Goal: Task Accomplishment & Management: Use online tool/utility

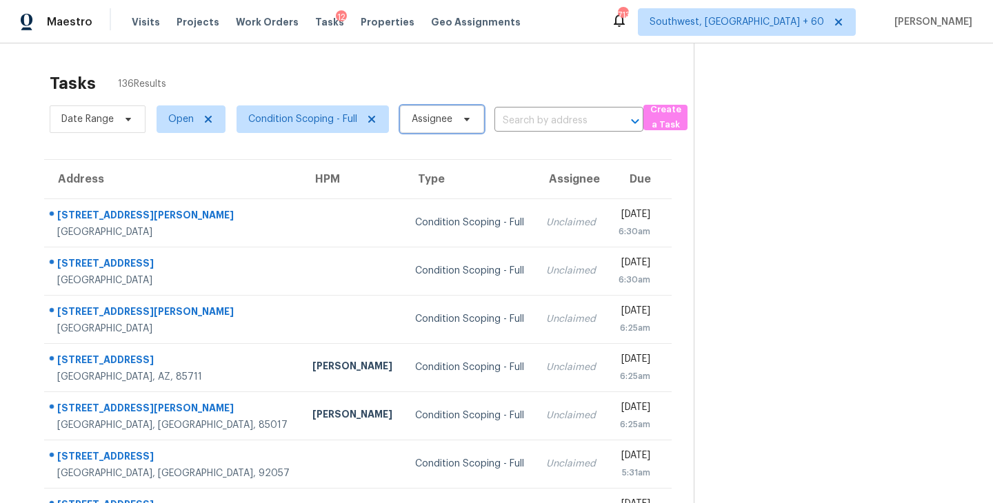
click at [424, 119] on span "Assignee" at bounding box center [432, 119] width 41 height 14
click at [510, 66] on div "Tasks 136 Results" at bounding box center [372, 84] width 644 height 36
click at [339, 112] on span "Condition Scoping - Full" at bounding box center [302, 119] width 109 height 14
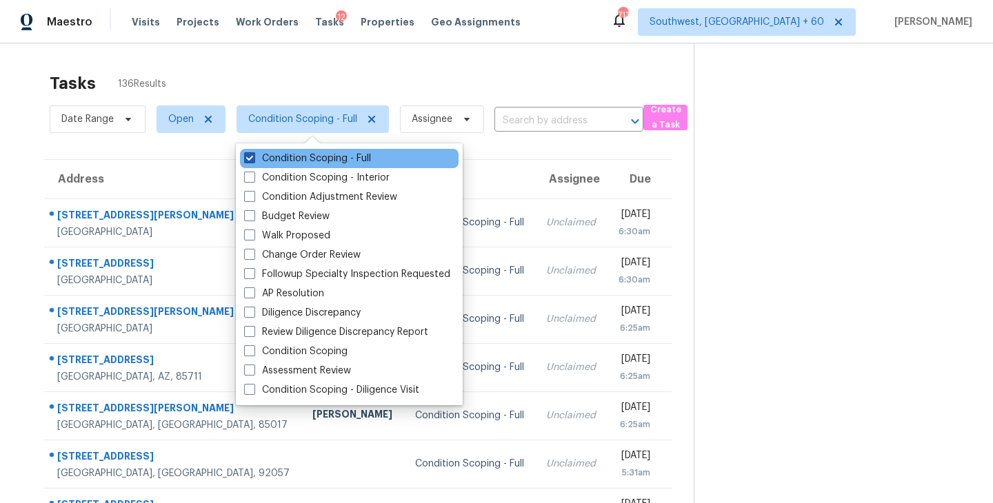
click at [359, 161] on label "Condition Scoping - Full" at bounding box center [307, 159] width 127 height 14
click at [253, 161] on input "Condition Scoping - Full" at bounding box center [248, 156] width 9 height 9
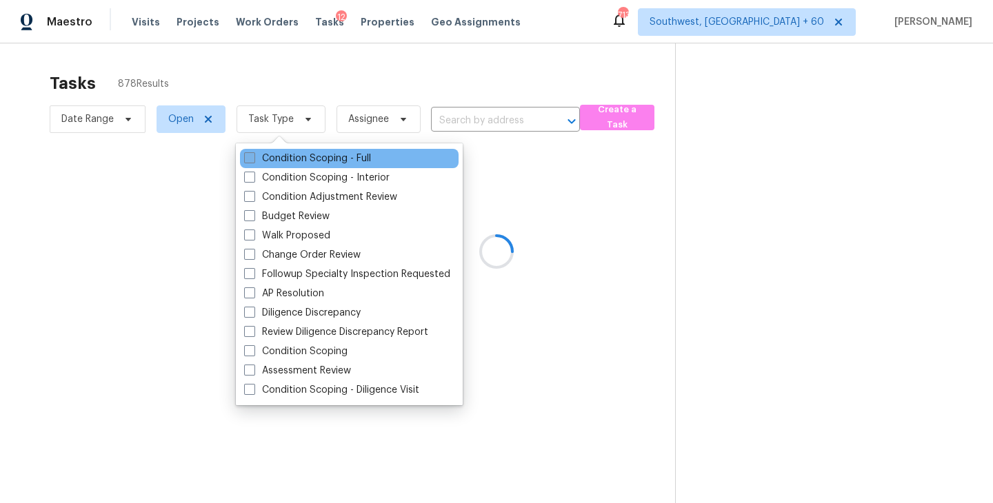
click at [359, 161] on label "Condition Scoping - Full" at bounding box center [307, 159] width 127 height 14
click at [253, 161] on input "Condition Scoping - Full" at bounding box center [248, 156] width 9 height 9
checkbox input "true"
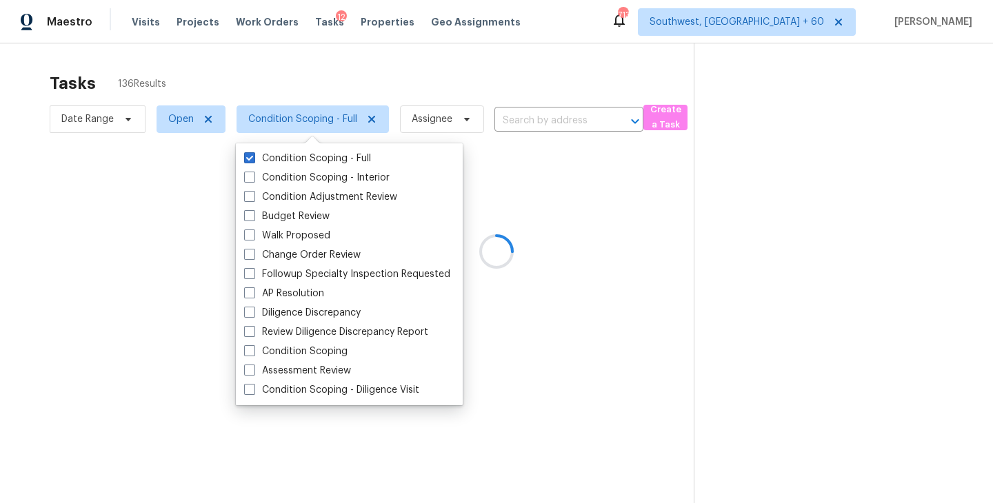
click at [663, 288] on div at bounding box center [496, 251] width 993 height 503
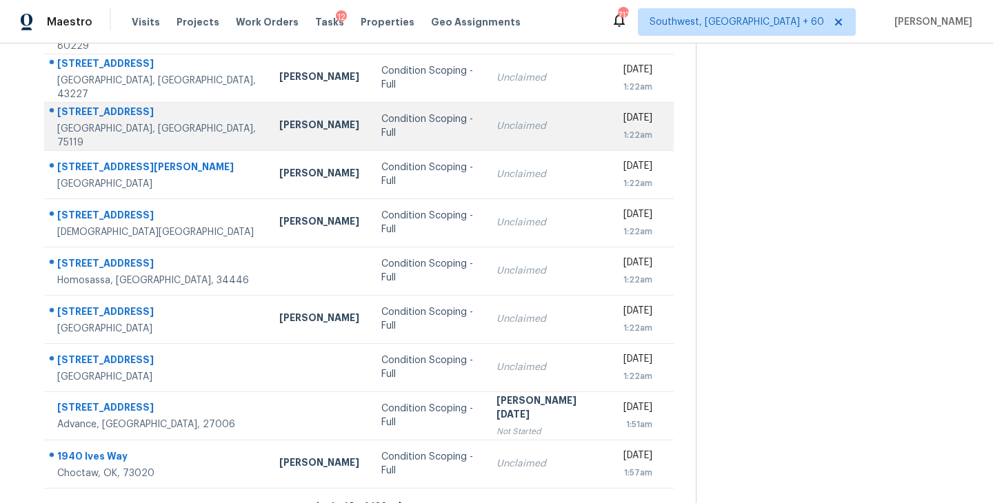
scroll to position [214, 0]
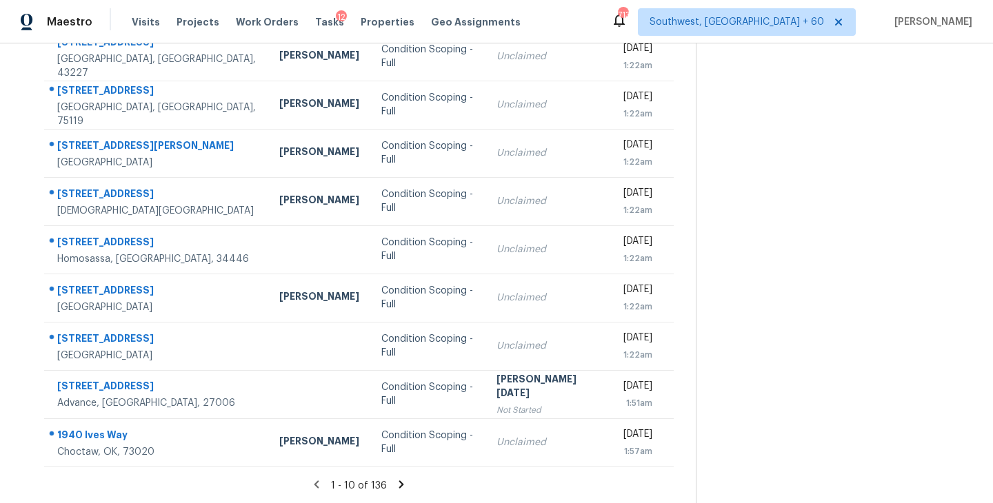
click at [399, 482] on icon at bounding box center [401, 485] width 5 height 8
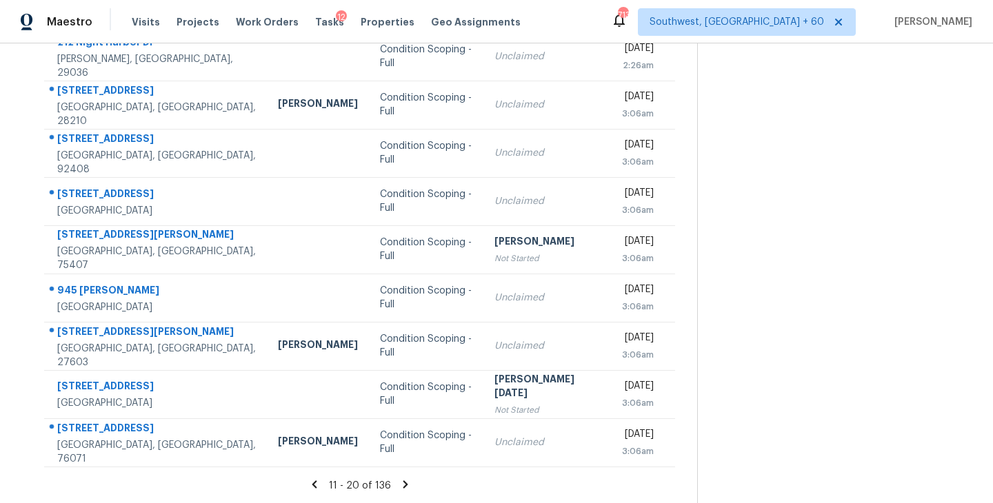
click at [400, 483] on icon at bounding box center [405, 485] width 12 height 12
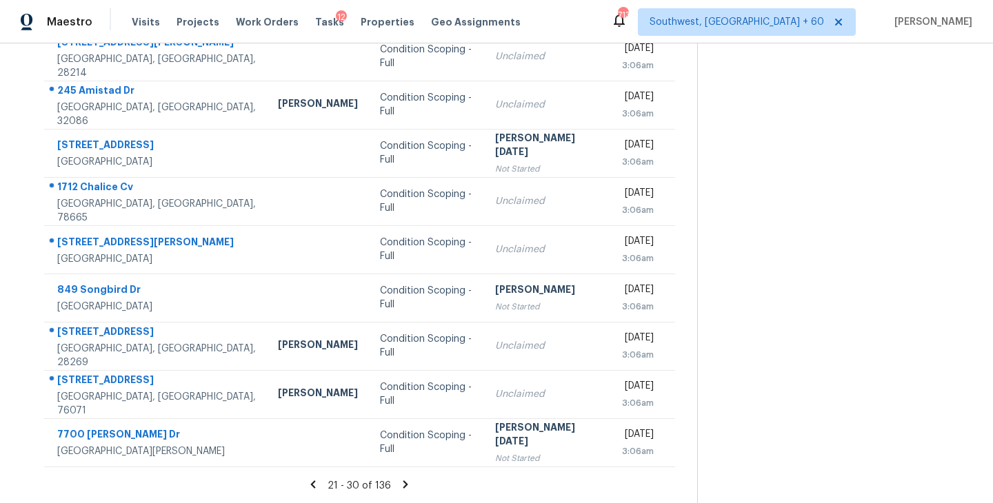
click at [401, 483] on icon at bounding box center [405, 485] width 12 height 12
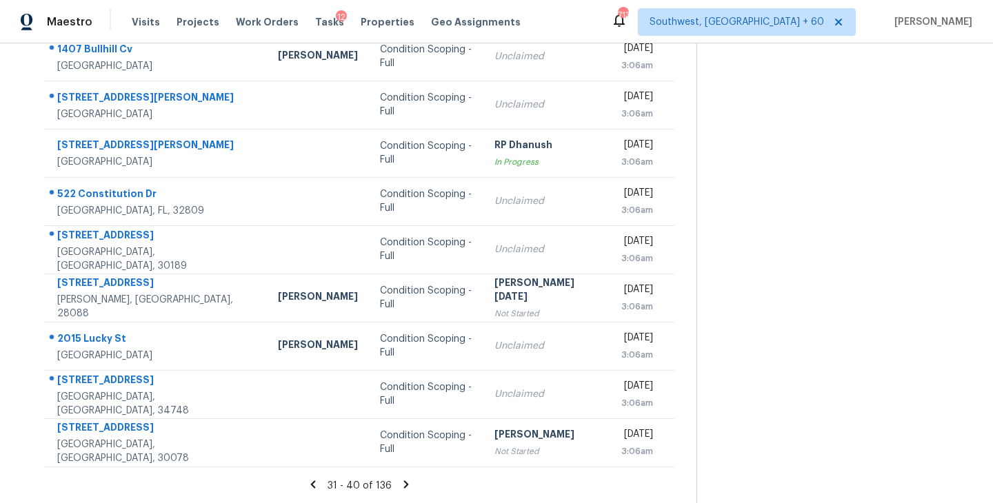
click at [401, 483] on icon at bounding box center [406, 485] width 12 height 12
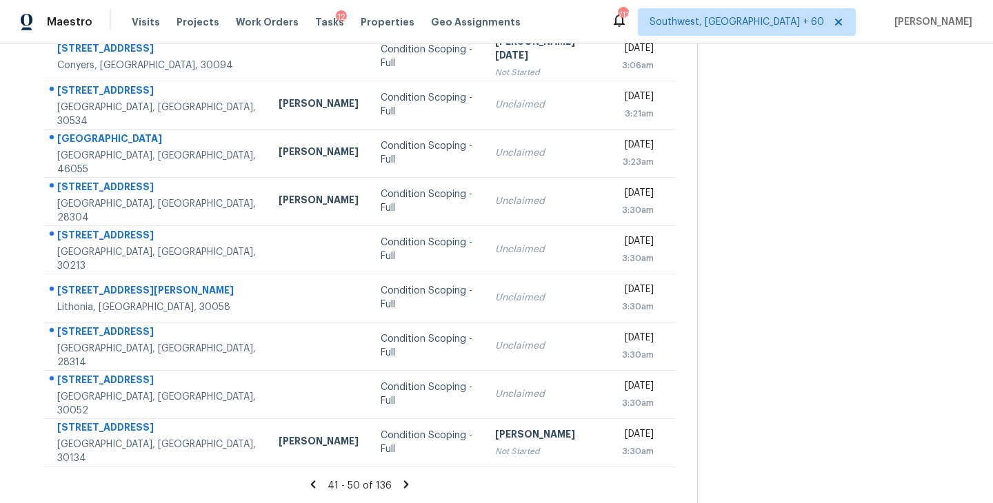
click at [401, 483] on icon at bounding box center [406, 485] width 12 height 12
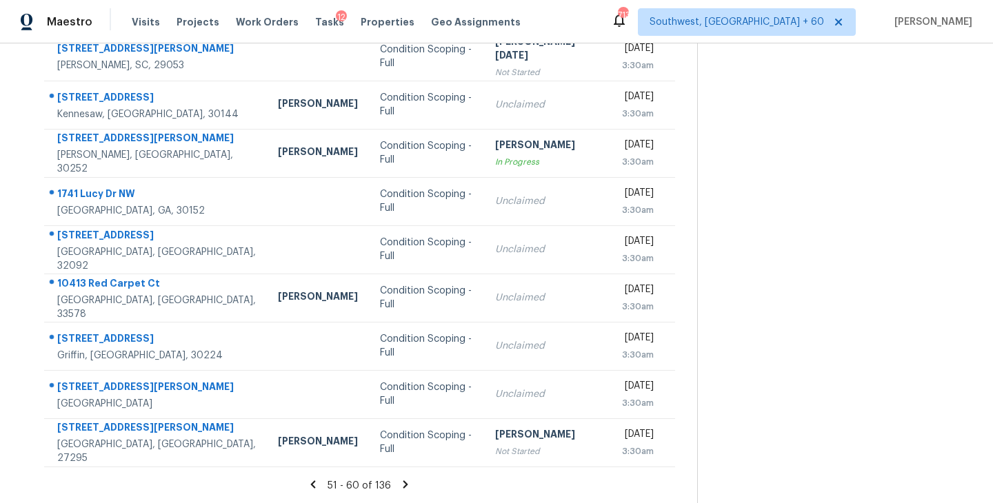
click at [403, 482] on icon at bounding box center [405, 485] width 5 height 8
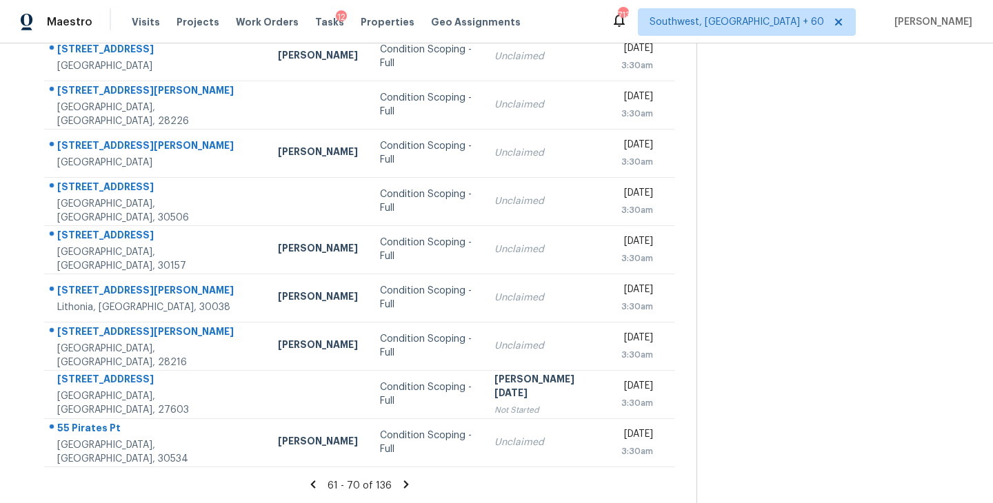
click at [403, 483] on icon at bounding box center [405, 485] width 5 height 8
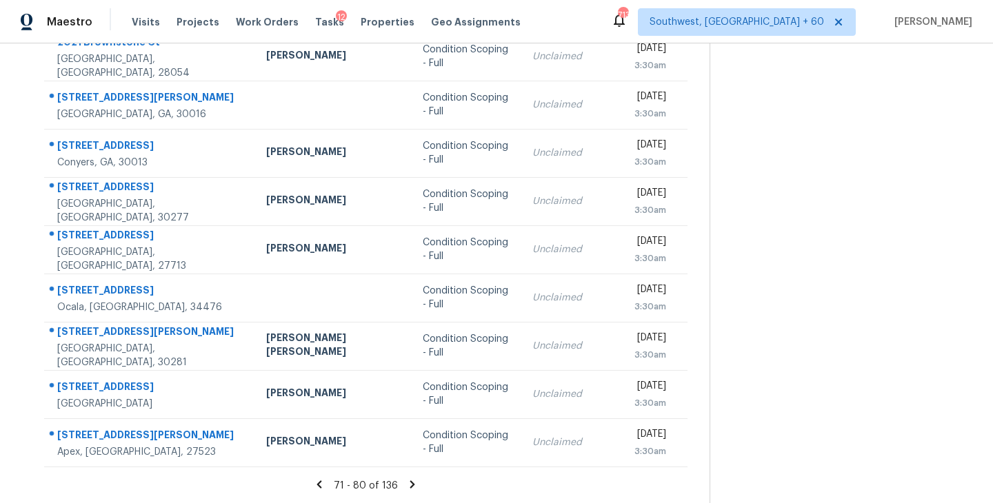
click at [406, 485] on icon at bounding box center [412, 485] width 12 height 12
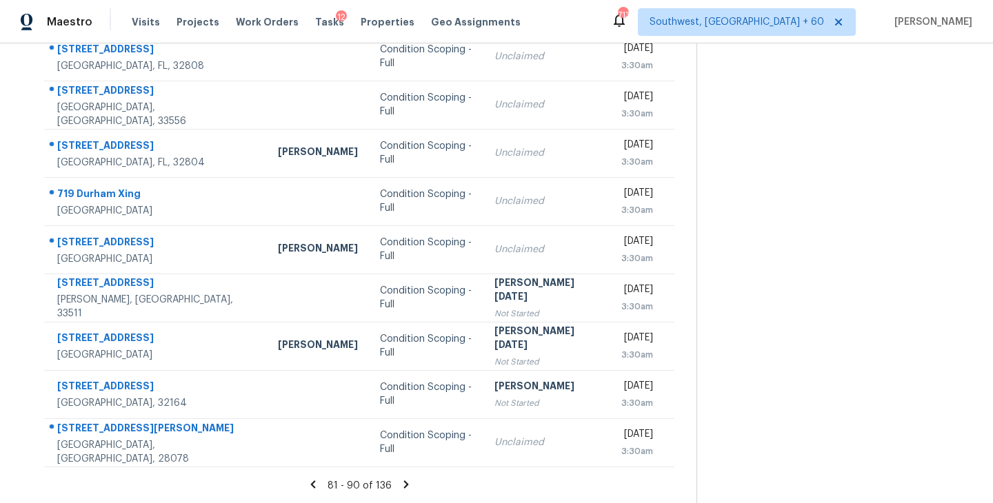
click at [403, 481] on icon at bounding box center [405, 485] width 5 height 8
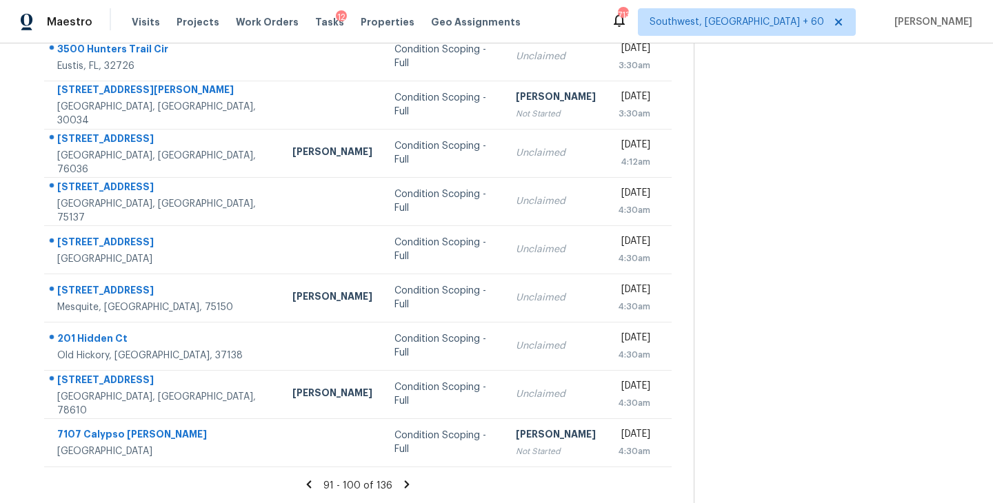
click at [401, 481] on icon at bounding box center [407, 485] width 12 height 12
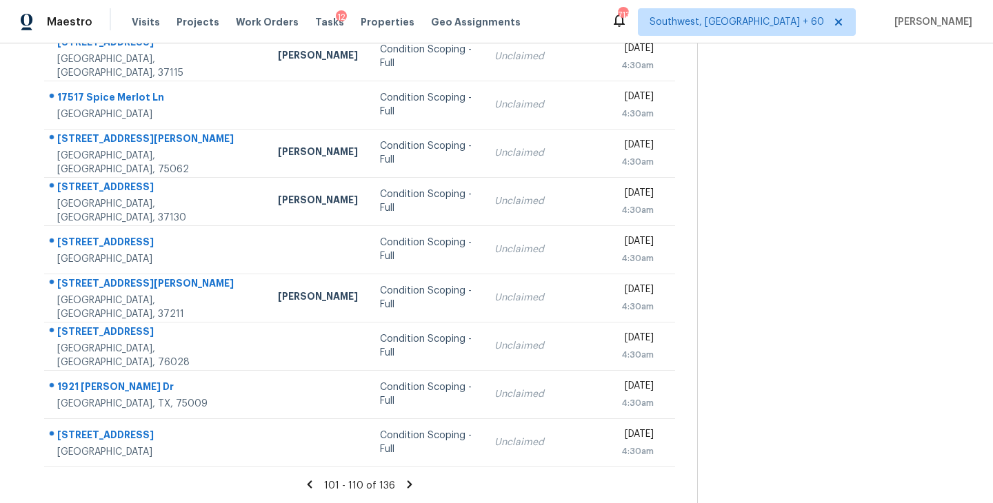
click at [408, 484] on icon at bounding box center [410, 485] width 5 height 8
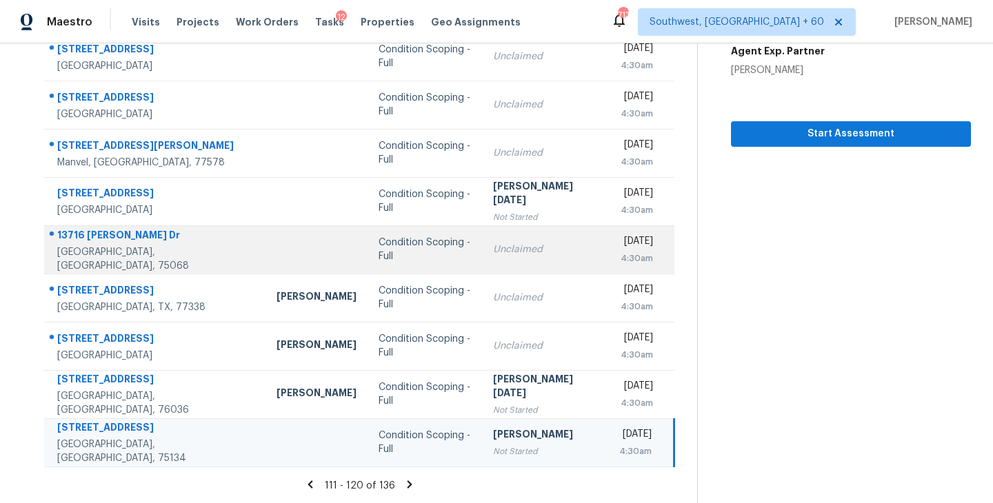
click at [379, 248] on div "Condition Scoping - Full" at bounding box center [425, 250] width 92 height 28
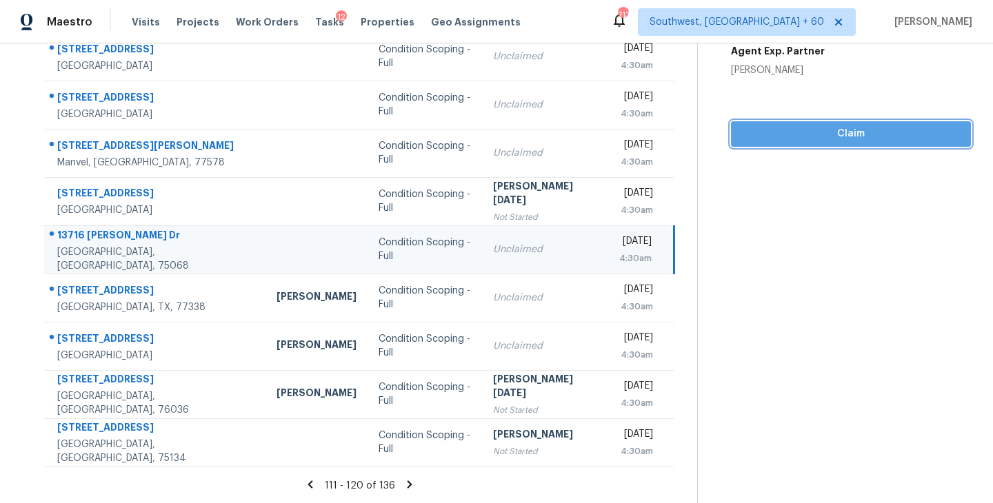
click at [877, 141] on span "Claim" at bounding box center [851, 134] width 218 height 17
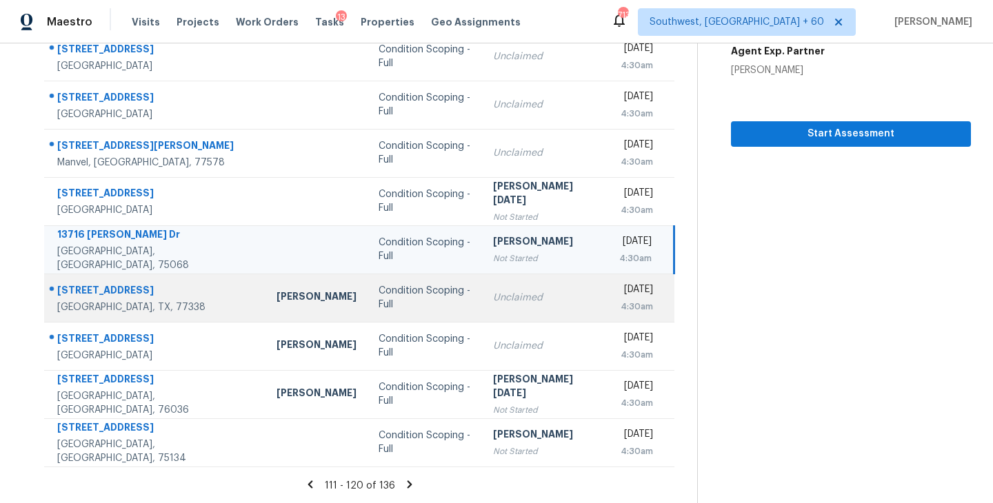
scroll to position [0, 0]
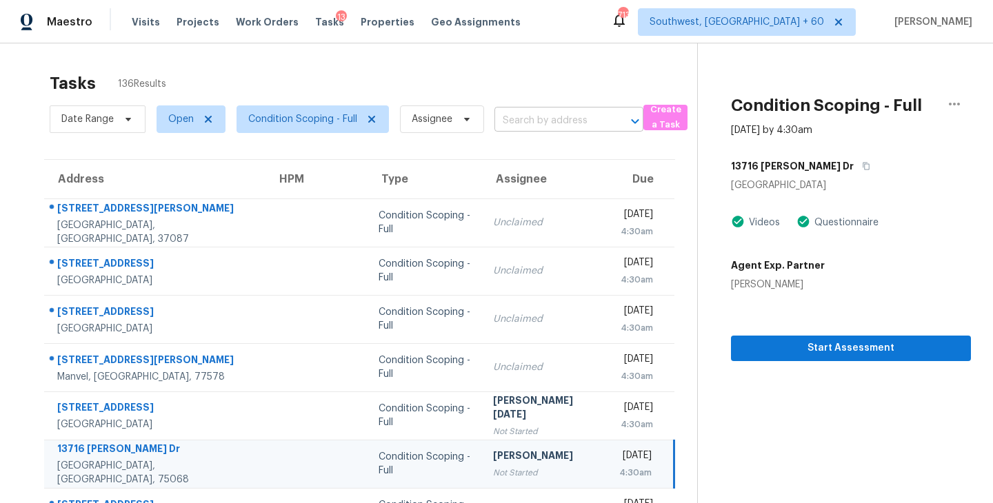
click at [543, 121] on input "text" at bounding box center [550, 120] width 110 height 21
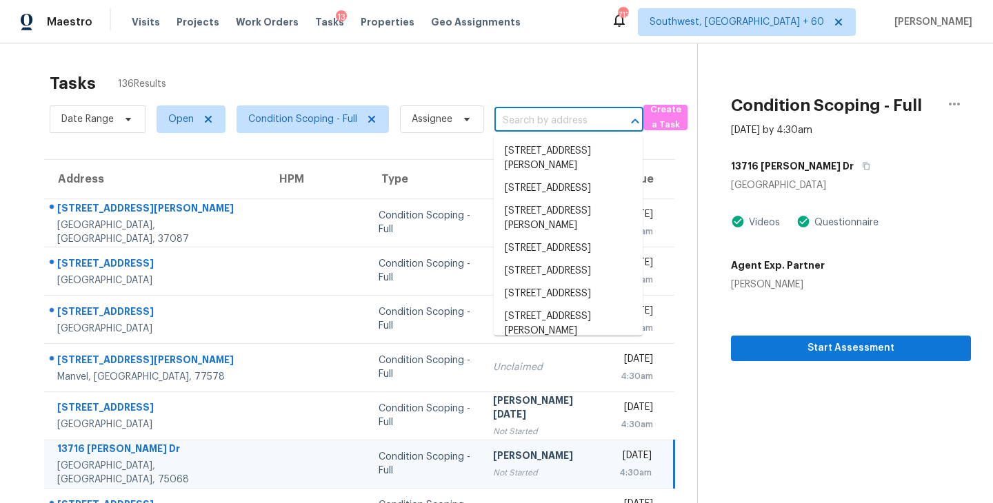
paste input "747 [PERSON_NAME] Ct [GEOGRAPHIC_DATA], [GEOGRAPHIC_DATA], 37042"
type input "747 [PERSON_NAME] Ct [GEOGRAPHIC_DATA], [GEOGRAPHIC_DATA], 37042"
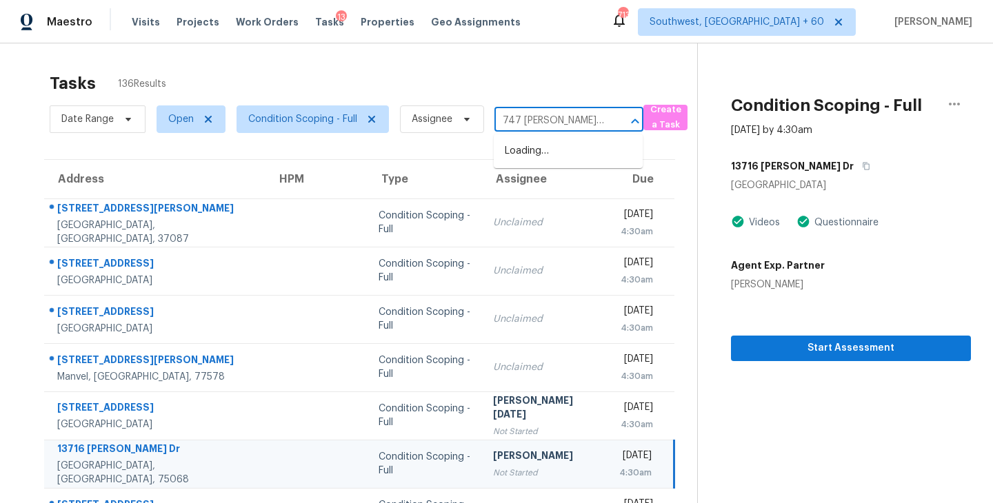
scroll to position [0, 68]
click at [546, 151] on li "[STREET_ADDRESS][PERSON_NAME]" at bounding box center [568, 158] width 149 height 37
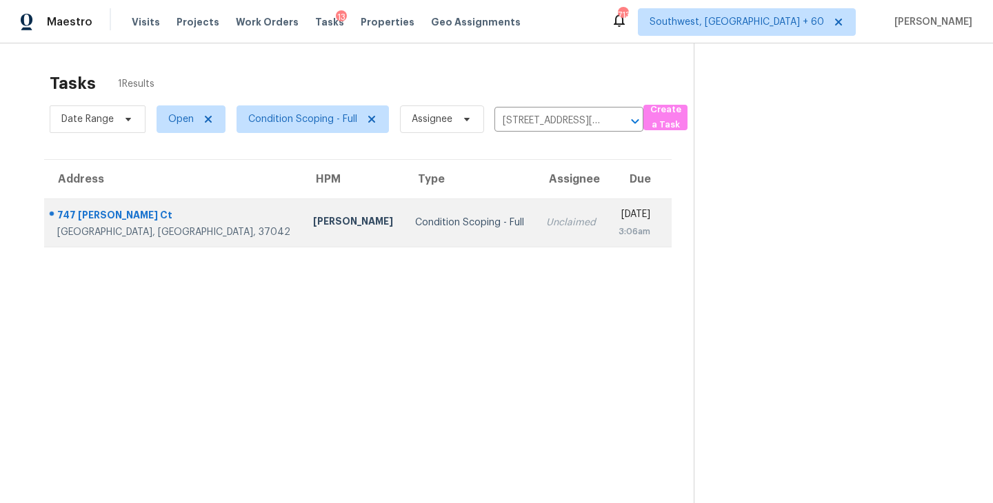
click at [535, 223] on td "Unclaimed" at bounding box center [571, 223] width 72 height 48
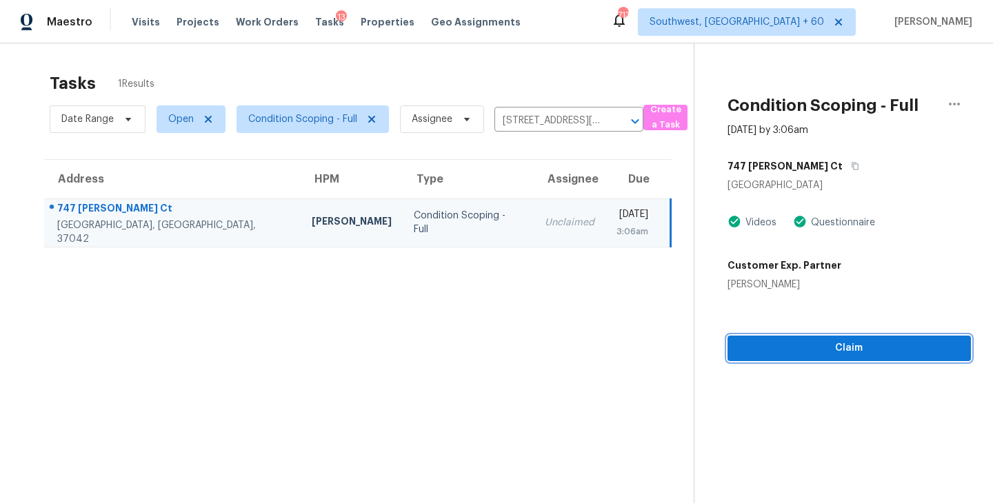
click at [852, 350] on span "Claim" at bounding box center [849, 348] width 221 height 17
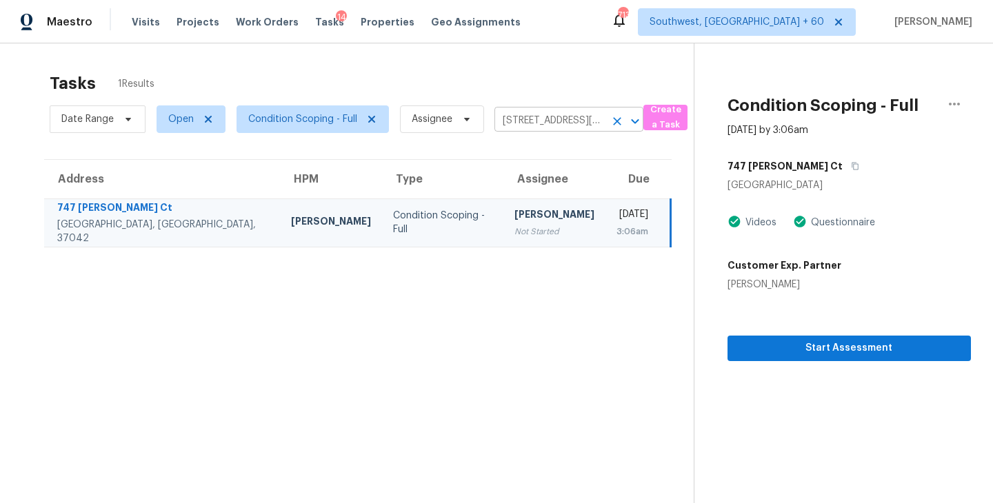
click at [619, 121] on icon "Clear" at bounding box center [617, 121] width 14 height 14
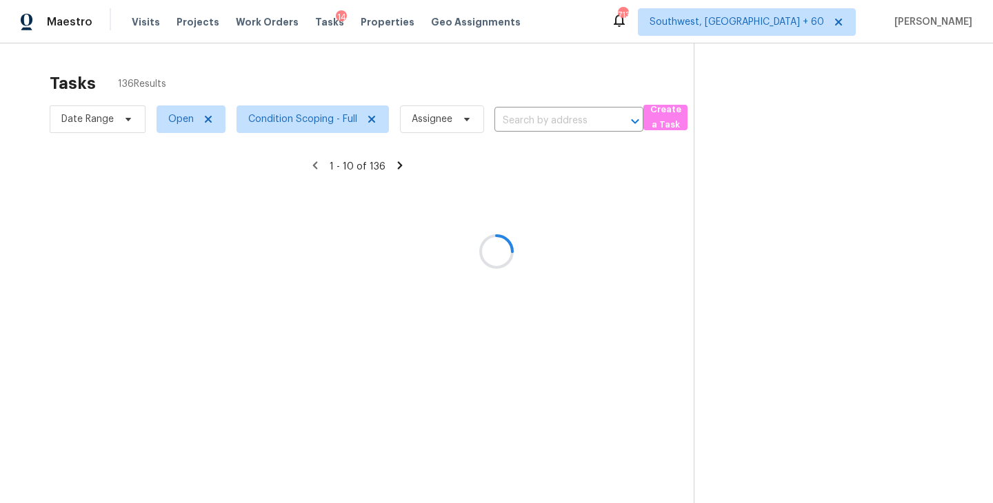
click at [580, 121] on div at bounding box center [496, 251] width 993 height 503
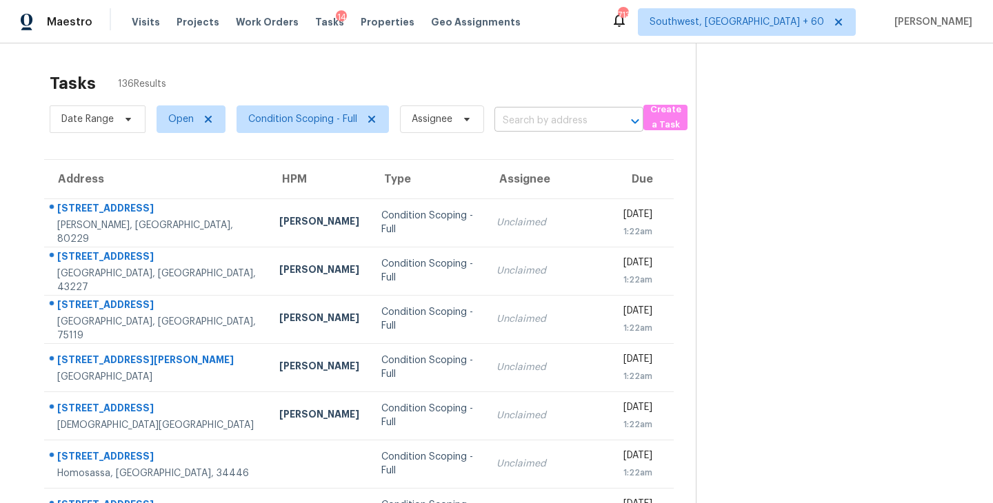
click at [569, 121] on input "text" at bounding box center [550, 120] width 110 height 21
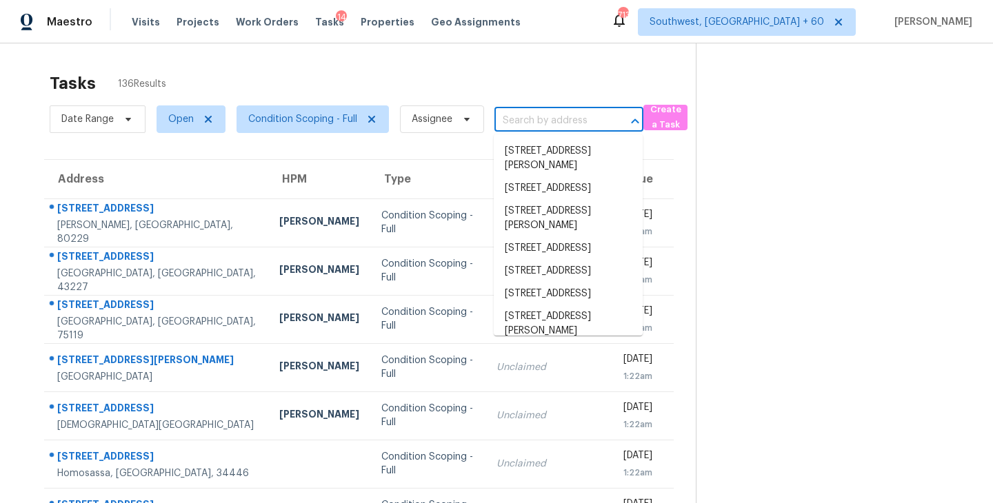
paste input "[STREET_ADDRESS][PERSON_NAME][PERSON_NAME]"
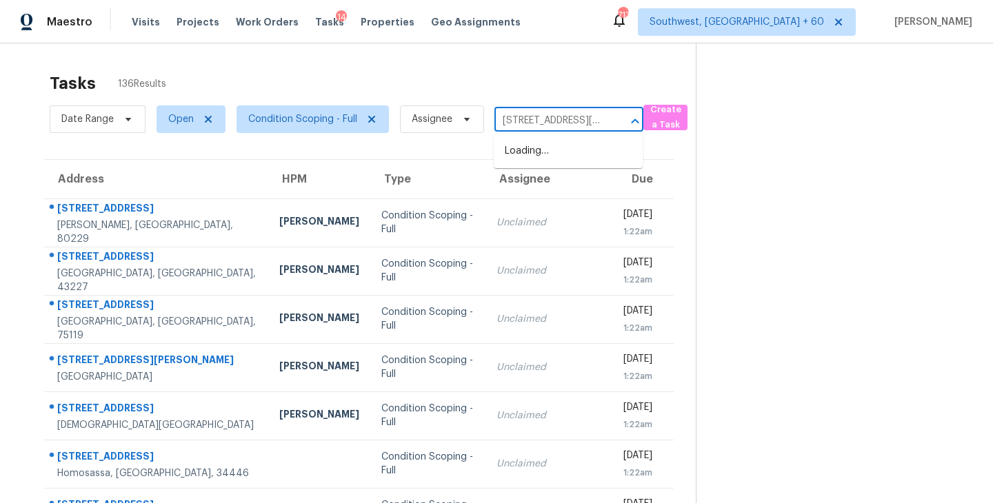
scroll to position [0, 59]
type input "[STREET_ADDRESS][PERSON_NAME][PERSON_NAME]"
click at [583, 80] on div "Tasks 136 Results" at bounding box center [373, 84] width 646 height 36
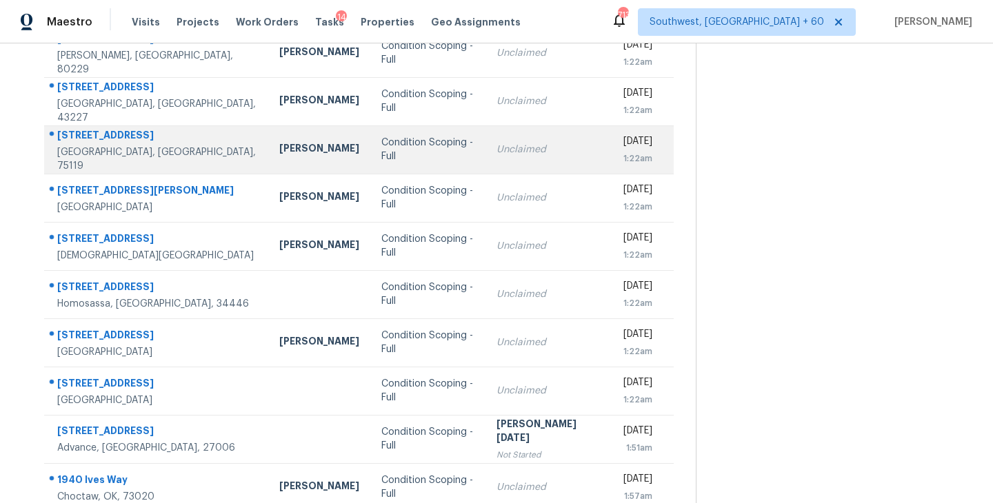
scroll to position [214, 0]
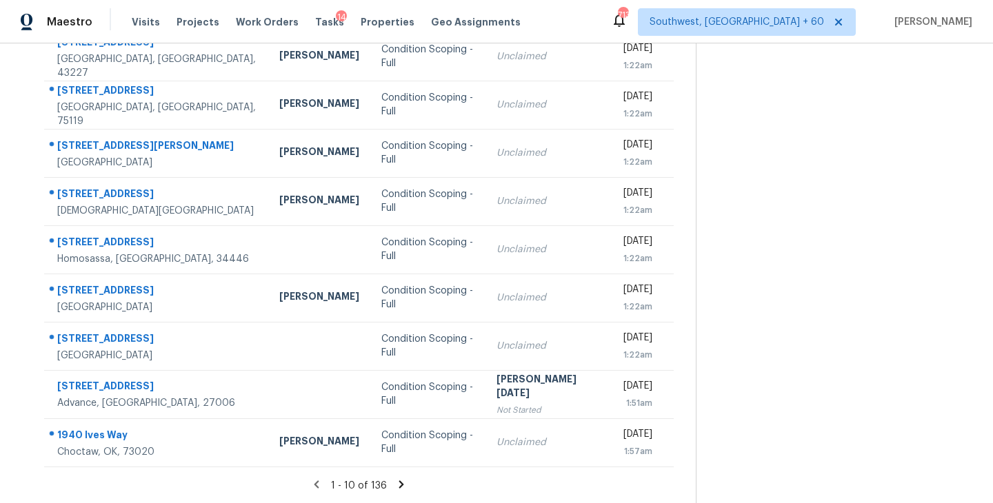
click at [399, 487] on icon at bounding box center [401, 485] width 5 height 8
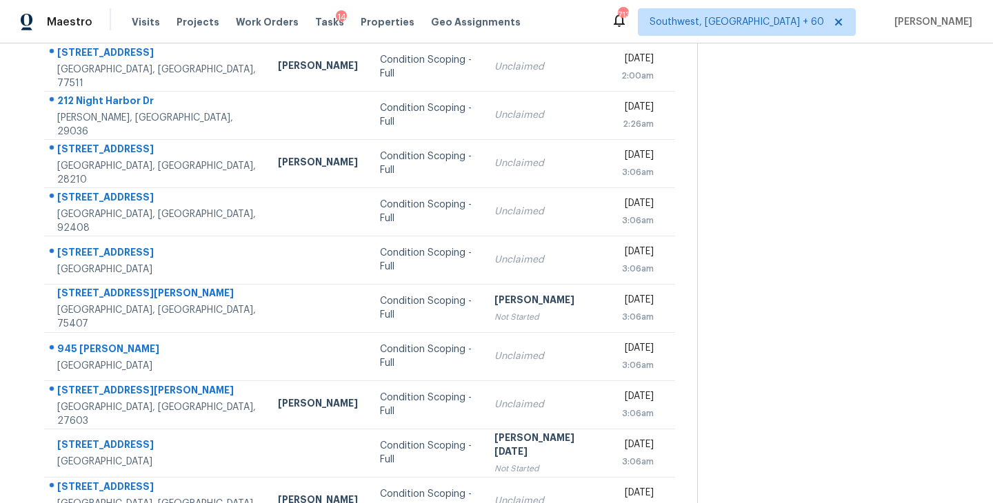
scroll to position [190, 0]
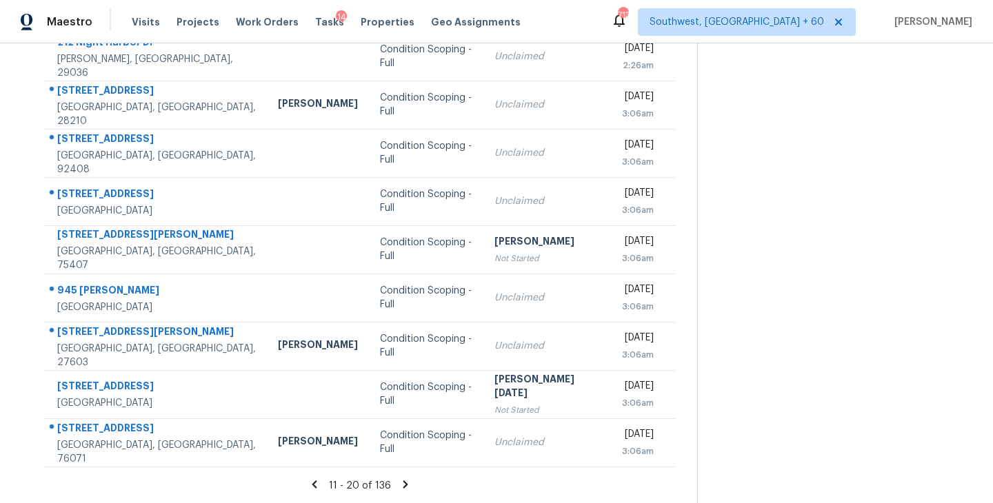
click at [403, 486] on icon at bounding box center [405, 485] width 5 height 8
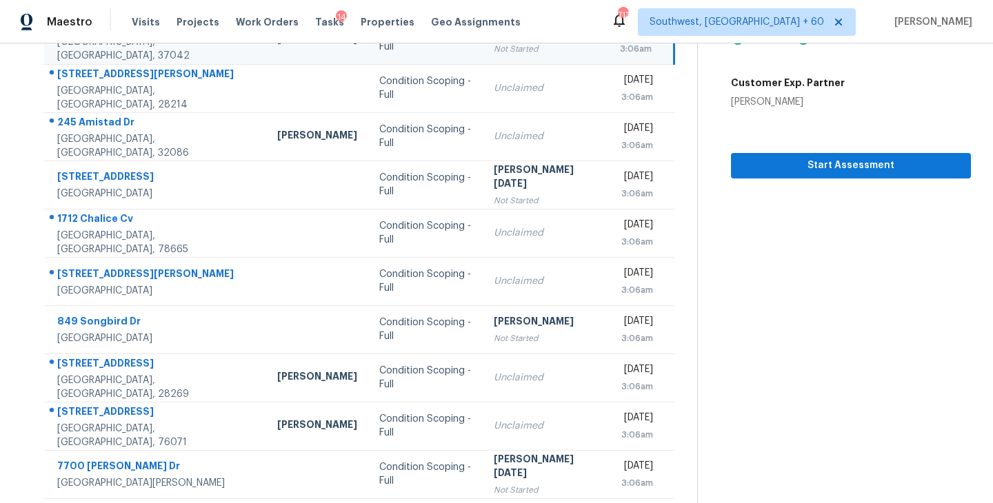
scroll to position [214, 0]
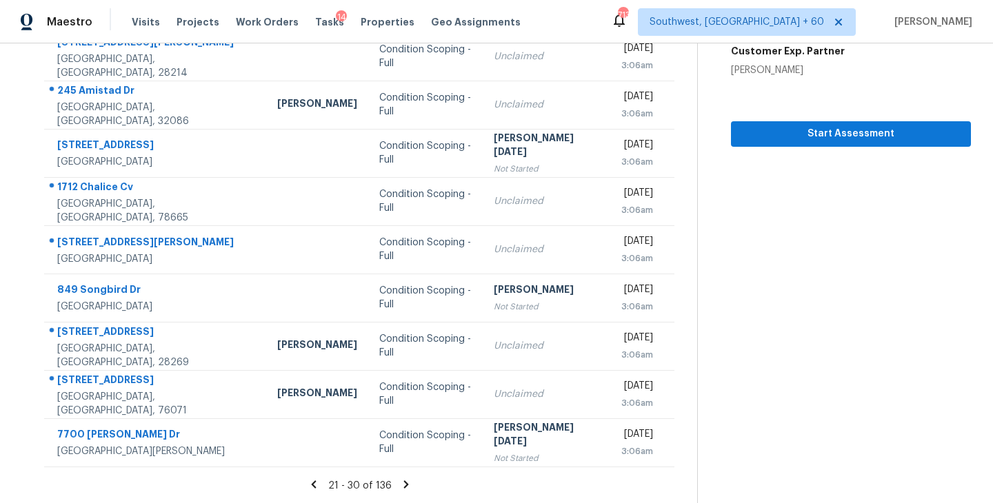
click at [400, 481] on icon at bounding box center [406, 485] width 12 height 12
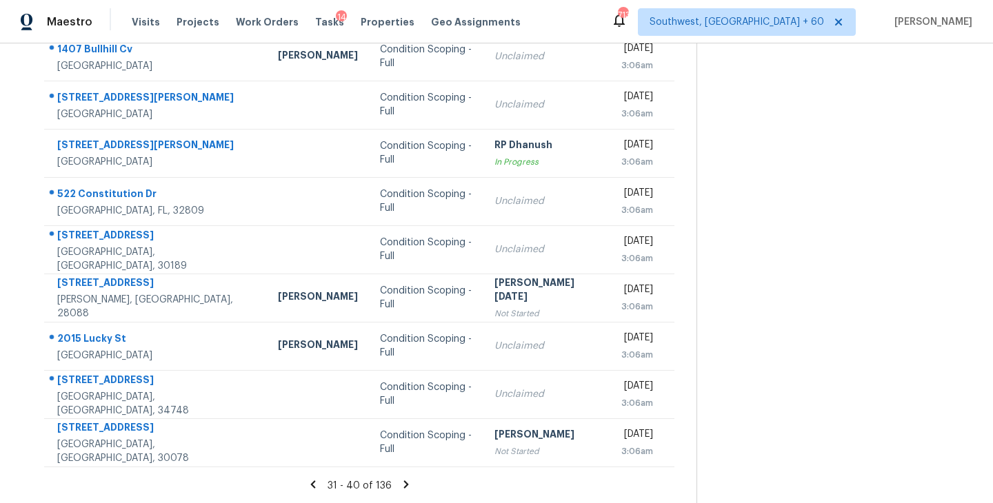
click at [401, 484] on icon at bounding box center [406, 485] width 12 height 12
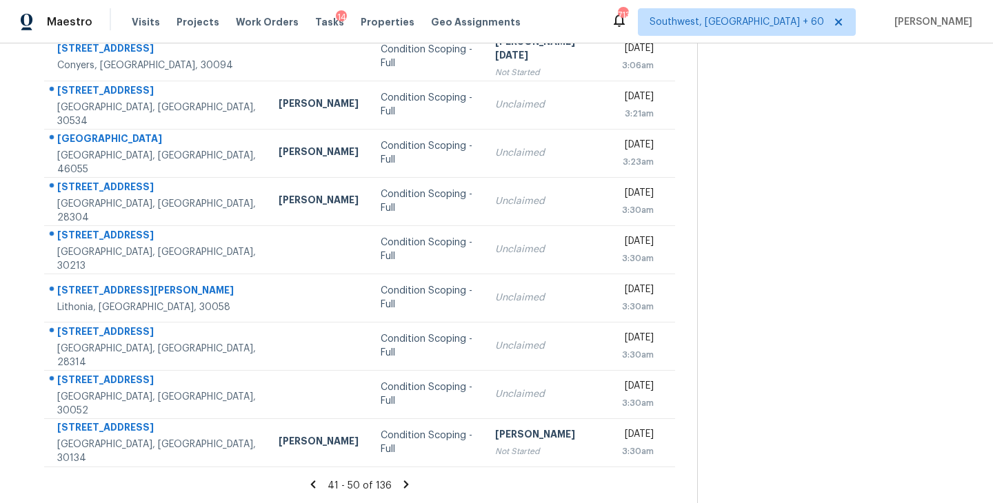
click at [404, 486] on icon at bounding box center [406, 485] width 12 height 12
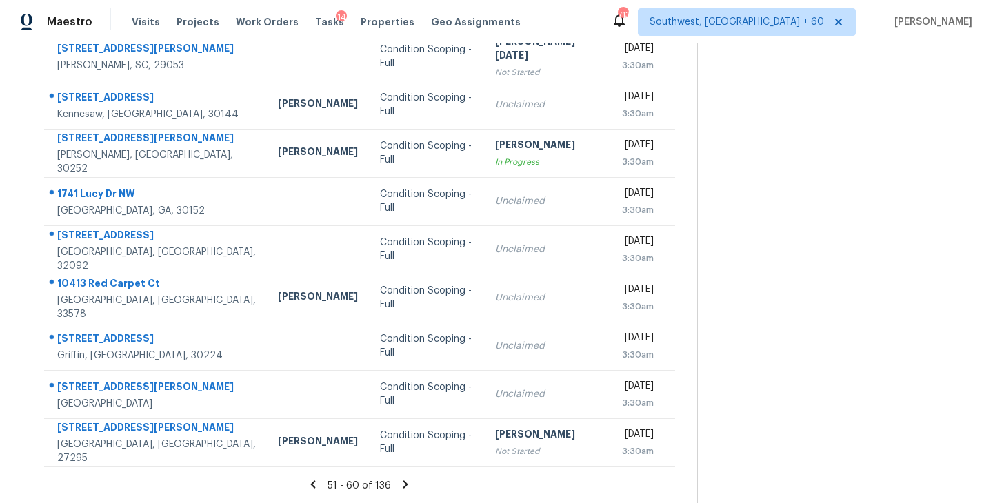
click at [401, 484] on icon at bounding box center [405, 485] width 12 height 12
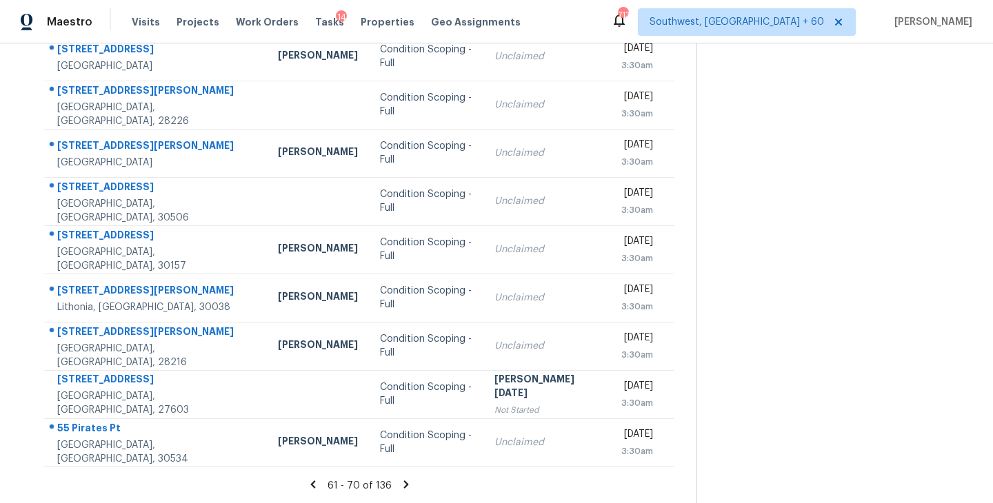
click at [403, 484] on icon at bounding box center [405, 485] width 5 height 8
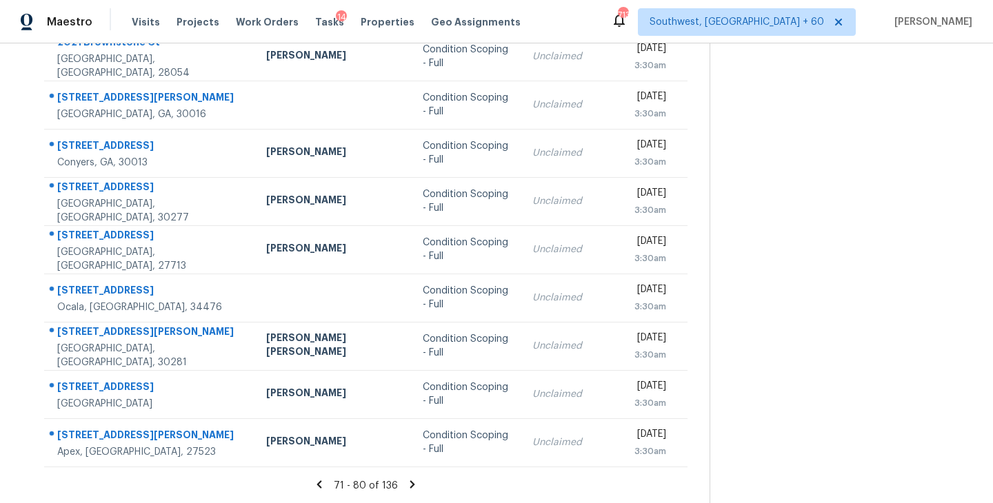
click at [410, 481] on icon at bounding box center [412, 485] width 5 height 8
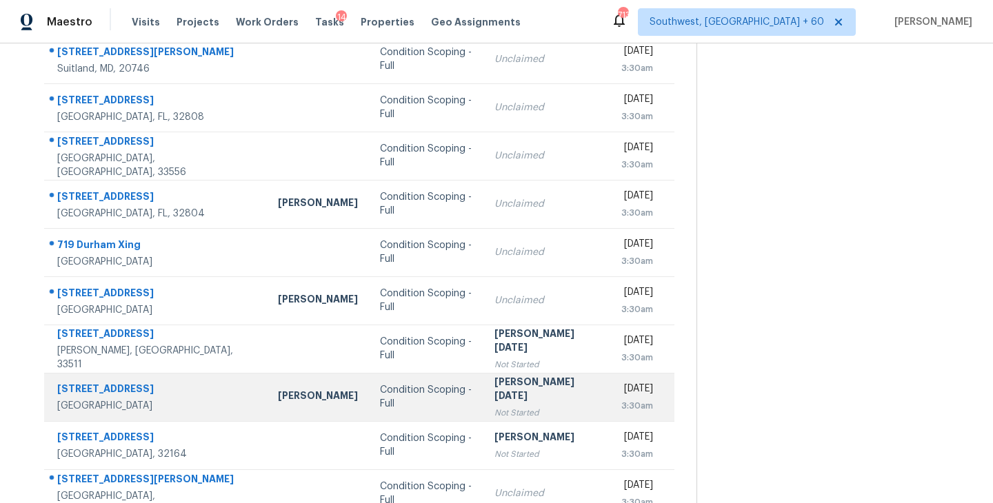
scroll to position [100, 0]
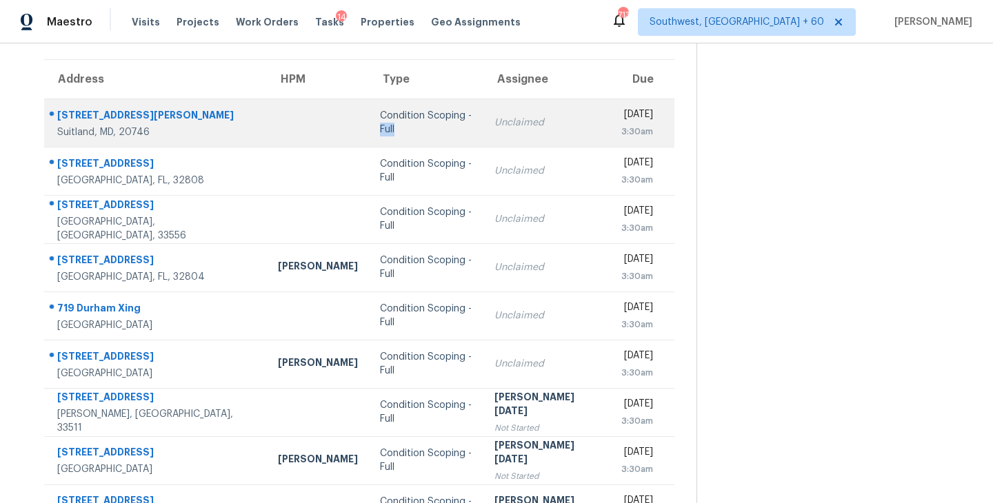
click at [399, 129] on td "Condition Scoping - Full" at bounding box center [426, 123] width 115 height 48
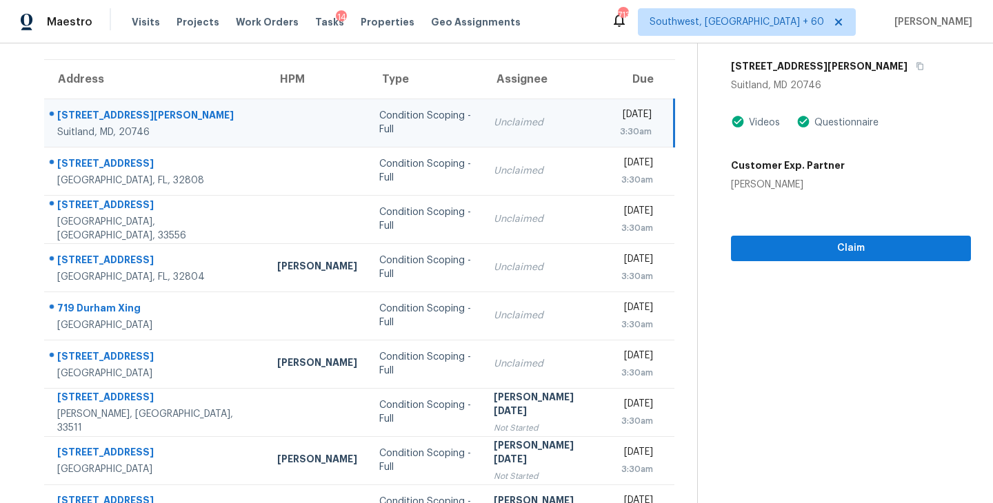
click at [501, 130] on td "Unclaimed" at bounding box center [546, 123] width 127 height 48
click at [823, 256] on button "Claim" at bounding box center [851, 249] width 240 height 26
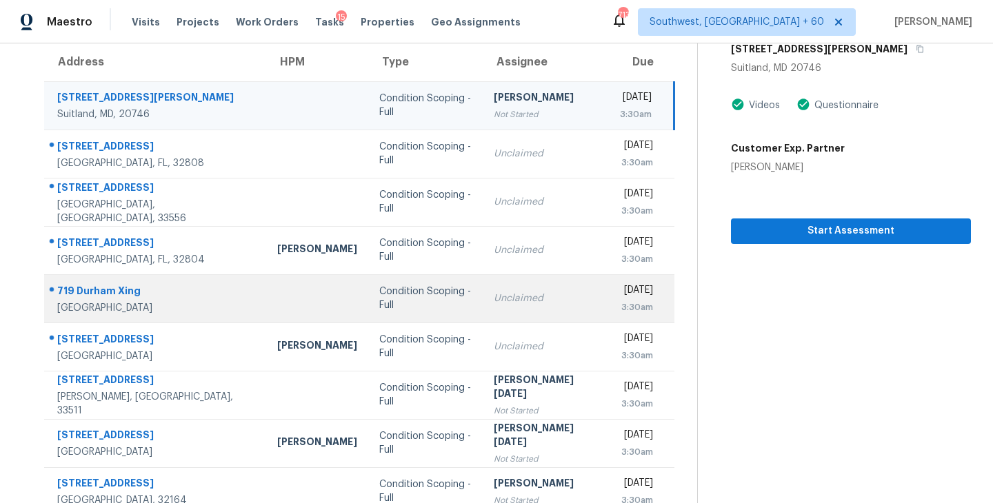
scroll to position [214, 0]
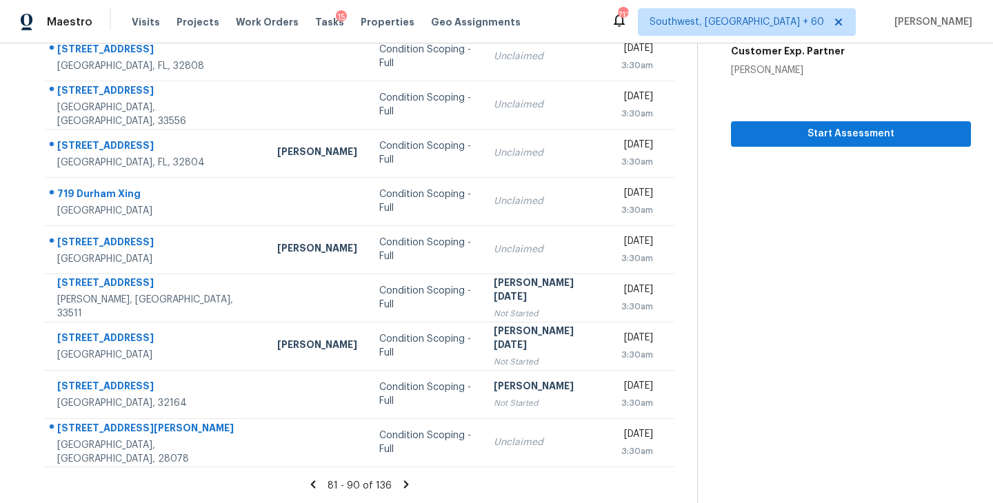
click at [400, 484] on icon at bounding box center [406, 485] width 12 height 12
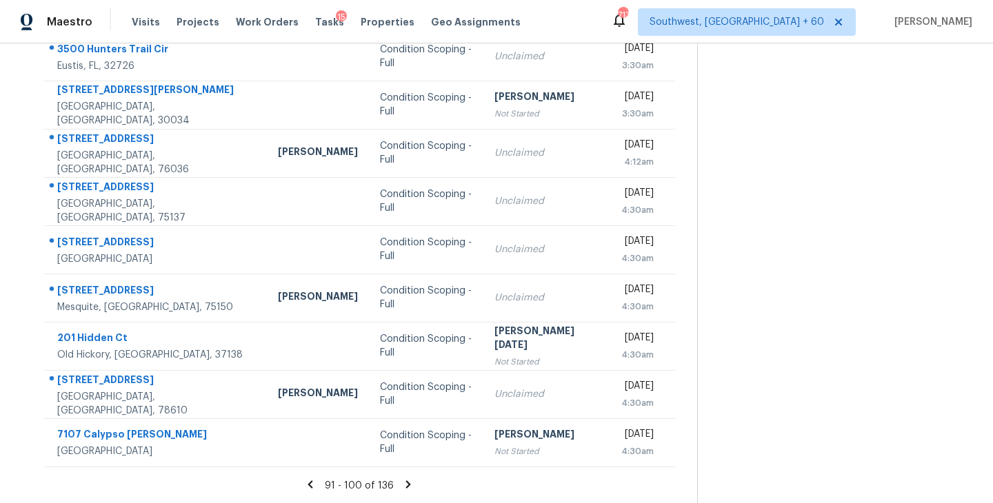
click at [408, 483] on icon at bounding box center [408, 485] width 12 height 12
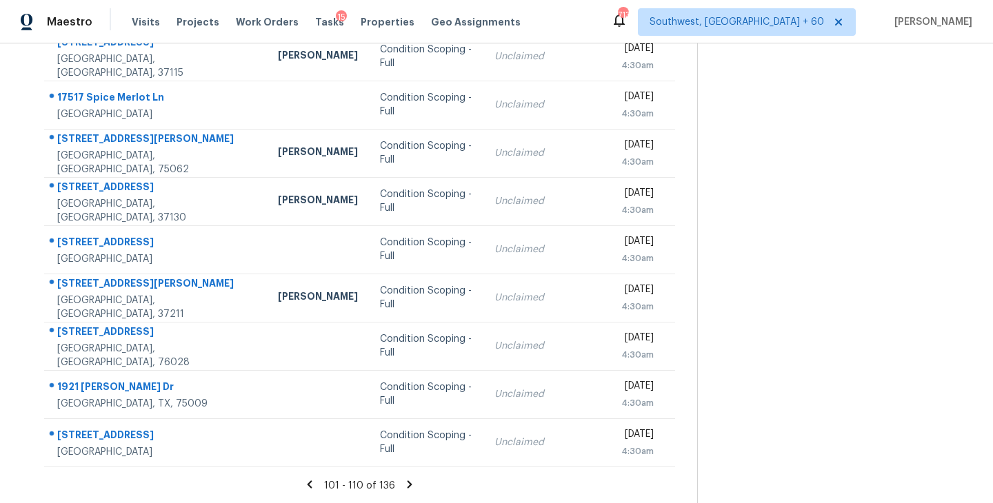
click at [407, 487] on icon at bounding box center [409, 485] width 12 height 12
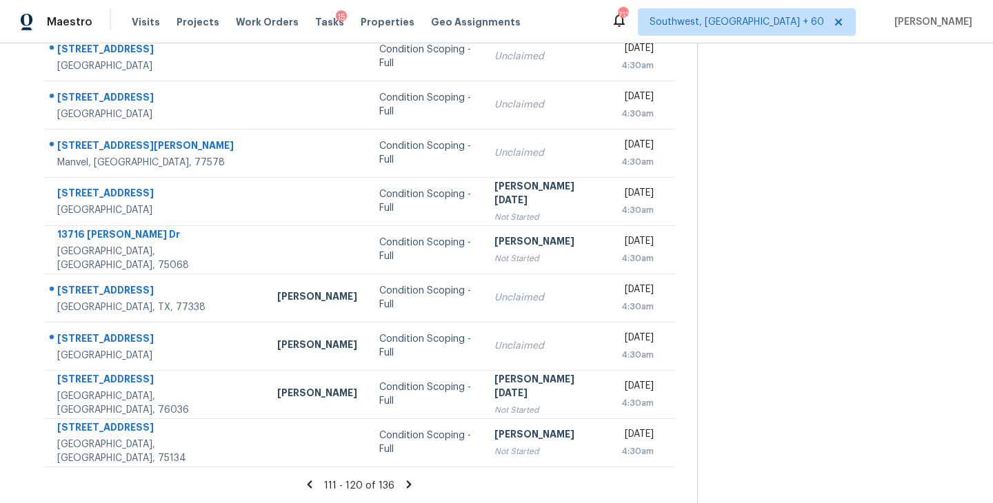
click at [407, 483] on icon at bounding box center [409, 485] width 5 height 8
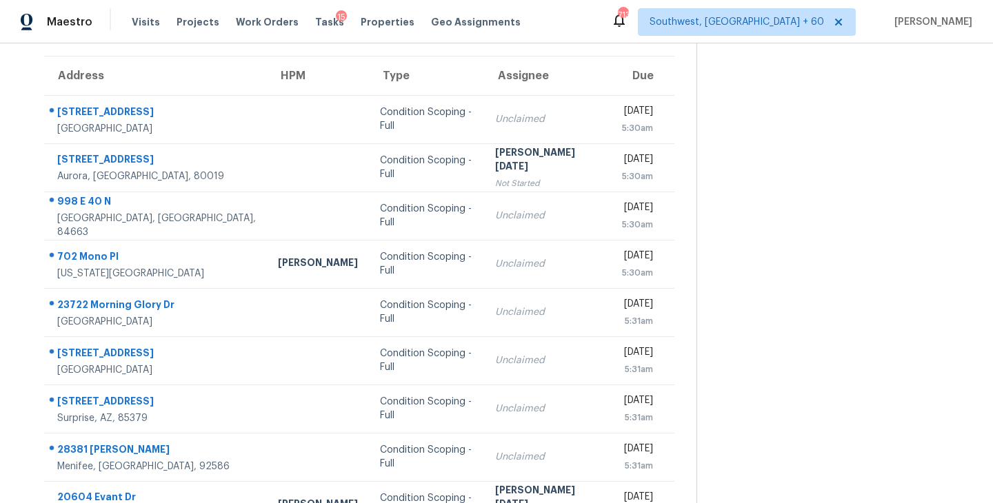
scroll to position [90, 0]
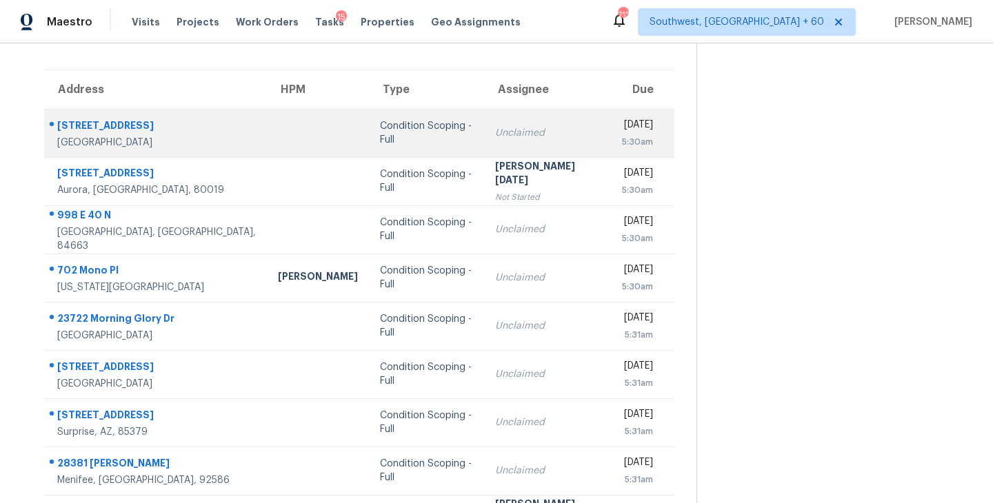
click at [426, 132] on div "Condition Scoping - Full" at bounding box center [426, 133] width 93 height 28
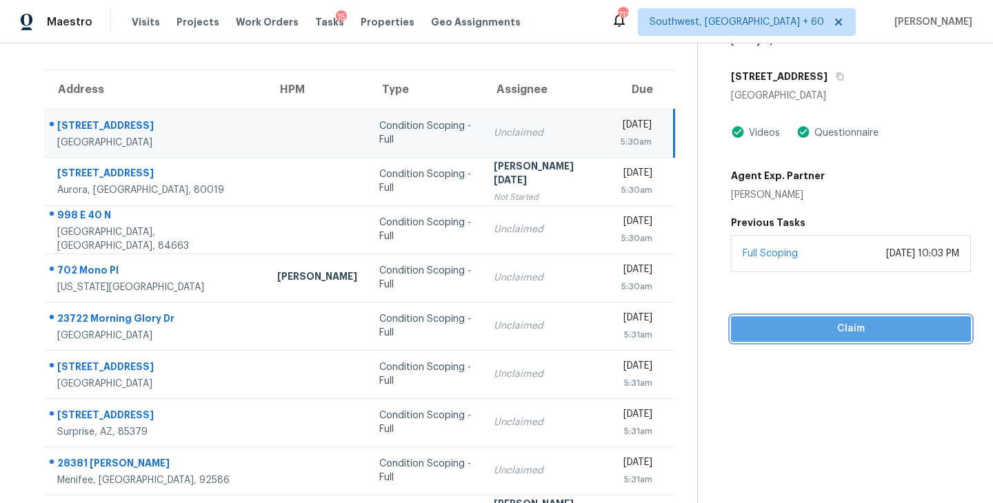
click at [811, 321] on span "Claim" at bounding box center [851, 329] width 218 height 17
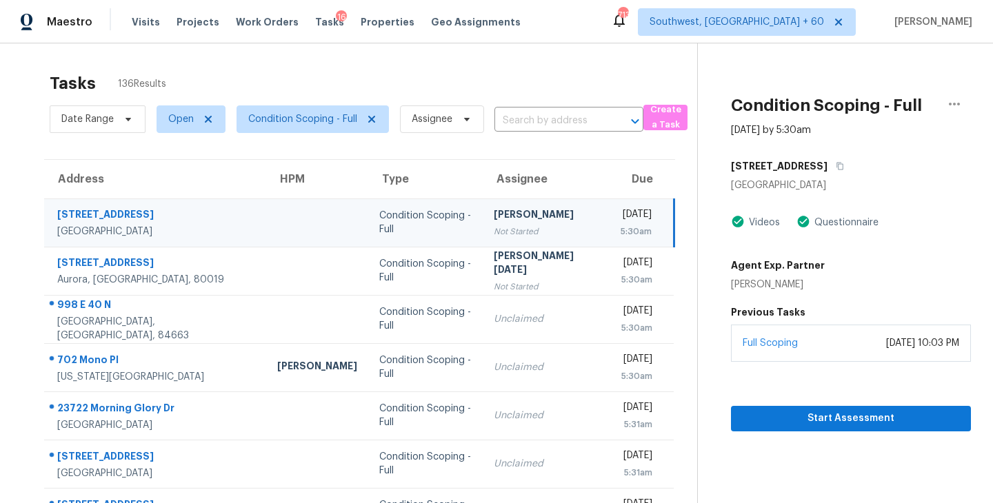
scroll to position [214, 0]
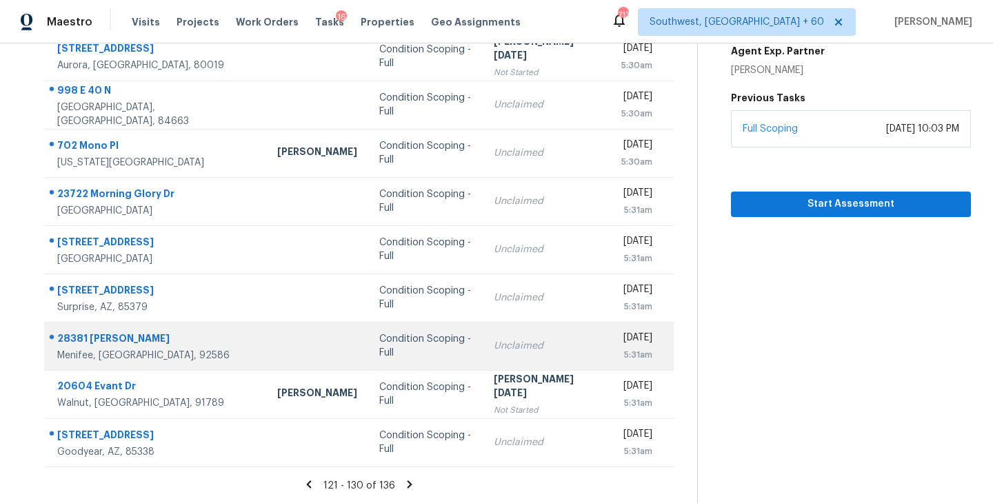
click at [379, 348] on div "Condition Scoping - Full" at bounding box center [425, 346] width 92 height 28
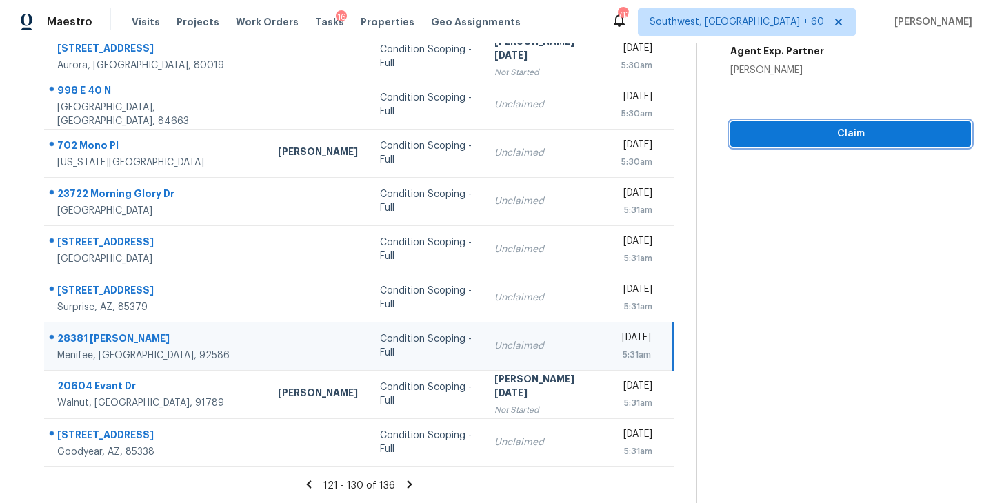
click at [860, 134] on span "Claim" at bounding box center [850, 134] width 219 height 17
click at [503, 336] on td "Unclaimed" at bounding box center [546, 346] width 127 height 48
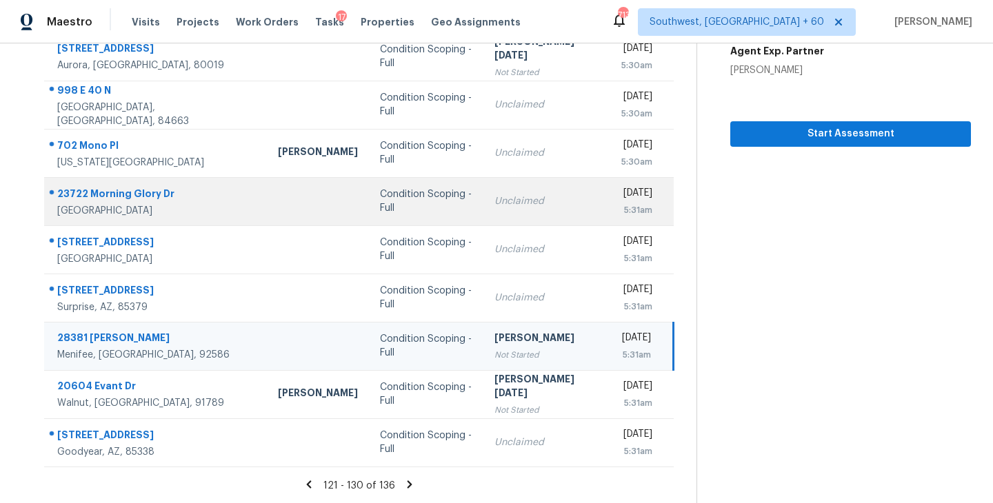
scroll to position [0, 0]
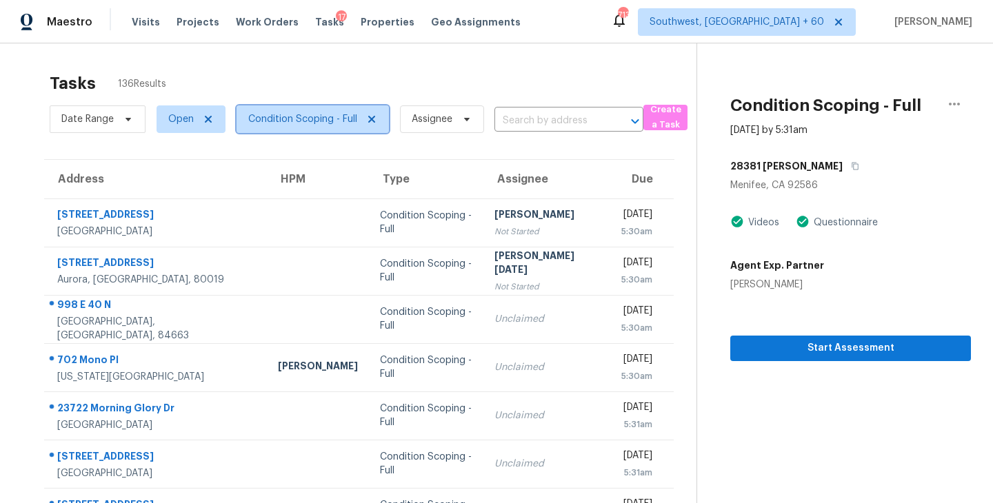
click at [326, 123] on span "Condition Scoping - Full" at bounding box center [302, 119] width 109 height 14
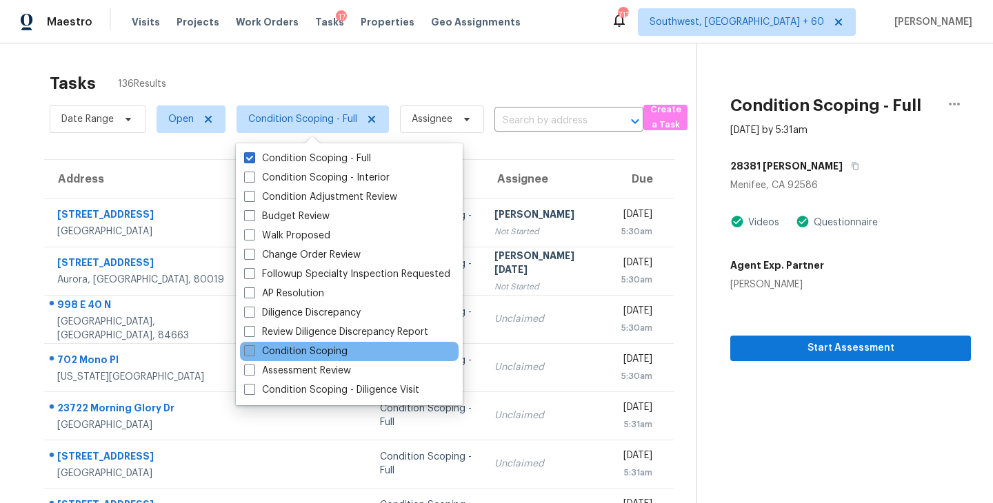
click at [317, 349] on label "Condition Scoping" at bounding box center [295, 352] width 103 height 14
click at [253, 349] on input "Condition Scoping" at bounding box center [248, 349] width 9 height 9
checkbox input "true"
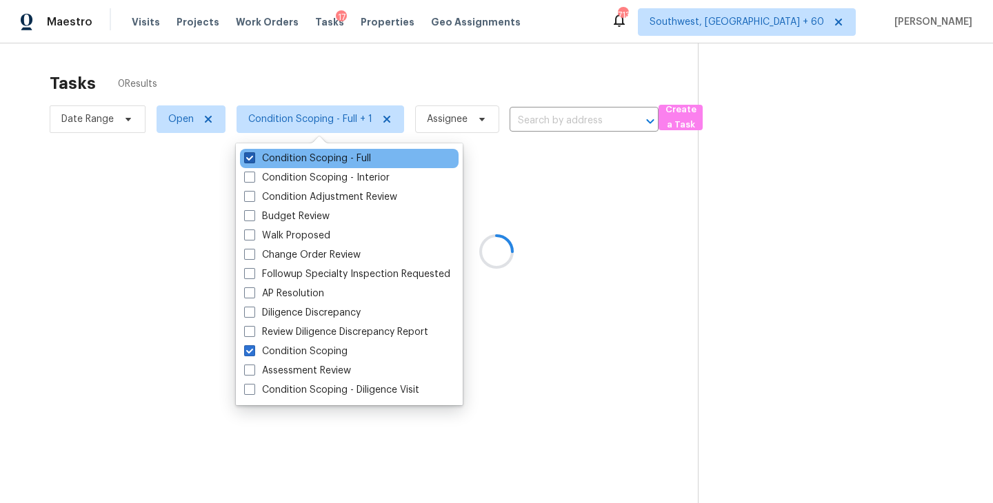
click at [367, 157] on label "Condition Scoping - Full" at bounding box center [307, 159] width 127 height 14
click at [253, 157] on input "Condition Scoping - Full" at bounding box center [248, 156] width 9 height 9
checkbox input "false"
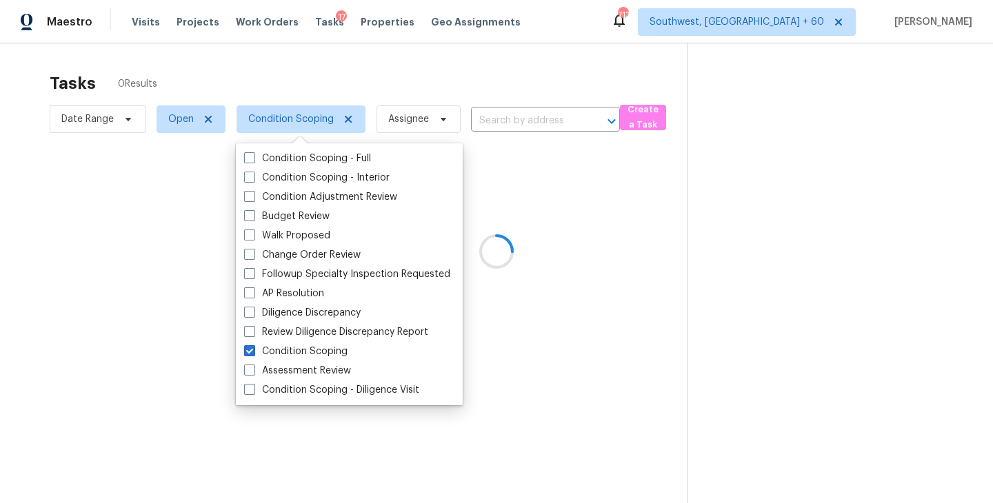
click at [525, 222] on div at bounding box center [496, 251] width 993 height 503
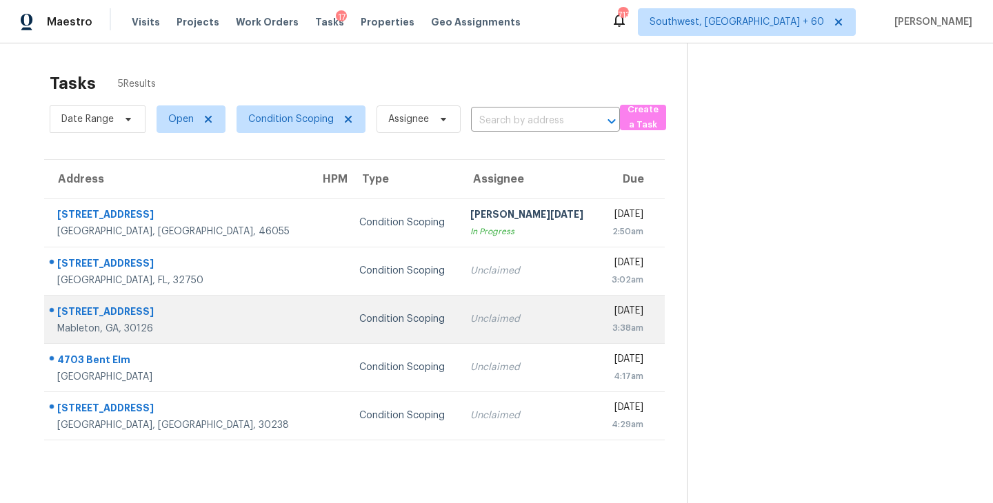
click at [470, 319] on div "Unclaimed" at bounding box center [528, 319] width 117 height 14
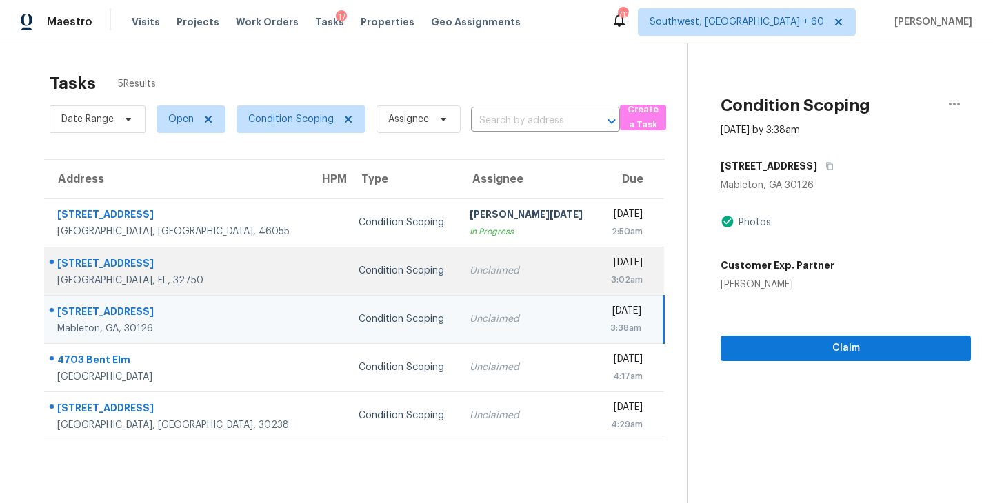
click at [478, 272] on div "Unclaimed" at bounding box center [528, 271] width 117 height 14
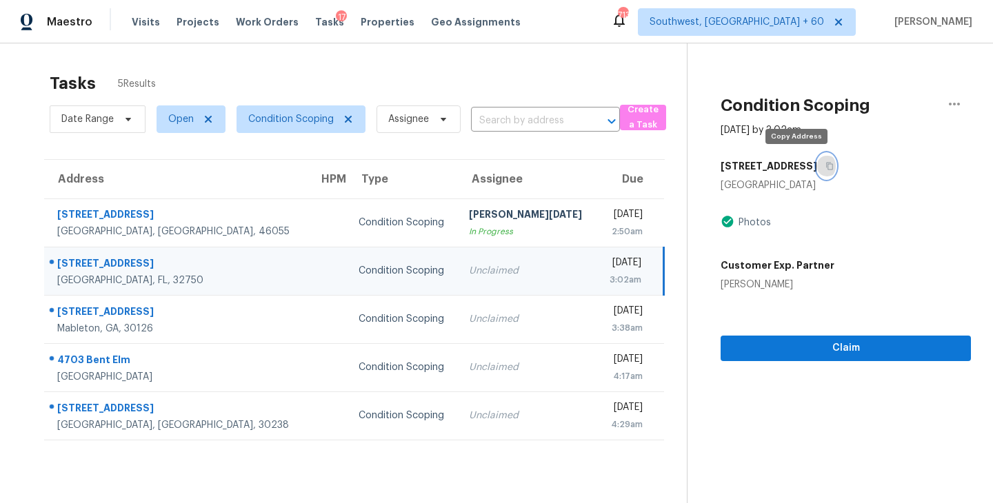
click at [827, 165] on icon "button" at bounding box center [830, 167] width 7 height 8
click at [310, 123] on span "Condition Scoping" at bounding box center [291, 119] width 86 height 14
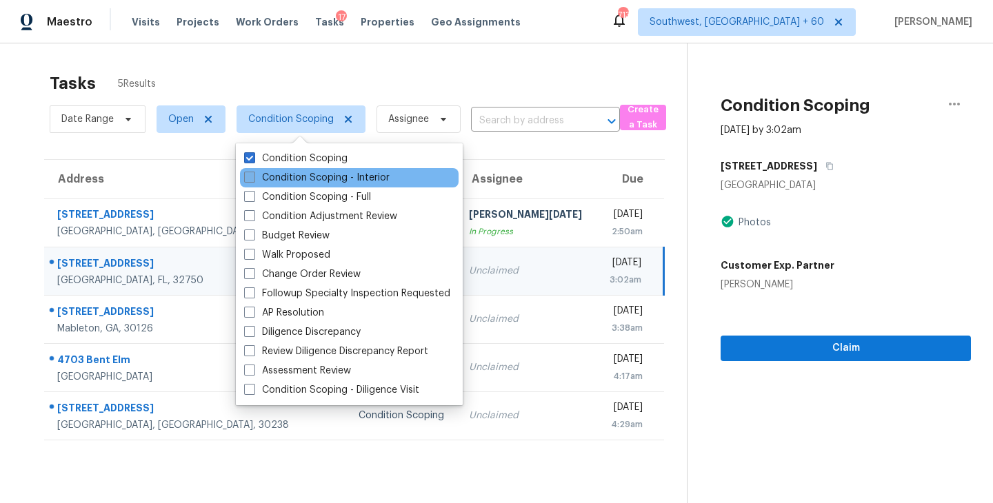
click at [379, 176] on label "Condition Scoping - Interior" at bounding box center [317, 178] width 146 height 14
click at [253, 176] on input "Condition Scoping - Interior" at bounding box center [248, 175] width 9 height 9
checkbox input "true"
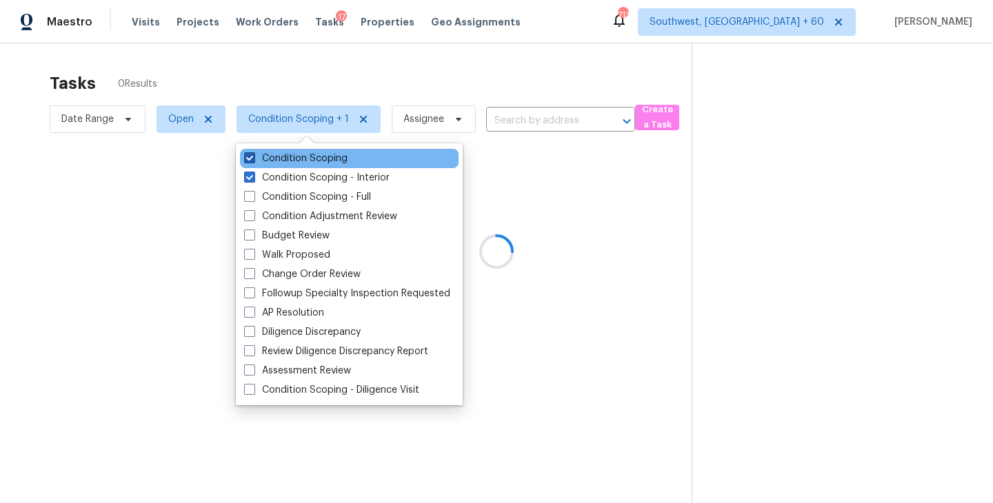
click at [321, 152] on label "Condition Scoping" at bounding box center [295, 159] width 103 height 14
click at [253, 152] on input "Condition Scoping" at bounding box center [248, 156] width 9 height 9
checkbox input "false"
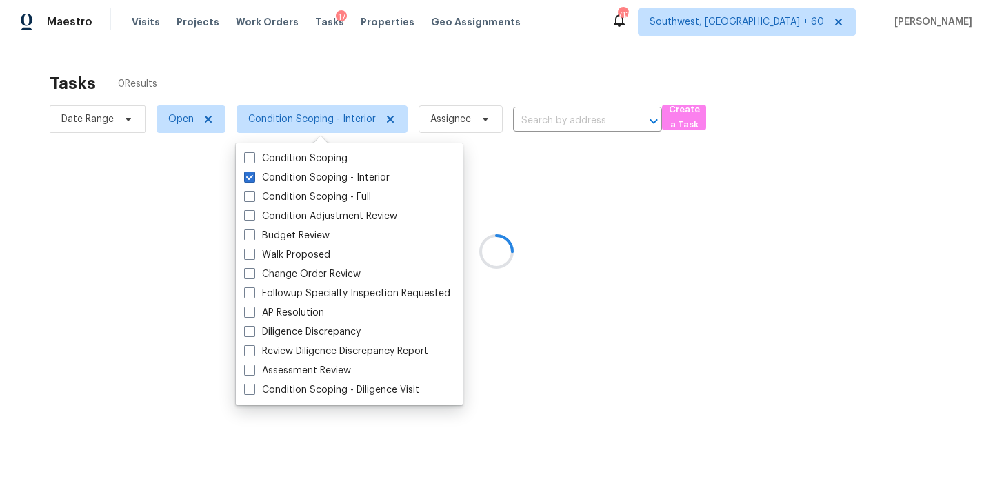
click at [518, 206] on div at bounding box center [496, 251] width 993 height 503
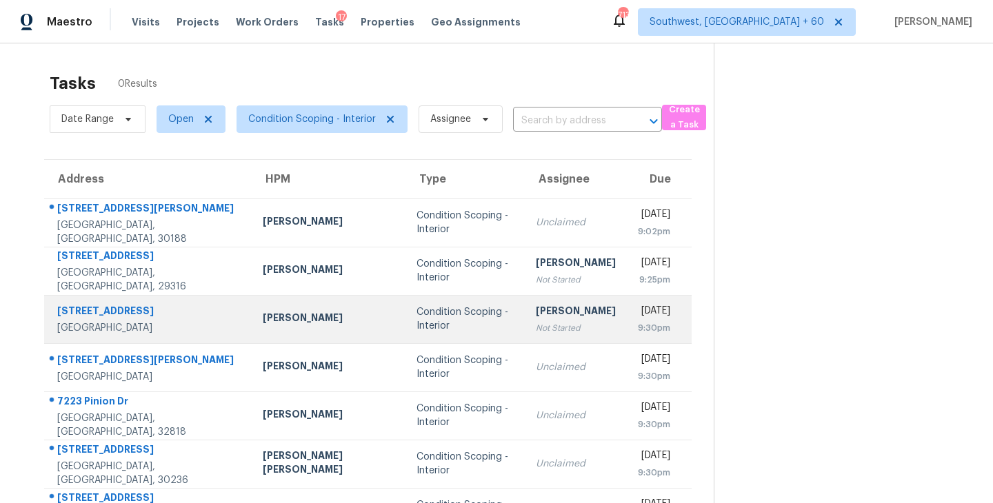
scroll to position [189, 0]
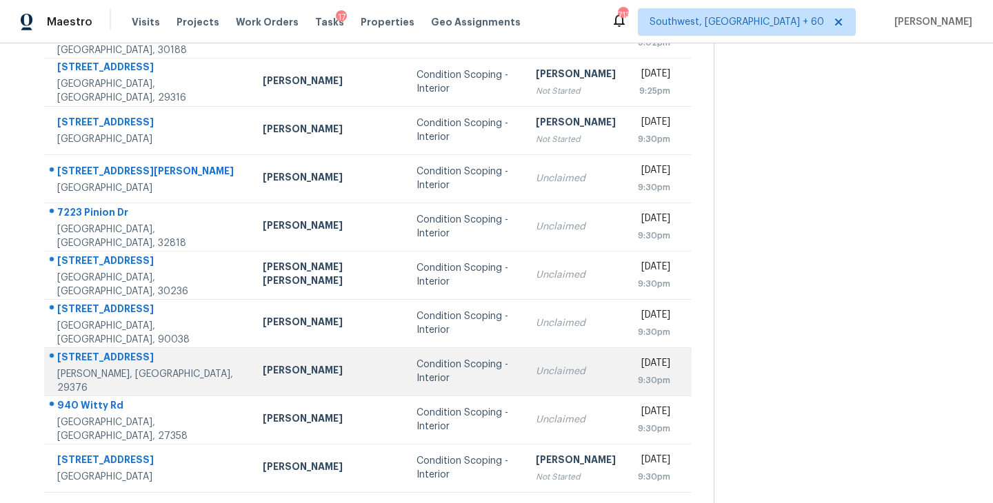
click at [470, 368] on td "Condition Scoping - Interior" at bounding box center [465, 372] width 119 height 48
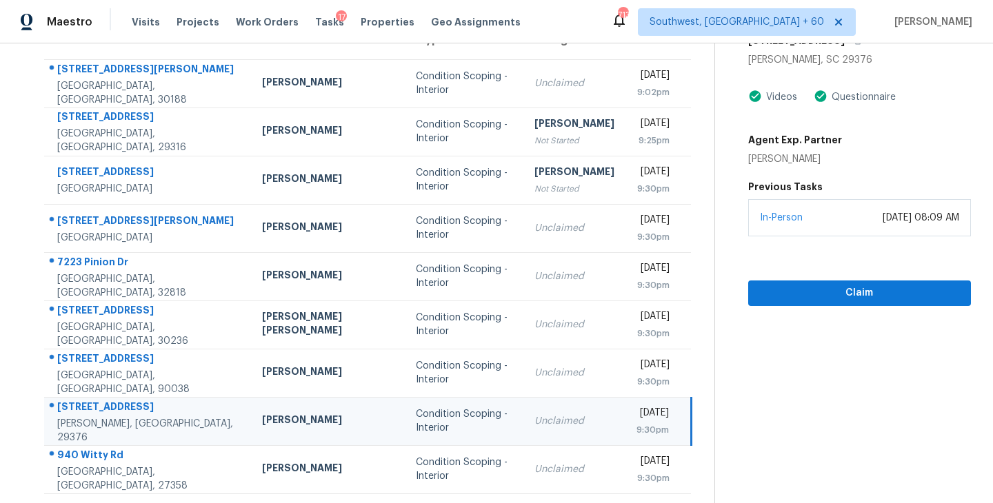
scroll to position [88, 0]
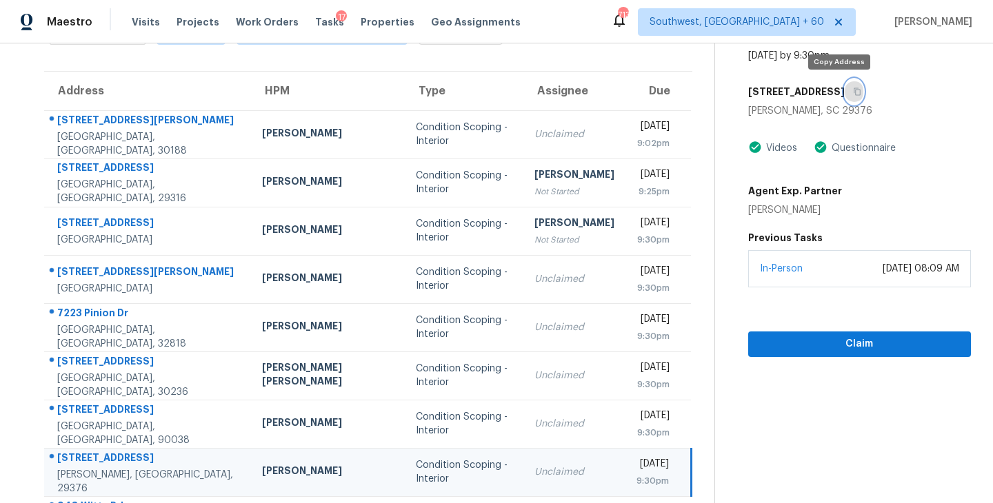
click at [854, 89] on icon "button" at bounding box center [857, 92] width 7 height 8
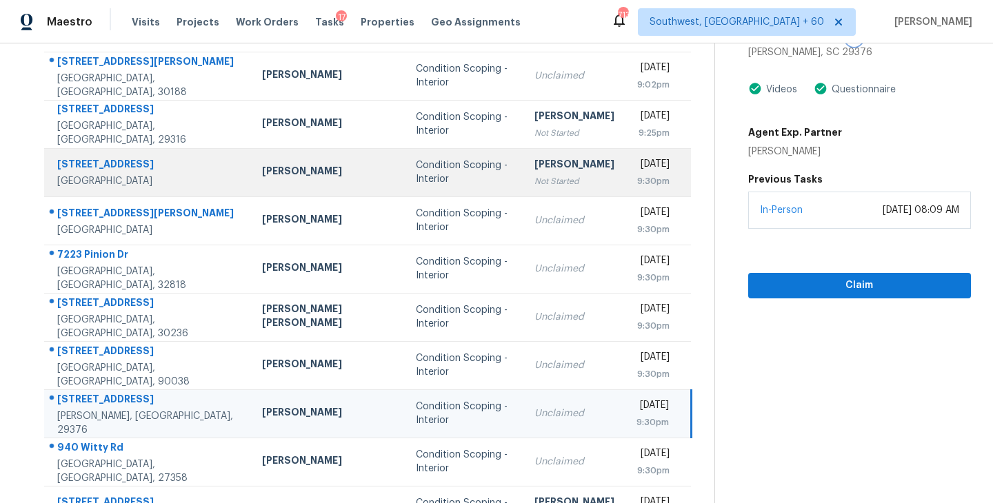
scroll to position [214, 0]
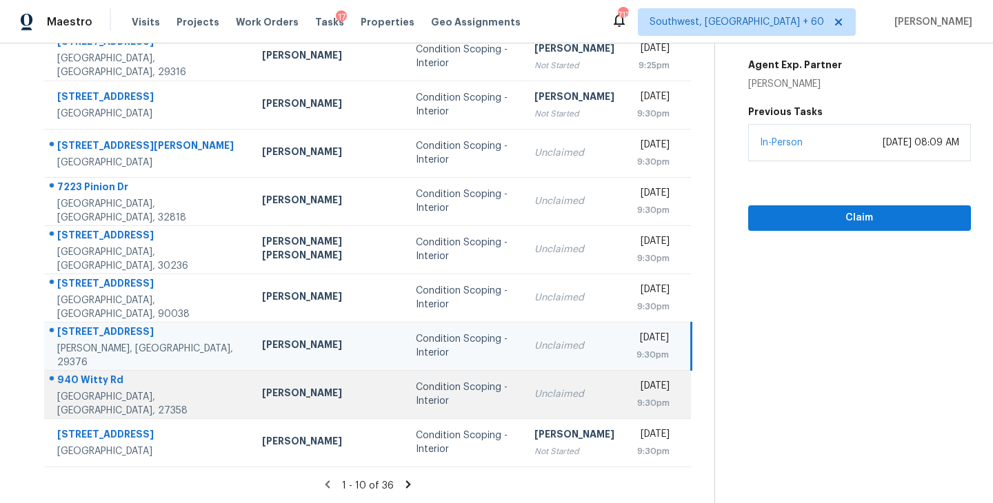
click at [523, 403] on td "Unclaimed" at bounding box center [574, 394] width 102 height 48
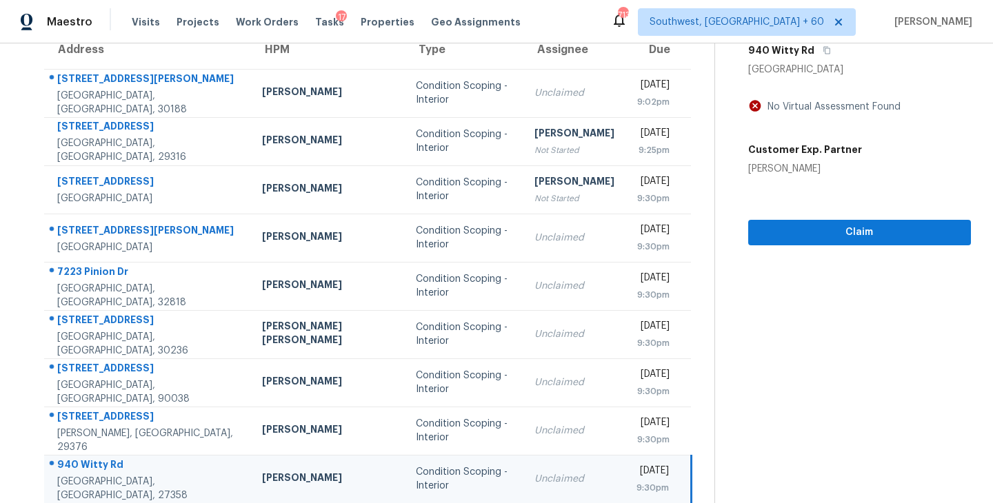
scroll to position [51, 0]
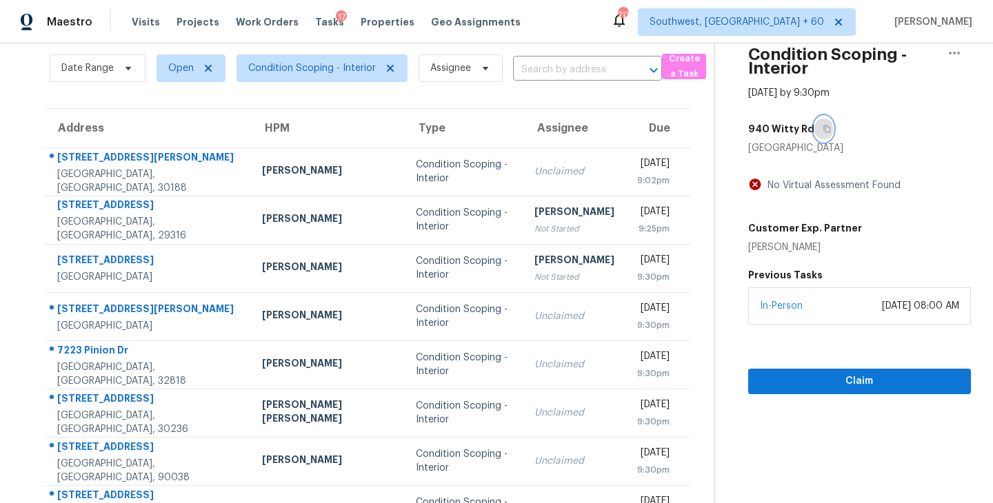
click at [823, 130] on icon "button" at bounding box center [827, 129] width 8 height 8
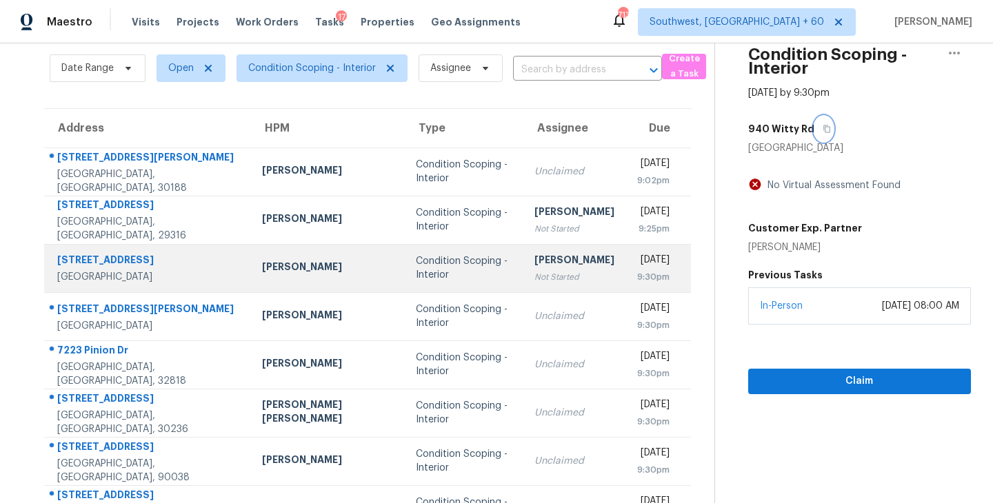
scroll to position [214, 0]
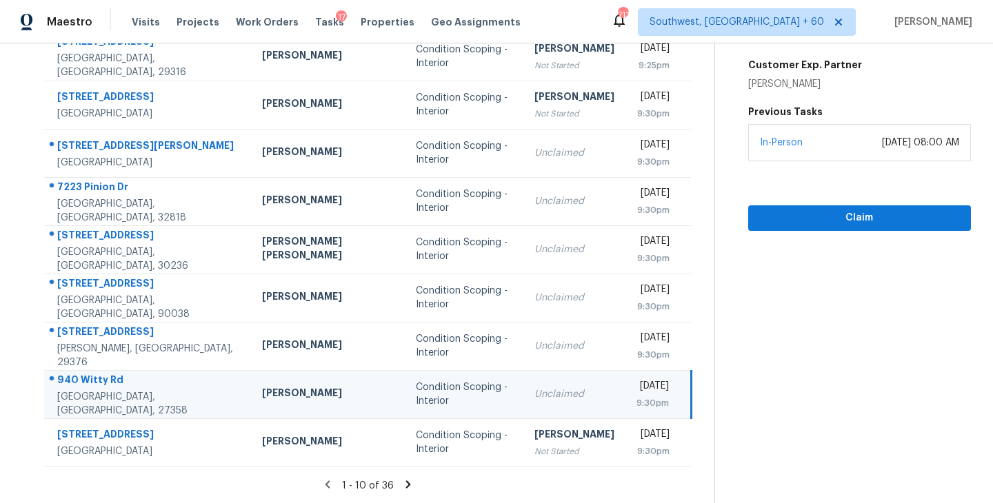
click at [406, 486] on icon at bounding box center [408, 485] width 5 height 8
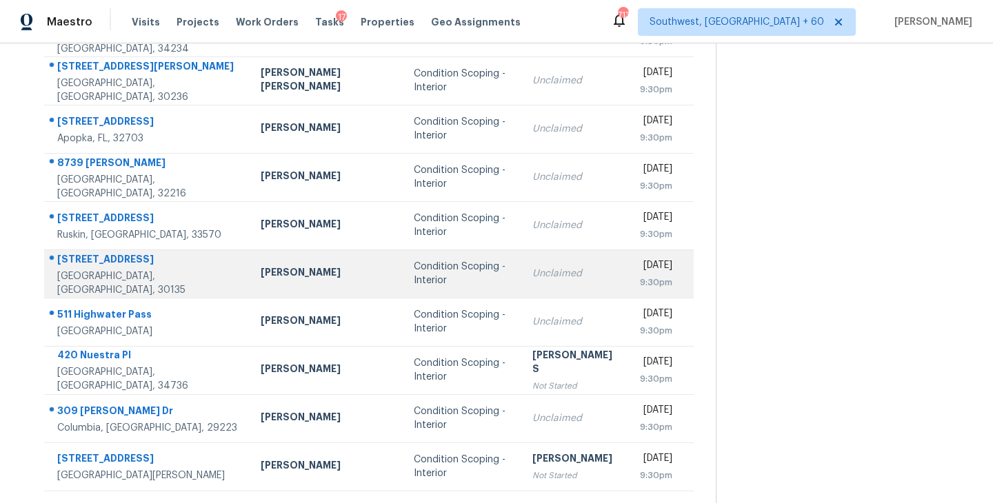
scroll to position [212, 0]
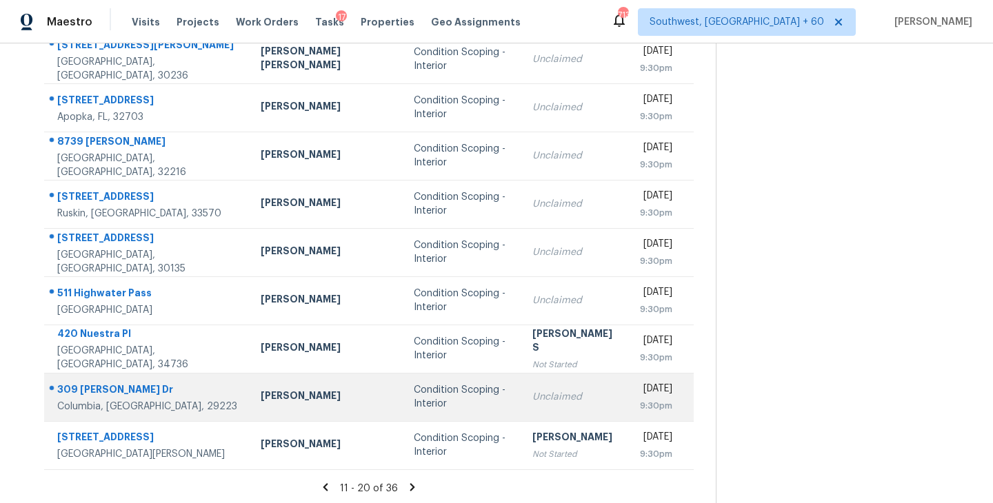
click at [532, 403] on div "Unclaimed" at bounding box center [575, 397] width 86 height 14
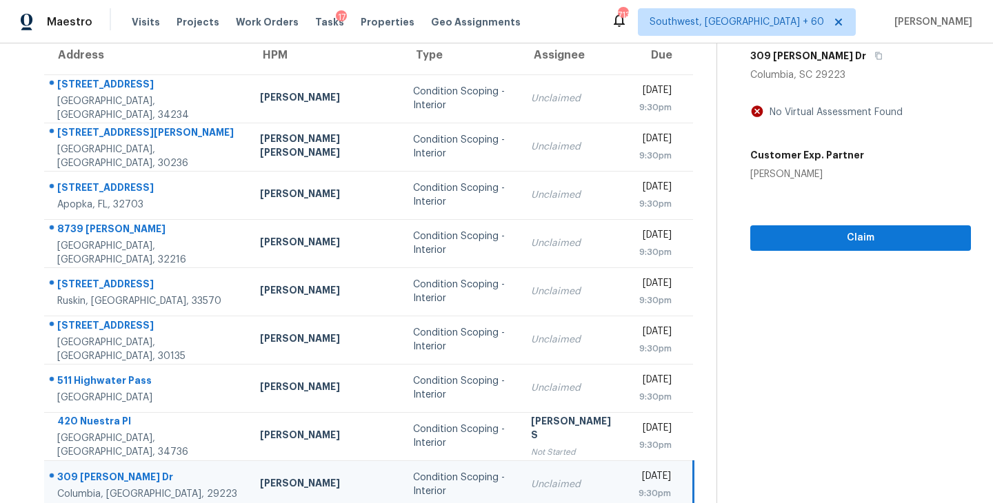
scroll to position [17, 0]
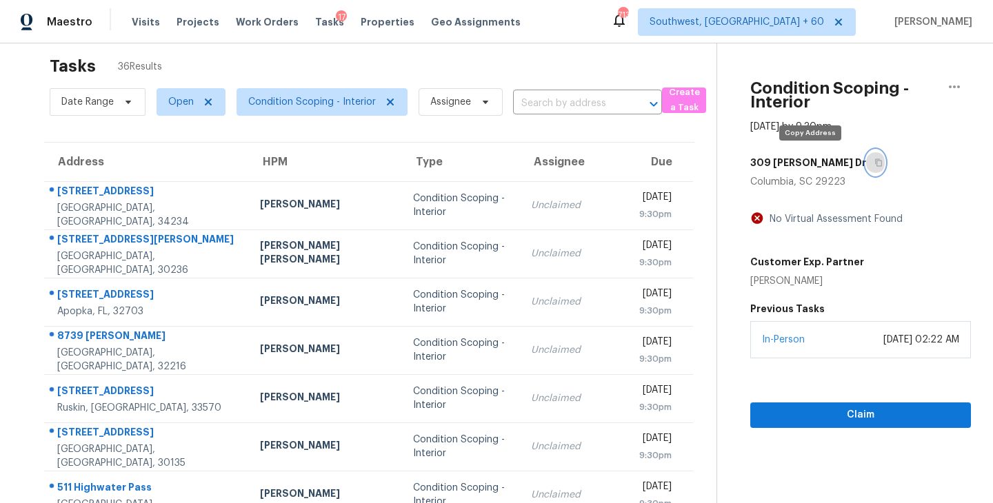
click at [875, 163] on icon "button" at bounding box center [879, 163] width 8 height 8
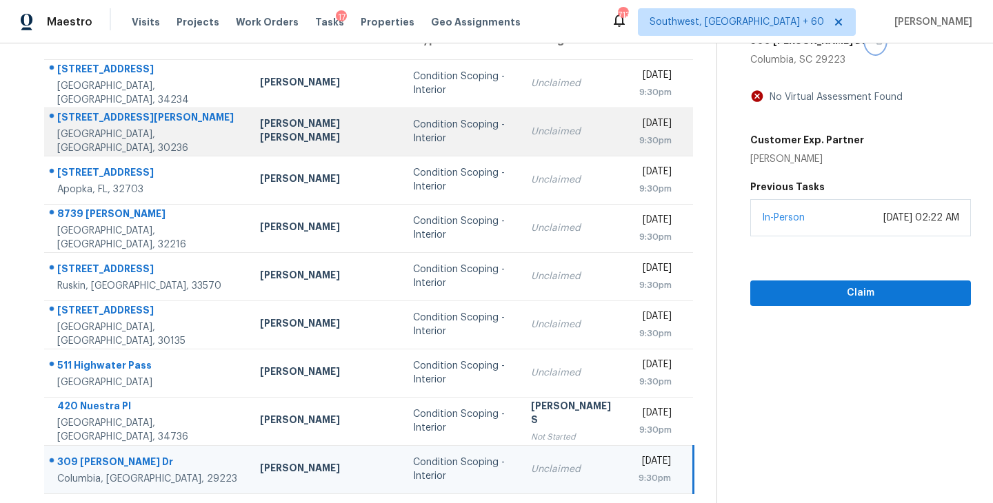
scroll to position [214, 0]
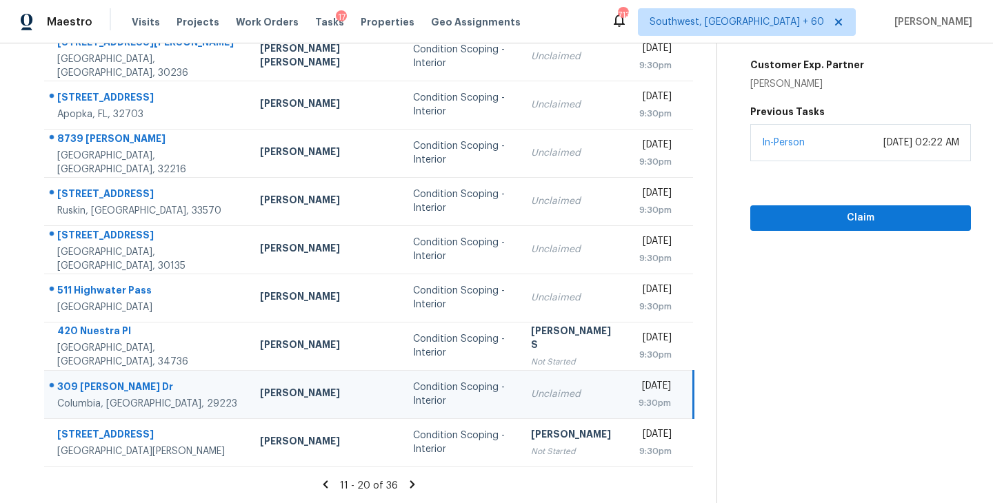
click at [406, 485] on icon at bounding box center [412, 485] width 12 height 12
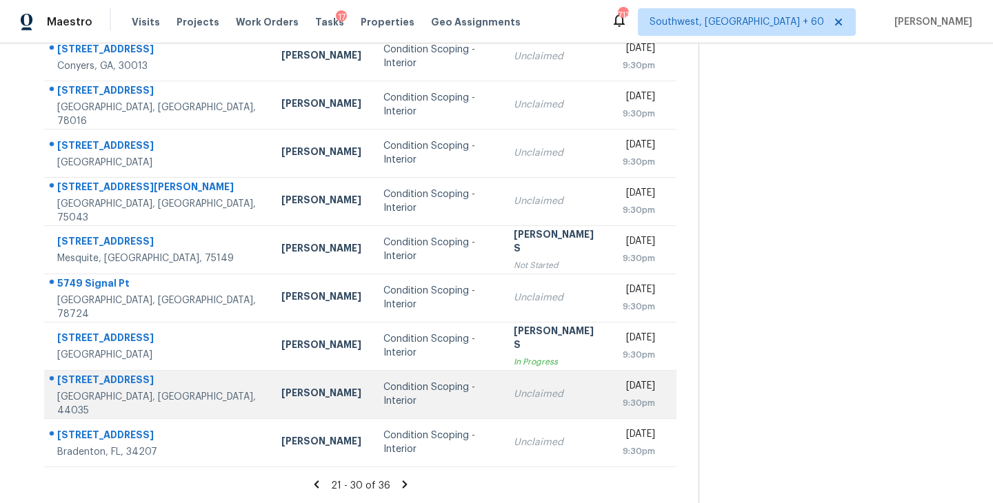
click at [503, 396] on td "Unclaimed" at bounding box center [557, 394] width 109 height 48
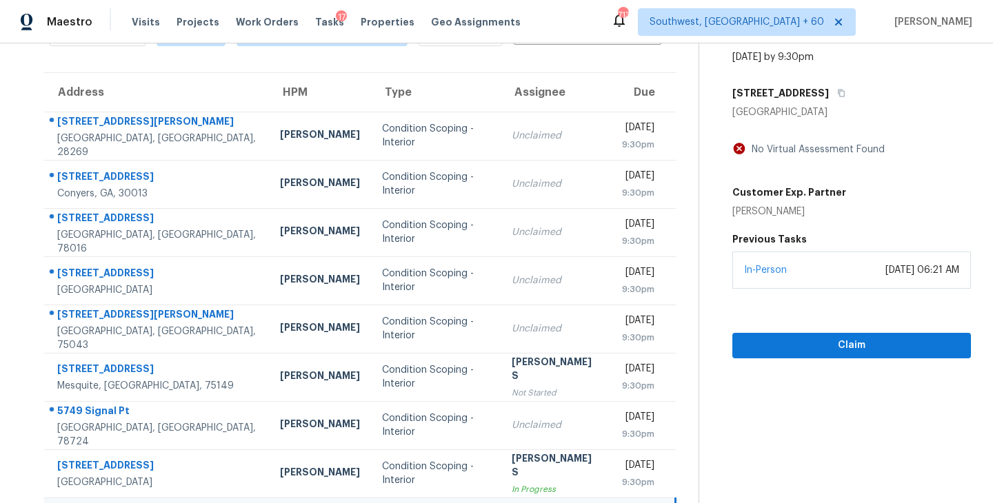
scroll to position [56, 0]
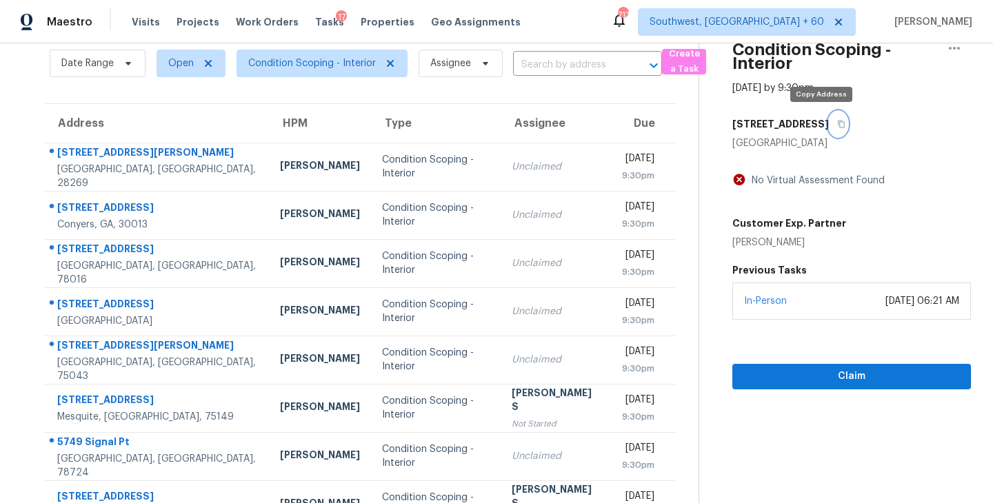
click at [838, 124] on icon "button" at bounding box center [841, 125] width 7 height 8
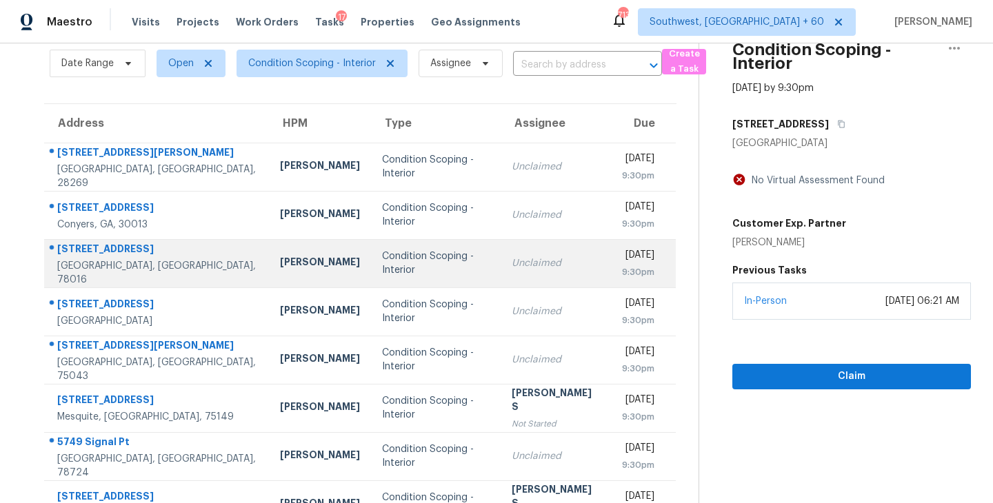
click at [401, 274] on td "Condition Scoping - Interior" at bounding box center [436, 263] width 130 height 48
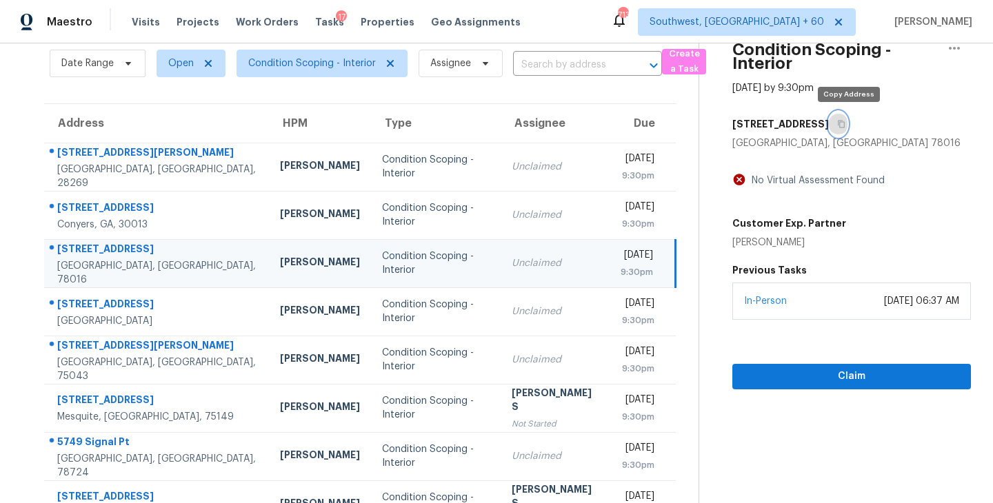
click at [845, 126] on icon "button" at bounding box center [841, 125] width 7 height 8
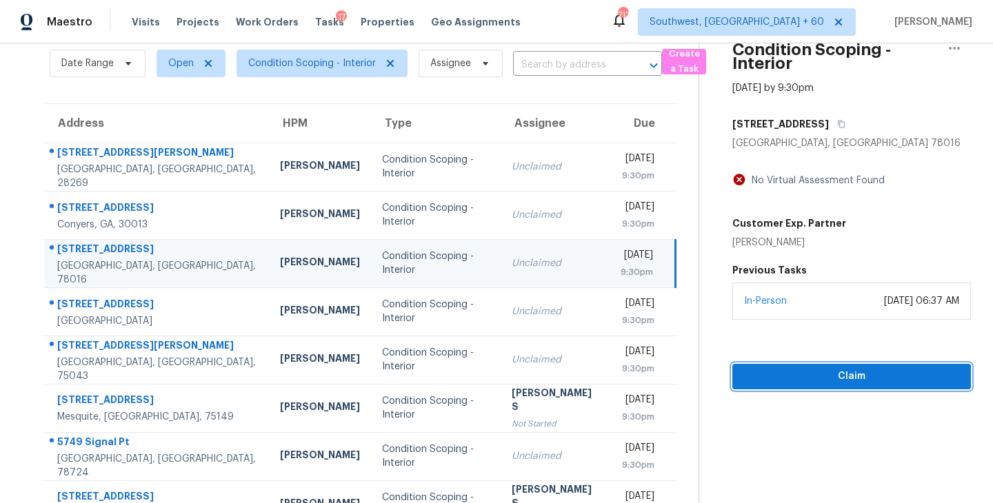
click at [811, 381] on span "Claim" at bounding box center [851, 376] width 217 height 17
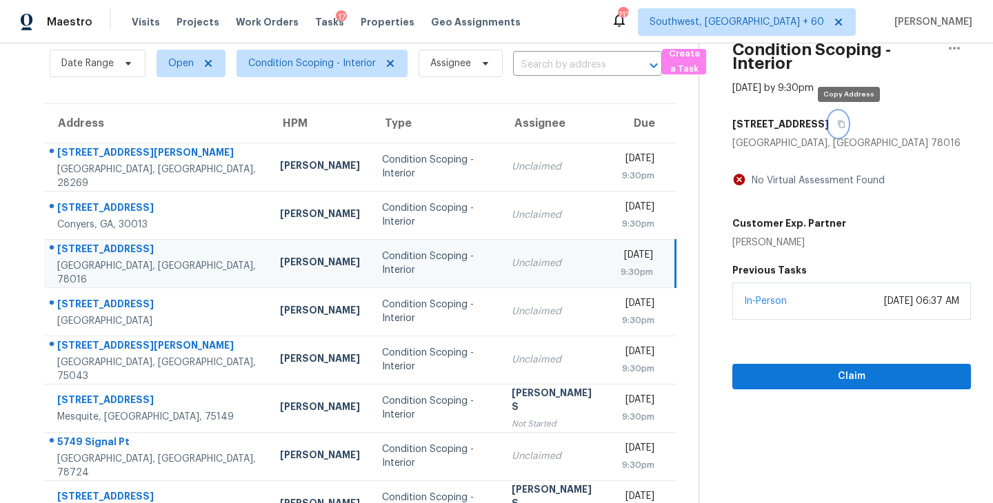
click at [846, 122] on icon "button" at bounding box center [841, 124] width 8 height 8
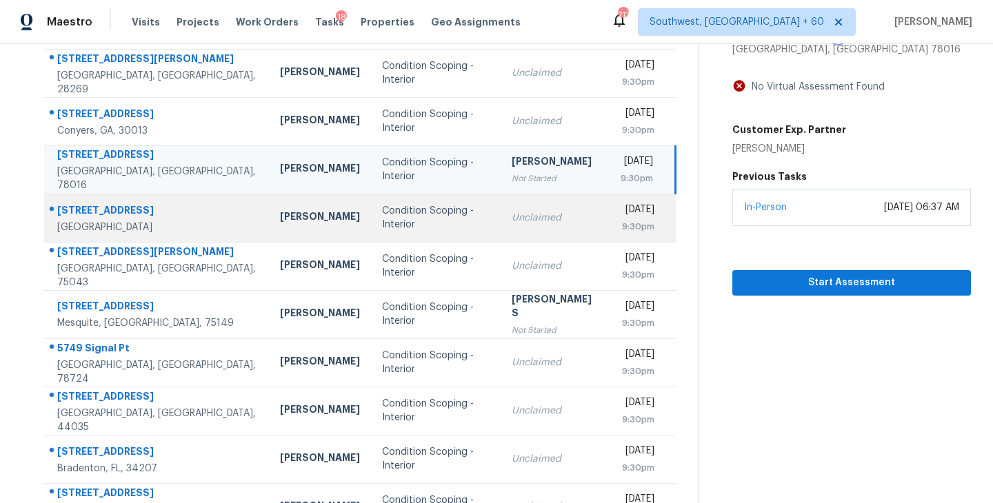
scroll to position [214, 0]
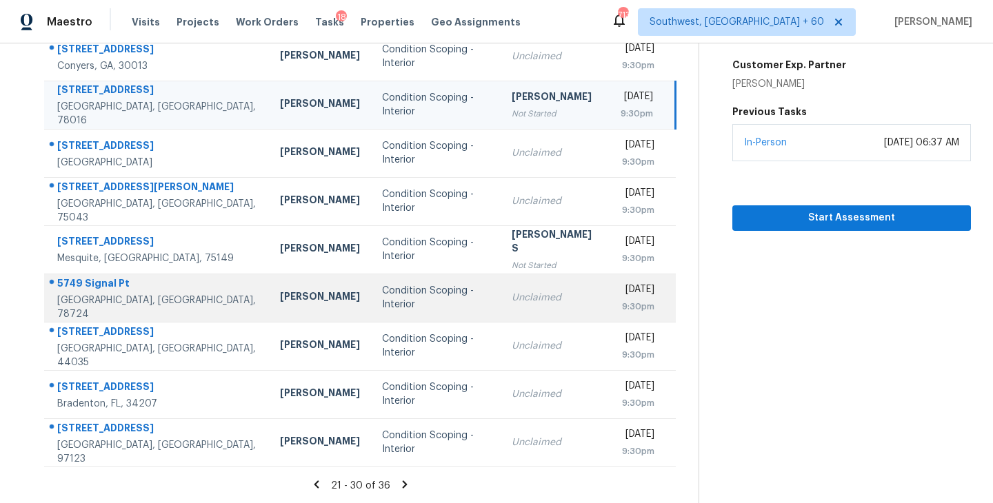
click at [415, 298] on div "Condition Scoping - Interior" at bounding box center [436, 298] width 108 height 28
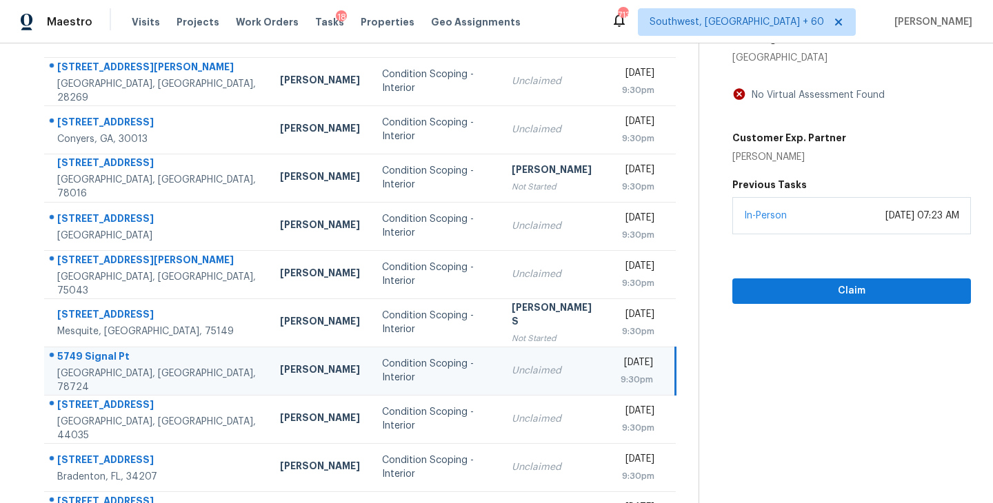
scroll to position [44, 0]
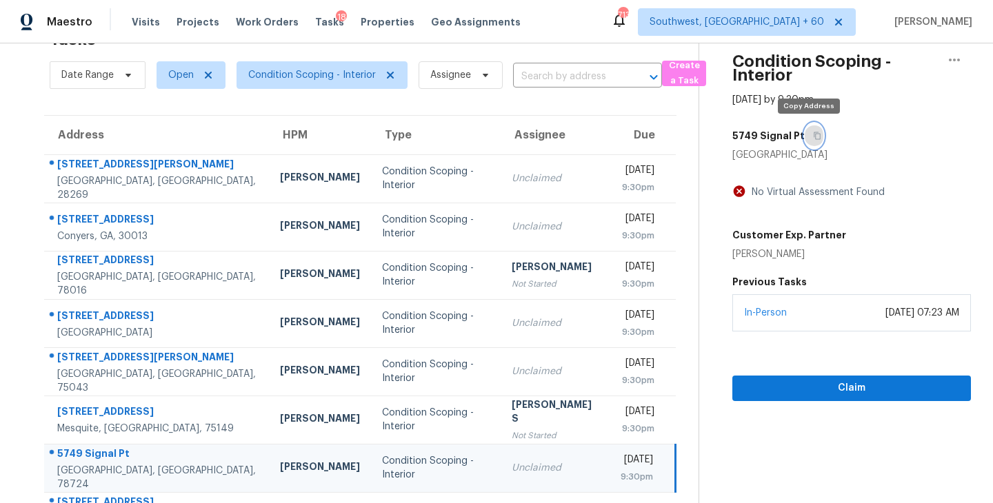
click at [814, 133] on icon "button" at bounding box center [817, 136] width 7 height 8
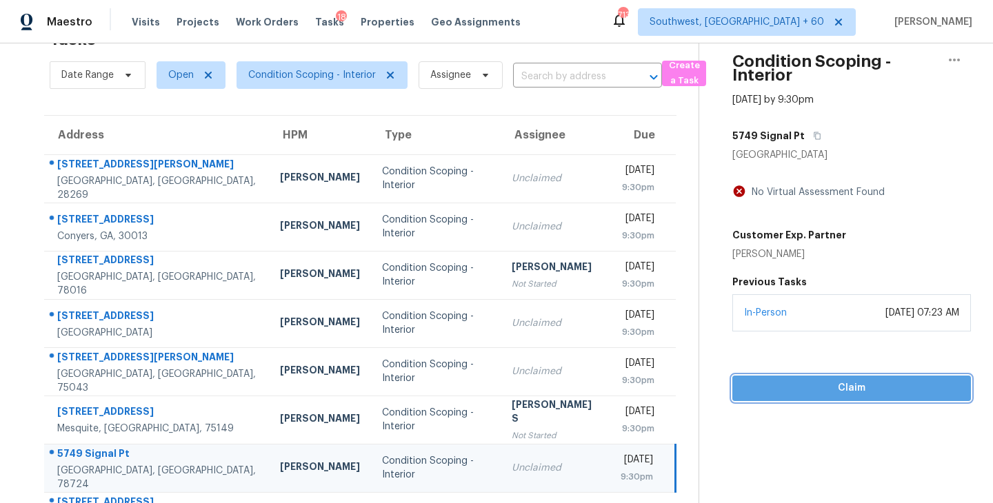
click at [824, 390] on span "Claim" at bounding box center [851, 388] width 217 height 17
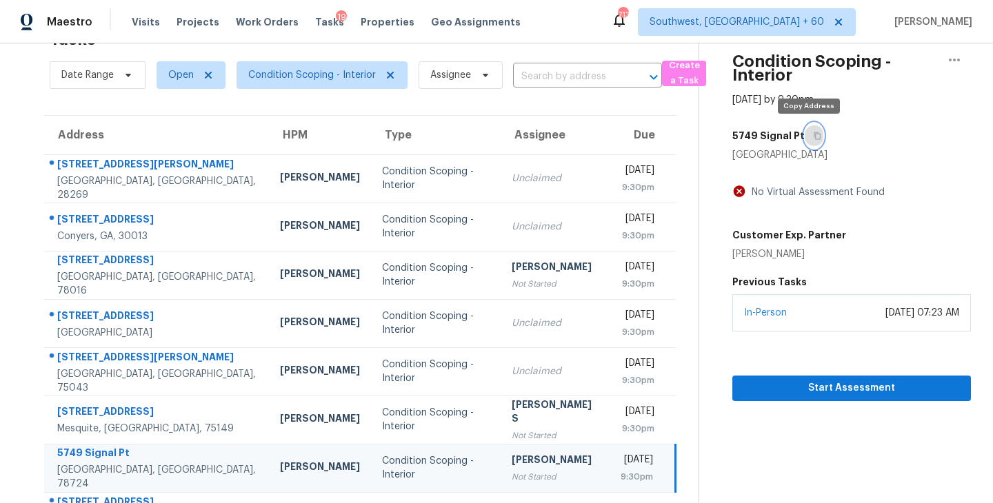
click at [813, 135] on icon "button" at bounding box center [817, 136] width 8 height 8
click at [339, 89] on span "Condition Scoping - Interior" at bounding box center [317, 75] width 182 height 36
click at [344, 76] on span "Condition Scoping - Interior" at bounding box center [312, 75] width 128 height 14
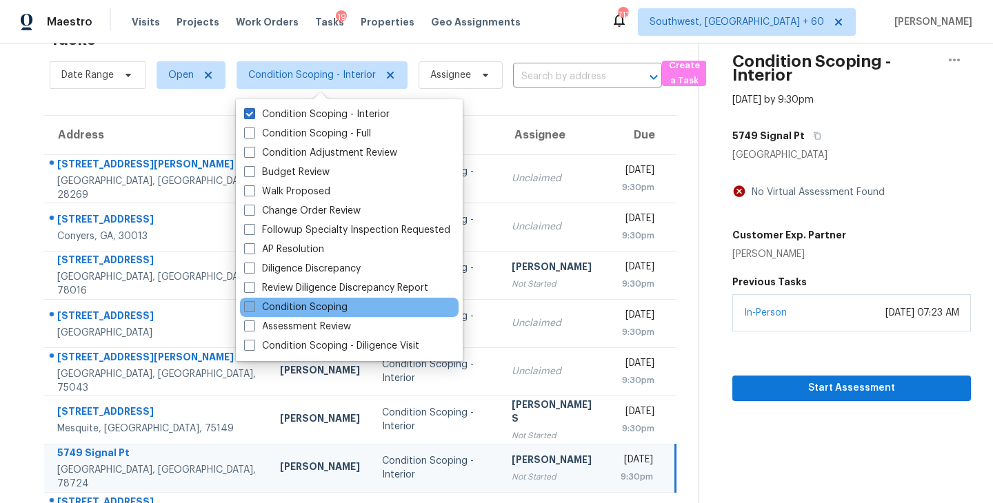
click at [321, 306] on label "Condition Scoping" at bounding box center [295, 308] width 103 height 14
click at [253, 306] on input "Condition Scoping" at bounding box center [248, 305] width 9 height 9
checkbox input "true"
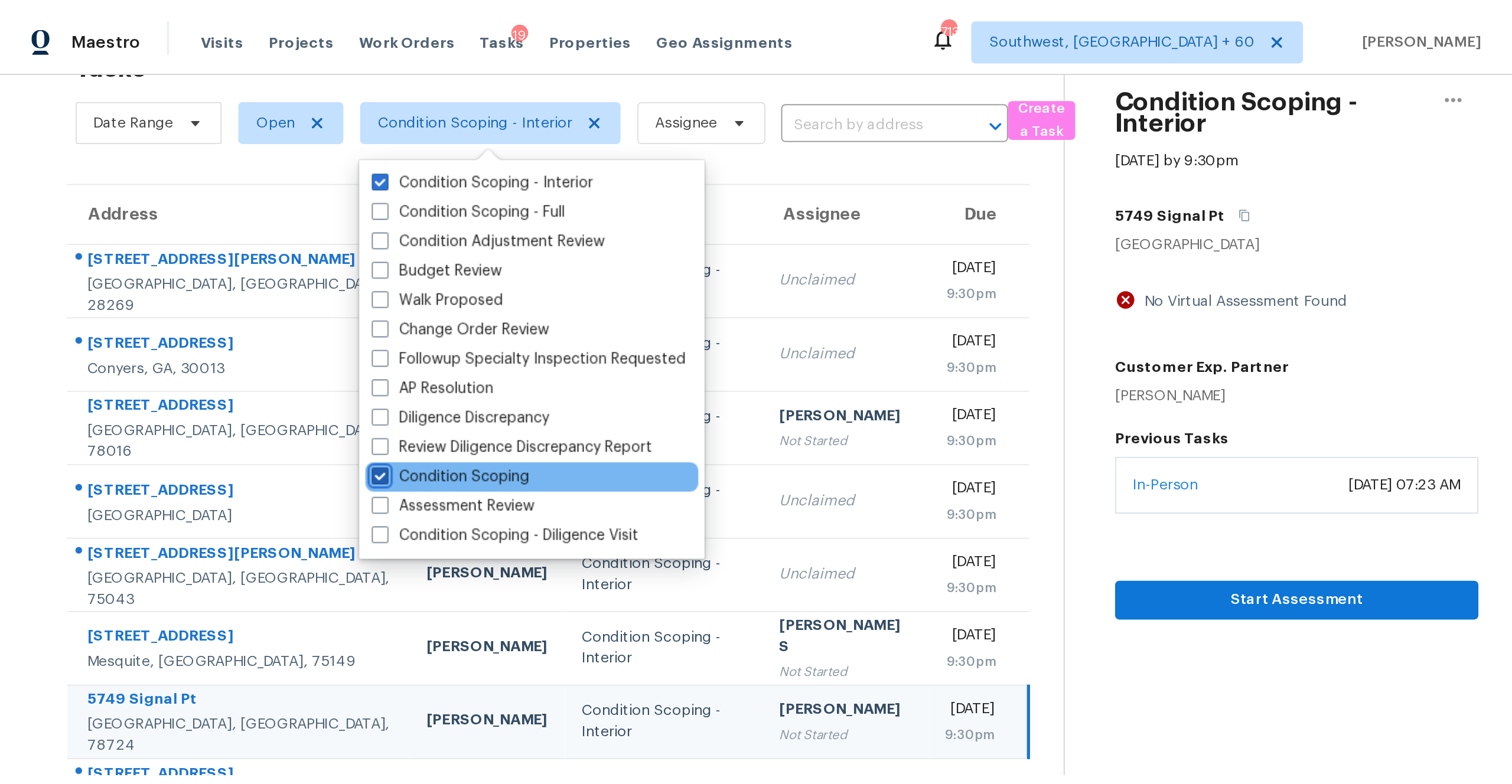
scroll to position [37, 0]
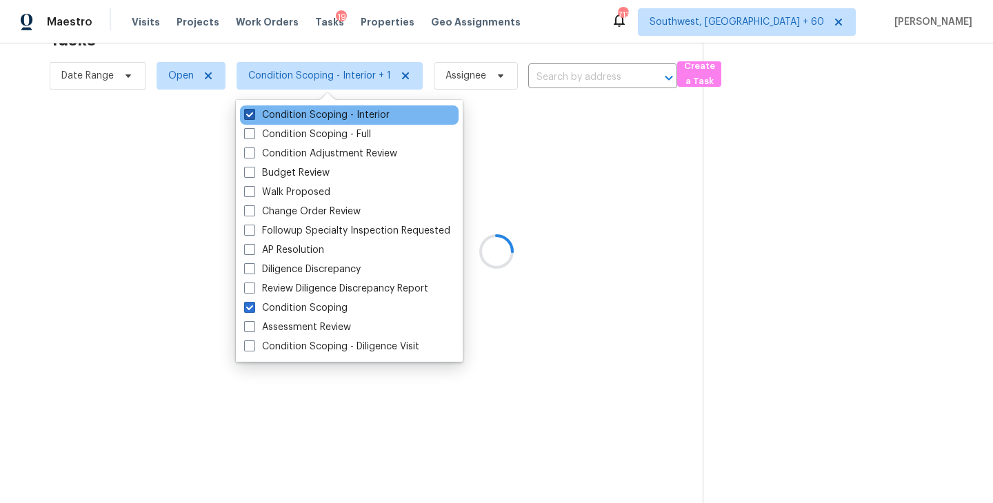
click at [362, 113] on label "Condition Scoping - Interior" at bounding box center [317, 115] width 146 height 14
click at [253, 113] on input "Condition Scoping - Interior" at bounding box center [248, 112] width 9 height 9
checkbox input "false"
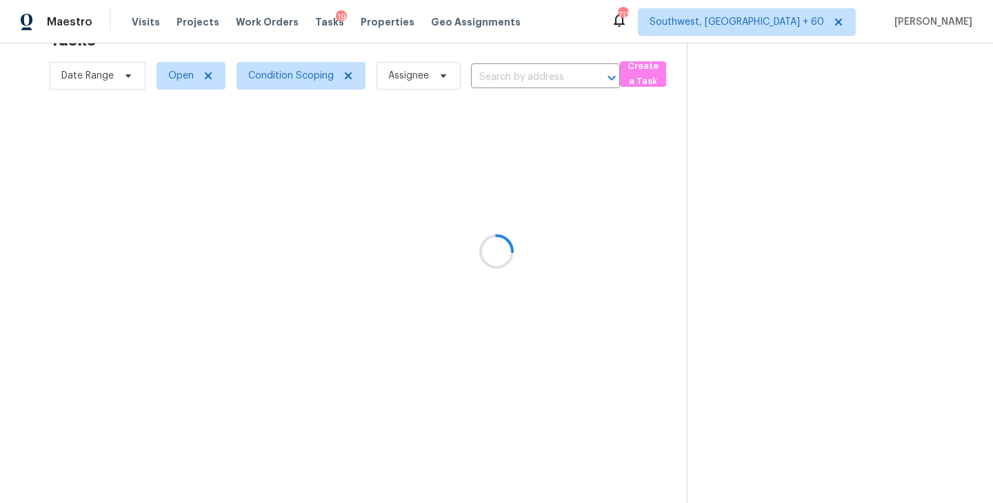
click at [583, 180] on div at bounding box center [496, 251] width 993 height 503
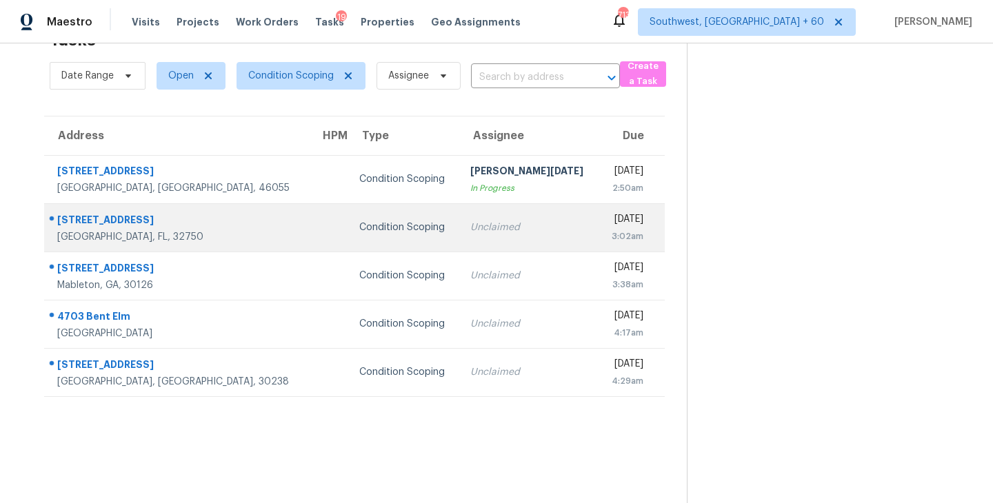
click at [470, 229] on div "Unclaimed" at bounding box center [528, 228] width 117 height 14
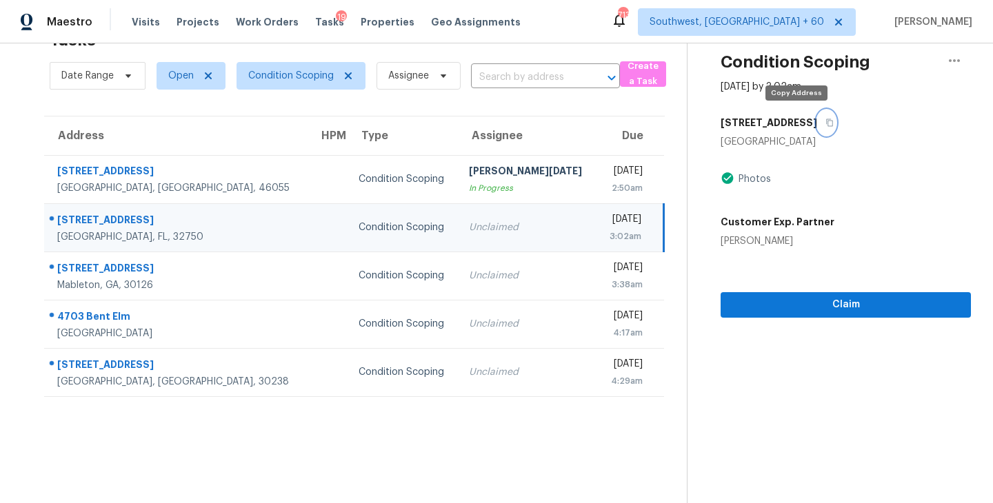
click at [826, 121] on icon "button" at bounding box center [830, 123] width 8 height 8
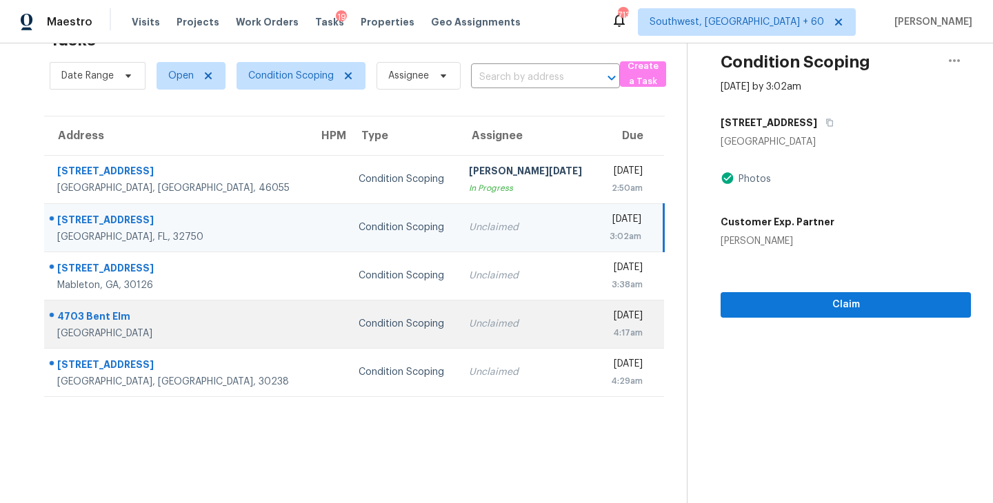
click at [363, 325] on div "Condition Scoping" at bounding box center [403, 324] width 88 height 14
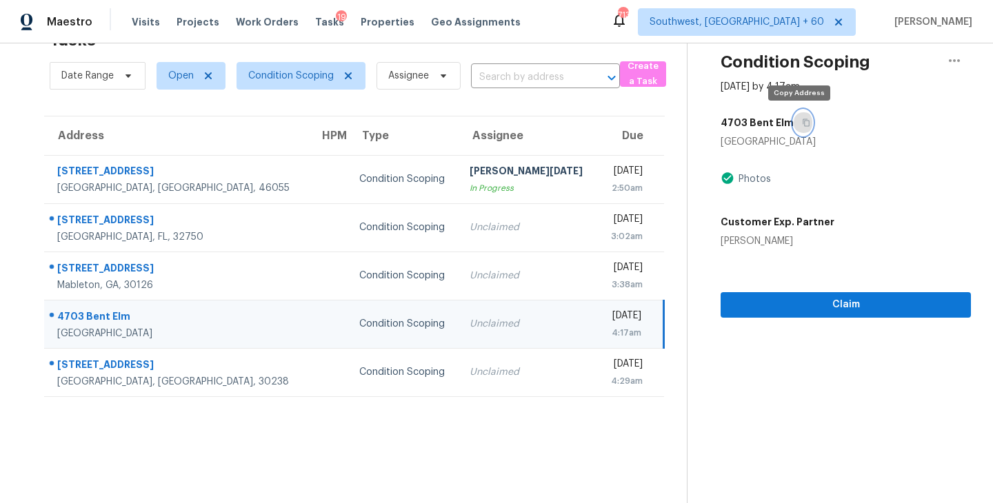
click at [806, 122] on button "button" at bounding box center [803, 122] width 19 height 25
click at [803, 122] on icon "button" at bounding box center [806, 123] width 8 height 8
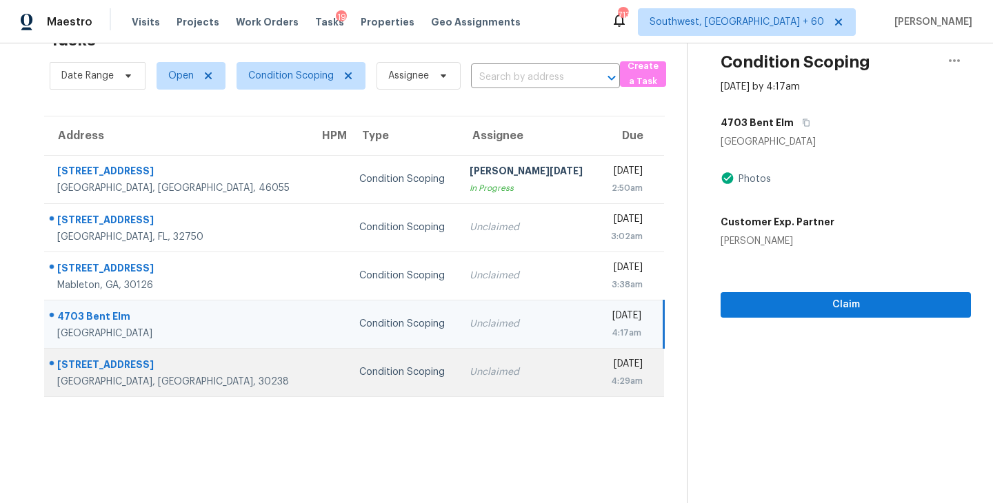
click at [470, 377] on div "Unclaimed" at bounding box center [528, 373] width 117 height 14
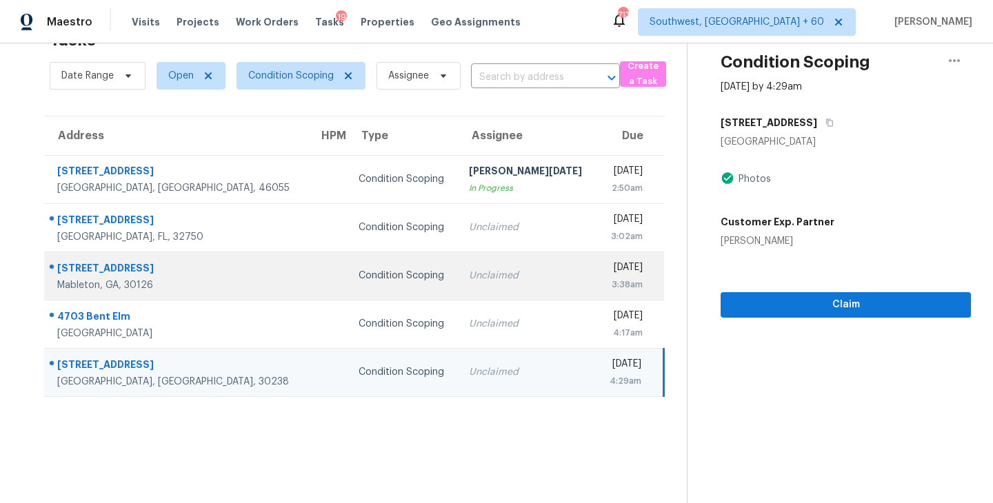
click at [475, 276] on div "Unclaimed" at bounding box center [527, 276] width 117 height 14
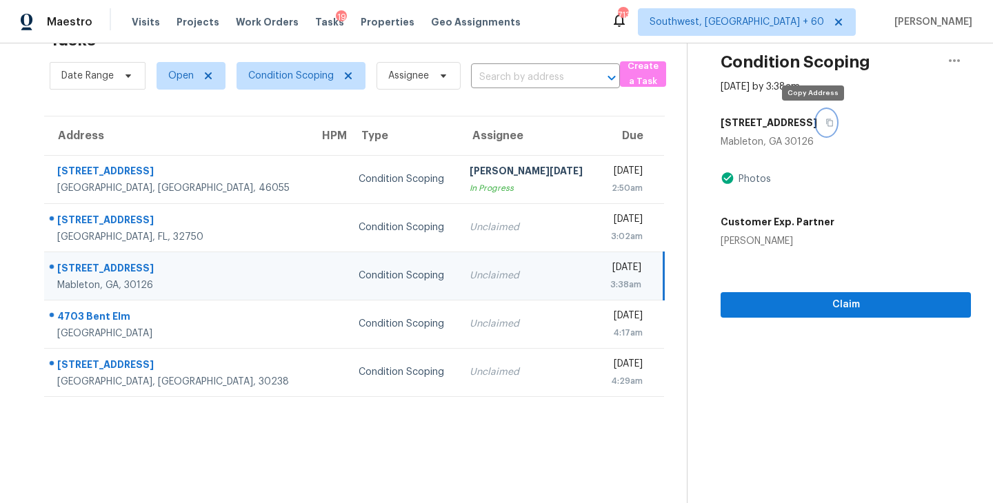
click at [826, 123] on icon "button" at bounding box center [830, 123] width 8 height 8
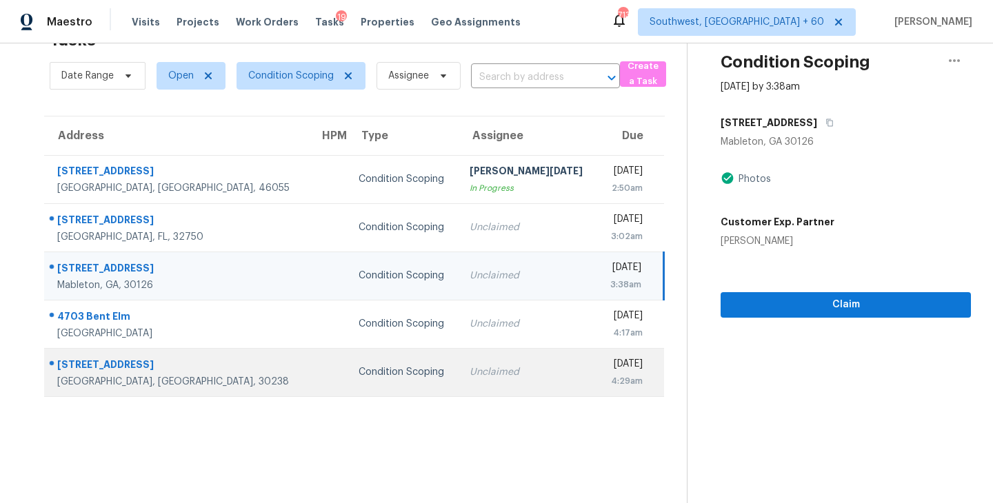
click at [468, 381] on td "Unclaimed" at bounding box center [528, 372] width 139 height 48
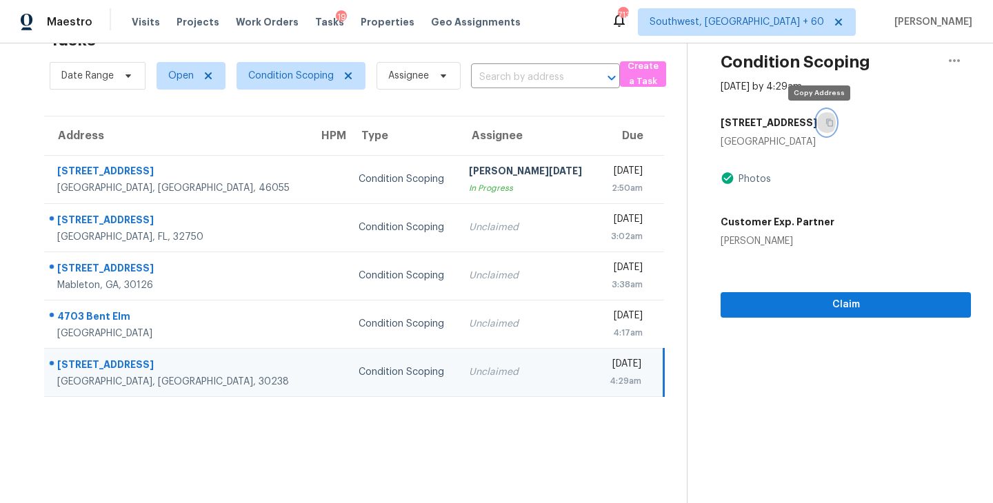
click at [826, 119] on icon "button" at bounding box center [830, 123] width 8 height 8
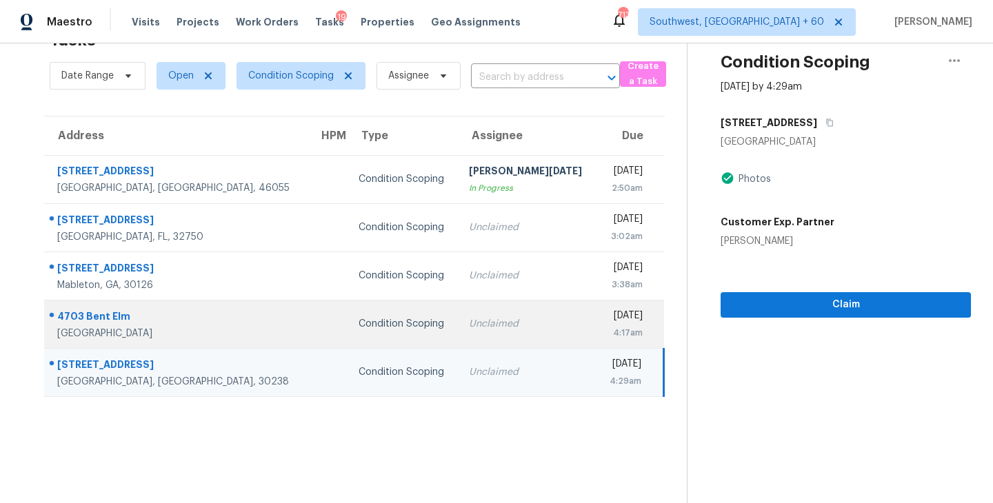
click at [359, 322] on div "Condition Scoping" at bounding box center [403, 324] width 88 height 14
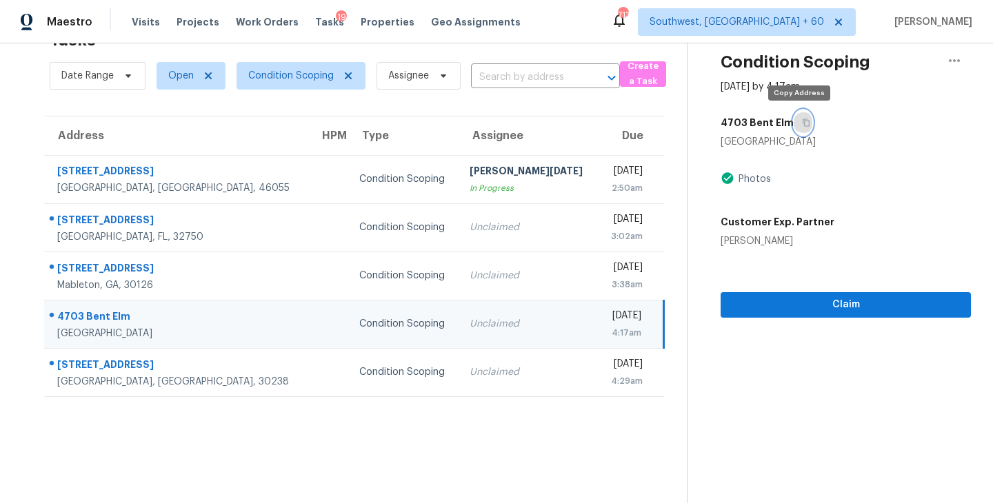
click at [803, 126] on icon "button" at bounding box center [806, 123] width 7 height 8
click at [464, 335] on td "Unclaimed" at bounding box center [528, 324] width 139 height 48
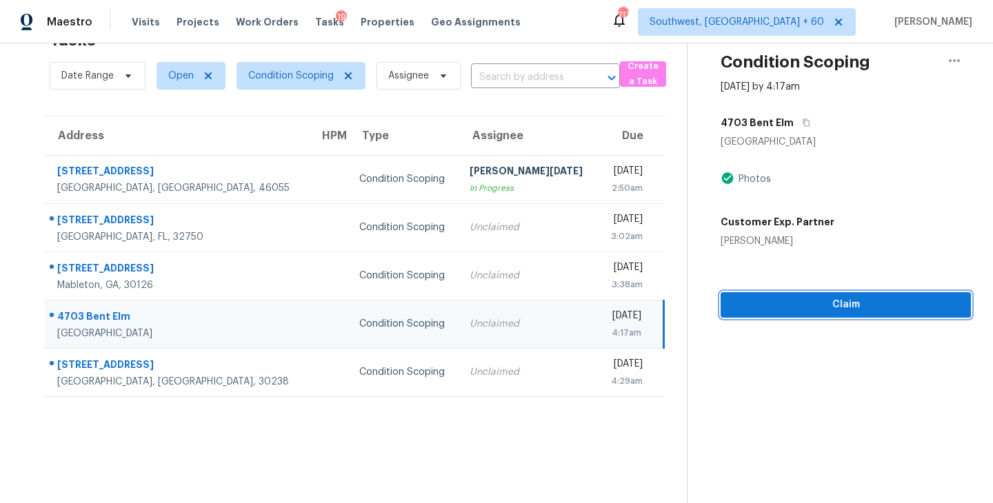
click at [807, 309] on span "Claim" at bounding box center [846, 305] width 228 height 17
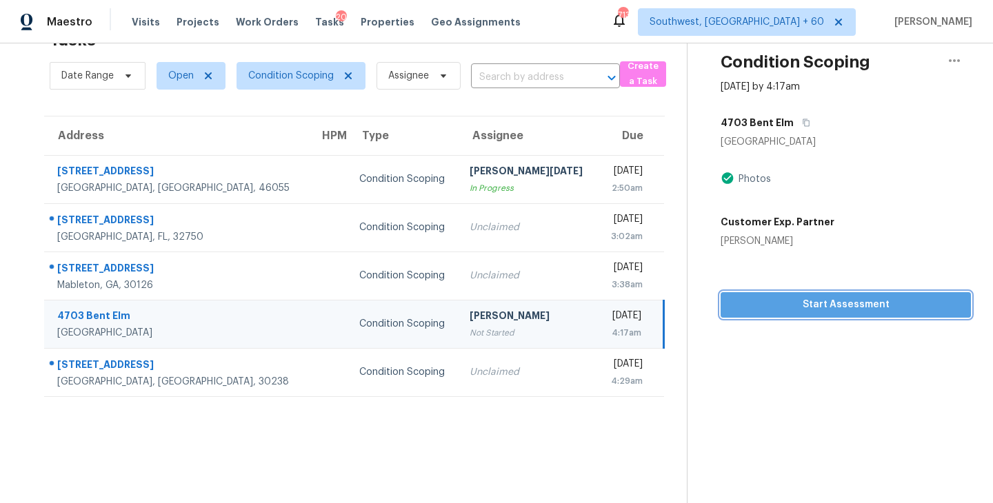
click at [837, 309] on span "Start Assessment" at bounding box center [846, 305] width 228 height 17
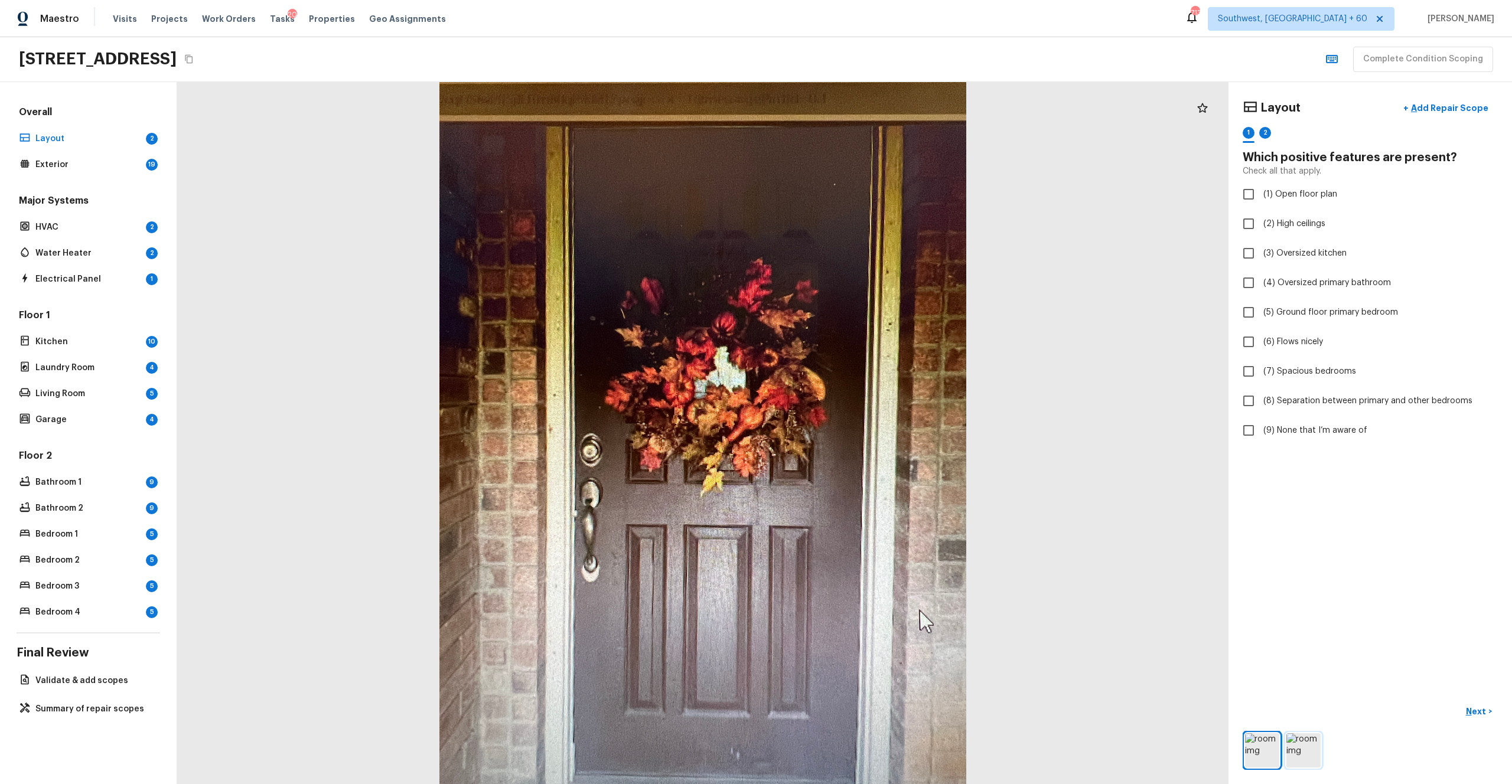
click at [849, 431] on img at bounding box center [1303, 751] width 34 height 34
click at [849, 431] on div "Layout + Add Repair Scope 1 2 Which positive features are present? Check all th…" at bounding box center [1370, 433] width 283 height 702
click at [849, 431] on span "(9) None that I’m aware of" at bounding box center [1314, 431] width 104 height 12
click at [849, 431] on input "(9) None that I’m aware of" at bounding box center [1248, 430] width 25 height 25
checkbox input "true"
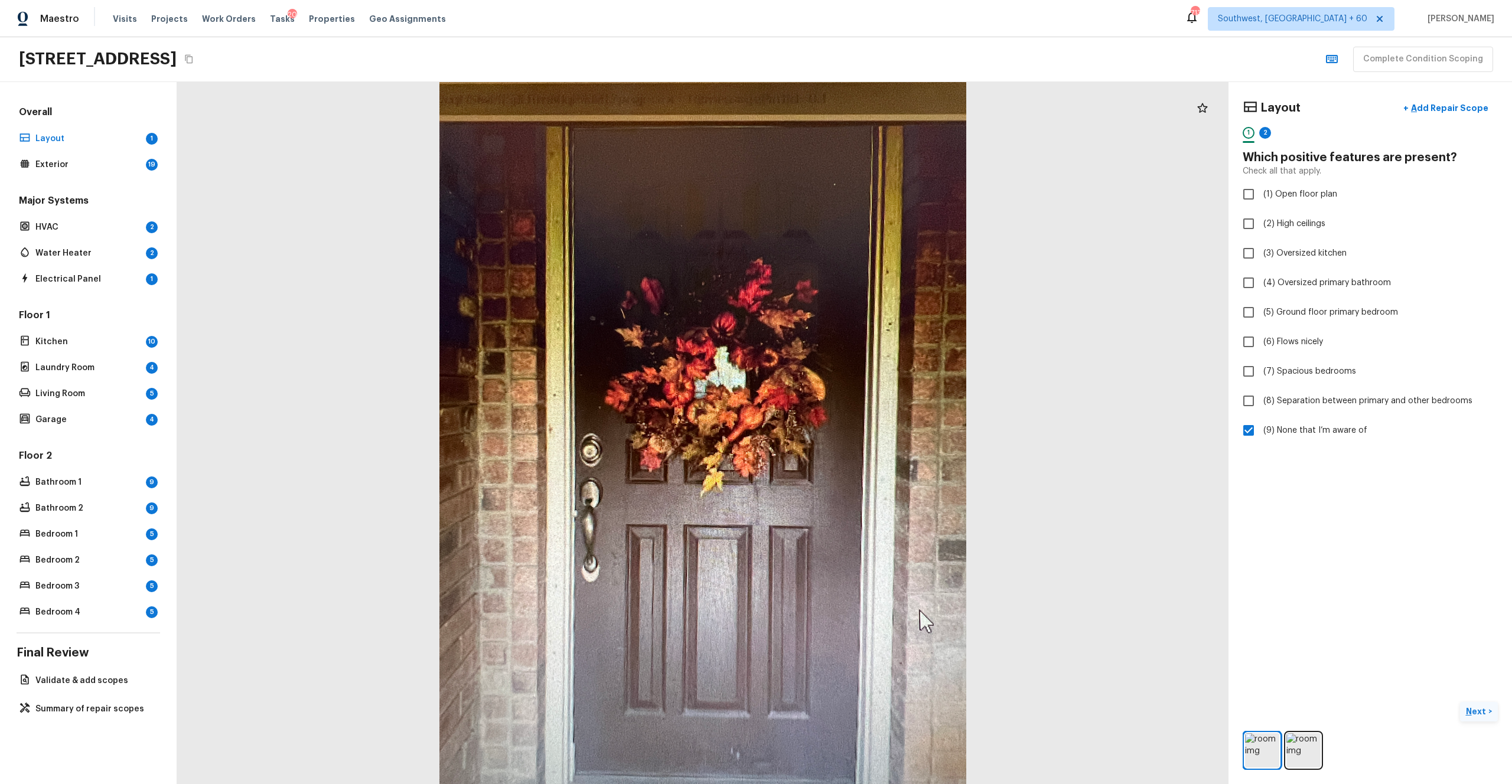
click at [849, 431] on p "Next" at bounding box center [1477, 711] width 22 height 12
click at [849, 431] on span "(9) None that I’m aware of" at bounding box center [1314, 431] width 104 height 12
click at [849, 431] on input "(9) None that I’m aware of" at bounding box center [1248, 430] width 25 height 25
checkbox input "true"
click at [849, 431] on p "Next ( Exterior )" at bounding box center [1460, 711] width 58 height 12
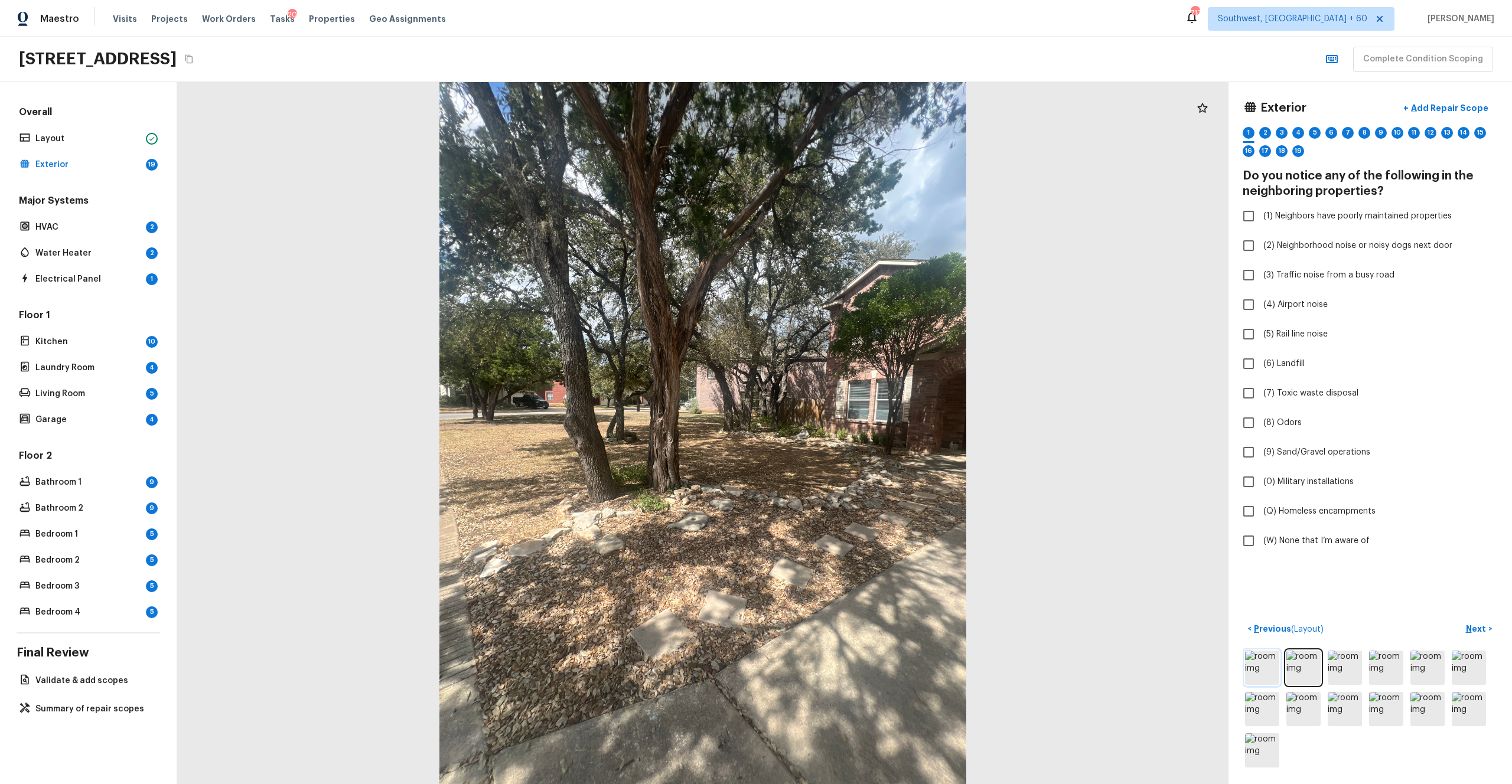
click at [849, 431] on img at bounding box center [1262, 668] width 34 height 34
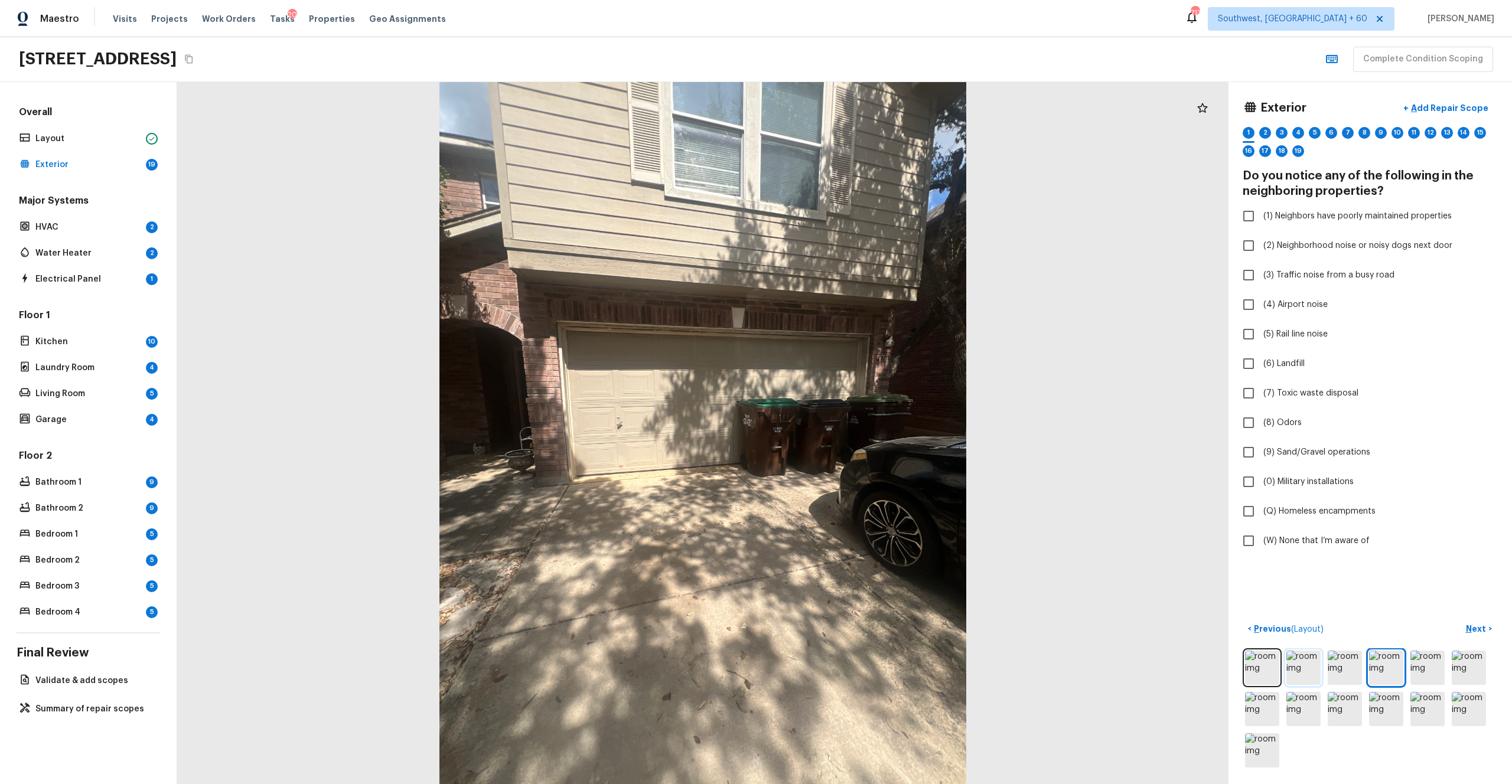
click at [849, 431] on img at bounding box center [1303, 668] width 34 height 34
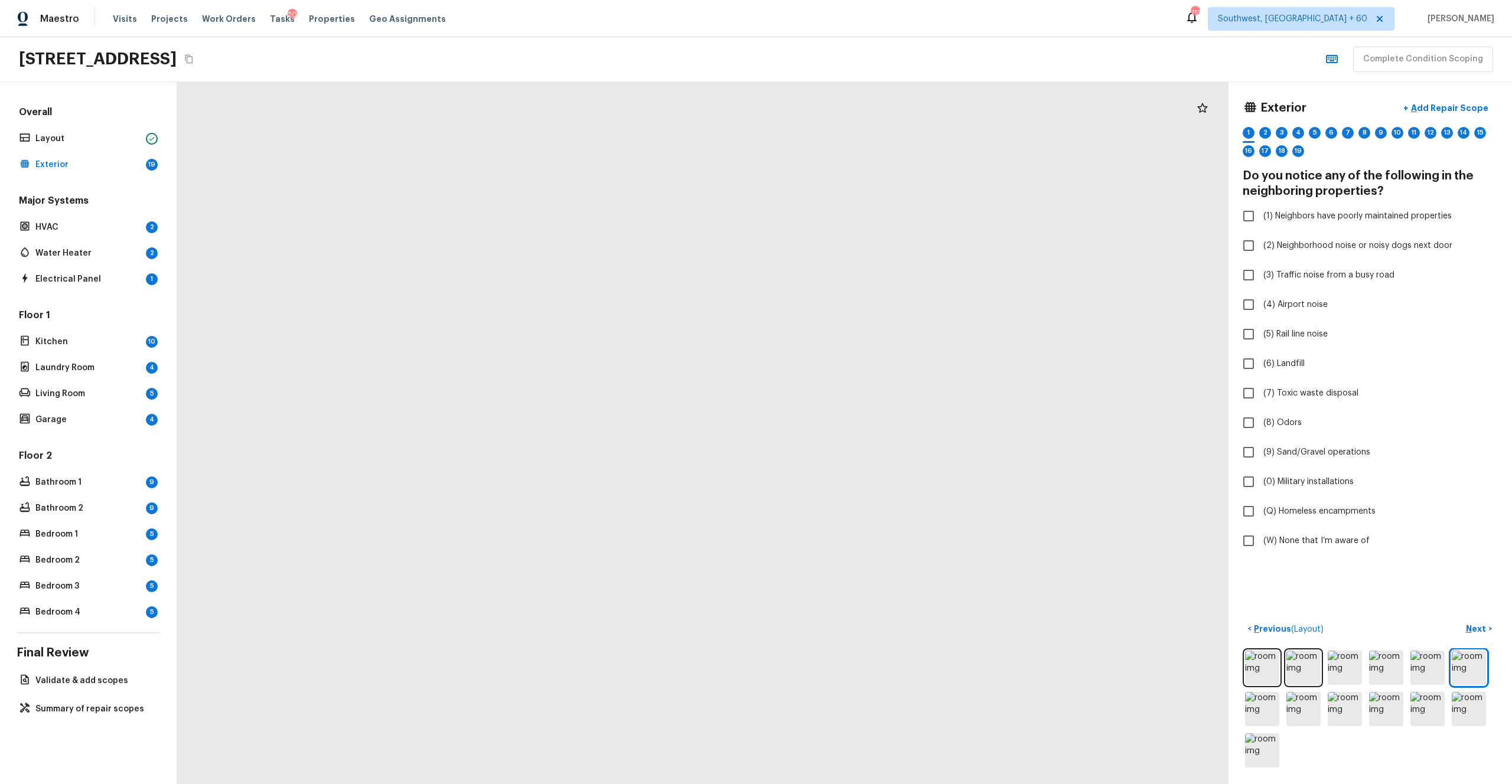
drag, startPoint x: 769, startPoint y: 218, endPoint x: 728, endPoint y: 389, distance: 175.8
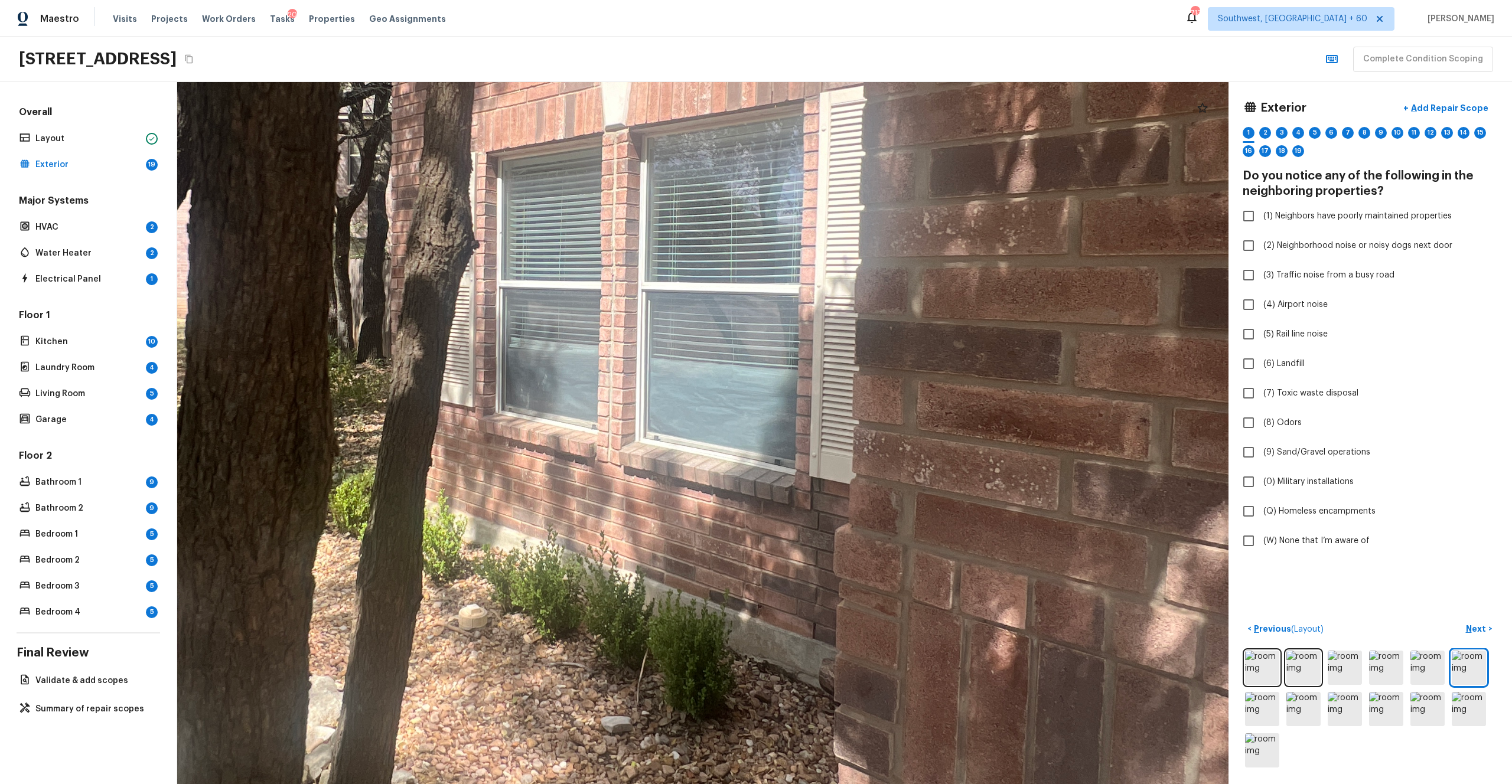
drag, startPoint x: 559, startPoint y: 573, endPoint x: 729, endPoint y: 573, distance: 170.0
click at [729, 431] on div at bounding box center [557, 317] width 2853 height 1905
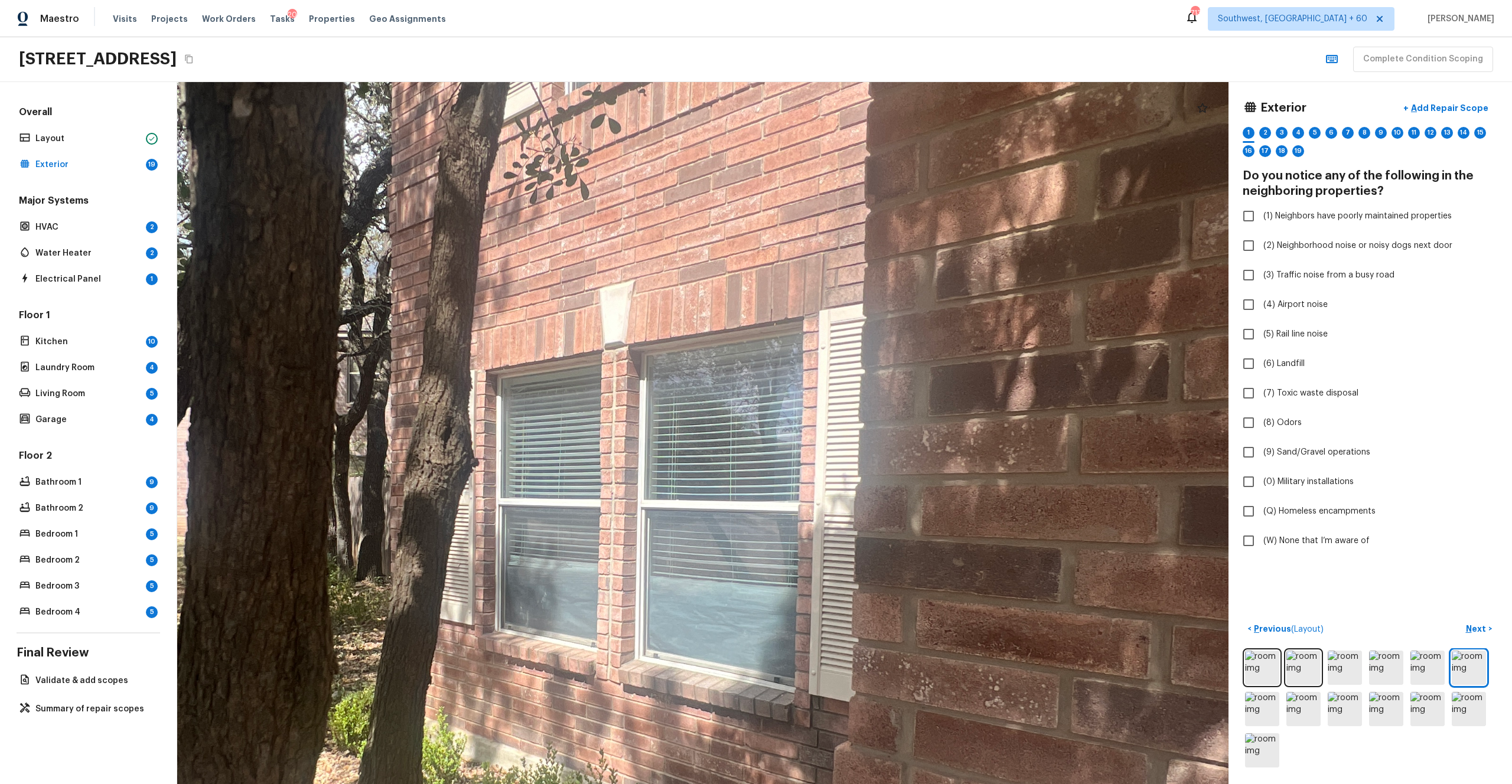
drag, startPoint x: 790, startPoint y: 400, endPoint x: 789, endPoint y: 617, distance: 217.0
click at [790, 431] on div at bounding box center [556, 535] width 2853 height 1905
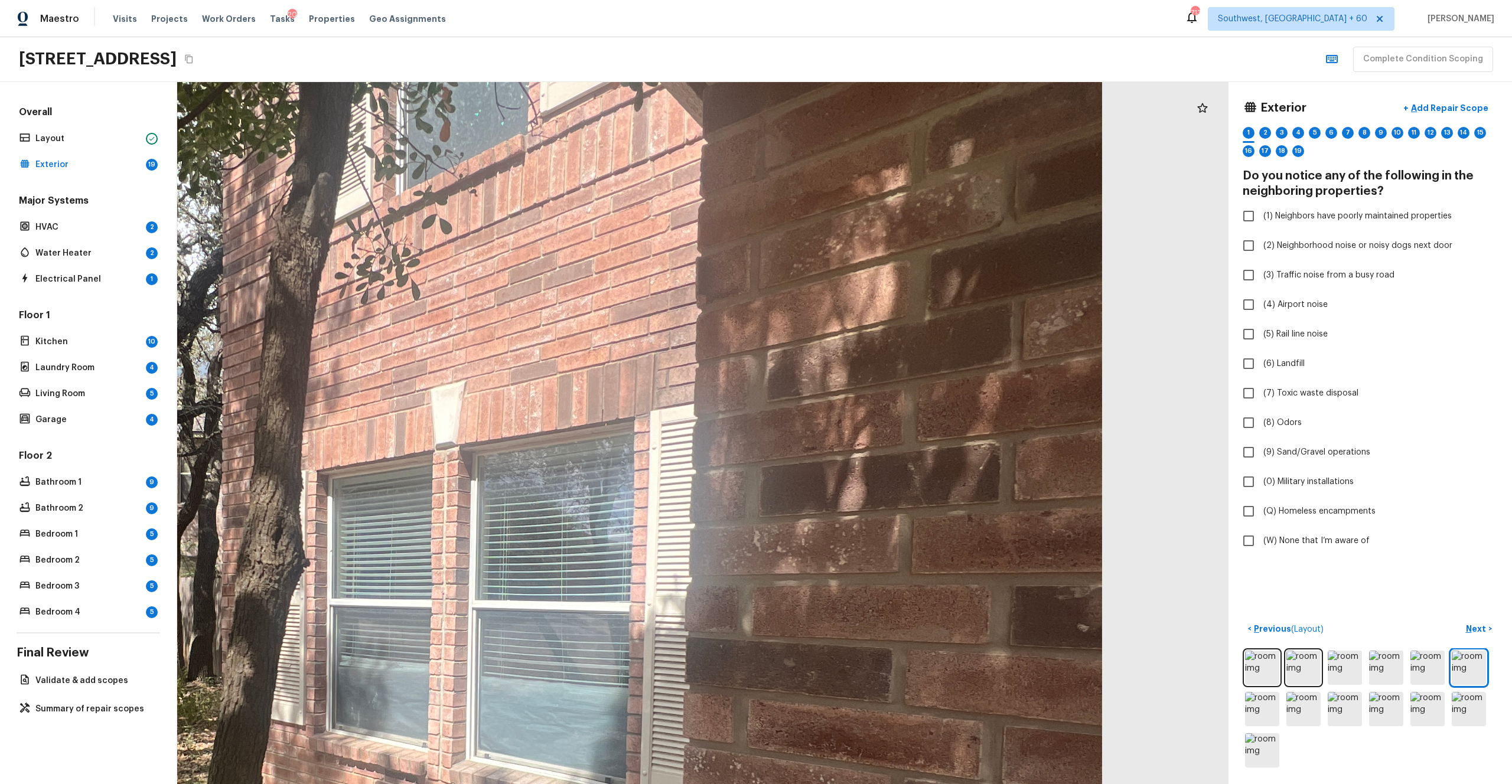
drag, startPoint x: 845, startPoint y: 461, endPoint x: 619, endPoint y: 530, distance: 236.3
click at [619, 431] on div at bounding box center [387, 635] width 2853 height 1905
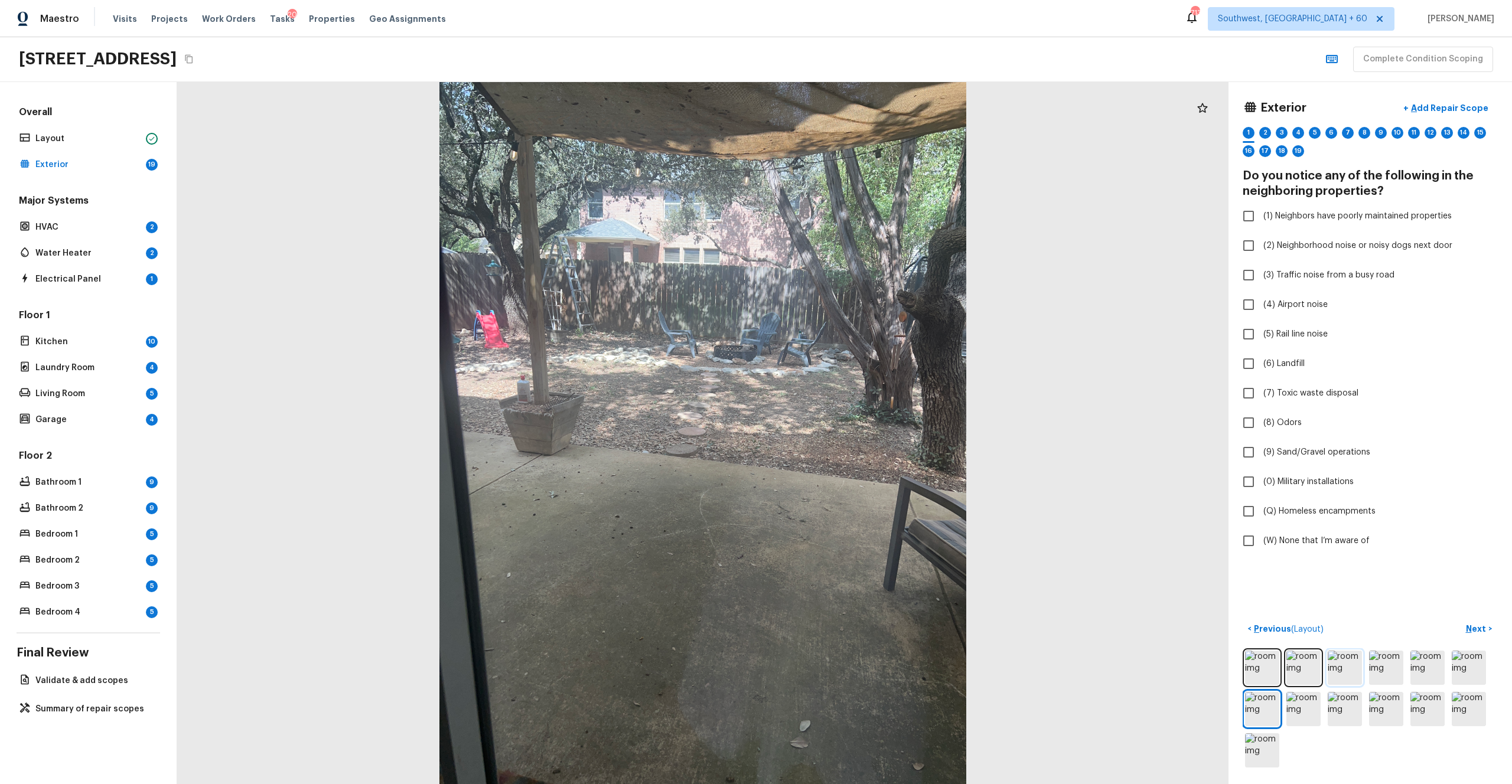
click at [849, 431] on img at bounding box center [1344, 668] width 34 height 34
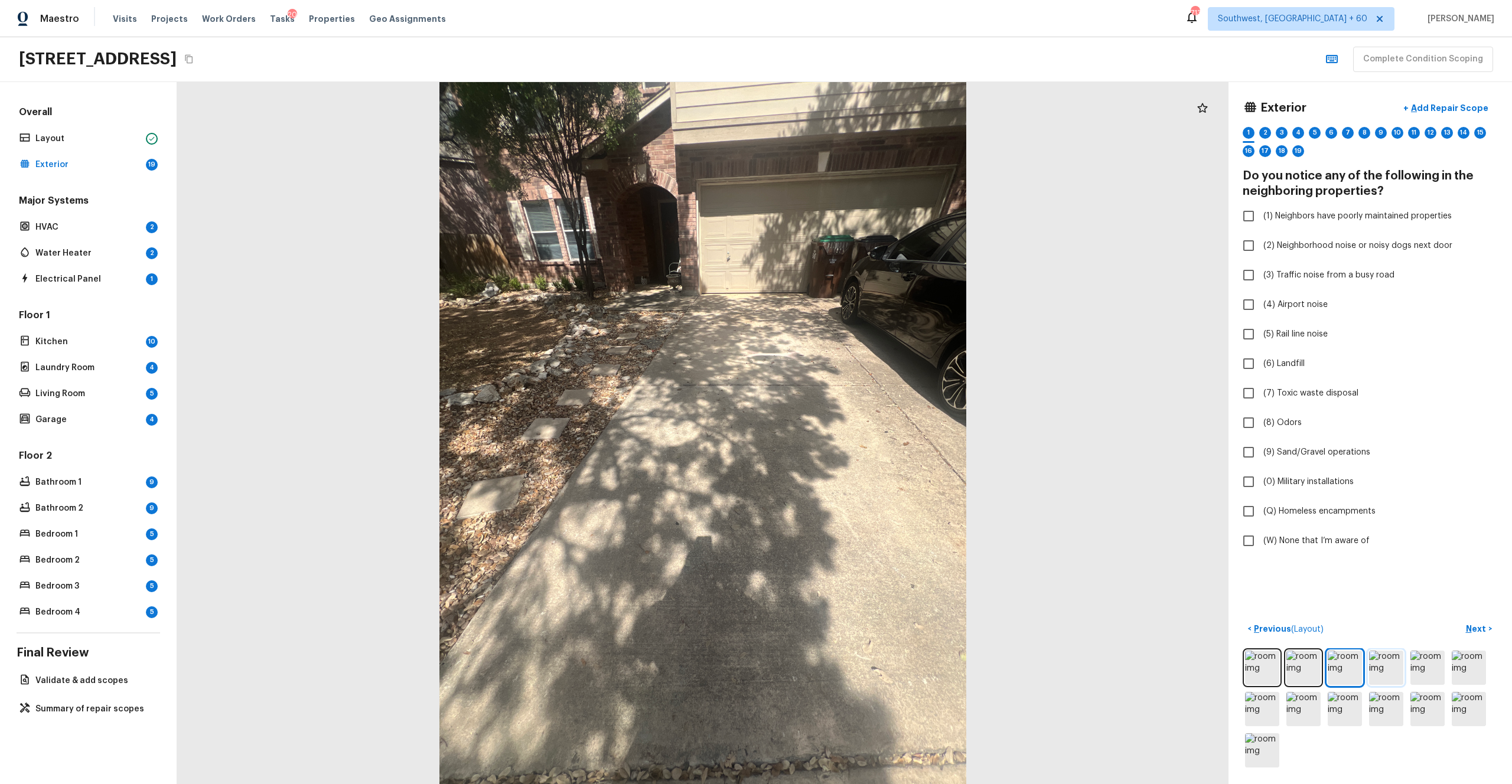
click at [849, 431] on img at bounding box center [1386, 668] width 34 height 34
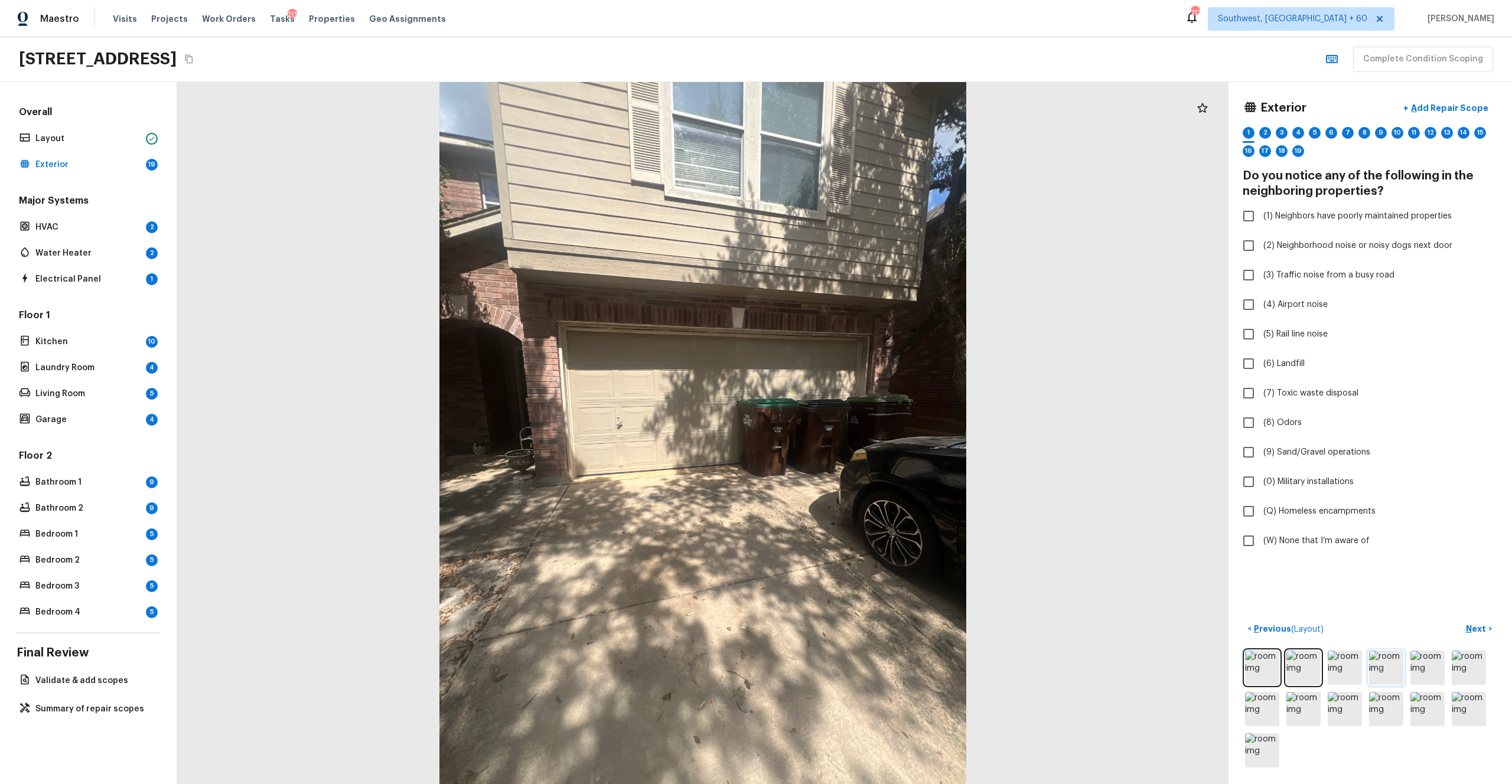
click at [849, 431] on img at bounding box center [1386, 668] width 34 height 34
click at [849, 431] on img at bounding box center [1427, 668] width 34 height 34
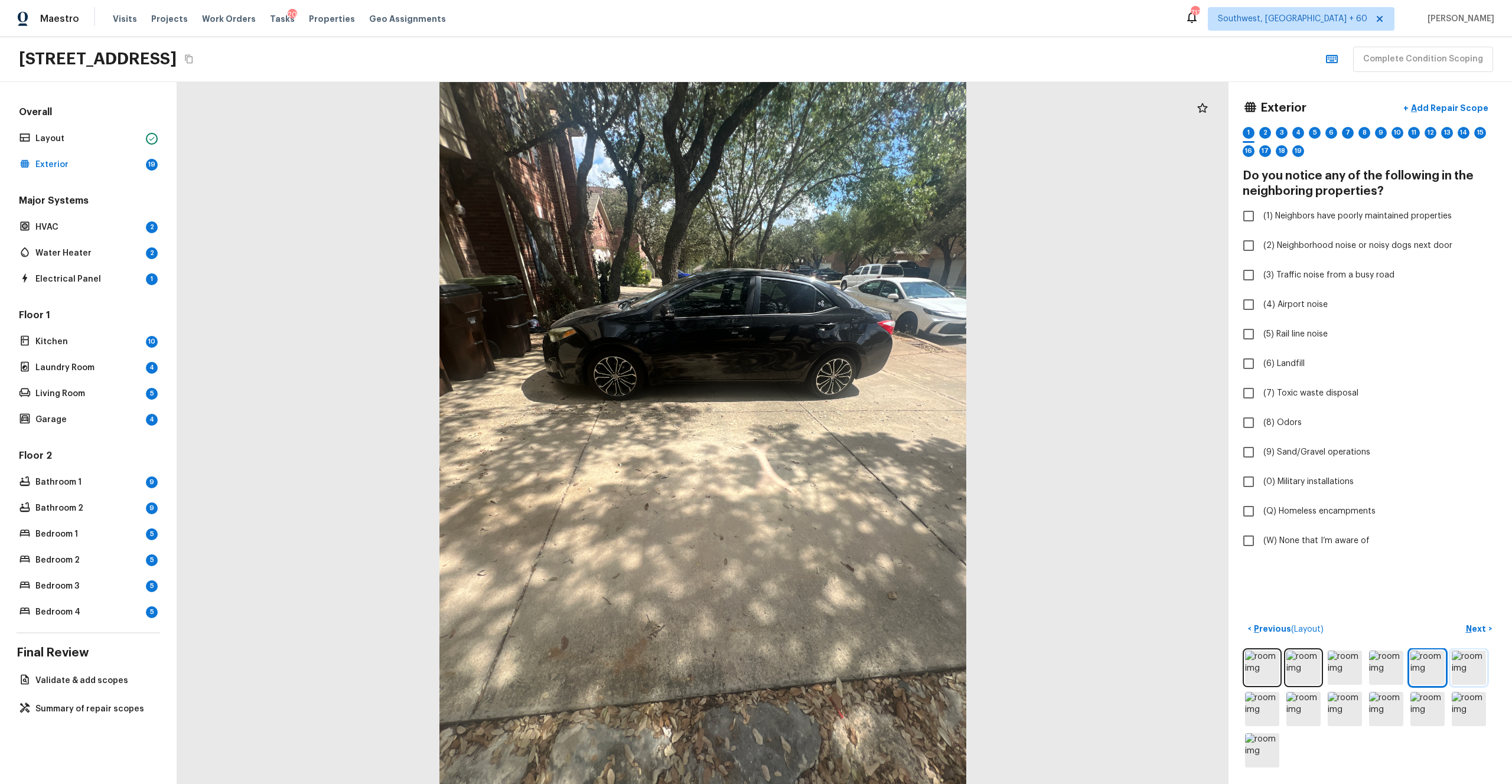
click at [849, 431] on img at bounding box center [1468, 668] width 34 height 34
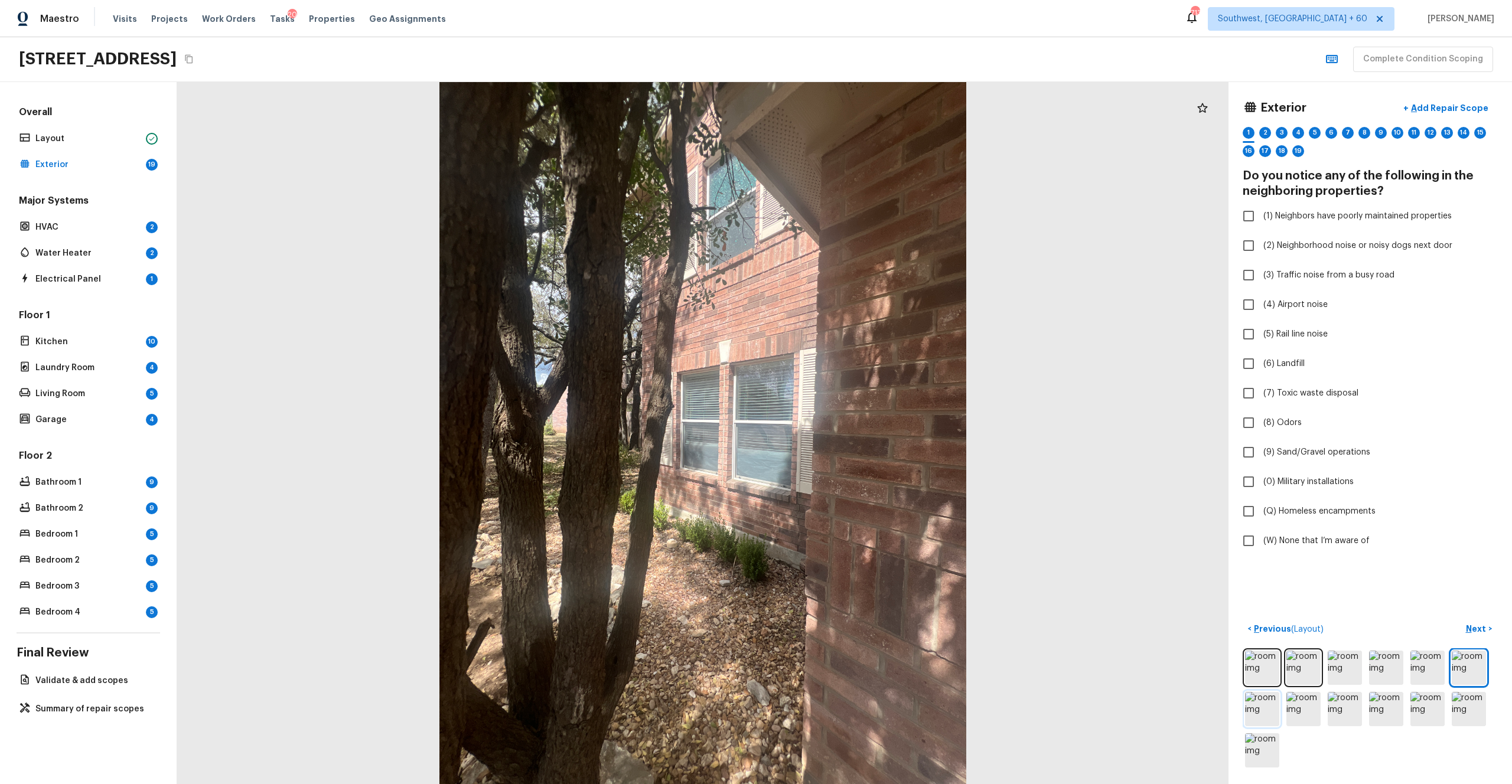
click at [849, 431] on img at bounding box center [1262, 709] width 34 height 34
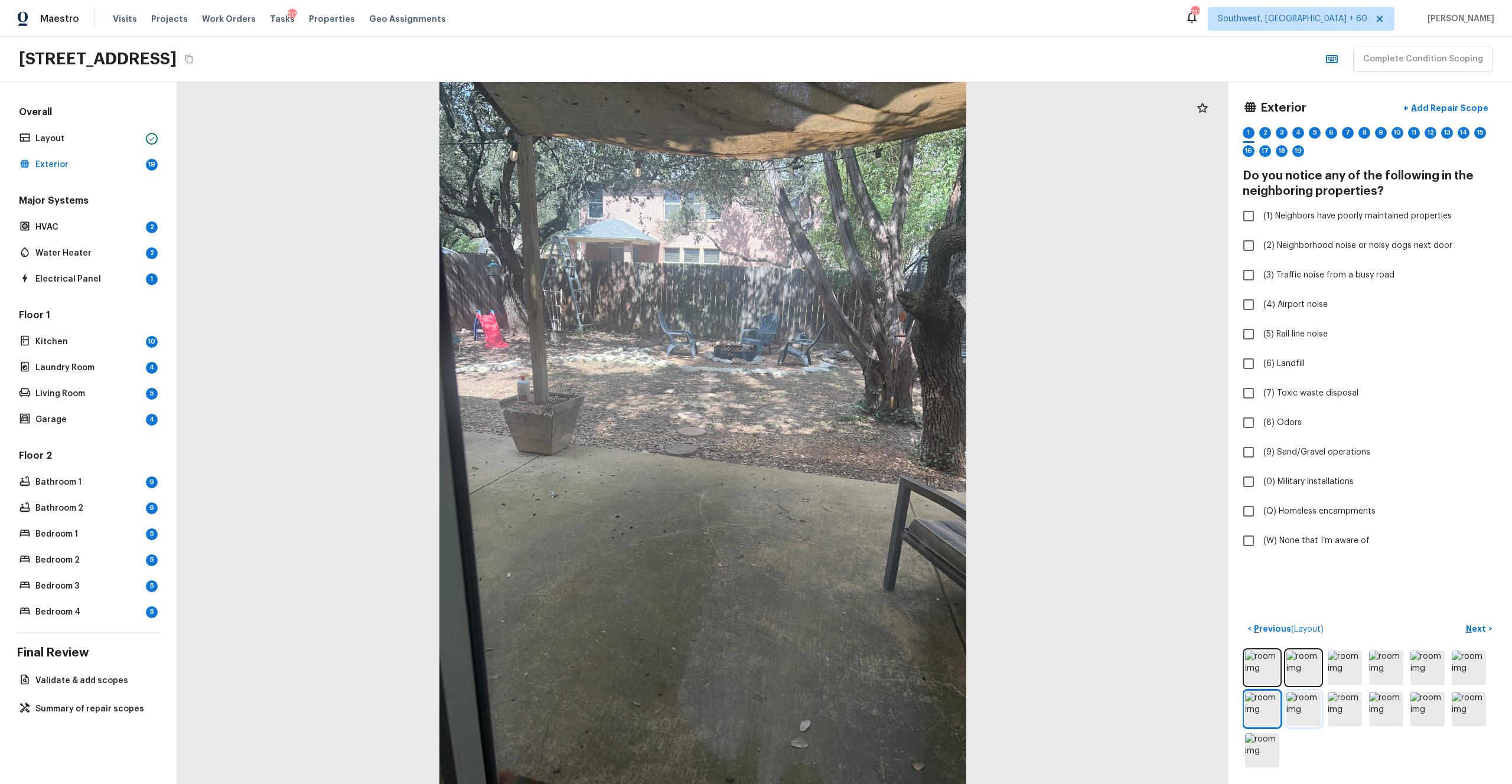
click at [849, 431] on img at bounding box center [1303, 709] width 34 height 34
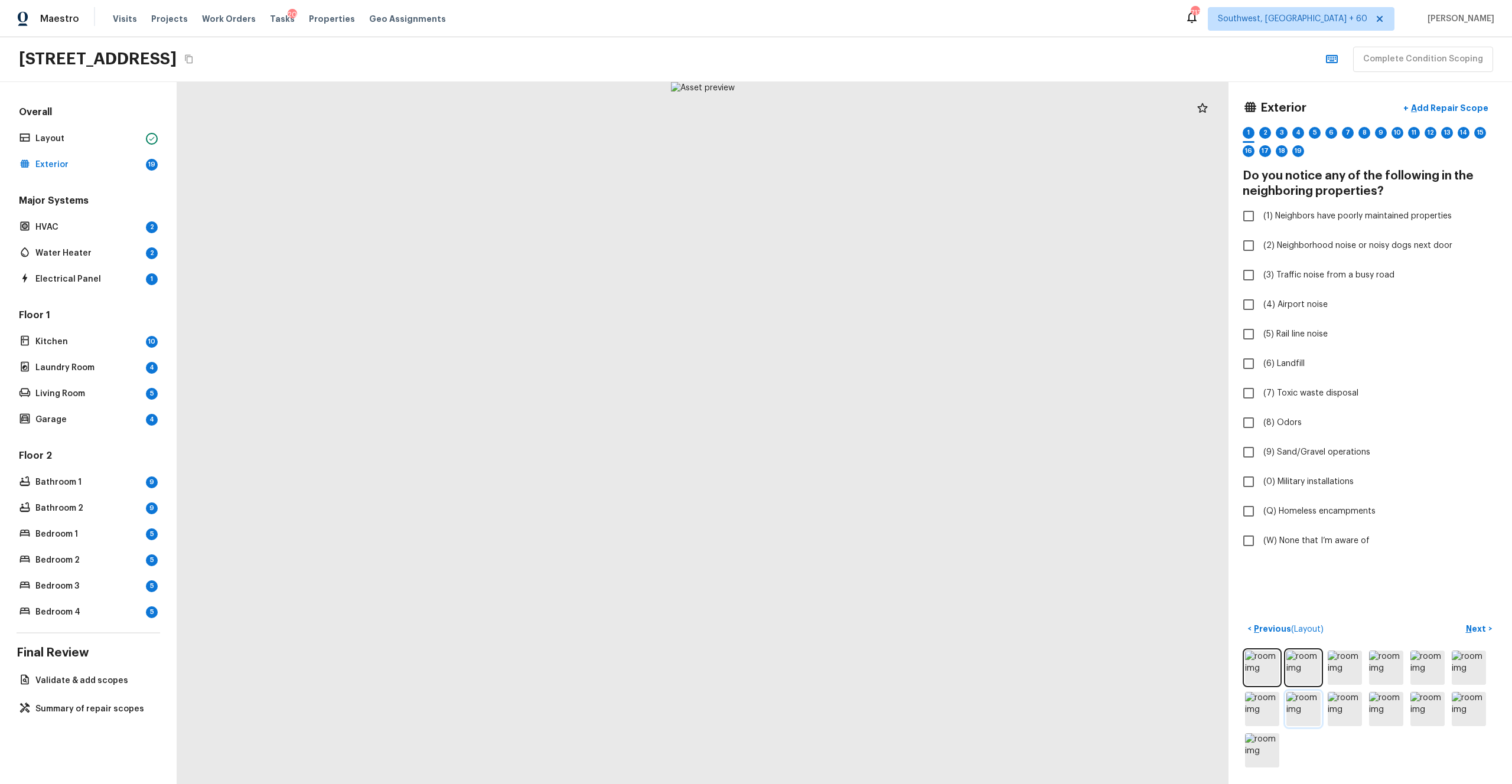
click at [849, 431] on img at bounding box center [1303, 709] width 34 height 34
click at [849, 431] on img at bounding box center [1344, 709] width 34 height 34
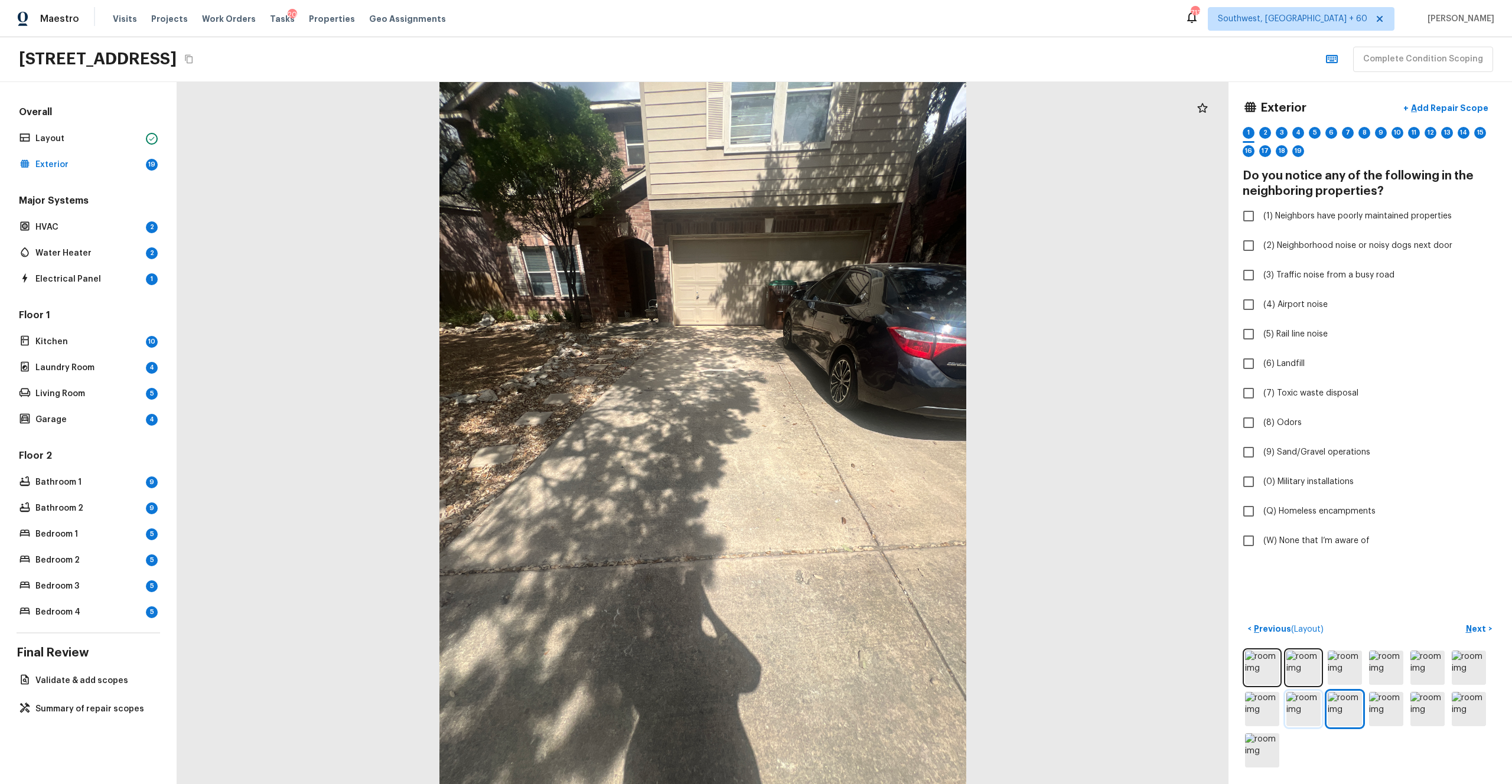
click at [849, 431] on img at bounding box center [1303, 709] width 34 height 34
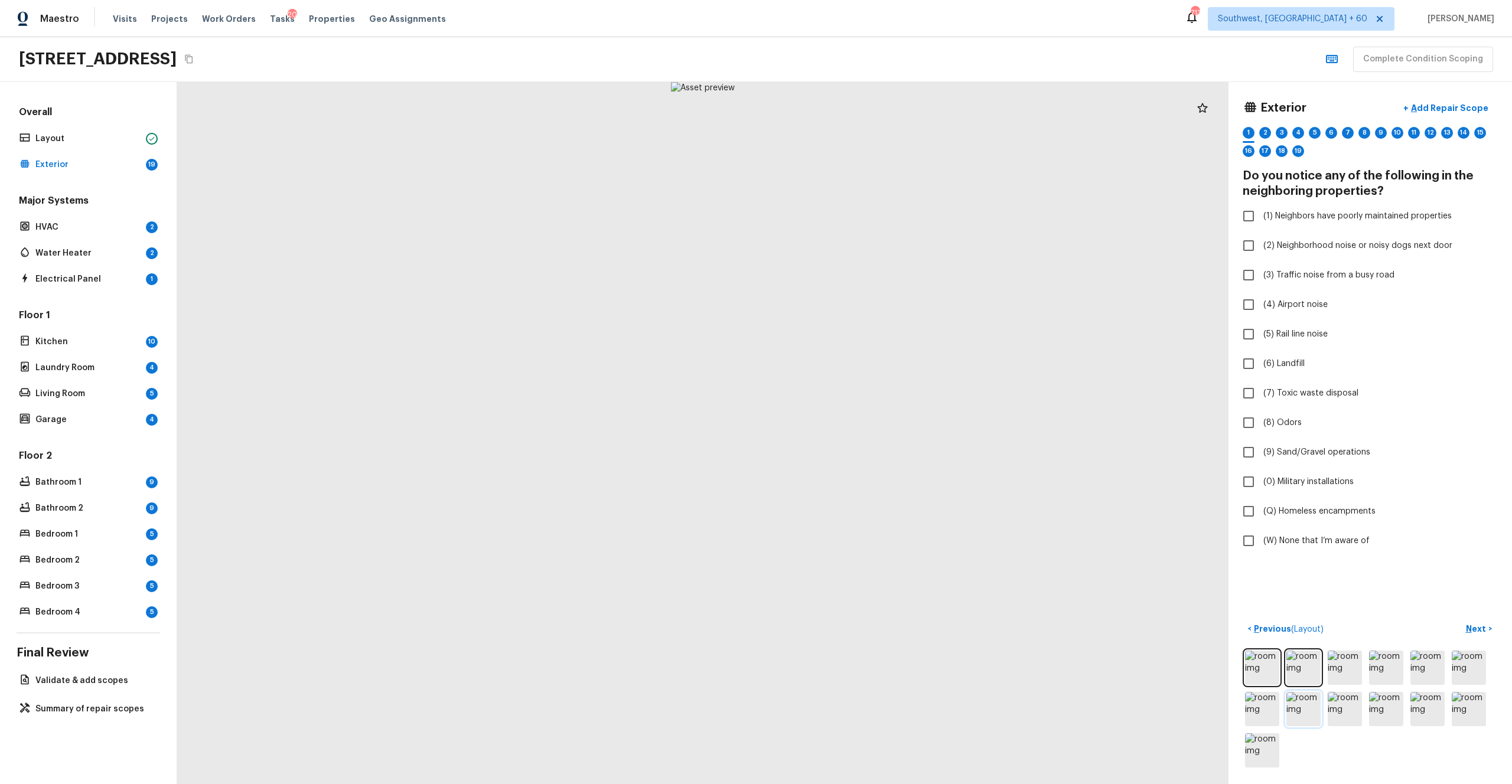
click at [849, 431] on img at bounding box center [1303, 709] width 34 height 34
click at [849, 431] on img at bounding box center [1344, 709] width 34 height 34
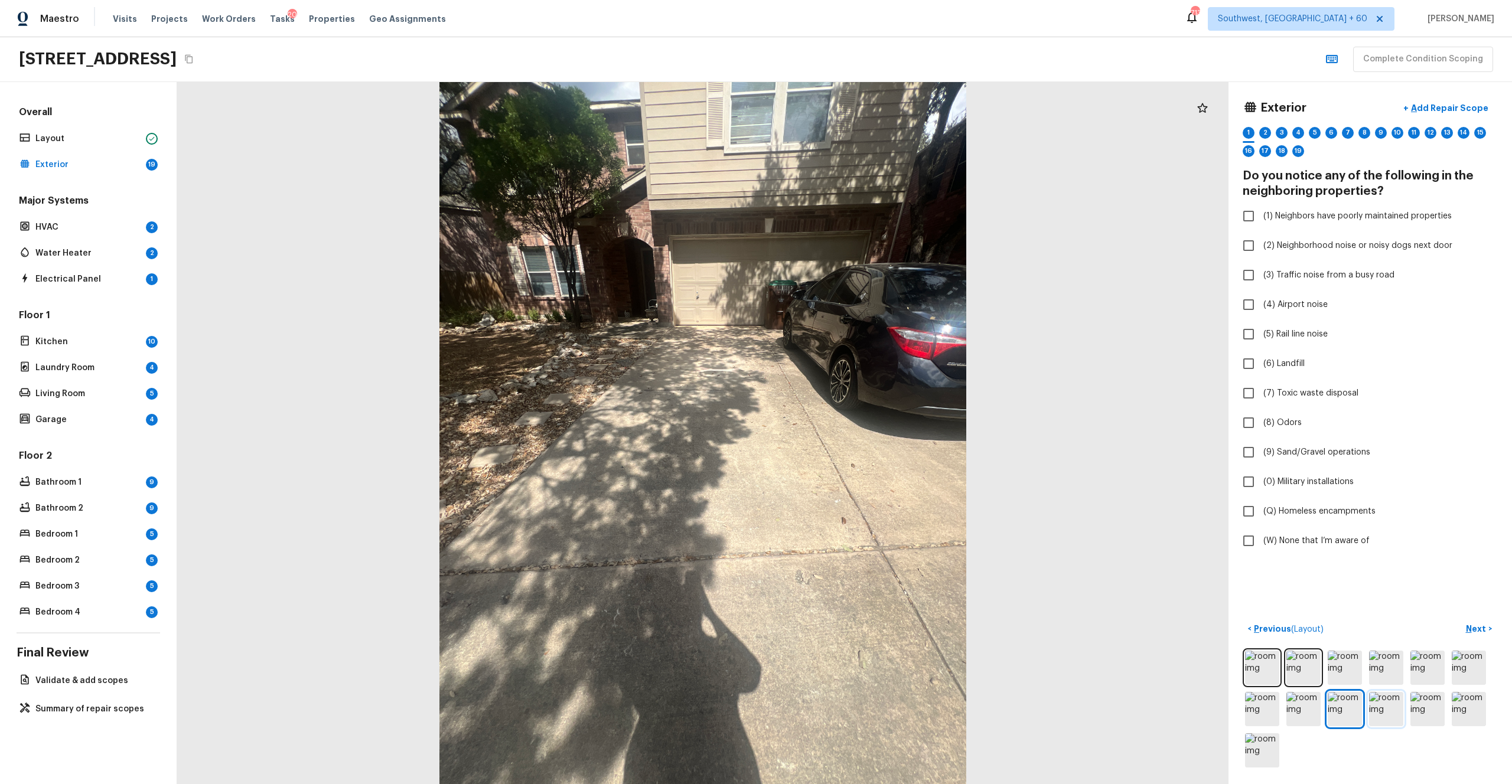
click at [849, 431] on img at bounding box center [1386, 709] width 34 height 34
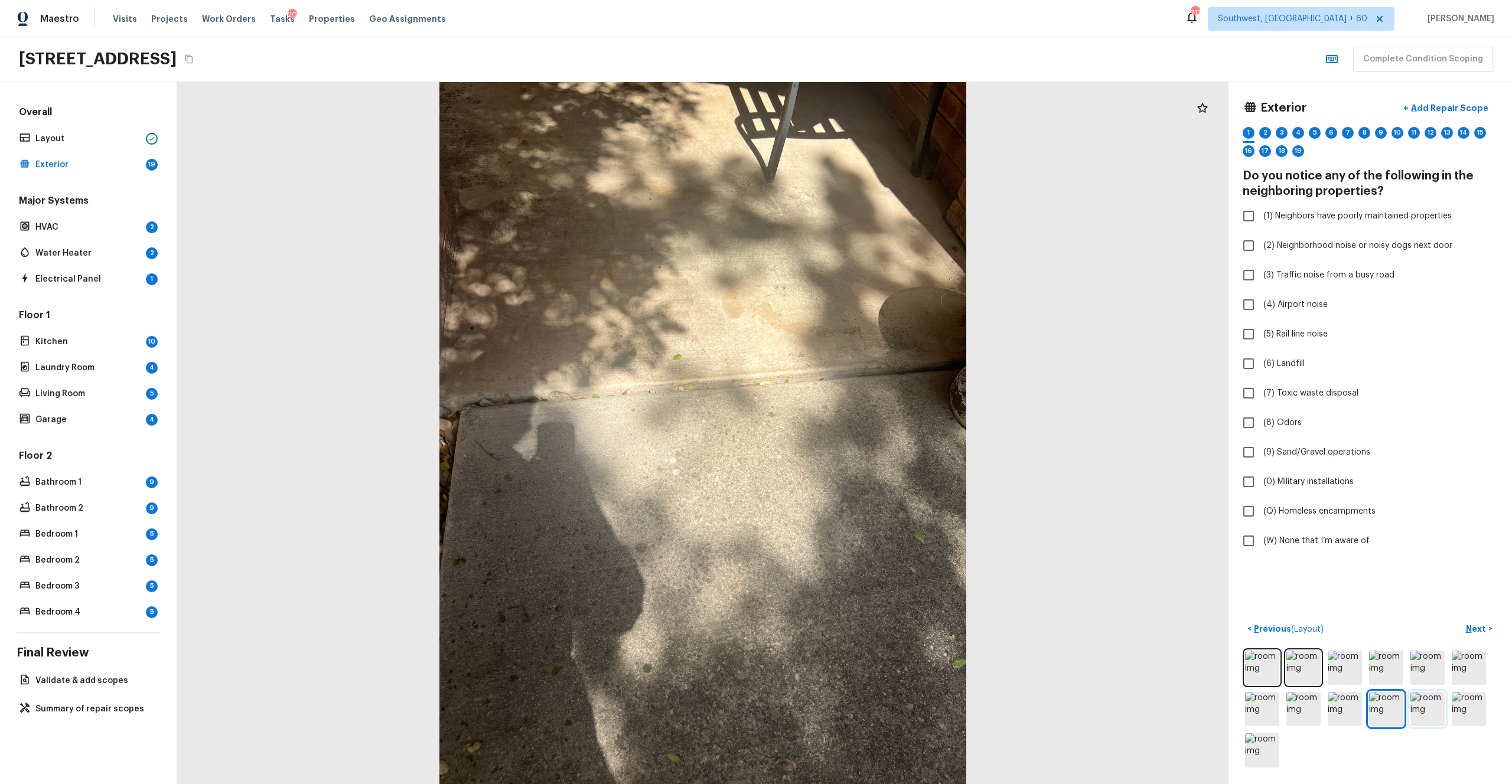
click at [849, 431] on img at bounding box center [1427, 709] width 34 height 34
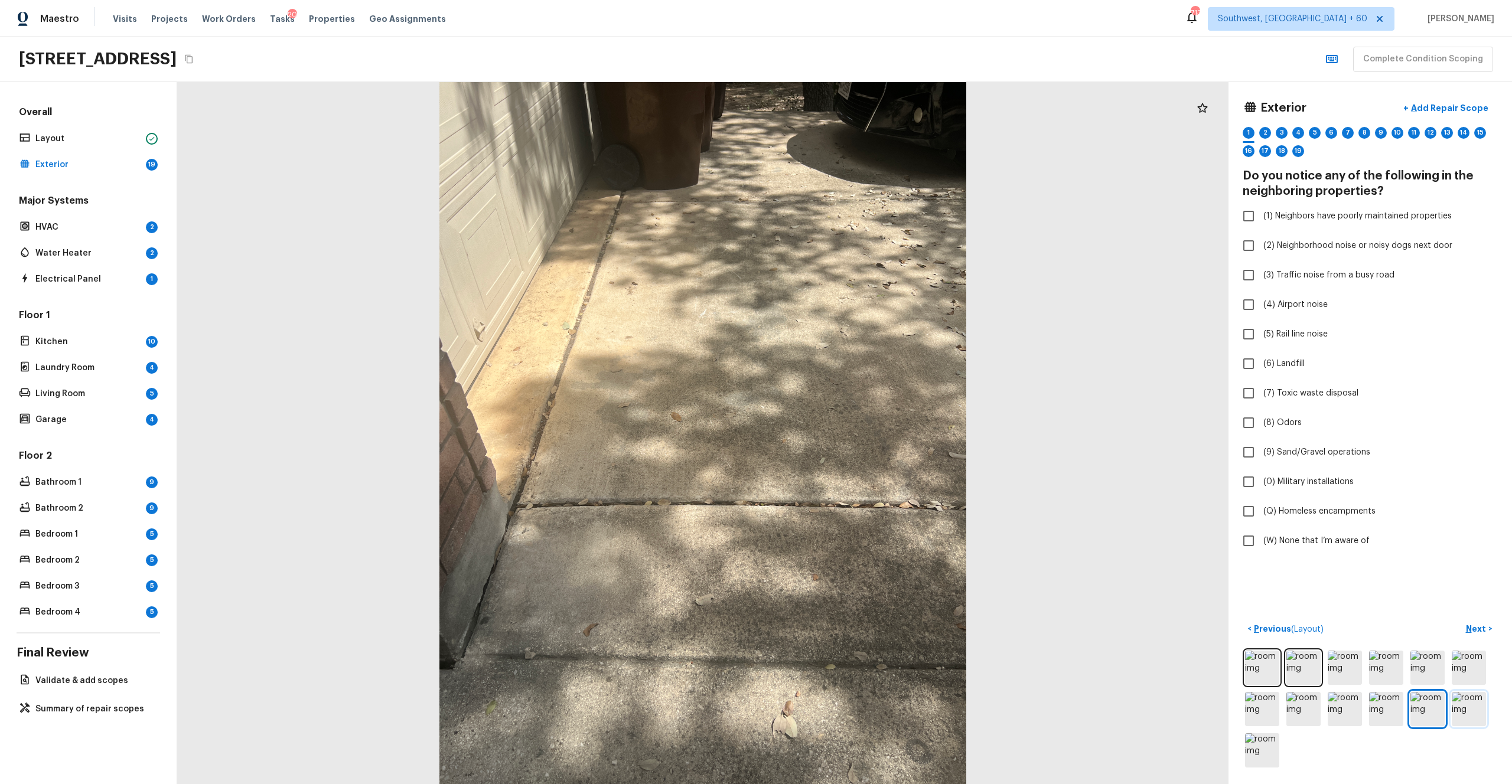
click at [849, 431] on img at bounding box center [1468, 709] width 34 height 34
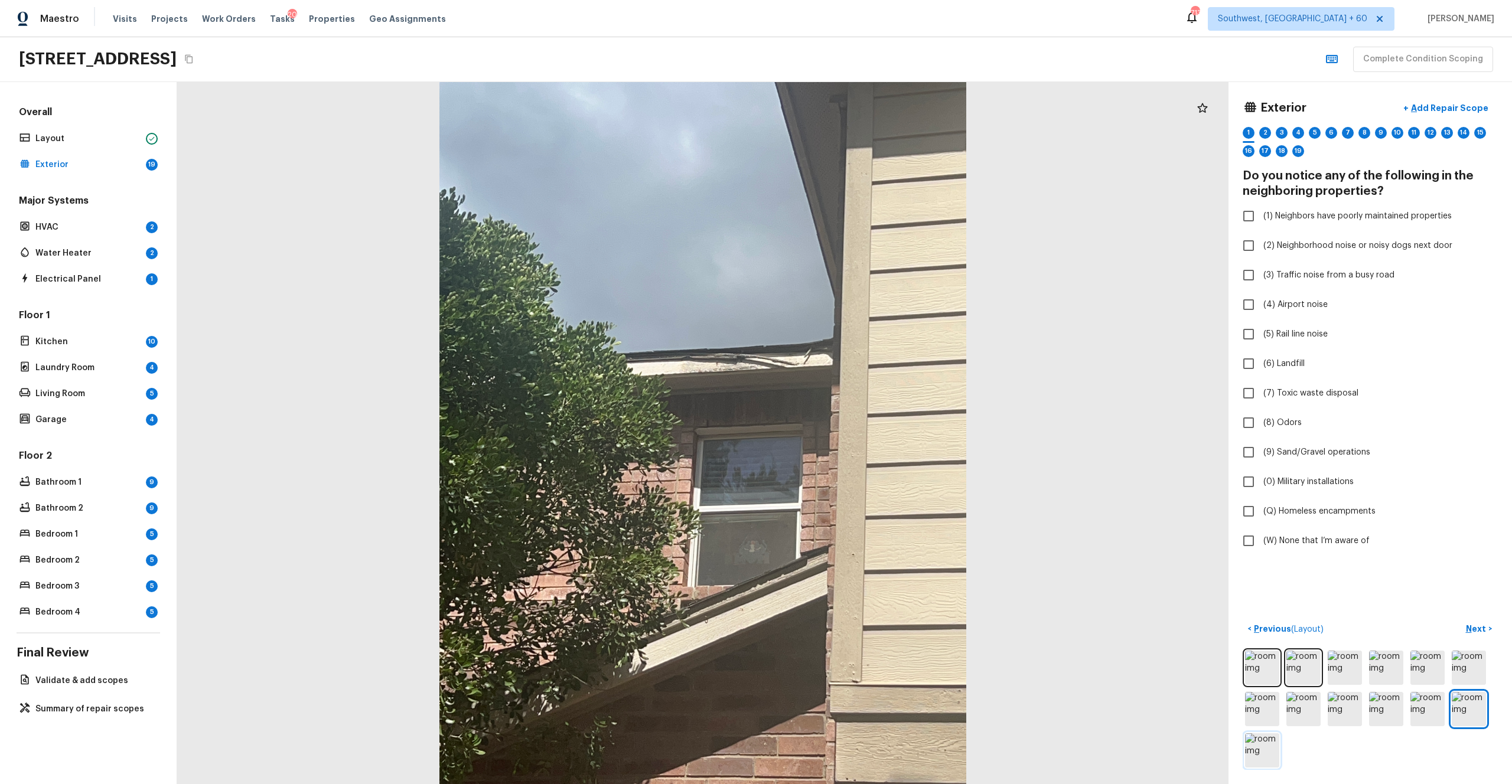
click at [849, 431] on img at bounding box center [1262, 751] width 34 height 34
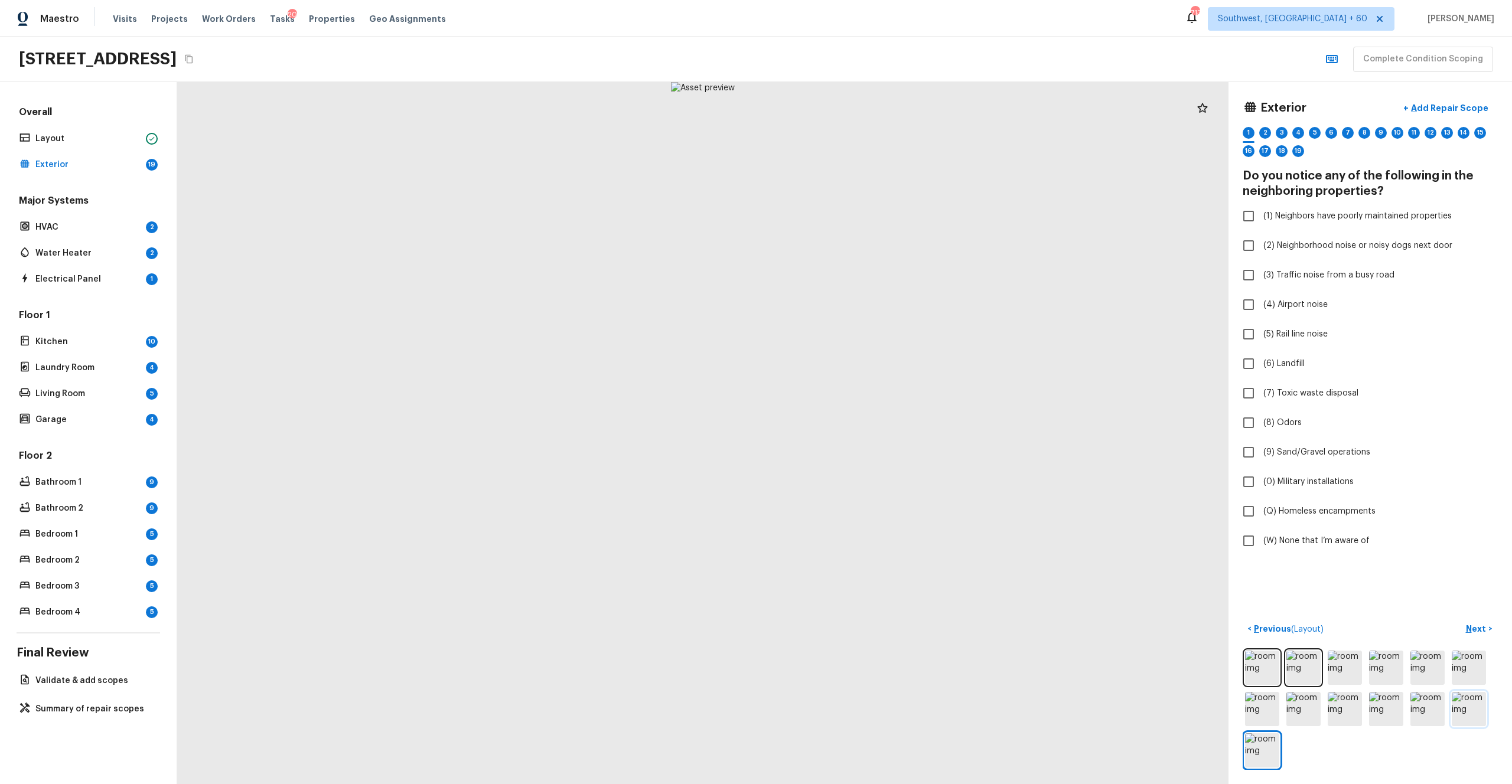
click at [849, 431] on img at bounding box center [1468, 709] width 34 height 34
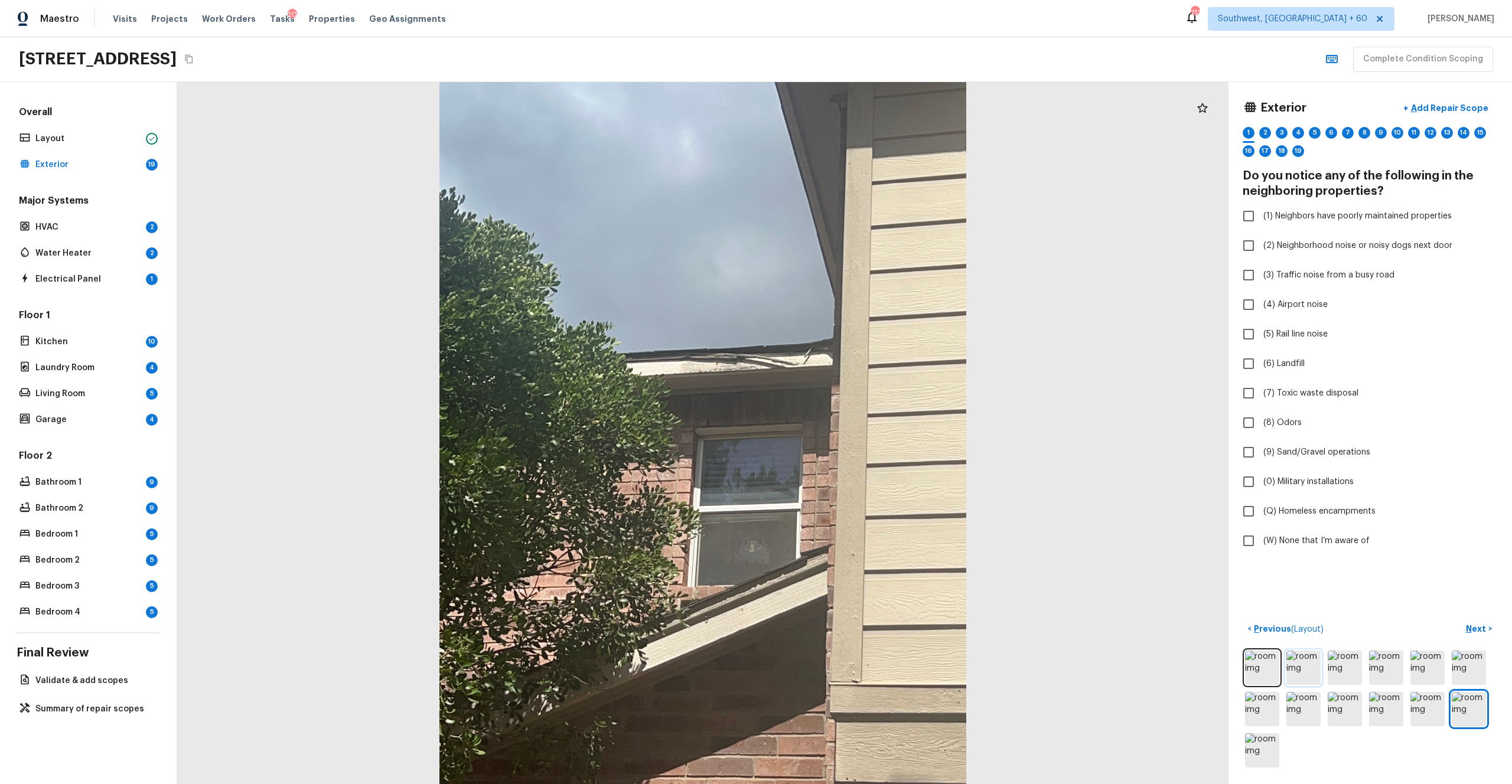
click at [849, 431] on img at bounding box center [1303, 668] width 34 height 34
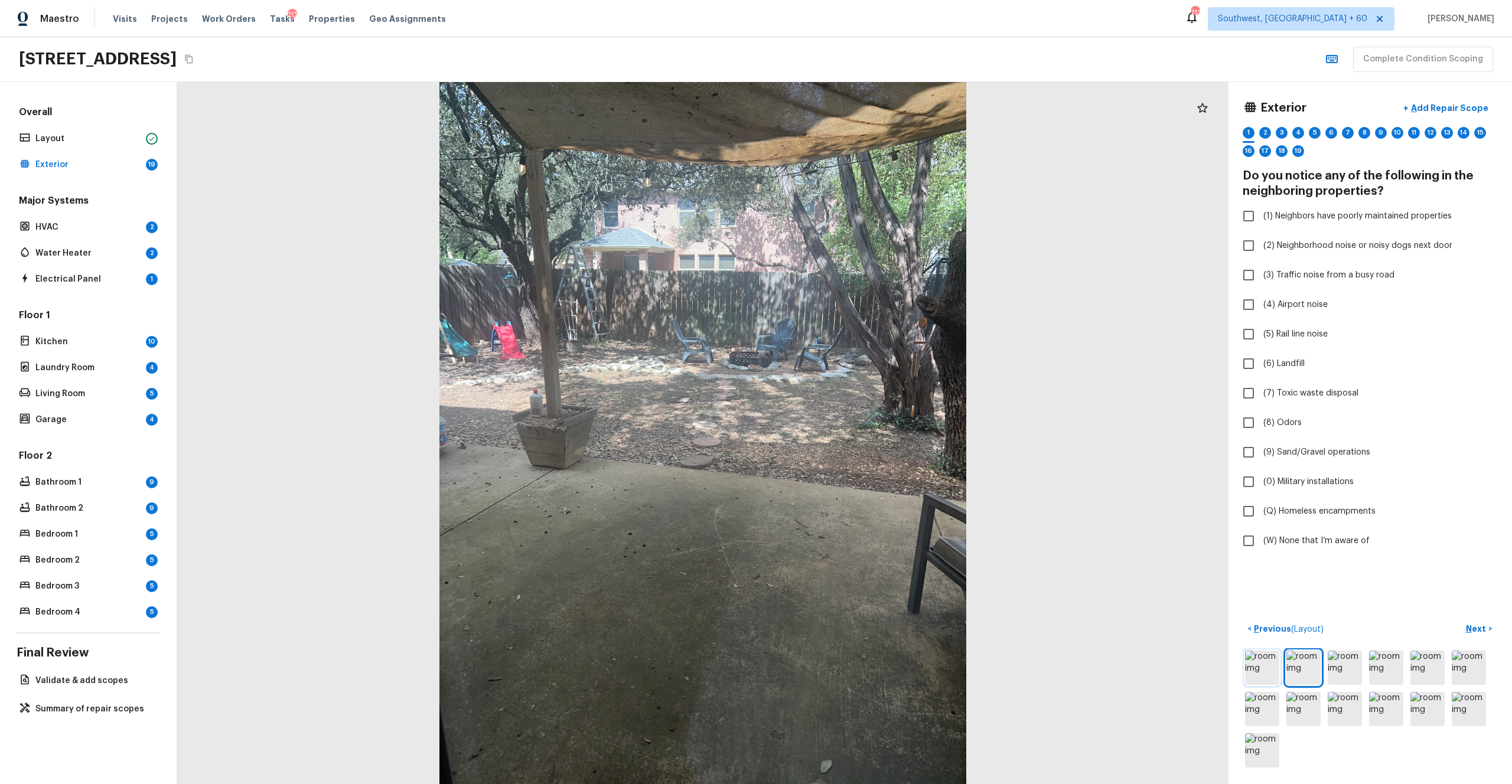
click at [849, 431] on img at bounding box center [1262, 668] width 34 height 34
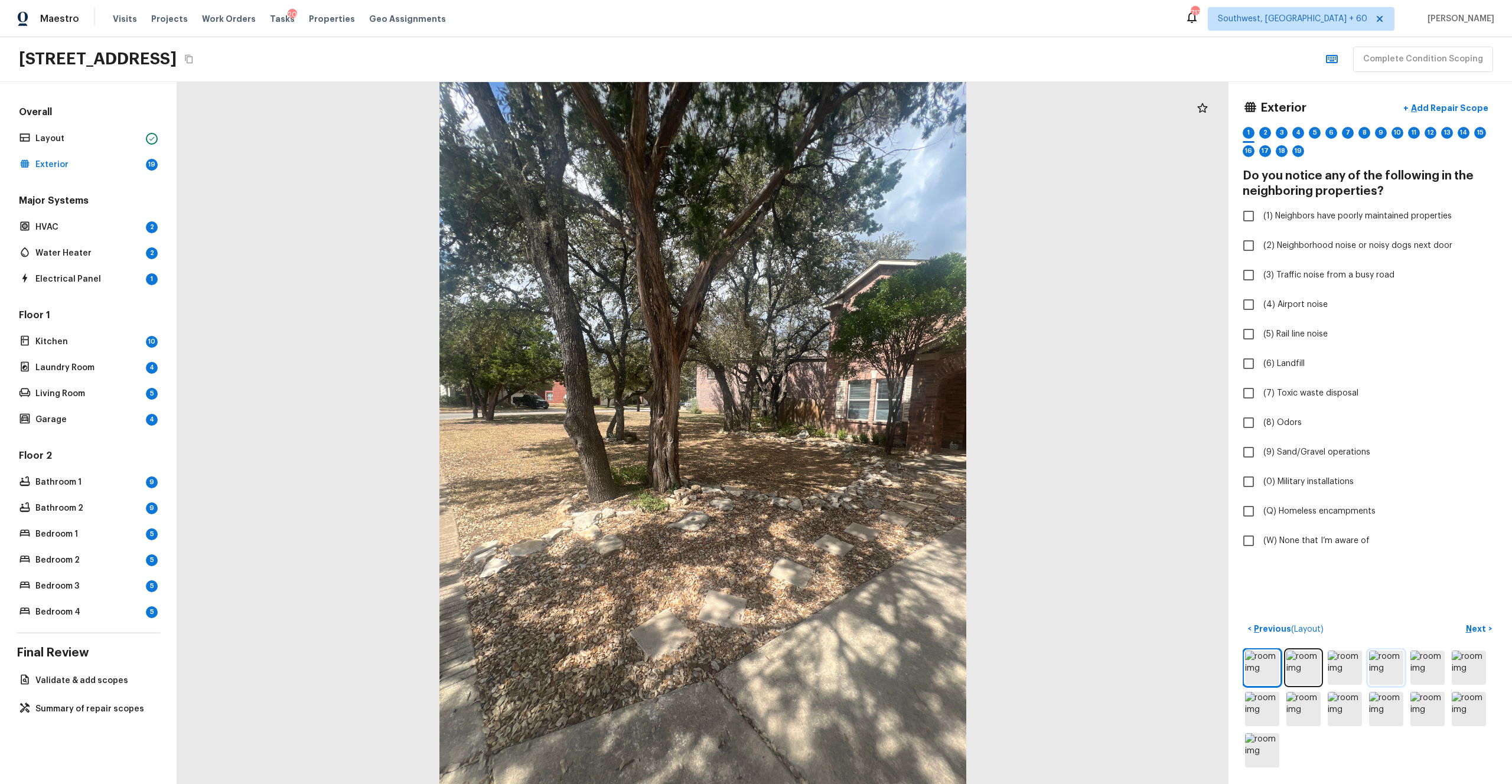
click at [849, 431] on img at bounding box center [1386, 668] width 34 height 34
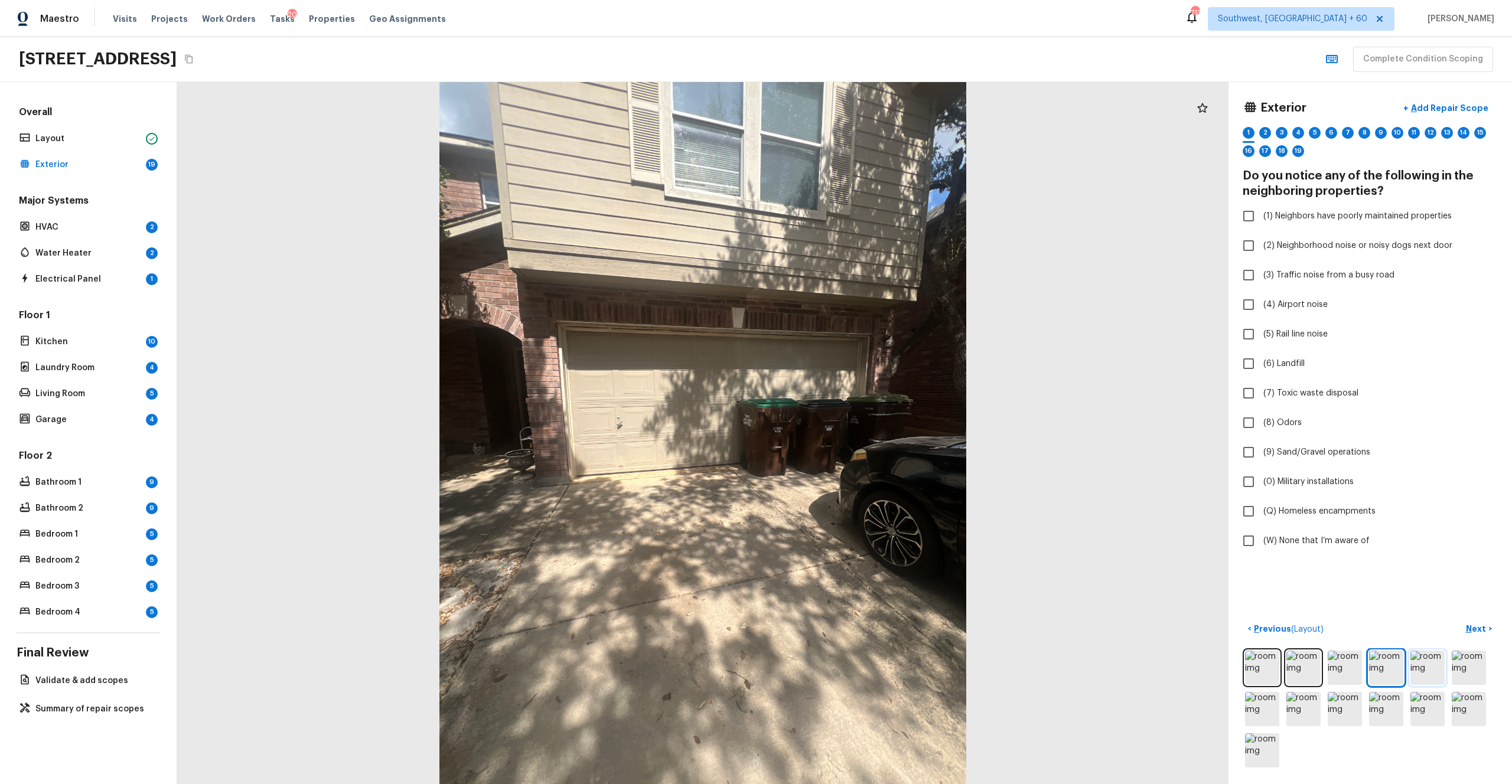
click at [849, 431] on img at bounding box center [1427, 668] width 34 height 34
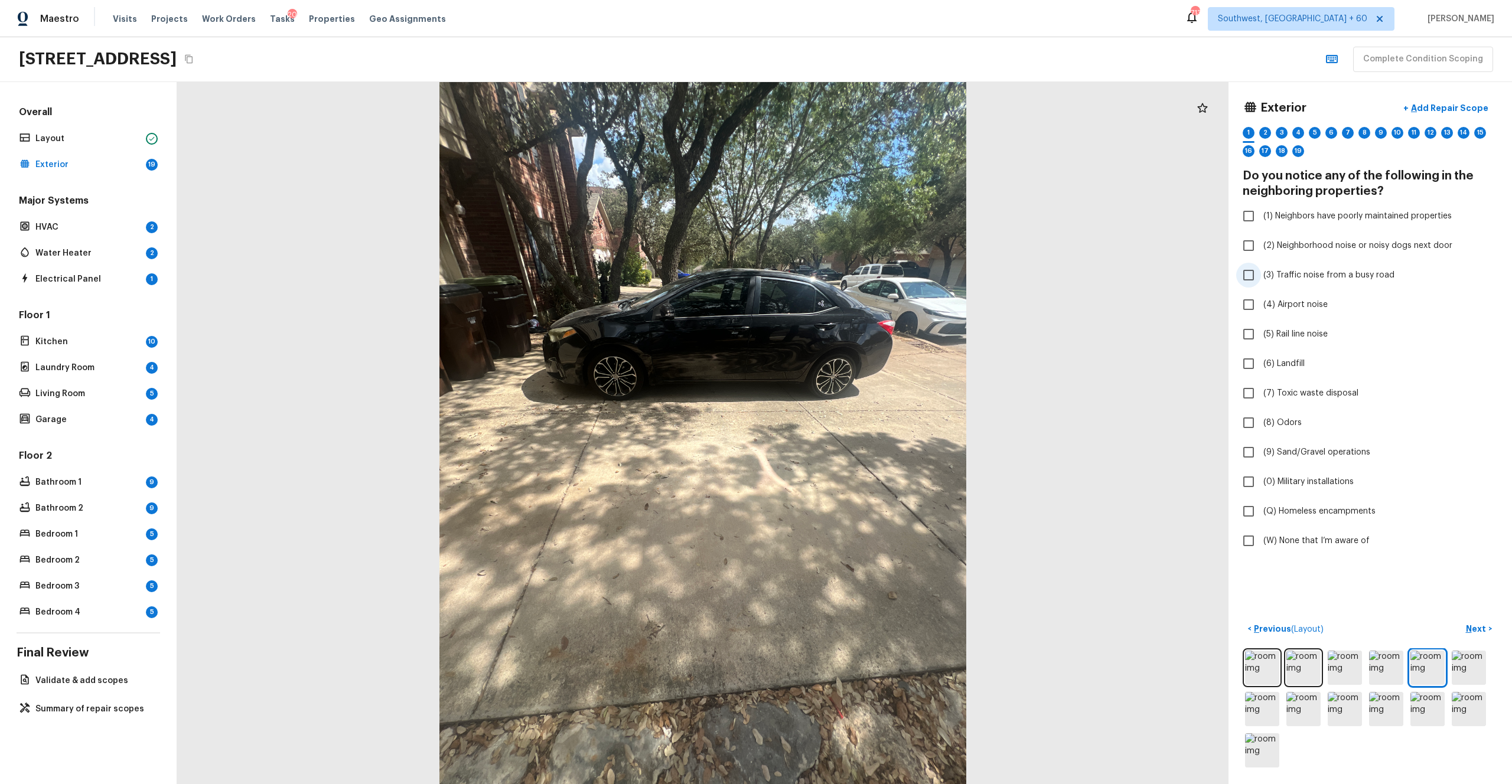
click at [849, 280] on span "(3) Traffic noise from a busy road" at bounding box center [1328, 275] width 131 height 12
click at [849, 280] on input "(3) Traffic noise from a busy road" at bounding box center [1248, 275] width 25 height 25
checkbox input "true"
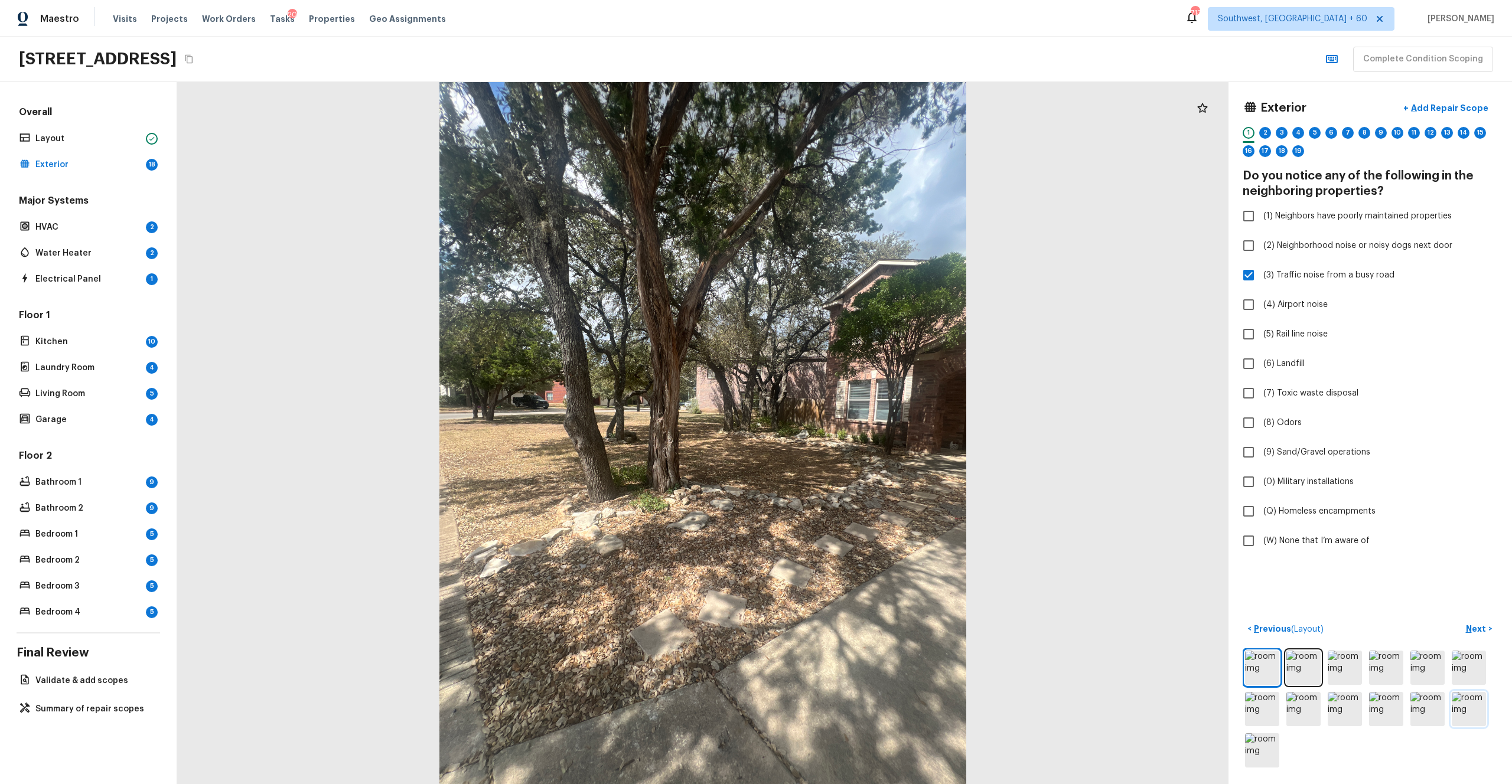
click at [849, 431] on img at bounding box center [1468, 709] width 34 height 34
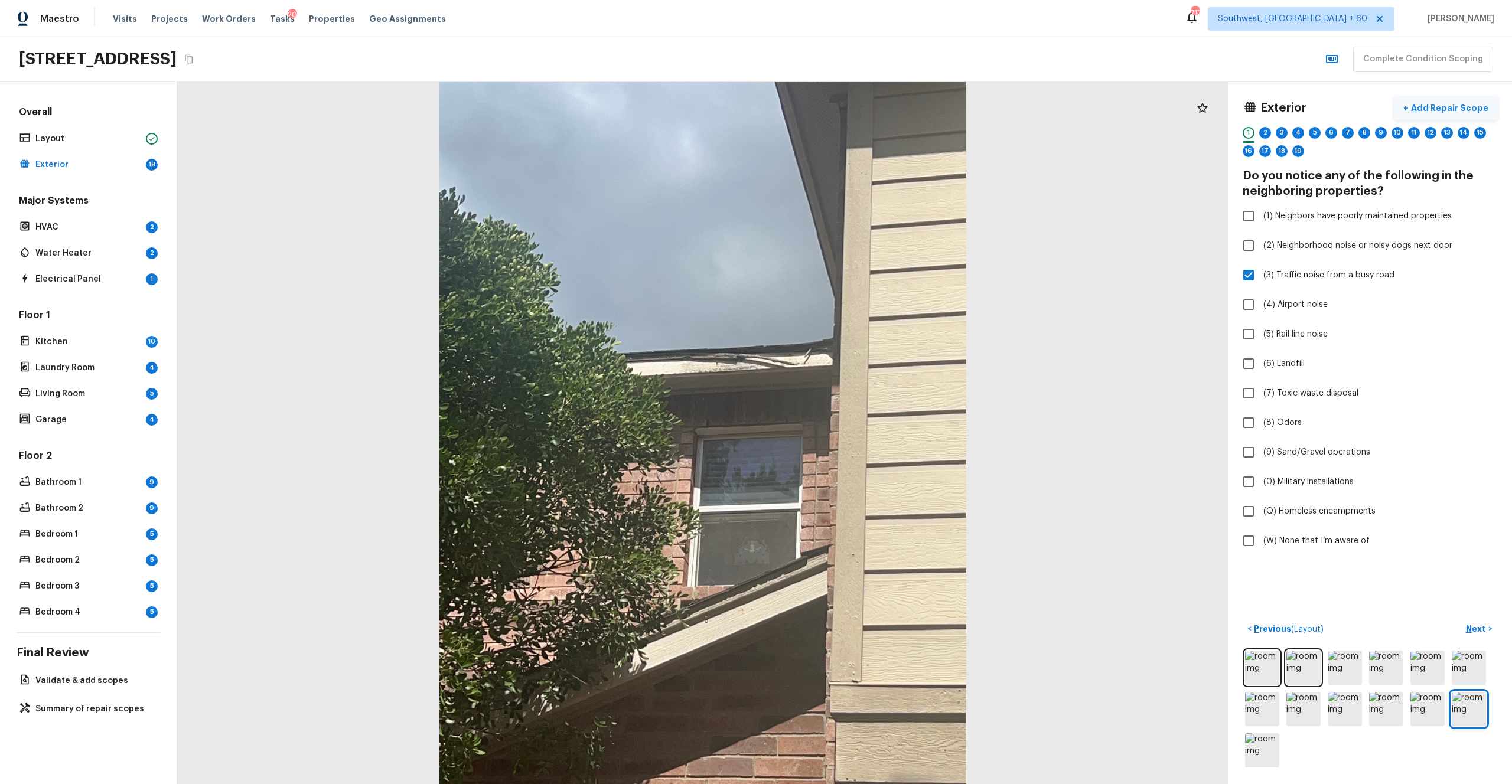
click at [849, 110] on p "Add Repair Scope" at bounding box center [1448, 108] width 80 height 12
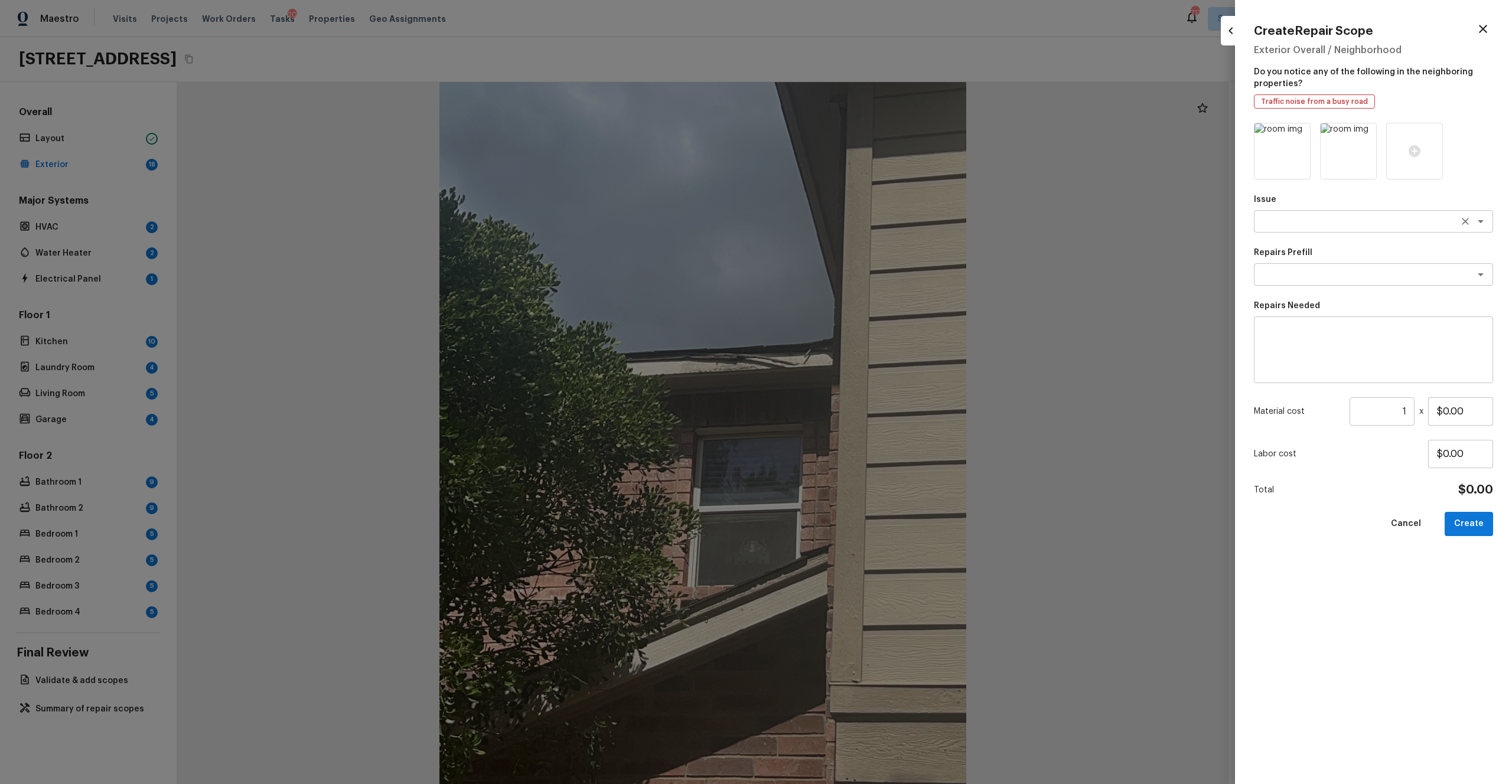
click at [849, 231] on div "x ​" at bounding box center [1372, 222] width 239 height 22
click at [849, 252] on li "Siding" at bounding box center [1372, 246] width 239 height 19
type textarea "Siding"
click at [849, 271] on textarea at bounding box center [1356, 275] width 195 height 12
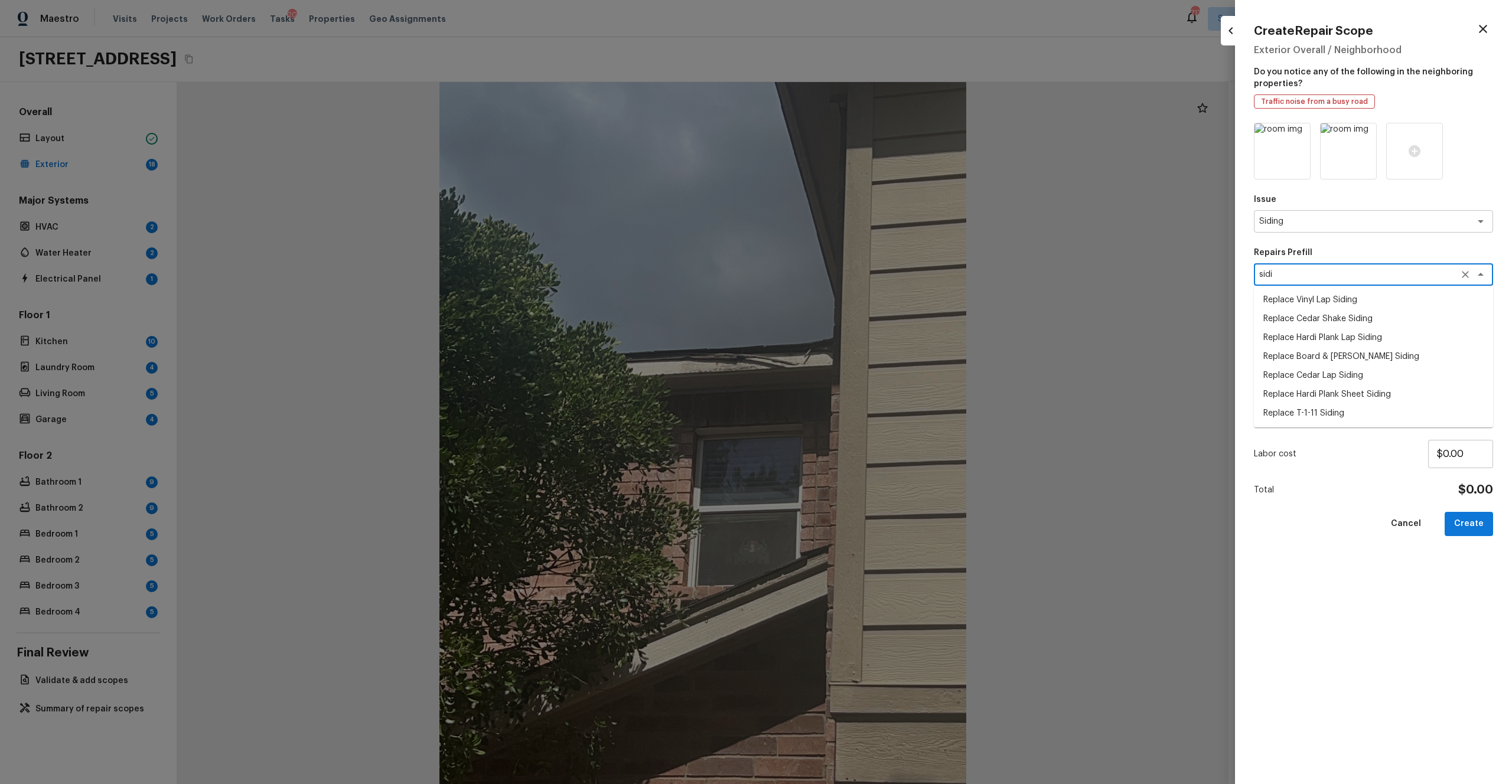
type textarea "sidi"
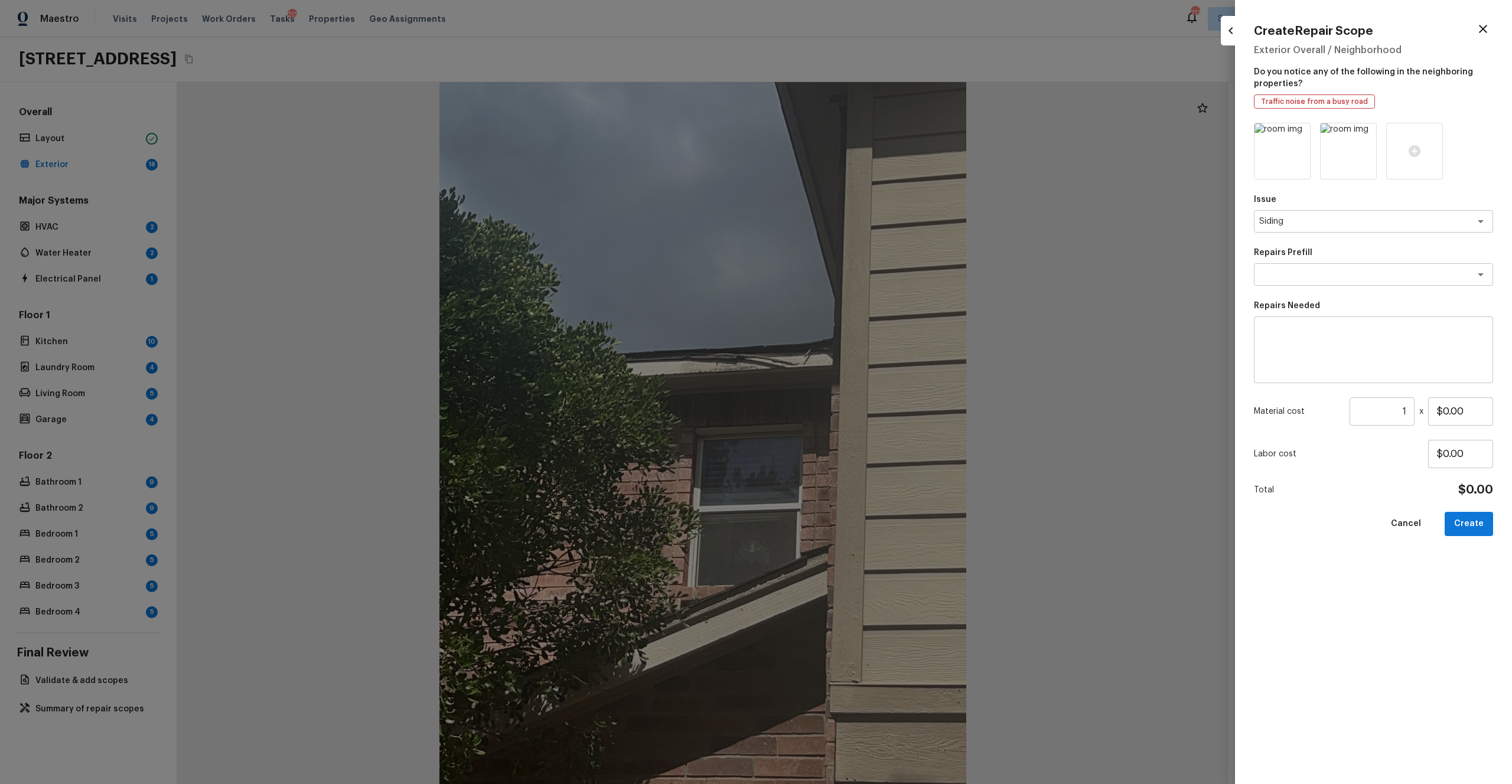
click at [849, 431] on div "Cancel Create" at bounding box center [1372, 524] width 239 height 24
click at [849, 349] on textarea at bounding box center [1373, 349] width 223 height 47
type textarea "Siding repairs"
drag, startPoint x: 1478, startPoint y: 404, endPoint x: 1360, endPoint y: 404, distance: 118.0
click at [849, 404] on div "Material cost 1 ​ x $0.00" at bounding box center [1372, 411] width 239 height 28
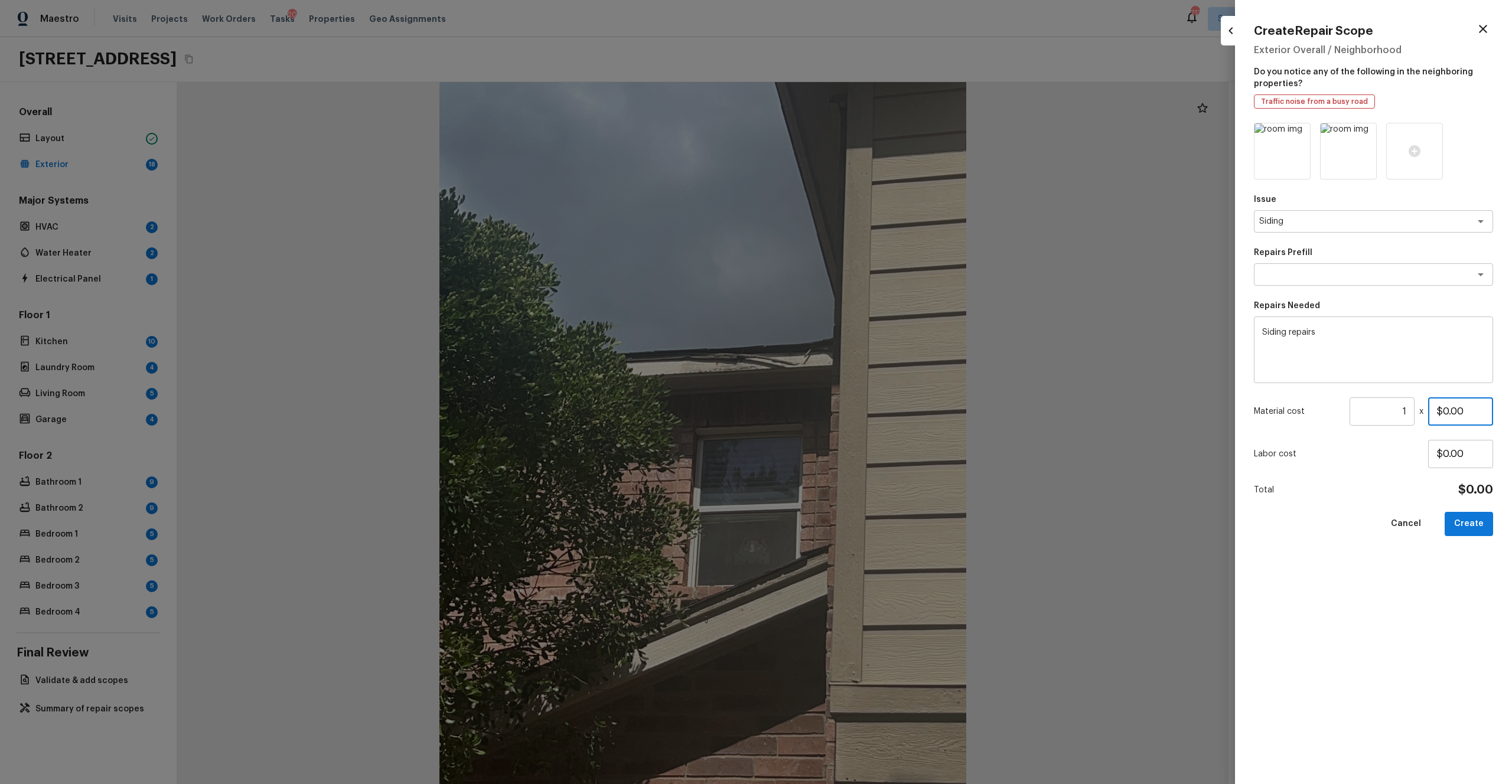
drag, startPoint x: 1473, startPoint y: 413, endPoint x: 1377, endPoint y: 413, distance: 96.0
click at [849, 413] on div "Material cost 1 ​ x $0.00" at bounding box center [1372, 411] width 239 height 28
type input "$575.00"
click at [849, 431] on div "Issue Siding x ​ Repairs Prefill x ​ Repairs Needed Siding repairs x ​ Material…" at bounding box center [1372, 443] width 239 height 642
click at [849, 136] on icon at bounding box center [1300, 134] width 10 height 10
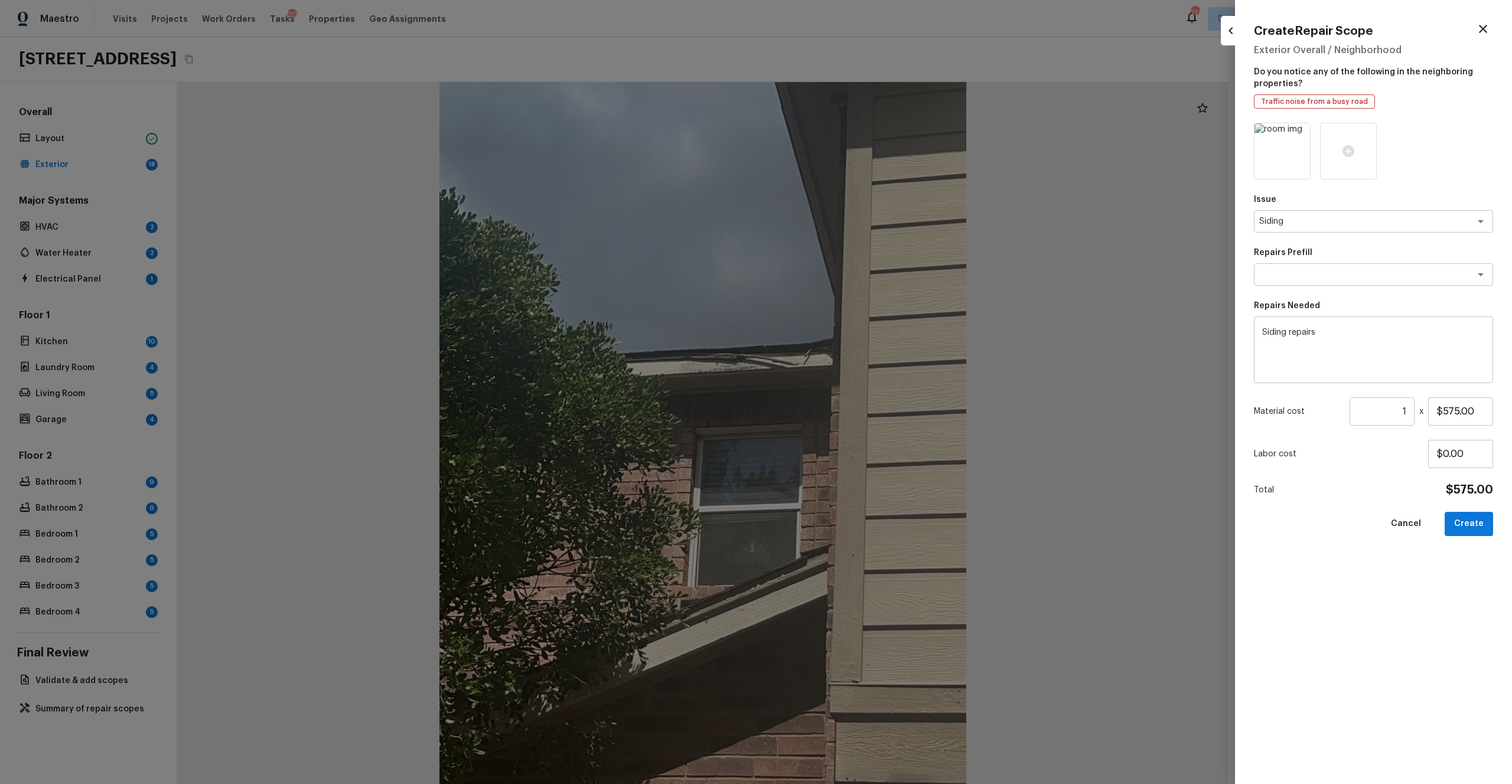
click at [849, 136] on icon at bounding box center [1300, 134] width 10 height 10
click at [849, 161] on div at bounding box center [1282, 151] width 57 height 56
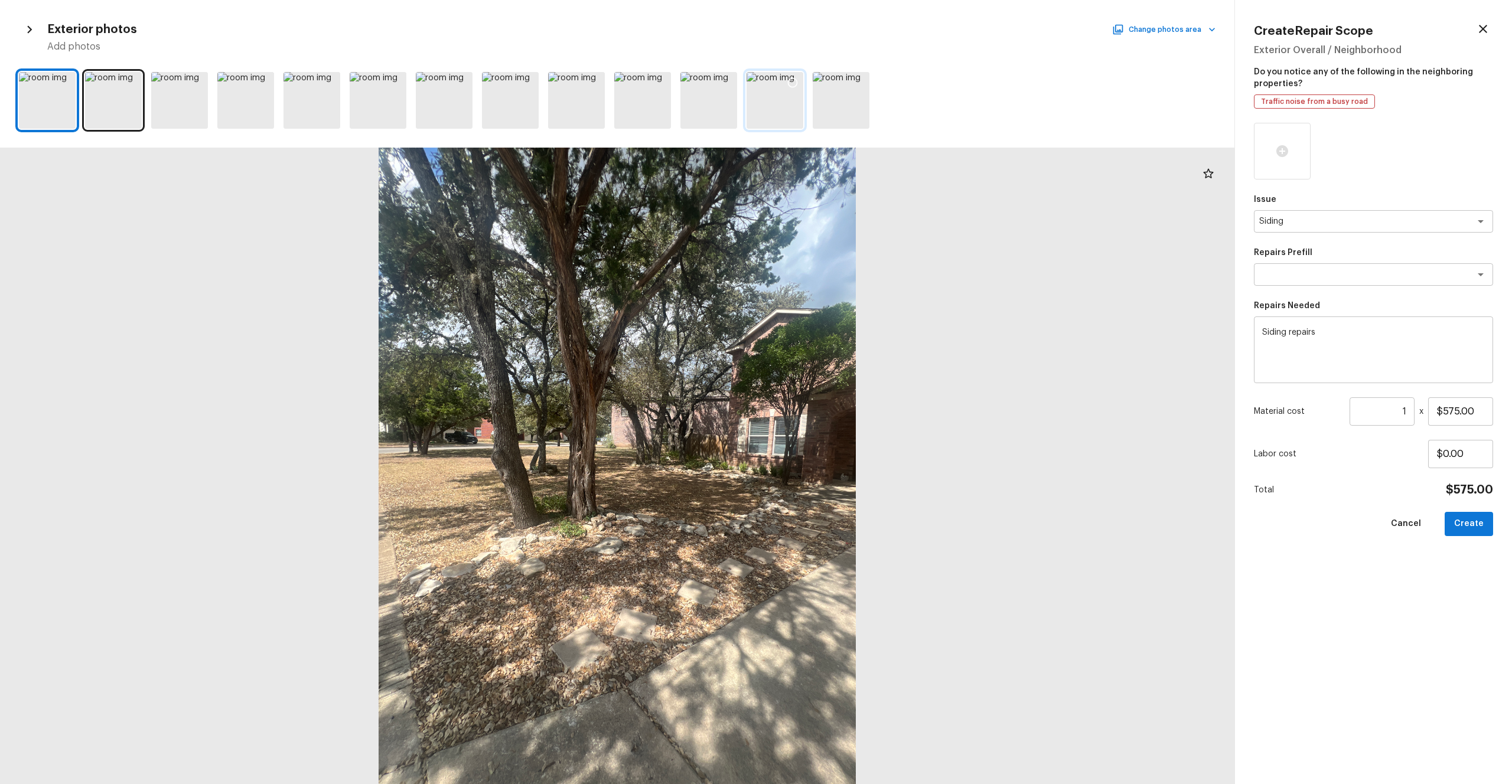
click at [787, 83] on icon at bounding box center [793, 83] width 12 height 12
click at [849, 431] on button "Create" at bounding box center [1468, 524] width 49 height 24
type input "$0.00"
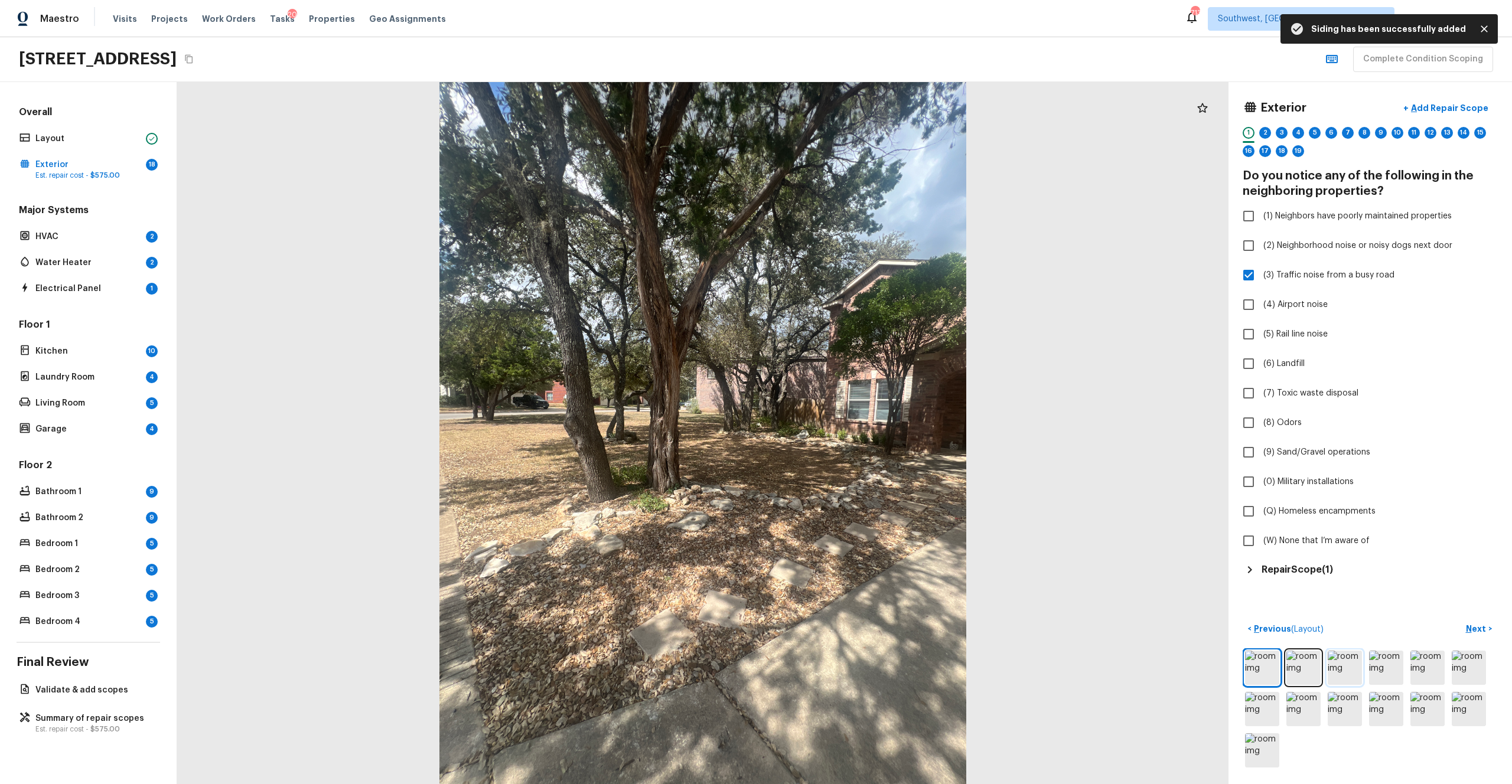
click at [849, 431] on img at bounding box center [1344, 668] width 34 height 34
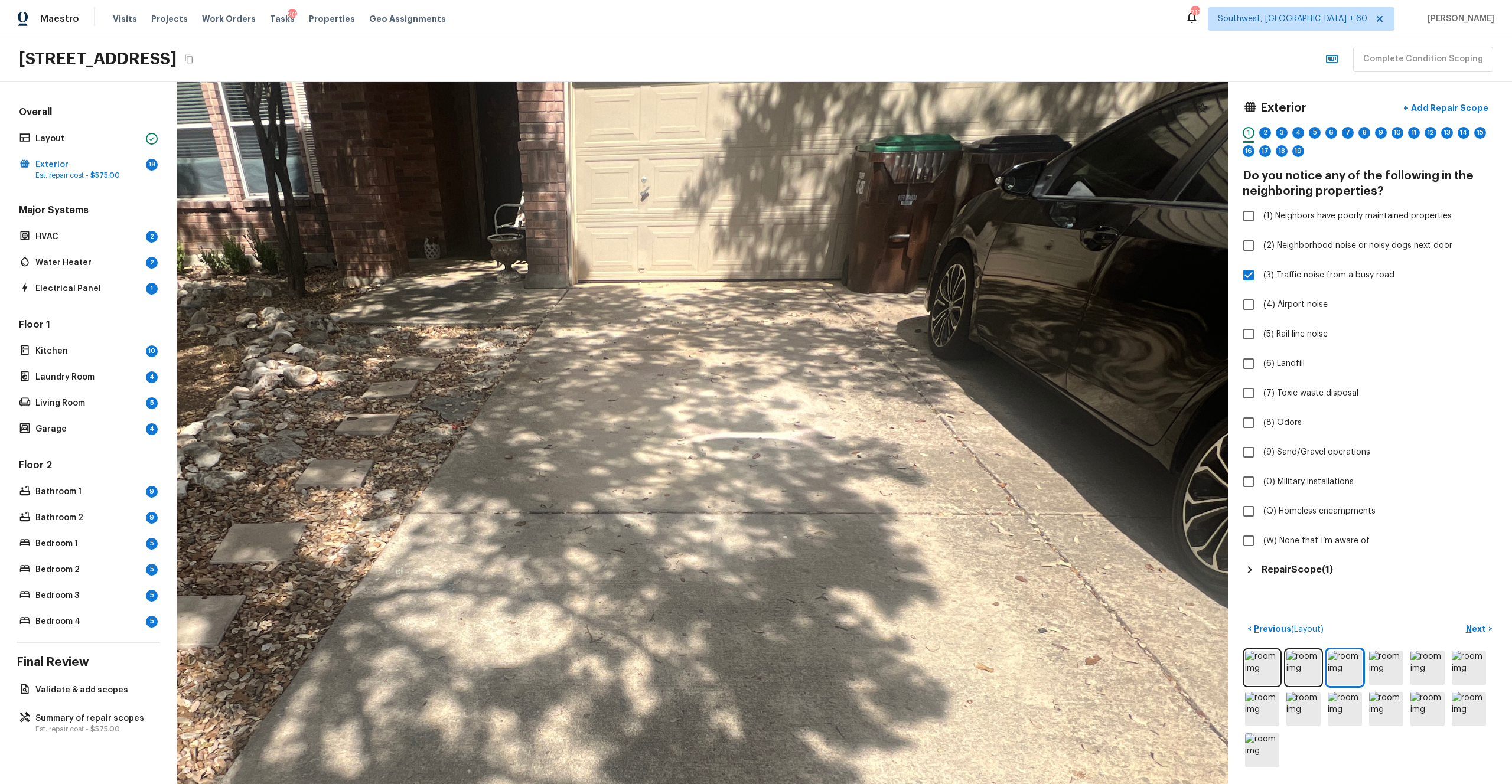
drag, startPoint x: 830, startPoint y: 454, endPoint x: 933, endPoint y: 718, distance: 283.4
click at [849, 431] on div at bounding box center [580, 633] width 2649 height 1768
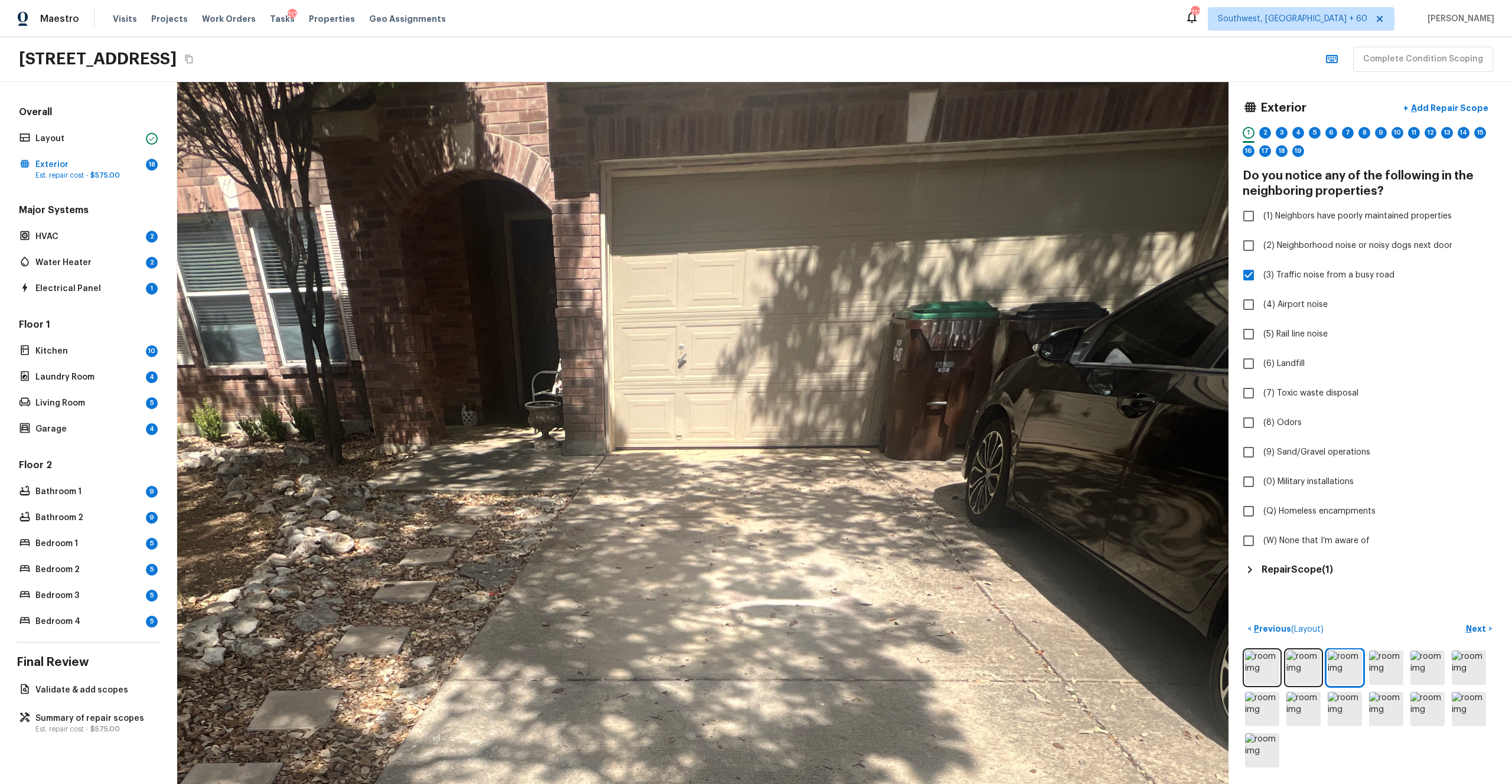
drag, startPoint x: 788, startPoint y: 401, endPoint x: 827, endPoint y: 585, distance: 188.1
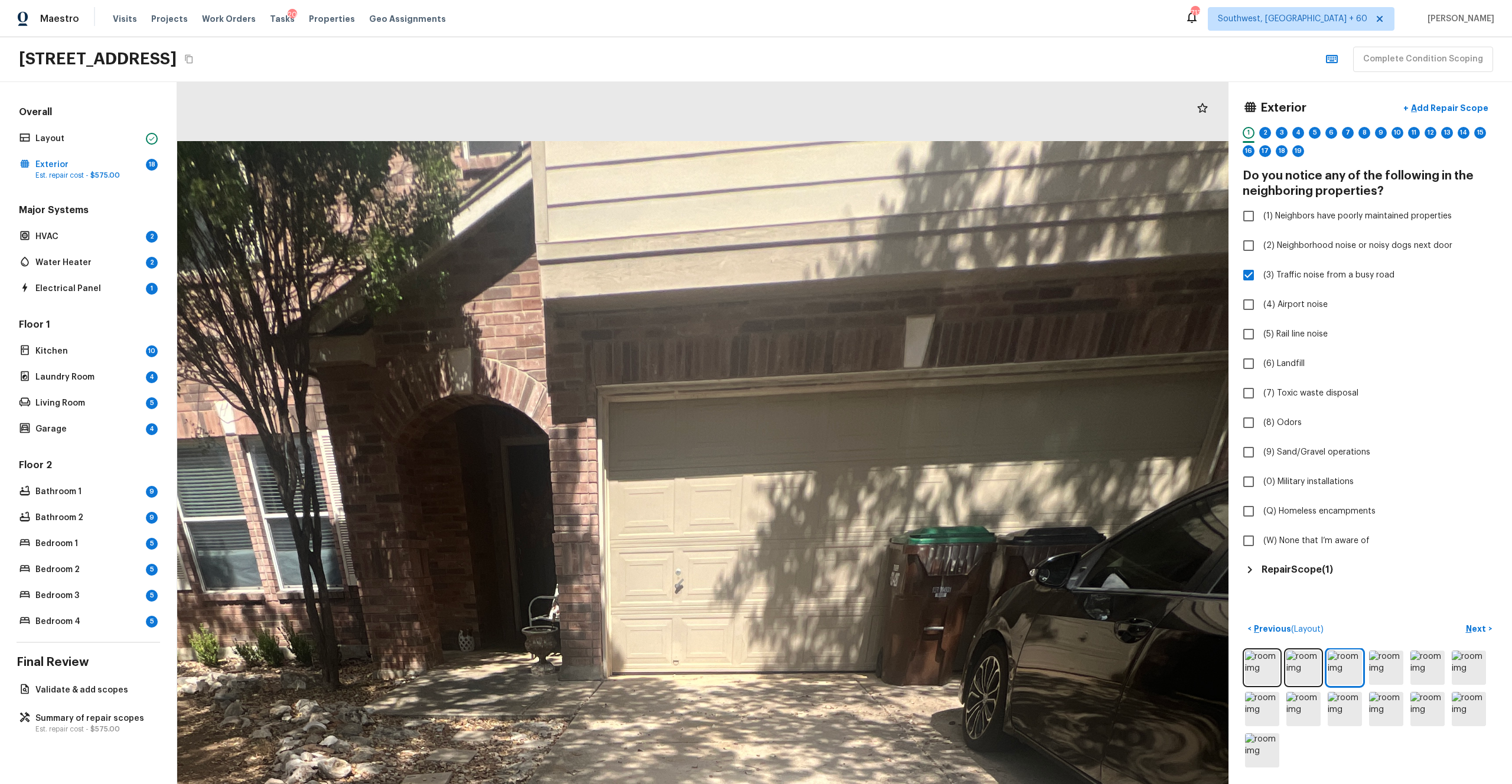
drag, startPoint x: 840, startPoint y: 432, endPoint x: 835, endPoint y: 658, distance: 226.1
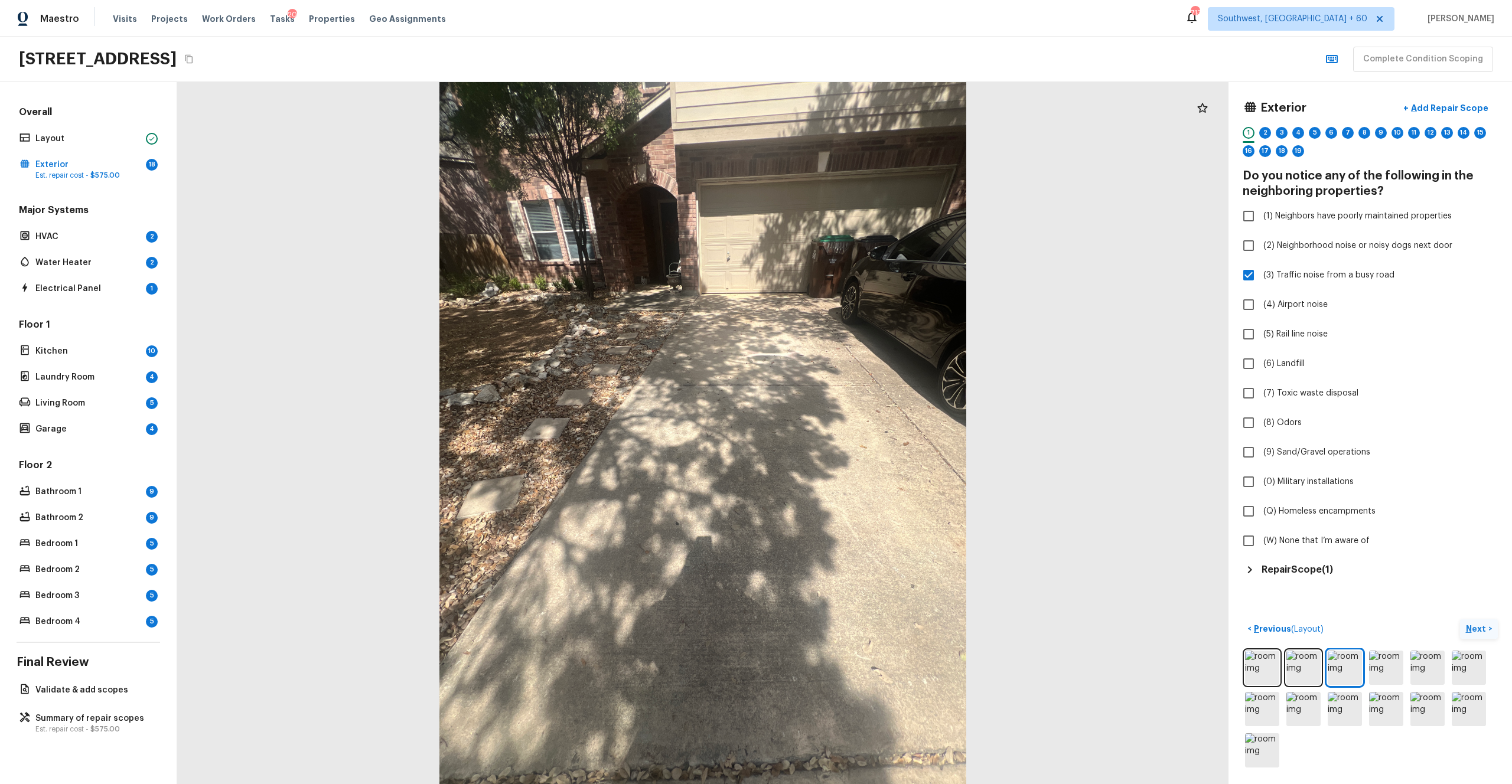
click at [849, 431] on p "Next" at bounding box center [1477, 629] width 22 height 12
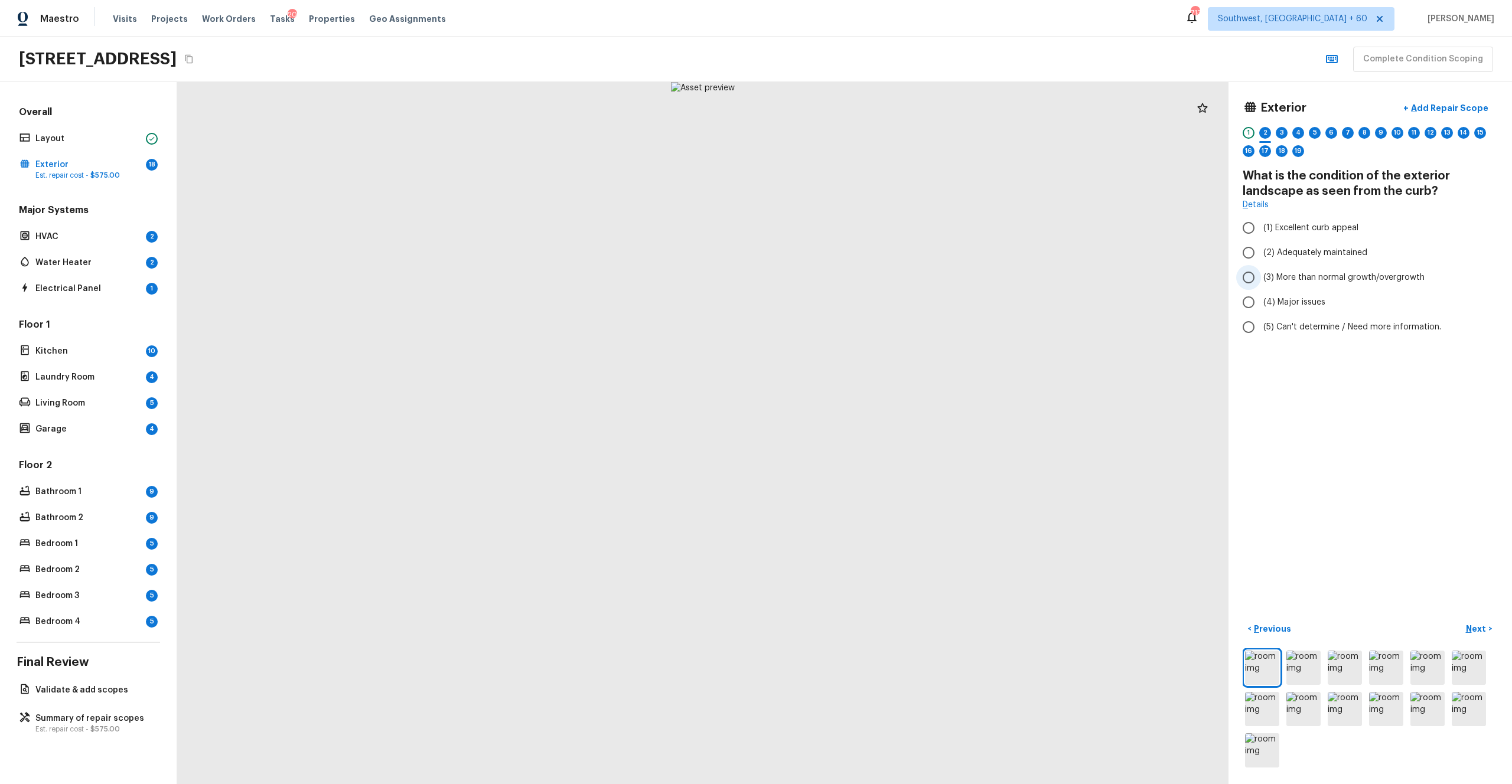
click at [849, 281] on span "(3) More than normal growth/overgrowth" at bounding box center [1343, 277] width 161 height 12
click at [849, 281] on input "(3) More than normal growth/overgrowth" at bounding box center [1248, 277] width 25 height 25
radio input "true"
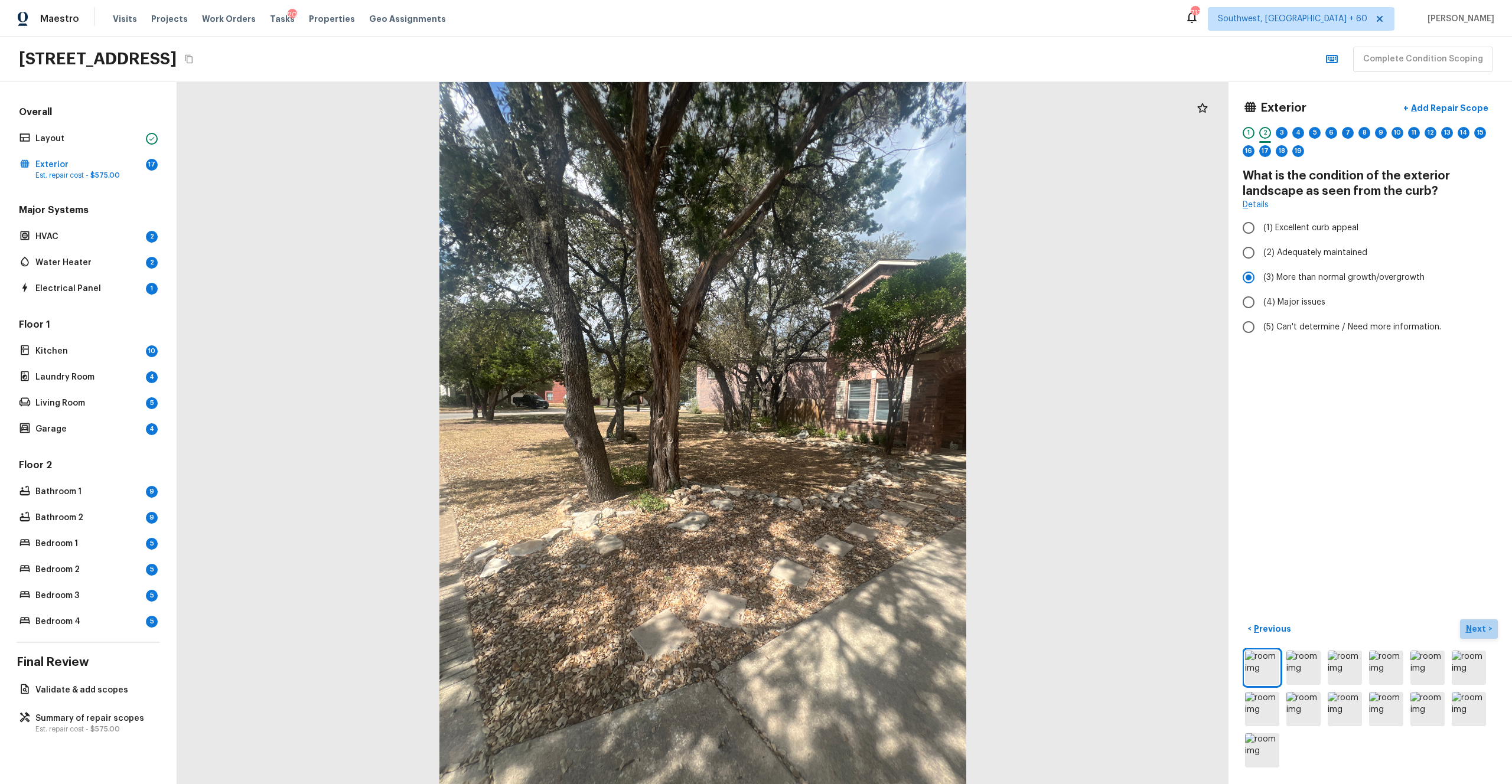
click at [849, 431] on p "Next" at bounding box center [1477, 629] width 22 height 12
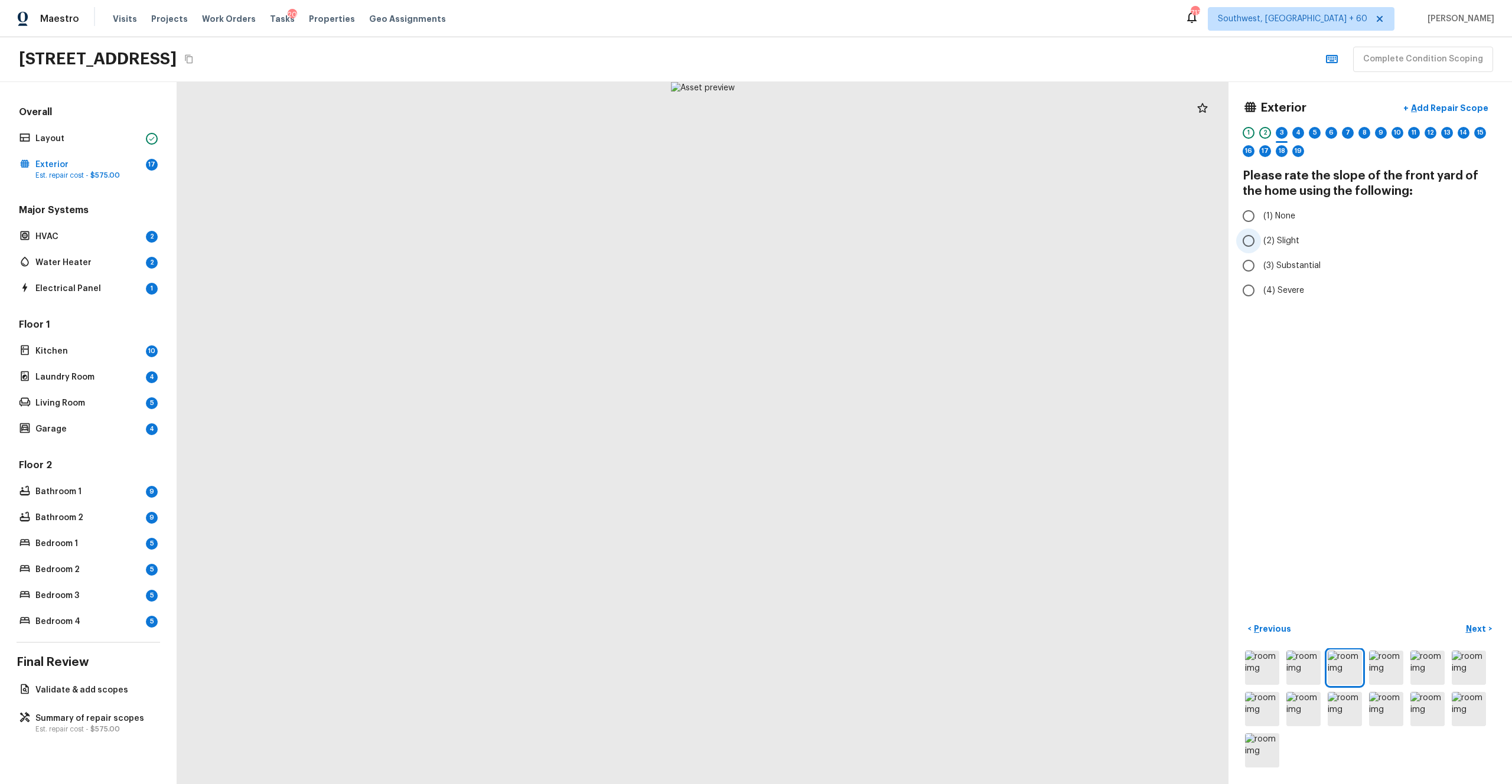
click at [849, 242] on span "(2) Slight" at bounding box center [1281, 241] width 36 height 12
click at [849, 242] on input "(2) Slight" at bounding box center [1248, 241] width 25 height 25
radio input "true"
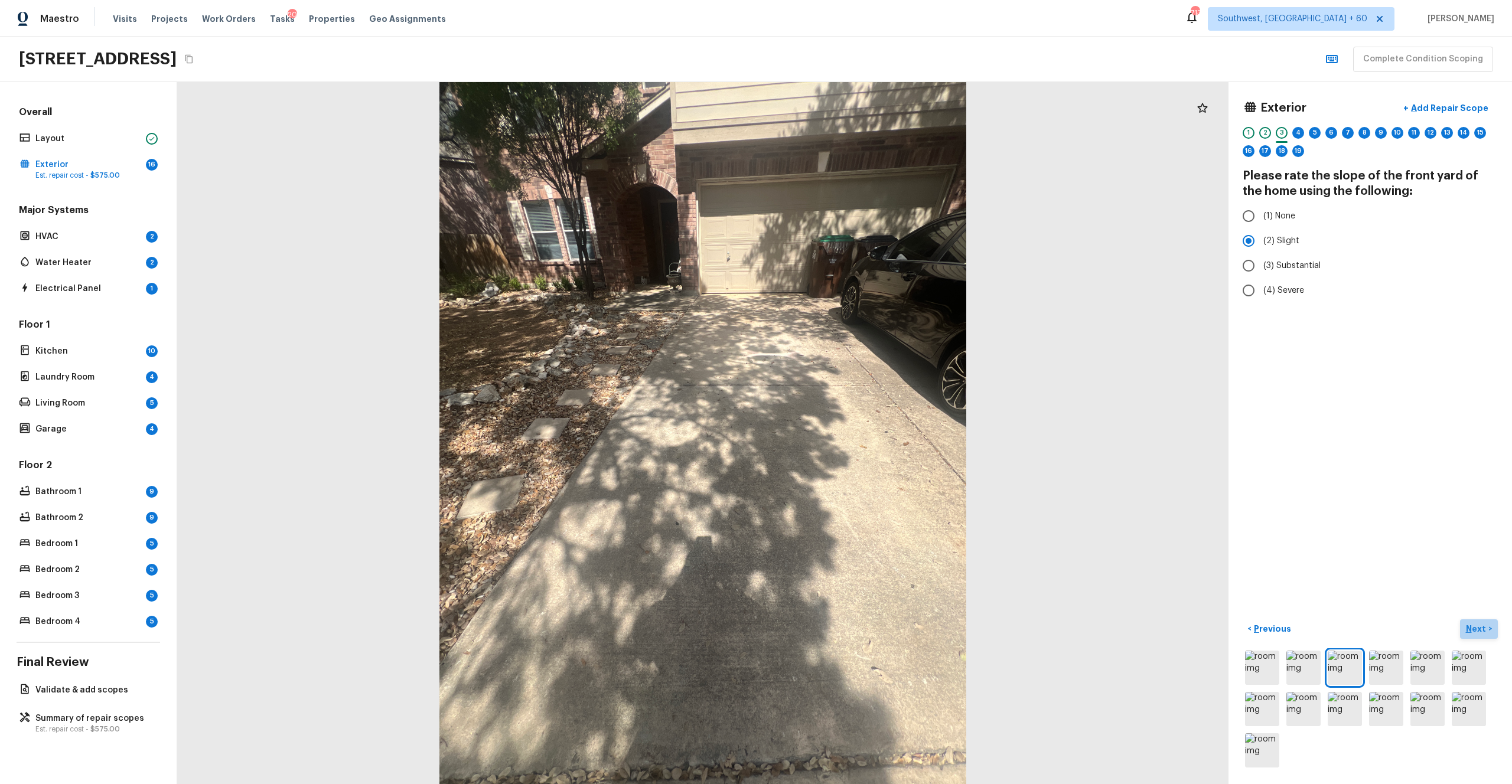
click at [849, 431] on p "Next" at bounding box center [1477, 629] width 22 height 12
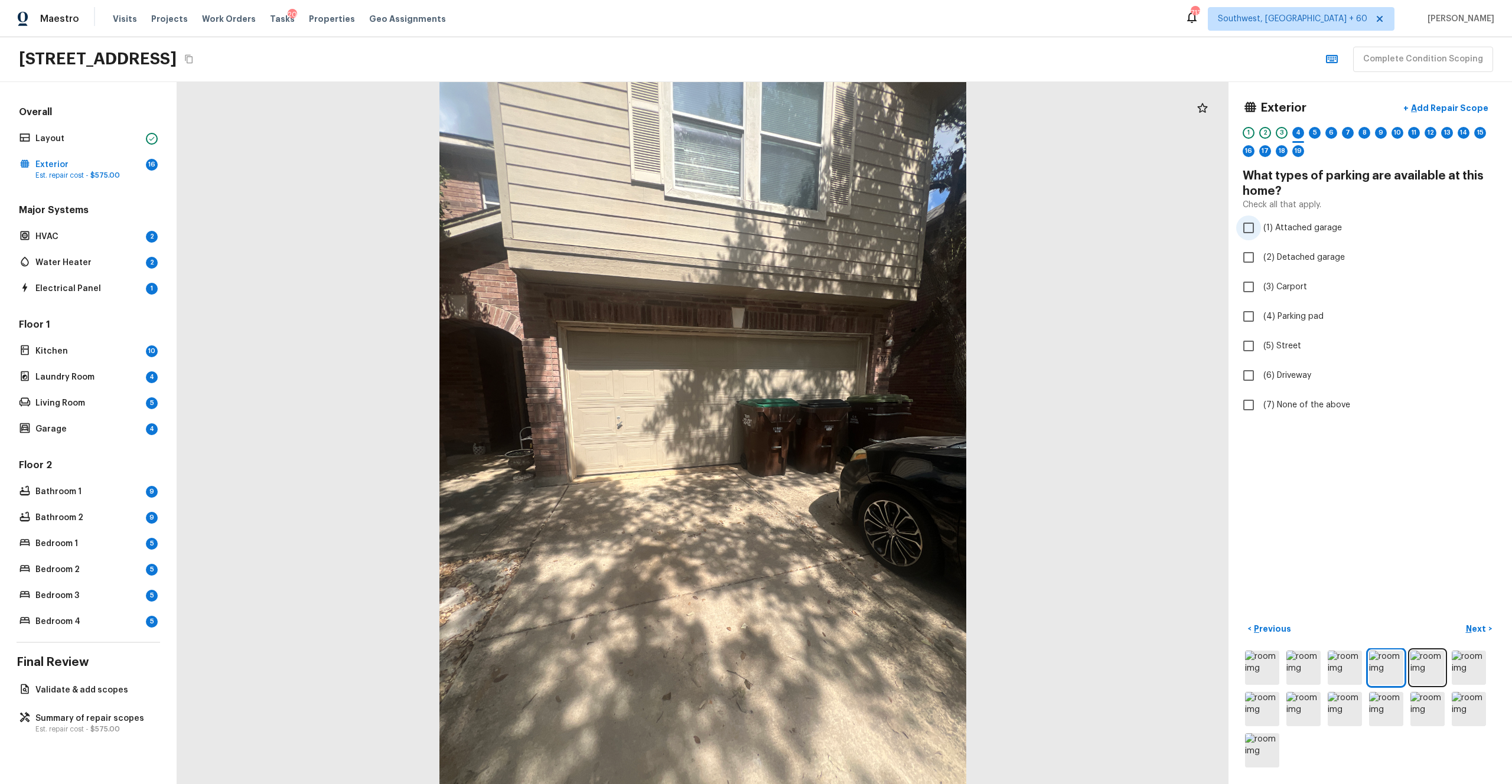
click at [849, 233] on span "(1) Attached garage" at bounding box center [1302, 228] width 79 height 12
click at [849, 233] on input "(1) Attached garage" at bounding box center [1248, 228] width 25 height 25
checkbox input "true"
click at [849, 376] on span "(6) Driveway" at bounding box center [1287, 376] width 48 height 12
click at [849, 376] on input "(6) Driveway" at bounding box center [1248, 375] width 25 height 25
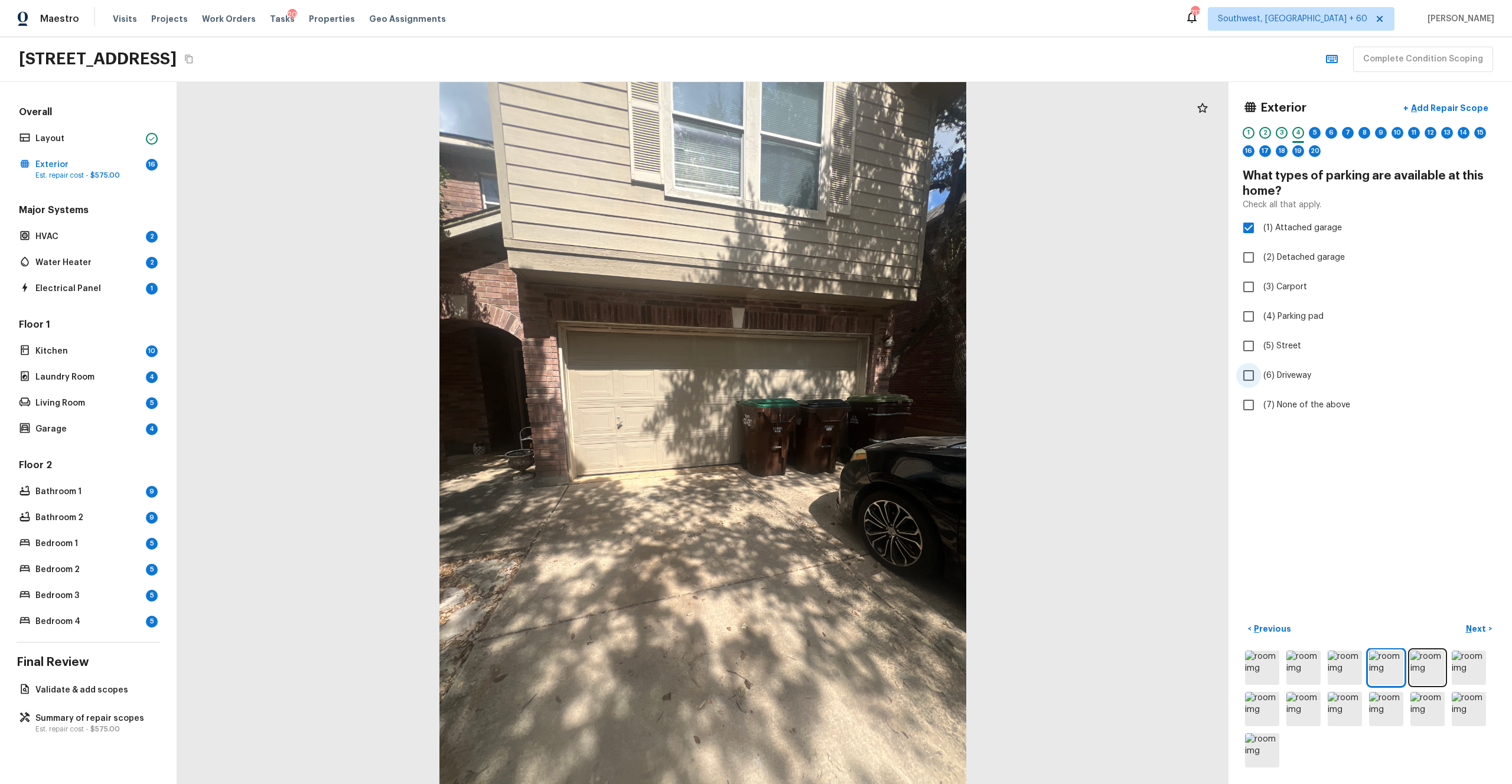
checkbox input "true"
click at [849, 431] on p "Next" at bounding box center [1477, 629] width 22 height 12
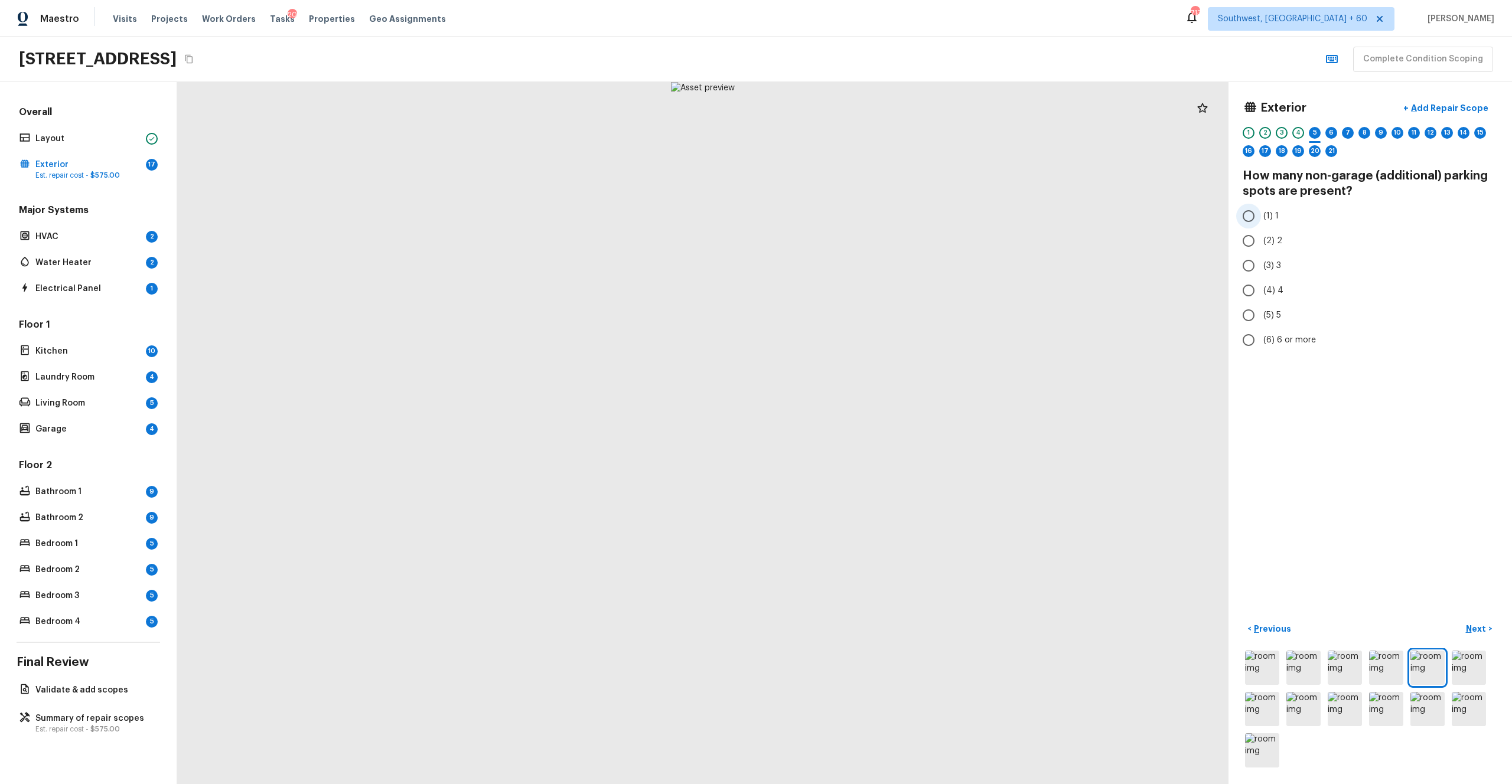
click at [849, 214] on input "(1) 1" at bounding box center [1248, 216] width 25 height 25
radio input "true"
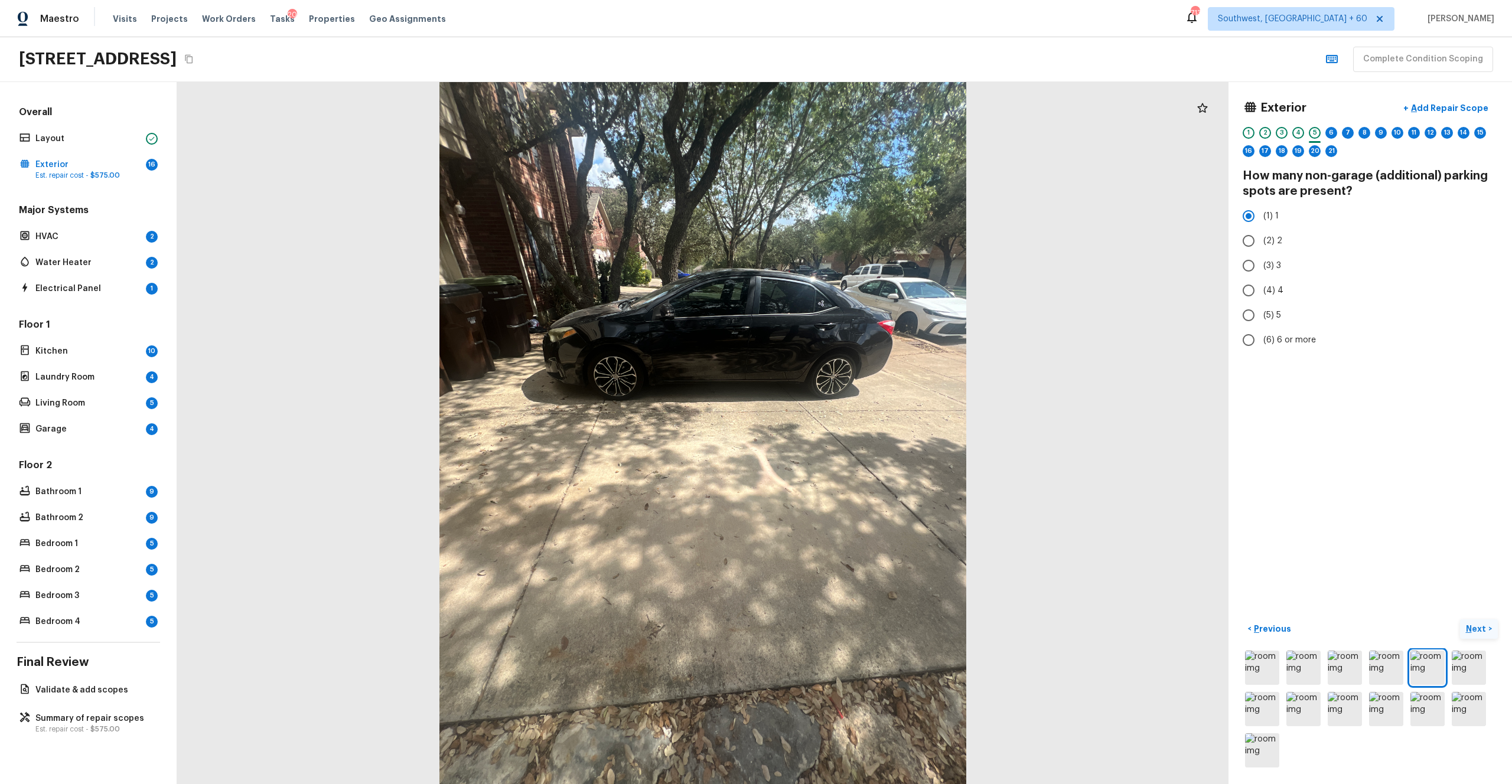
click at [849, 431] on p "Next" at bounding box center [1477, 629] width 22 height 12
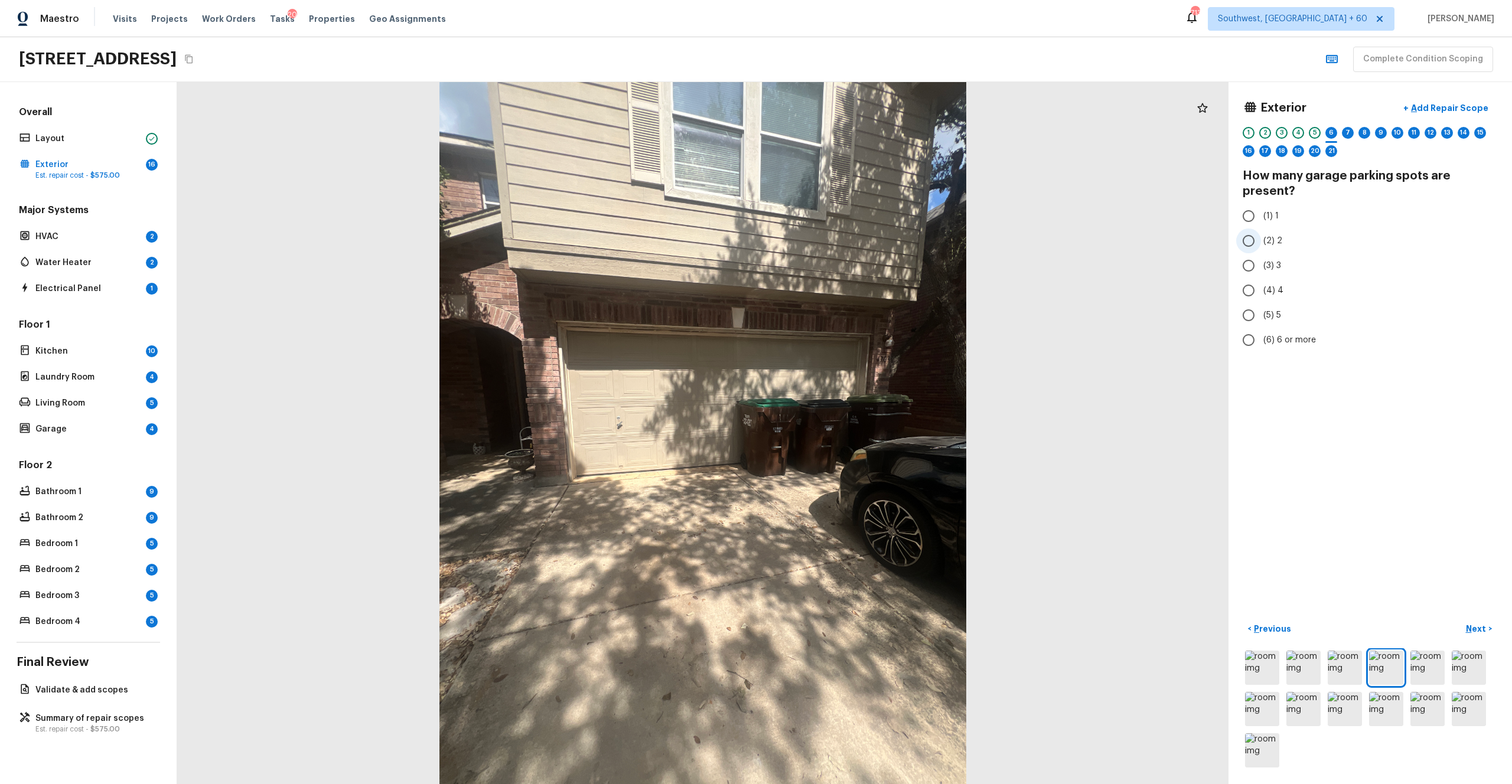
click at [849, 241] on span "(2) 2" at bounding box center [1272, 241] width 19 height 12
click at [849, 241] on input "(2) 2" at bounding box center [1248, 241] width 25 height 25
radio input "true"
click at [849, 431] on p "Next" at bounding box center [1477, 629] width 22 height 12
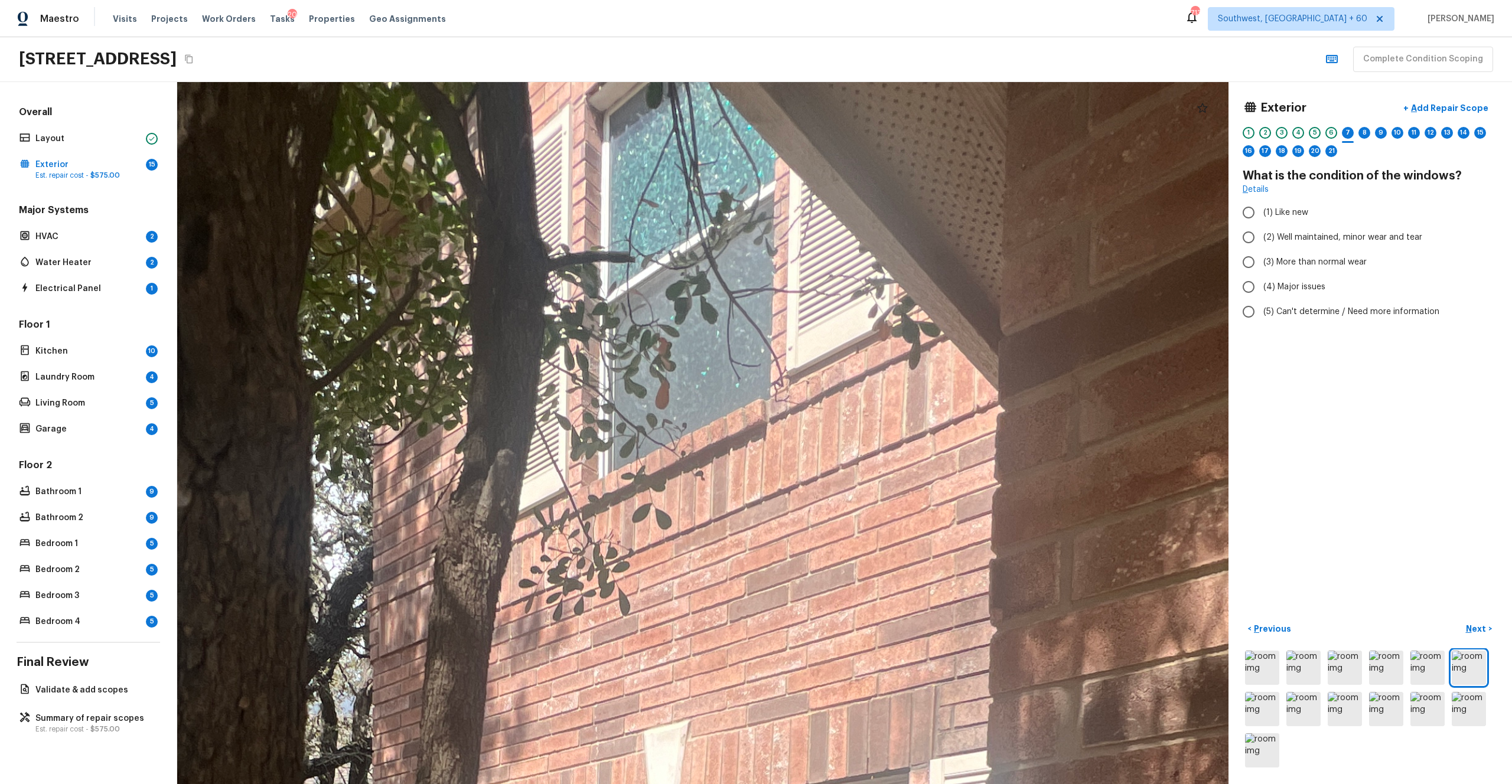
drag, startPoint x: 789, startPoint y: 263, endPoint x: 759, endPoint y: 612, distance: 350.3
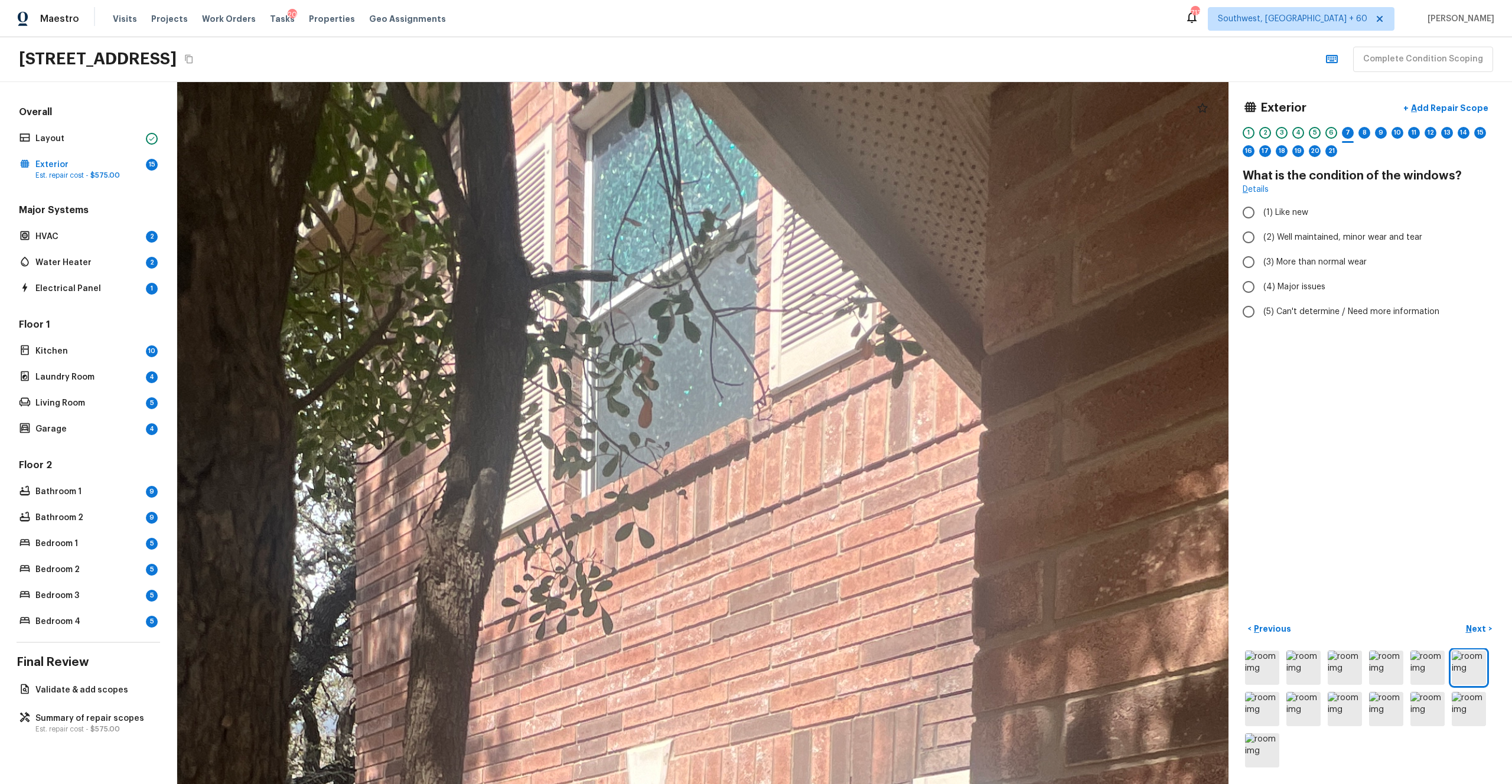
drag, startPoint x: 765, startPoint y: 571, endPoint x: 752, endPoint y: 555, distance: 20.6
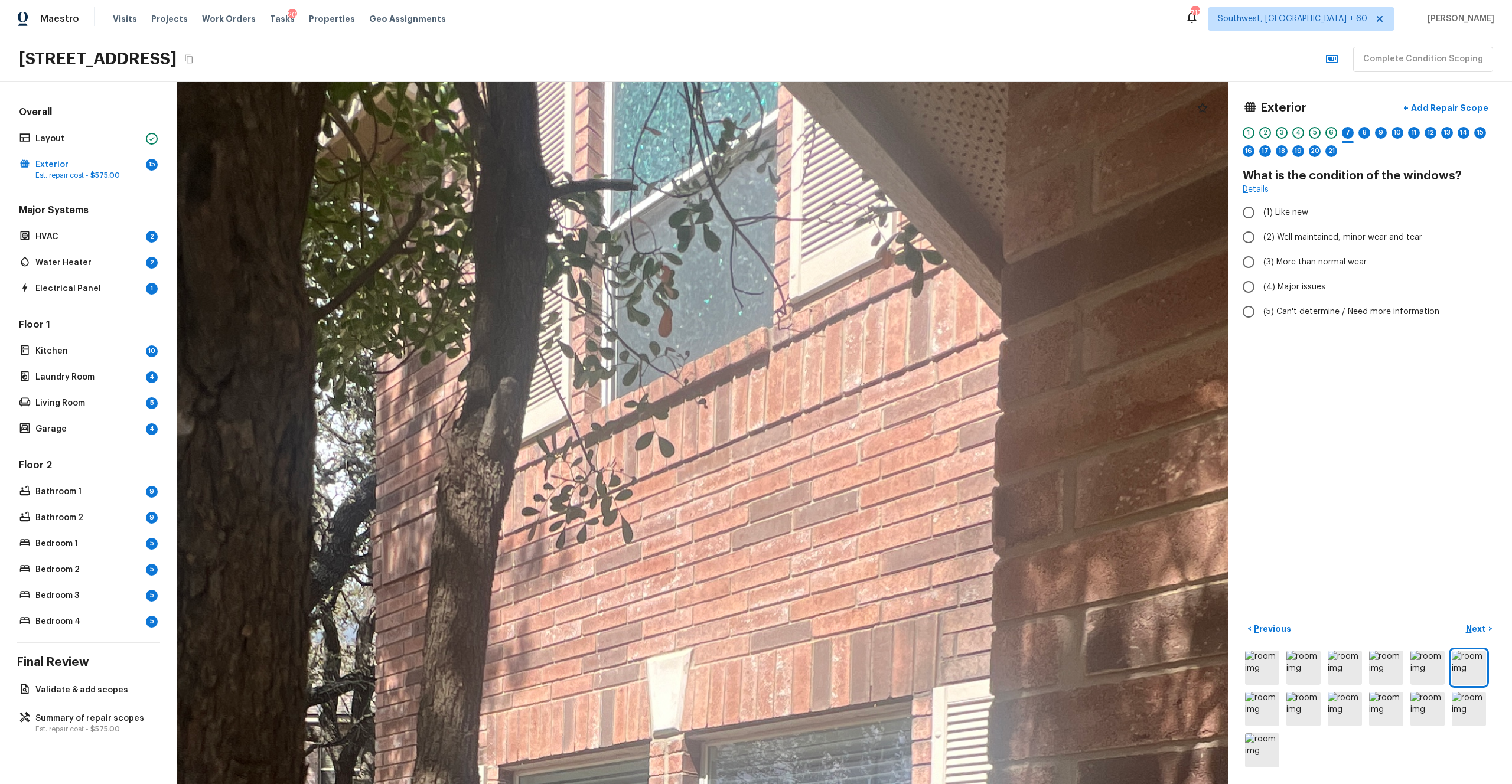
drag, startPoint x: 763, startPoint y: 685, endPoint x: 776, endPoint y: 612, distance: 74.1
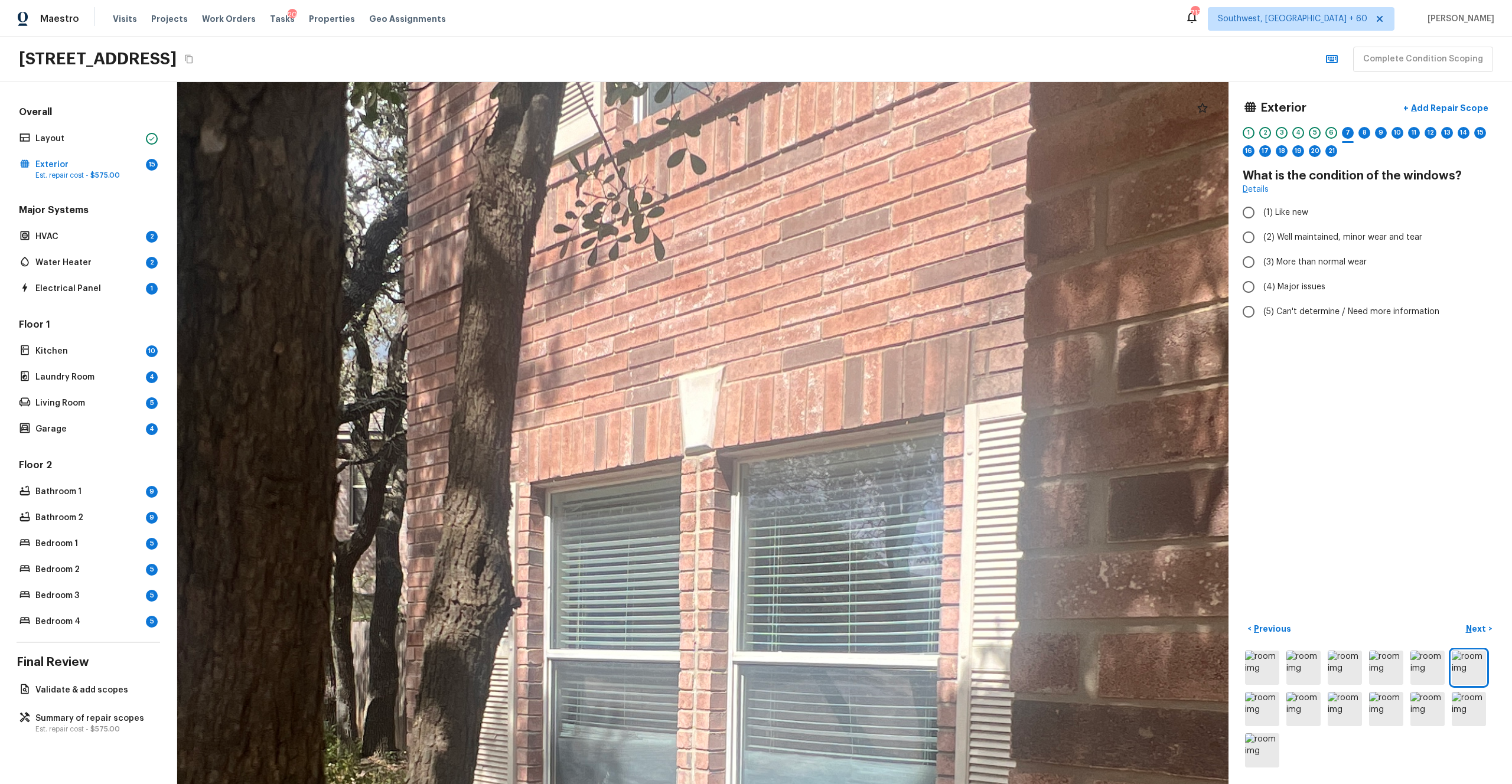
drag, startPoint x: 754, startPoint y: 659, endPoint x: 788, endPoint y: 375, distance: 286.0
click at [788, 374] on div at bounding box center [622, 697] width 3717 height 2481
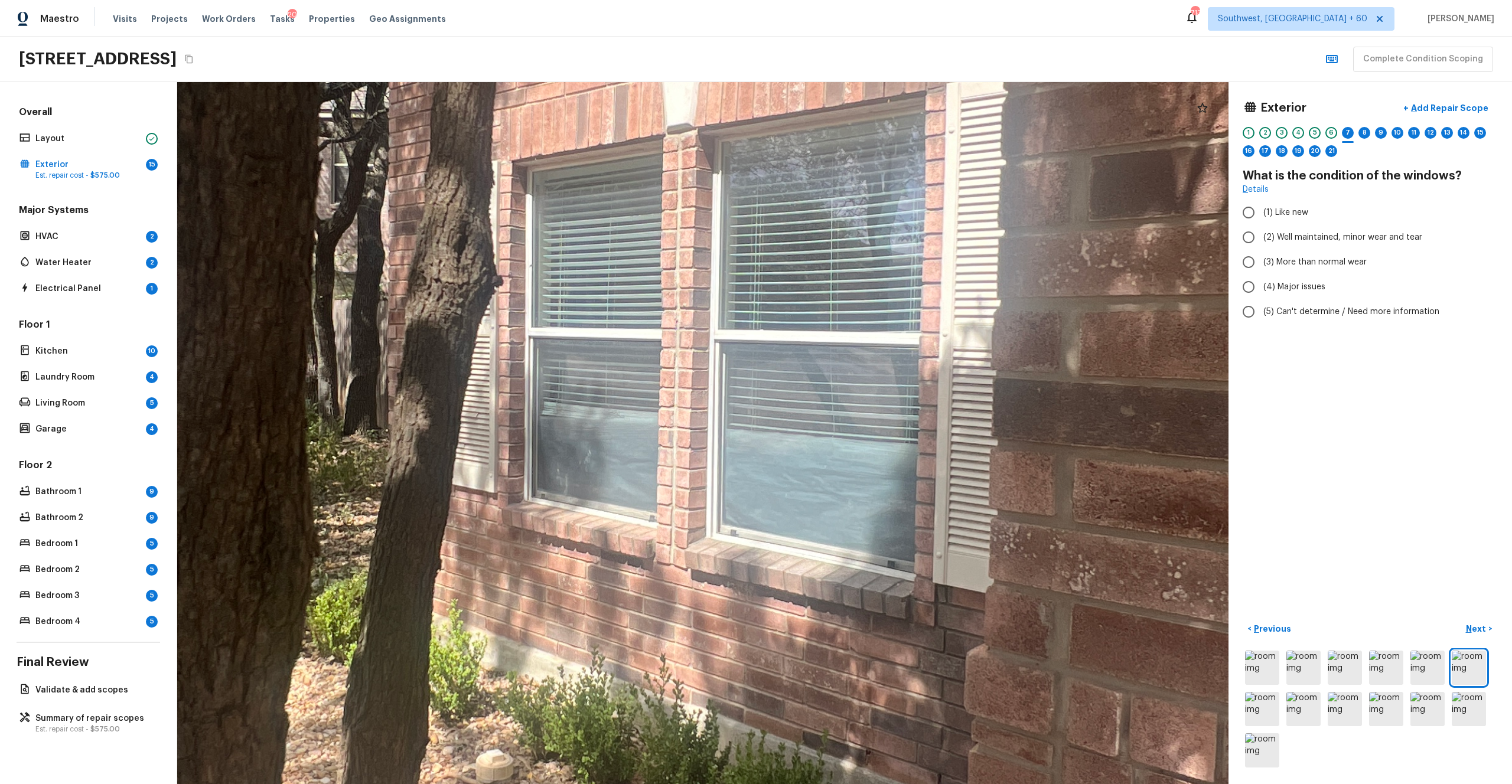
drag, startPoint x: 789, startPoint y: 508, endPoint x: 770, endPoint y: 189, distance: 319.6
click at [770, 189] on div at bounding box center [603, 375] width 3717 height 2481
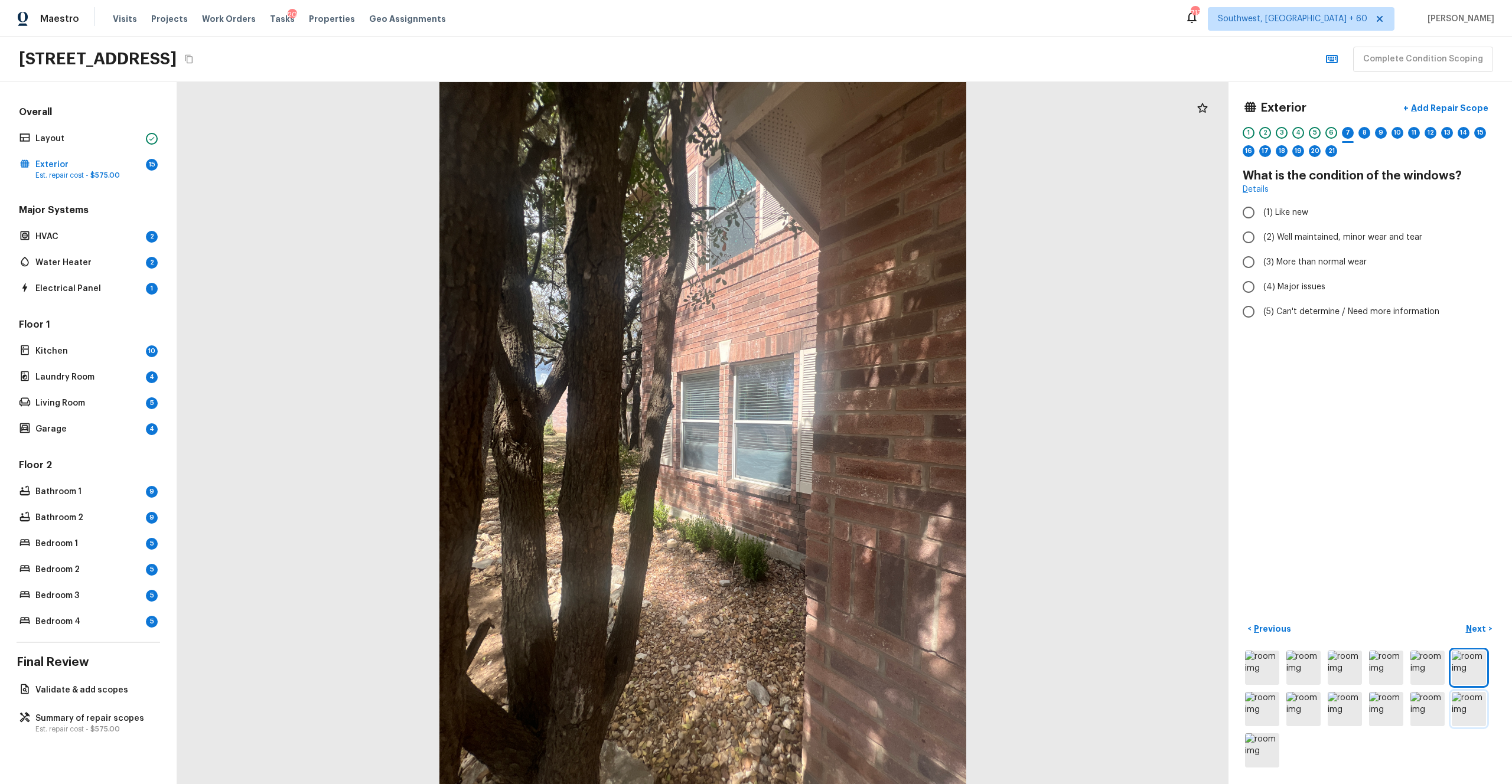
click at [849, 431] on img at bounding box center [1468, 709] width 34 height 34
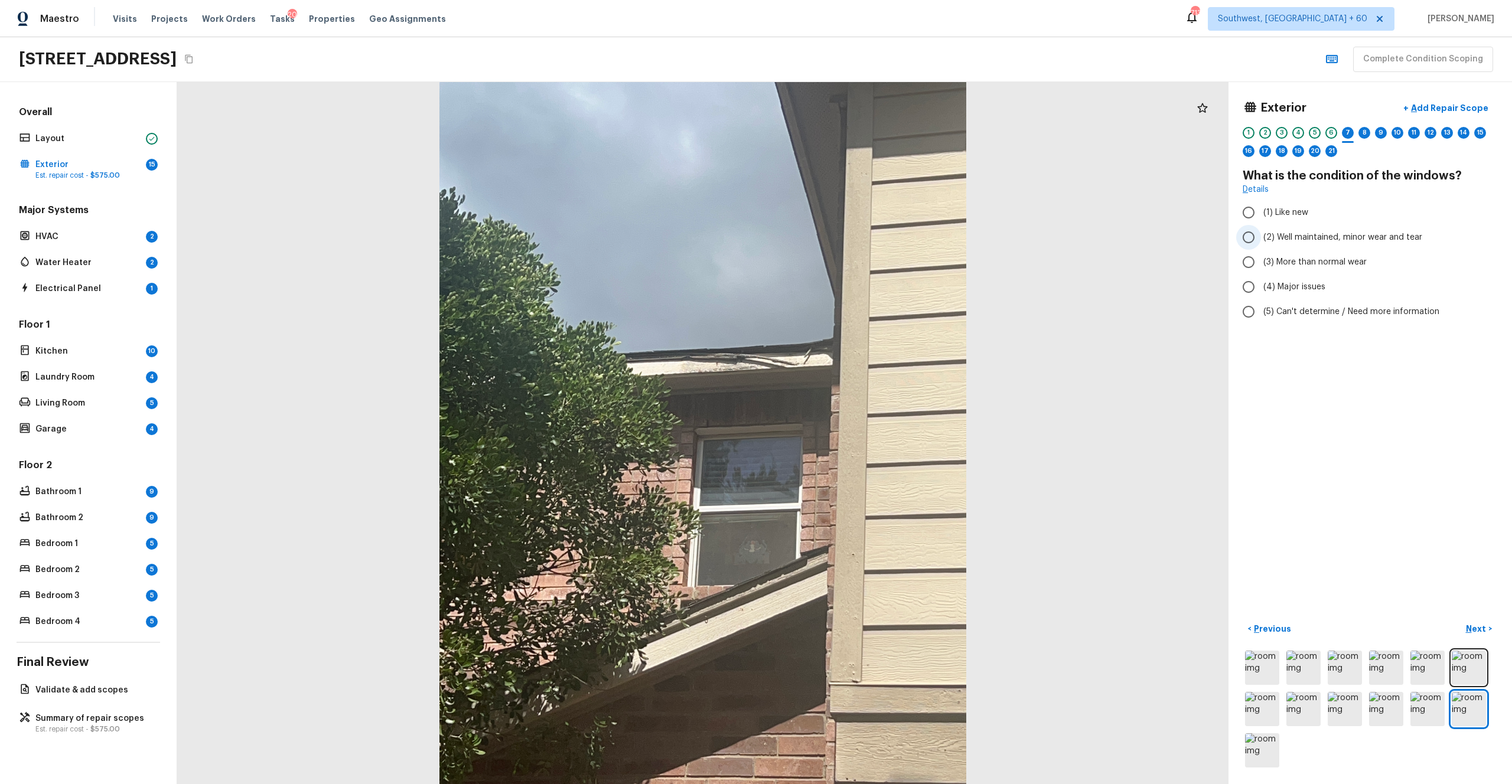
click at [849, 241] on span "(2) Well maintained, minor wear and tear" at bounding box center [1342, 237] width 159 height 12
click at [849, 241] on input "(2) Well maintained, minor wear and tear" at bounding box center [1248, 237] width 25 height 25
radio input "true"
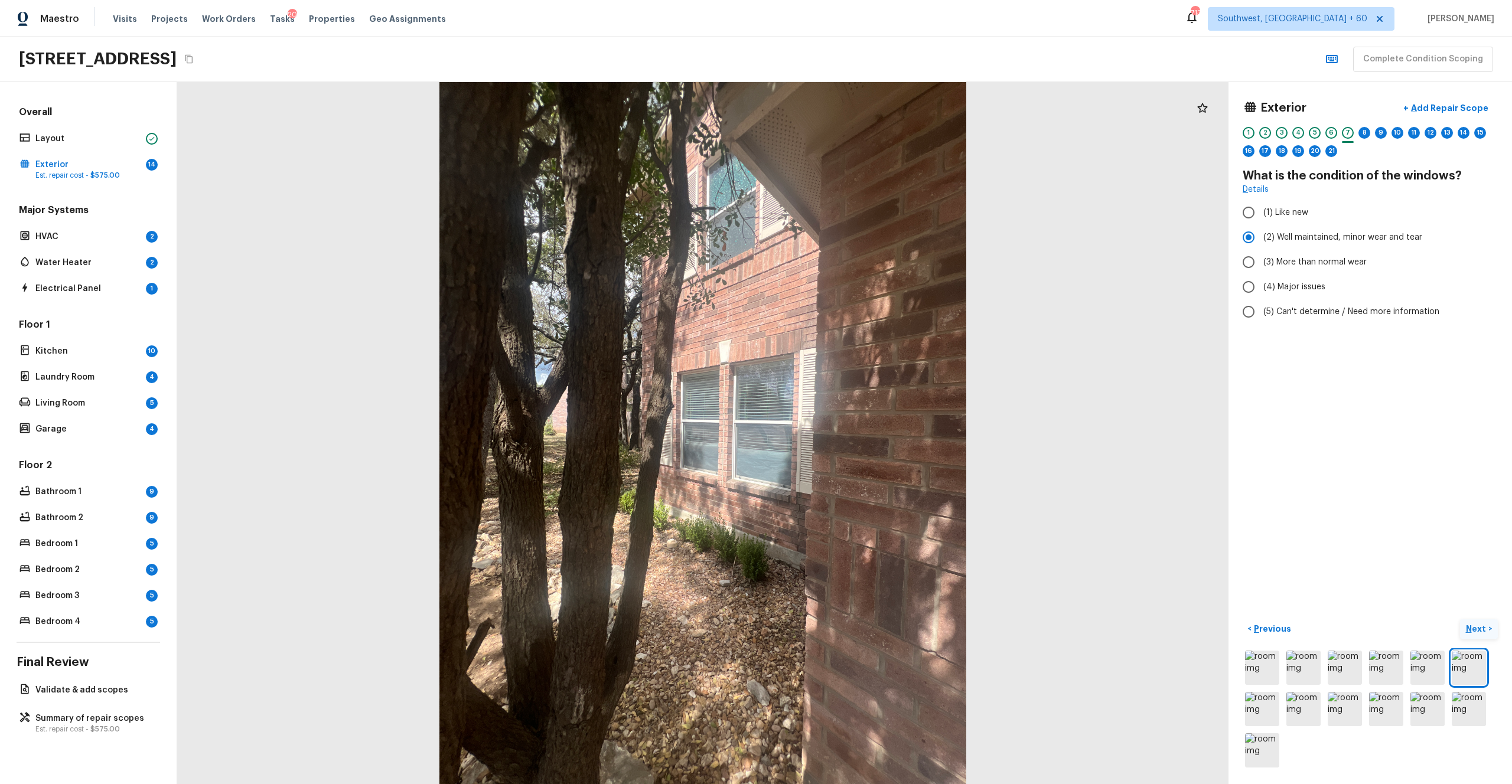
click at [849, 431] on p "Next" at bounding box center [1477, 629] width 22 height 12
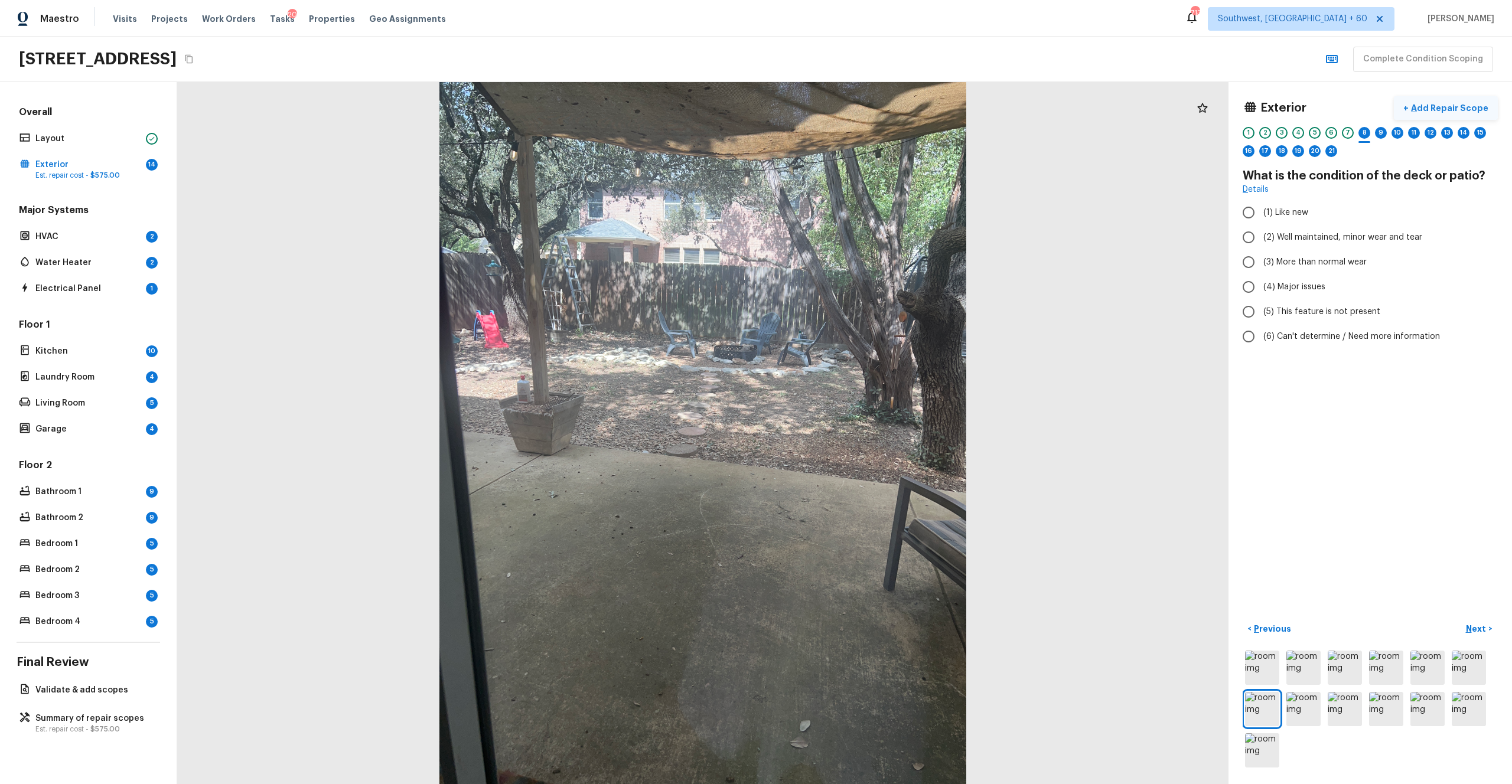
click at [849, 109] on p "Add Repair Scope" at bounding box center [1448, 108] width 80 height 12
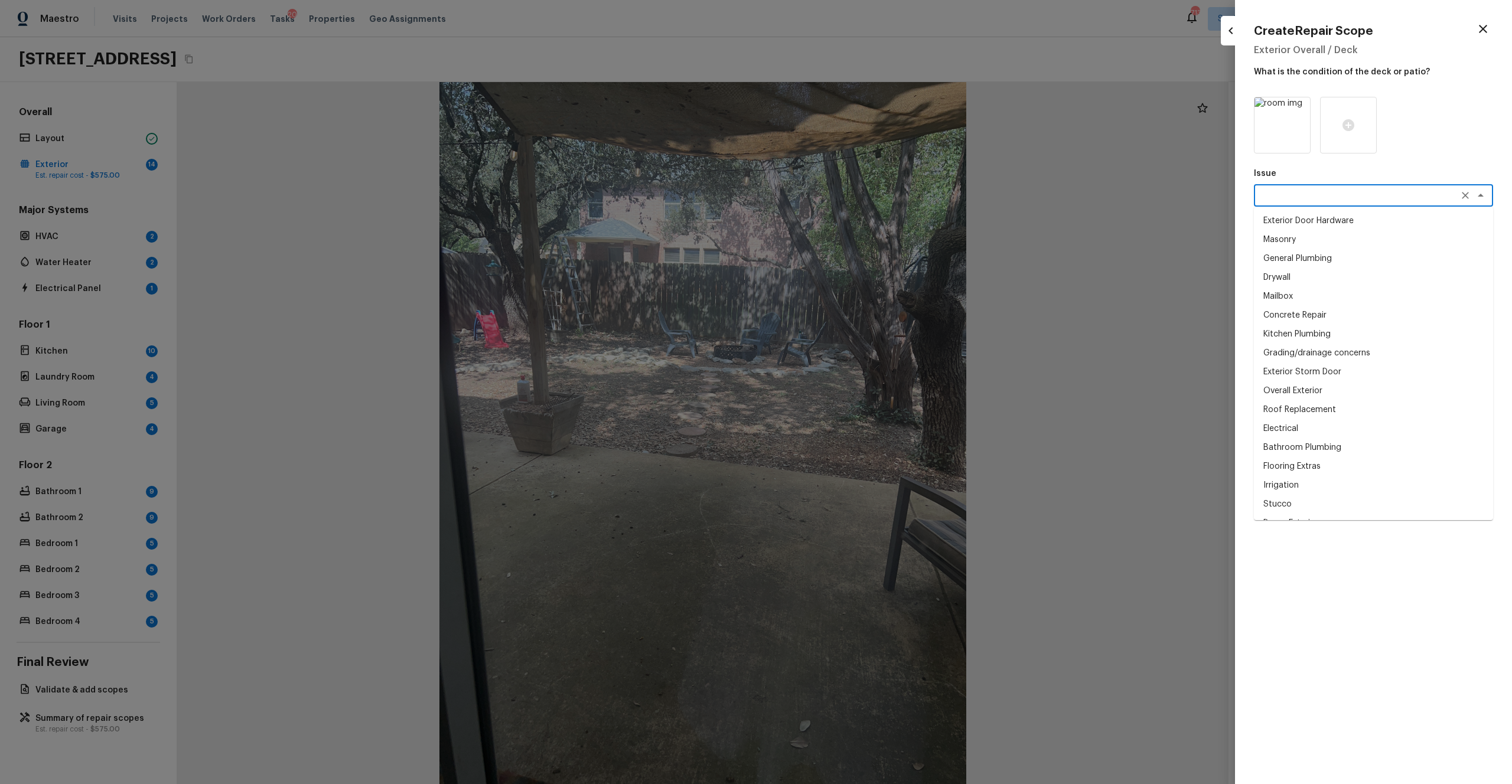
click at [849, 196] on textarea at bounding box center [1356, 195] width 195 height 12
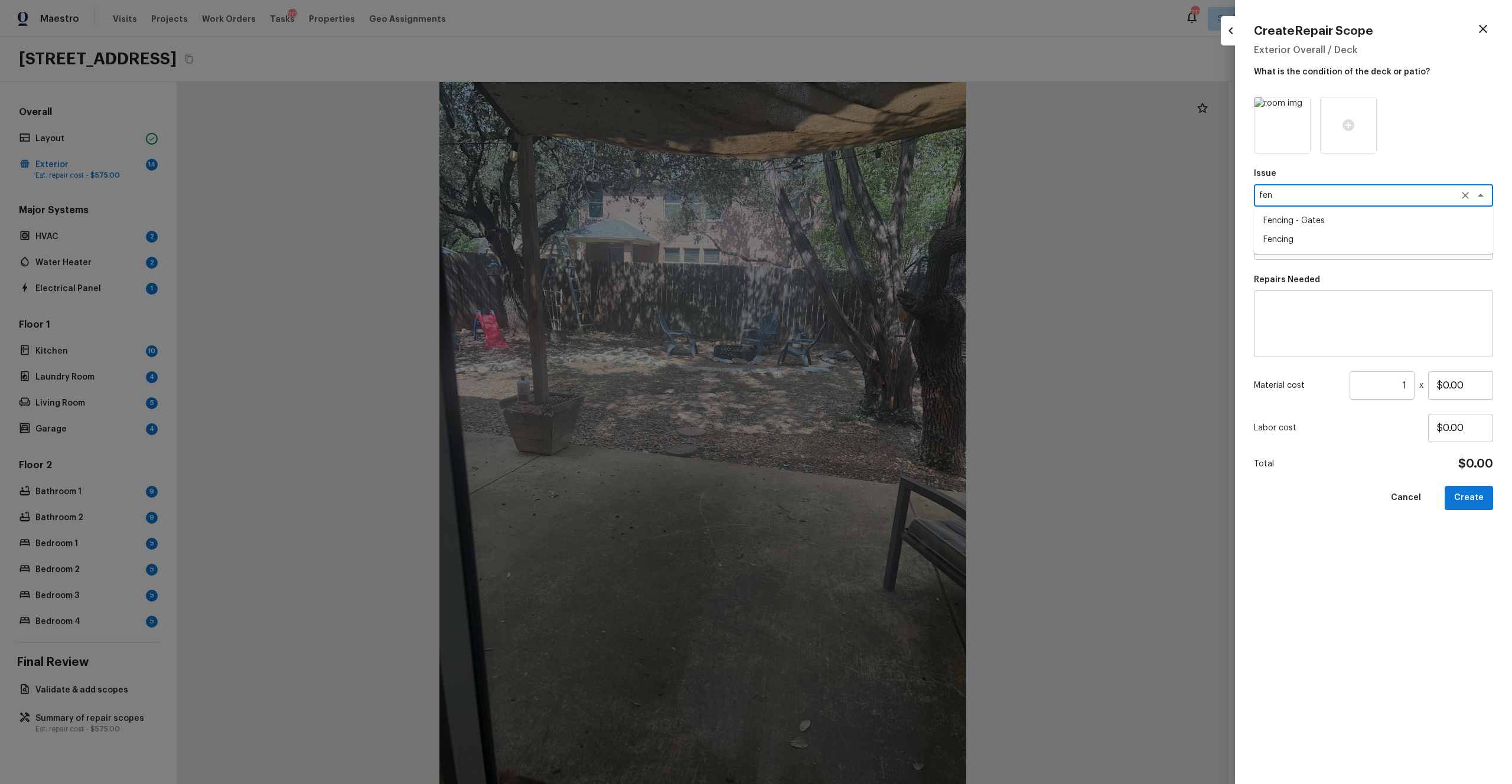
click at [849, 250] on ul "Fencing - Gates Fencing" at bounding box center [1372, 229] width 239 height 47
click at [849, 239] on li "Fencing" at bounding box center [1372, 240] width 239 height 19
type textarea "Fencing"
click at [849, 272] on div "Issue Fencing x ​ Repairs Prefill x ​ Repairs Needed x ​ Material cost 1 ​ x $0…" at bounding box center [1372, 431] width 239 height 668
click at [849, 258] on div "x ​" at bounding box center [1372, 248] width 239 height 22
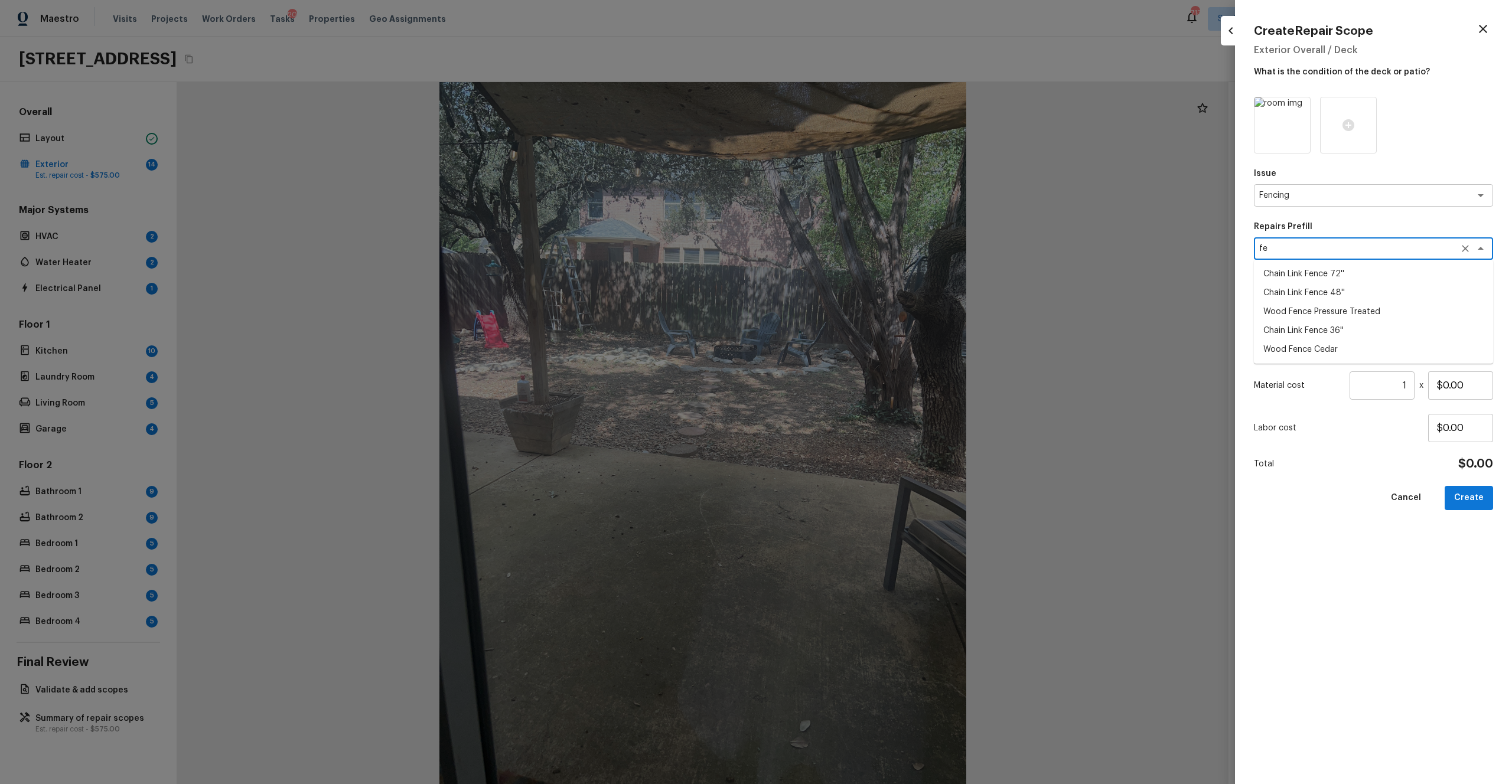
type textarea "fe"
click at [849, 431] on div "Issue Fencing x ​ Repairs Prefill fe x ​ Chain Link Fence 72'' Chain Link Fence…" at bounding box center [1372, 431] width 239 height 668
click at [849, 324] on textarea at bounding box center [1373, 324] width 223 height 47
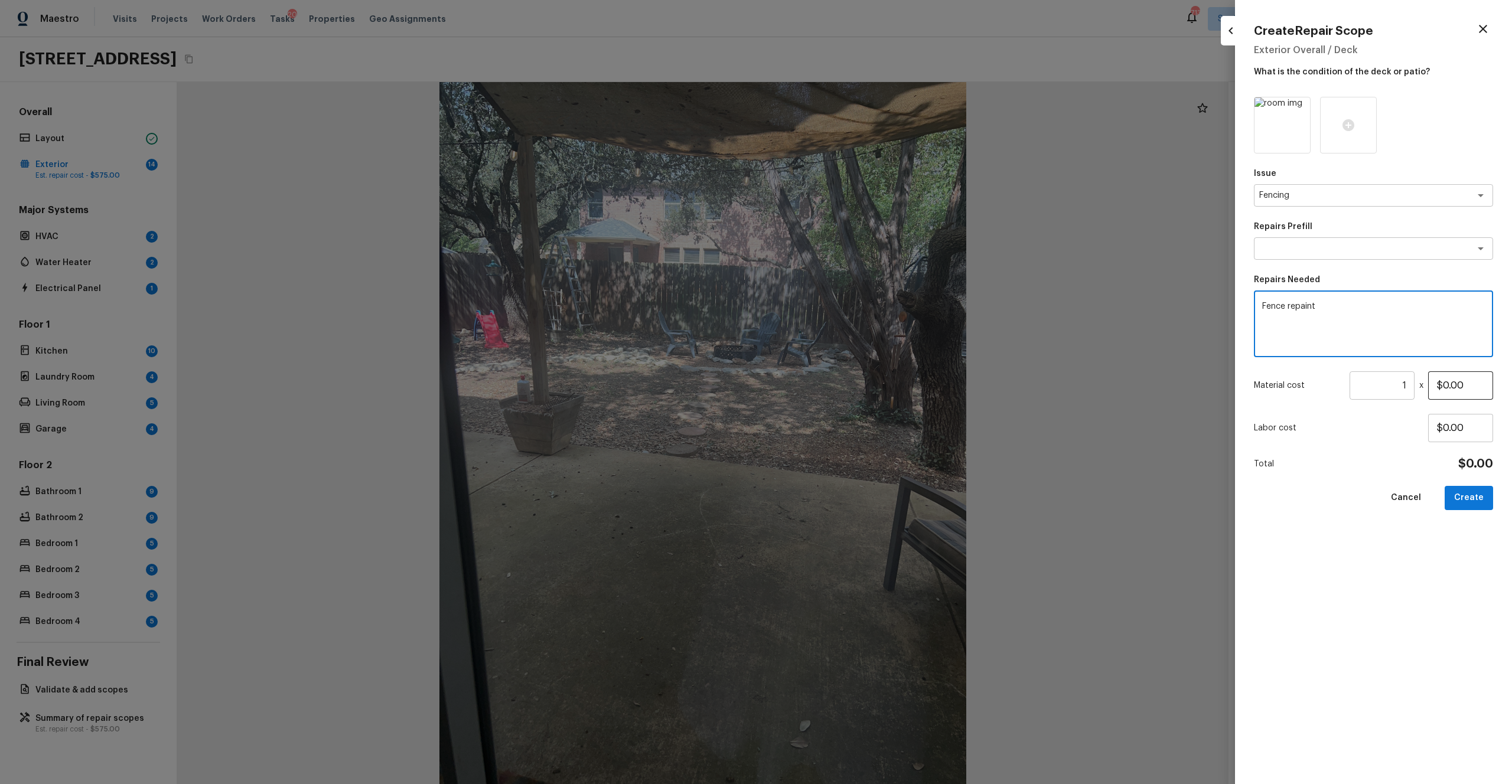
type textarea "Fence repaint"
drag, startPoint x: 1479, startPoint y: 379, endPoint x: 1389, endPoint y: 379, distance: 90.0
click at [849, 379] on div "Material cost 1 ​ x $0.00" at bounding box center [1372, 385] width 239 height 28
drag, startPoint x: 1481, startPoint y: 395, endPoint x: 1400, endPoint y: 395, distance: 81.0
click at [849, 395] on div "Material cost 1 ​ x $0.00" at bounding box center [1372, 385] width 239 height 28
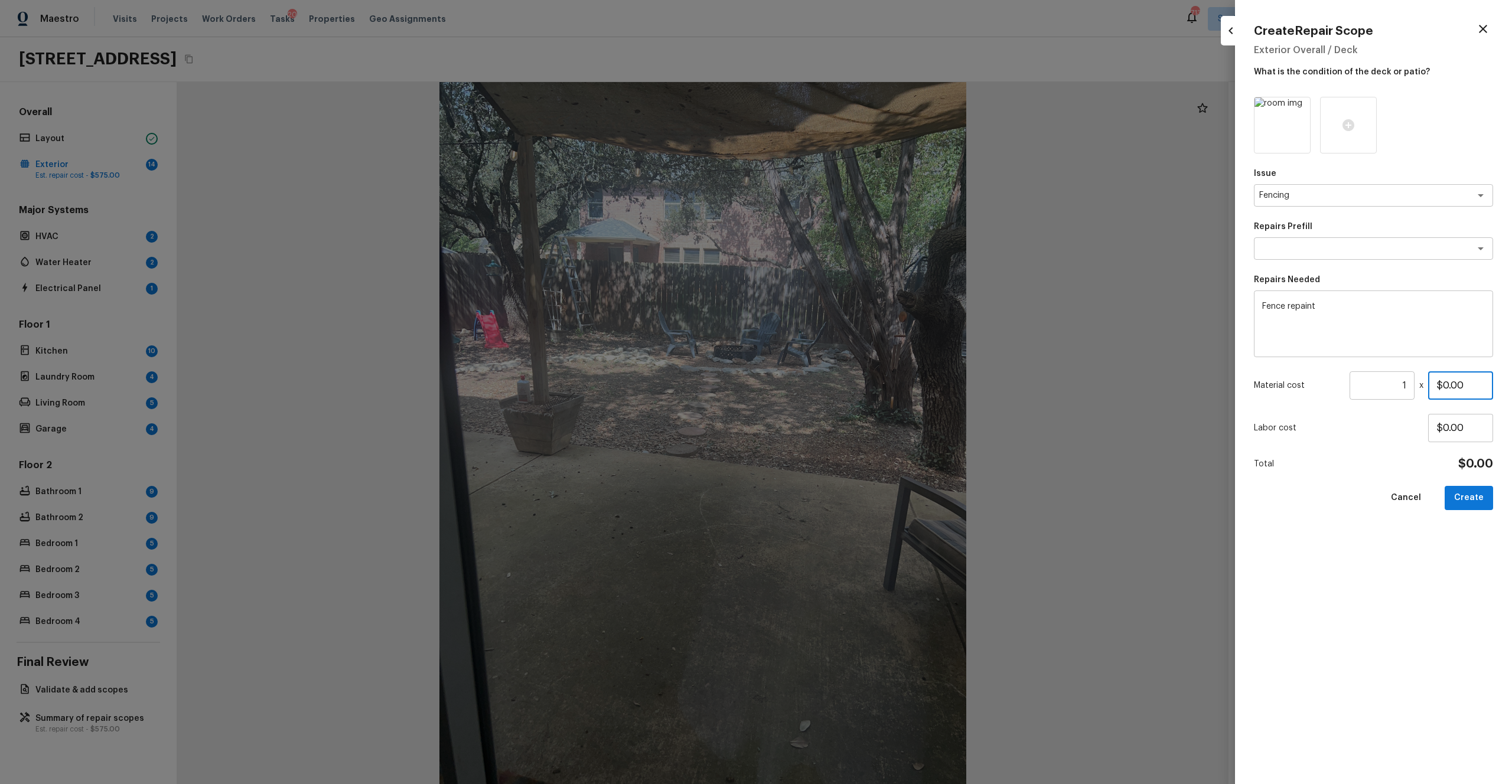
drag, startPoint x: 1480, startPoint y: 378, endPoint x: 1373, endPoint y: 382, distance: 107.1
click at [849, 382] on div "Material cost 1 ​ x $0.00" at bounding box center [1372, 385] width 239 height 28
drag, startPoint x: 1464, startPoint y: 382, endPoint x: 1384, endPoint y: 382, distance: 80.0
click at [849, 382] on div "Material cost 1 ​ x $0.00" at bounding box center [1372, 385] width 239 height 28
type input "$800.00"
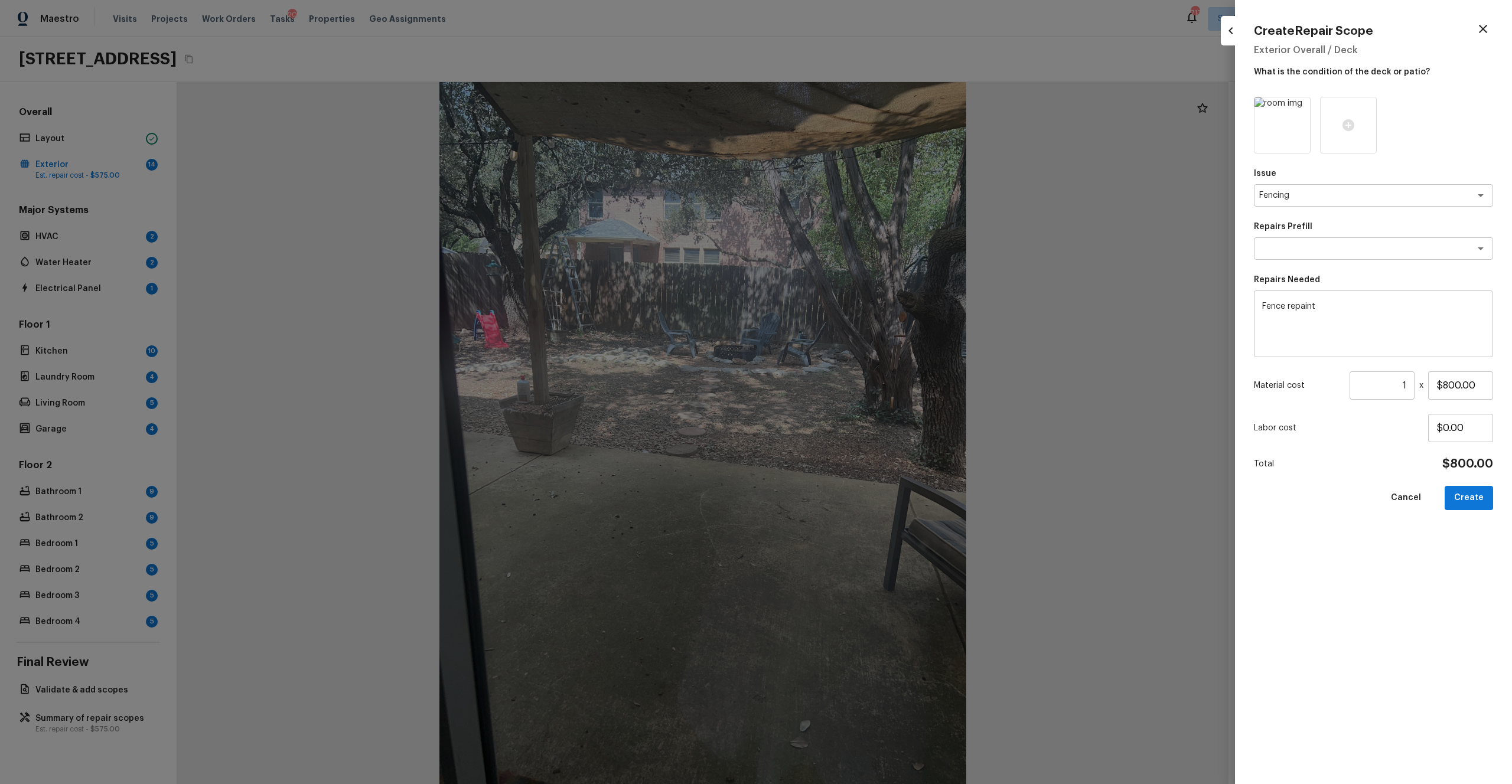
click at [849, 431] on div "Issue Fencing x ​ Repairs Prefill x ​ Repairs Needed Fence repaint x ​ Material…" at bounding box center [1372, 431] width 239 height 668
click at [849, 431] on button "Create" at bounding box center [1468, 498] width 49 height 24
type input "$0.00"
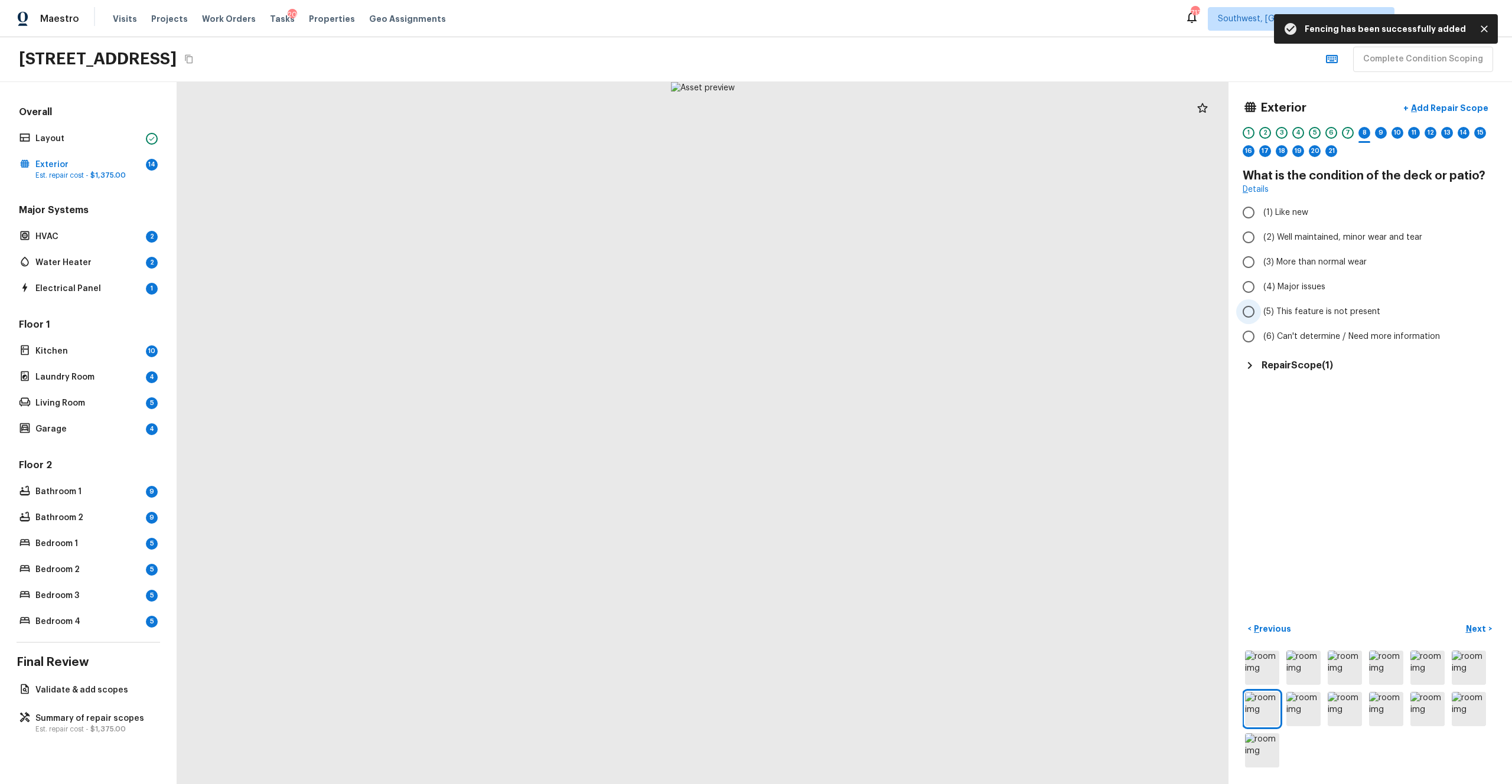
click at [849, 317] on span "(5) This feature is not present" at bounding box center [1321, 312] width 117 height 12
click at [849, 317] on input "(5) This feature is not present" at bounding box center [1248, 312] width 25 height 25
radio input "true"
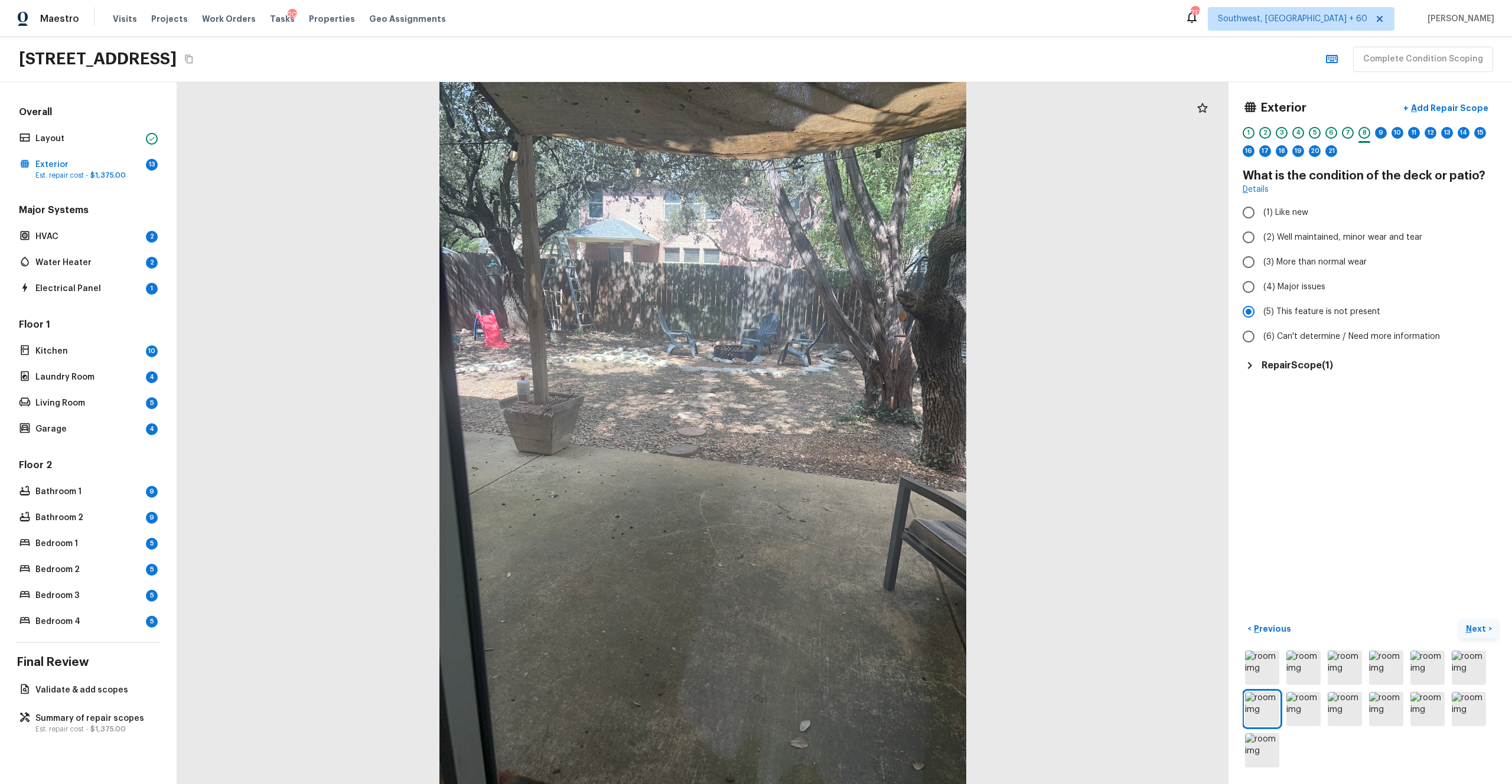
click at [849, 431] on p "Next" at bounding box center [1477, 629] width 22 height 12
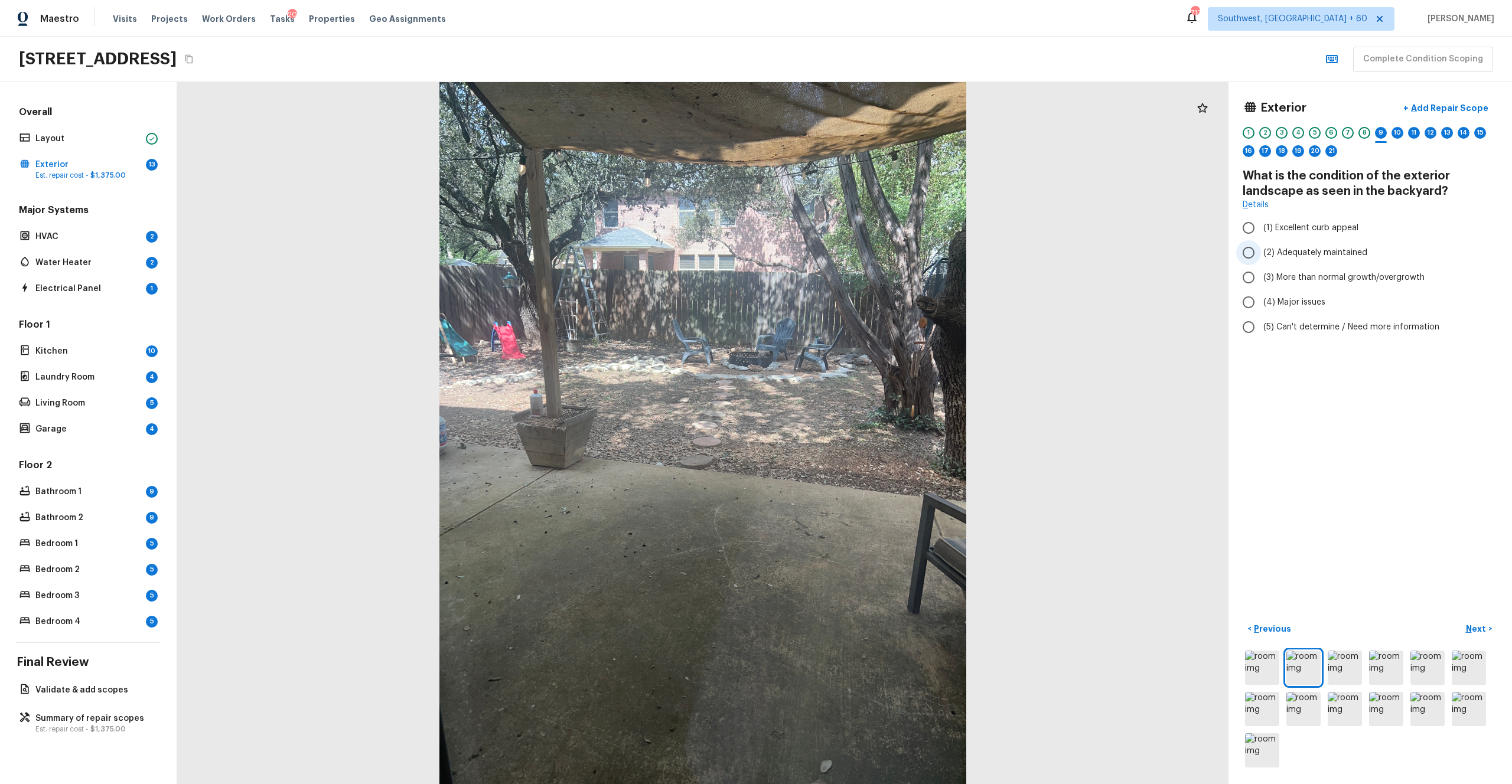
click at [849, 252] on span "(2) Adequately maintained" at bounding box center [1314, 252] width 104 height 12
click at [849, 252] on input "(2) Adequately maintained" at bounding box center [1248, 252] width 25 height 25
radio input "true"
click at [849, 281] on span "(3) More than normal growth/overgrowth" at bounding box center [1343, 277] width 161 height 12
click at [849, 281] on input "(3) More than normal growth/overgrowth" at bounding box center [1248, 277] width 25 height 25
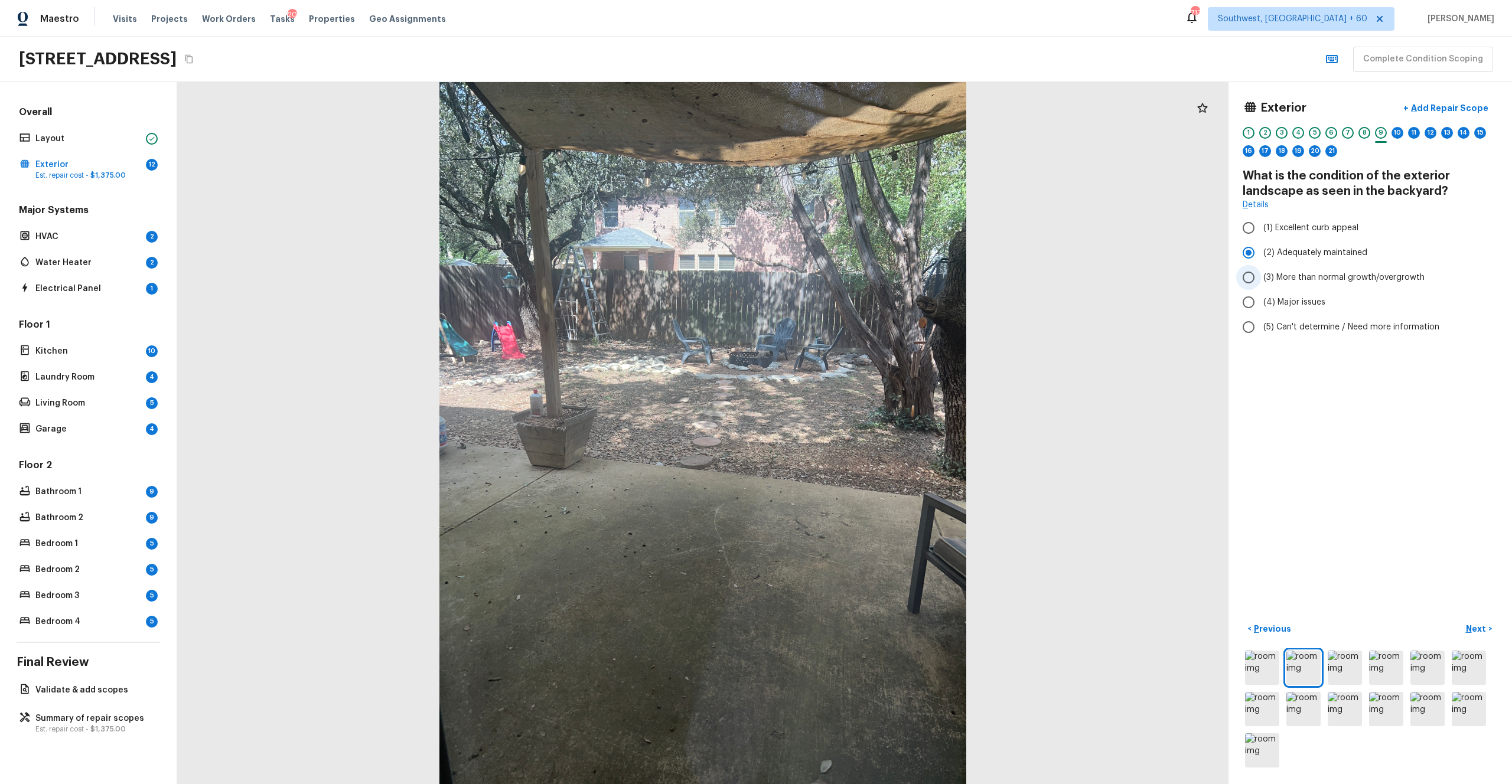
radio input "true"
click at [849, 431] on p "Next" at bounding box center [1477, 629] width 22 height 12
click at [849, 203] on span "(1) None" at bounding box center [1278, 201] width 32 height 12
click at [849, 203] on input "(1) None" at bounding box center [1248, 200] width 25 height 25
radio input "true"
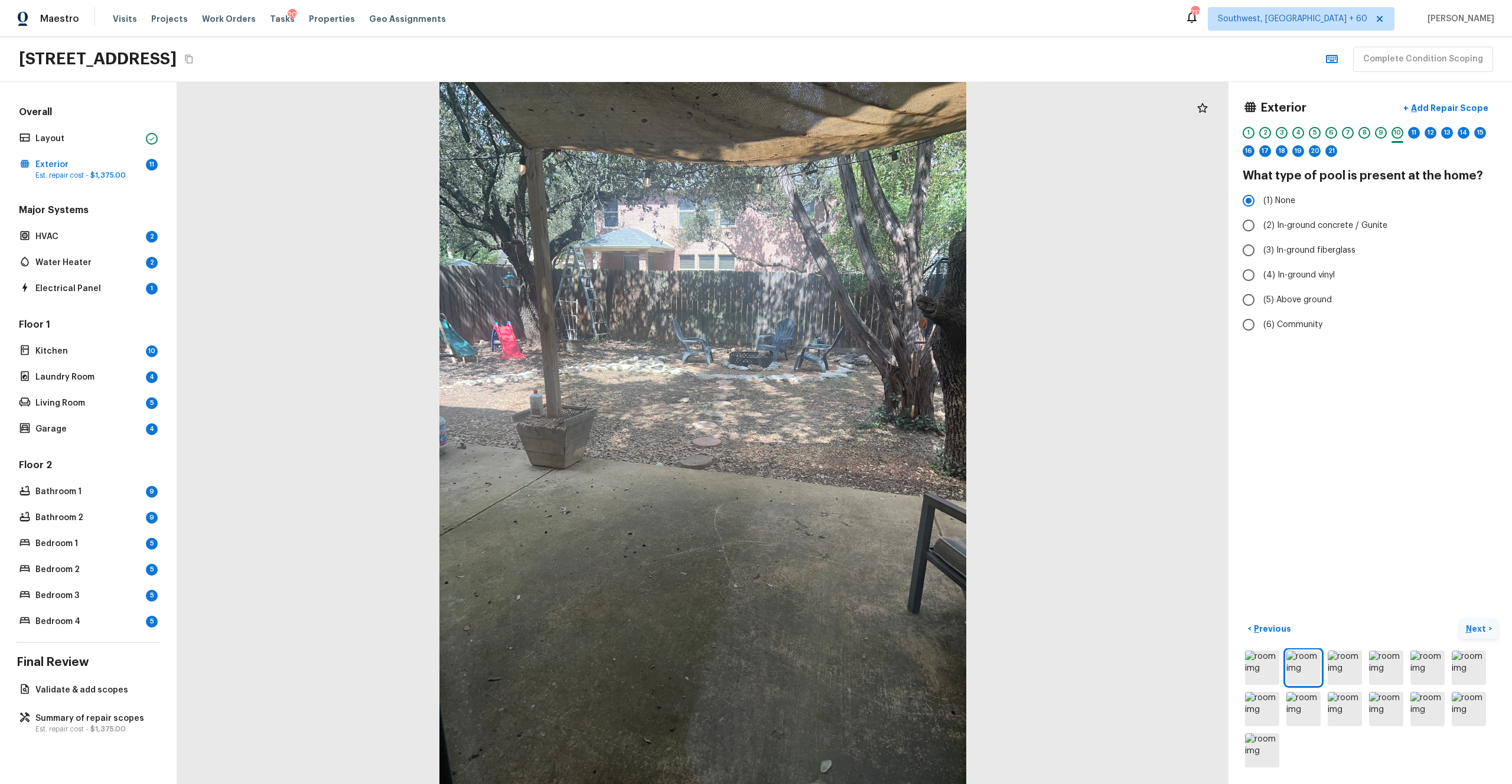
click at [849, 431] on button "Next >" at bounding box center [1479, 628] width 38 height 20
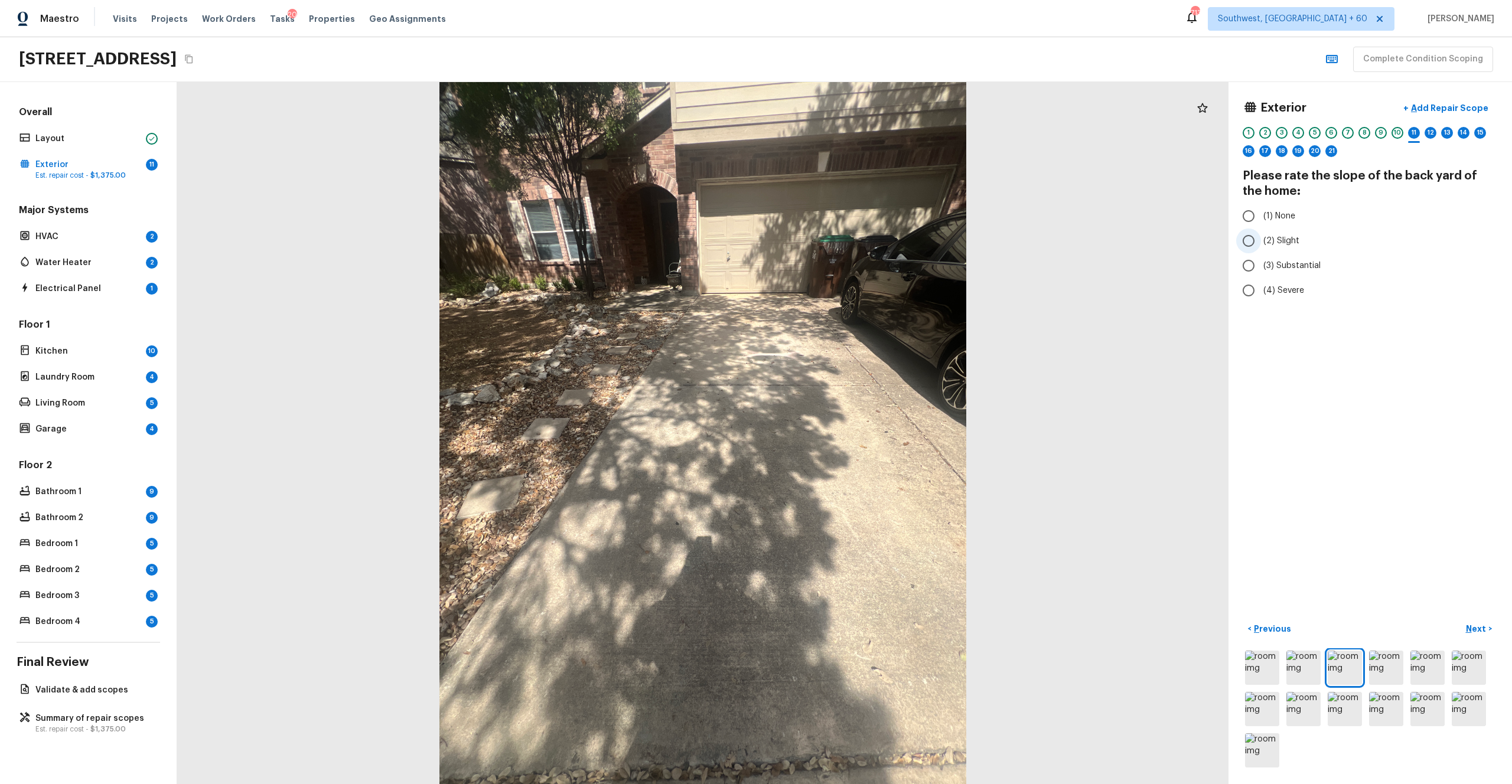
click at [849, 245] on span "(2) Slight" at bounding box center [1281, 241] width 36 height 12
click at [849, 245] on input "(2) Slight" at bounding box center [1248, 241] width 25 height 25
radio input "true"
click at [849, 431] on p "Next" at bounding box center [1477, 629] width 22 height 12
click at [849, 431] on img at bounding box center [1262, 668] width 34 height 34
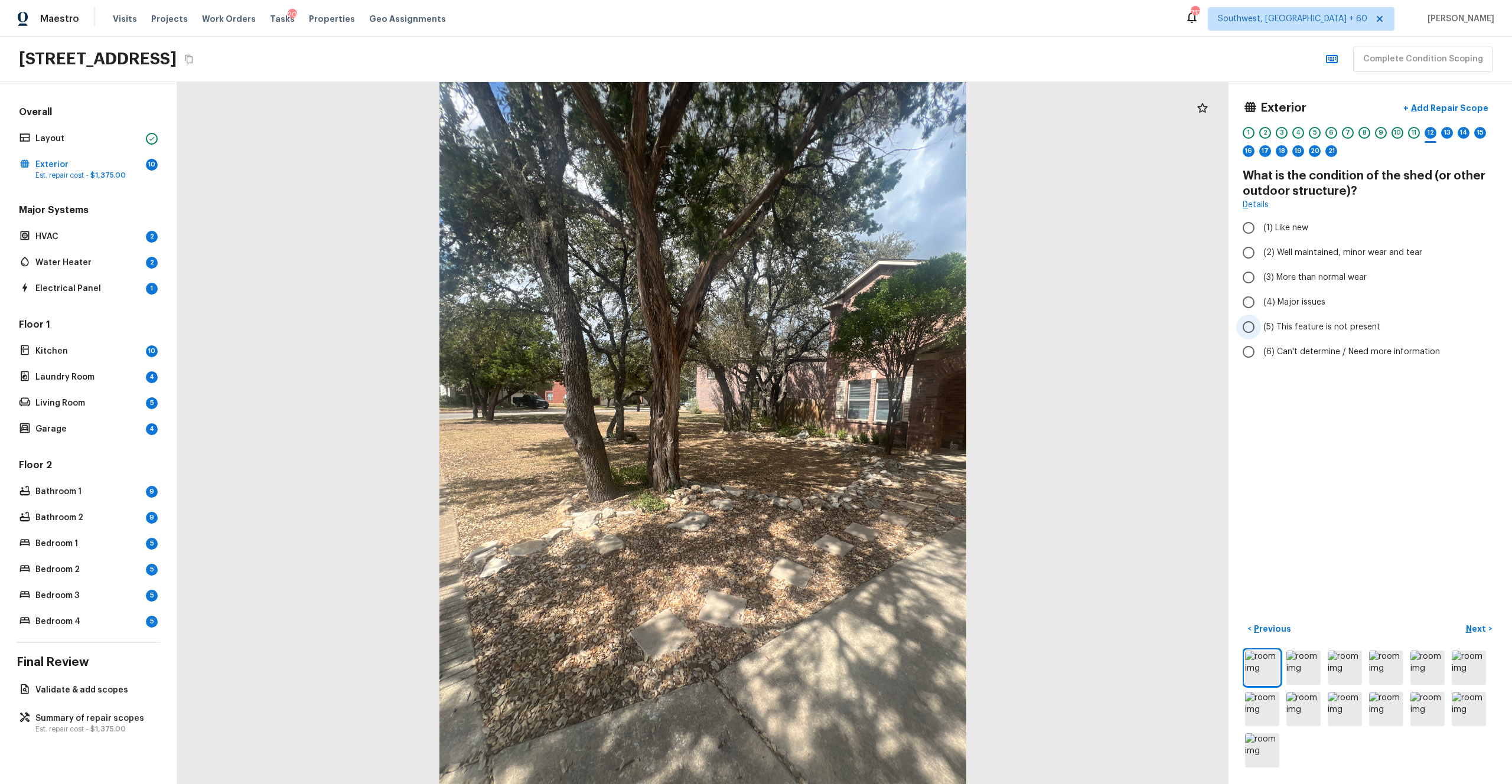
click at [849, 324] on span "(5) This feature is not present" at bounding box center [1321, 327] width 117 height 12
click at [849, 324] on input "(5) This feature is not present" at bounding box center [1248, 327] width 25 height 25
radio input "true"
click at [849, 431] on p "Next" at bounding box center [1477, 629] width 22 height 12
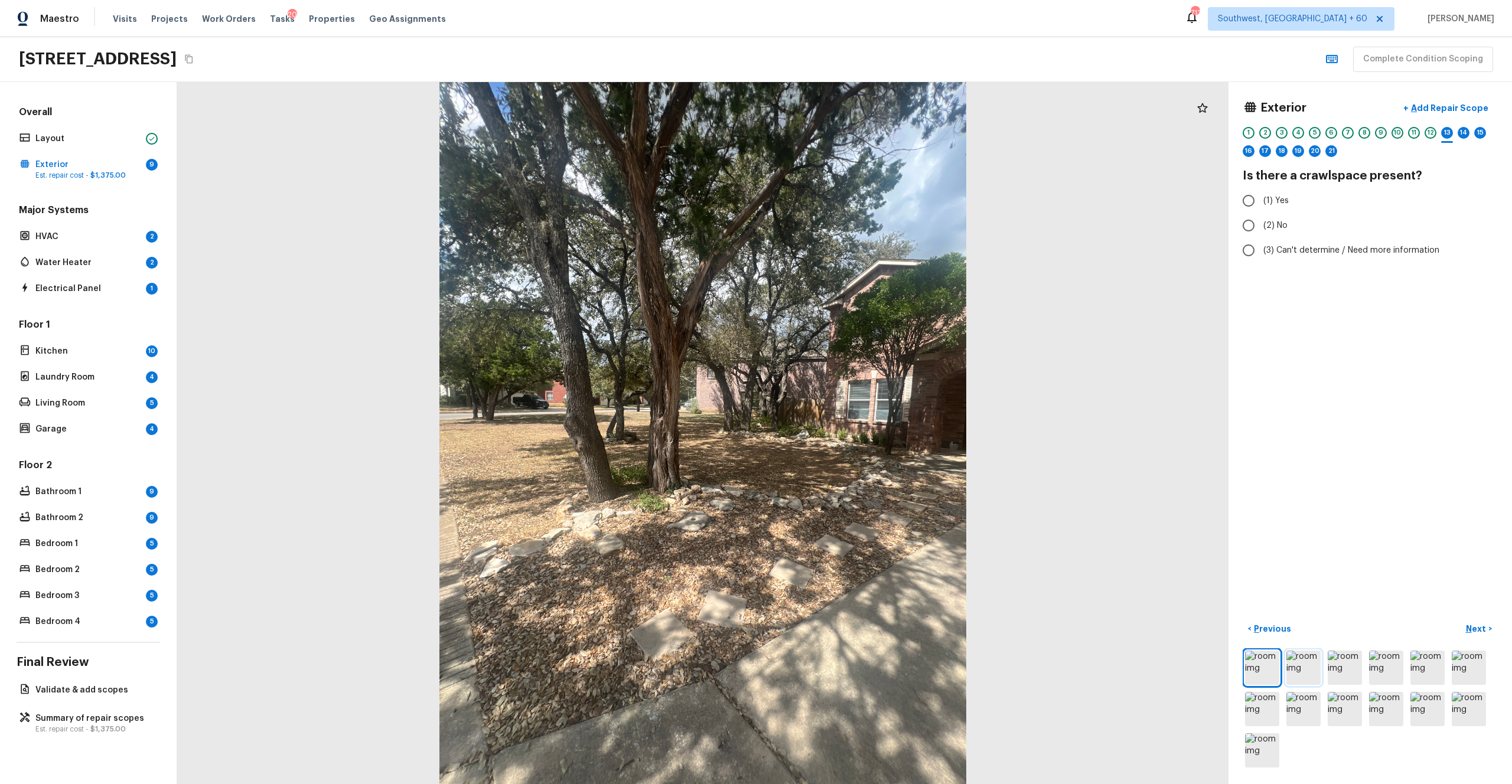
click at [849, 431] on img at bounding box center [1303, 668] width 34 height 34
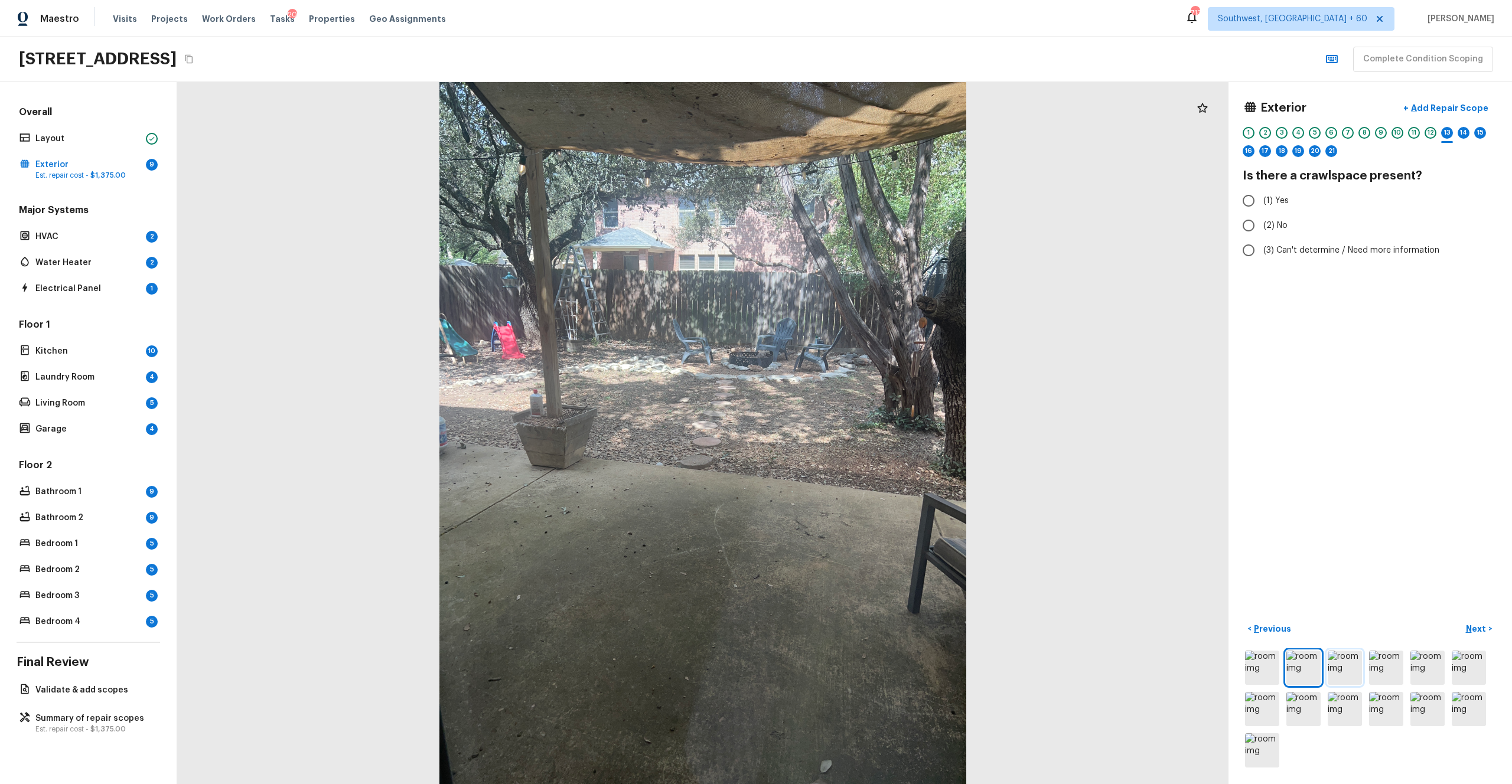
click at [849, 431] on img at bounding box center [1344, 668] width 34 height 34
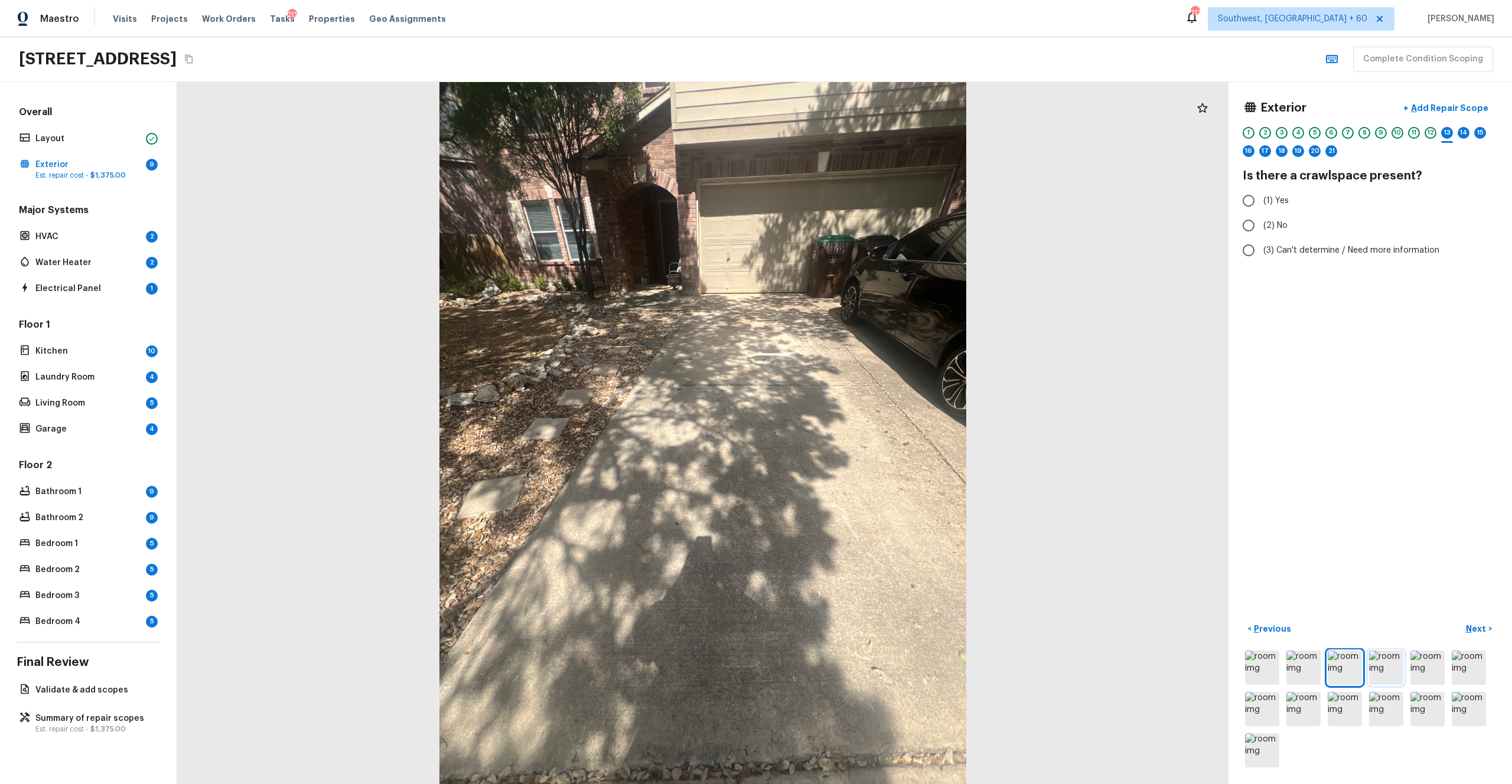
click at [849, 431] on img at bounding box center [1386, 668] width 34 height 34
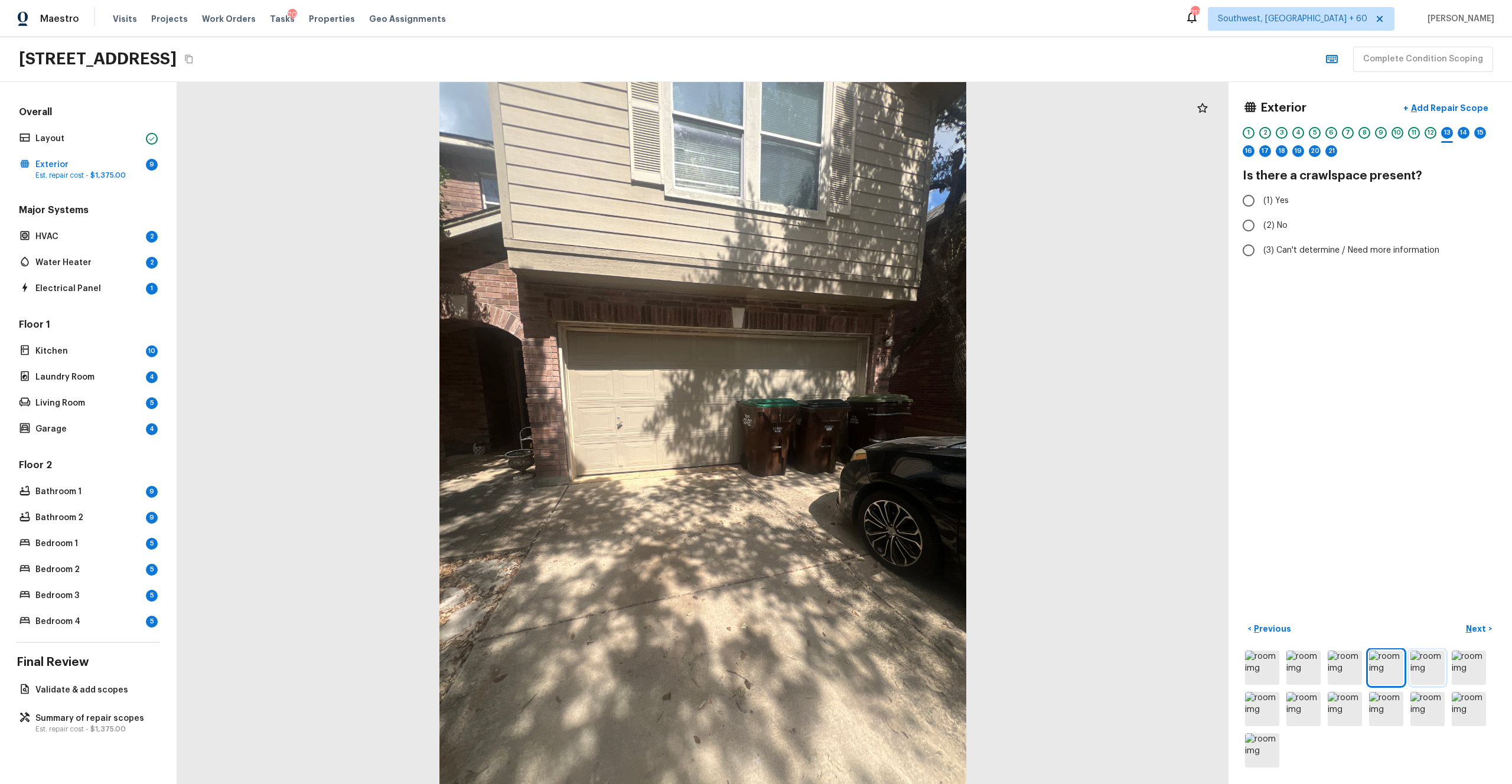
click at [849, 431] on img at bounding box center [1427, 668] width 34 height 34
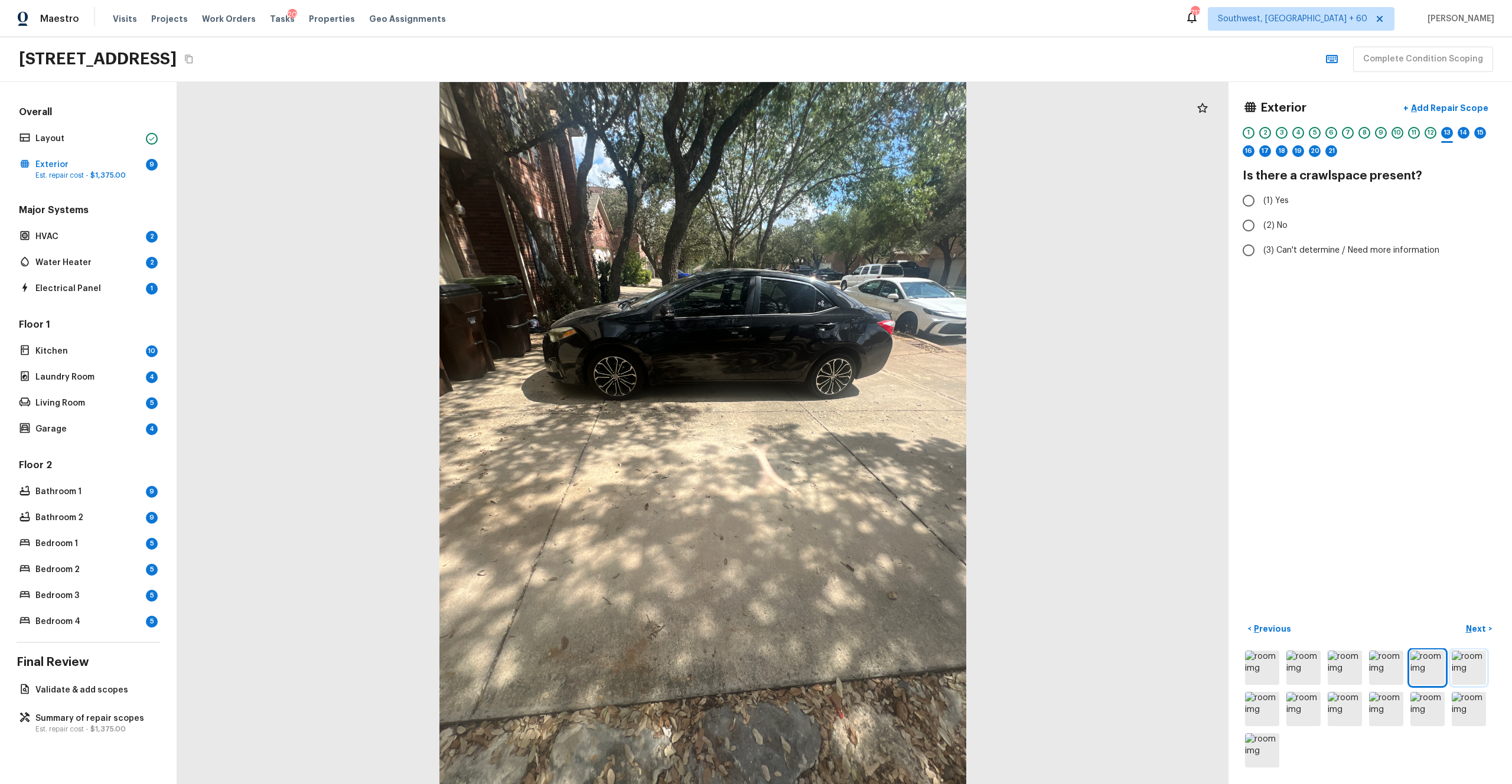
click at [849, 431] on img at bounding box center [1468, 668] width 34 height 34
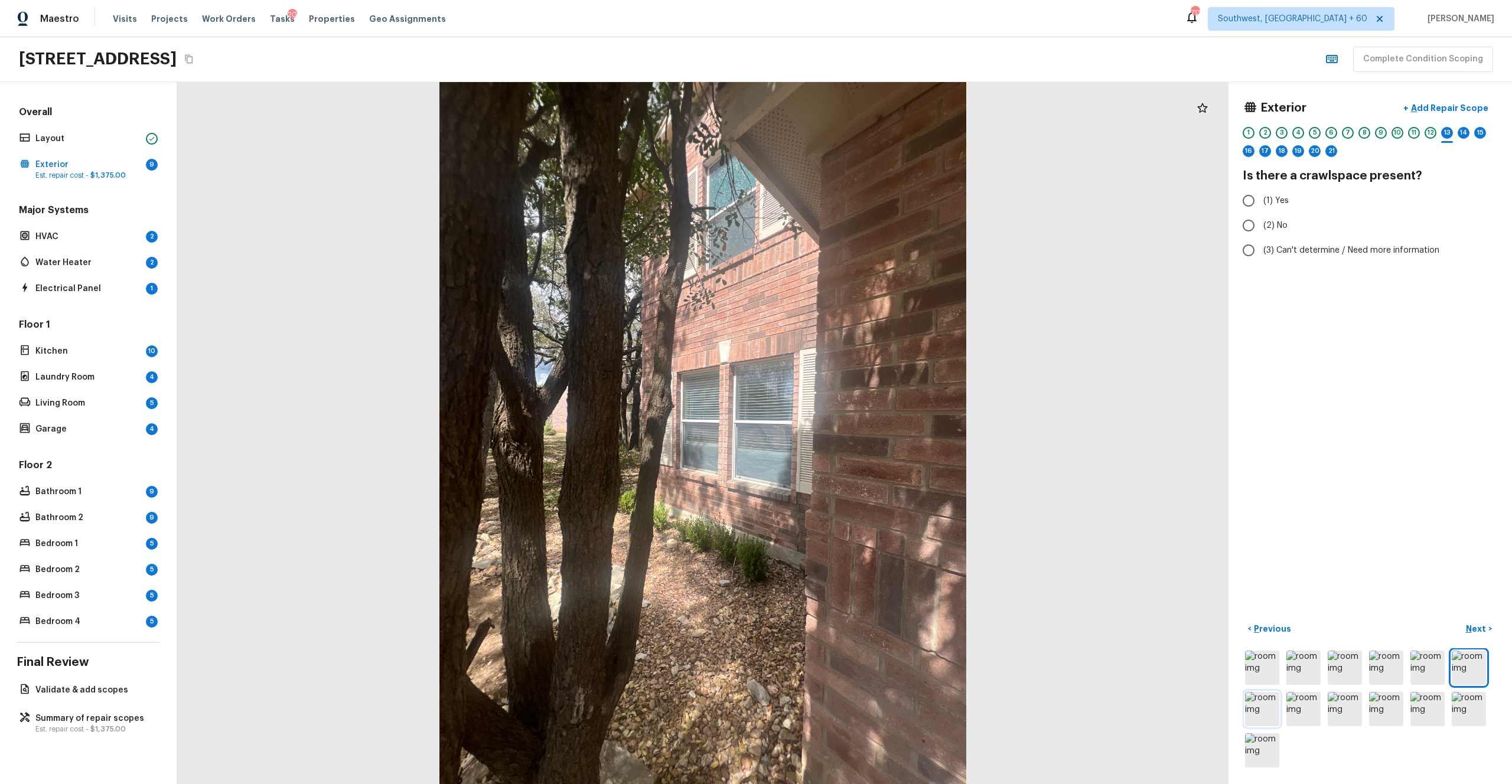
click at [849, 431] on img at bounding box center [1262, 709] width 34 height 34
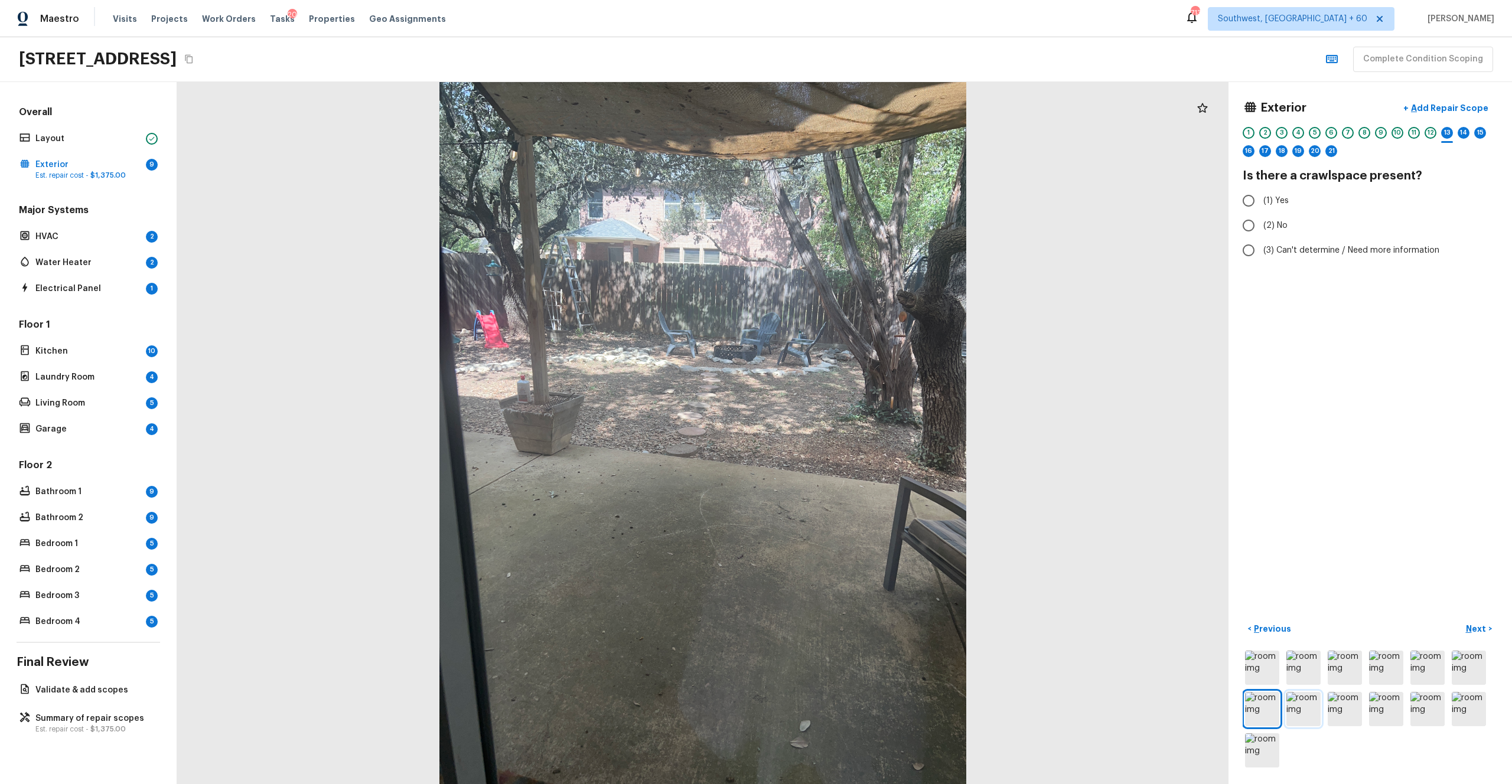
click at [849, 431] on img at bounding box center [1303, 709] width 34 height 34
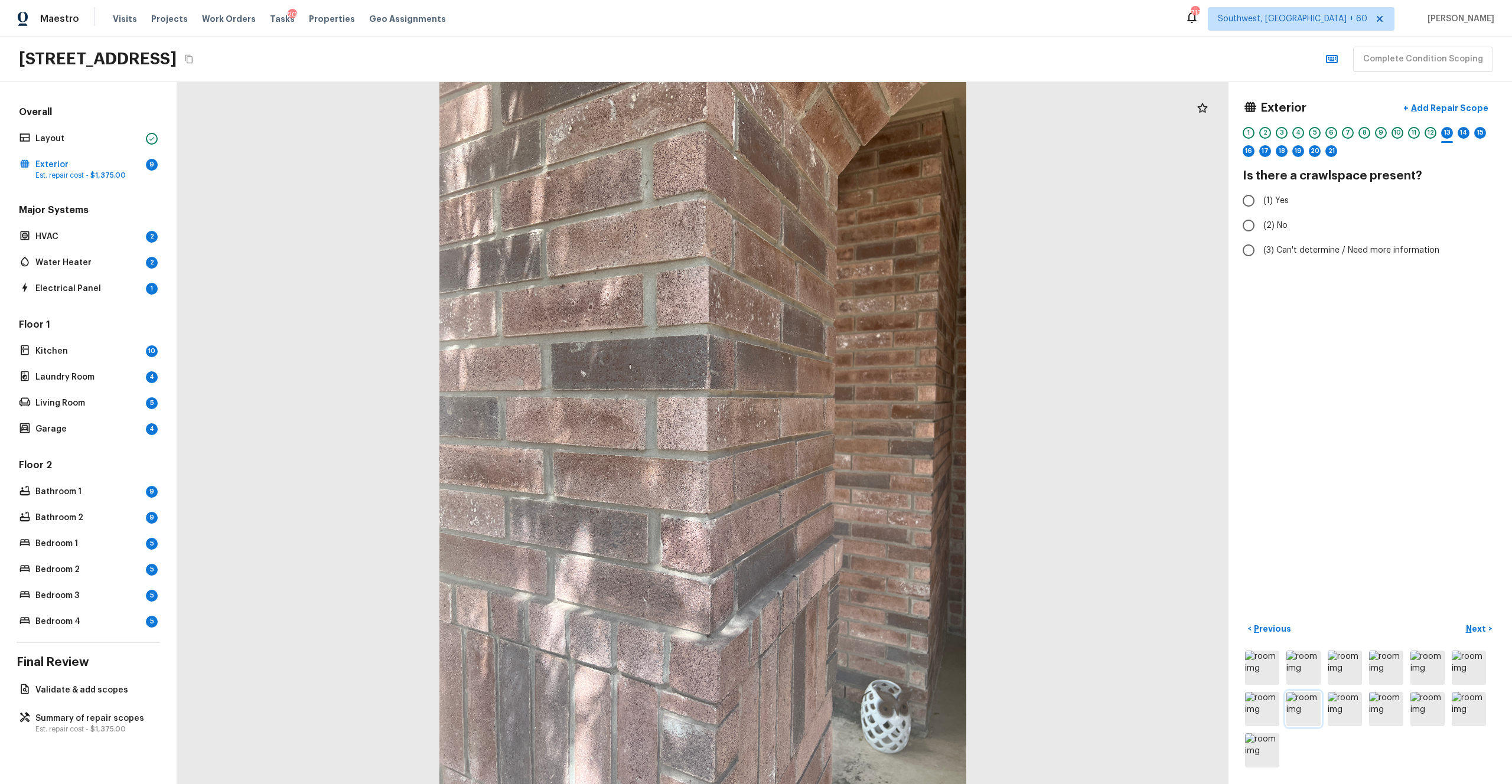
click at [849, 431] on img at bounding box center [1303, 709] width 34 height 34
click at [849, 431] on img at bounding box center [1344, 709] width 34 height 34
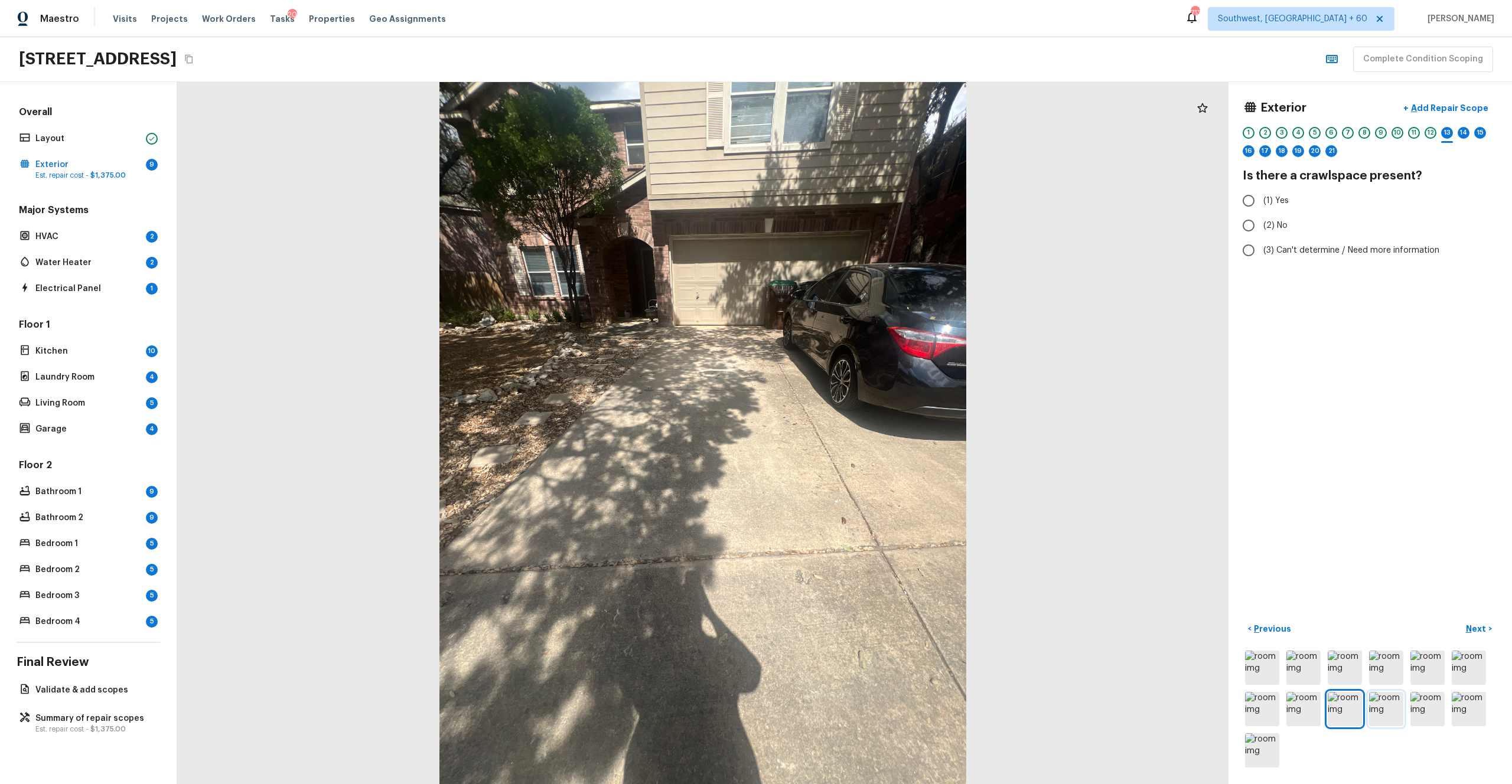
click at [849, 431] on img at bounding box center [1386, 709] width 34 height 34
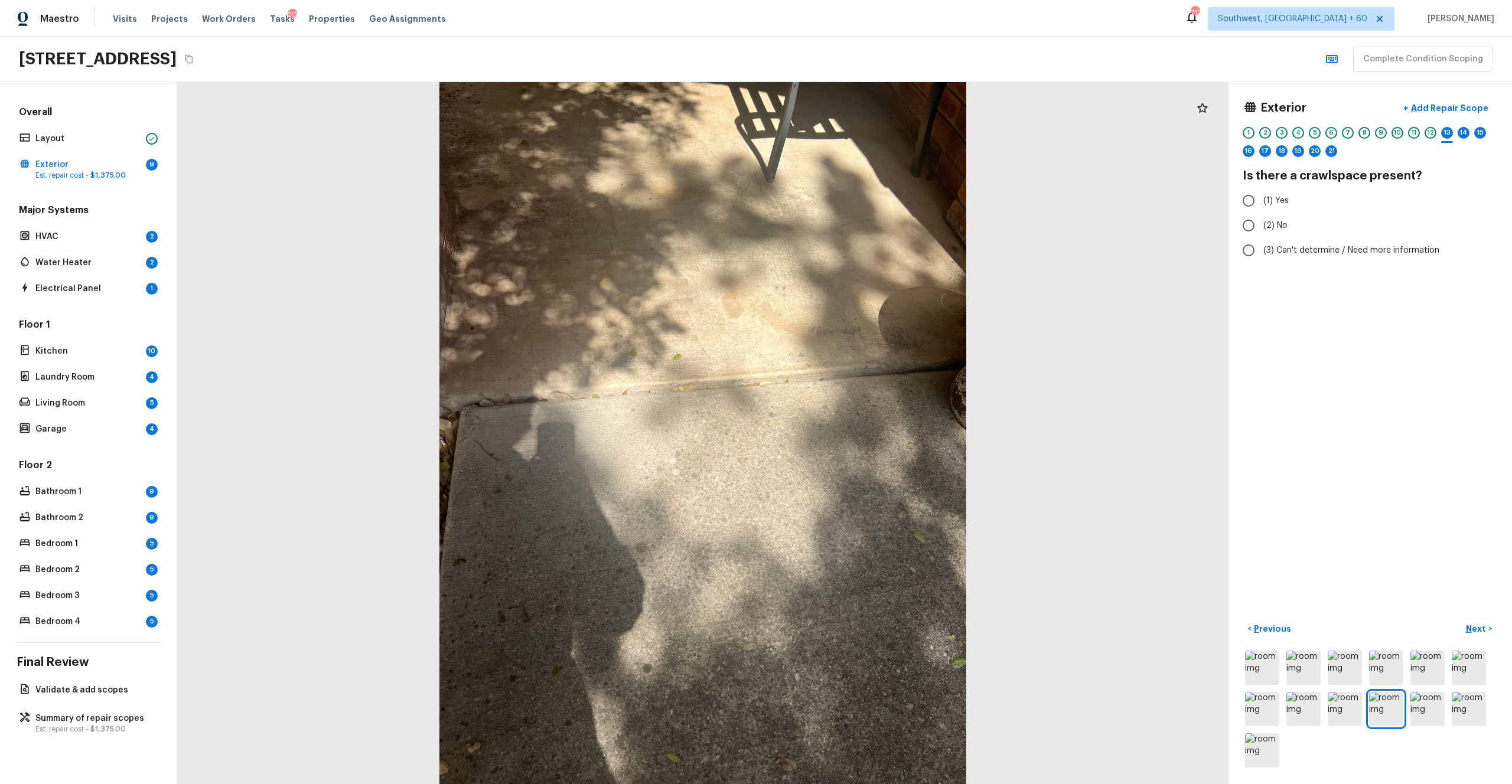
click at [849, 431] on div at bounding box center [1370, 709] width 255 height 122
click at [849, 431] on img at bounding box center [1468, 709] width 34 height 34
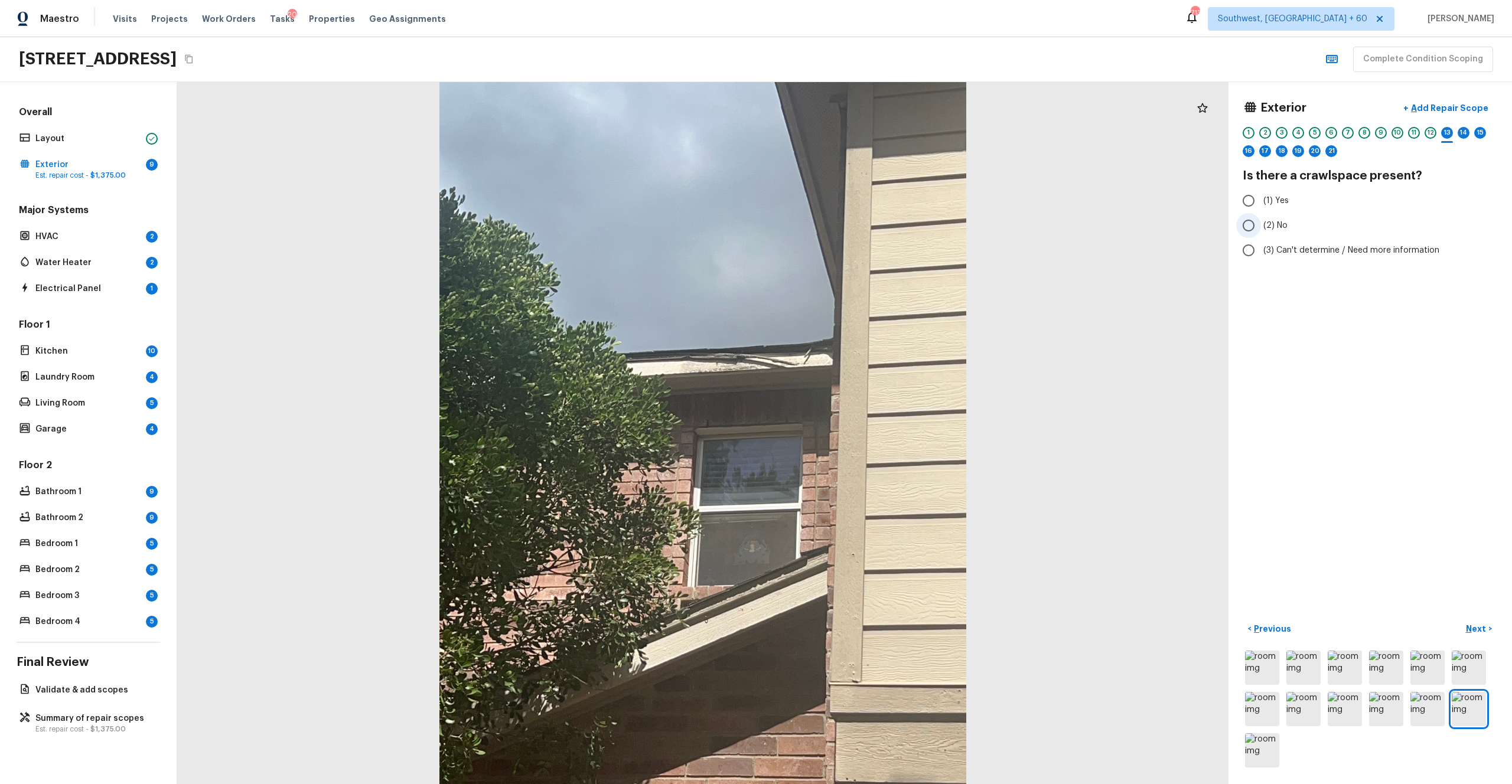
click at [849, 228] on span "(2) No" at bounding box center [1275, 226] width 24 height 12
click at [849, 228] on input "(2) No" at bounding box center [1248, 225] width 25 height 25
radio input "true"
click at [849, 431] on p "Next" at bounding box center [1477, 629] width 22 height 12
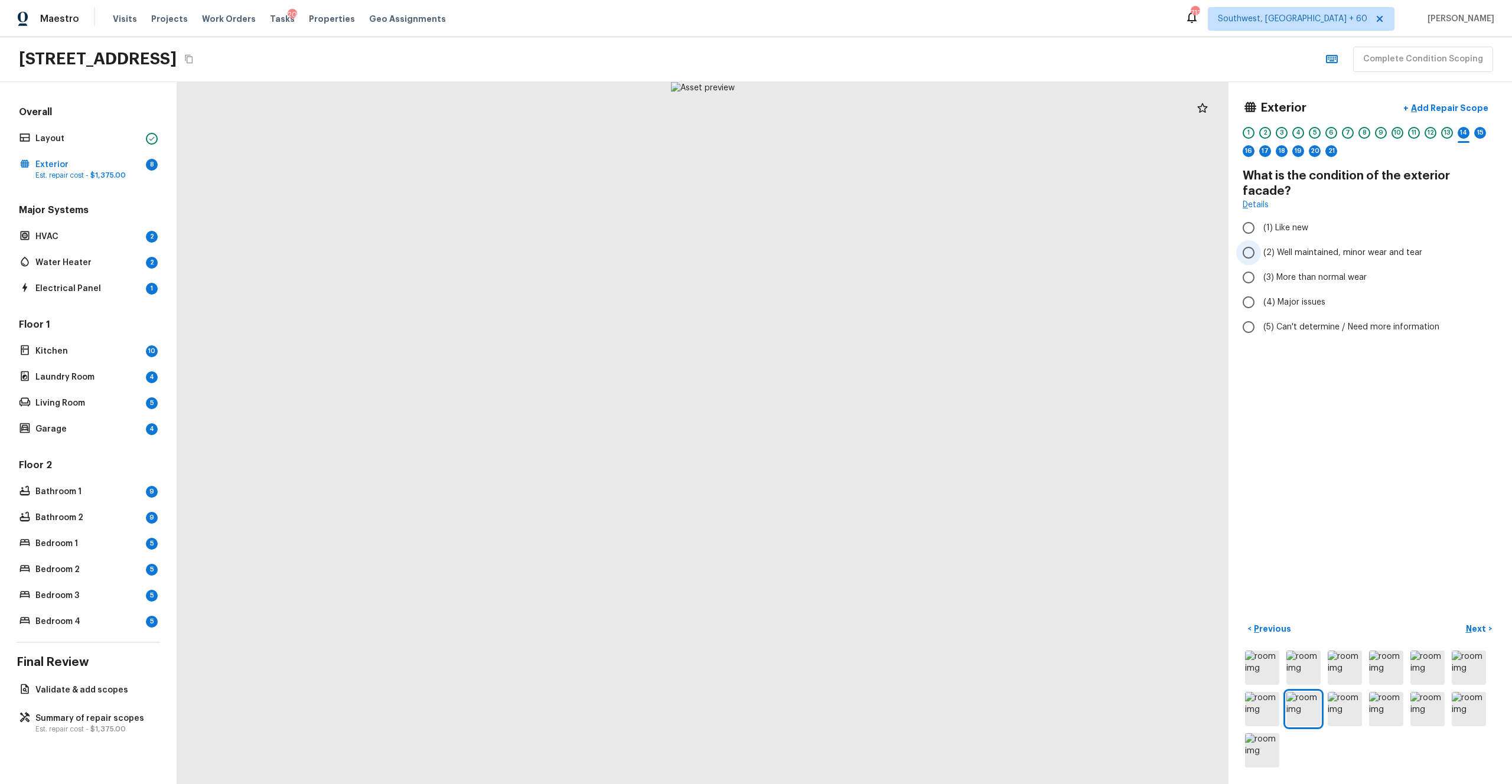
click at [849, 246] on span "(2) Well maintained, minor wear and tear" at bounding box center [1342, 252] width 159 height 12
click at [849, 241] on input "(2) Well maintained, minor wear and tear" at bounding box center [1248, 252] width 25 height 25
radio input "true"
click at [849, 431] on button "Next >" at bounding box center [1479, 628] width 38 height 20
click at [849, 431] on p "Next" at bounding box center [1477, 629] width 22 height 12
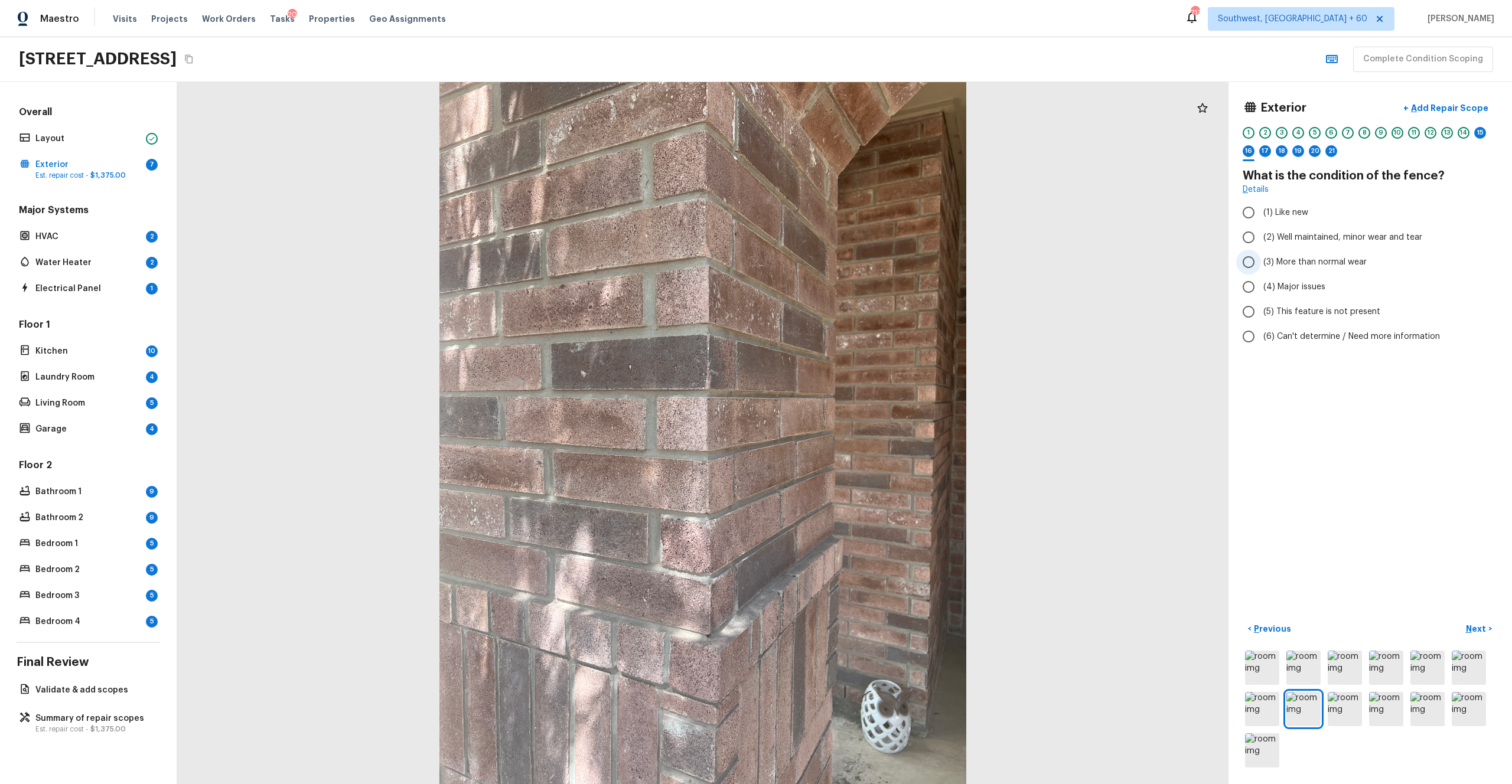
click at [849, 261] on span "(3) More than normal wear" at bounding box center [1314, 262] width 104 height 12
click at [849, 261] on input "(3) More than normal wear" at bounding box center [1248, 262] width 25 height 25
radio input "true"
click at [849, 431] on p "Next" at bounding box center [1477, 629] width 22 height 12
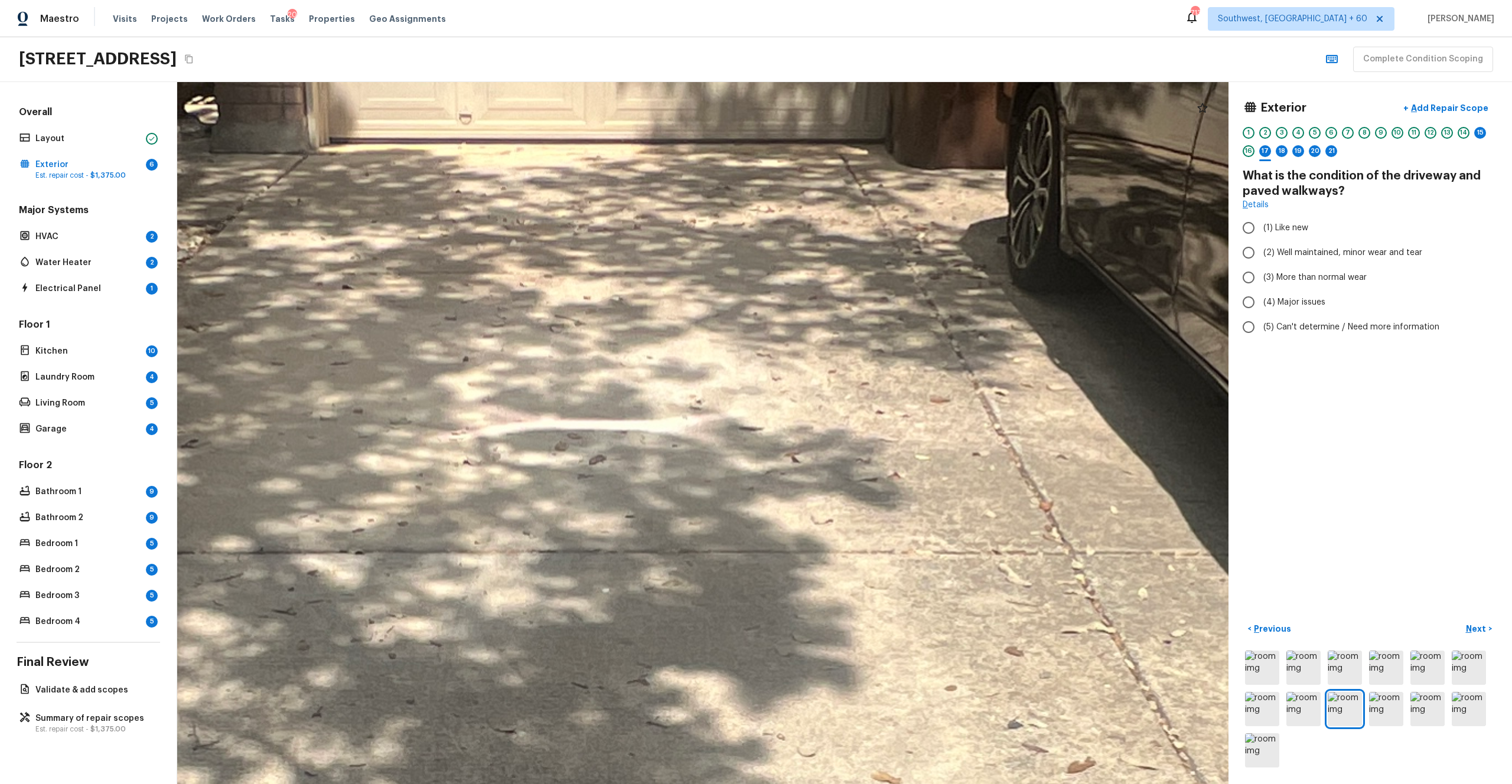
drag, startPoint x: 658, startPoint y: 439, endPoint x: 864, endPoint y: 460, distance: 207.1
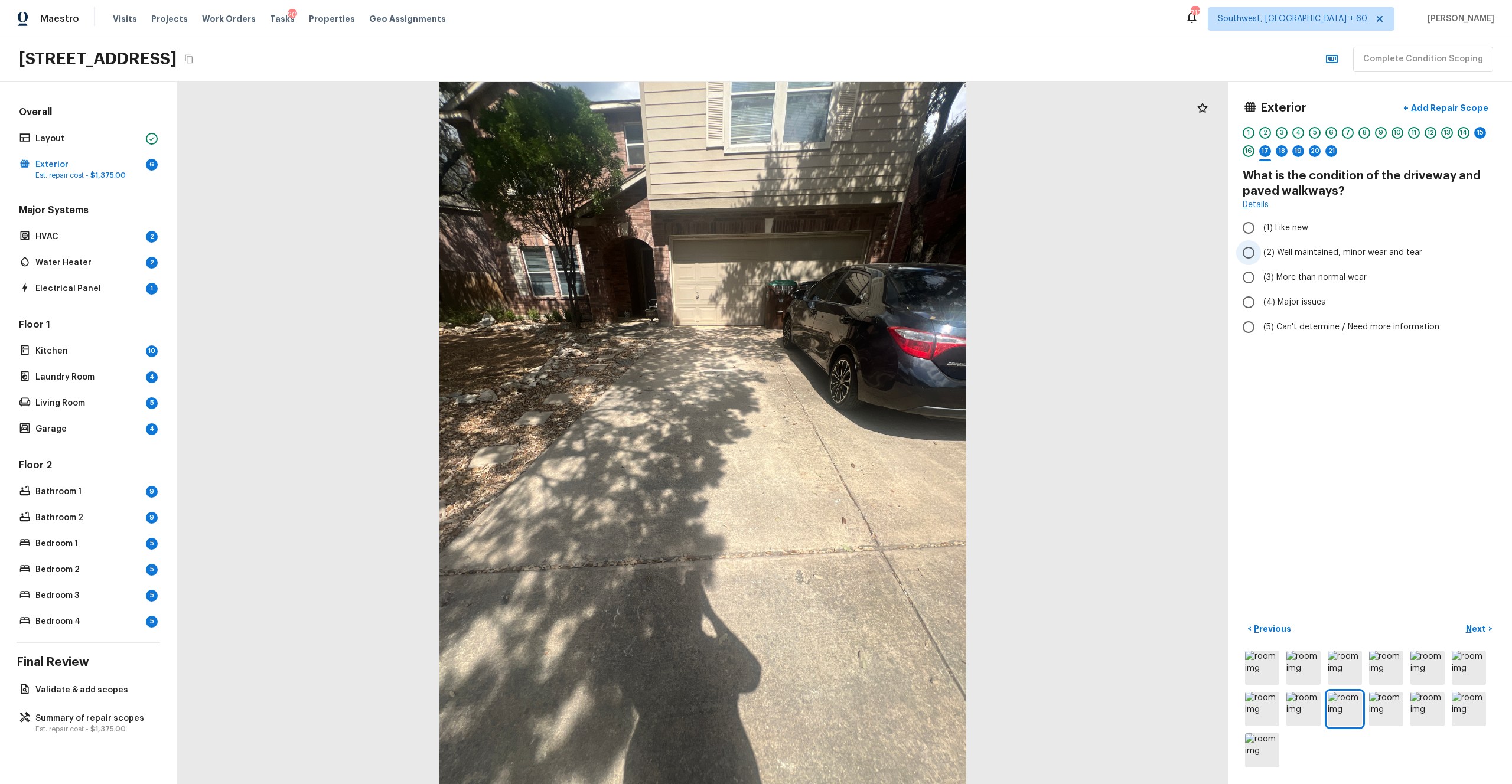
click at [849, 250] on span "(2) Well maintained, minor wear and tear" at bounding box center [1342, 252] width 159 height 12
click at [849, 250] on input "(2) Well maintained, minor wear and tear" at bounding box center [1248, 252] width 25 height 25
radio input "true"
click at [849, 431] on p "Next" at bounding box center [1477, 629] width 22 height 12
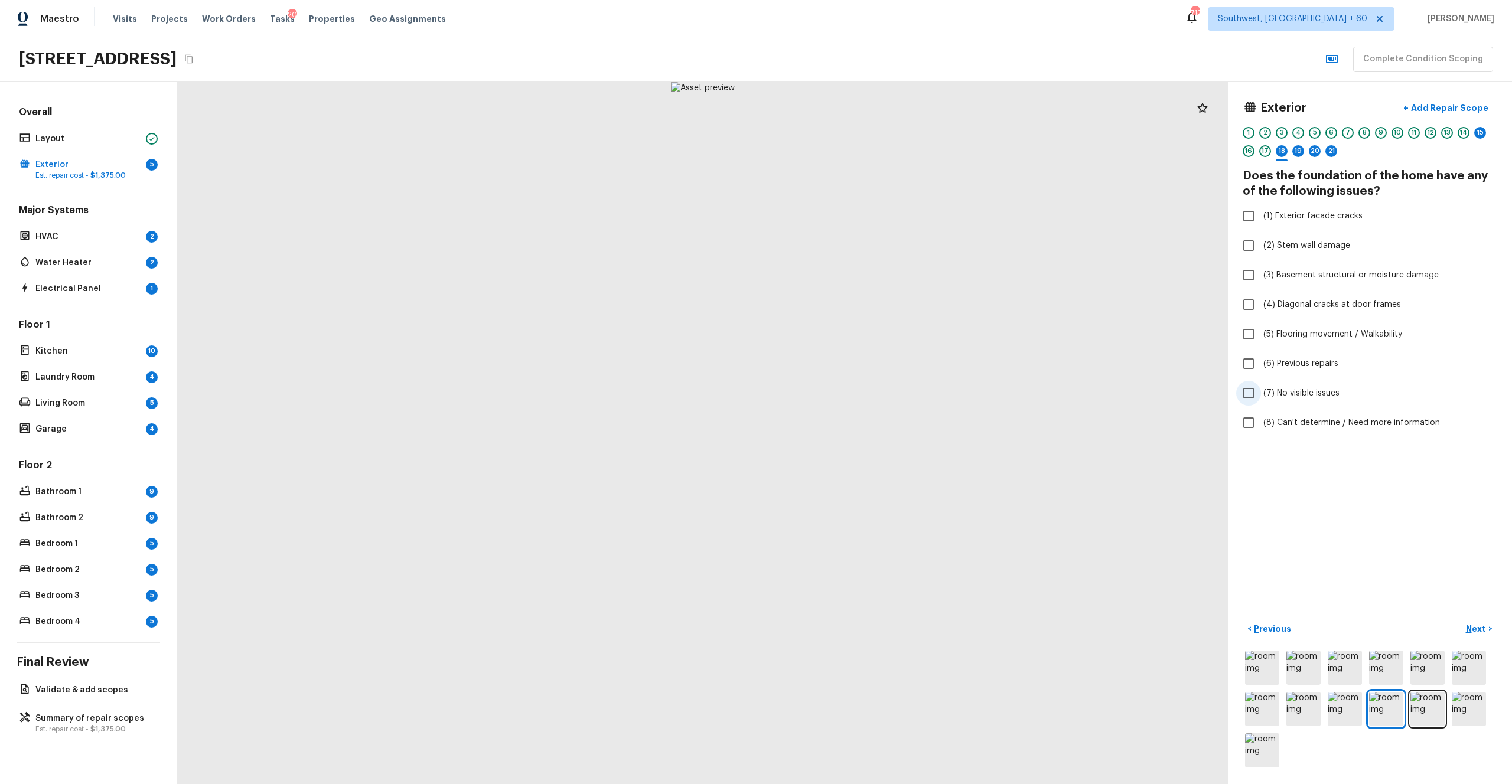
click at [849, 395] on span "(7) No visible issues" at bounding box center [1301, 393] width 76 height 12
click at [849, 395] on input "(7) No visible issues" at bounding box center [1248, 393] width 25 height 25
checkbox input "true"
click at [849, 431] on p "Next" at bounding box center [1477, 629] width 22 height 12
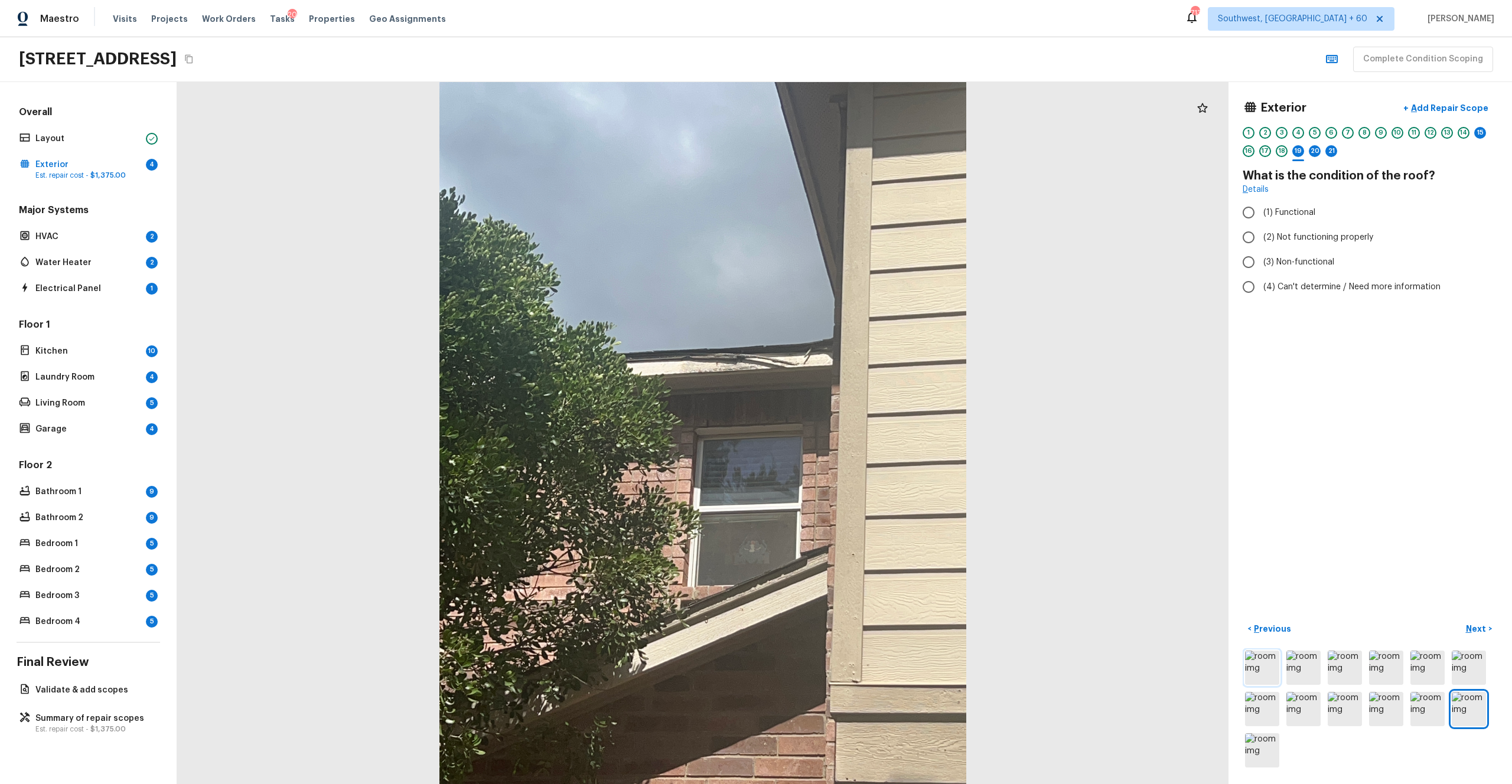
click at [849, 431] on img at bounding box center [1262, 668] width 34 height 34
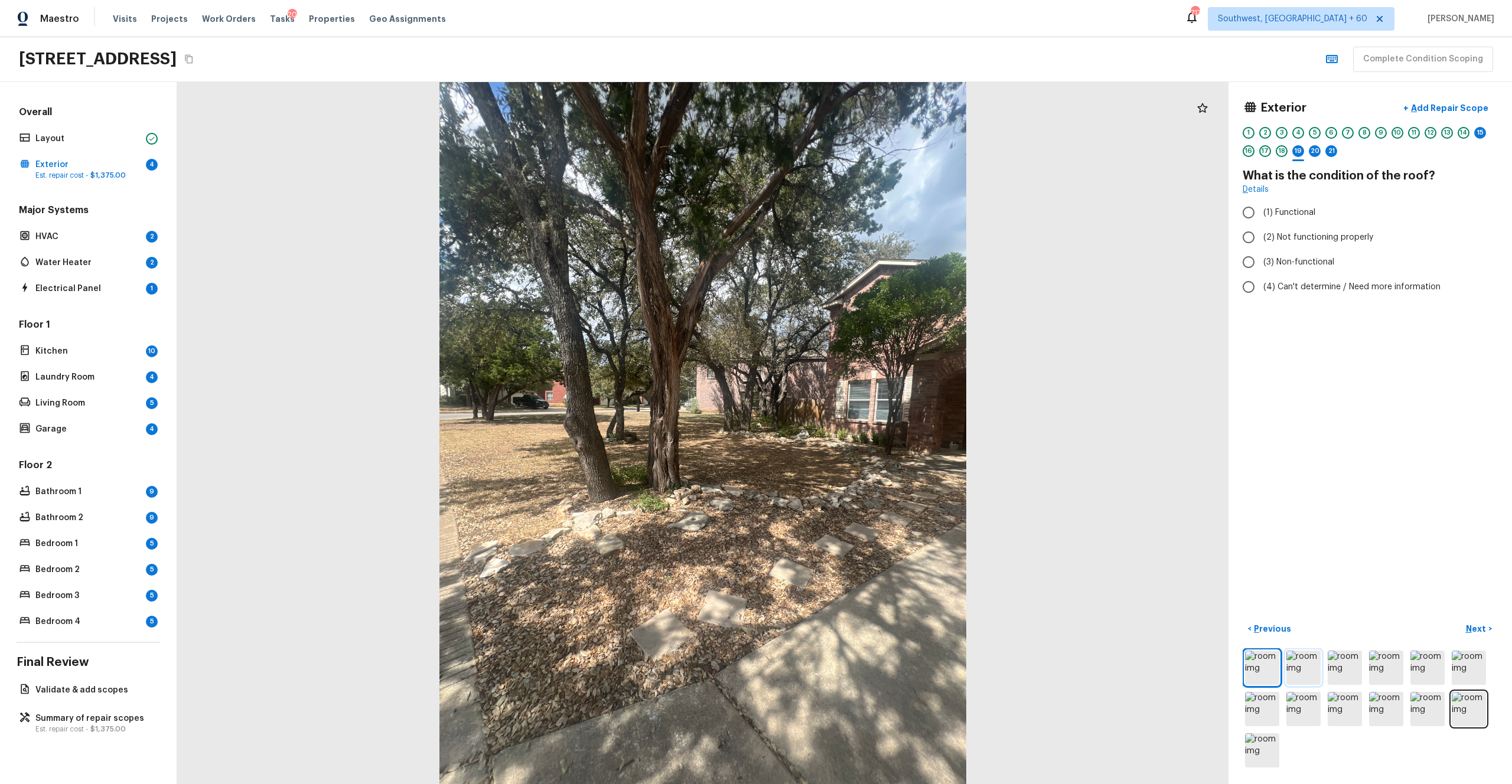
click at [849, 431] on img at bounding box center [1303, 668] width 34 height 34
click at [849, 211] on span "(1) Functional" at bounding box center [1289, 212] width 52 height 12
click at [849, 211] on input "(1) Functional" at bounding box center [1248, 212] width 25 height 25
radio input "true"
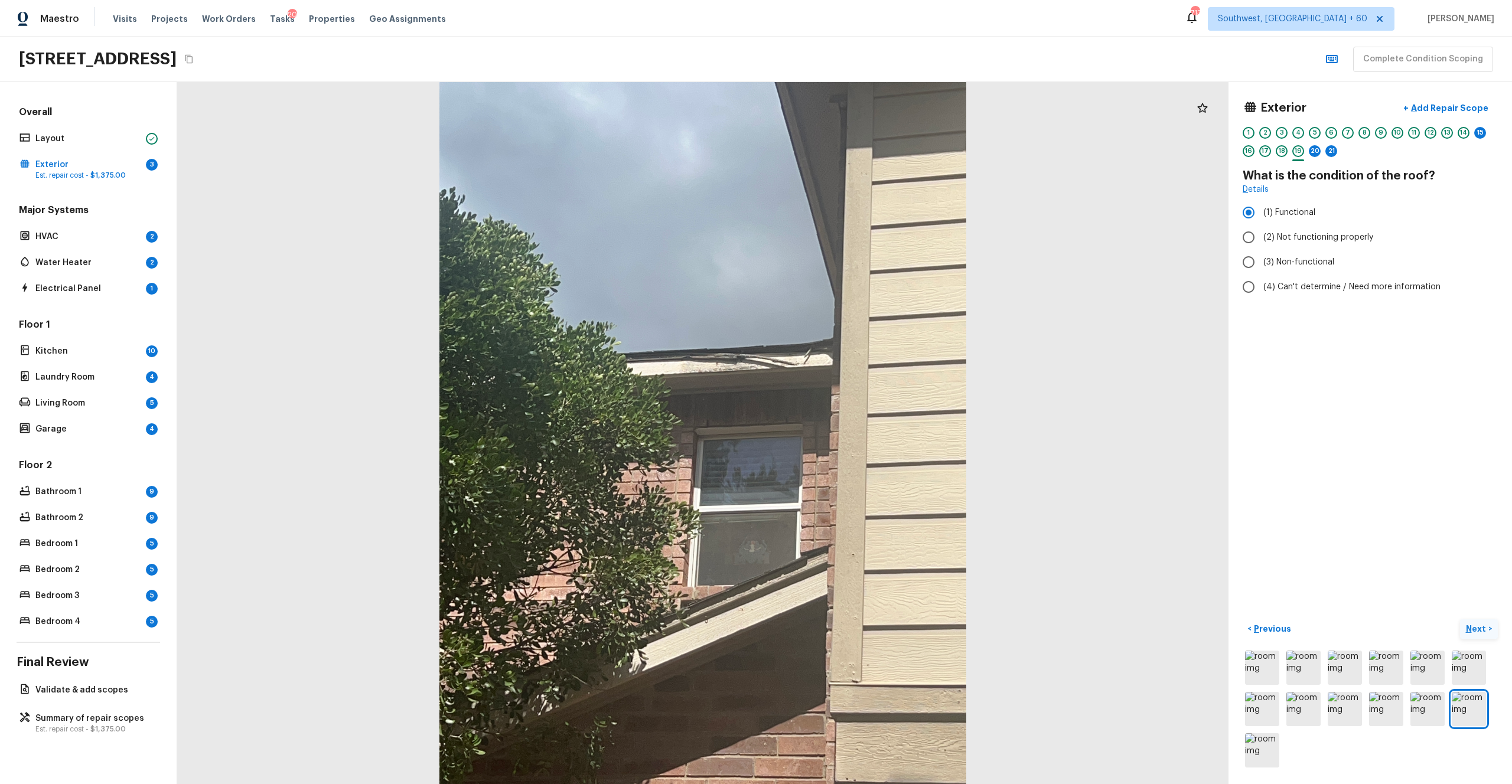
click at [849, 431] on p "Next" at bounding box center [1477, 629] width 22 height 12
click at [849, 215] on input "(2) No" at bounding box center [1248, 225] width 25 height 25
radio input "true"
click at [849, 431] on p "Next" at bounding box center [1477, 629] width 22 height 12
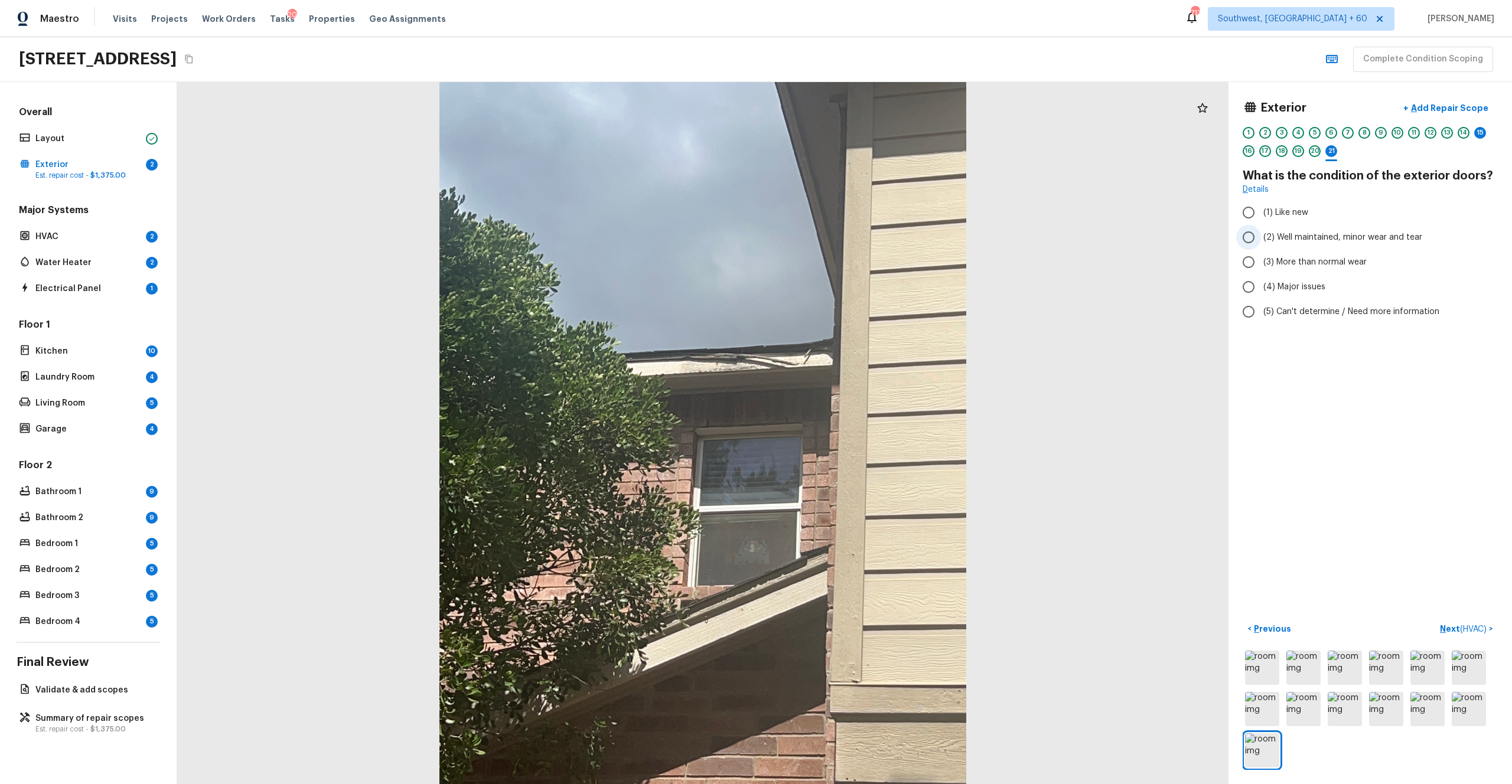
click at [849, 246] on label "(2) Well maintained, minor wear and tear" at bounding box center [1362, 237] width 252 height 25
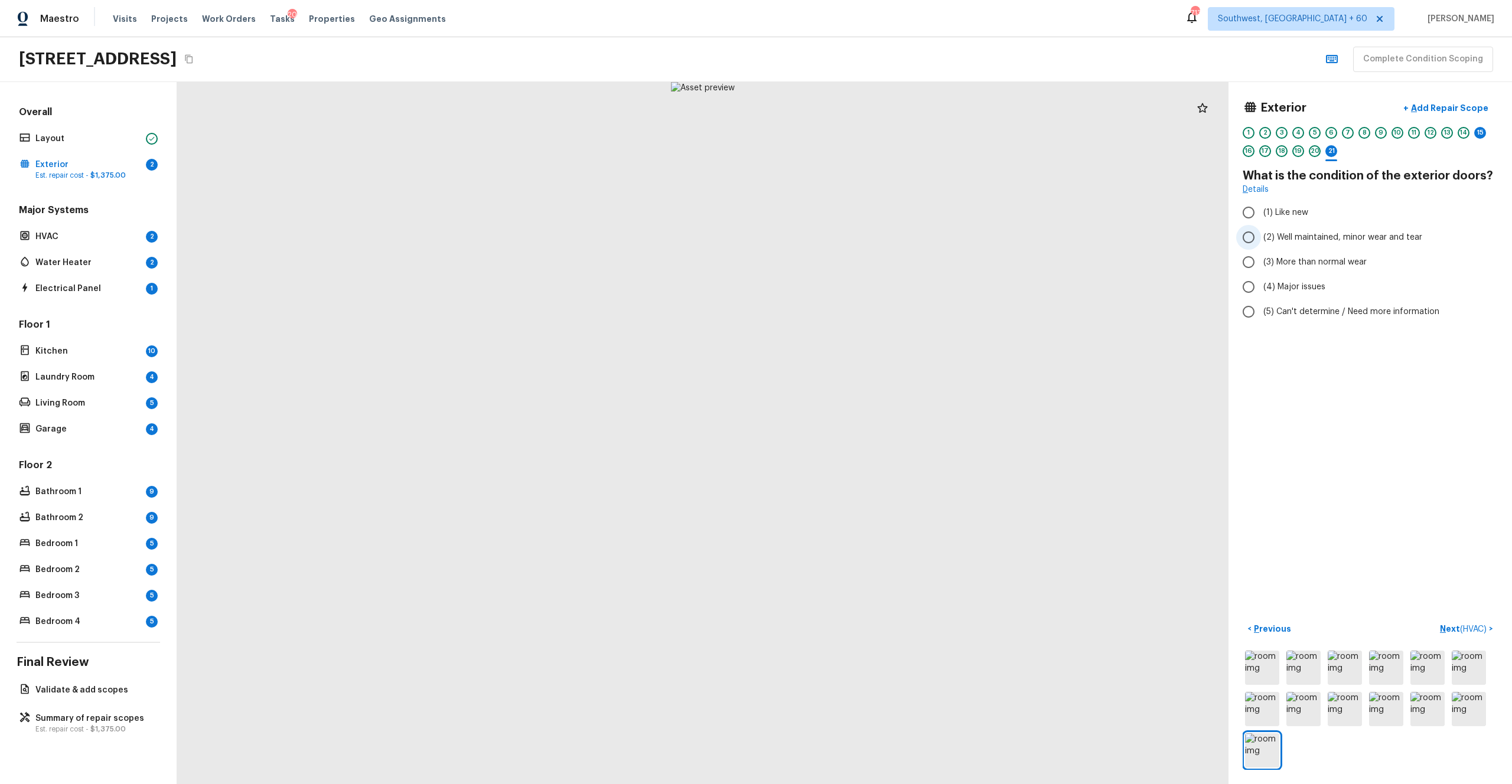
click at [849, 246] on input "(2) Well maintained, minor wear and tear" at bounding box center [1248, 237] width 25 height 25
radio input "true"
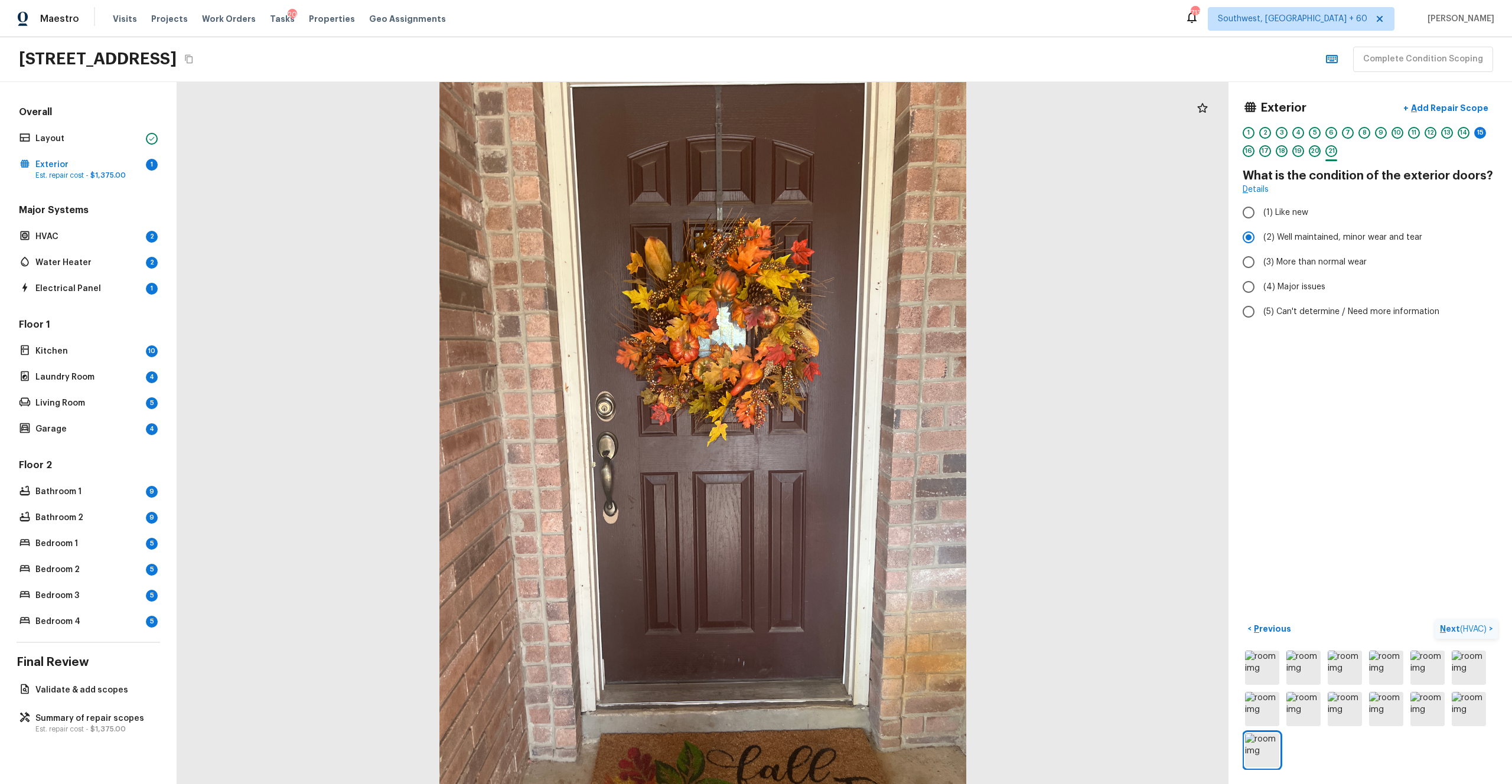
click at [849, 431] on p "Next ( HVAC )" at bounding box center [1463, 629] width 49 height 12
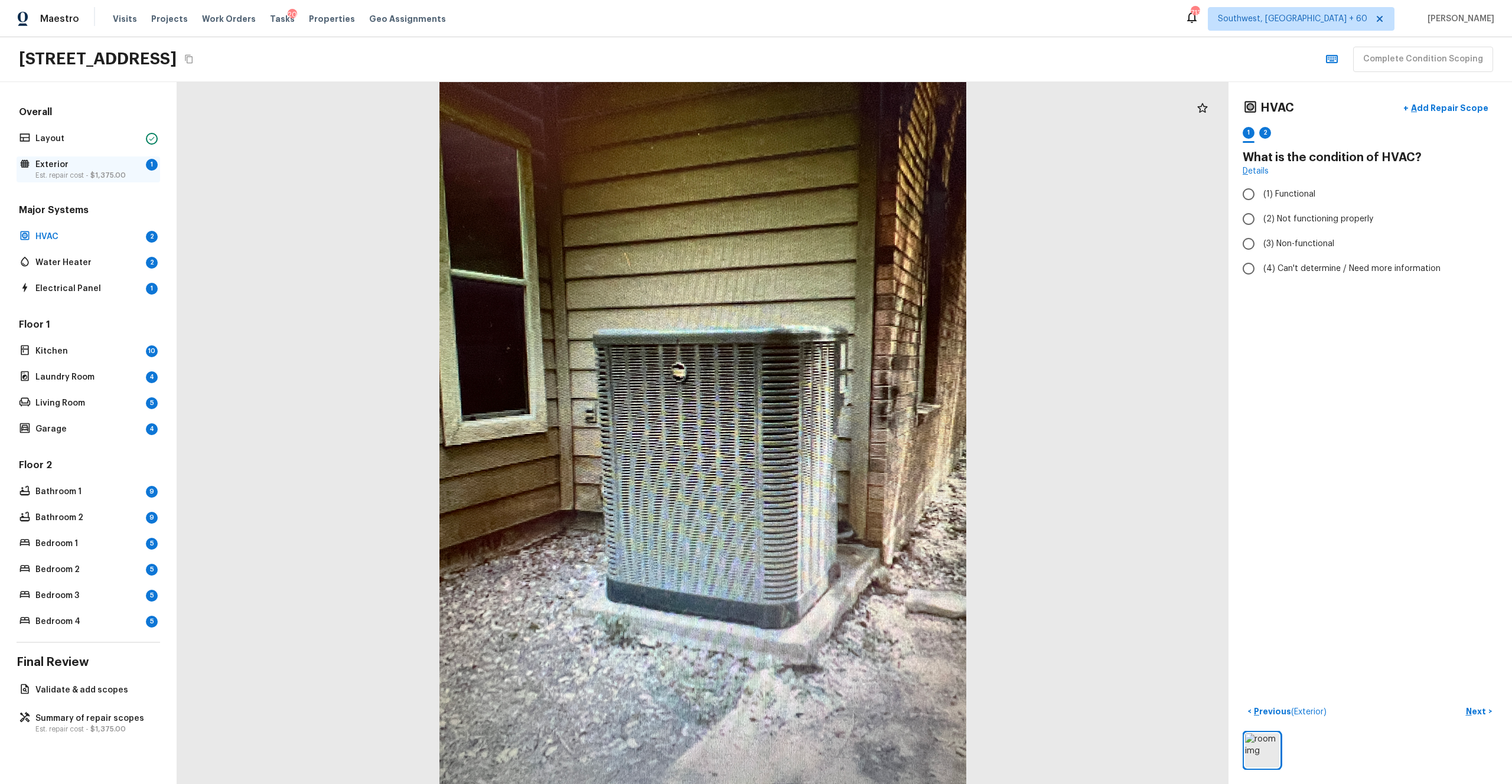
click at [77, 176] on p "Est. repair cost - $1,375.00" at bounding box center [87, 175] width 105 height 9
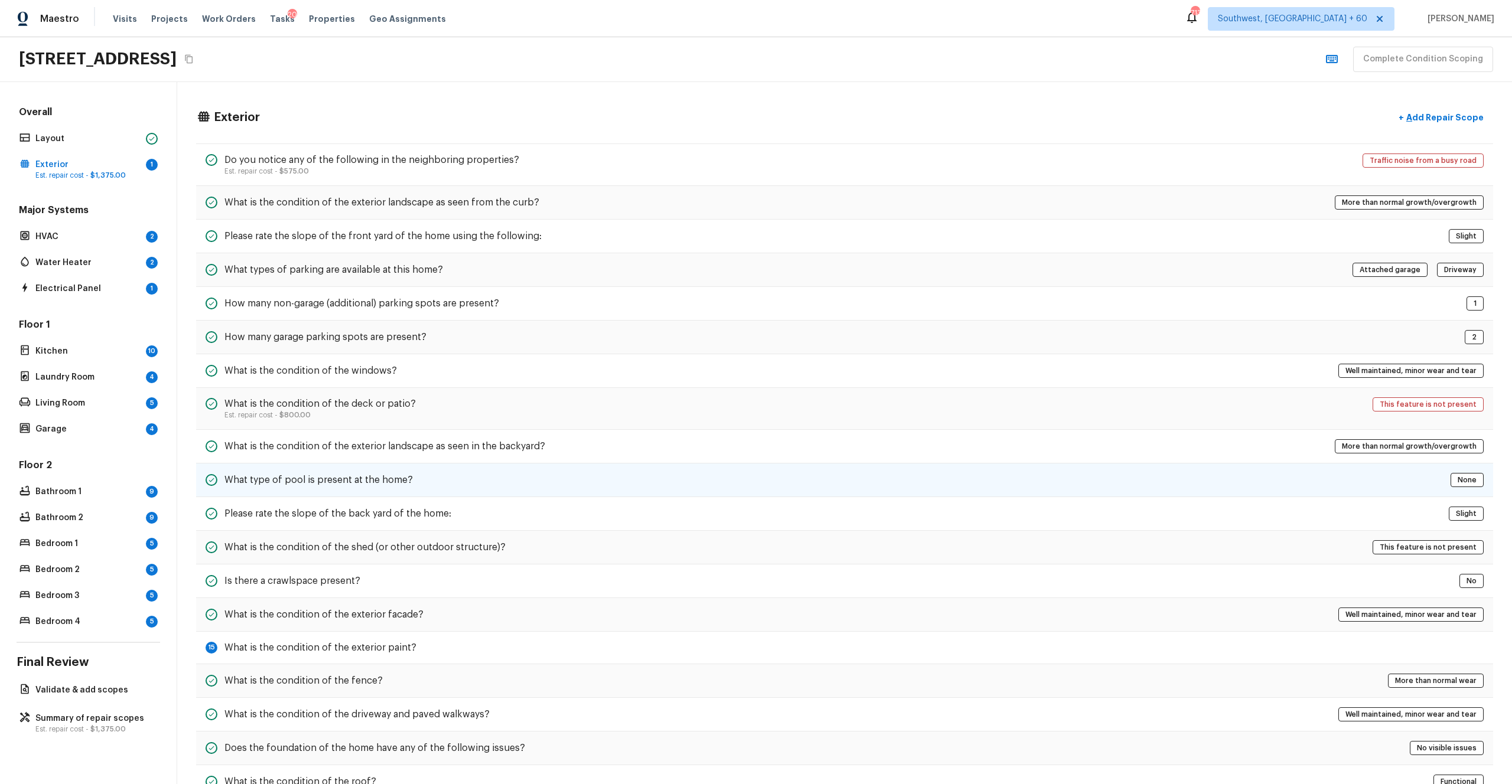
scroll to position [84, 0]
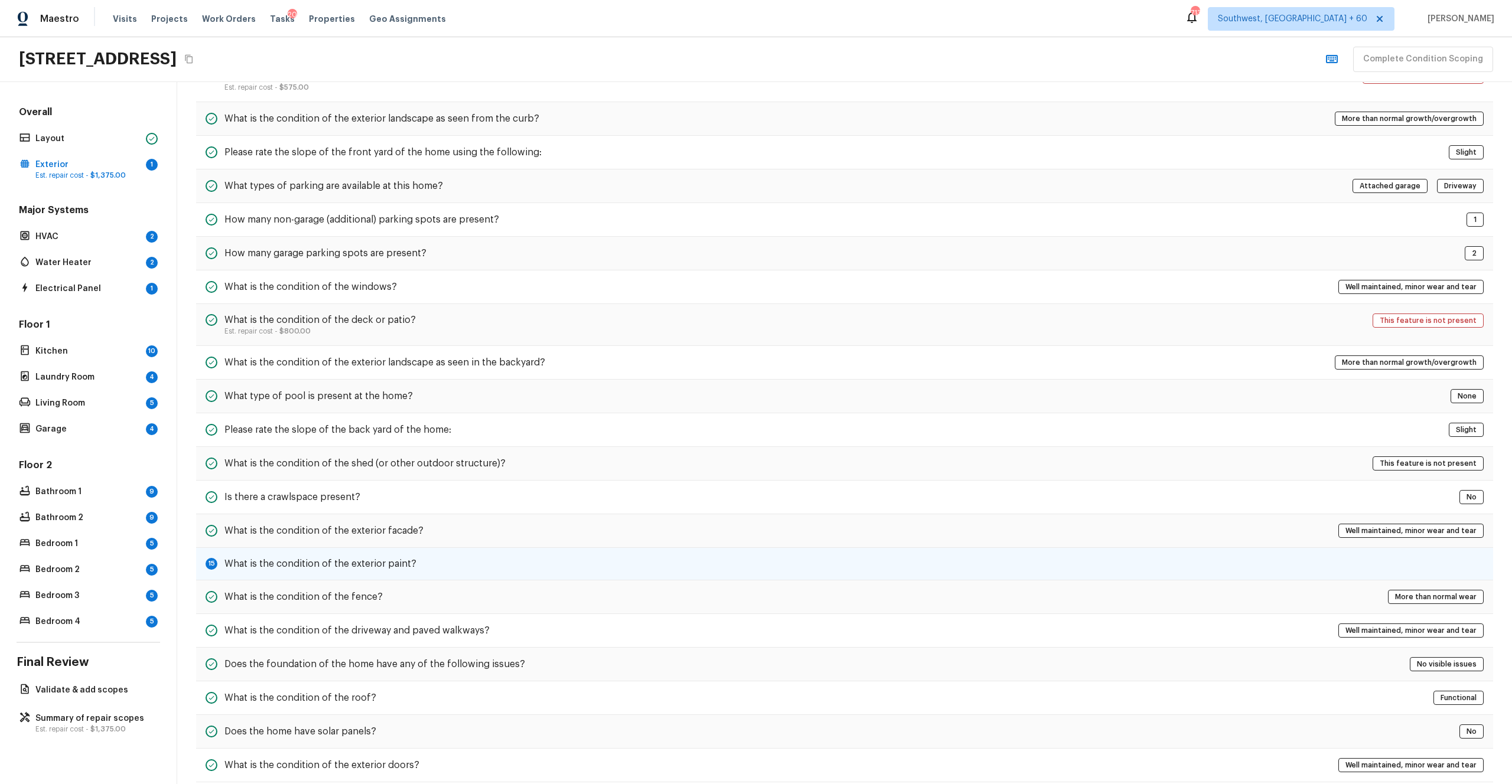
click at [640, 431] on div "15 What is the condition of the exterior paint?" at bounding box center [844, 564] width 1297 height 33
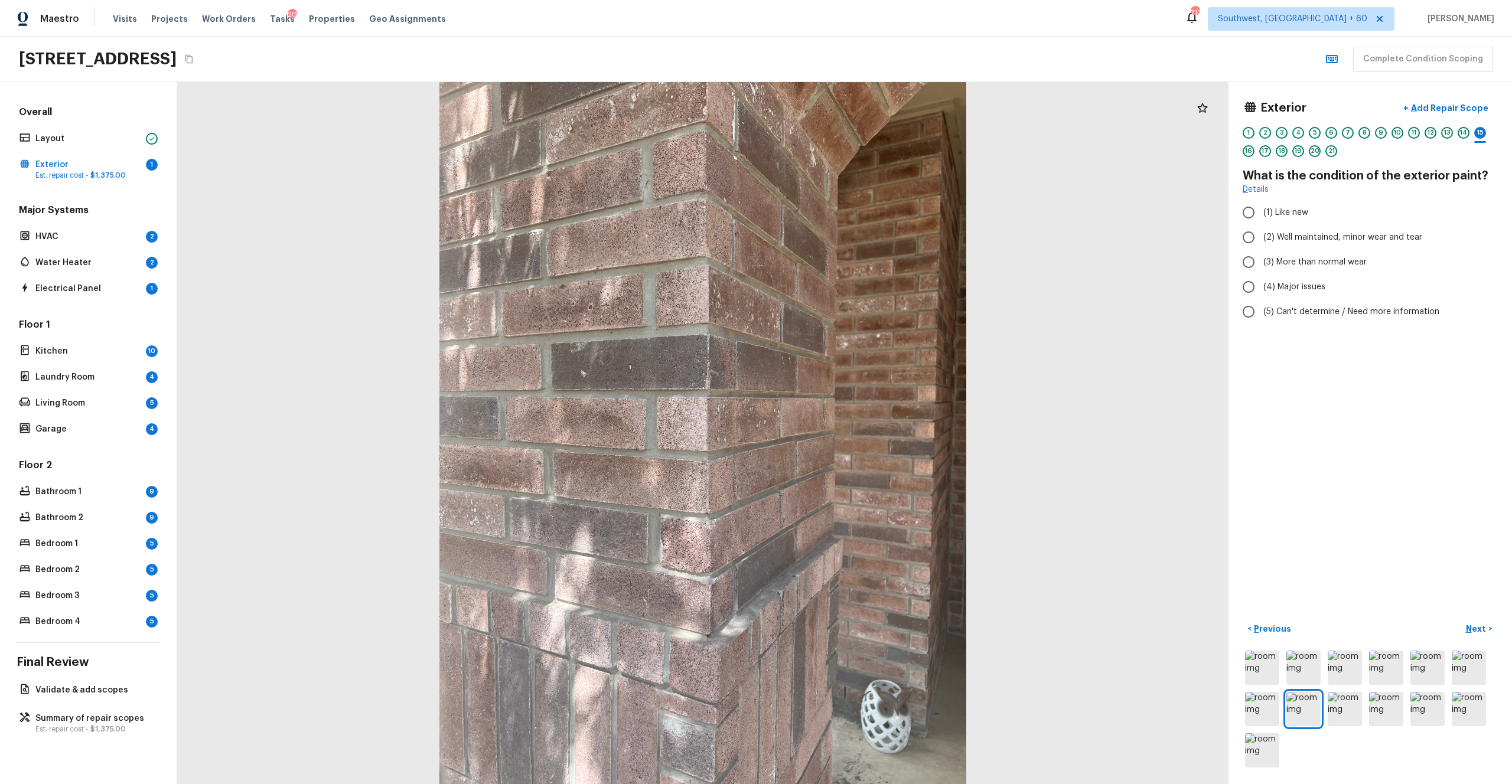
scroll to position [0, 0]
click at [849, 263] on span "(3) More than normal wear" at bounding box center [1314, 262] width 104 height 12
click at [849, 263] on input "(3) More than normal wear" at bounding box center [1248, 262] width 25 height 25
radio input "true"
click at [849, 431] on div "Exterior + Add Repair Scope 1 2 3 4 5 6 7 8 9 10 11 12 13 14 15 16 17 18 19 20 …" at bounding box center [1370, 433] width 283 height 702
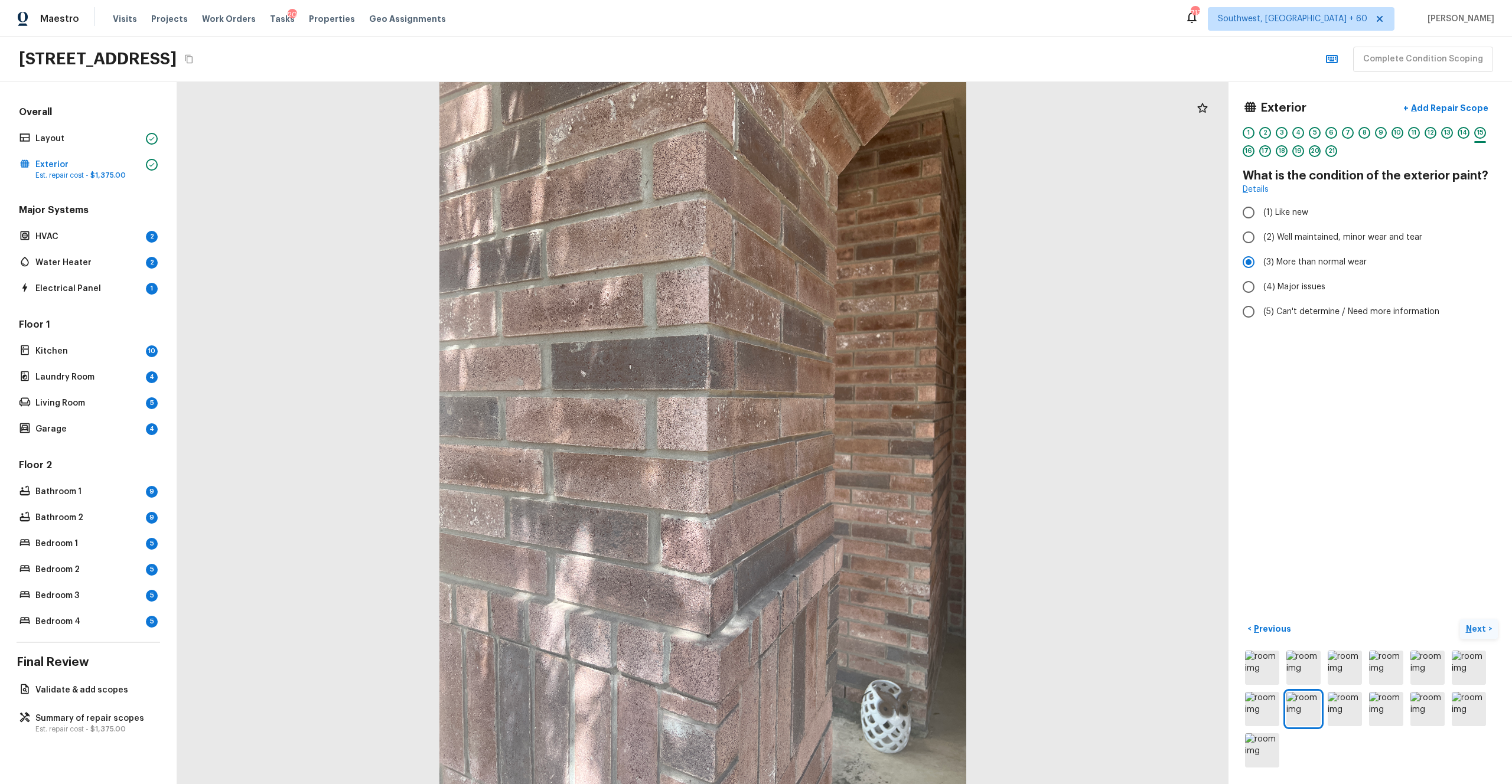
click at [849, 431] on button "Next >" at bounding box center [1479, 628] width 38 height 20
click at [849, 431] on img at bounding box center [1468, 709] width 34 height 34
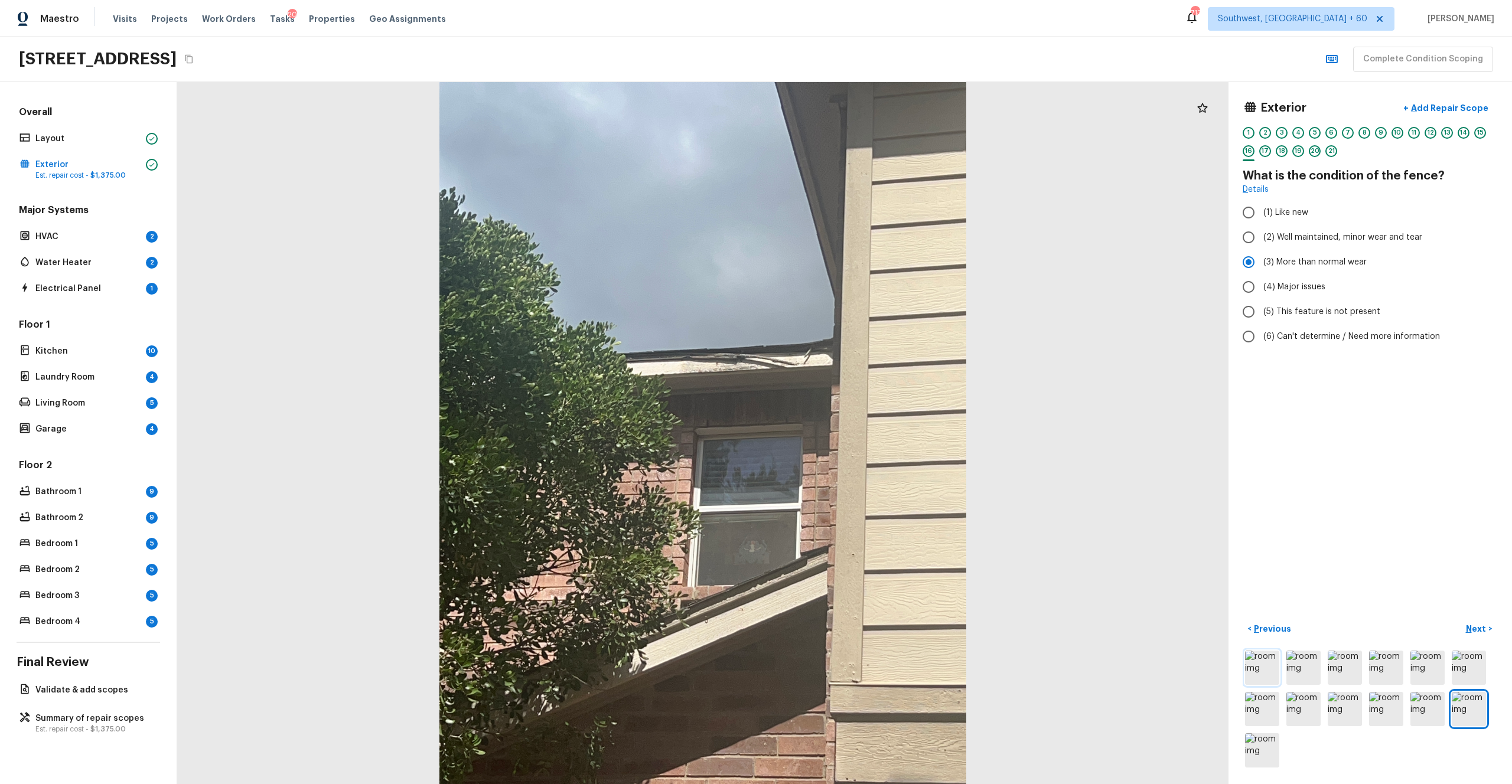
click at [849, 431] on img at bounding box center [1262, 668] width 34 height 34
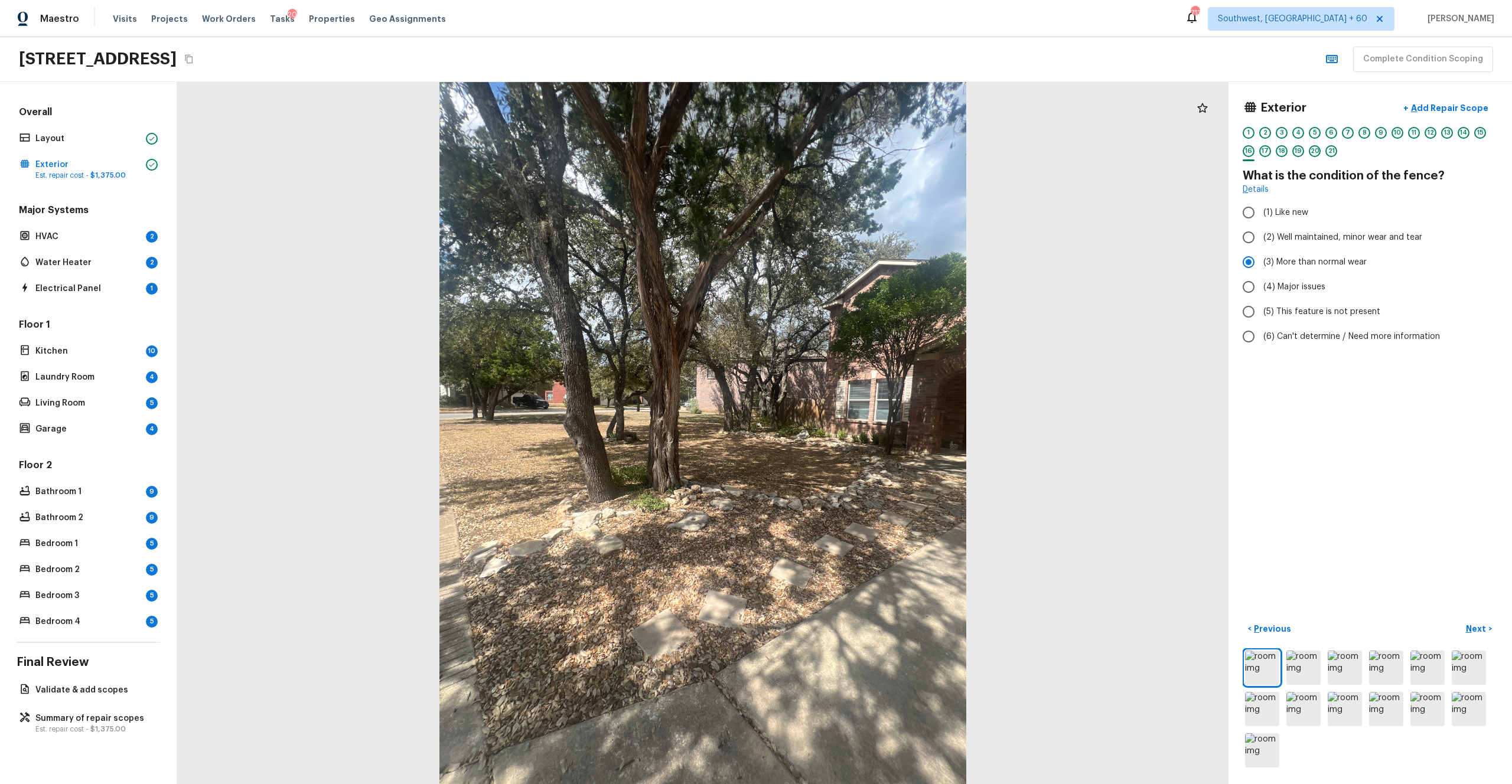
click at [849, 431] on div at bounding box center [1370, 709] width 255 height 122
click at [849, 431] on img at bounding box center [1386, 668] width 34 height 34
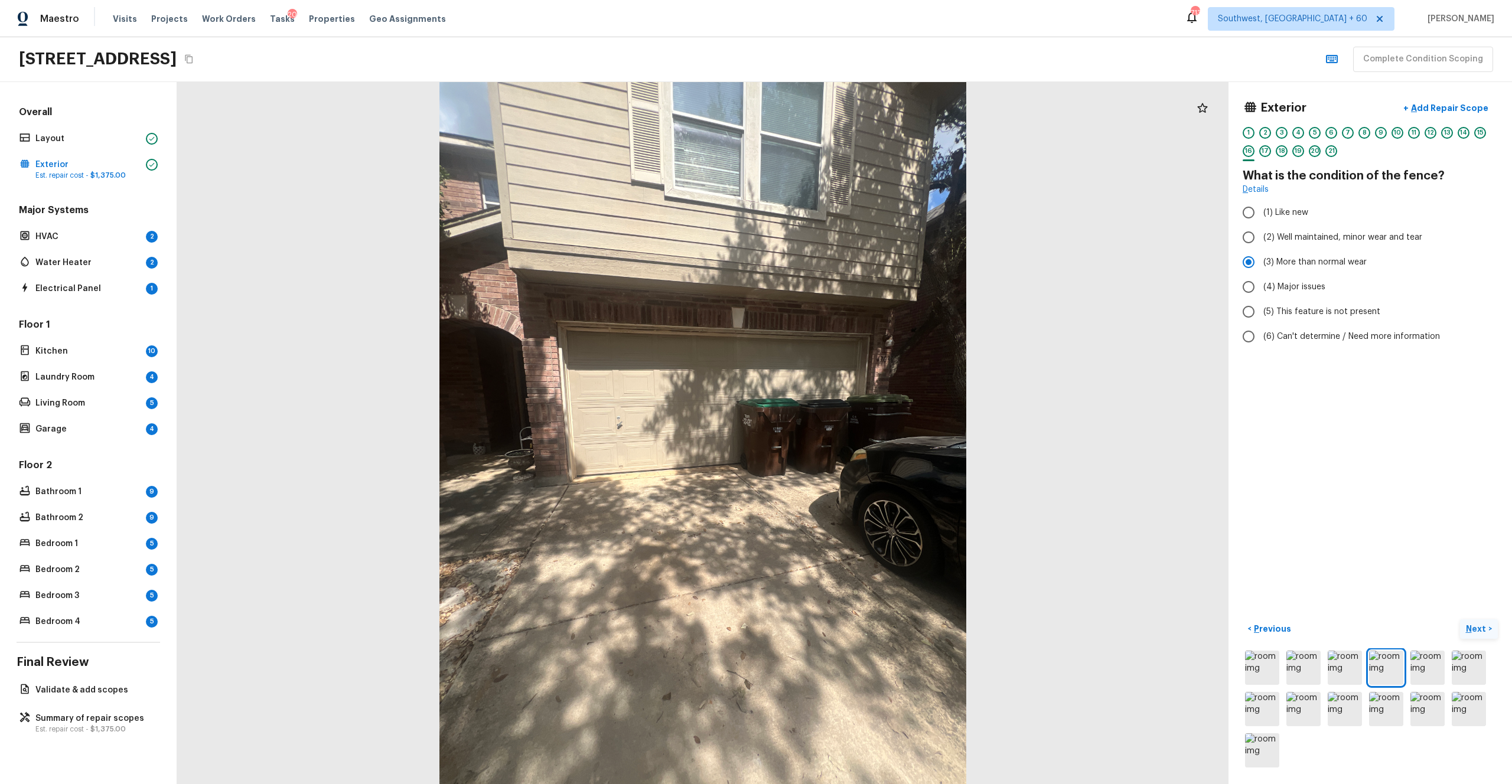
click at [849, 431] on p "Next" at bounding box center [1477, 629] width 22 height 12
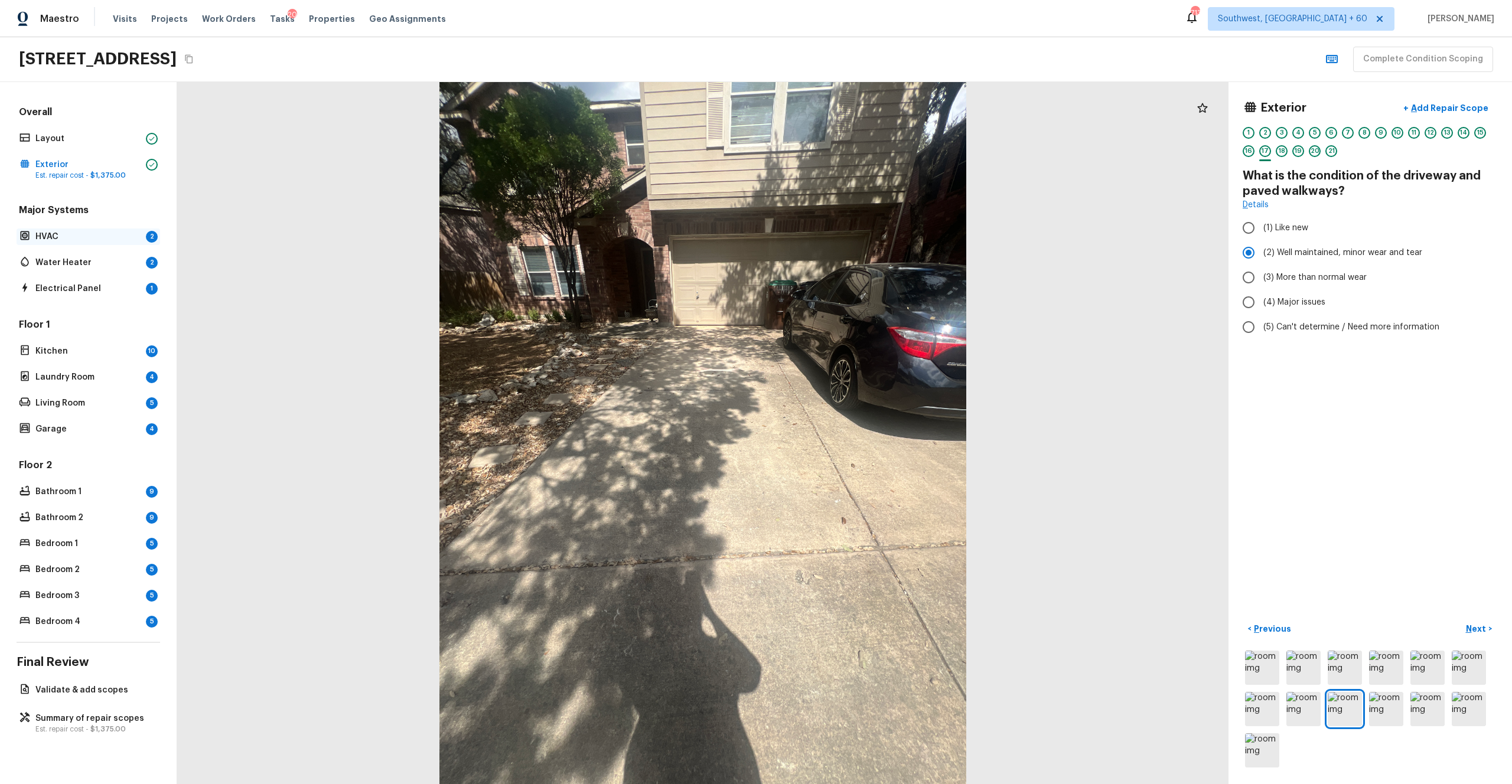
click at [68, 239] on p "HVAC" at bounding box center [87, 237] width 105 height 12
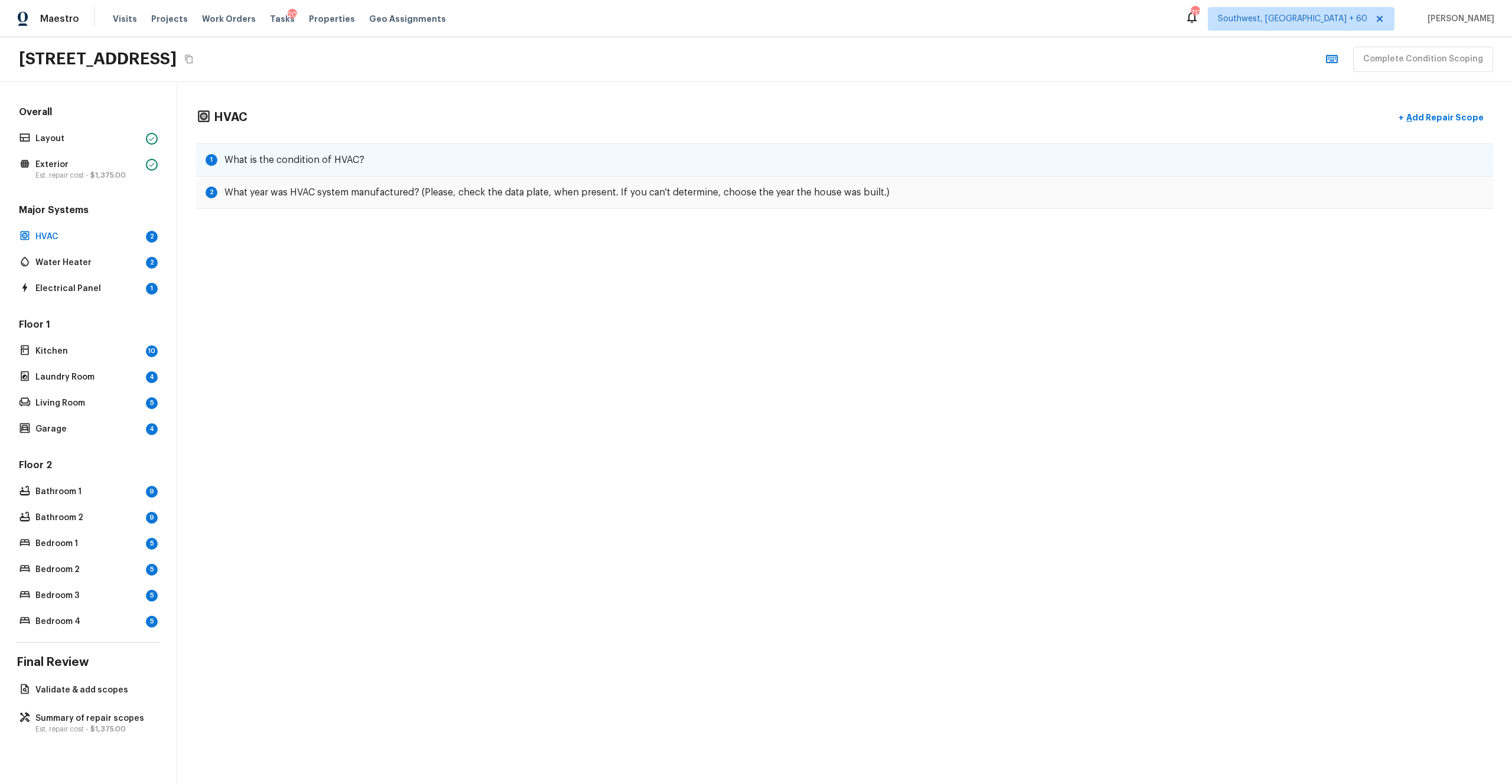
click at [623, 156] on div "1 What is the condition of HVAC?" at bounding box center [844, 160] width 1297 height 33
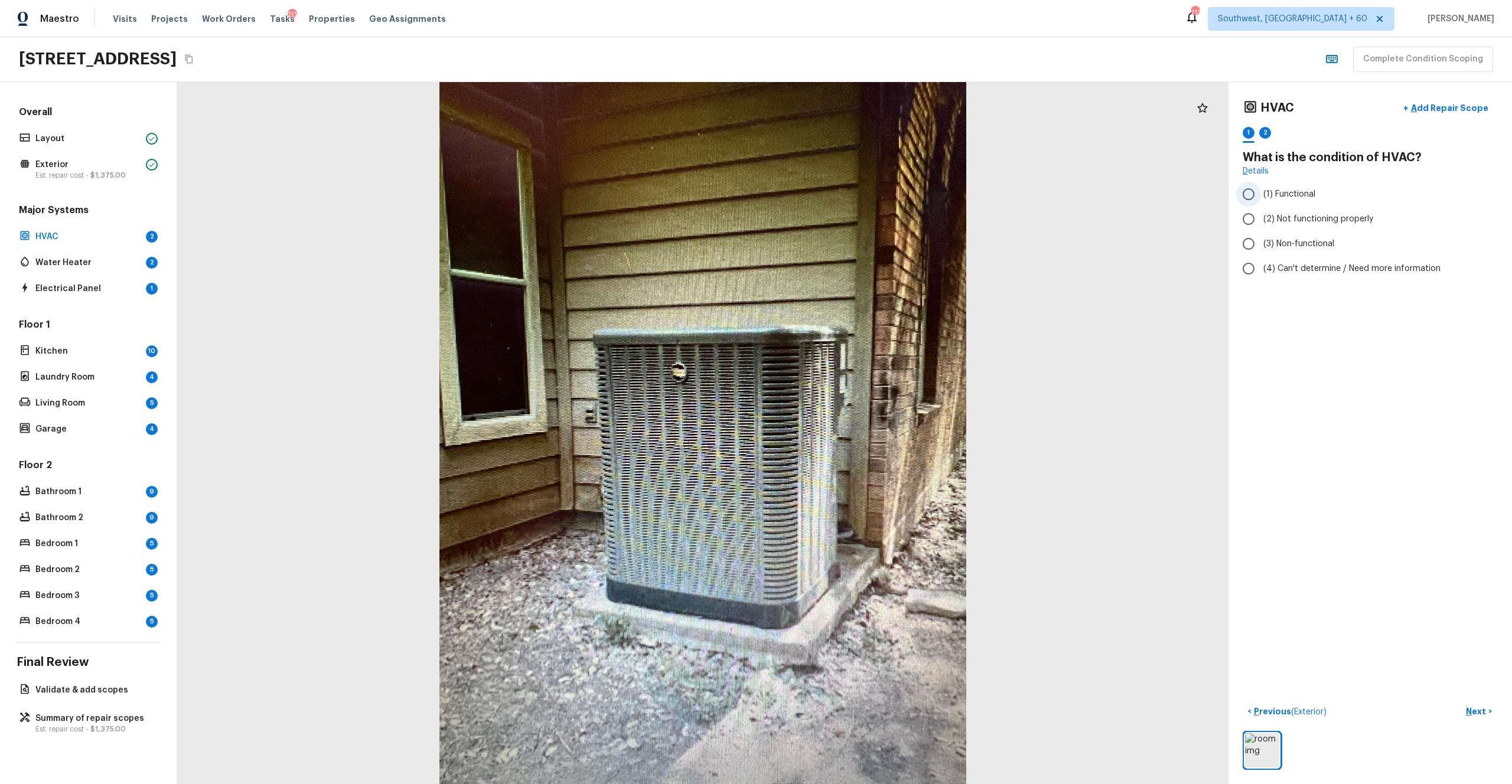
click at [849, 186] on label "(1) Functional" at bounding box center [1362, 193] width 252 height 25
click at [849, 186] on input "(1) Functional" at bounding box center [1248, 193] width 25 height 25
radio input "true"
click at [849, 431] on button "Next >" at bounding box center [1479, 711] width 38 height 20
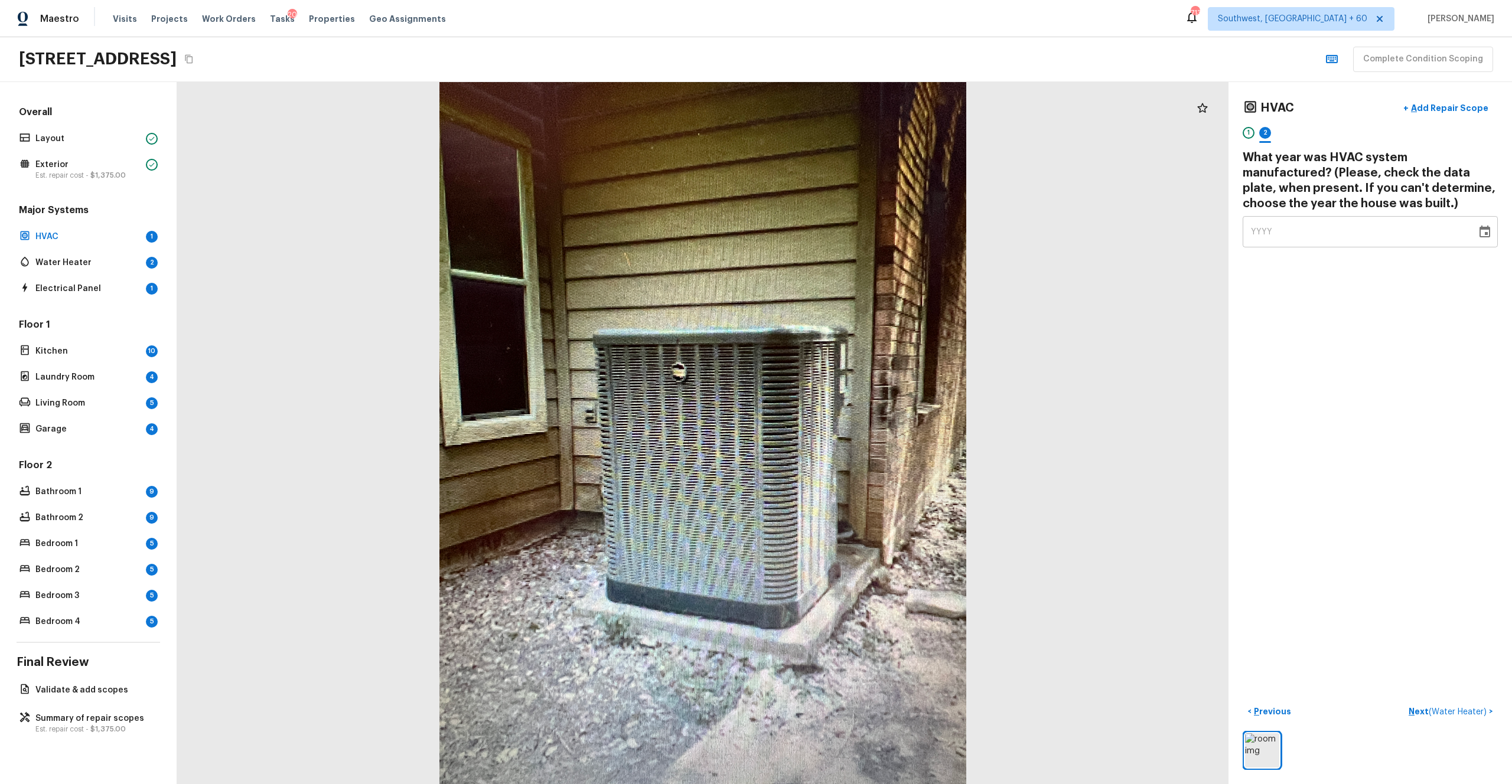
click at [849, 225] on div "YYYY" at bounding box center [1360, 231] width 217 height 32
drag, startPoint x: 1285, startPoint y: 229, endPoint x: 1158, endPoint y: 229, distance: 127.0
click at [849, 229] on div "HVAC + Add Repair Scope 1 2 What year was HVAC system manufactured? (Please, ch…" at bounding box center [844, 433] width 1335 height 702
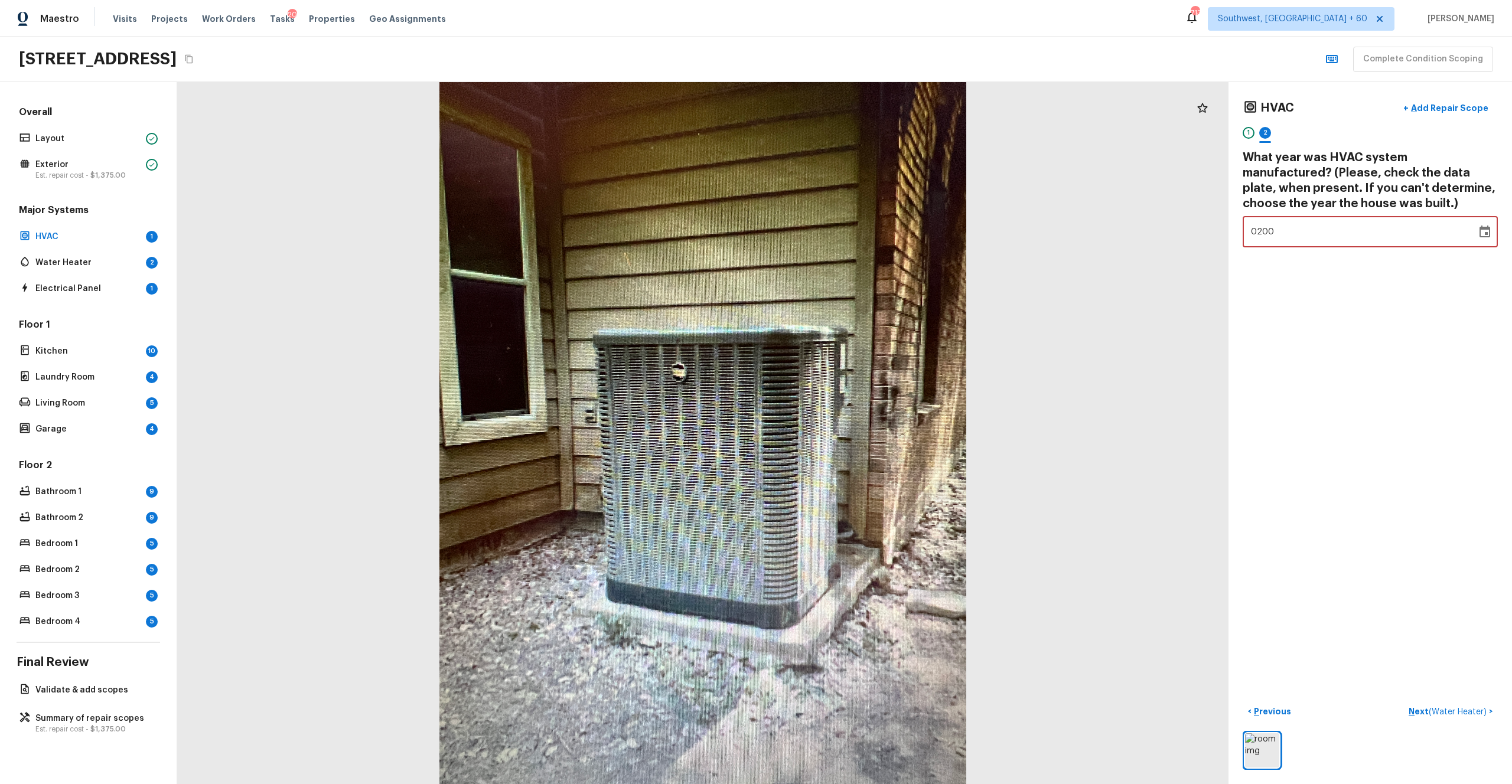
type input "2005"
click at [849, 352] on div "HVAC + Add Repair Scope 1 2 What year was HVAC system manufactured? (Please, ch…" at bounding box center [1370, 433] width 283 height 702
click at [849, 431] on p "Next ( Water Heater )" at bounding box center [1449, 711] width 80 height 12
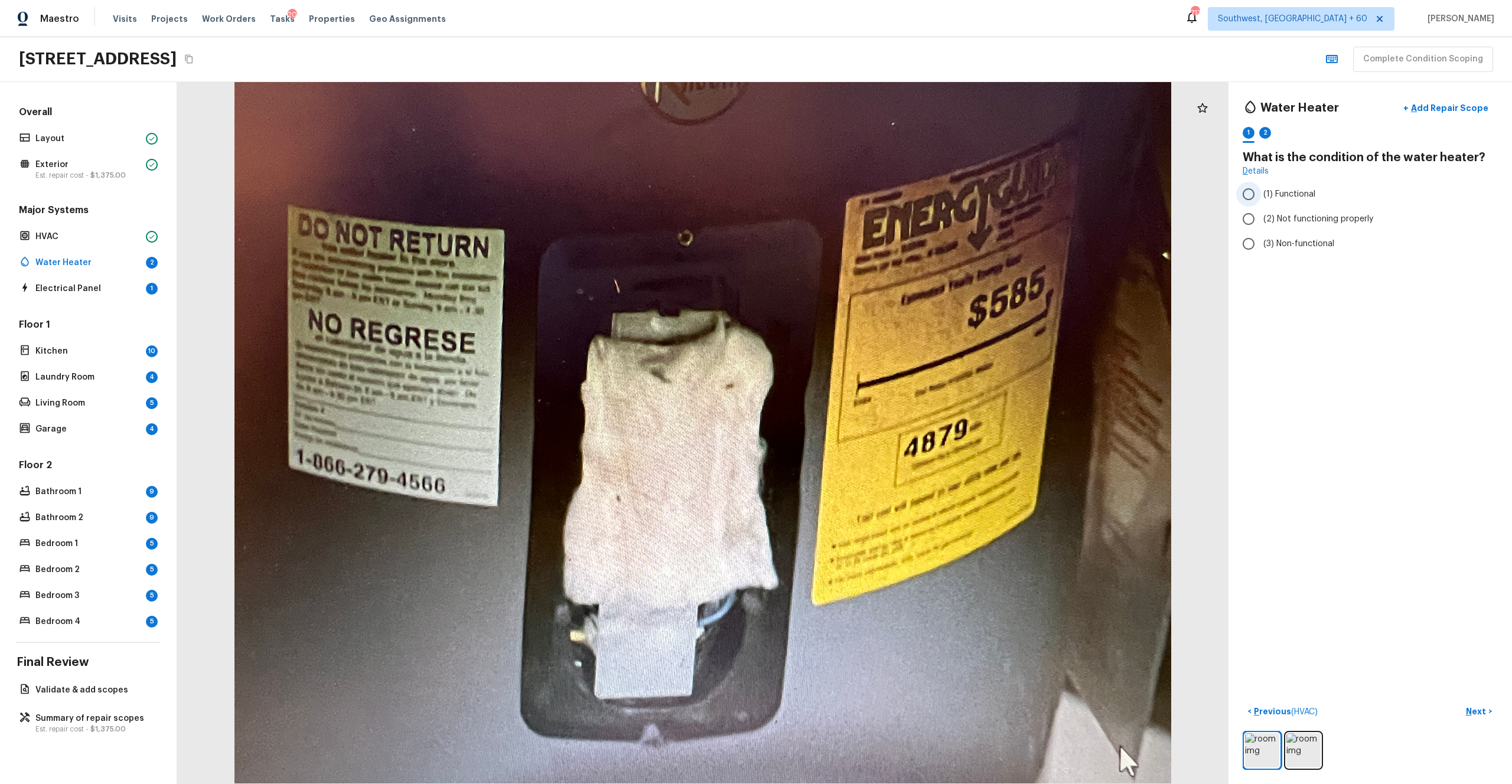
click at [849, 195] on span "(1) Functional" at bounding box center [1289, 194] width 52 height 12
click at [849, 195] on input "(1) Functional" at bounding box center [1248, 193] width 25 height 25
radio input "true"
click at [849, 431] on img at bounding box center [1303, 751] width 34 height 34
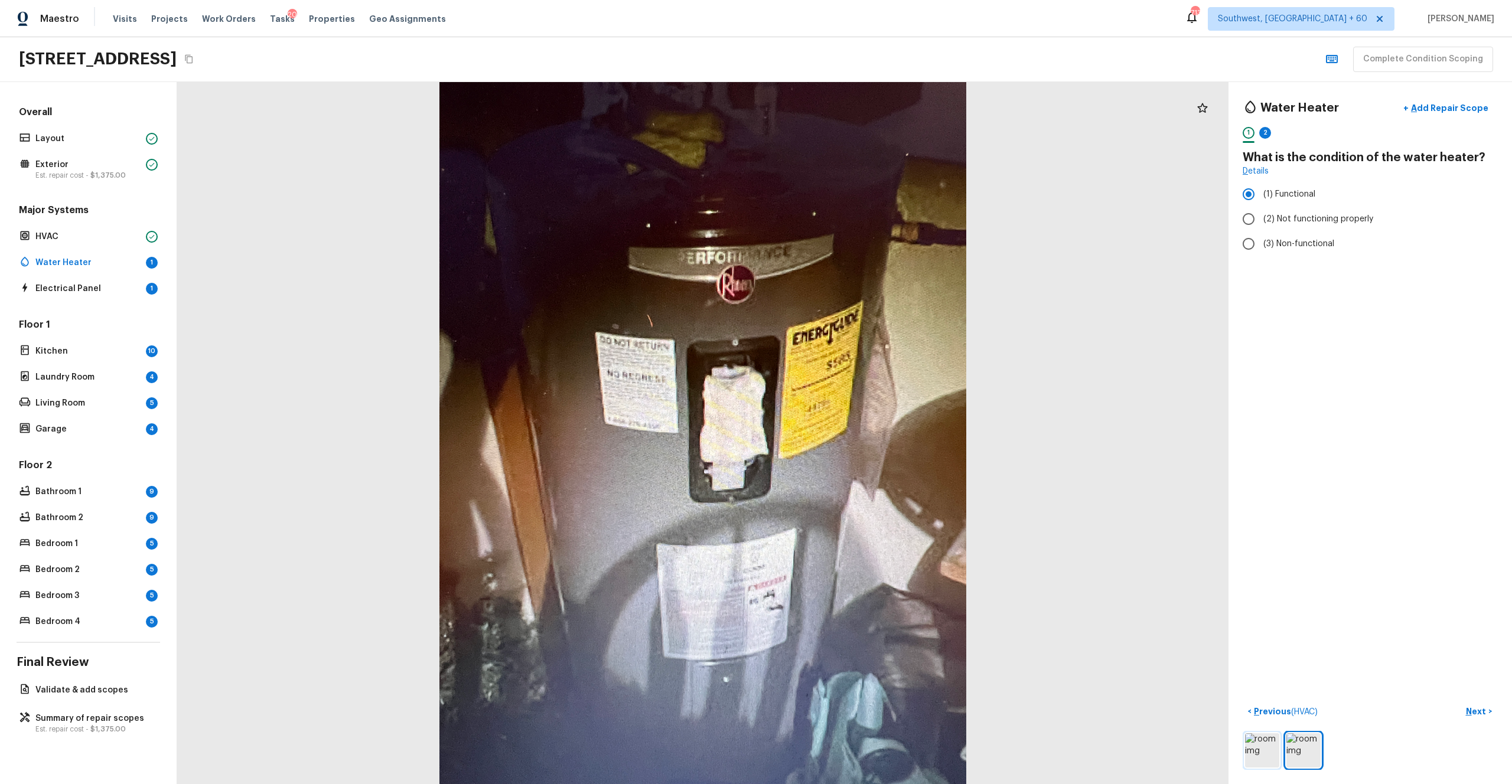
click at [849, 431] on img at bounding box center [1262, 751] width 34 height 34
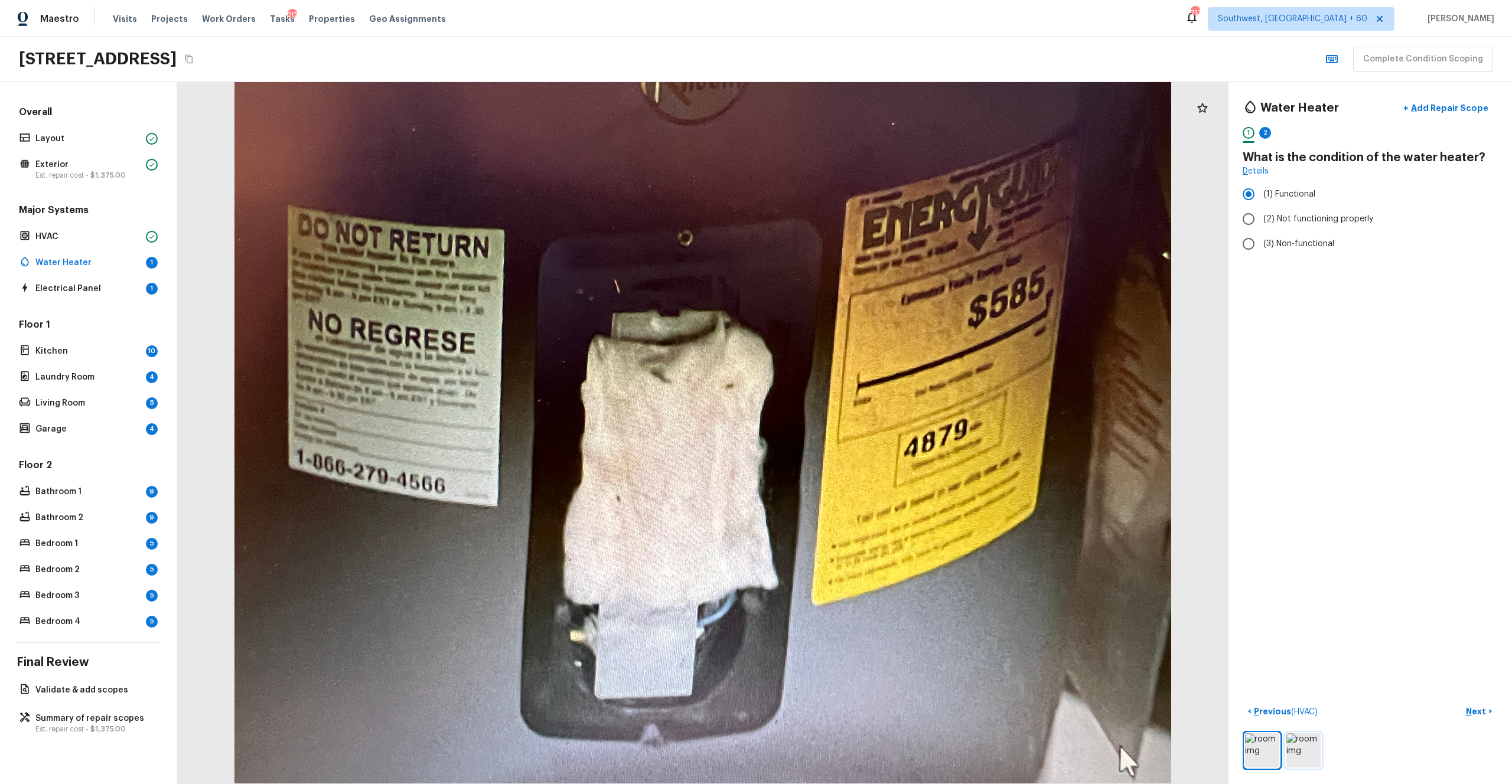
click at [849, 431] on img at bounding box center [1303, 751] width 34 height 34
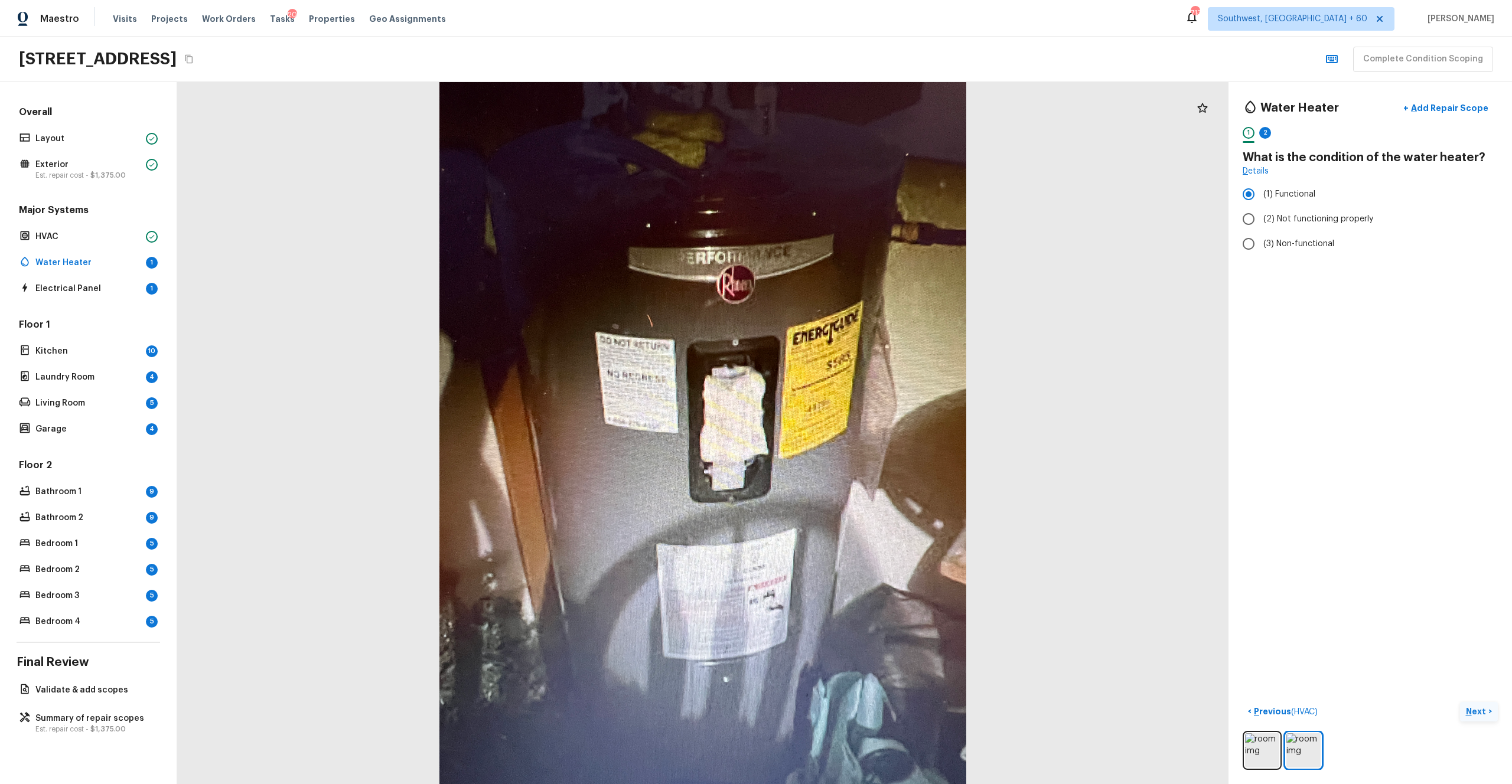
click at [849, 431] on p "Next" at bounding box center [1477, 711] width 22 height 12
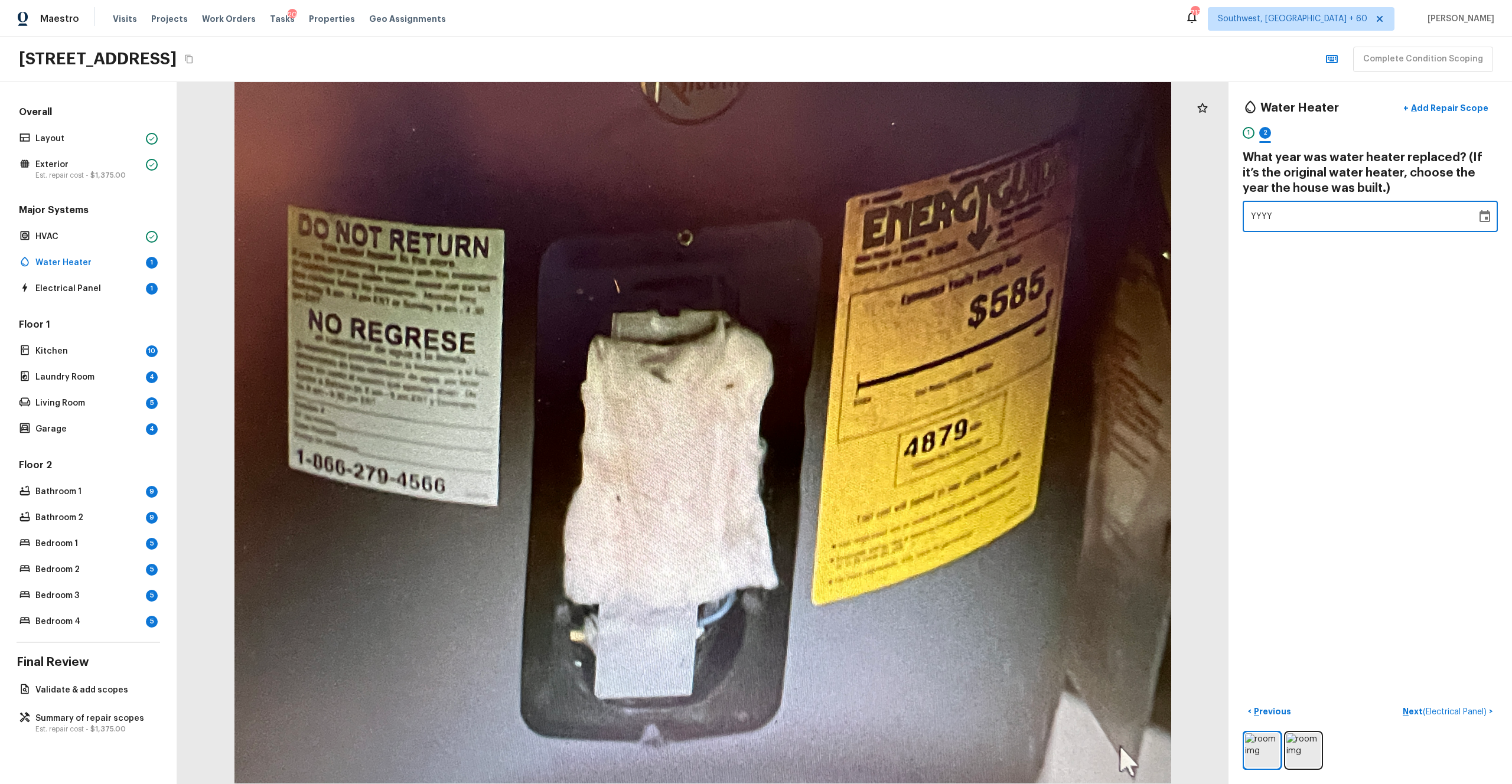
click at [849, 205] on div "YYYY" at bounding box center [1360, 216] width 217 height 32
type input "2005"
click at [849, 345] on div "Water Heater + Add Repair Scope 1 2 What year was water heater replaced? (If it…" at bounding box center [1370, 433] width 283 height 702
click at [849, 431] on p "Next ( Electrical Panel )" at bounding box center [1445, 711] width 86 height 12
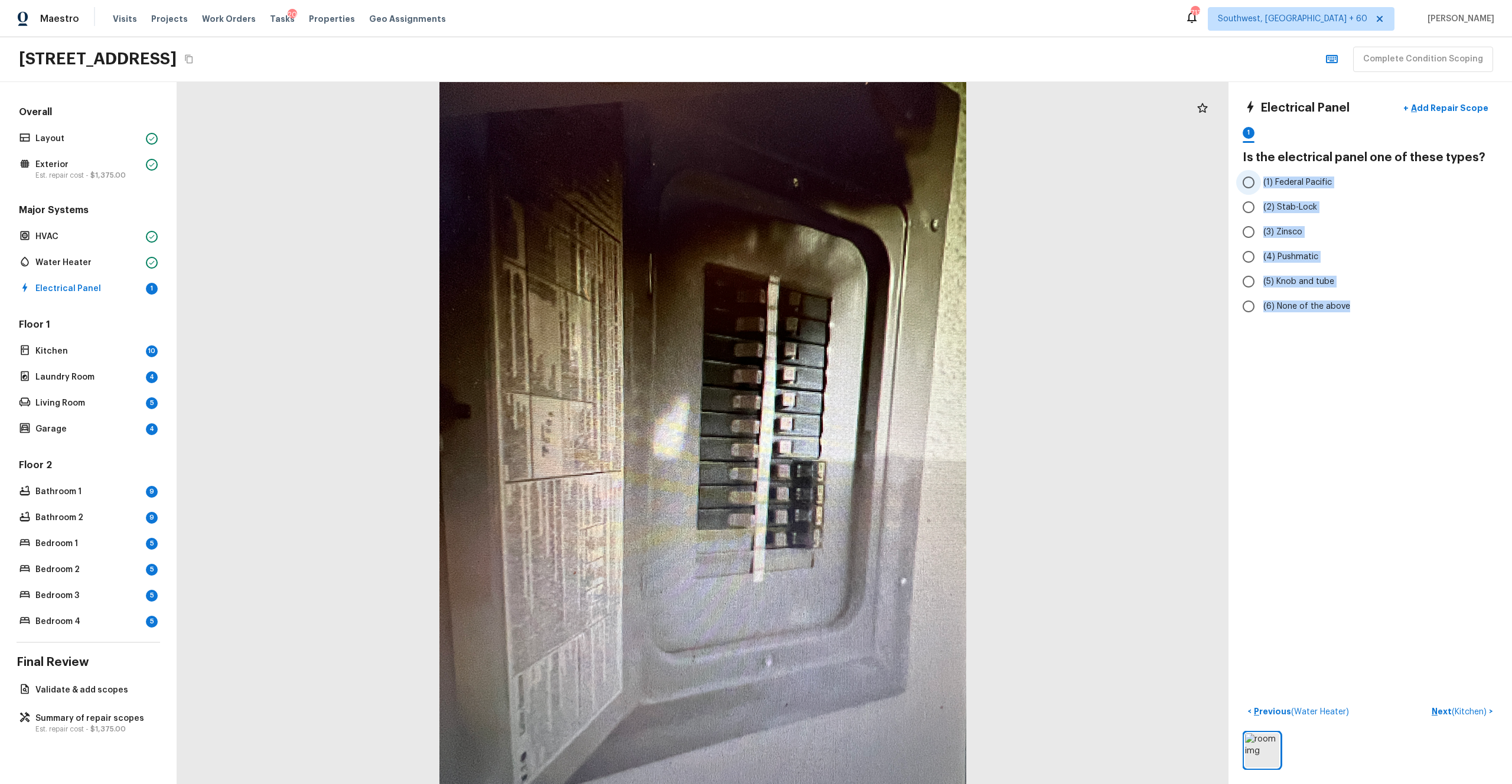
drag, startPoint x: 1351, startPoint y: 307, endPoint x: 1263, endPoint y: 185, distance: 150.4
click at [849, 185] on div "(1) Federal Pacific (2) Stab-Lock (3) Zinsco (4) Pushmatic (5) Knob and tube (6…" at bounding box center [1370, 245] width 255 height 149
copy div "(1) Federal Pacific (2) Stab-Lock (3) Zinsco (4) Pushmatic (5) Knob and tube (6…"
click at [849, 273] on label "(5) Knob and tube" at bounding box center [1362, 281] width 252 height 25
click at [849, 273] on input "(5) Knob and tube" at bounding box center [1248, 281] width 25 height 25
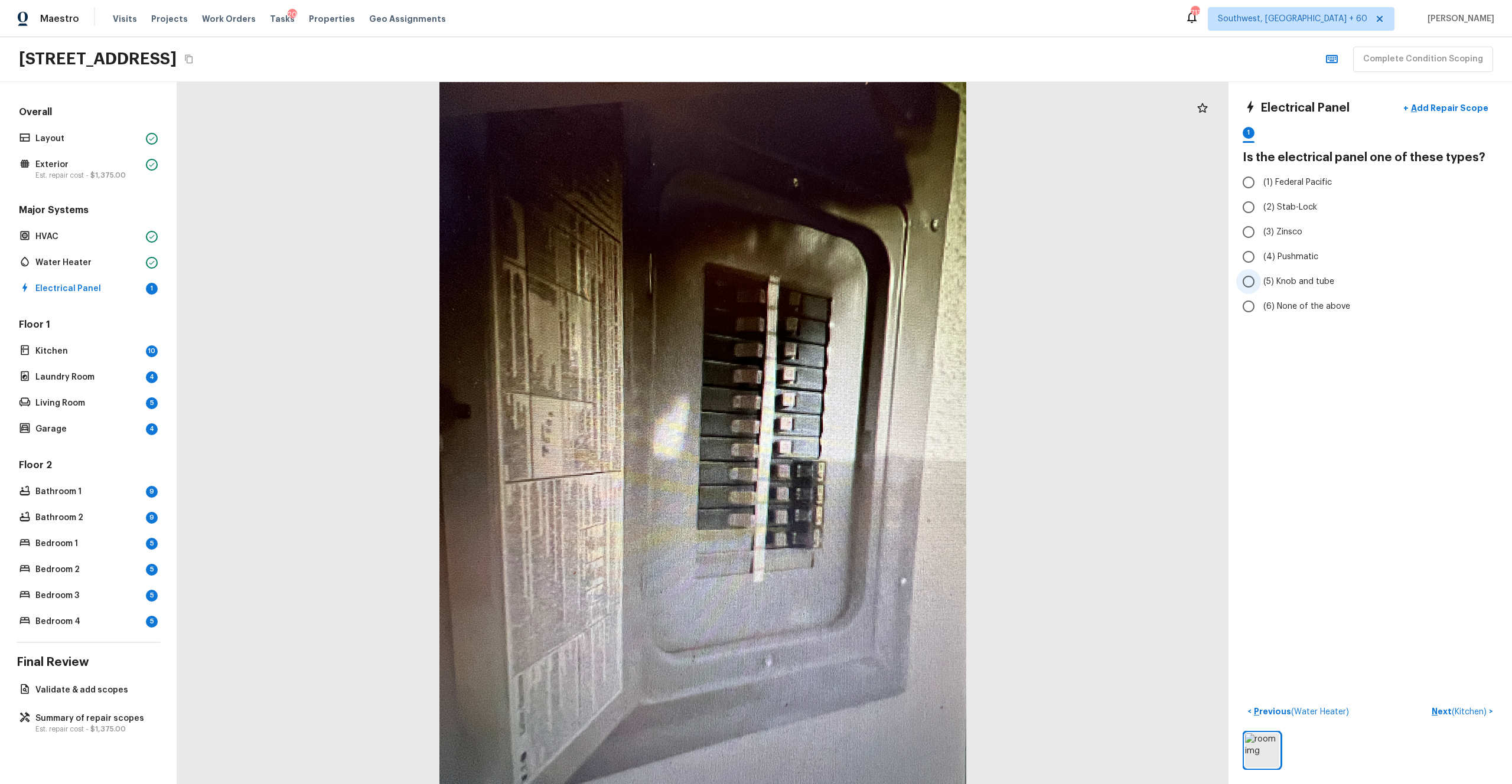
radio input "true"
click at [849, 309] on span "(6) None of the above" at bounding box center [1306, 306] width 86 height 12
click at [849, 309] on input "(6) None of the above" at bounding box center [1248, 306] width 25 height 25
radio input "true"
click at [849, 431] on p "Next ( Kitchen )" at bounding box center [1460, 711] width 57 height 12
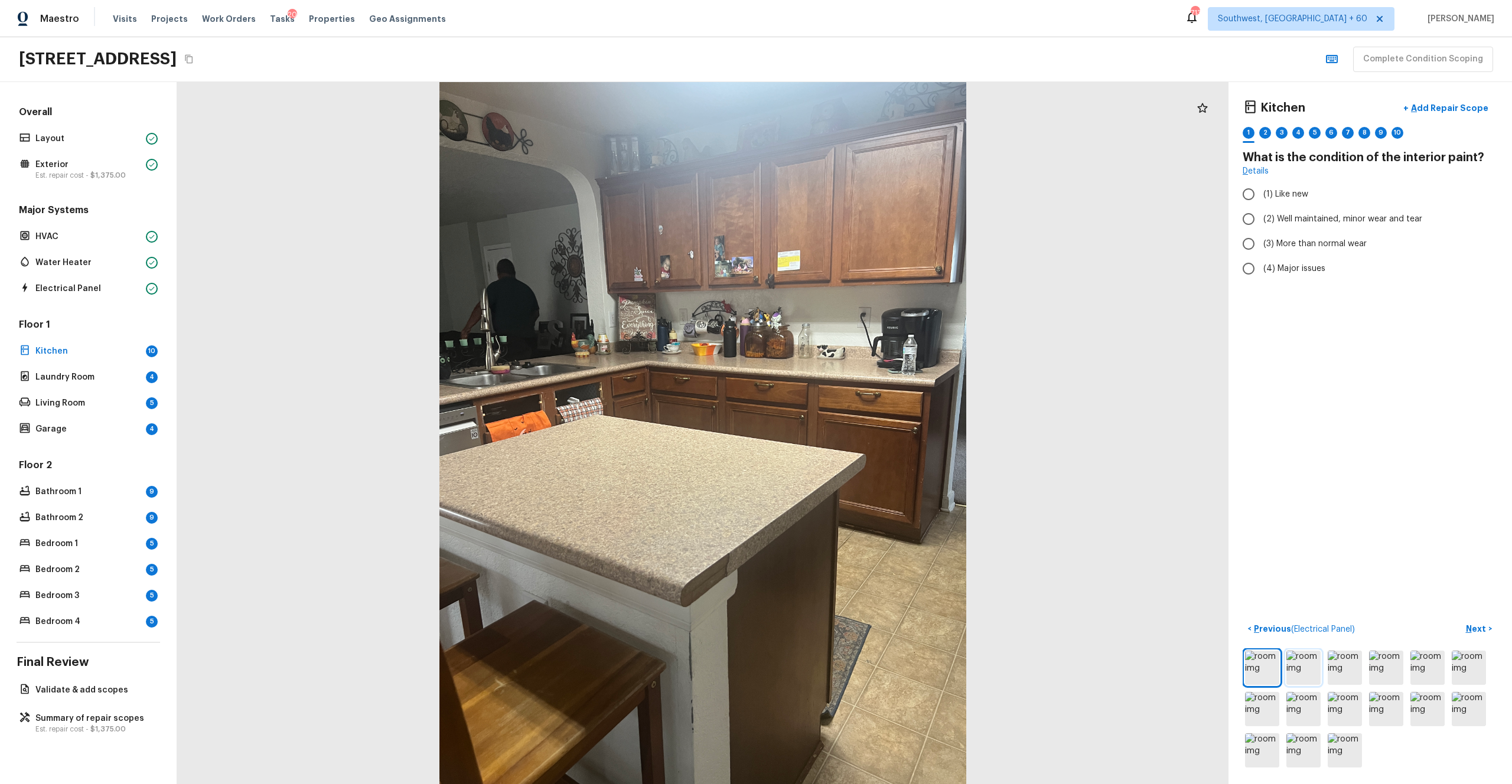
click at [849, 431] on img at bounding box center [1303, 668] width 34 height 34
click at [849, 104] on p "Add Repair Scope" at bounding box center [1448, 108] width 80 height 12
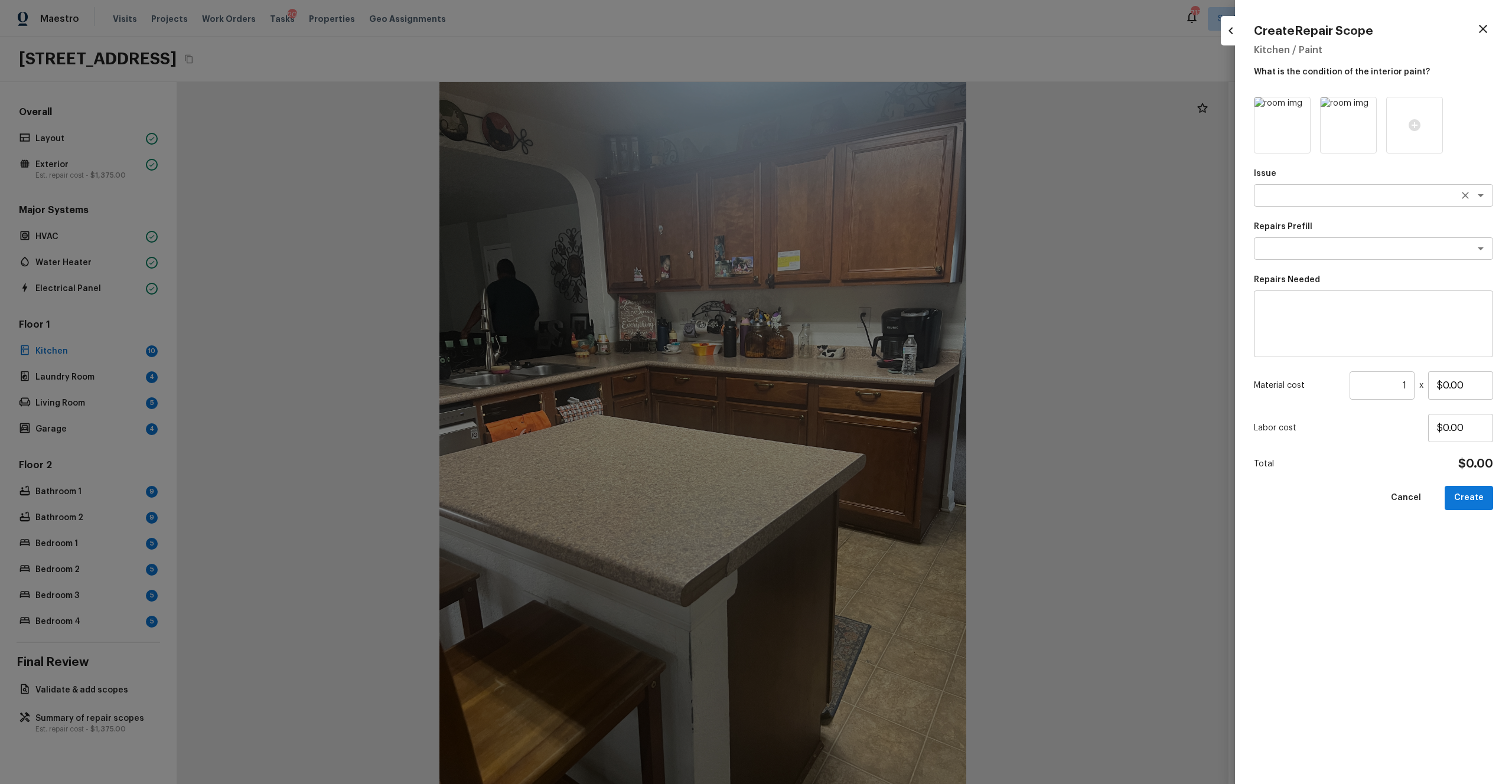
click at [849, 204] on div "x ​" at bounding box center [1372, 195] width 239 height 22
click at [849, 248] on li "Kitchen Cabinets" at bounding box center [1372, 240] width 239 height 19
type textarea "Kitchen Cabinets"
click at [849, 248] on textarea at bounding box center [1356, 248] width 195 height 12
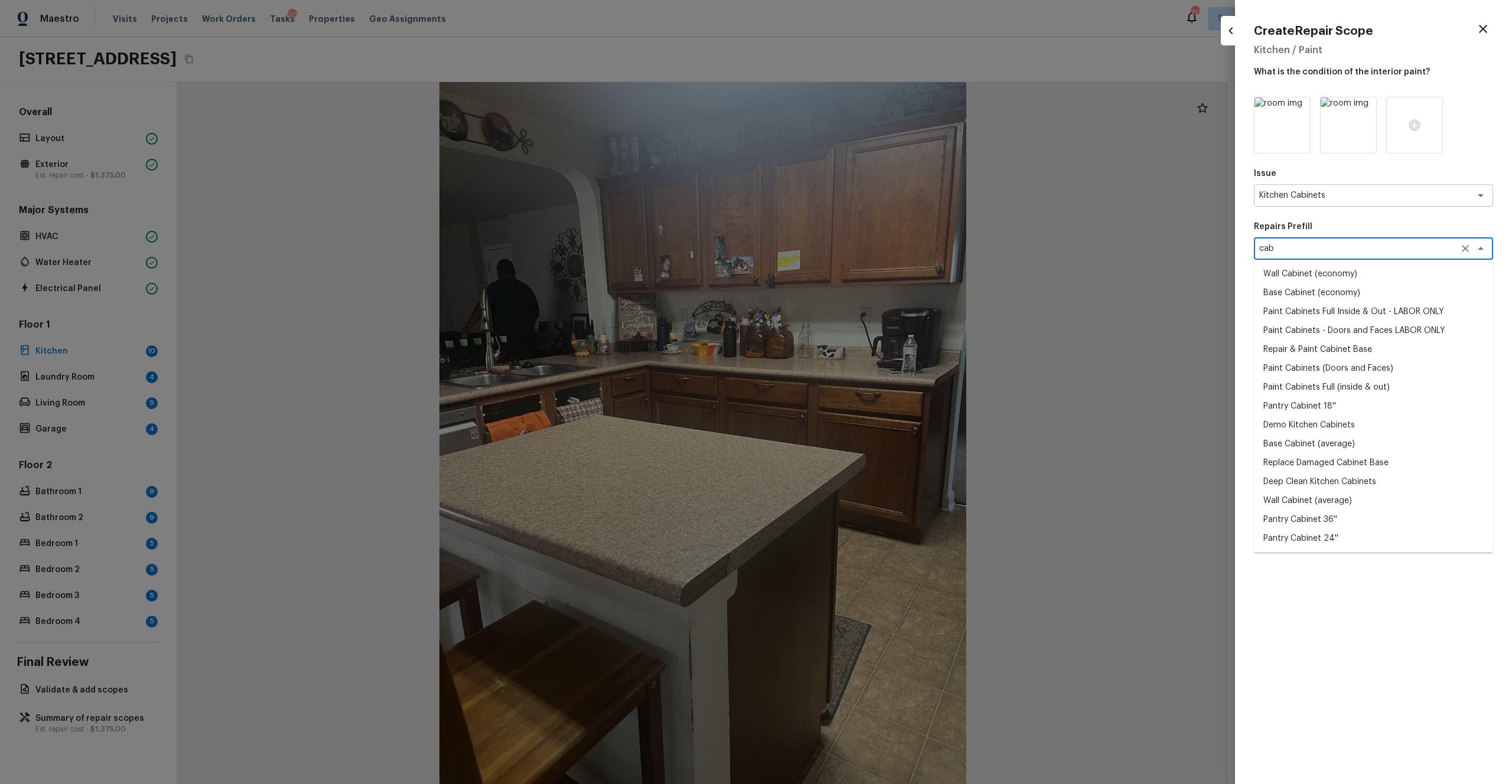
click at [849, 388] on li "Paint Cabinets Full (inside & out)" at bounding box center [1372, 387] width 239 height 19
type textarea "Paint Cabinets Full (inside & out)"
type textarea "Prep, sand, mask and apply 2 coats of paint to the kitchen cabinet doors, inter…"
type input "$40.00"
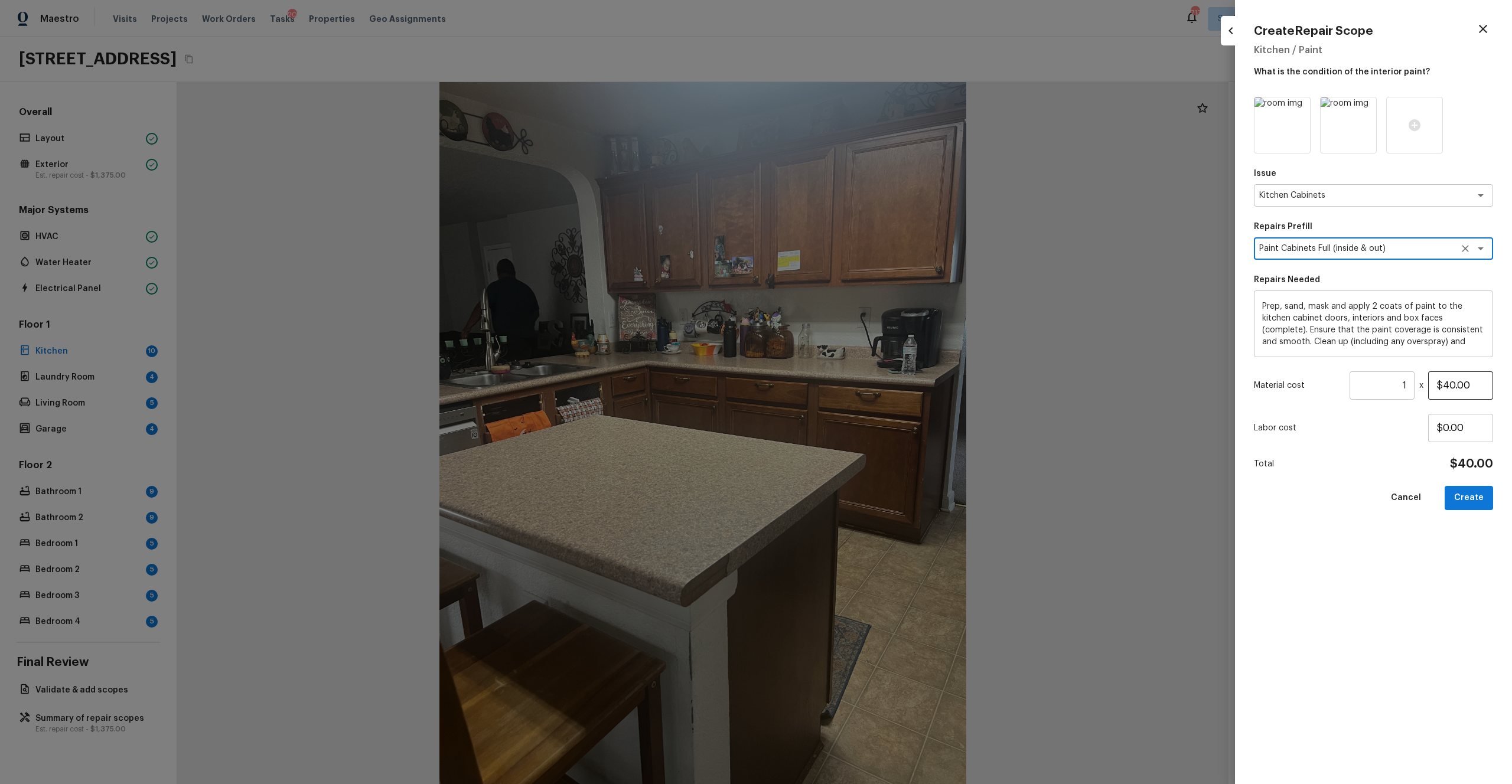
type textarea "Paint Cabinets Full (inside & out)"
drag, startPoint x: 1479, startPoint y: 386, endPoint x: 1344, endPoint y: 386, distance: 135.0
click at [849, 386] on div "Material cost 1 ​ x $40.00" at bounding box center [1372, 385] width 239 height 28
type input "$1,200.00"
click at [849, 431] on div "Issue Kitchen Cabinets x ​ Repairs Prefill Paint Cabinets Full (inside & out) x…" at bounding box center [1372, 431] width 239 height 668
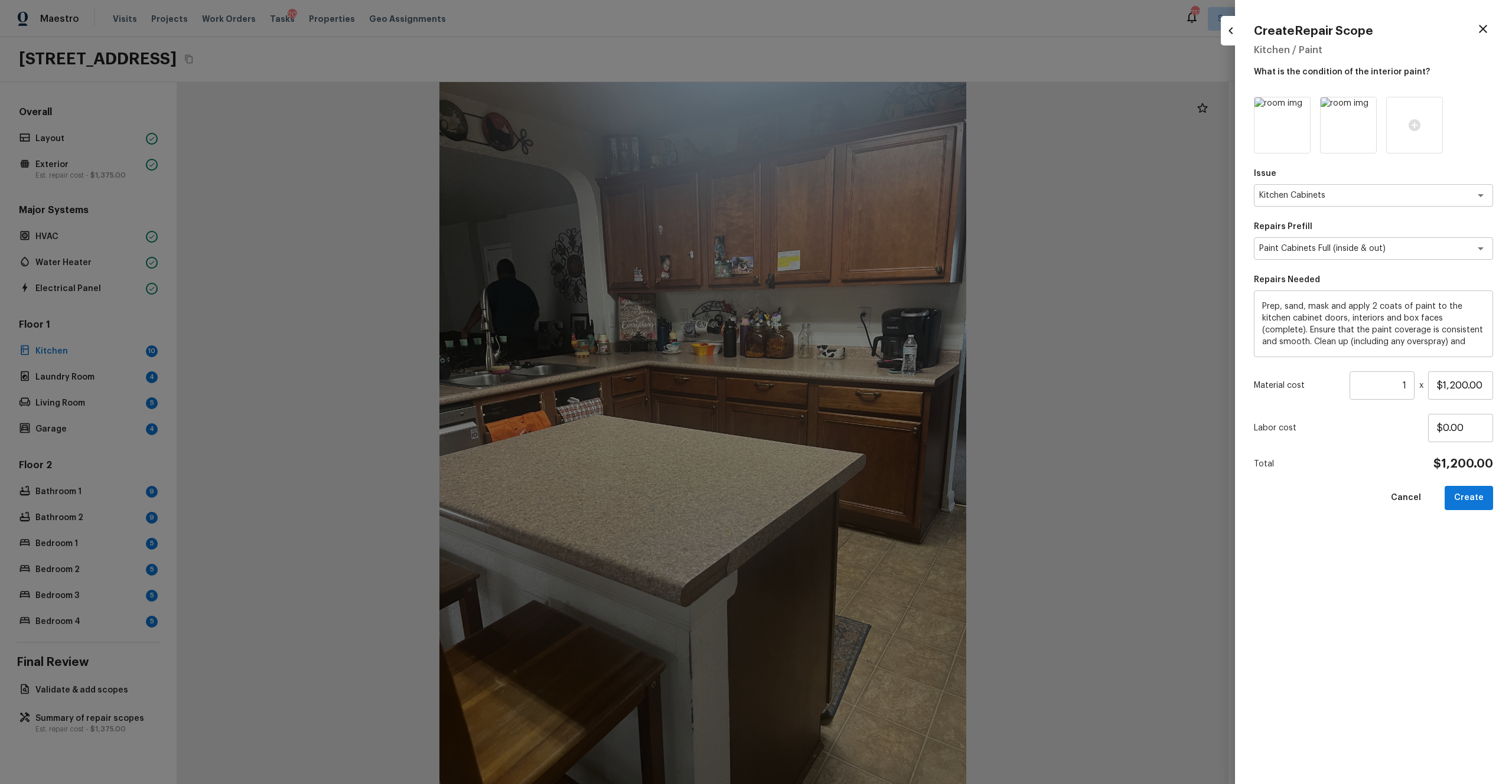
click at [849, 431] on button "Create" at bounding box center [1468, 498] width 49 height 24
type input "$0.00"
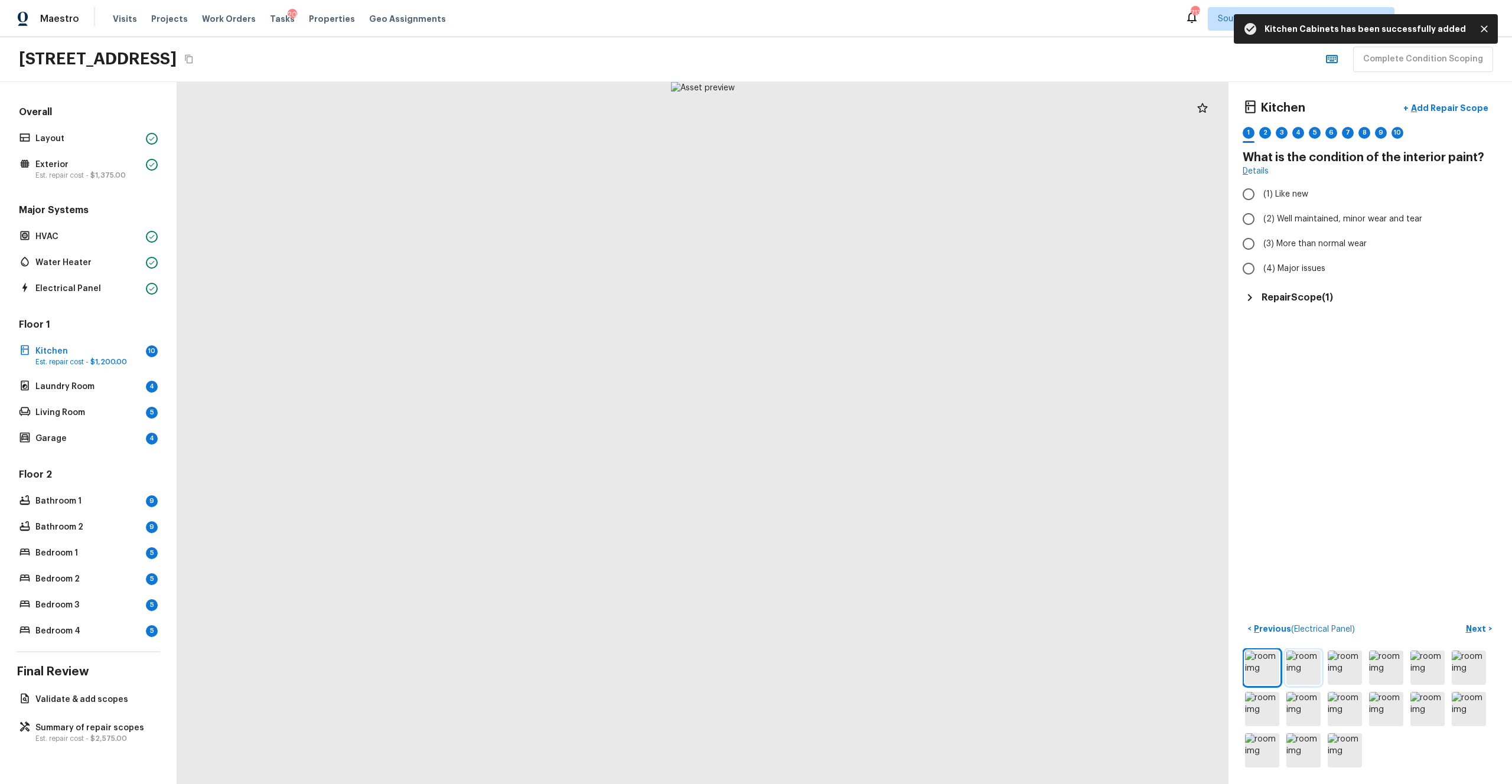
click at [849, 431] on img at bounding box center [1303, 668] width 34 height 34
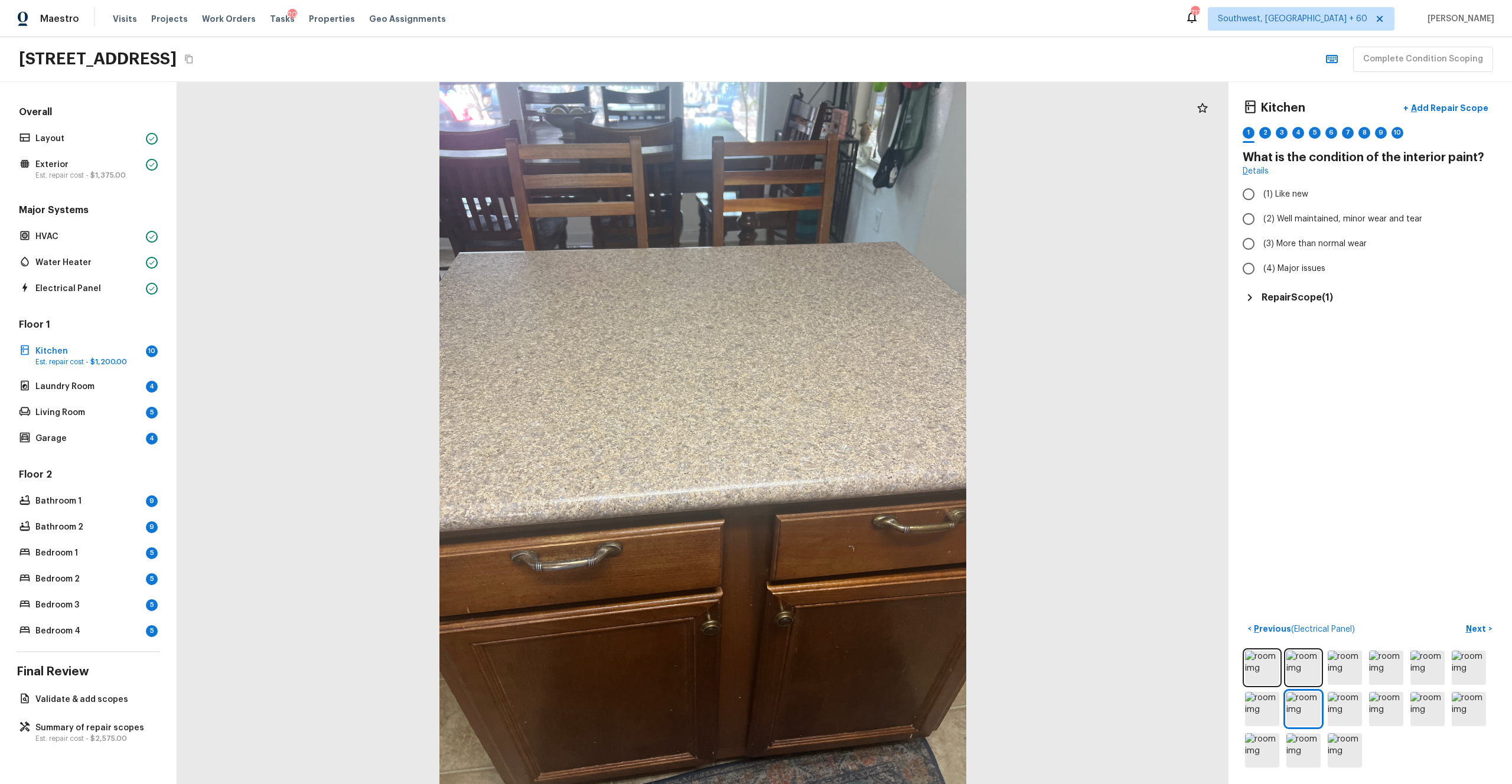
click at [849, 300] on div "Repair Scope ( 1 )" at bounding box center [1370, 297] width 255 height 15
drag, startPoint x: 1327, startPoint y: 269, endPoint x: 1253, endPoint y: 186, distance: 111.2
click at [849, 186] on div "(1) Like new (2) Well maintained, minor wear and tear (3) More than normal wear…" at bounding box center [1370, 231] width 255 height 99
copy div "(1) Like new (2) Well maintained, minor wear and tear (3) More than normal wear…"
click at [849, 431] on div "Kitchen + Add Repair Scope 1 2 3 4 5 6 7 8 9 10 What is the condition of the in…" at bounding box center [1370, 433] width 283 height 702
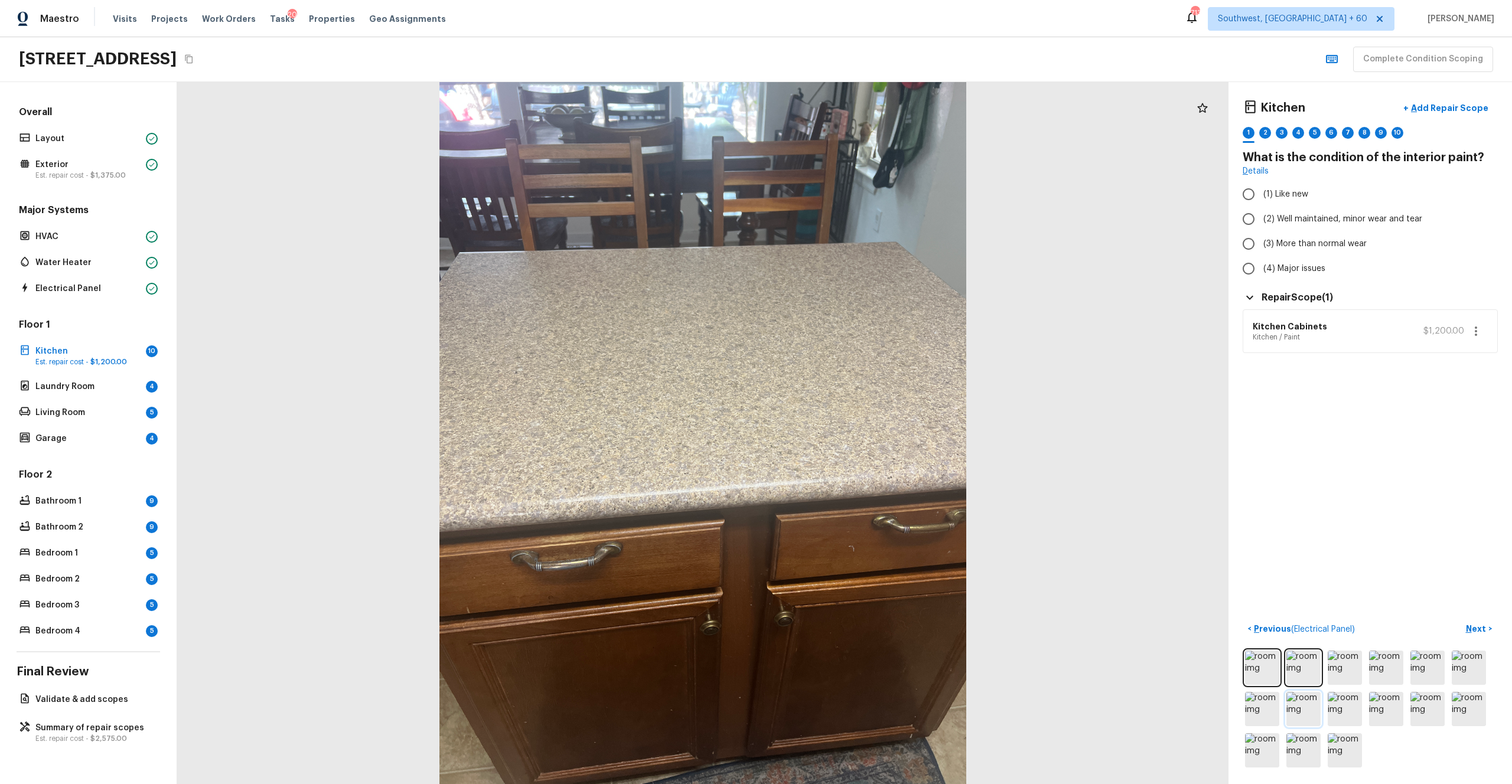
click at [849, 431] on img at bounding box center [1303, 709] width 34 height 34
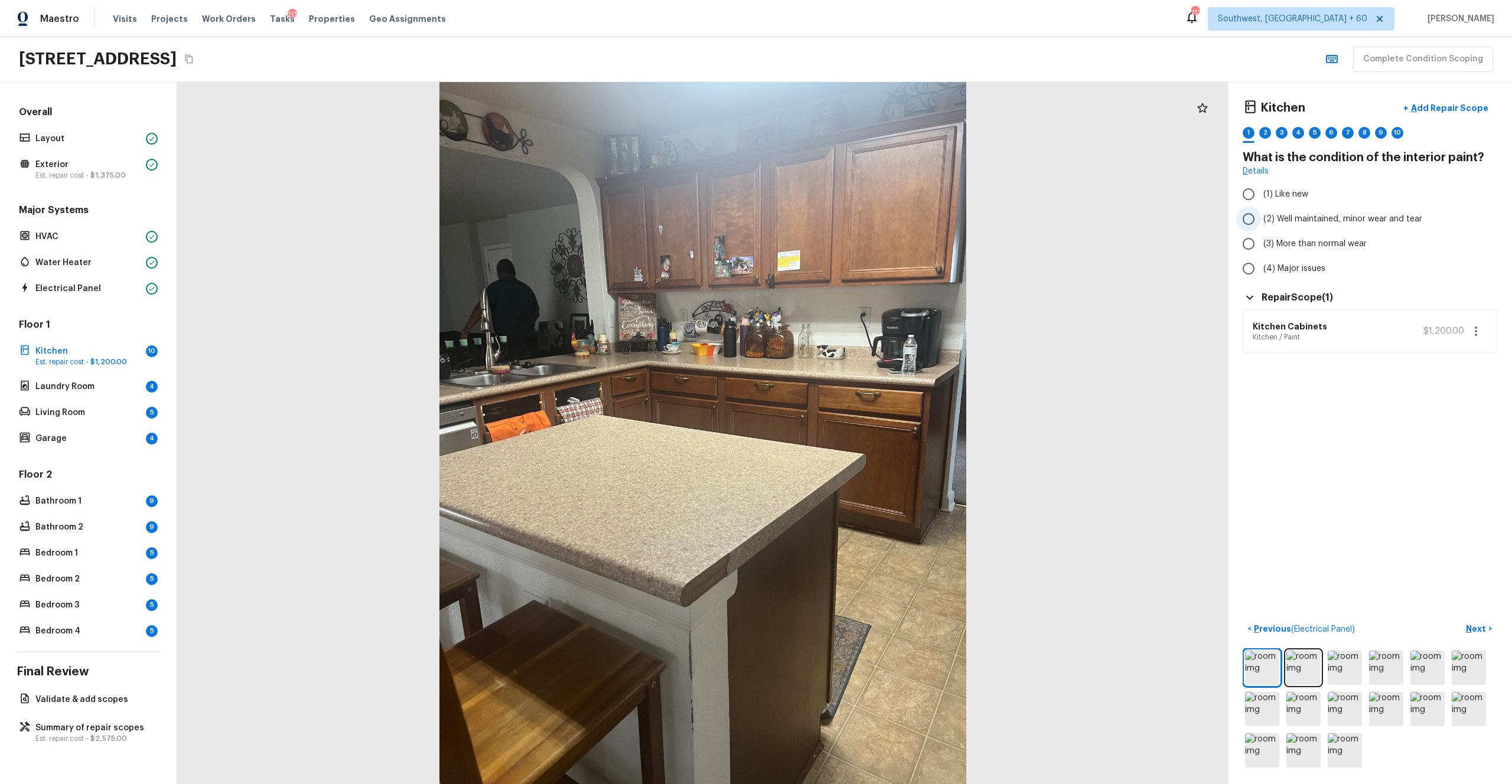
click at [849, 217] on span "(2) Well maintained, minor wear and tear" at bounding box center [1342, 219] width 159 height 12
click at [849, 217] on input "(2) Well maintained, minor wear and tear" at bounding box center [1248, 218] width 25 height 25
radio input "true"
click at [849, 431] on p "Next" at bounding box center [1477, 629] width 22 height 12
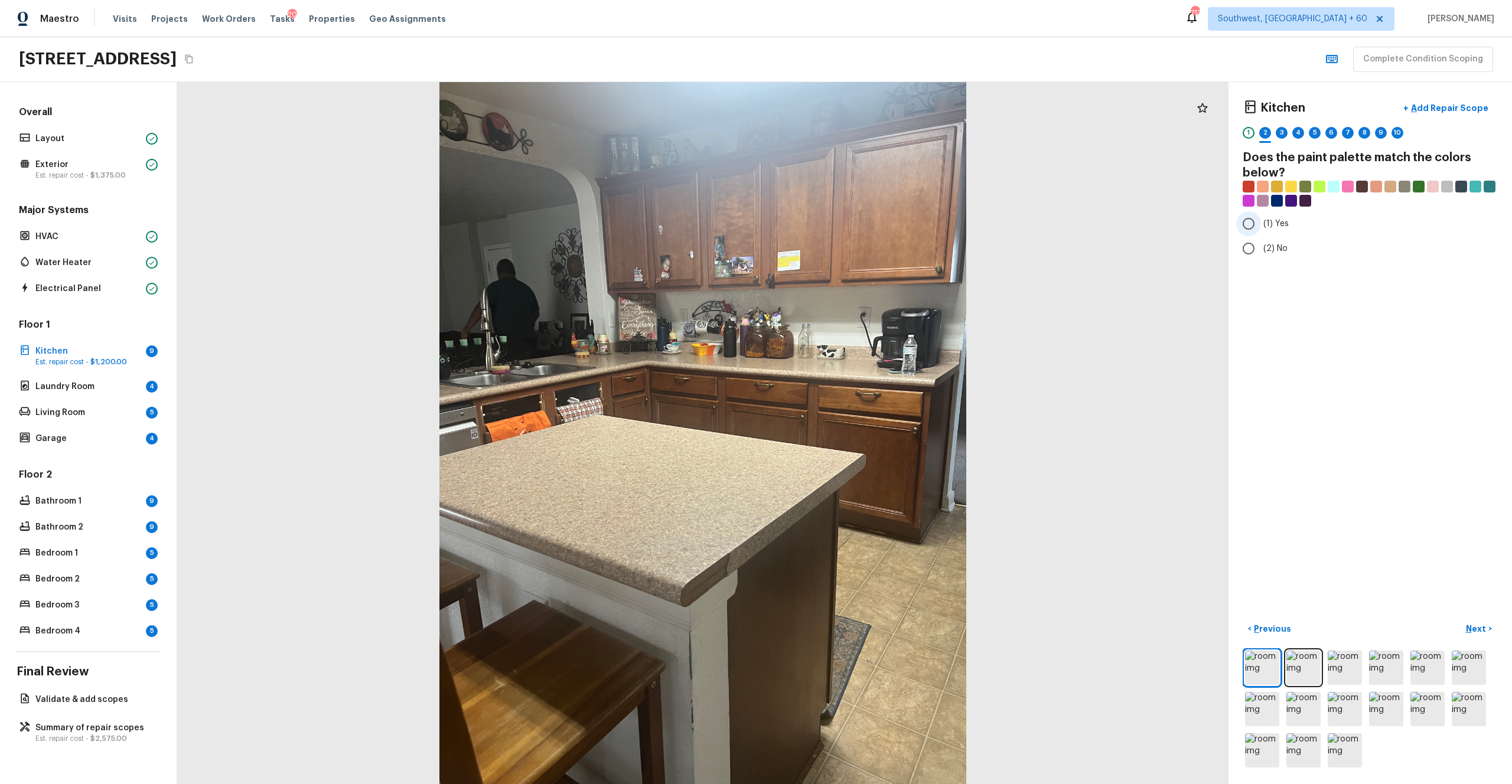
click at [849, 225] on span "(1) Yes" at bounding box center [1276, 223] width 26 height 12
click at [849, 225] on input "(1) Yes" at bounding box center [1248, 223] width 25 height 25
radio input "true"
click at [849, 431] on p "Next" at bounding box center [1477, 629] width 22 height 12
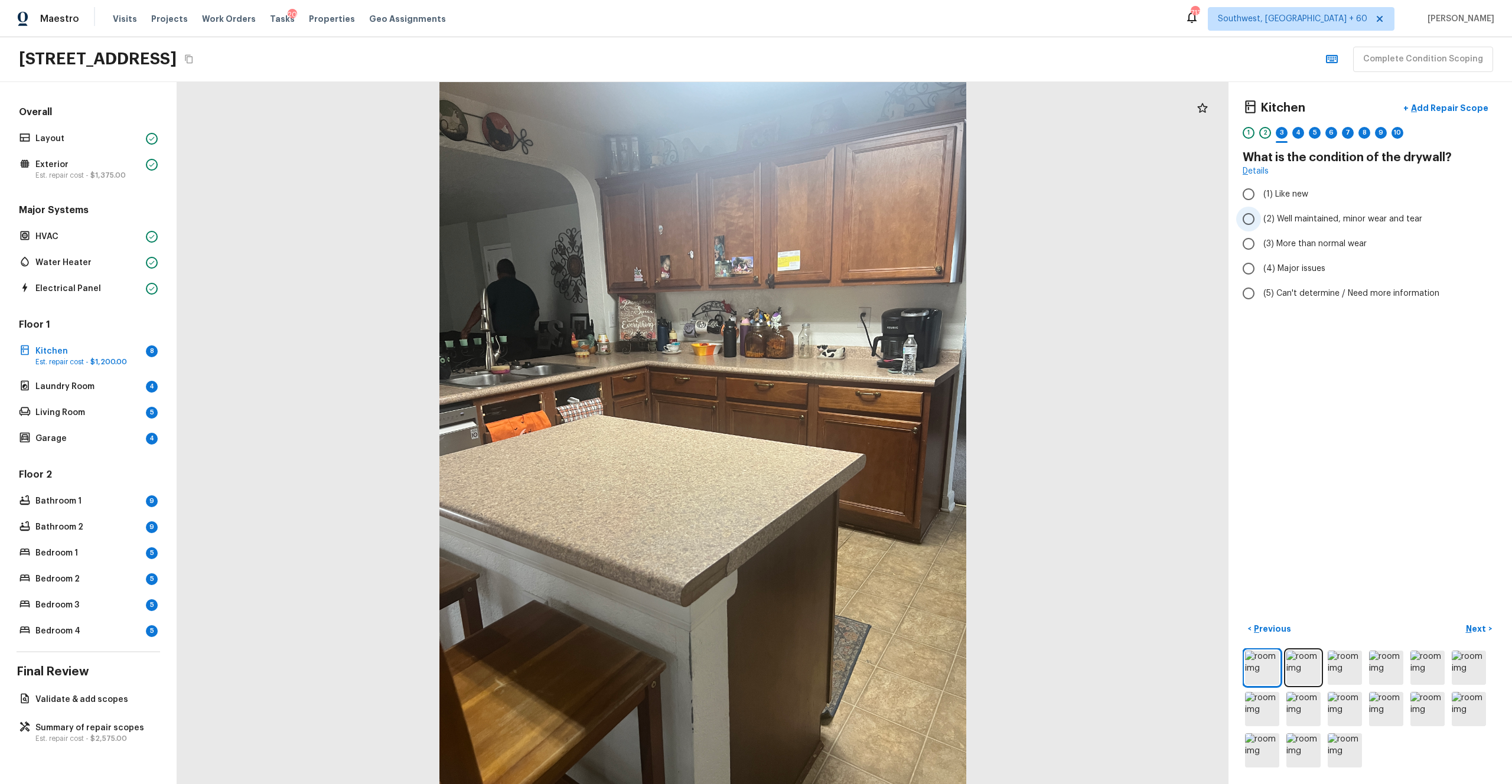
click at [849, 213] on span "(2) Well maintained, minor wear and tear" at bounding box center [1342, 219] width 159 height 12
click at [849, 213] on input "(2) Well maintained, minor wear and tear" at bounding box center [1248, 218] width 25 height 25
radio input "true"
click at [849, 431] on p "Next" at bounding box center [1477, 629] width 22 height 12
click at [849, 251] on span "(3) Tile" at bounding box center [1276, 253] width 27 height 12
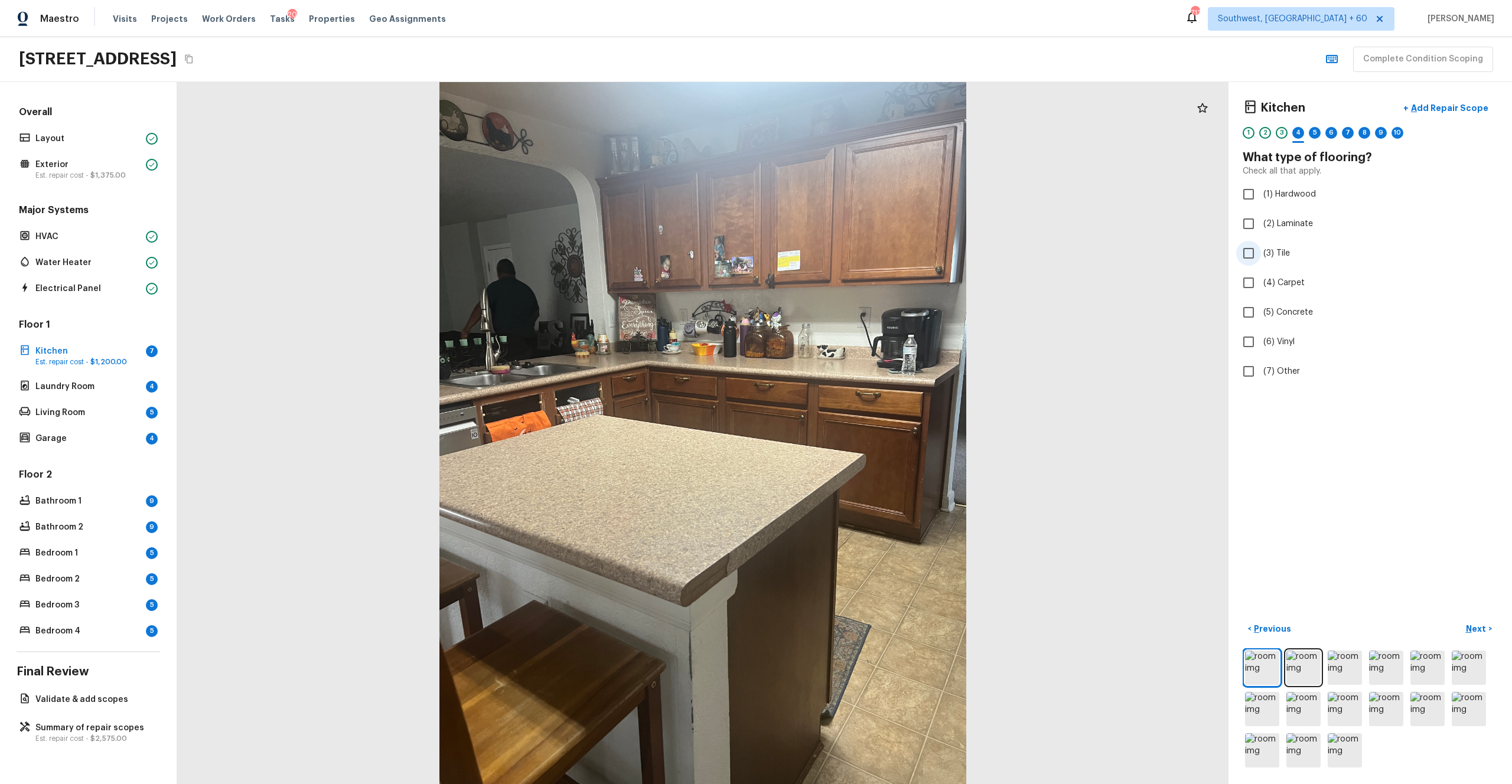
click at [849, 251] on input "(3) Tile" at bounding box center [1248, 252] width 25 height 25
checkbox input "true"
click at [849, 431] on p "Next" at bounding box center [1477, 629] width 22 height 12
click at [849, 222] on span "(2) Well maintained, minor wear and tear" at bounding box center [1342, 219] width 159 height 12
click at [849, 222] on input "(2) Well maintained, minor wear and tear" at bounding box center [1248, 218] width 25 height 25
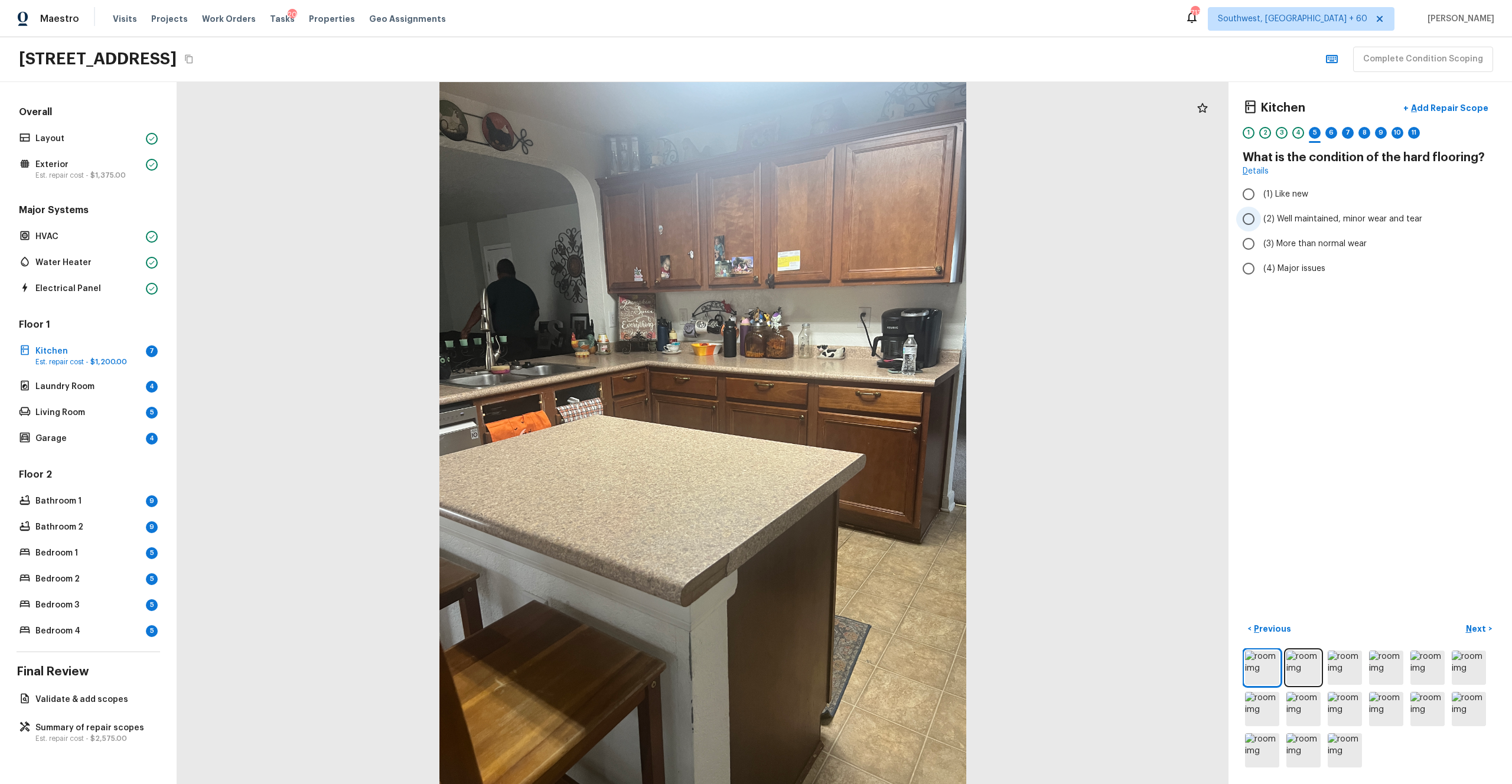
radio input "true"
click at [849, 431] on p "Next" at bounding box center [1477, 629] width 22 height 12
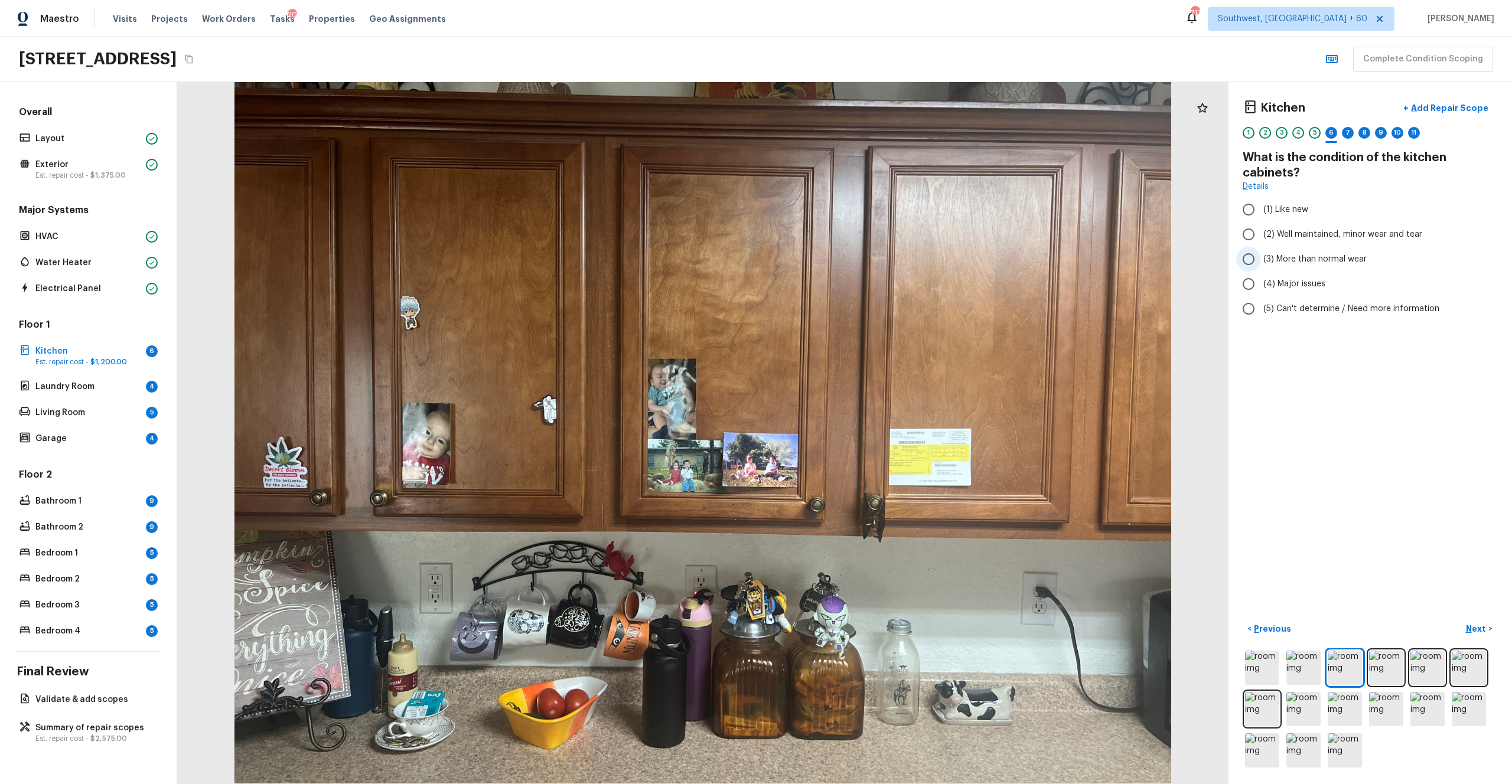
click at [849, 256] on span "(3) More than normal wear" at bounding box center [1314, 259] width 104 height 12
click at [849, 256] on input "(3) More than normal wear" at bounding box center [1248, 258] width 25 height 25
radio input "true"
click at [849, 431] on p "Next" at bounding box center [1477, 629] width 22 height 12
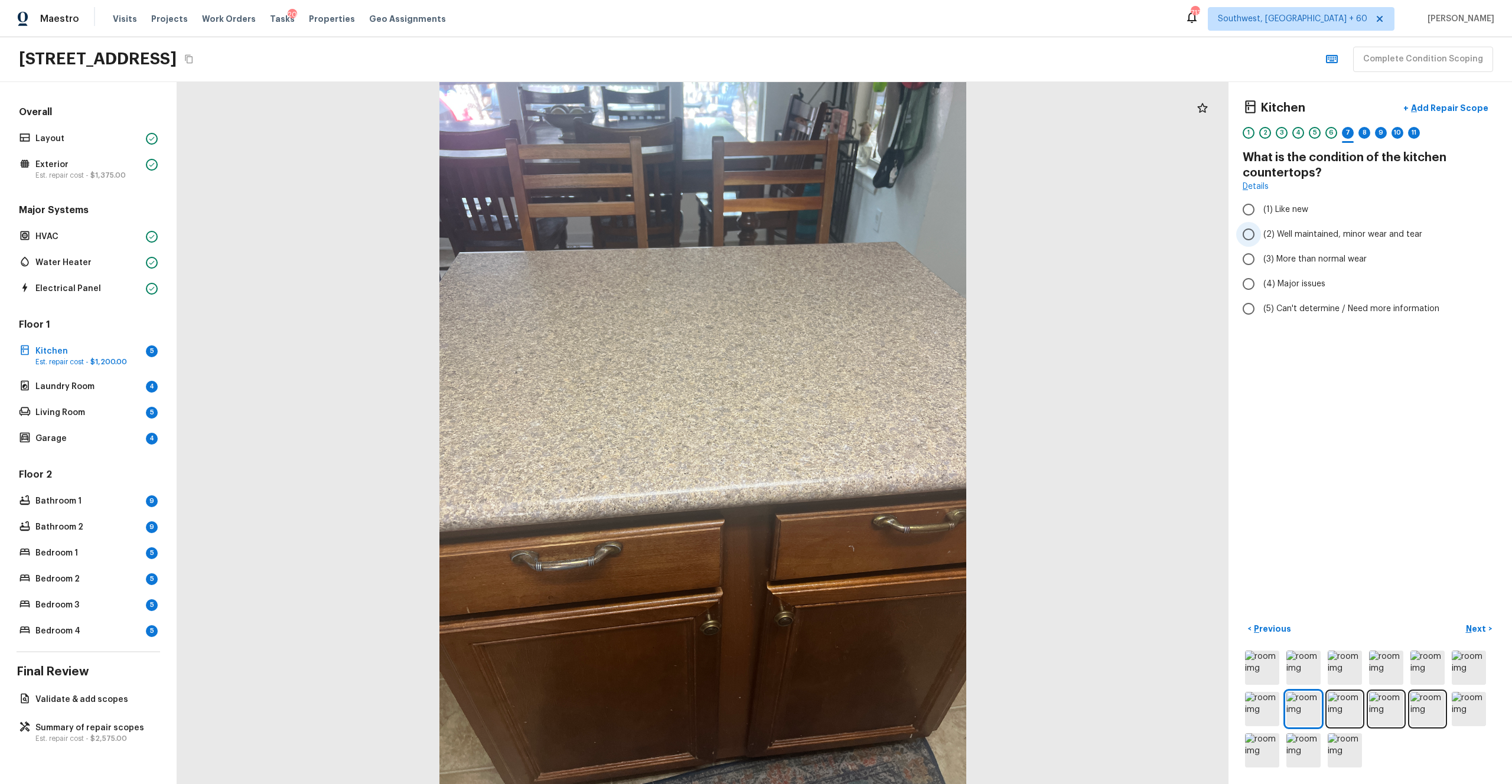
click at [849, 229] on span "(2) Well maintained, minor wear and tear" at bounding box center [1342, 235] width 159 height 12
click at [849, 229] on input "(2) Well maintained, minor wear and tear" at bounding box center [1248, 234] width 25 height 25
radio input "true"
click at [849, 431] on p "Next" at bounding box center [1477, 629] width 22 height 12
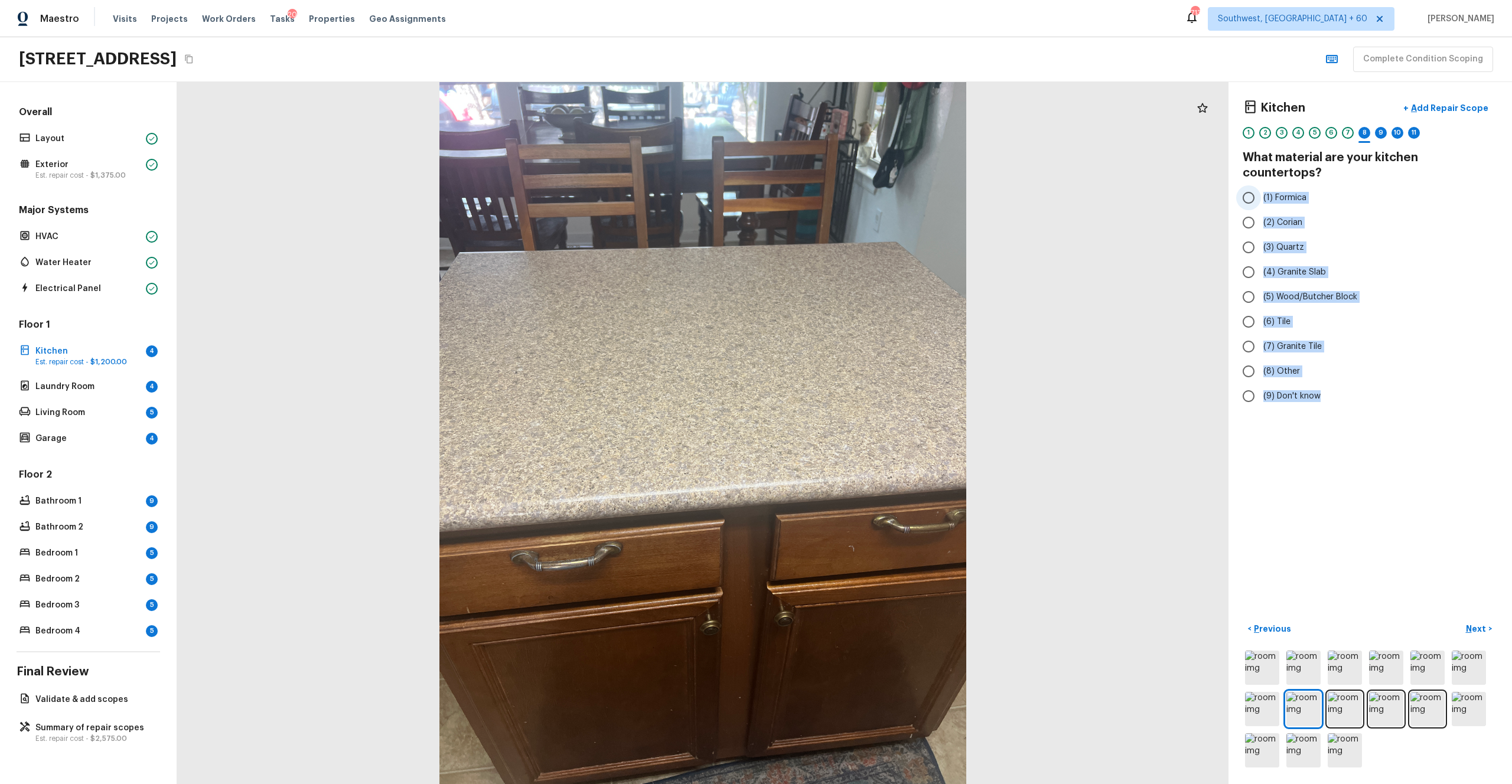
drag, startPoint x: 1331, startPoint y: 384, endPoint x: 1257, endPoint y: 185, distance: 212.3
click at [849, 186] on div "(1) Formica (2) Corian (3) Quartz (4) Granite Slab (5) Wood/Butcher Block (6) T…" at bounding box center [1370, 297] width 255 height 223
copy div "(1) Formica (2) Corian (3) Quartz (4) Granite Slab (5) Wood/Butcher Block (6) T…"
click at [849, 431] on div "Kitchen + Add Repair Scope 1 2 3 4 5 6 7 8 9 10 11 What material are your kitch…" at bounding box center [1370, 433] width 283 height 702
click at [849, 259] on label "(4) Granite Slab" at bounding box center [1362, 271] width 252 height 25
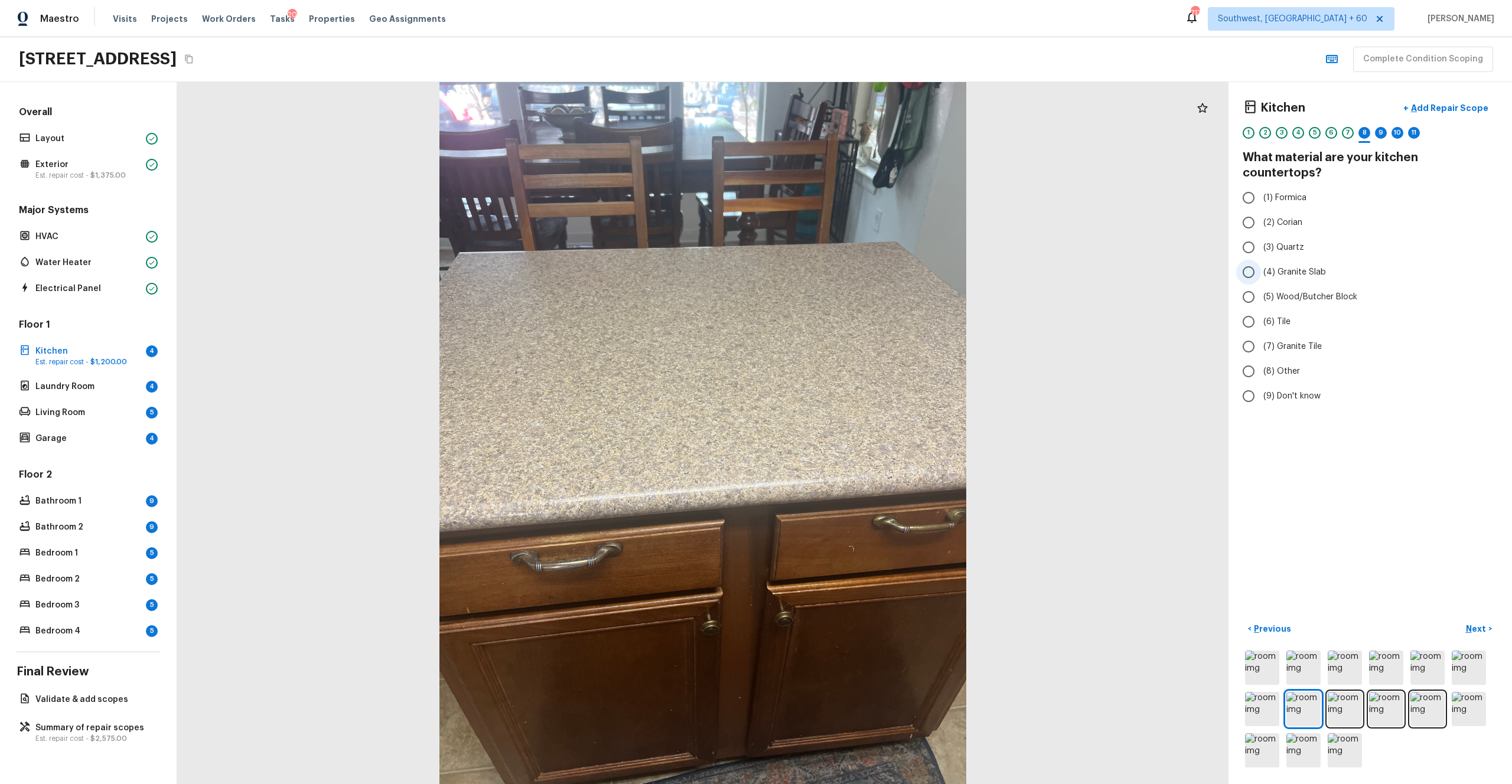
click at [849, 259] on input "(4) Granite Slab" at bounding box center [1248, 271] width 25 height 25
radio input "true"
click at [849, 431] on p "Next" at bounding box center [1477, 629] width 22 height 12
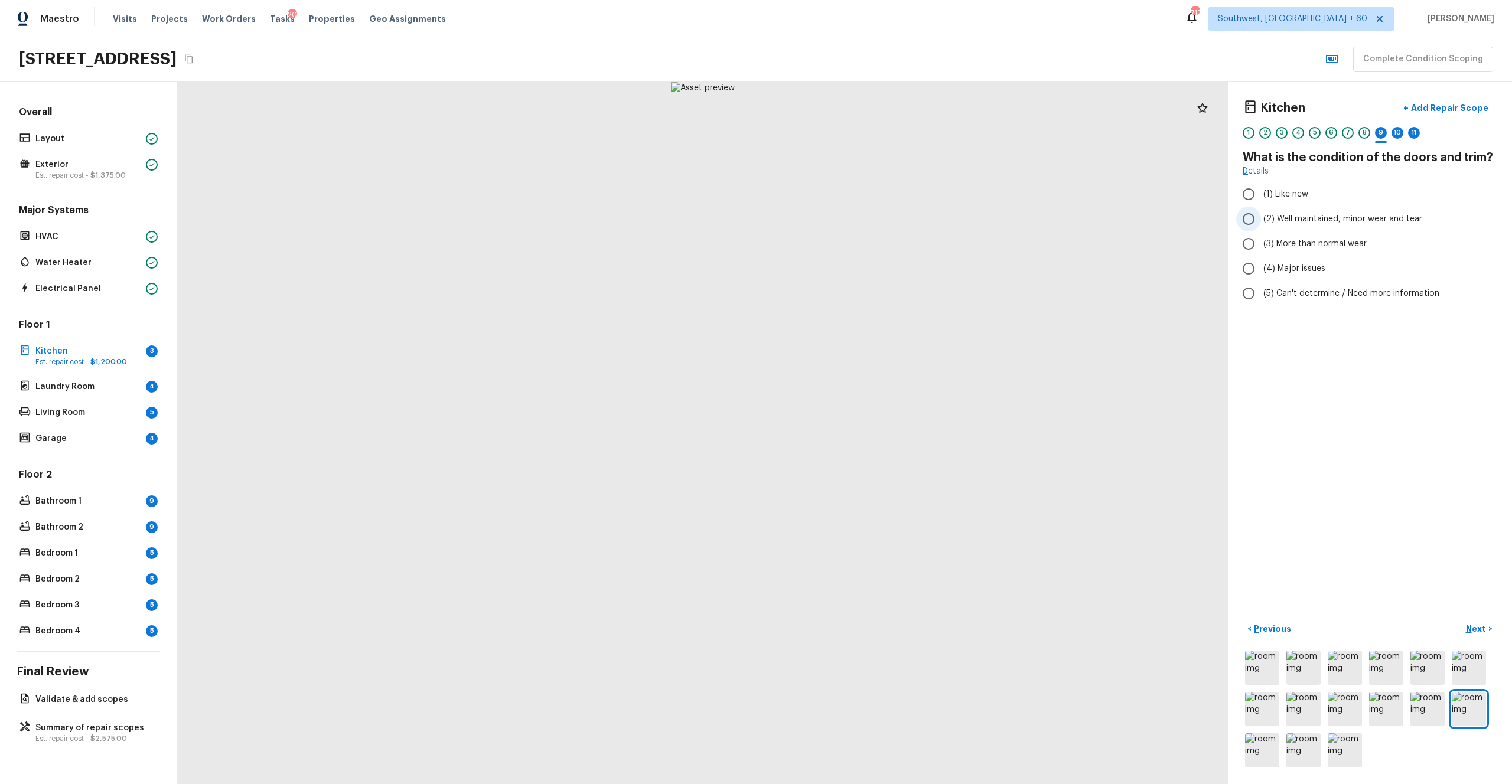
click at [849, 220] on span "(2) Well maintained, minor wear and tear" at bounding box center [1342, 219] width 159 height 12
click at [849, 220] on input "(2) Well maintained, minor wear and tear" at bounding box center [1248, 218] width 25 height 25
radio input "true"
click at [849, 431] on button "Next >" at bounding box center [1479, 628] width 38 height 20
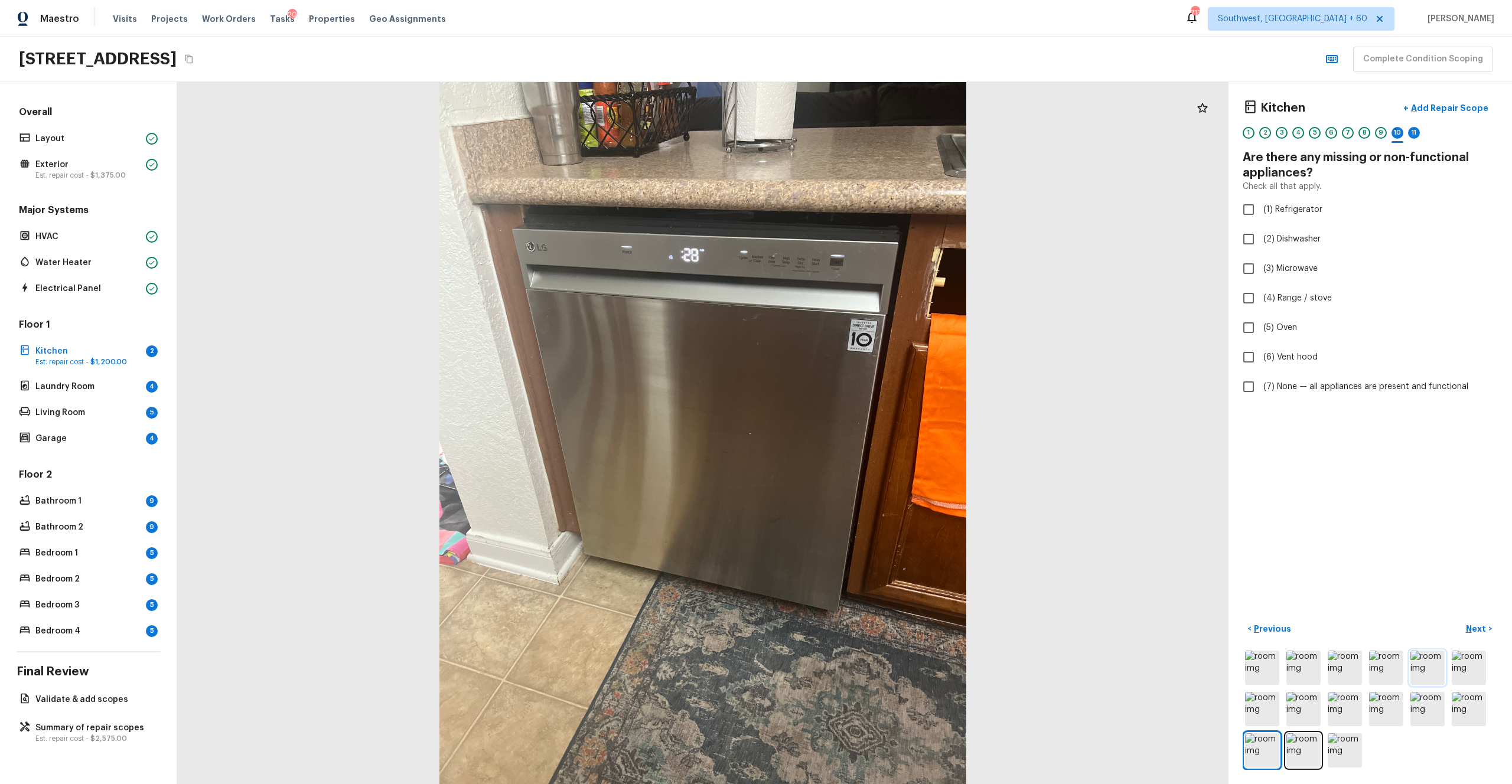
click at [849, 431] on img at bounding box center [1427, 668] width 34 height 34
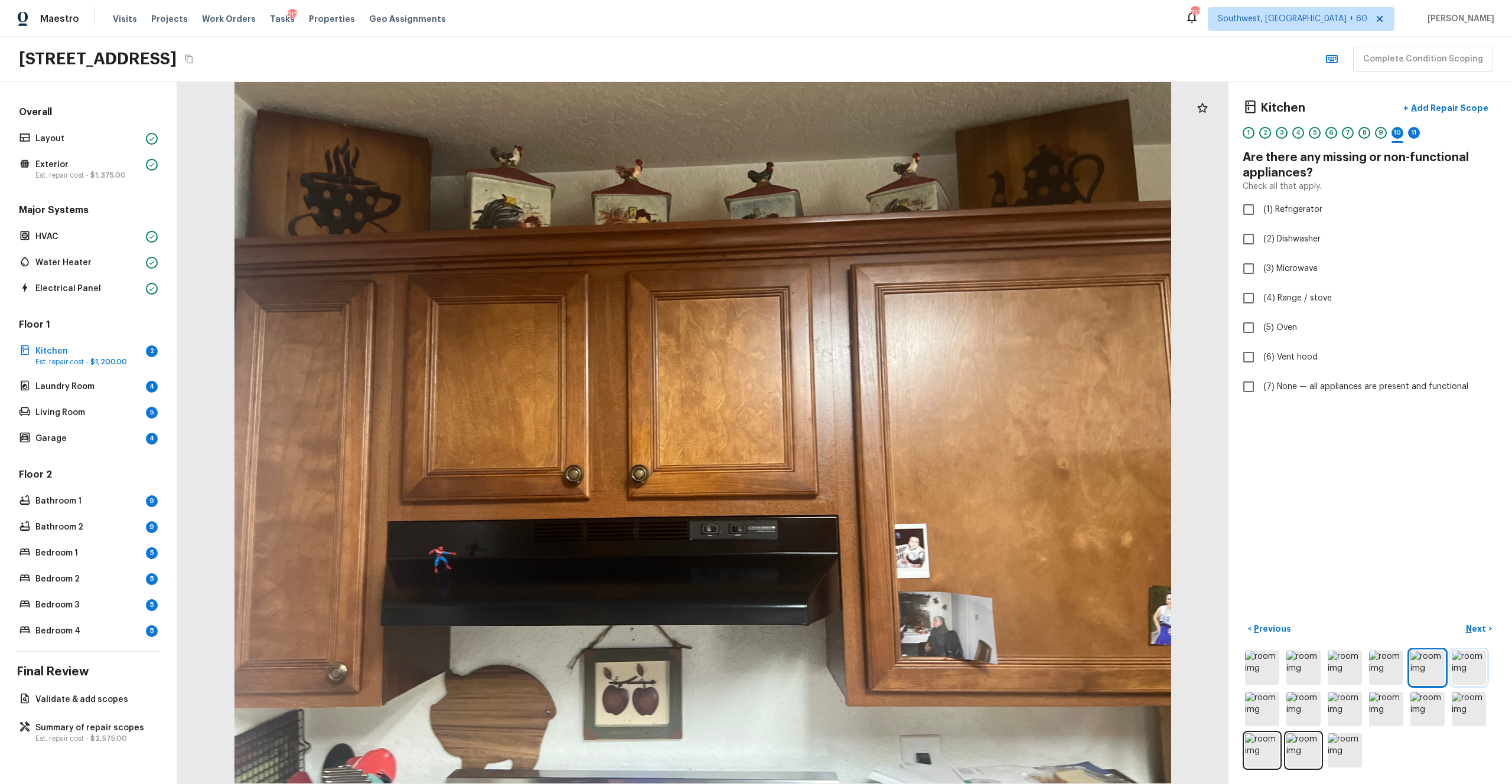
click at [849, 431] on img at bounding box center [1468, 668] width 34 height 34
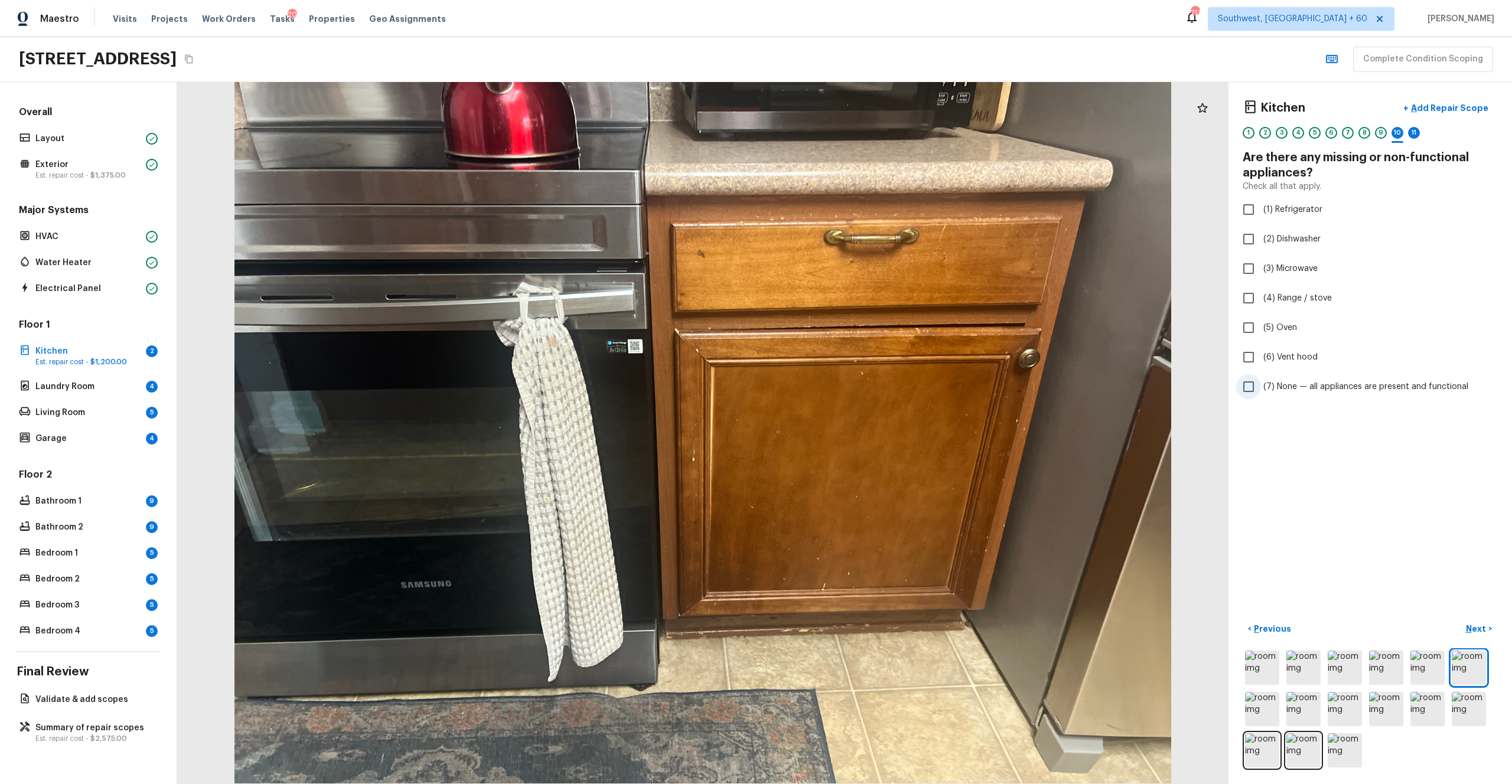
click at [849, 376] on label "(7) None — all appliances are present and functional" at bounding box center [1362, 386] width 252 height 25
click at [849, 376] on input "(7) None — all appliances are present and functional" at bounding box center [1248, 386] width 25 height 25
checkbox input "true"
click at [849, 431] on p "Next" at bounding box center [1477, 629] width 22 height 12
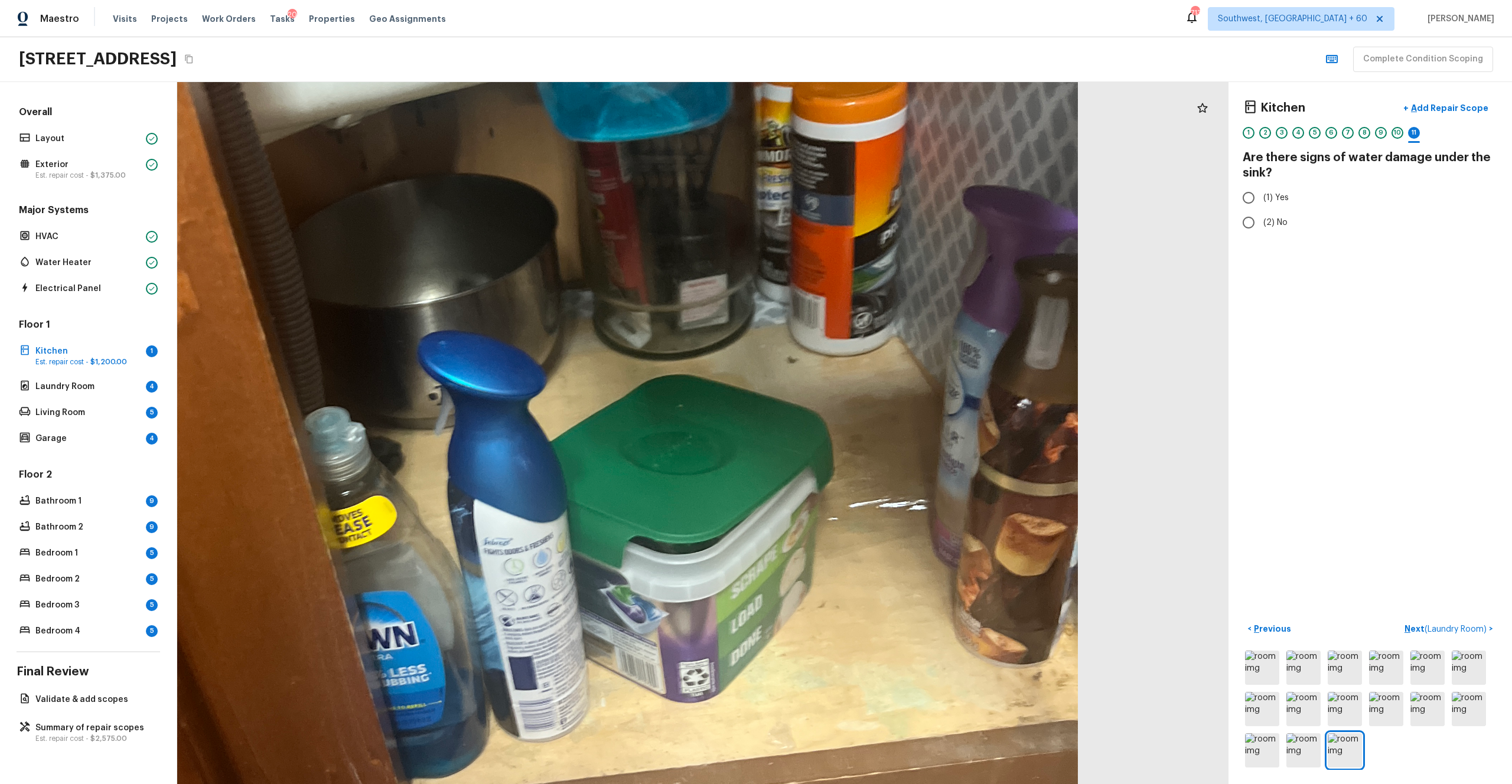
drag, startPoint x: 777, startPoint y: 390, endPoint x: 888, endPoint y: 500, distance: 156.3
click at [849, 431] on div at bounding box center [539, 433] width 2146 height 1434
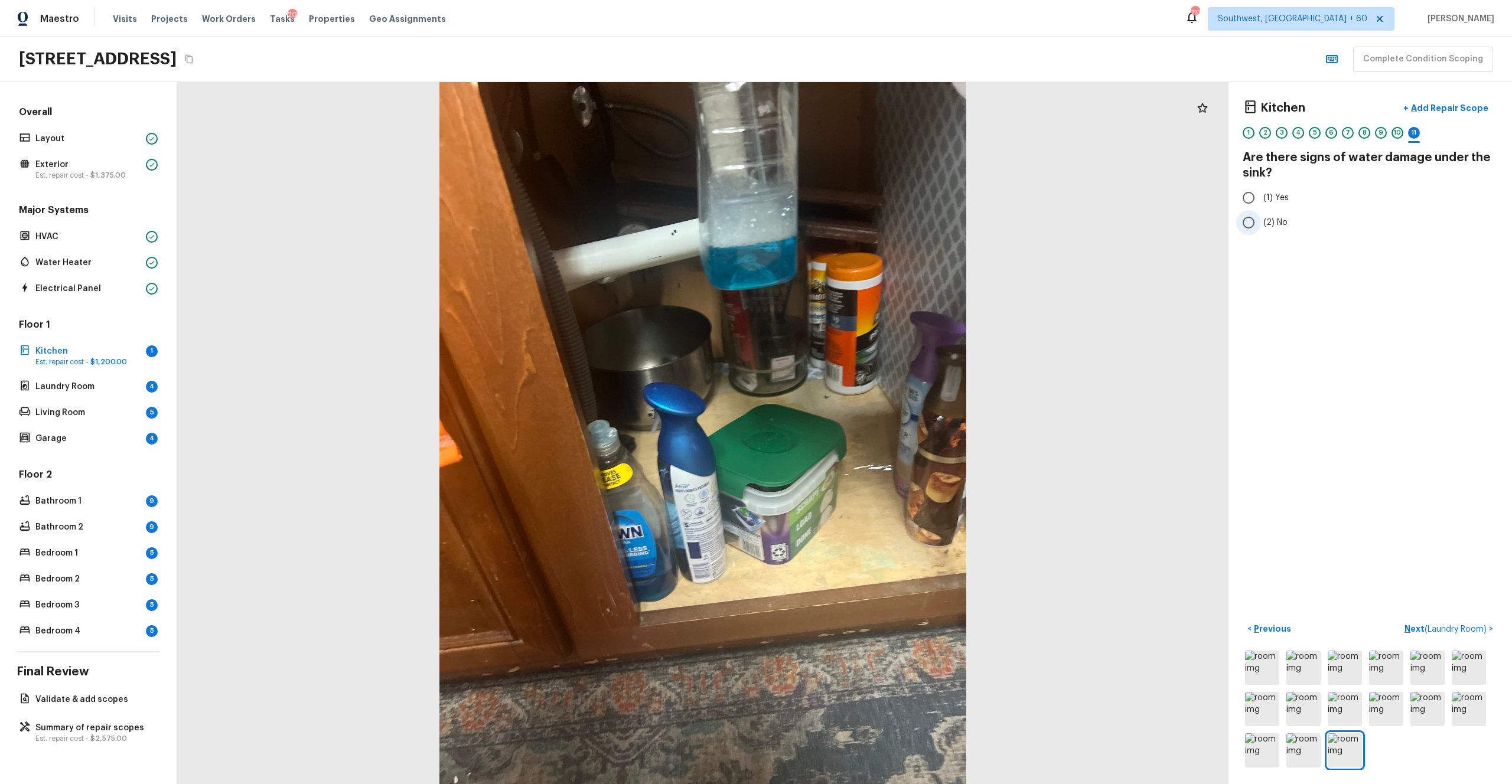
click at [849, 222] on span "(2) No" at bounding box center [1275, 223] width 24 height 12
click at [849, 222] on input "(2) No" at bounding box center [1248, 223] width 25 height 25
radio input "true"
click at [849, 431] on p "Next ( Laundry Room )" at bounding box center [1446, 629] width 85 height 12
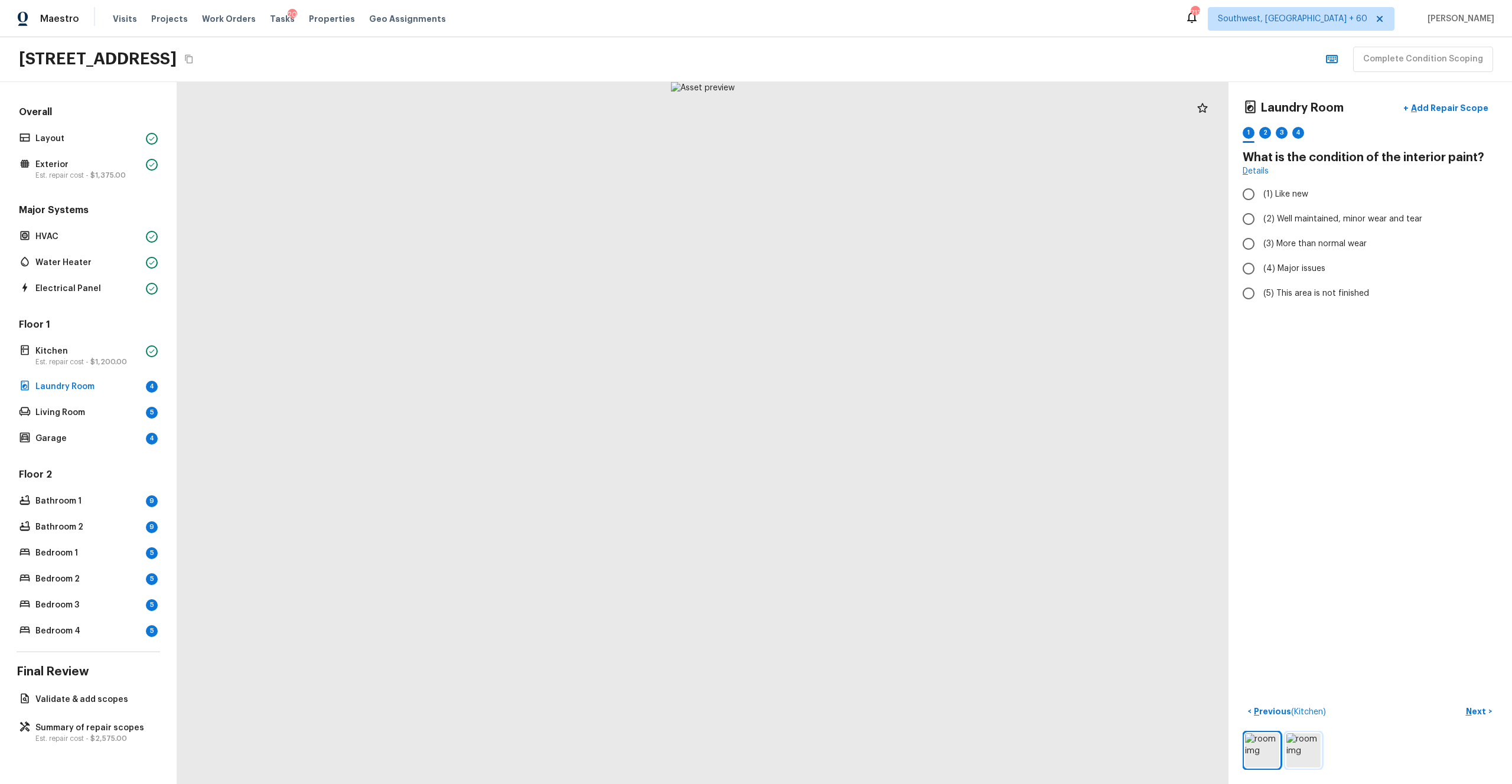
click at [849, 431] on img at bounding box center [1303, 751] width 34 height 34
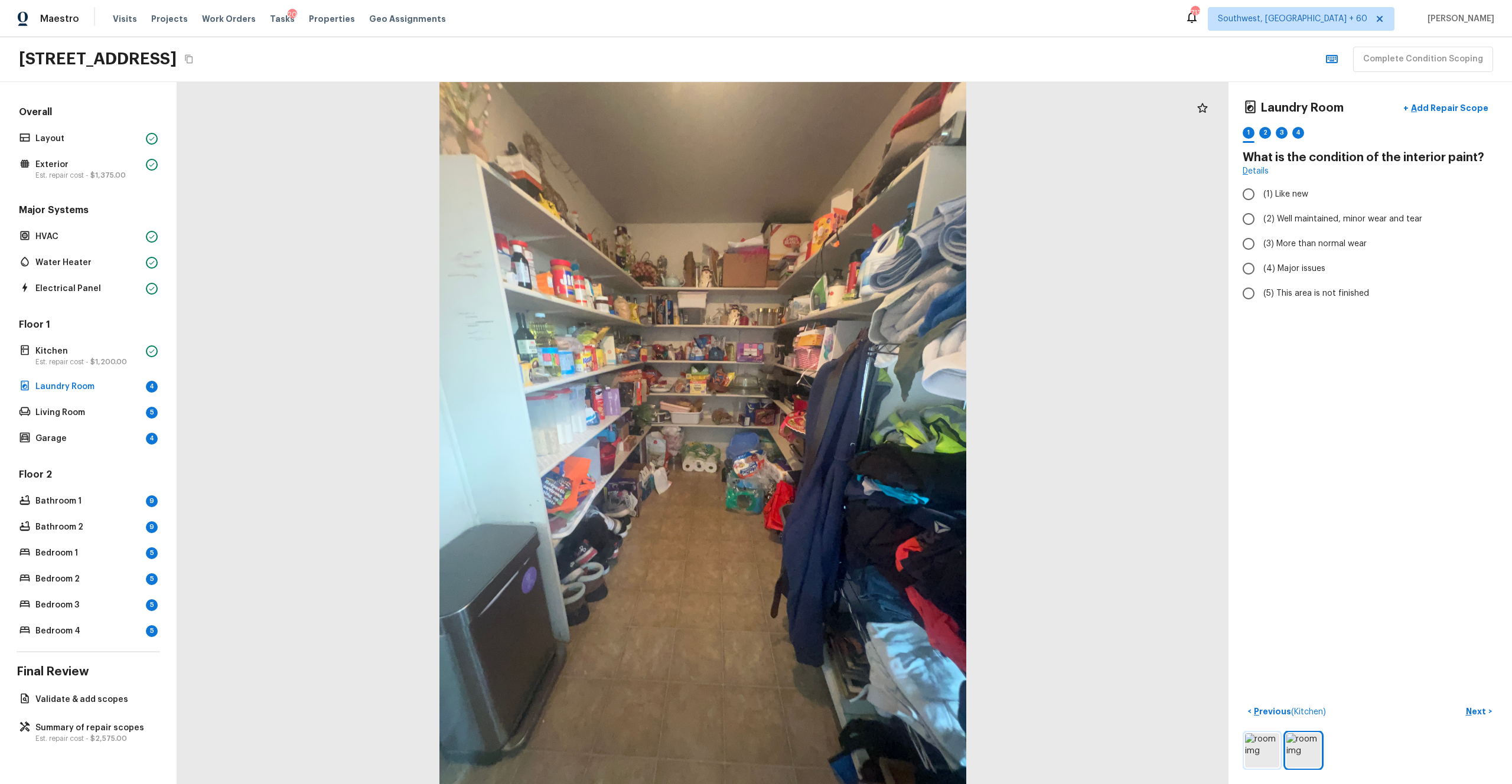
click at [849, 431] on img at bounding box center [1262, 751] width 34 height 34
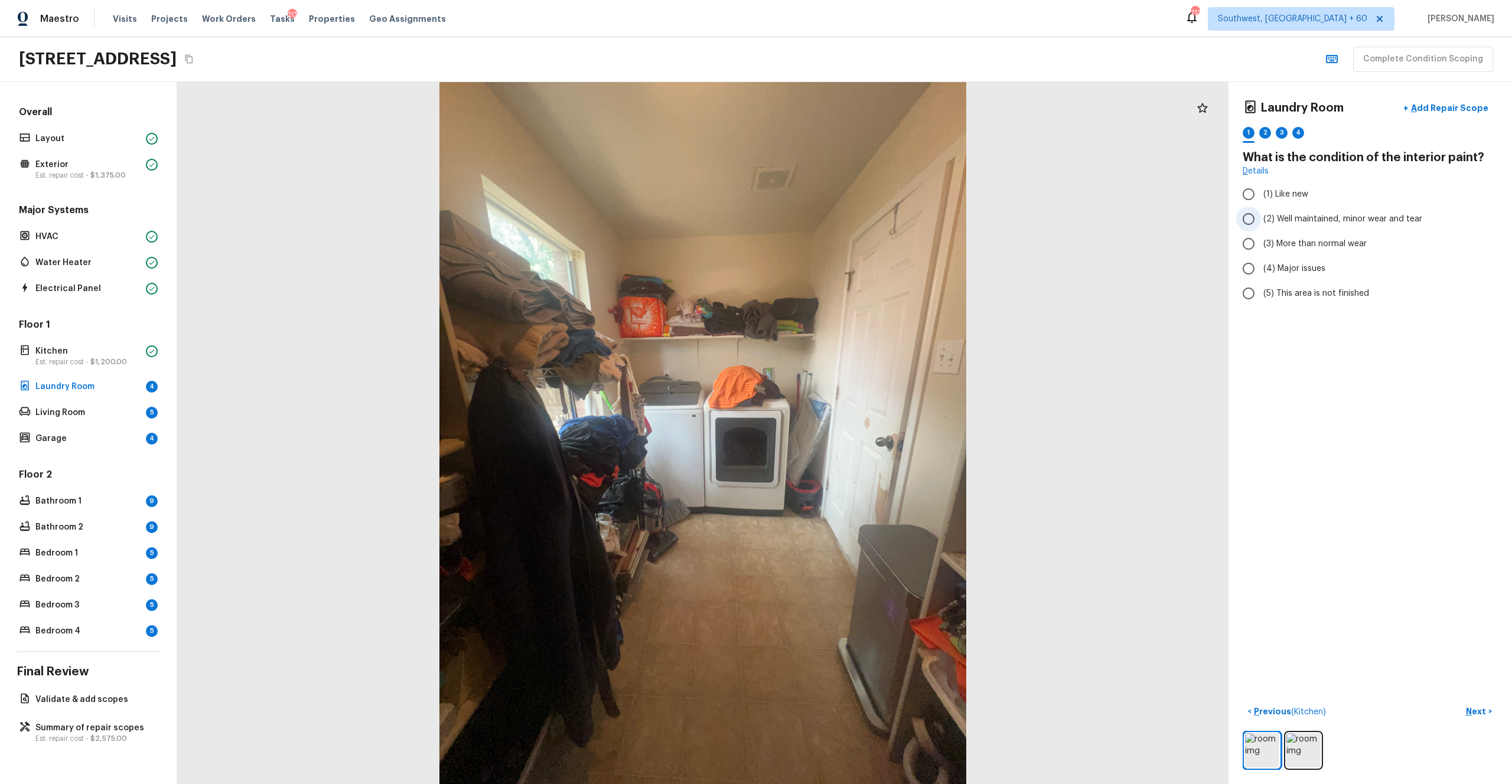
click at [849, 219] on span "(2) Well maintained, minor wear and tear" at bounding box center [1342, 219] width 159 height 12
click at [849, 219] on input "(2) Well maintained, minor wear and tear" at bounding box center [1248, 218] width 25 height 25
radio input "true"
click at [849, 431] on p "Next" at bounding box center [1477, 711] width 22 height 12
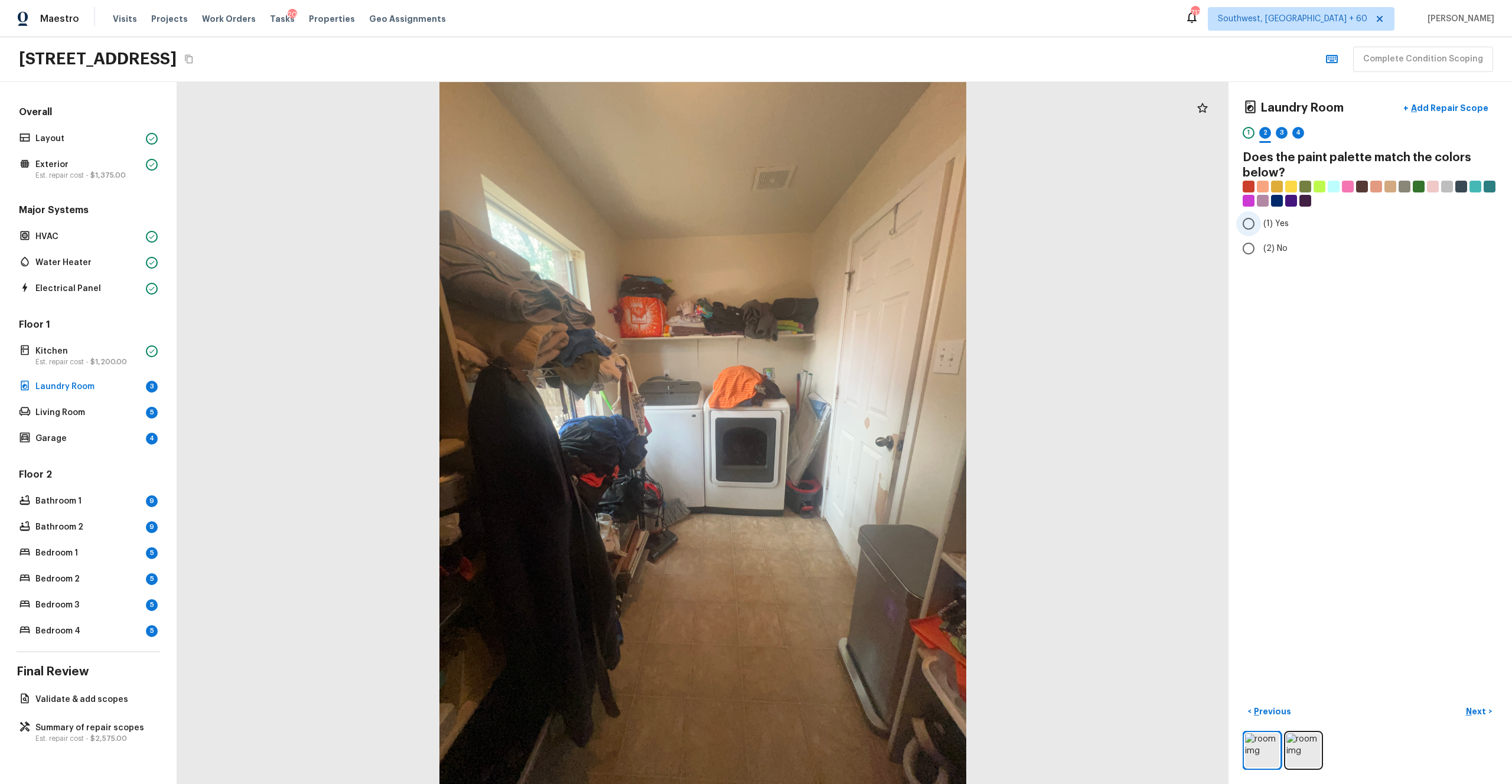
click at [849, 228] on span "(1) Yes" at bounding box center [1276, 223] width 26 height 12
click at [849, 228] on input "(1) Yes" at bounding box center [1248, 223] width 25 height 25
radio input "true"
click at [849, 431] on p "Next" at bounding box center [1477, 711] width 22 height 12
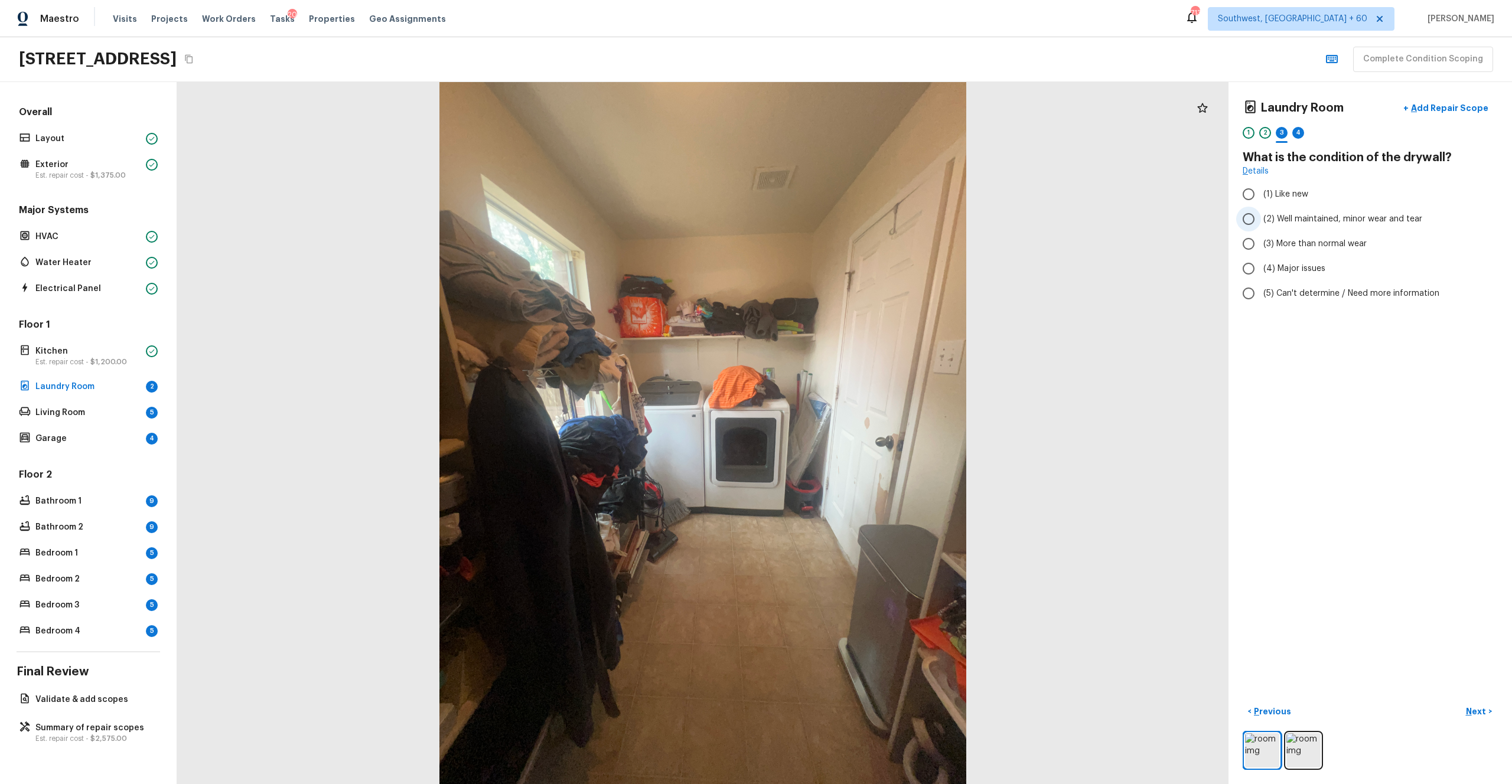
click at [849, 219] on span "(2) Well maintained, minor wear and tear" at bounding box center [1342, 219] width 159 height 12
click at [849, 219] on input "(2) Well maintained, minor wear and tear" at bounding box center [1248, 218] width 25 height 25
radio input "true"
click at [849, 431] on p "Next" at bounding box center [1477, 711] width 22 height 12
click at [849, 254] on label "(3) Tile" at bounding box center [1362, 252] width 252 height 25
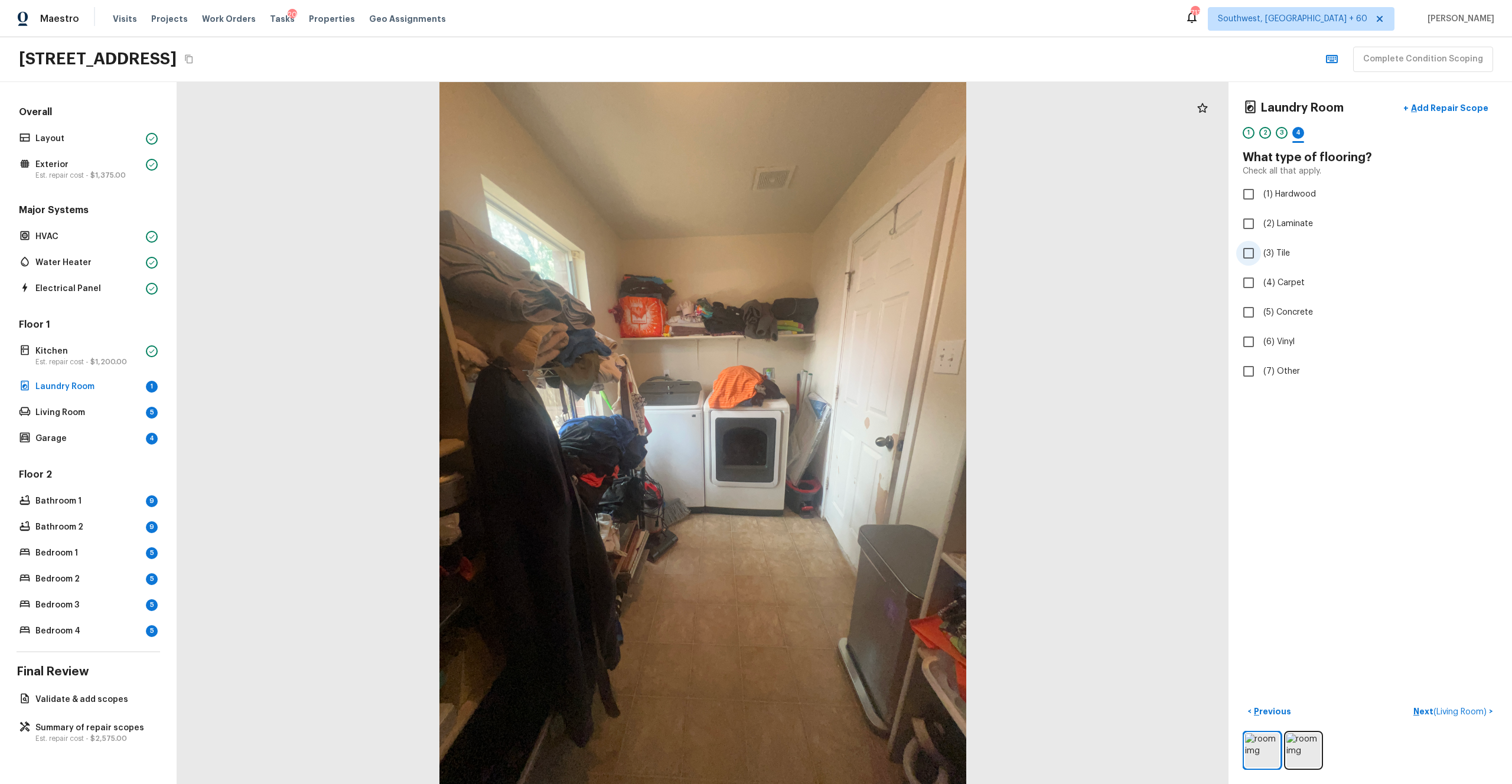
click at [849, 254] on input "(3) Tile" at bounding box center [1248, 252] width 25 height 25
checkbox input "true"
click at [849, 431] on p "Next" at bounding box center [1477, 711] width 22 height 12
click at [849, 224] on span "(2) Well maintained, minor wear and tear" at bounding box center [1342, 219] width 159 height 12
click at [849, 224] on input "(2) Well maintained, minor wear and tear" at bounding box center [1248, 218] width 25 height 25
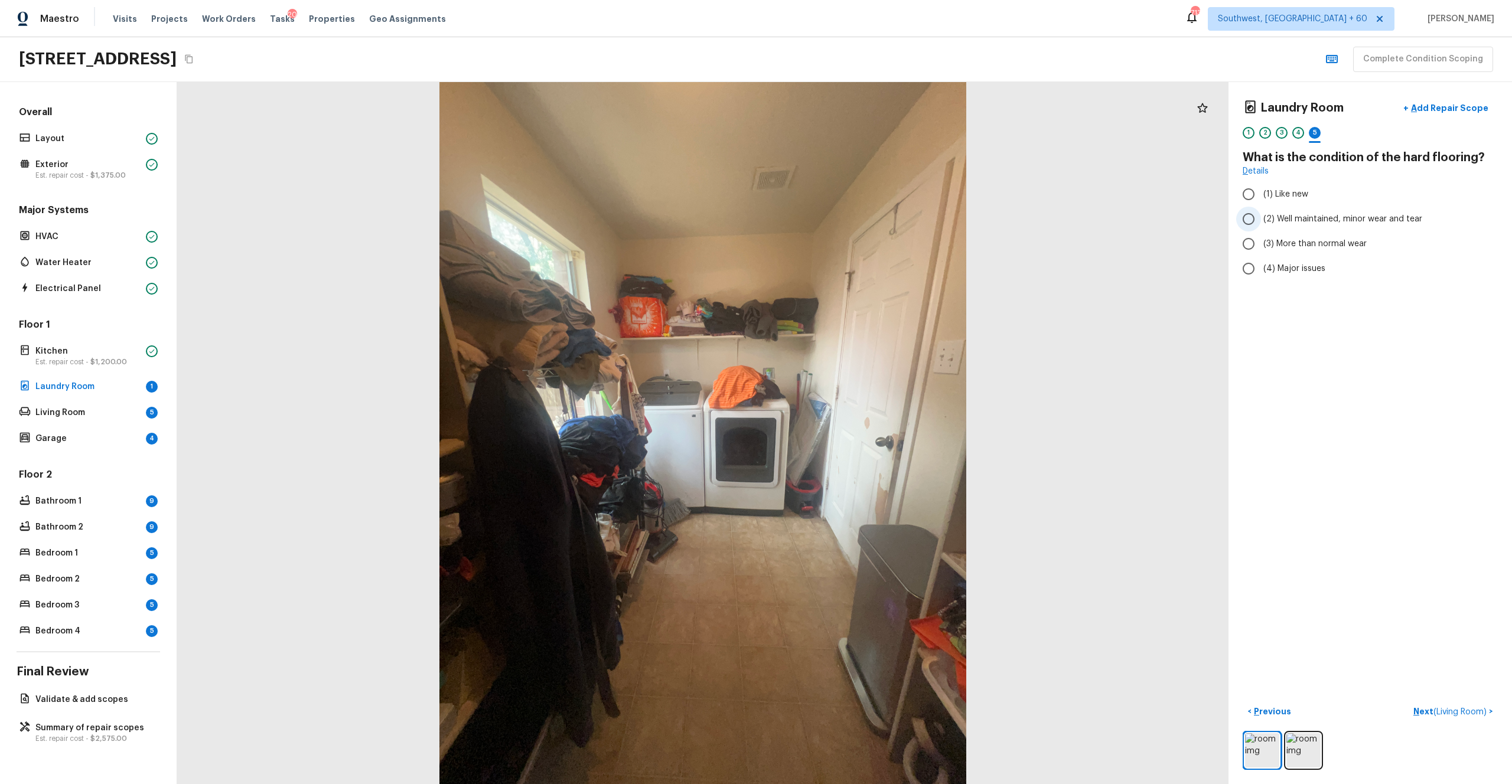
radio input "true"
click at [849, 431] on p "Next ( Living Room )" at bounding box center [1450, 711] width 75 height 12
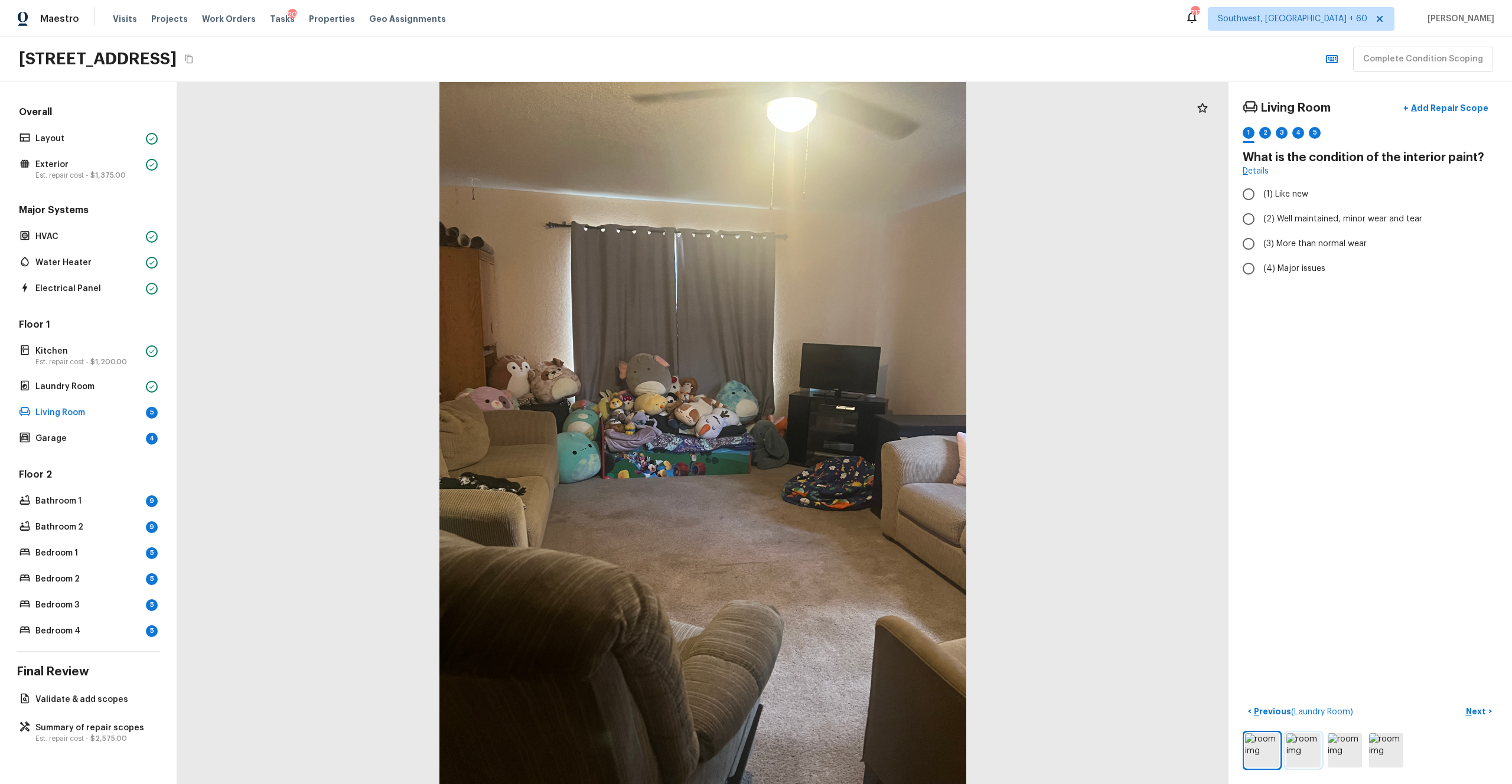
click at [849, 431] on img at bounding box center [1303, 751] width 34 height 34
click at [849, 248] on span "(3) More than normal wear" at bounding box center [1314, 244] width 104 height 12
click at [849, 248] on input "(3) More than normal wear" at bounding box center [1248, 243] width 25 height 25
radio input "true"
click at [849, 431] on p "Next" at bounding box center [1477, 711] width 22 height 12
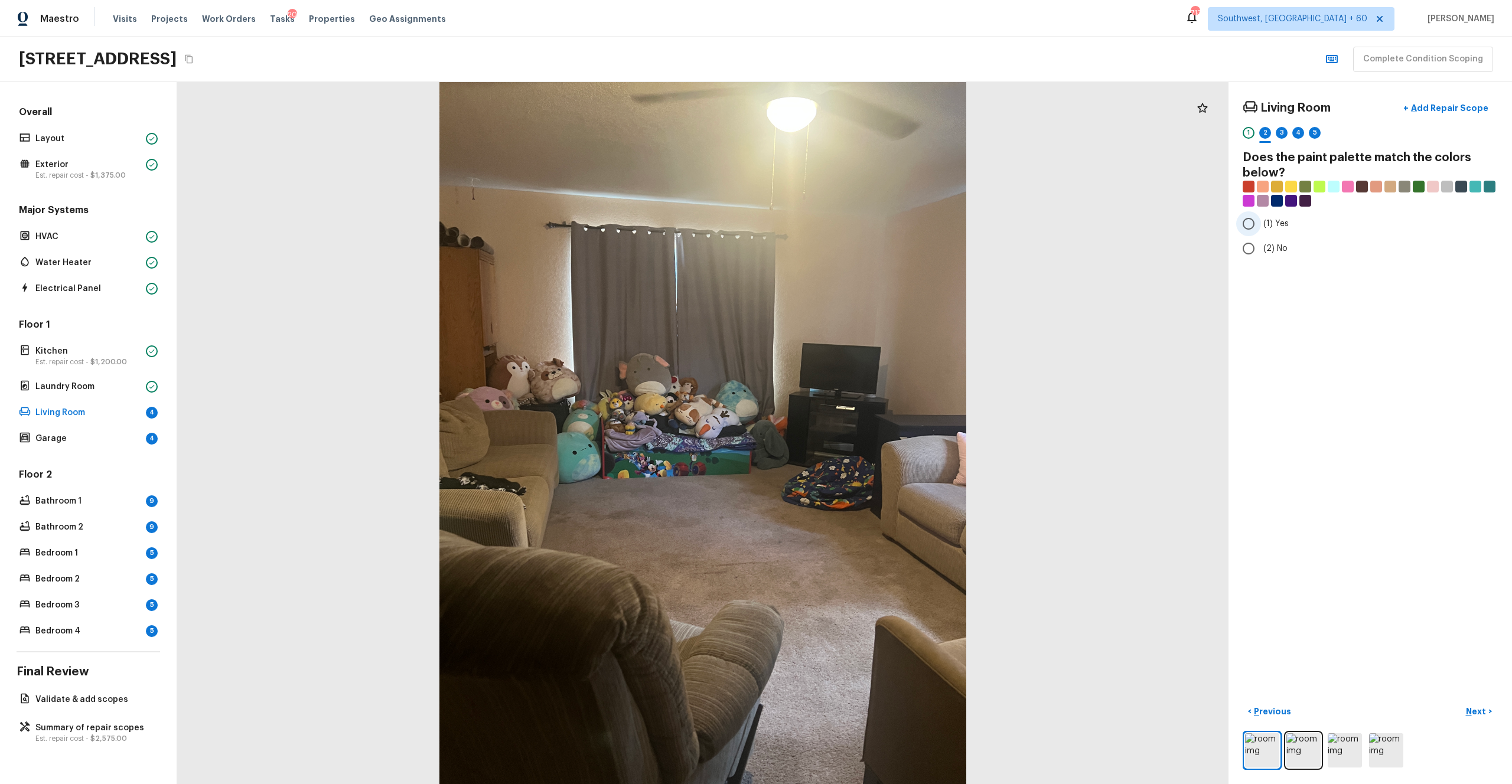
click at [849, 234] on label "(1) Yes" at bounding box center [1362, 223] width 252 height 25
click at [849, 234] on input "(1) Yes" at bounding box center [1248, 223] width 25 height 25
radio input "true"
click at [849, 431] on p "Next" at bounding box center [1477, 711] width 22 height 12
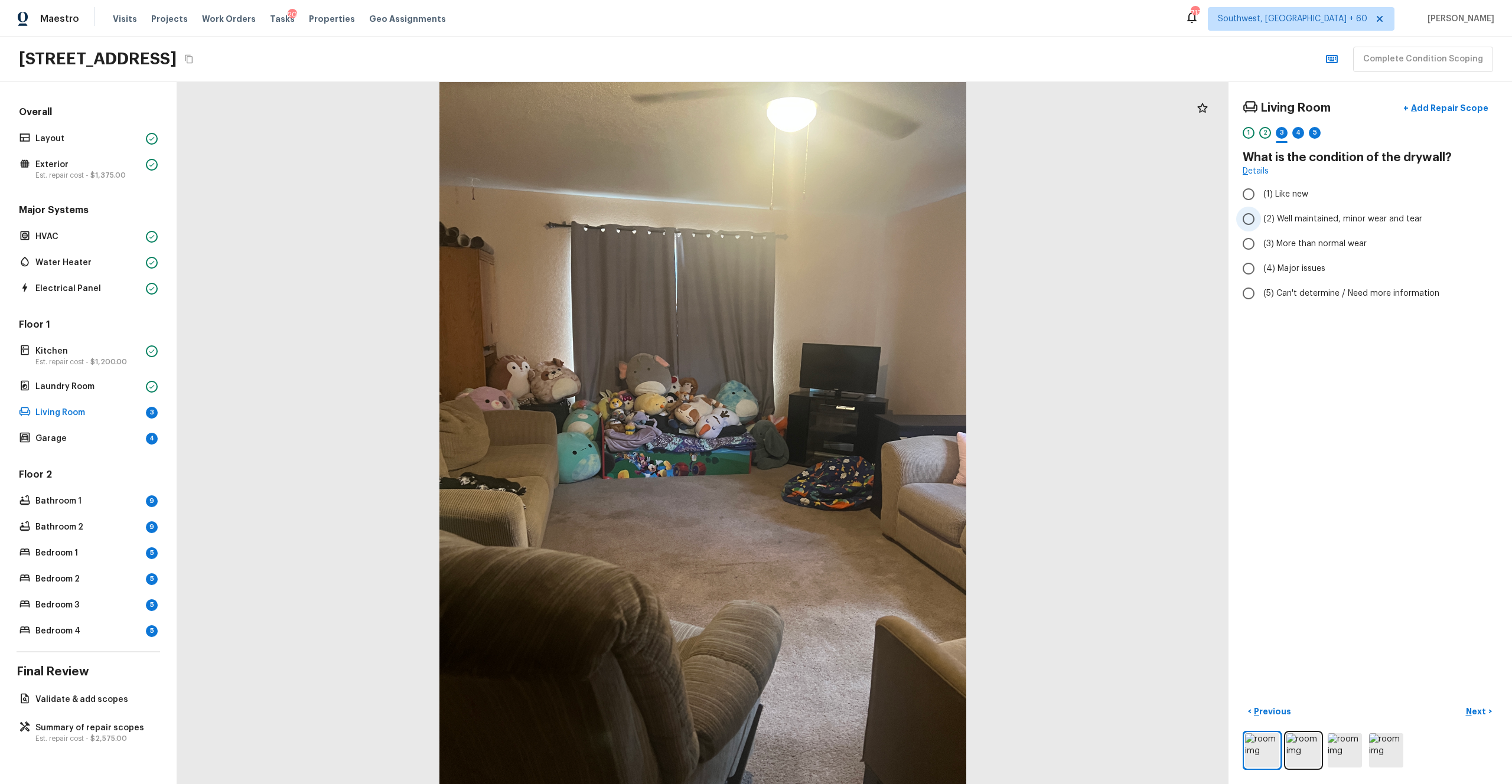
click at [849, 217] on span "(2) Well maintained, minor wear and tear" at bounding box center [1342, 219] width 159 height 12
click at [849, 217] on input "(2) Well maintained, minor wear and tear" at bounding box center [1248, 218] width 25 height 25
radio input "true"
click at [849, 431] on button "Next >" at bounding box center [1479, 711] width 38 height 20
click at [849, 285] on span "(4) Carpet" at bounding box center [1283, 282] width 41 height 12
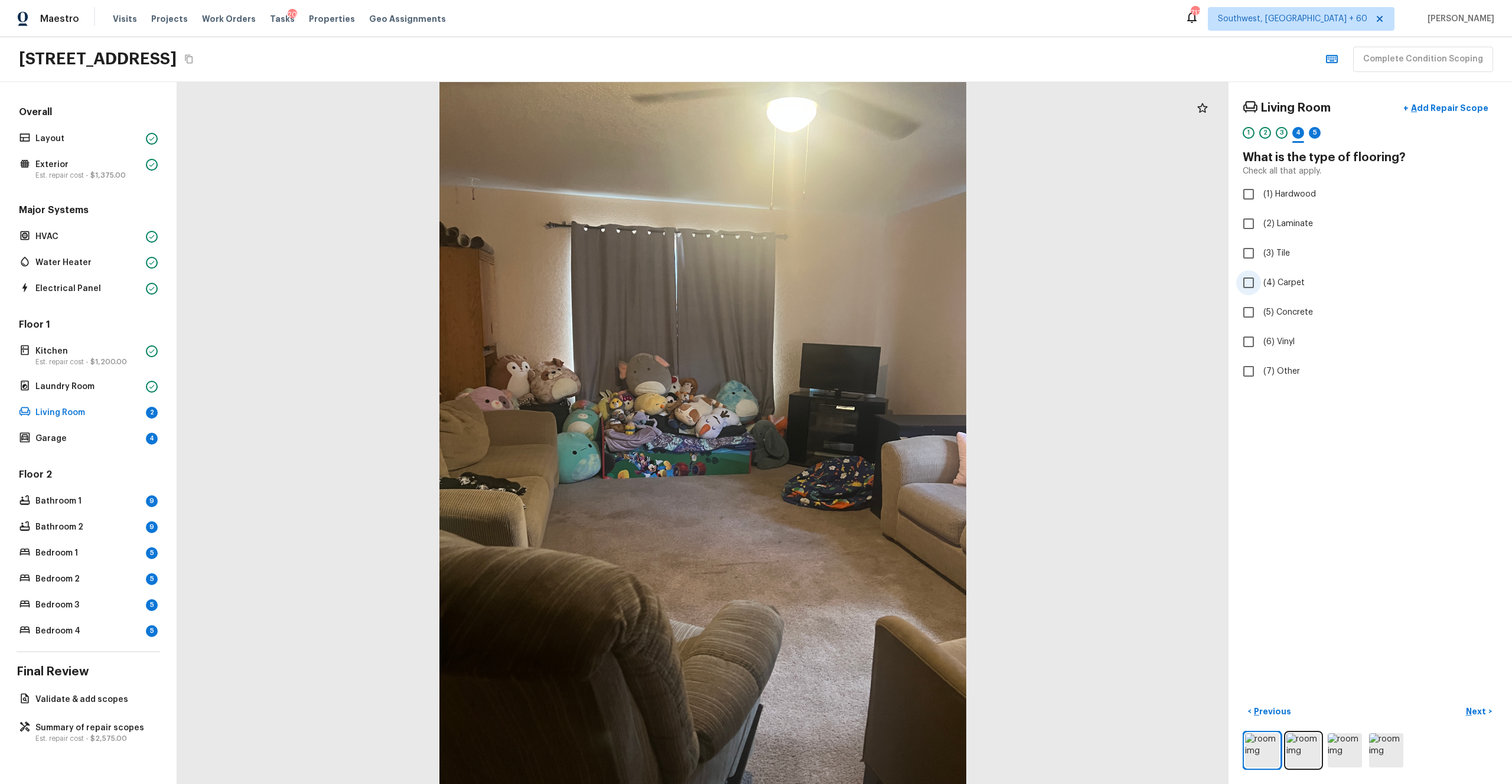
click at [849, 285] on input "(4) Carpet" at bounding box center [1248, 282] width 25 height 25
checkbox input "true"
click at [849, 431] on p "Next" at bounding box center [1477, 711] width 22 height 12
click at [849, 268] on span "(4) Major issues" at bounding box center [1294, 269] width 62 height 12
click at [849, 268] on input "(4) Major issues" at bounding box center [1248, 268] width 25 height 25
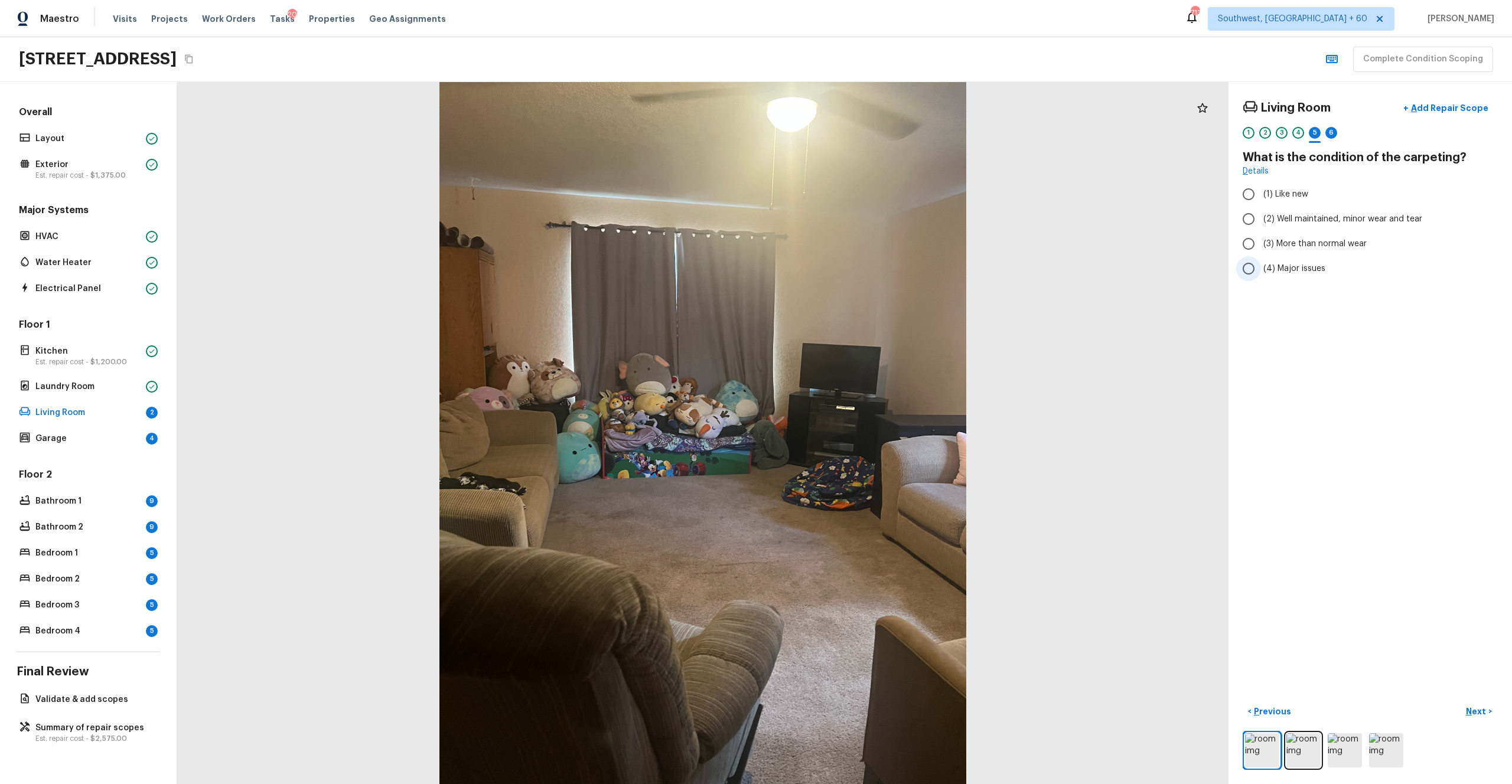
radio input "true"
click at [849, 431] on p "Next" at bounding box center [1477, 711] width 22 height 12
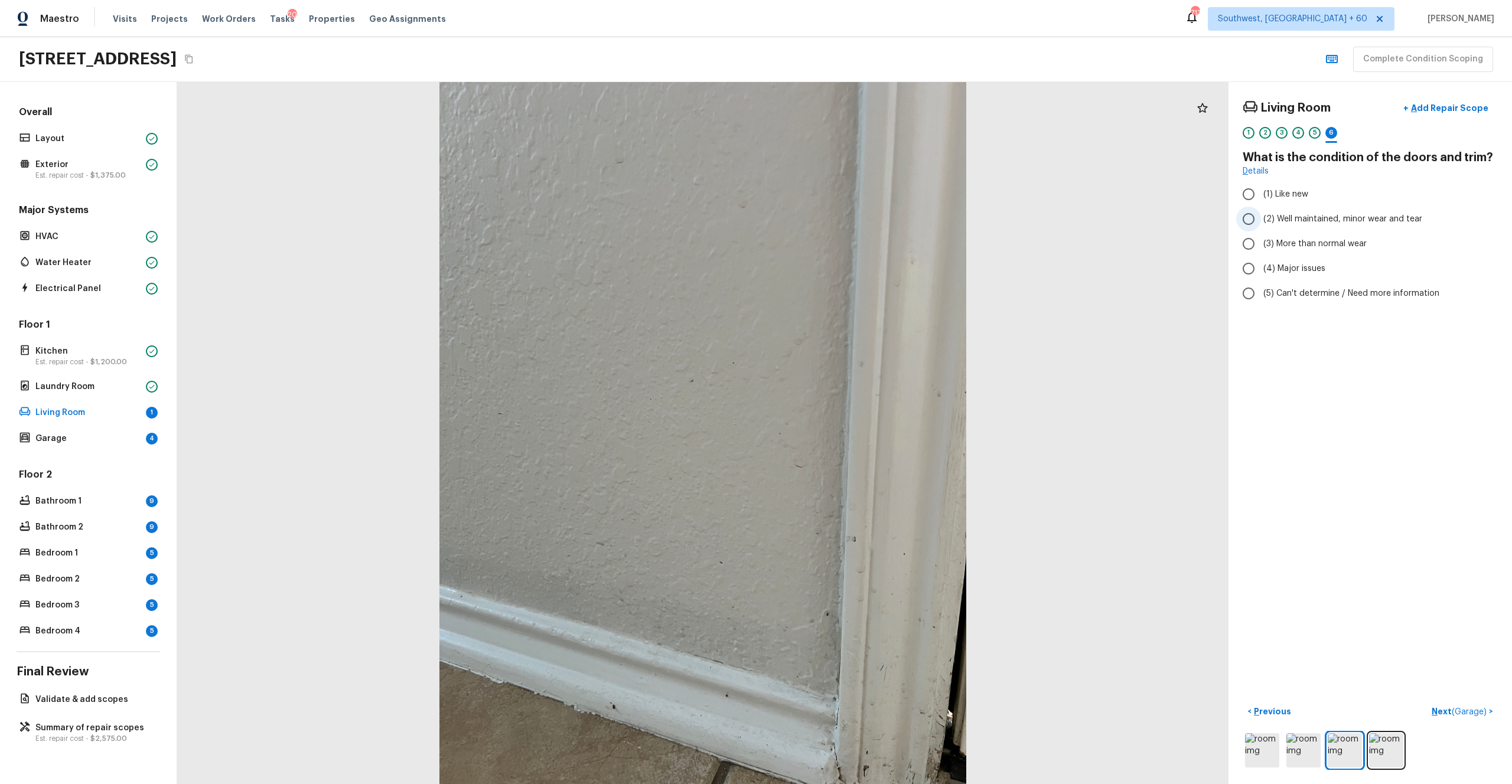
click at [849, 219] on span "(2) Well maintained, minor wear and tear" at bounding box center [1342, 219] width 159 height 12
click at [849, 219] on input "(2) Well maintained, minor wear and tear" at bounding box center [1248, 218] width 25 height 25
radio input "true"
click at [849, 431] on p "Next ( Garage )" at bounding box center [1460, 711] width 57 height 12
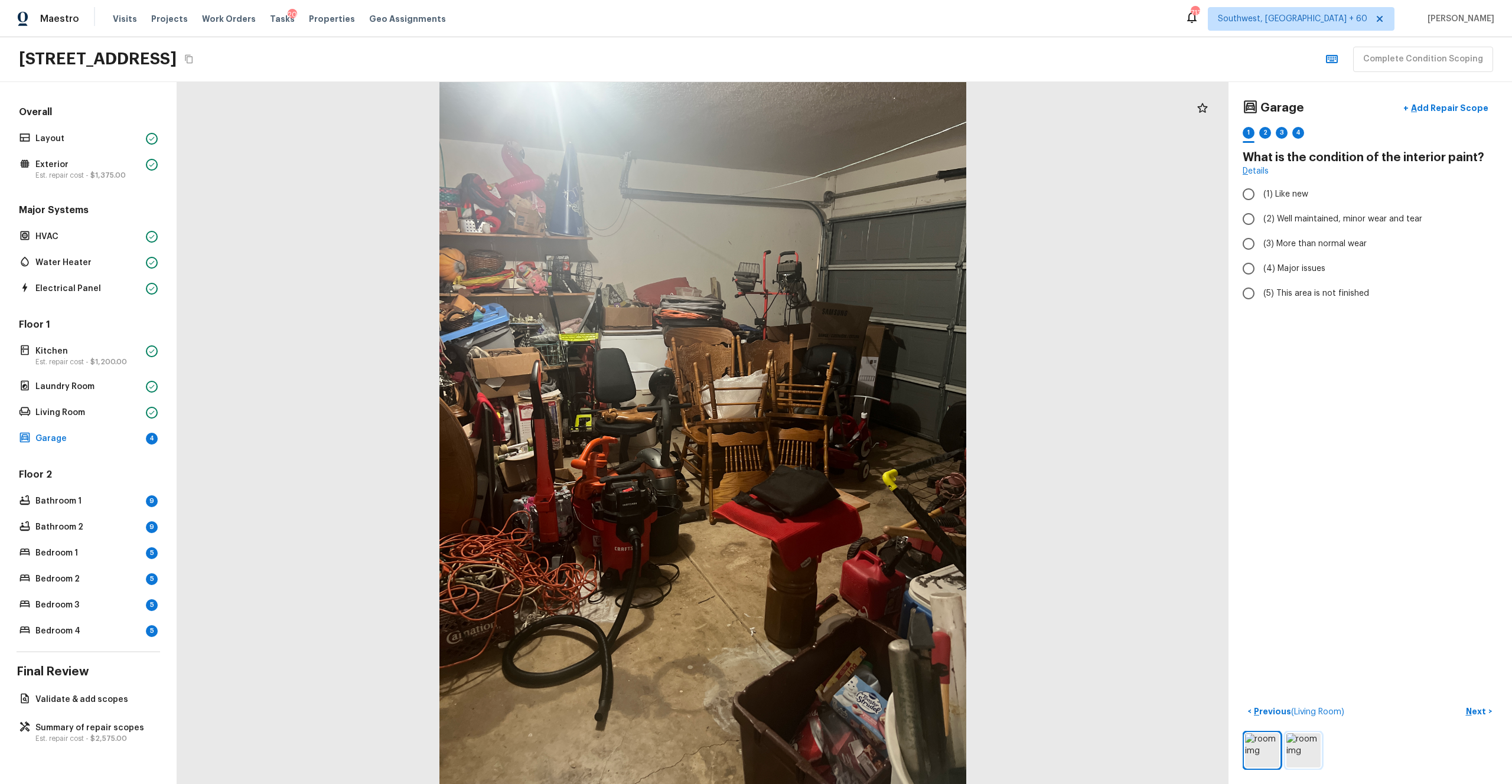
click at [849, 431] on img at bounding box center [1303, 751] width 34 height 34
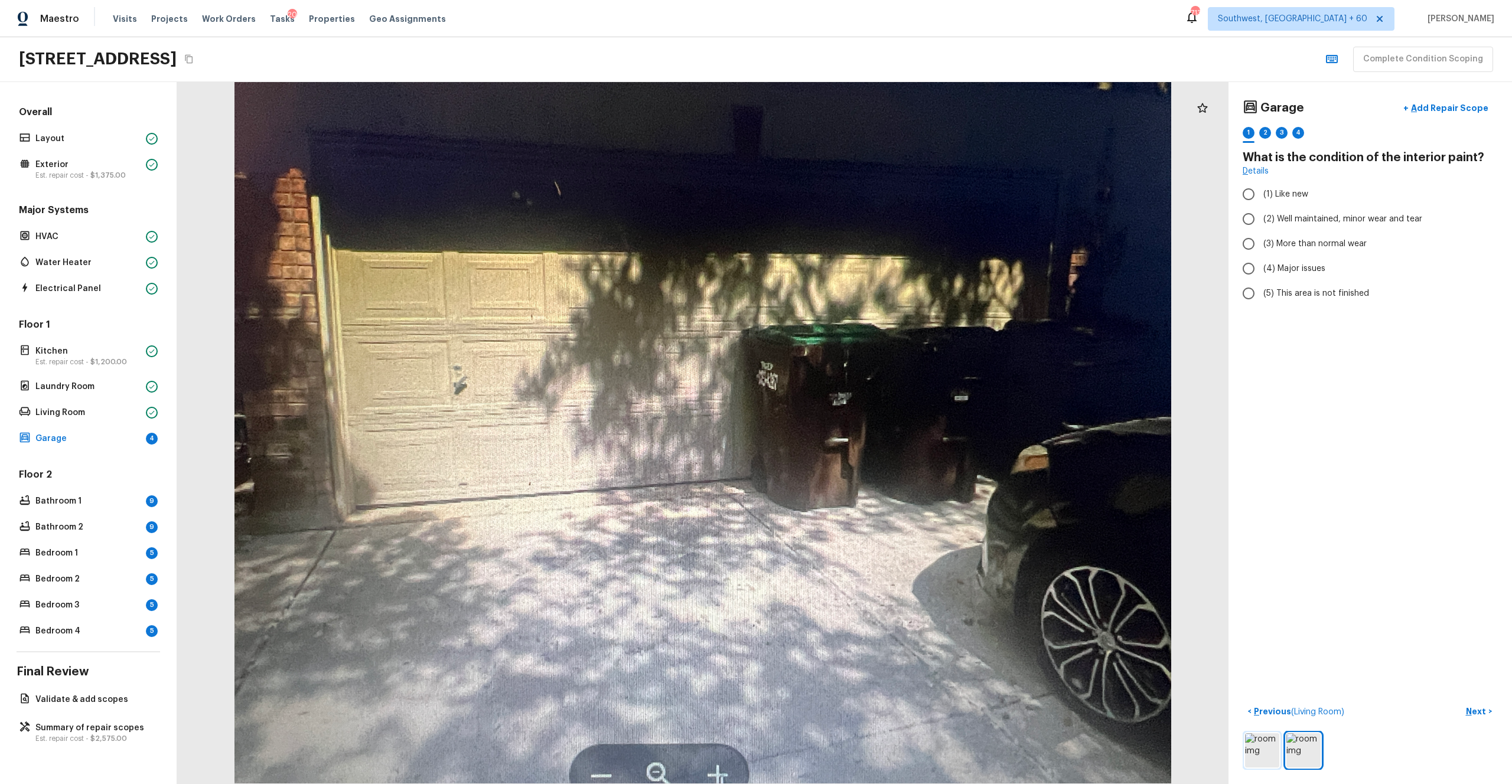
click at [849, 431] on img at bounding box center [1262, 751] width 34 height 34
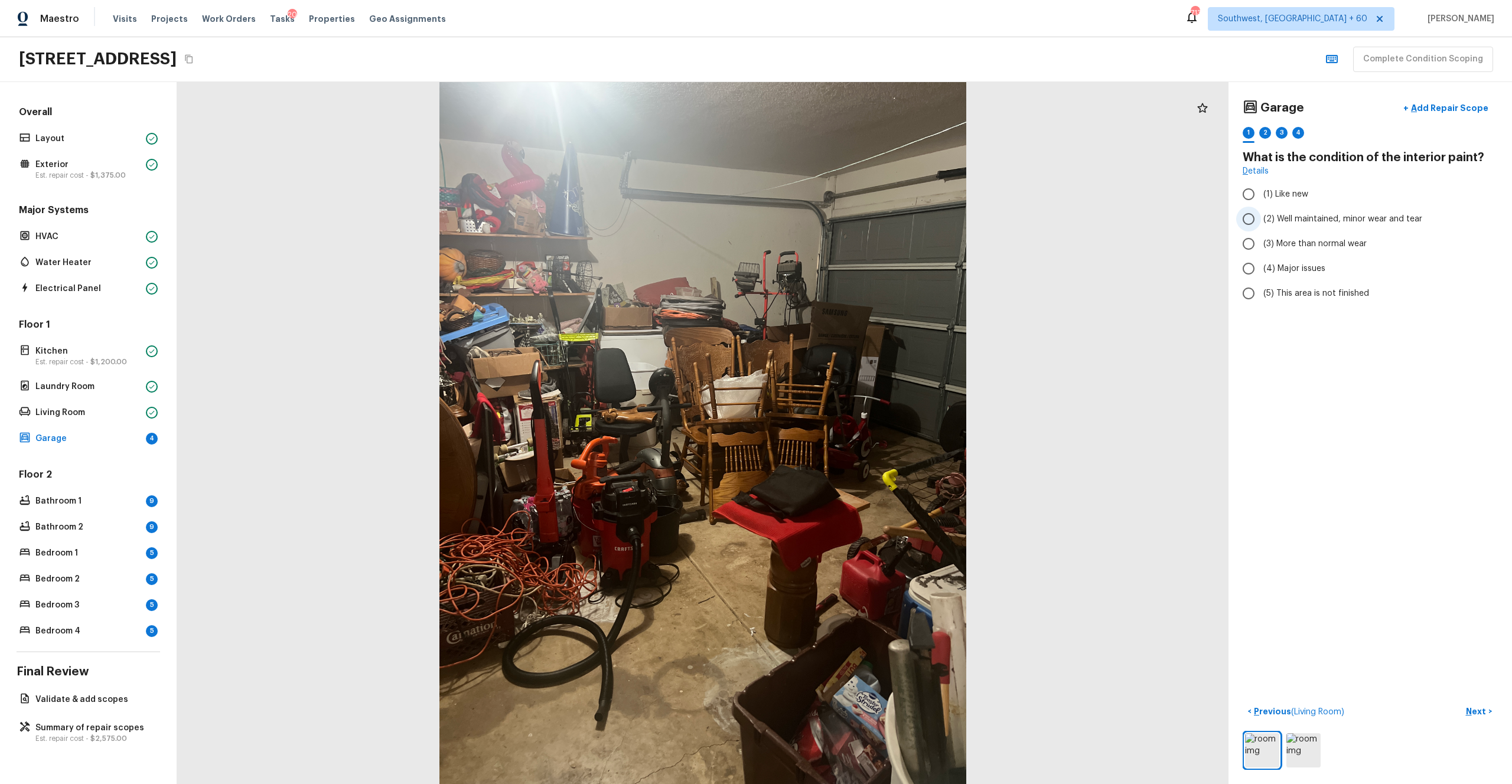
click at [849, 222] on span "(2) Well maintained, minor wear and tear" at bounding box center [1342, 219] width 159 height 12
click at [849, 222] on input "(2) Well maintained, minor wear and tear" at bounding box center [1248, 218] width 25 height 25
radio input "true"
click at [849, 431] on p "Next" at bounding box center [1477, 711] width 22 height 12
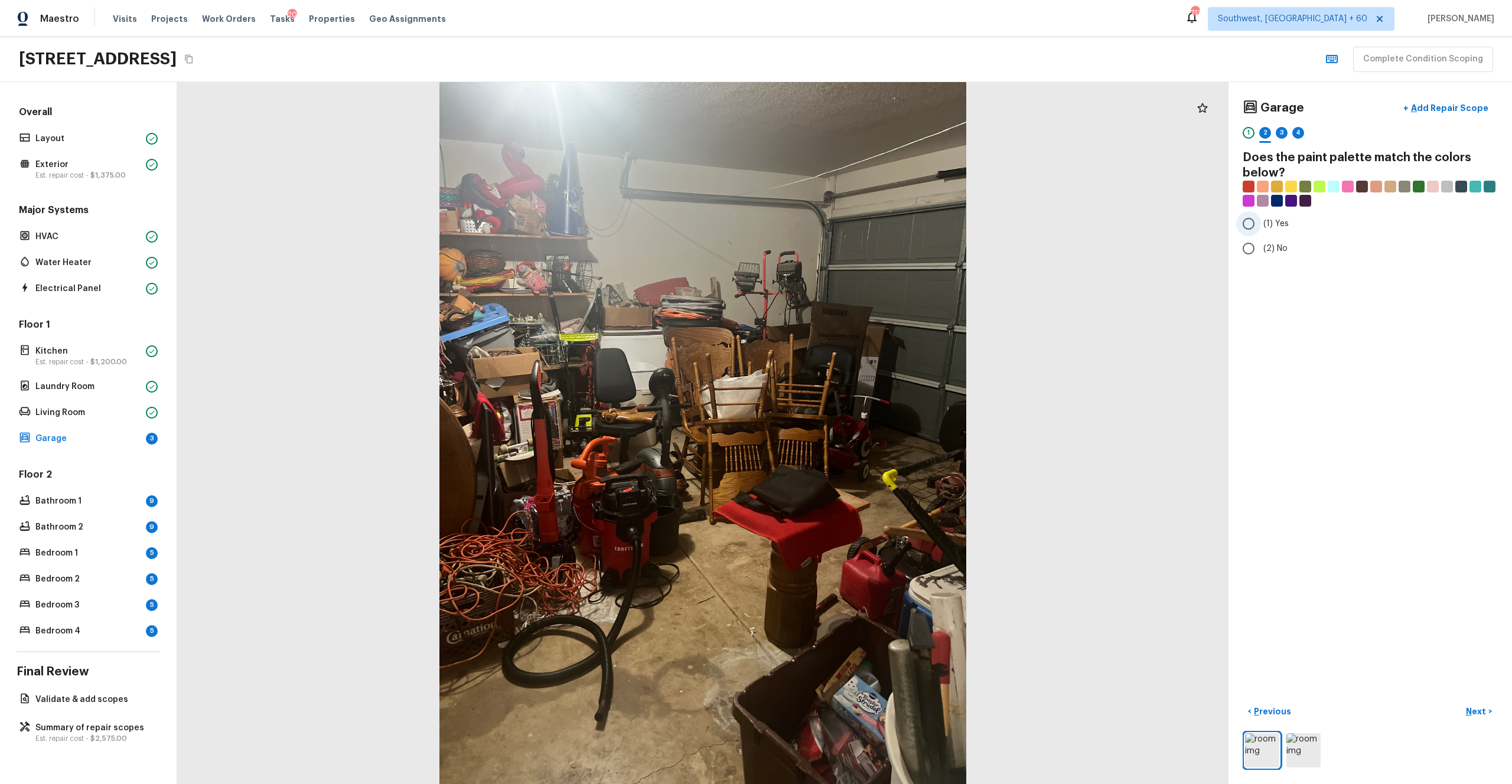
click at [849, 222] on span "(1) Yes" at bounding box center [1276, 223] width 26 height 12
click at [849, 222] on input "(1) Yes" at bounding box center [1248, 223] width 25 height 25
radio input "true"
click at [849, 431] on p "Next" at bounding box center [1477, 711] width 22 height 12
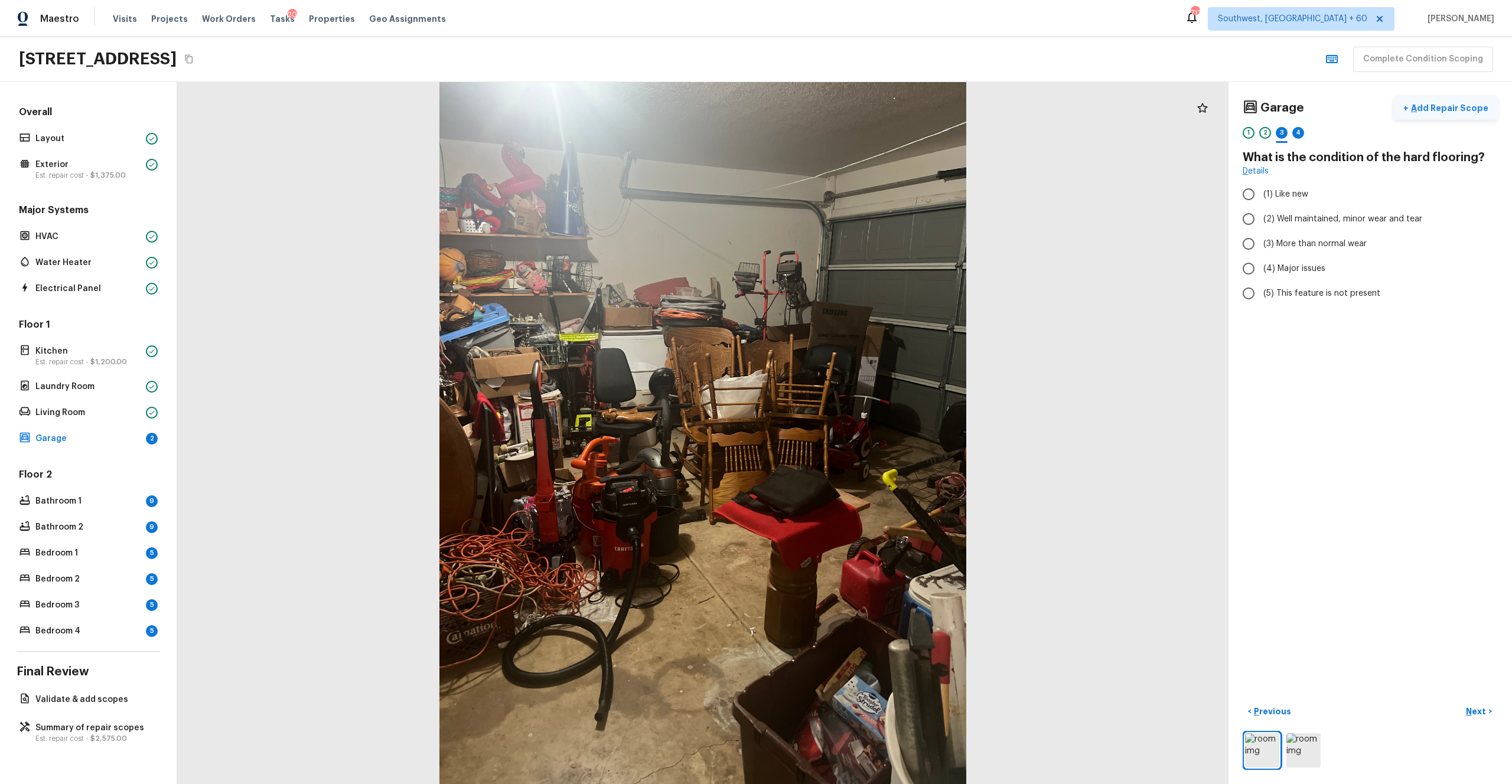
click at [849, 106] on p "Add Repair Scope" at bounding box center [1448, 108] width 80 height 12
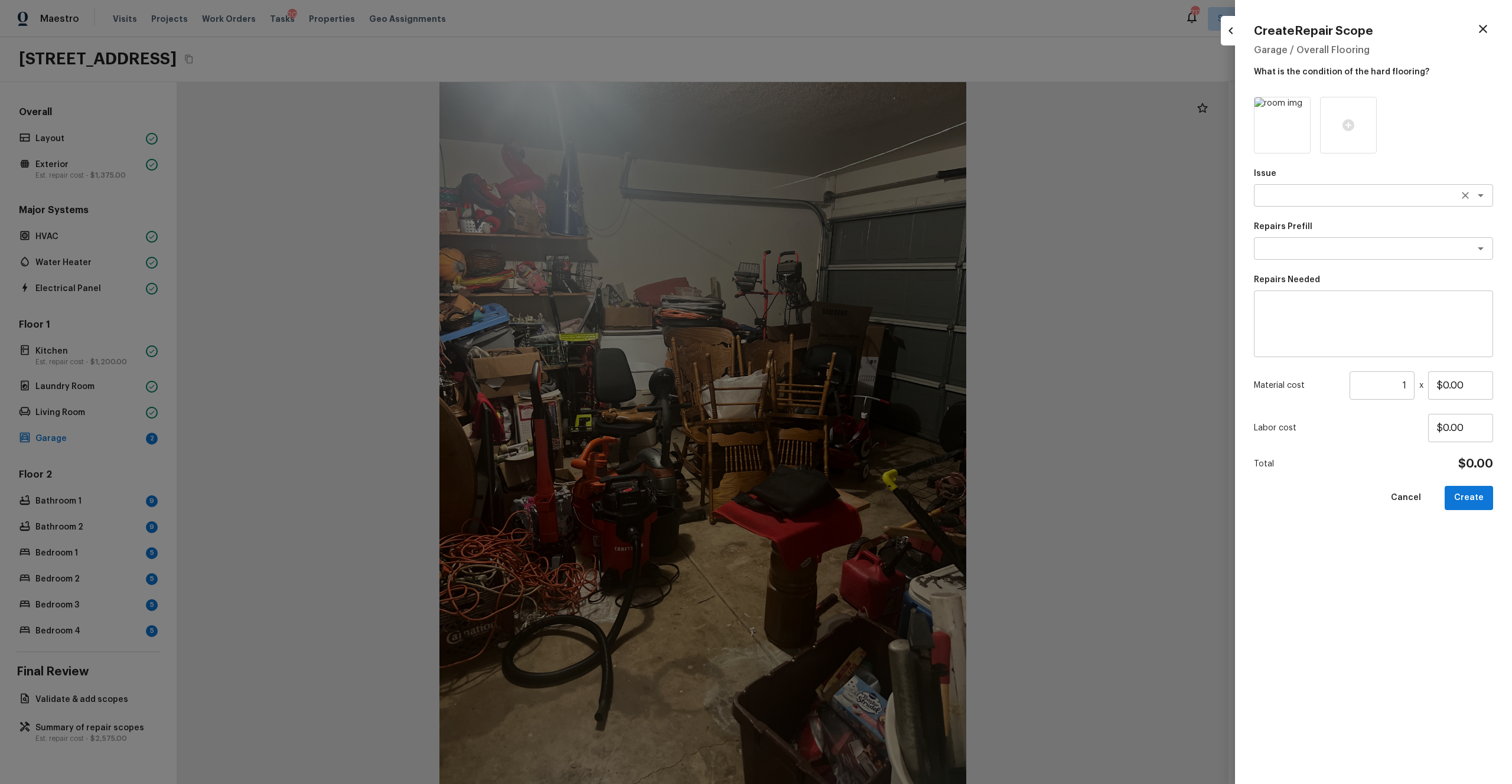
click at [849, 197] on textarea at bounding box center [1356, 195] width 195 height 12
click at [849, 250] on ul "Foundation ACQ: Foundation" at bounding box center [1372, 229] width 239 height 47
click at [849, 245] on li "ACQ: Foundation" at bounding box center [1372, 240] width 239 height 19
type textarea "ACQ: Foundation"
click at [849, 264] on div "Issue ACQ: Foundation x ​ Repairs Prefill x ​ Repairs Needed x ​ Material cost …" at bounding box center [1372, 431] width 239 height 668
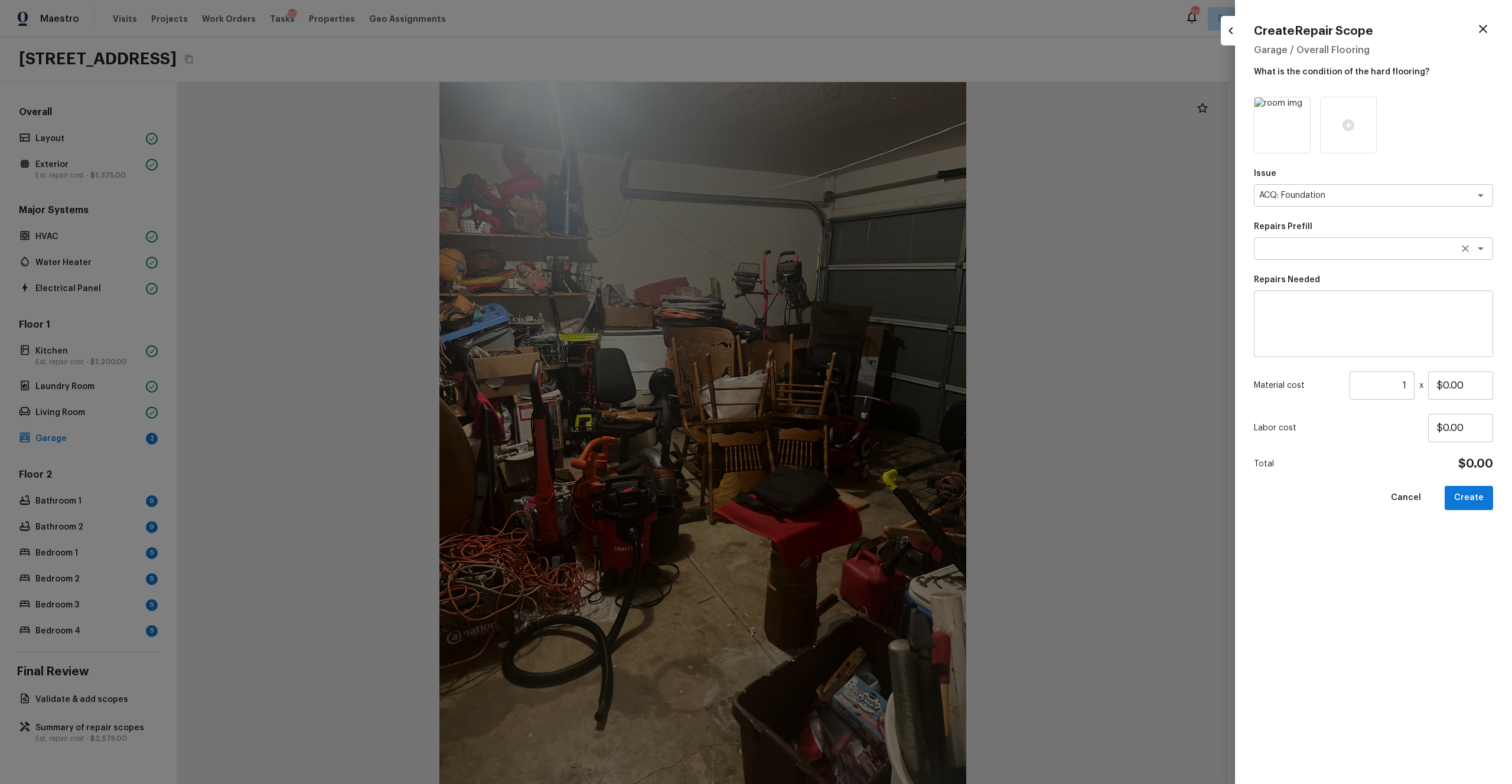
click at [849, 249] on textarea at bounding box center [1356, 248] width 195 height 12
click at [849, 306] on li "Possible foundation issues - Level 2 Moderate (post 1985)" at bounding box center [1372, 318] width 239 height 31
type textarea "Possible foundation issues - Level 2 Moderate (post 1985)"
type textarea "Possible foundation issues - Level 2 Moderate: Disclaimer: This is NOT a techni…"
type input "$15,000.00"
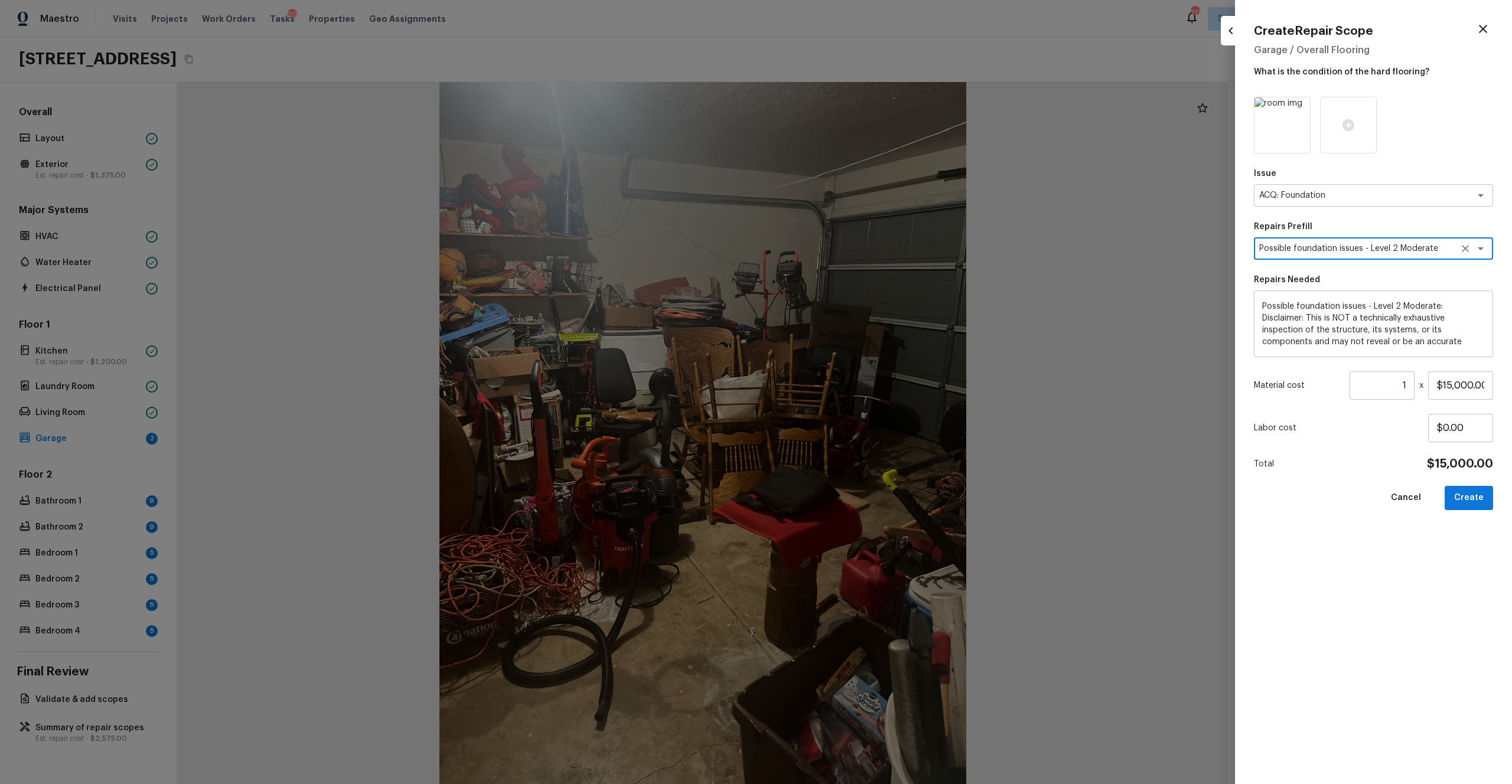
click at [849, 246] on textarea "Possible foundation issues - Level 2 Moderate (post 1985)" at bounding box center [1356, 248] width 195 height 12
click at [849, 269] on li "Possible foundation issues - Level 1 Superficial" at bounding box center [1372, 274] width 239 height 19
type textarea "Possible foundation issues - Level 1 Superficial"
type textarea "Possible foundation issues - Level 1 - Superficial. Disclaimer: This is NOT a t…"
type input "$10,000.00"
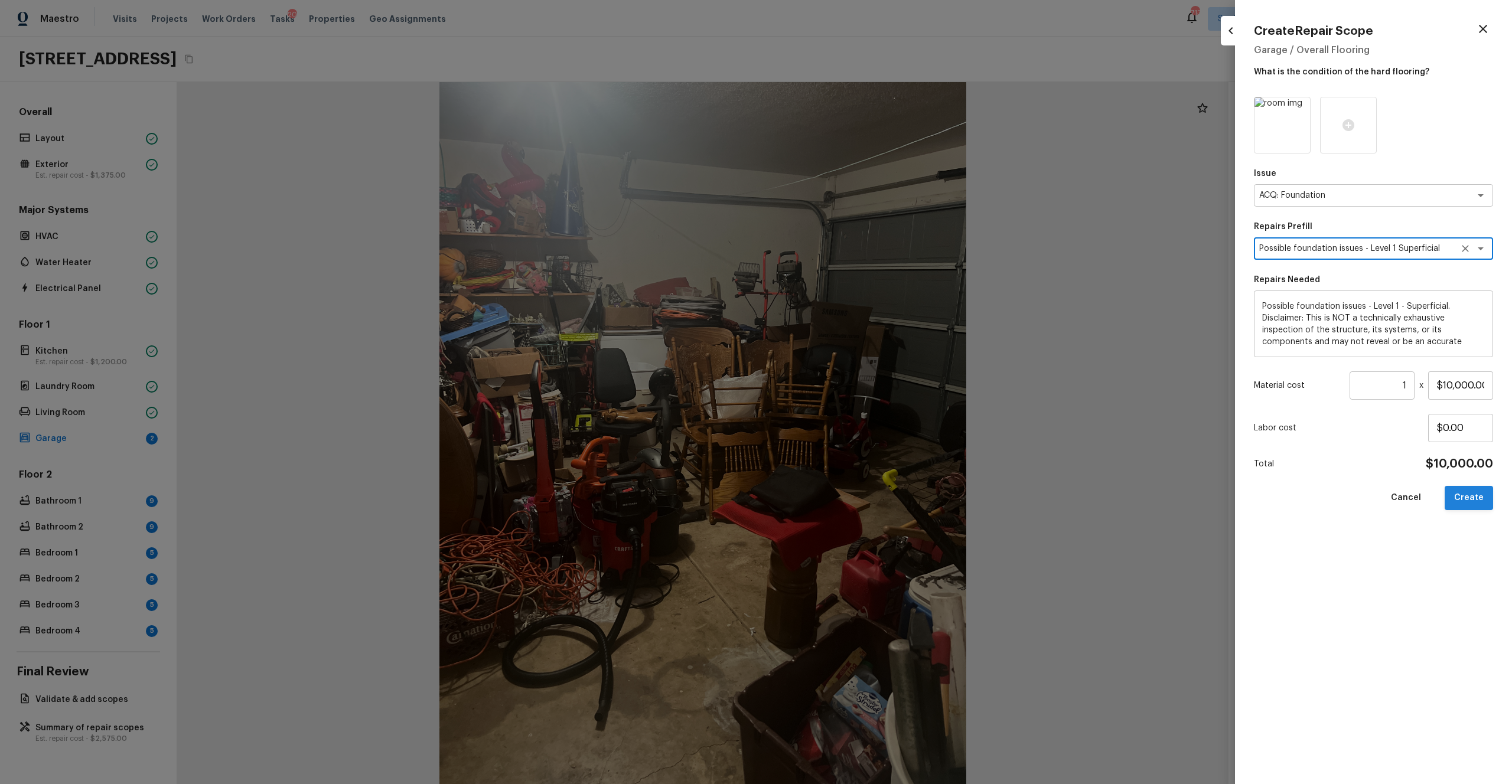
type textarea "Possible foundation issues - Level 1 Superficial"
click at [849, 431] on button "Create" at bounding box center [1468, 498] width 49 height 24
type input "$0.00"
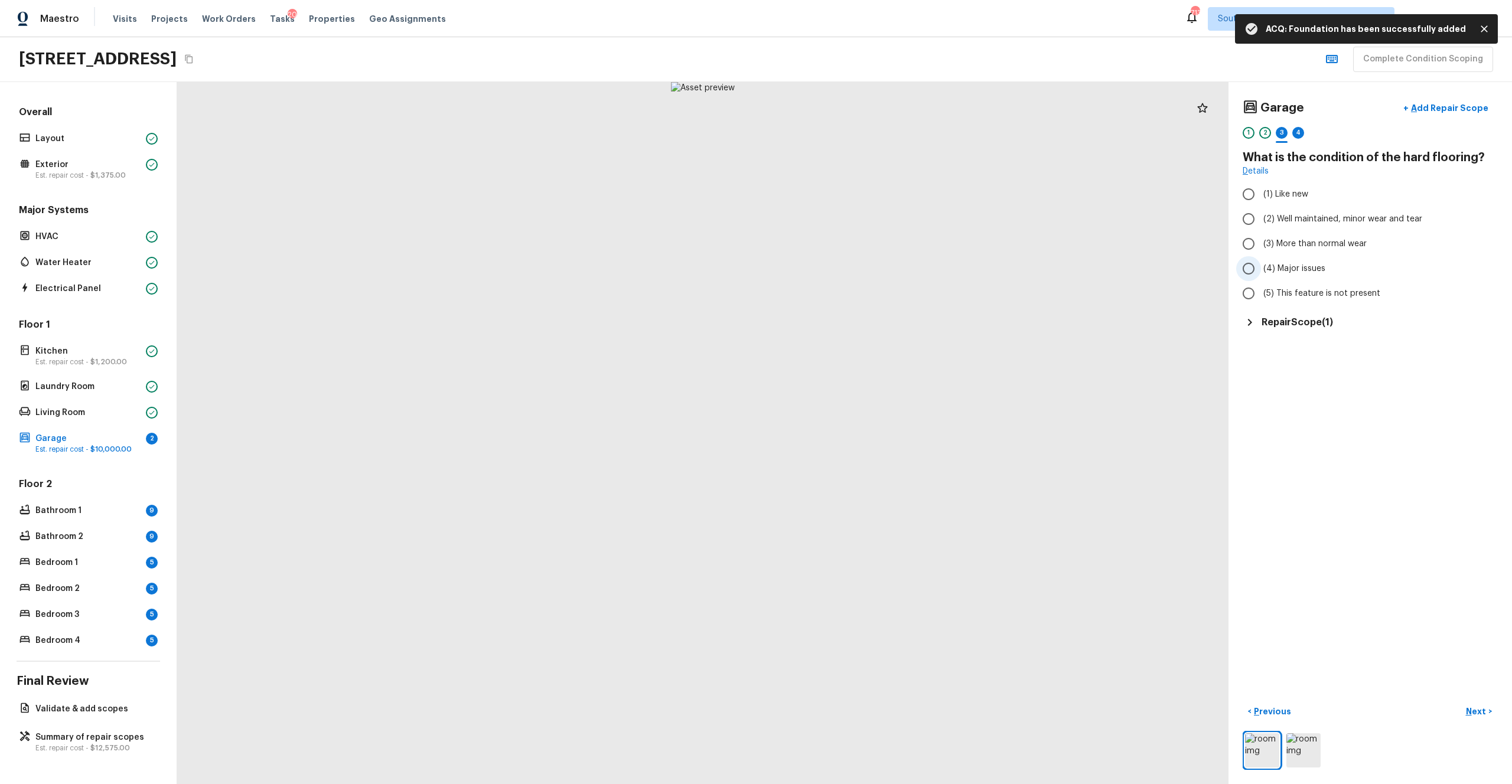
click at [849, 264] on span "(4) Major issues" at bounding box center [1294, 269] width 62 height 12
click at [849, 264] on input "(4) Major issues" at bounding box center [1248, 268] width 25 height 25
radio input "true"
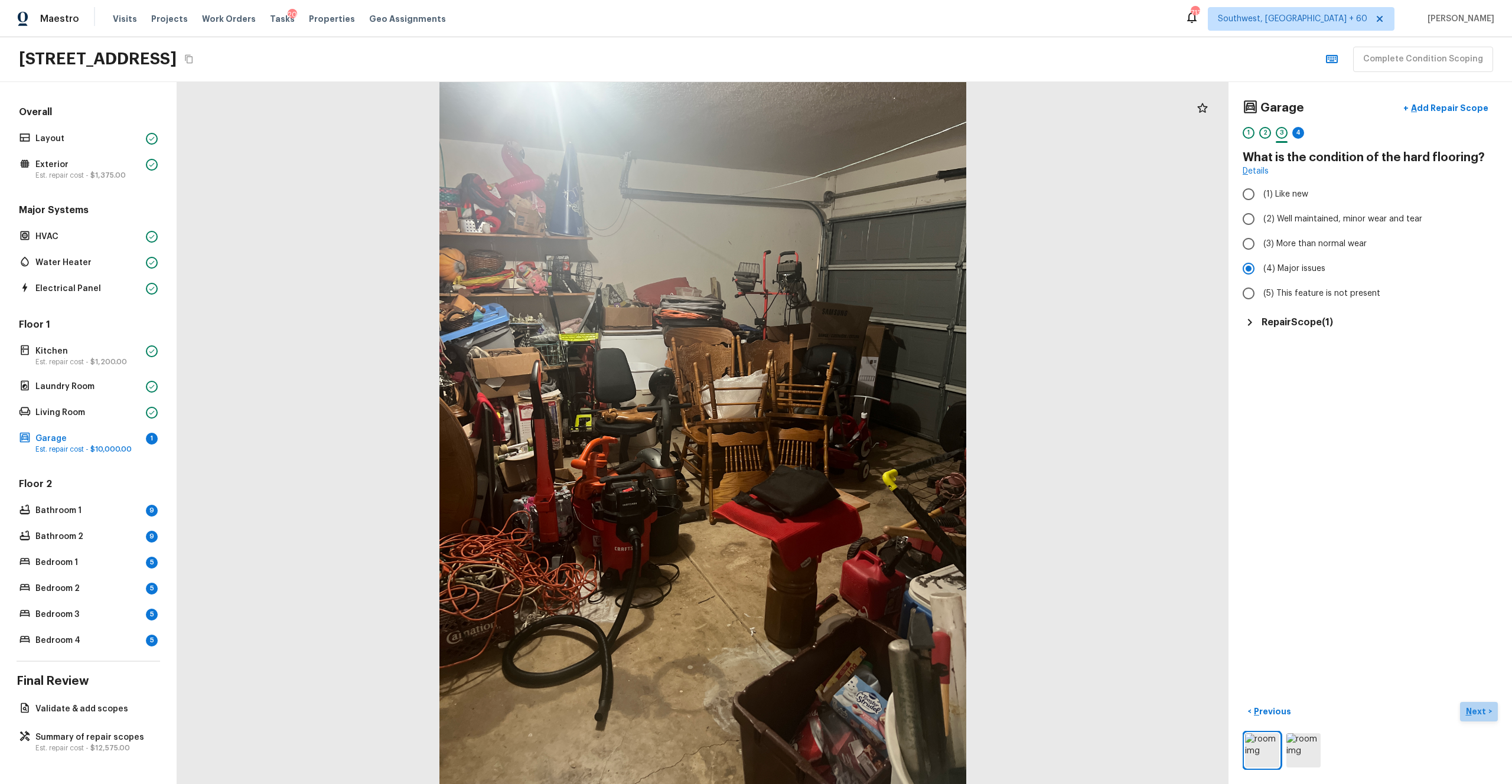
click at [849, 431] on p "Next" at bounding box center [1477, 711] width 22 height 12
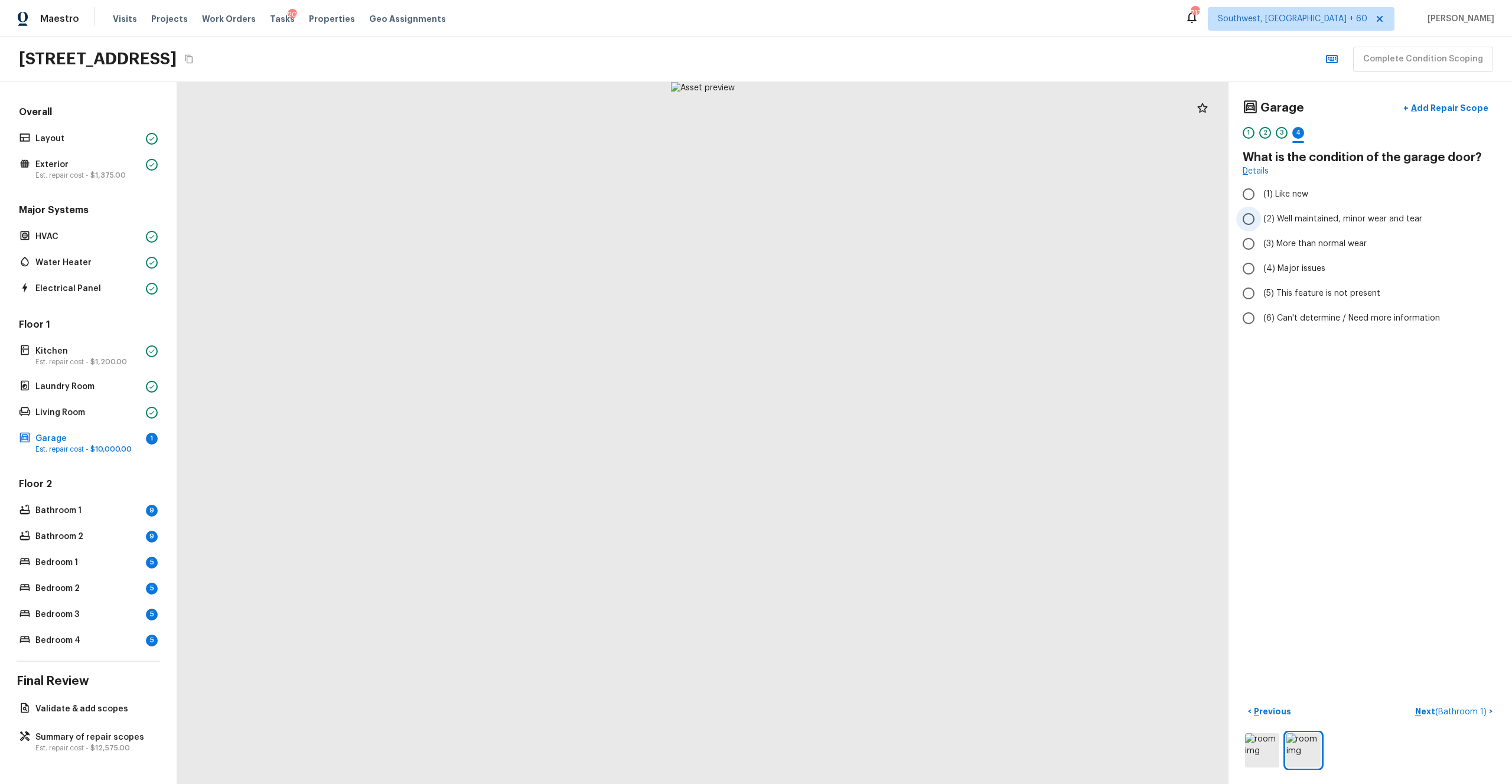
click at [849, 222] on span "(2) Well maintained, minor wear and tear" at bounding box center [1342, 219] width 159 height 12
click at [849, 222] on input "(2) Well maintained, minor wear and tear" at bounding box center [1248, 218] width 25 height 25
radio input "true"
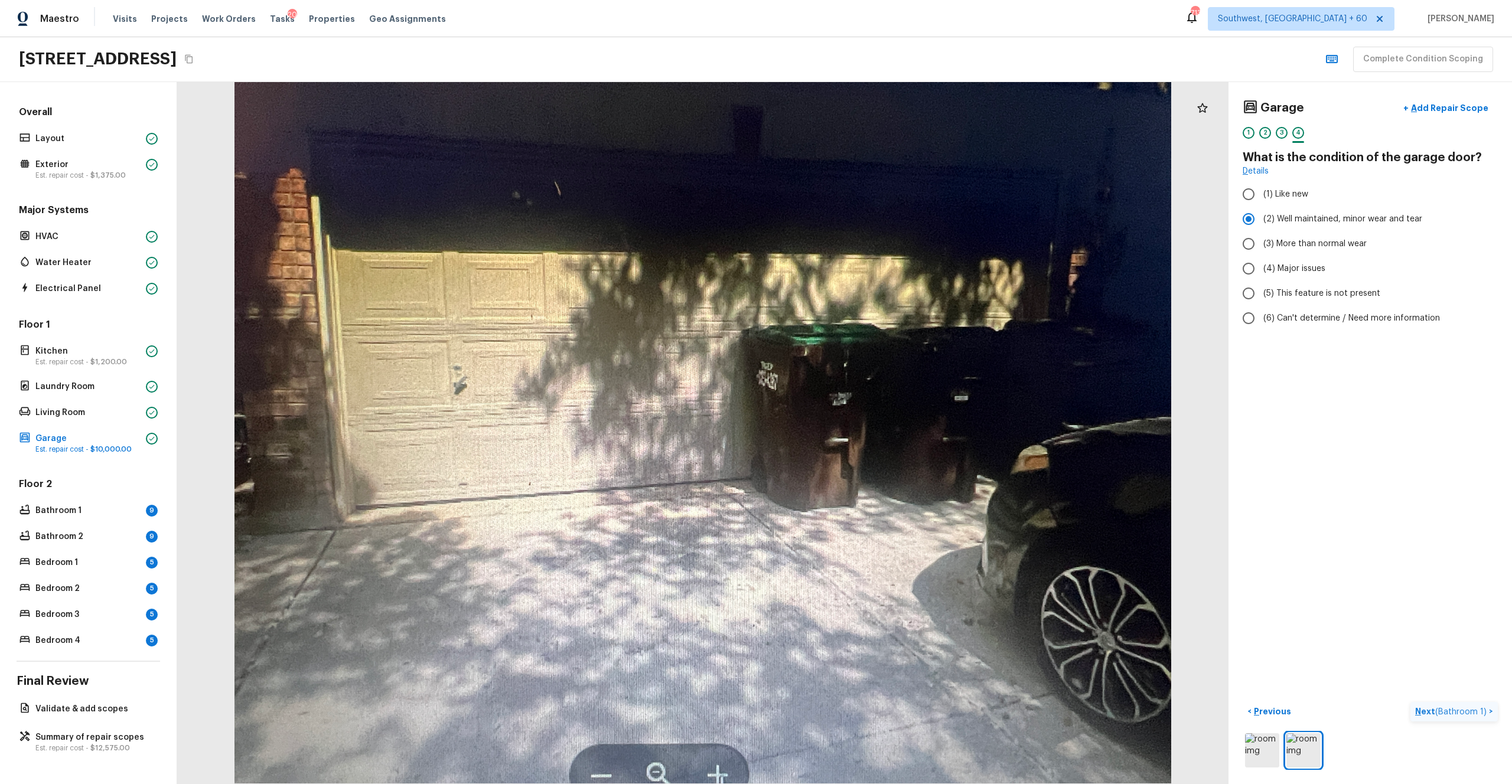
click at [849, 431] on p "Next ( Bathroom 1 )" at bounding box center [1451, 711] width 74 height 12
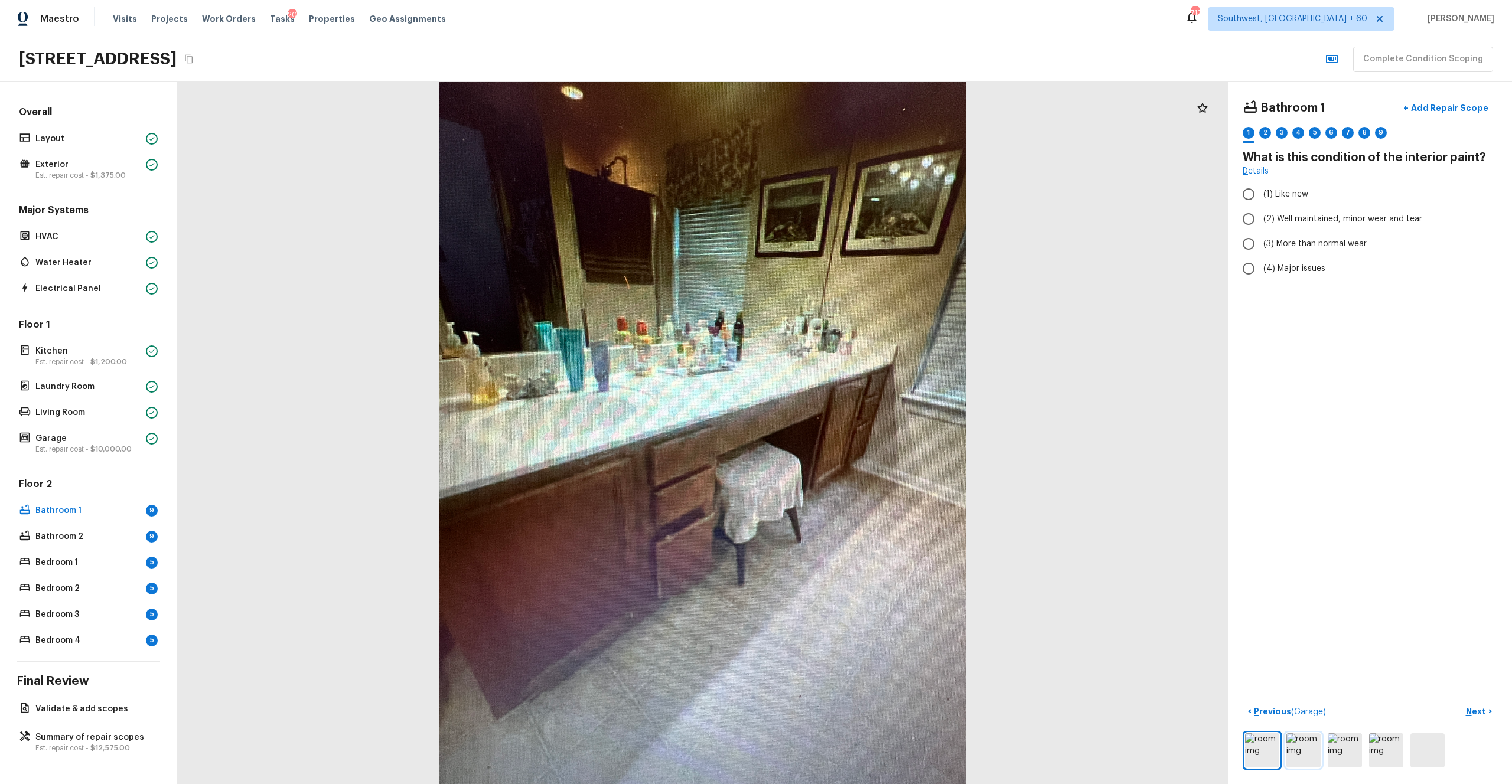
click at [849, 431] on img at bounding box center [1303, 751] width 34 height 34
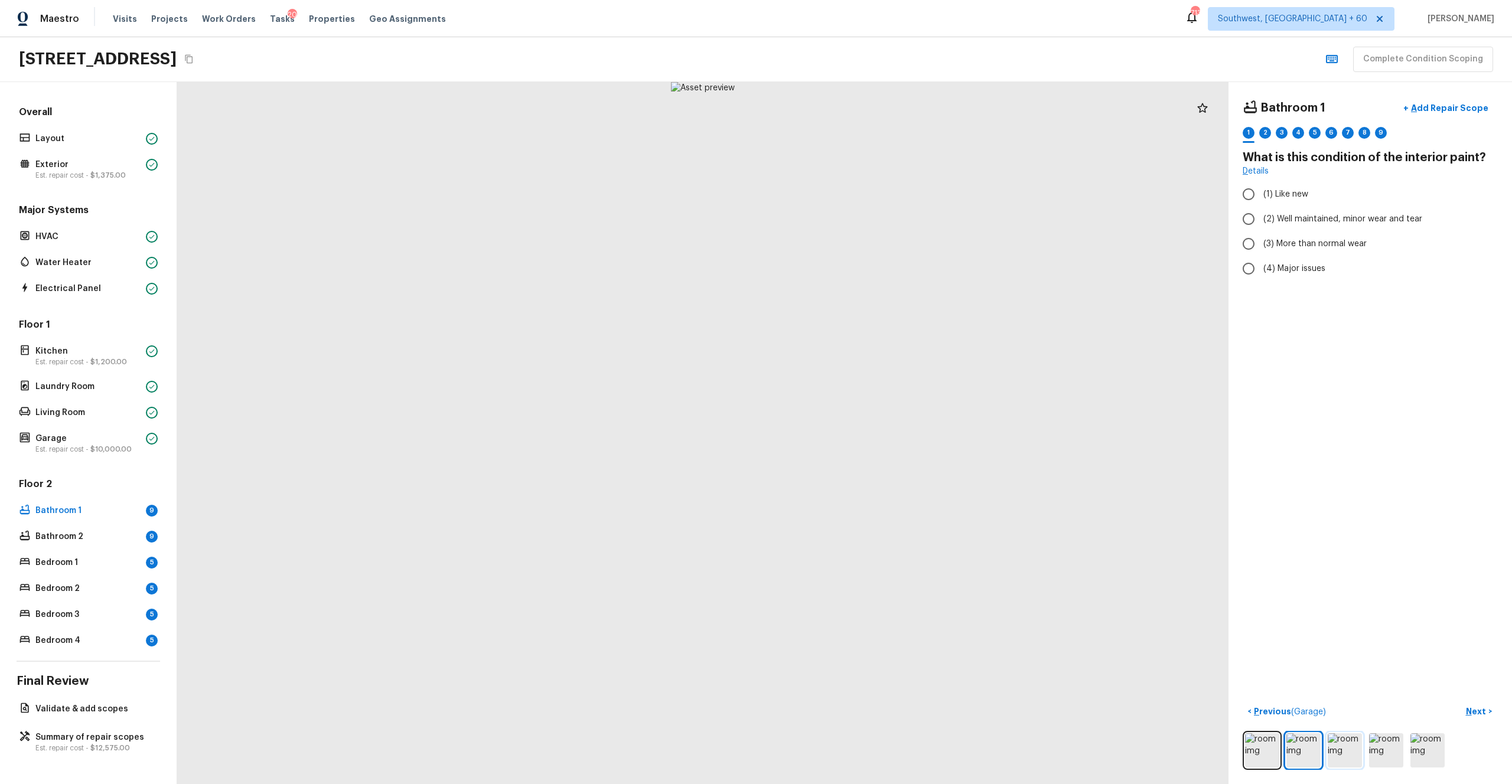
click at [849, 431] on img at bounding box center [1344, 751] width 34 height 34
click at [849, 431] on img at bounding box center [1262, 751] width 34 height 34
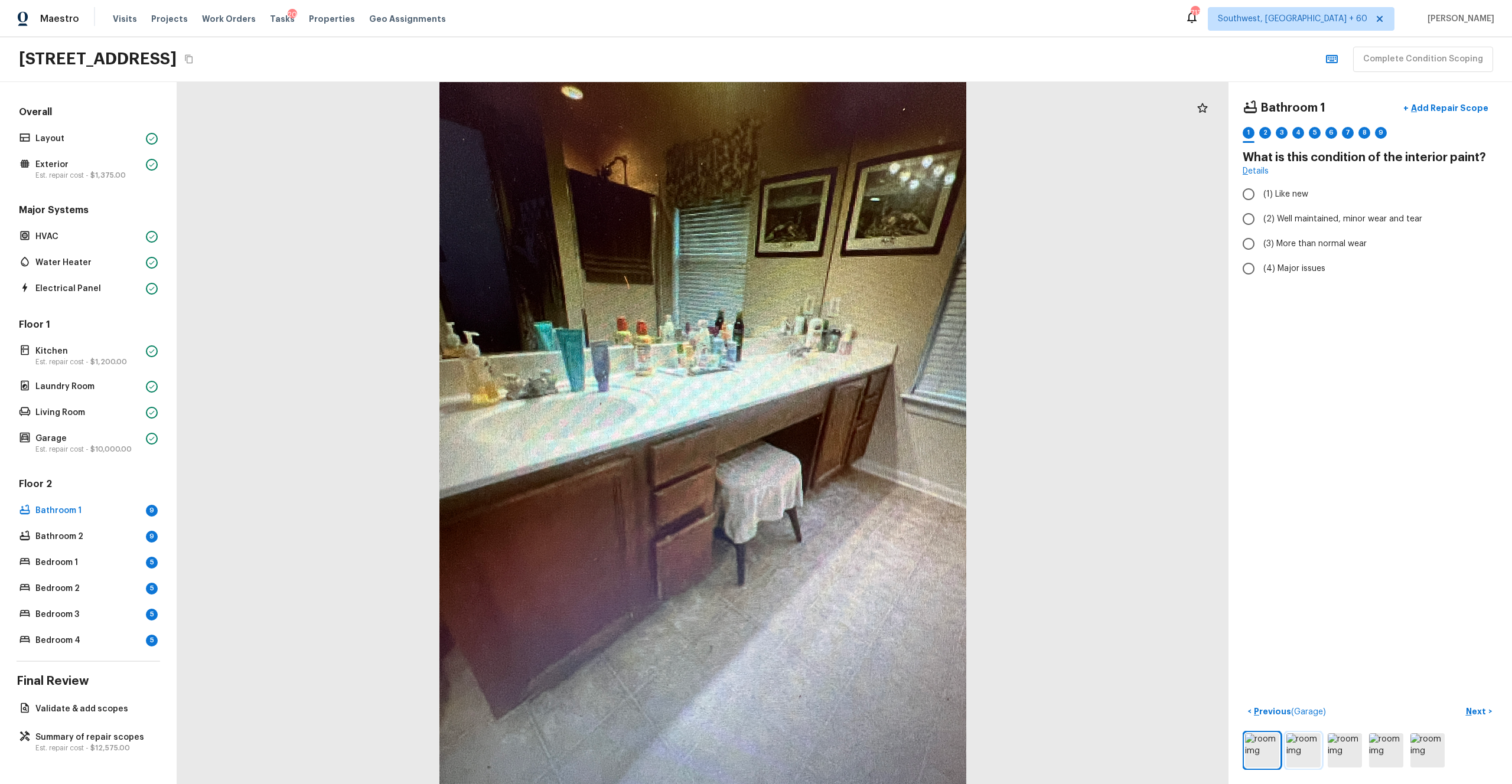
click at [849, 431] on img at bounding box center [1303, 751] width 34 height 34
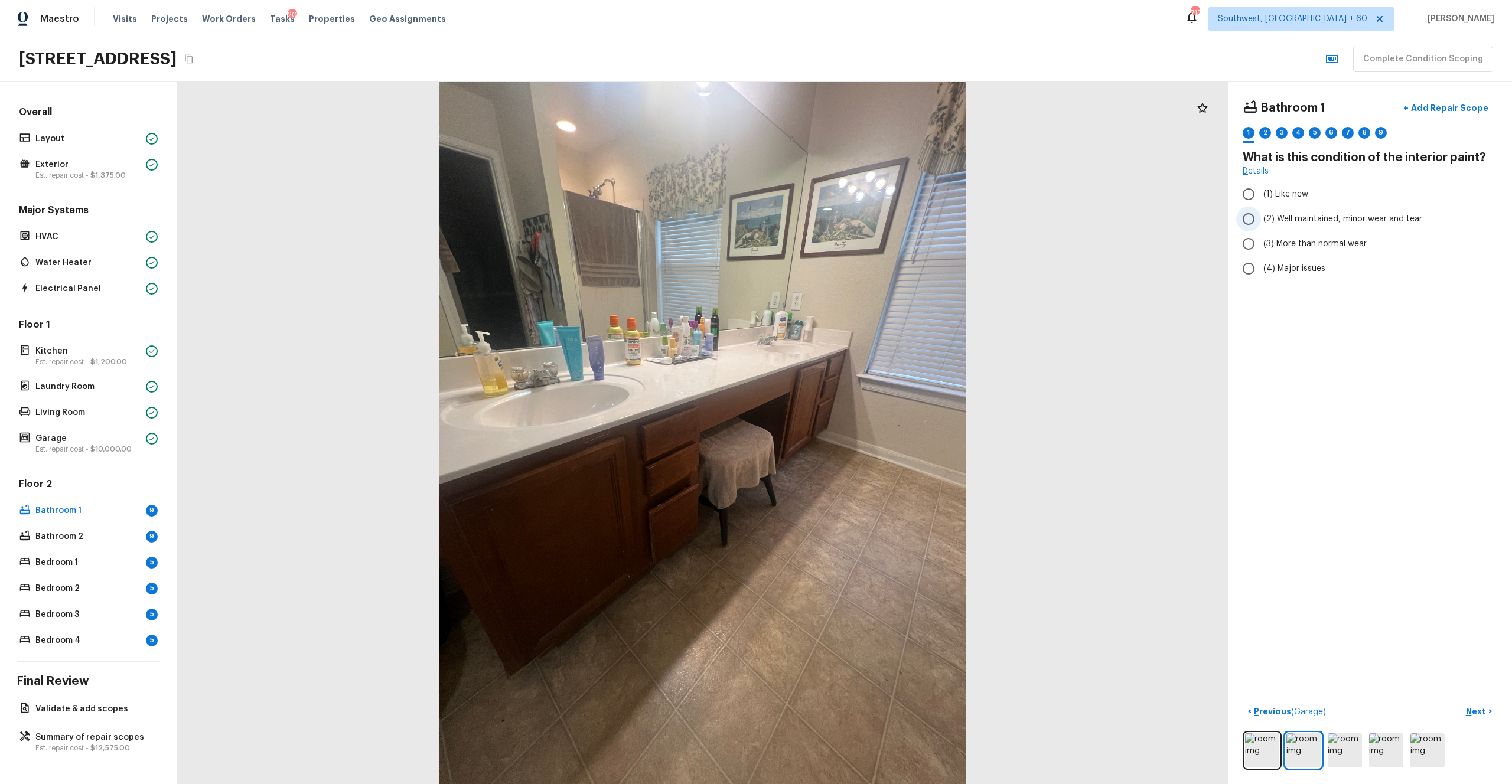
click at [849, 223] on span "(2) Well maintained, minor wear and tear" at bounding box center [1342, 219] width 159 height 12
click at [849, 223] on input "(2) Well maintained, minor wear and tear" at bounding box center [1248, 218] width 25 height 25
radio input "true"
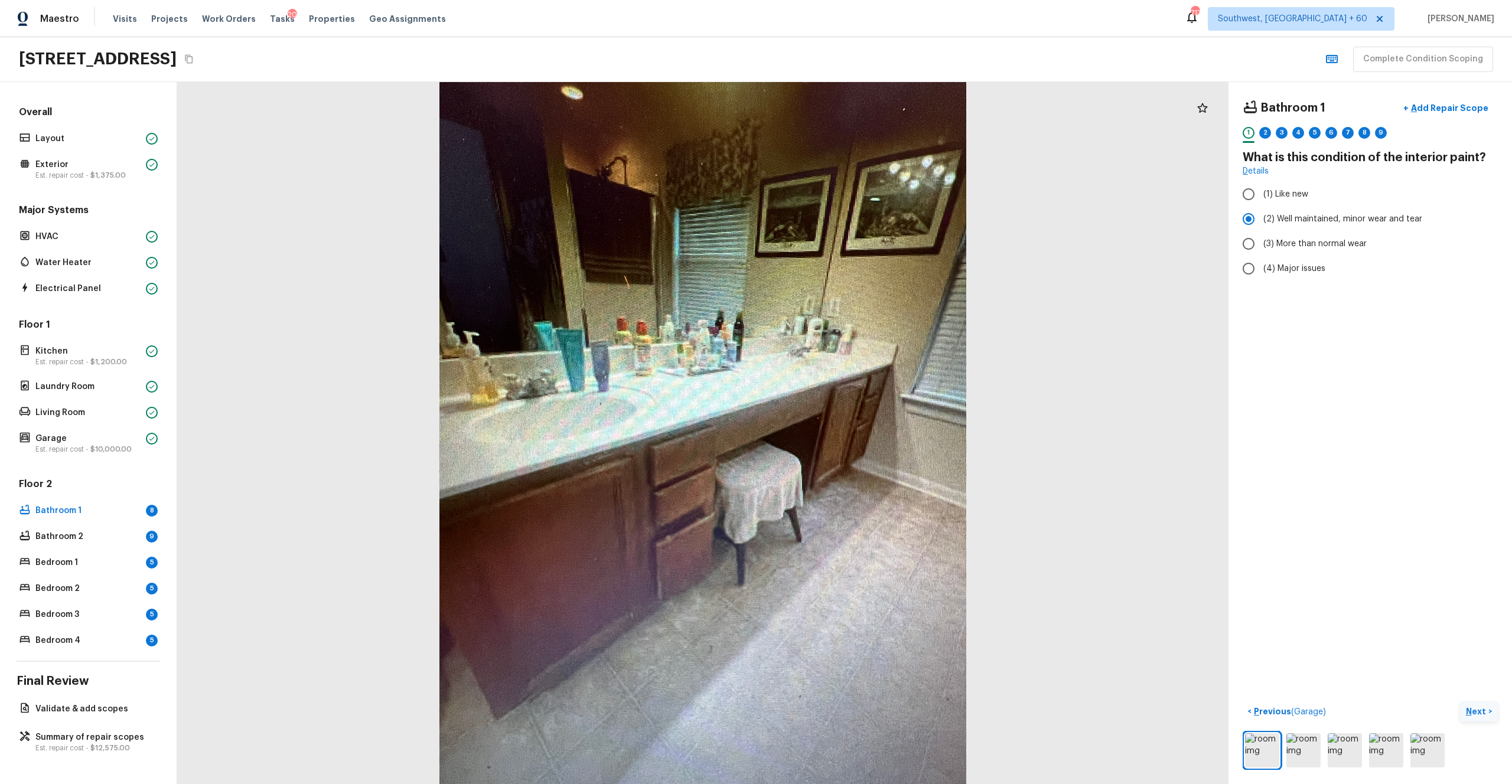
click at [849, 431] on p "Next" at bounding box center [1477, 711] width 22 height 12
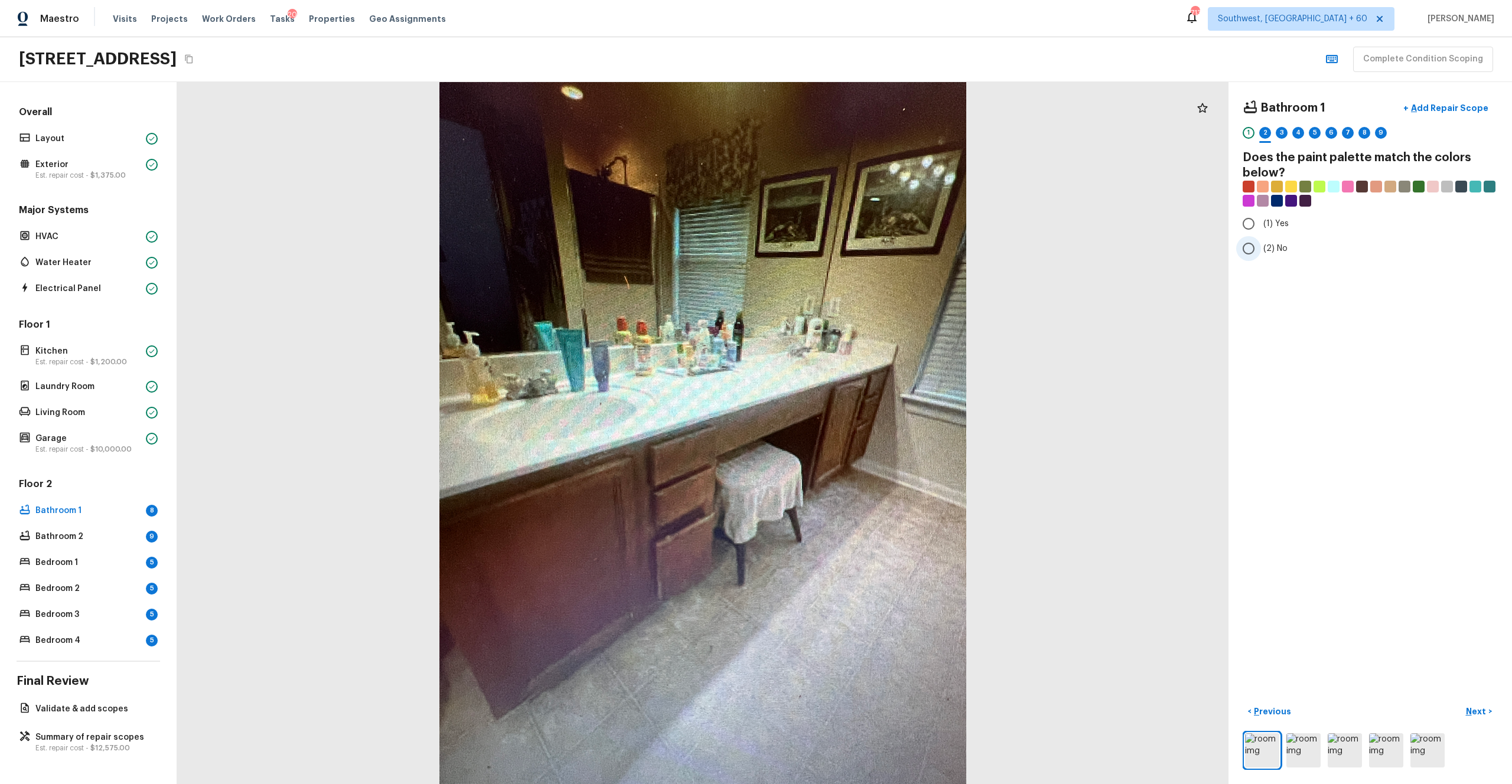
click at [849, 237] on label "(2) No" at bounding box center [1362, 248] width 252 height 25
click at [849, 237] on input "(2) No" at bounding box center [1248, 248] width 25 height 25
radio input "true"
click at [849, 229] on label "(1) Yes" at bounding box center [1362, 223] width 252 height 25
click at [849, 229] on input "(1) Yes" at bounding box center [1248, 223] width 25 height 25
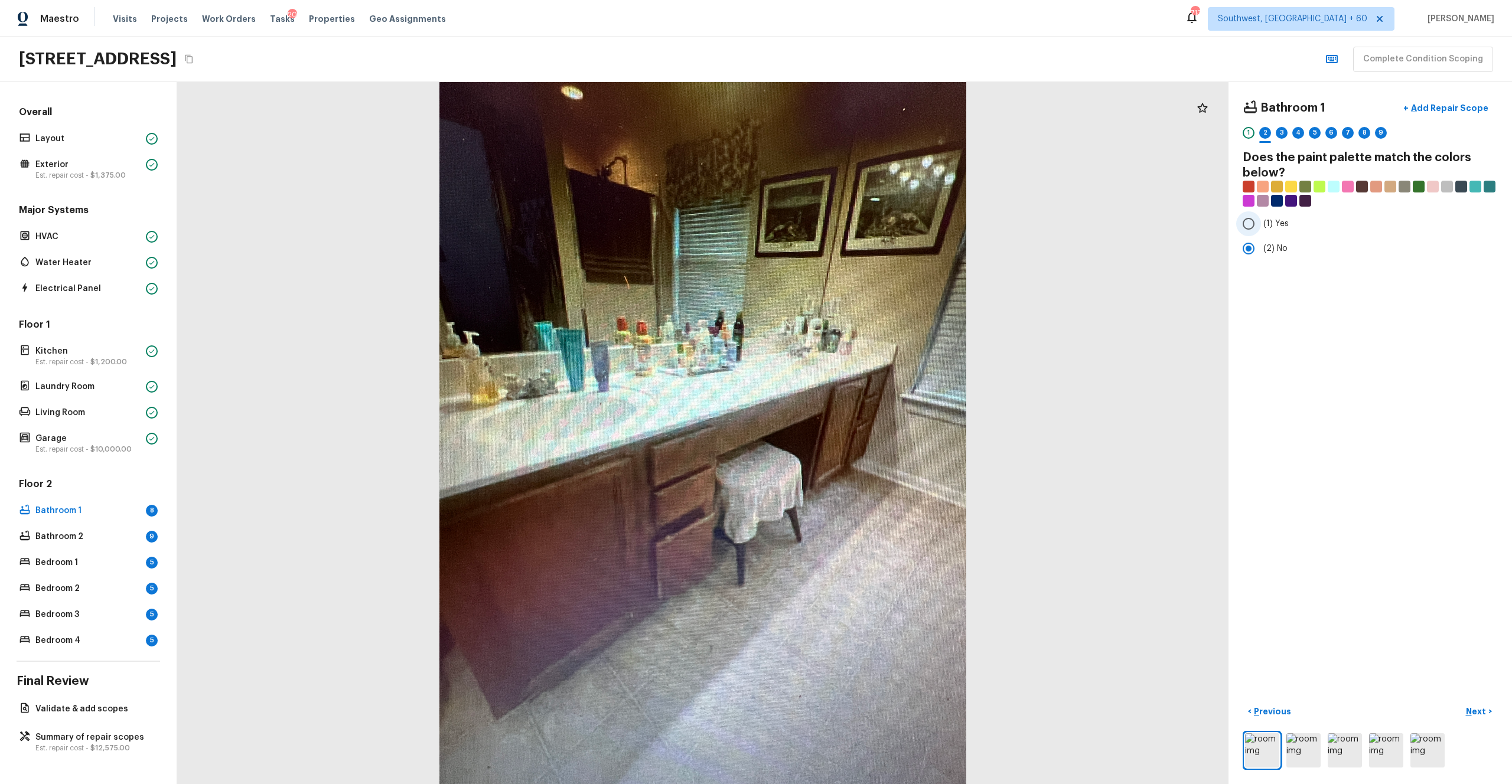
radio input "true"
click at [849, 431] on p "Next" at bounding box center [1477, 711] width 22 height 12
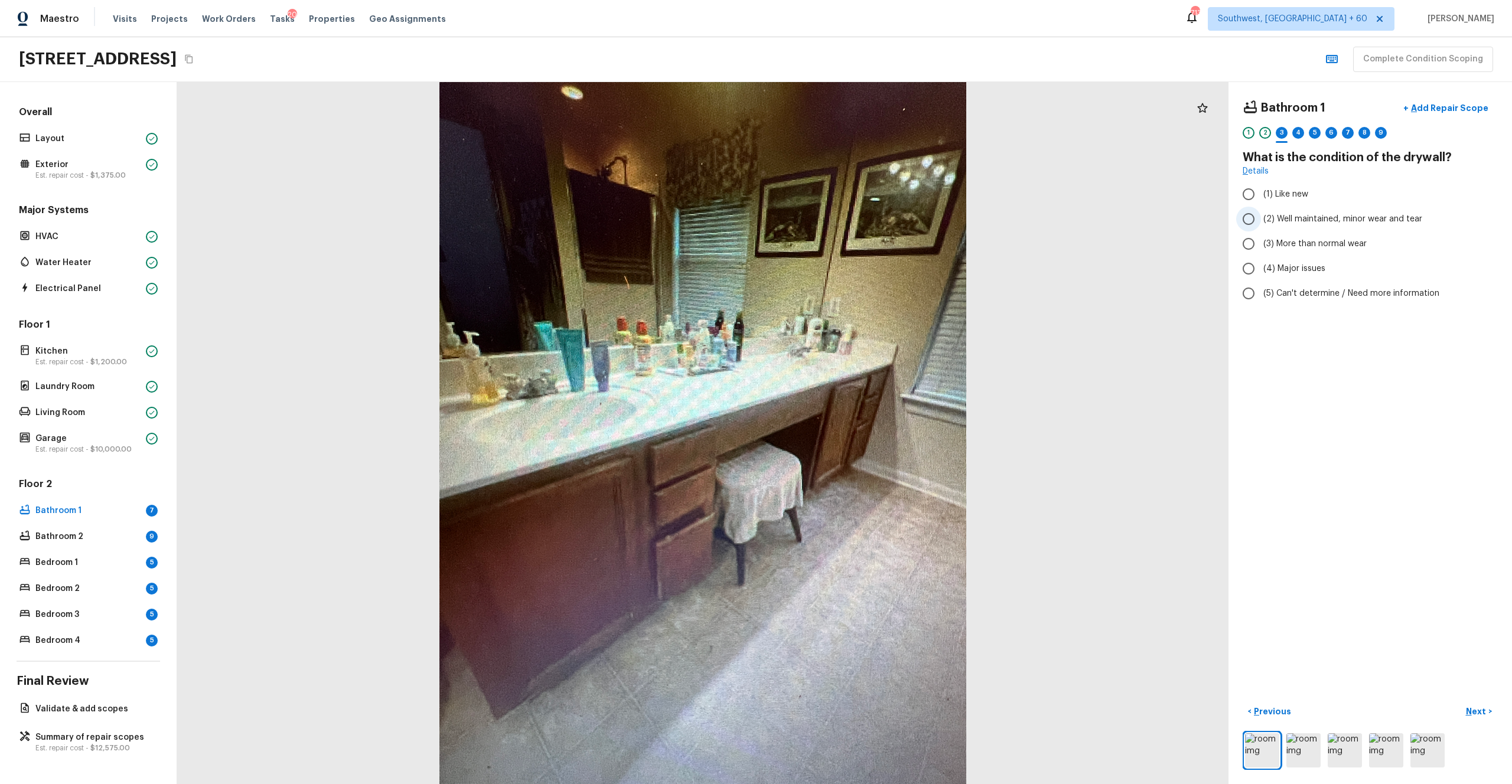
click at [849, 217] on span "(2) Well maintained, minor wear and tear" at bounding box center [1342, 219] width 159 height 12
click at [849, 217] on input "(2) Well maintained, minor wear and tear" at bounding box center [1248, 218] width 25 height 25
radio input "true"
click at [849, 431] on p "Next" at bounding box center [1477, 711] width 22 height 12
click at [849, 256] on span "(3) Tile" at bounding box center [1276, 253] width 27 height 12
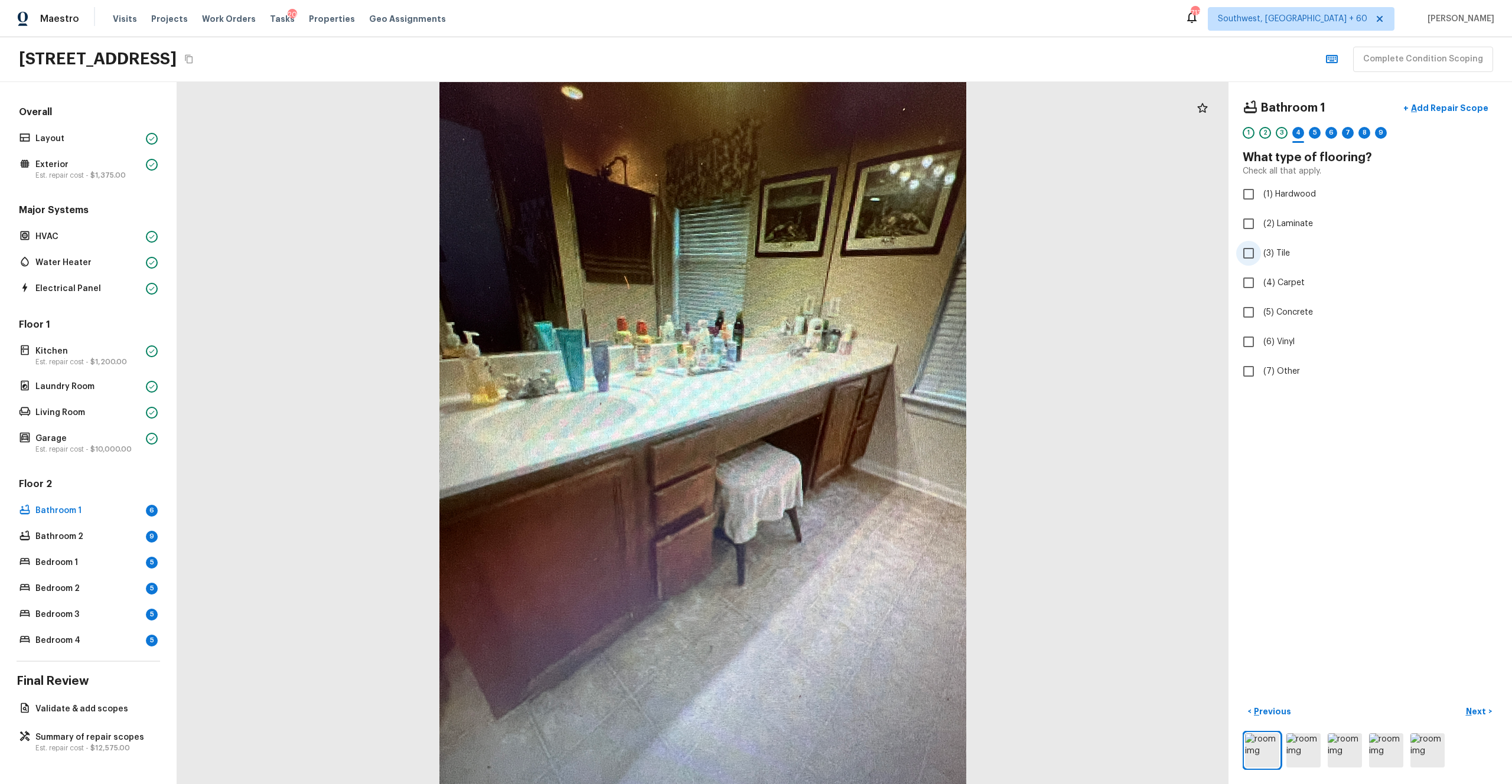
click at [849, 256] on input "(3) Tile" at bounding box center [1248, 252] width 25 height 25
checkbox input "true"
click at [849, 431] on p "Next" at bounding box center [1477, 711] width 22 height 12
click at [849, 222] on span "(2) Well maintained, minor wear and tear" at bounding box center [1342, 219] width 159 height 12
click at [849, 222] on input "(2) Well maintained, minor wear and tear" at bounding box center [1248, 218] width 25 height 25
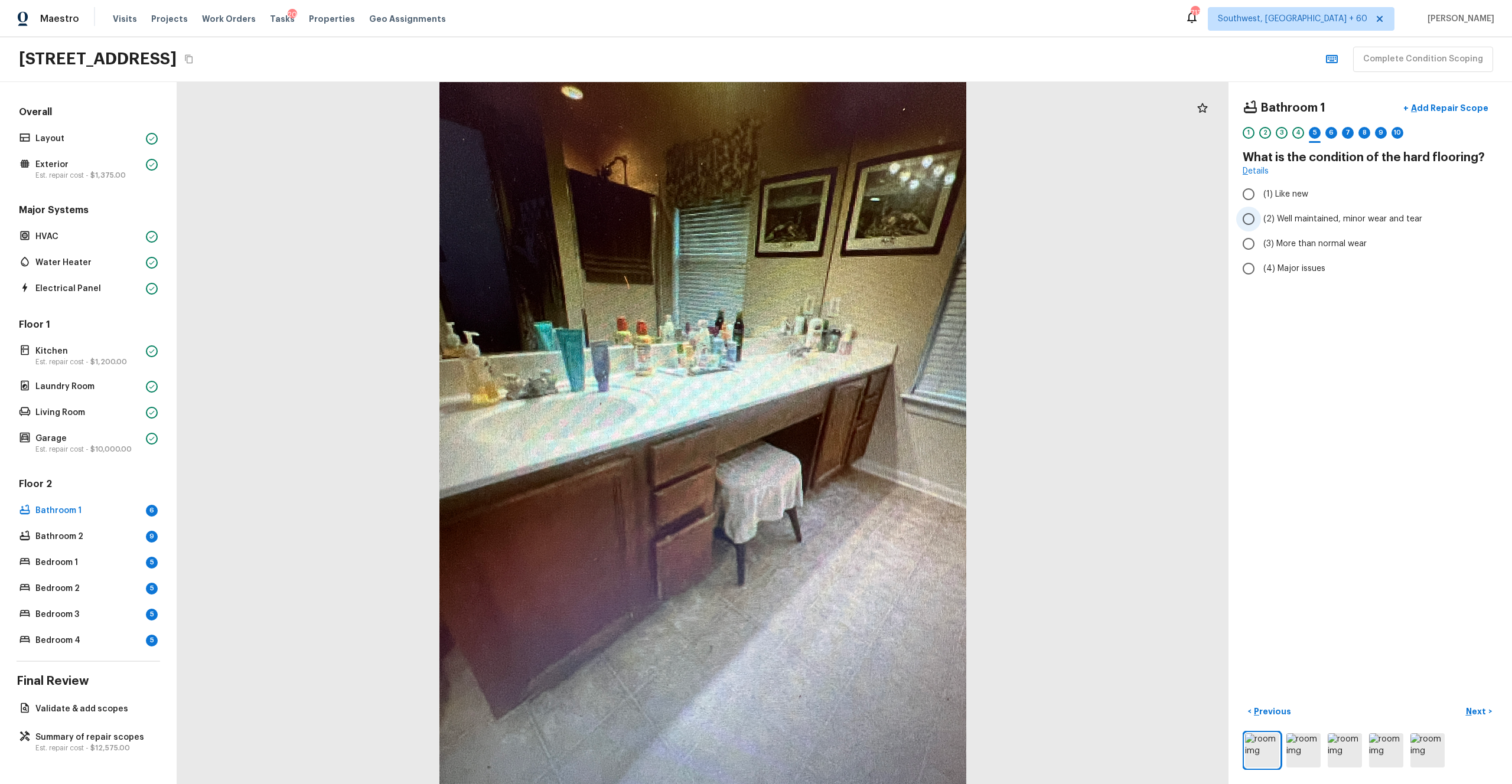
radio input "true"
click at [849, 431] on p "Next" at bounding box center [1477, 711] width 22 height 12
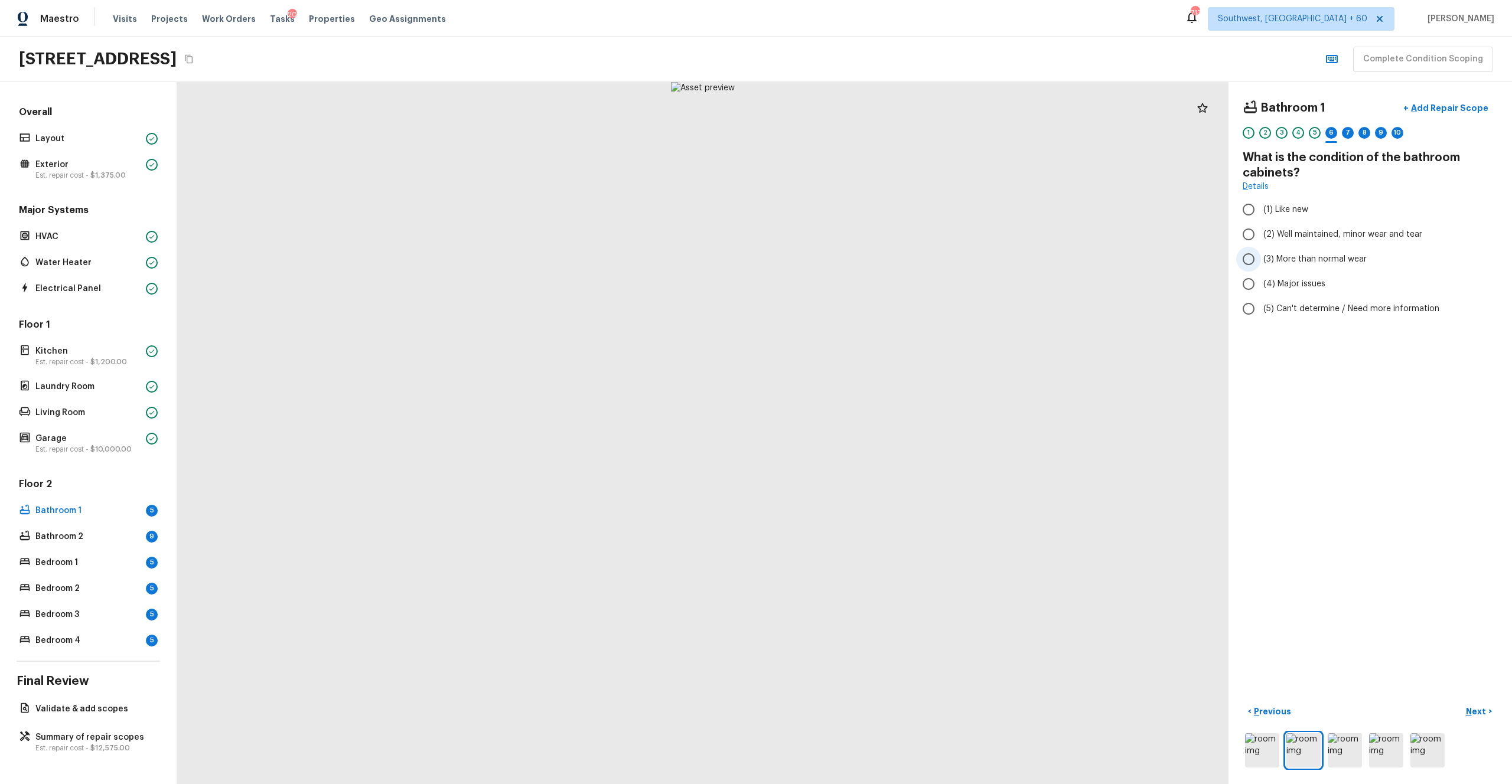
click at [849, 259] on span "(3) More than normal wear" at bounding box center [1314, 259] width 104 height 12
click at [849, 259] on input "(3) More than normal wear" at bounding box center [1248, 258] width 25 height 25
radio input "true"
click at [849, 115] on button "+ Add Repair Scope" at bounding box center [1445, 108] width 104 height 24
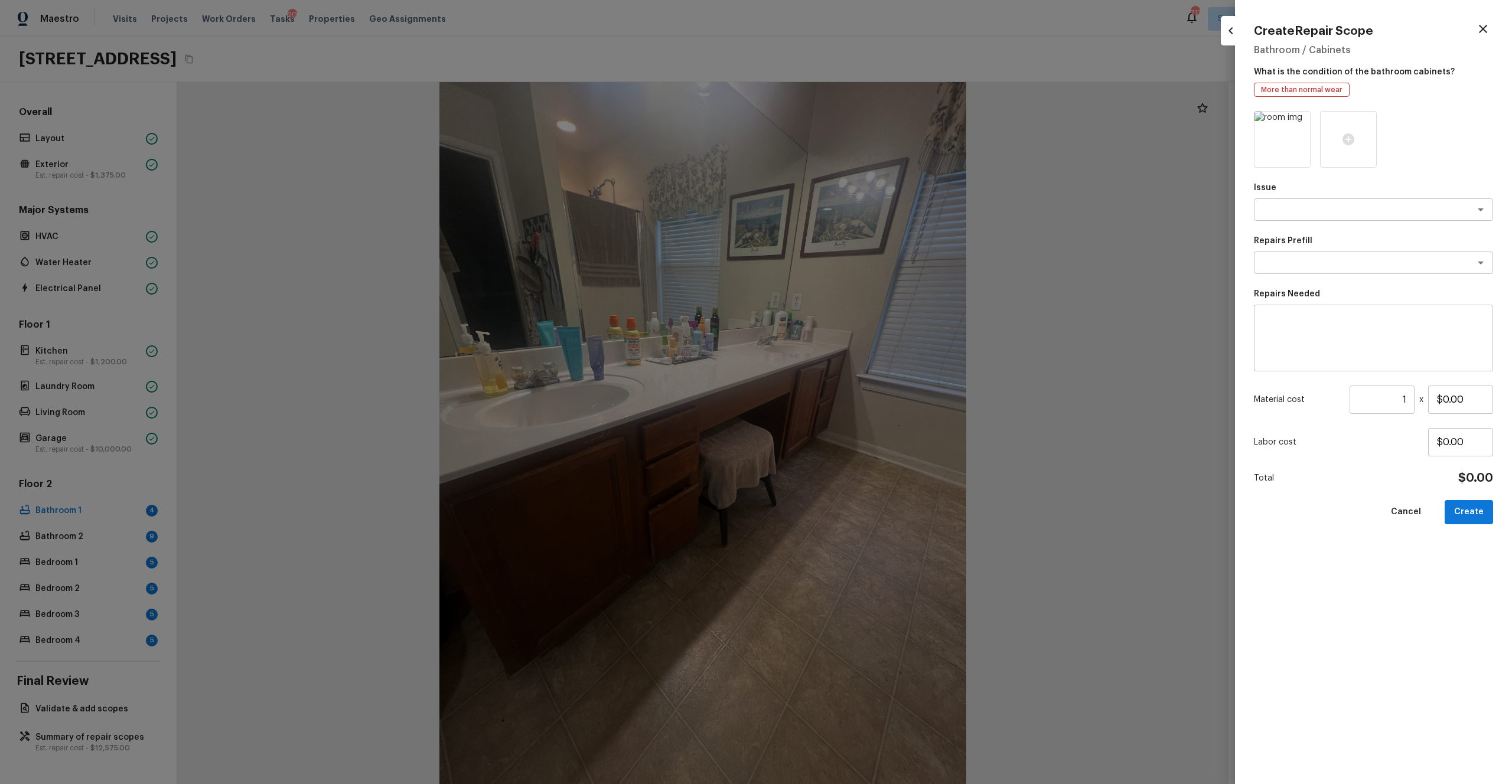
click at [849, 222] on div "Issue x ​ Repairs Prefill x ​ Repairs Needed x ​ Material cost 1 ​ x $0.00 Labo…" at bounding box center [1372, 438] width 239 height 654
click at [849, 216] on div "x ​" at bounding box center [1372, 210] width 239 height 22
click at [849, 234] on li "Bathroom Cabinets" at bounding box center [1372, 235] width 239 height 19
type textarea "Bathroom Cabinets"
click at [849, 246] on p "Repairs Prefill" at bounding box center [1372, 241] width 239 height 12
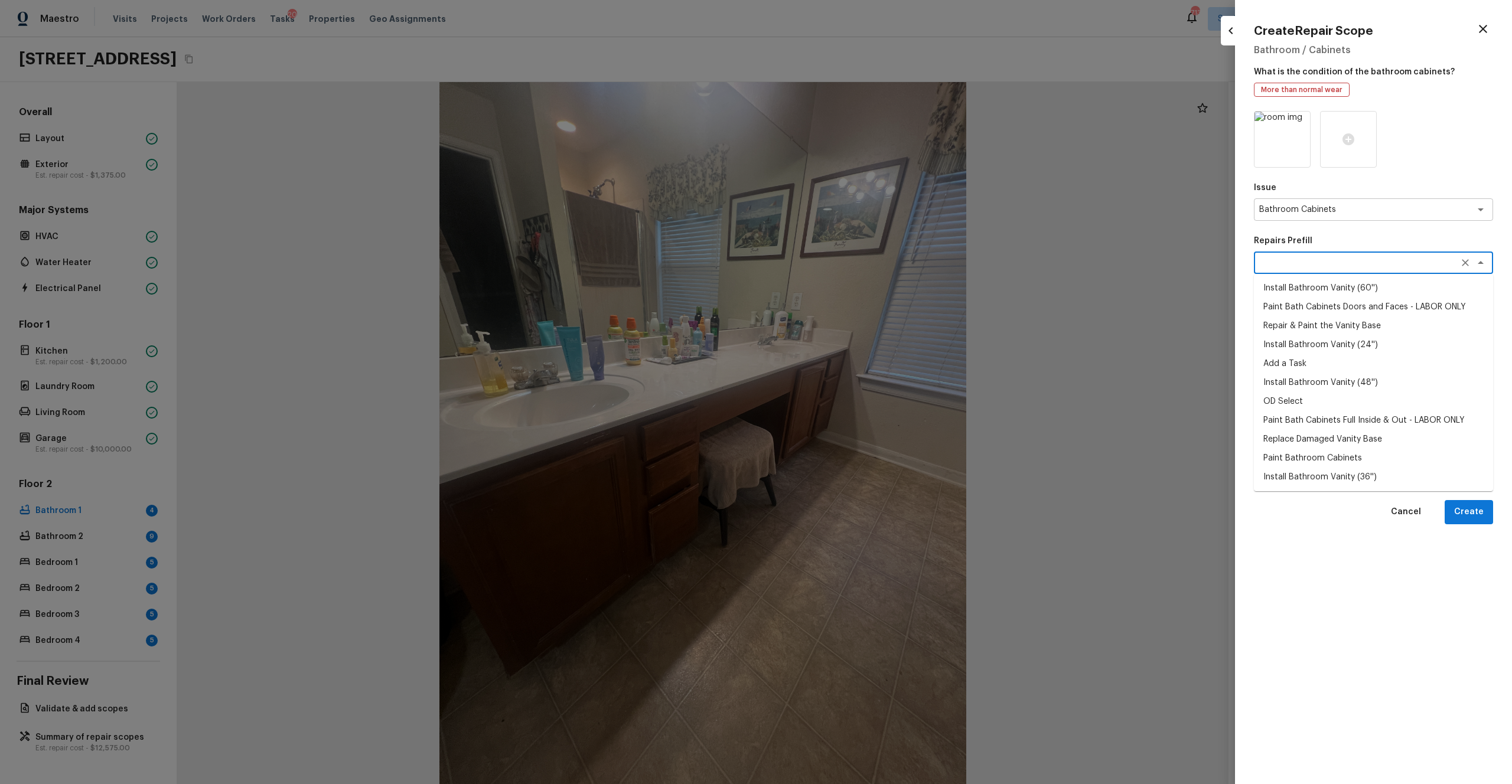
click at [849, 261] on textarea at bounding box center [1356, 263] width 195 height 12
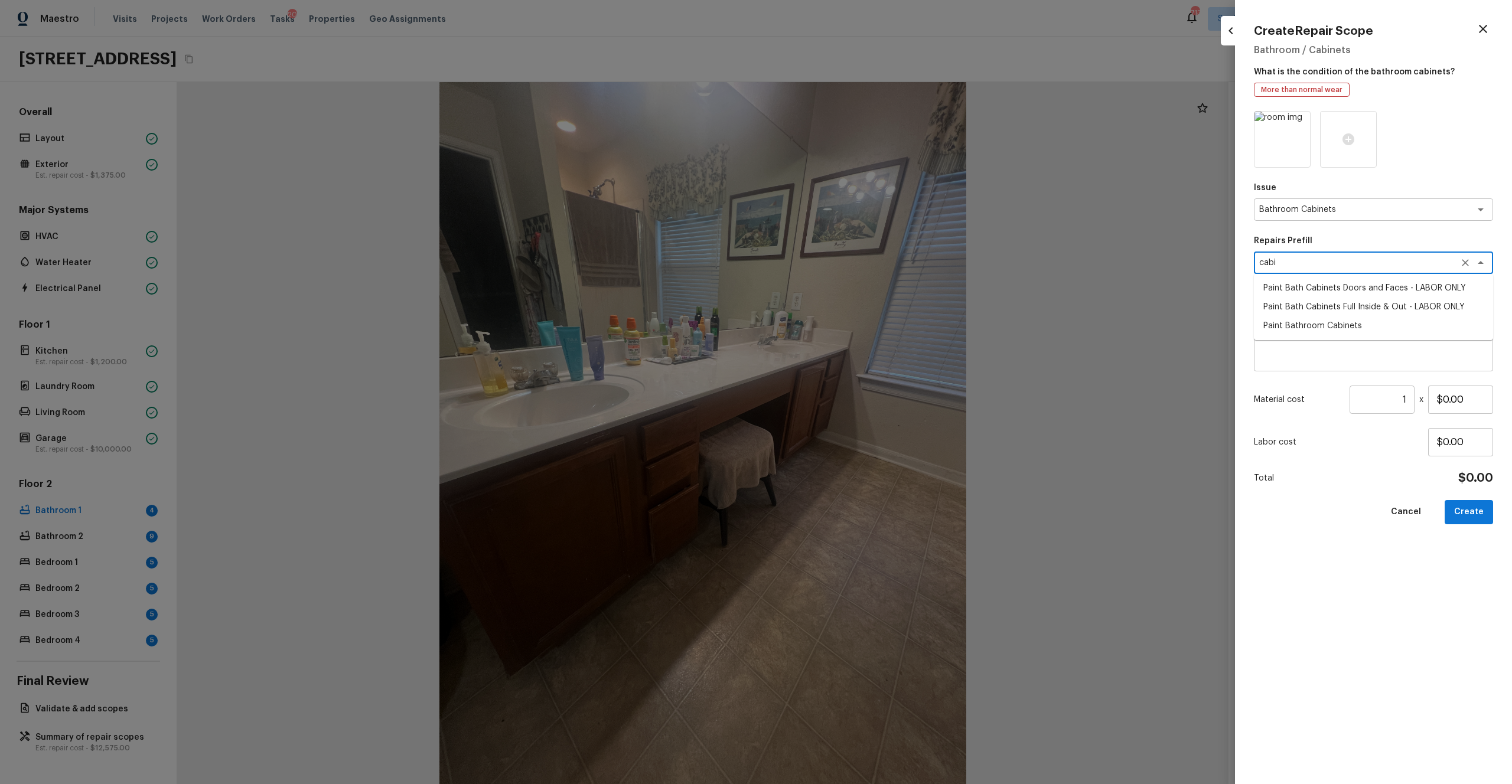
click at [849, 306] on li "Paint Bath Cabinets Full Inside & Out - LABOR ONLY" at bounding box center [1372, 307] width 239 height 19
type textarea "Paint Bath Cabinets Full Inside & Out - LABOR ONLY"
type textarea "Prep, sand, mask and apply 2 coats of paint to the bathroom cabinet doors, inte…"
type input "$28.00"
type textarea "Paint Bath Cabinets Full Inside & Out - LABOR ONLY"
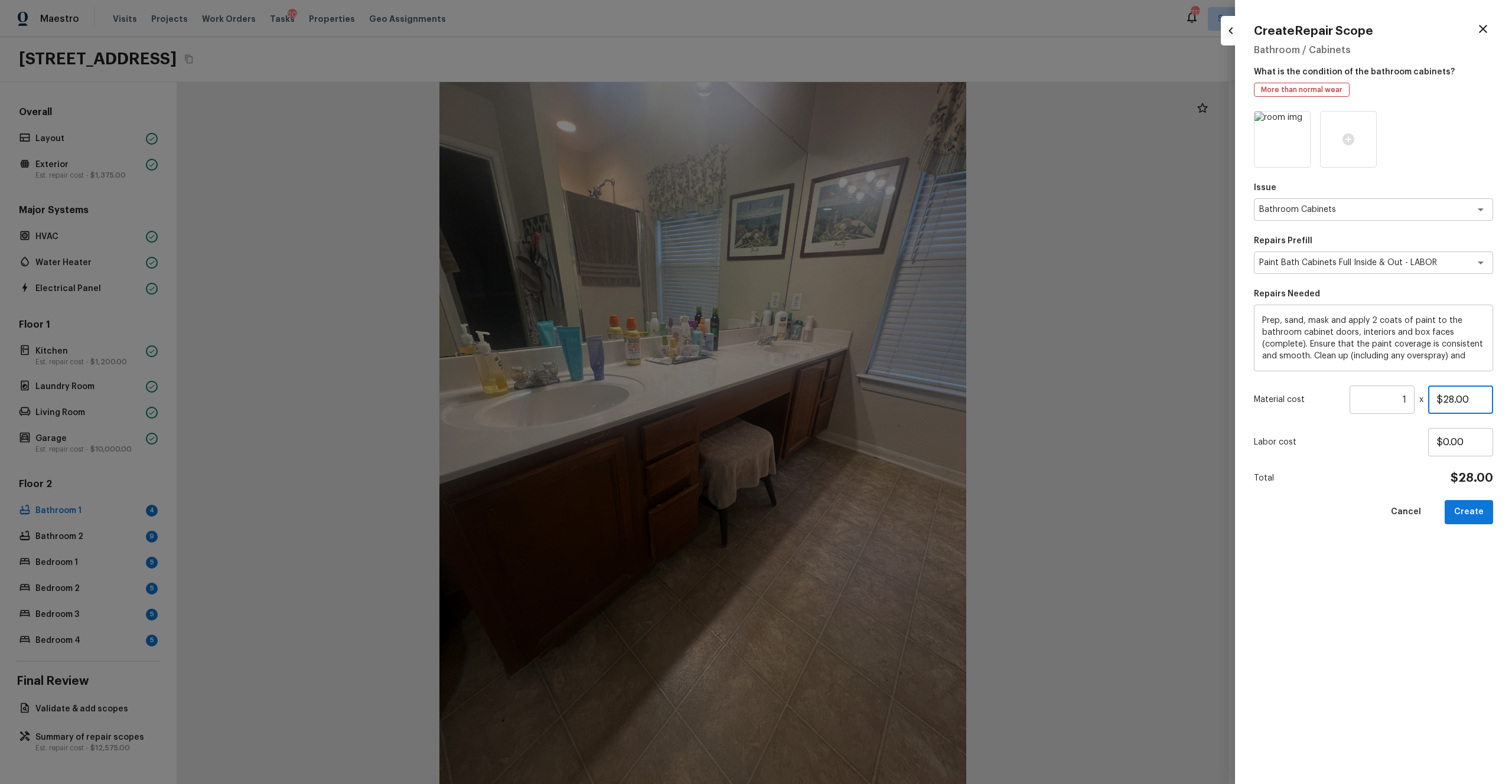
drag, startPoint x: 1481, startPoint y: 402, endPoint x: 1394, endPoint y: 402, distance: 87.0
click at [849, 402] on div "Material cost 1 ​ x $28.00" at bounding box center [1372, 399] width 239 height 28
type input "$1,000.00"
click at [849, 431] on div "Issue Bathroom Cabinets x ​ Repairs Prefill Paint Bath Cabinets Full Inside & O…" at bounding box center [1372, 438] width 239 height 654
click at [849, 431] on button "Create" at bounding box center [1468, 512] width 49 height 24
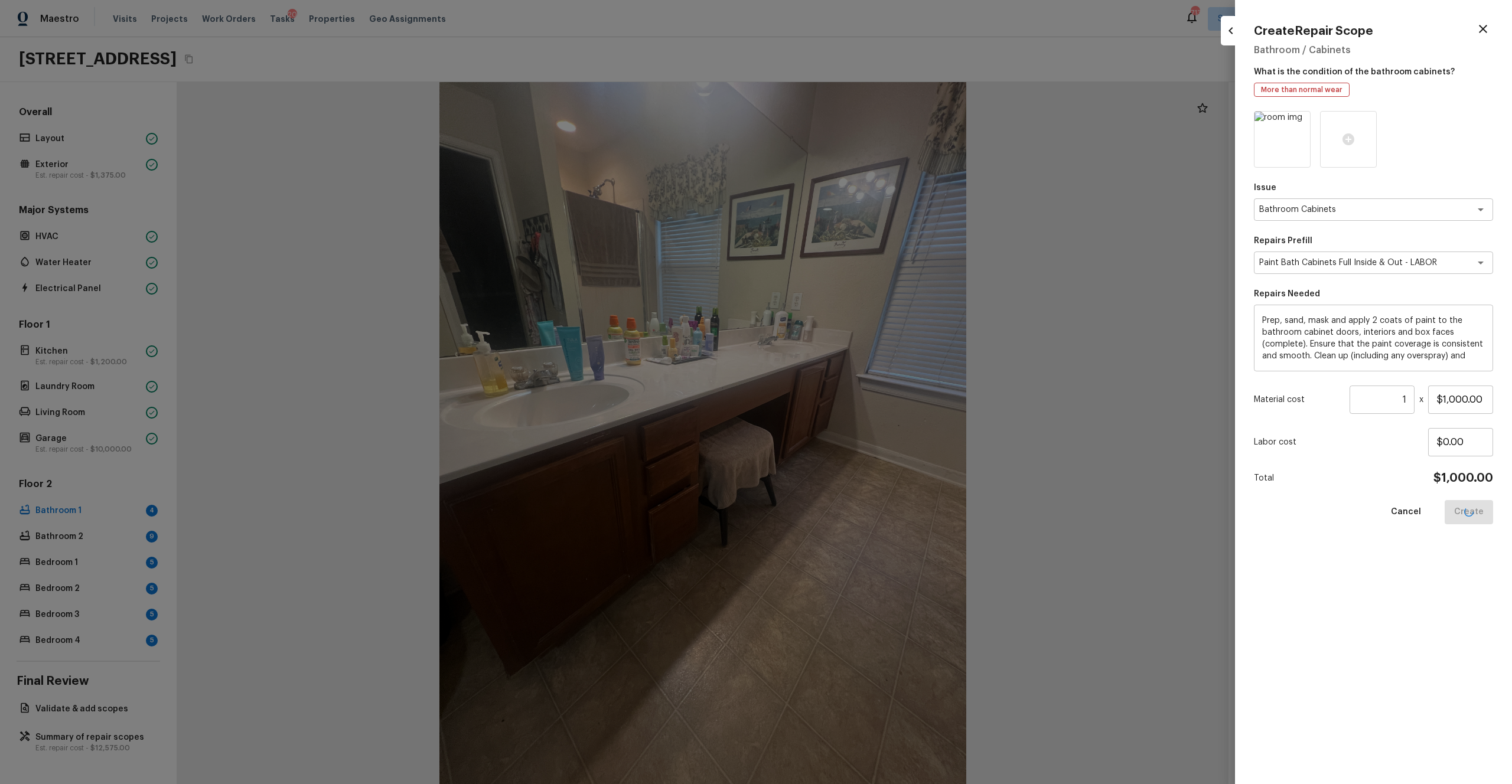
type input "$0.00"
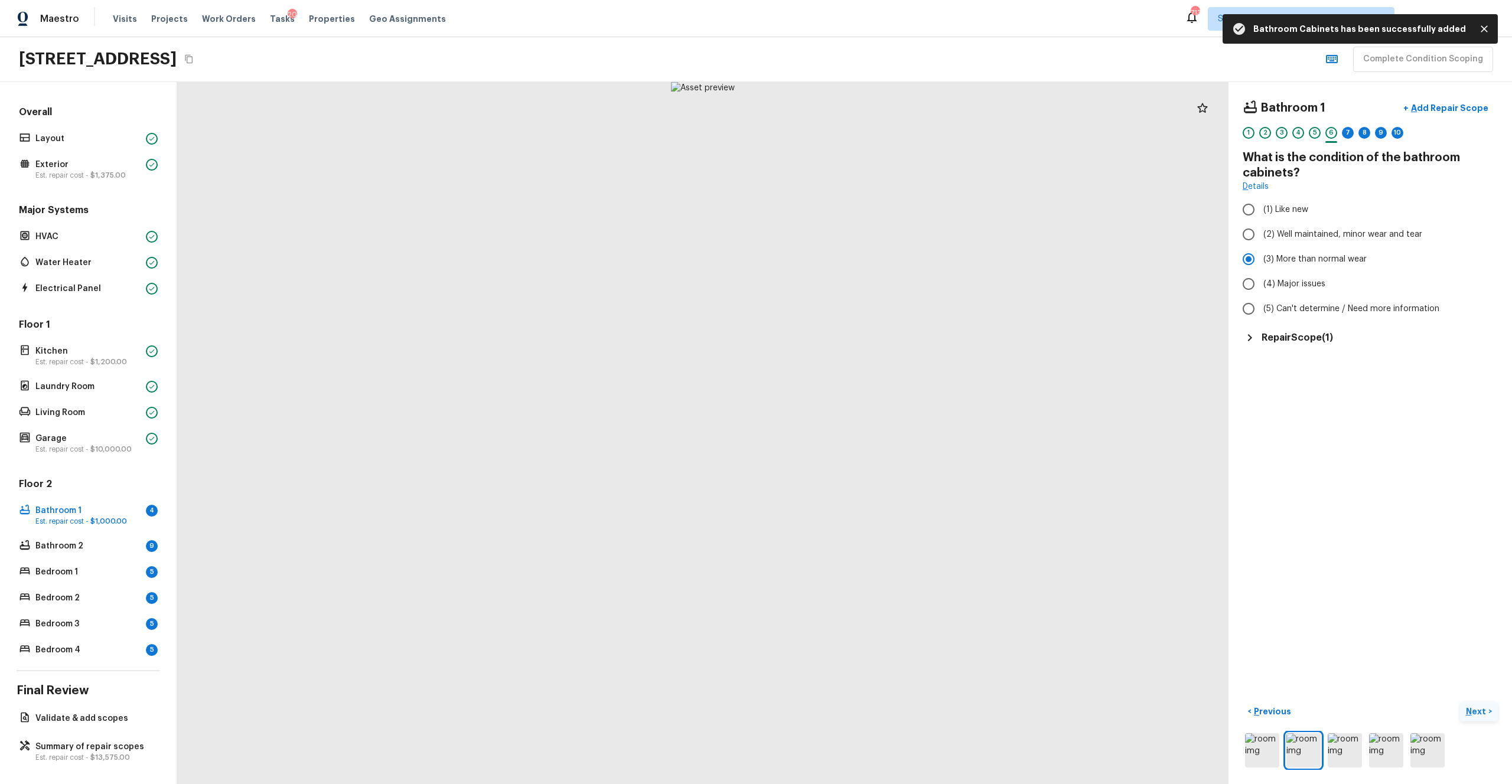
click at [849, 431] on p "Next" at bounding box center [1477, 711] width 22 height 12
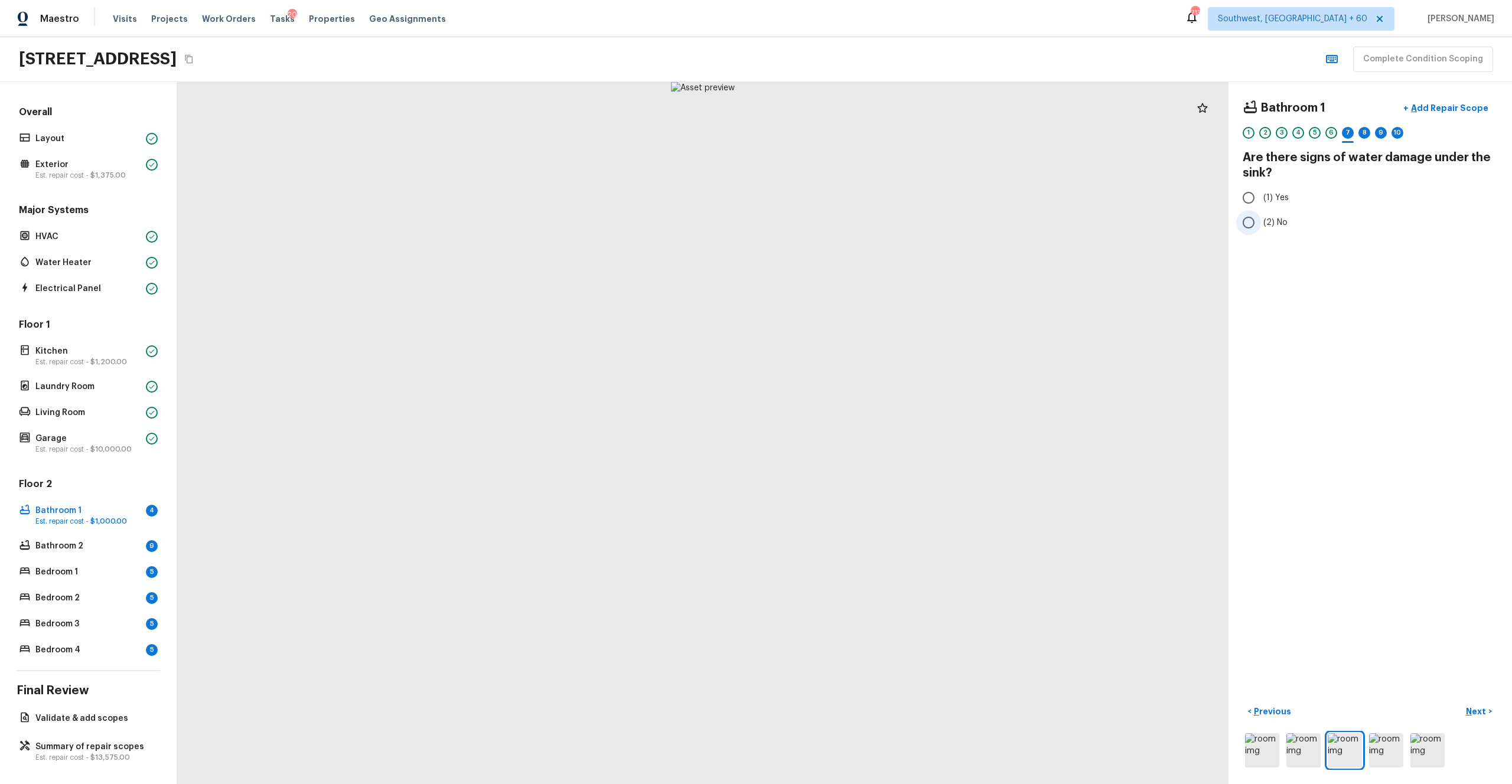
click at [849, 229] on label "(2) No" at bounding box center [1362, 223] width 252 height 25
click at [849, 229] on input "(2) No" at bounding box center [1248, 223] width 25 height 25
radio input "true"
click at [849, 431] on p "Next" at bounding box center [1477, 711] width 22 height 12
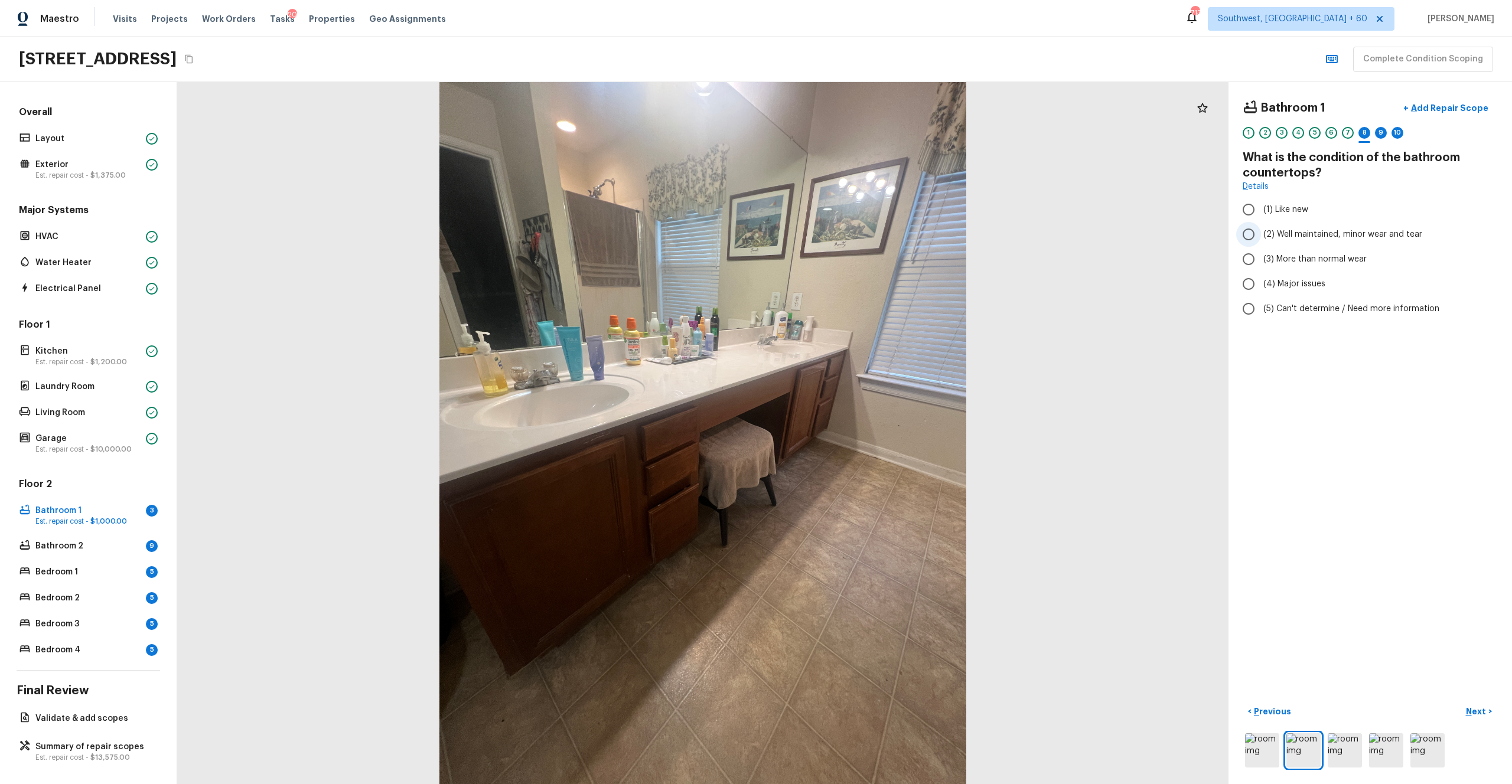
click at [849, 223] on label "(2) Well maintained, minor wear and tear" at bounding box center [1362, 234] width 252 height 25
click at [849, 223] on input "(2) Well maintained, minor wear and tear" at bounding box center [1248, 234] width 25 height 25
radio input "true"
click at [849, 431] on p "Next" at bounding box center [1477, 711] width 22 height 12
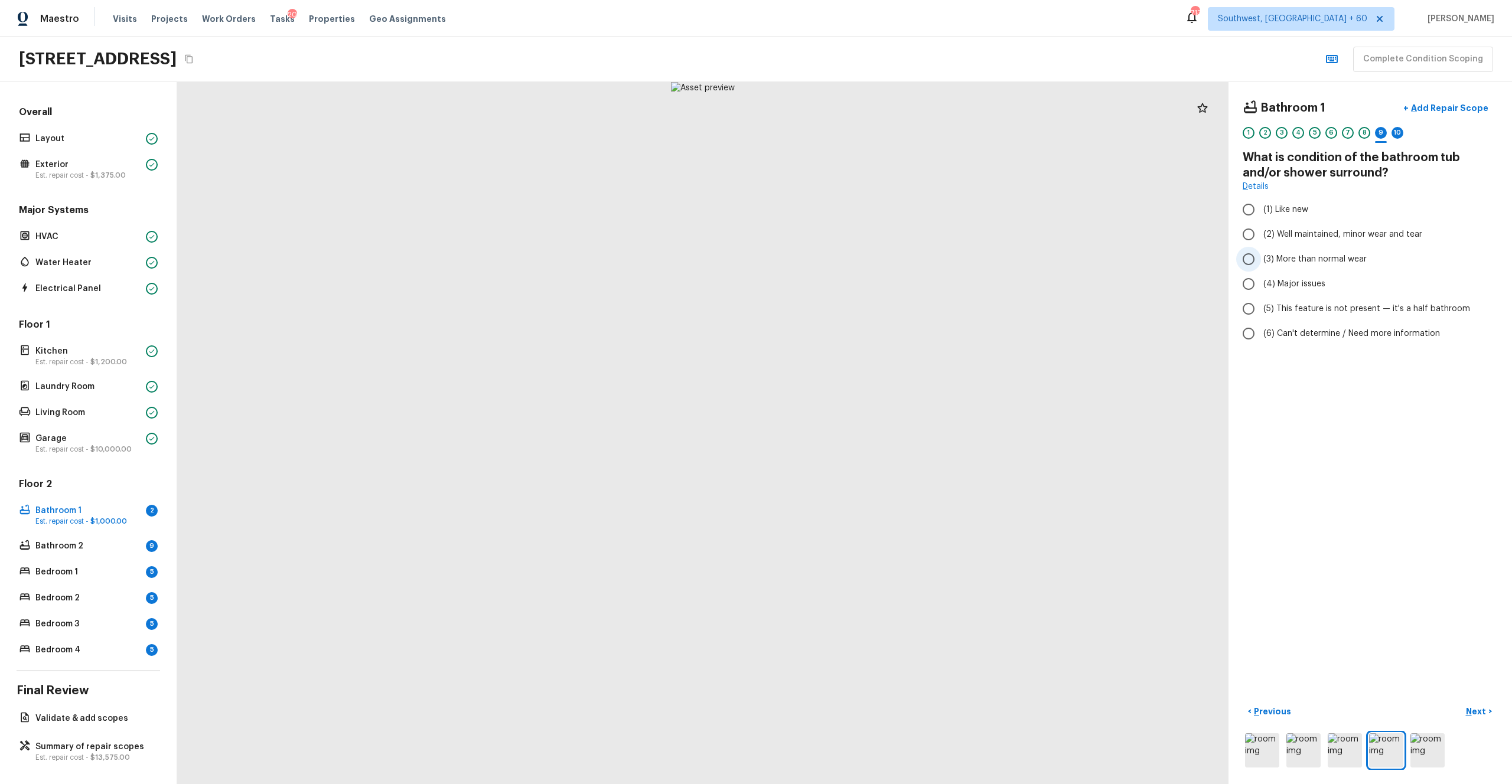
click at [849, 246] on label "(3) More than normal wear" at bounding box center [1362, 258] width 252 height 25
click at [849, 246] on input "(3) More than normal wear" at bounding box center [1248, 258] width 25 height 25
radio input "true"
click at [849, 239] on span "(2) Well maintained, minor wear and tear" at bounding box center [1342, 235] width 159 height 12
click at [849, 239] on input "(2) Well maintained, minor wear and tear" at bounding box center [1248, 234] width 25 height 25
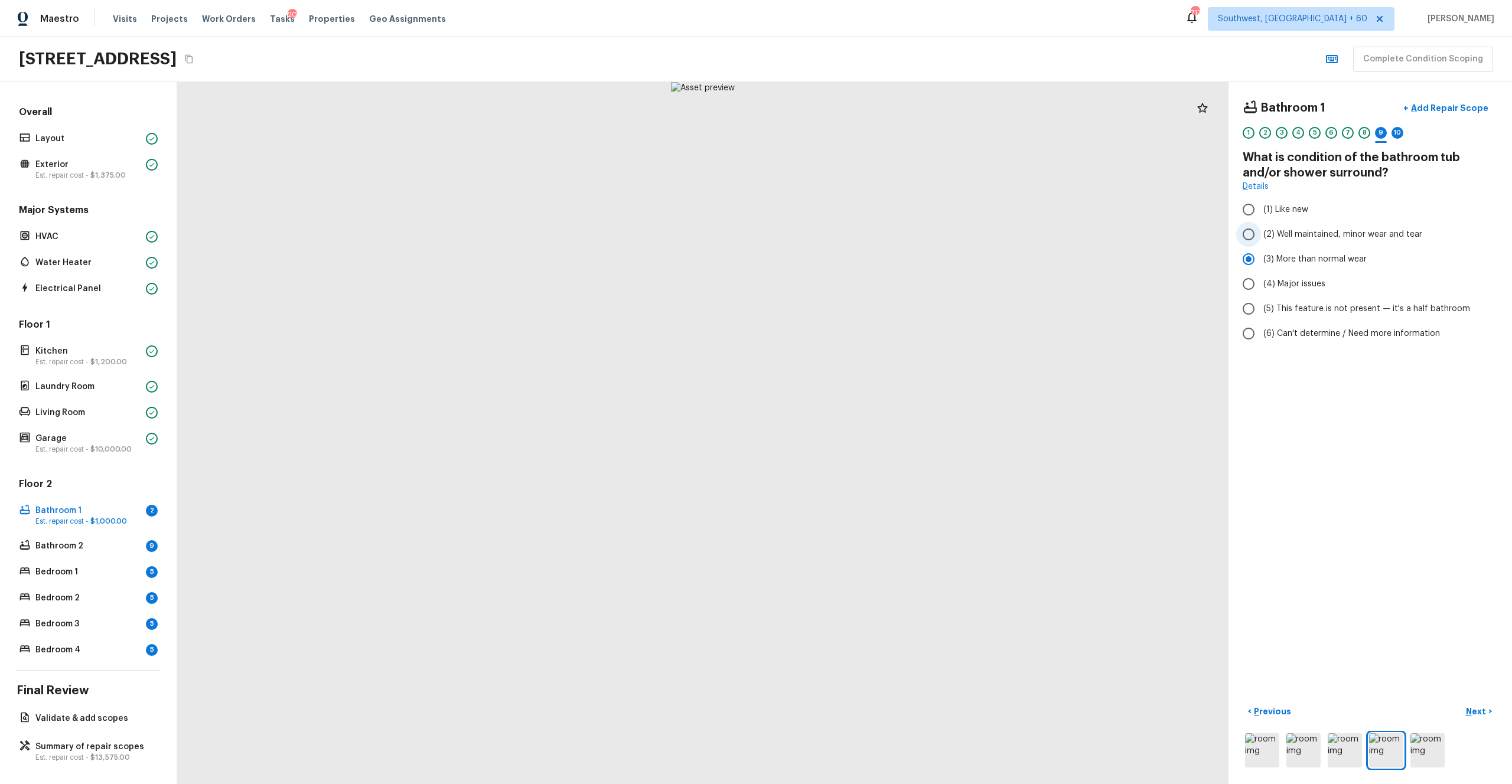
radio input "true"
click at [849, 431] on p "Next" at bounding box center [1477, 711] width 22 height 12
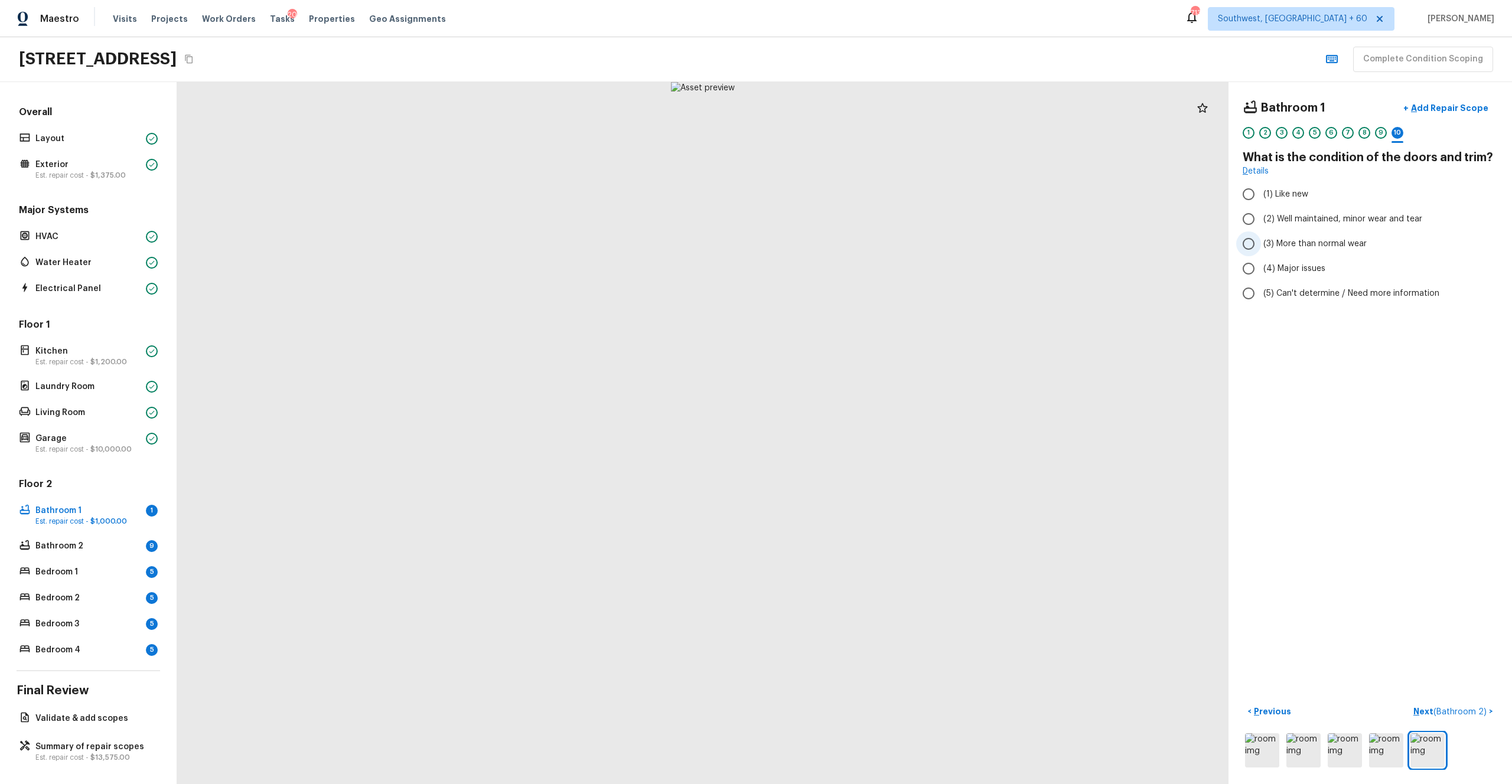
click at [849, 244] on span "(3) More than normal wear" at bounding box center [1314, 244] width 104 height 12
click at [849, 244] on input "(3) More than normal wear" at bounding box center [1248, 243] width 25 height 25
radio input "true"
click at [849, 265] on span "(4) Major issues" at bounding box center [1294, 269] width 62 height 12
click at [849, 265] on input "(4) Major issues" at bounding box center [1248, 268] width 25 height 25
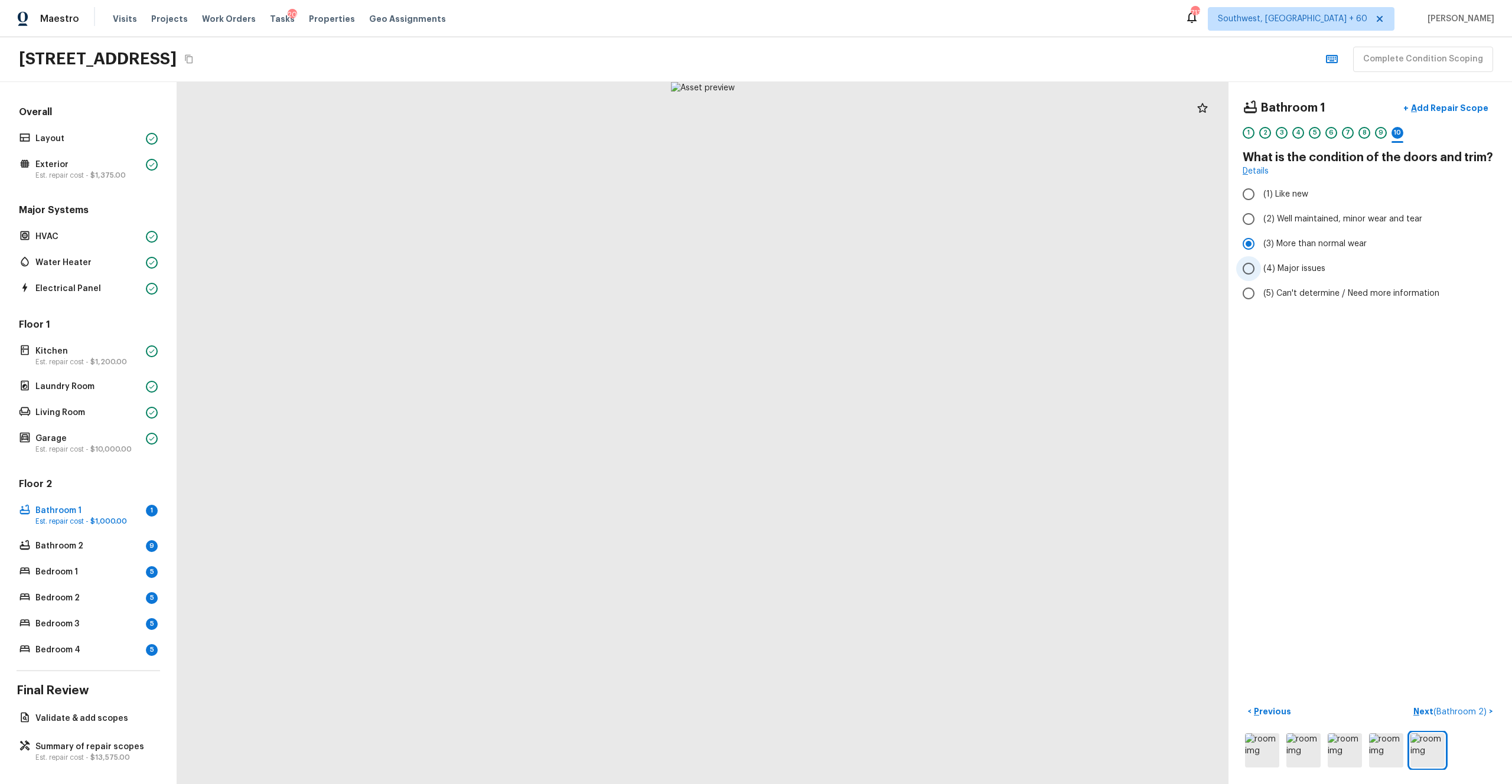
radio input "true"
click at [849, 102] on p "Add Repair Scope" at bounding box center [1448, 108] width 80 height 12
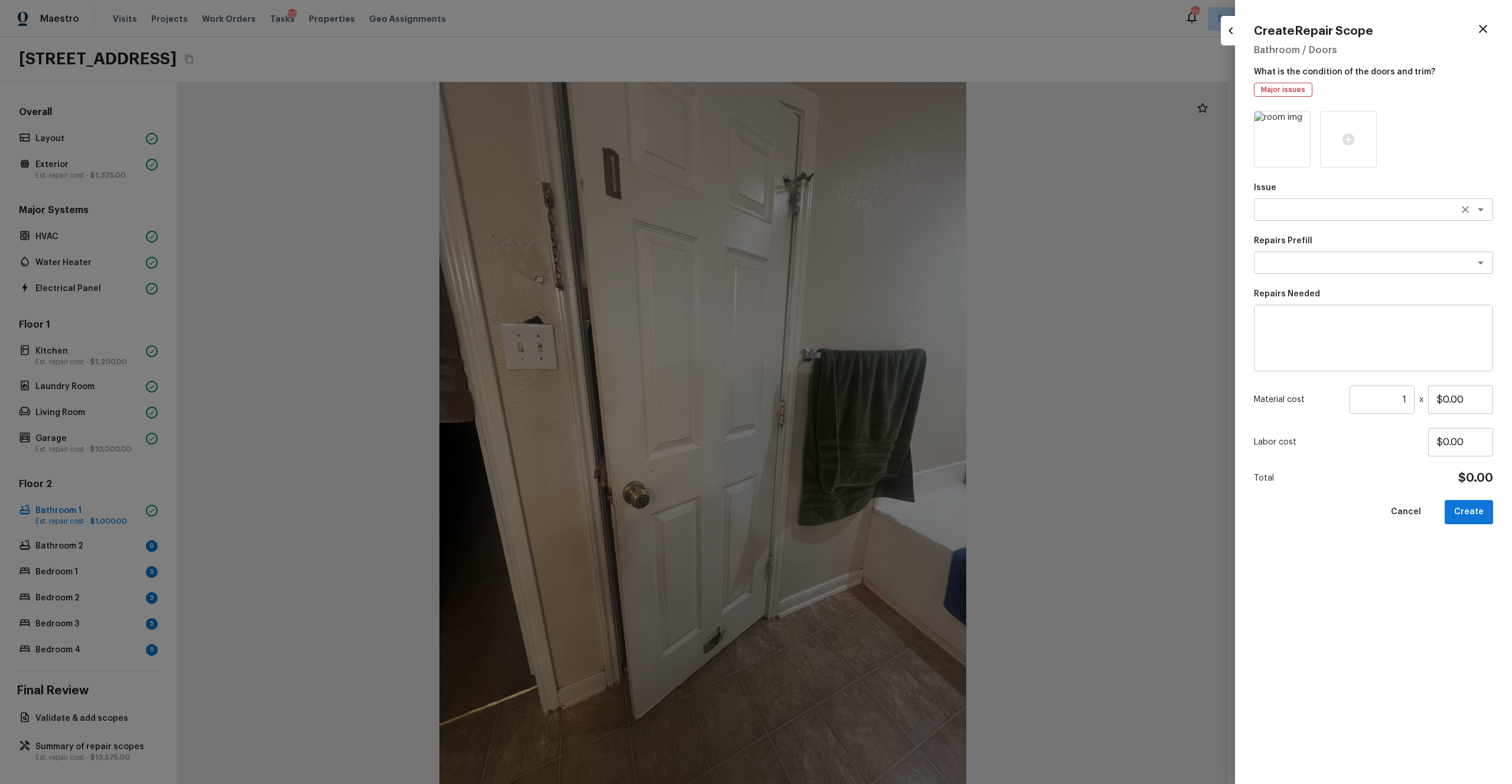
click at [849, 204] on textarea at bounding box center [1356, 210] width 195 height 12
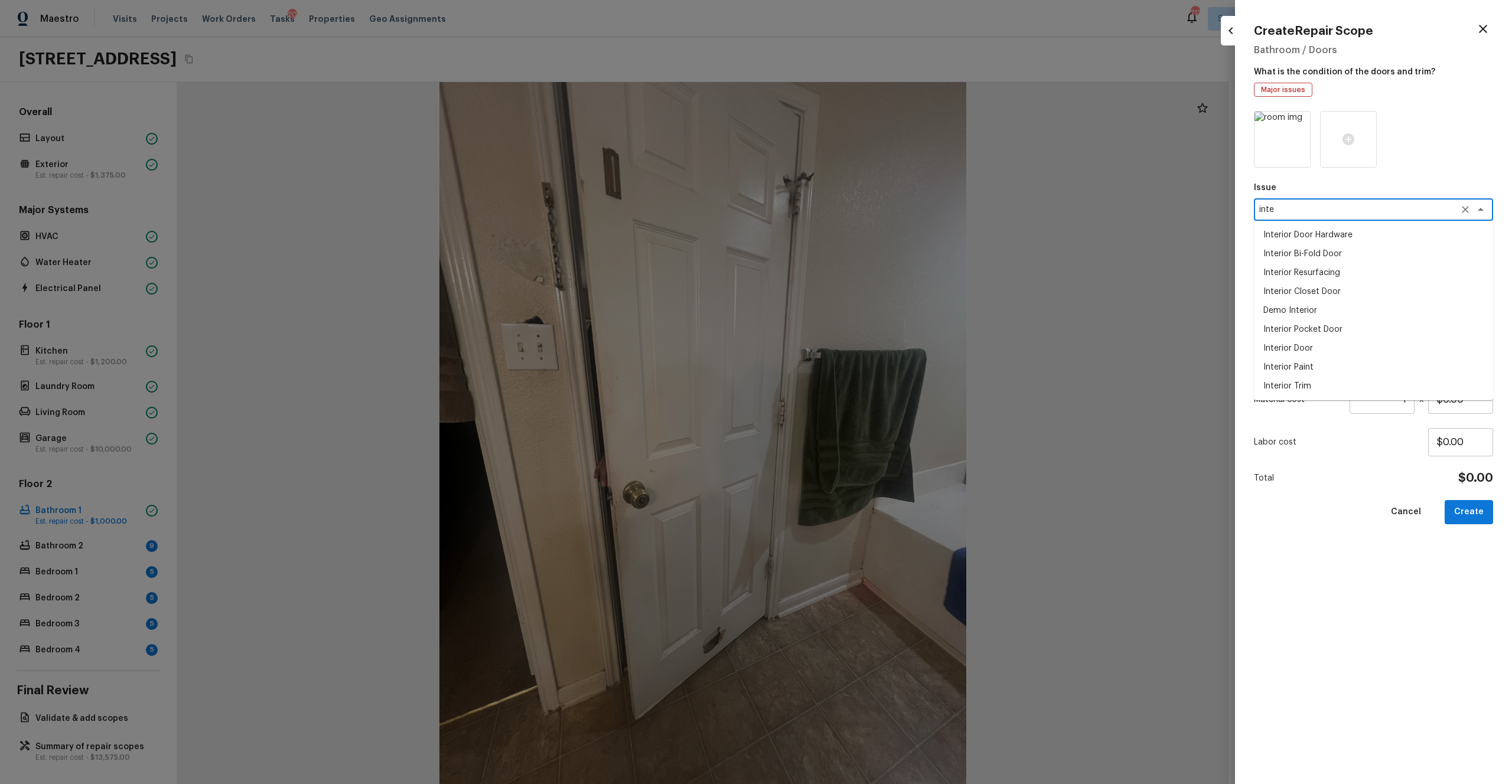
click at [849, 347] on li "Interior Door" at bounding box center [1372, 348] width 239 height 19
type textarea "Interior Door"
click at [849, 265] on textarea at bounding box center [1356, 263] width 195 height 12
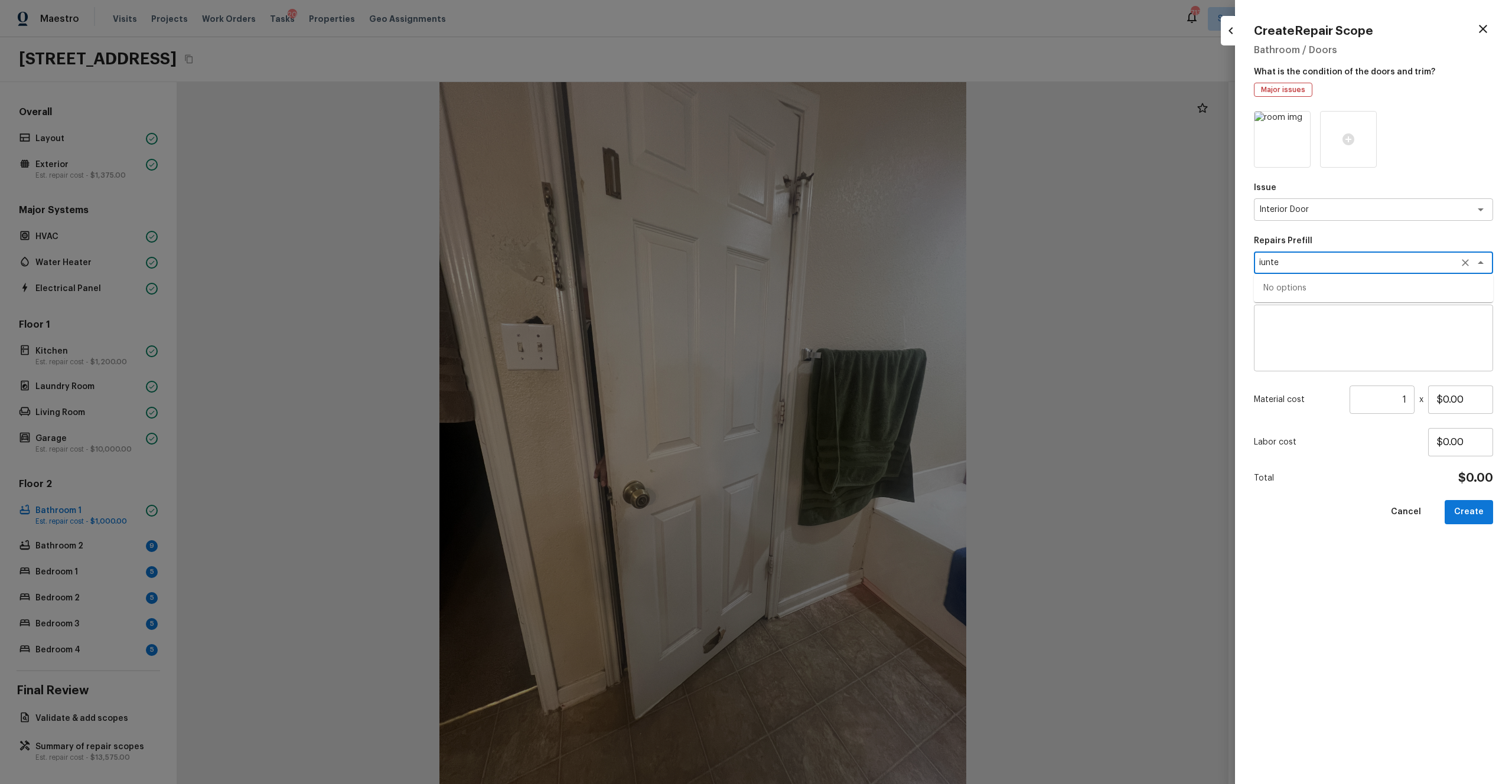
type textarea "iunte"
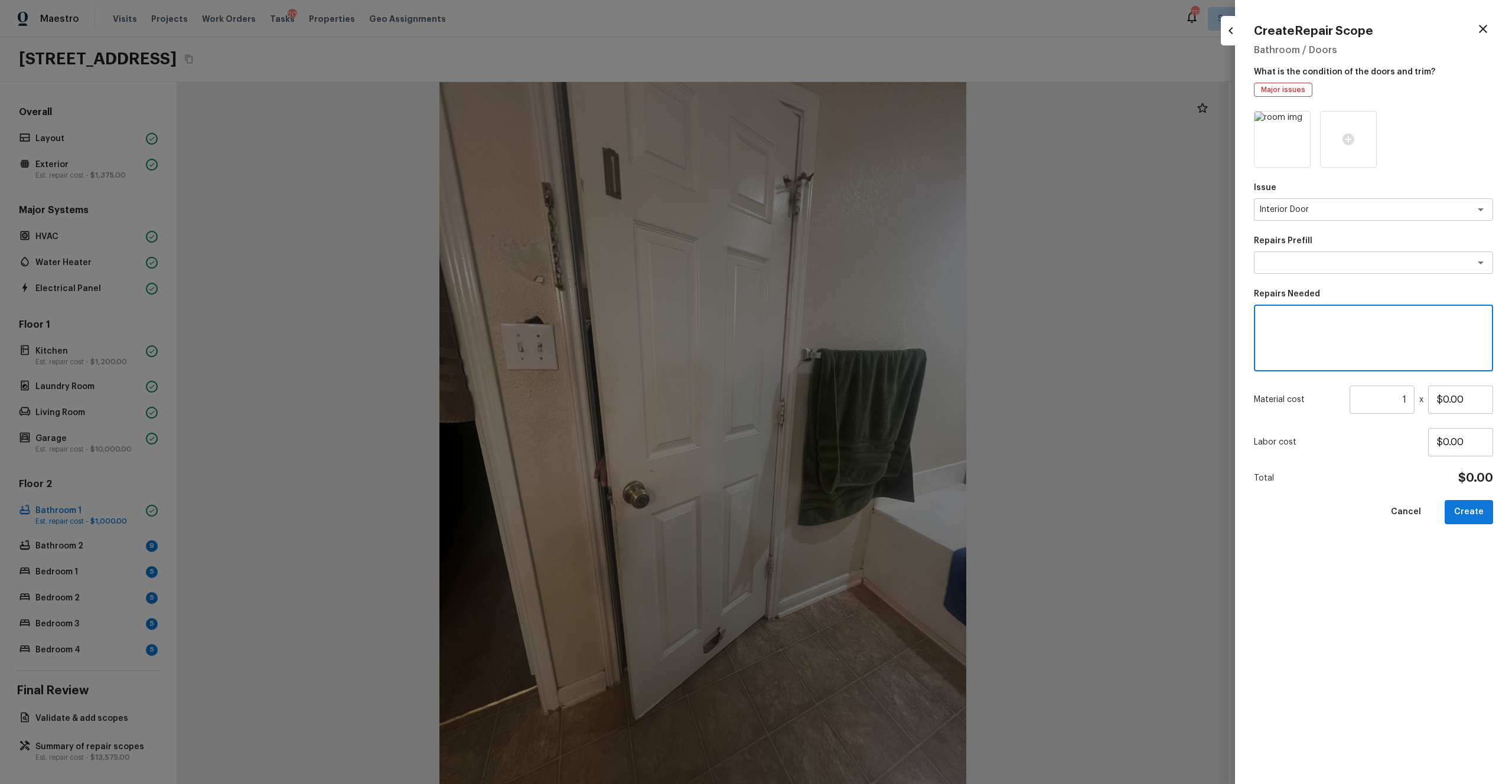
click at [849, 320] on textarea at bounding box center [1373, 338] width 223 height 47
type textarea "Interior door"
drag, startPoint x: 1466, startPoint y: 391, endPoint x: 1402, endPoint y: 389, distance: 64.0
click at [849, 391] on div "Material cost 1 ​ x $0.00" at bounding box center [1372, 399] width 239 height 28
drag, startPoint x: 1485, startPoint y: 396, endPoint x: 1411, endPoint y: 398, distance: 74.0
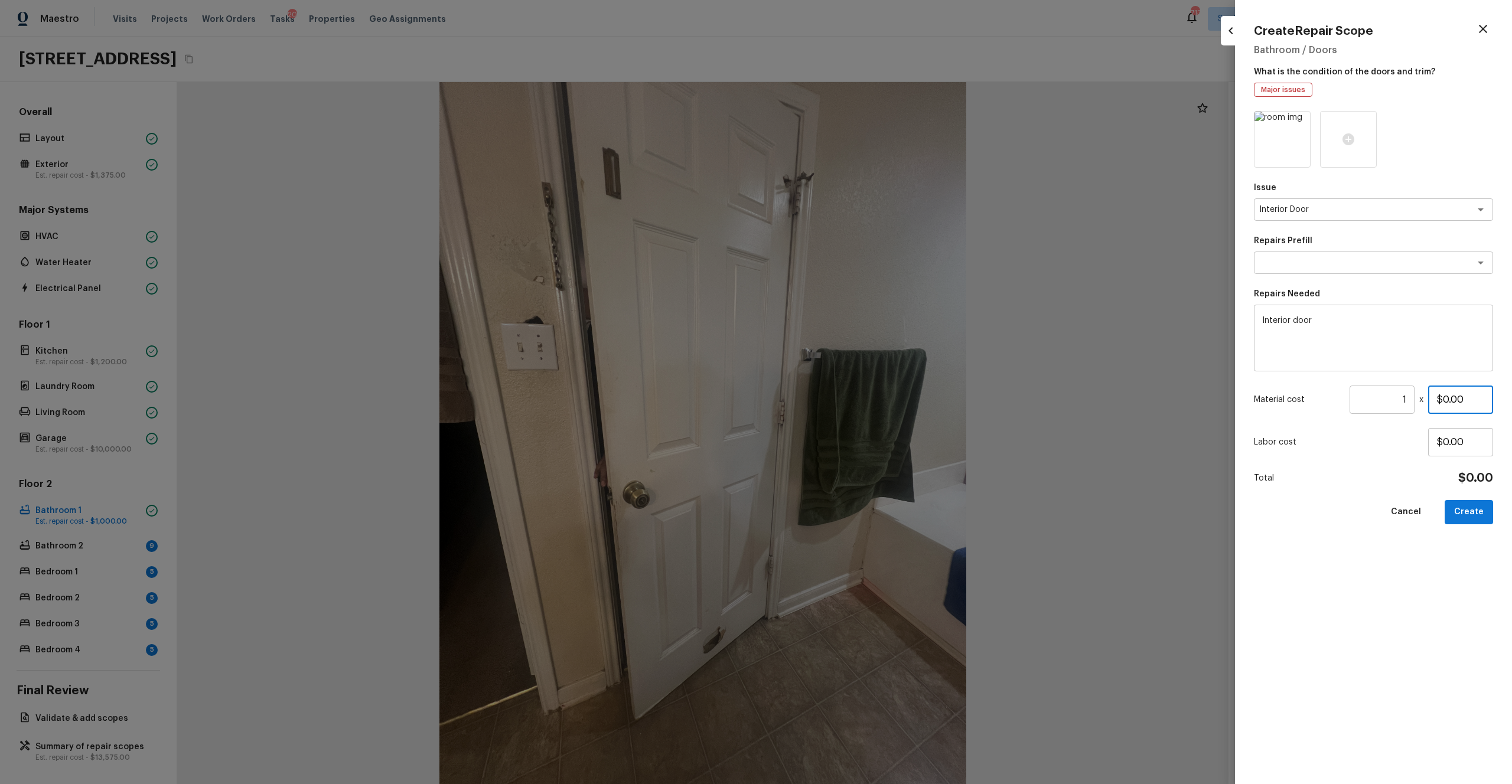
click at [849, 398] on div "Material cost 1 ​ x $0.00" at bounding box center [1372, 399] width 239 height 28
type input "$180.00"
click at [849, 431] on div "Issue Interior Door x ​ Repairs Prefill x ​ Repairs Needed Interior door x ​ Ma…" at bounding box center [1372, 438] width 239 height 654
click at [849, 431] on button "Create" at bounding box center [1468, 512] width 49 height 24
type input "$0.00"
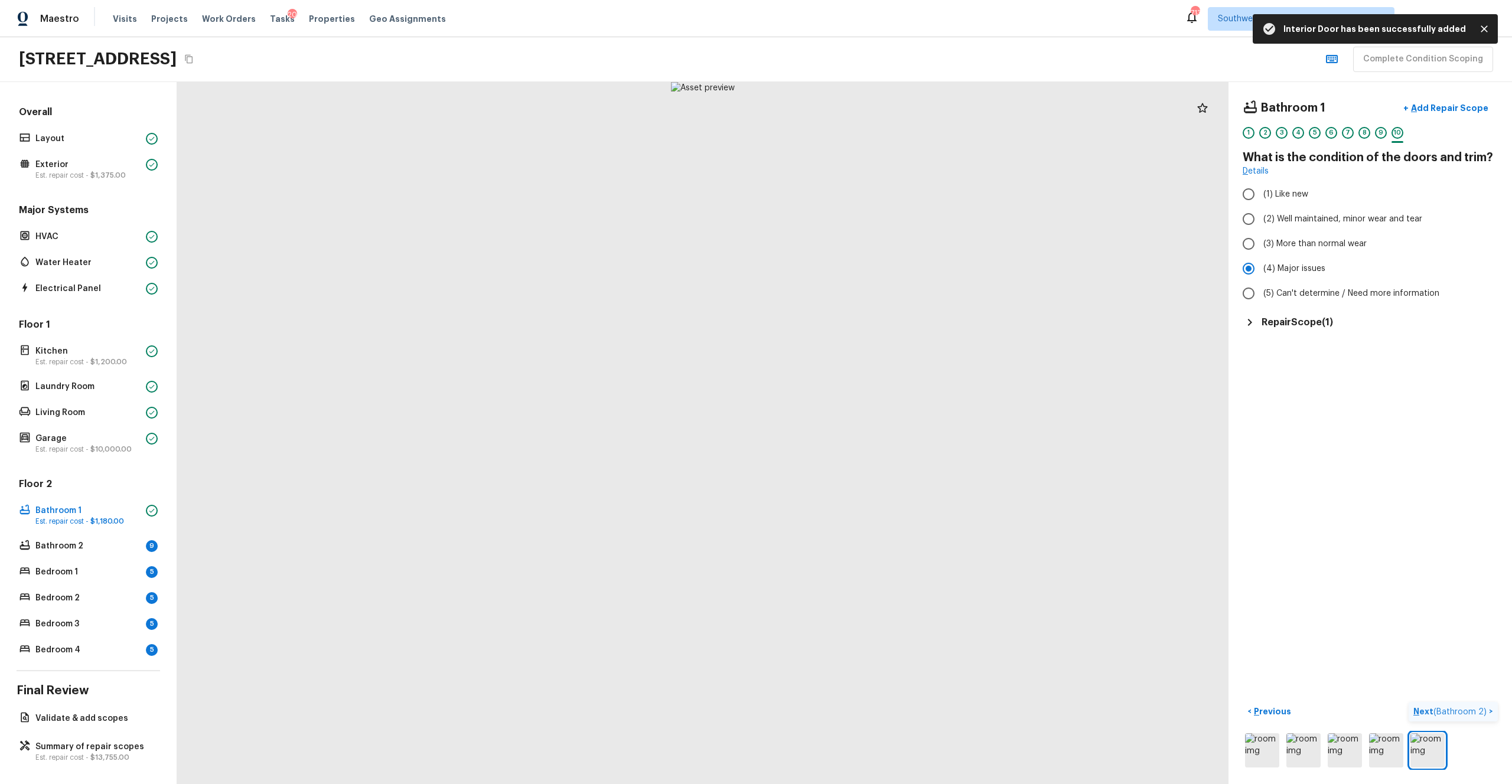
click at [849, 431] on p "Next ( Bathroom 2 )" at bounding box center [1450, 711] width 75 height 12
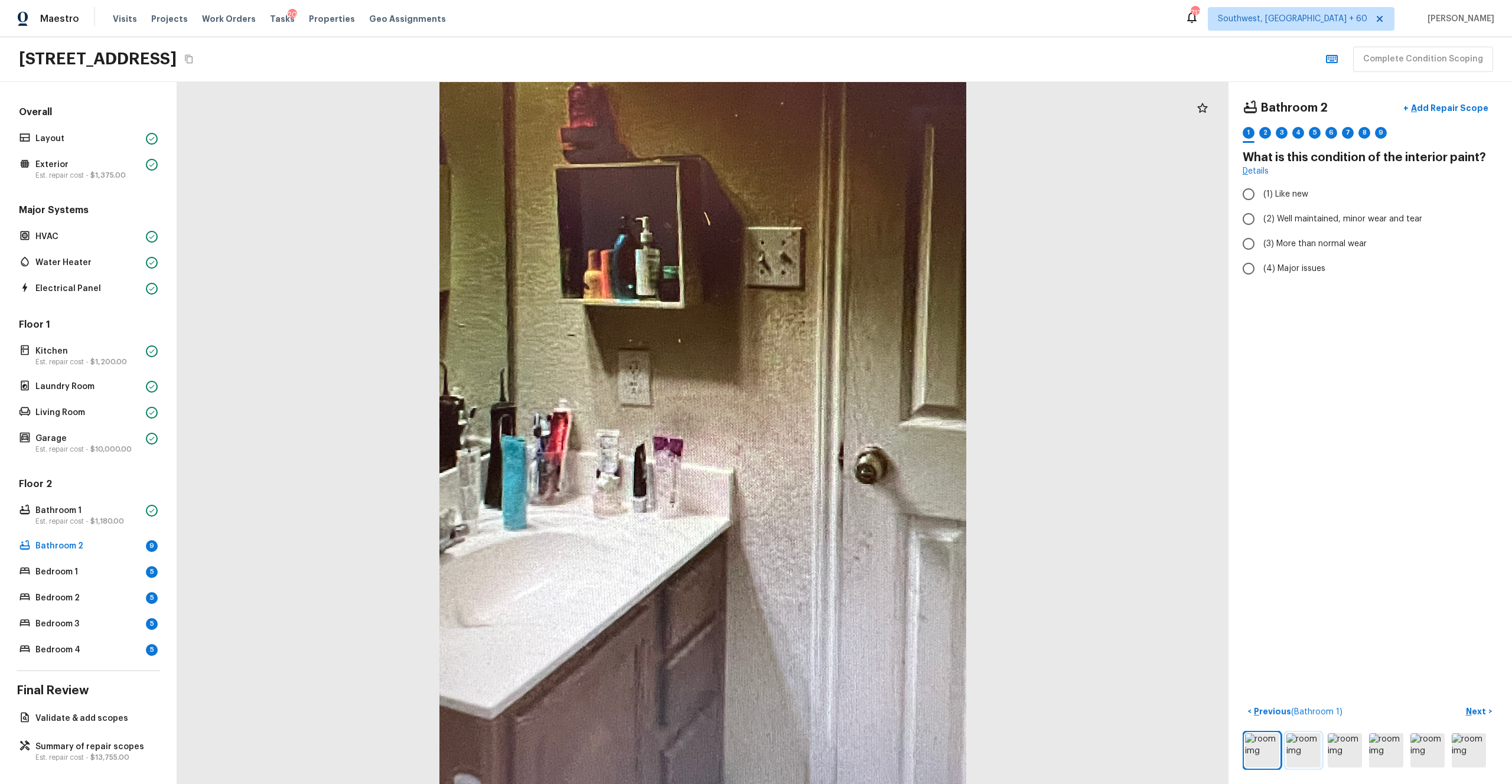
click at [849, 431] on img at bounding box center [1303, 751] width 34 height 34
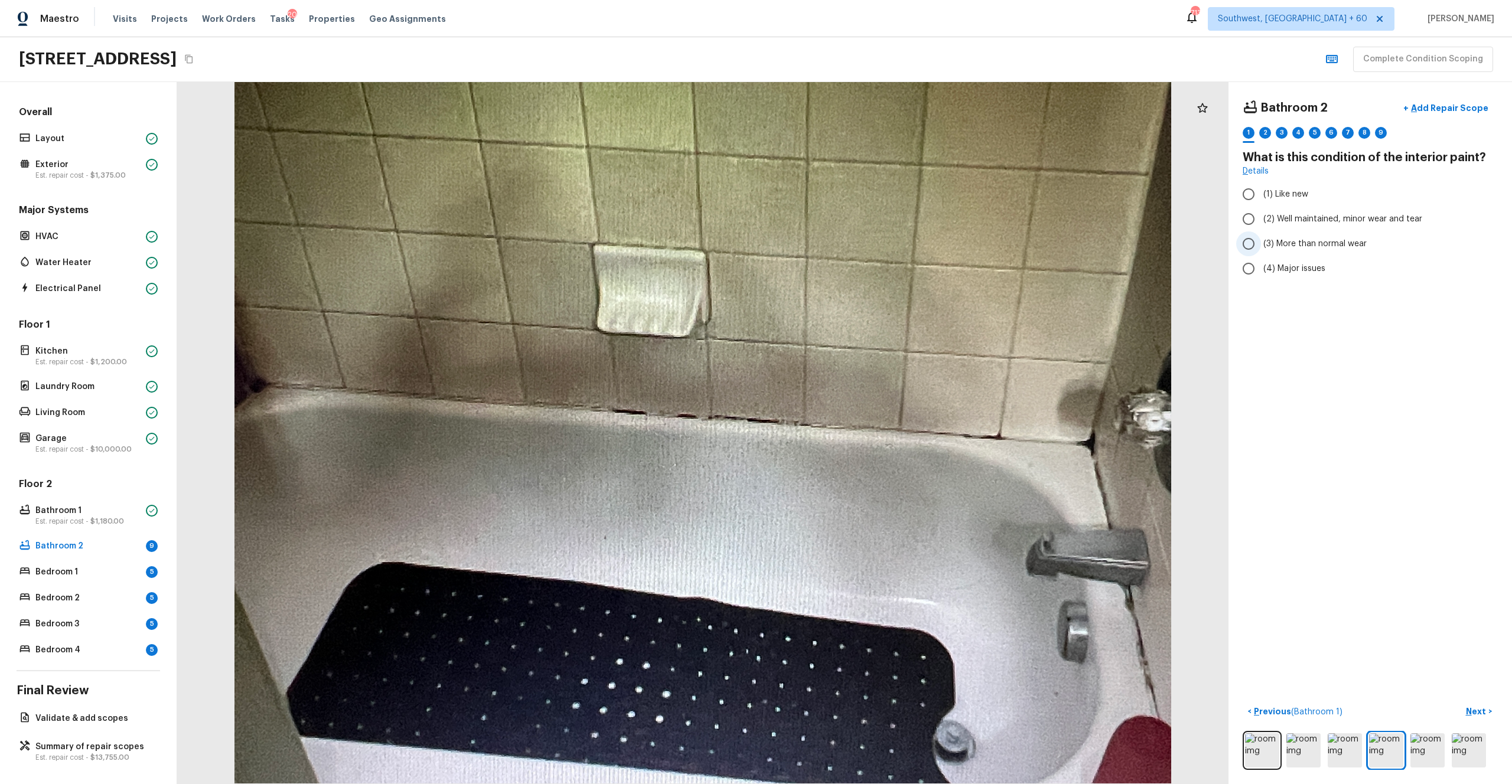
click at [849, 245] on span "(3) More than normal wear" at bounding box center [1314, 244] width 104 height 12
click at [849, 245] on input "(3) More than normal wear" at bounding box center [1248, 243] width 25 height 25
radio input "true"
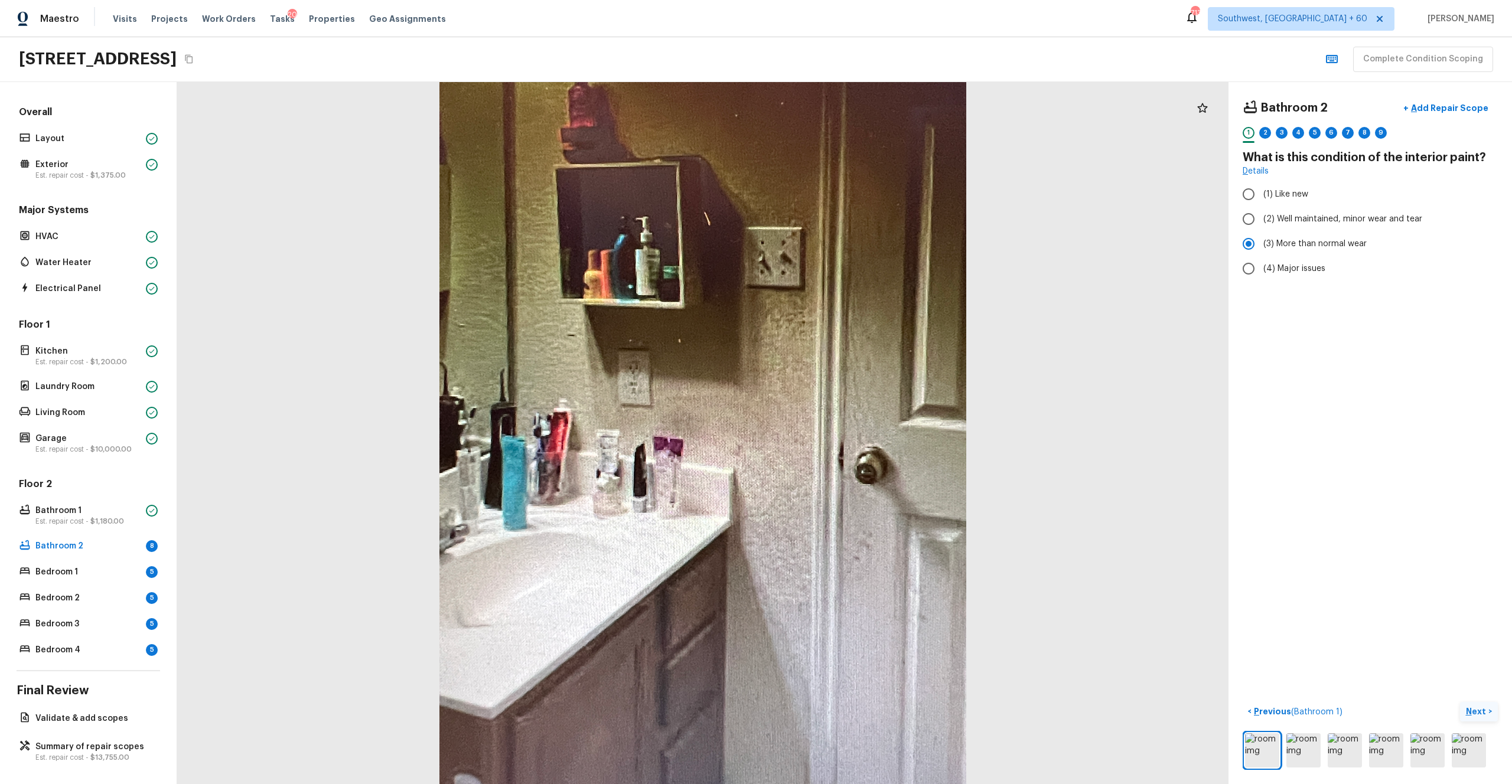
click at [849, 431] on p "Next" at bounding box center [1477, 711] width 22 height 12
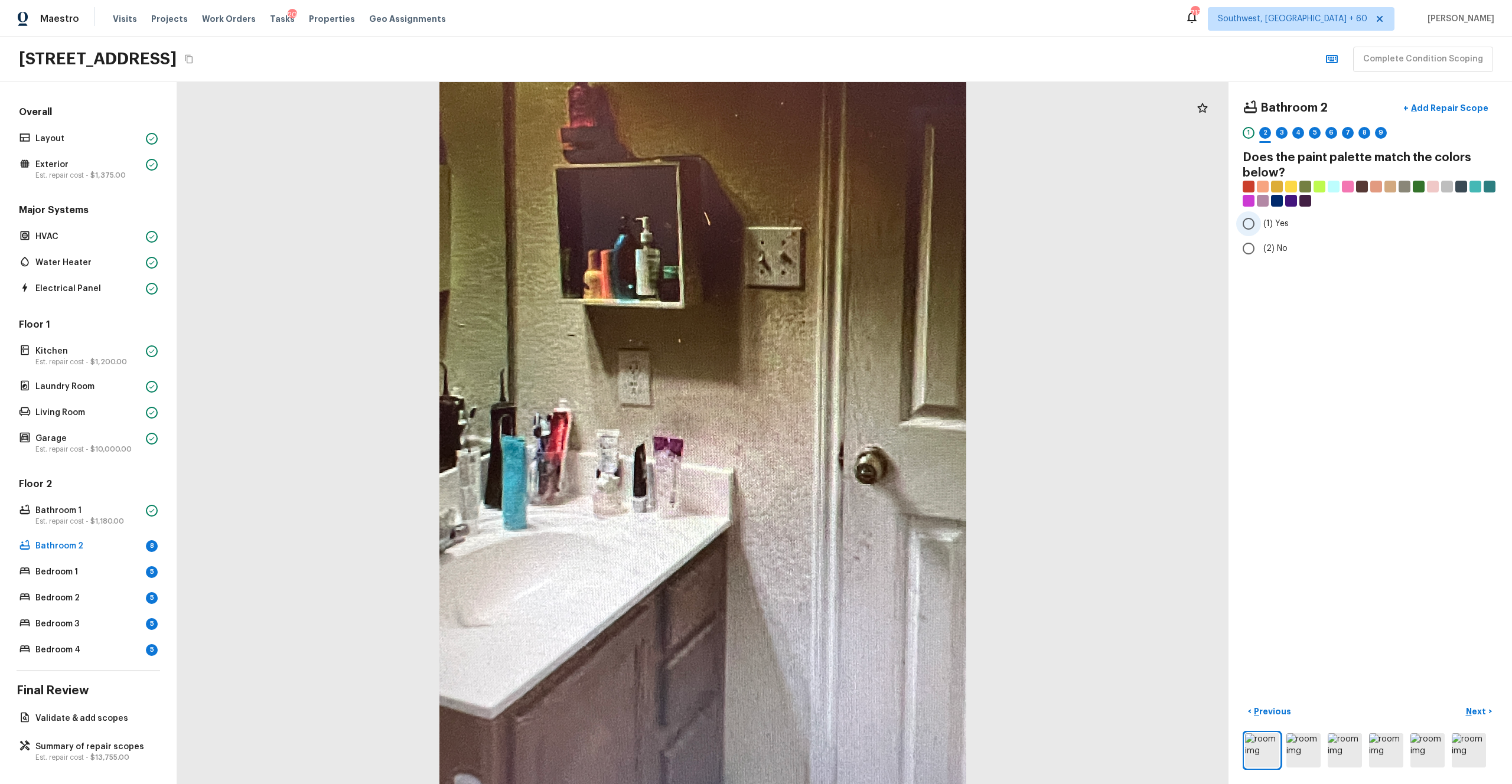
click at [849, 231] on label "(1) Yes" at bounding box center [1362, 223] width 252 height 25
click at [849, 231] on input "(1) Yes" at bounding box center [1248, 223] width 25 height 25
radio input "true"
click at [849, 431] on p "Next" at bounding box center [1477, 711] width 22 height 12
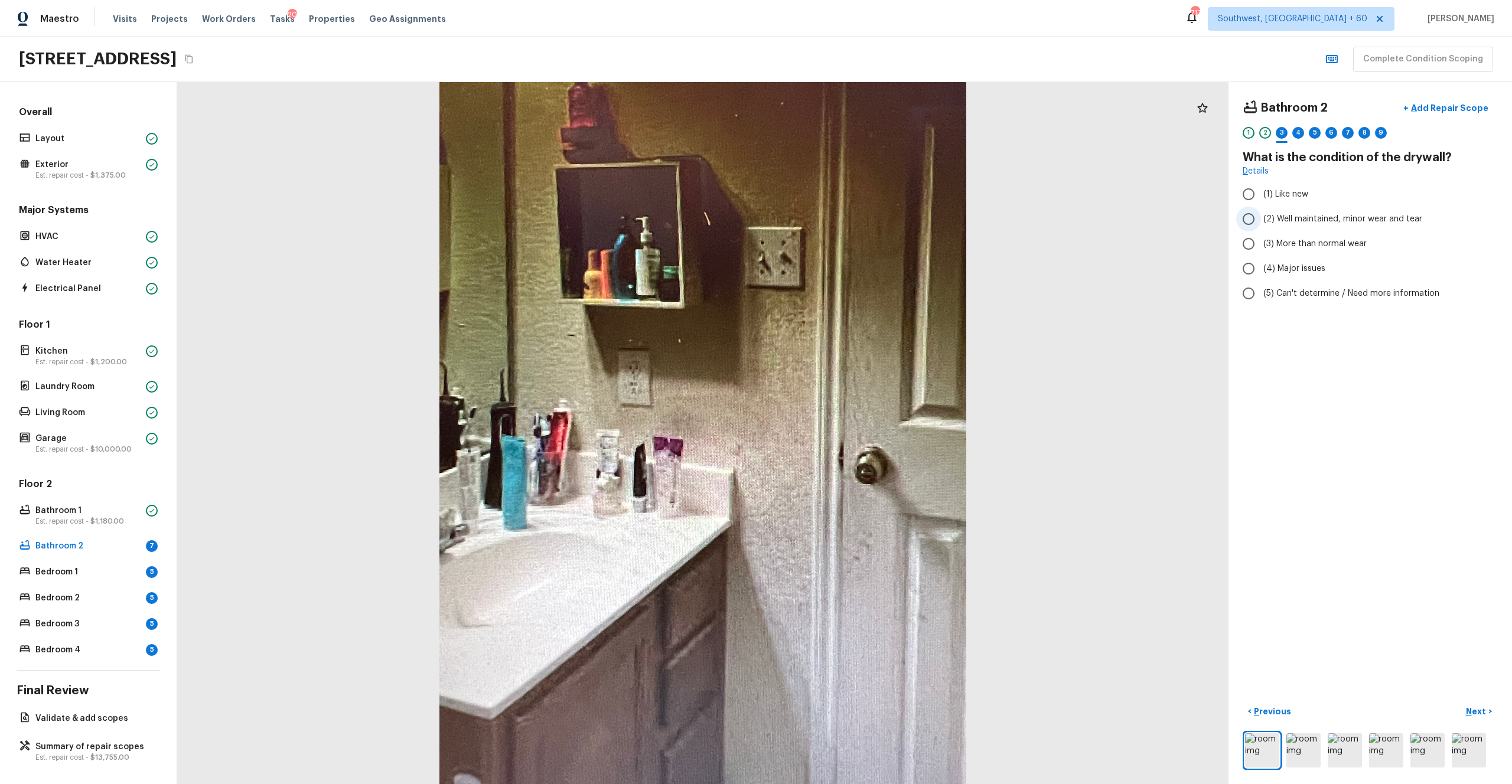
click at [849, 223] on span "(2) Well maintained, minor wear and tear" at bounding box center [1342, 219] width 159 height 12
click at [849, 223] on input "(2) Well maintained, minor wear and tear" at bounding box center [1248, 218] width 25 height 25
radio input "true"
click at [849, 431] on p "Next" at bounding box center [1477, 711] width 22 height 12
click at [849, 431] on img at bounding box center [1303, 751] width 34 height 34
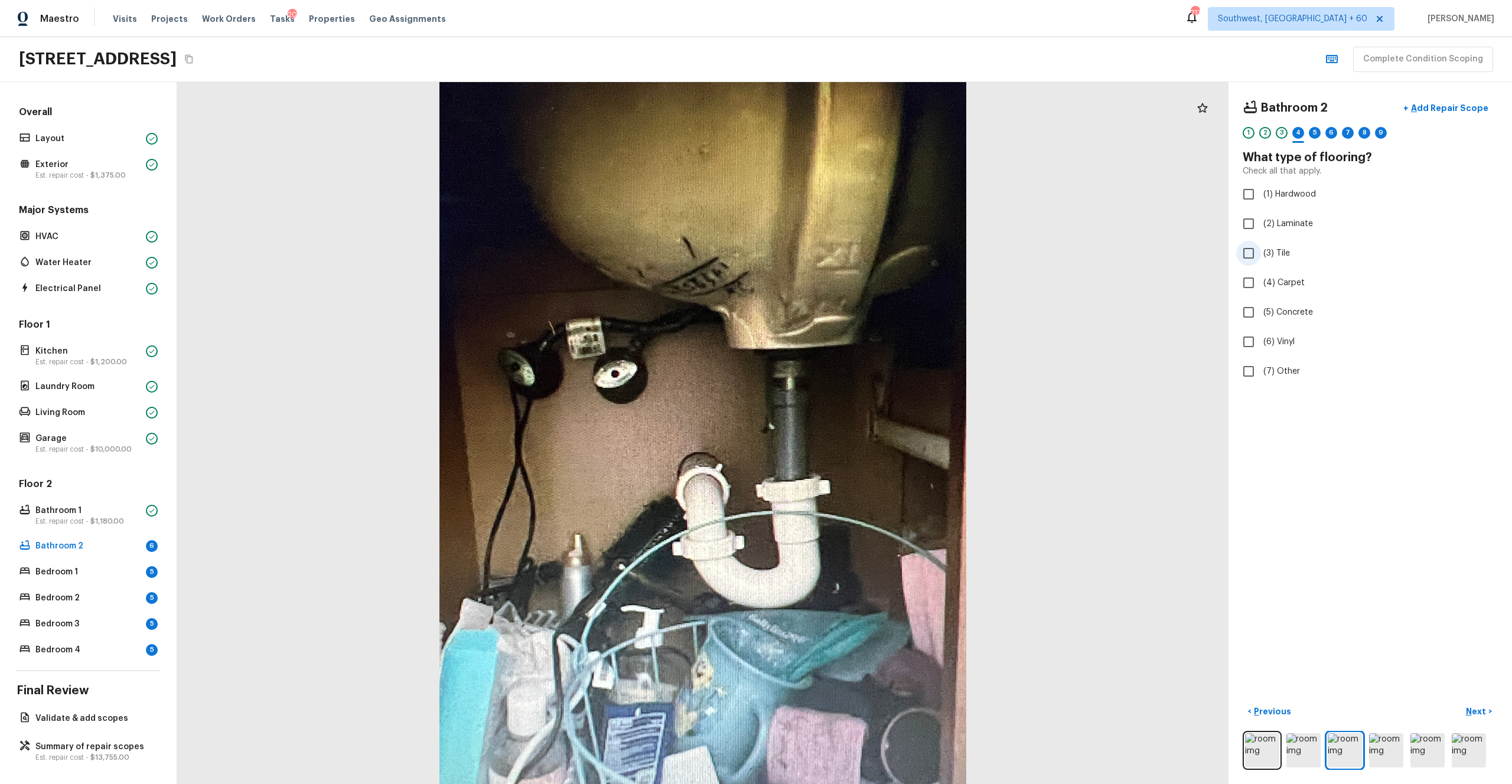
click at [849, 250] on span "(3) Tile" at bounding box center [1276, 253] width 27 height 12
click at [849, 250] on input "(3) Tile" at bounding box center [1248, 252] width 25 height 25
checkbox input "true"
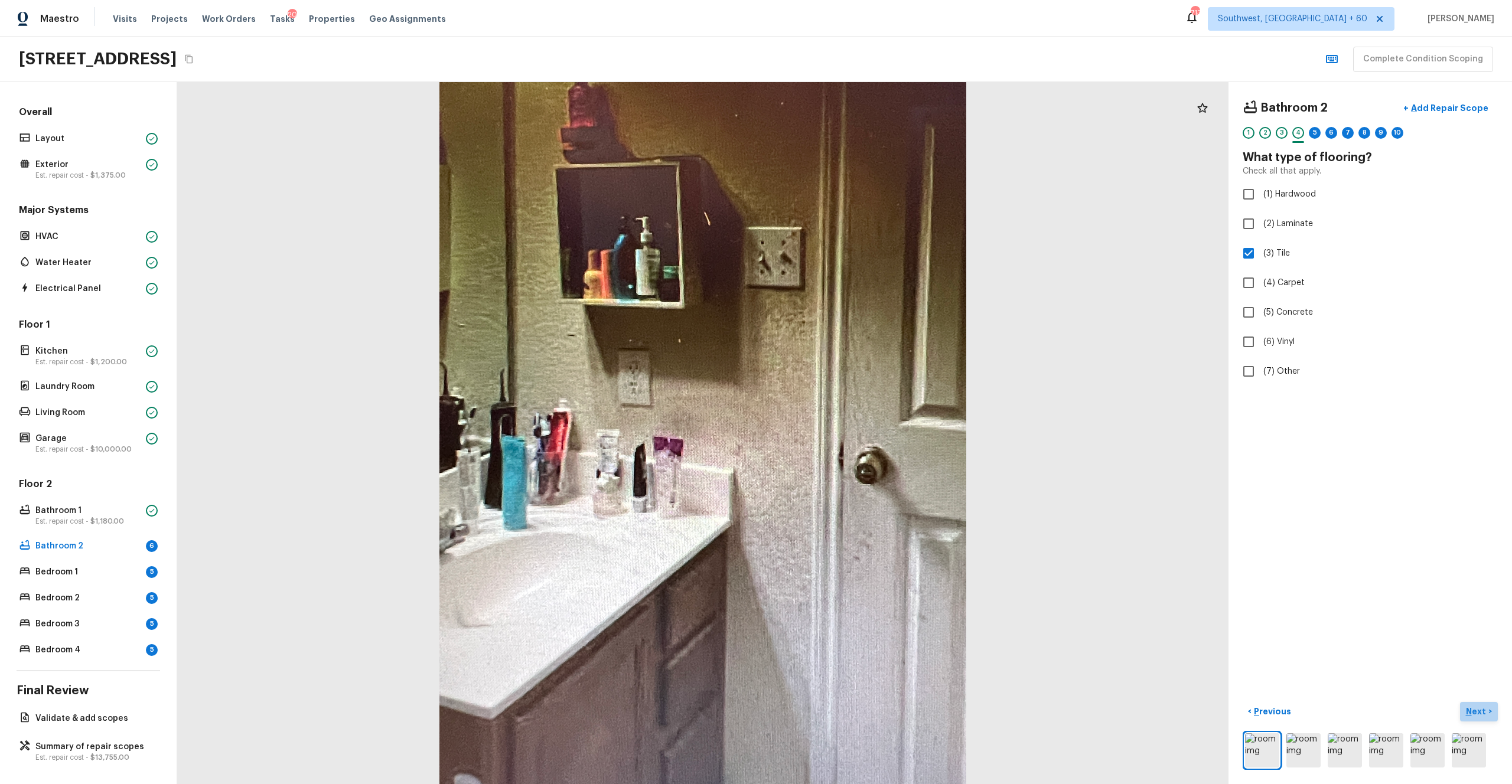
click at [849, 431] on p "Next" at bounding box center [1477, 711] width 22 height 12
click at [849, 221] on span "(2) Well maintained, minor wear and tear" at bounding box center [1342, 219] width 159 height 12
click at [849, 221] on input "(2) Well maintained, minor wear and tear" at bounding box center [1248, 218] width 25 height 25
radio input "true"
click at [849, 431] on p "Next" at bounding box center [1477, 711] width 22 height 12
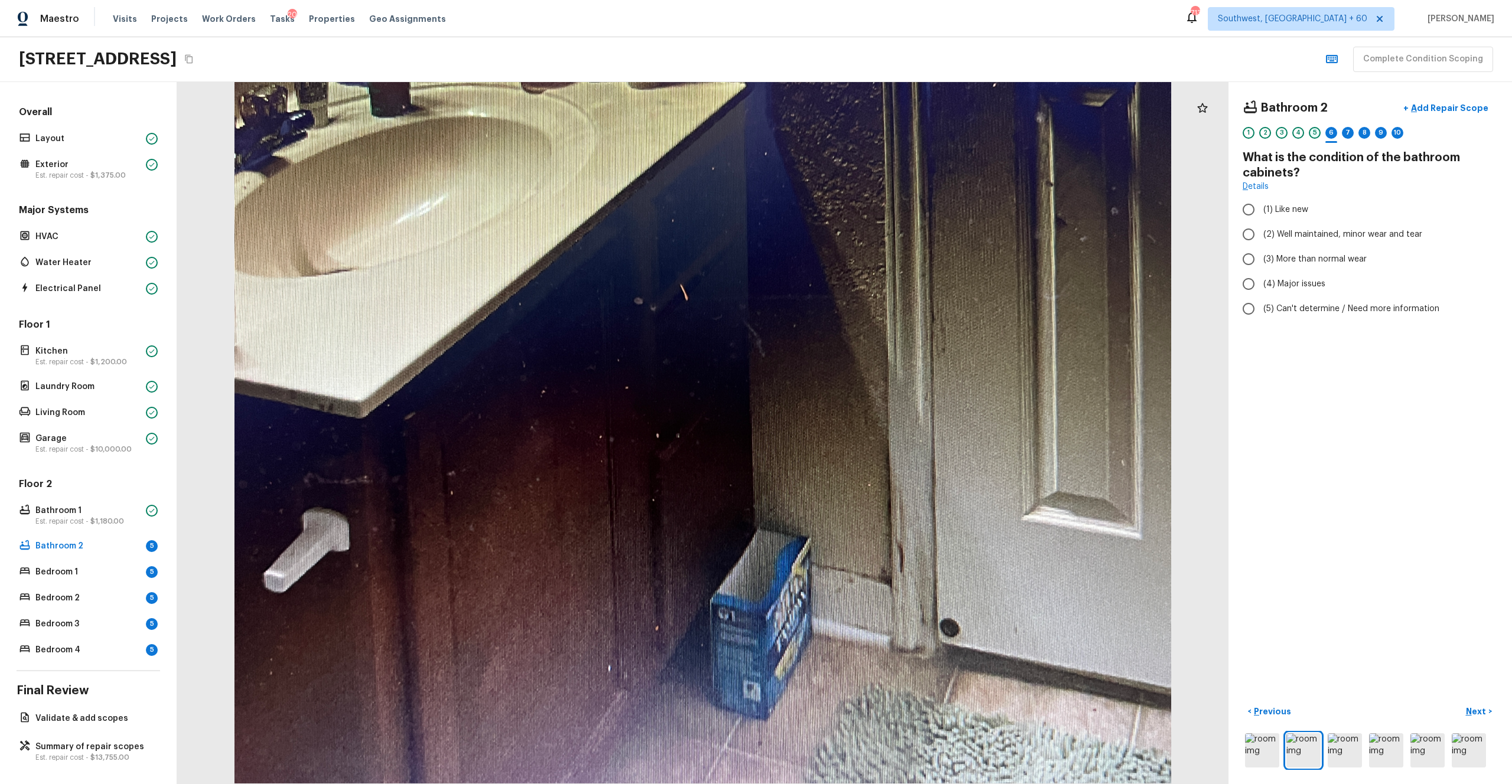
click at [849, 136] on div "5" at bounding box center [1314, 133] width 12 height 12
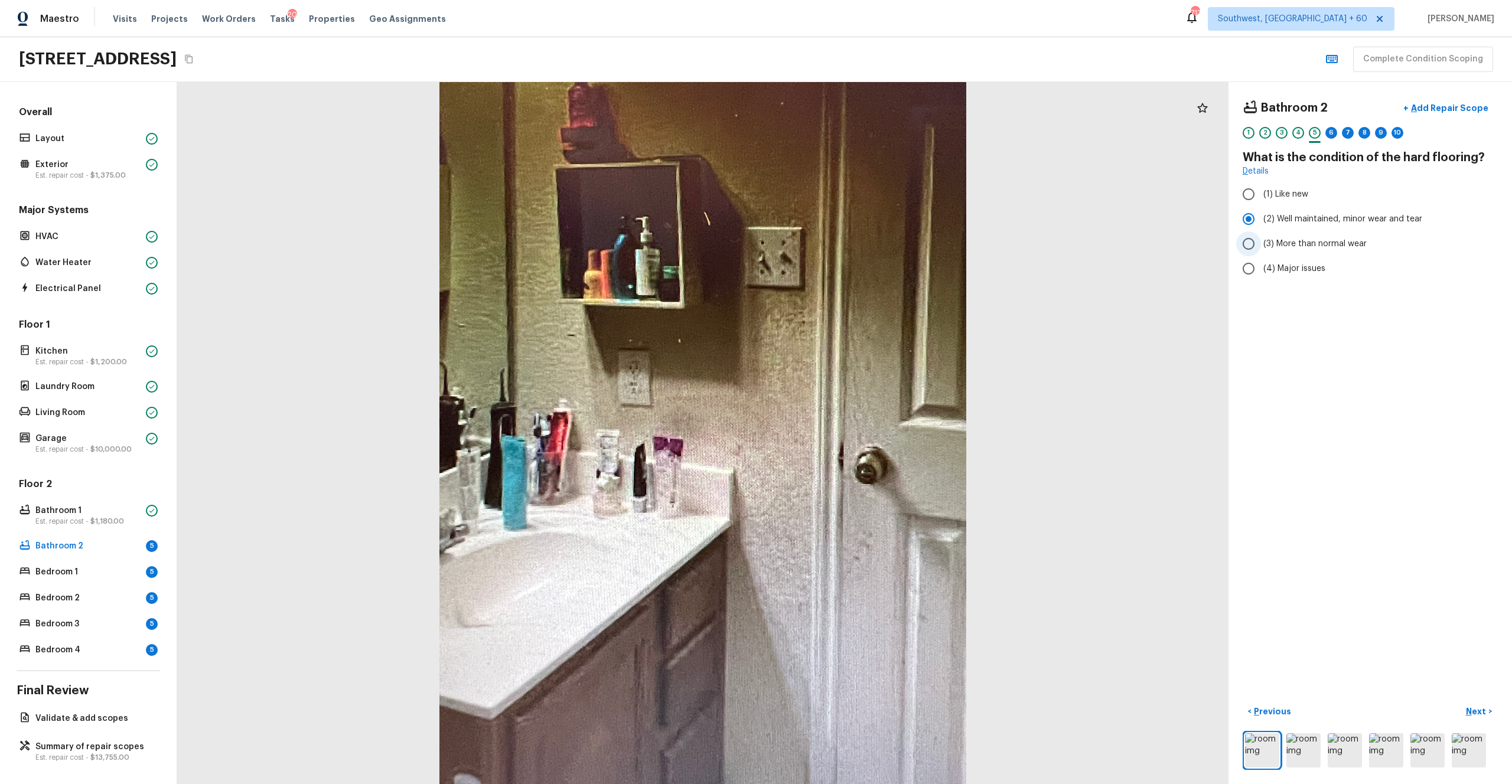
click at [849, 245] on span "(3) More than normal wear" at bounding box center [1314, 244] width 104 height 12
click at [849, 245] on input "(3) More than normal wear" at bounding box center [1248, 243] width 25 height 25
radio input "true"
click at [849, 431] on p "Next" at bounding box center [1477, 711] width 22 height 12
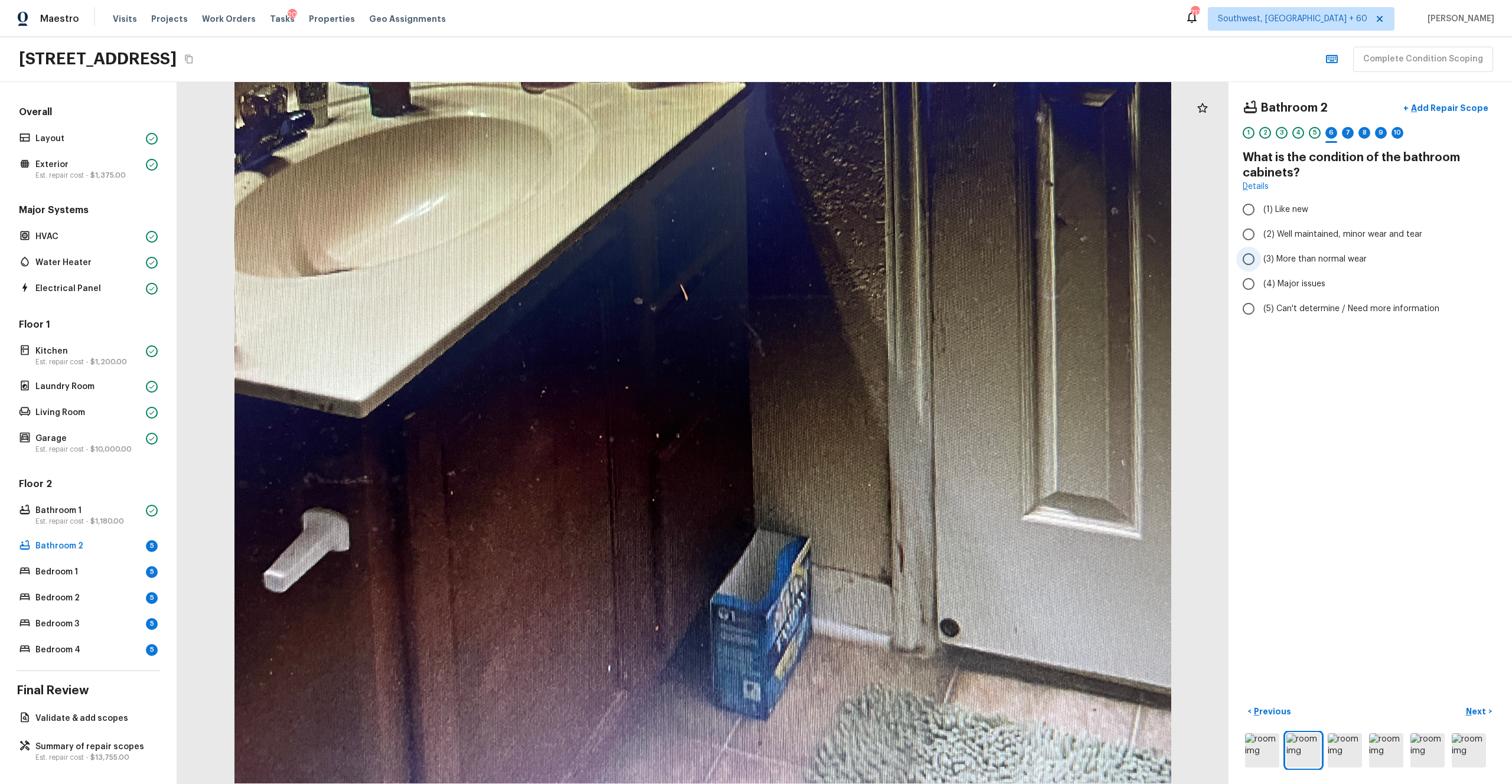
click at [849, 258] on span "(3) More than normal wear" at bounding box center [1314, 259] width 104 height 12
click at [849, 258] on input "(3) More than normal wear" at bounding box center [1248, 258] width 25 height 25
radio input "true"
click at [849, 431] on p "Next" at bounding box center [1477, 711] width 22 height 12
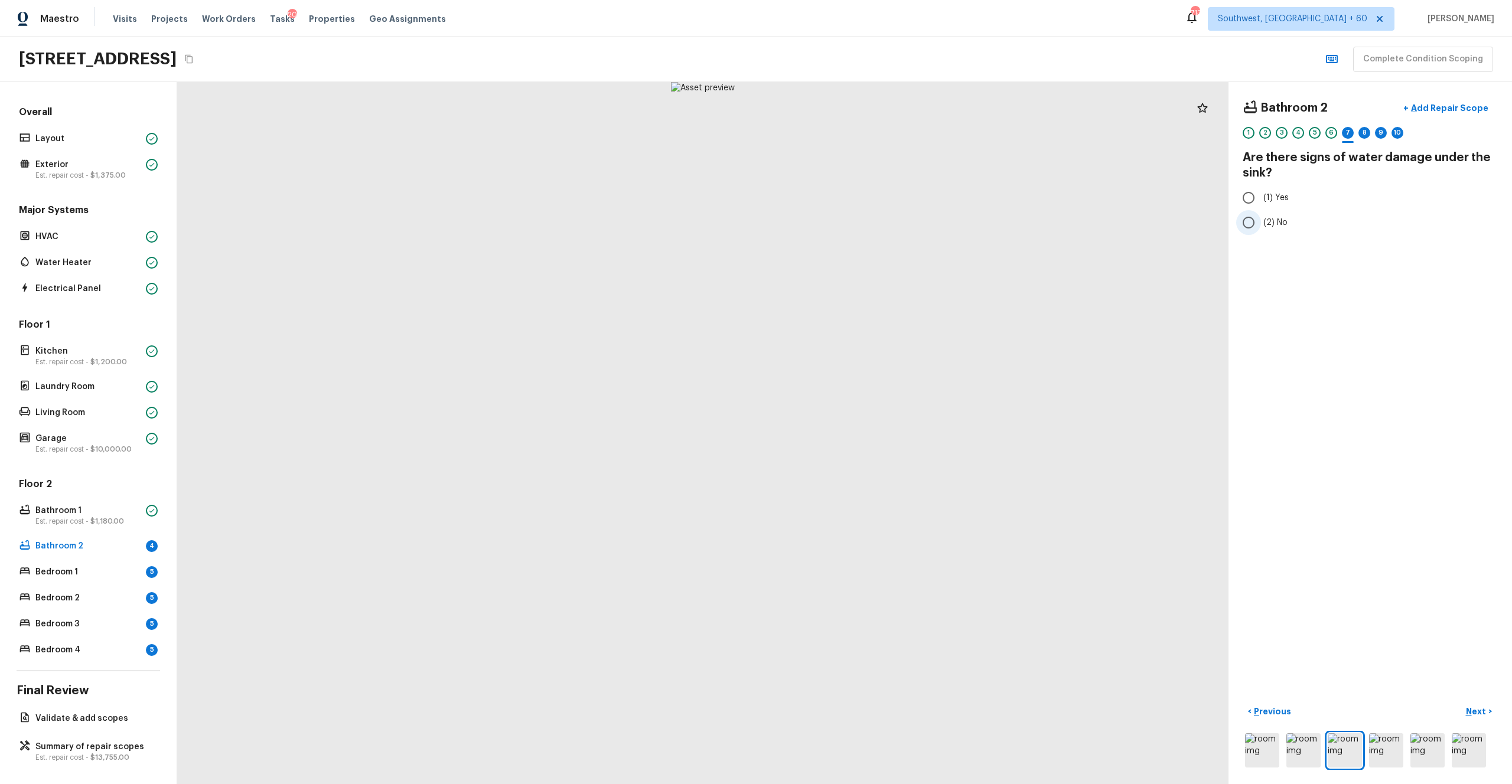
click at [849, 228] on span "(2) No" at bounding box center [1275, 223] width 24 height 12
click at [849, 228] on input "(2) No" at bounding box center [1248, 223] width 25 height 25
radio input "true"
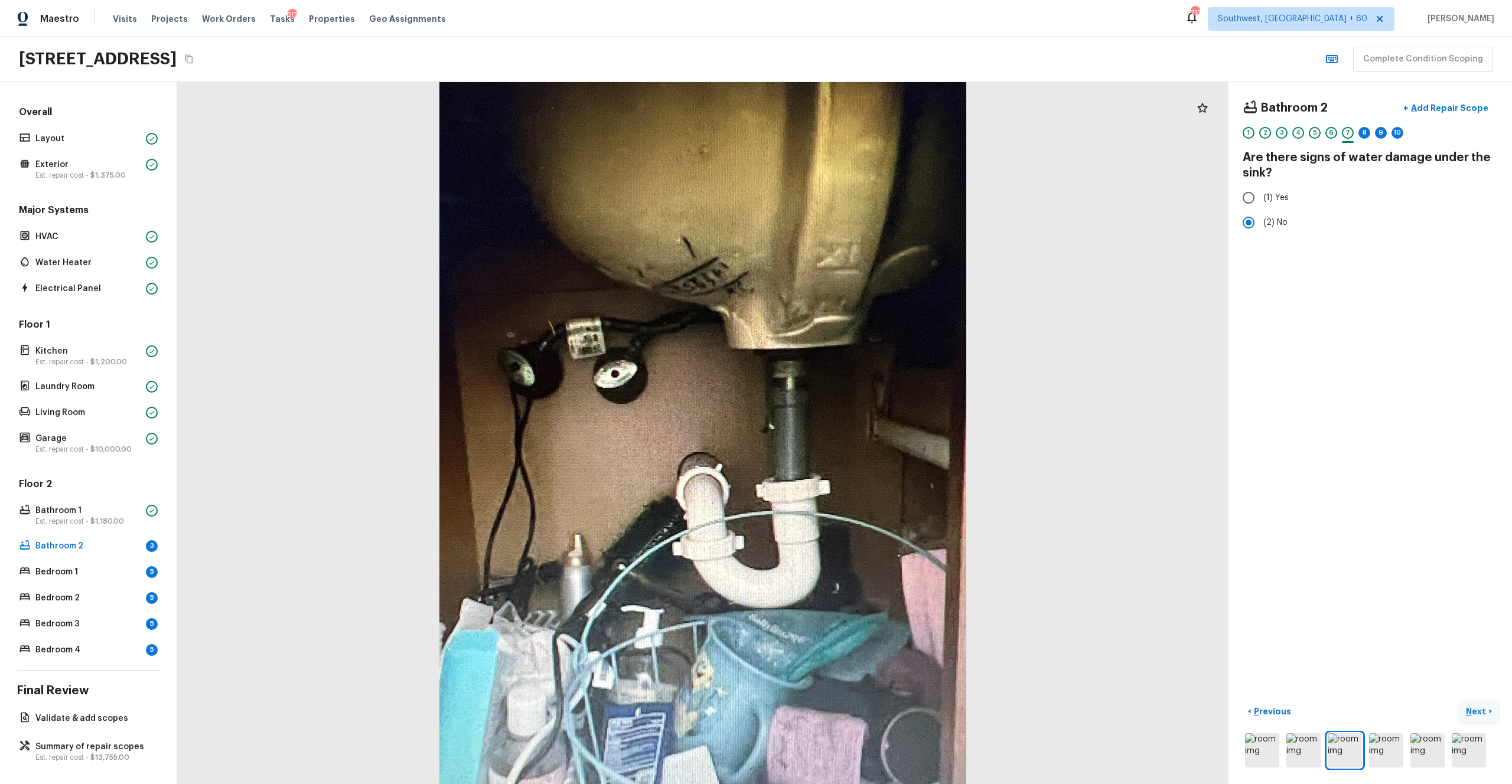
click at [849, 431] on p "Next" at bounding box center [1477, 711] width 22 height 12
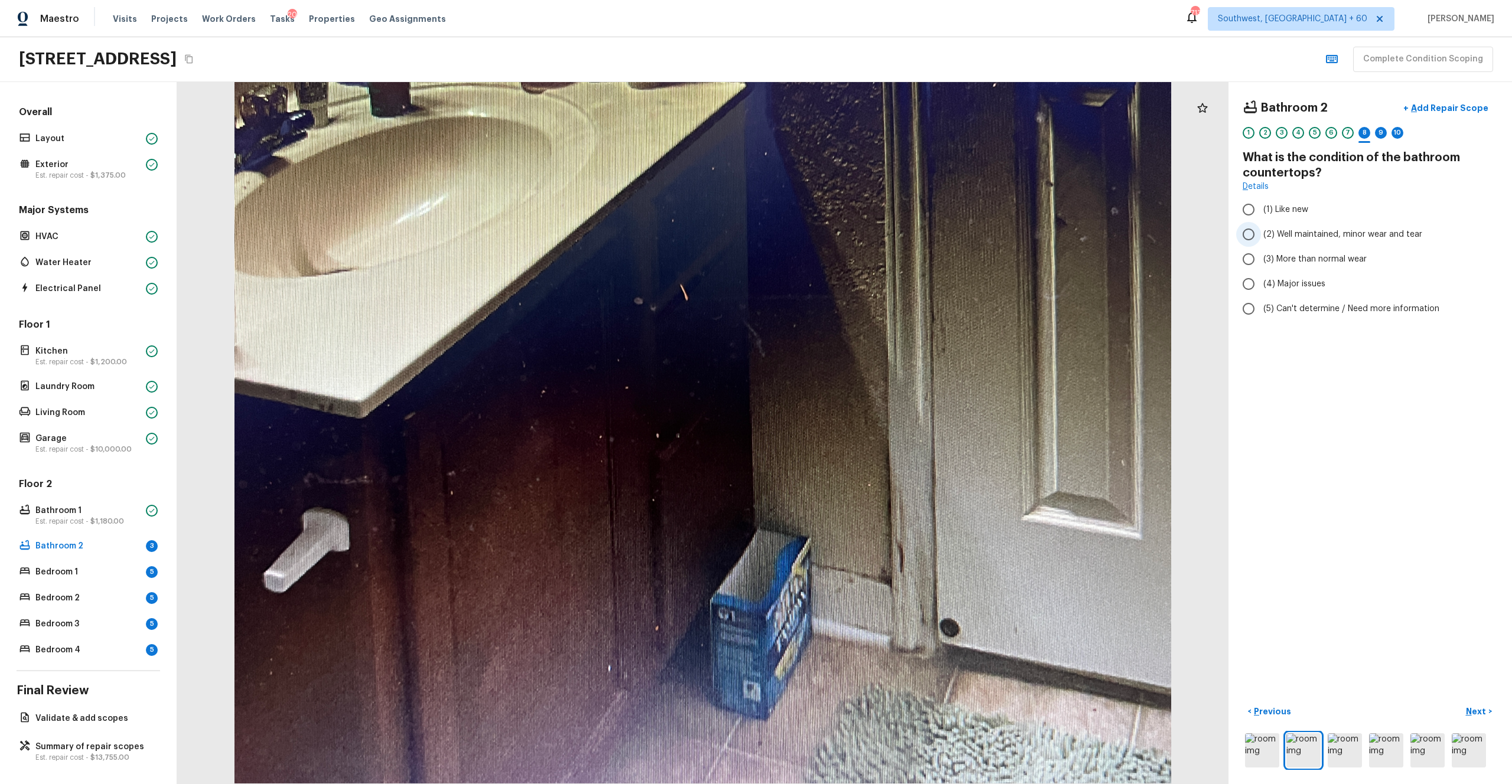
click at [849, 231] on span "(2) Well maintained, minor wear and tear" at bounding box center [1342, 235] width 159 height 12
click at [849, 231] on input "(2) Well maintained, minor wear and tear" at bounding box center [1248, 234] width 25 height 25
radio input "true"
click at [849, 431] on p "Next" at bounding box center [1477, 711] width 22 height 12
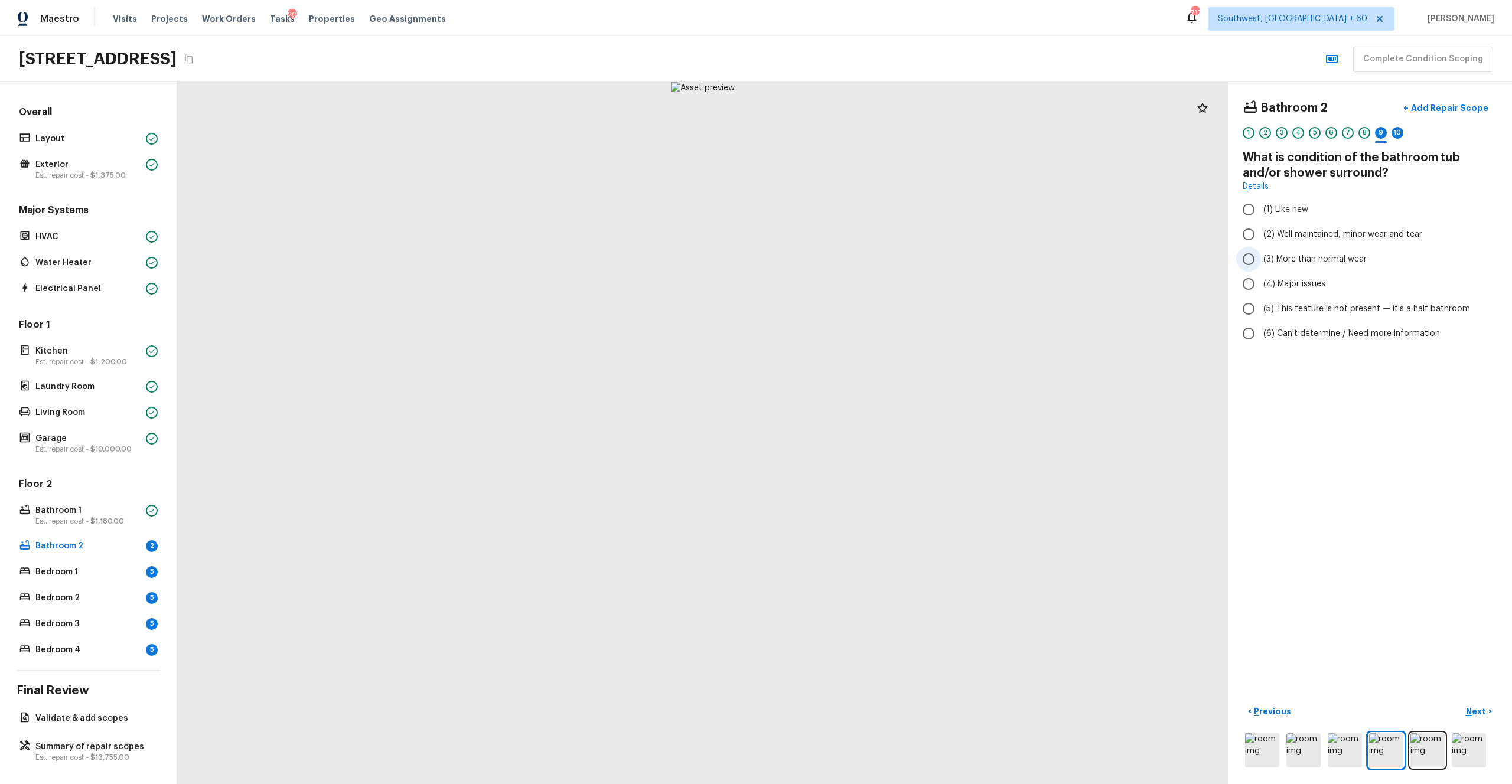
click at [849, 258] on span "(3) More than normal wear" at bounding box center [1314, 259] width 104 height 12
click at [849, 258] on input "(3) More than normal wear" at bounding box center [1248, 258] width 25 height 25
radio input "true"
click at [849, 109] on p "Add Repair Scope" at bounding box center [1448, 108] width 80 height 12
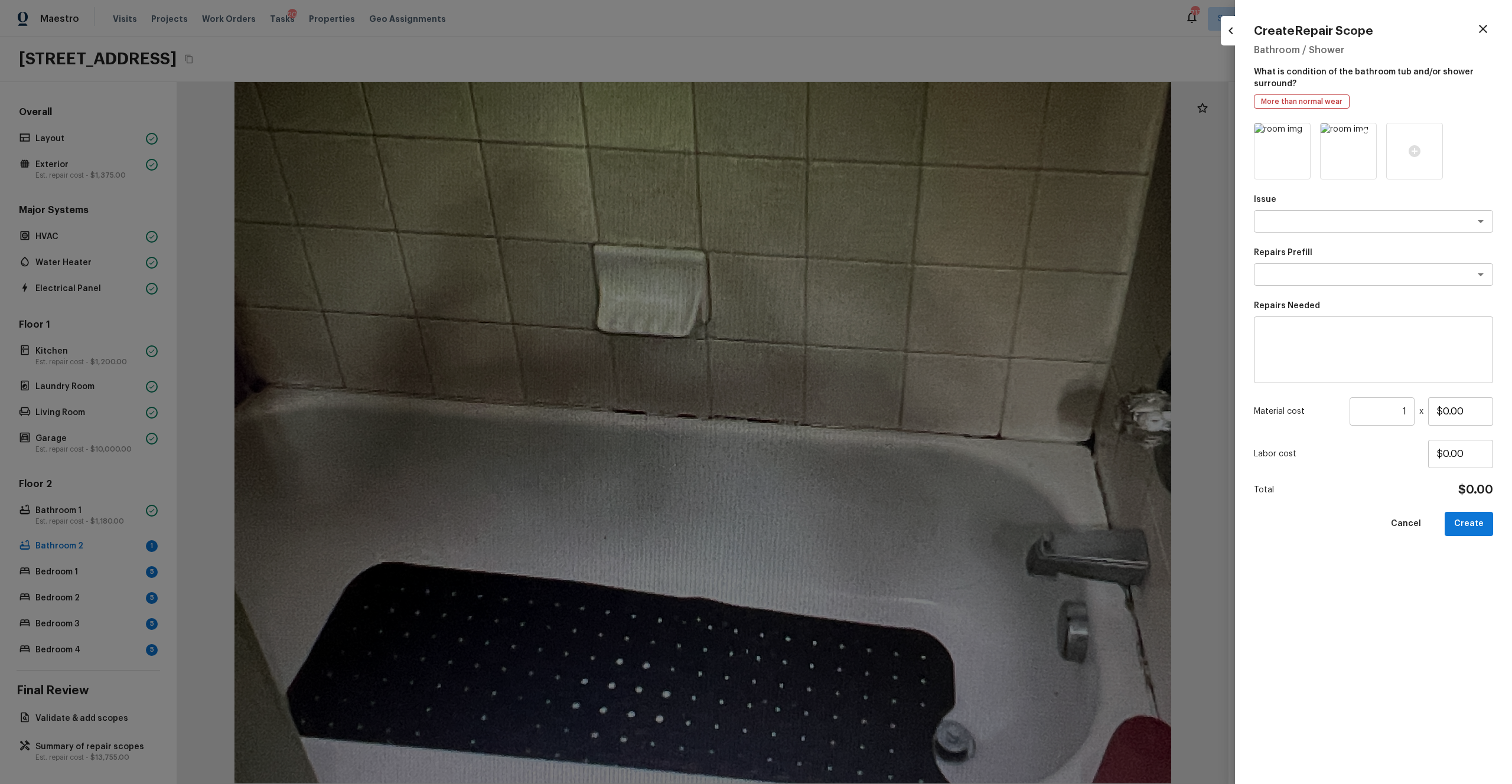
click at [849, 132] on icon at bounding box center [1366, 134] width 12 height 12
click at [849, 225] on textarea at bounding box center [1356, 222] width 195 height 12
click at [849, 243] on li "Bathroom Plumbing" at bounding box center [1372, 246] width 239 height 19
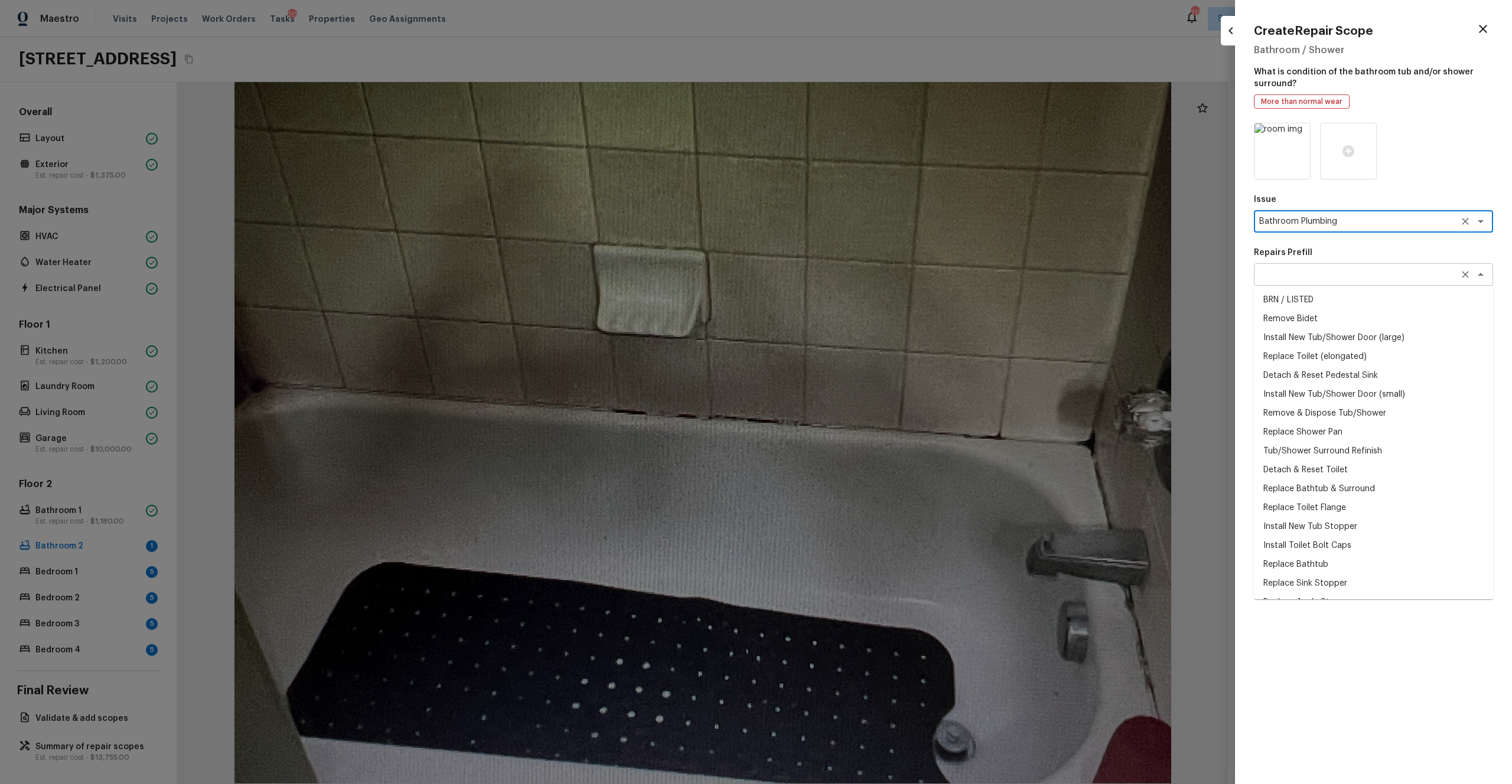
click at [849, 282] on div "x ​" at bounding box center [1372, 275] width 239 height 22
type textarea "Bathroom Plumbing"
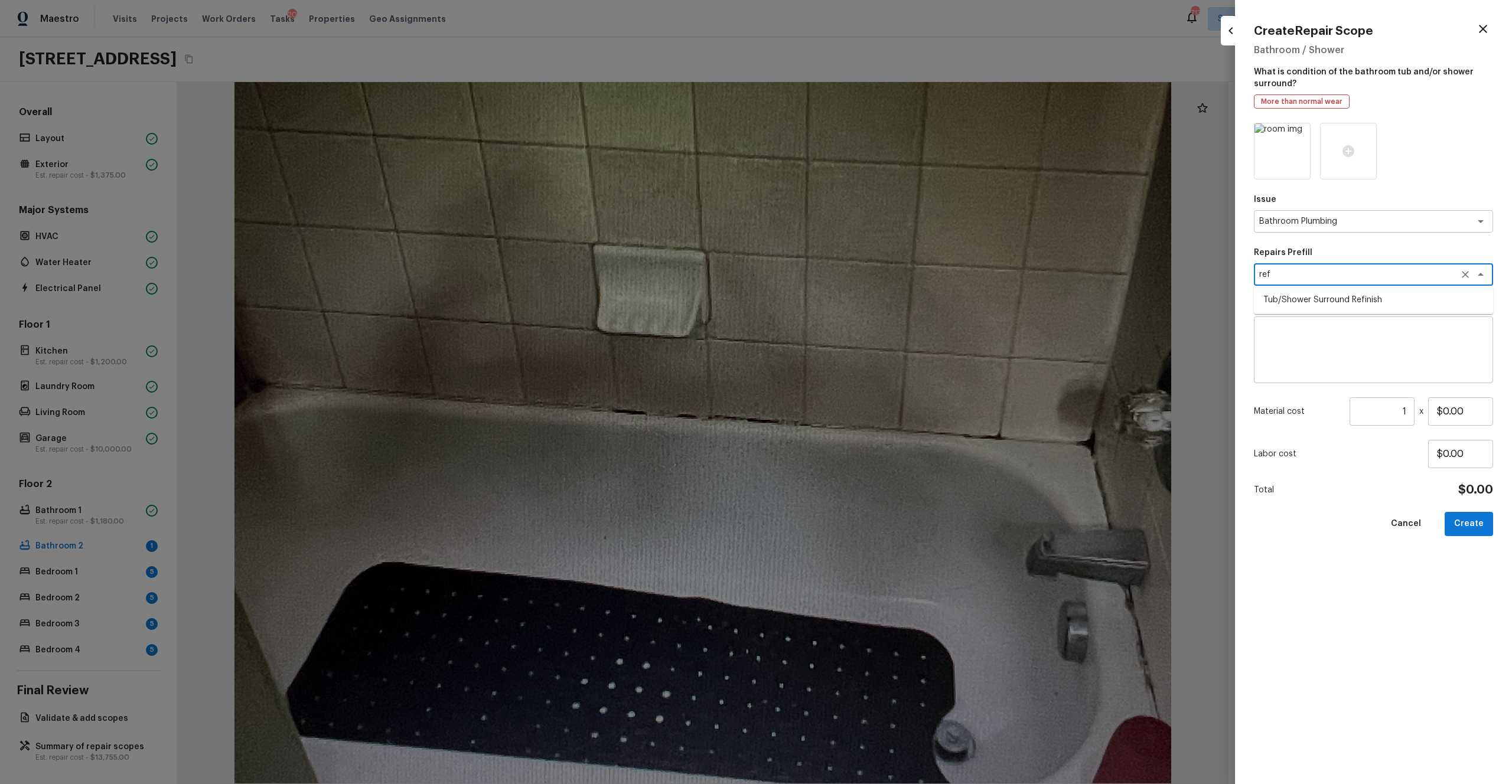
click at [849, 299] on li "Tub/Shower Surround Refinish" at bounding box center [1372, 300] width 239 height 19
type textarea "Tub/Shower Surround Refinish"
type textarea "Prep, mask, clean and refinish the tub/shower tile surround both all sides ensu…"
type input "$6.37"
type textarea "Tub/Shower Surround Refinish"
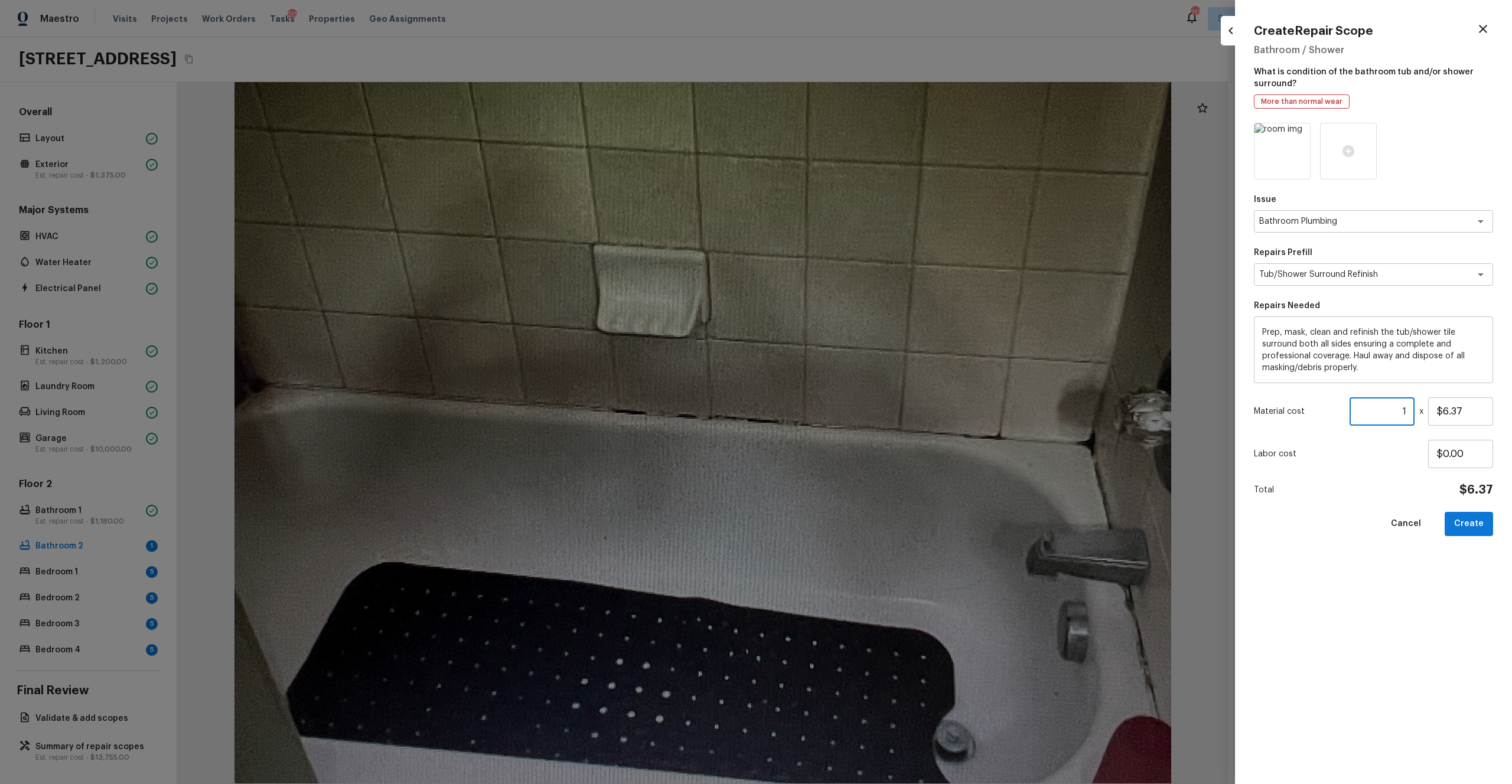
click at [849, 413] on input "1" at bounding box center [1382, 411] width 65 height 28
type input "55"
click at [849, 431] on div "Issue Bathroom Plumbing x ​ Repairs Prefill Tub/Shower Surround Refinish x ​ Re…" at bounding box center [1372, 443] width 239 height 642
click at [849, 431] on button "Create" at bounding box center [1468, 524] width 49 height 24
type input "1"
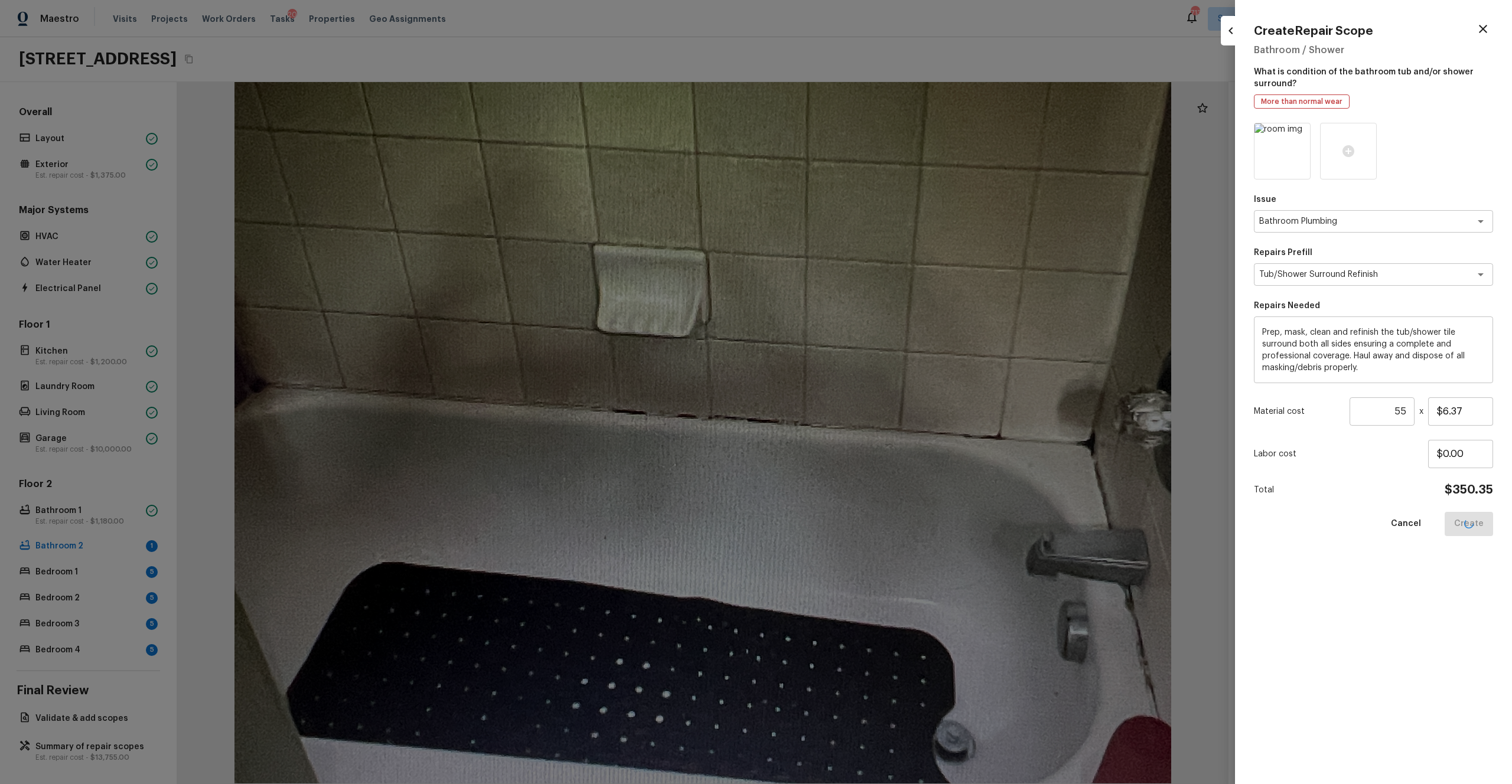
type input "$0.00"
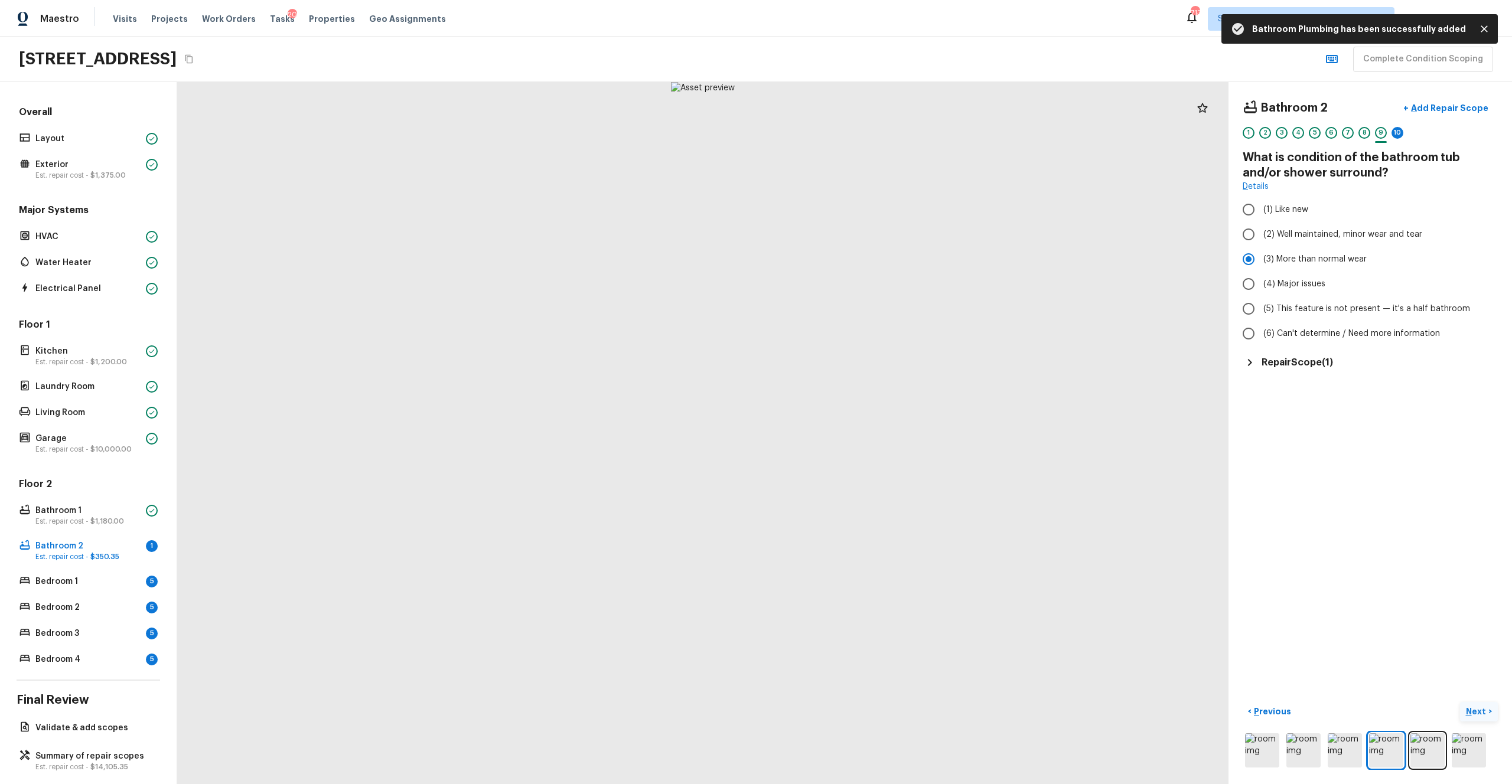
click at [849, 431] on p "Next" at bounding box center [1477, 711] width 22 height 12
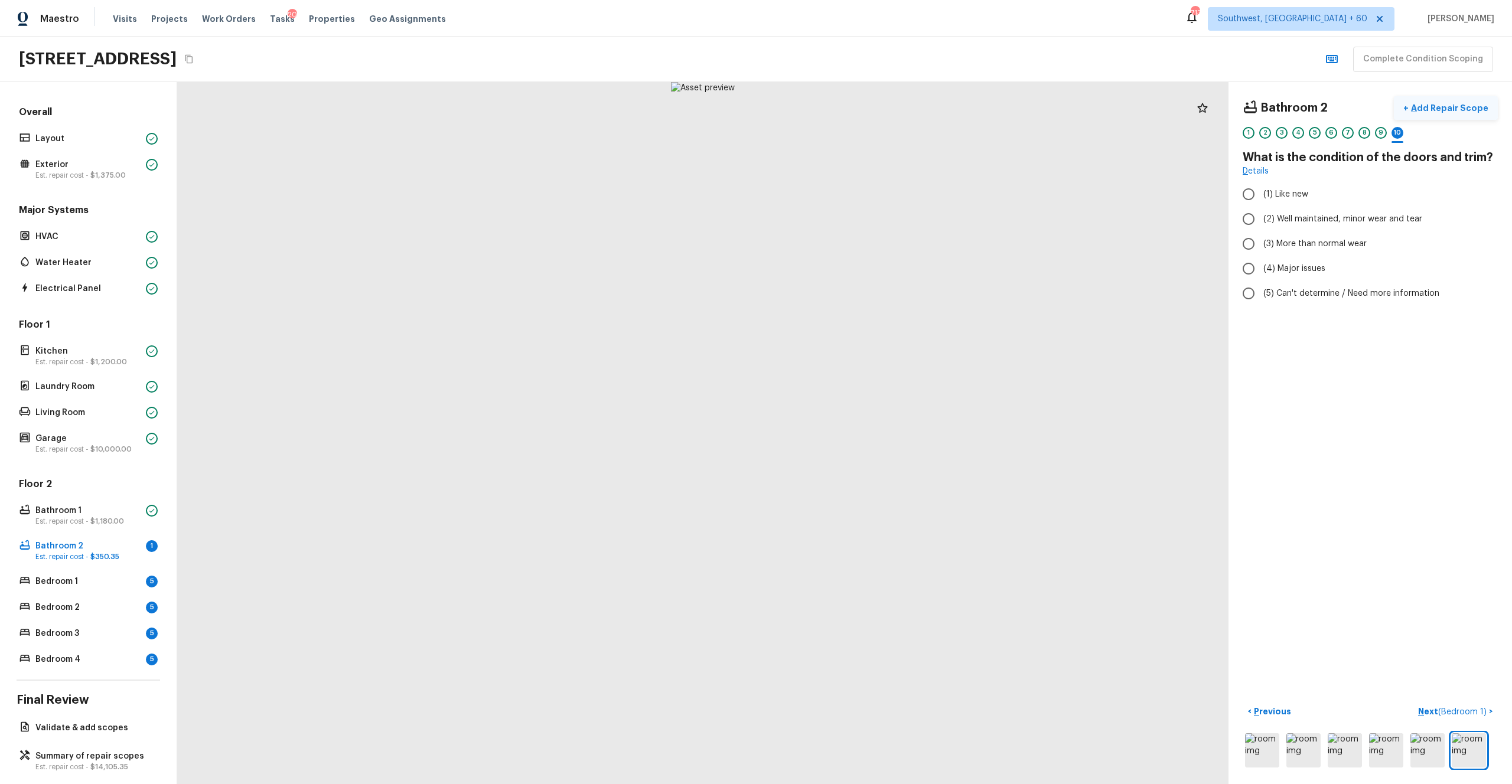
click at [849, 116] on button "+ Add Repair Scope" at bounding box center [1445, 108] width 104 height 24
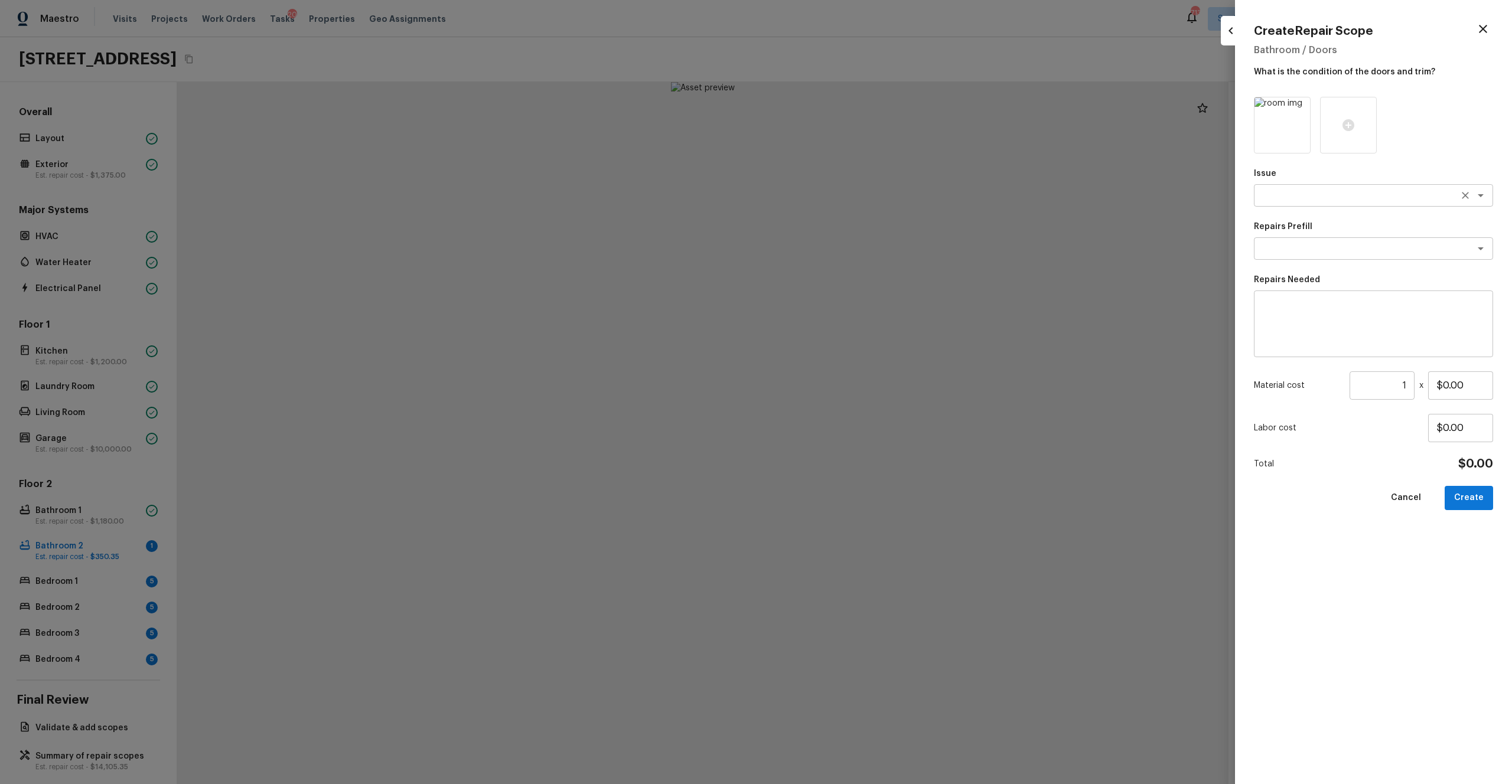
click at [849, 195] on textarea at bounding box center [1356, 195] width 195 height 12
click at [849, 332] on li "Interior Door" at bounding box center [1372, 334] width 239 height 19
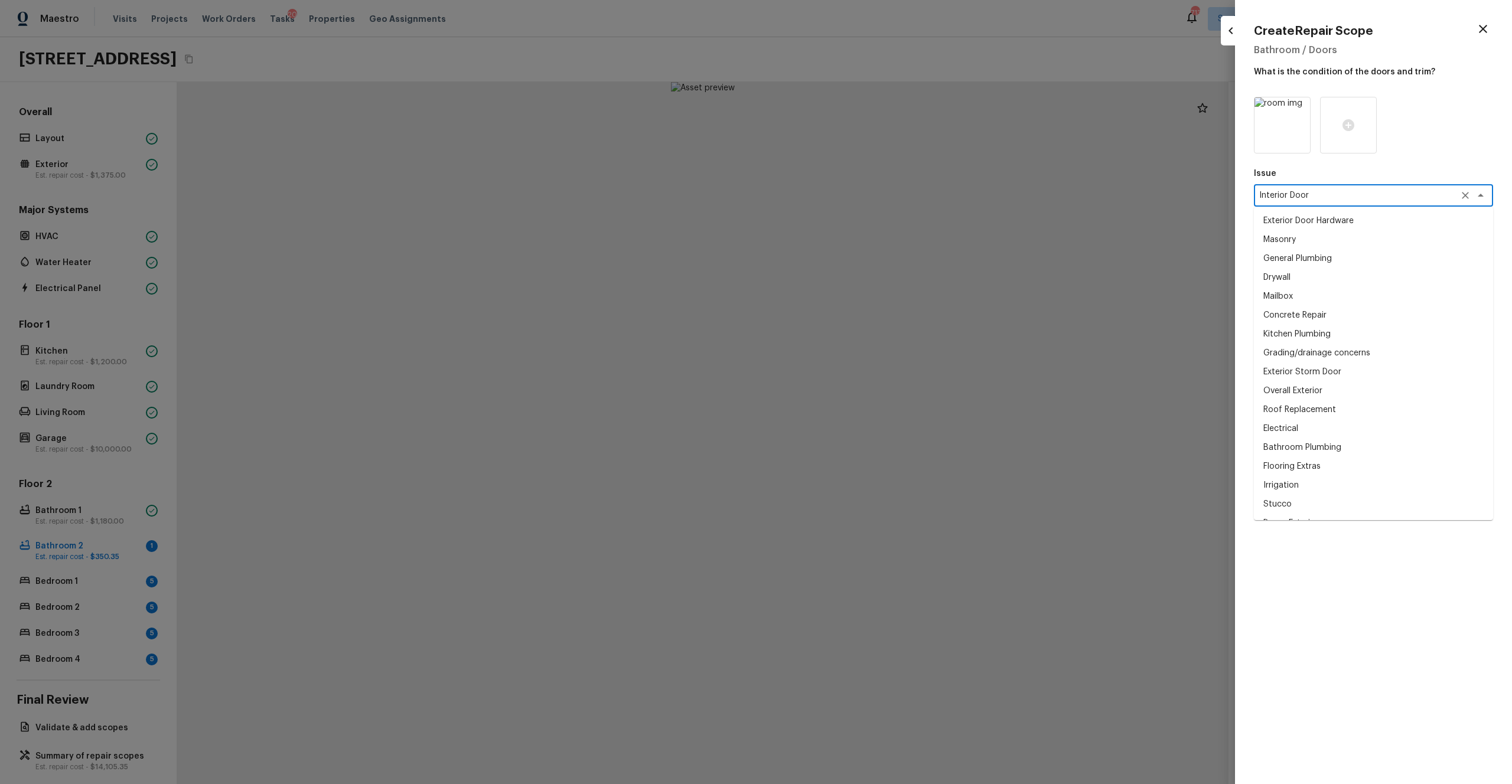
scroll to position [1373, 0]
drag, startPoint x: 1338, startPoint y: 193, endPoint x: 1217, endPoint y: 193, distance: 121.0
click at [849, 193] on div "Create Repair Scope Bathroom / Doors What is the condition of the doors and tri…" at bounding box center [756, 392] width 1512 height 784
type textarea "Interior Door"
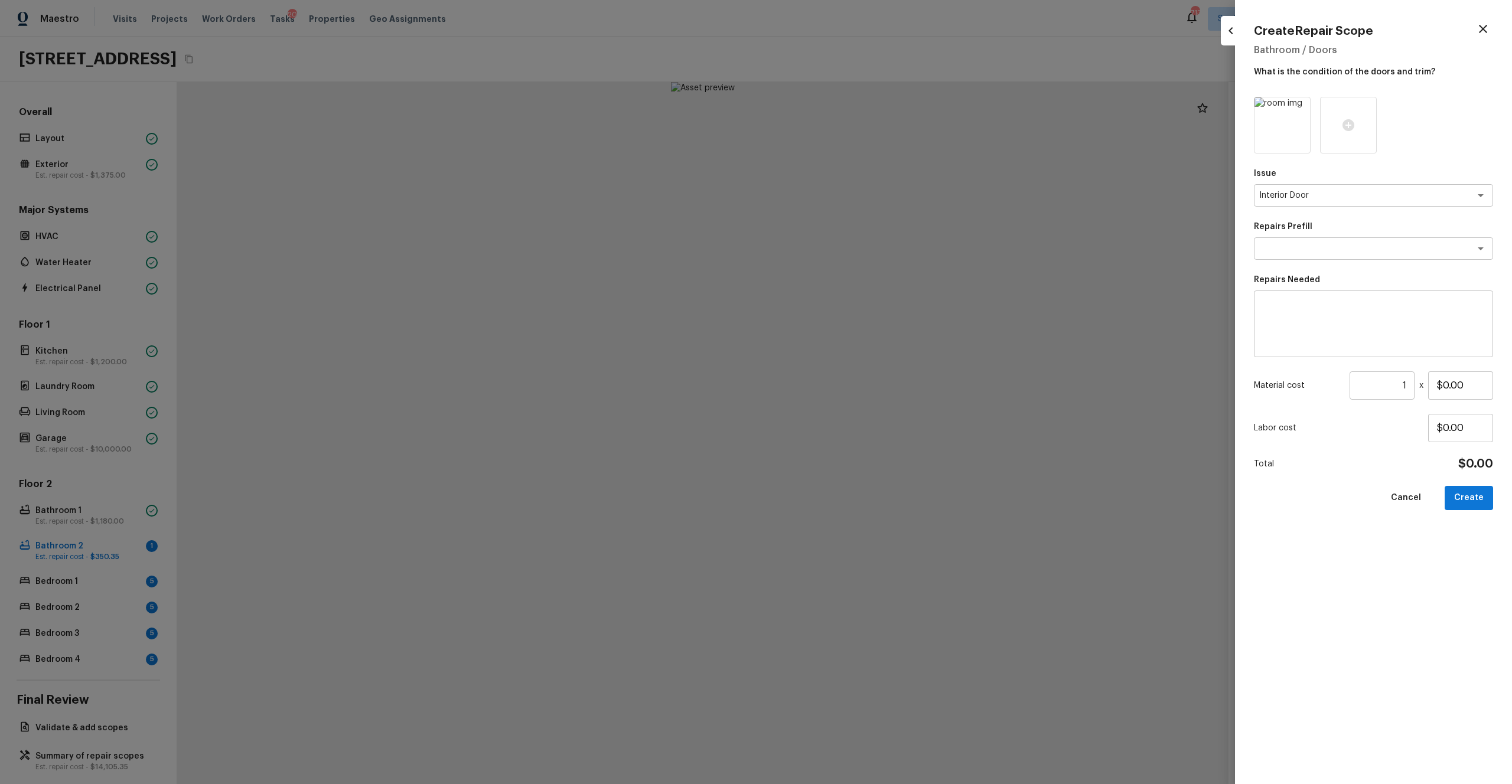
click at [849, 431] on div "Issue Interior Door x ​ Repairs Prefill x ​ Repairs Needed x ​ Material cost 1 …" at bounding box center [1372, 431] width 239 height 668
click at [849, 309] on textarea at bounding box center [1373, 324] width 223 height 47
paste textarea "Interior Door"
type textarea "Interior Door Repaint"
drag, startPoint x: 1473, startPoint y: 382, endPoint x: 1408, endPoint y: 382, distance: 65.0
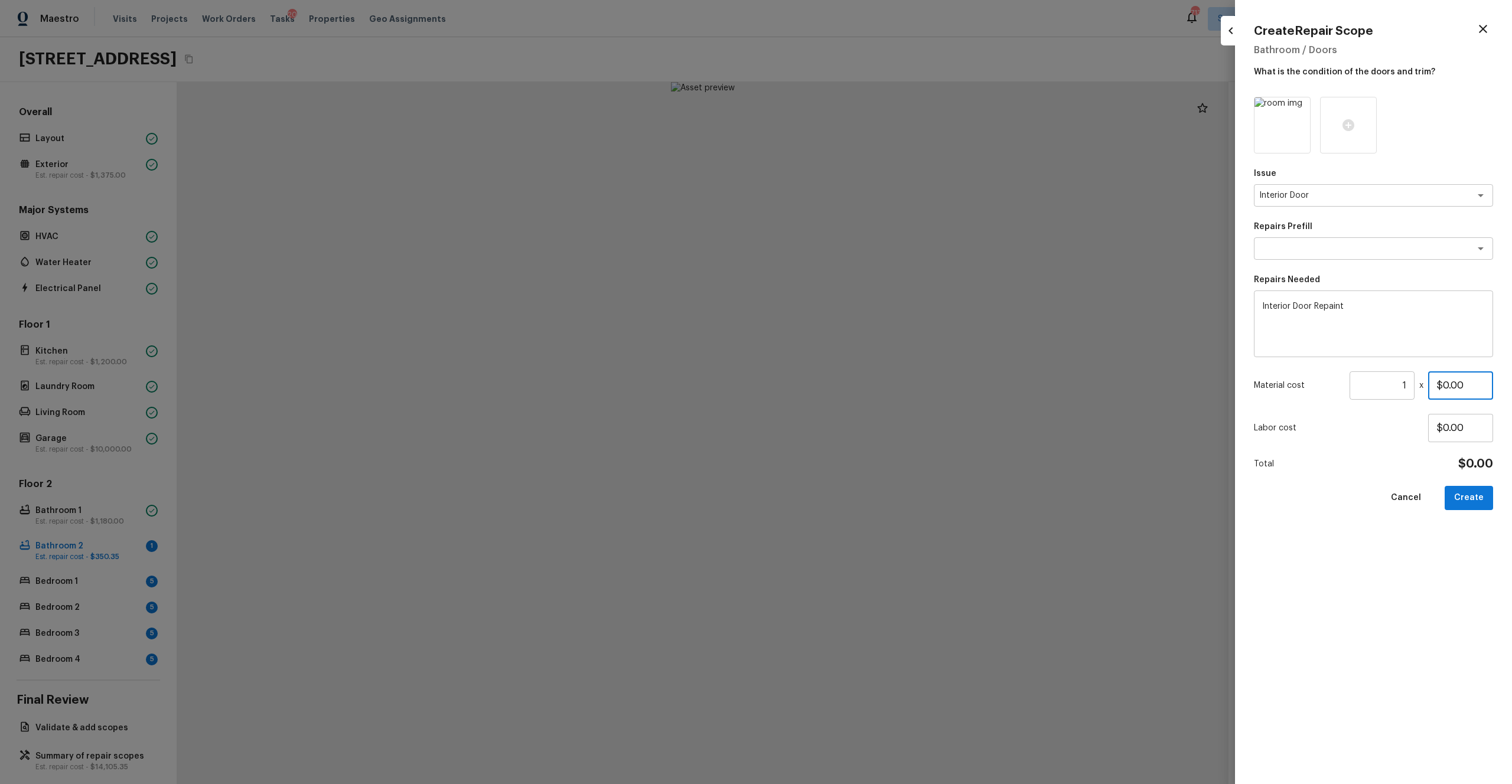
click at [849, 382] on div "Material cost 1 ​ x $0.00" at bounding box center [1372, 385] width 239 height 28
type input "$65.00"
click at [849, 431] on div "Issue Interior Door x ​ Repairs Prefill x ​ Repairs Needed Interior Door Repain…" at bounding box center [1372, 431] width 239 height 668
click at [849, 431] on button "Create" at bounding box center [1468, 498] width 49 height 24
type input "$0.00"
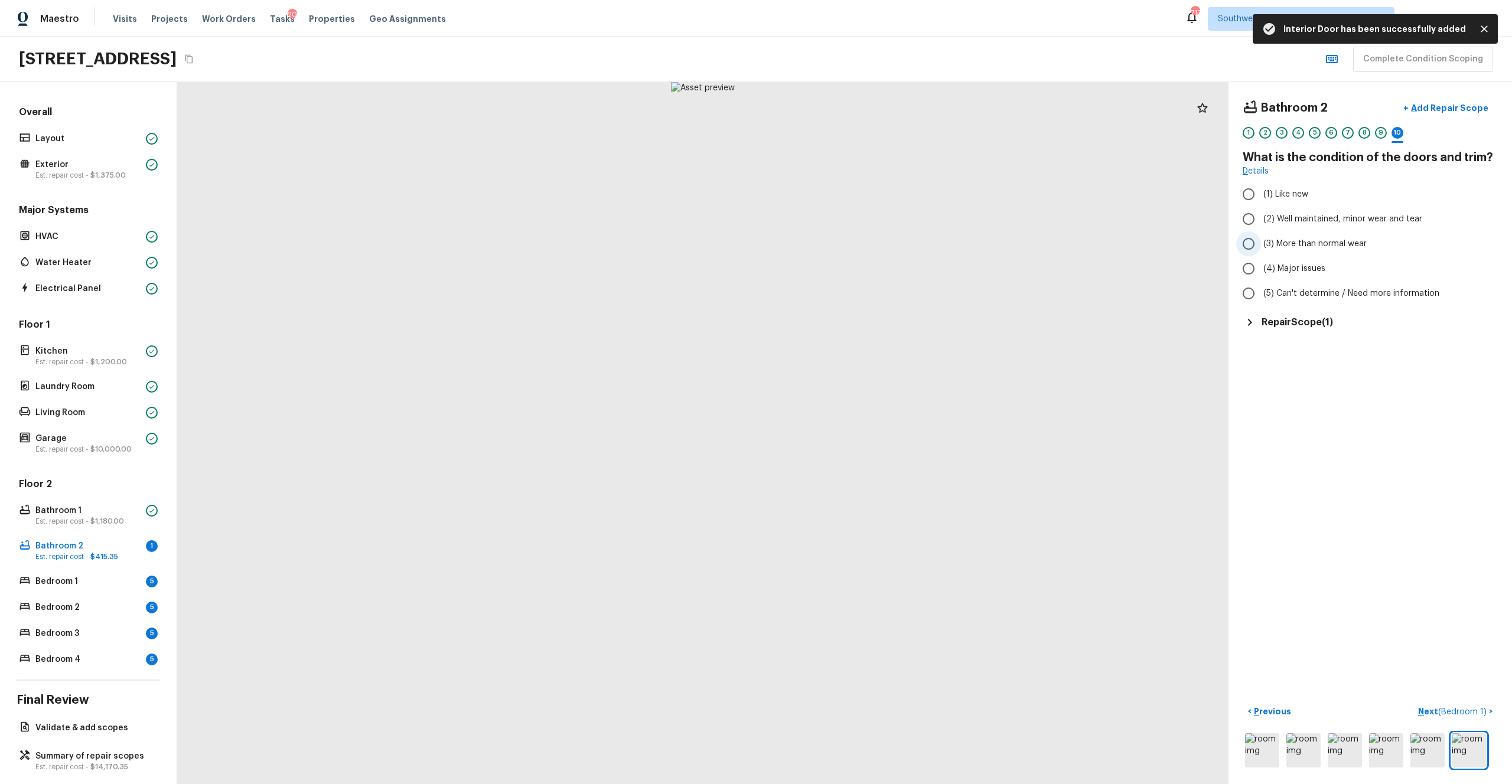
click at [849, 241] on span "(3) More than normal wear" at bounding box center [1314, 244] width 104 height 12
click at [849, 241] on input "(3) More than normal wear" at bounding box center [1248, 243] width 25 height 25
radio input "true"
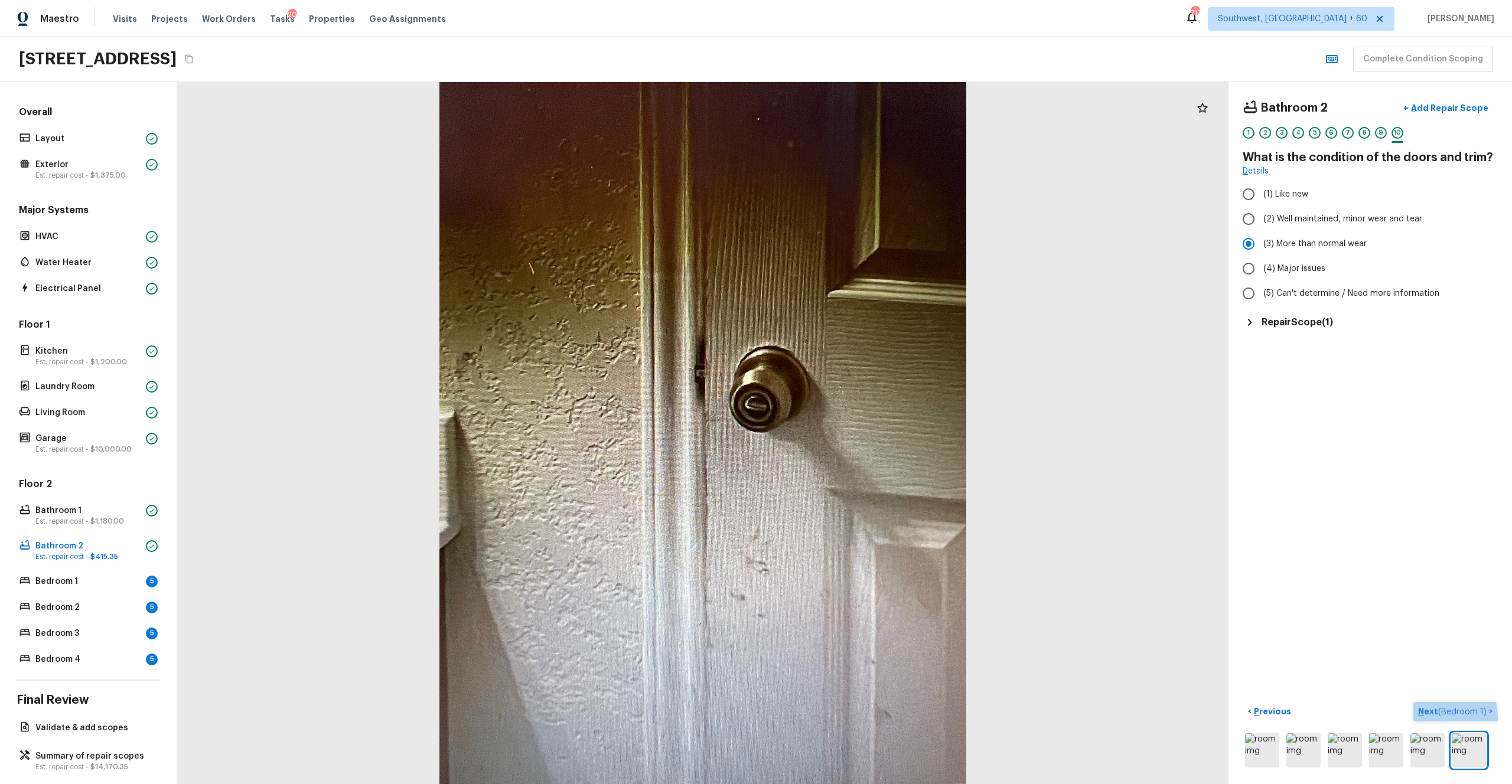
click at [849, 431] on button "Next ( Bedroom 1 ) >" at bounding box center [1455, 711] width 85 height 20
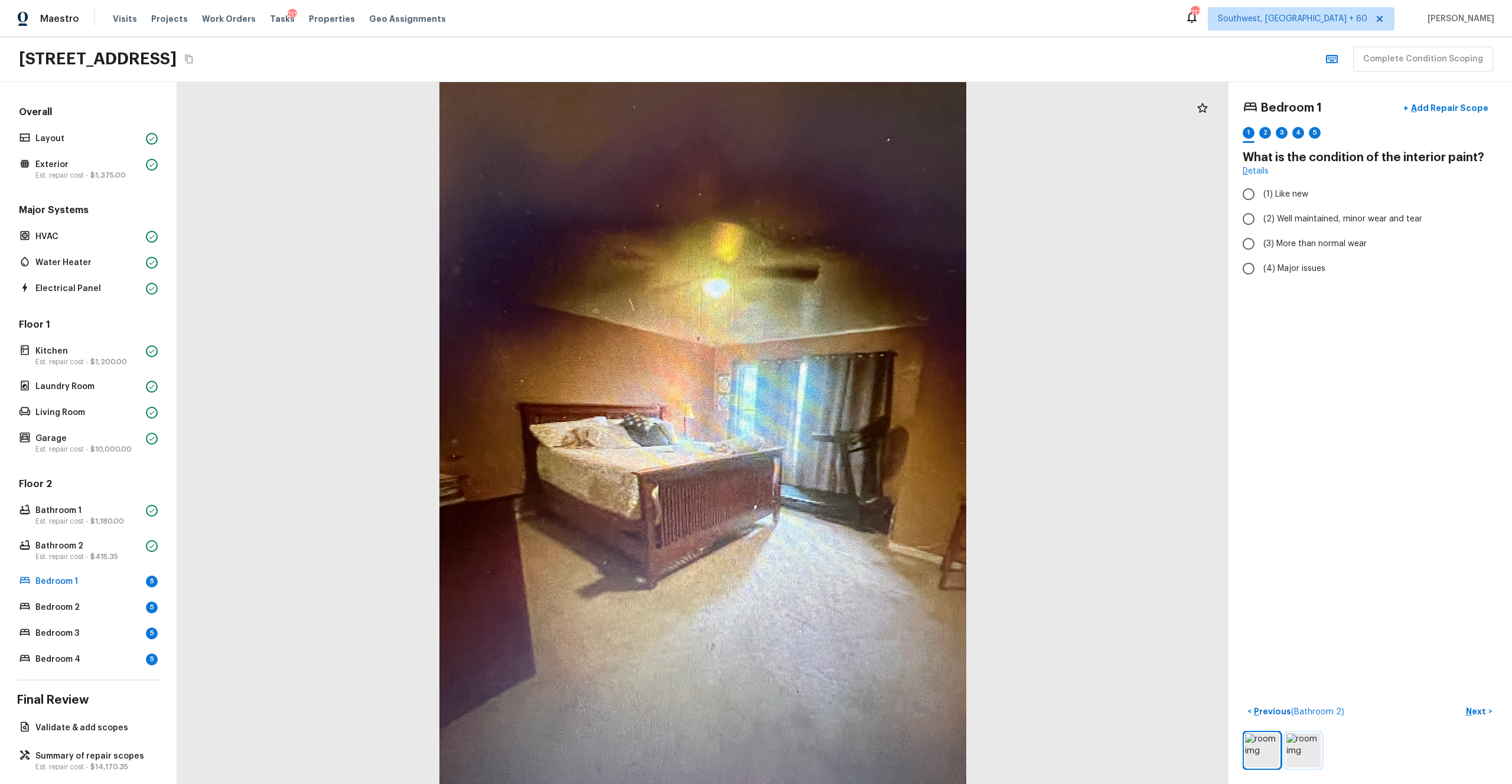
click at [849, 431] on img at bounding box center [1303, 751] width 34 height 34
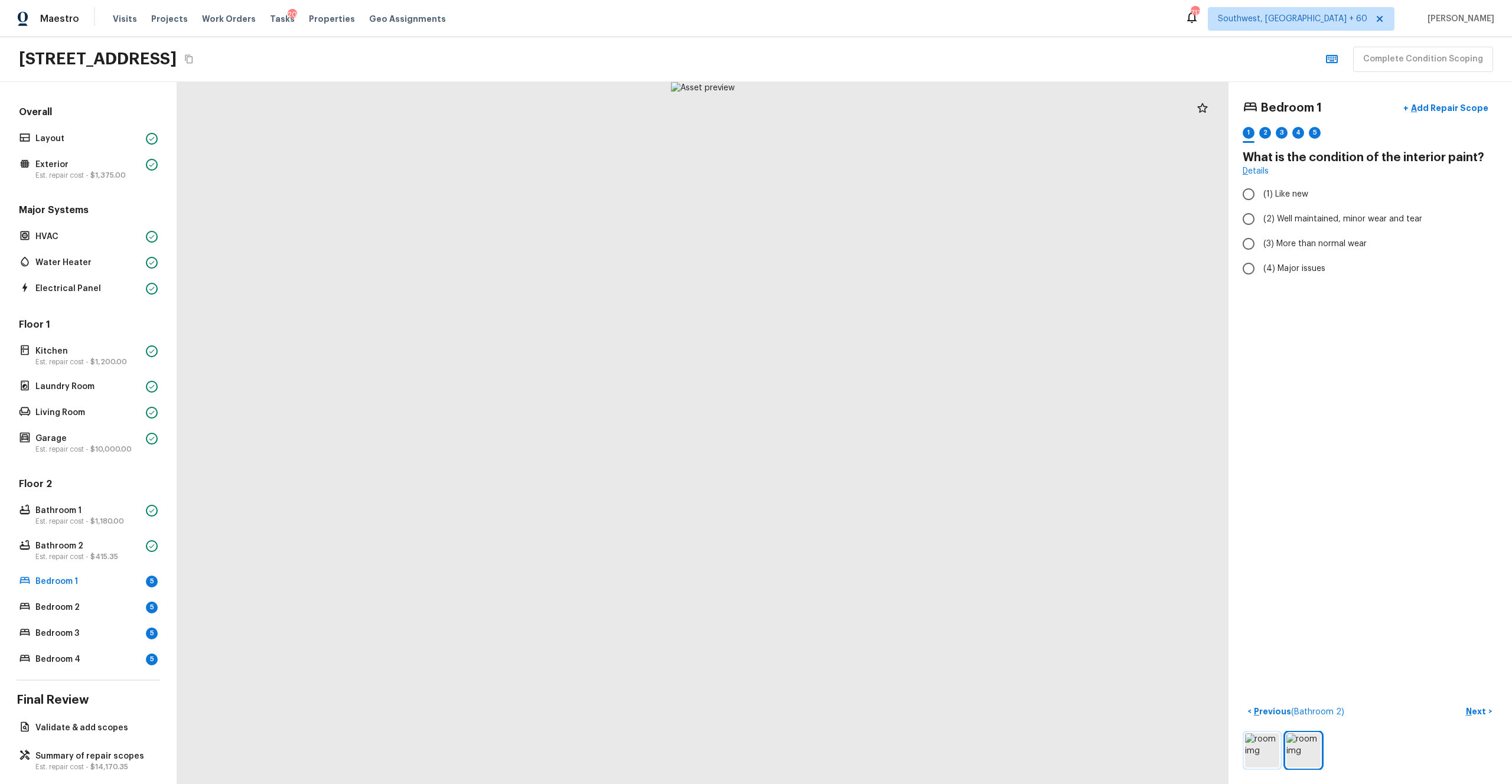
click at [849, 431] on img at bounding box center [1262, 751] width 34 height 34
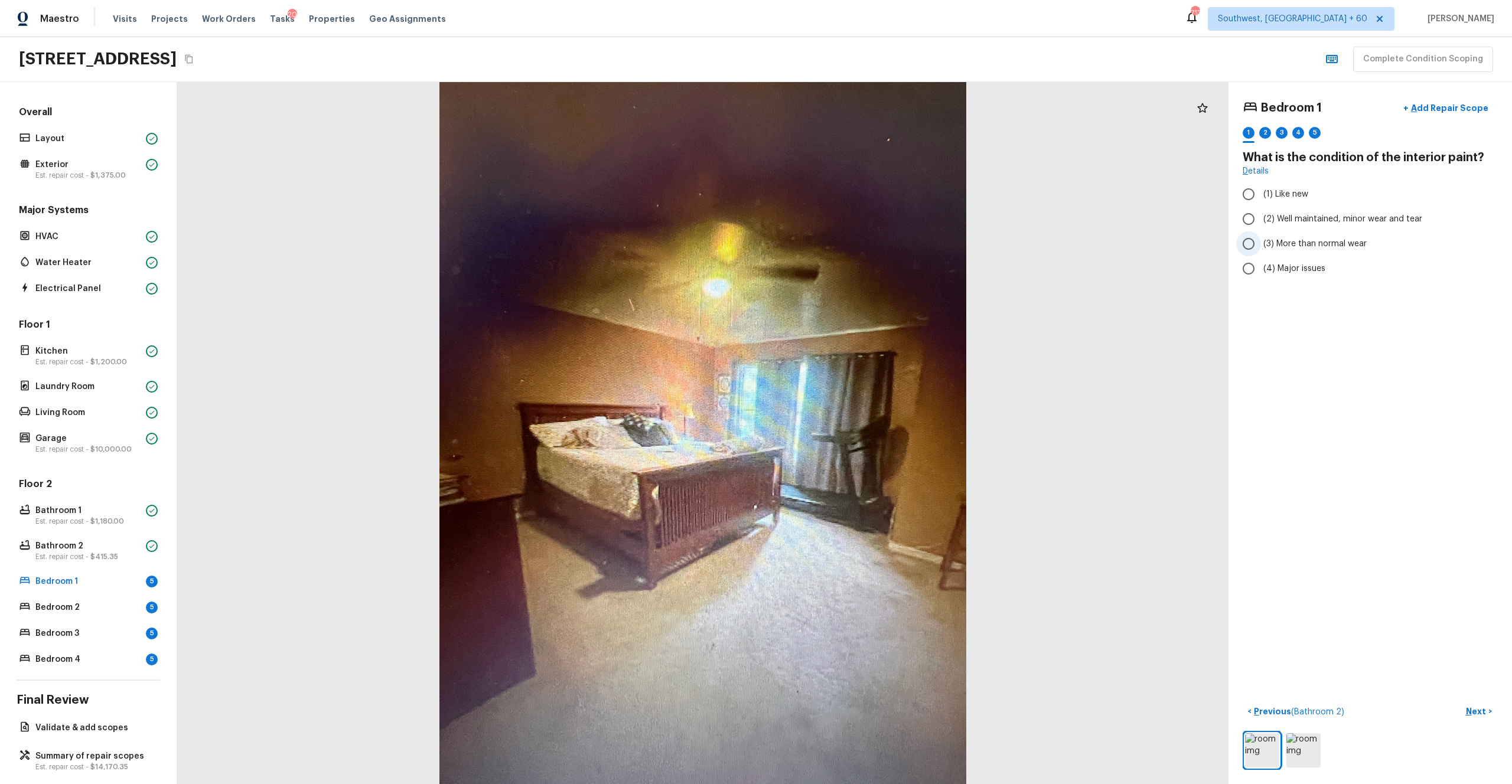
click at [849, 242] on span "(3) More than normal wear" at bounding box center [1314, 244] width 104 height 12
click at [849, 242] on input "(3) More than normal wear" at bounding box center [1248, 243] width 25 height 25
radio input "true"
click at [849, 431] on button "Next >" at bounding box center [1479, 711] width 38 height 20
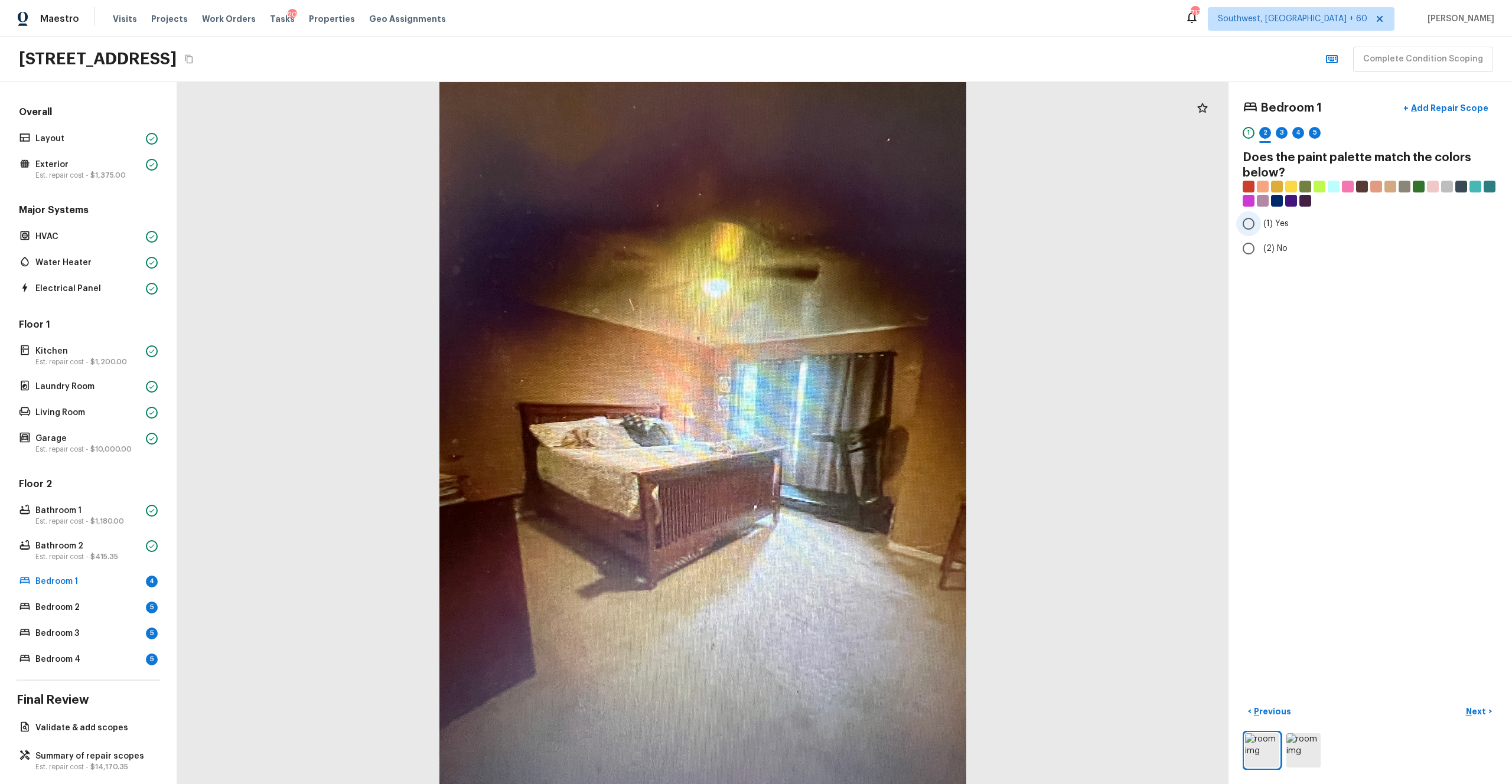
click at [849, 229] on label "(1) Yes" at bounding box center [1362, 223] width 252 height 25
click at [849, 229] on input "(1) Yes" at bounding box center [1248, 223] width 25 height 25
radio input "true"
click at [849, 431] on p "Next" at bounding box center [1477, 711] width 22 height 12
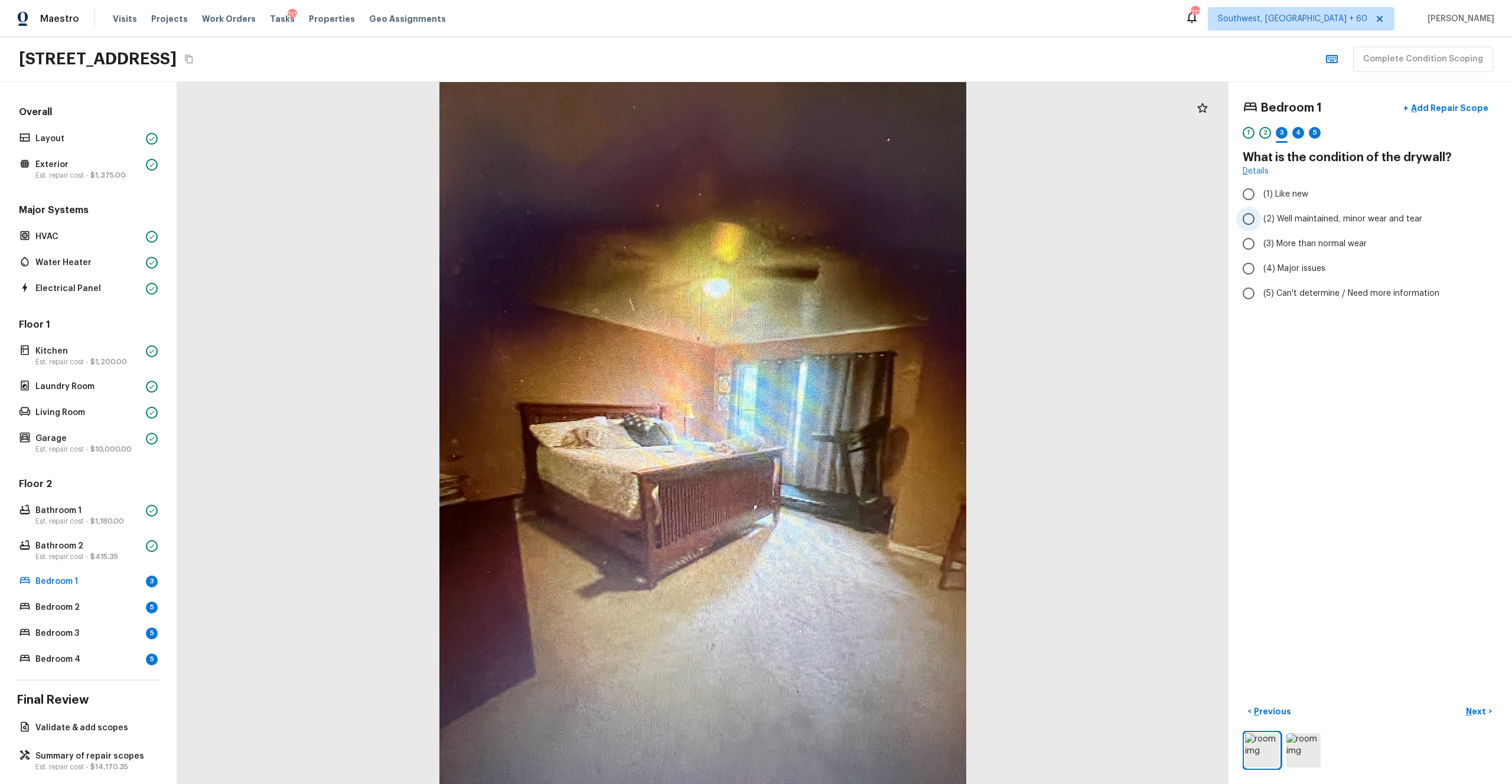
click at [849, 229] on label "(2) Well maintained, minor wear and tear" at bounding box center [1362, 218] width 252 height 25
click at [849, 229] on input "(2) Well maintained, minor wear and tear" at bounding box center [1248, 218] width 25 height 25
radio input "true"
click at [849, 431] on p "Next" at bounding box center [1477, 711] width 22 height 12
click at [849, 289] on label "(4) Carpet" at bounding box center [1362, 282] width 252 height 25
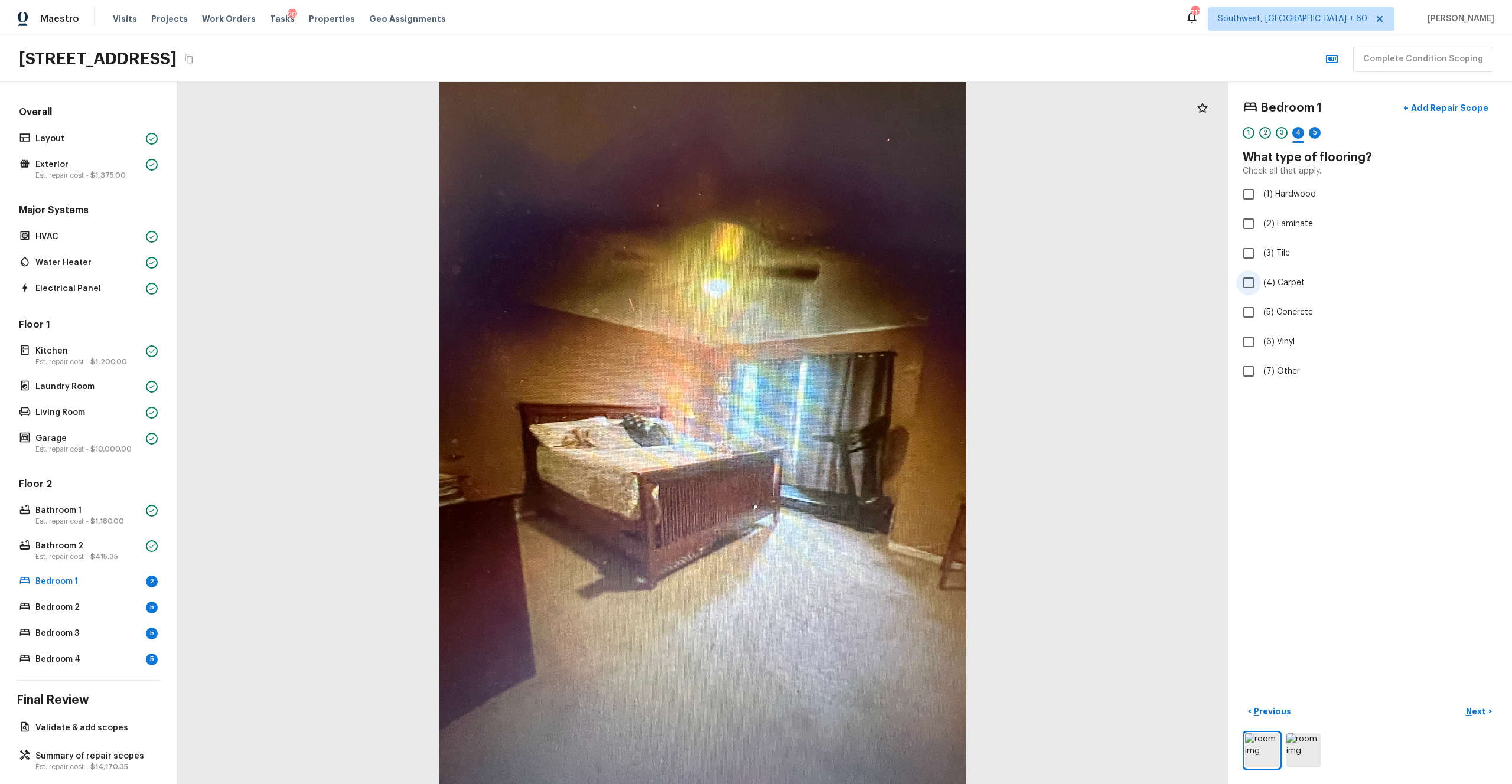
click at [849, 289] on input "(4) Carpet" at bounding box center [1248, 282] width 25 height 25
checkbox input "true"
click at [849, 431] on button "Next >" at bounding box center [1479, 711] width 38 height 20
click at [849, 240] on span "(3) More than normal wear" at bounding box center [1314, 244] width 104 height 12
click at [849, 240] on input "(3) More than normal wear" at bounding box center [1248, 243] width 25 height 25
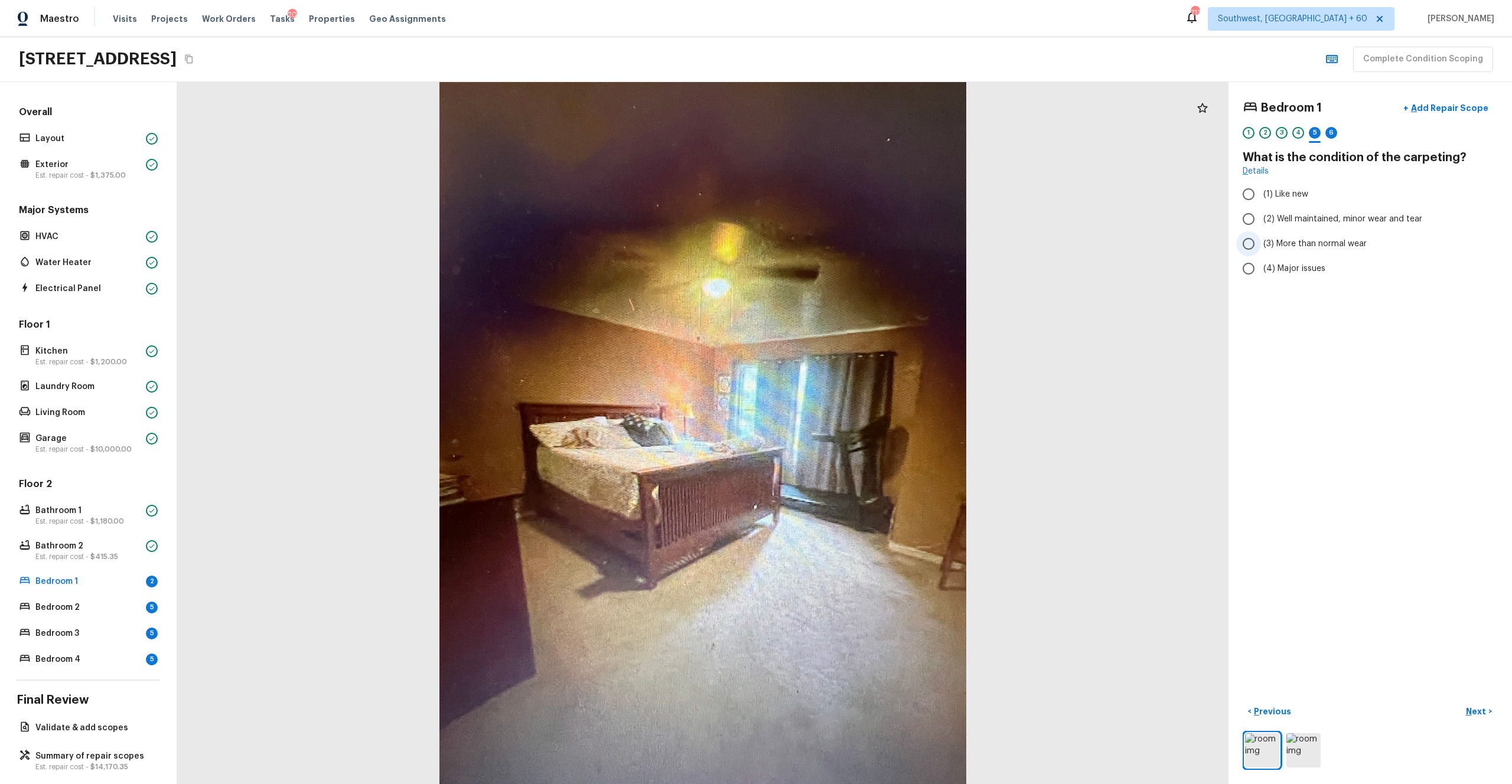
radio input "true"
click at [849, 431] on p "Next" at bounding box center [1477, 711] width 22 height 12
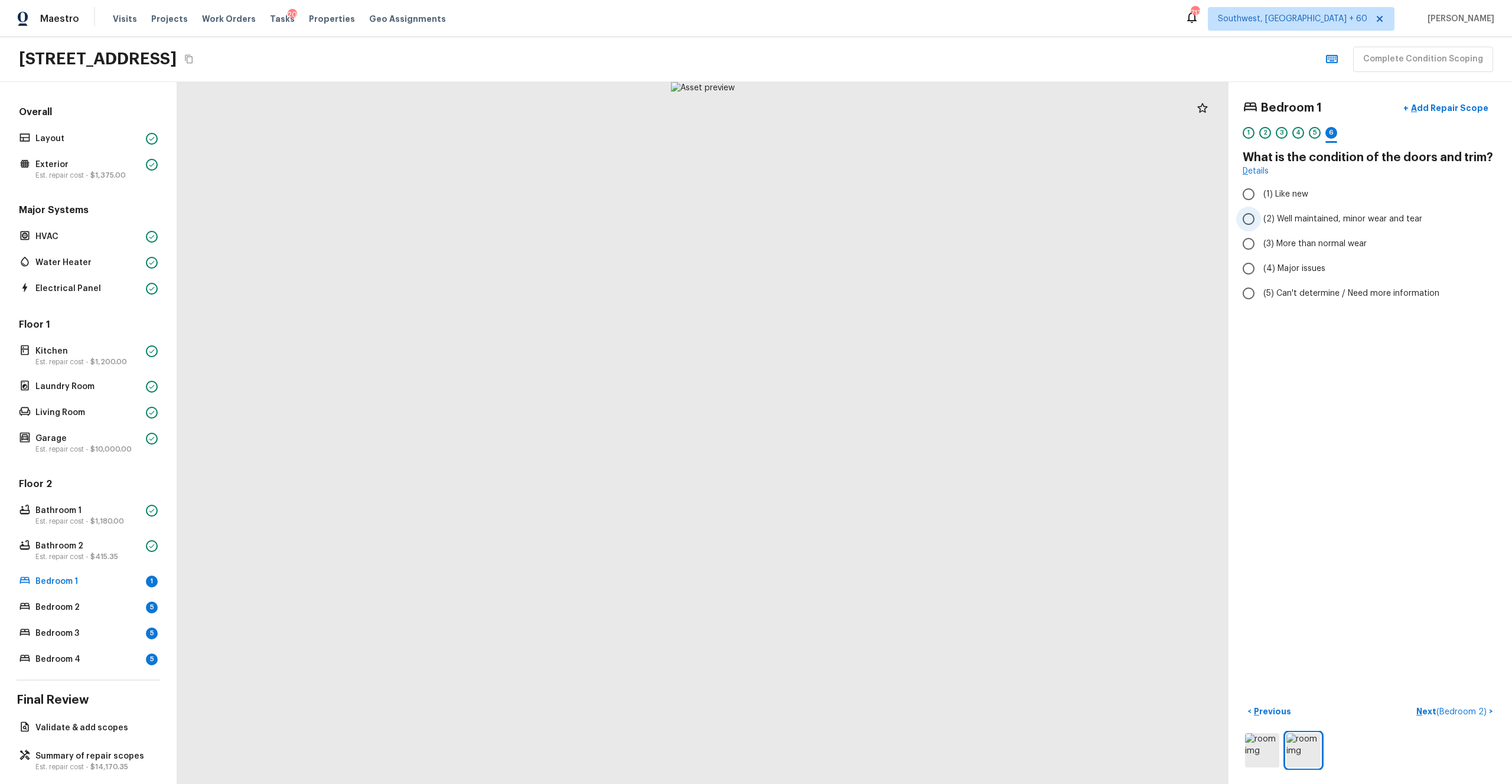
click at [849, 224] on span "(2) Well maintained, minor wear and tear" at bounding box center [1342, 219] width 159 height 12
click at [849, 224] on input "(2) Well maintained, minor wear and tear" at bounding box center [1248, 218] width 25 height 25
radio input "true"
click at [849, 431] on p "Next ( Bedroom 2 )" at bounding box center [1452, 711] width 73 height 12
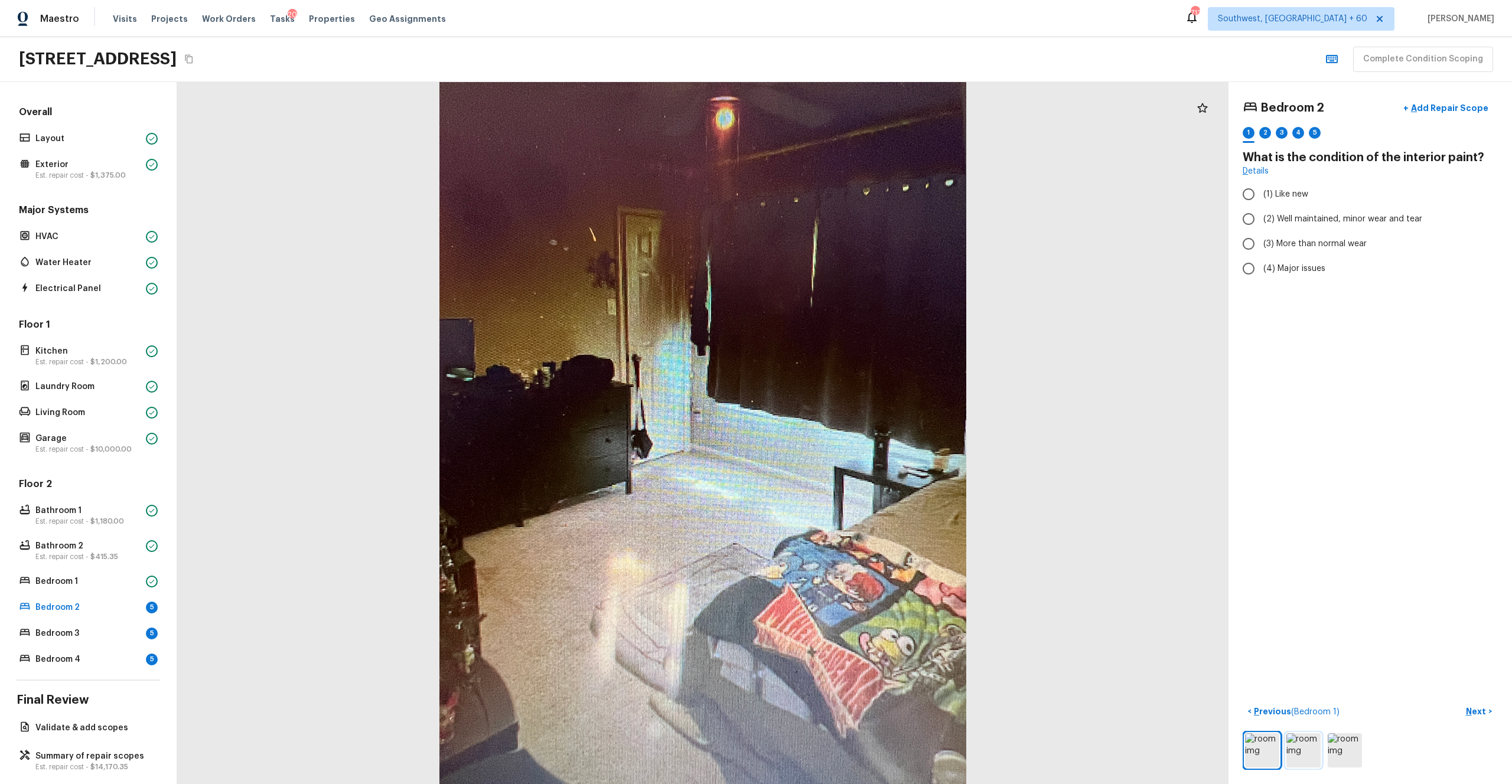
click at [849, 431] on img at bounding box center [1303, 751] width 34 height 34
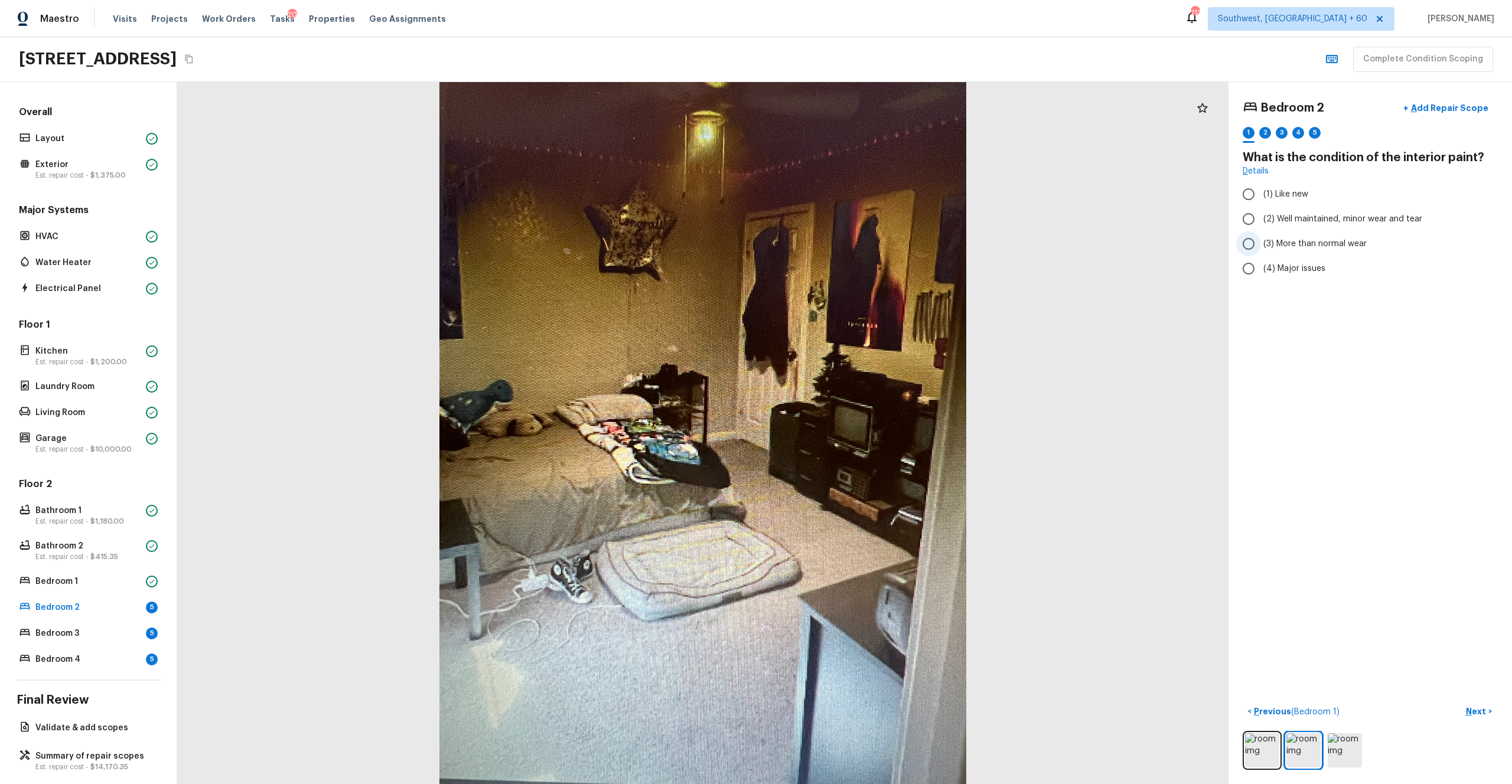
click at [849, 244] on span "(3) More than normal wear" at bounding box center [1314, 244] width 104 height 12
click at [849, 244] on input "(3) More than normal wear" at bounding box center [1248, 243] width 25 height 25
radio input "true"
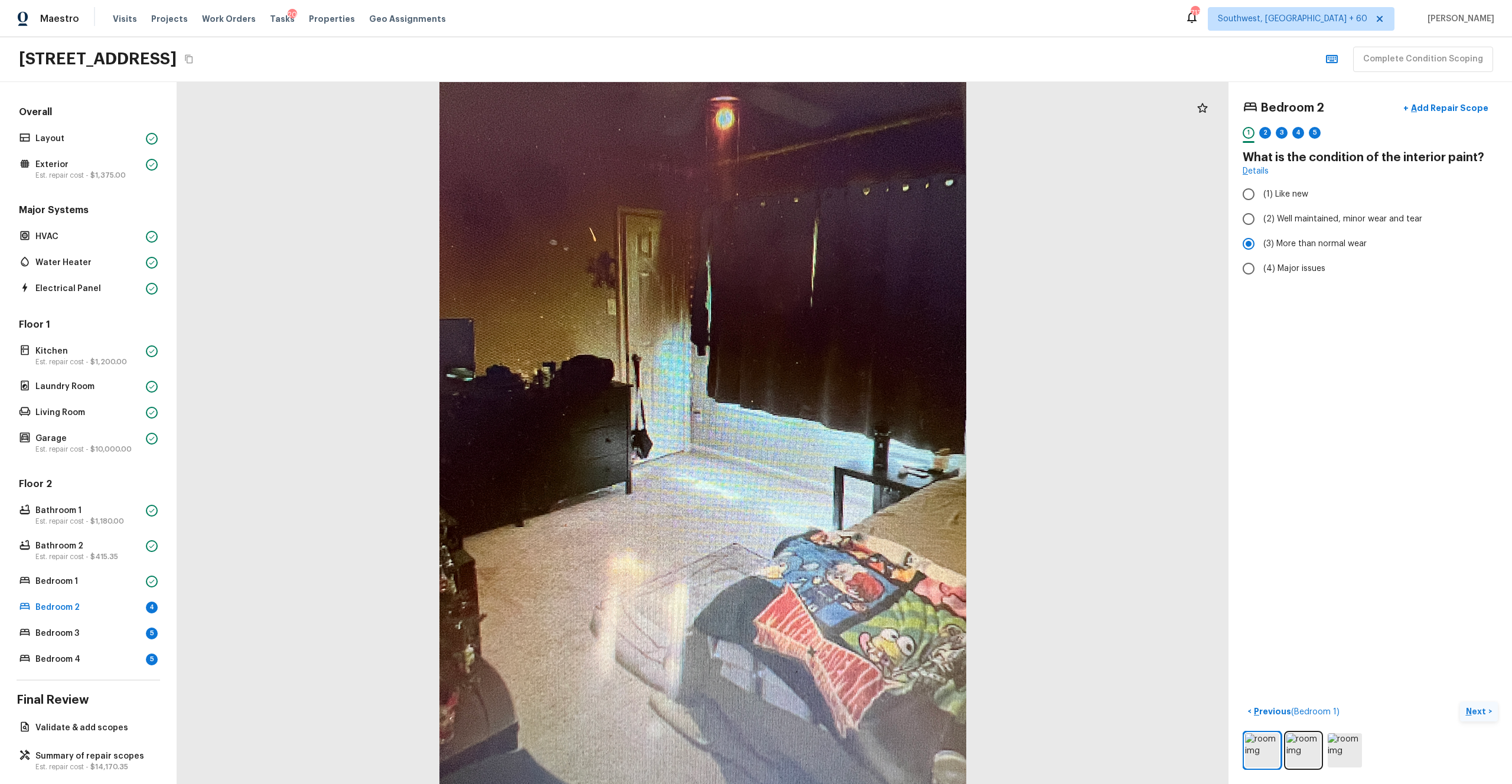
click at [849, 431] on p "Next" at bounding box center [1477, 711] width 22 height 12
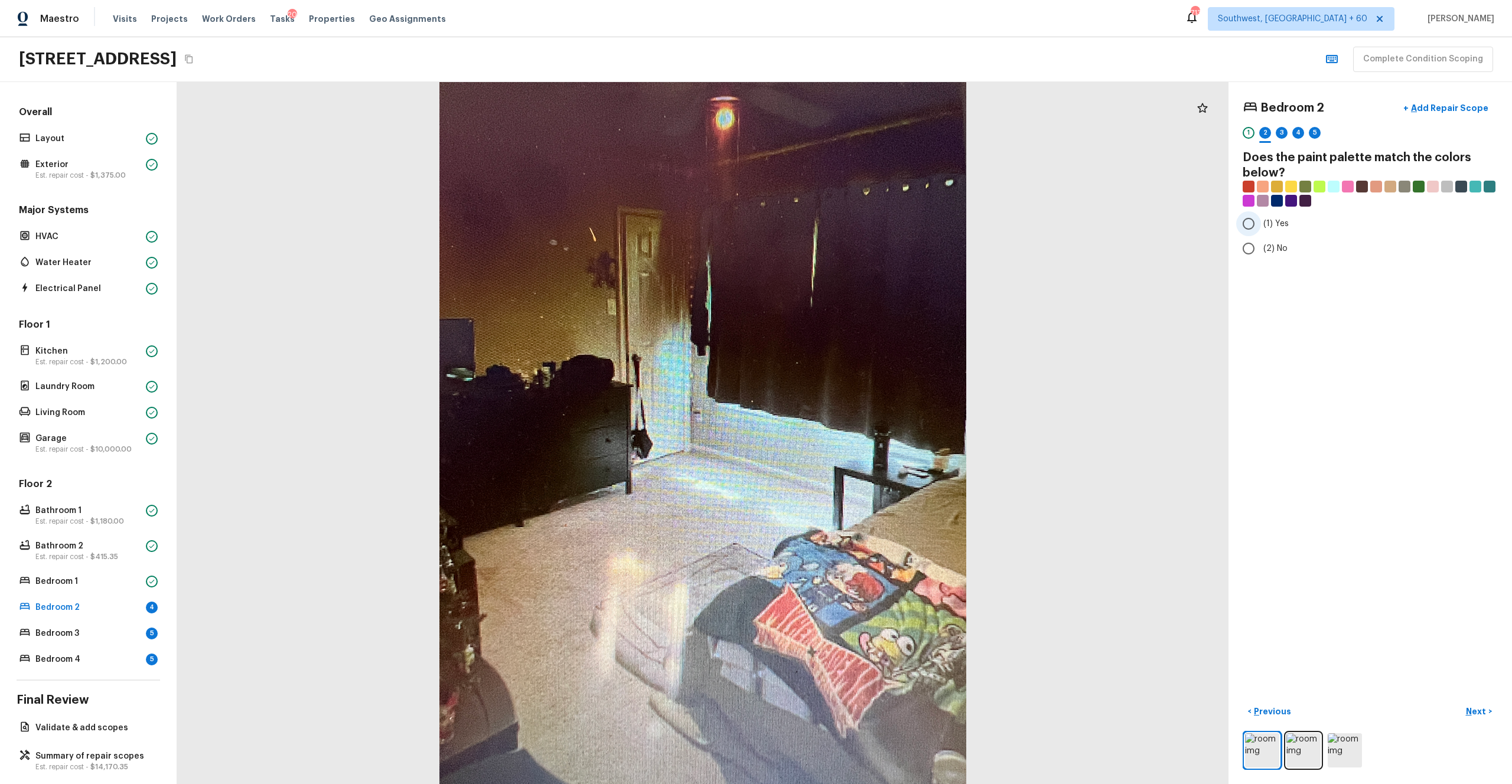
click at [849, 231] on label "(1) Yes" at bounding box center [1362, 223] width 252 height 25
click at [849, 231] on input "(1) Yes" at bounding box center [1248, 223] width 25 height 25
radio input "true"
click at [849, 431] on p "Next" at bounding box center [1477, 711] width 22 height 12
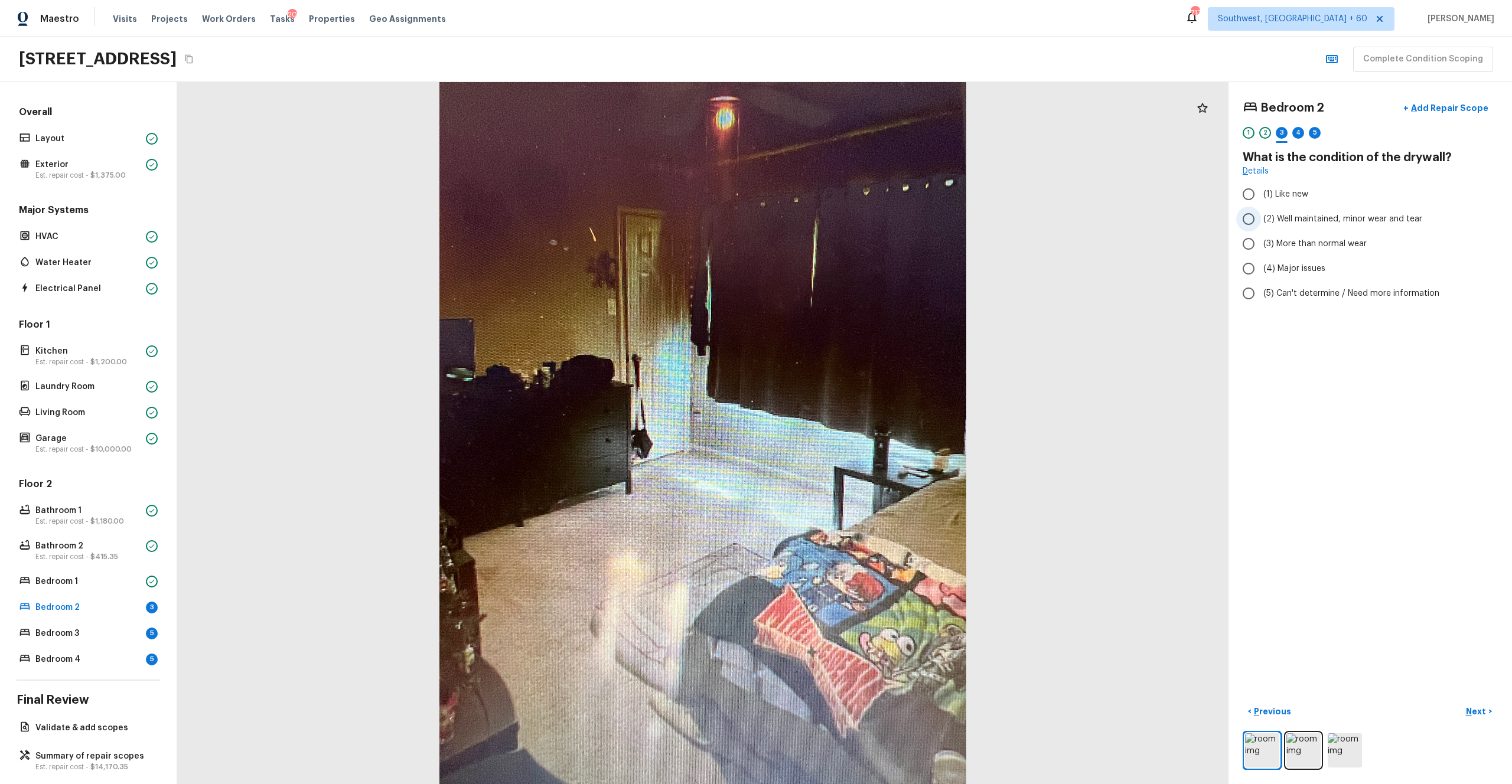
click at [849, 220] on span "(2) Well maintained, minor wear and tear" at bounding box center [1342, 219] width 159 height 12
click at [849, 220] on input "(2) Well maintained, minor wear and tear" at bounding box center [1248, 218] width 25 height 25
radio input "true"
click at [849, 431] on p "Next" at bounding box center [1477, 711] width 22 height 12
click at [849, 282] on span "(4) Carpet" at bounding box center [1283, 282] width 41 height 12
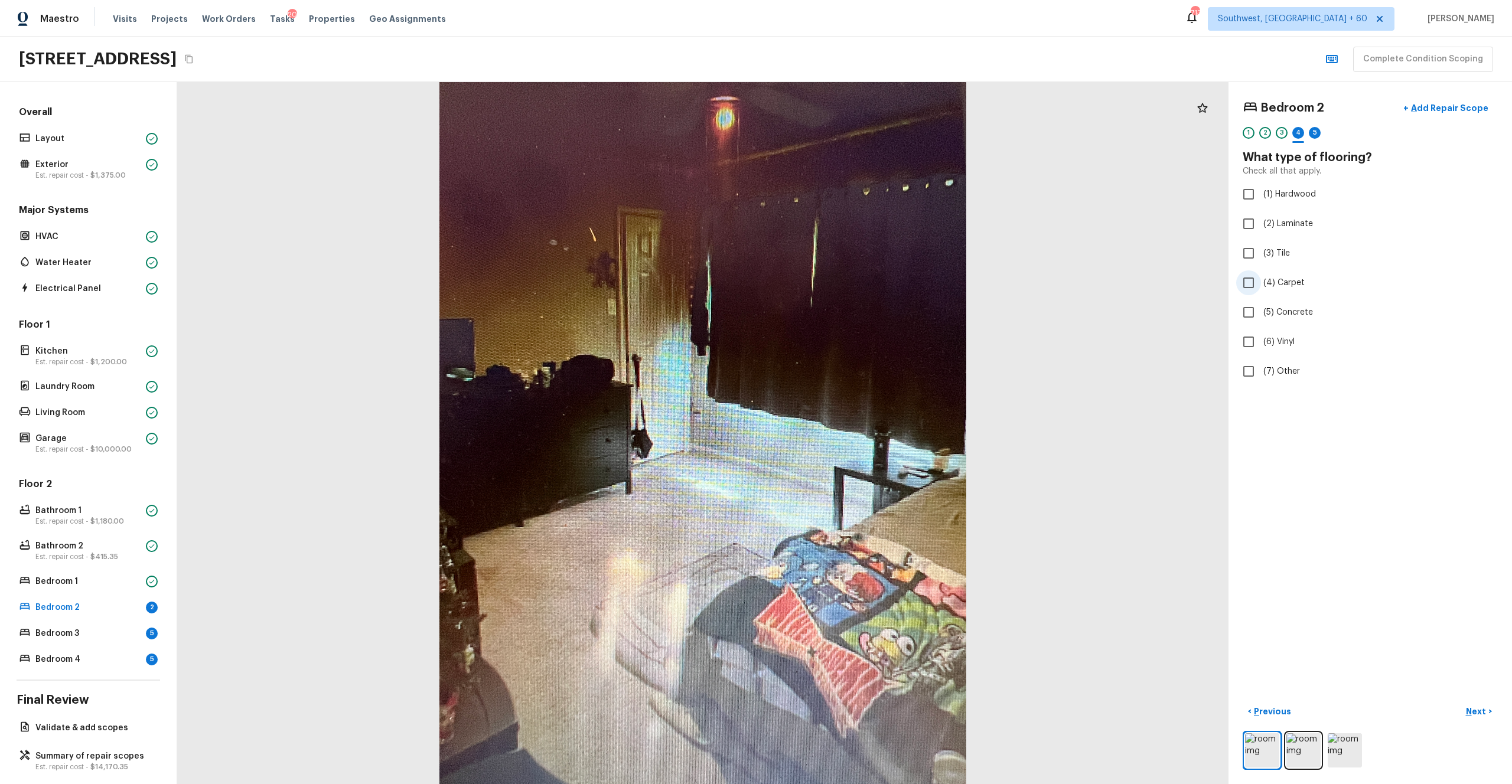
click at [849, 282] on input "(4) Carpet" at bounding box center [1248, 282] width 25 height 25
checkbox input "true"
click at [849, 431] on p "Next" at bounding box center [1477, 711] width 22 height 12
click at [849, 250] on label "(3) More than normal wear" at bounding box center [1362, 243] width 252 height 25
click at [849, 250] on input "(3) More than normal wear" at bounding box center [1248, 243] width 25 height 25
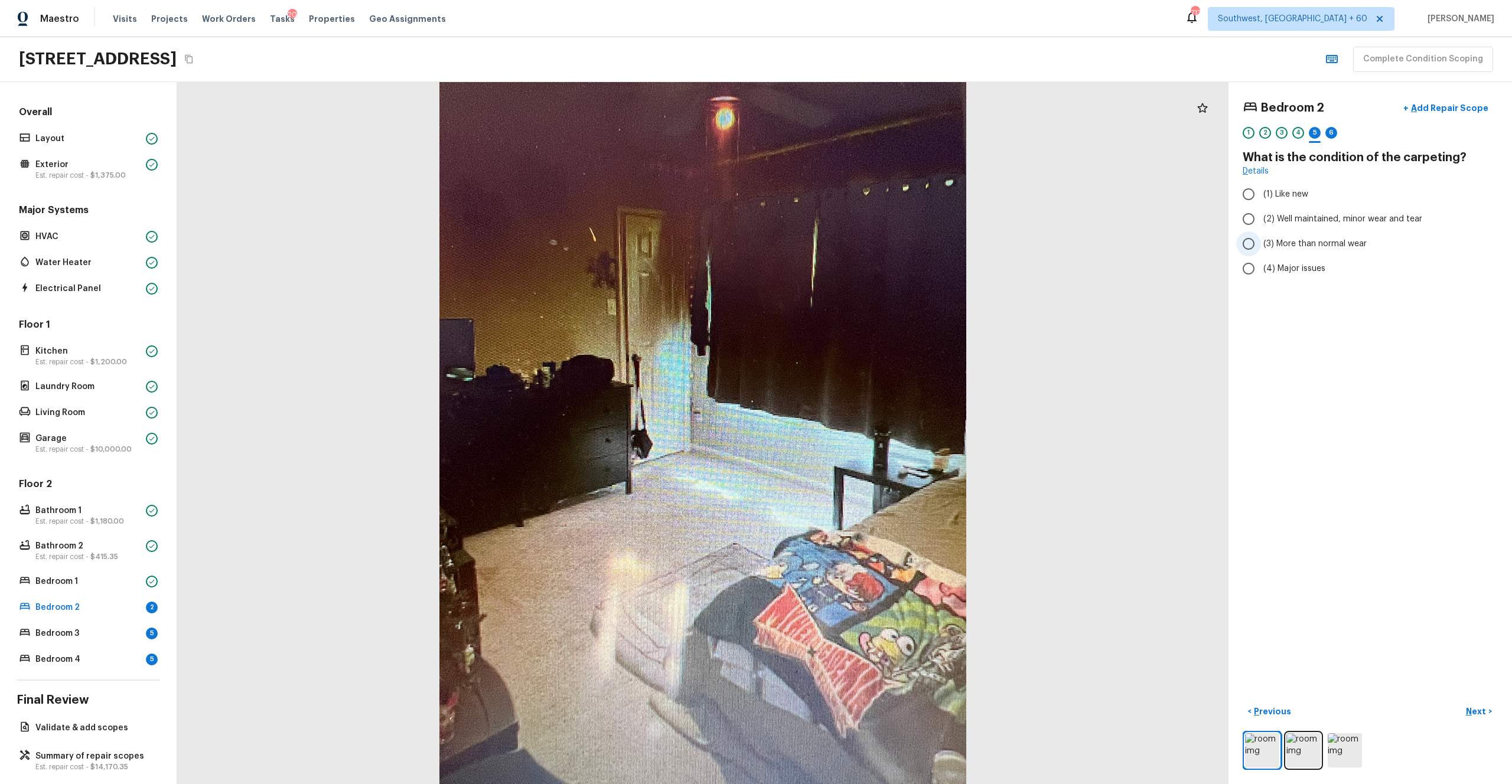
radio input "true"
click at [849, 431] on p "Next" at bounding box center [1477, 711] width 22 height 12
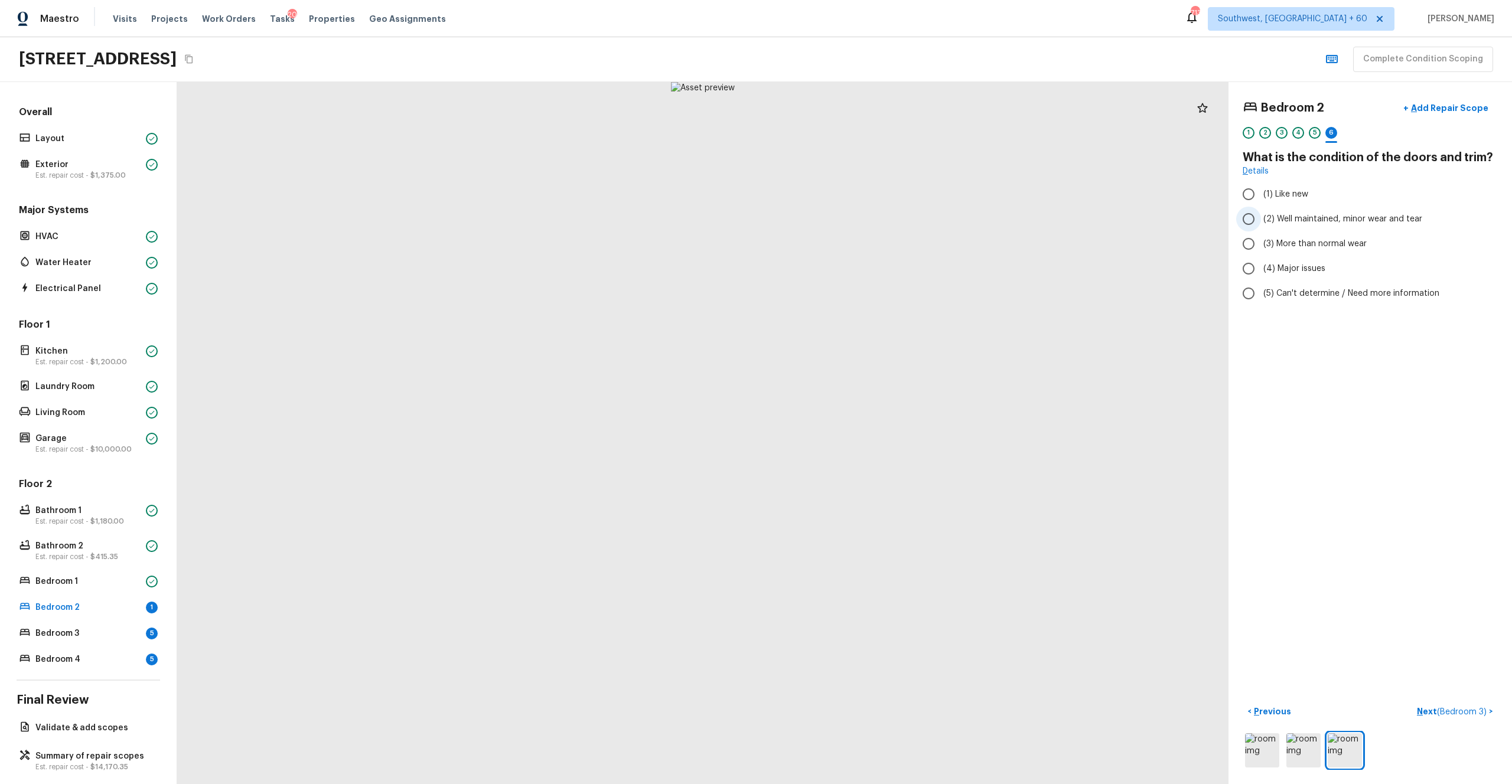
click at [849, 218] on span "(2) Well maintained, minor wear and tear" at bounding box center [1342, 219] width 159 height 12
click at [849, 218] on input "(2) Well maintained, minor wear and tear" at bounding box center [1248, 218] width 25 height 25
radio input "true"
click at [849, 431] on button "Next ( Bedroom 3 ) >" at bounding box center [1455, 711] width 86 height 20
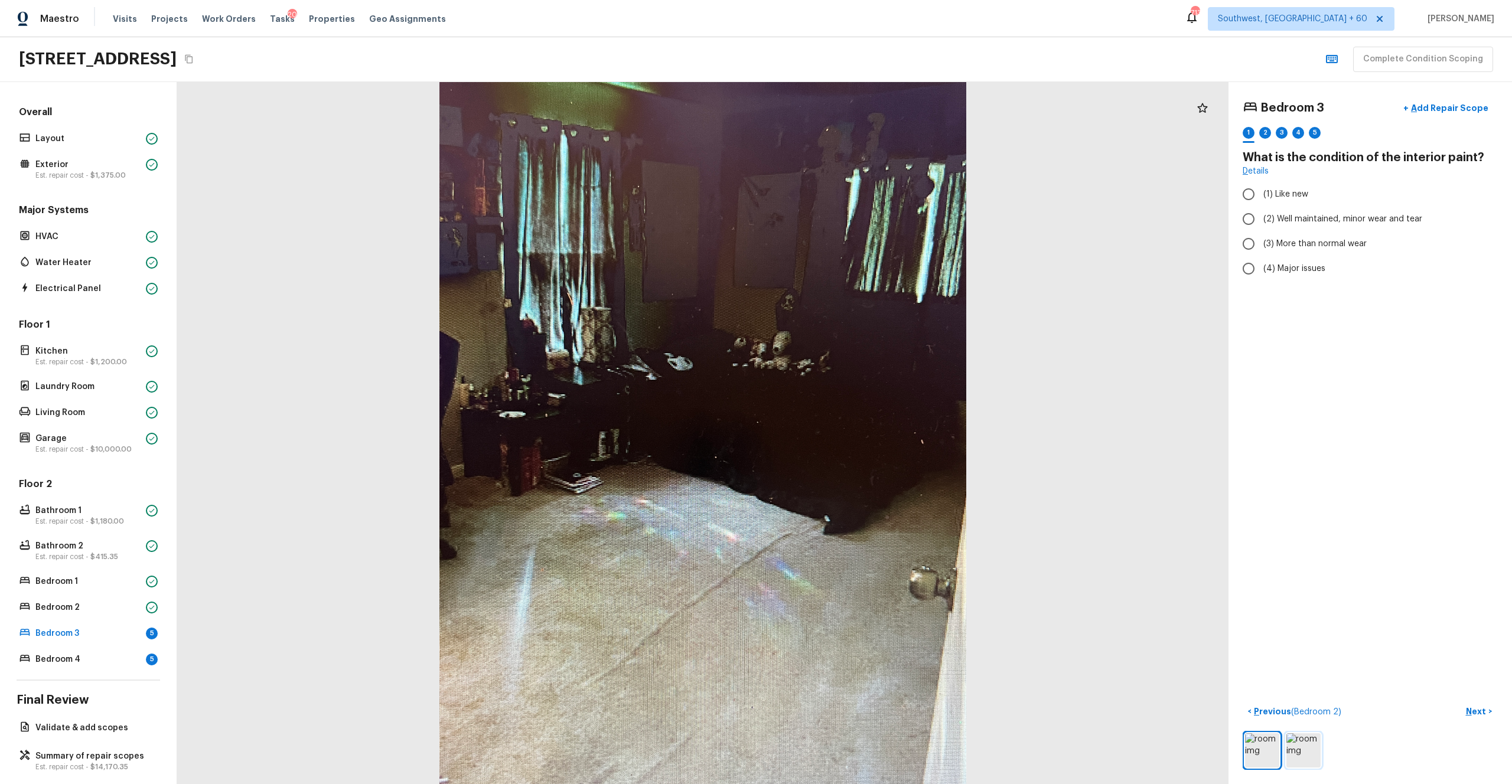
click at [849, 431] on img at bounding box center [1303, 751] width 34 height 34
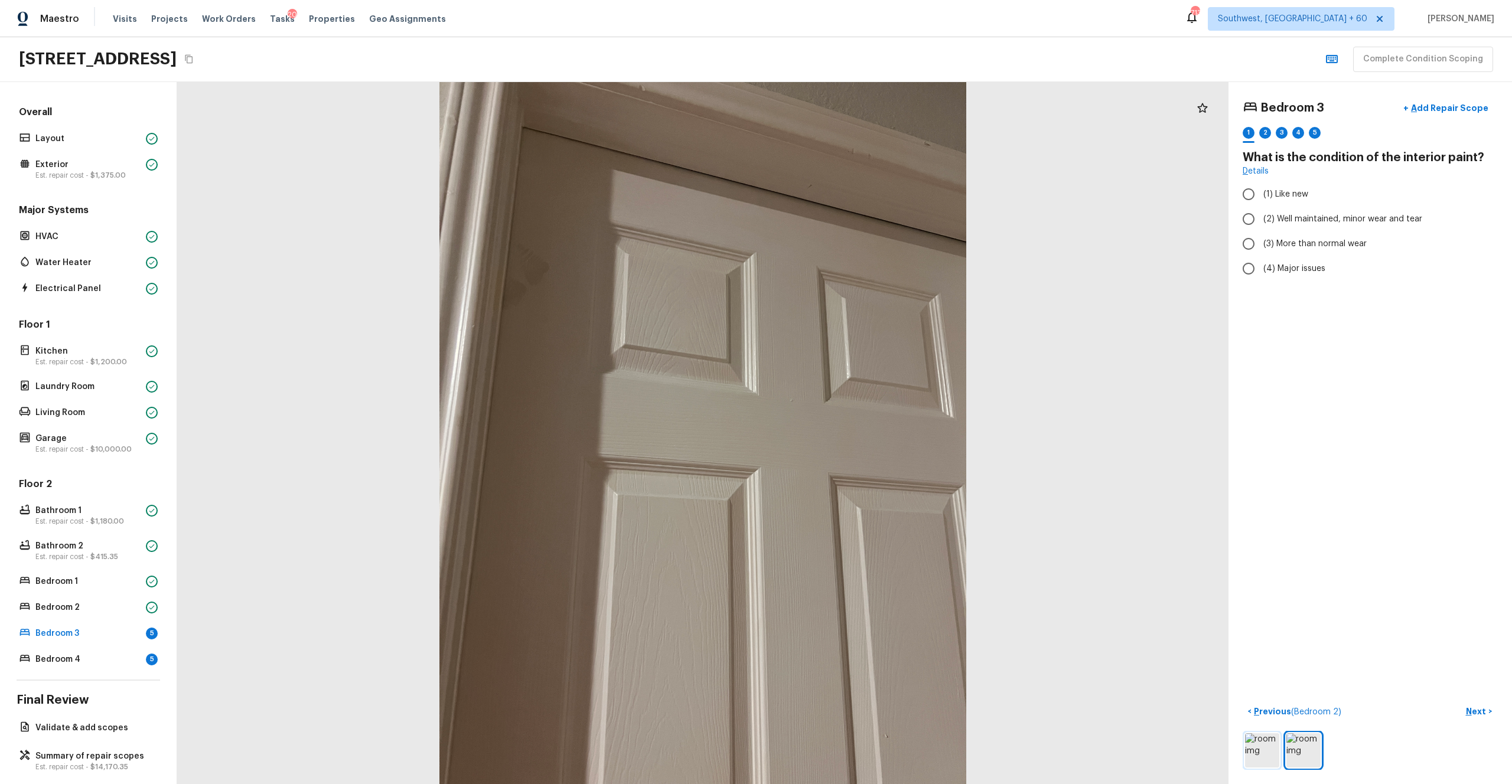
click at [849, 431] on img at bounding box center [1262, 751] width 34 height 34
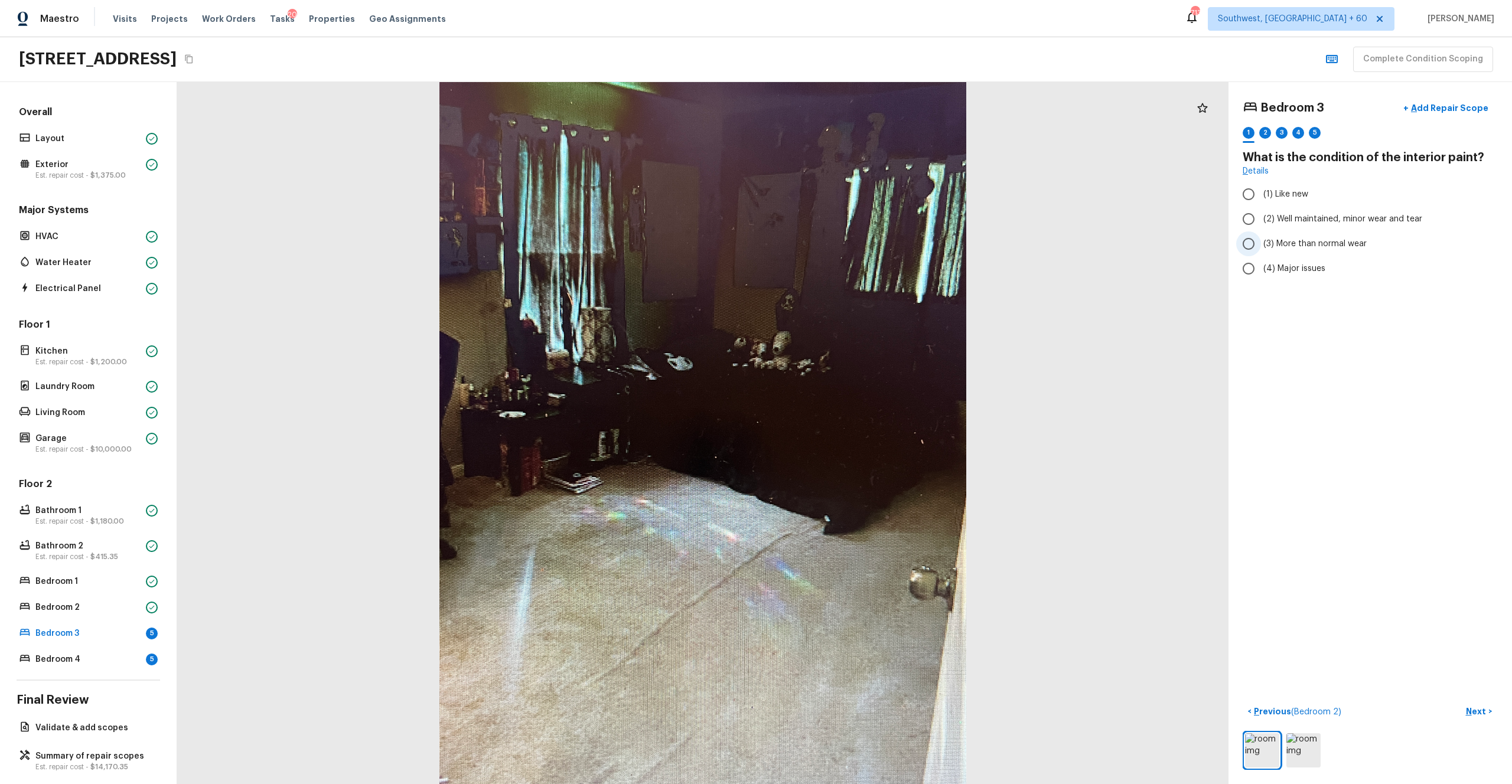
click at [849, 238] on span "(3) More than normal wear" at bounding box center [1314, 244] width 104 height 12
click at [849, 238] on input "(3) More than normal wear" at bounding box center [1248, 243] width 25 height 25
radio input "true"
click at [849, 431] on p "Next" at bounding box center [1477, 711] width 22 height 12
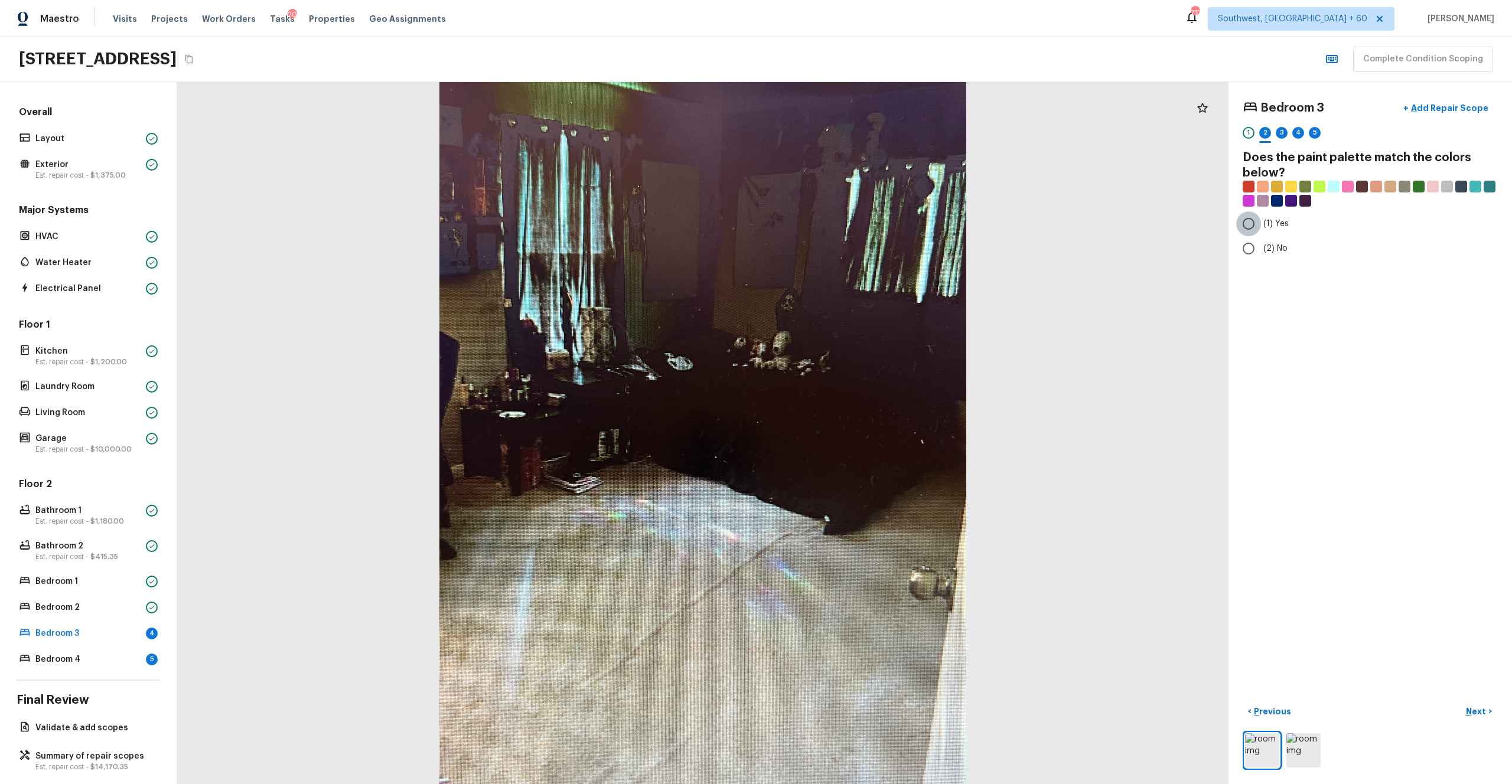
click at [849, 229] on input "(1) Yes" at bounding box center [1248, 223] width 25 height 25
radio input "true"
click at [849, 431] on p "Next" at bounding box center [1477, 711] width 22 height 12
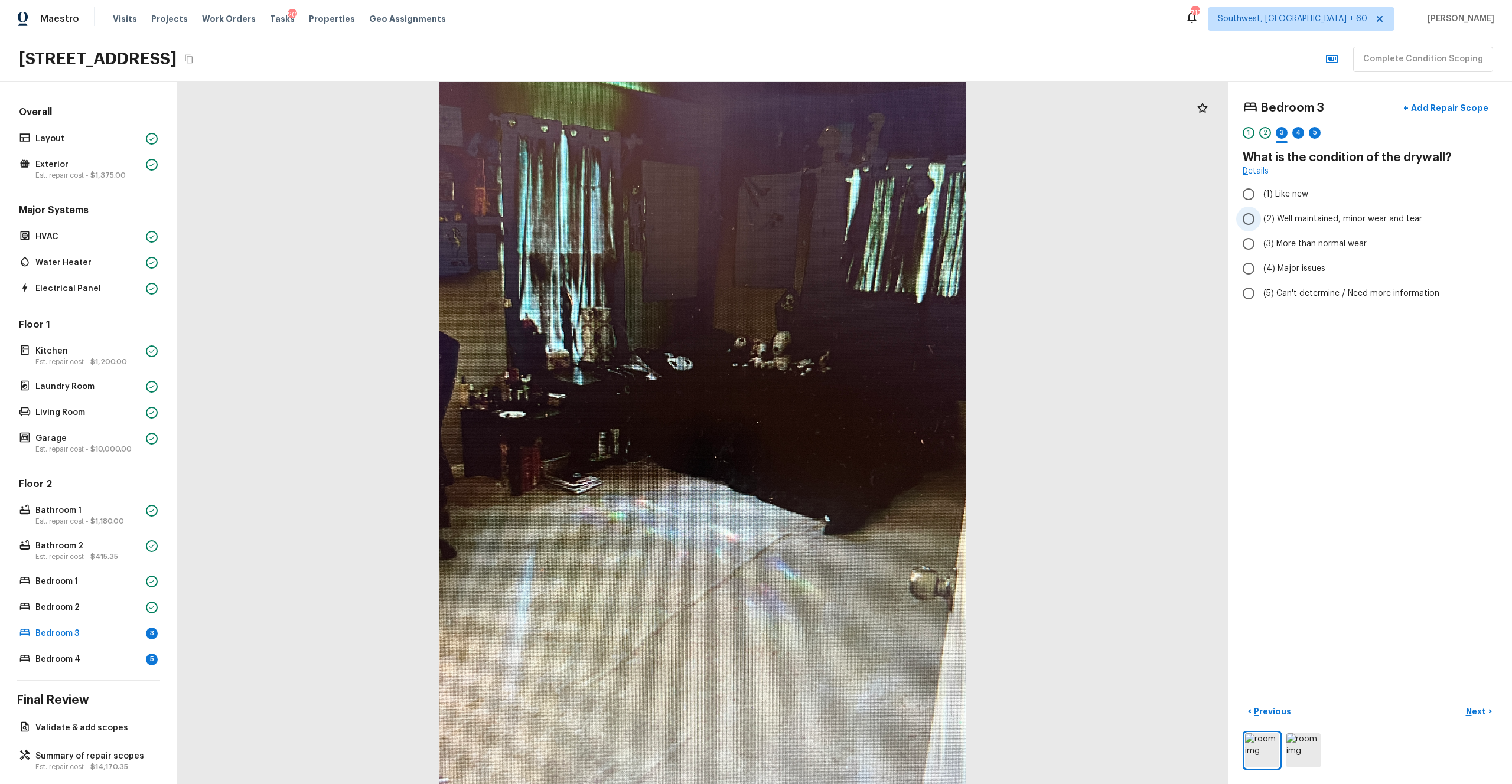
click at [849, 226] on label "(2) Well maintained, minor wear and tear" at bounding box center [1362, 218] width 252 height 25
click at [849, 226] on input "(2) Well maintained, minor wear and tear" at bounding box center [1248, 218] width 25 height 25
radio input "true"
click at [849, 431] on p "Next" at bounding box center [1477, 711] width 22 height 12
click at [849, 282] on span "(4) Carpet" at bounding box center [1283, 282] width 41 height 12
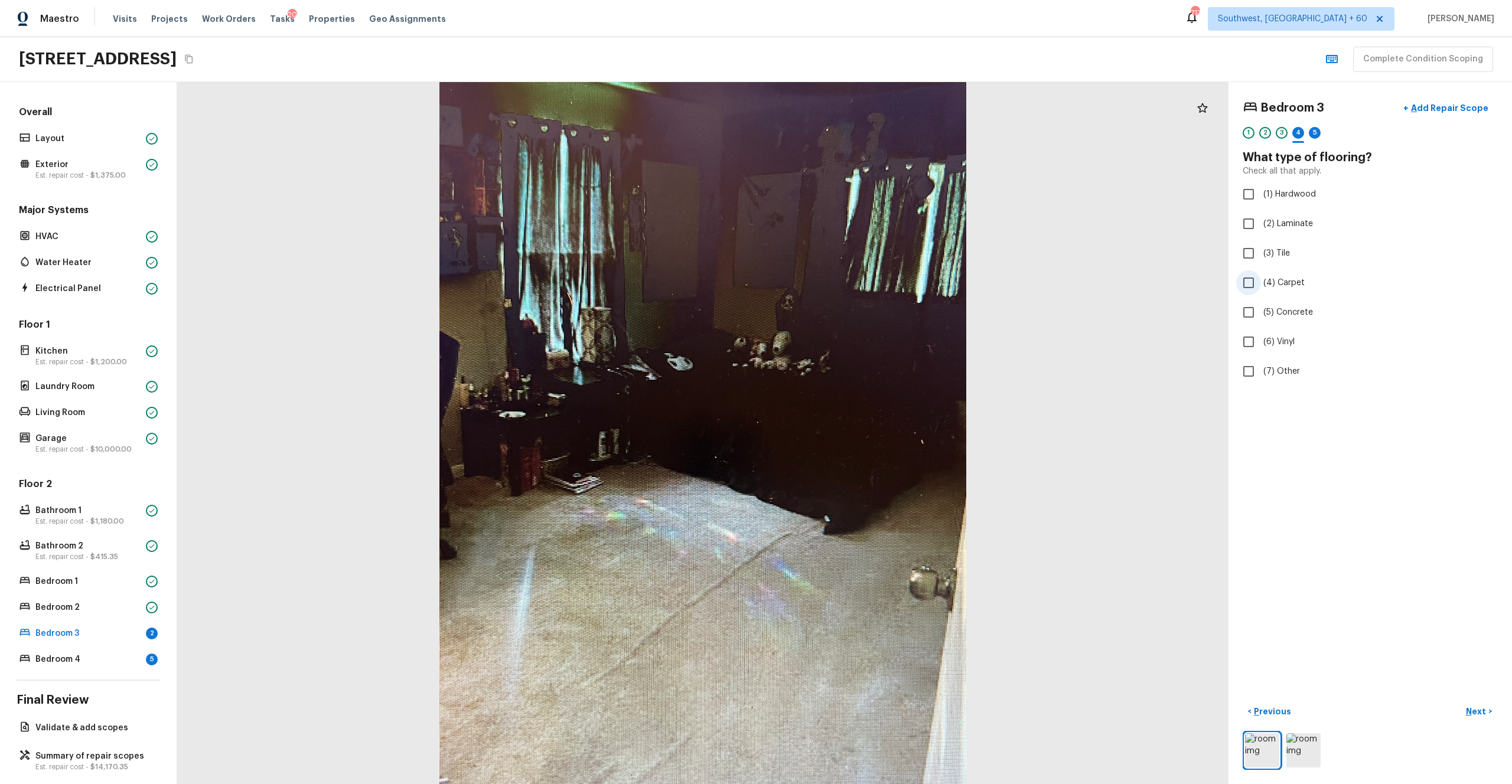
click at [849, 282] on input "(4) Carpet" at bounding box center [1248, 282] width 25 height 25
checkbox input "true"
click at [849, 431] on p "Next" at bounding box center [1477, 711] width 22 height 12
click at [849, 268] on span "(4) Major issues" at bounding box center [1294, 269] width 62 height 12
click at [849, 268] on input "(4) Major issues" at bounding box center [1248, 268] width 25 height 25
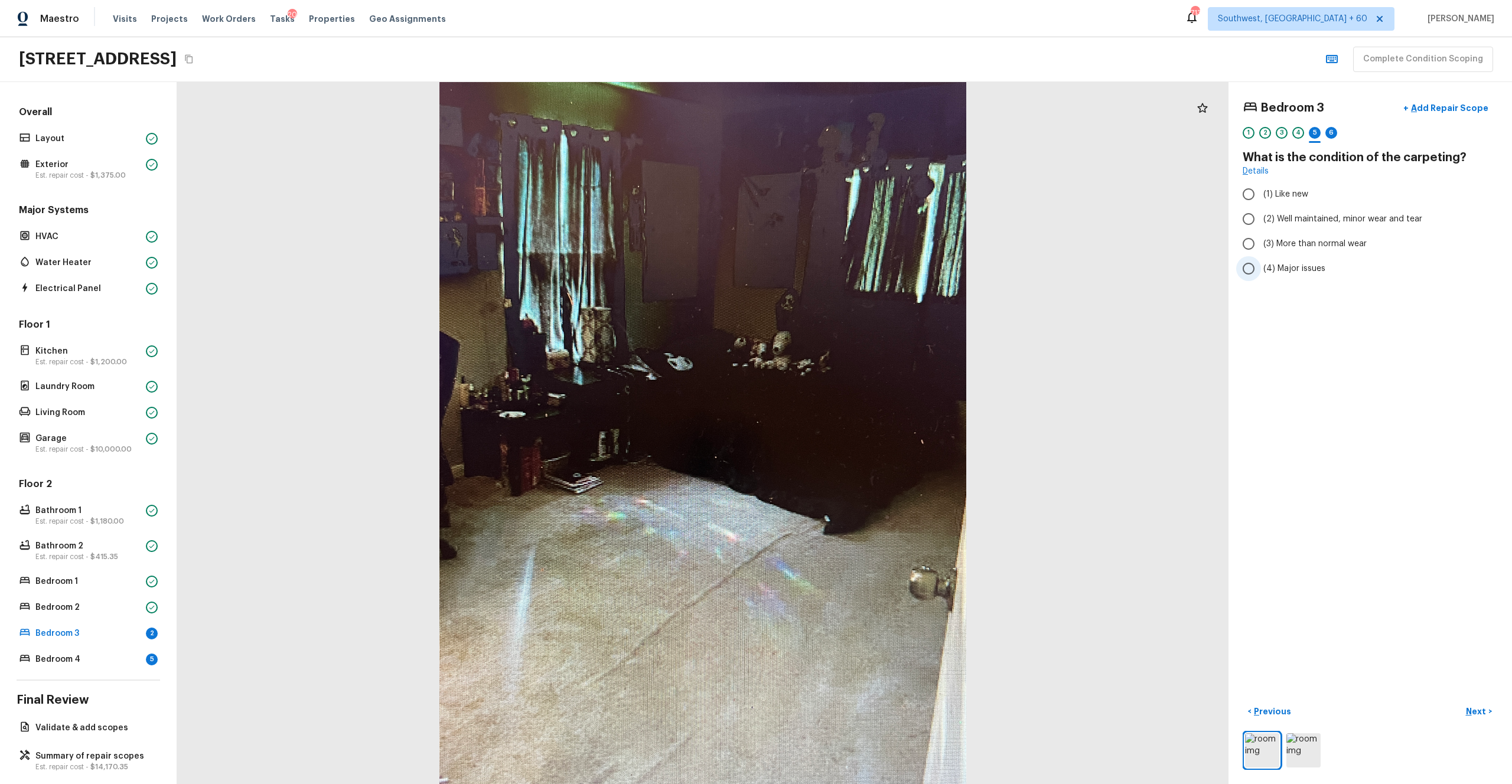
radio input "true"
click at [849, 431] on p "Next" at bounding box center [1477, 711] width 22 height 12
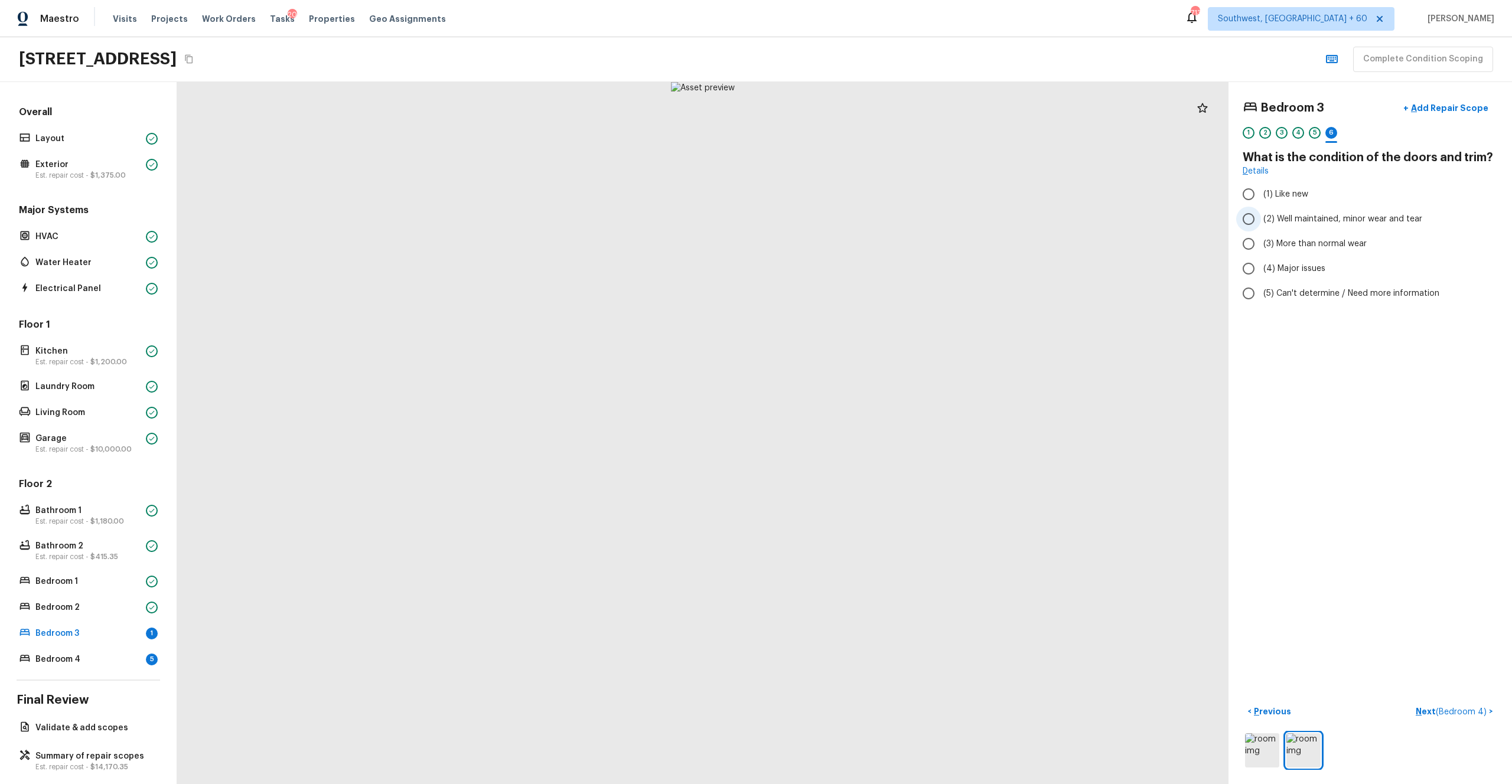
click at [849, 214] on span "(2) Well maintained, minor wear and tear" at bounding box center [1342, 219] width 159 height 12
click at [849, 214] on input "(2) Well maintained, minor wear and tear" at bounding box center [1248, 218] width 25 height 25
radio input "true"
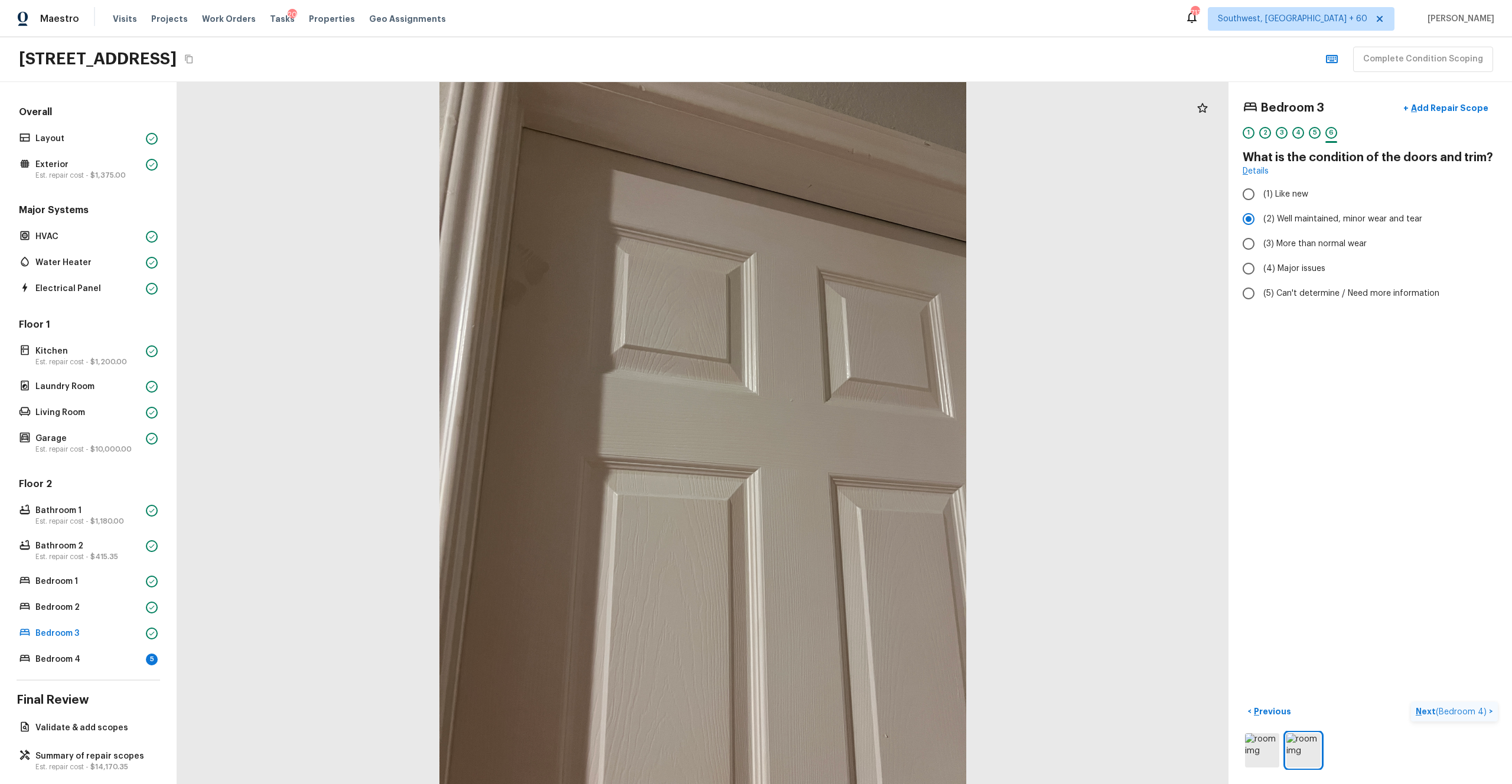
click at [849, 431] on p "Next ( Bedroom 4 )" at bounding box center [1452, 711] width 74 height 12
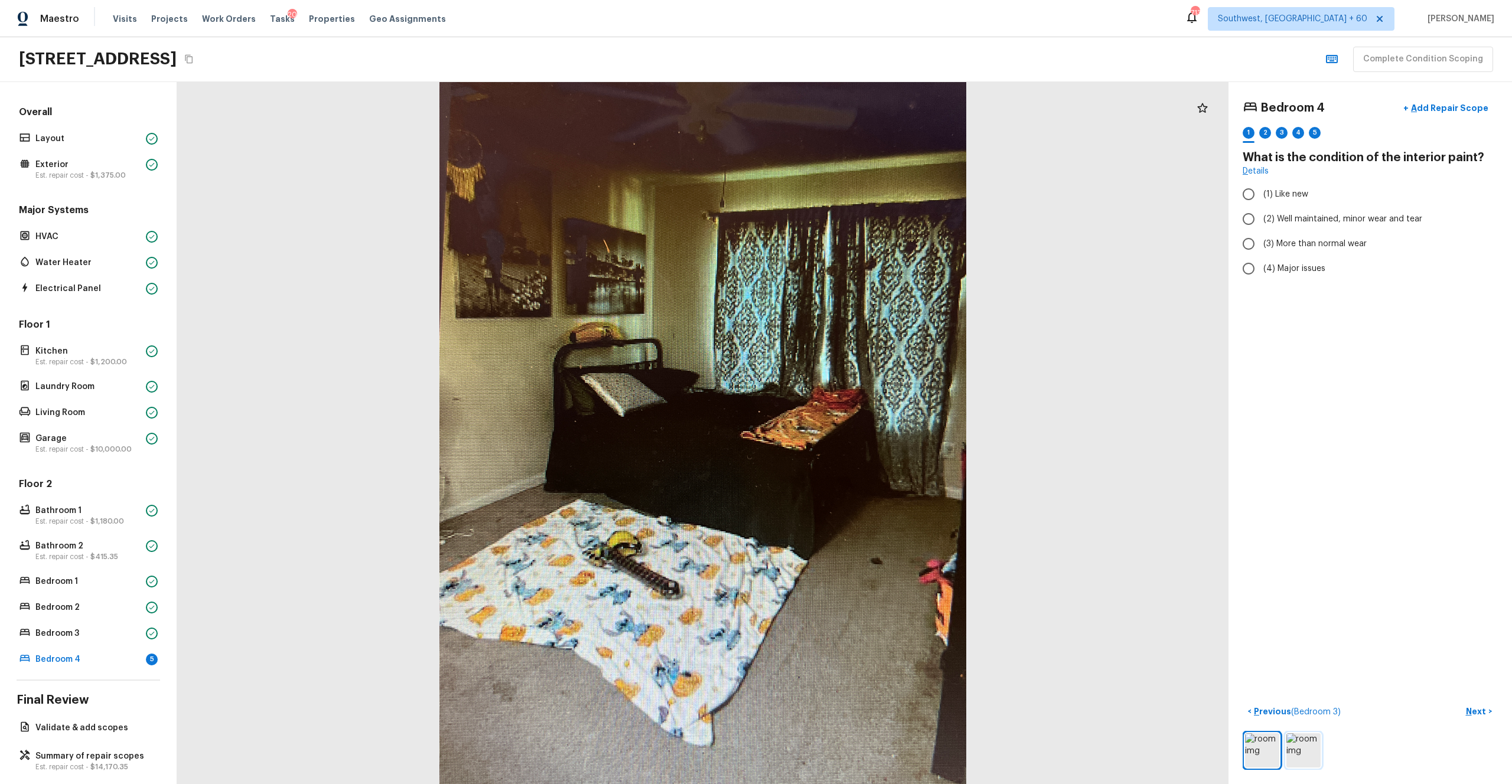
click at [849, 431] on img at bounding box center [1303, 751] width 34 height 34
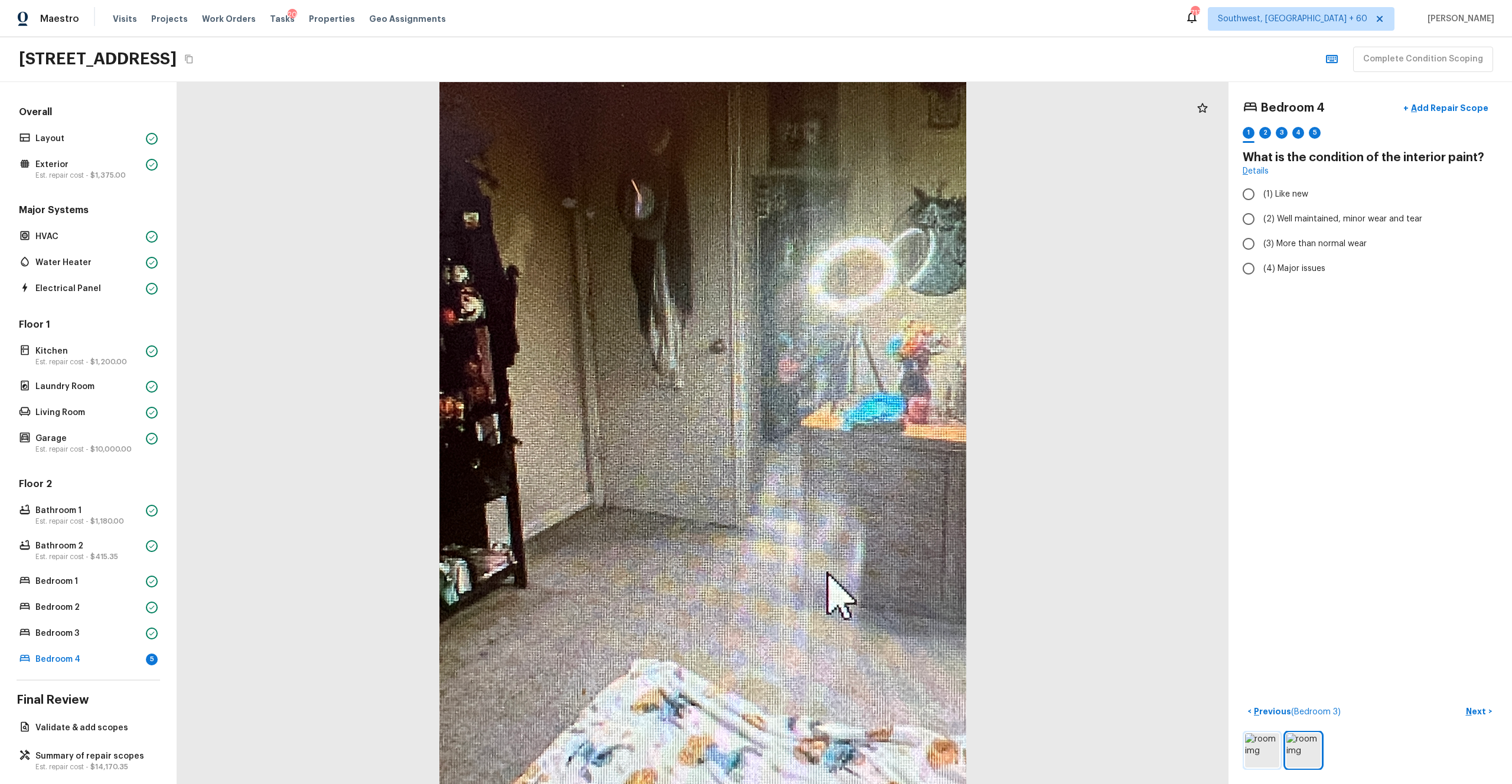
click at [849, 431] on img at bounding box center [1262, 751] width 34 height 34
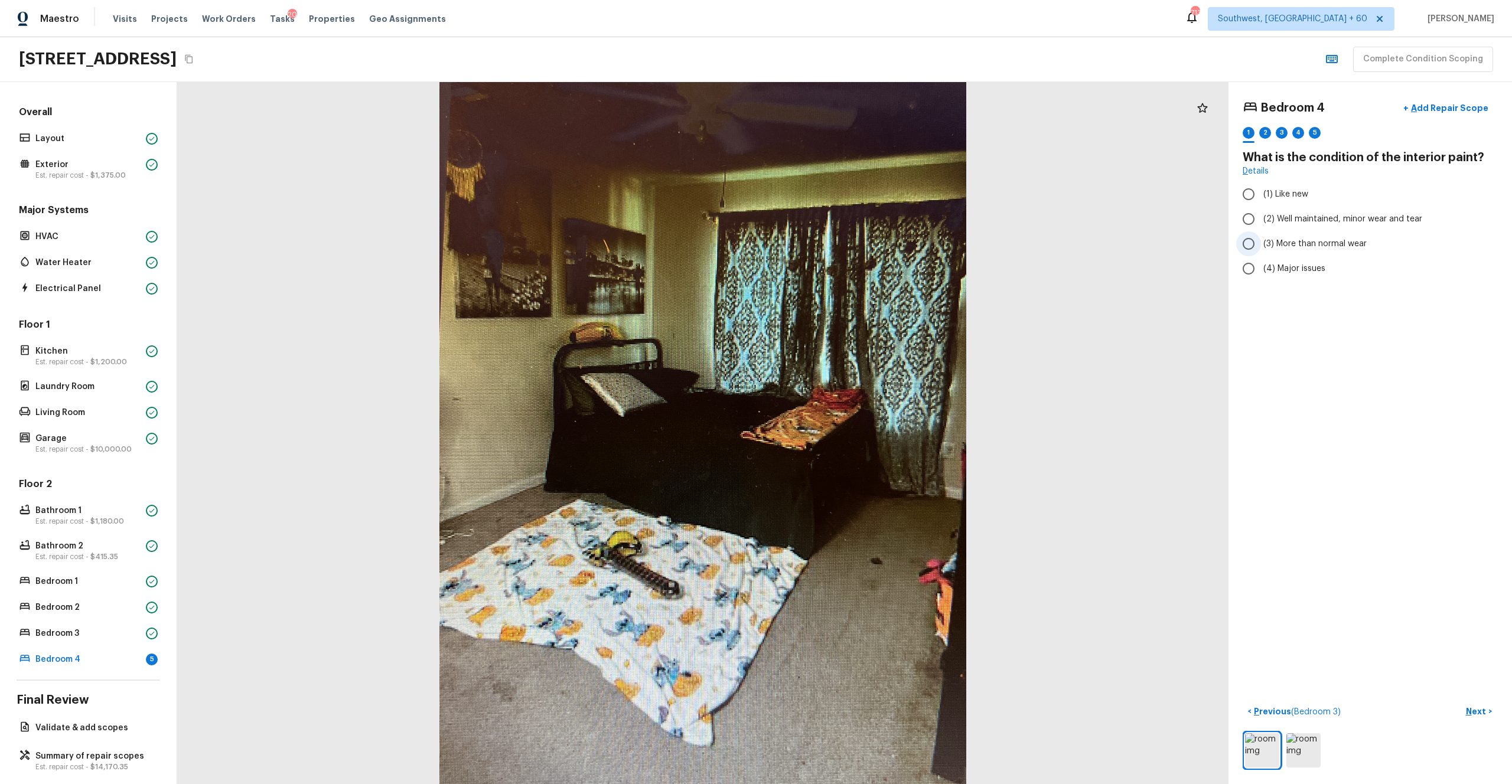
click at [849, 239] on span "(3) More than normal wear" at bounding box center [1314, 244] width 104 height 12
click at [849, 239] on input "(3) More than normal wear" at bounding box center [1248, 243] width 25 height 25
radio input "true"
click at [849, 431] on p "Next" at bounding box center [1477, 711] width 22 height 12
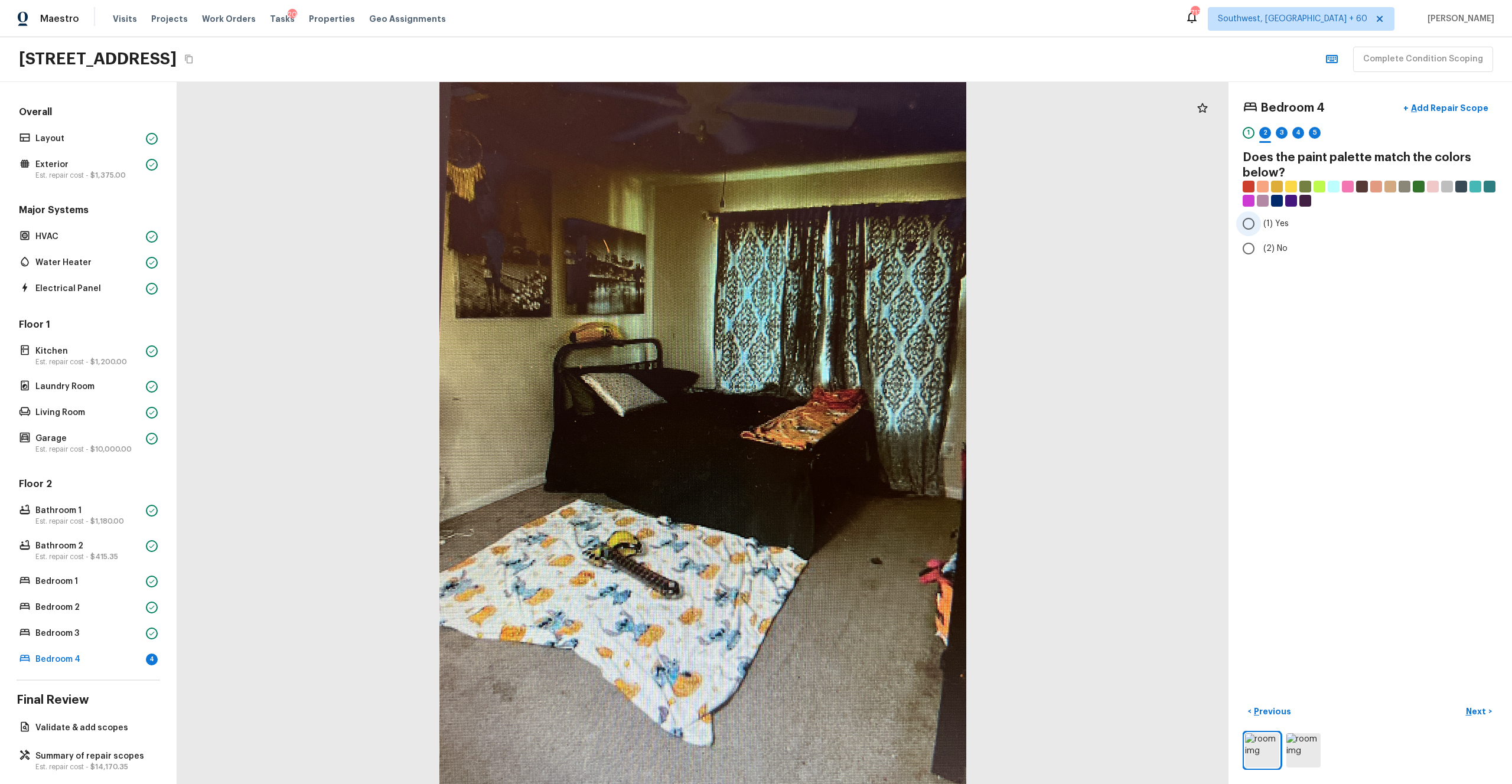
click at [849, 217] on span "(1) Yes" at bounding box center [1276, 223] width 26 height 12
click at [849, 217] on input "(1) Yes" at bounding box center [1248, 223] width 25 height 25
radio input "true"
click at [849, 431] on p "Next" at bounding box center [1477, 711] width 22 height 12
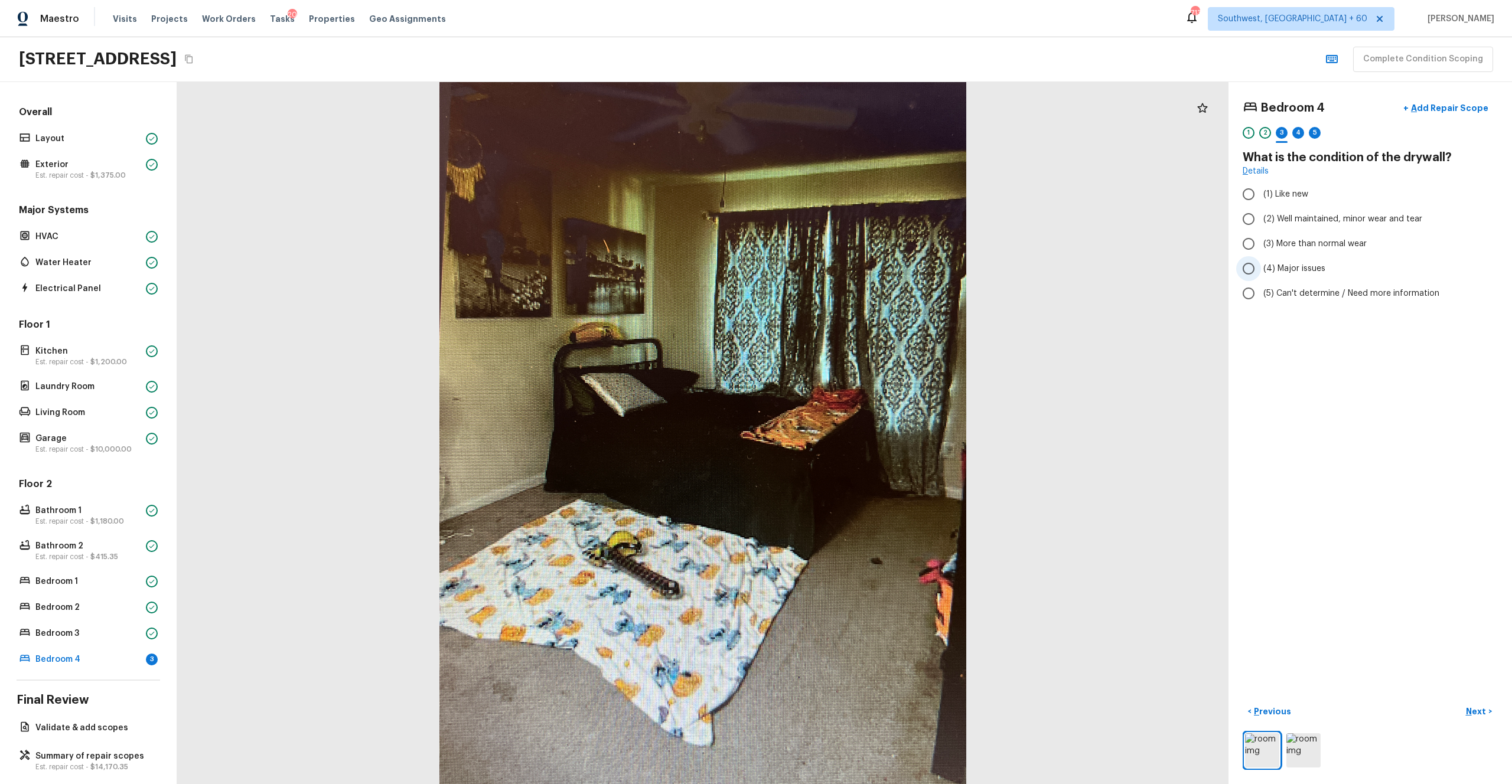
click at [849, 265] on span "(4) Major issues" at bounding box center [1294, 269] width 62 height 12
click at [849, 265] on input "(4) Major issues" at bounding box center [1248, 268] width 25 height 25
radio input "true"
click at [849, 221] on span "(2) Well maintained, minor wear and tear" at bounding box center [1342, 219] width 159 height 12
click at [849, 221] on input "(2) Well maintained, minor wear and tear" at bounding box center [1248, 218] width 25 height 25
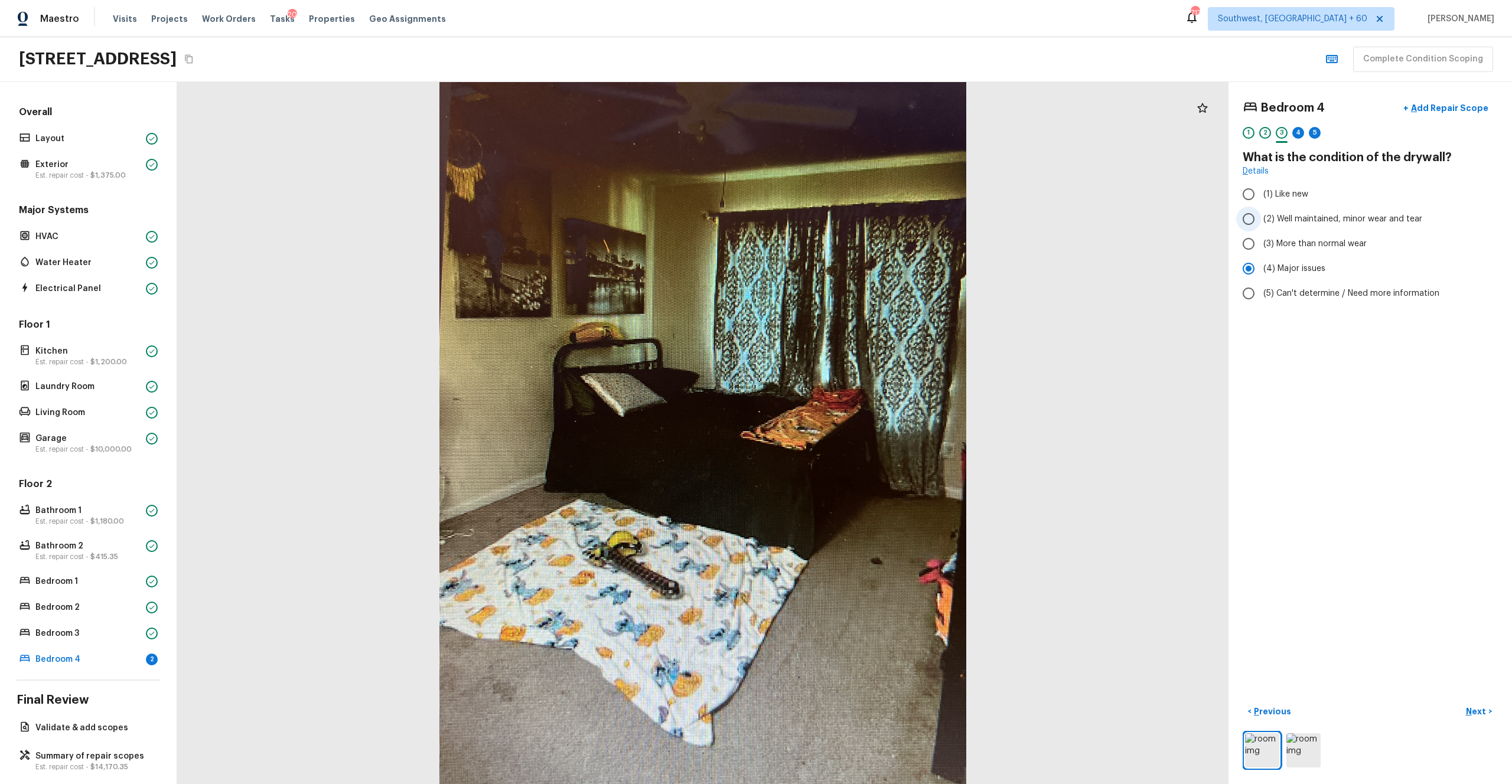
radio input "true"
click at [849, 431] on button "Next >" at bounding box center [1479, 711] width 38 height 20
click at [849, 274] on label "(4) Carpet" at bounding box center [1362, 282] width 252 height 25
click at [849, 274] on input "(4) Carpet" at bounding box center [1248, 282] width 25 height 25
checkbox input "true"
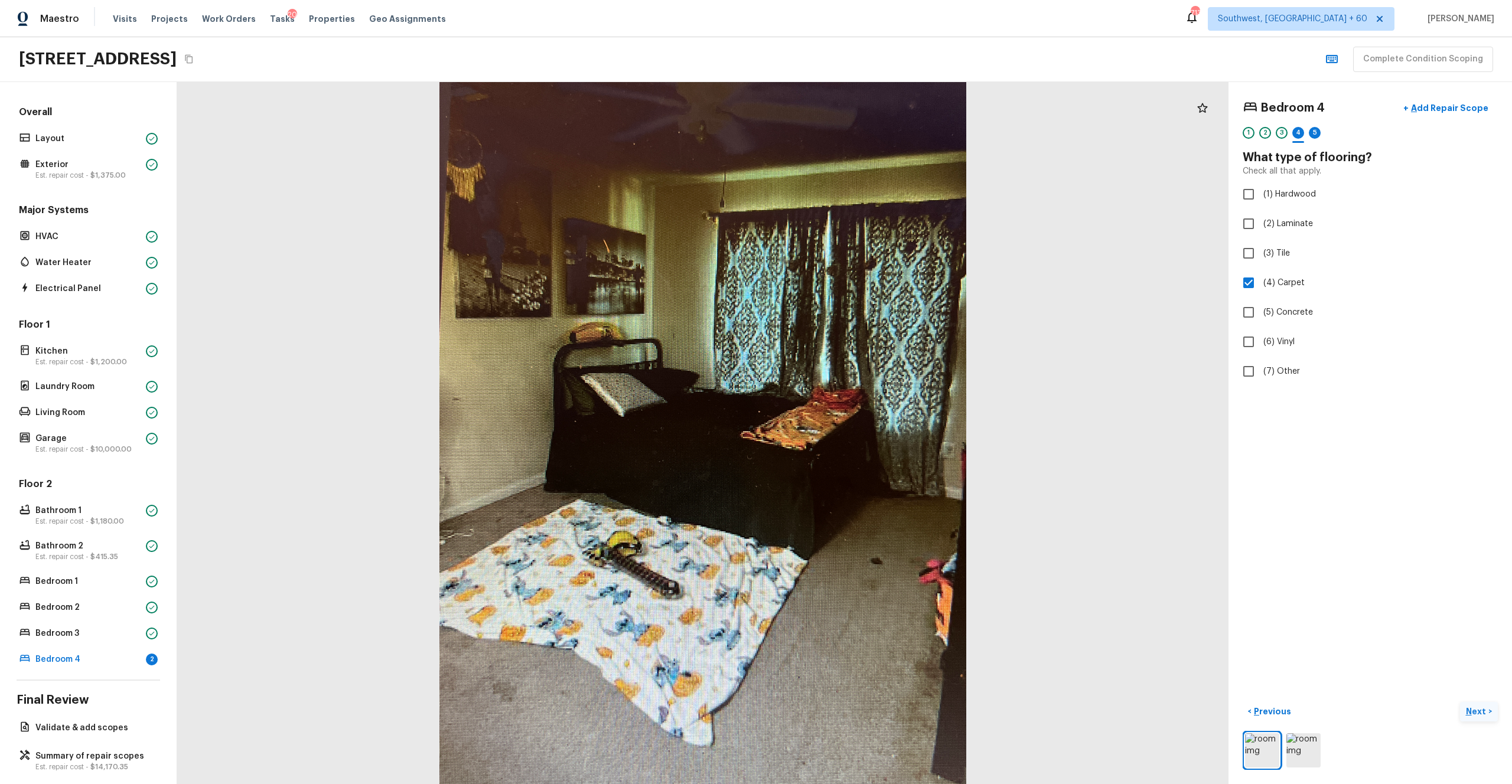
click at [849, 431] on p "Next" at bounding box center [1477, 711] width 22 height 12
click at [849, 270] on span "(4) Major issues" at bounding box center [1294, 269] width 62 height 12
click at [849, 270] on input "(4) Major issues" at bounding box center [1248, 268] width 25 height 25
radio input "true"
click at [849, 431] on button "Next >" at bounding box center [1479, 711] width 38 height 20
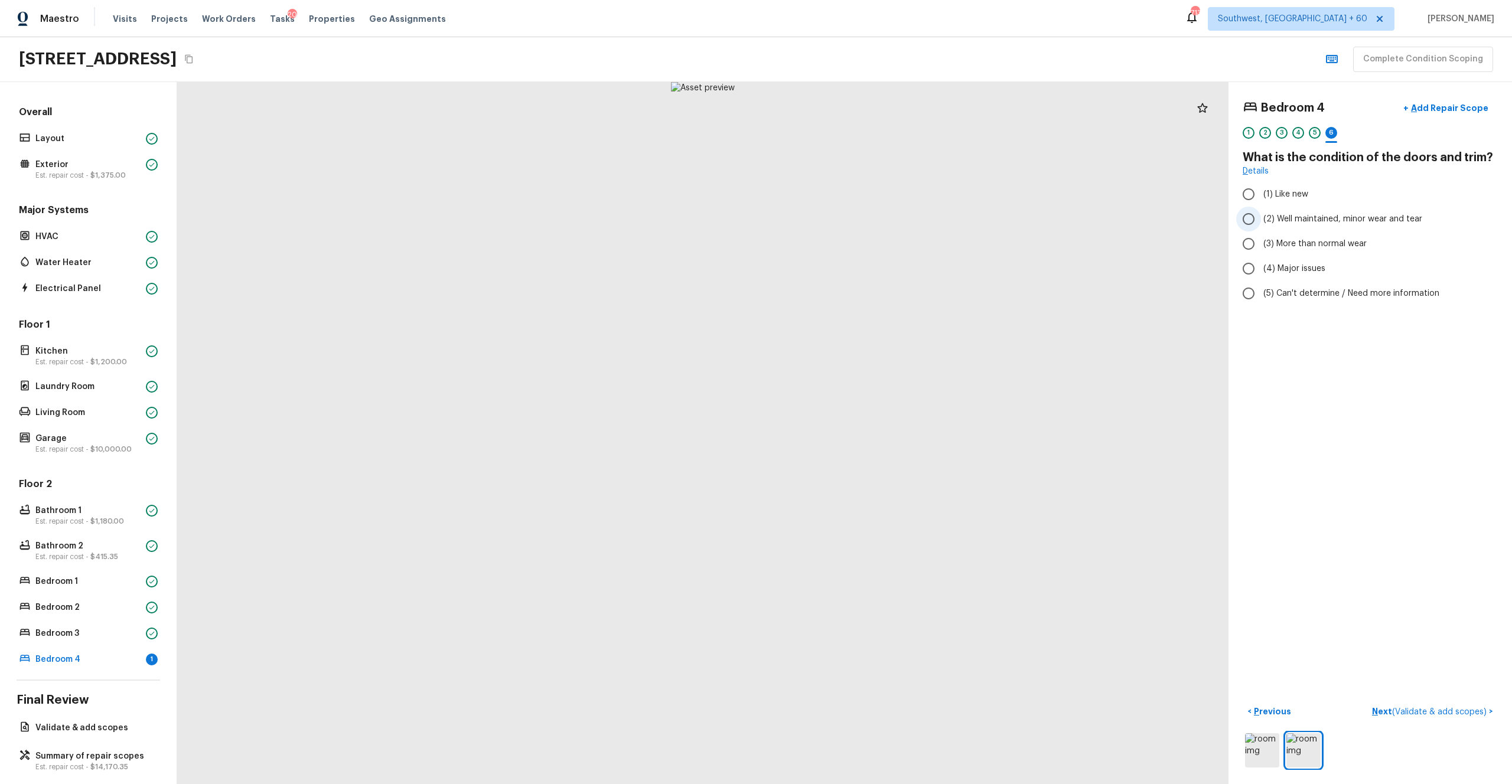
click at [849, 218] on span "(2) Well maintained, minor wear and tear" at bounding box center [1342, 219] width 159 height 12
click at [849, 218] on input "(2) Well maintained, minor wear and tear" at bounding box center [1248, 218] width 25 height 25
radio input "true"
click at [849, 431] on p "Next ( Validate & add scopes )" at bounding box center [1430, 711] width 117 height 12
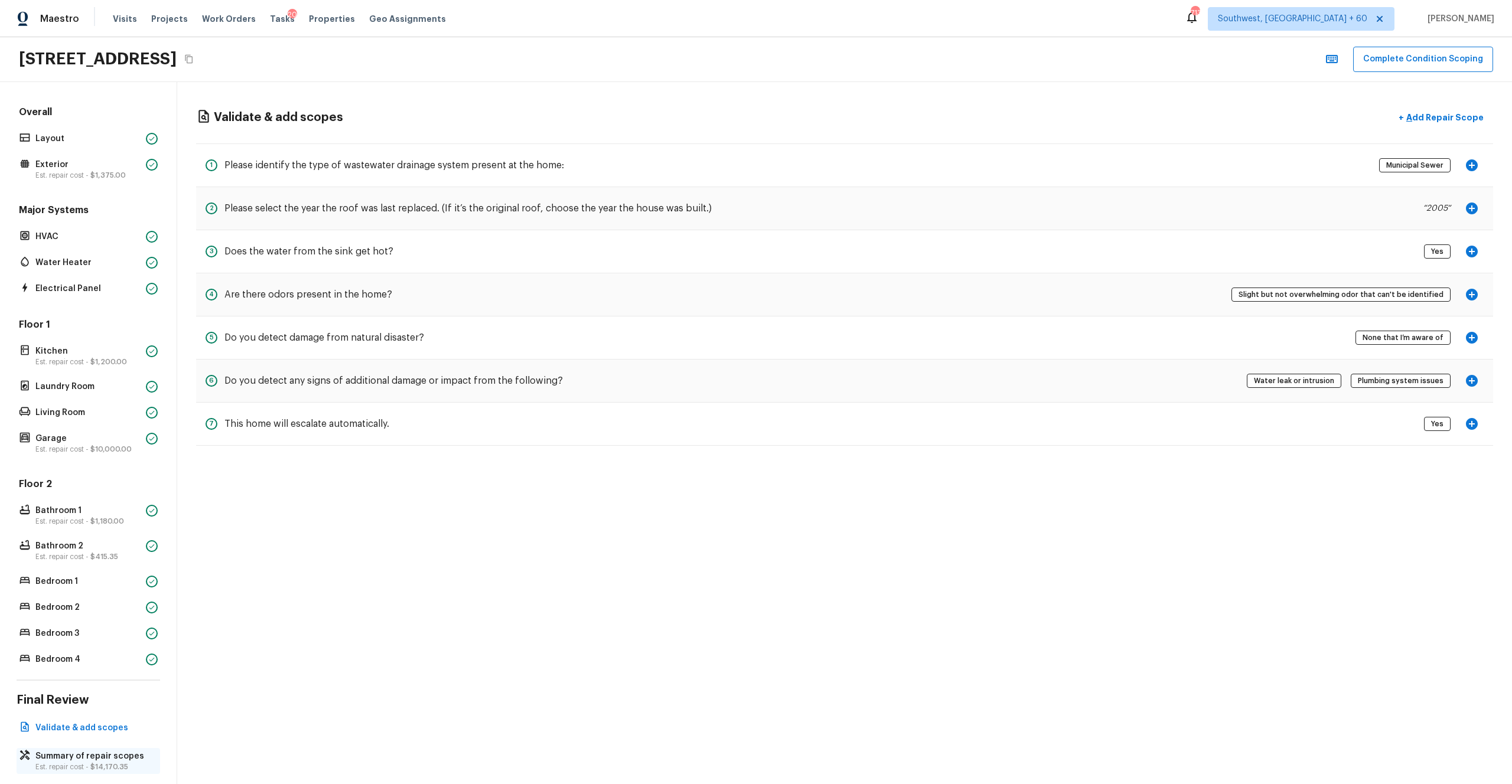
click at [122, 431] on p "Summary of repair scopes" at bounding box center [93, 757] width 117 height 12
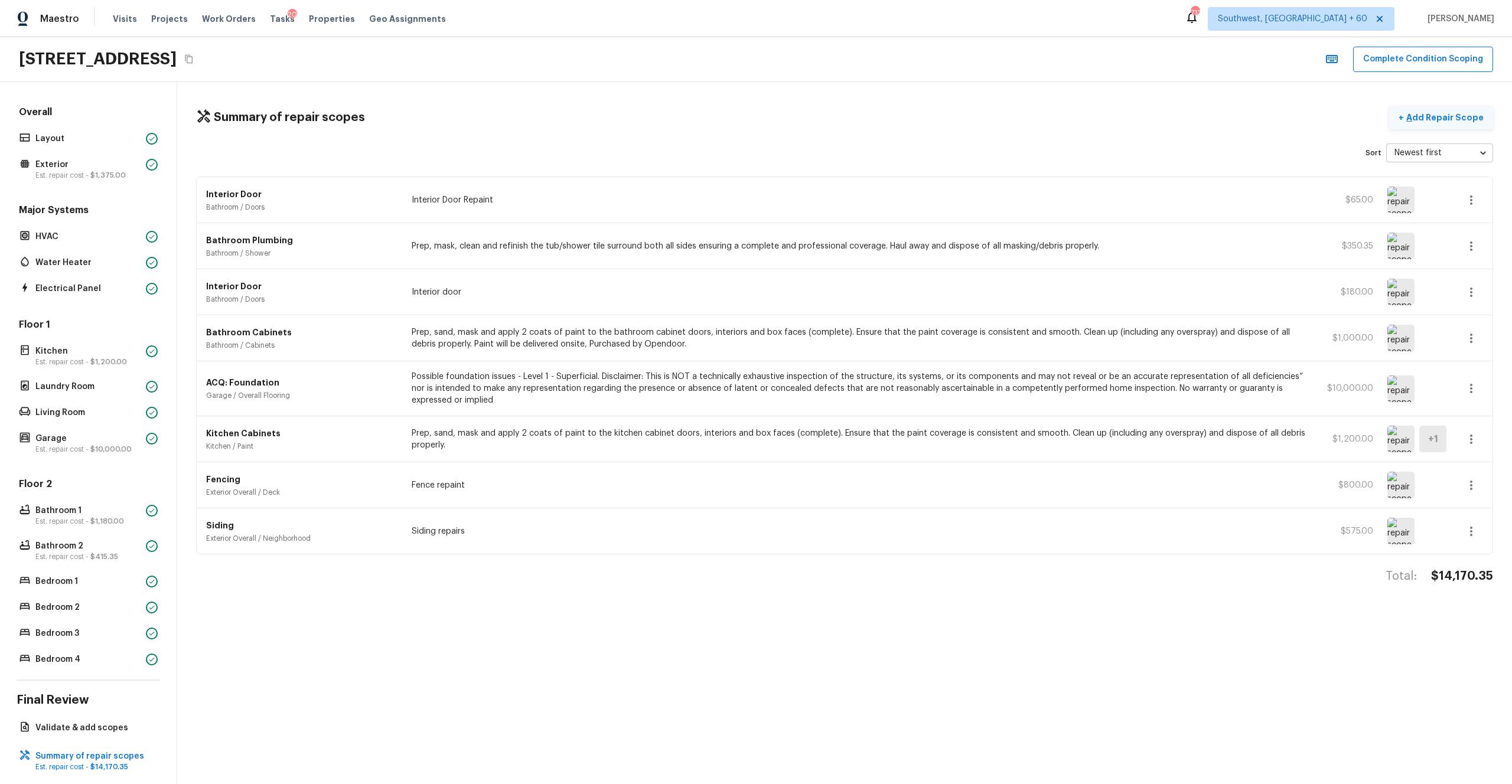
click at [849, 119] on p "Add Repair Scope" at bounding box center [1443, 117] width 80 height 12
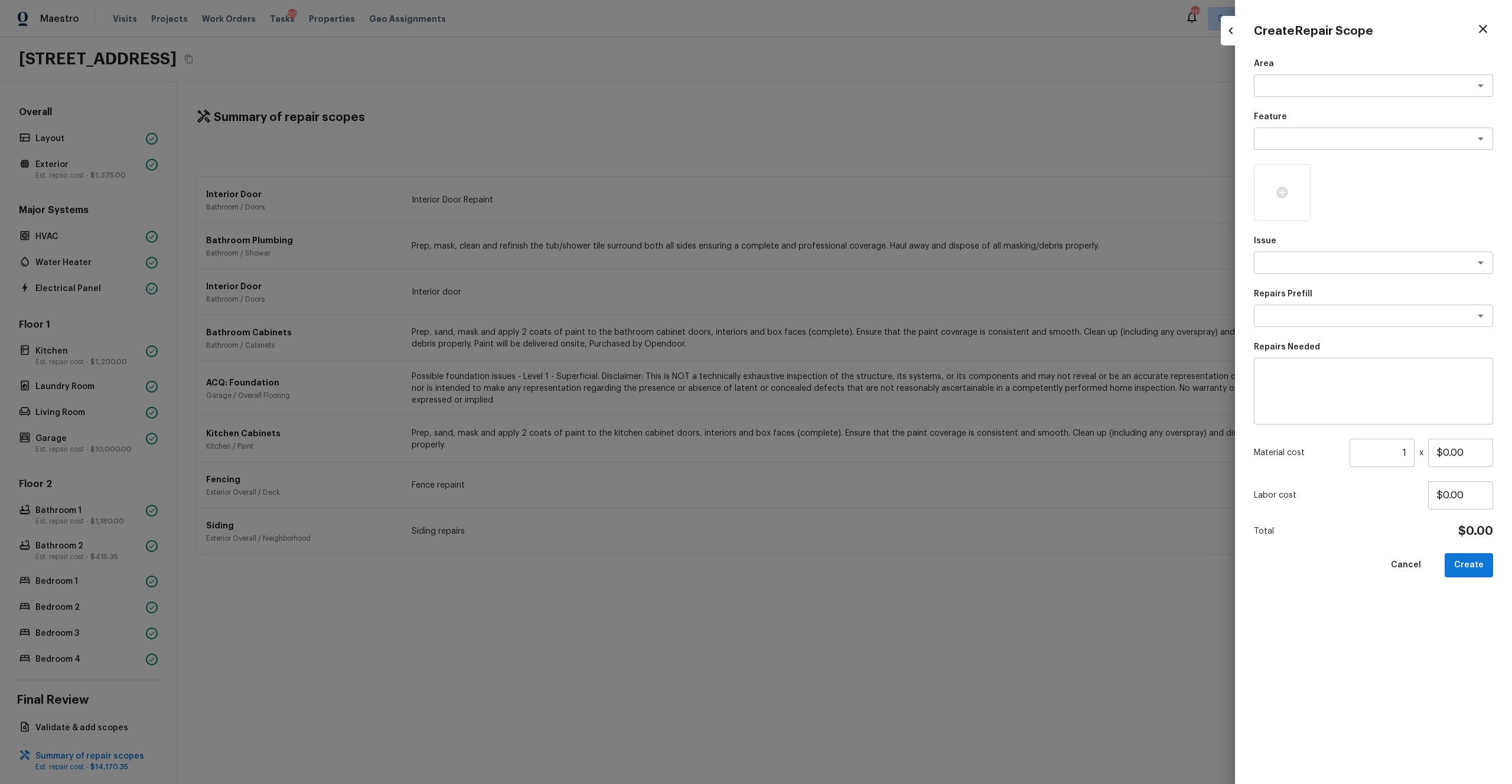
click at [849, 102] on div "Area x ​ Feature x ​ Issue x ​ Repairs Prefill x ​ Repairs Needed x ​ Material …" at bounding box center [1372, 412] width 239 height 707
click at [849, 88] on textarea at bounding box center [1356, 86] width 195 height 12
click at [849, 110] on li "Exterior Overall" at bounding box center [1372, 111] width 239 height 19
type textarea "Exterior Overall"
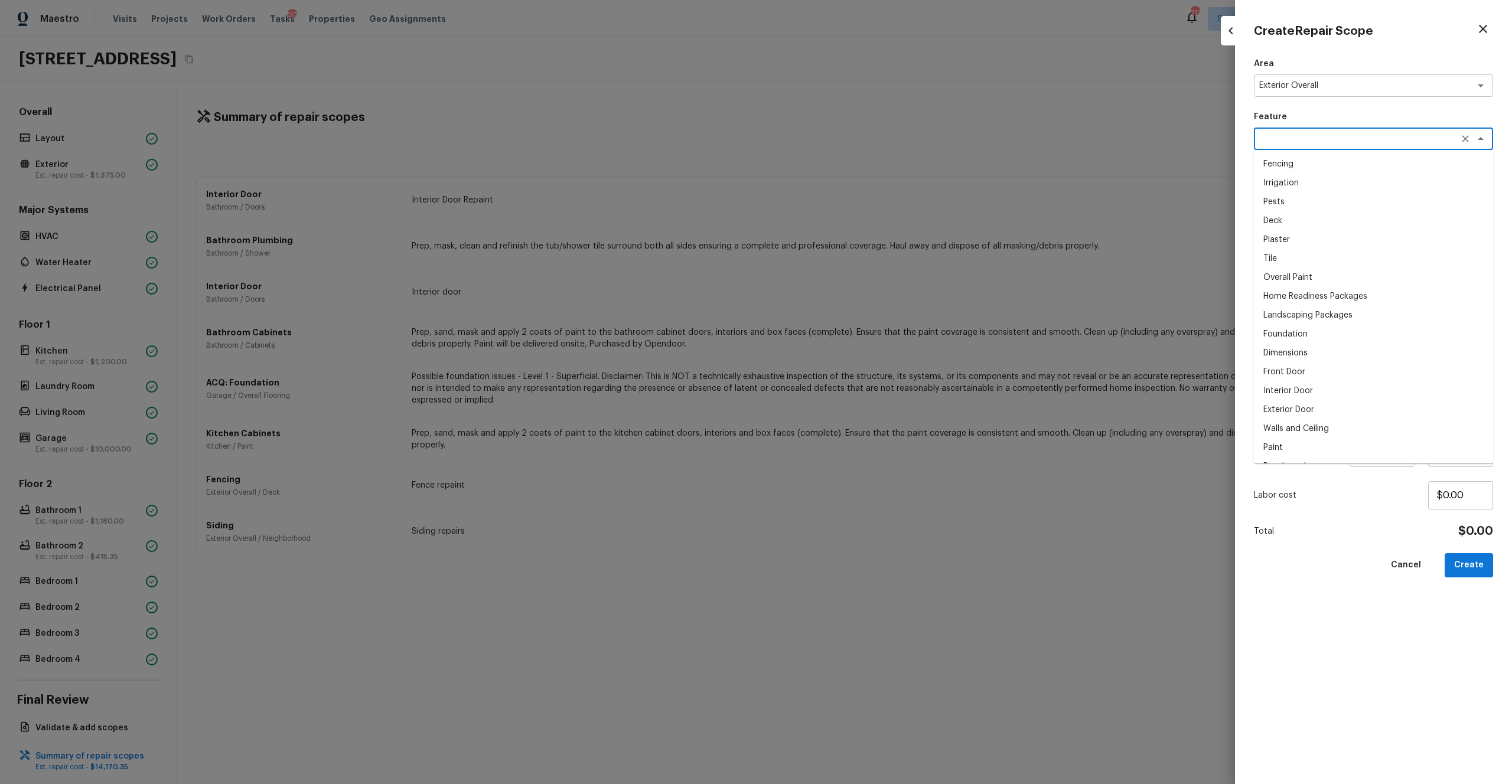
click at [849, 133] on textarea at bounding box center [1356, 139] width 195 height 12
click at [849, 165] on li "Overall Paint" at bounding box center [1372, 164] width 239 height 19
type textarea "Overall Paint"
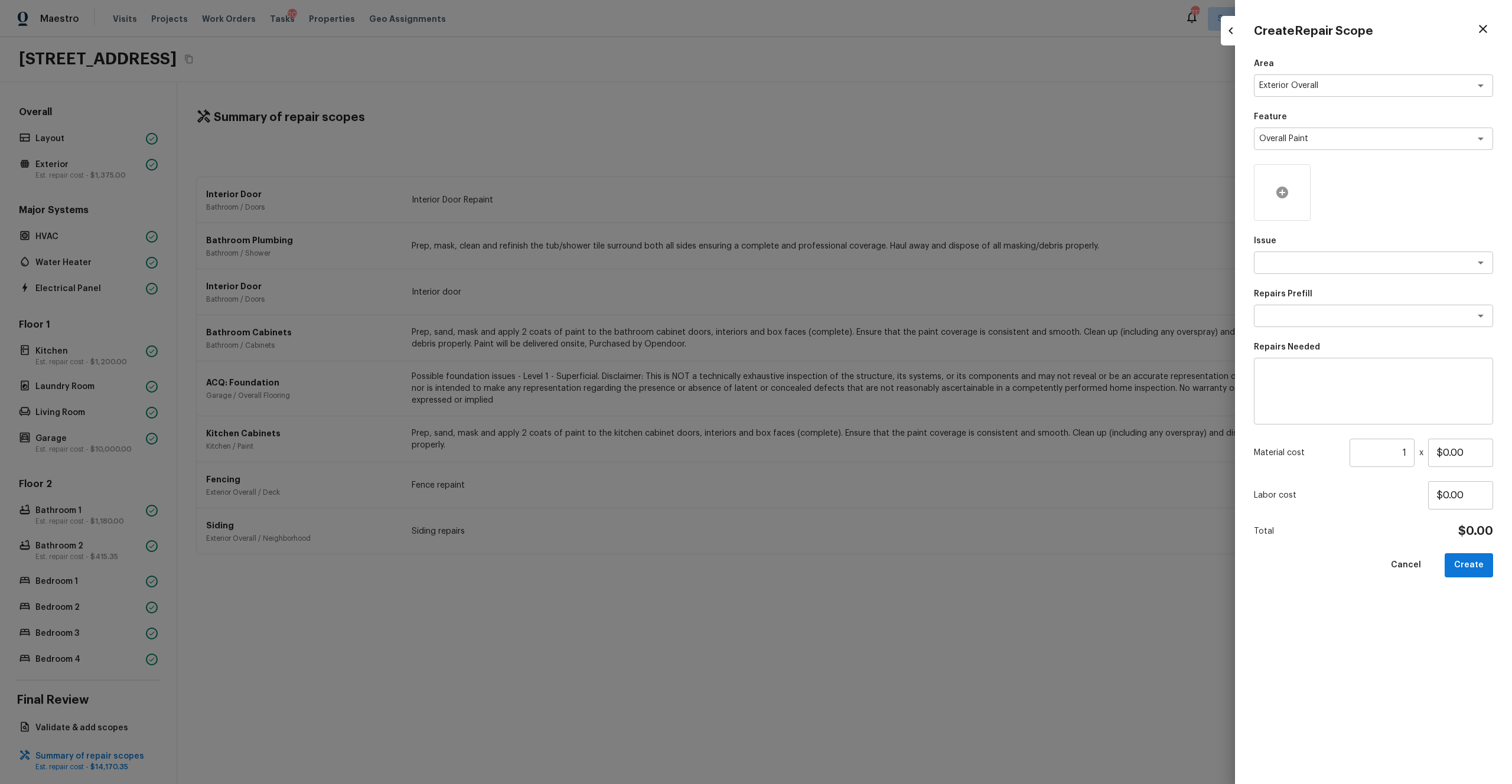
click at [849, 206] on div at bounding box center [1282, 193] width 57 height 56
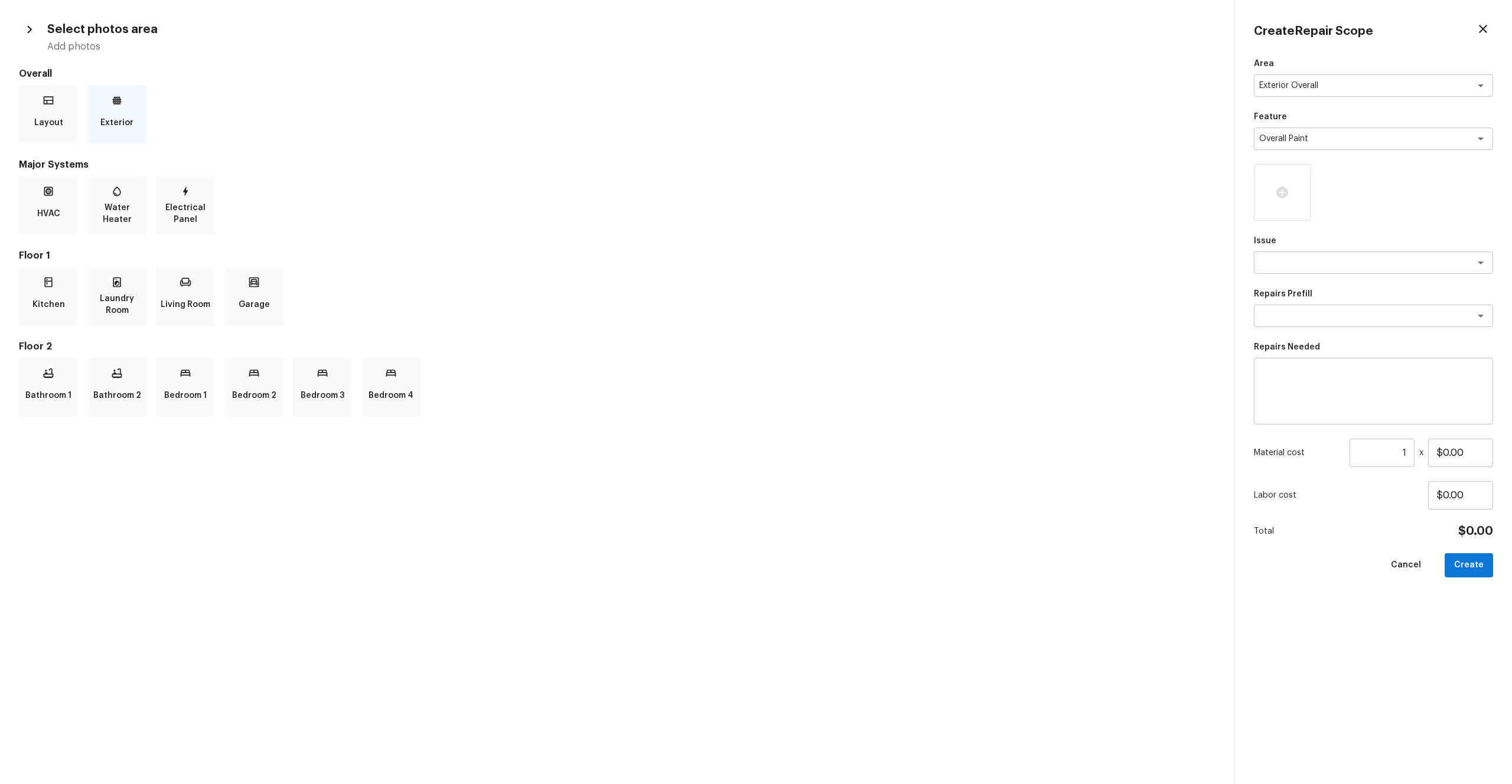
click at [119, 119] on p "Exterior" at bounding box center [116, 123] width 33 height 24
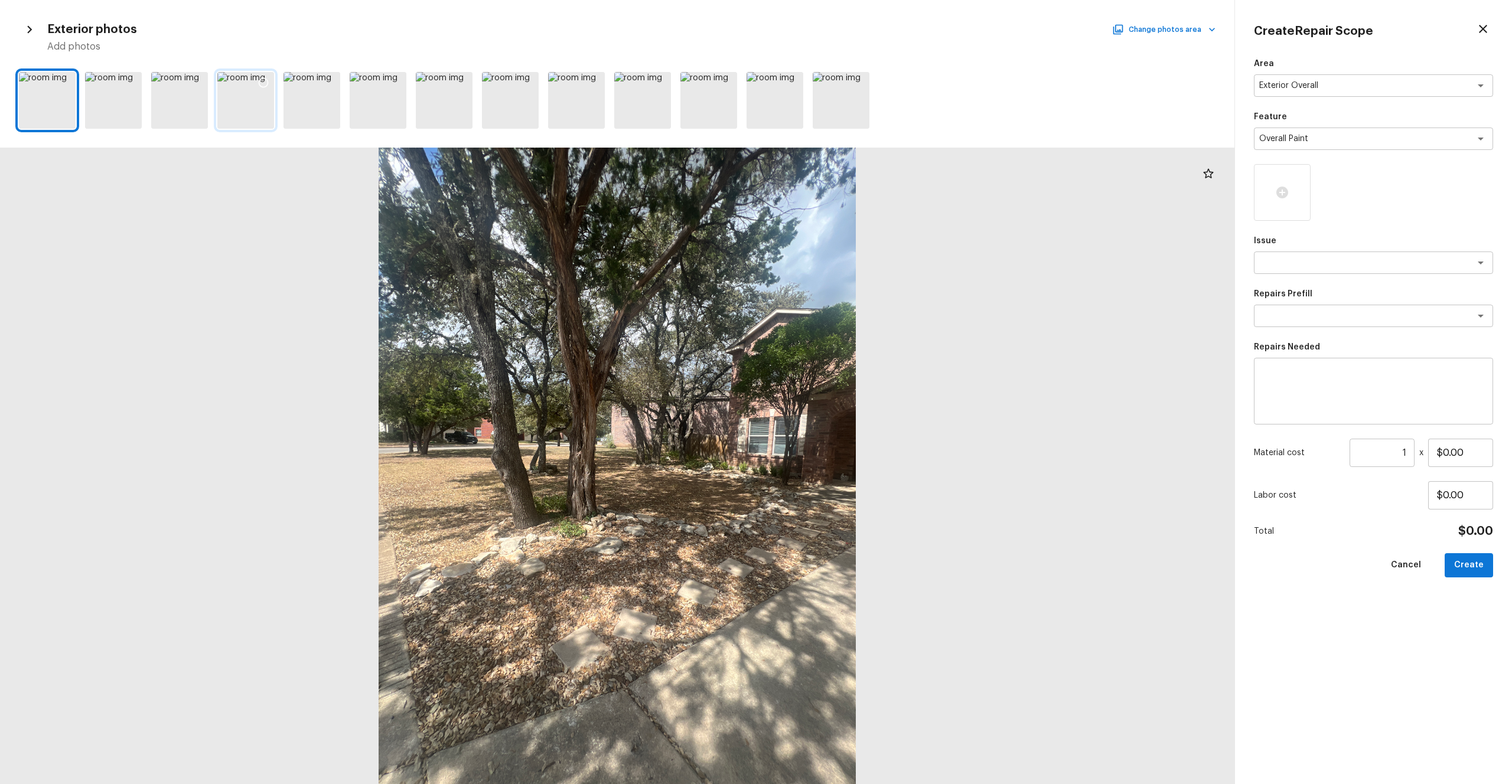
click at [262, 83] on icon at bounding box center [264, 83] width 12 height 12
click at [849, 273] on div "Issue x ​" at bounding box center [1372, 254] width 239 height 39
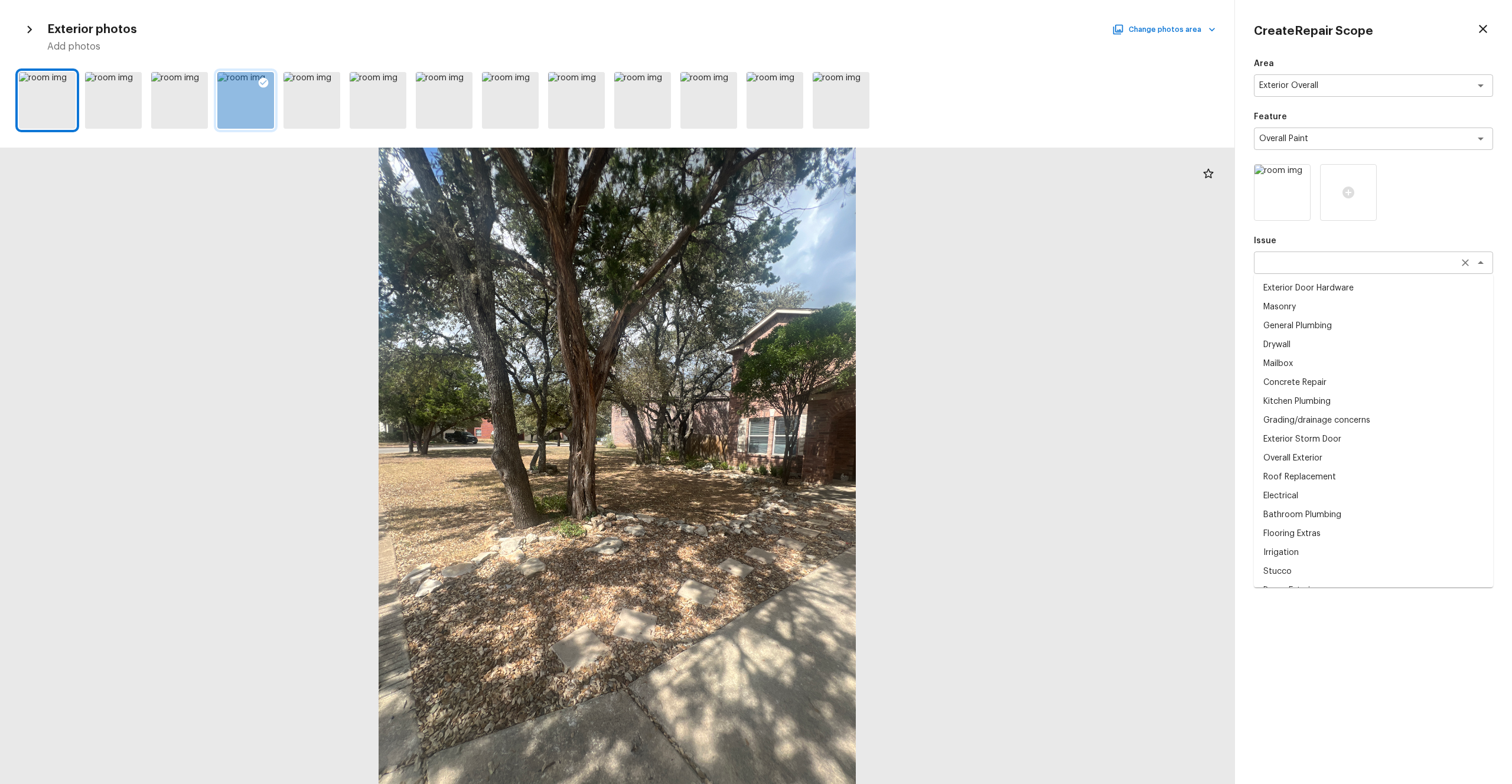
click at [849, 262] on textarea at bounding box center [1356, 263] width 195 height 12
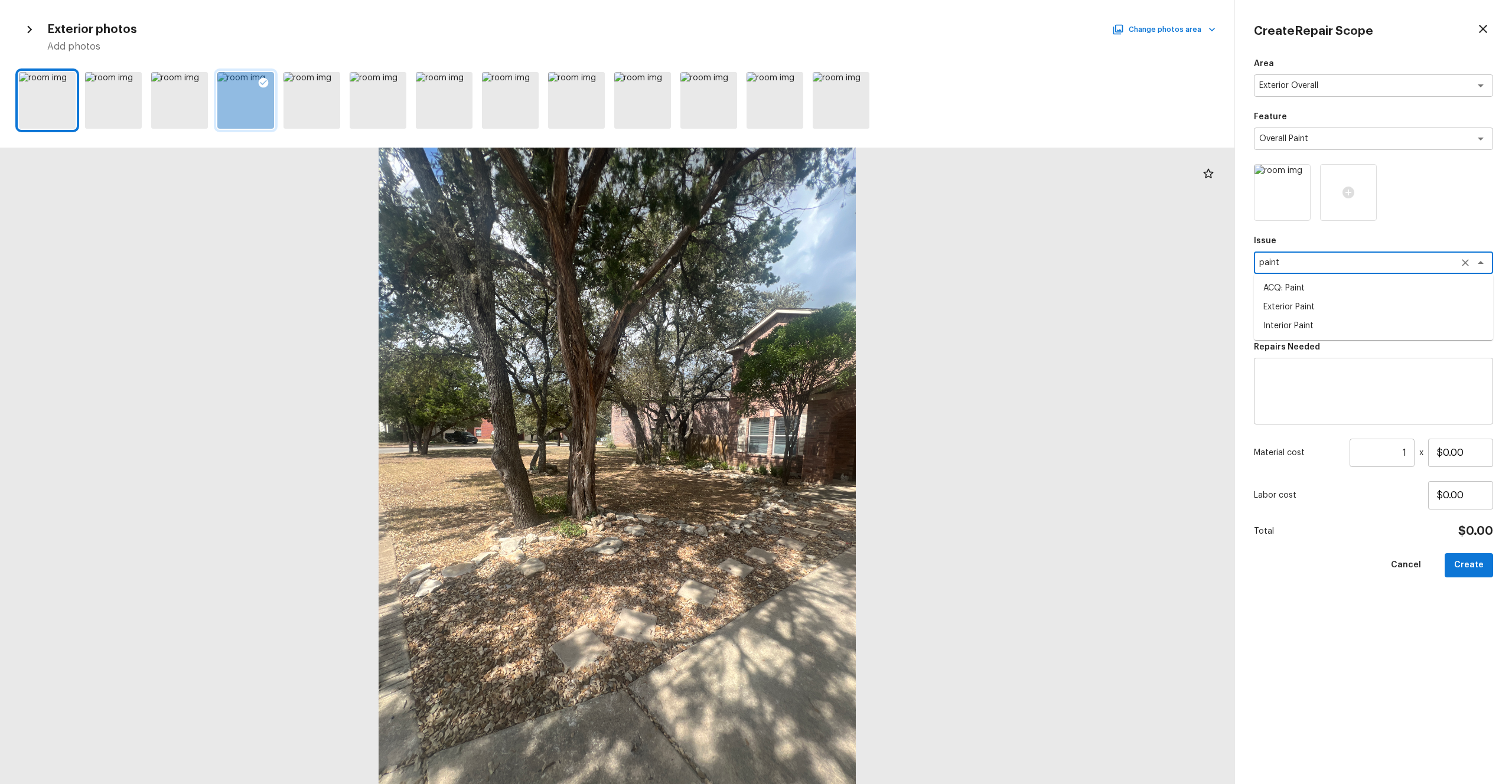
click at [849, 290] on li "ACQ: Paint" at bounding box center [1372, 288] width 239 height 19
type textarea "ACQ: Paint"
click at [849, 321] on textarea at bounding box center [1356, 316] width 195 height 12
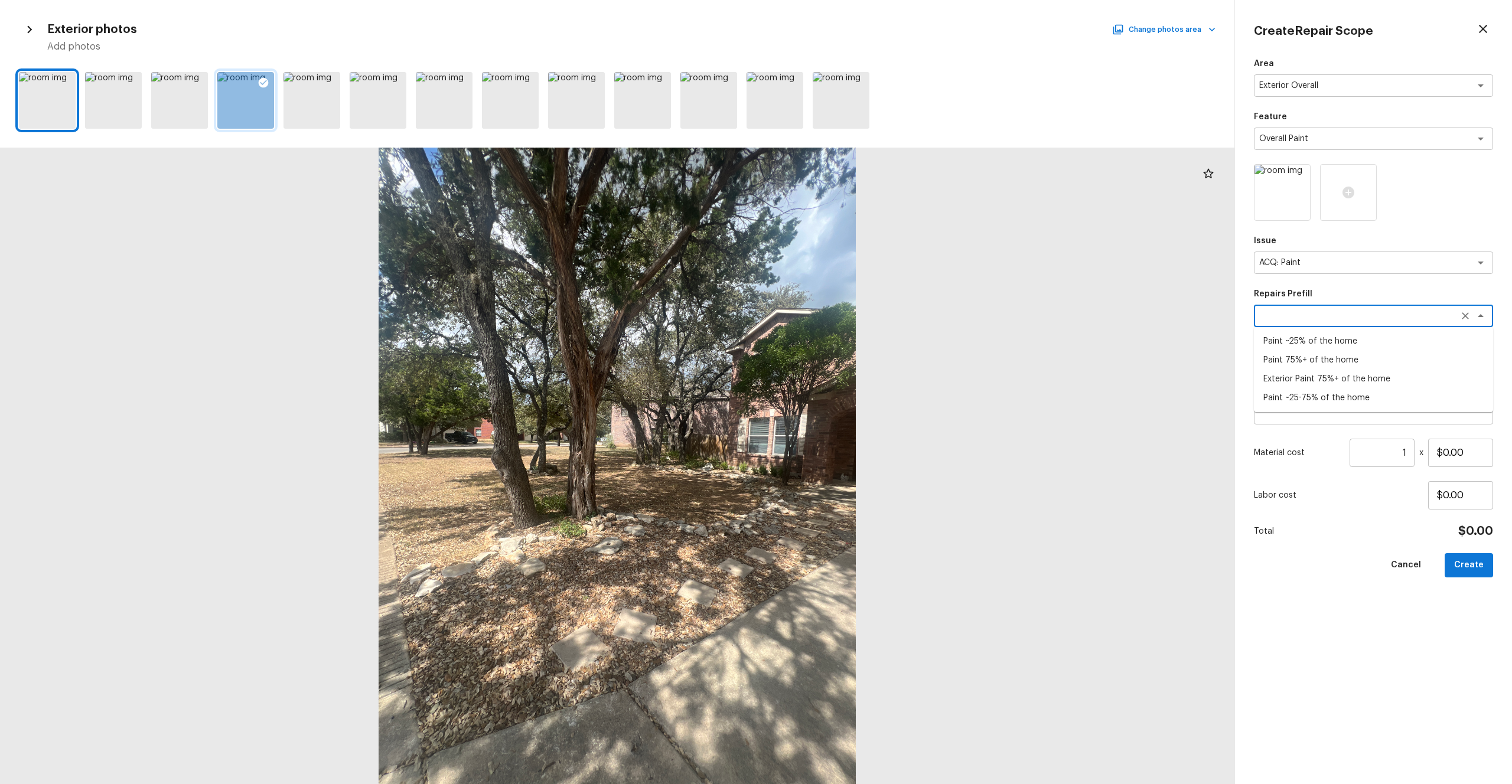
click at [849, 377] on li "Exterior Paint 75%+ of the home" at bounding box center [1372, 379] width 239 height 19
type textarea "Exterior Paint 75%+ of the home"
type textarea "Acquisition Scope: 75%+ of the home exterior will likely require paint"
type input "$1.26"
click at [849, 259] on textarea "ACQ: Paint" at bounding box center [1356, 263] width 195 height 12
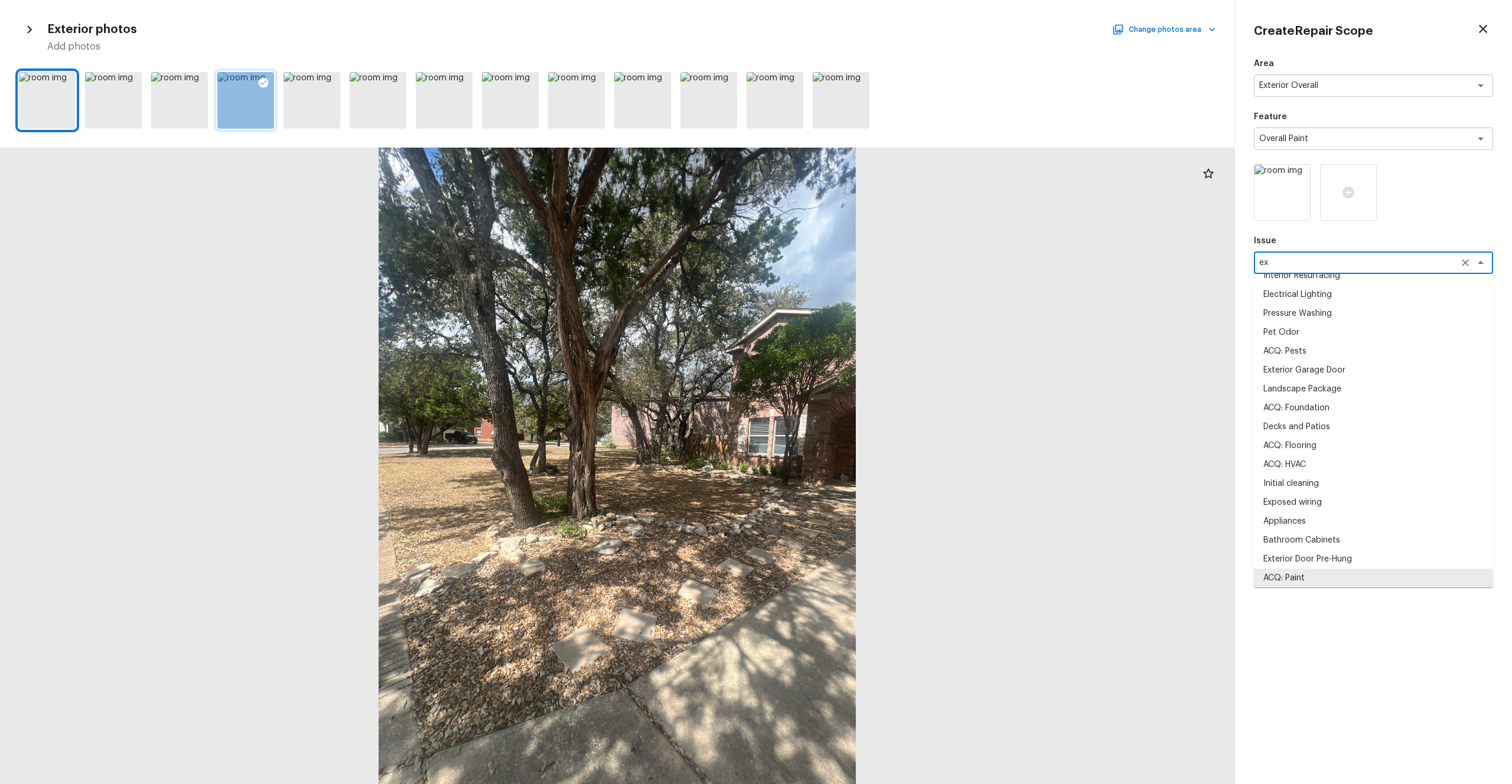
scroll to position [0, 0]
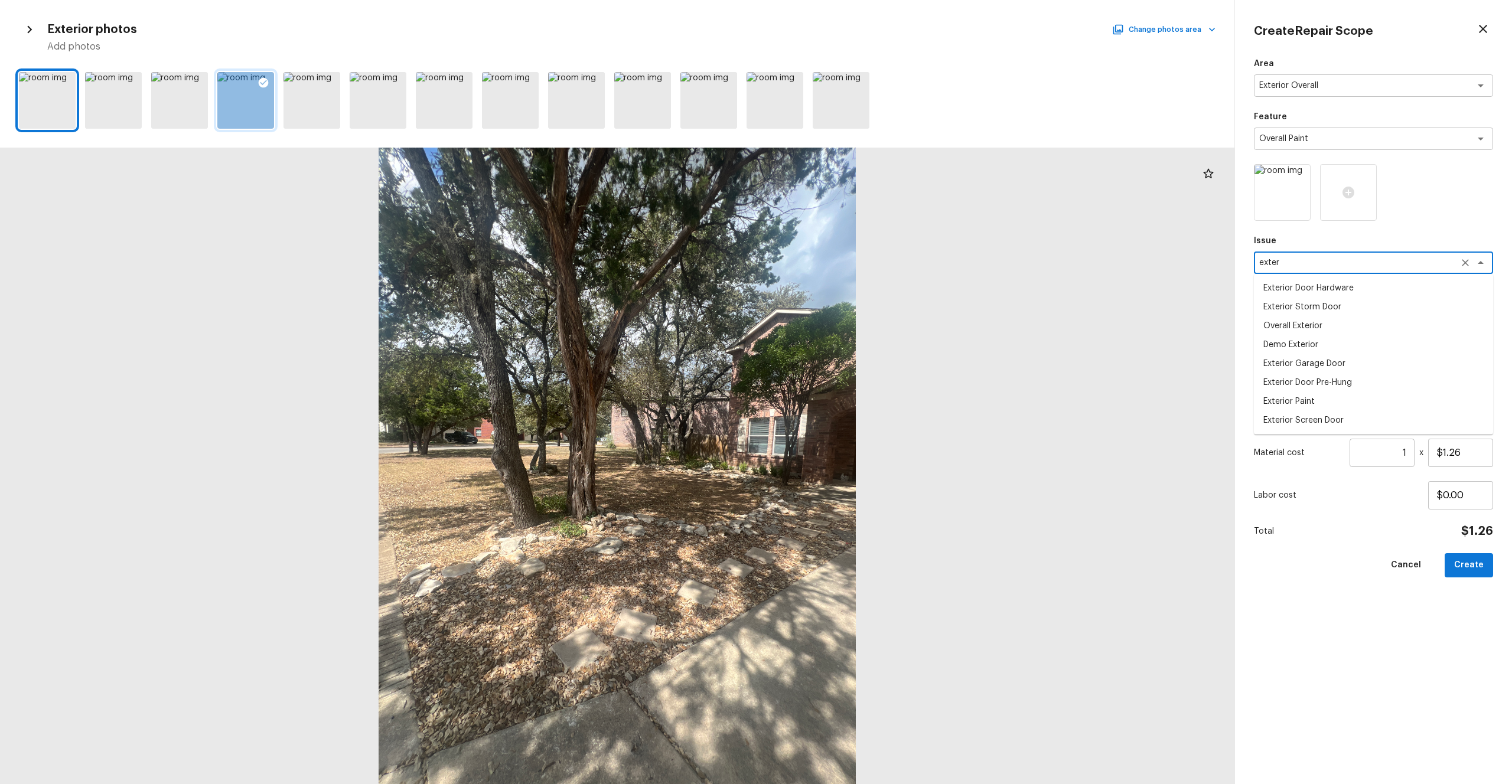
click at [849, 405] on li "Exterior Paint" at bounding box center [1372, 401] width 239 height 19
type textarea "Exterior Paint"
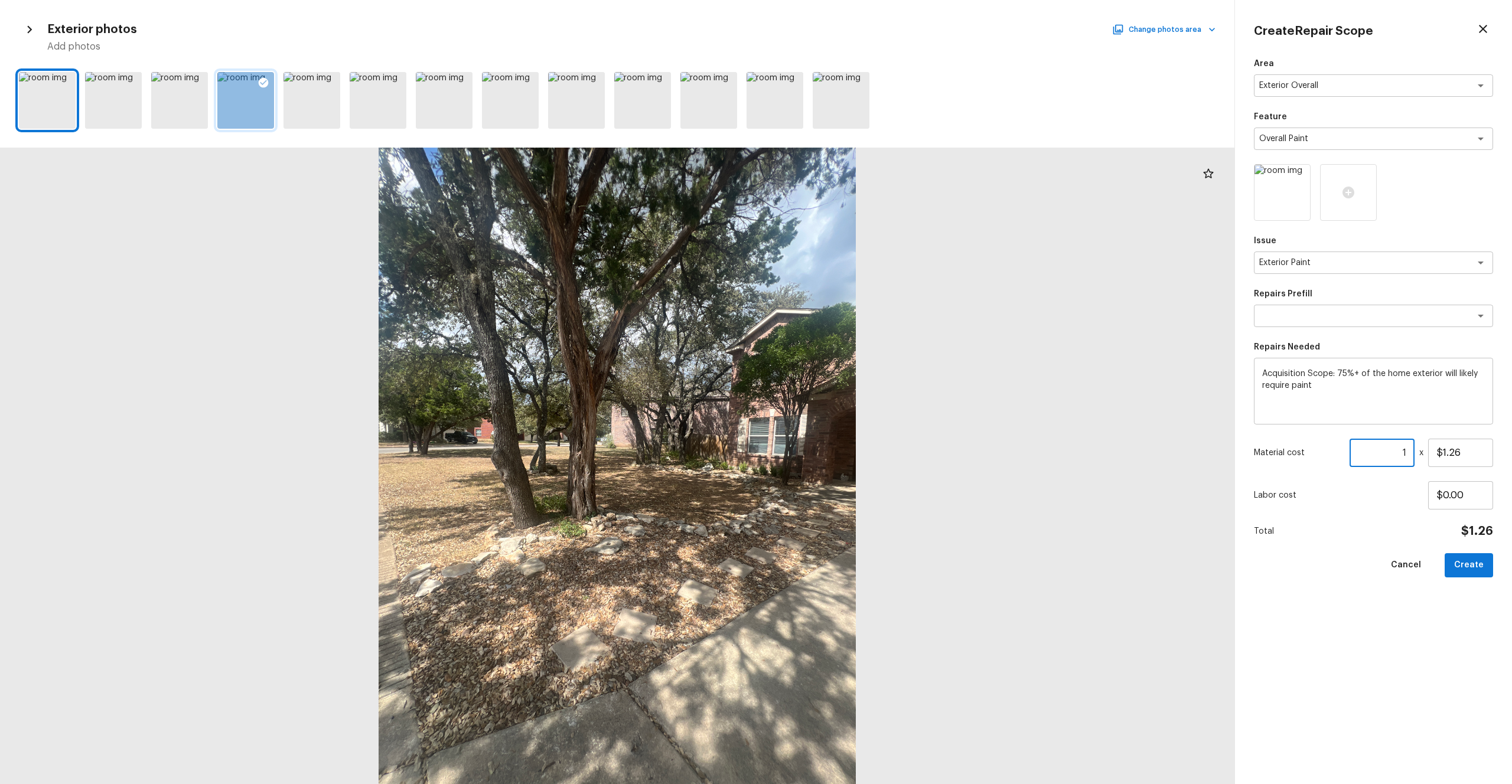
click at [849, 431] on input "1" at bounding box center [1382, 452] width 65 height 28
click at [849, 431] on div "Area Exterior Overall x ​ Feature Overall Paint x ​ Issue Exterior Paint x ​ Re…" at bounding box center [1372, 412] width 239 height 707
click at [849, 431] on button "Create" at bounding box center [1468, 565] width 49 height 24
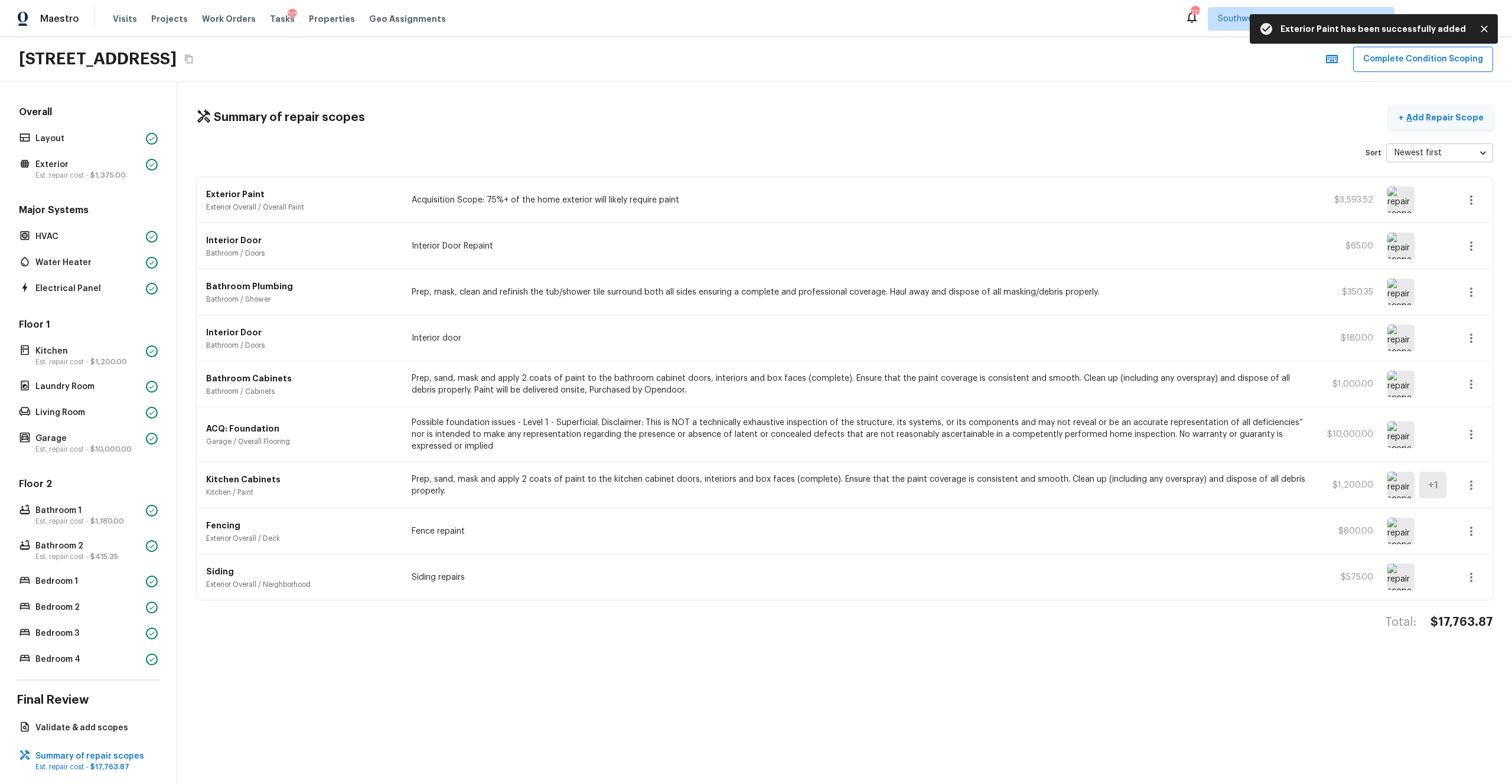
click at [849, 110] on button "+ Add Repair Scope" at bounding box center [1440, 117] width 104 height 24
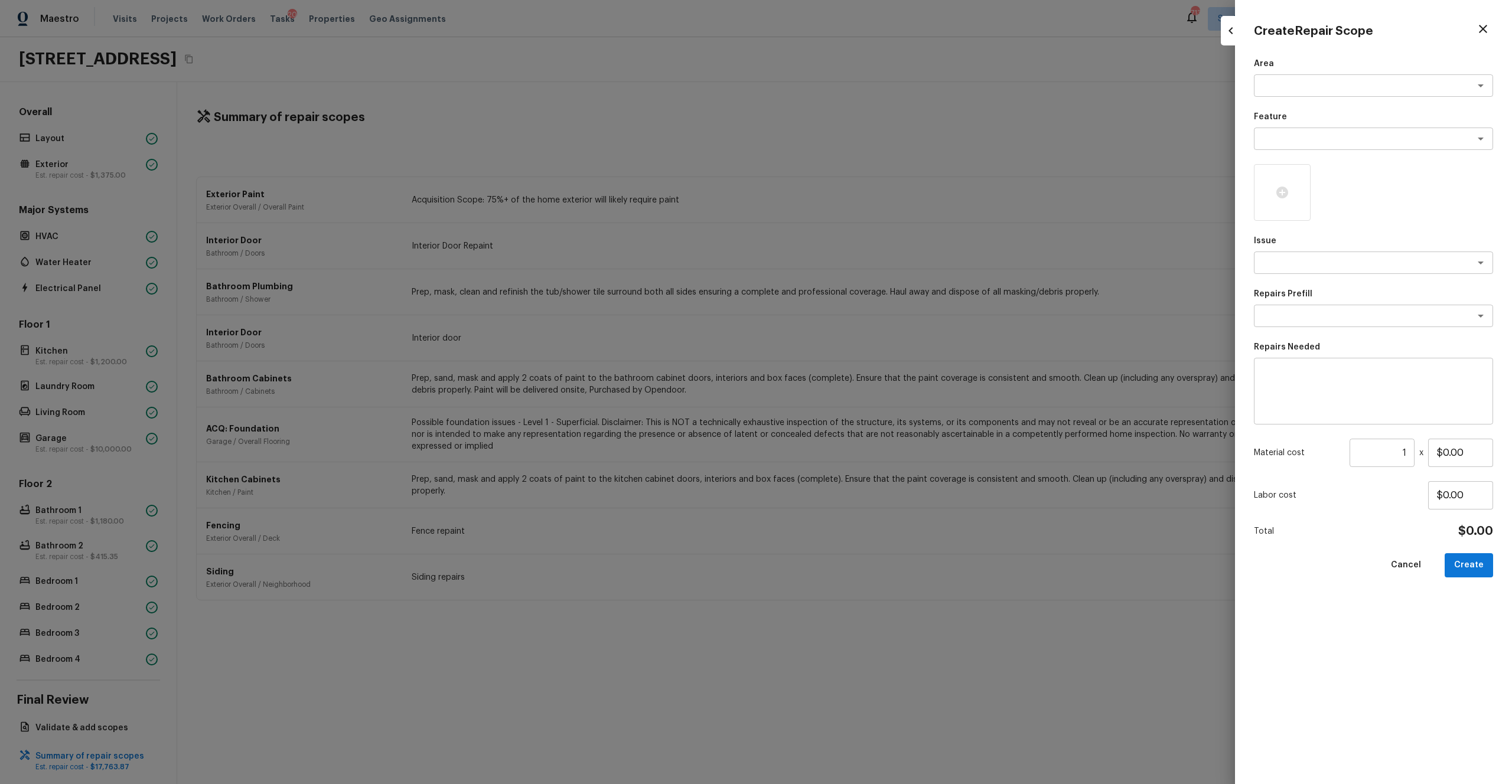
click at [849, 104] on div "Area x ​ Feature x ​ Issue x ​ Repairs Prefill x ​ Repairs Needed x ​ Material …" at bounding box center [1372, 412] width 239 height 707
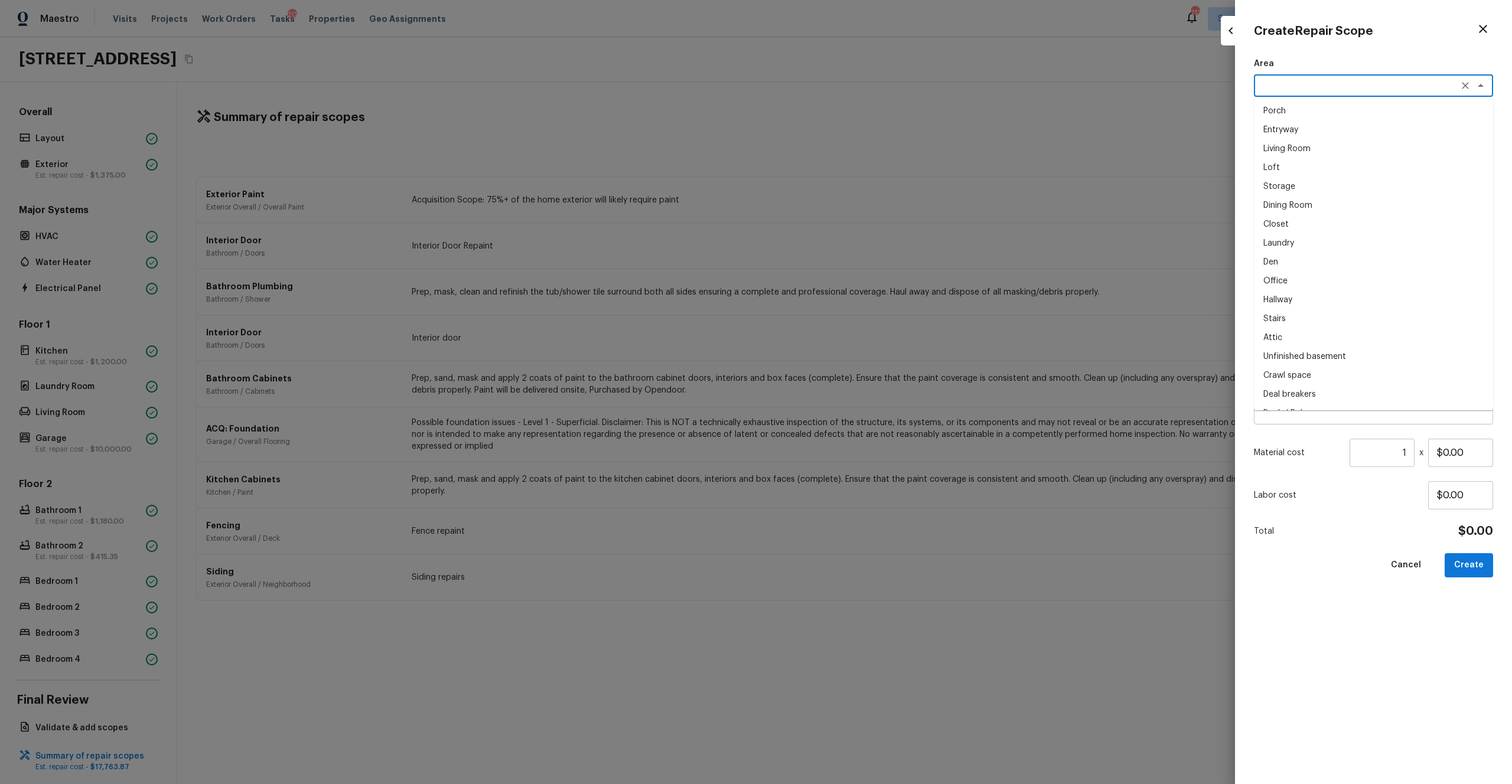
click at [849, 86] on textarea at bounding box center [1356, 86] width 195 height 12
click at [849, 113] on li "Exterior Overall" at bounding box center [1372, 111] width 239 height 19
click at [849, 122] on div "Feature x ​" at bounding box center [1372, 131] width 239 height 39
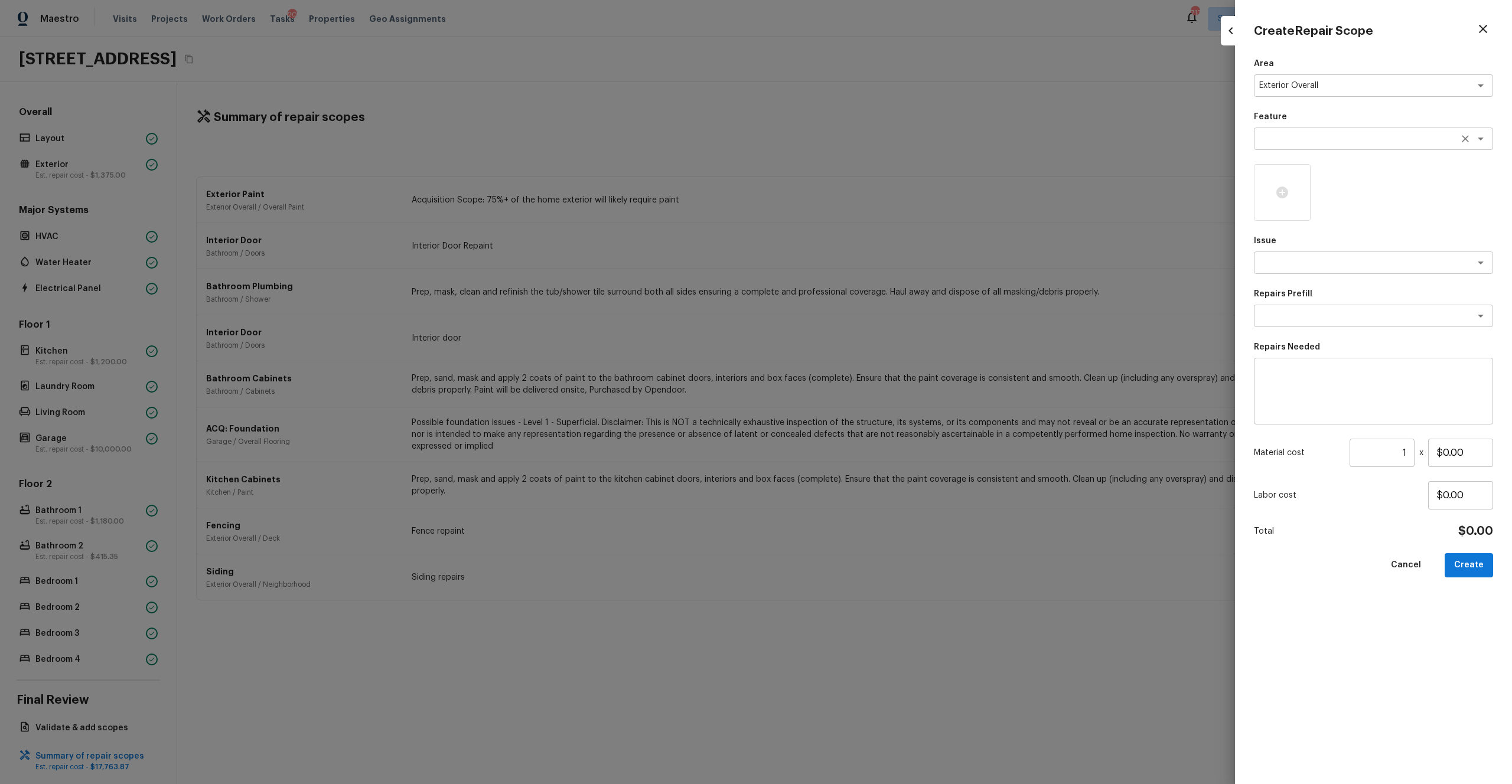
click at [849, 140] on textarea at bounding box center [1356, 139] width 195 height 12
click at [849, 170] on li "Siding" at bounding box center [1372, 164] width 239 height 19
click at [849, 273] on div "x ​" at bounding box center [1372, 263] width 239 height 22
click at [849, 290] on li "Pressure Washing" at bounding box center [1372, 288] width 239 height 19
click at [849, 324] on div "x ​" at bounding box center [1372, 316] width 239 height 22
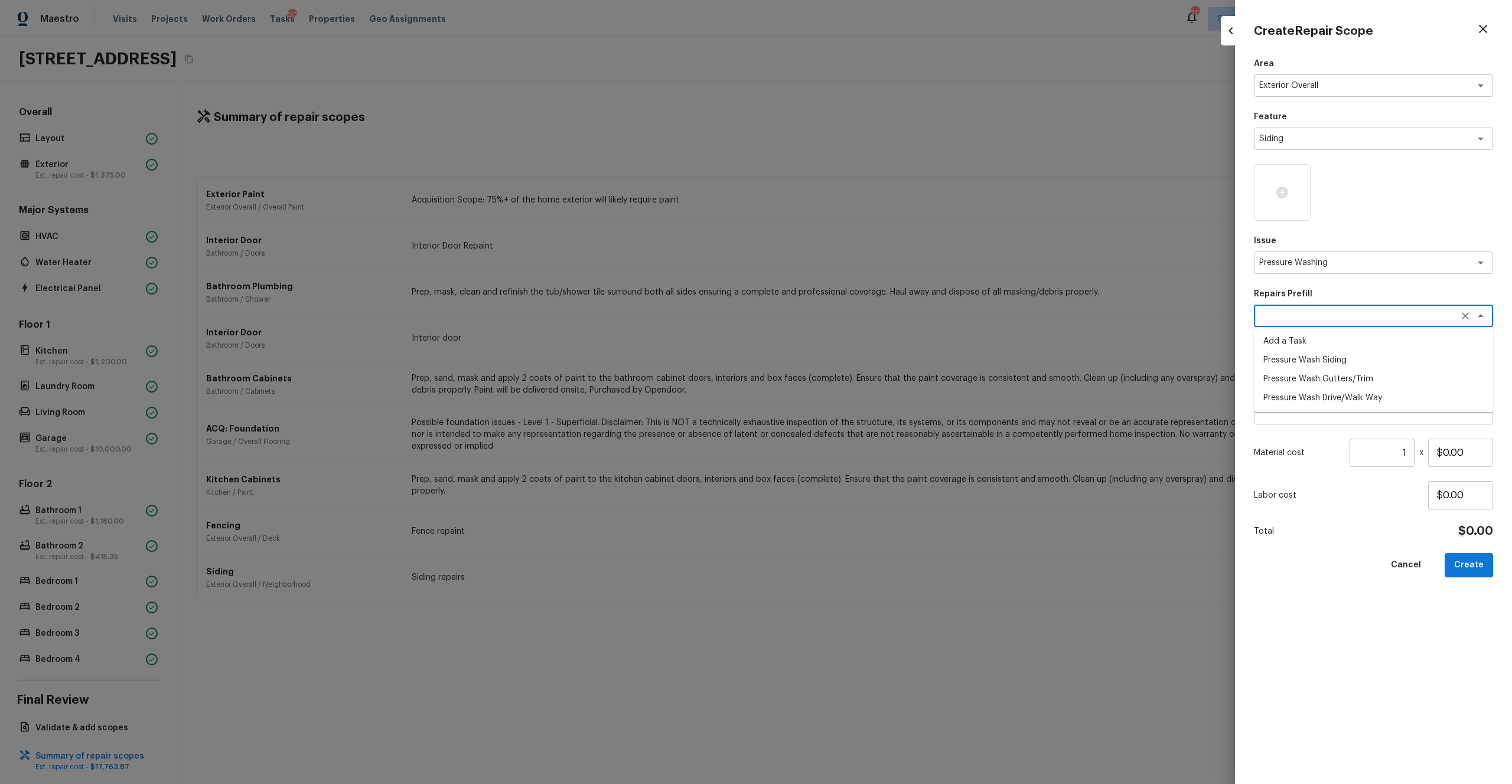
click at [849, 357] on li "Pressure Wash Siding" at bounding box center [1372, 360] width 239 height 19
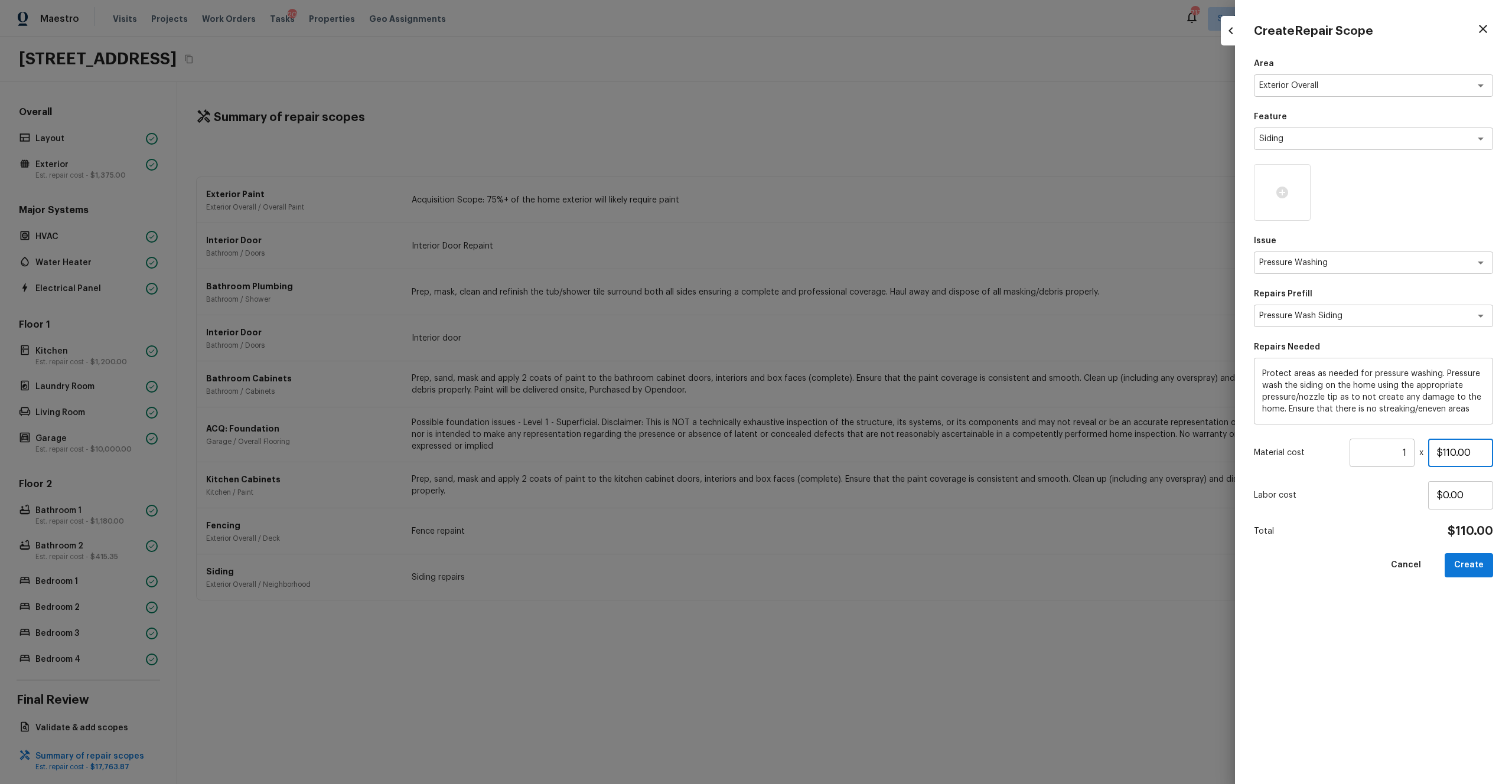
drag, startPoint x: 1475, startPoint y: 454, endPoint x: 1413, endPoint y: 454, distance: 62.0
click at [849, 431] on div "Material cost 1 ​ x $110.00" at bounding box center [1372, 452] width 239 height 28
click at [849, 431] on div "Area Exterior Overall x ​ Feature Siding x ​ Issue Pressure Washing x ​ Repairs…" at bounding box center [1372, 412] width 239 height 707
click at [849, 208] on div at bounding box center [1282, 193] width 57 height 56
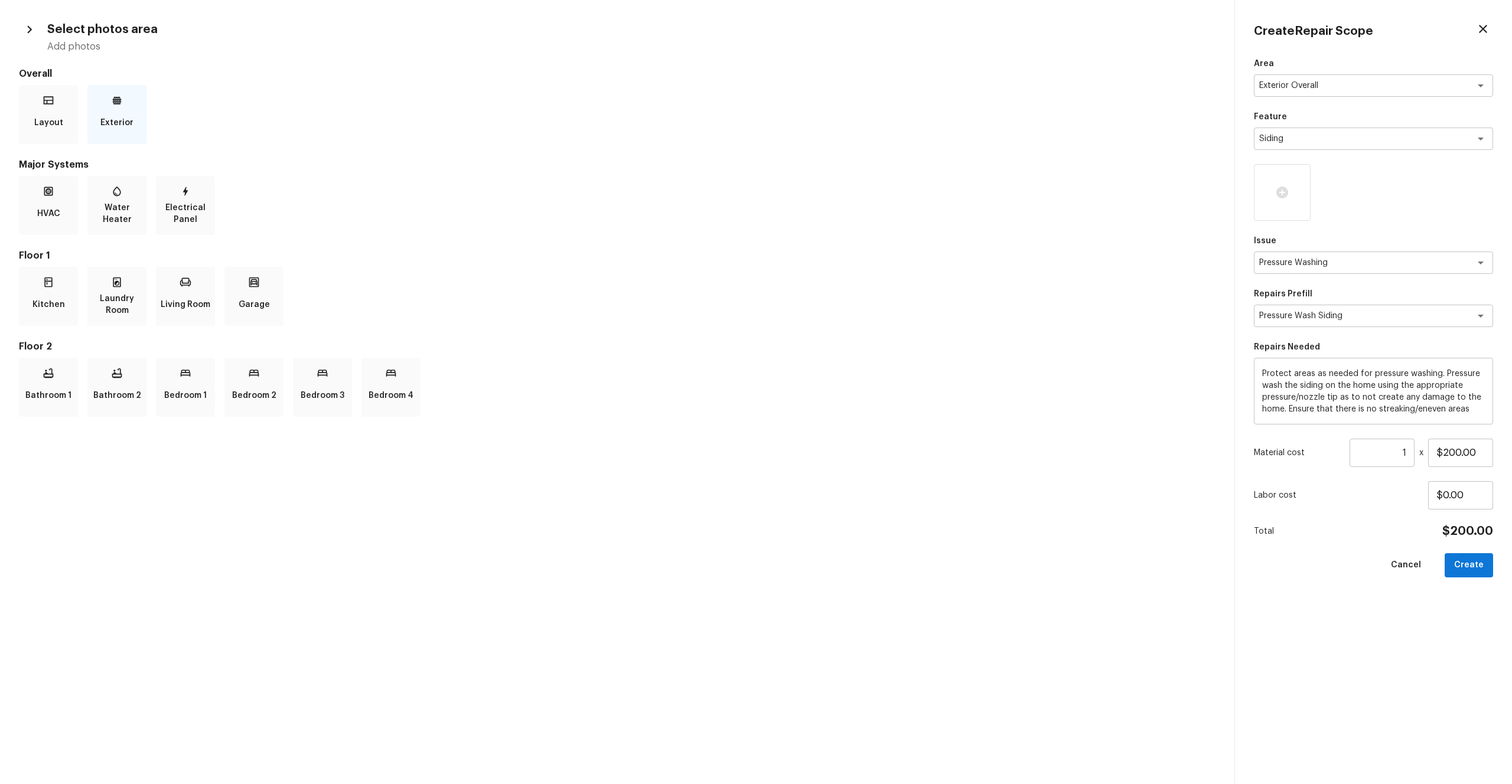
click at [105, 90] on div "Exterior" at bounding box center [116, 114] width 59 height 59
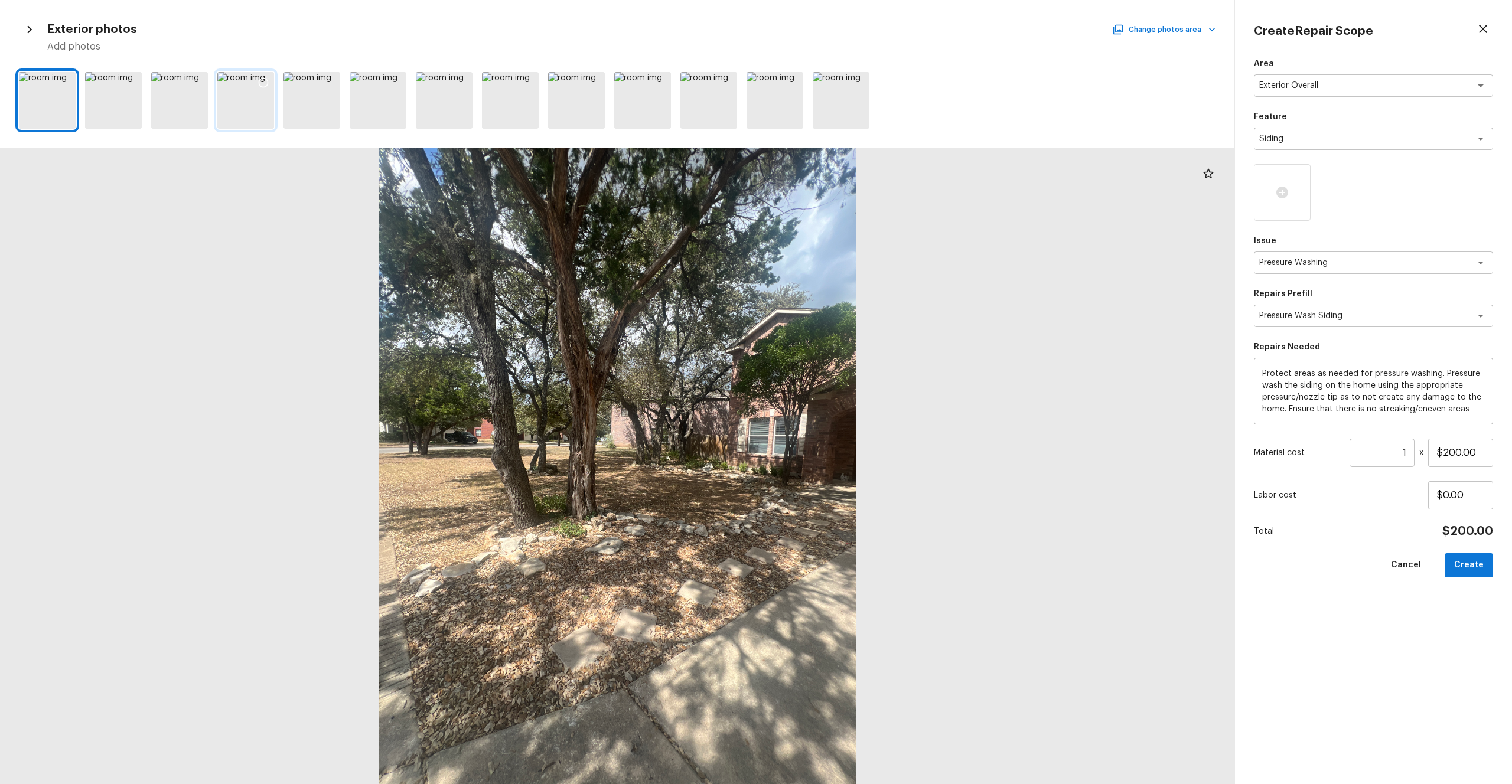
click at [261, 83] on icon at bounding box center [264, 83] width 12 height 12
click at [849, 431] on div "Area Exterior Overall x ​ Feature Siding x ​ Issue Pressure Washing x ​ Repairs…" at bounding box center [1372, 412] width 239 height 707
click at [849, 431] on button "Create" at bounding box center [1468, 565] width 49 height 24
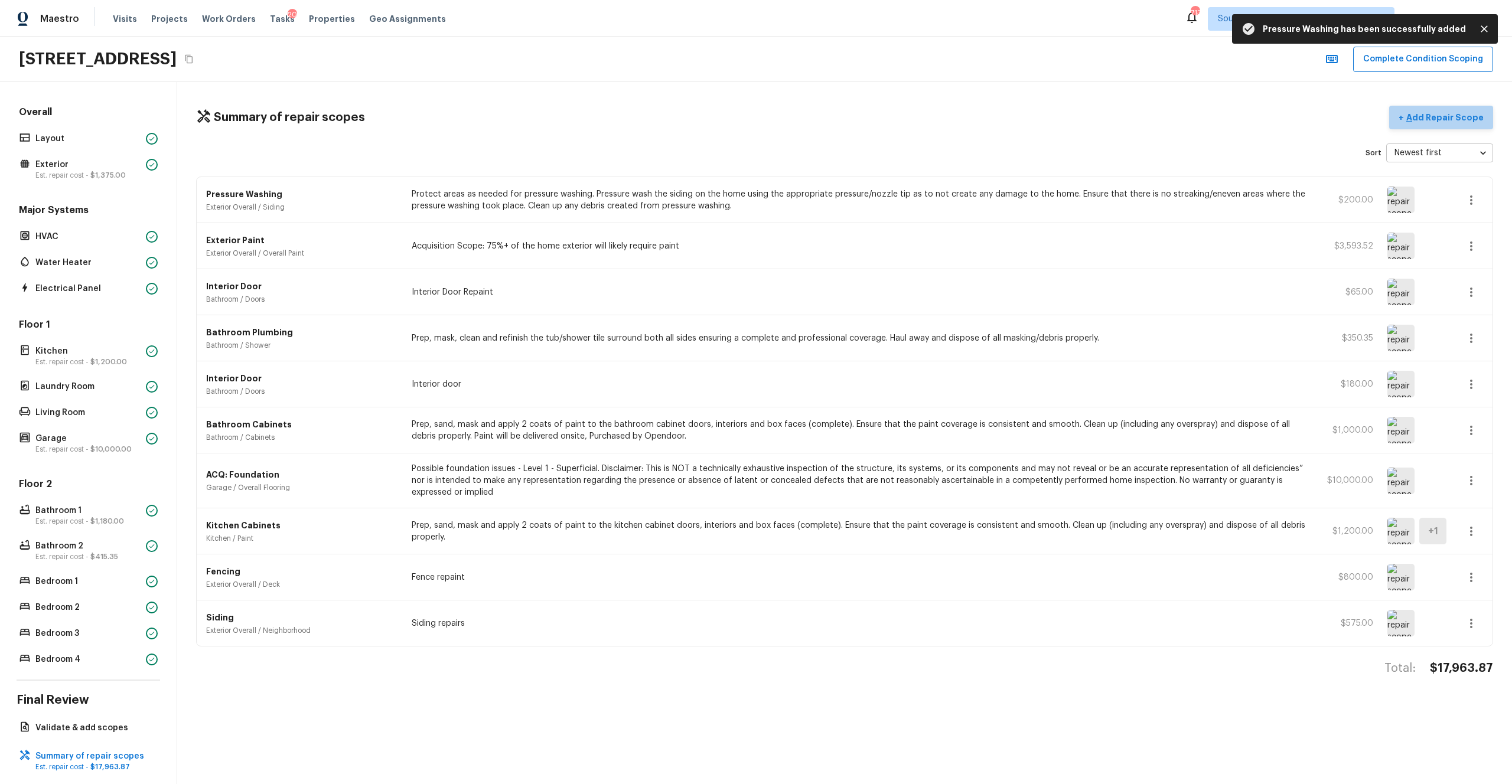
click at [849, 113] on p "Add Repair Scope" at bounding box center [1443, 117] width 80 height 12
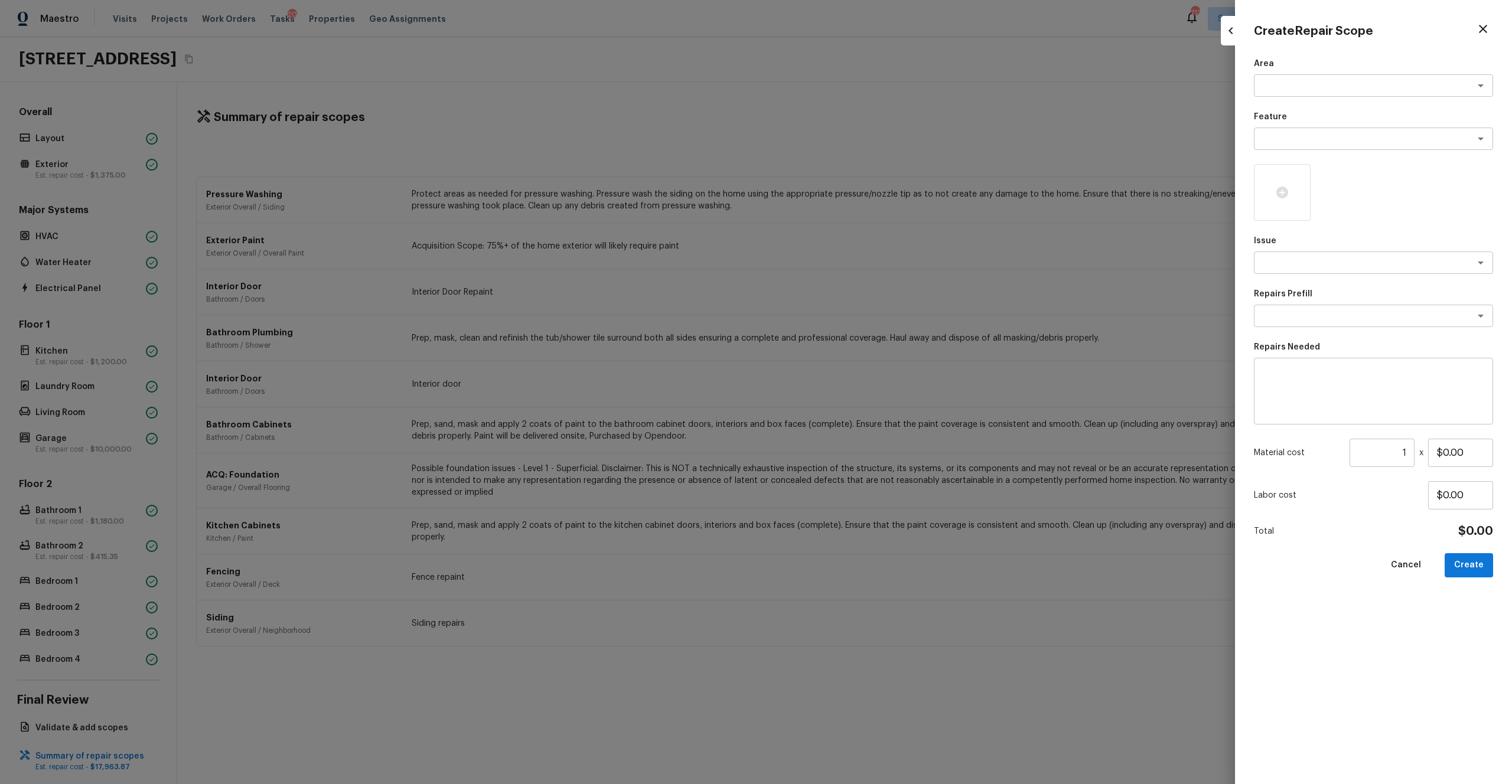
click at [849, 98] on div "Area x ​ Feature x ​ Issue x ​ Repairs Prefill x ​ Repairs Needed x ​ Material …" at bounding box center [1372, 412] width 239 height 707
click at [849, 92] on div "x ​" at bounding box center [1372, 86] width 239 height 22
click at [849, 105] on li "Exterior Overall" at bounding box center [1372, 111] width 239 height 19
click at [849, 136] on textarea at bounding box center [1356, 139] width 195 height 12
click at [849, 175] on li "Landscaping" at bounding box center [1372, 183] width 239 height 19
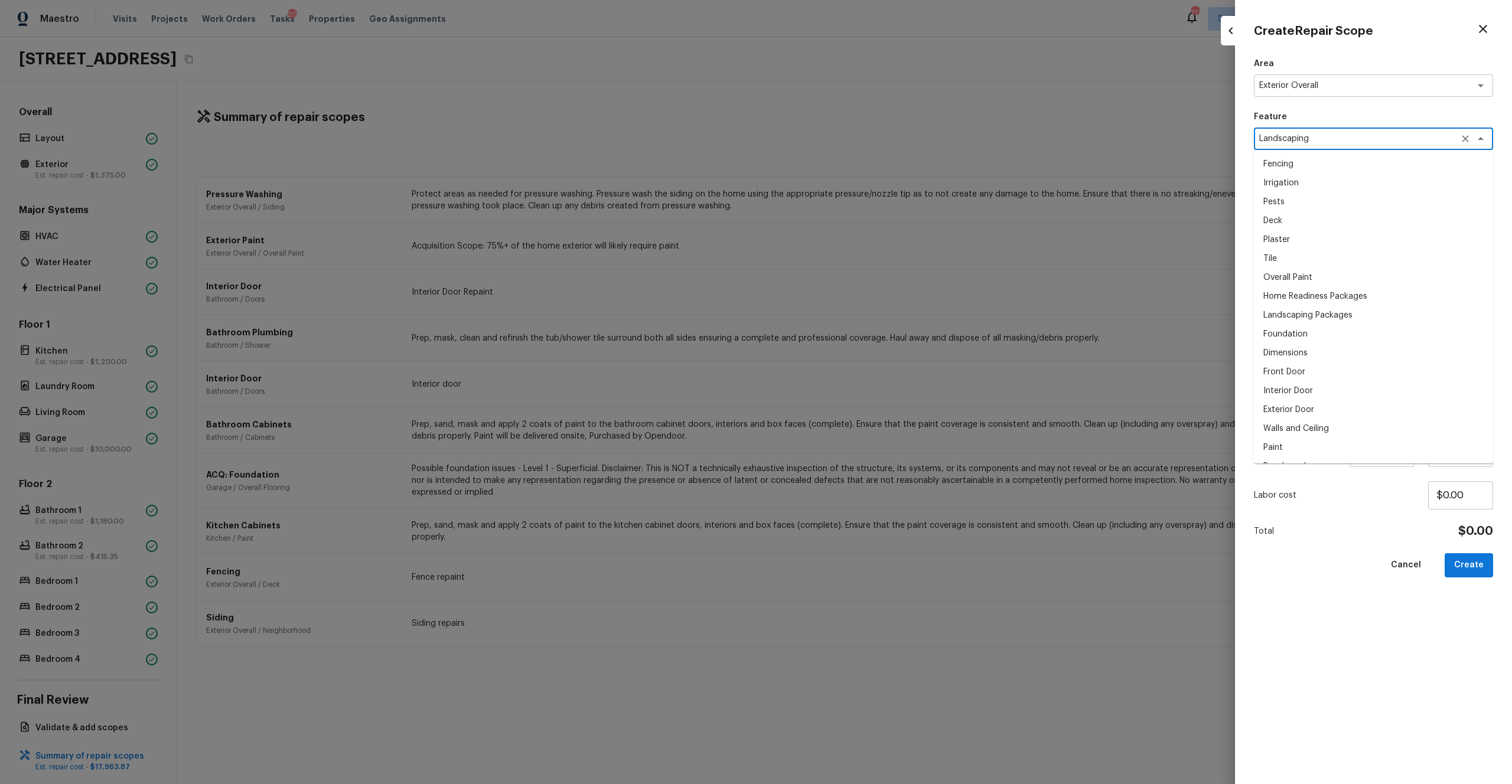
click at [849, 140] on textarea "Landscaping" at bounding box center [1356, 139] width 195 height 12
click at [849, 138] on icon "Clear" at bounding box center [1465, 139] width 7 height 7
click at [849, 166] on li "Landscaping Packages" at bounding box center [1372, 164] width 239 height 19
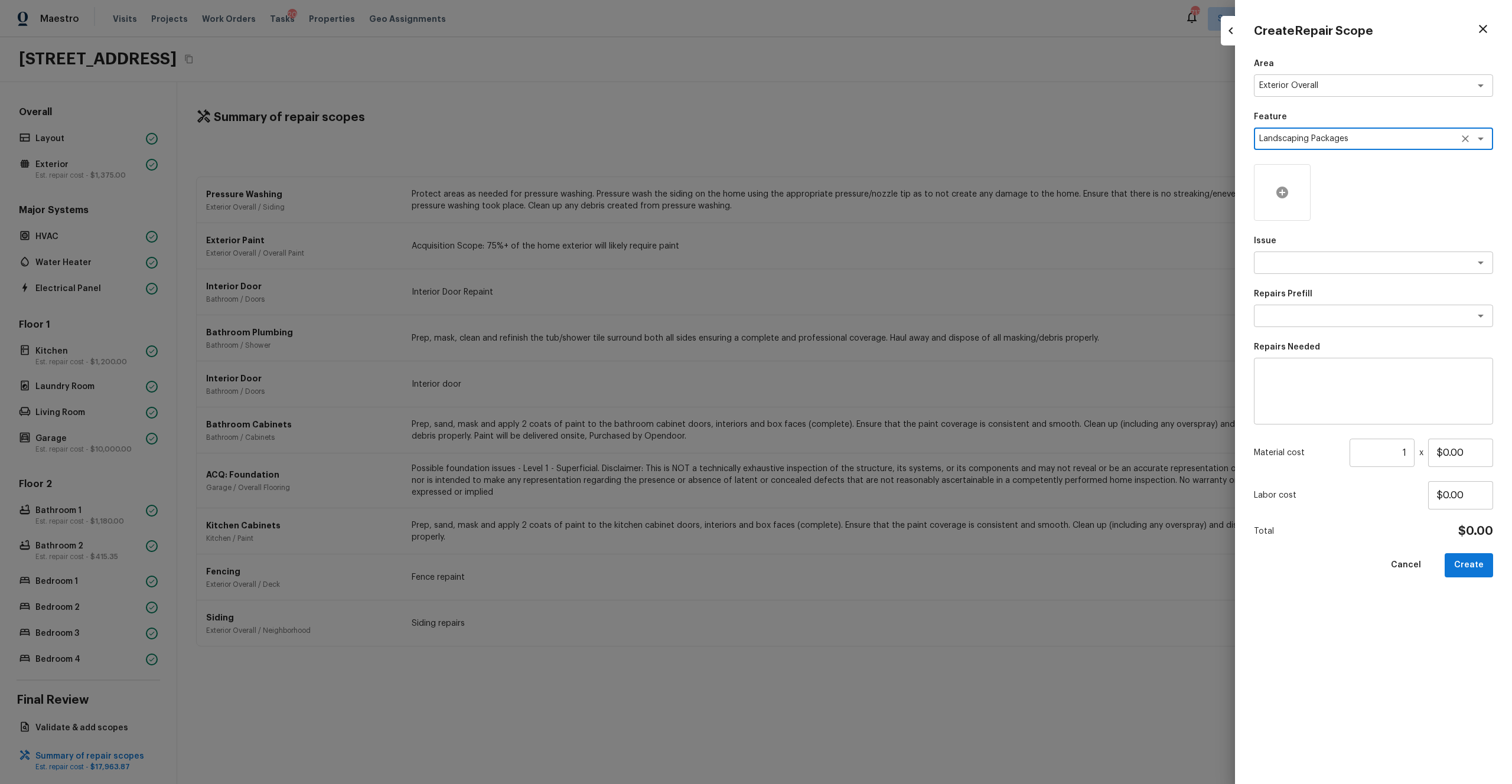
click at [849, 198] on icon at bounding box center [1282, 193] width 15 height 15
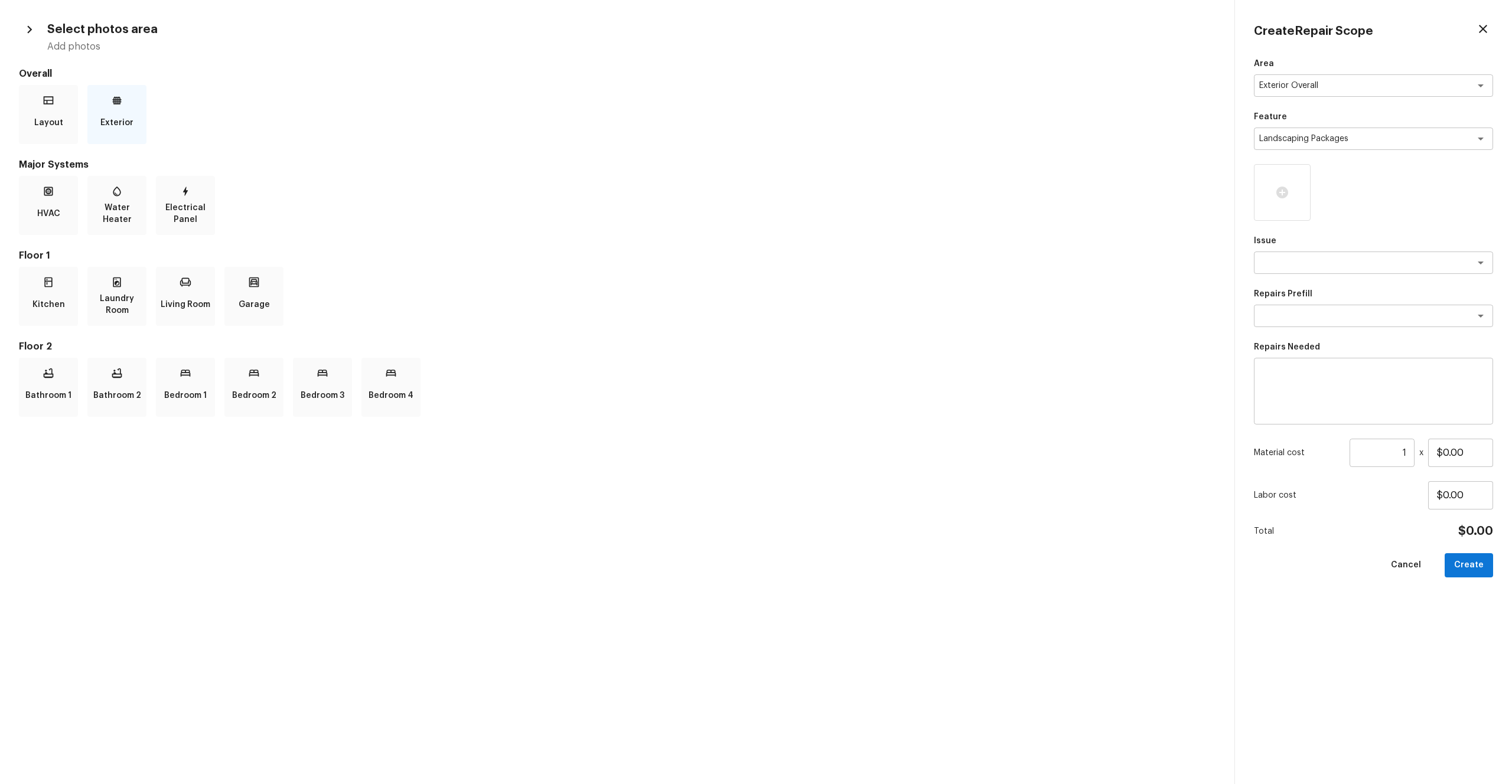
click at [111, 123] on p "Exterior" at bounding box center [116, 123] width 33 height 24
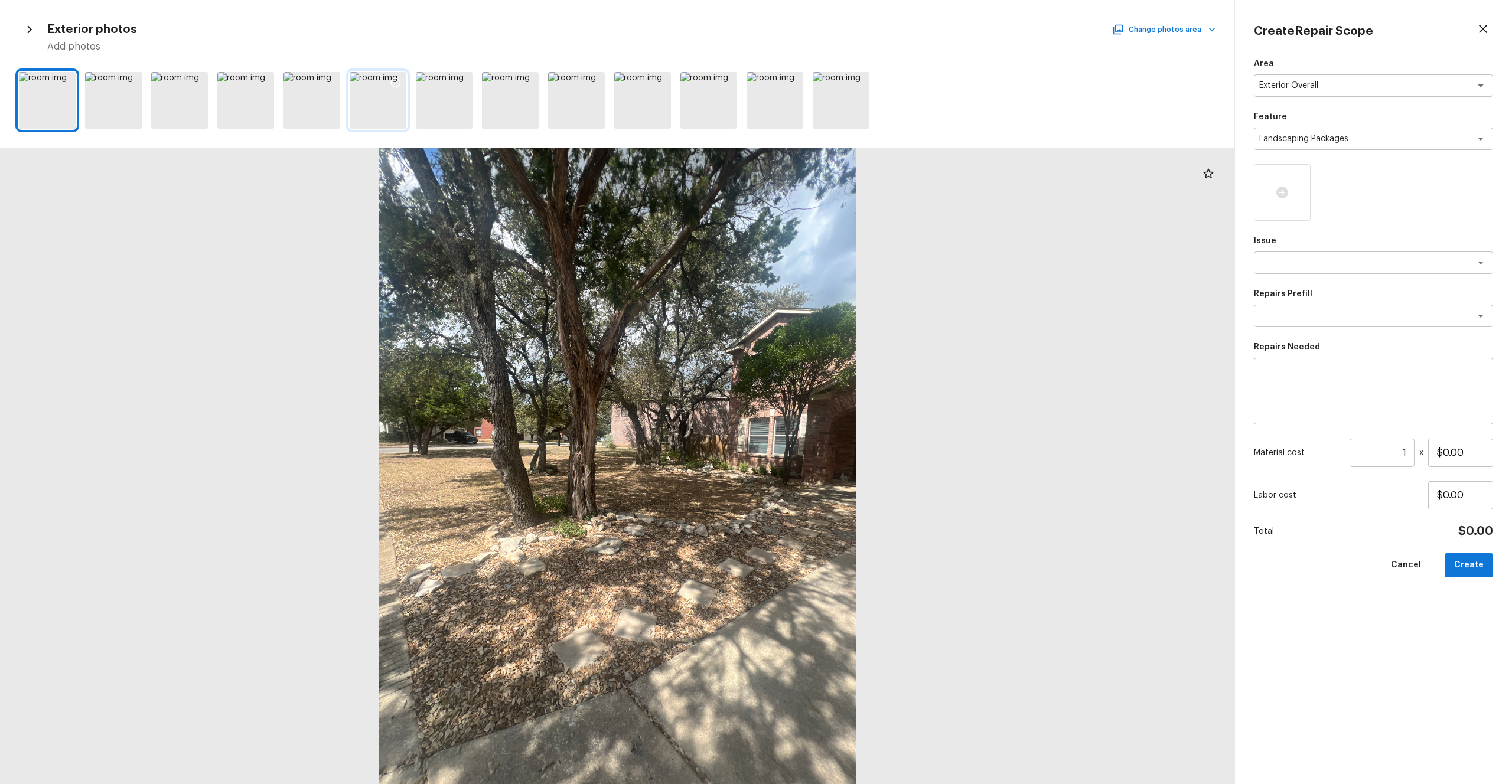
click at [393, 80] on icon at bounding box center [396, 83] width 12 height 12
click at [33, 102] on div at bounding box center [47, 100] width 57 height 56
click at [63, 86] on icon at bounding box center [65, 83] width 10 height 10
click at [566, 92] on div at bounding box center [576, 100] width 57 height 56
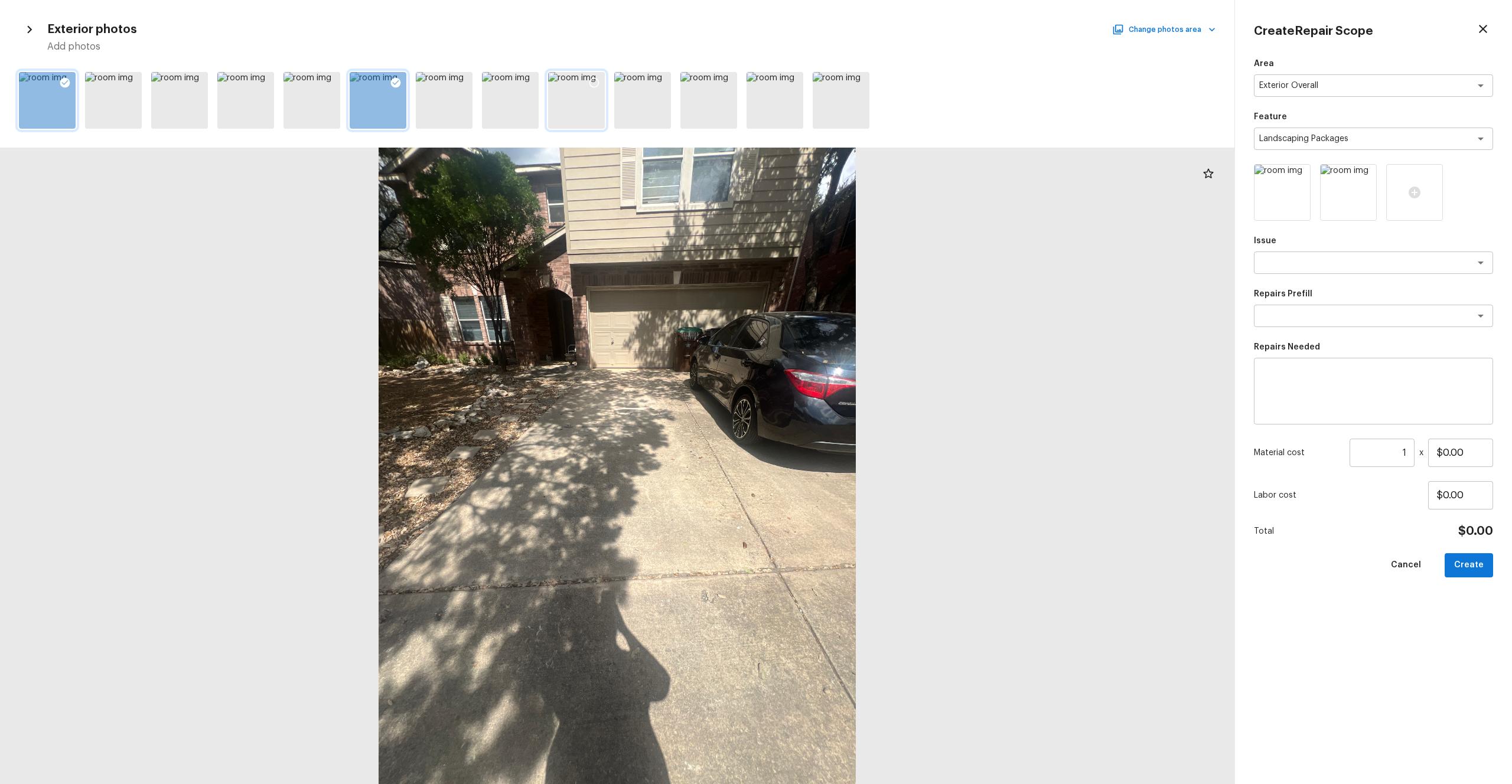
click at [593, 80] on icon at bounding box center [594, 83] width 12 height 12
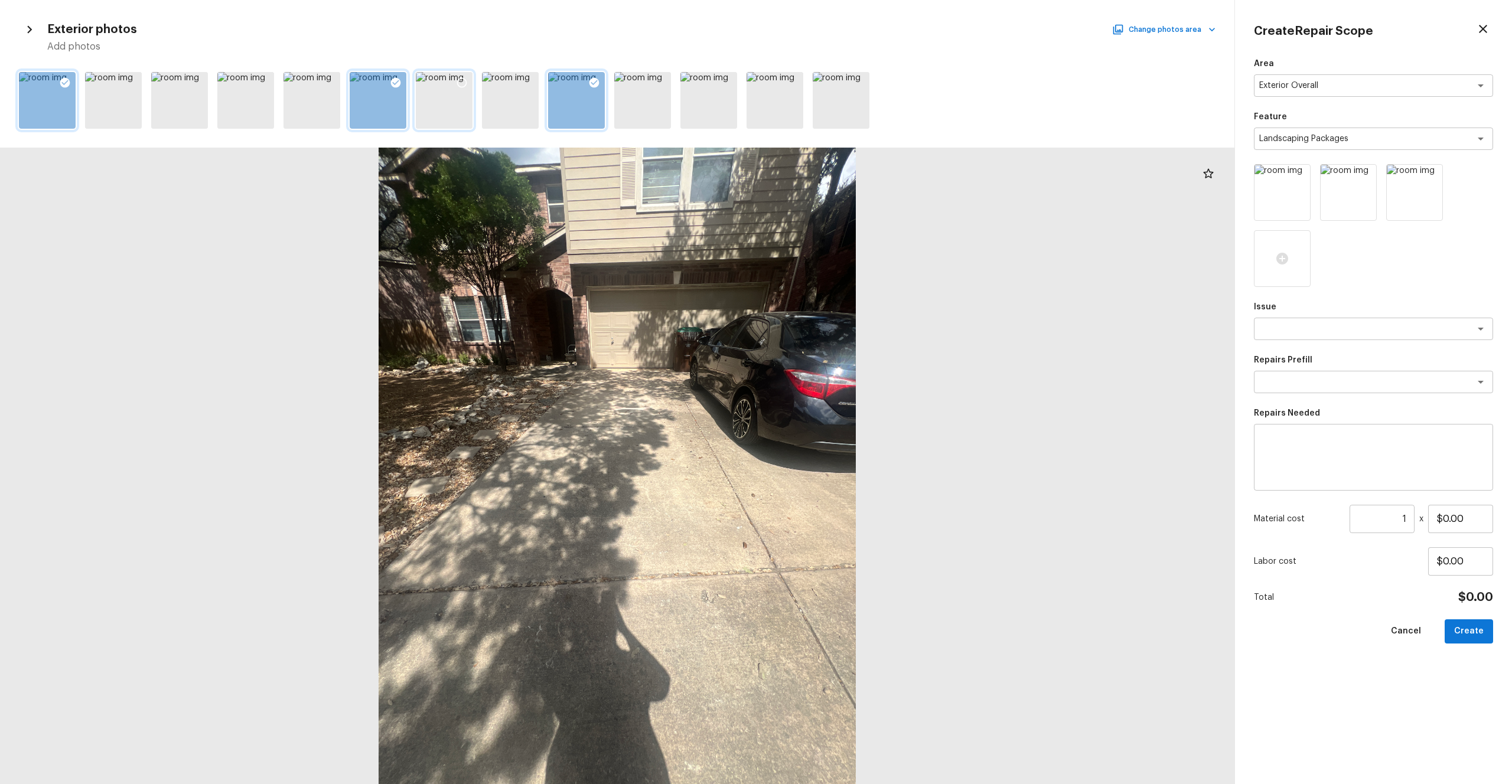
click at [438, 102] on div at bounding box center [444, 100] width 57 height 56
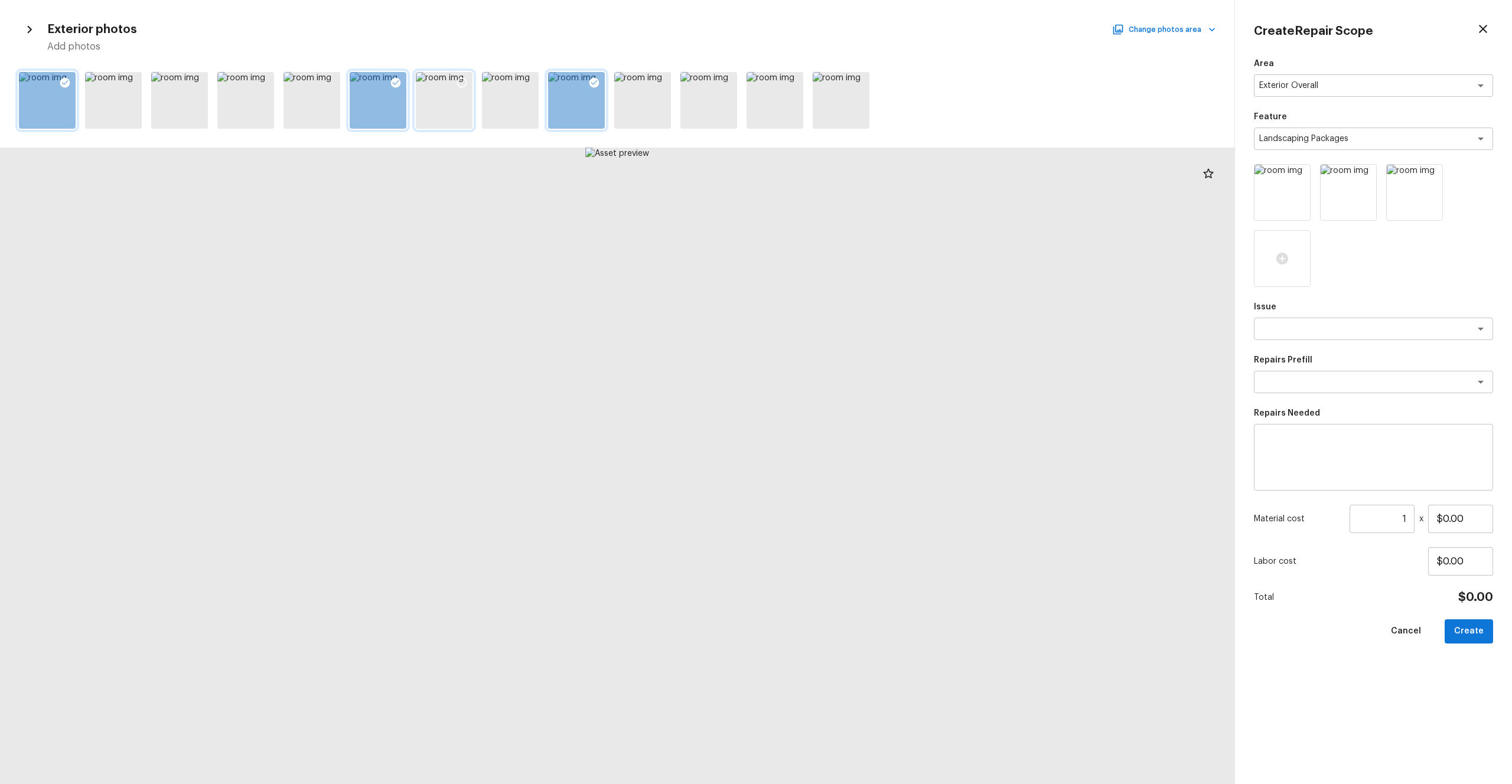
click at [461, 85] on icon at bounding box center [461, 83] width 12 height 12
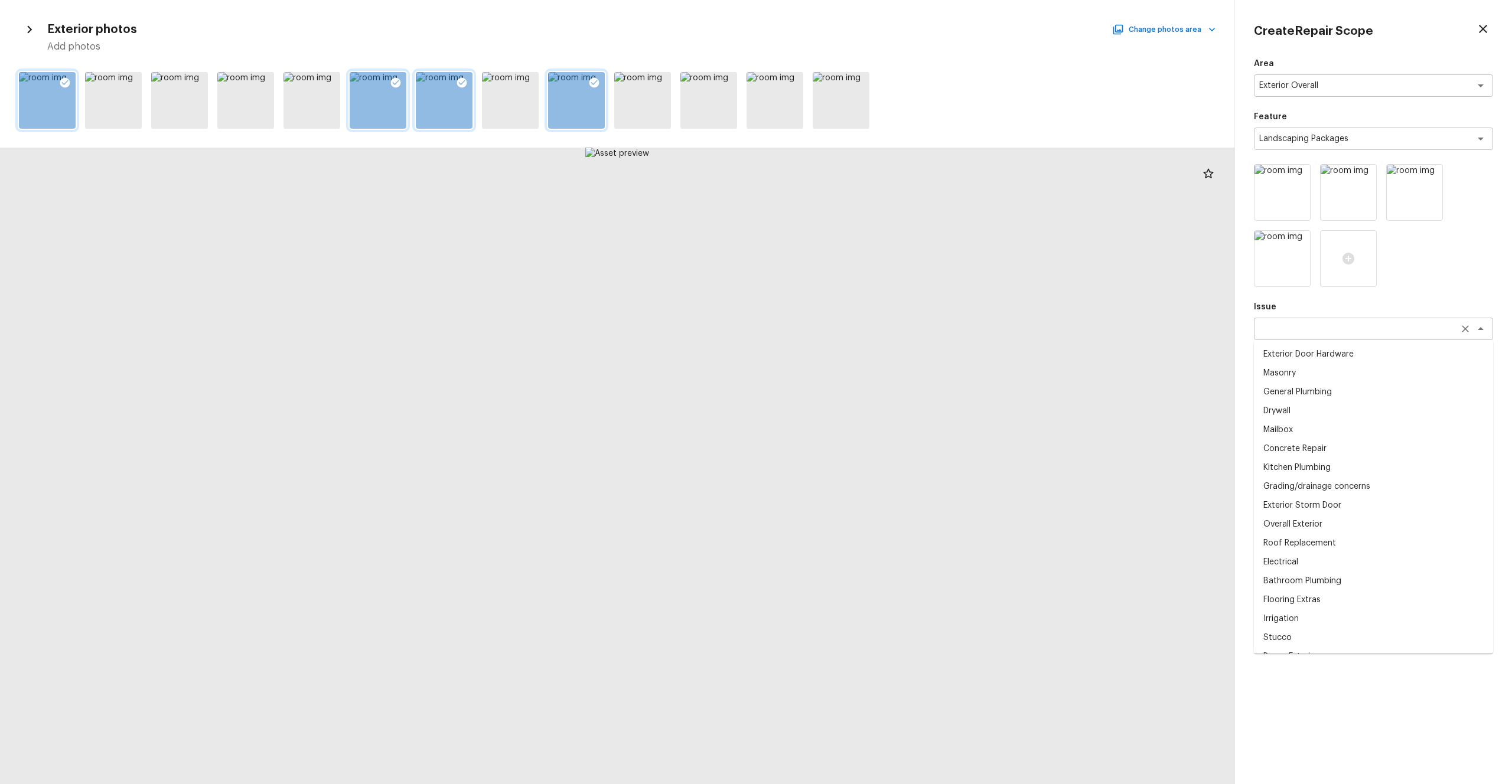
click at [849, 318] on div "x ​" at bounding box center [1372, 329] width 239 height 22
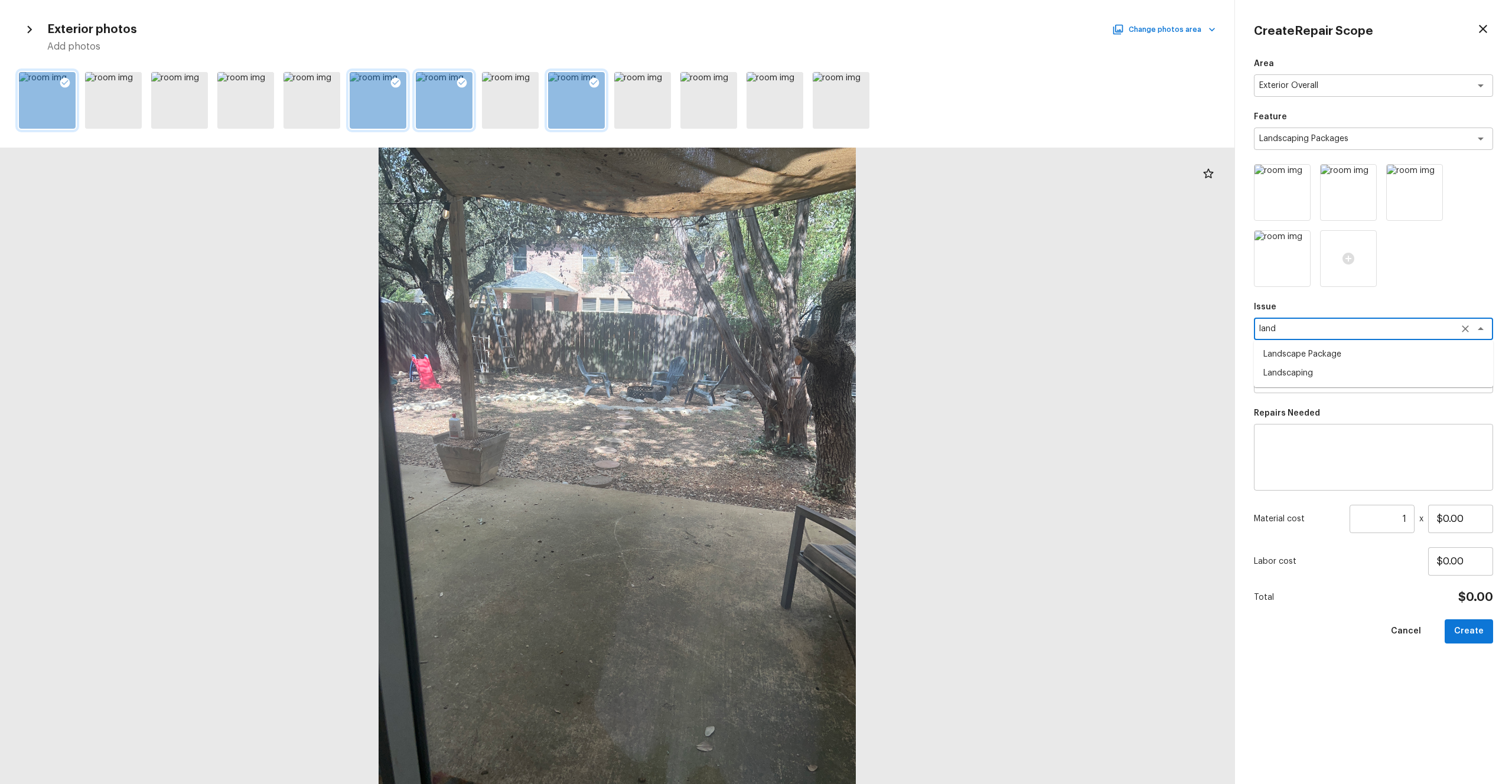
click at [849, 358] on li "Landscape Package" at bounding box center [1372, 354] width 239 height 19
click at [849, 369] on div "Repairs Prefill x ​" at bounding box center [1372, 374] width 239 height 39
click at [849, 377] on textarea at bounding box center [1356, 382] width 195 height 12
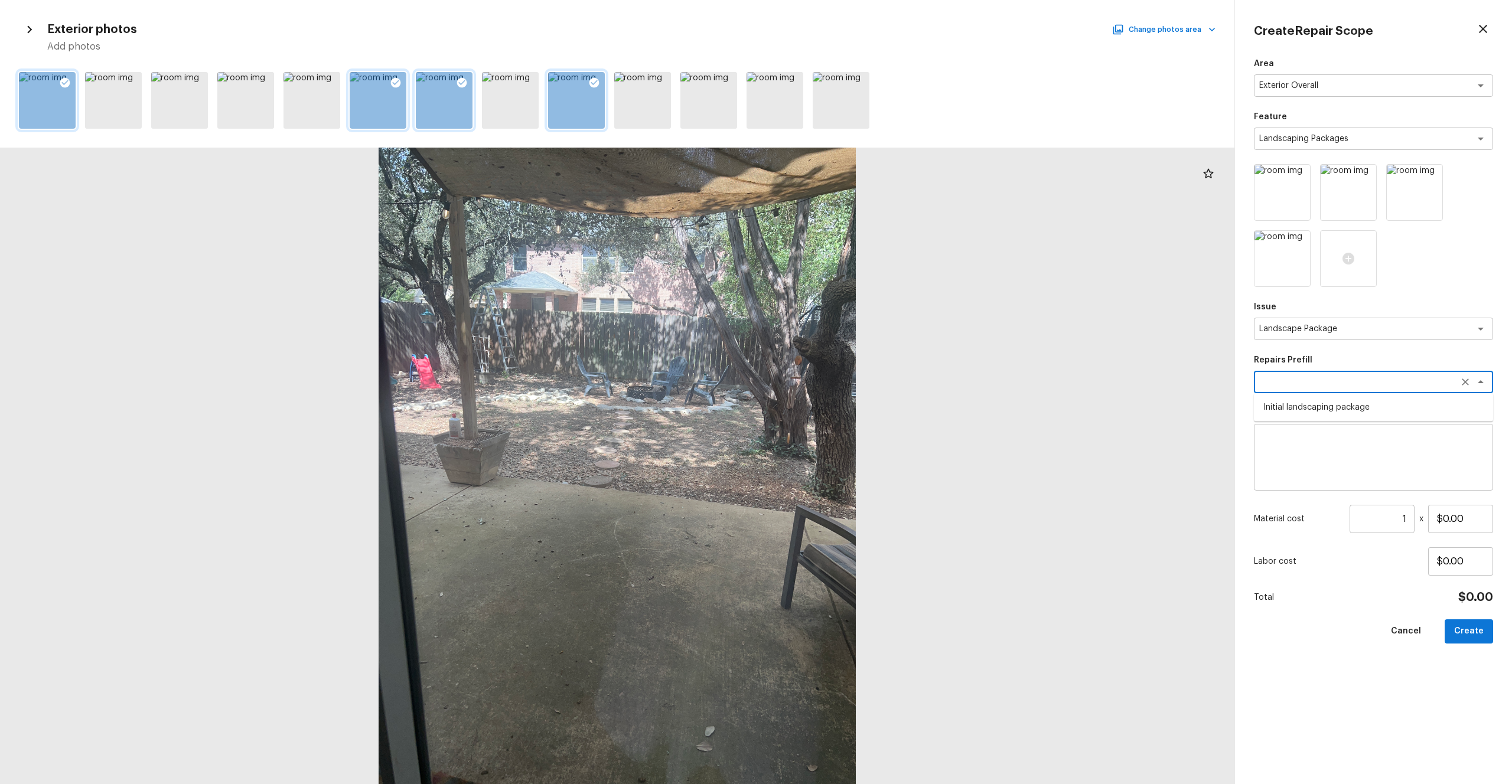
click at [849, 406] on li "Initial landscaping package" at bounding box center [1372, 407] width 239 height 19
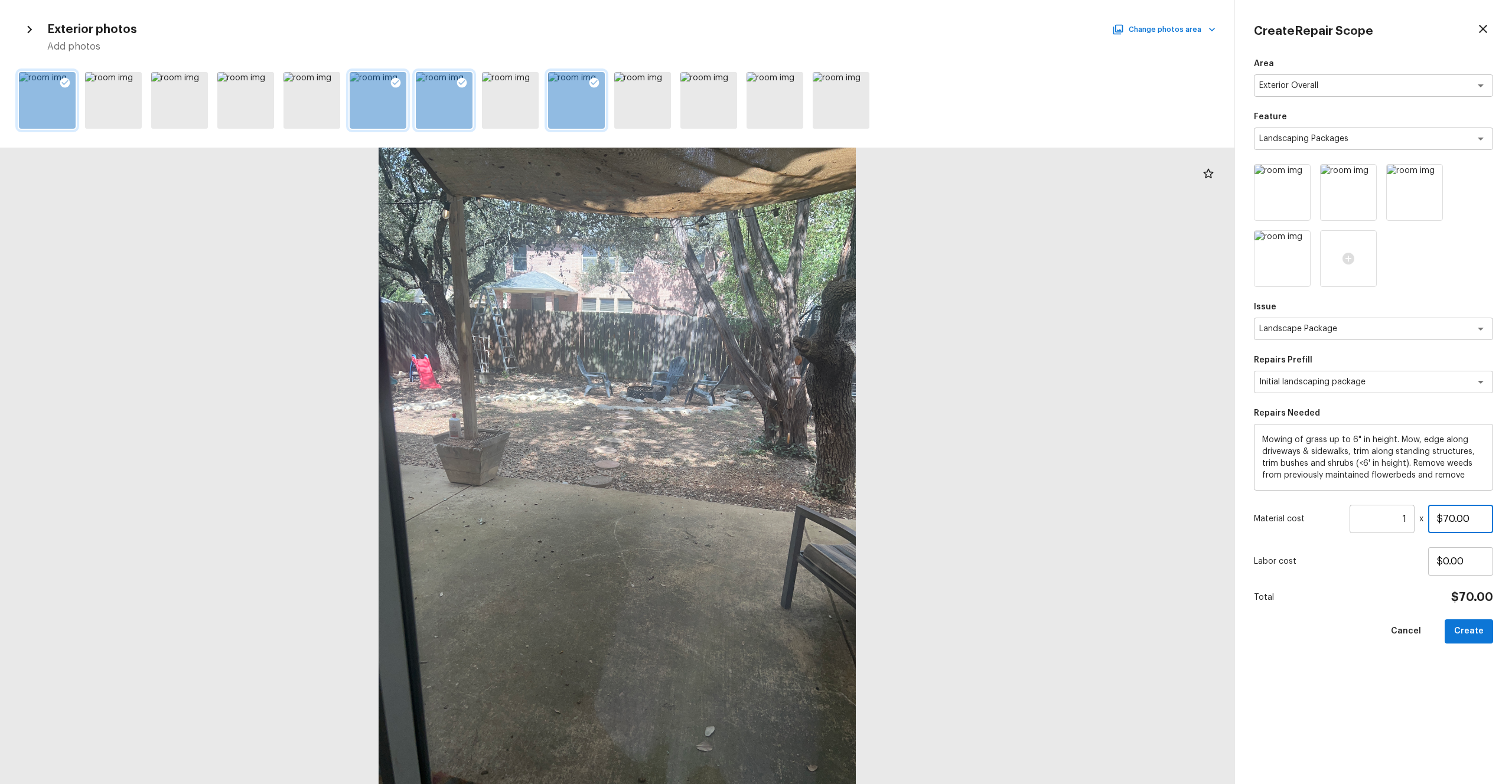
drag, startPoint x: 1482, startPoint y: 519, endPoint x: 1378, endPoint y: 519, distance: 104.0
click at [849, 431] on div "Material cost 1 ​ x $70.00" at bounding box center [1372, 519] width 239 height 28
click at [849, 431] on div "Area Exterior Overall x ​ Feature Landscaping Packages x ​ Issue Landscape Pack…" at bounding box center [1372, 412] width 239 height 707
click at [849, 431] on button "Create" at bounding box center [1468, 631] width 49 height 24
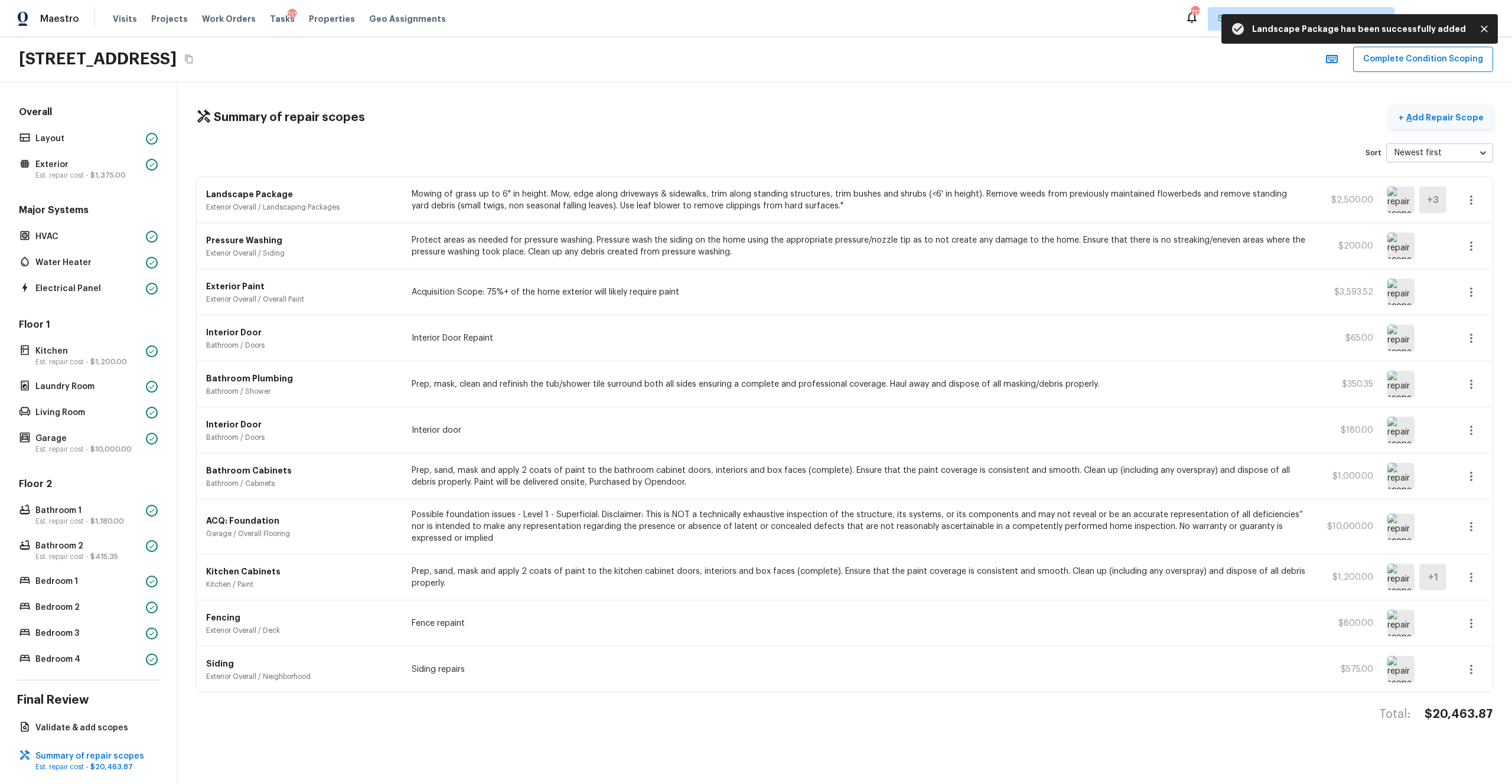
click at [849, 128] on button "+ Add Repair Scope" at bounding box center [1440, 117] width 104 height 24
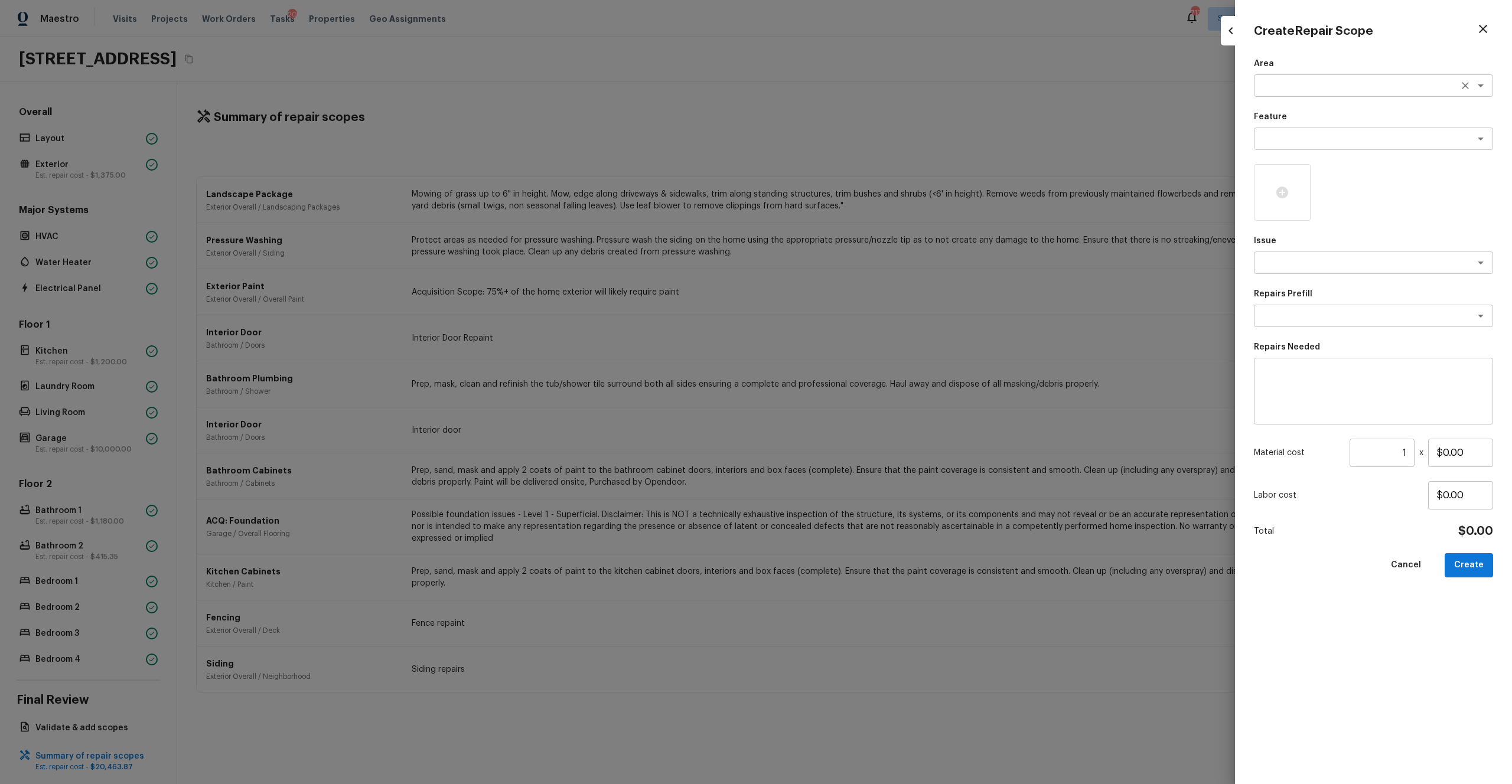
click at [849, 90] on textarea at bounding box center [1356, 86] width 195 height 12
click at [849, 105] on li "Exterior Overall" at bounding box center [1372, 111] width 239 height 19
click at [849, 134] on textarea at bounding box center [1356, 139] width 195 height 12
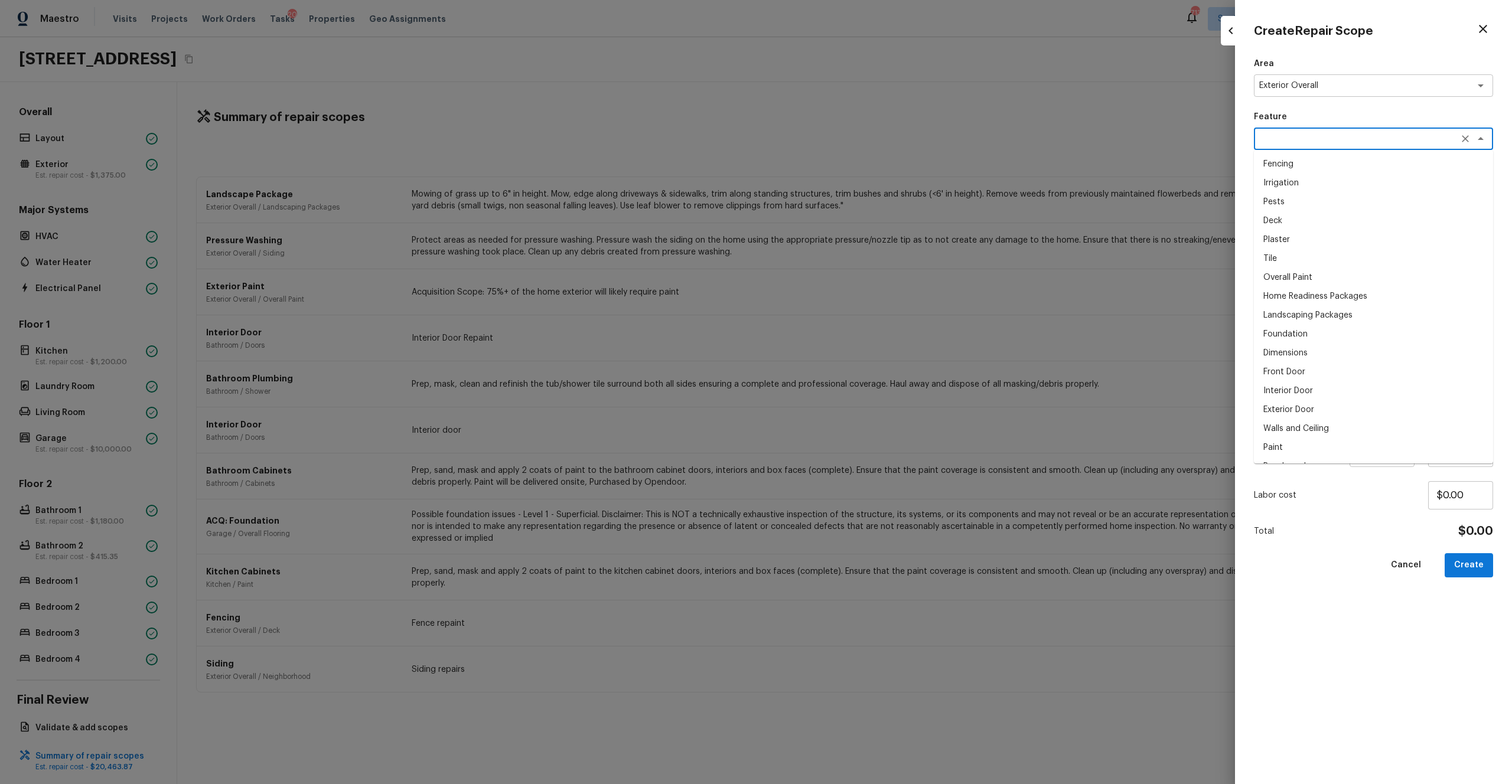
click at [849, 431] on div "Area Exterior Overall x ​ Feature x ​ Fencing Irrigation Pests Deck Plaster Til…" at bounding box center [1372, 412] width 239 height 707
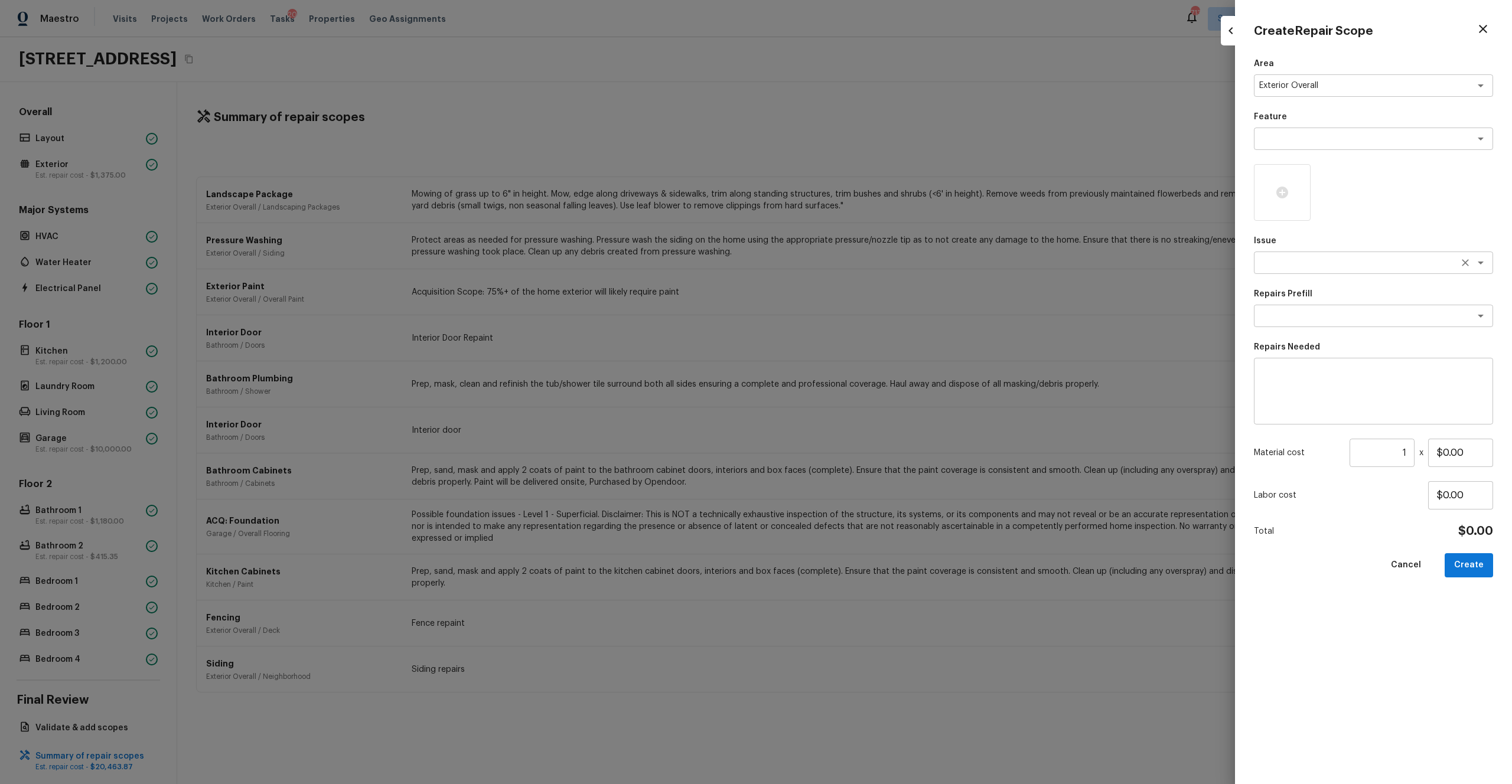
click at [849, 262] on textarea at bounding box center [1356, 263] width 195 height 12
click at [849, 293] on li "Debris/garbage on site" at bounding box center [1372, 288] width 239 height 19
click at [849, 200] on div at bounding box center [1282, 193] width 57 height 56
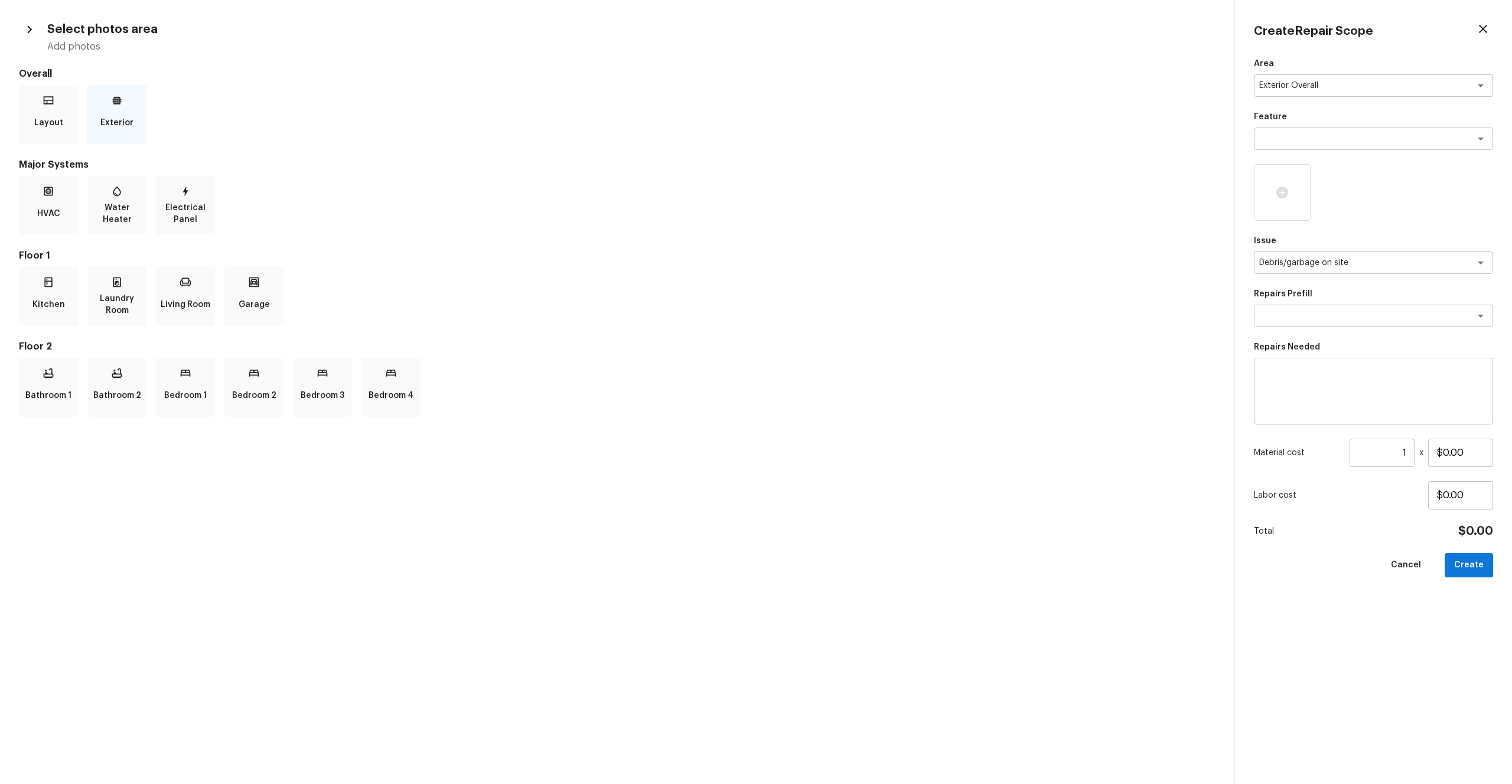
click at [106, 121] on p "Exterior" at bounding box center [116, 123] width 33 height 24
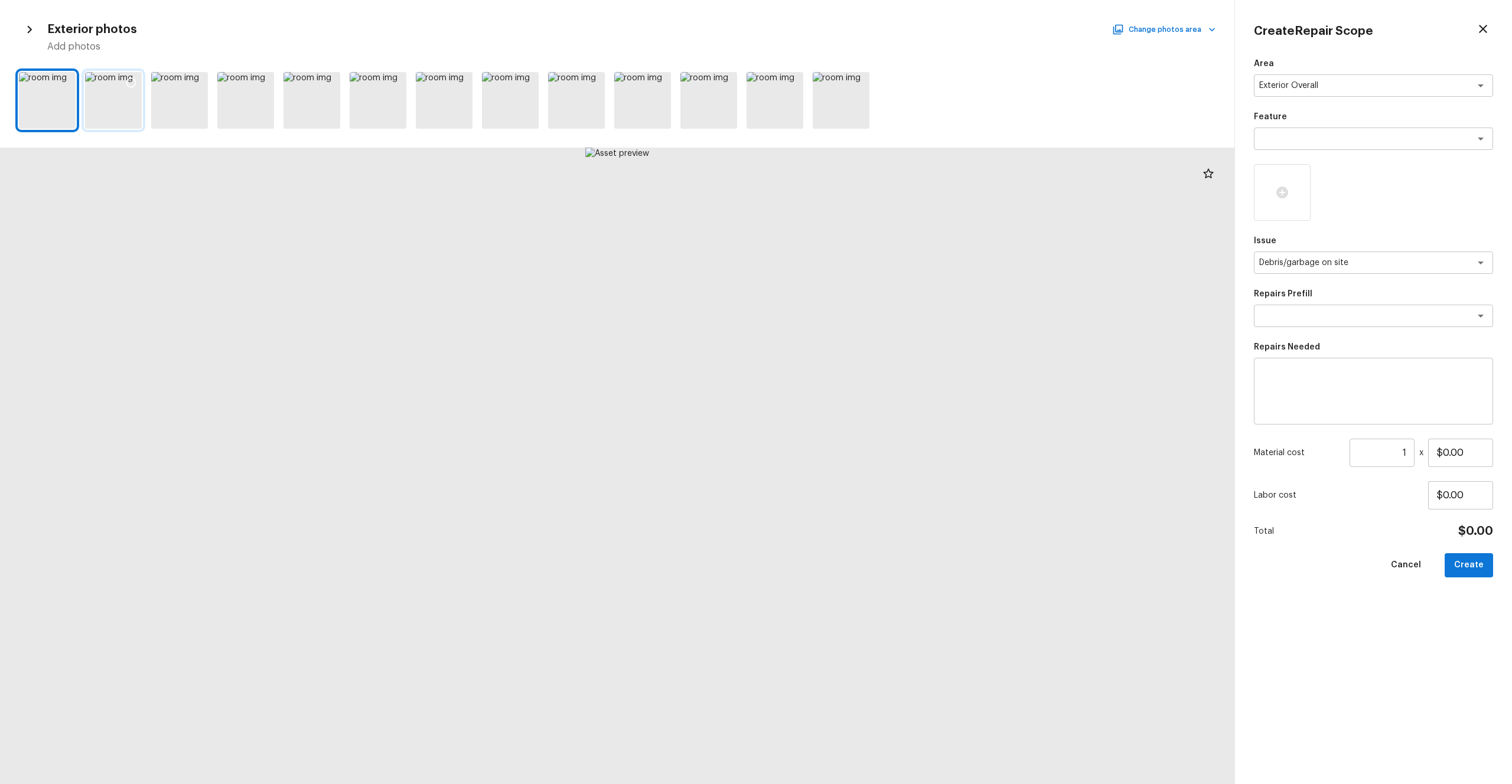
click at [105, 113] on div at bounding box center [113, 100] width 57 height 56
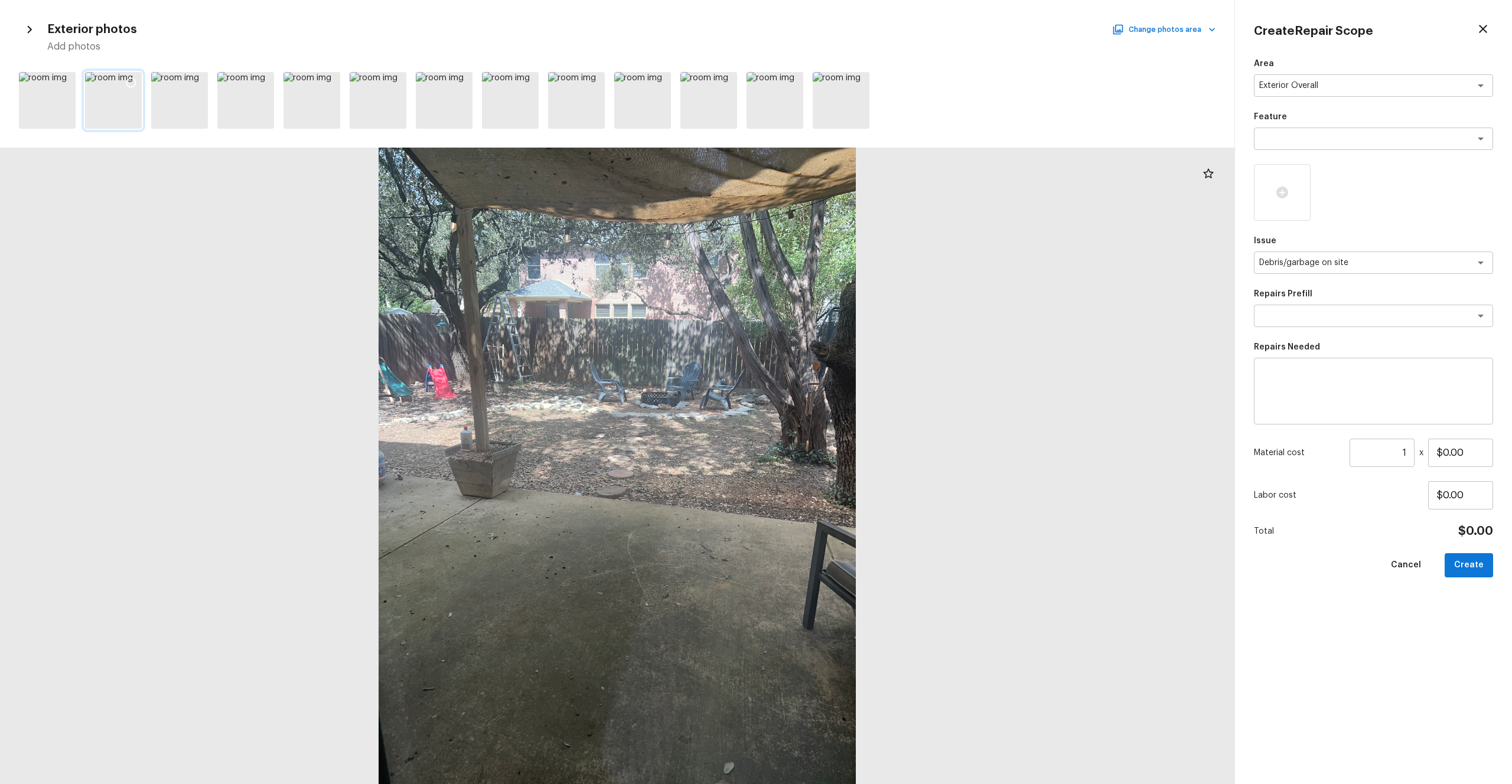
click at [126, 81] on icon at bounding box center [131, 83] width 12 height 12
click at [849, 328] on div "Area Exterior Overall x ​ Feature x ​ Issue Debris/garbage on site x ​ Repairs …" at bounding box center [1372, 412] width 239 height 707
click at [849, 322] on div "x ​" at bounding box center [1372, 316] width 239 height 22
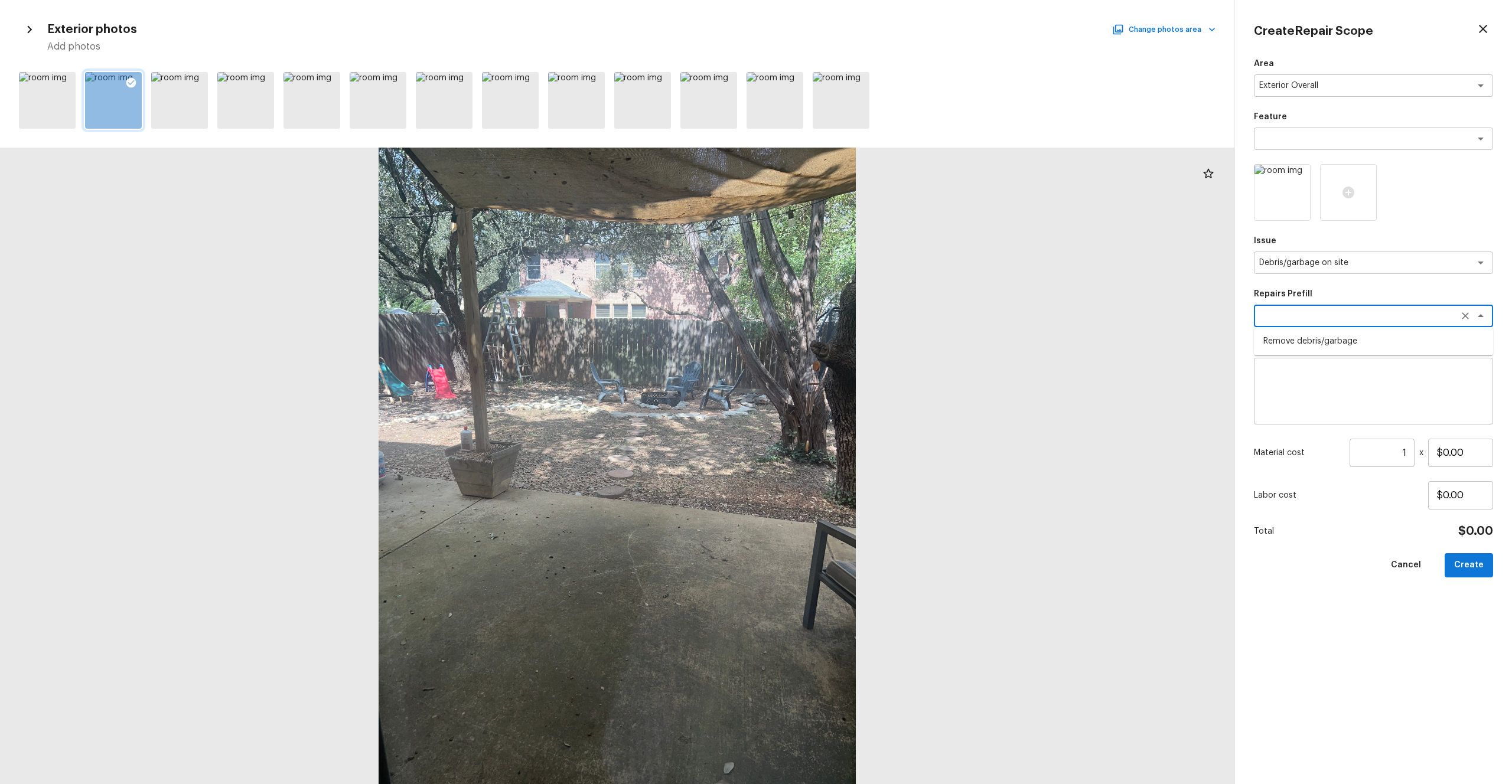
click at [849, 340] on li "Remove debris/garbage" at bounding box center [1372, 342] width 239 height 19
click at [849, 431] on input "$35.00" at bounding box center [1461, 452] width 65 height 28
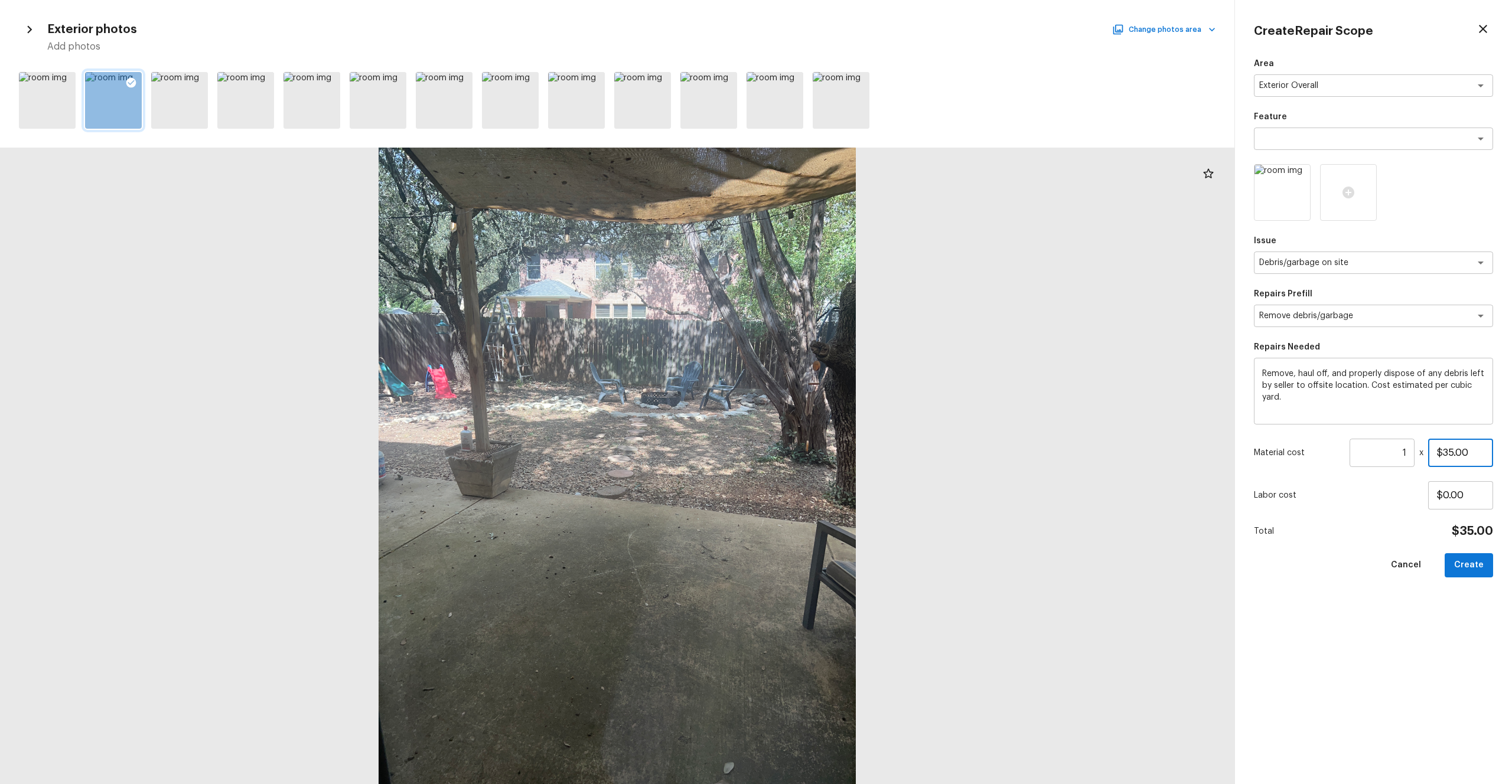
drag, startPoint x: 1478, startPoint y: 454, endPoint x: 1400, endPoint y: 454, distance: 78.0
click at [849, 431] on div "Material cost 1 ​ x $35.00" at bounding box center [1372, 452] width 239 height 28
click at [849, 431] on div "Area Exterior Overall x ​ Feature x ​ Issue Debris/garbage on site x ​ Repairs …" at bounding box center [1372, 412] width 239 height 707
click at [849, 431] on button "Create" at bounding box center [1468, 565] width 49 height 24
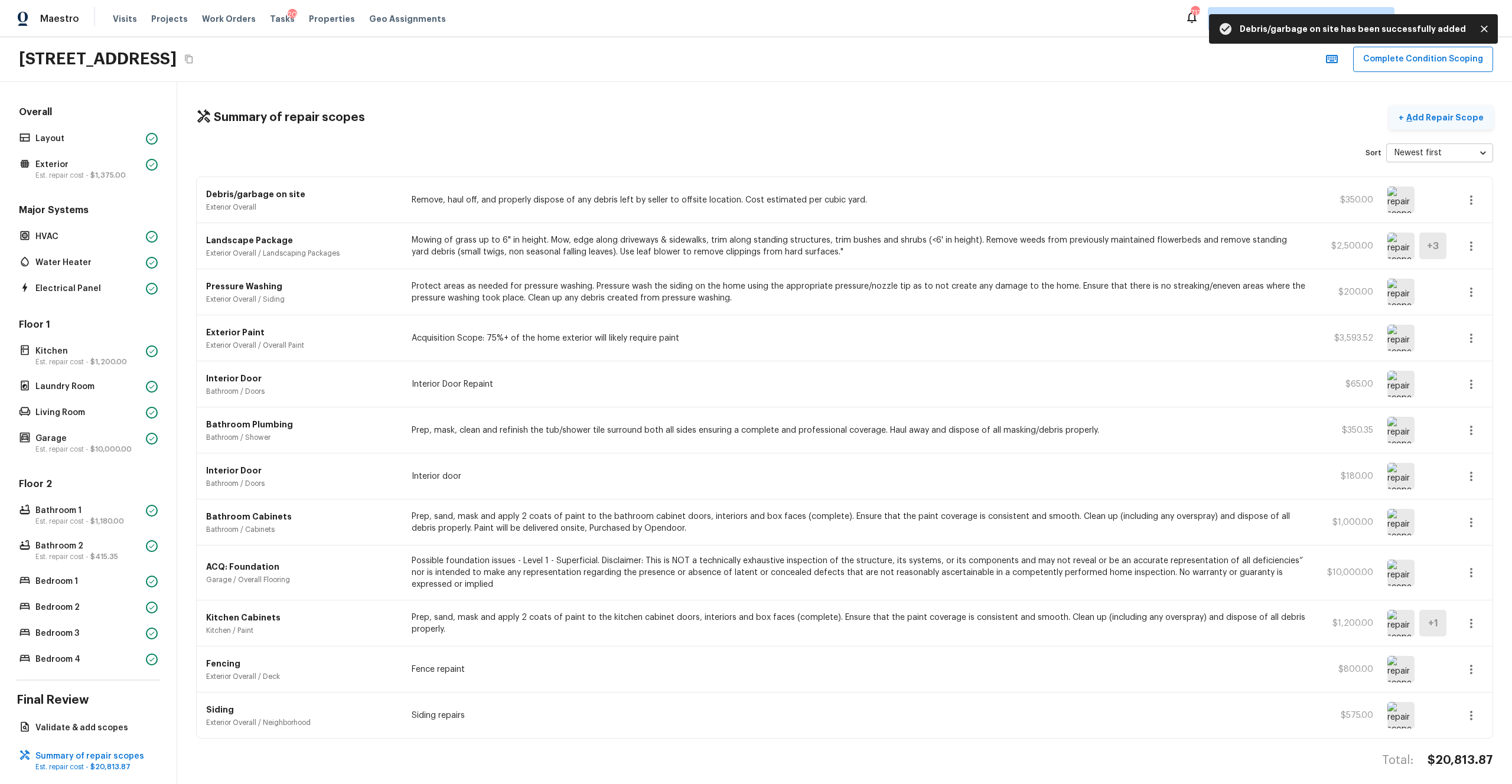
click at [849, 124] on button "+ Add Repair Scope" at bounding box center [1440, 117] width 104 height 24
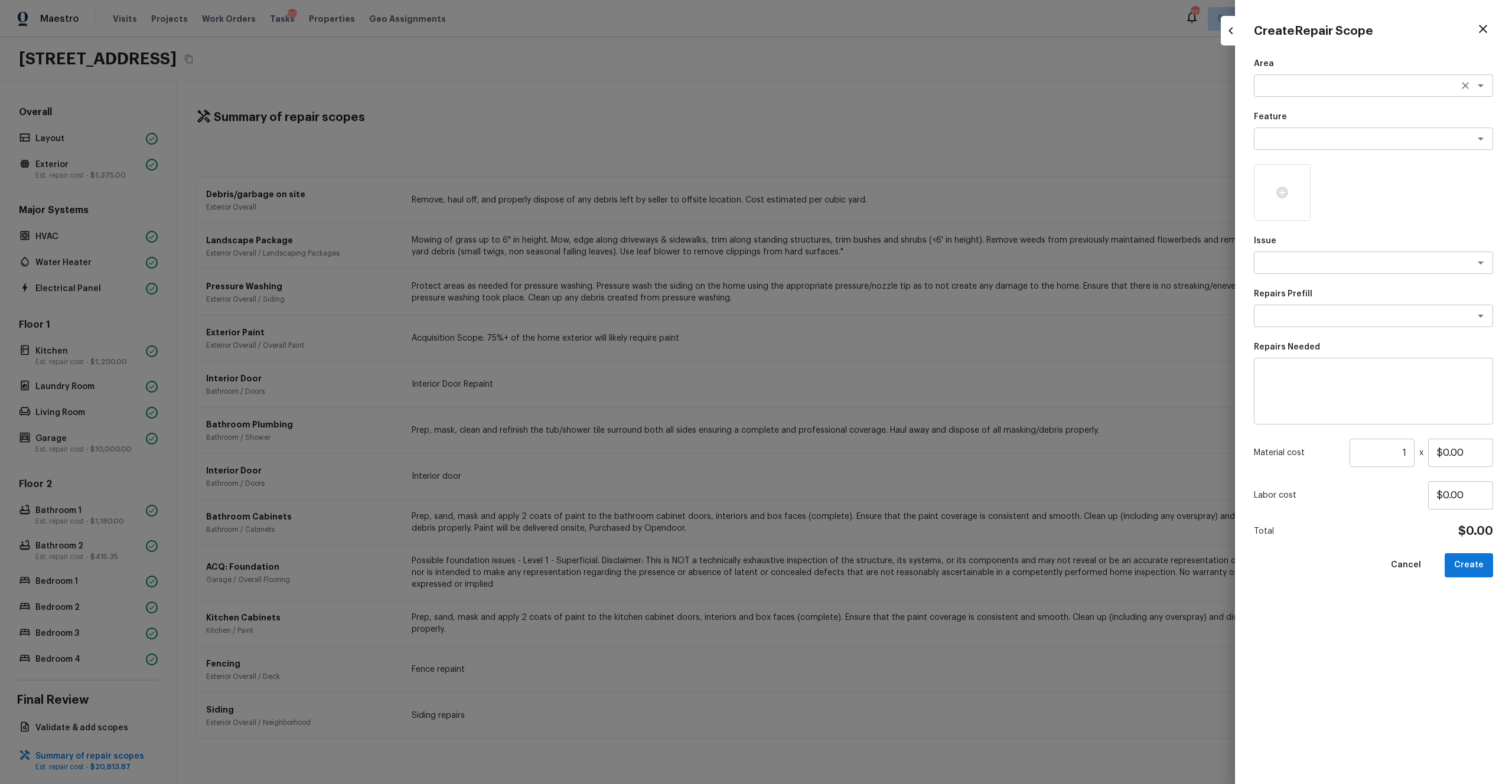
click at [849, 86] on textarea at bounding box center [1356, 86] width 195 height 12
click at [849, 110] on li "Interior Overall" at bounding box center [1372, 111] width 239 height 19
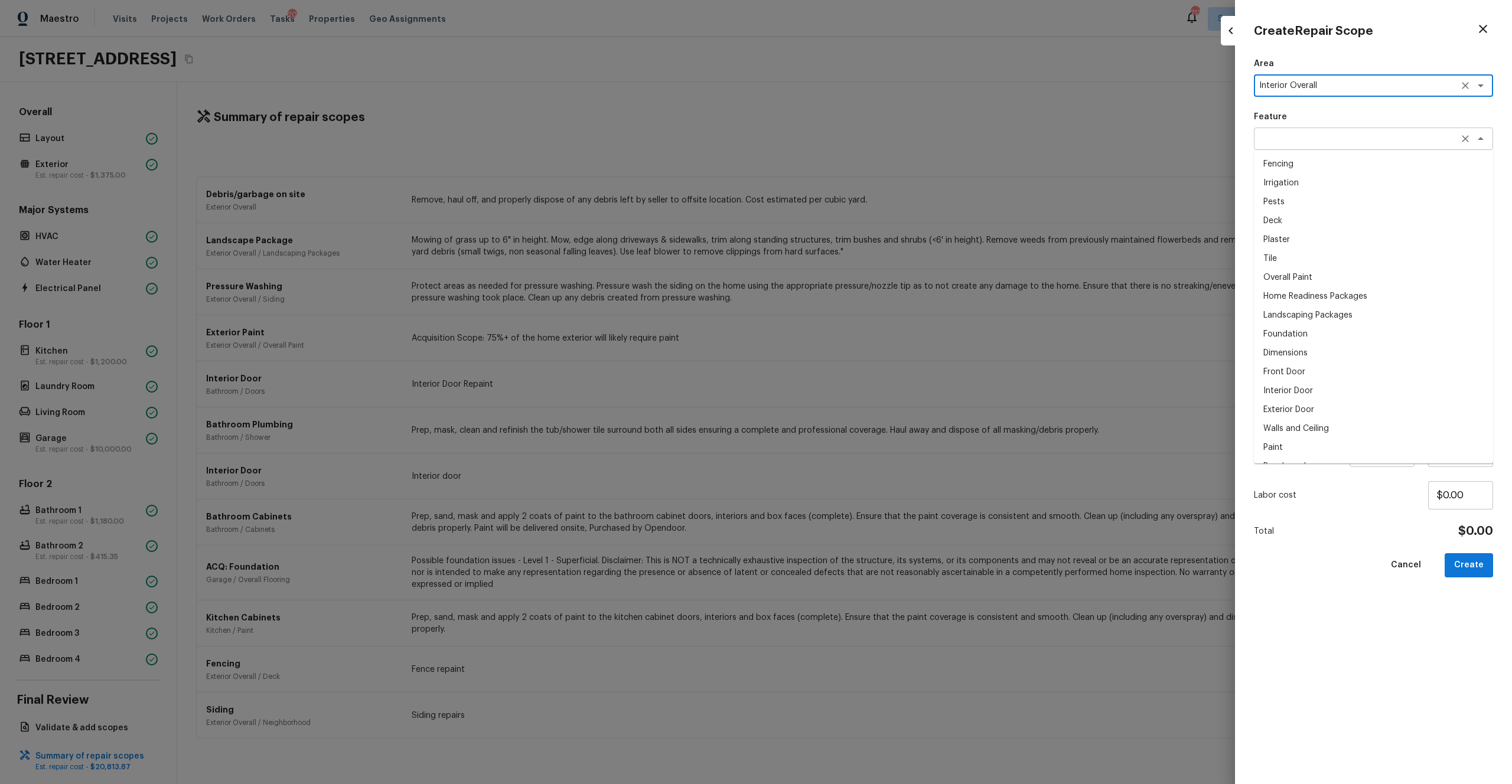
click at [849, 132] on div "x ​" at bounding box center [1372, 139] width 239 height 22
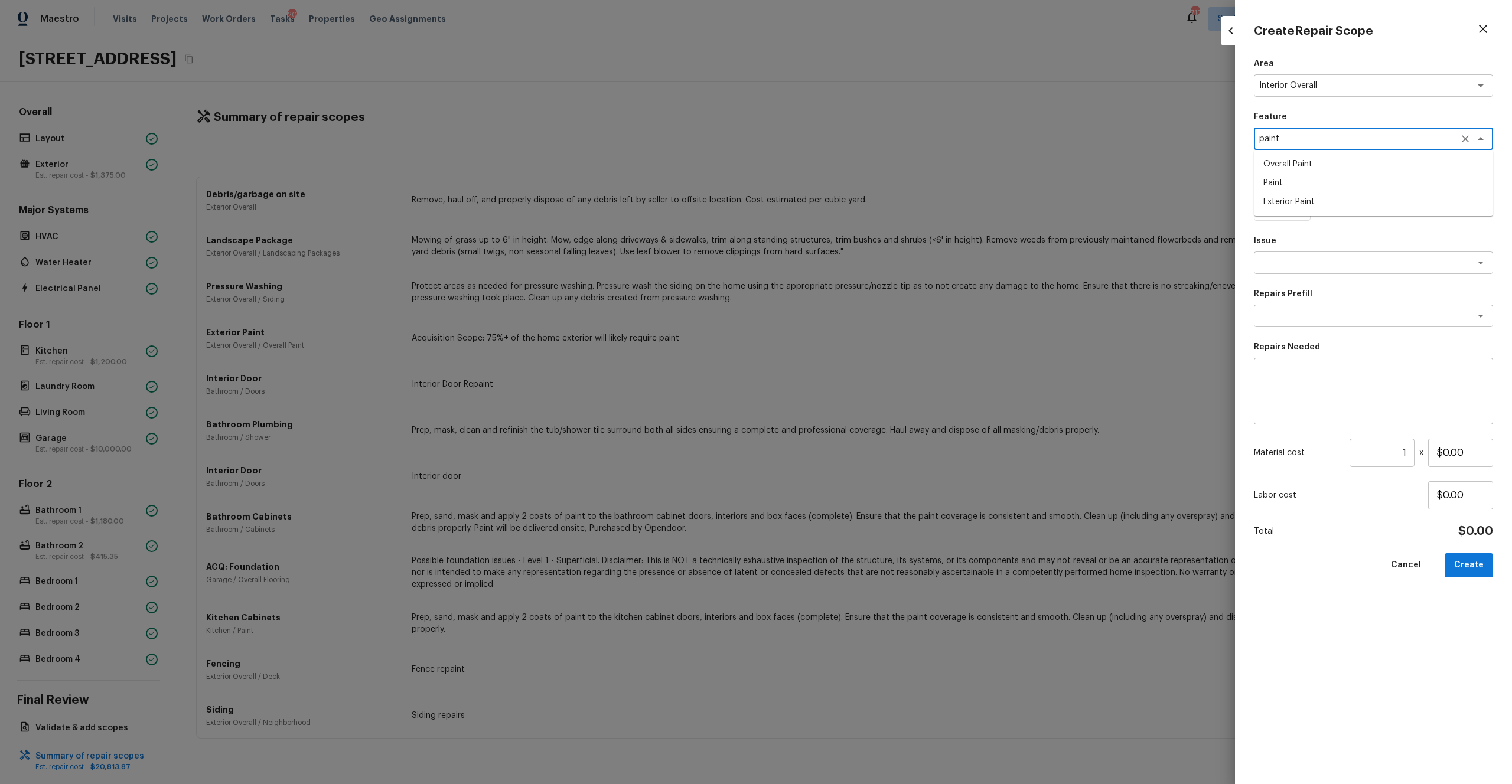
click at [849, 159] on li "Overall Paint" at bounding box center [1372, 164] width 239 height 19
click at [849, 248] on div "Issue x ​" at bounding box center [1372, 254] width 239 height 39
click at [849, 252] on div "x ​" at bounding box center [1372, 263] width 239 height 22
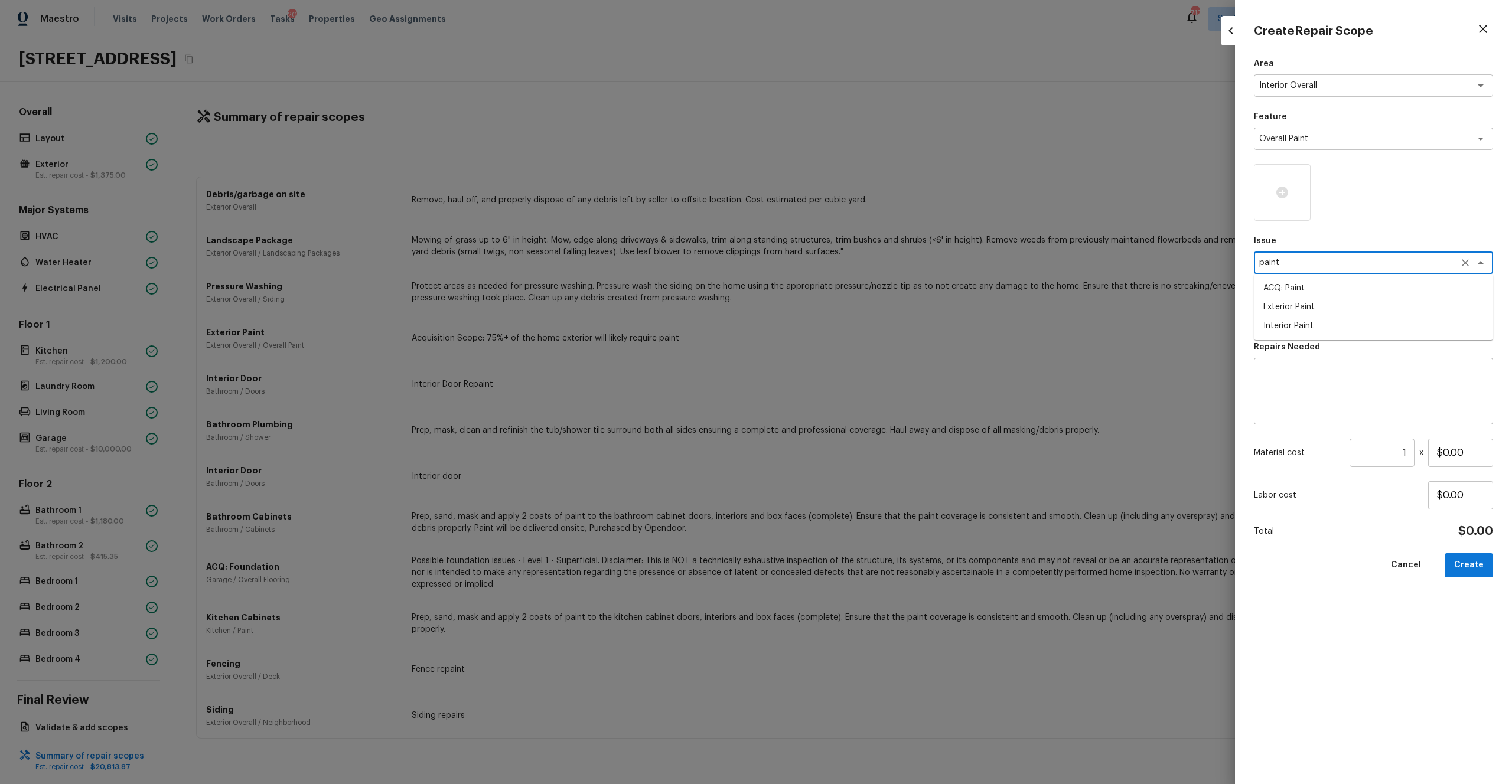
click at [849, 293] on li "ACQ: Paint" at bounding box center [1372, 288] width 239 height 19
click at [849, 155] on div "Area Interior Overall x ​ Feature Overall Paint x ​ Issue ACQ: Paint x ​ Repair…" at bounding box center [1372, 412] width 239 height 707
click at [849, 187] on icon at bounding box center [1282, 193] width 15 height 15
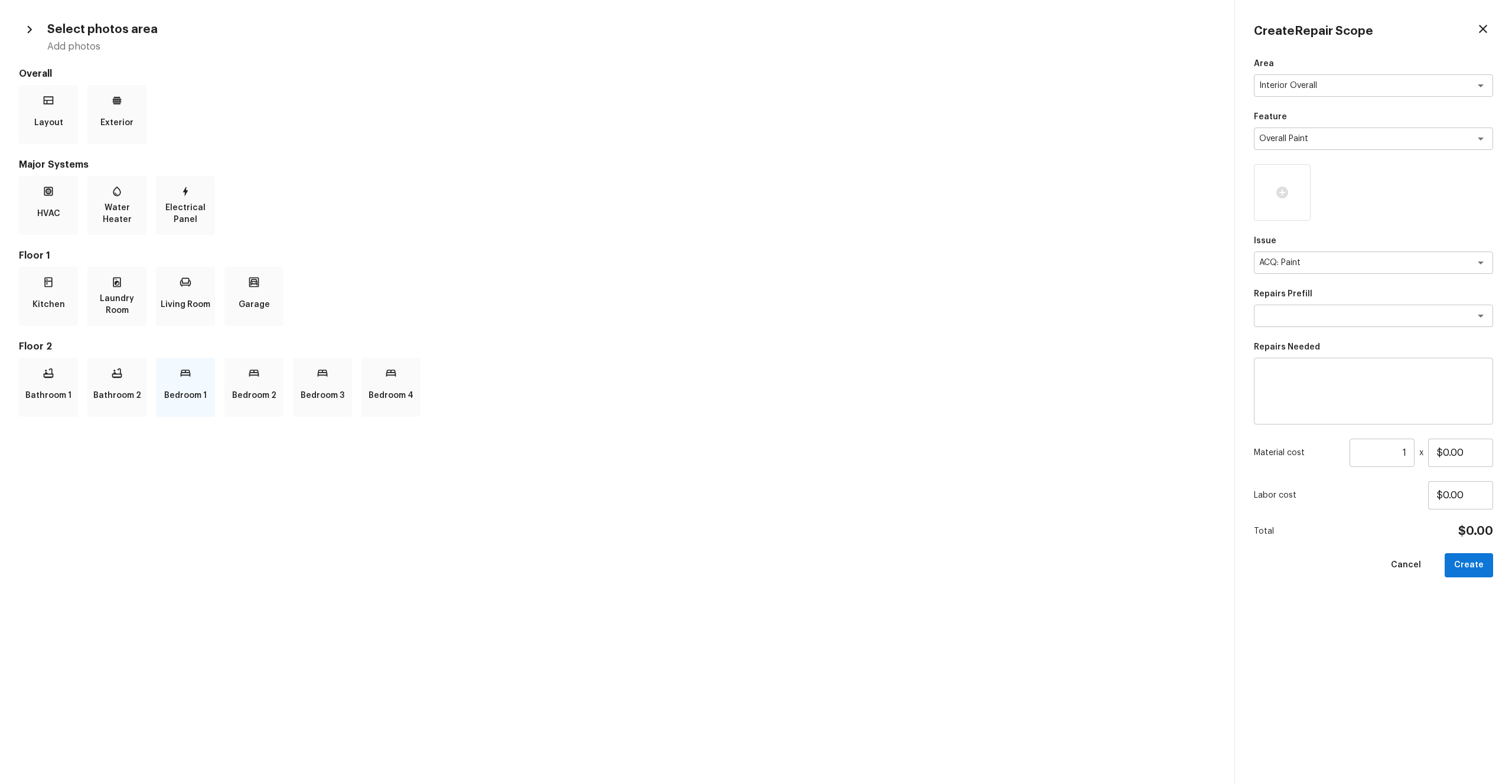
click at [172, 378] on div "Bedroom 1" at bounding box center [185, 387] width 59 height 59
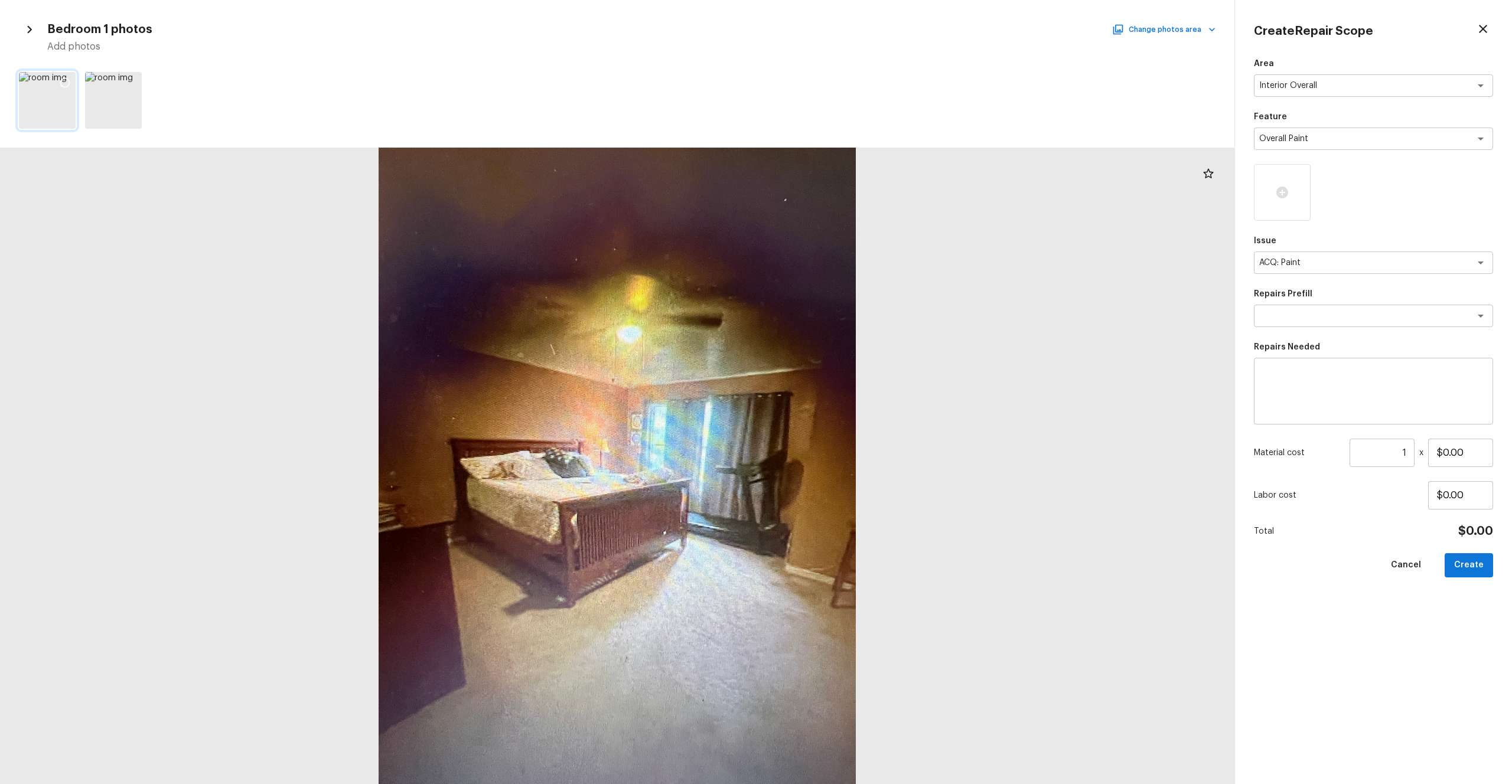
click at [63, 77] on icon at bounding box center [65, 83] width 12 height 12
click at [849, 29] on button "Change photos area" at bounding box center [1164, 30] width 101 height 15
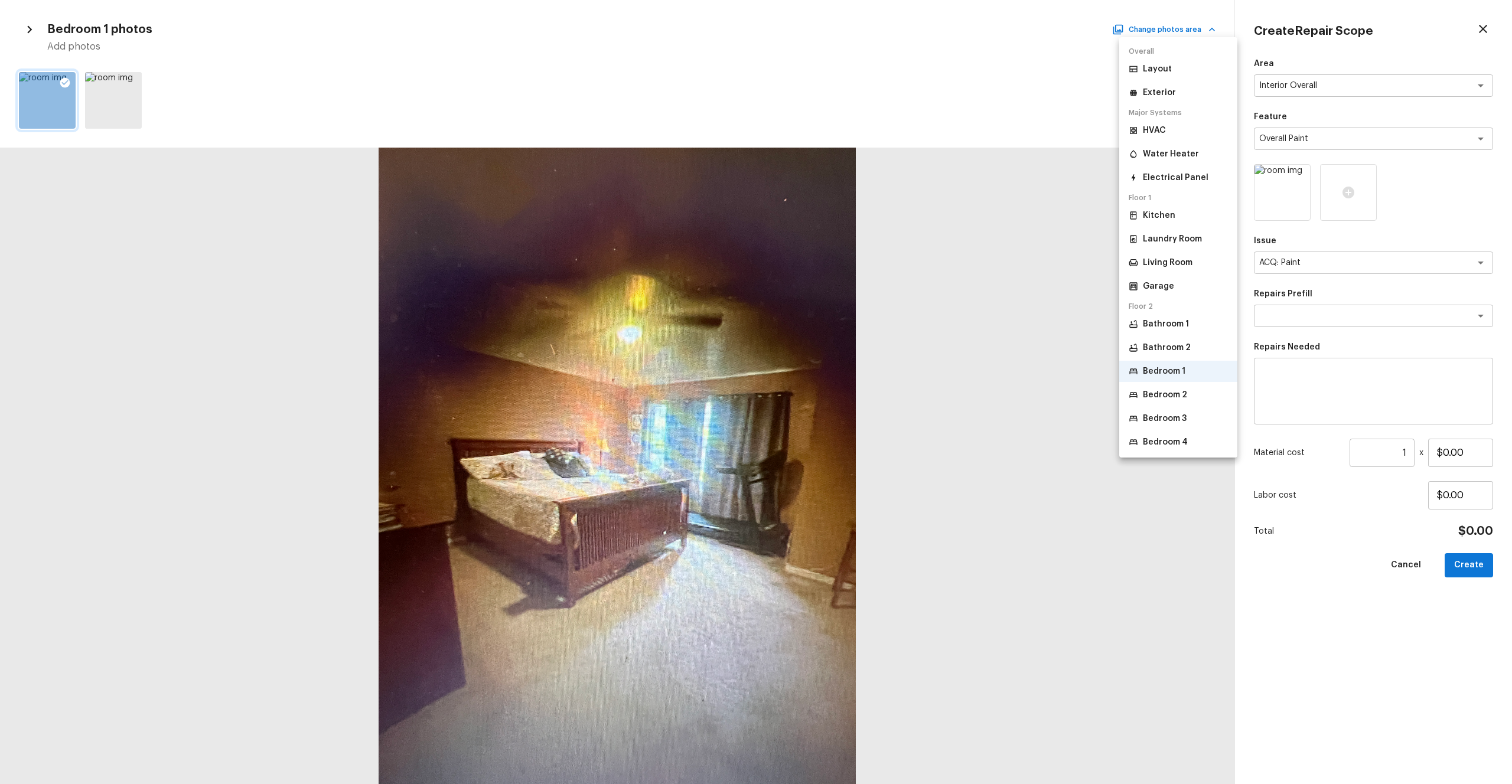
click at [849, 405] on li "Bedroom 2" at bounding box center [1178, 395] width 118 height 21
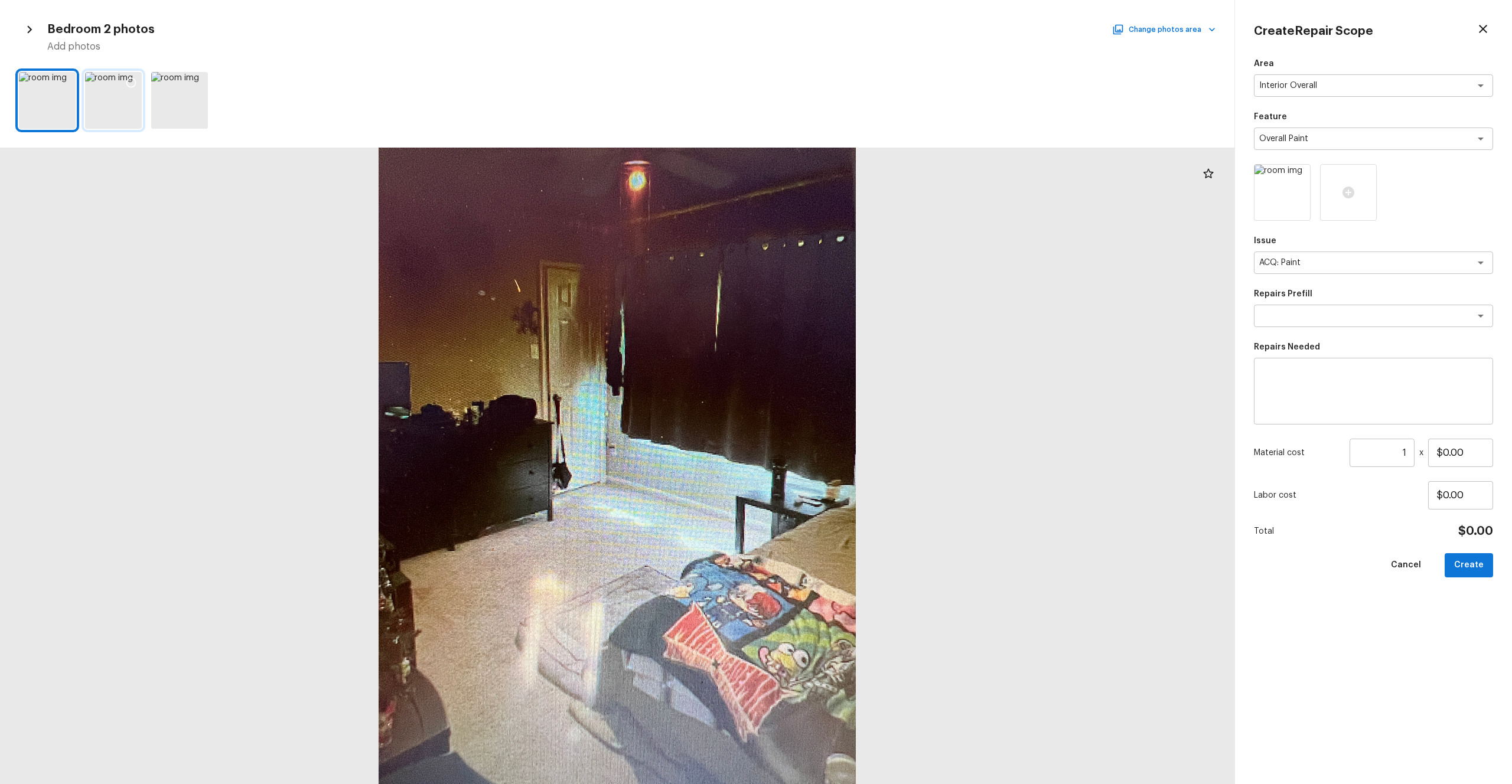
click at [128, 82] on icon at bounding box center [131, 83] width 12 height 12
click at [66, 82] on icon at bounding box center [65, 83] width 12 height 12
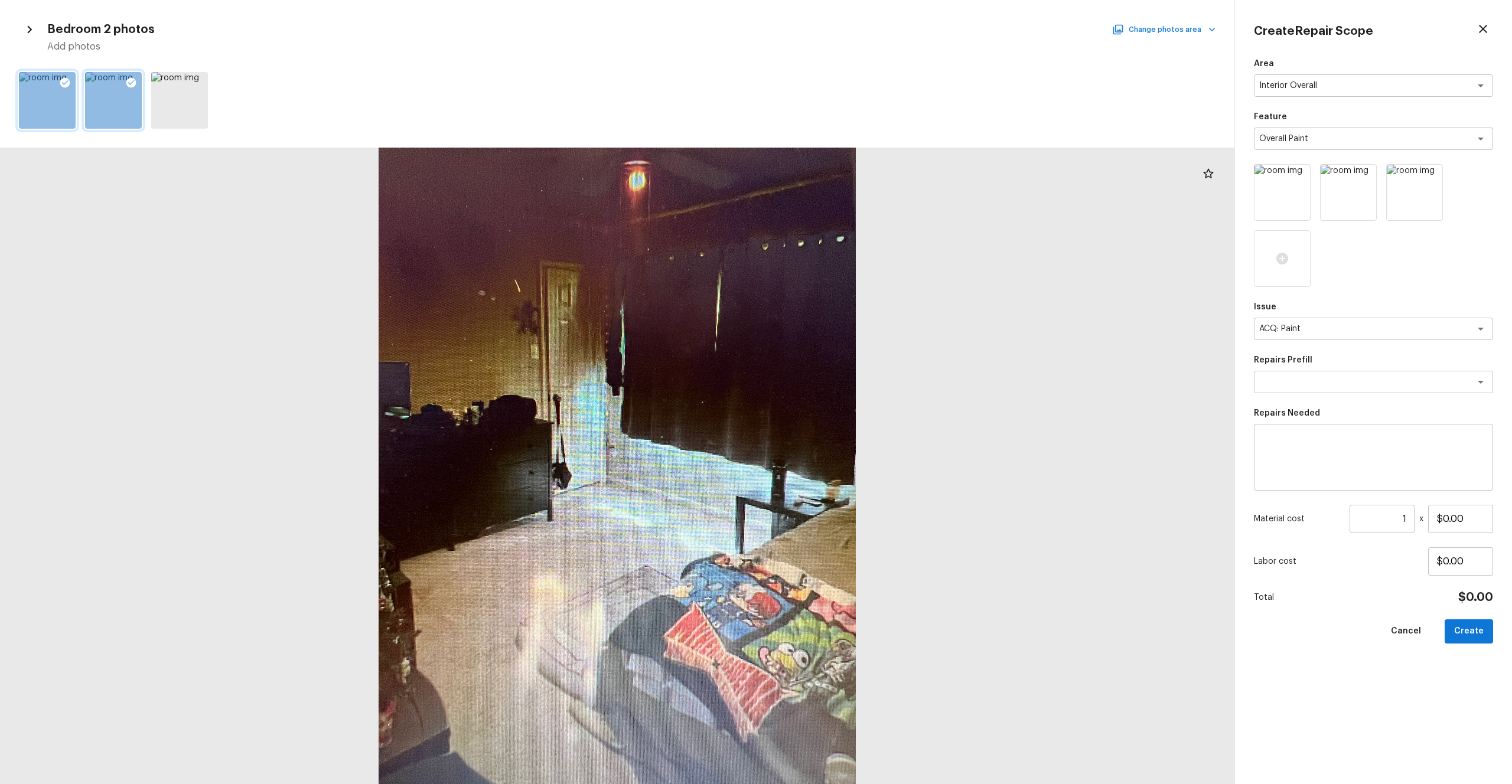
click at [849, 27] on button "Change photos area" at bounding box center [1164, 30] width 101 height 15
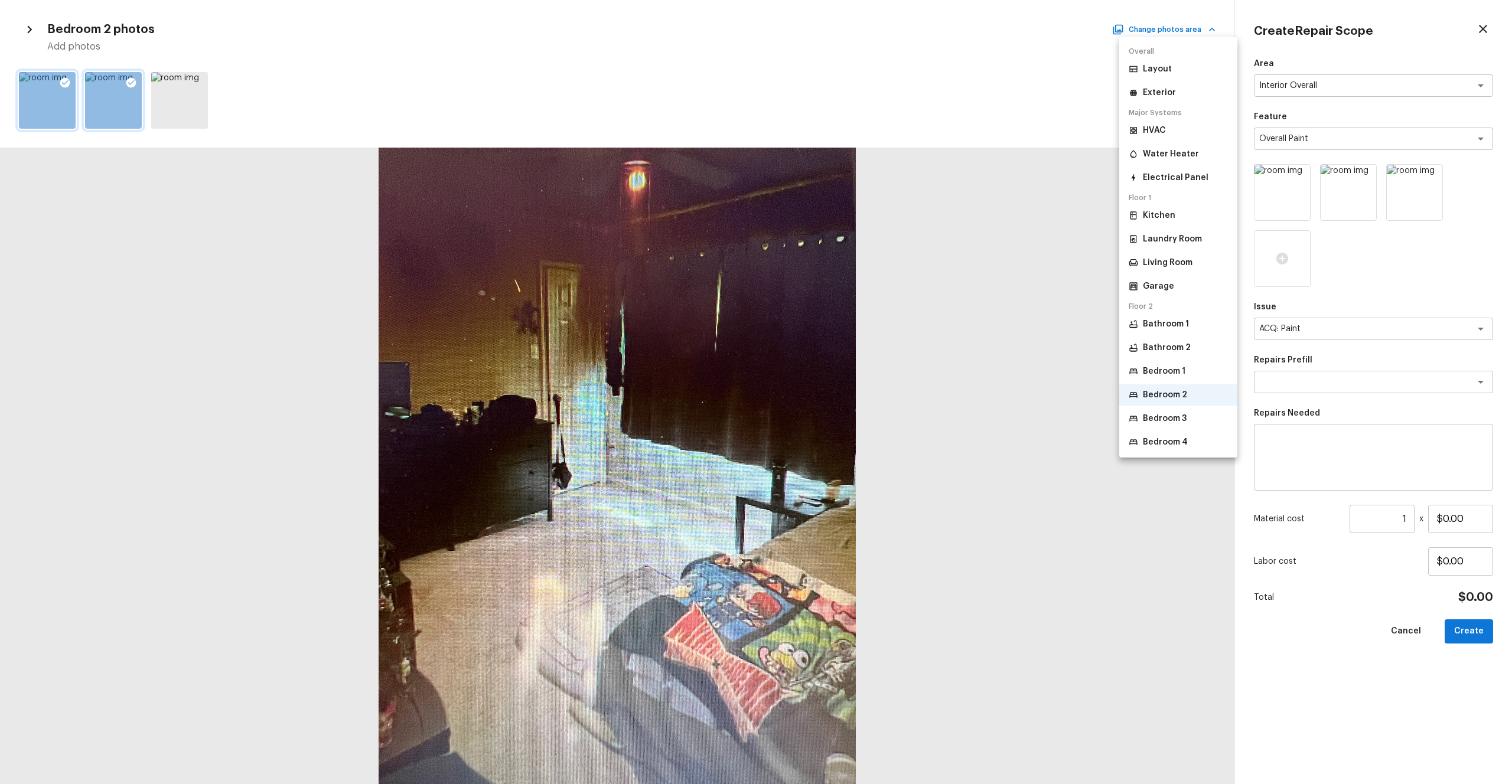
click at [849, 416] on p "Bedroom 3" at bounding box center [1164, 419] width 44 height 12
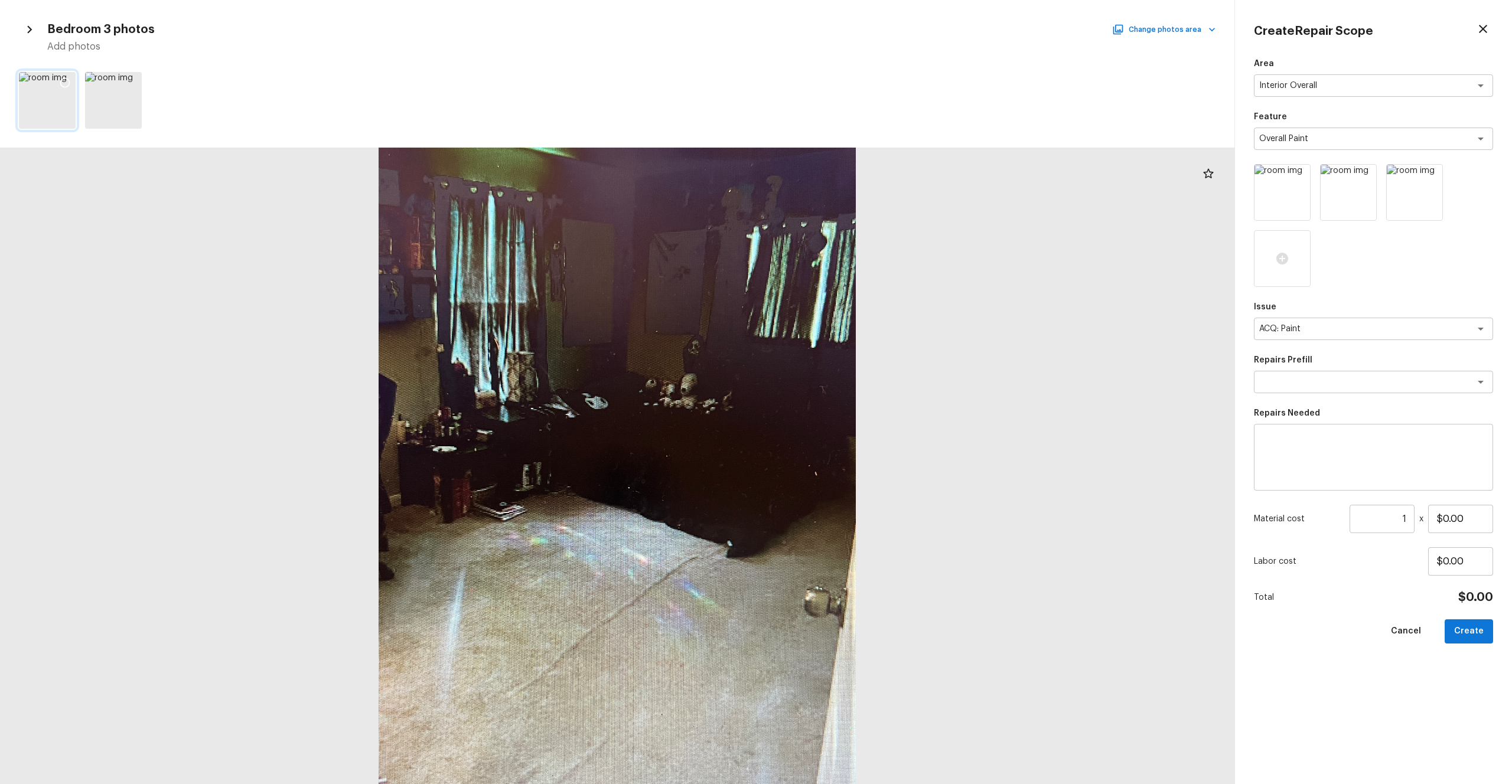
click at [67, 84] on icon at bounding box center [65, 83] width 12 height 12
click at [849, 22] on button "Change photos area" at bounding box center [1164, 30] width 101 height 15
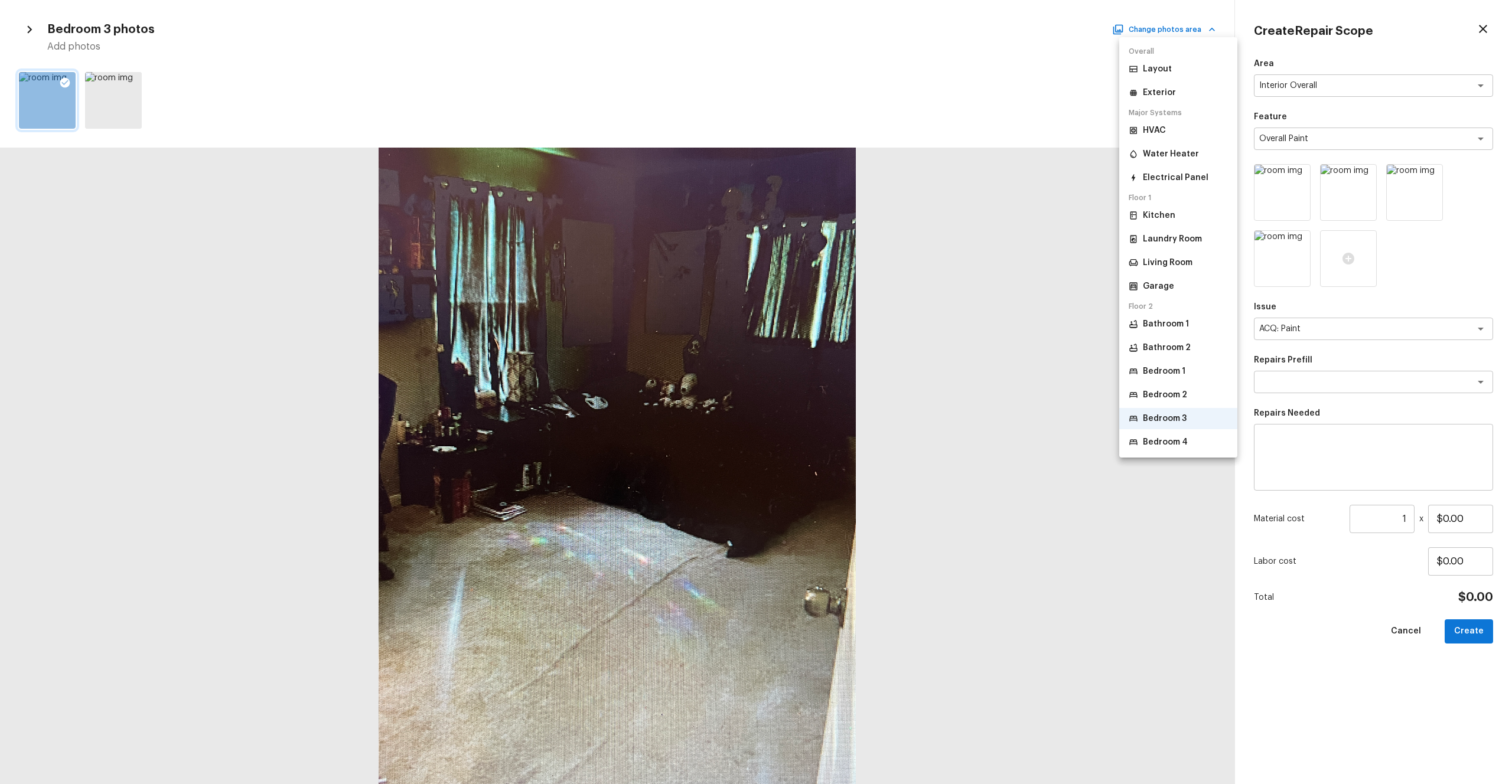
click at [849, 431] on p "Bedroom 4" at bounding box center [1165, 442] width 45 height 12
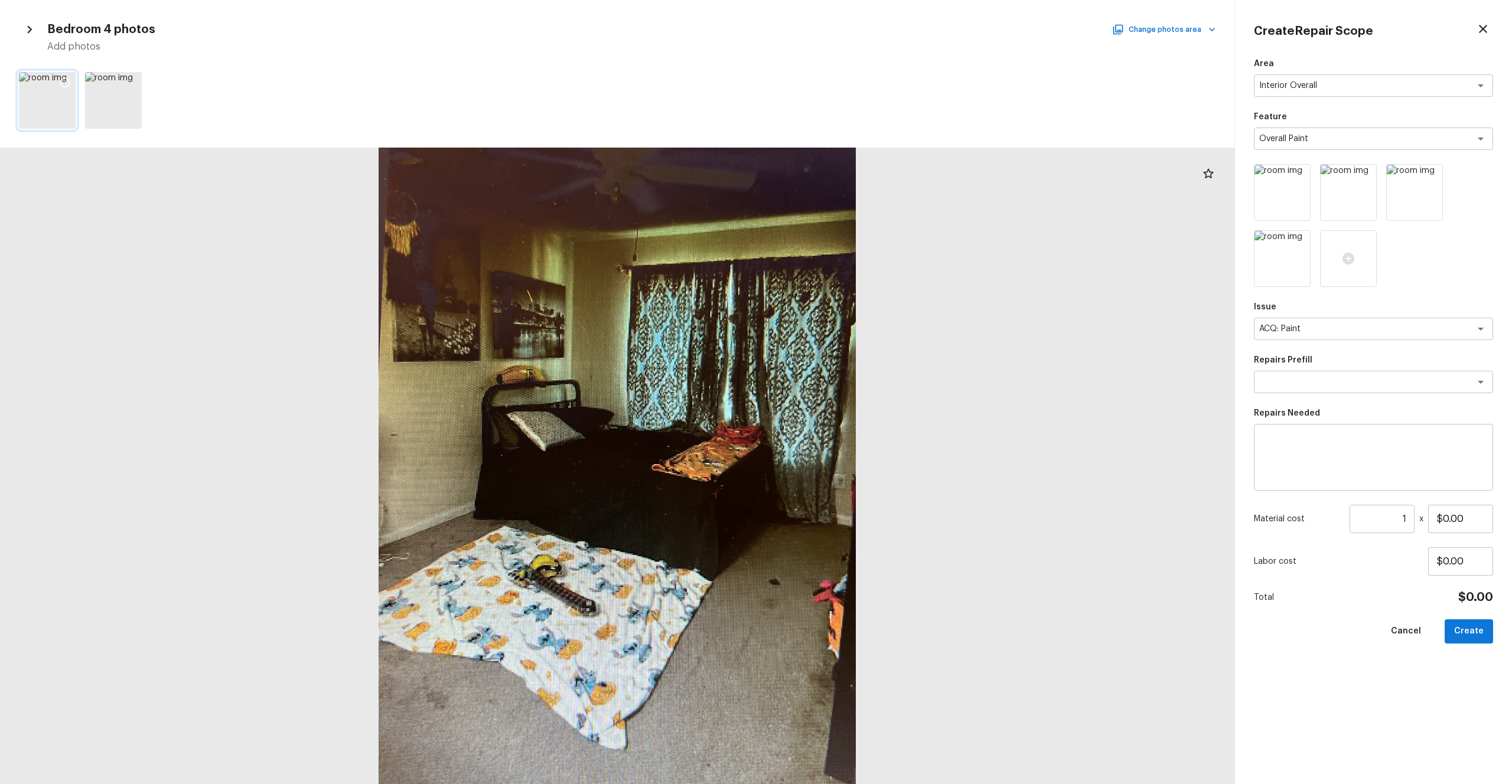
click at [62, 85] on icon at bounding box center [65, 83] width 10 height 10
click at [849, 389] on div "x ​" at bounding box center [1372, 382] width 239 height 22
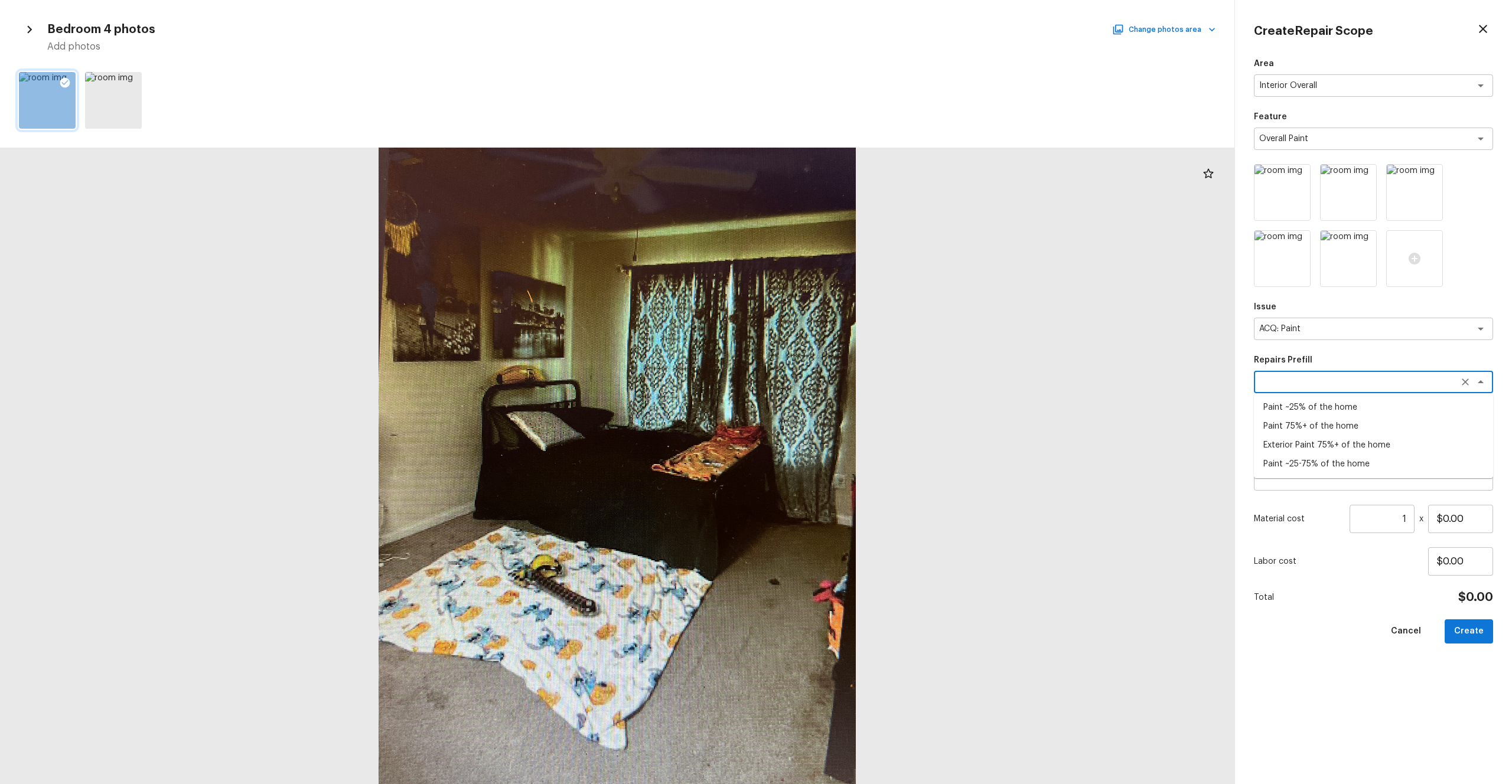
click at [849, 421] on li "Paint 75%+ of the home" at bounding box center [1372, 426] width 239 height 19
click at [849, 431] on input "1" at bounding box center [1382, 519] width 65 height 28
click at [849, 431] on div "Area Interior Overall x ​ Feature Overall Paint x ​ Issue ACQ: Paint x ​ Repair…" at bounding box center [1372, 412] width 239 height 707
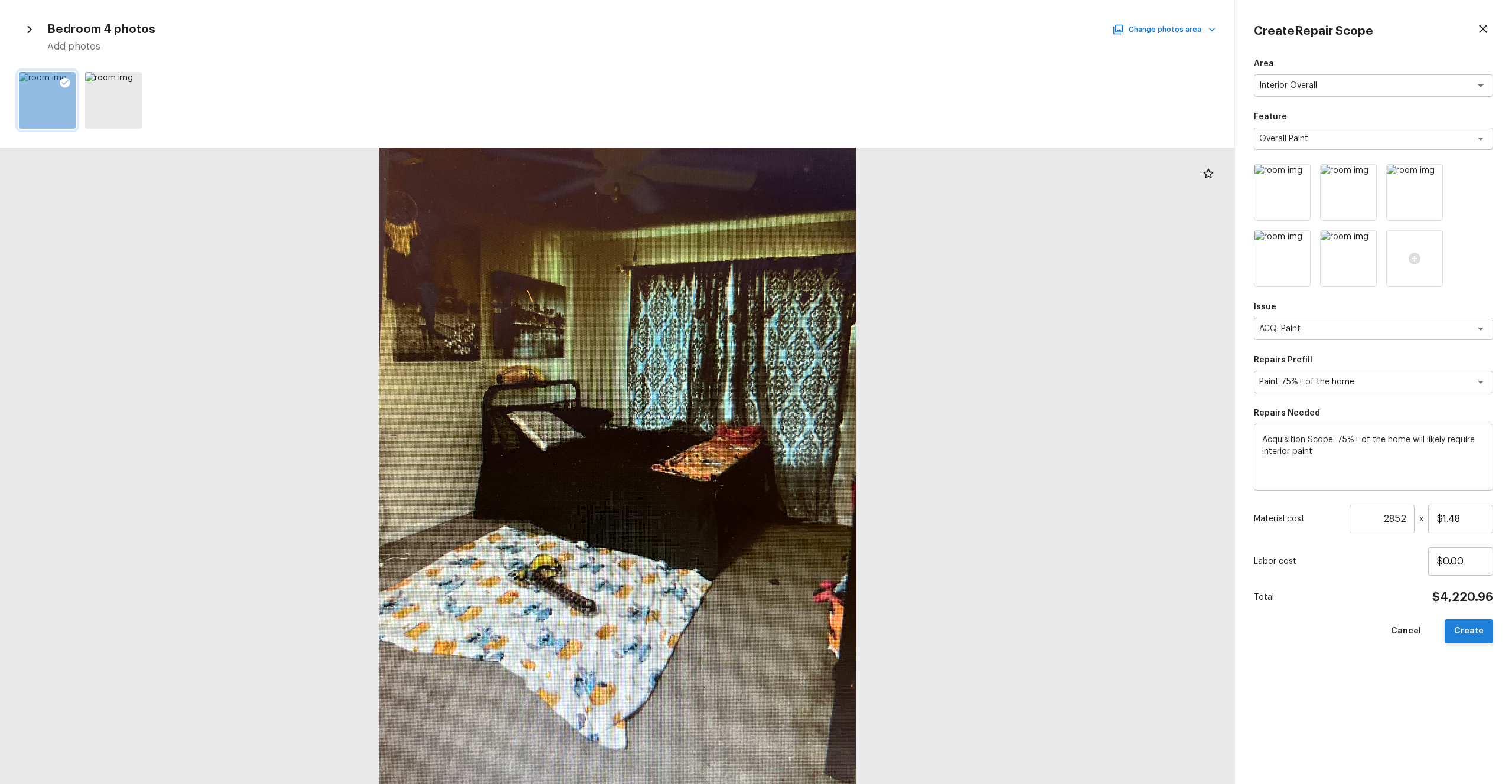
click at [849, 431] on button "Create" at bounding box center [1468, 631] width 49 height 24
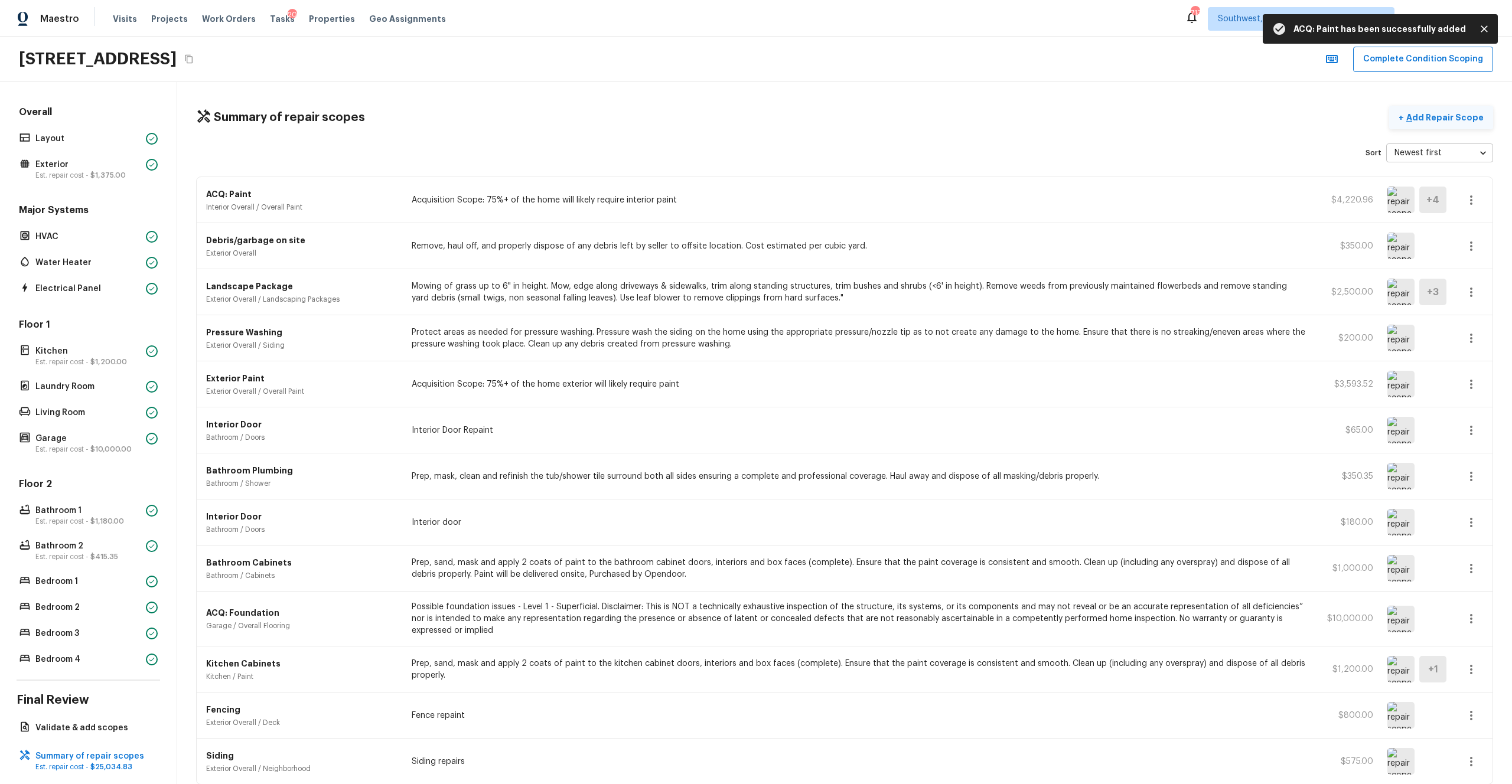
click at [849, 118] on p "Add Repair Scope" at bounding box center [1443, 117] width 80 height 12
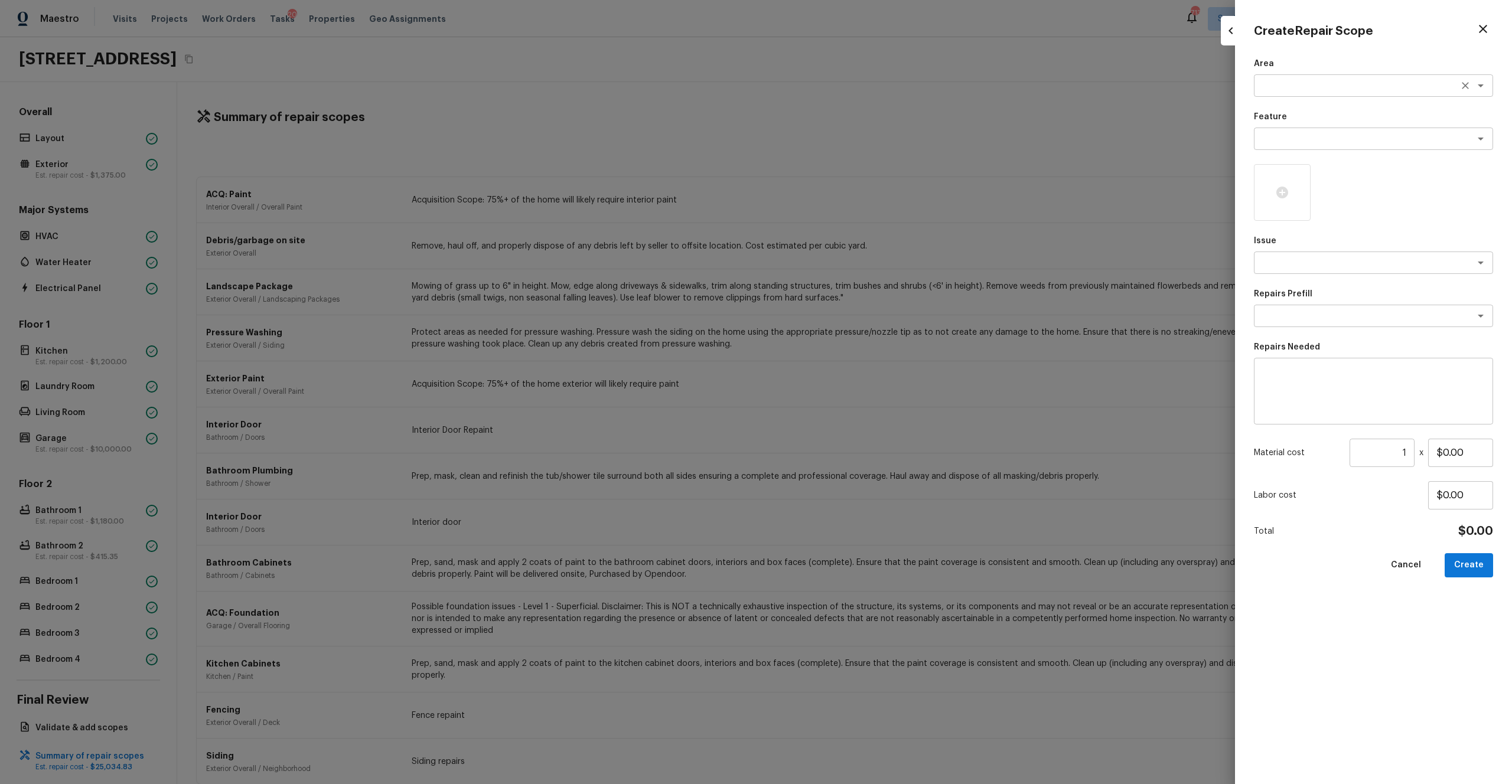
click at [849, 89] on textarea at bounding box center [1356, 86] width 195 height 12
click at [849, 113] on li "Interior Overall" at bounding box center [1372, 111] width 239 height 19
click at [849, 142] on textarea at bounding box center [1356, 139] width 195 height 12
click at [849, 237] on li "Overall Flooring" at bounding box center [1372, 240] width 239 height 19
click at [849, 237] on p "Issue" at bounding box center [1372, 241] width 239 height 12
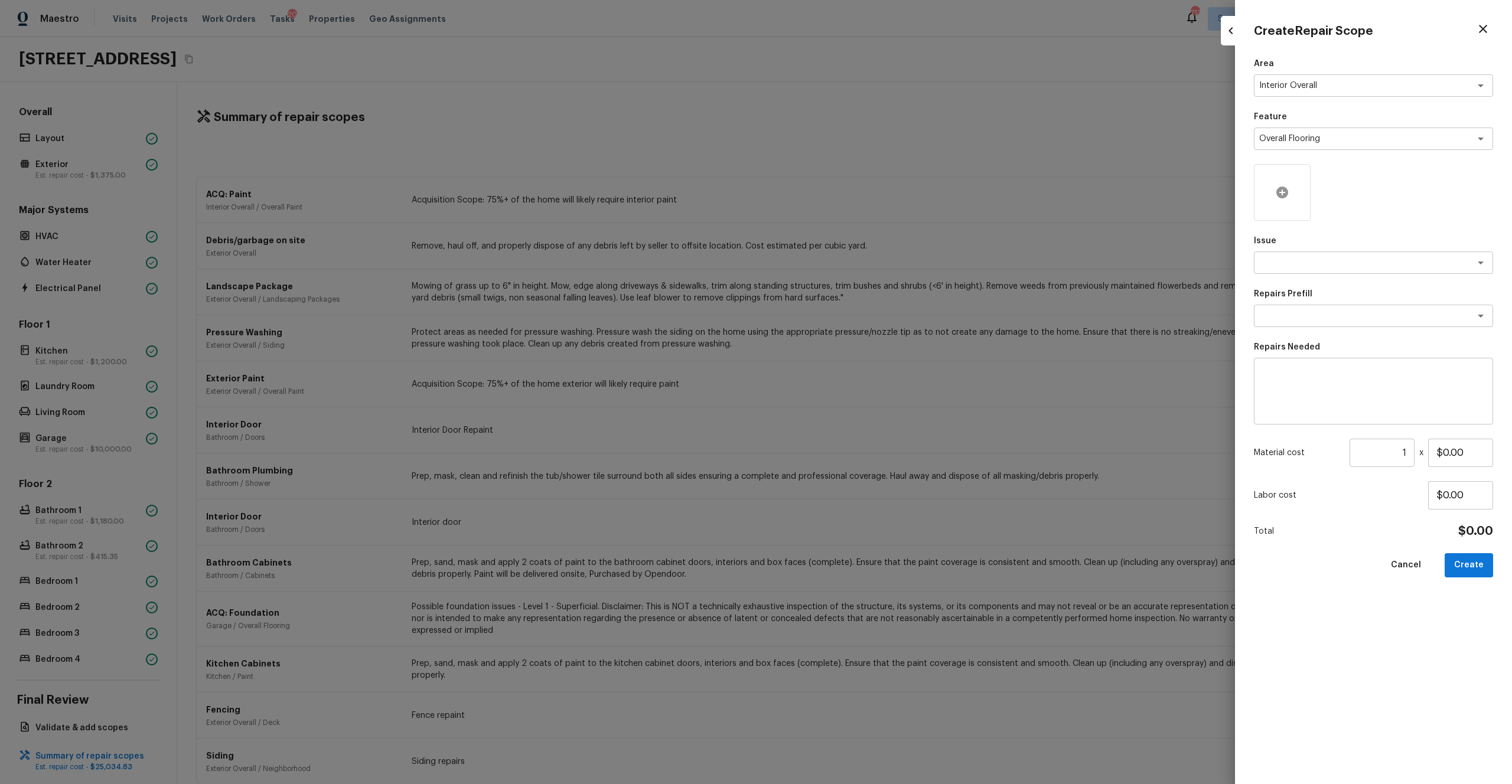
click at [849, 187] on icon at bounding box center [1282, 193] width 15 height 15
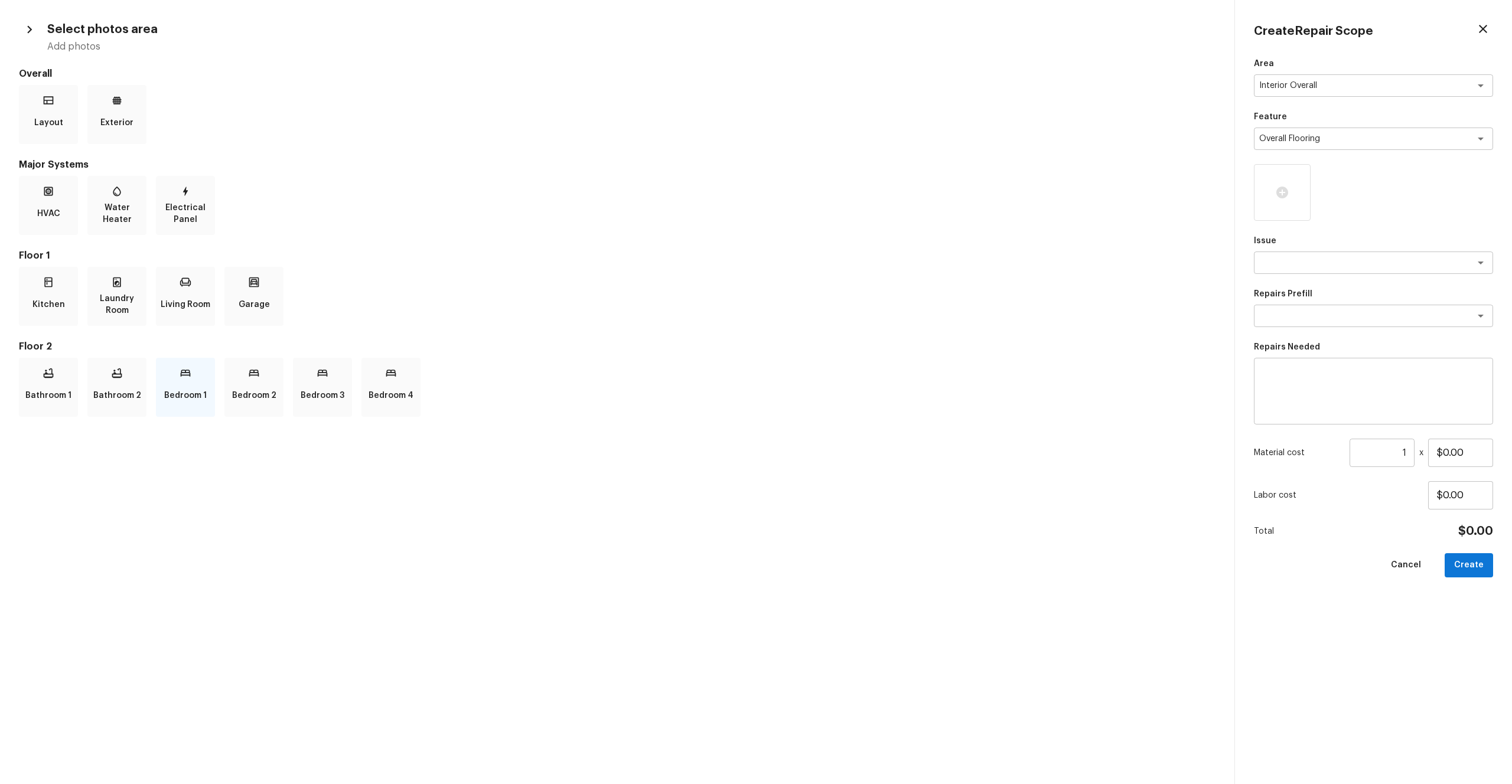
click at [197, 394] on p "Bedroom 1" at bounding box center [186, 395] width 43 height 24
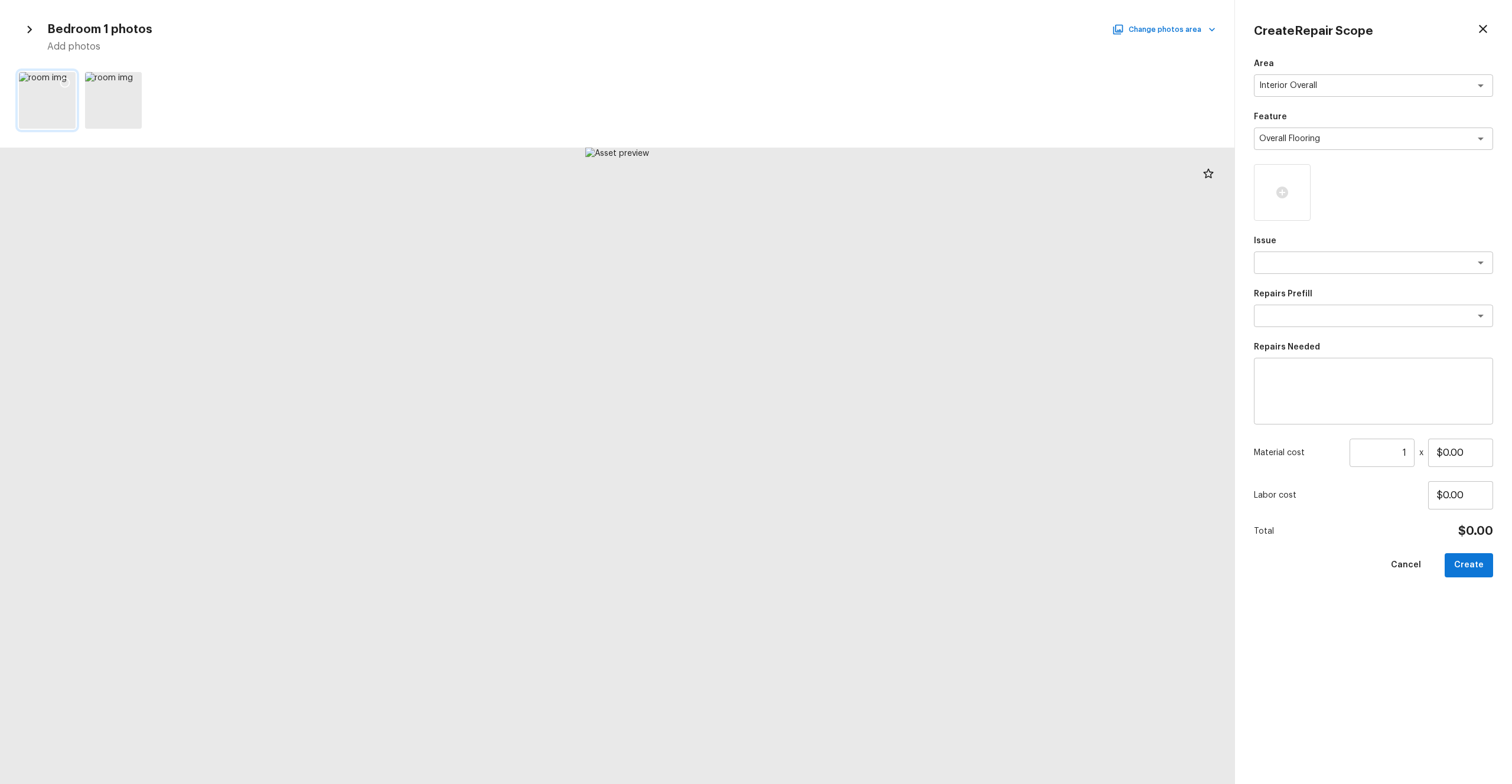
click at [63, 85] on icon at bounding box center [65, 83] width 12 height 12
click at [849, 31] on button "Change photos area" at bounding box center [1164, 30] width 101 height 15
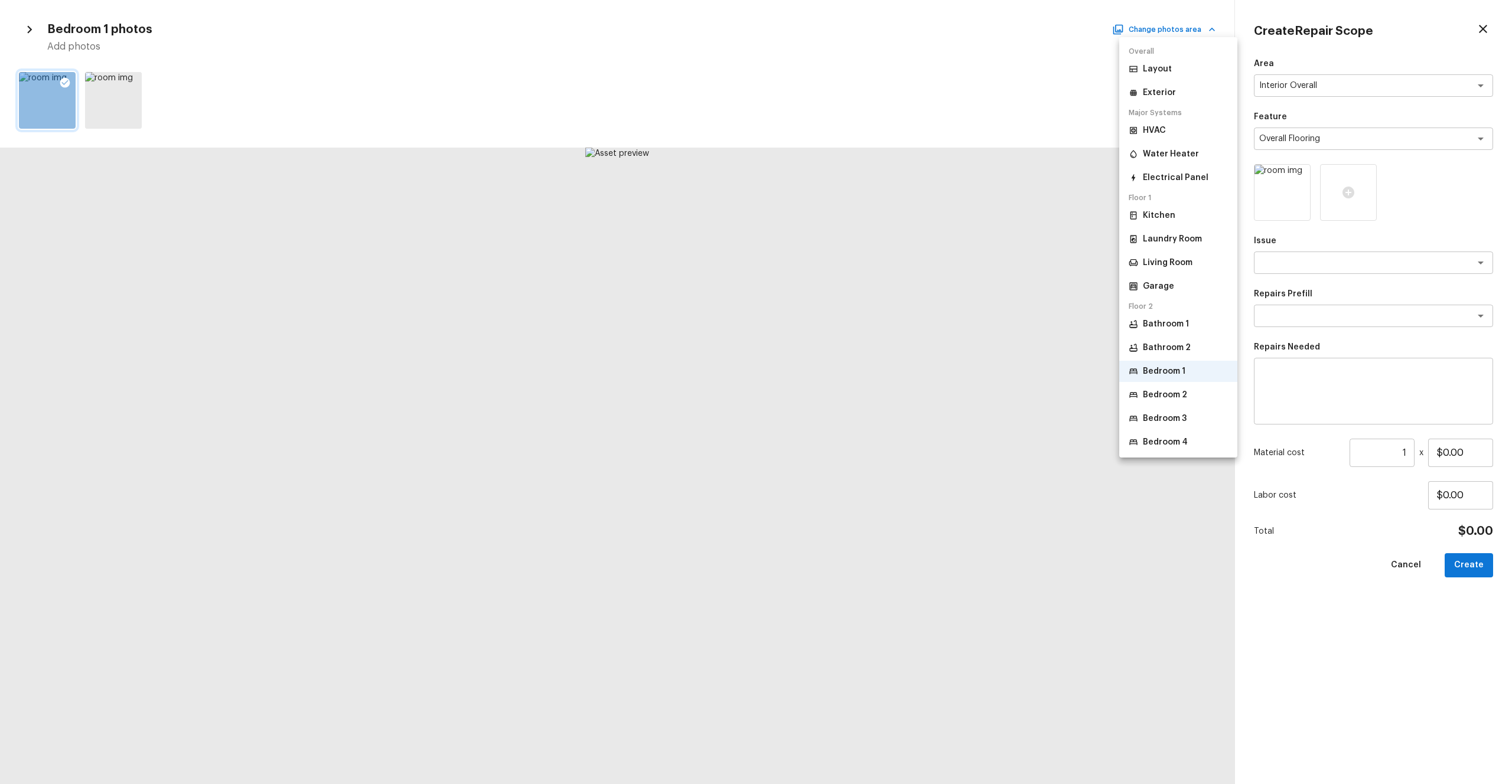
click at [849, 389] on p "Bedroom 2" at bounding box center [1165, 395] width 45 height 12
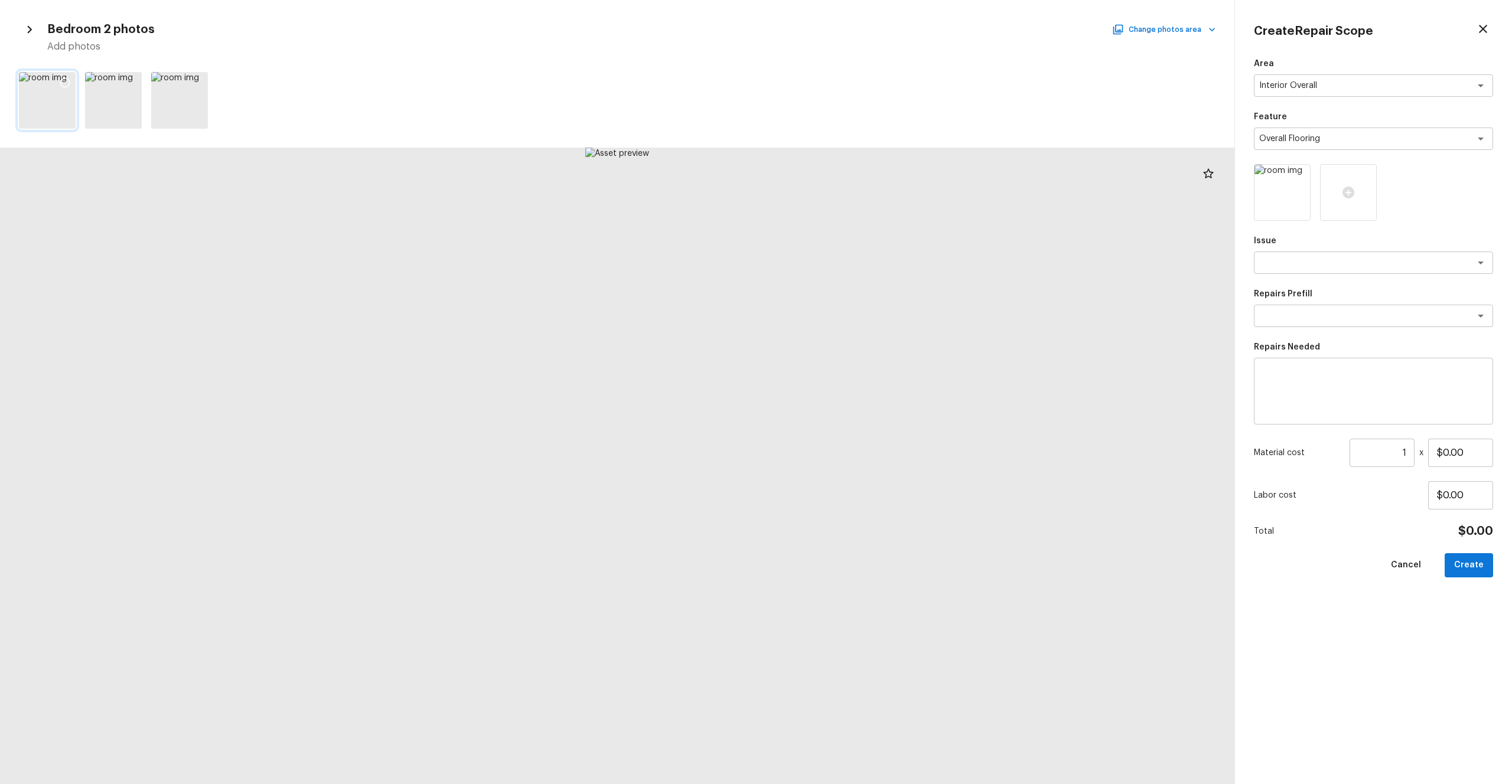
click at [63, 80] on icon at bounding box center [65, 83] width 12 height 12
click at [849, 33] on button "Change photos area" at bounding box center [1164, 30] width 101 height 15
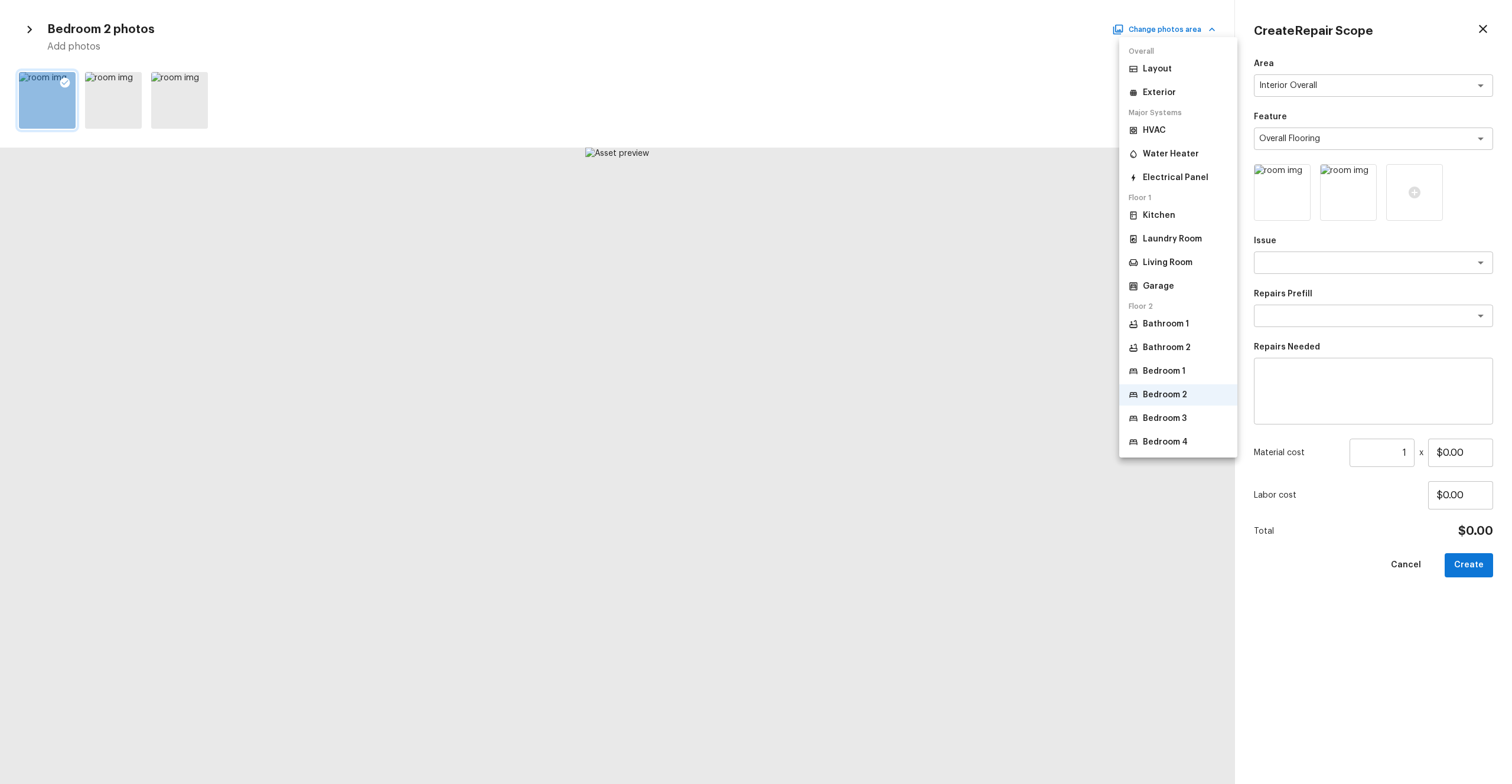
click at [849, 424] on p "Bedroom 3" at bounding box center [1164, 419] width 44 height 12
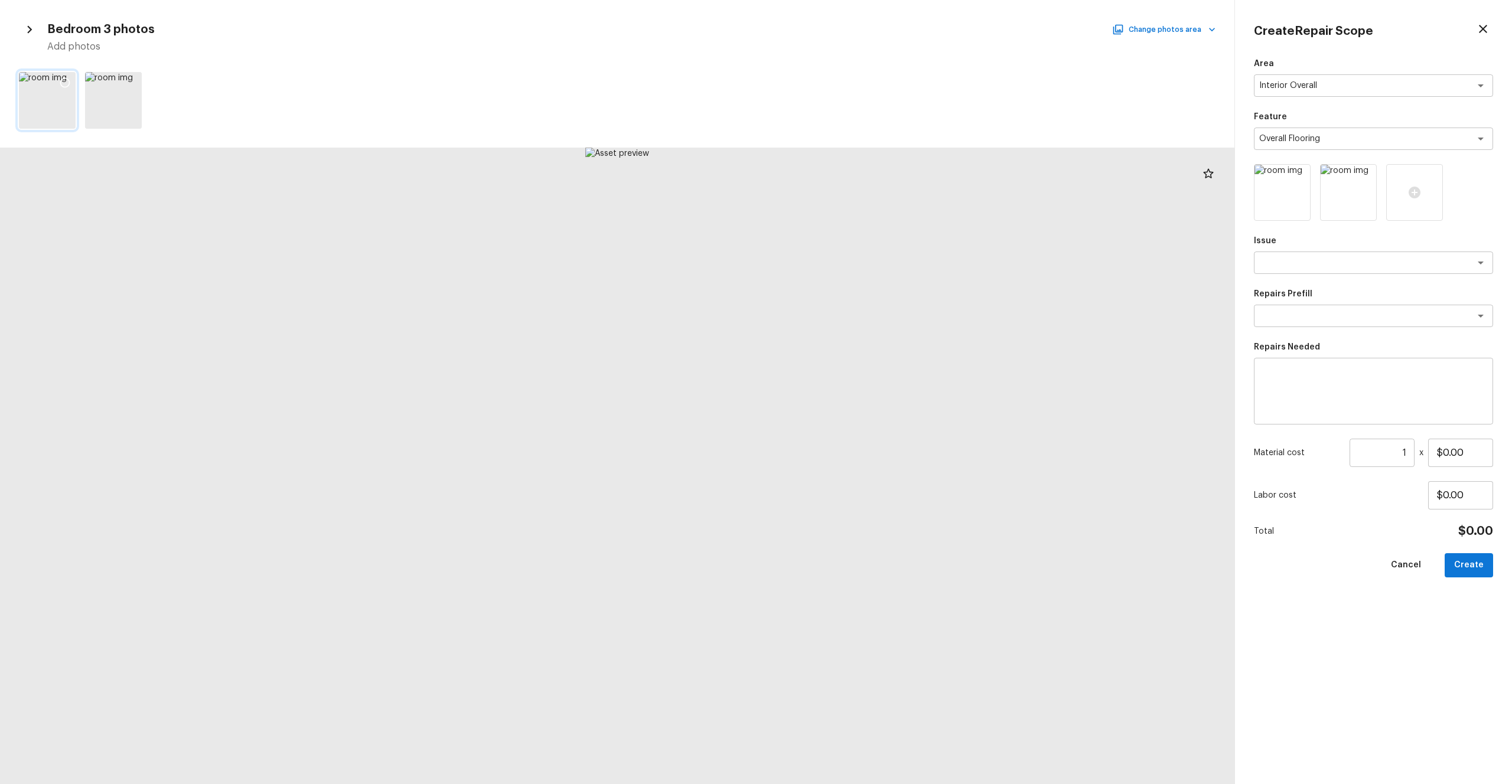
click at [65, 79] on icon at bounding box center [65, 83] width 12 height 12
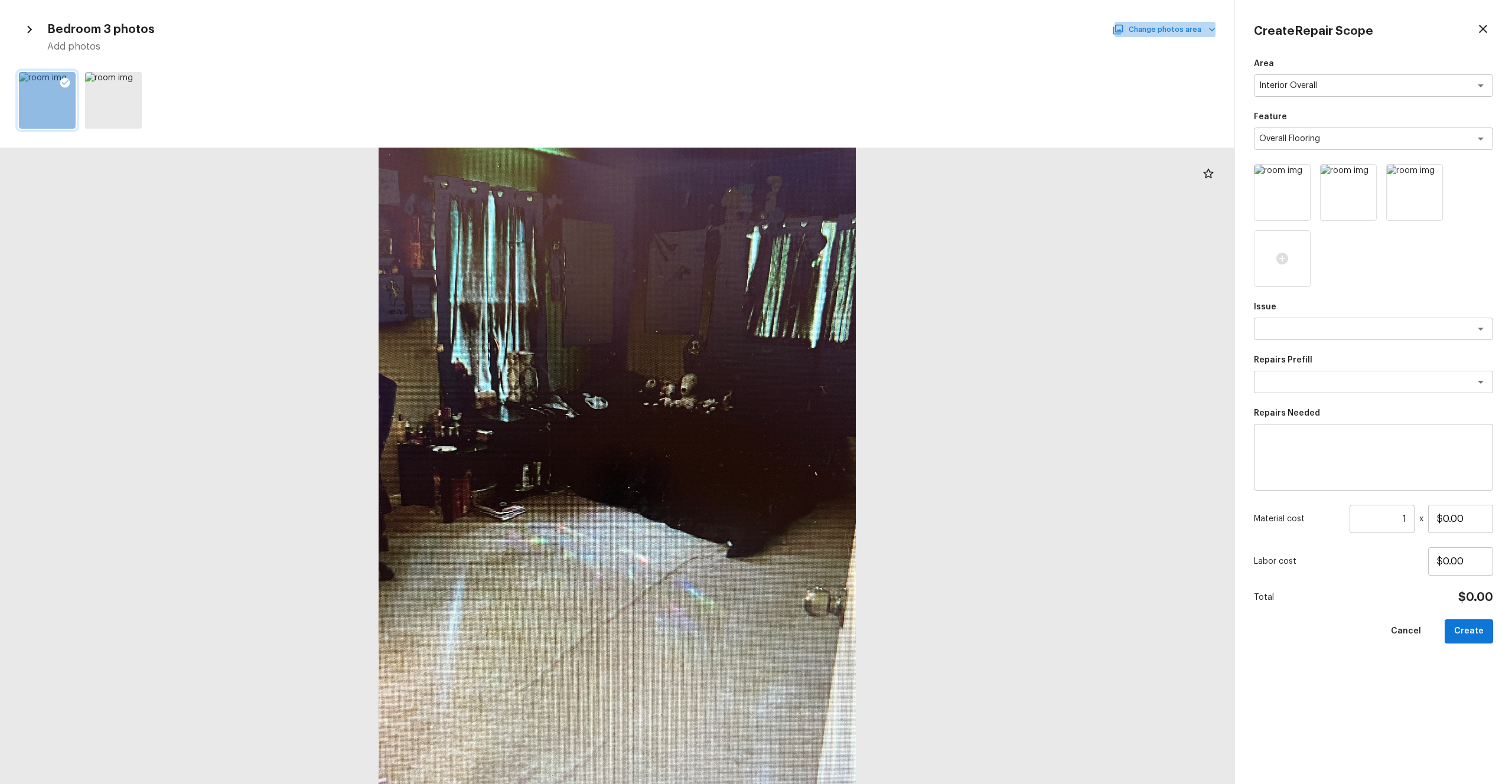
click at [849, 37] on button "Change photos area" at bounding box center [1164, 30] width 101 height 15
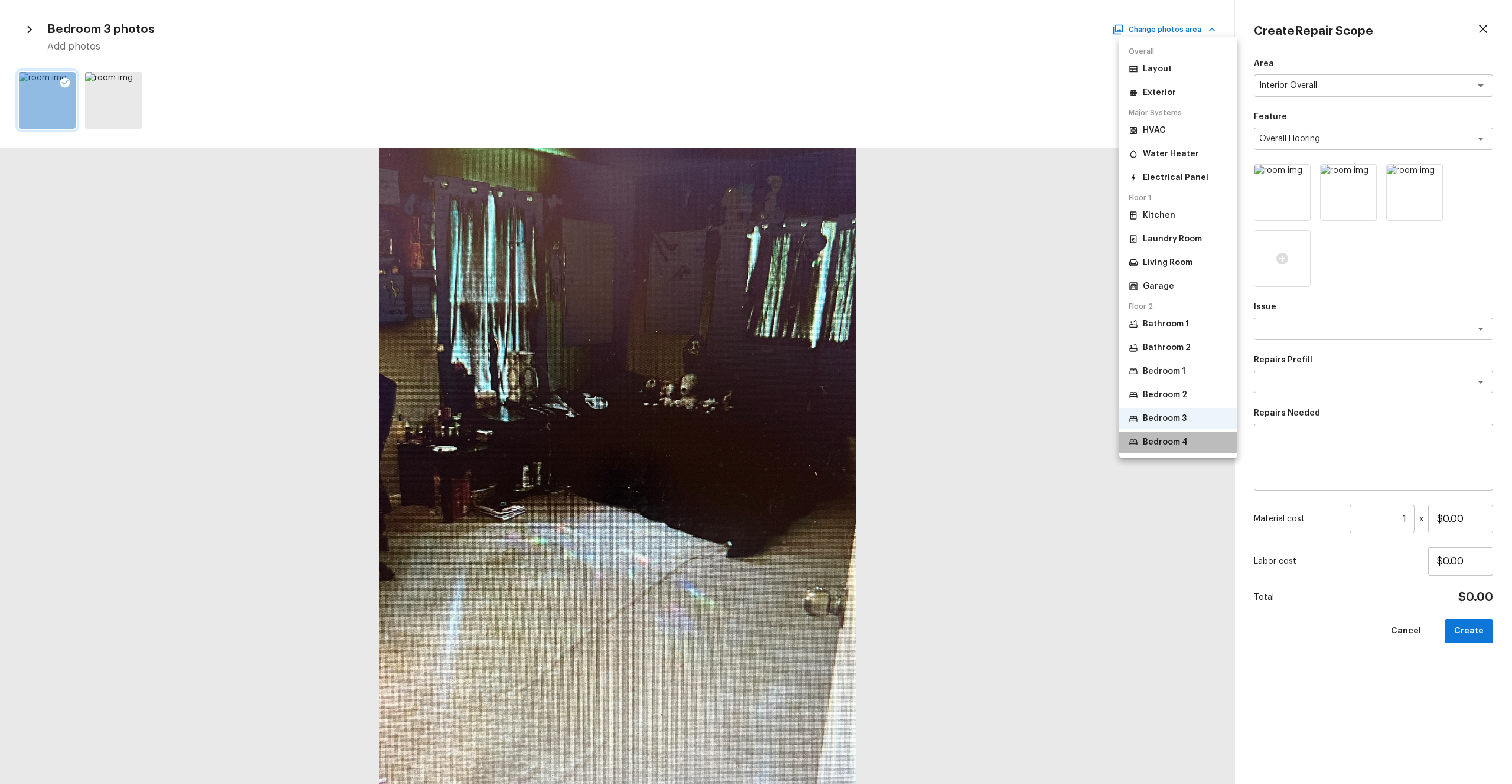
click at [849, 431] on p "Bedroom 4" at bounding box center [1165, 442] width 45 height 12
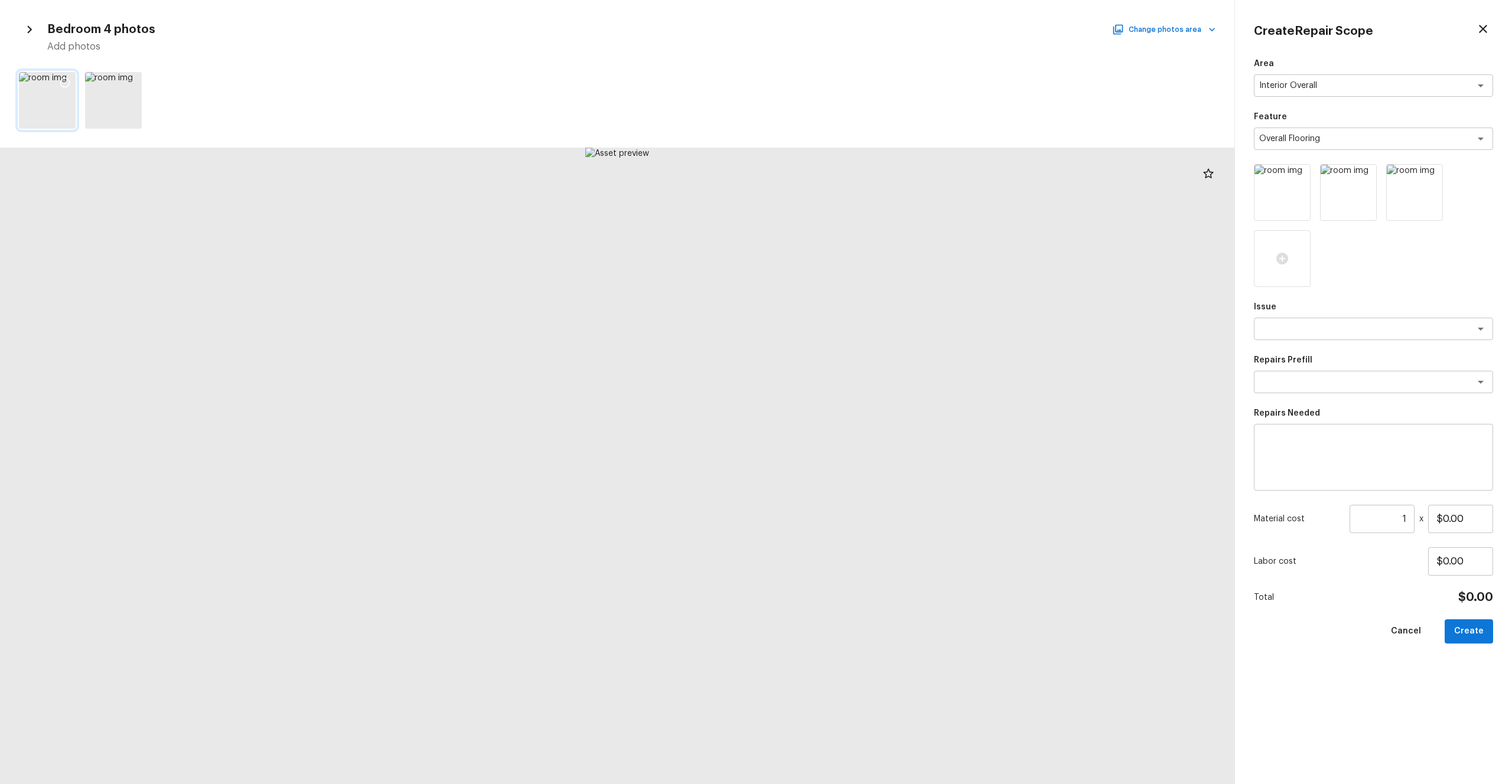
click at [63, 82] on icon at bounding box center [65, 83] width 12 height 12
click at [128, 83] on icon at bounding box center [131, 83] width 12 height 12
click at [849, 328] on textarea at bounding box center [1356, 329] width 195 height 12
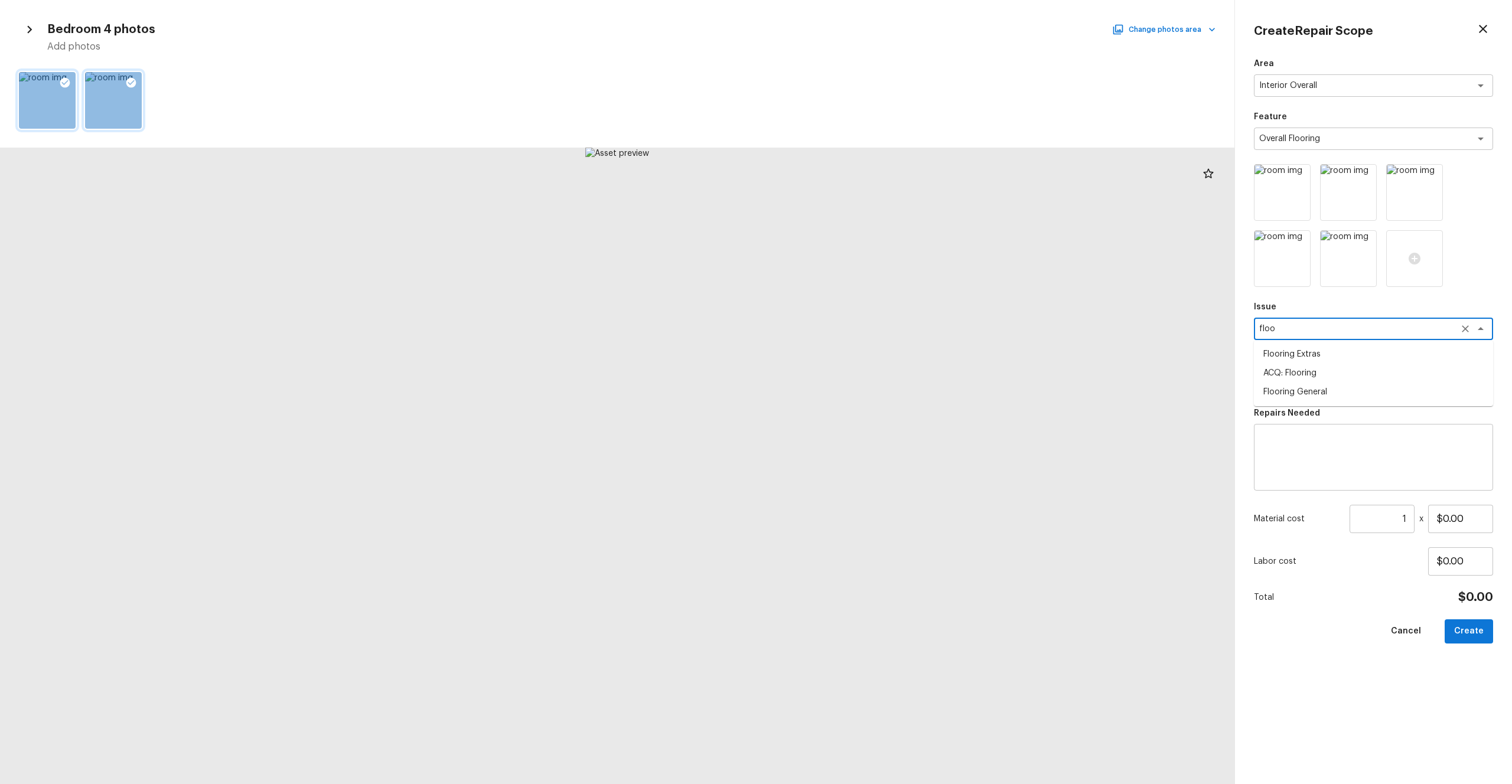
click at [849, 368] on li "ACQ: Flooring" at bounding box center [1372, 373] width 239 height 19
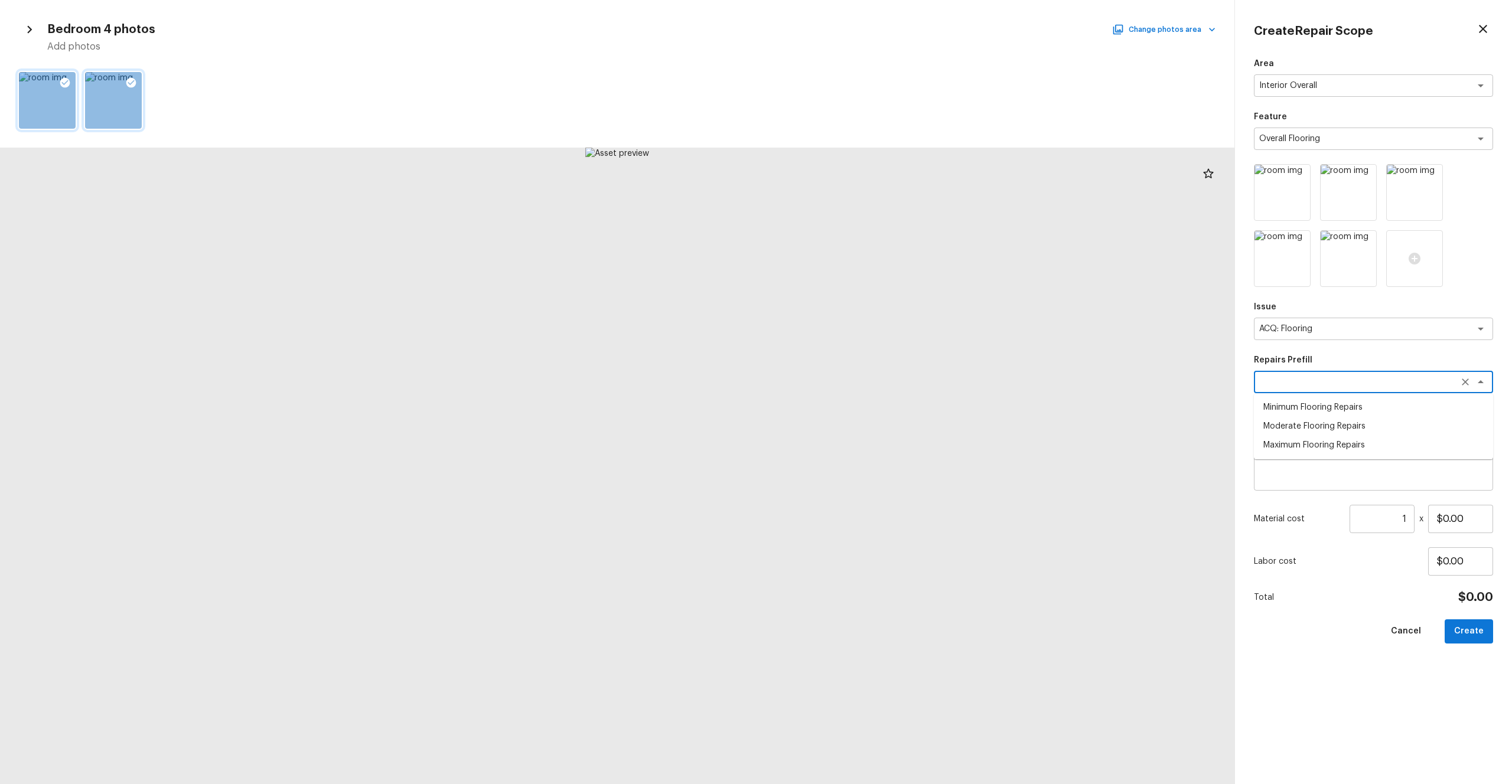
click at [849, 385] on textarea at bounding box center [1356, 382] width 195 height 12
click at [849, 431] on li "Maximum Flooring Repairs" at bounding box center [1372, 445] width 239 height 19
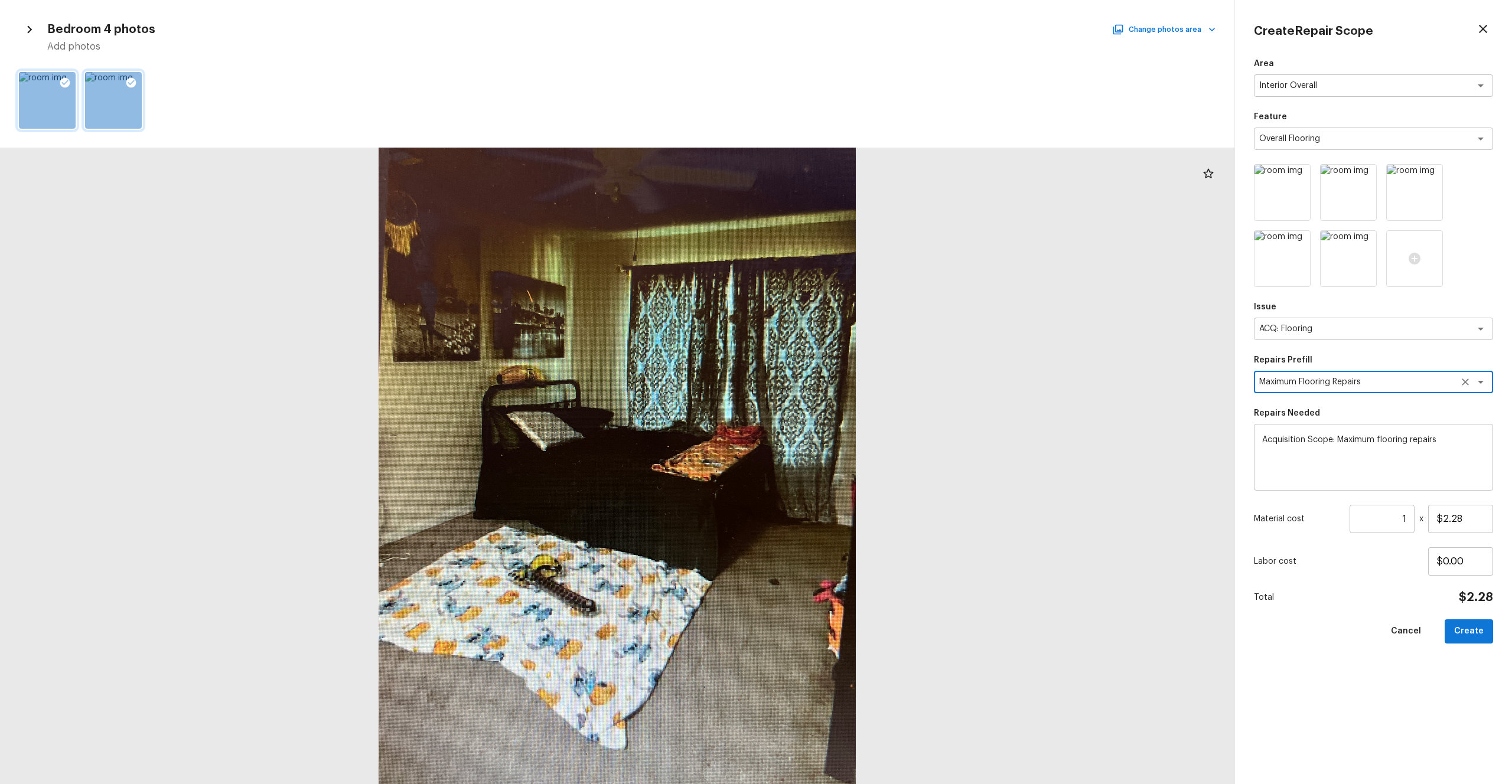
click at [849, 431] on input "1" at bounding box center [1382, 519] width 65 height 28
click at [849, 431] on div "Area Interior Overall x ​ Feature Overall Flooring x ​ Issue ACQ: Flooring x ​ …" at bounding box center [1372, 412] width 239 height 707
click at [849, 431] on button "Create" at bounding box center [1468, 631] width 49 height 24
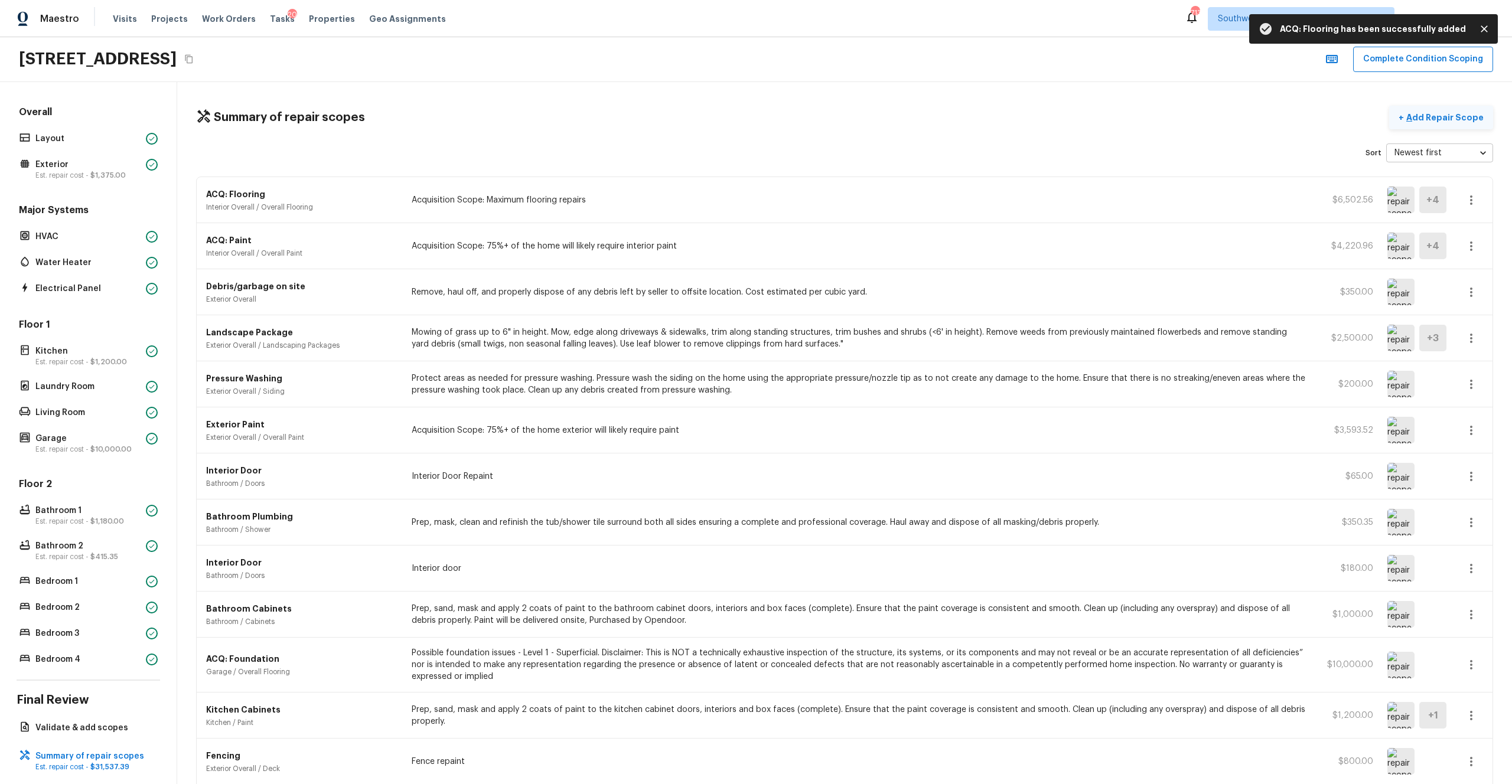
click at [849, 121] on p "Add Repair Scope" at bounding box center [1443, 117] width 80 height 12
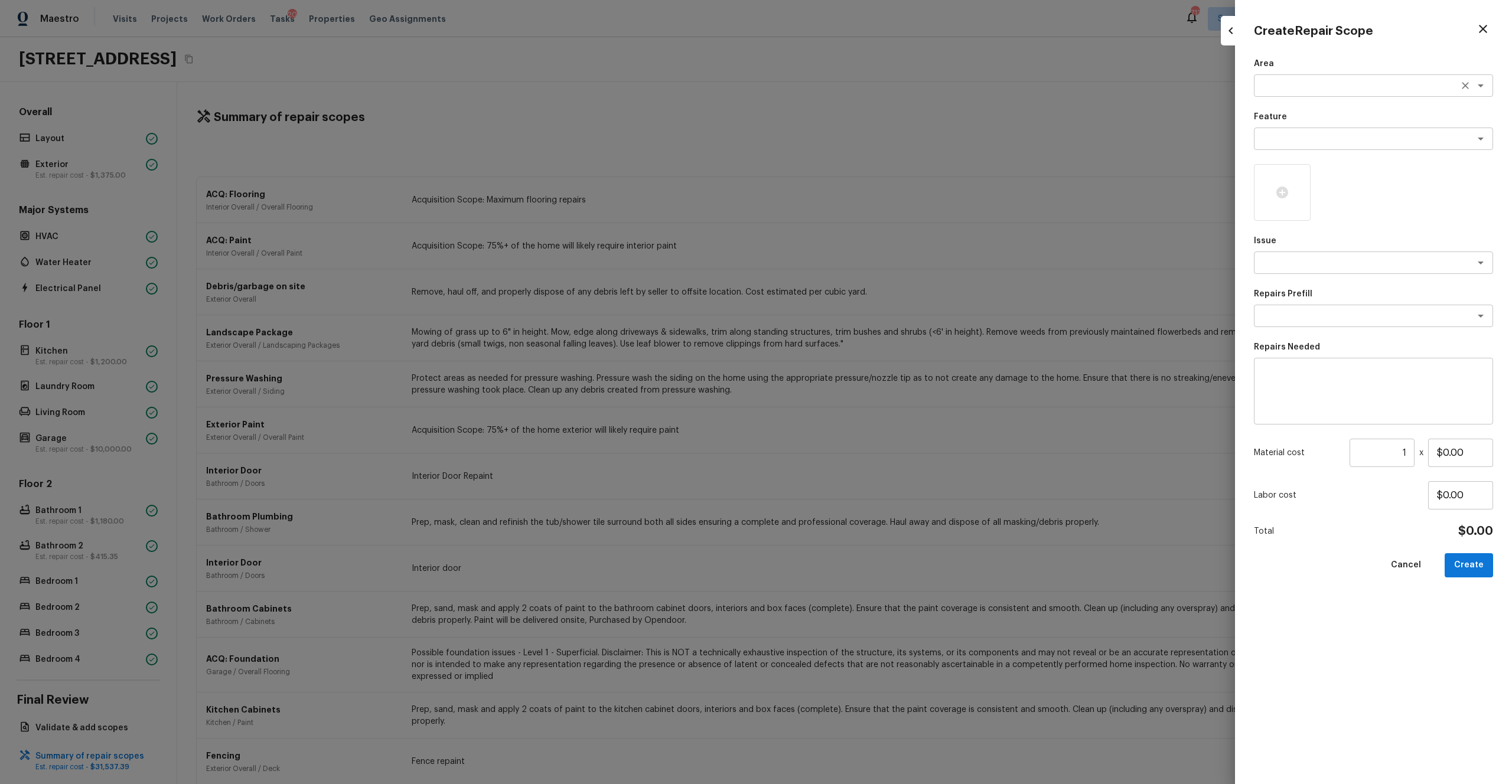
click at [849, 83] on textarea at bounding box center [1356, 86] width 195 height 12
click at [849, 119] on li "Interior Overall" at bounding box center [1372, 111] width 239 height 19
click at [849, 146] on div "x ​" at bounding box center [1372, 139] width 239 height 22
click at [849, 167] on li "Overall Paint" at bounding box center [1372, 164] width 239 height 19
click at [849, 264] on textarea at bounding box center [1356, 263] width 195 height 12
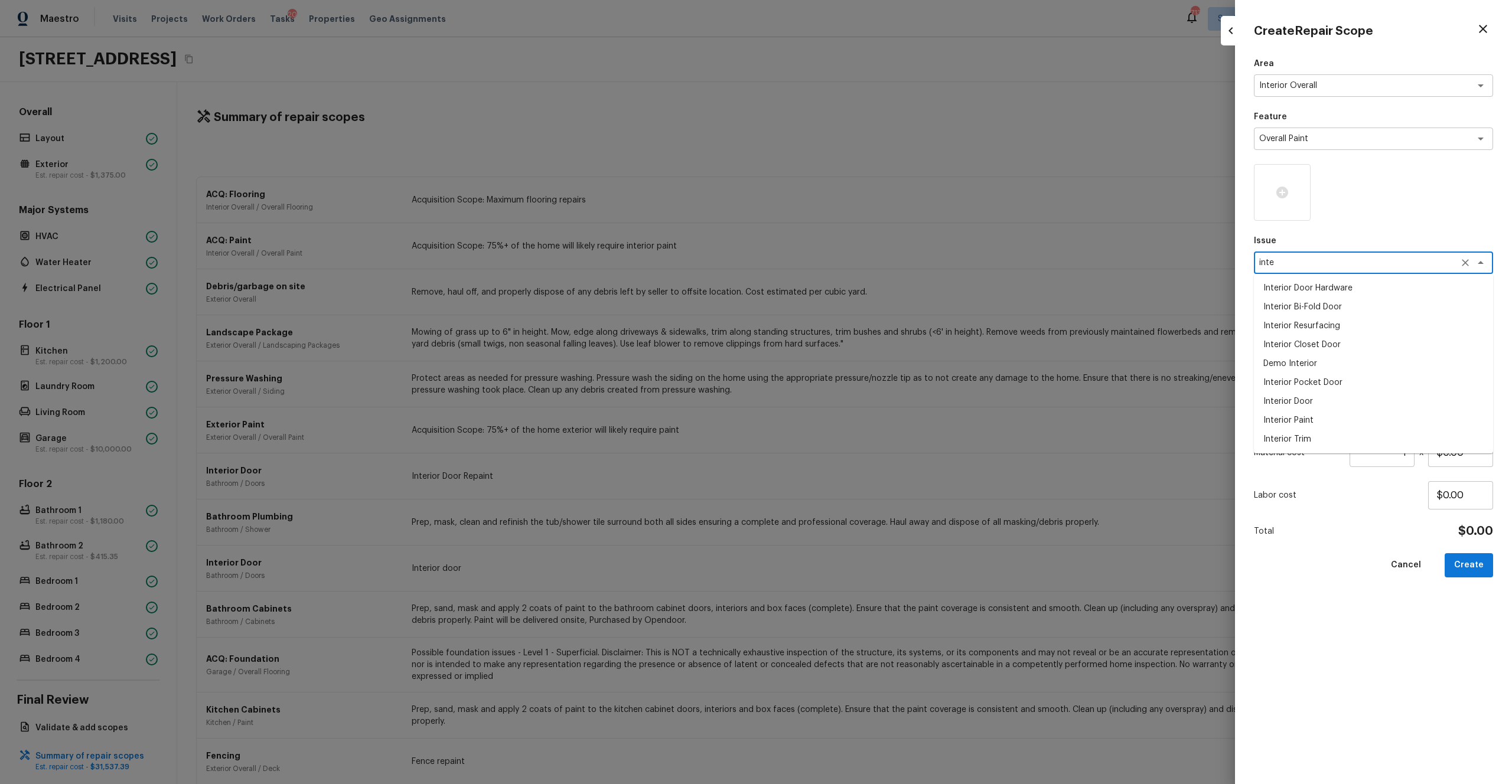
click at [849, 418] on li "Interior Paint" at bounding box center [1372, 420] width 239 height 19
click at [849, 312] on textarea at bounding box center [1356, 316] width 195 height 12
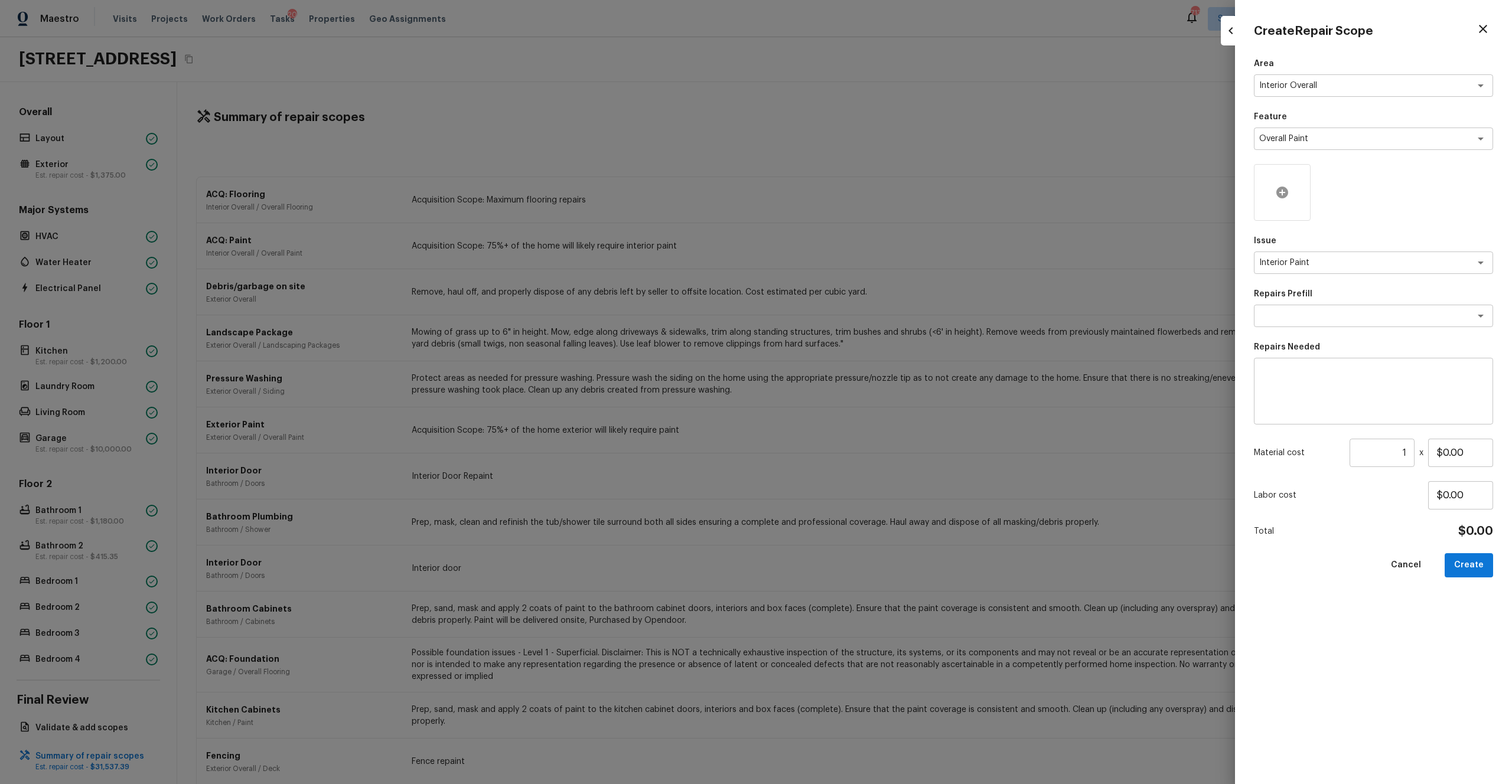
click at [849, 208] on div at bounding box center [1282, 193] width 57 height 56
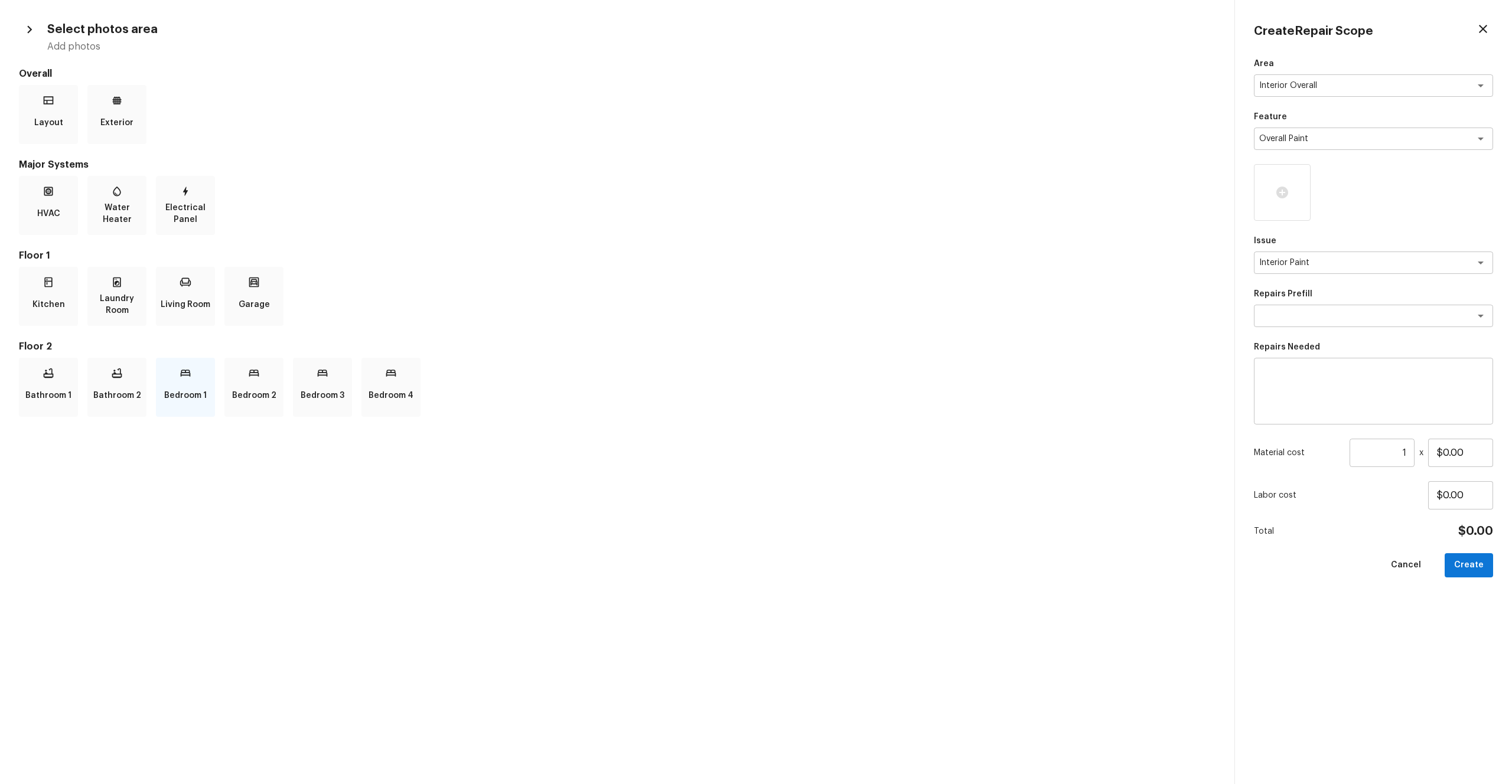
click at [180, 399] on p "Bedroom 1" at bounding box center [186, 395] width 43 height 24
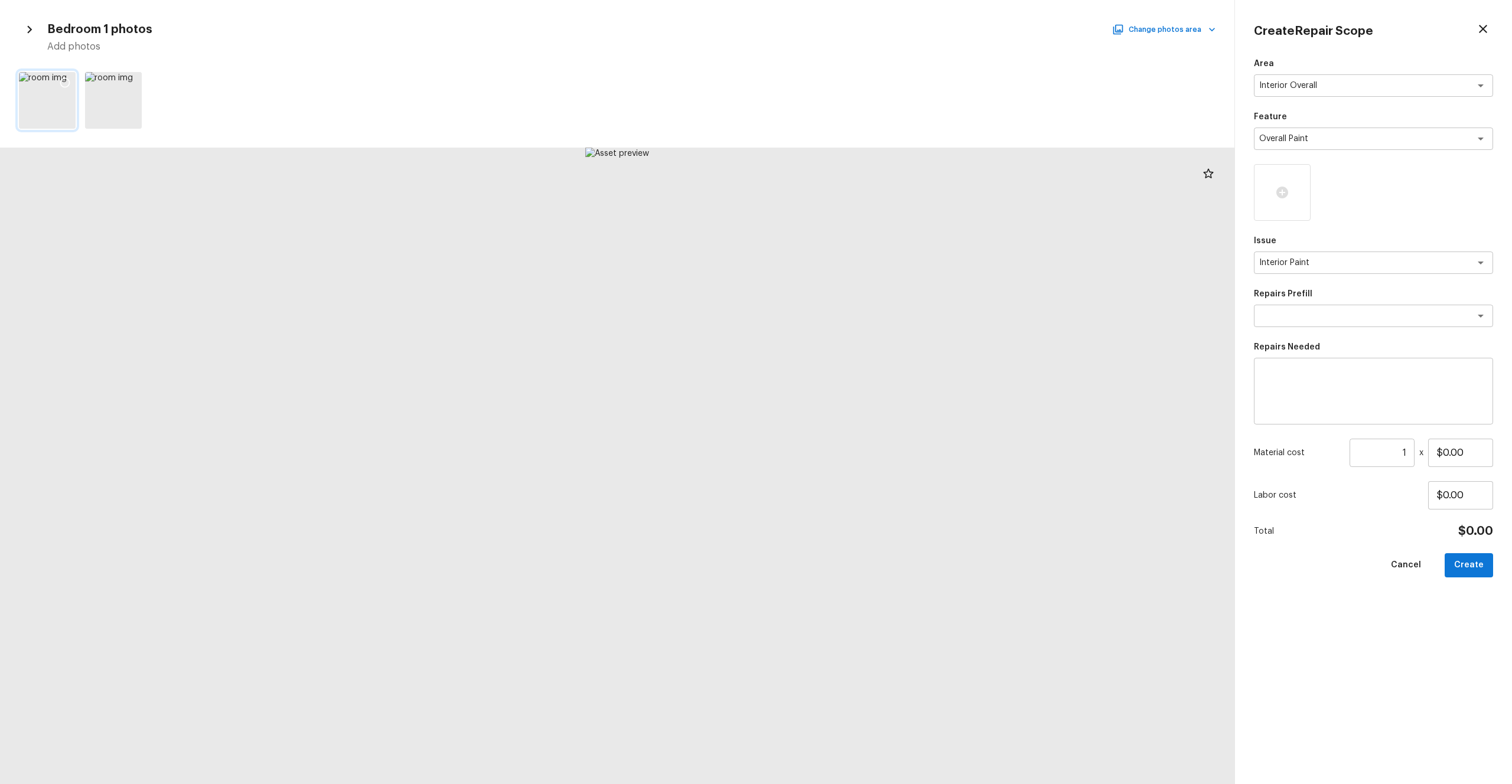
click at [68, 83] on icon at bounding box center [65, 83] width 12 height 12
click at [849, 32] on button "Change photos area" at bounding box center [1164, 30] width 101 height 15
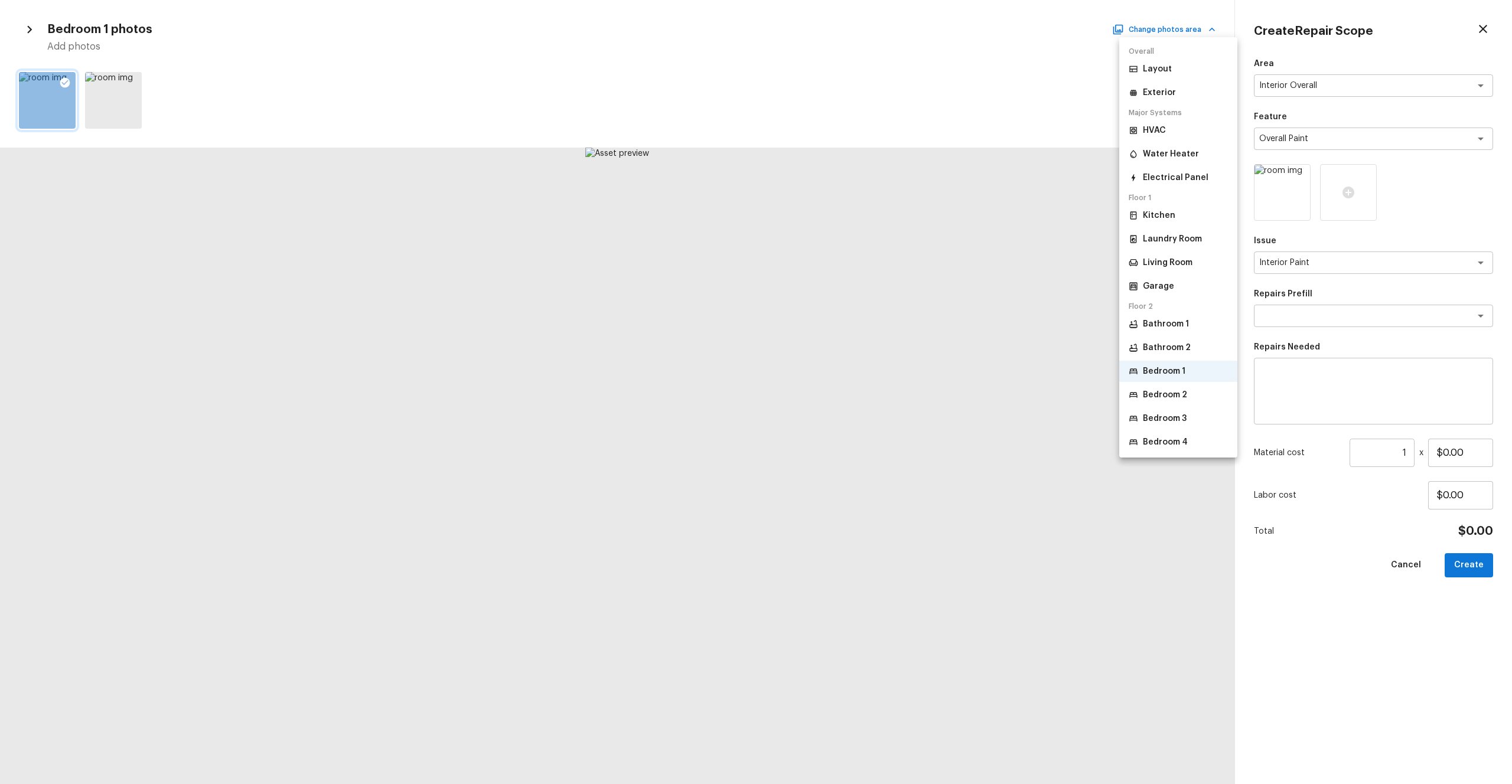
click at [849, 390] on p "Bedroom 2" at bounding box center [1165, 395] width 45 height 12
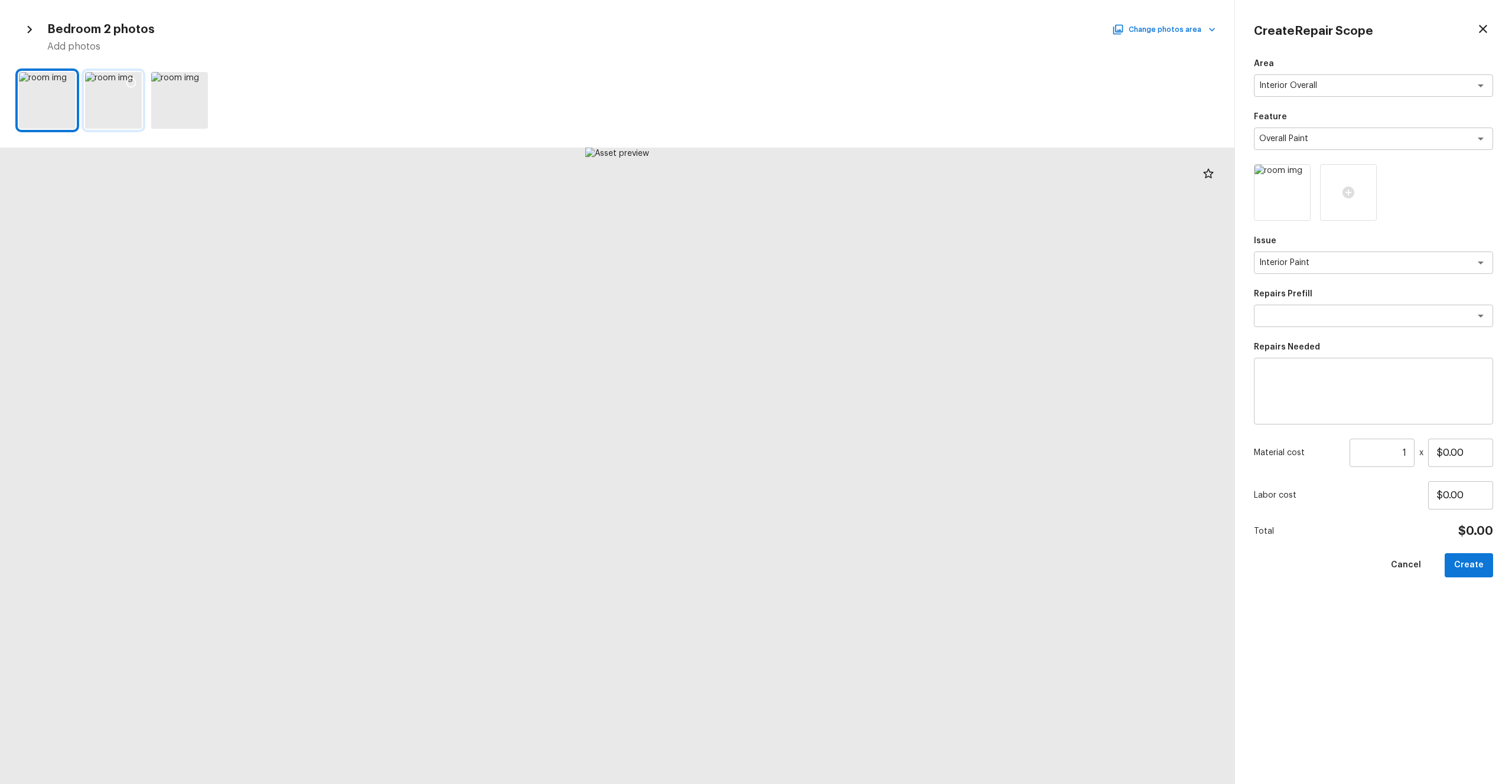
click at [134, 83] on icon at bounding box center [131, 83] width 12 height 12
click at [63, 77] on icon at bounding box center [65, 83] width 12 height 12
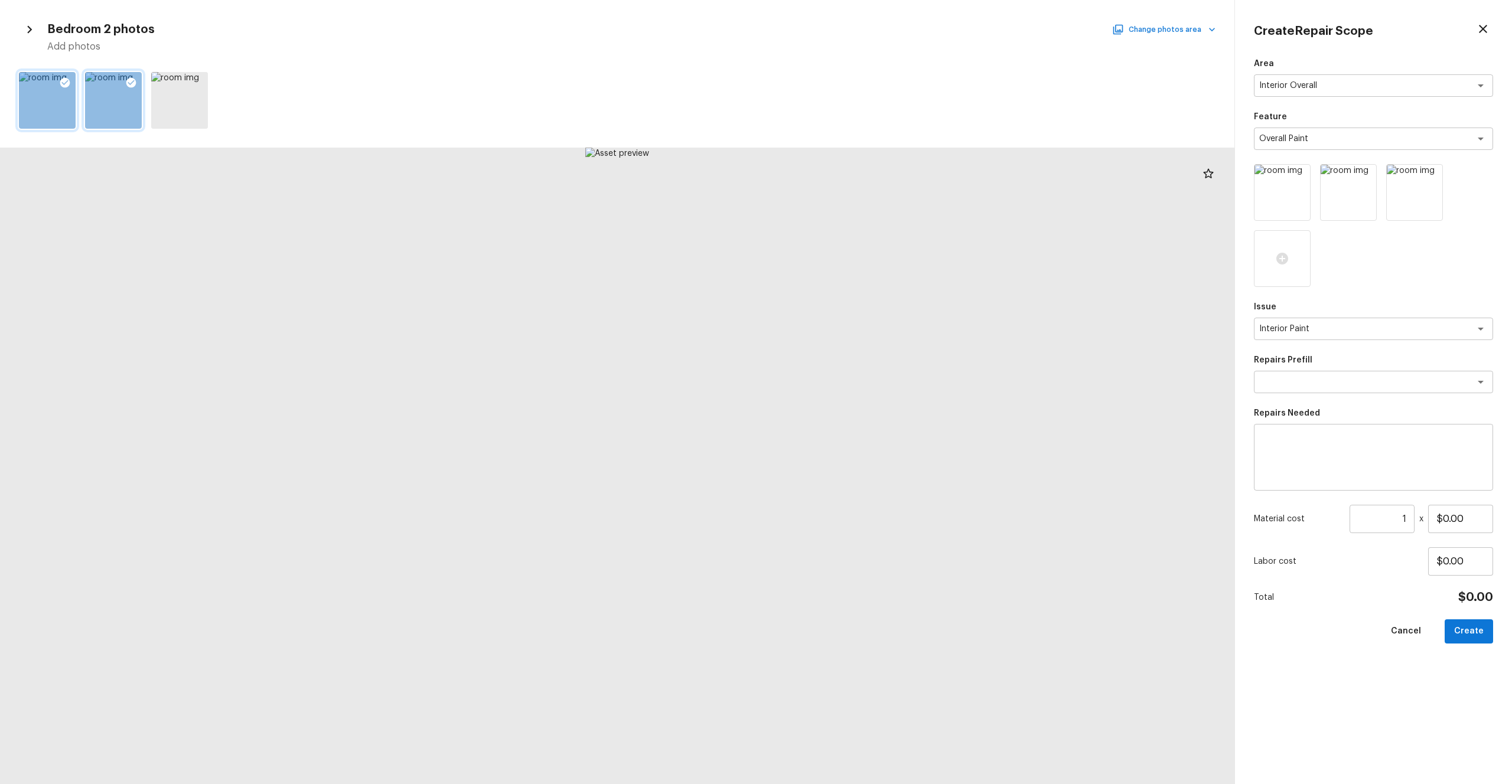
click at [849, 33] on button "Change photos area" at bounding box center [1164, 30] width 101 height 15
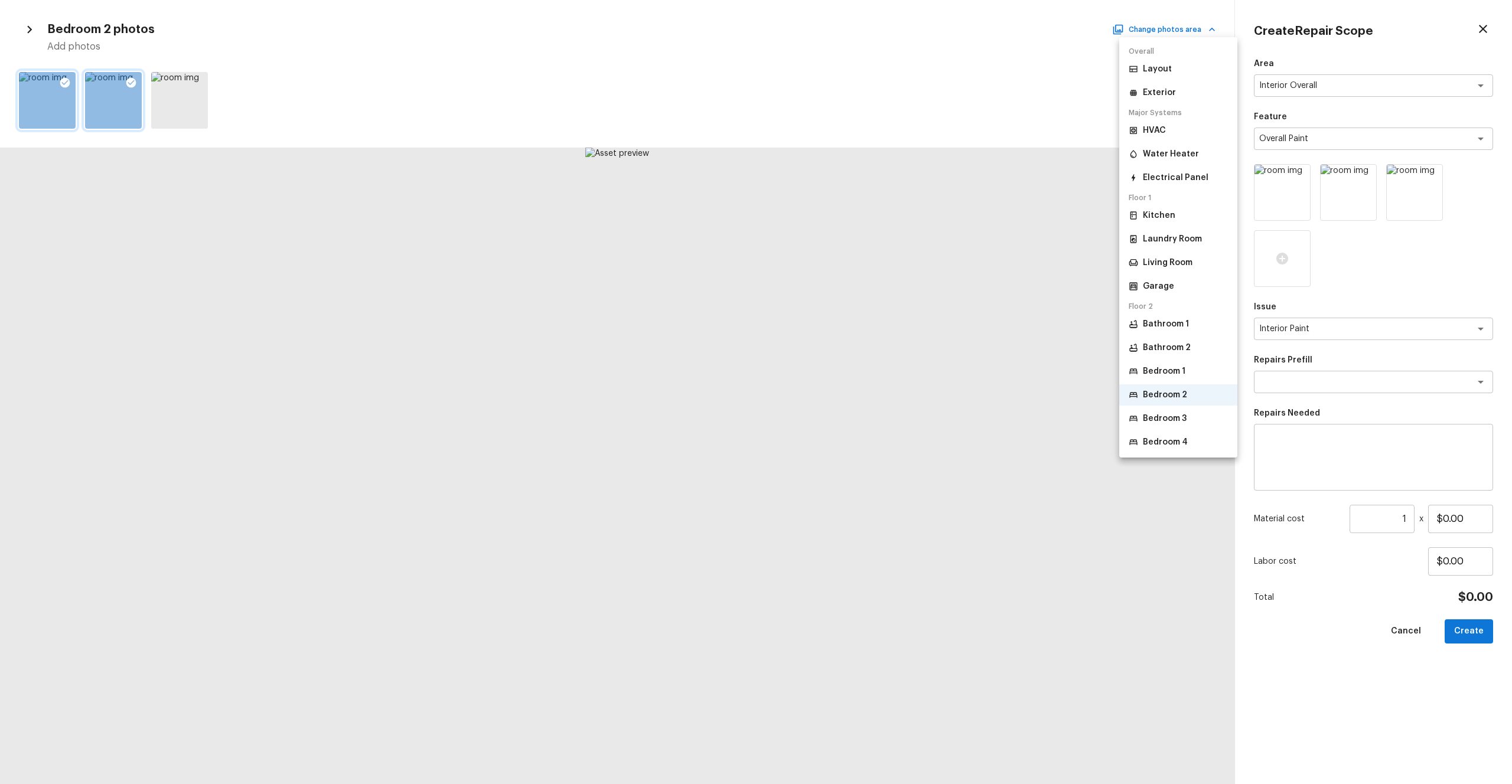
click at [849, 416] on li "Bedroom 3" at bounding box center [1178, 419] width 118 height 21
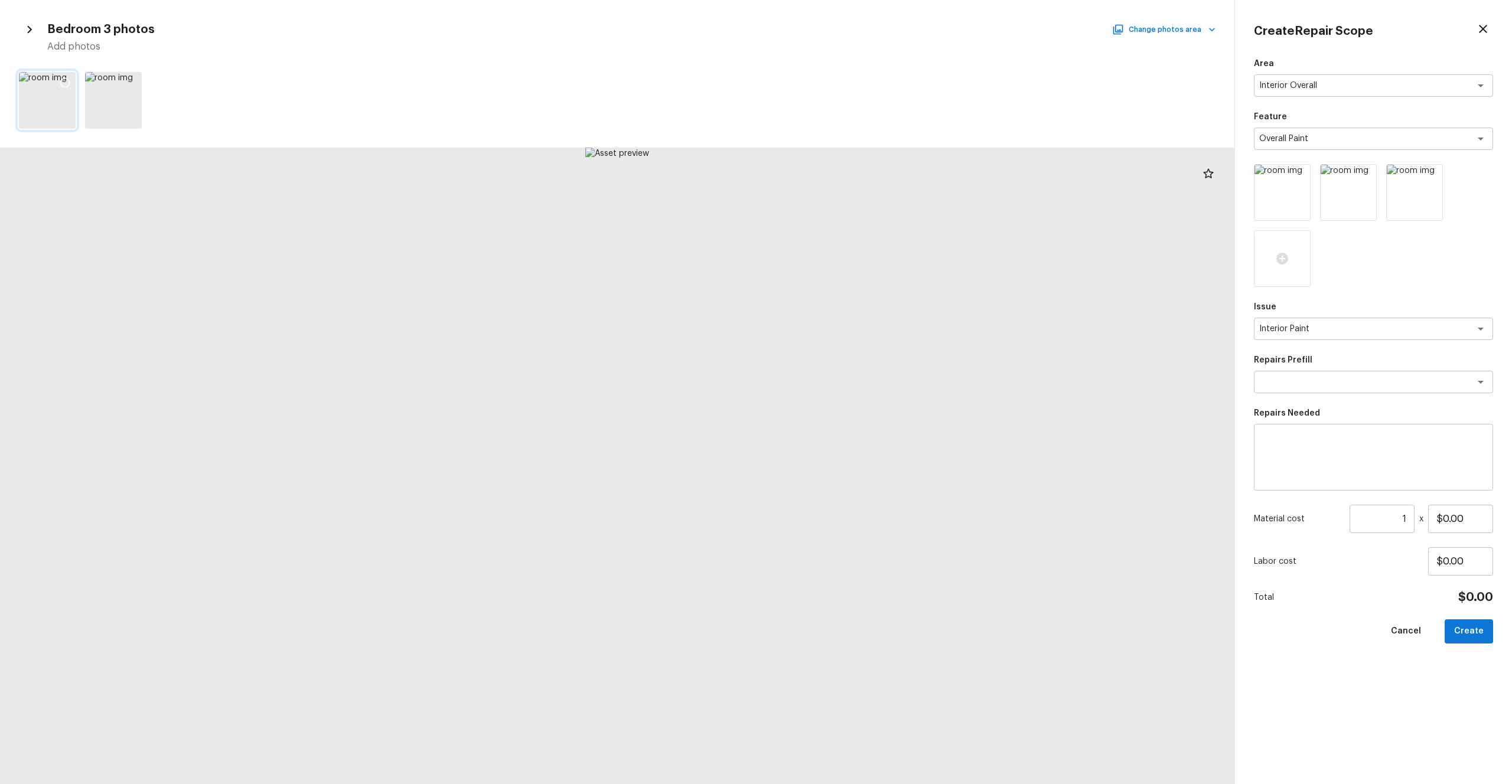
click at [66, 83] on icon at bounding box center [65, 83] width 12 height 12
click at [849, 26] on button "Change photos area" at bounding box center [1164, 30] width 101 height 15
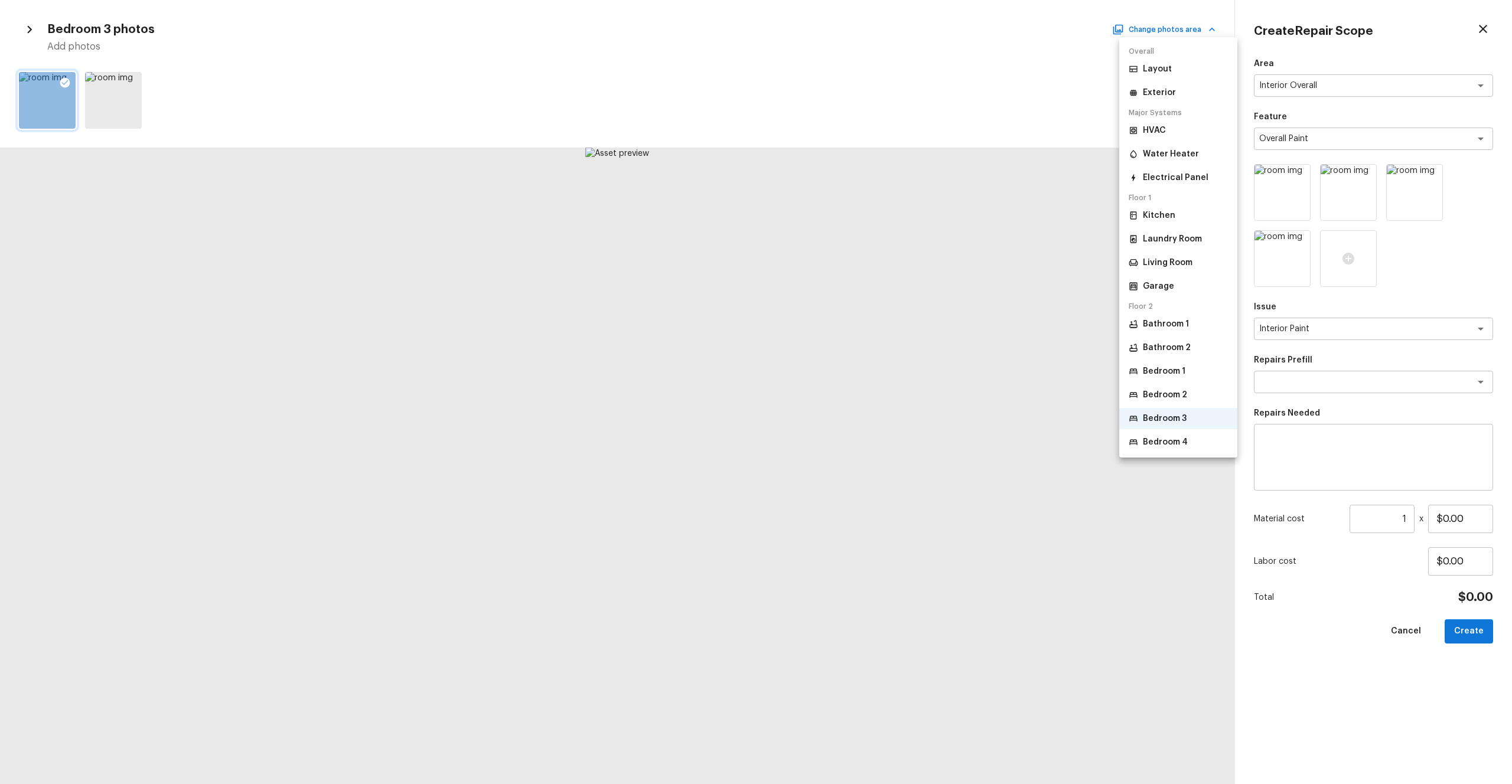
click at [849, 431] on p "Bedroom 4" at bounding box center [1165, 442] width 45 height 12
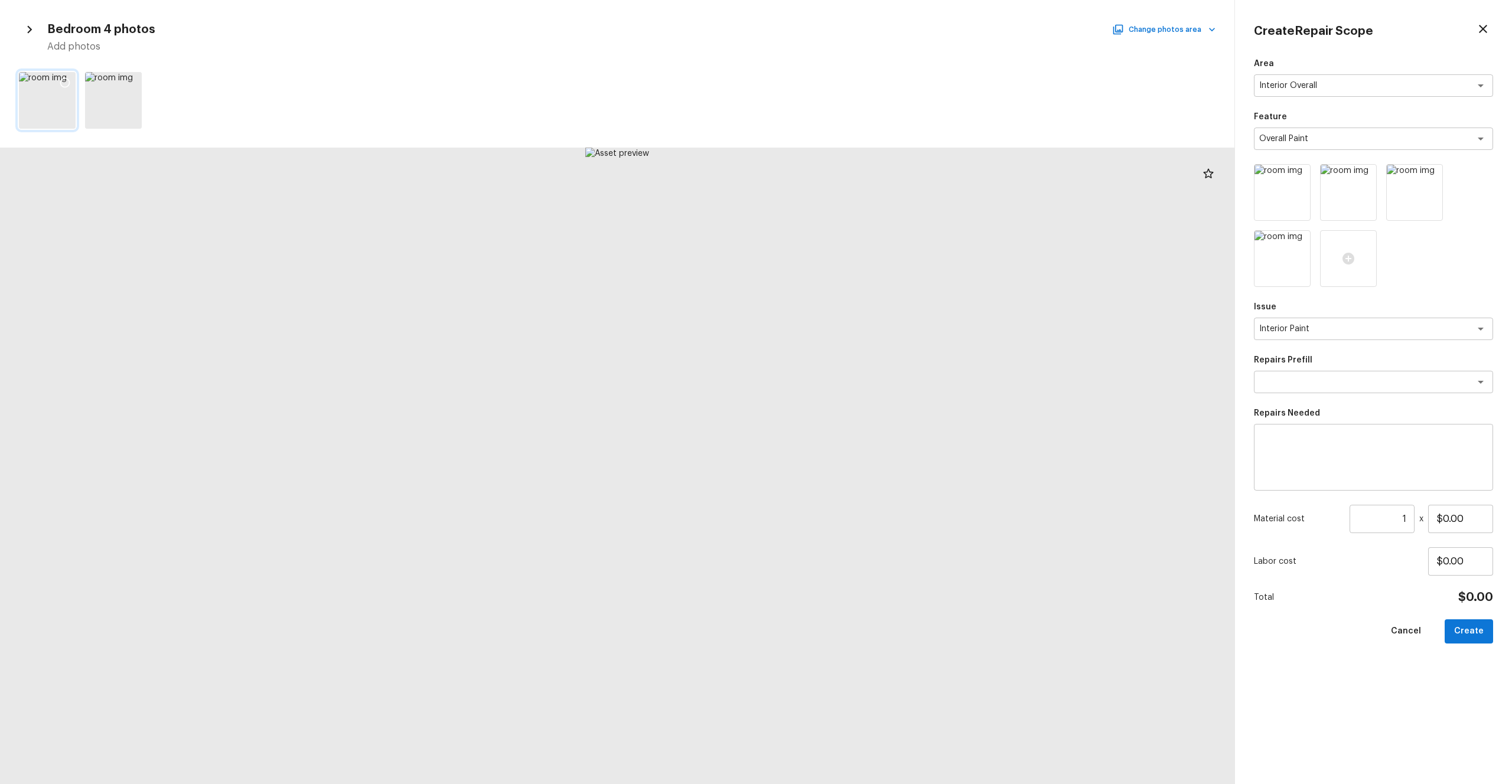
click at [63, 79] on icon at bounding box center [65, 83] width 12 height 12
click at [849, 431] on input "1" at bounding box center [1382, 519] width 65 height 28
drag, startPoint x: 1466, startPoint y: 519, endPoint x: 1325, endPoint y: 519, distance: 141.0
click at [849, 431] on div "Material cost 1 ​ x $0.00" at bounding box center [1372, 519] width 239 height 28
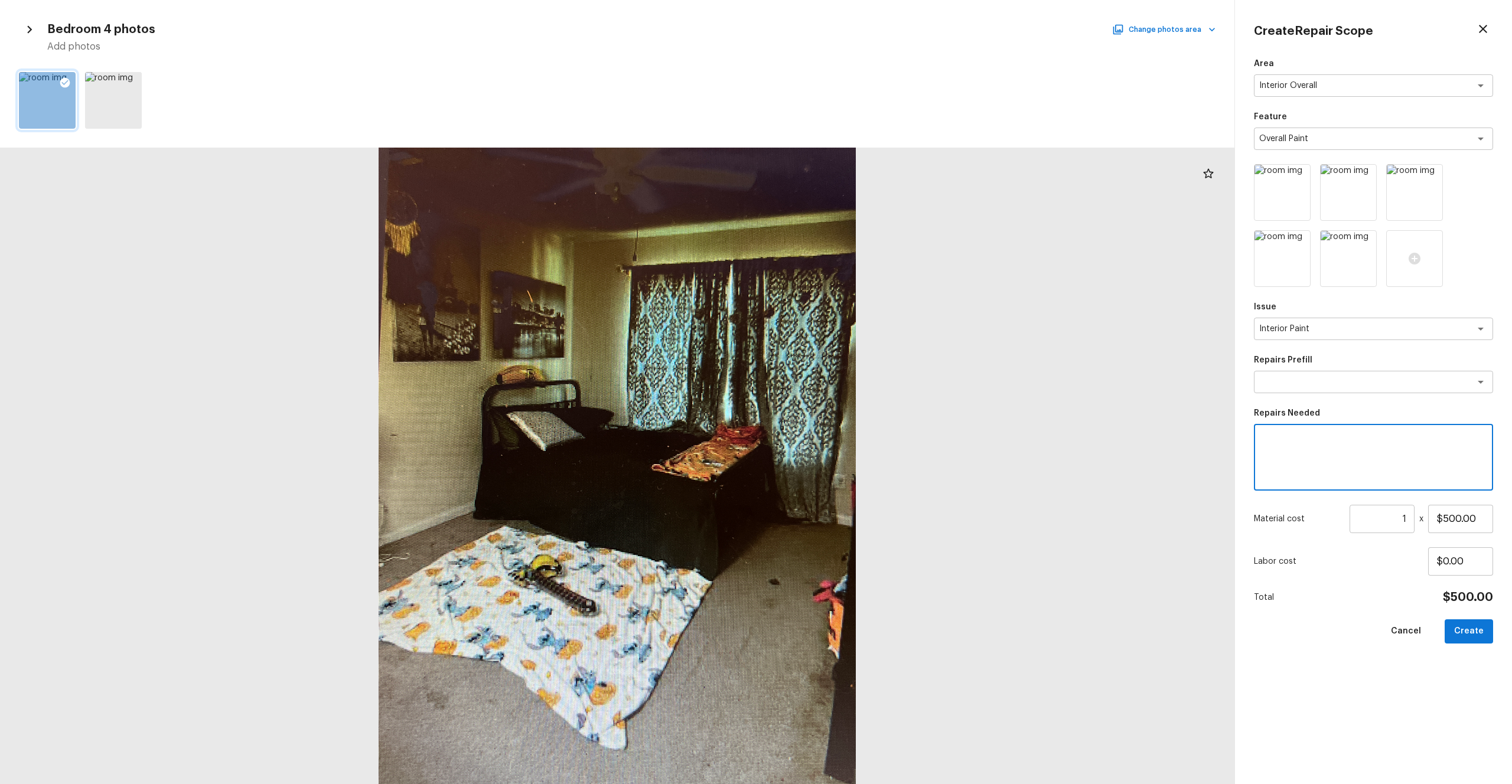
click at [849, 431] on textarea at bounding box center [1373, 457] width 223 height 47
click at [849, 431] on div "Area Interior Overall x ​ Feature Overall Paint x ​ Issue Interior Paint x ​ Re…" at bounding box center [1372, 412] width 239 height 707
click at [849, 431] on button "Create" at bounding box center [1468, 631] width 49 height 24
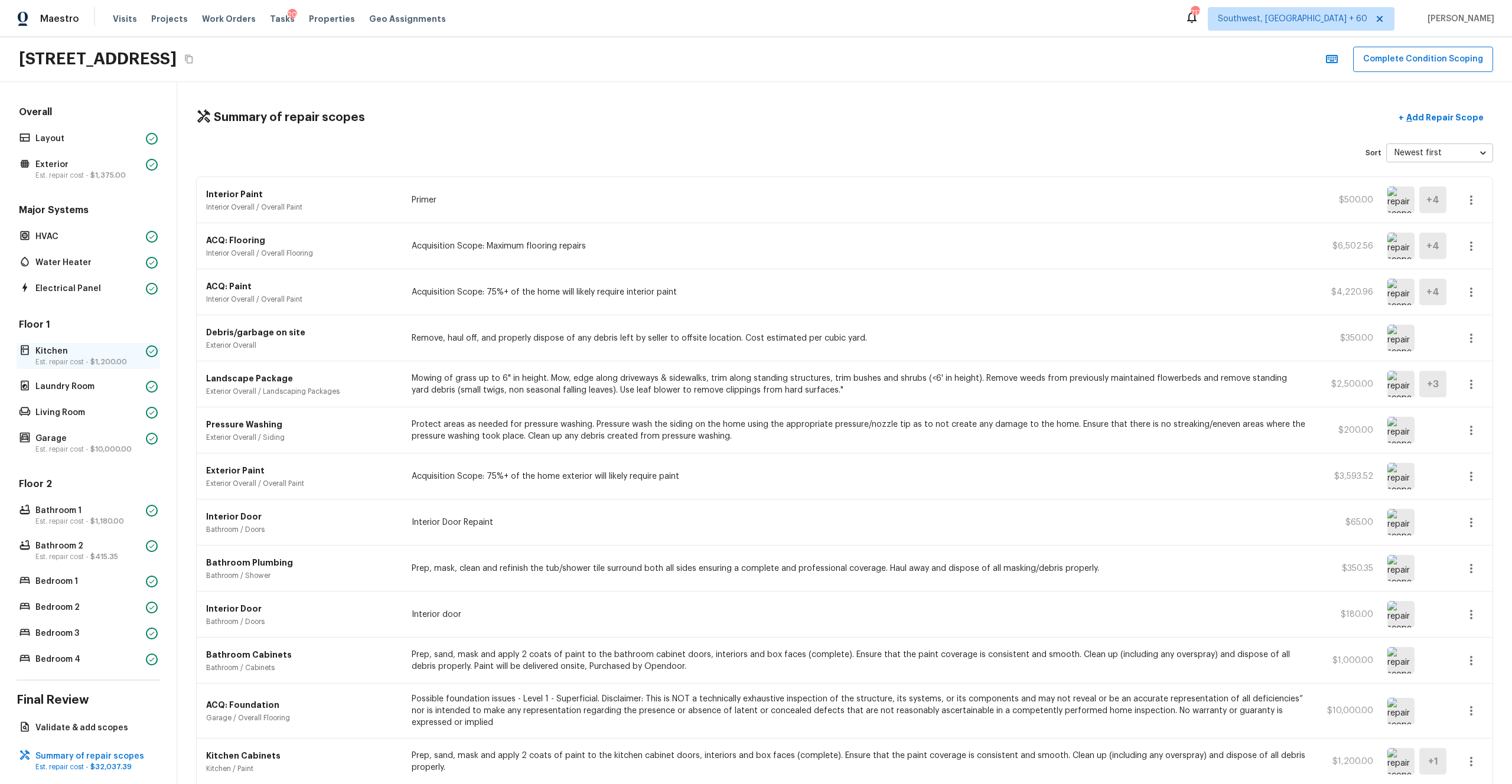
click at [69, 363] on p "Est. repair cost - $1,200.00" at bounding box center [87, 361] width 105 height 9
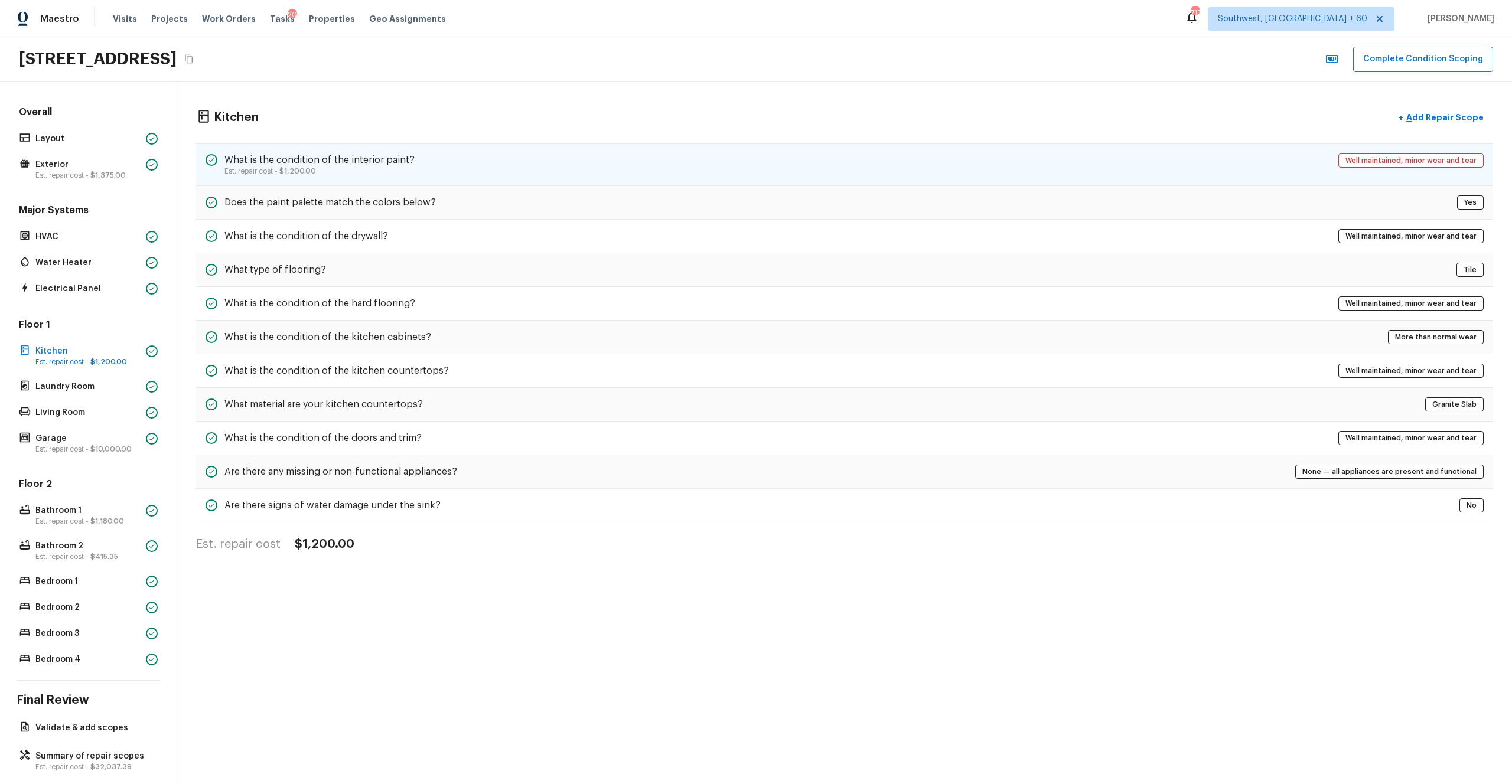
click at [508, 153] on div "What is the condition of the interior paint? Est. repair cost - $1,200.00 Well …" at bounding box center [844, 165] width 1297 height 43
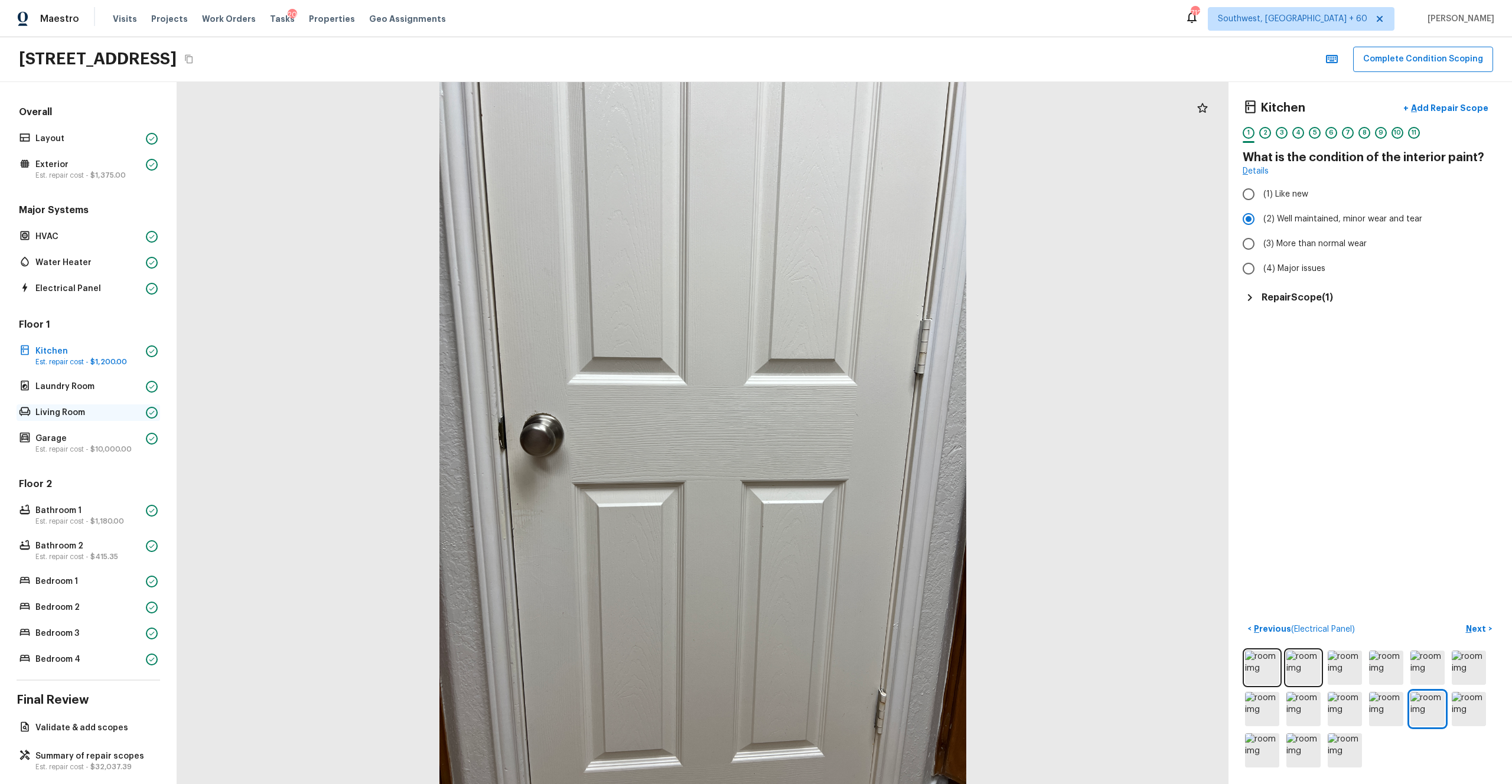
click at [69, 415] on p "Living Room" at bounding box center [87, 413] width 105 height 12
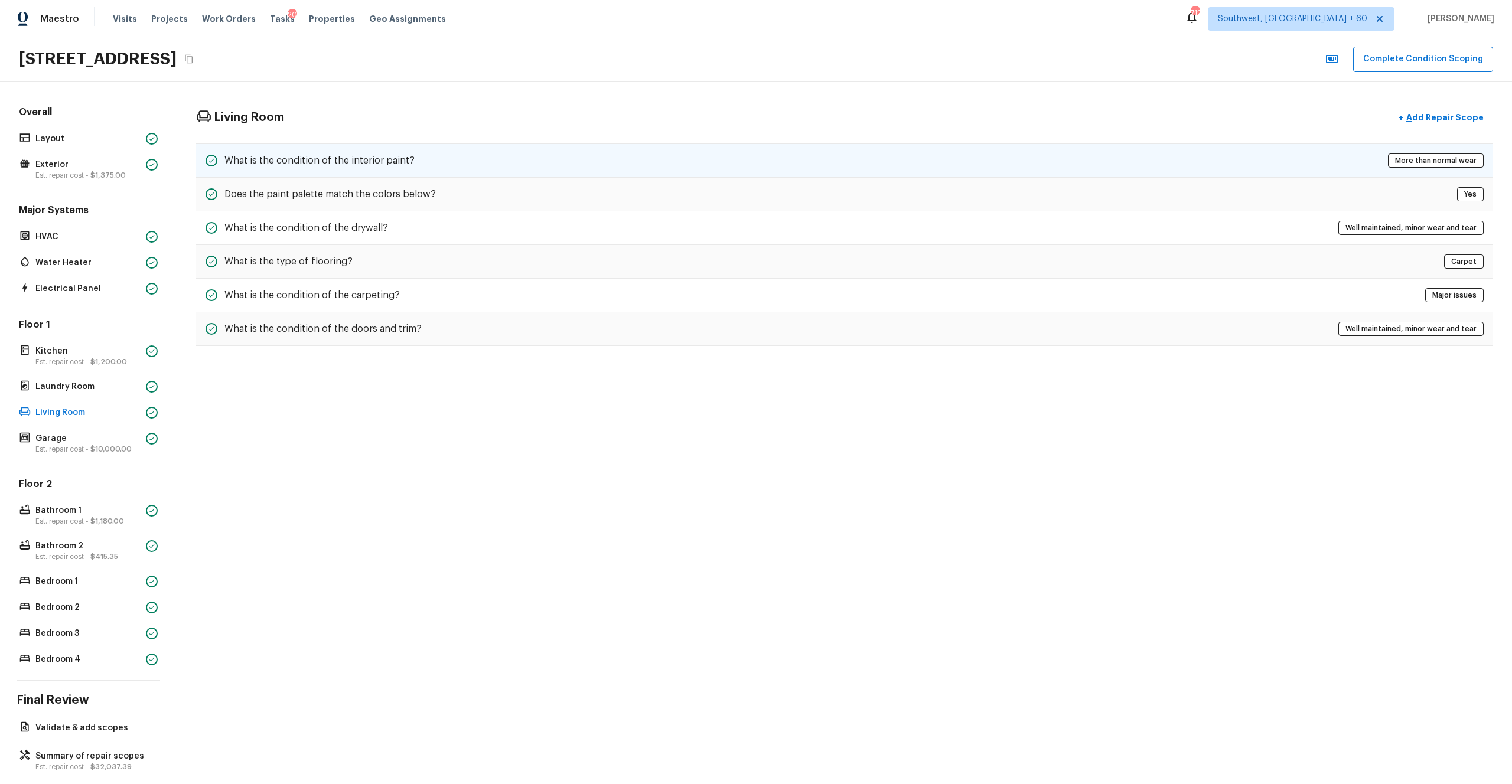
click at [499, 169] on div "What is the condition of the interior paint? More than normal wear" at bounding box center [844, 161] width 1297 height 34
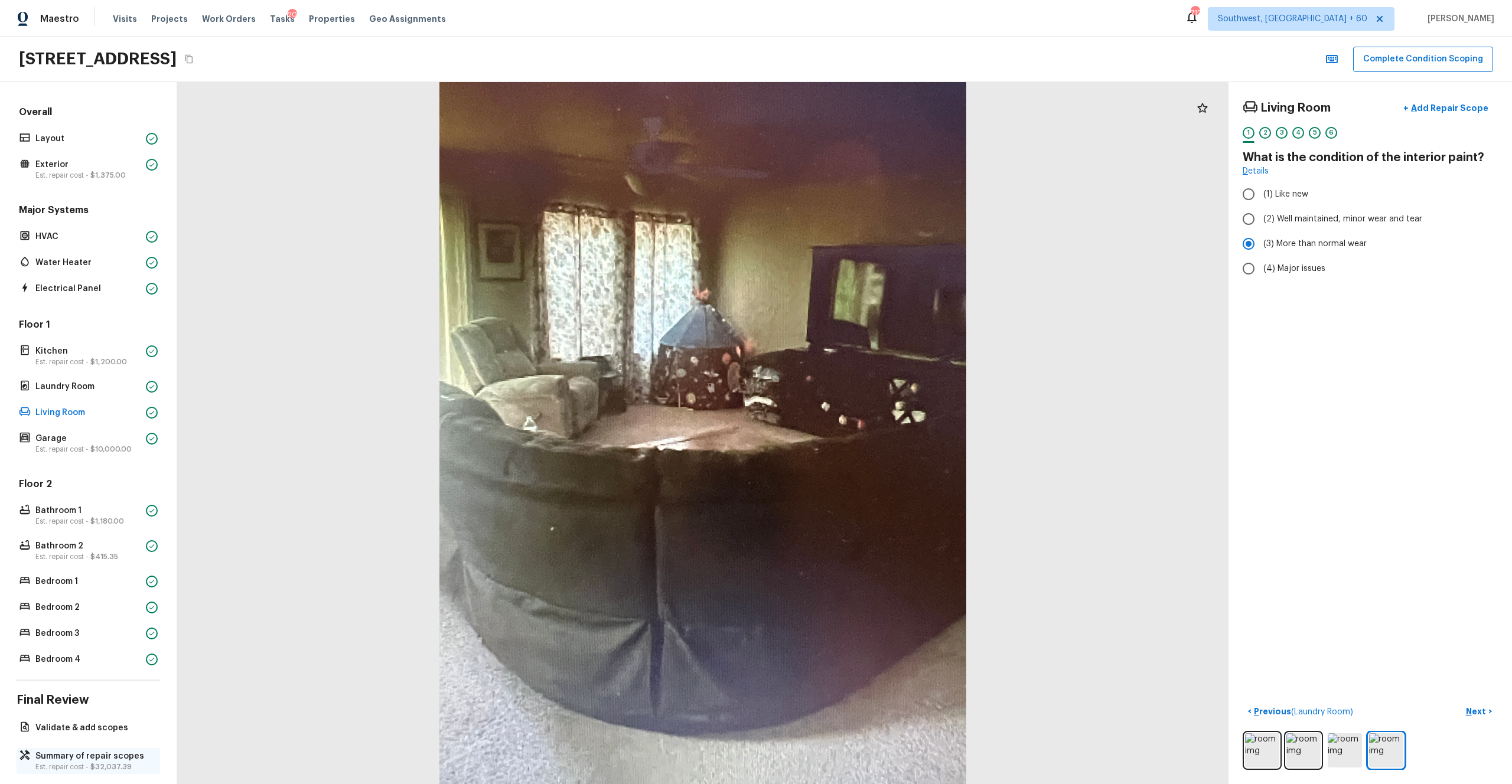
click at [122, 431] on span "$32,037.39" at bounding box center [111, 767] width 41 height 7
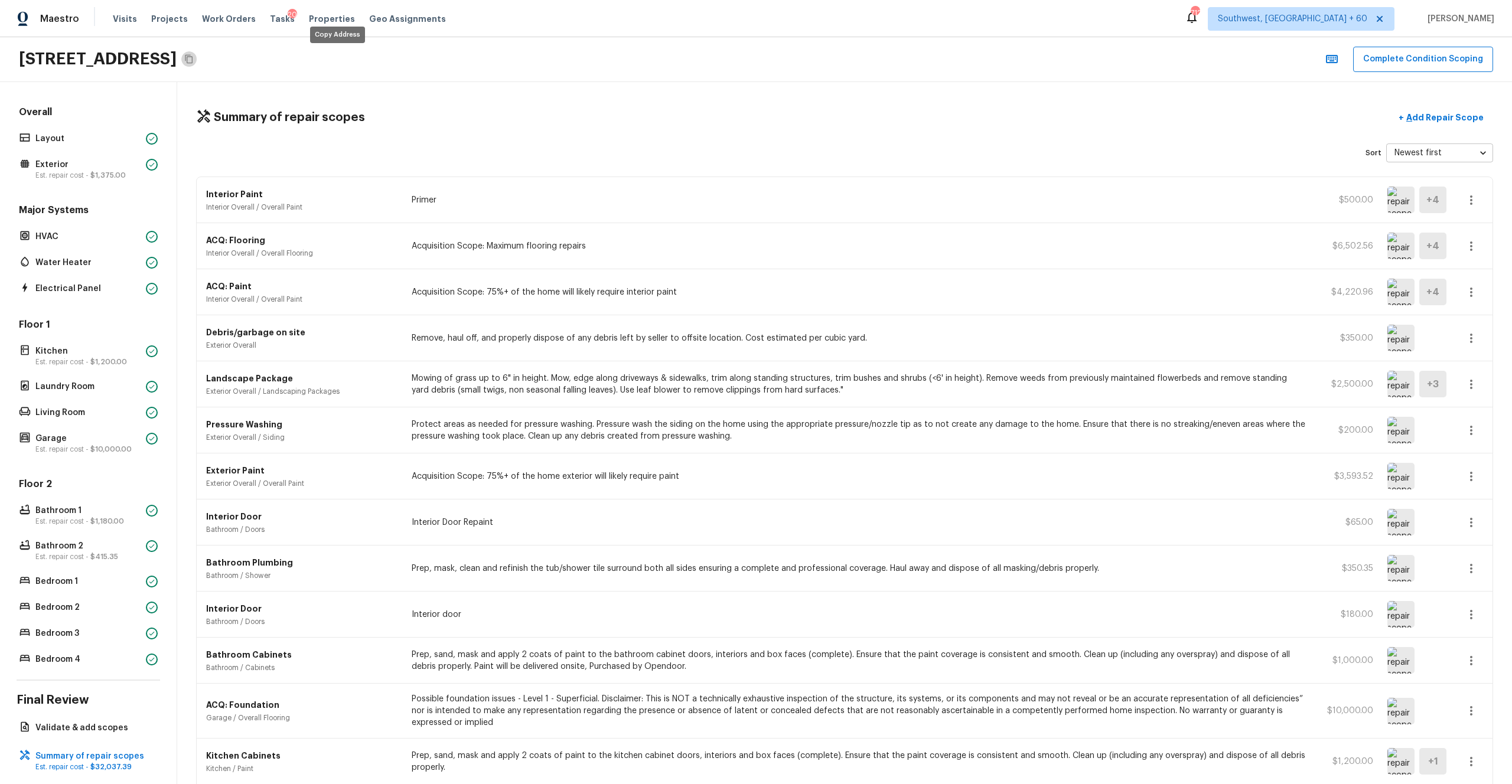
click at [193, 58] on icon "Copy Address" at bounding box center [188, 59] width 8 height 9
click at [627, 273] on div "ACQ: Paint Interior Overall / Overall Paint Acquisition Scope: 75%+ of the home…" at bounding box center [844, 292] width 1295 height 46
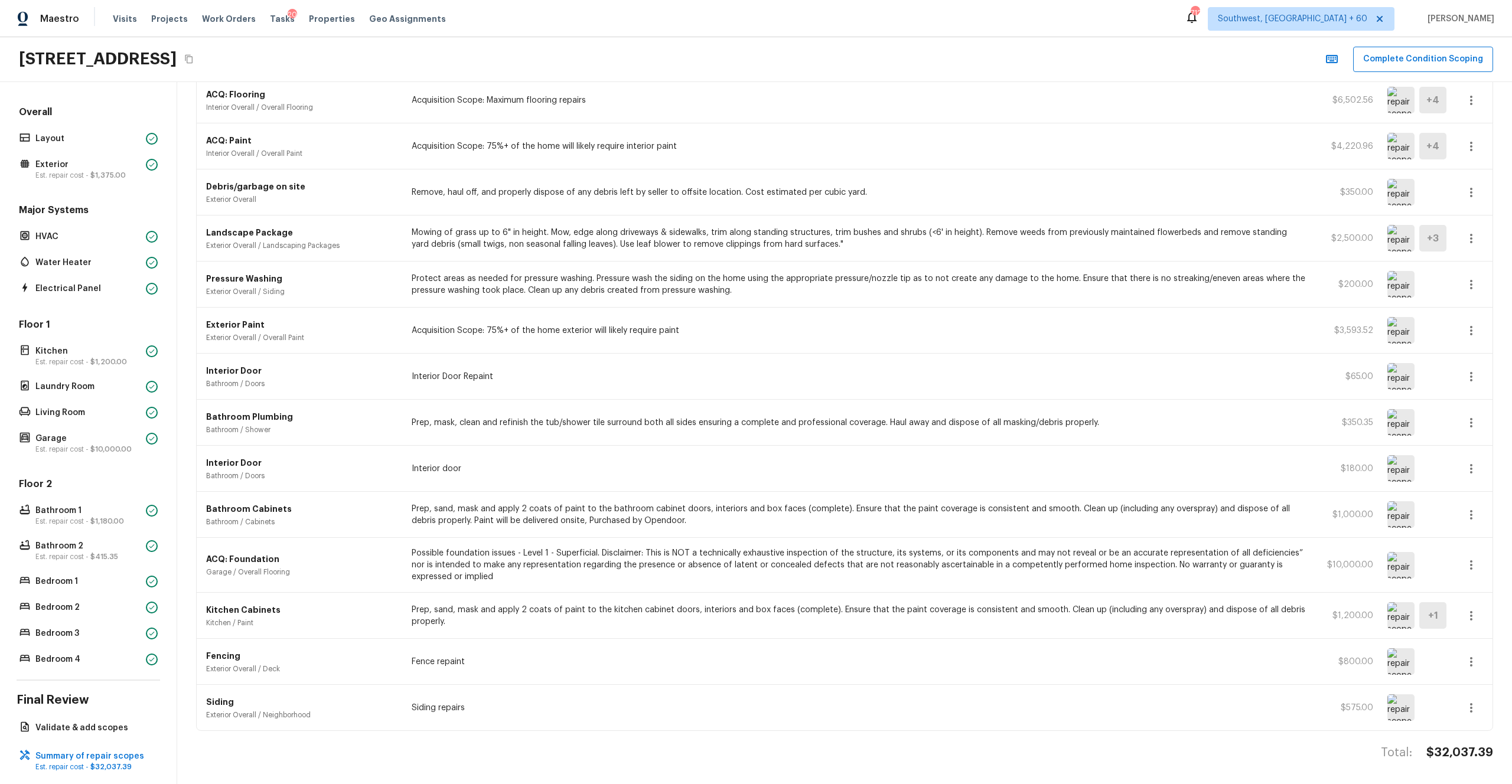
click at [849, 431] on h4 "$32,037.39" at bounding box center [1460, 752] width 67 height 15
copy h4 "$32,037.39"
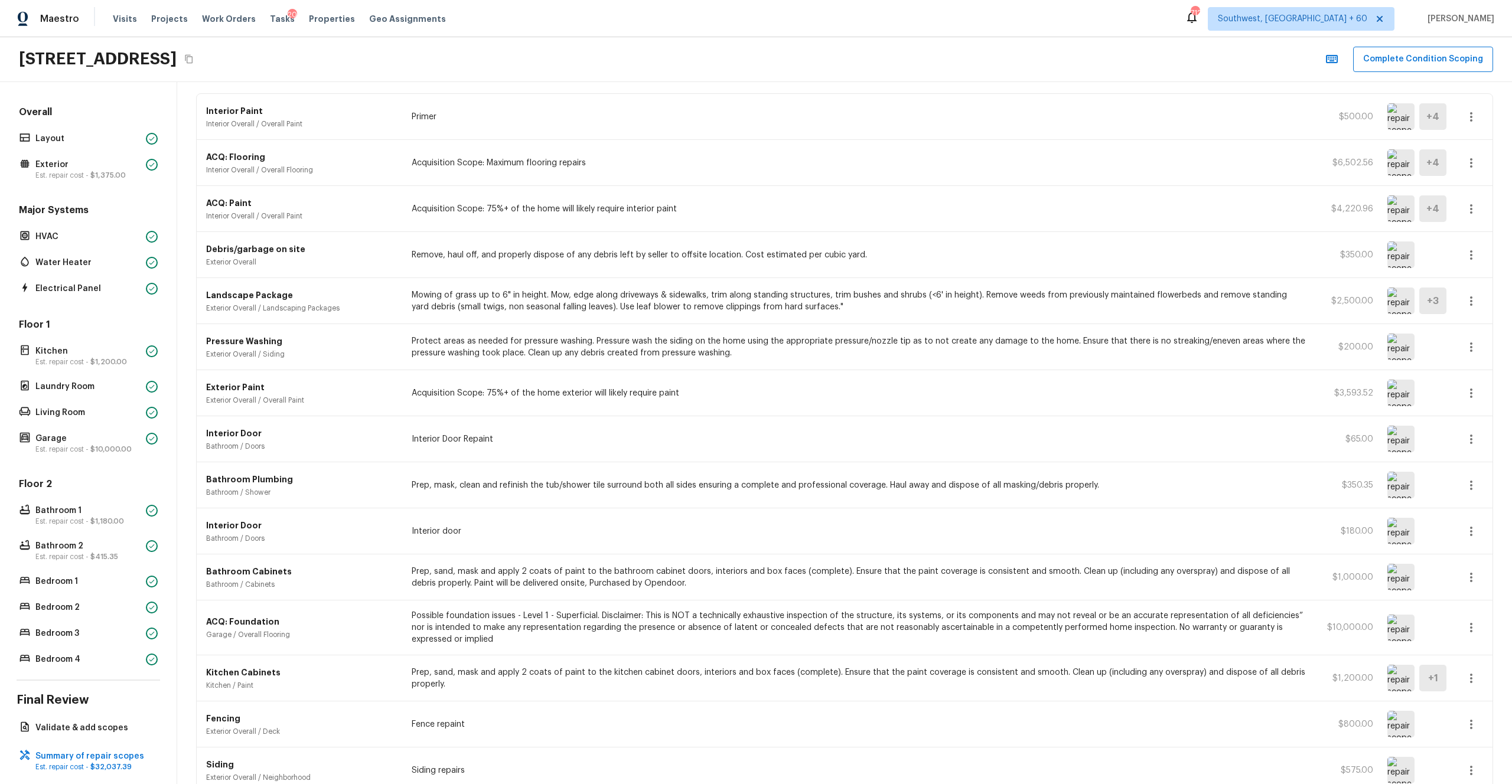
scroll to position [0, 0]
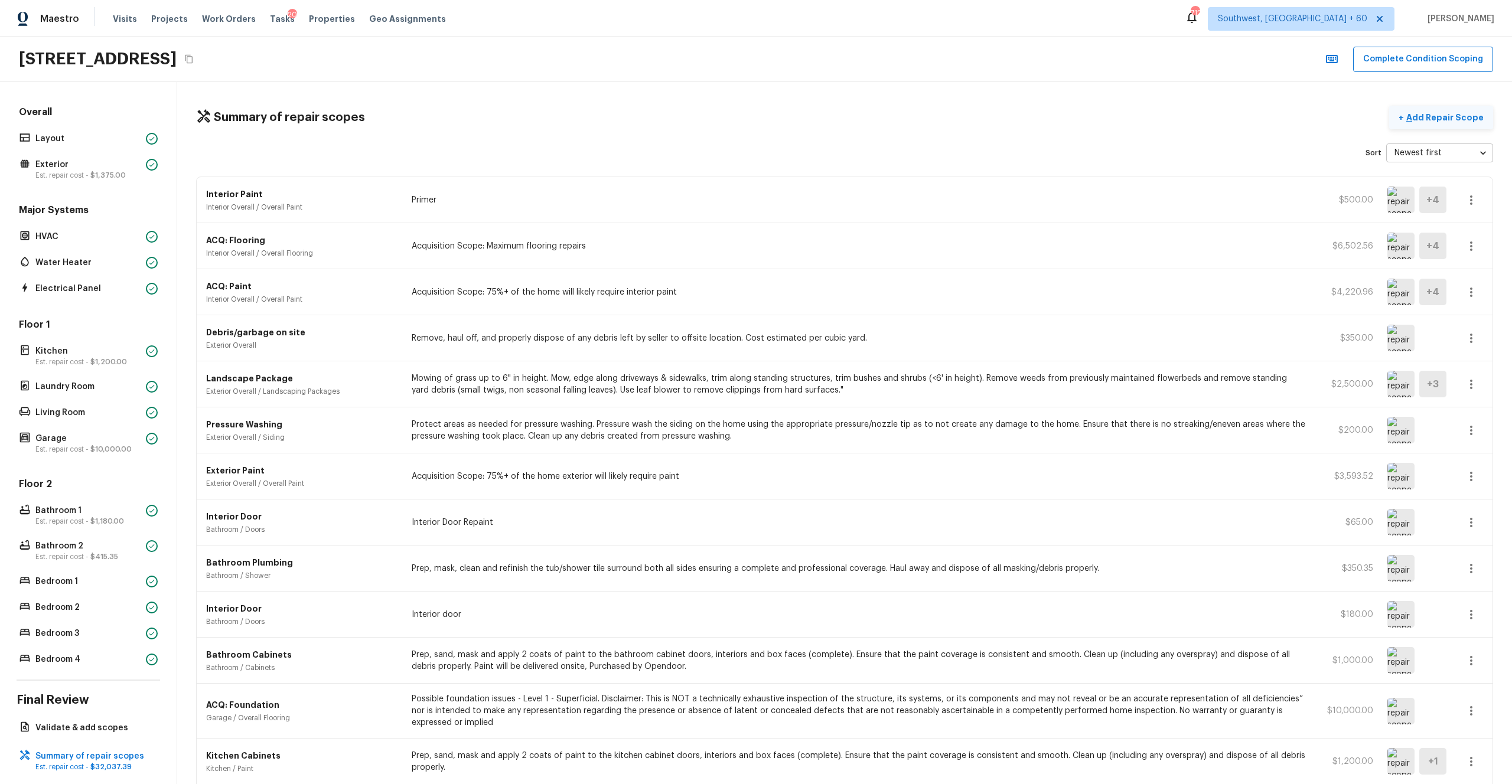
click at [849, 119] on p "Add Repair Scope" at bounding box center [1443, 117] width 80 height 12
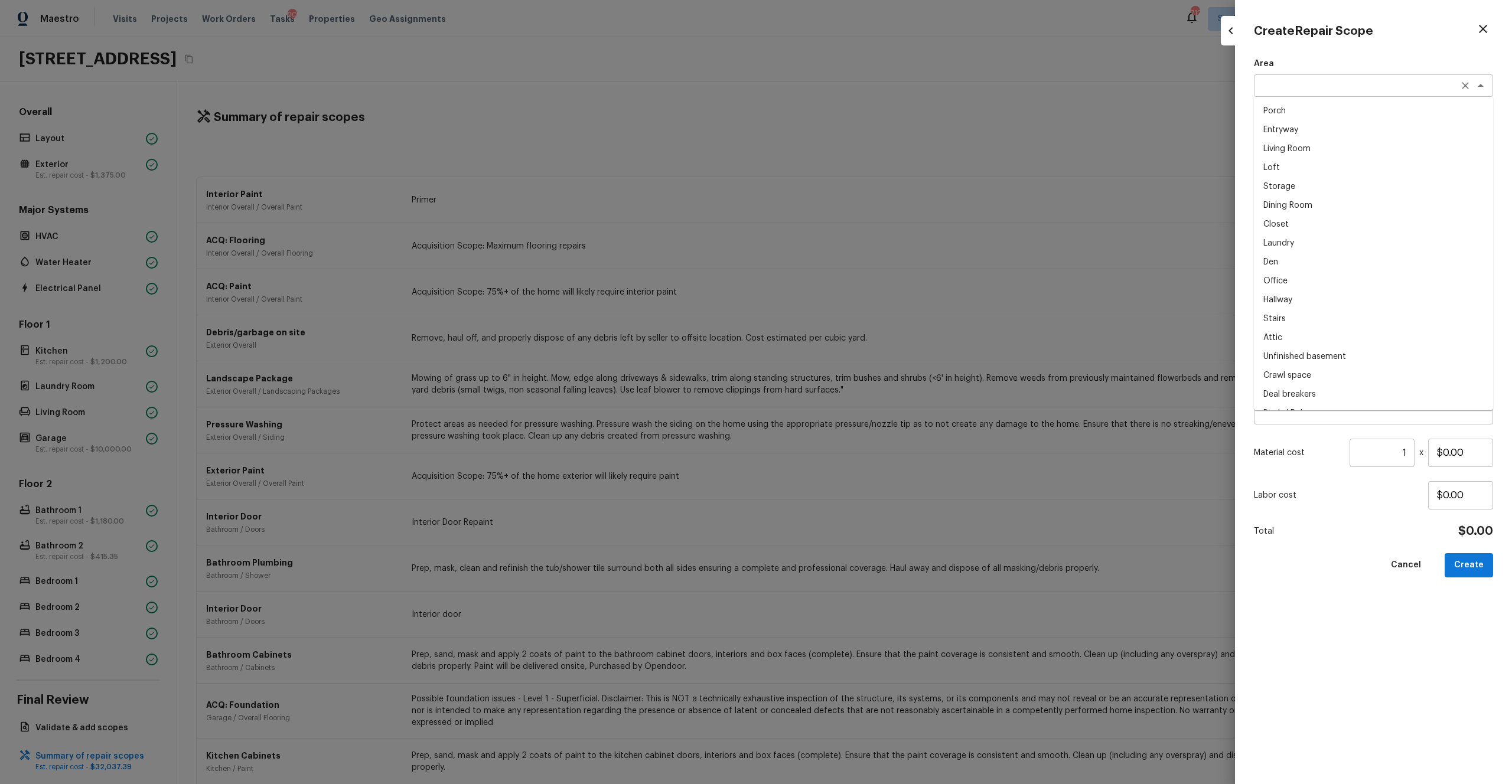
click at [849, 96] on div "x ​" at bounding box center [1372, 86] width 239 height 22
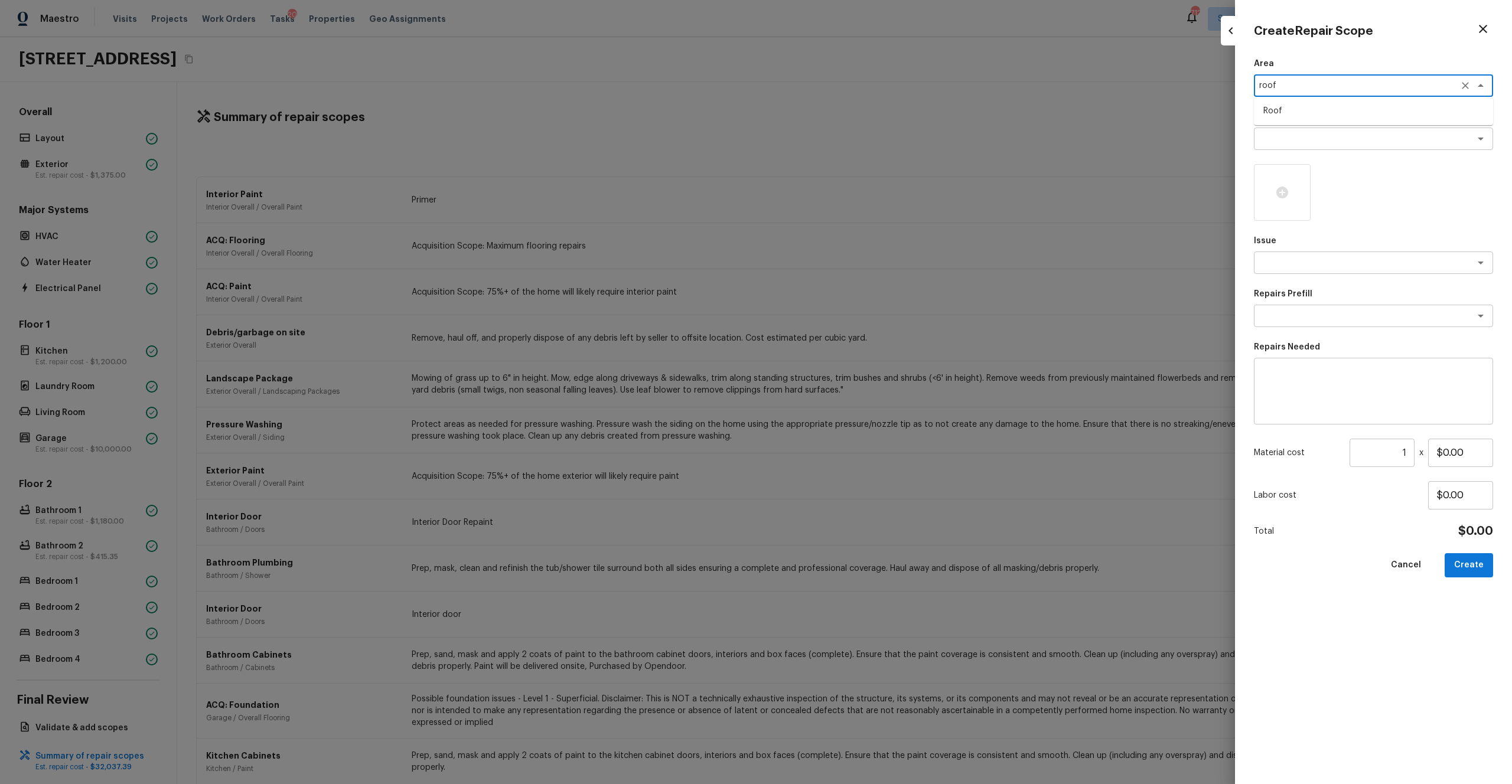
click at [849, 113] on li "Roof" at bounding box center [1372, 111] width 239 height 19
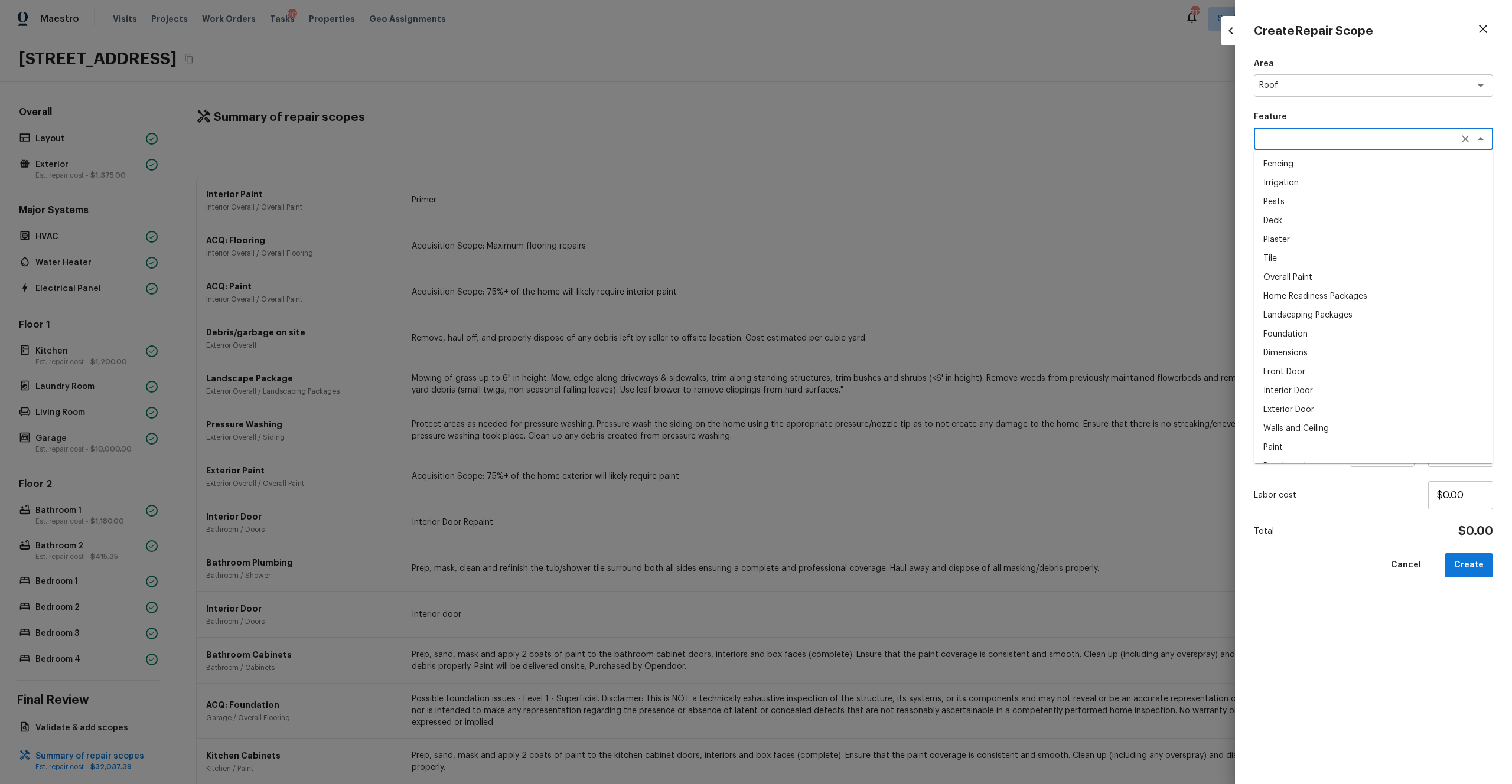
click at [849, 141] on textarea at bounding box center [1356, 139] width 195 height 12
click at [849, 183] on li "Roof" at bounding box center [1372, 183] width 239 height 19
click at [849, 202] on div at bounding box center [1282, 193] width 57 height 56
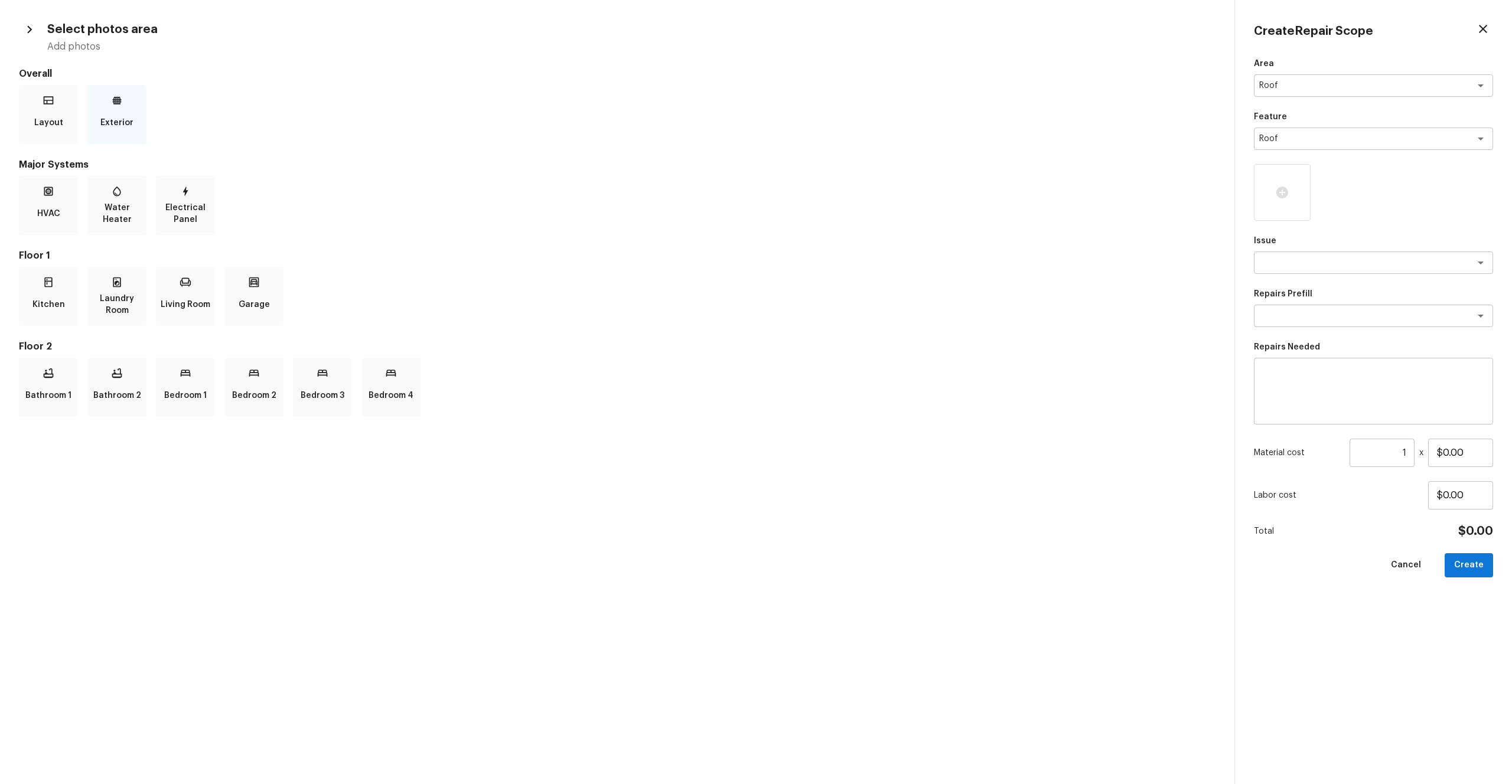
click at [105, 127] on p "Exterior" at bounding box center [116, 123] width 33 height 24
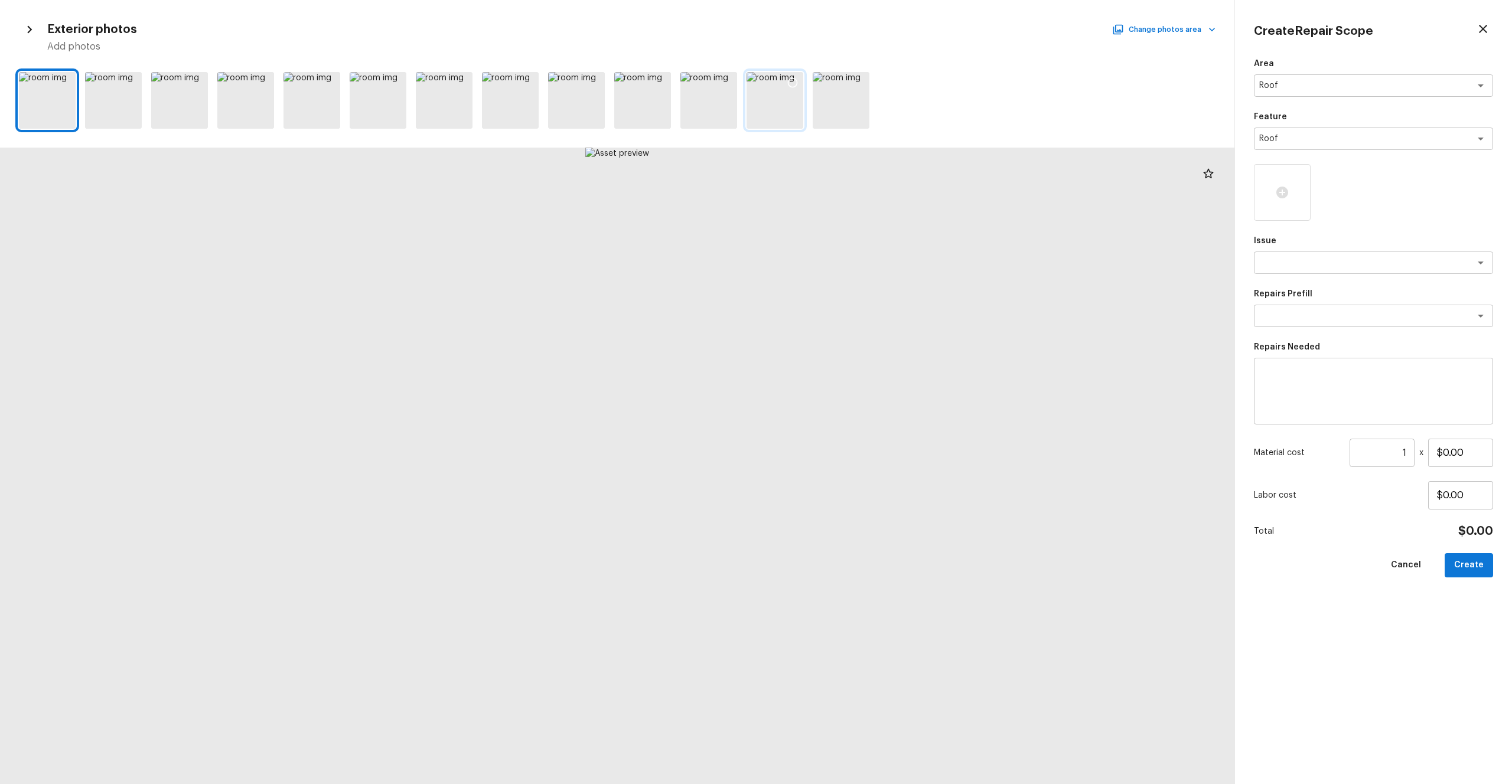
click at [757, 105] on div at bounding box center [775, 100] width 57 height 56
click at [793, 82] on icon at bounding box center [793, 83] width 12 height 12
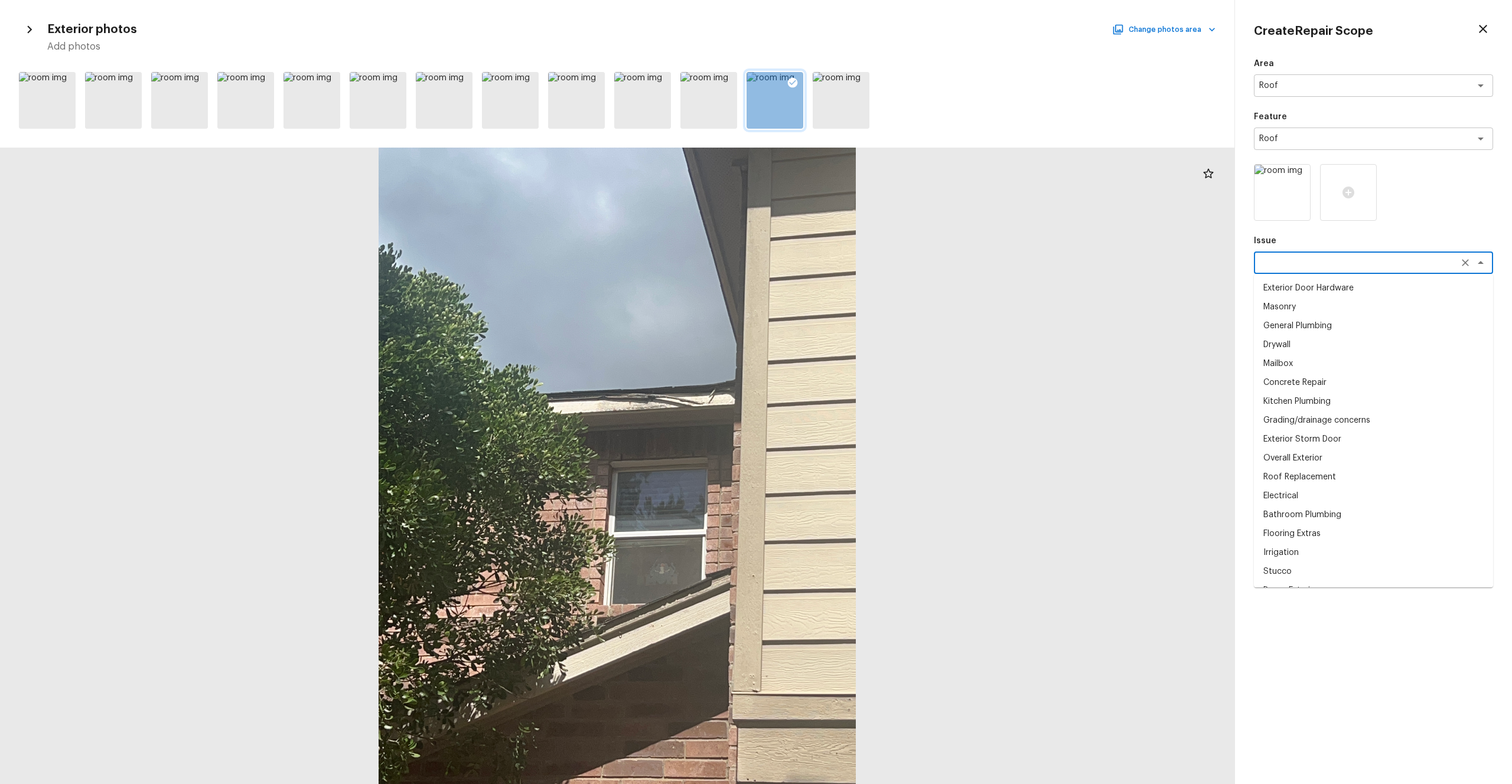
click at [849, 268] on textarea at bounding box center [1356, 263] width 195 height 12
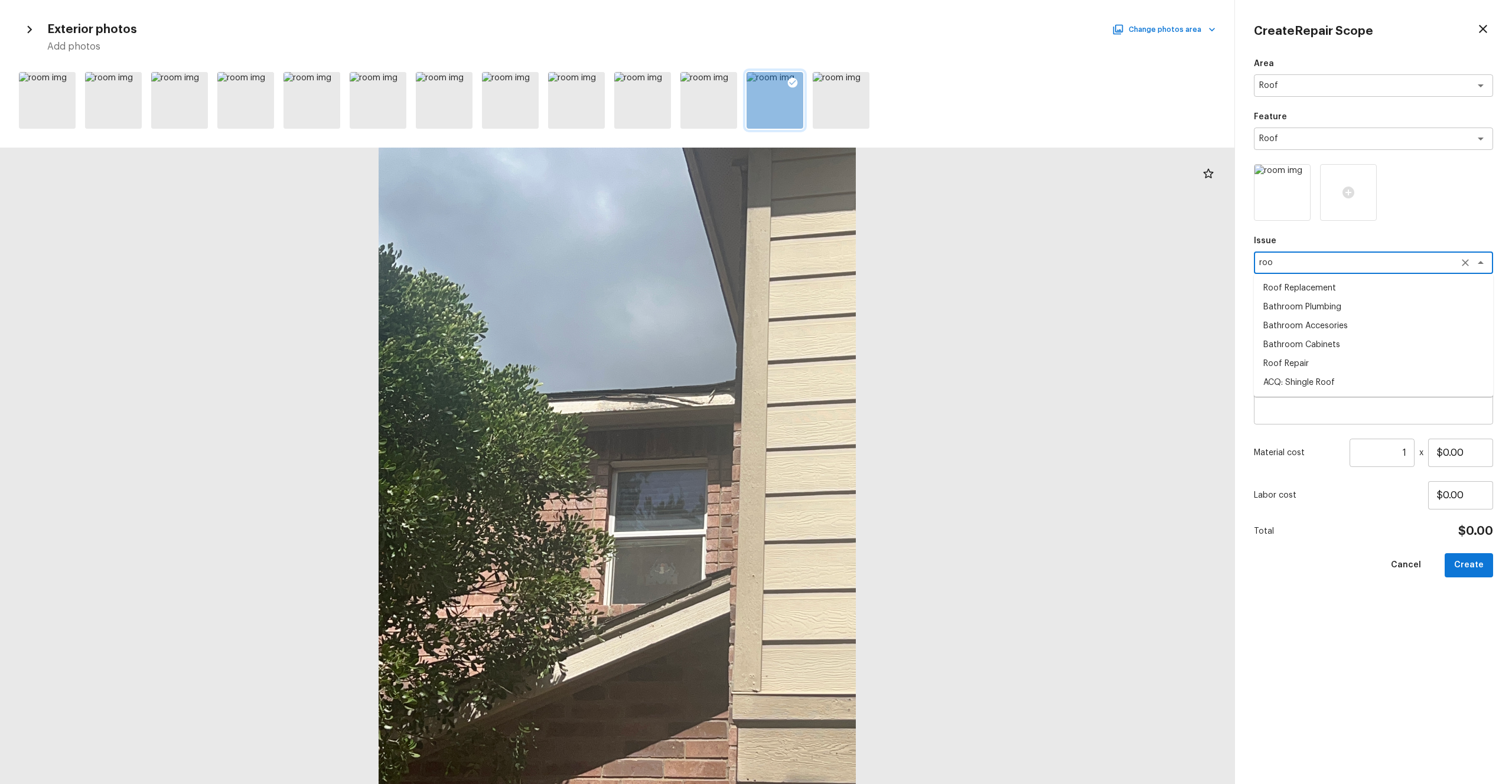
click at [849, 383] on li "ACQ: Shingle Roof" at bounding box center [1372, 383] width 239 height 19
click at [849, 315] on textarea at bounding box center [1356, 316] width 195 height 12
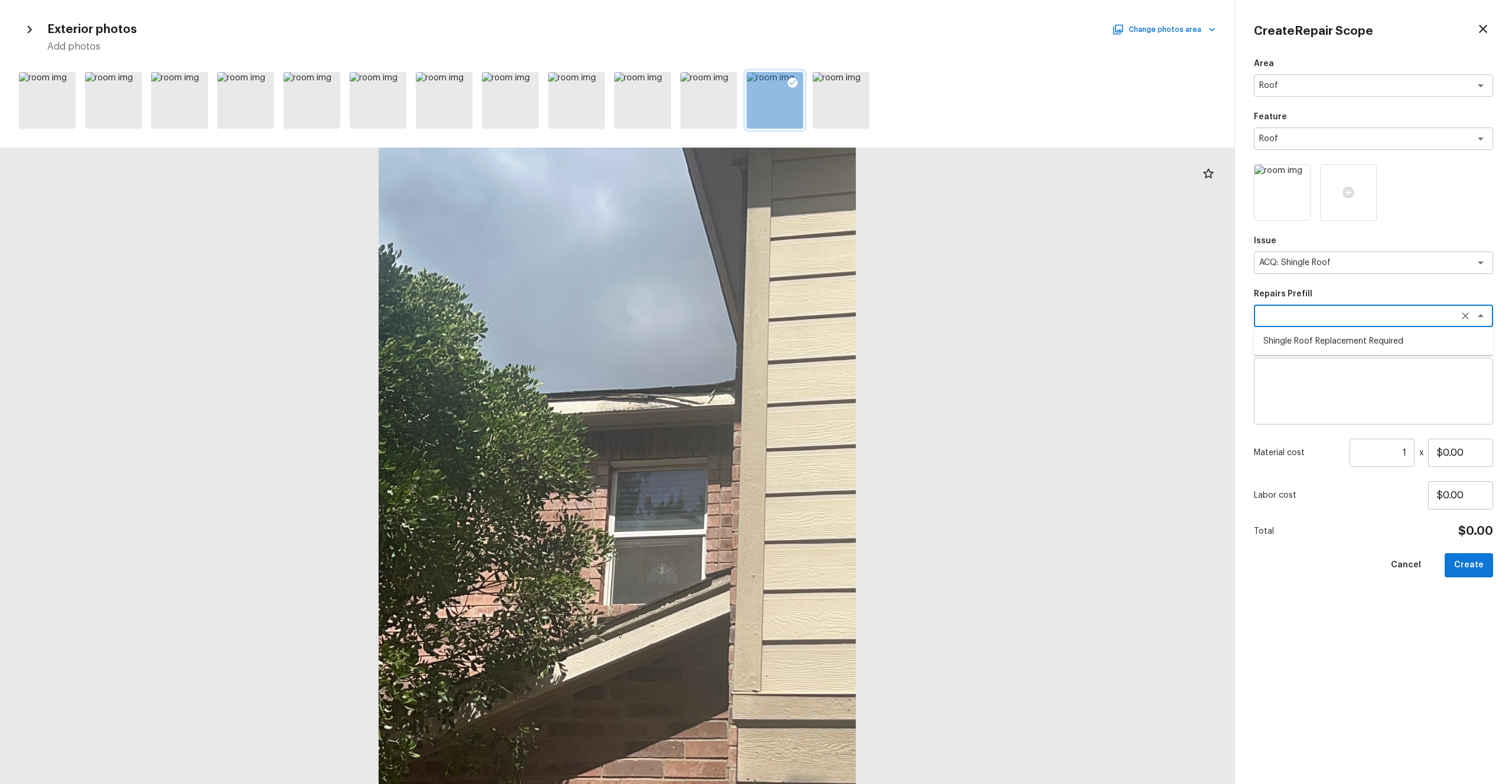
click at [849, 338] on li "Shingle Roof Replacement Required" at bounding box center [1372, 342] width 239 height 19
click at [849, 266] on textarea "ACQ: Shingle Roof" at bounding box center [1356, 263] width 195 height 12
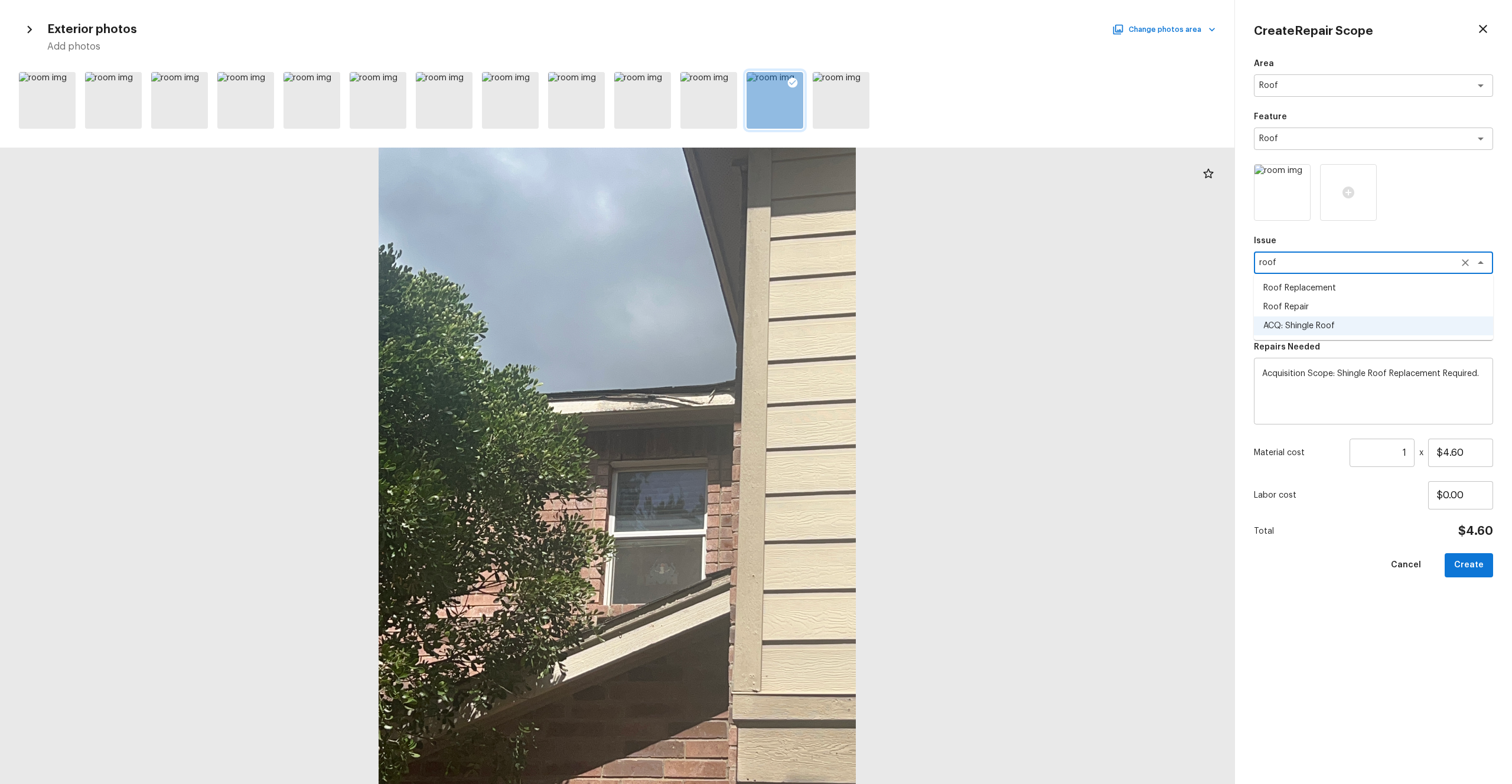
click at [849, 291] on li "Roof Replacement" at bounding box center [1372, 288] width 239 height 19
click at [849, 323] on div "x ​" at bounding box center [1372, 316] width 239 height 22
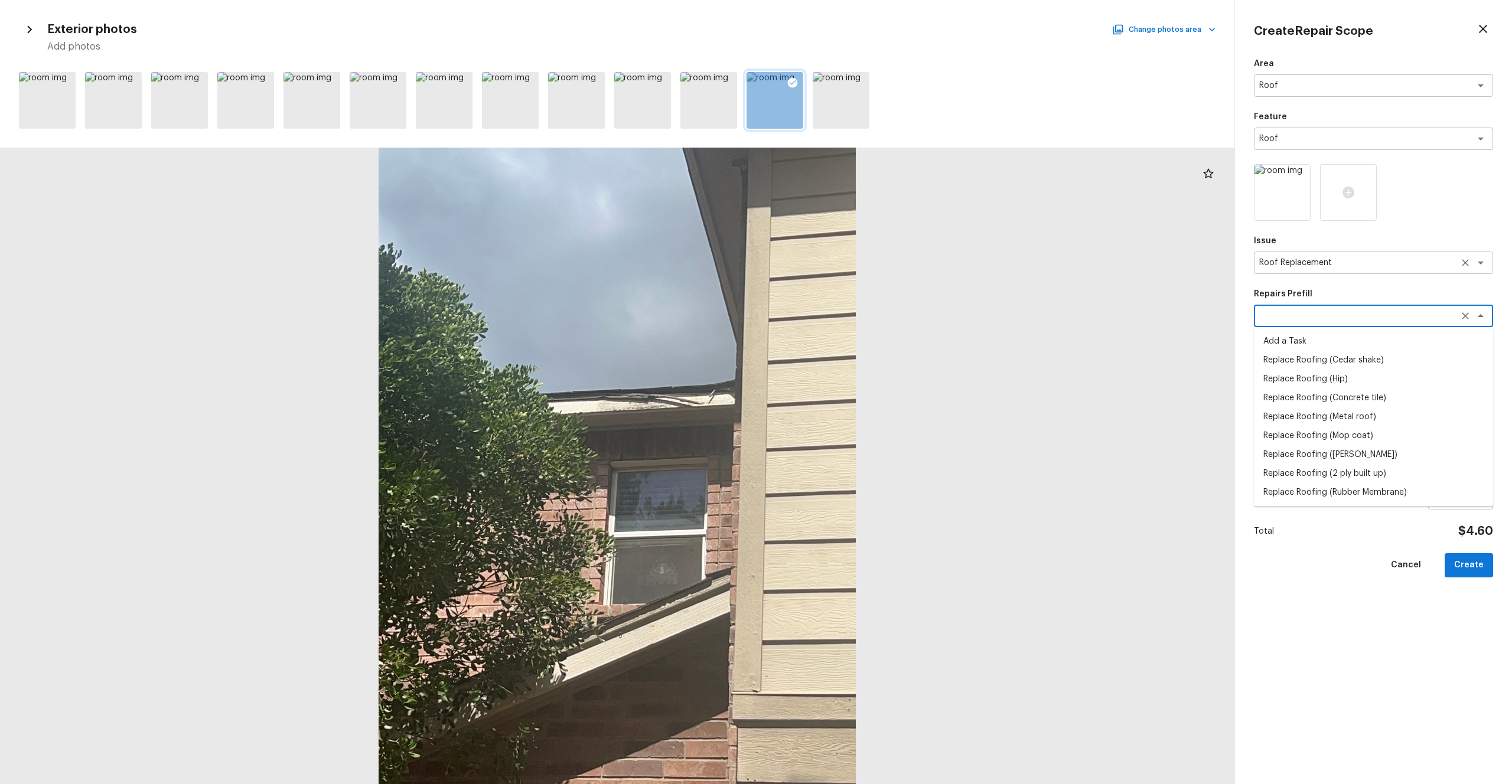
click at [849, 262] on textarea "Roof Replacement" at bounding box center [1356, 263] width 195 height 12
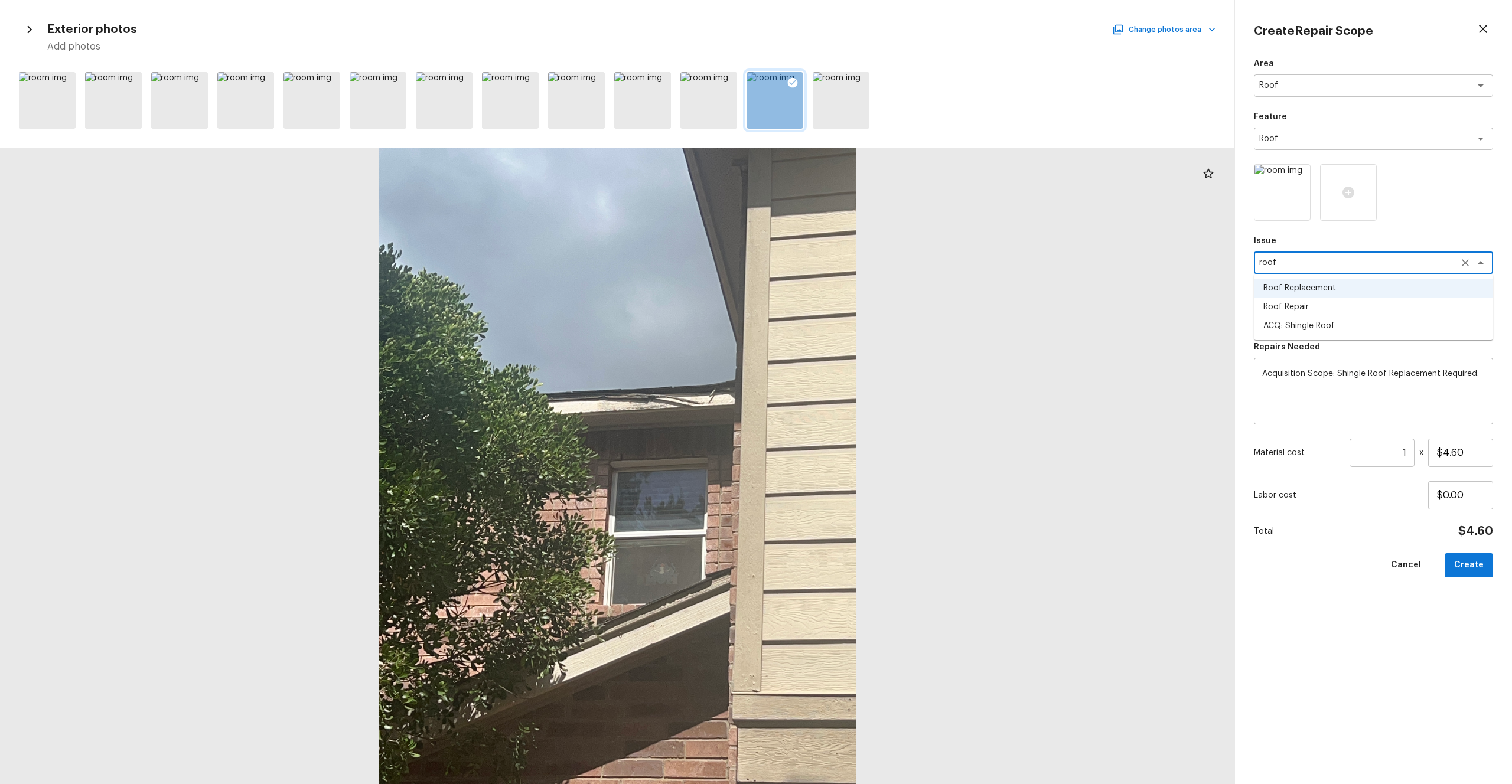
click at [849, 336] on ul "Roof Replacement Roof Repair ACQ: Shingle Roof" at bounding box center [1372, 306] width 239 height 66
click at [849, 330] on li "ACQ: Shingle Roof" at bounding box center [1372, 326] width 239 height 19
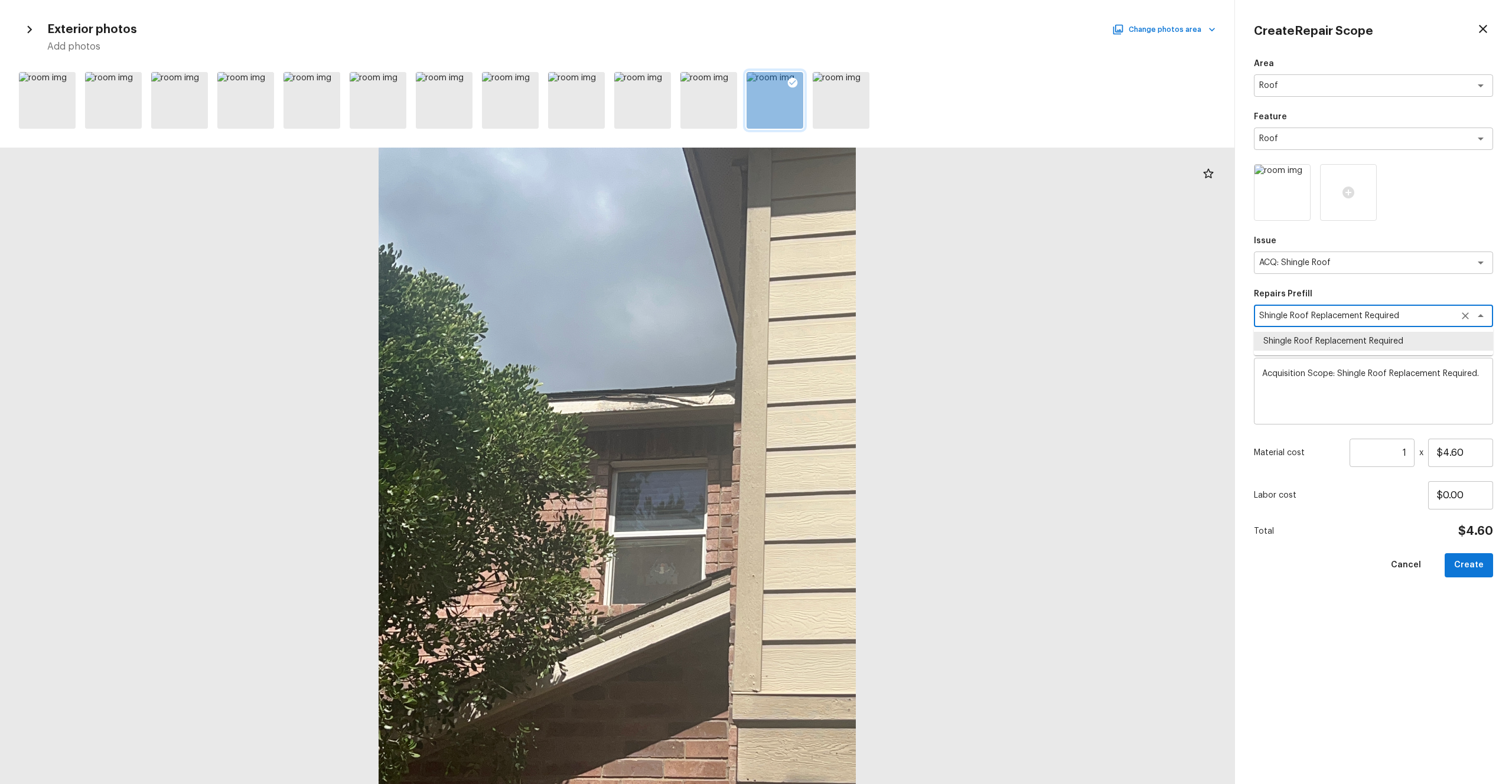
click at [849, 313] on textarea "Shingle Roof Replacement Required" at bounding box center [1356, 316] width 195 height 12
click at [849, 346] on li "Shingle Roof Replacement Required" at bounding box center [1372, 342] width 239 height 19
click at [849, 431] on div "Area Roof x ​ Feature Roof x ​ Issue ACQ: Shingle Roof x ​ Repairs Prefill Shin…" at bounding box center [1372, 412] width 239 height 707
click at [849, 431] on input "1" at bounding box center [1382, 452] width 65 height 28
click at [849, 431] on div "Area Roof x ​ Feature Roof x ​ Issue ACQ: Shingle Roof x ​ Repairs Prefill Shin…" at bounding box center [1372, 412] width 239 height 707
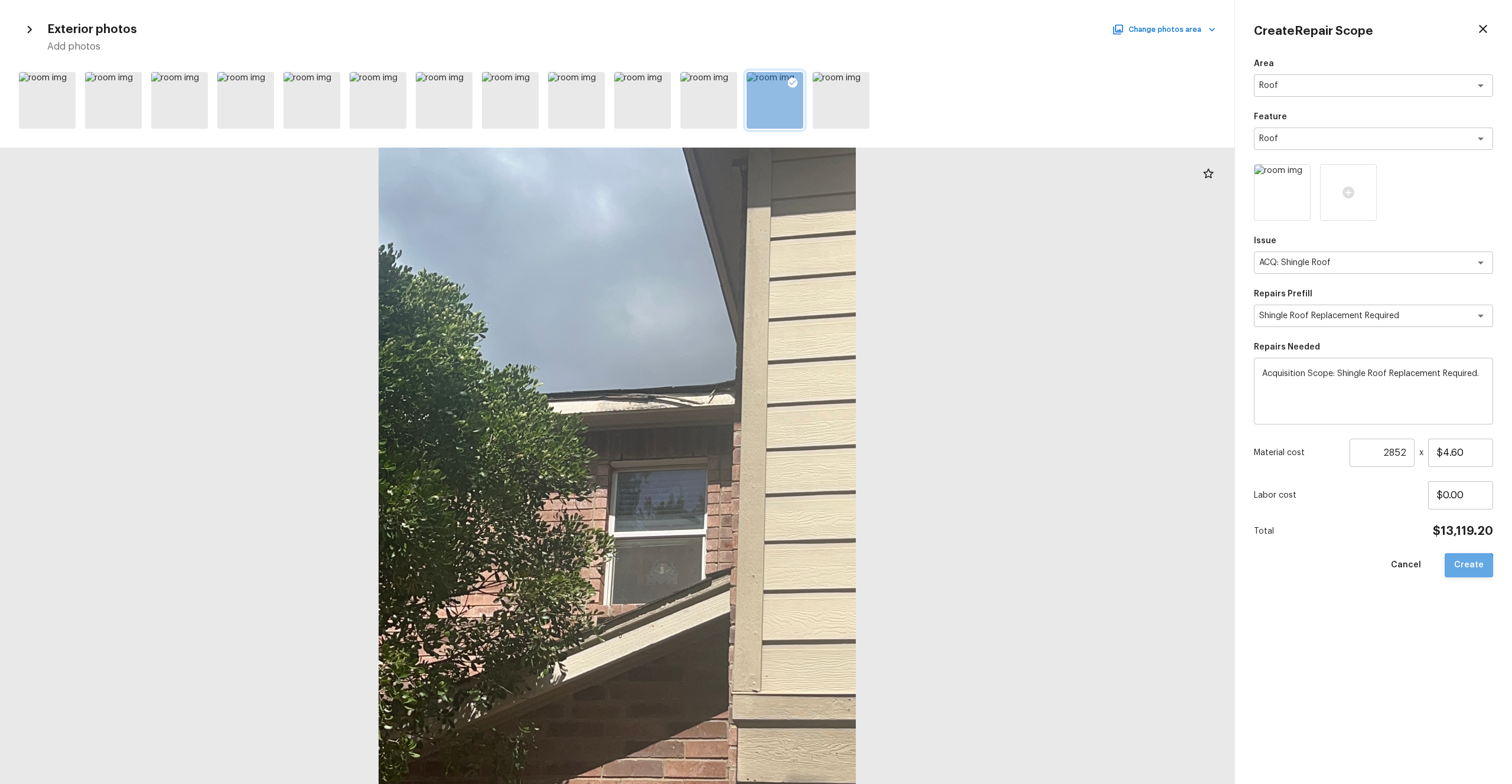
click at [849, 431] on button "Create" at bounding box center [1468, 565] width 49 height 24
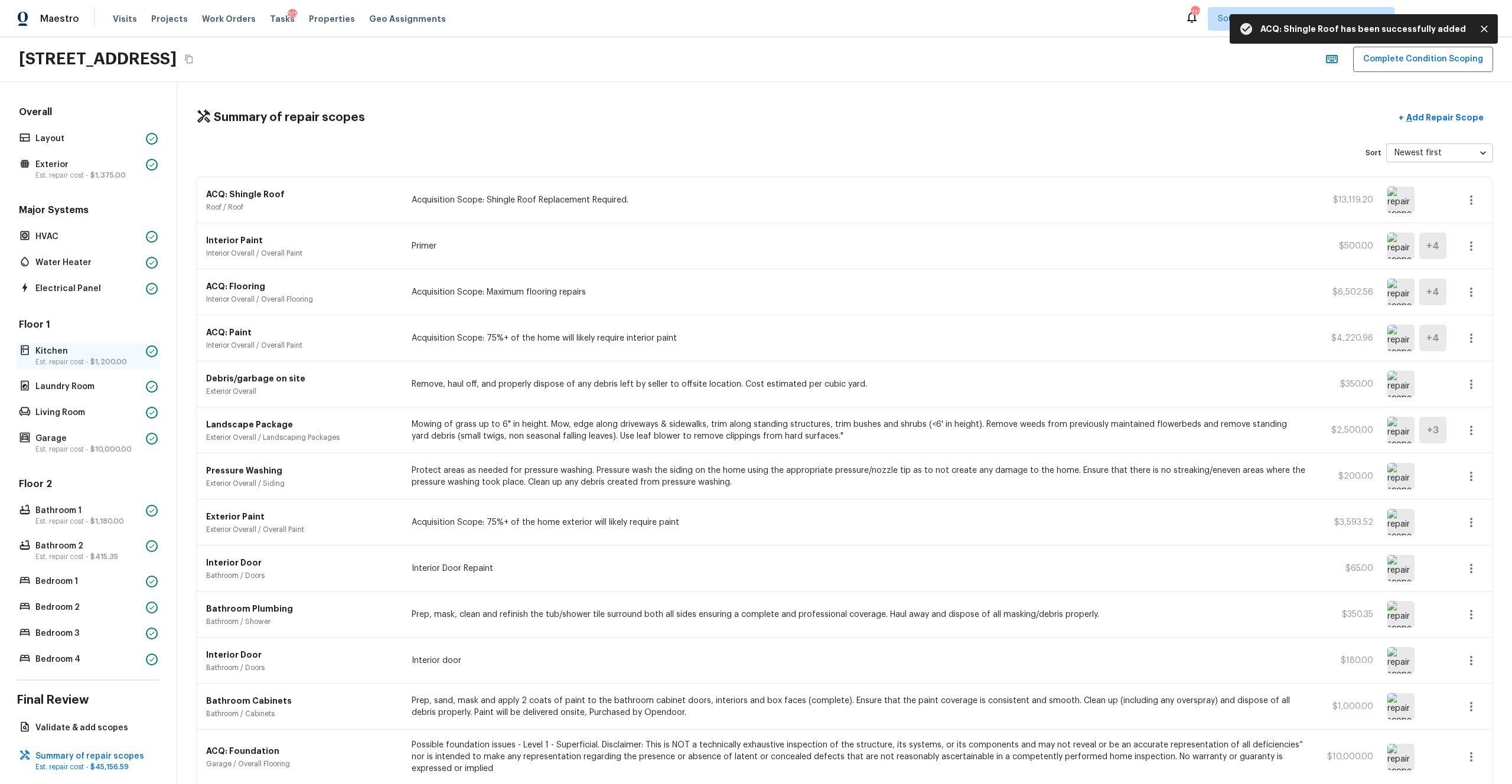
click at [77, 362] on p "Est. repair cost - $1,200.00" at bounding box center [87, 361] width 105 height 9
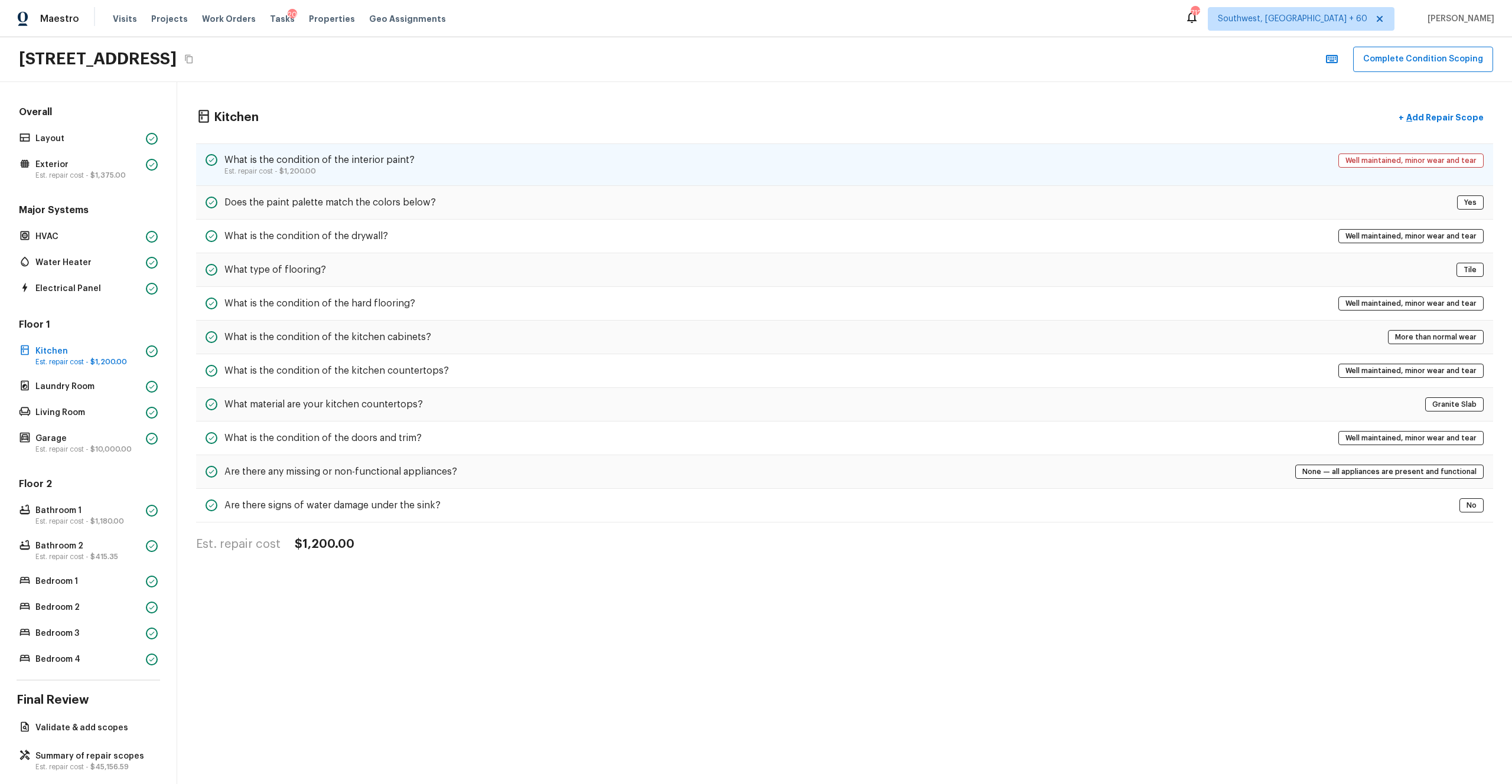
click at [374, 159] on h5 "What is the condition of the interior paint?" at bounding box center [319, 159] width 190 height 13
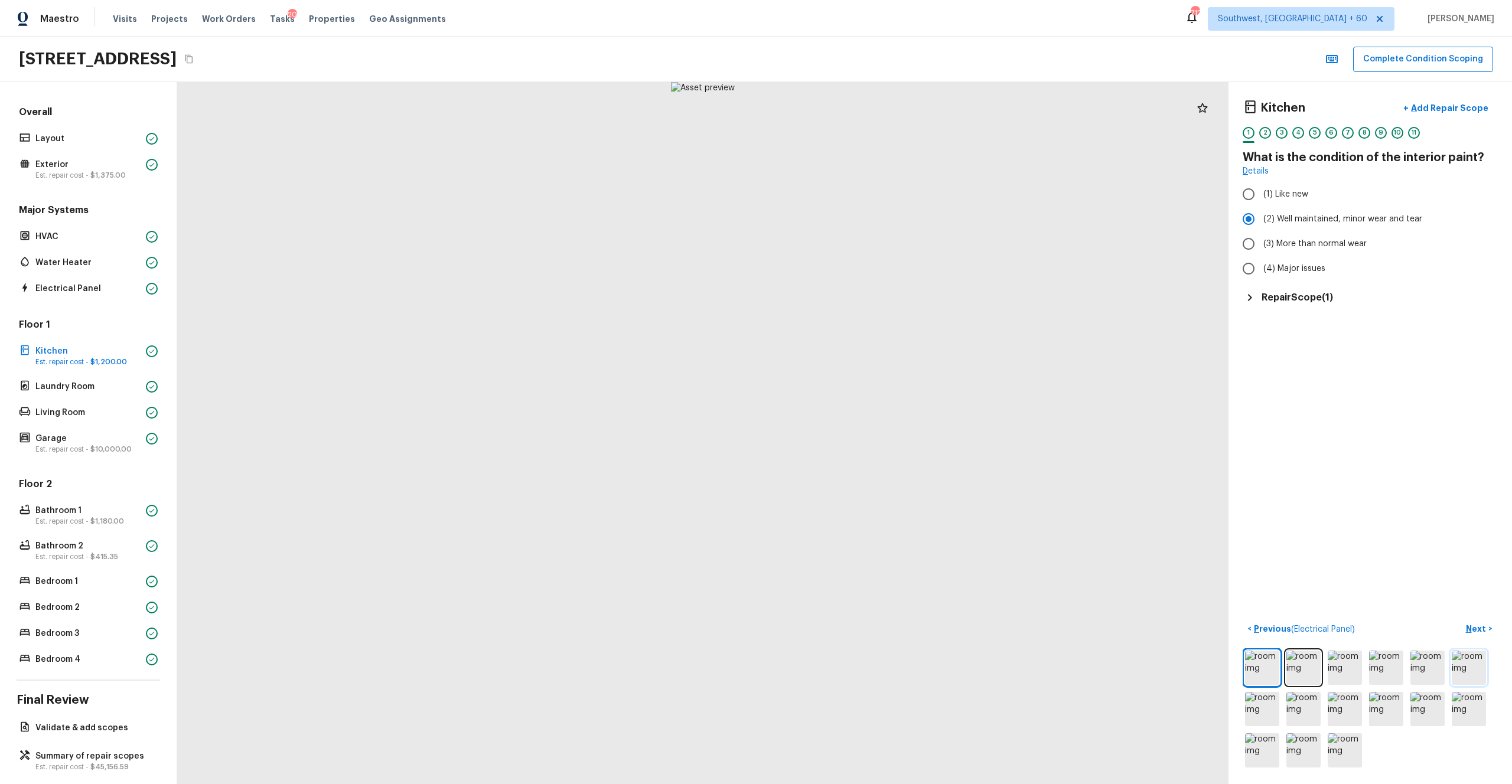
click at [849, 431] on img at bounding box center [1468, 668] width 34 height 34
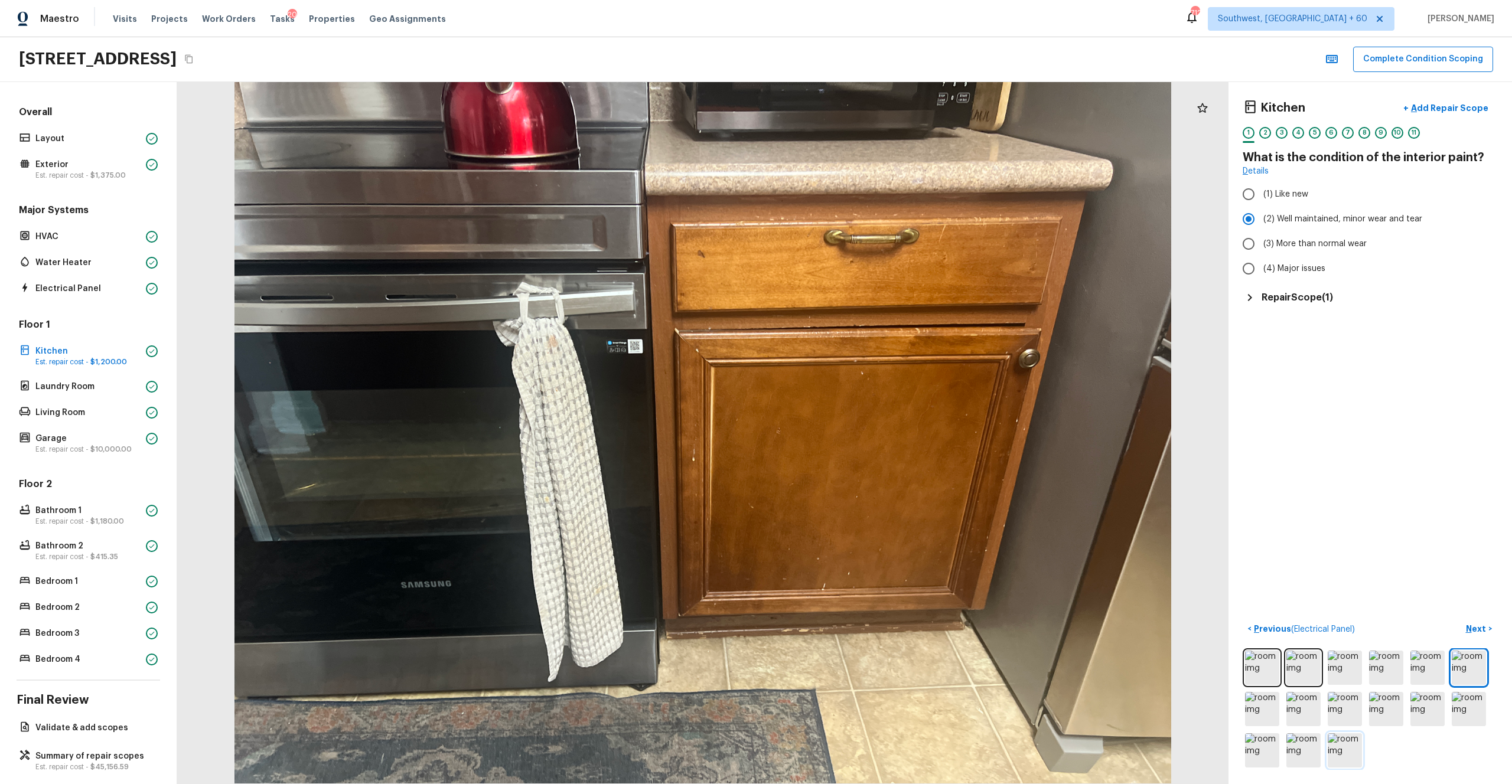
click at [849, 431] on img at bounding box center [1344, 751] width 34 height 34
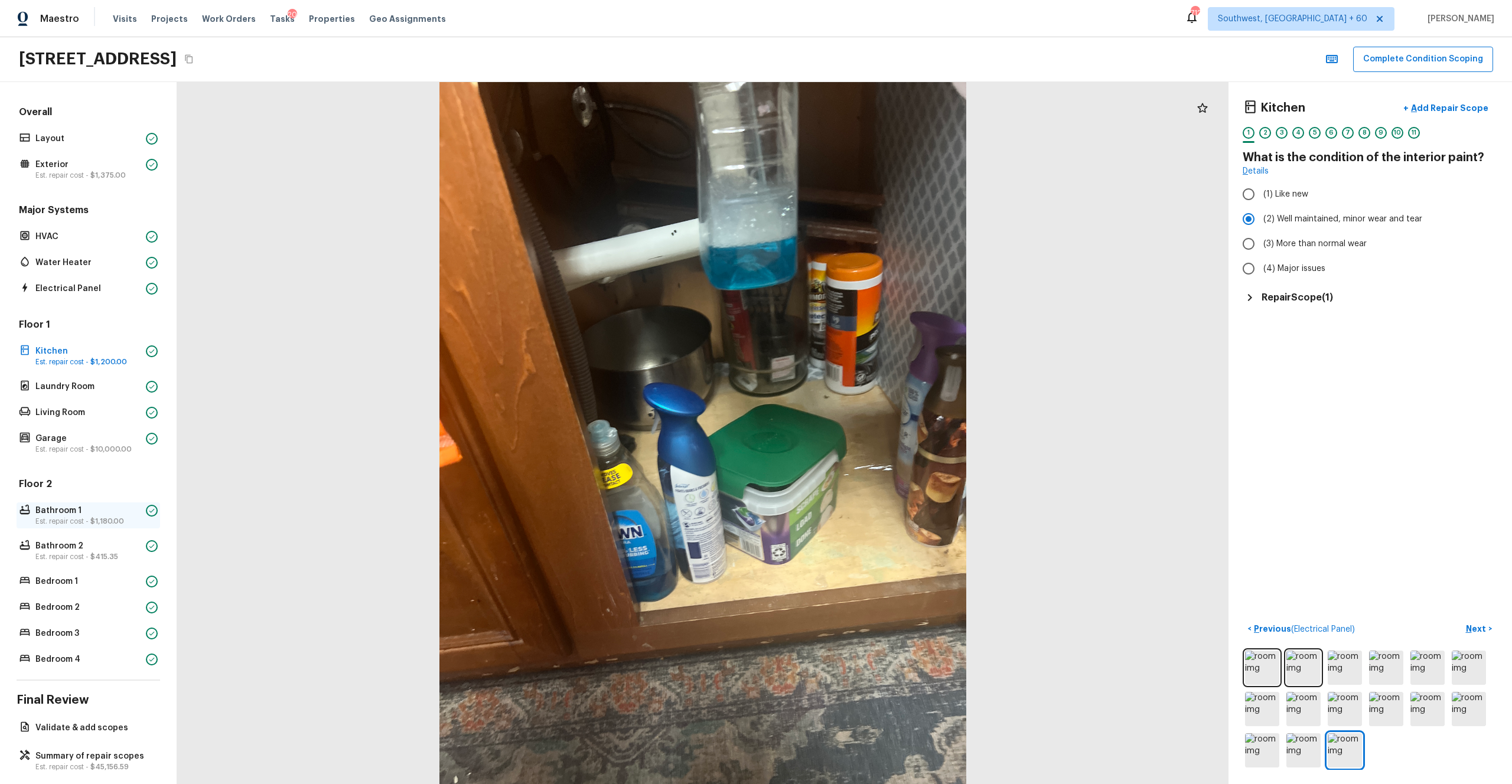
click at [87, 431] on p "Bathroom 1" at bounding box center [87, 511] width 105 height 12
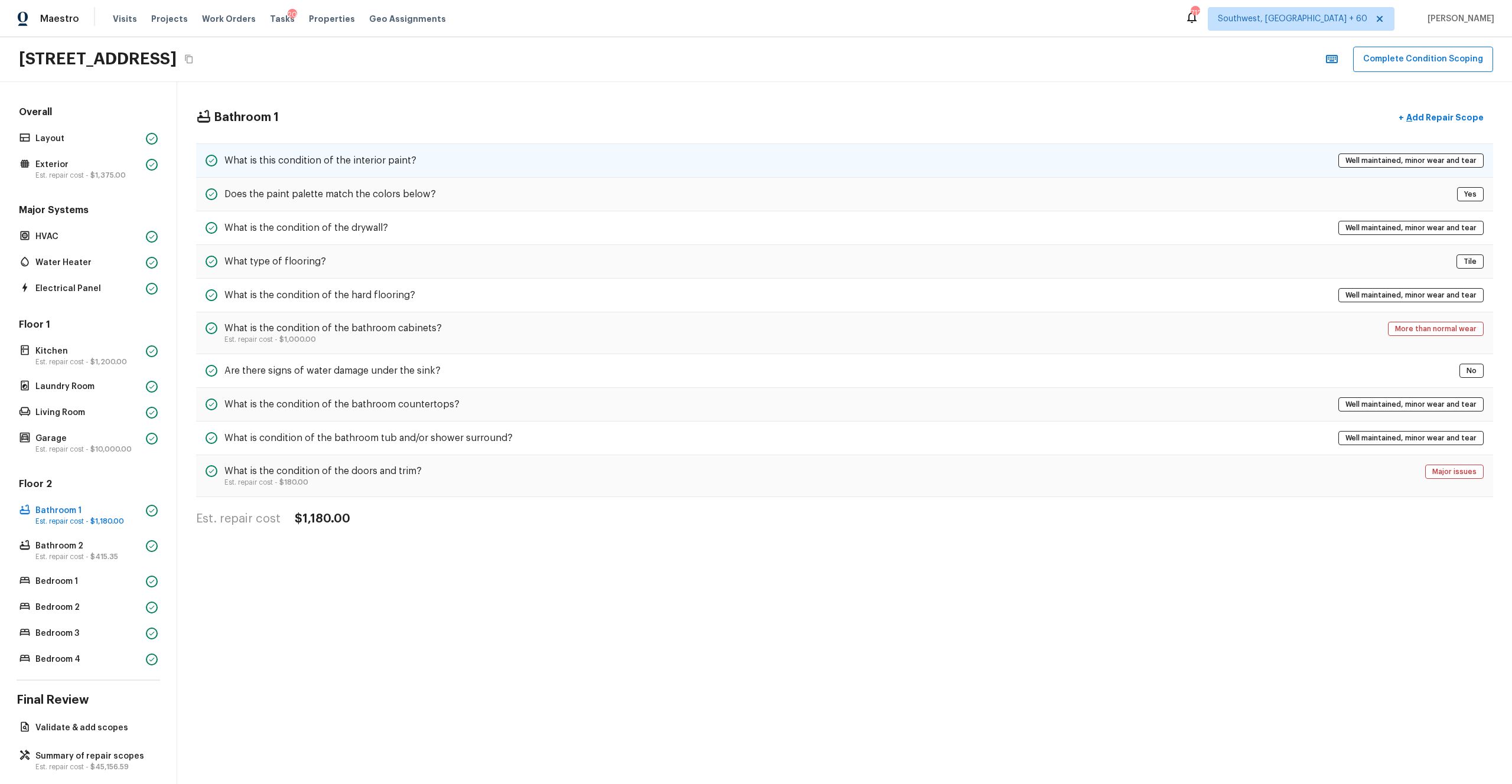
click at [400, 152] on div "What is this condition of the interior paint? Well maintained, minor wear and t…" at bounding box center [844, 161] width 1297 height 34
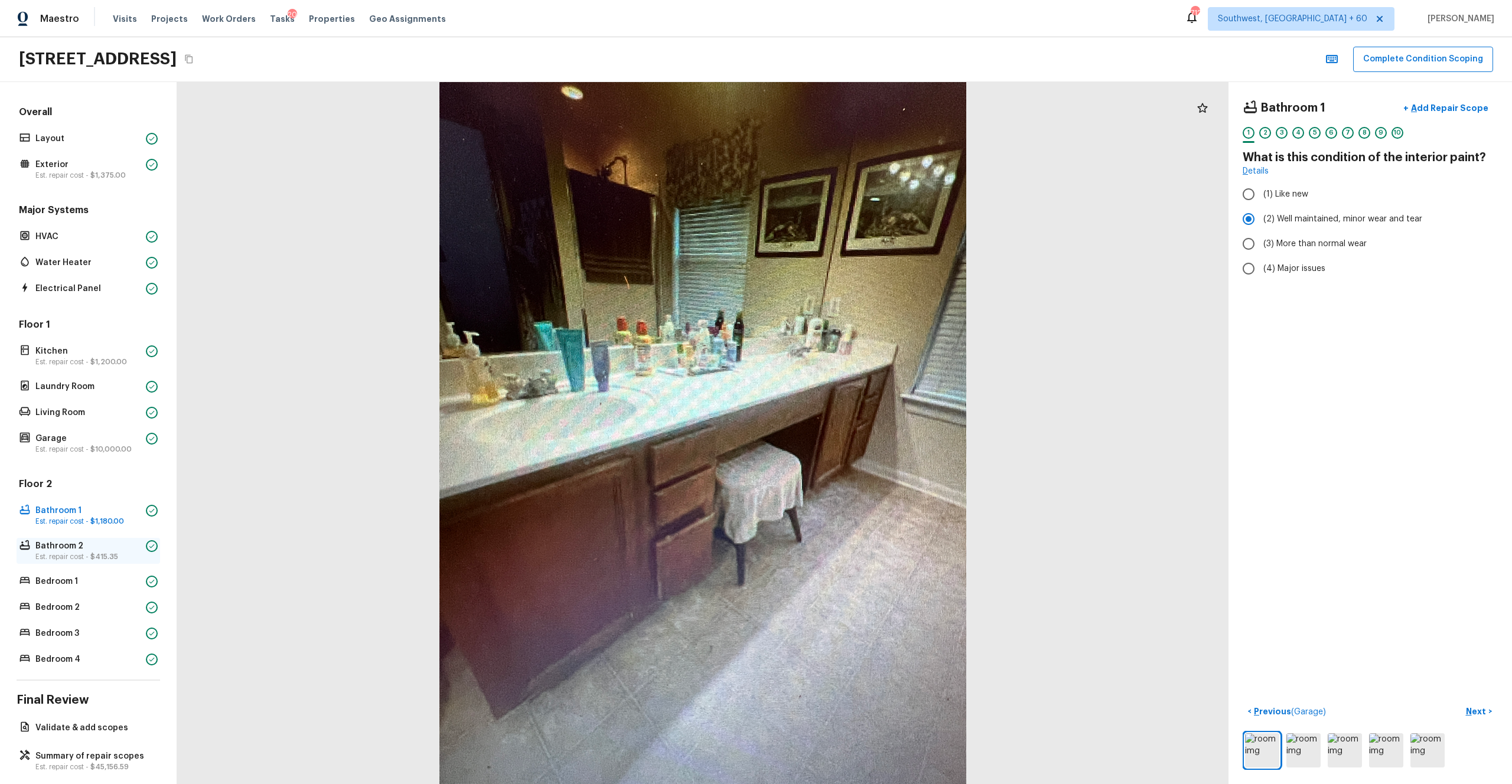
click at [102, 431] on span "$415.35" at bounding box center [104, 556] width 27 height 7
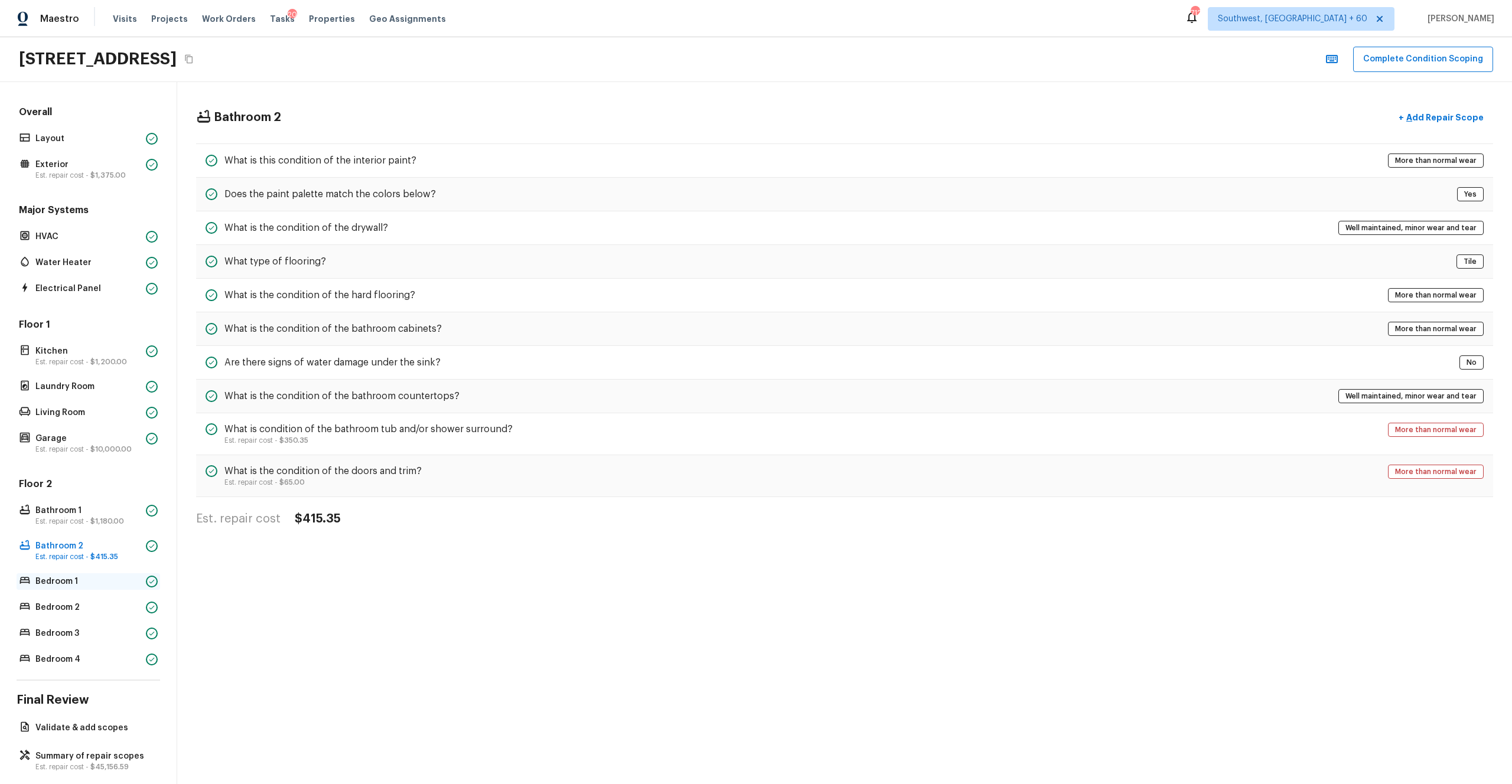
click at [98, 431] on p "Bedroom 1" at bounding box center [87, 581] width 105 height 12
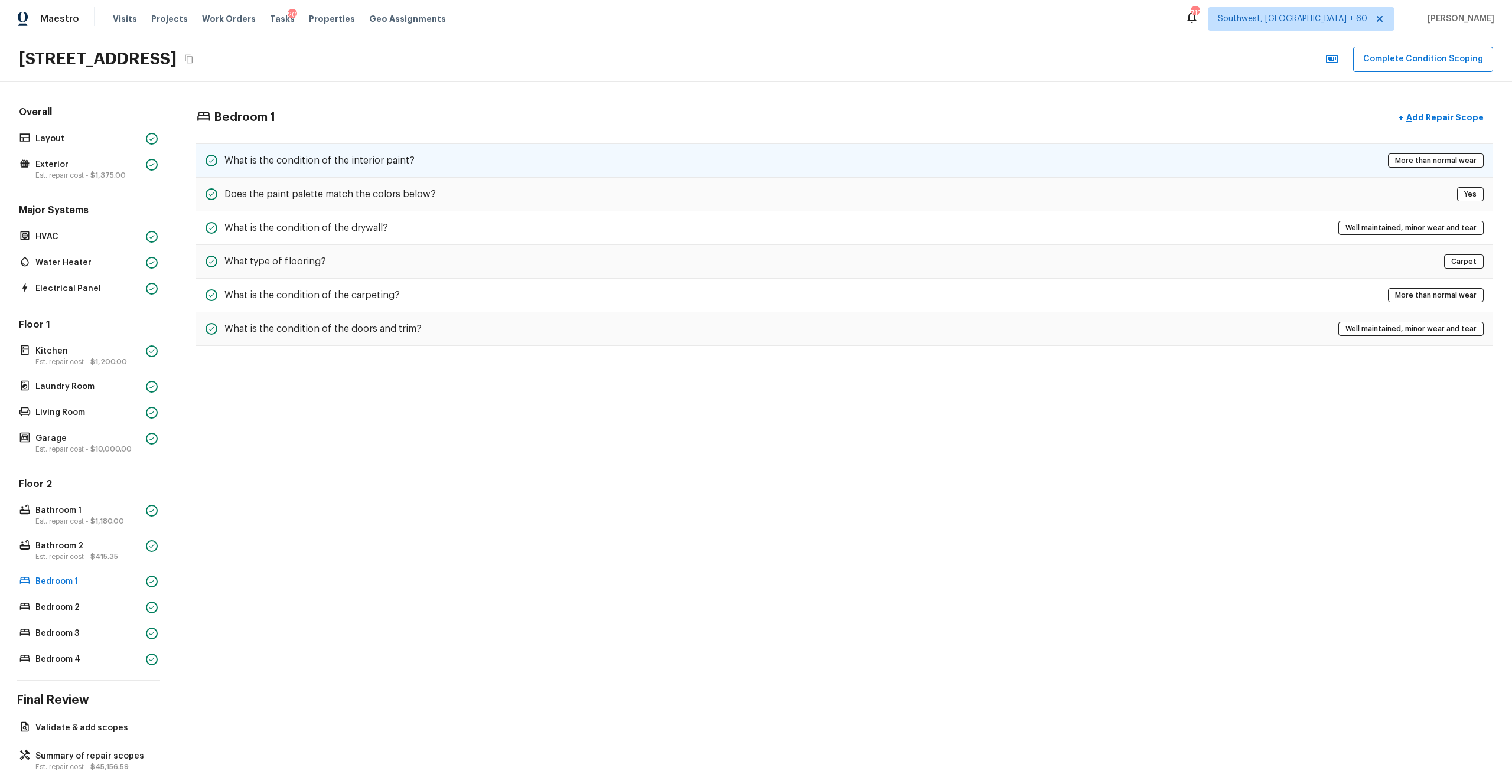
click at [443, 163] on div "What is the condition of the interior paint? More than normal wear" at bounding box center [844, 161] width 1297 height 34
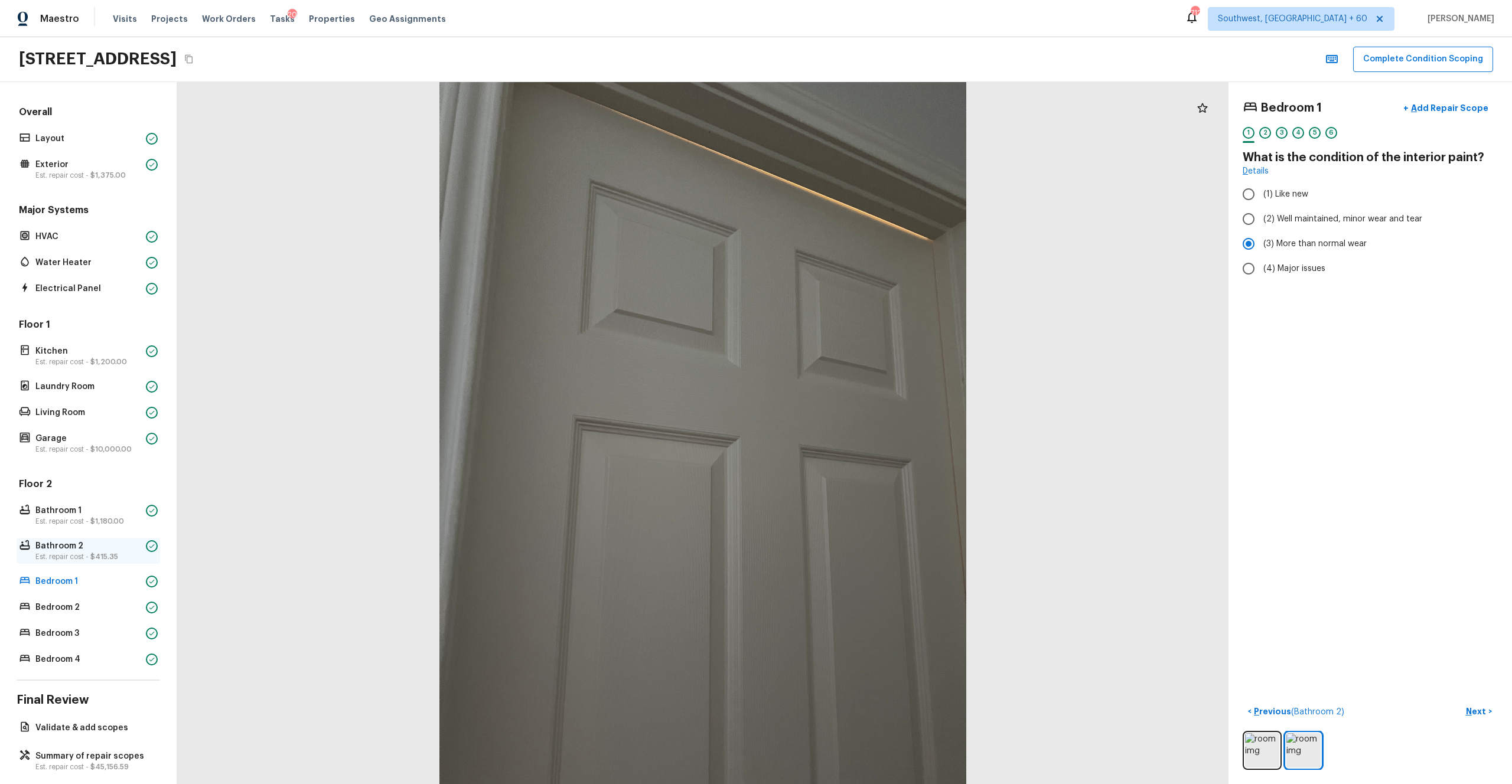
click at [69, 431] on p "Est. repair cost - $415.35" at bounding box center [87, 556] width 105 height 9
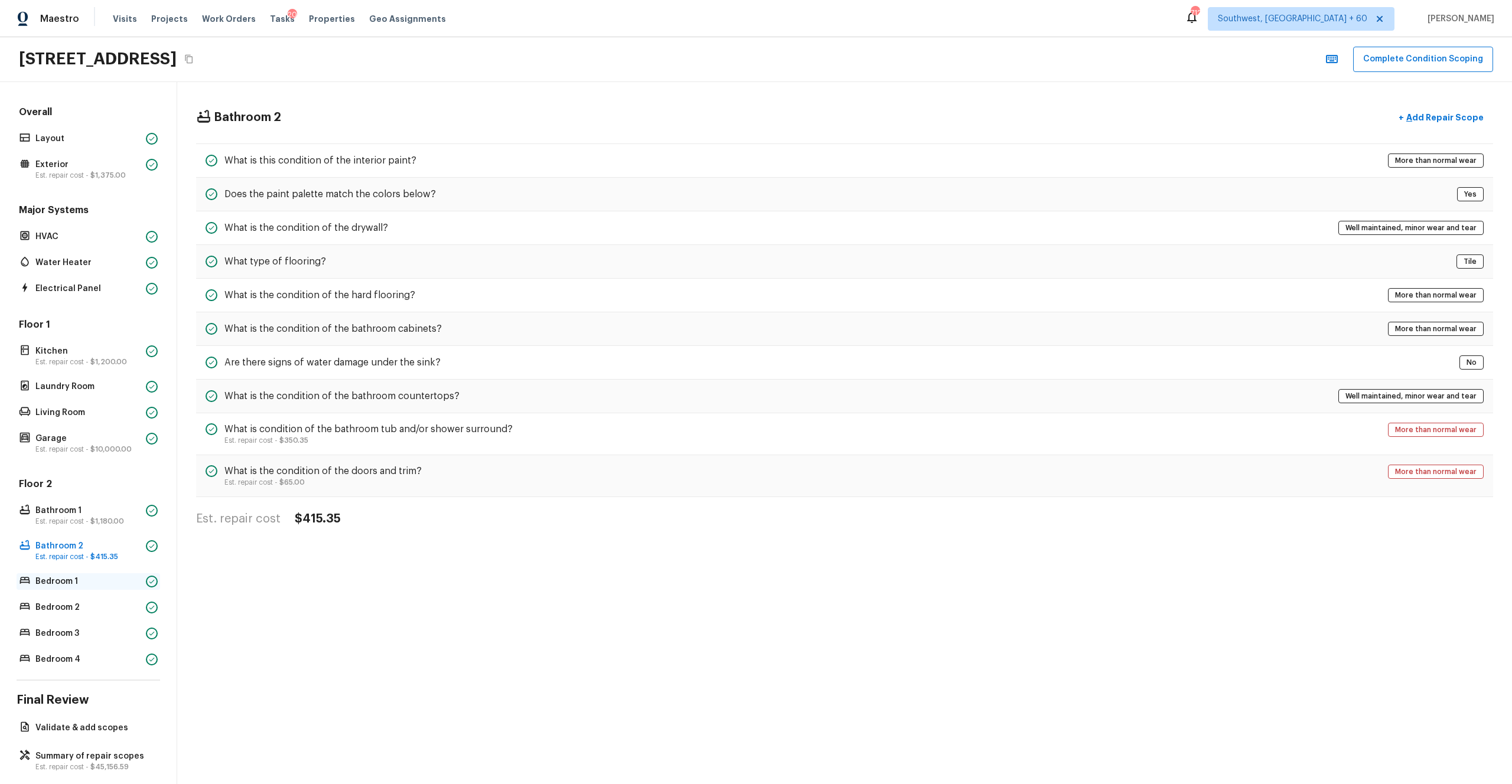
click at [76, 431] on div "Bedroom 1" at bounding box center [88, 581] width 144 height 16
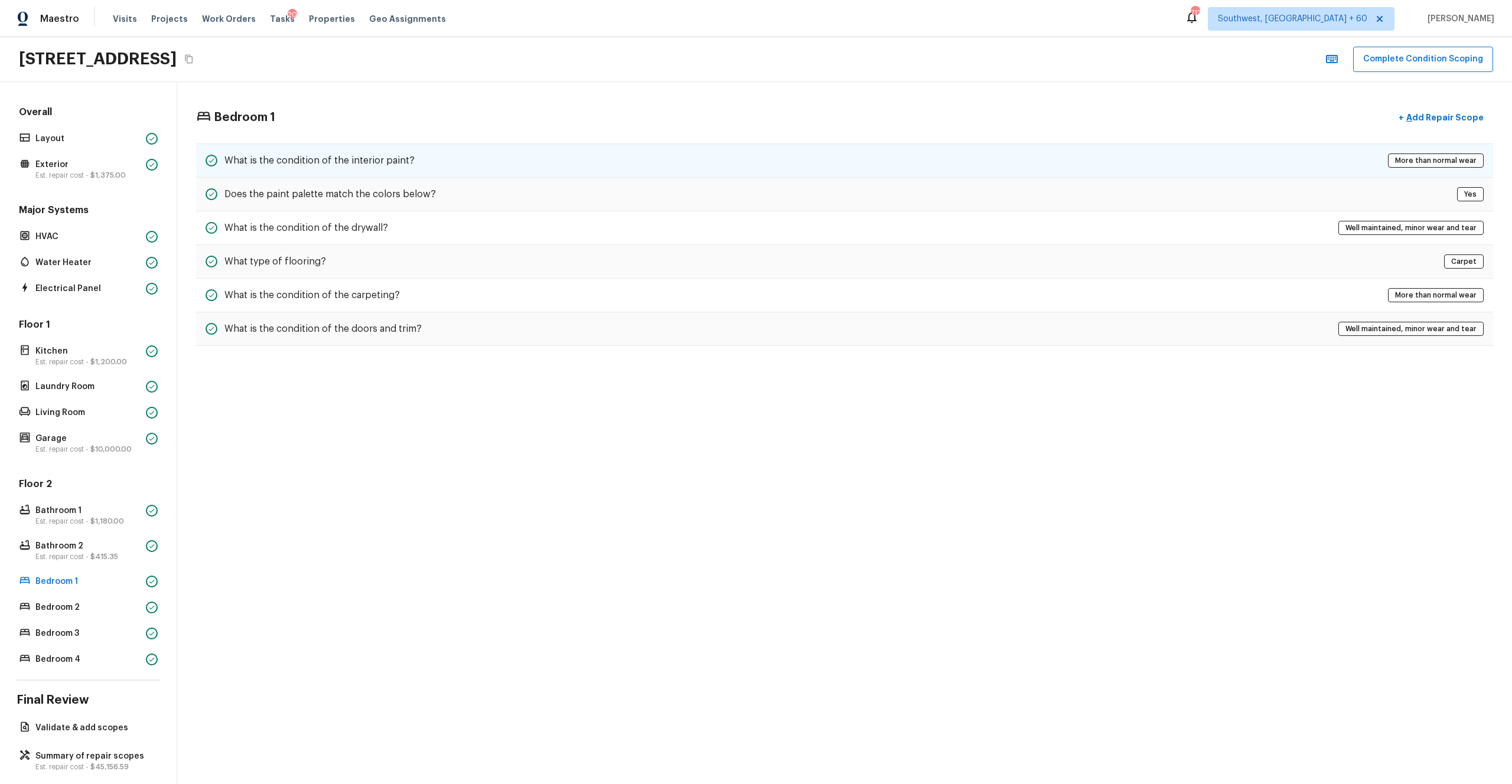
click at [377, 156] on h5 "What is the condition of the interior paint?" at bounding box center [319, 160] width 190 height 13
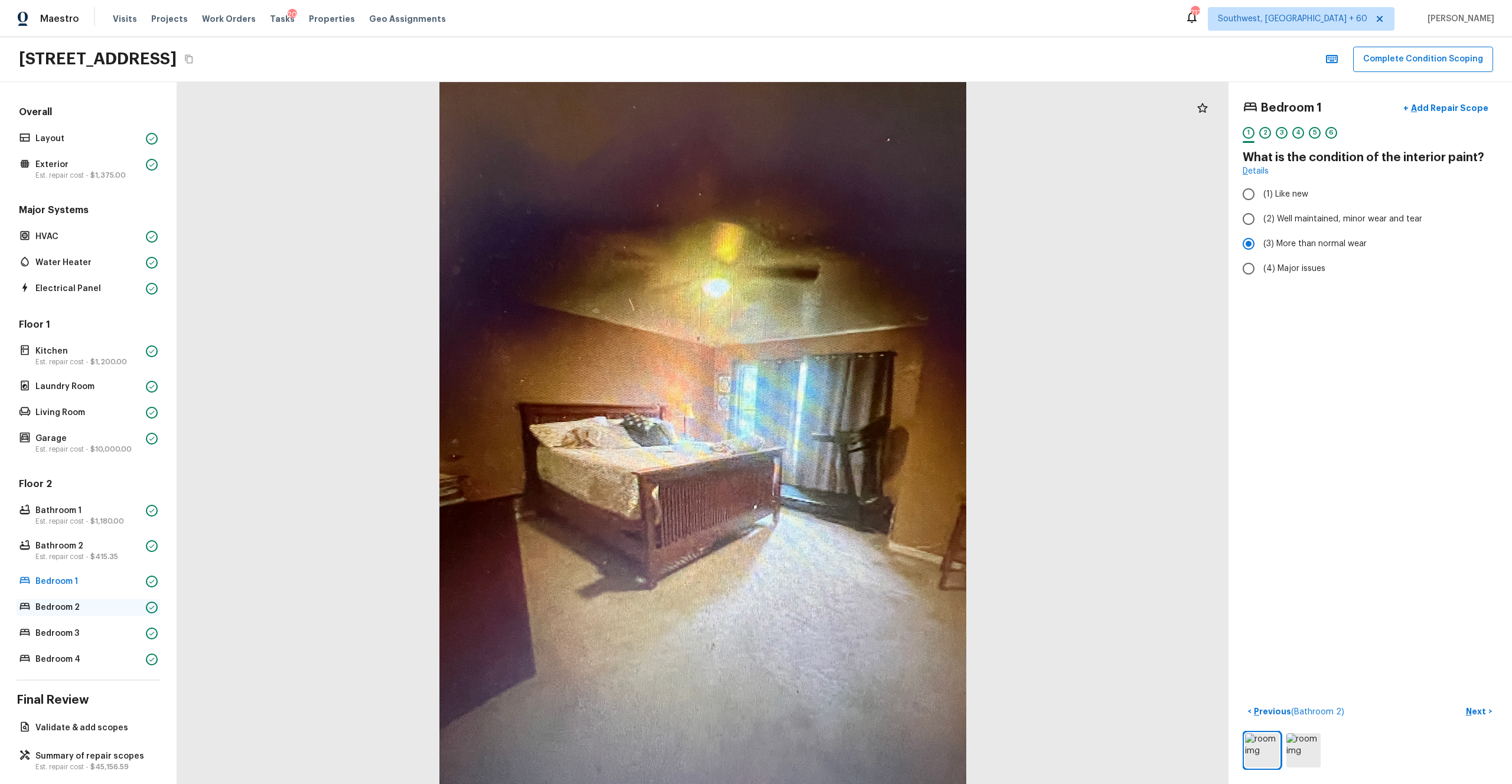
click at [102, 431] on p "Bedroom 2" at bounding box center [87, 608] width 105 height 12
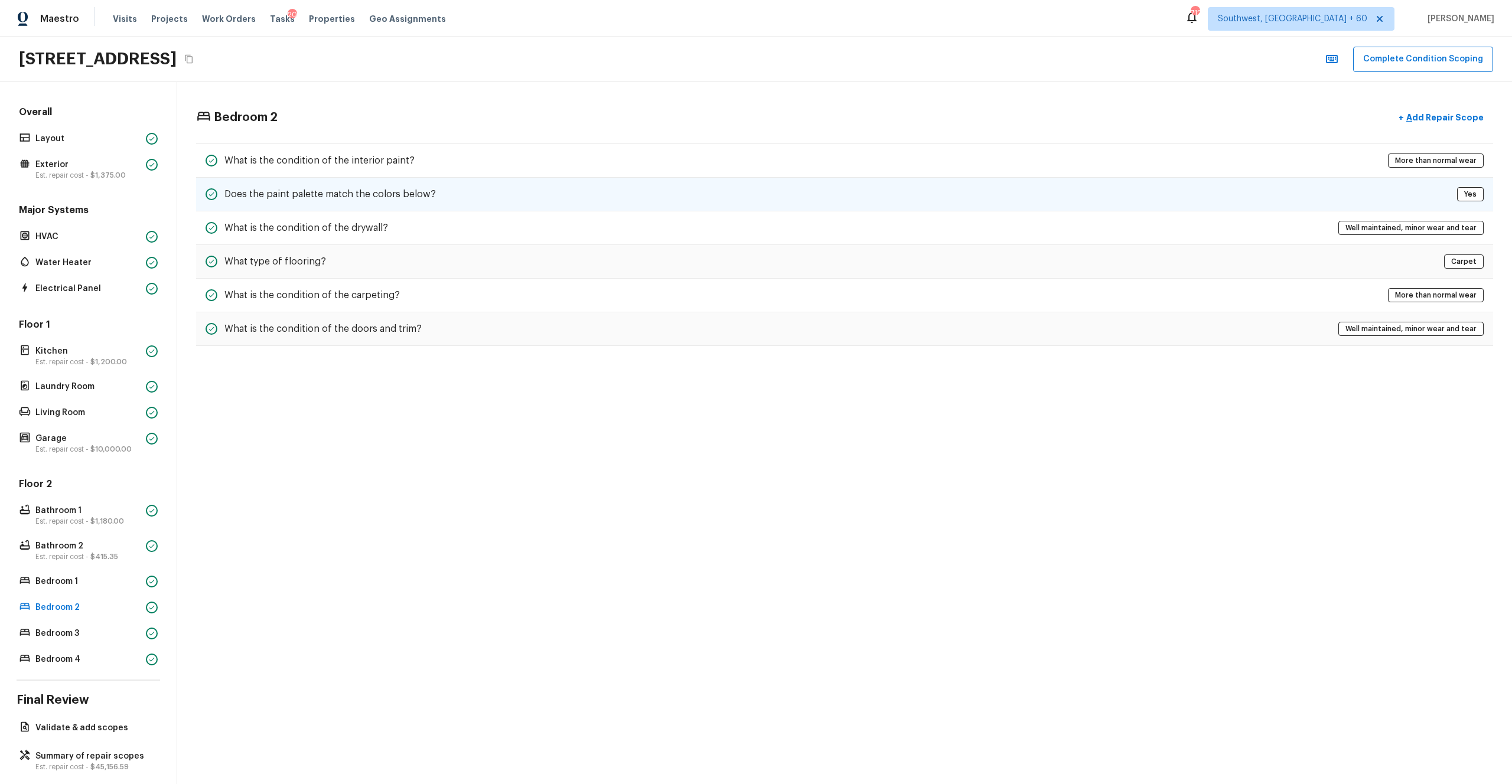
click at [426, 181] on div "Does the paint palette match the colors below? Yes" at bounding box center [844, 194] width 1297 height 33
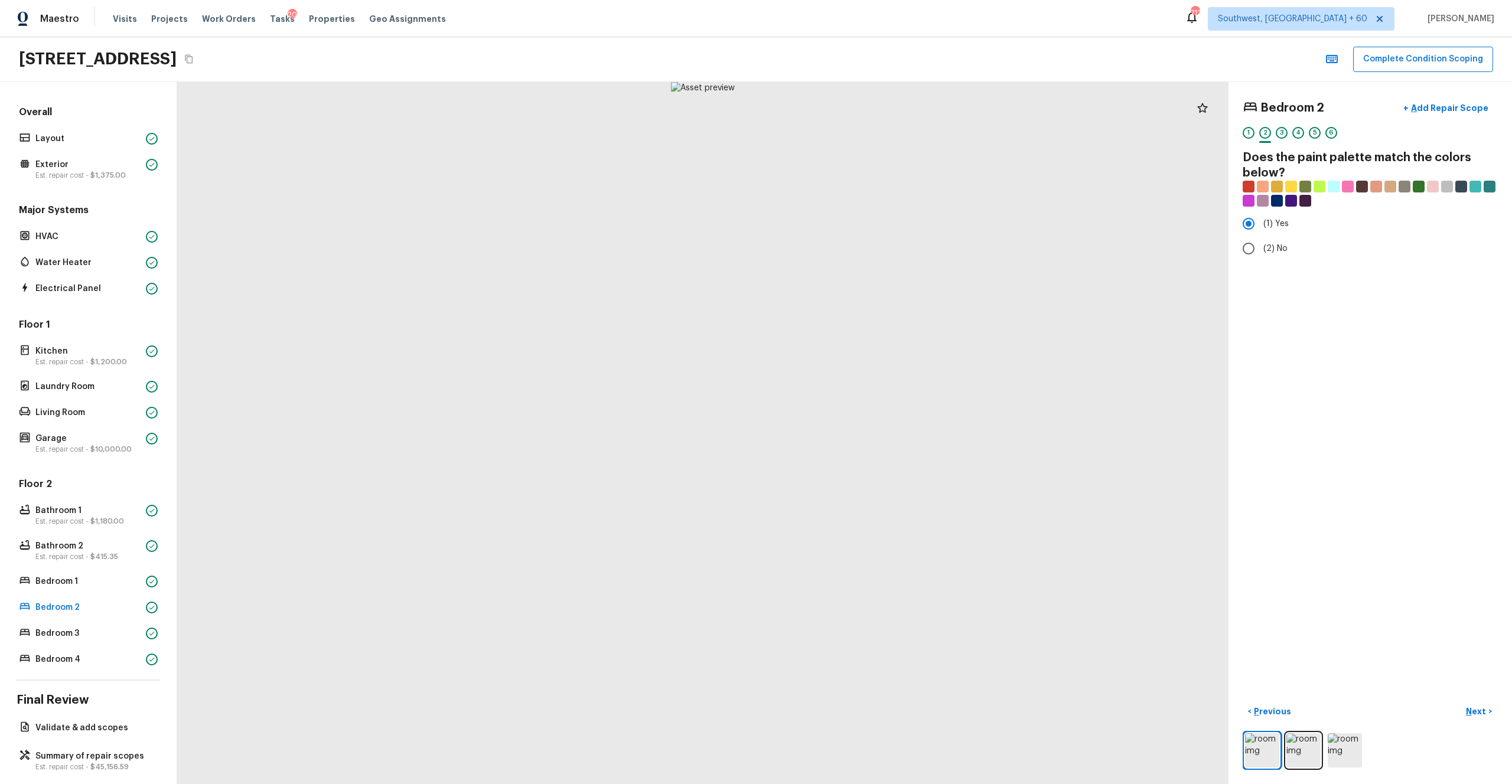
click at [443, 163] on div at bounding box center [703, 433] width 1051 height 702
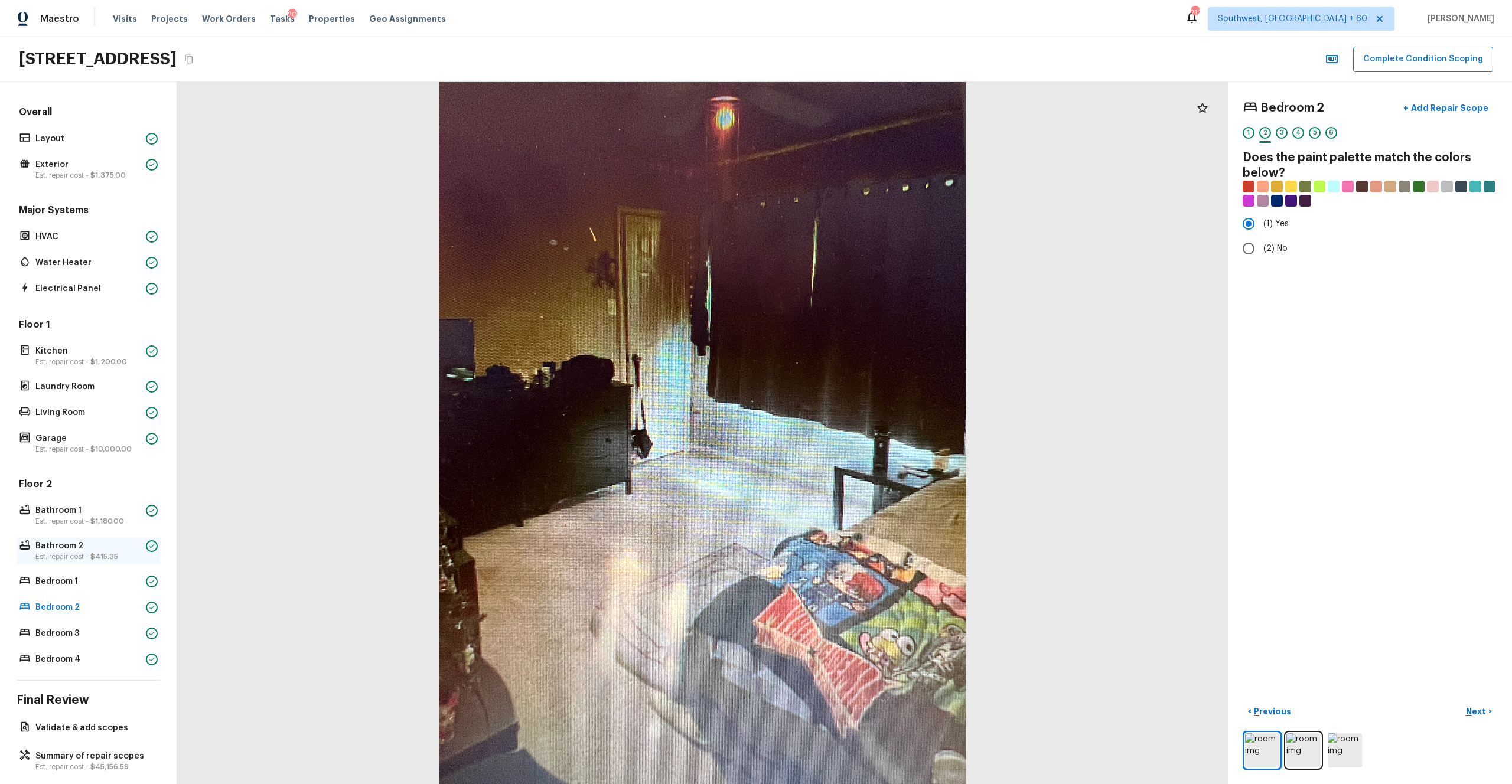
click at [74, 431] on p "Bathroom 2" at bounding box center [87, 546] width 105 height 12
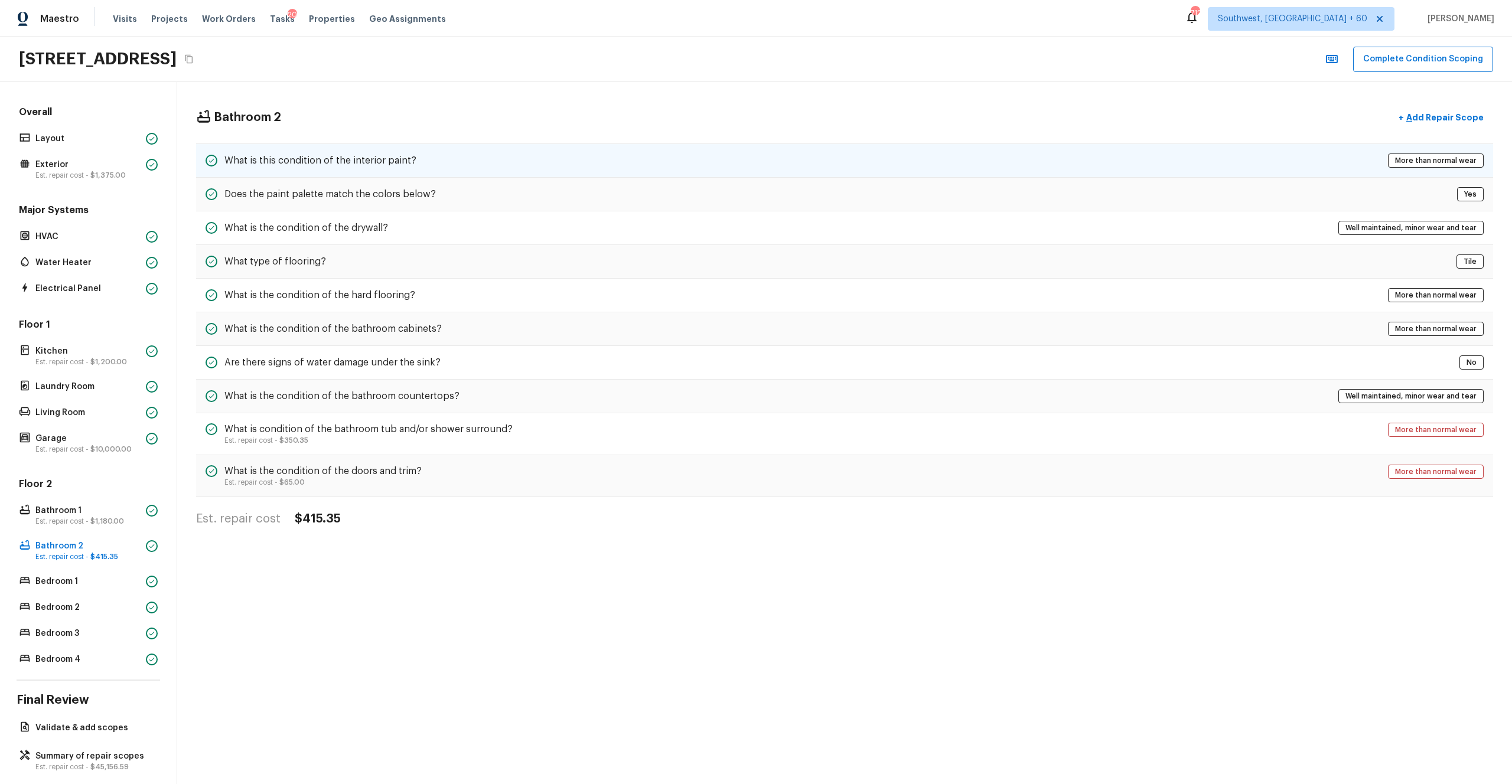
click at [519, 169] on div "What is this condition of the interior paint? More than normal wear" at bounding box center [844, 161] width 1297 height 34
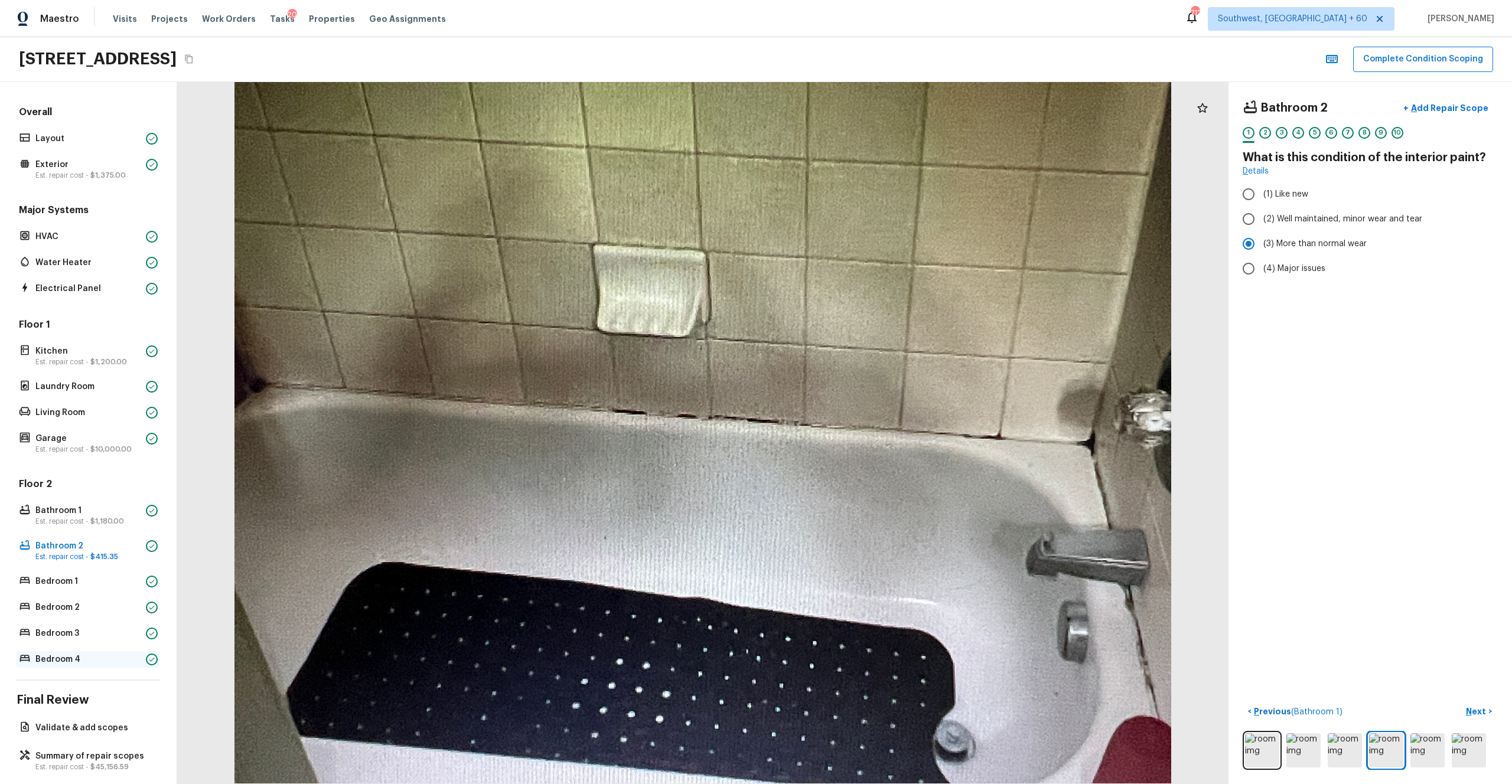
click at [91, 431] on div "Bedroom 4" at bounding box center [88, 659] width 144 height 16
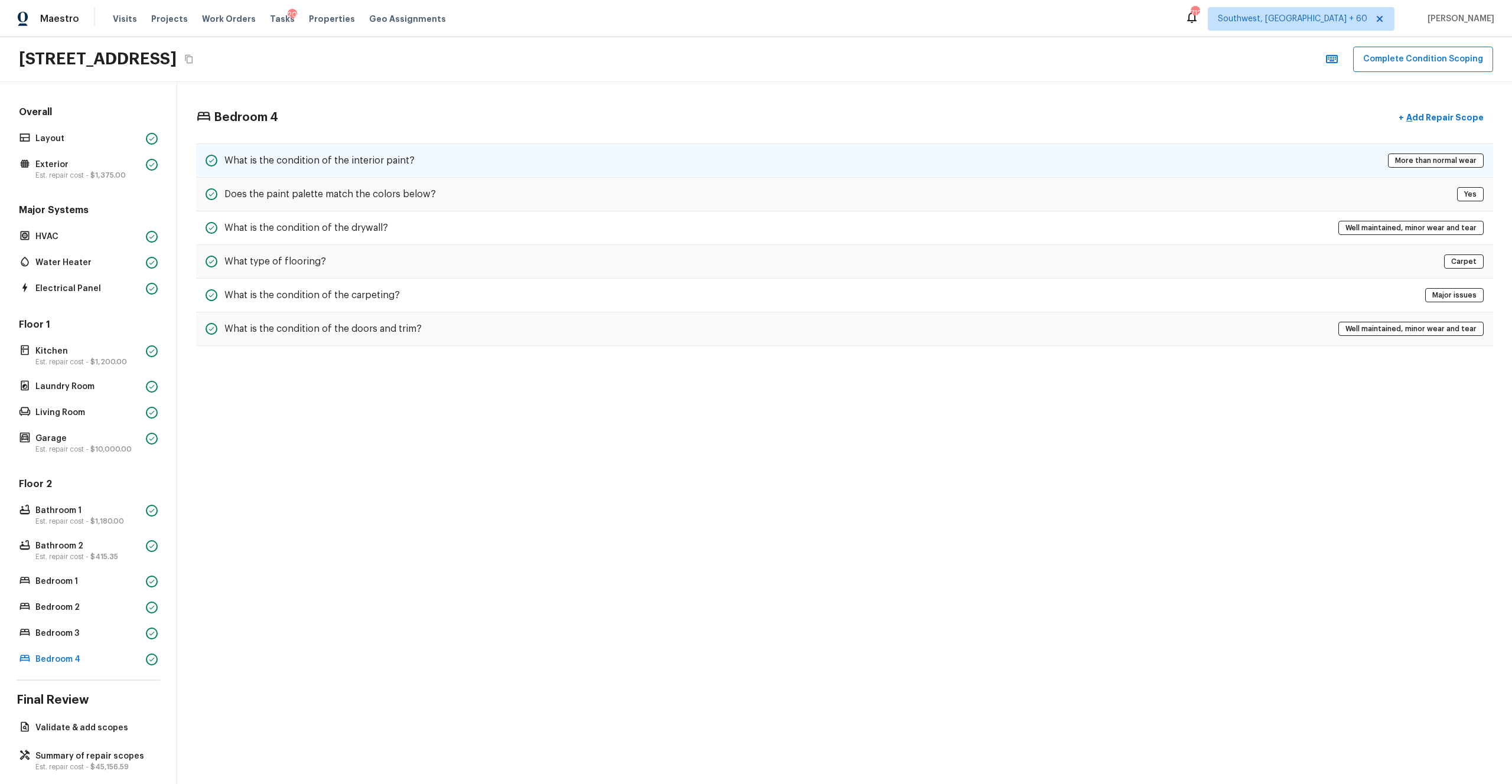
click at [471, 157] on div "What is the condition of the interior paint? More than normal wear" at bounding box center [844, 161] width 1297 height 34
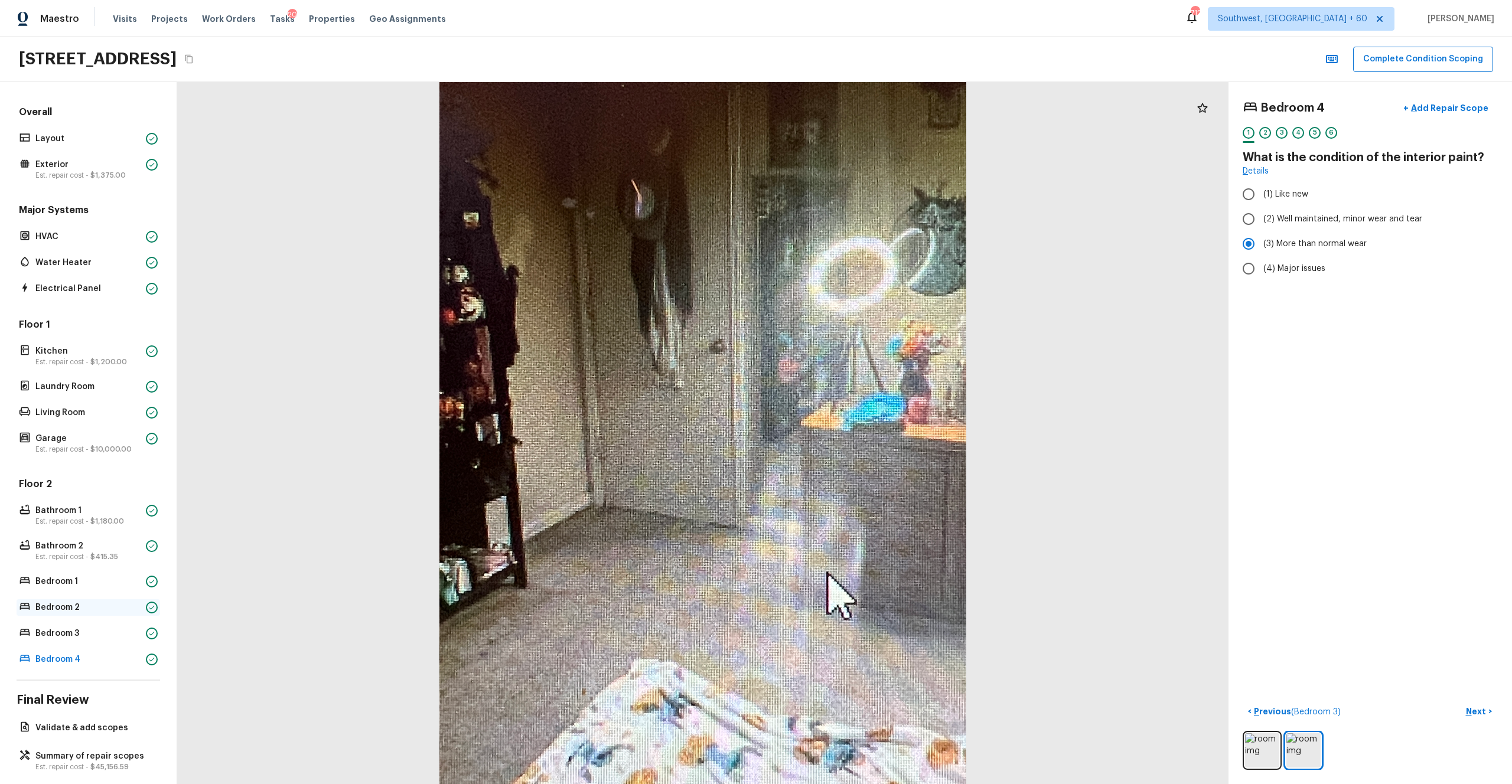
click at [106, 431] on p "Bedroom 2" at bounding box center [87, 608] width 105 height 12
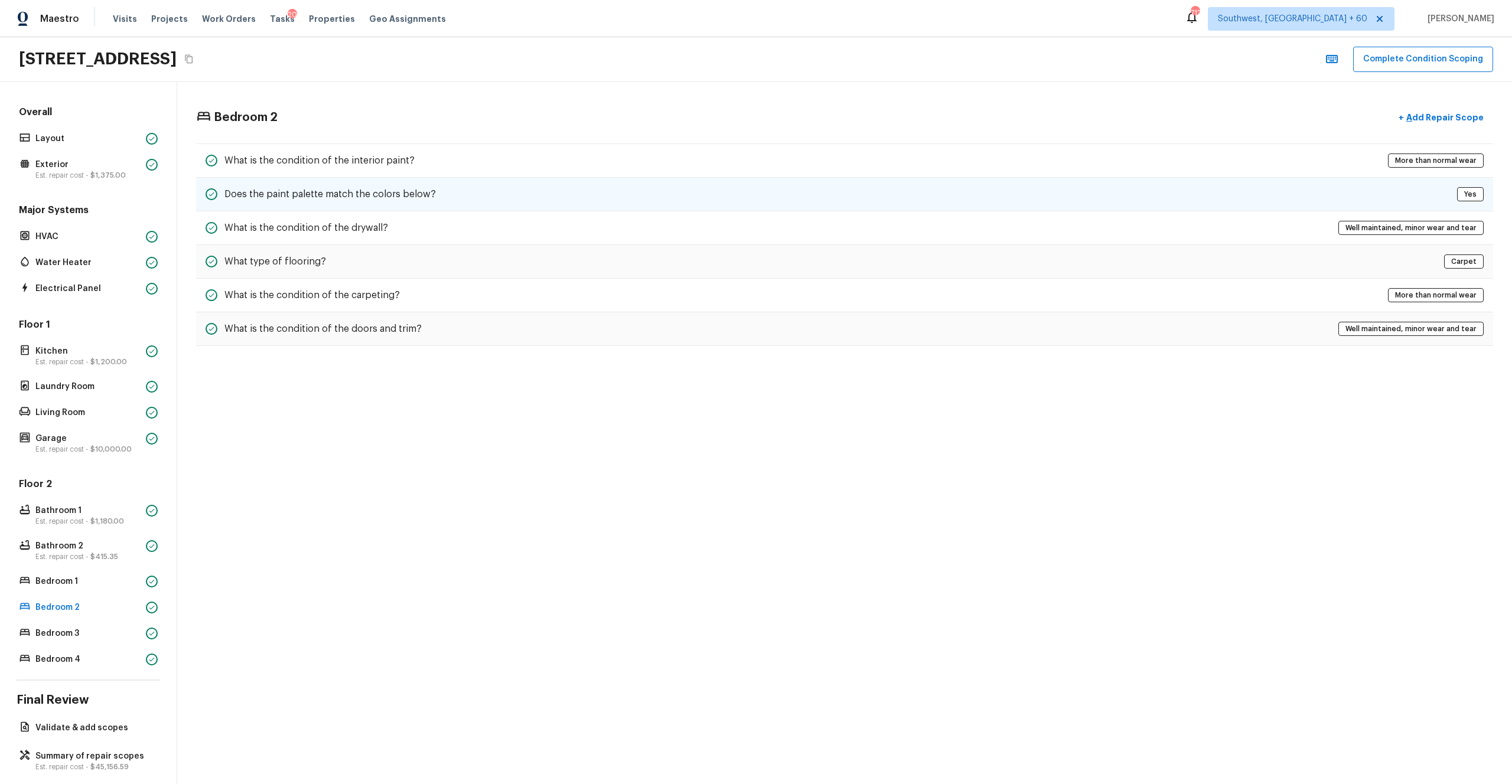
click at [544, 178] on div "Does the paint palette match the colors below? Yes" at bounding box center [844, 194] width 1297 height 33
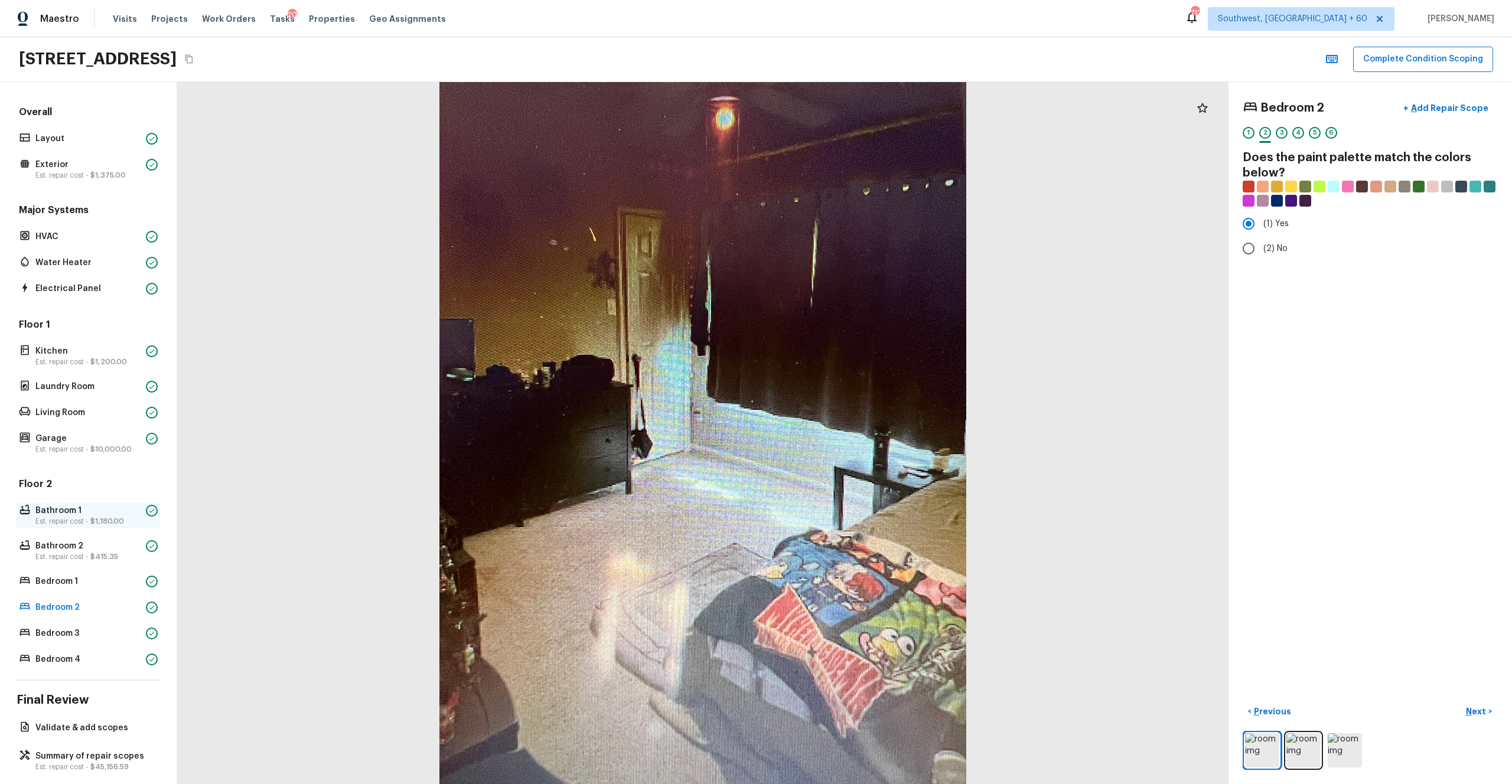
click at [72, 431] on p "Est. repair cost - $1,180.00" at bounding box center [87, 520] width 105 height 9
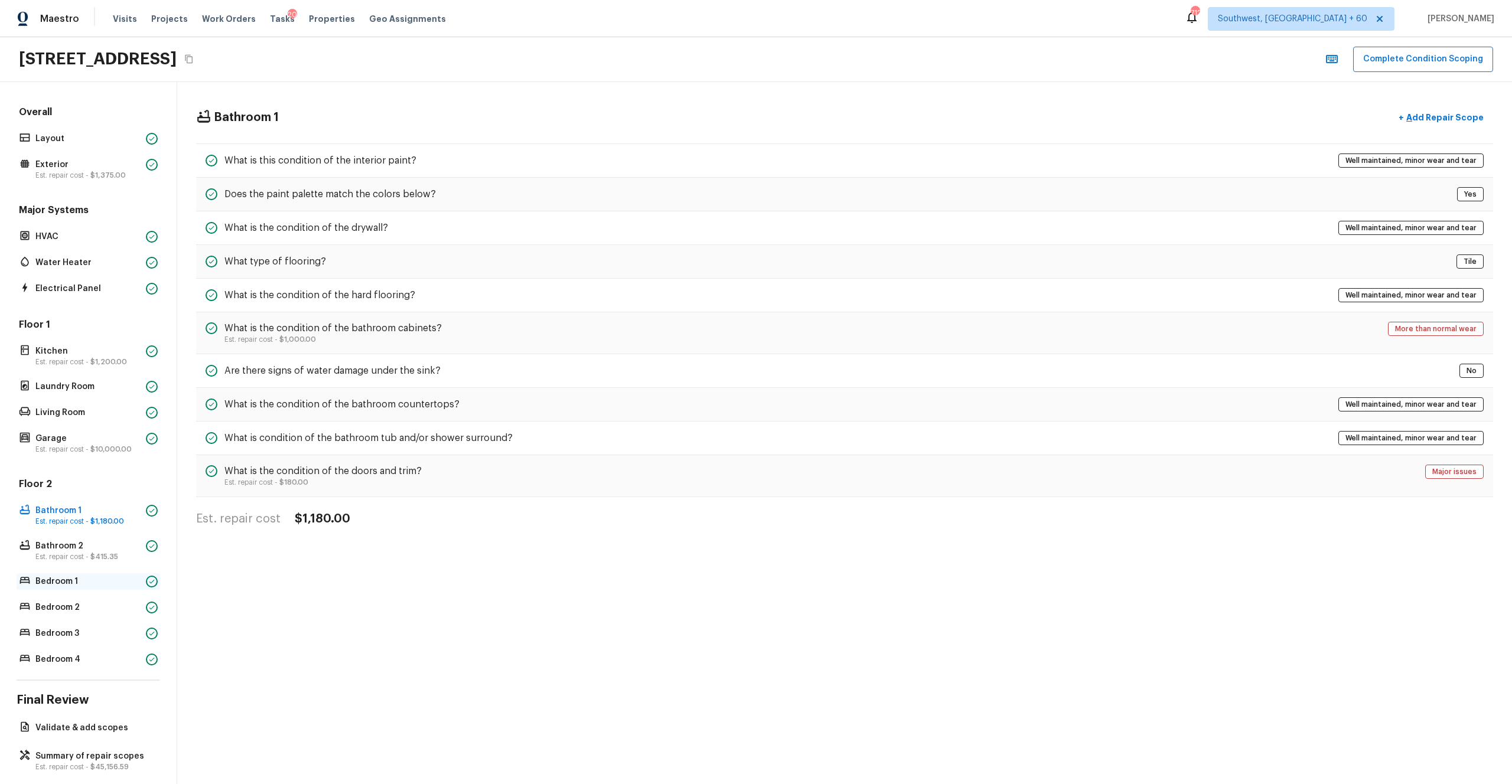
click at [85, 431] on p "Bedroom 1" at bounding box center [87, 581] width 105 height 12
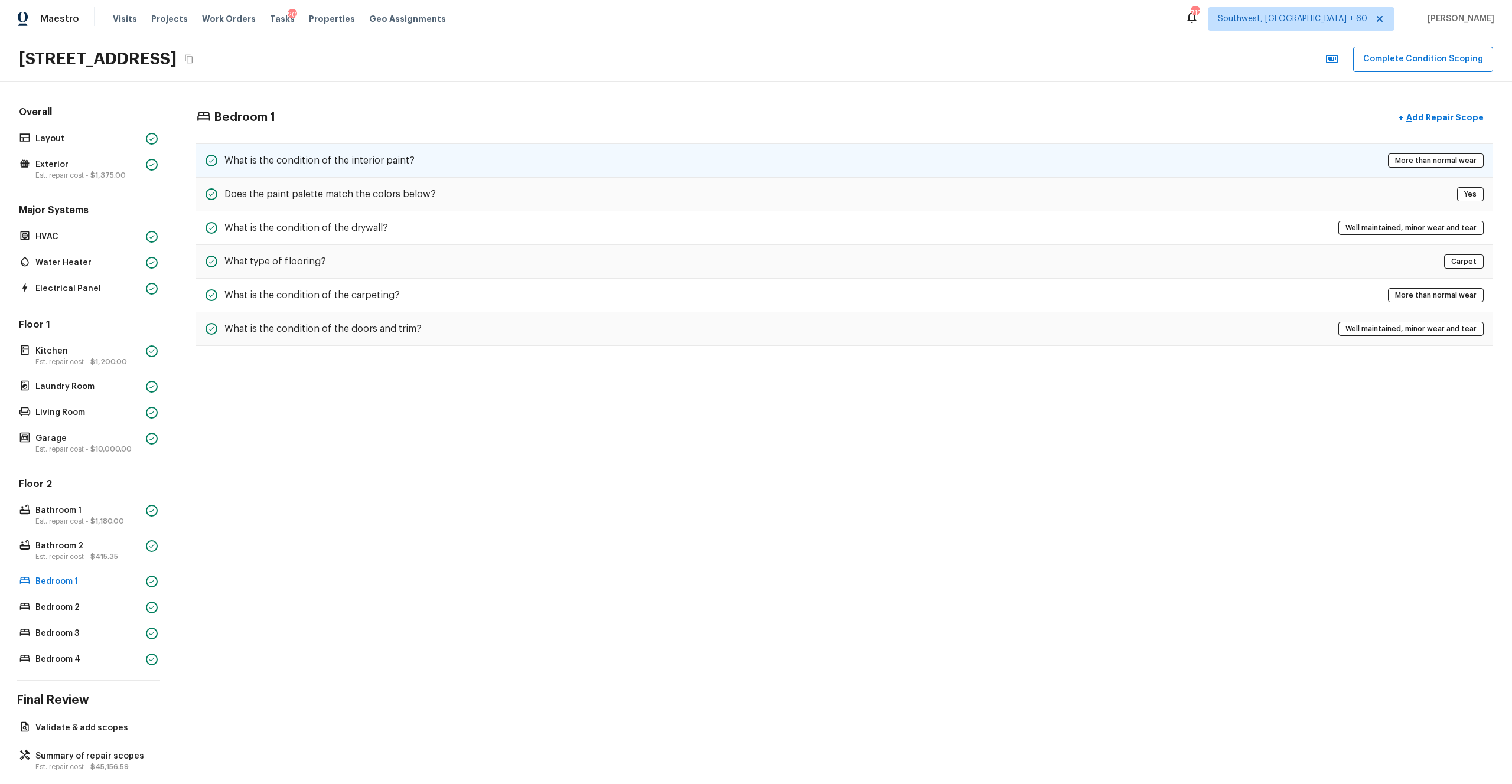
click at [463, 157] on div "What is the condition of the interior paint? More than normal wear" at bounding box center [844, 161] width 1297 height 34
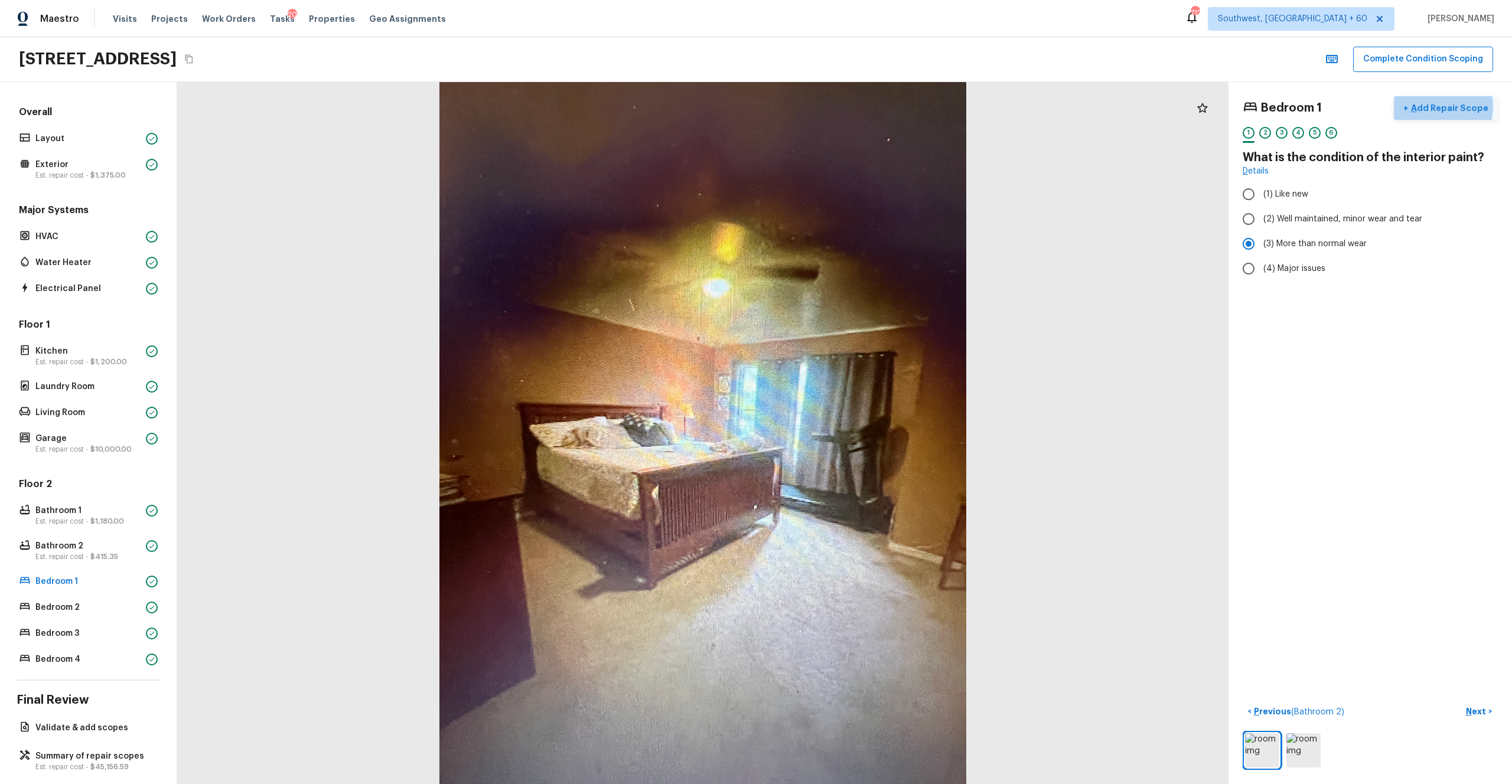
click at [849, 106] on p "Add Repair Scope" at bounding box center [1448, 108] width 80 height 12
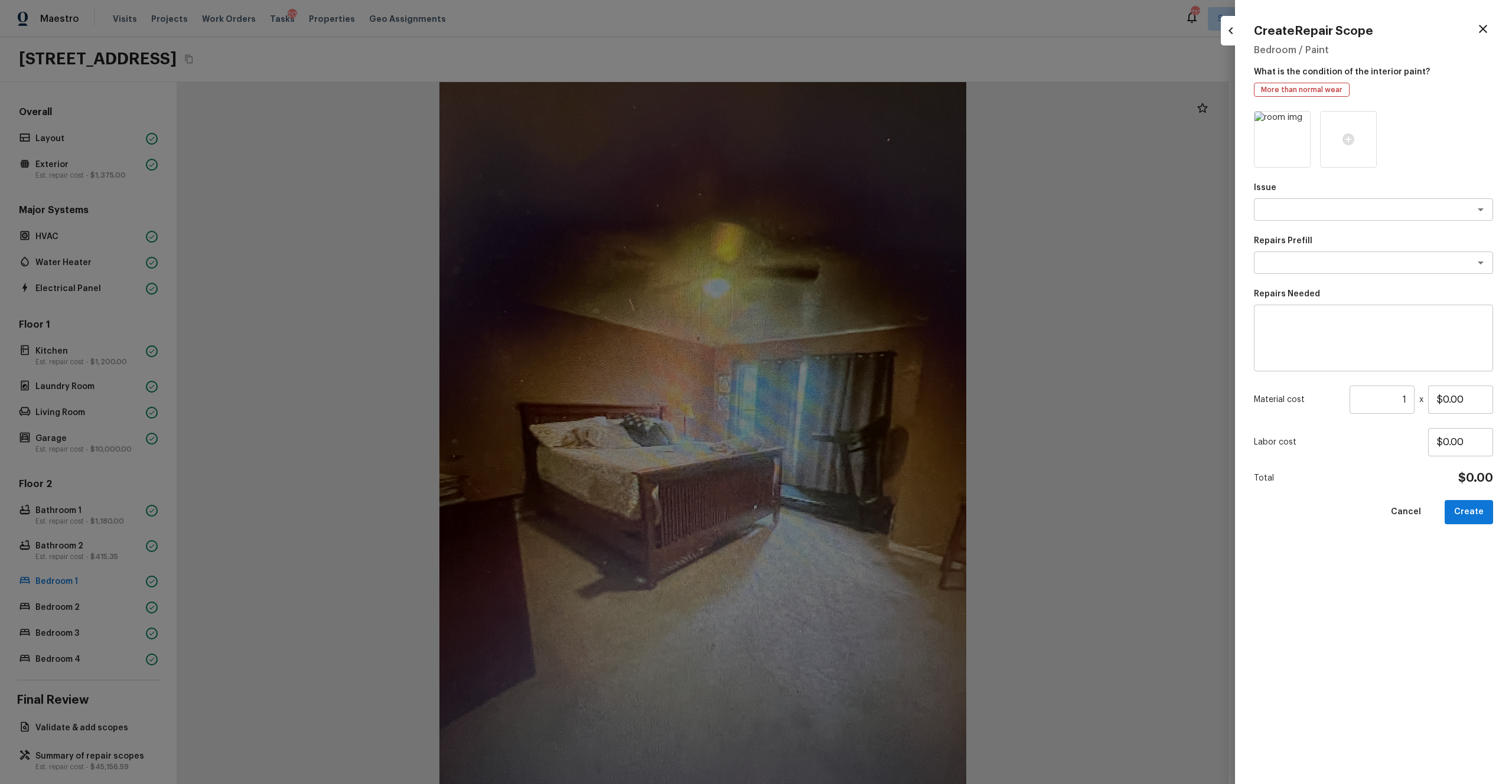
click at [849, 223] on div "Issue x ​ Repairs Prefill x ​ Repairs Needed x ​ Material cost 1 ​ x $0.00 Labo…" at bounding box center [1372, 438] width 239 height 654
click at [849, 214] on textarea at bounding box center [1356, 210] width 195 height 12
click at [849, 232] on li "ACQ: Water Leak" at bounding box center [1372, 235] width 239 height 19
click at [849, 252] on div "x ​" at bounding box center [1372, 263] width 239 height 22
click at [849, 325] on li "Possible water stains" at bounding box center [1372, 326] width 239 height 19
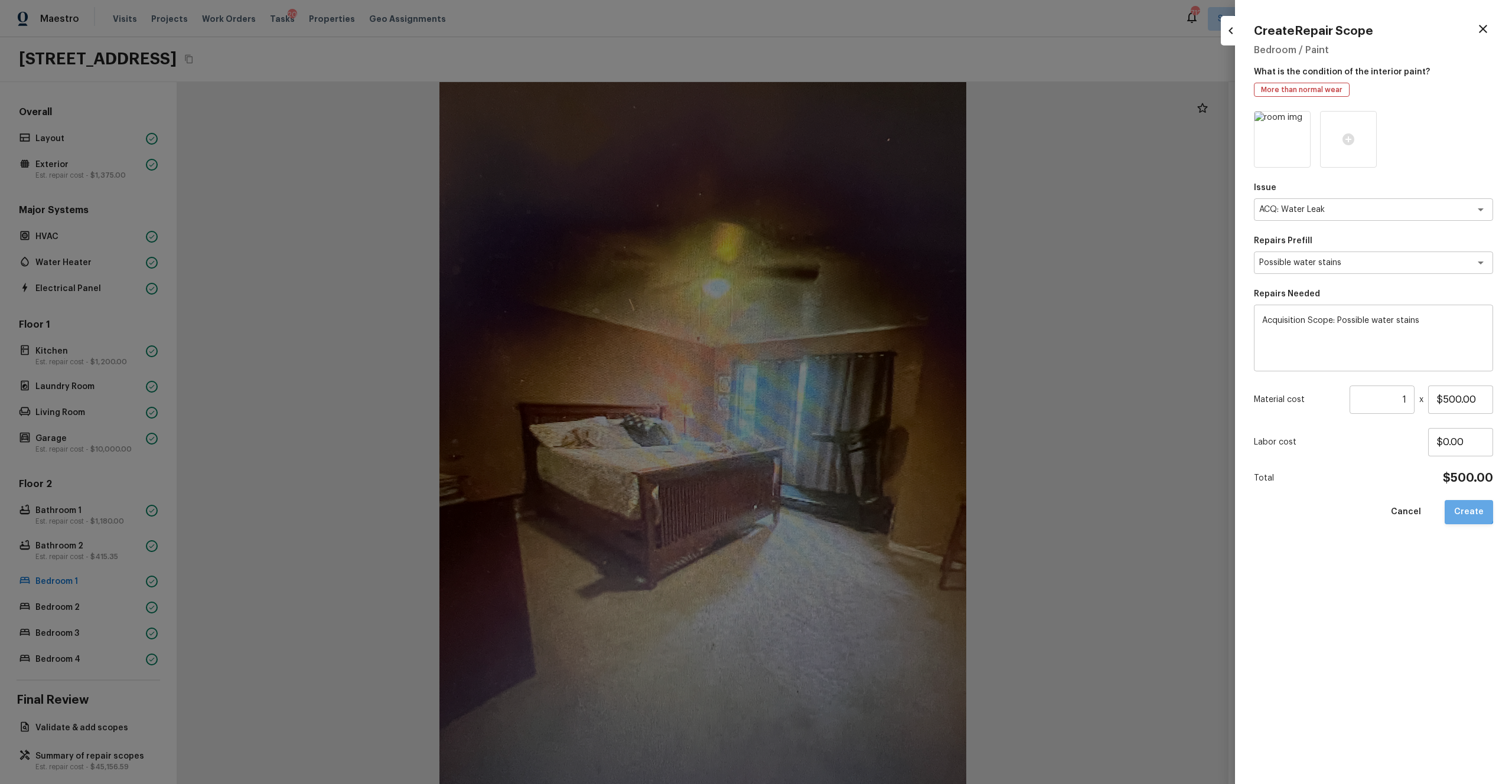
click at [849, 431] on button "Create" at bounding box center [1468, 512] width 49 height 24
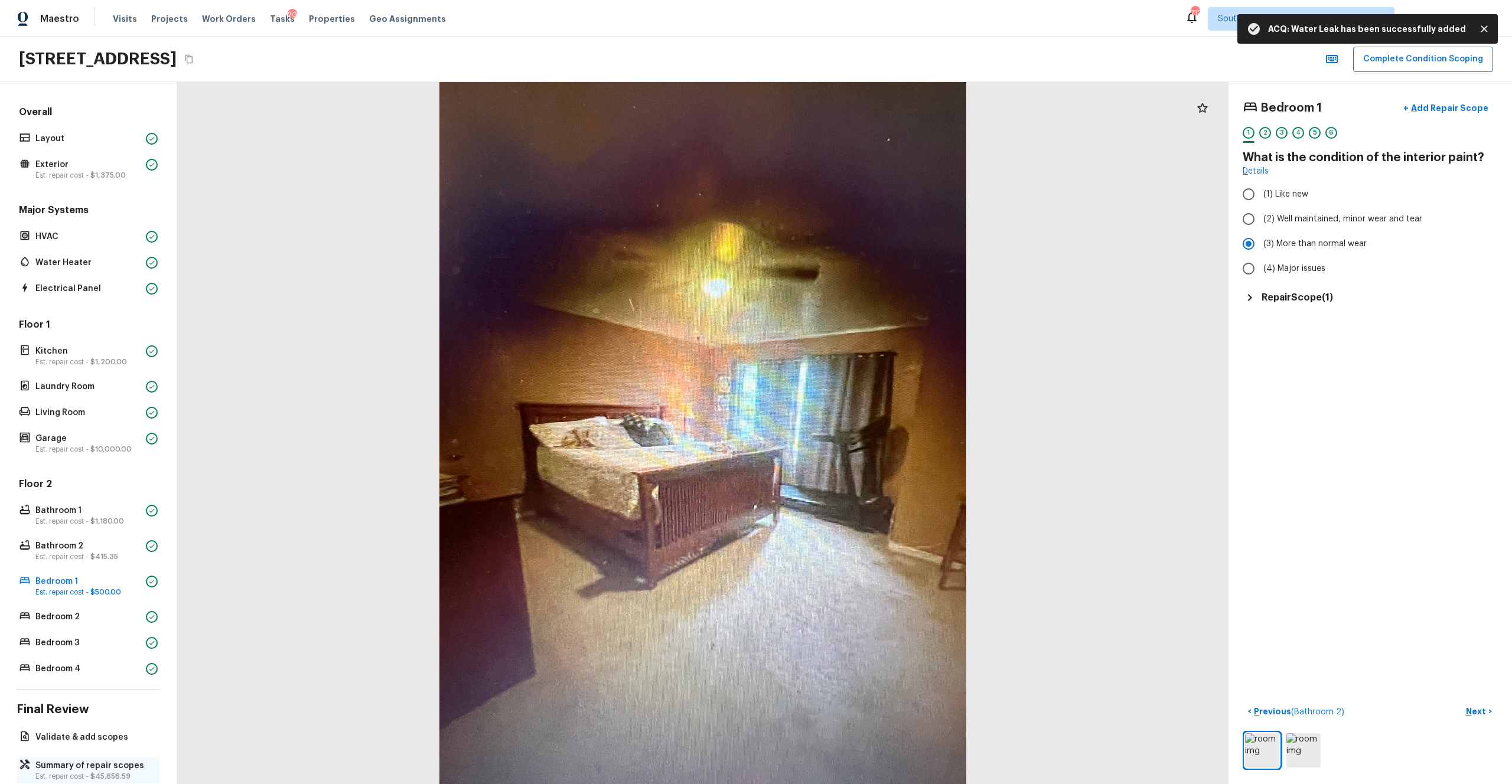
click at [45, 431] on p "Est. repair cost - $45,656.59" at bounding box center [93, 775] width 117 height 9
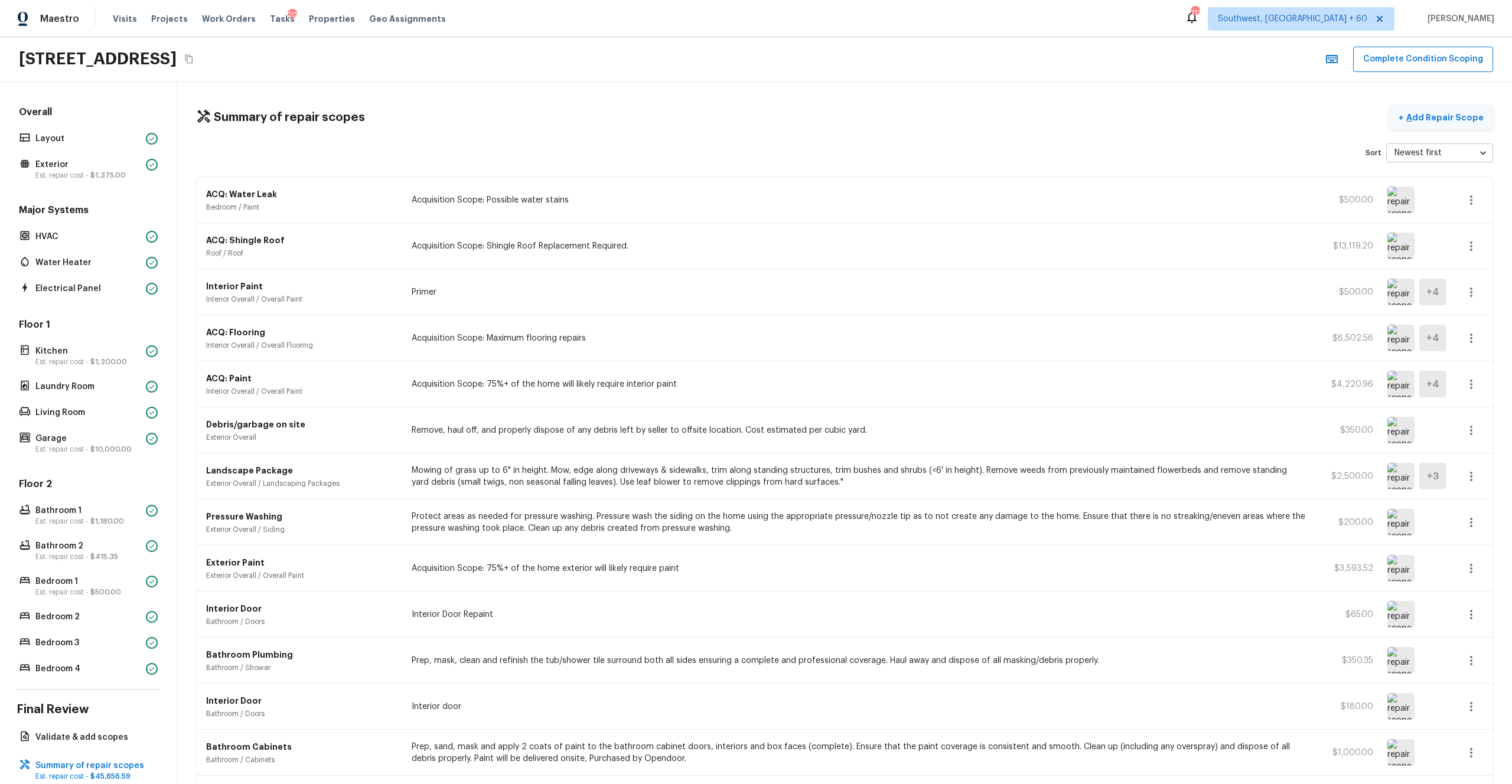
click at [849, 126] on button "+ Add Repair Scope" at bounding box center [1440, 117] width 104 height 24
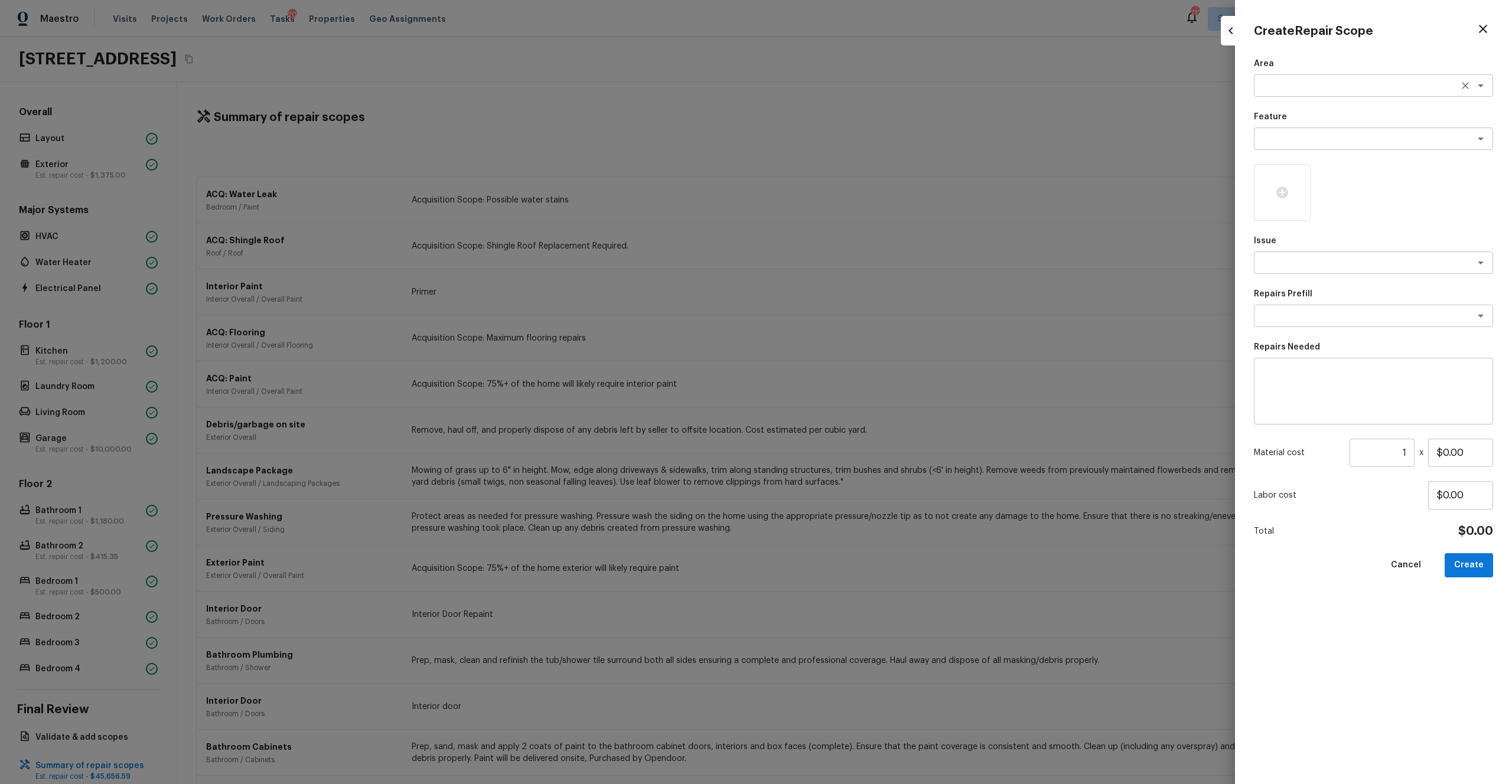
click at [849, 94] on div "x ​" at bounding box center [1372, 86] width 239 height 22
click at [849, 104] on li "Interior Overall" at bounding box center [1372, 111] width 239 height 19
click at [849, 141] on textarea at bounding box center [1356, 139] width 195 height 12
click at [849, 169] on li "Odor" at bounding box center [1372, 164] width 239 height 19
click at [849, 250] on div "Issue x ​" at bounding box center [1372, 254] width 239 height 39
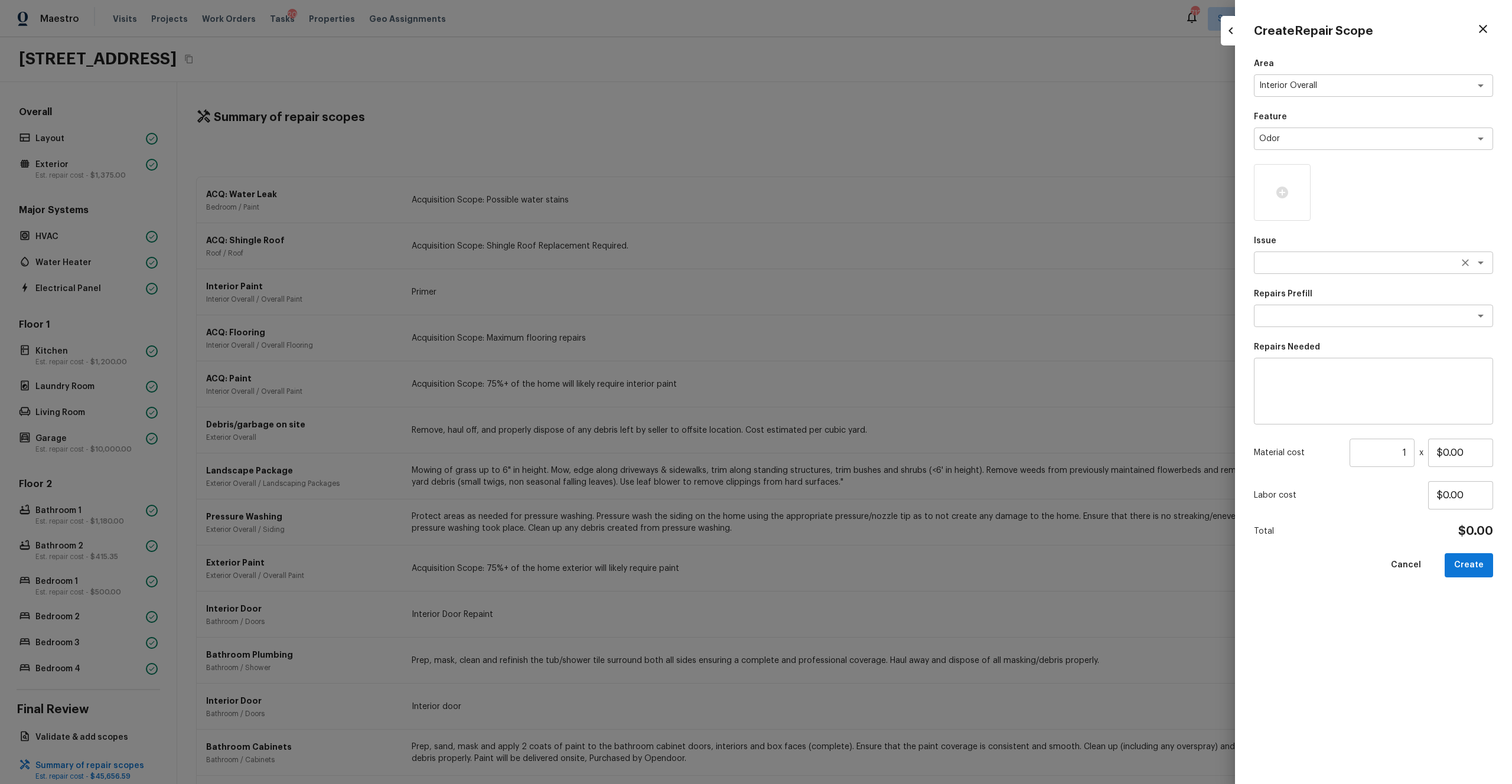
click at [849, 265] on textarea at bounding box center [1356, 263] width 195 height 12
click at [849, 302] on li "Light Pet Odor" at bounding box center [1372, 307] width 239 height 19
click at [849, 324] on div "x ​" at bounding box center [1372, 316] width 239 height 22
click at [849, 342] on li "Acquisition Scope: 1-2 pets present" at bounding box center [1372, 342] width 239 height 19
click at [849, 431] on button "Create" at bounding box center [1468, 565] width 49 height 24
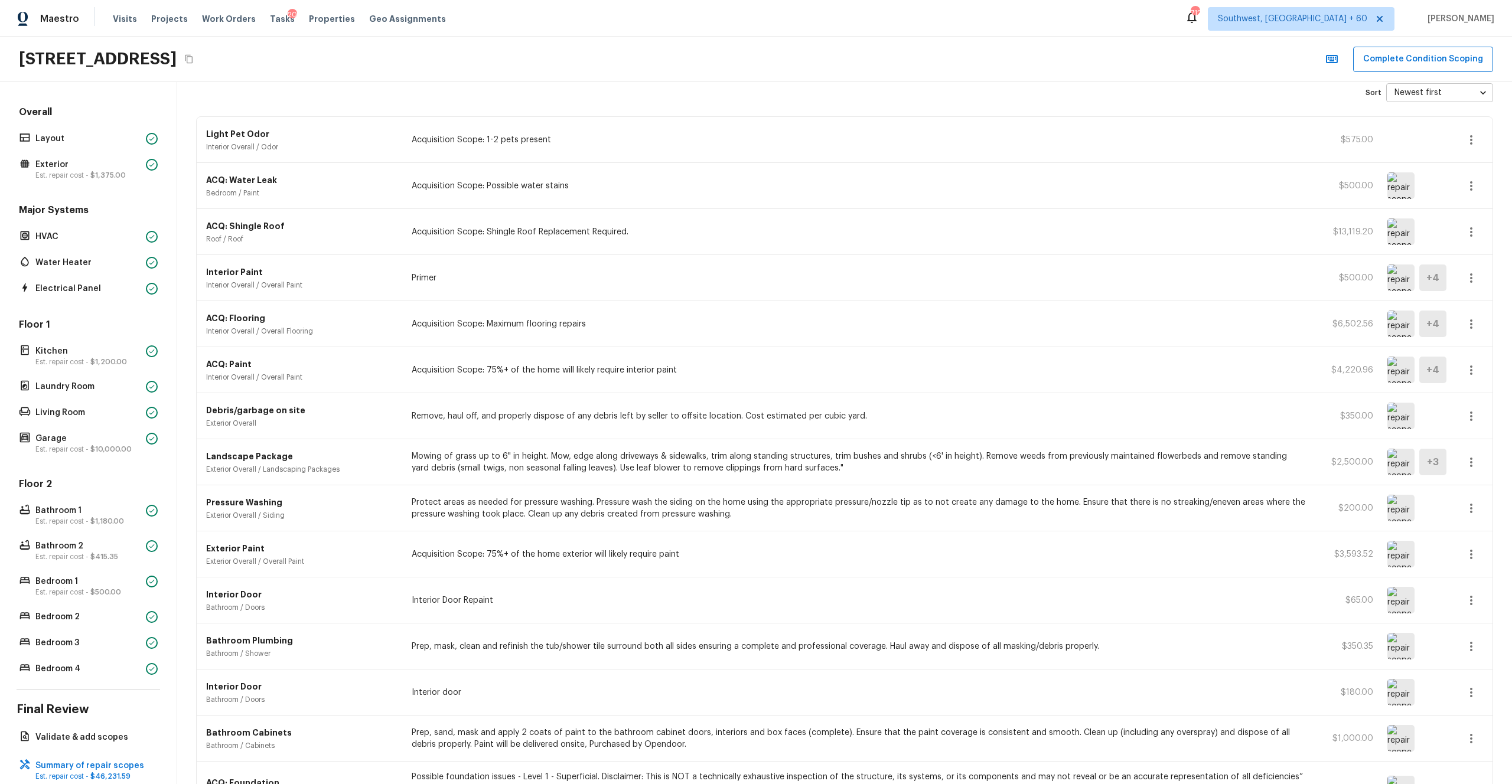
scroll to position [181, 0]
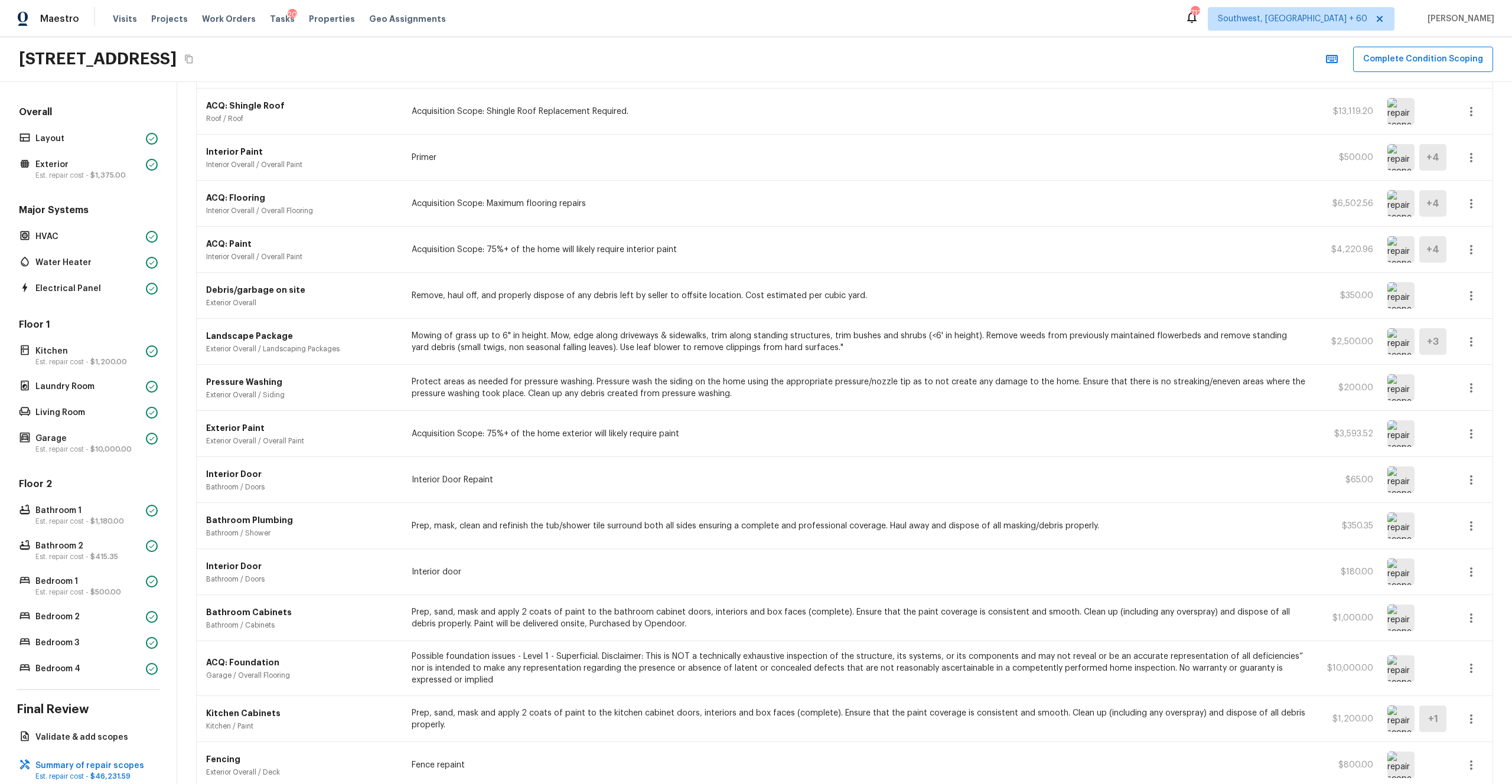
click at [849, 342] on icon "button" at bounding box center [1471, 342] width 3 height 9
click at [849, 373] on li "Edit" at bounding box center [1474, 376] width 55 height 35
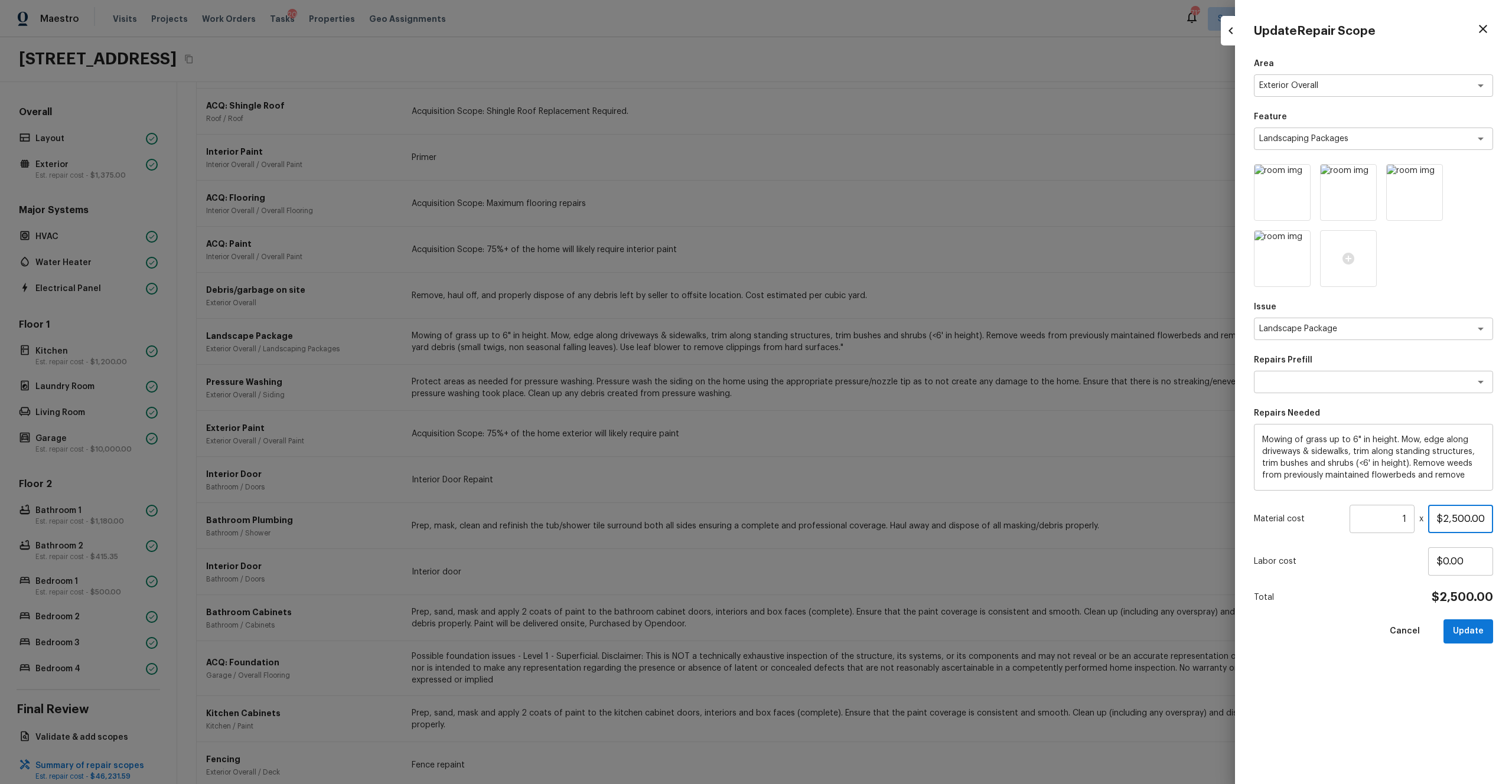
drag, startPoint x: 1487, startPoint y: 517, endPoint x: 1384, endPoint y: 517, distance: 103.0
click at [849, 431] on div "Material cost 1 ​ x $2,500.00" at bounding box center [1372, 519] width 239 height 28
click at [849, 431] on div "Area Exterior Overall x ​ Feature Landscaping Packages x ​ Issue Landscape Pack…" at bounding box center [1372, 412] width 239 height 707
click at [849, 431] on button "Update" at bounding box center [1468, 631] width 50 height 24
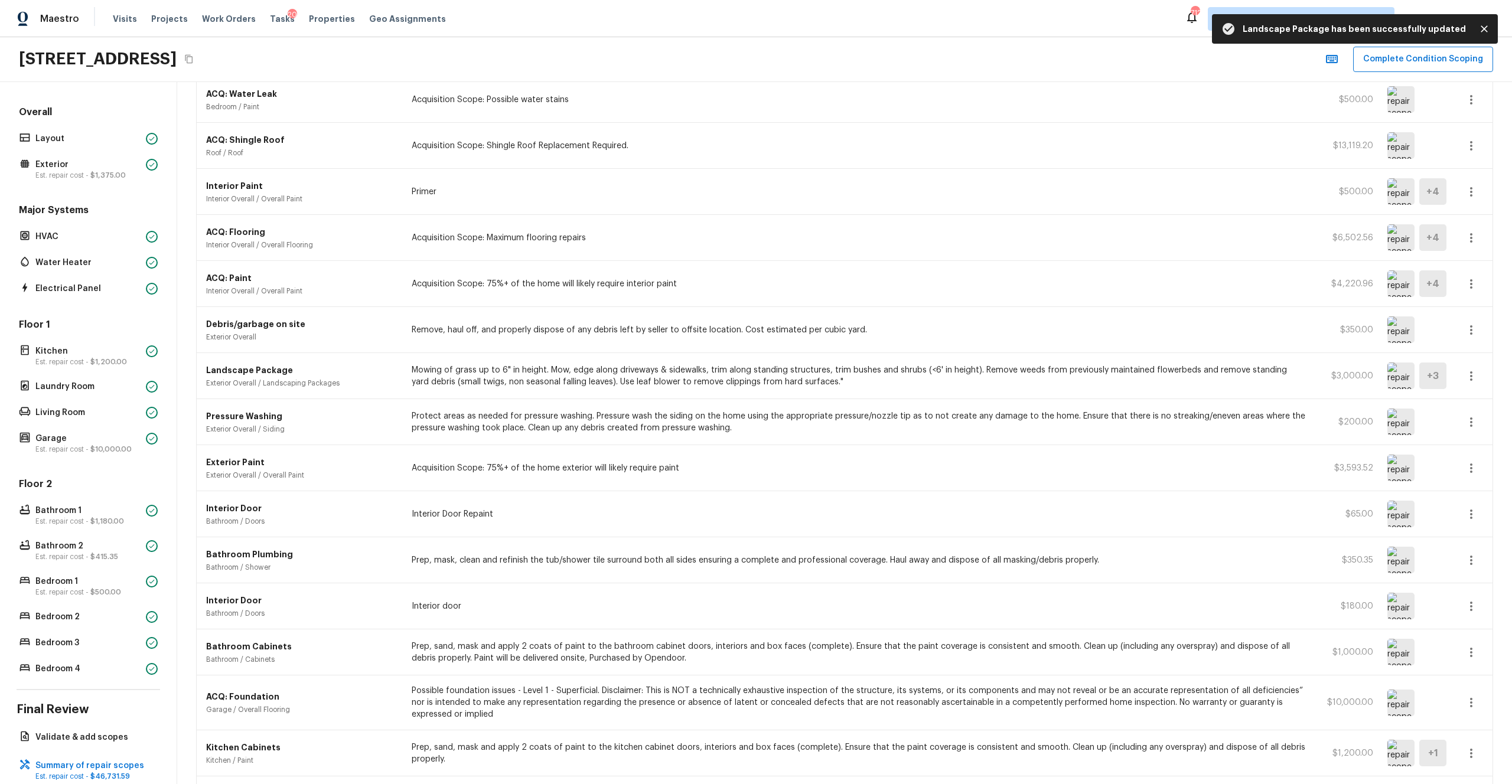
scroll to position [0, 0]
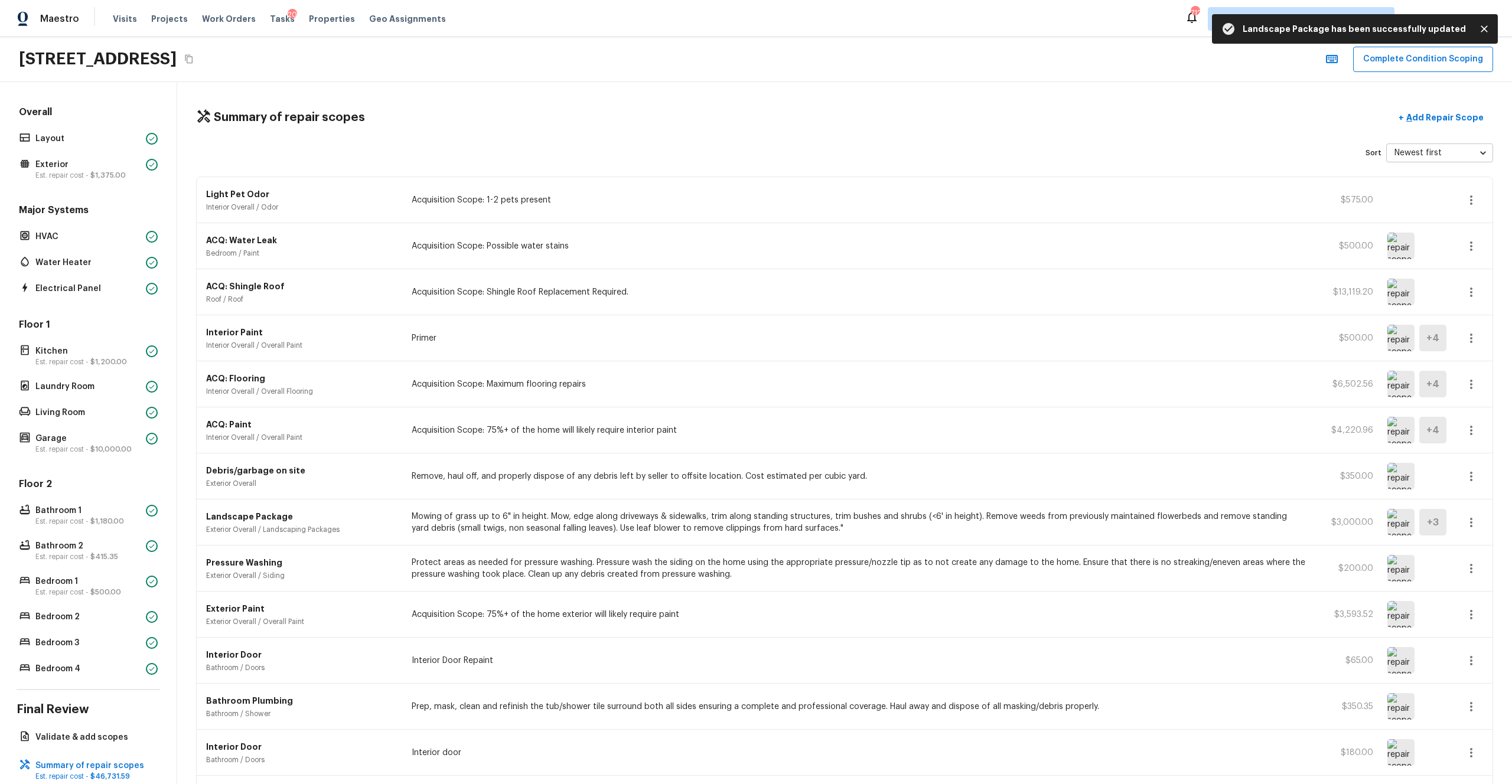
click at [739, 431] on div "Landscape Package Exterior Overall / Landscaping Packages Mowing of grass up to…" at bounding box center [844, 522] width 1295 height 46
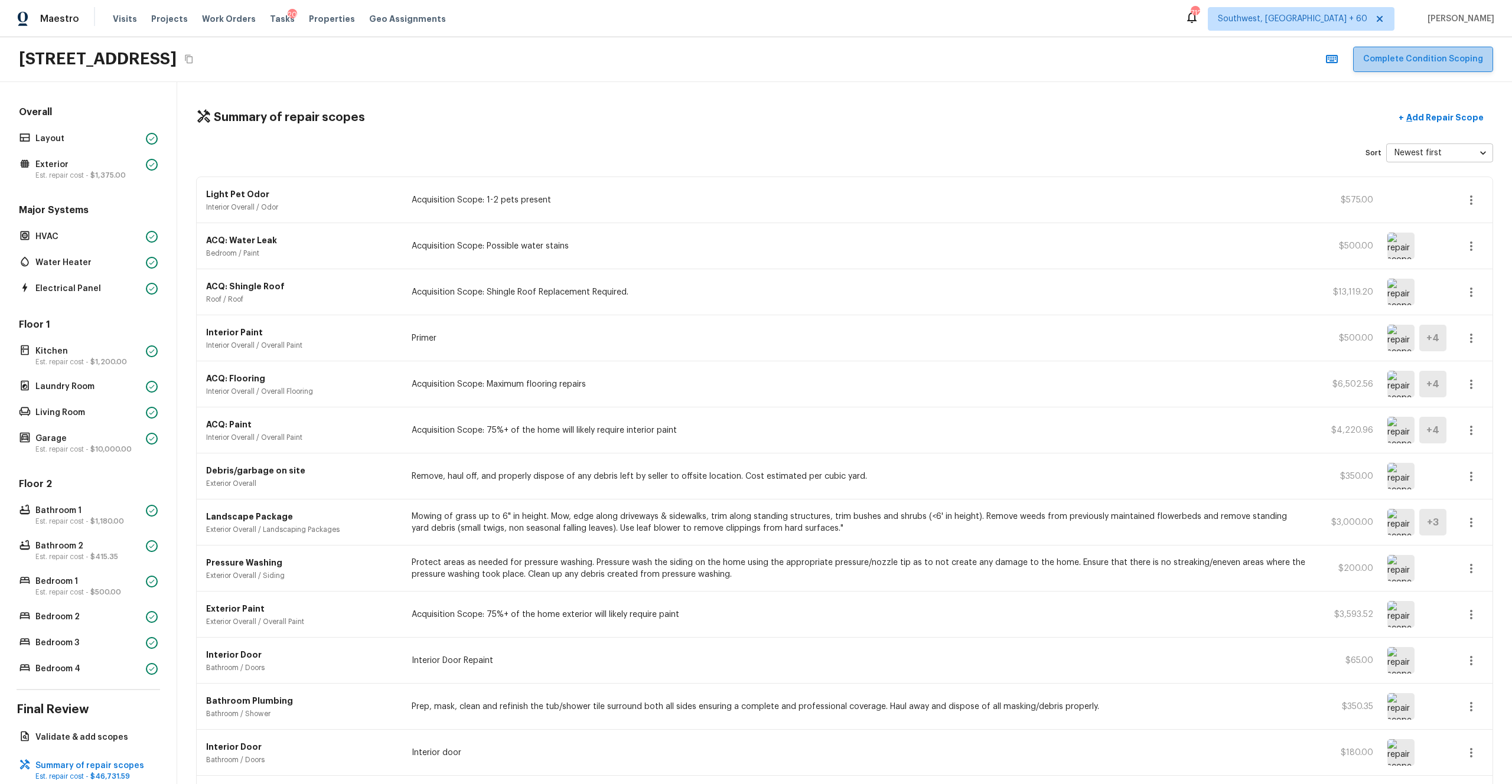
click at [849, 66] on button "Complete Condition Scoping" at bounding box center [1422, 59] width 140 height 26
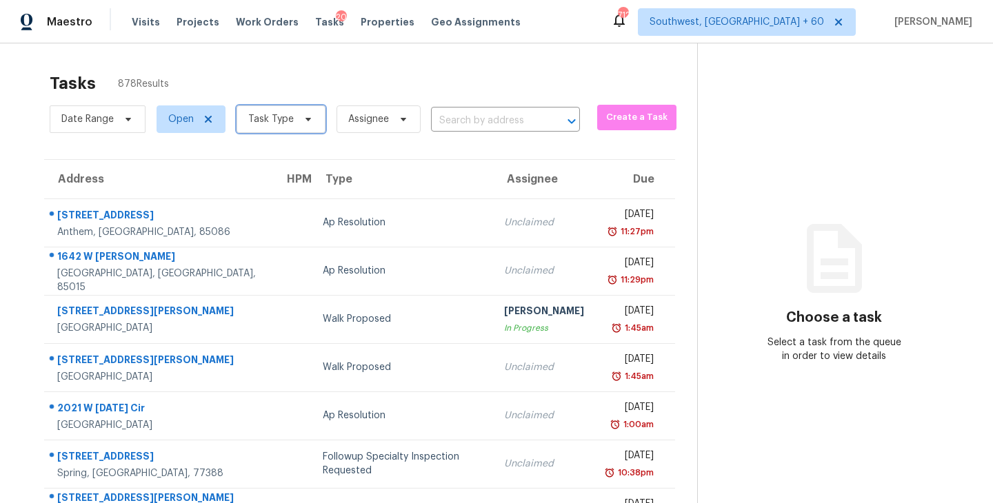
click at [261, 120] on span "Task Type" at bounding box center [271, 119] width 46 height 14
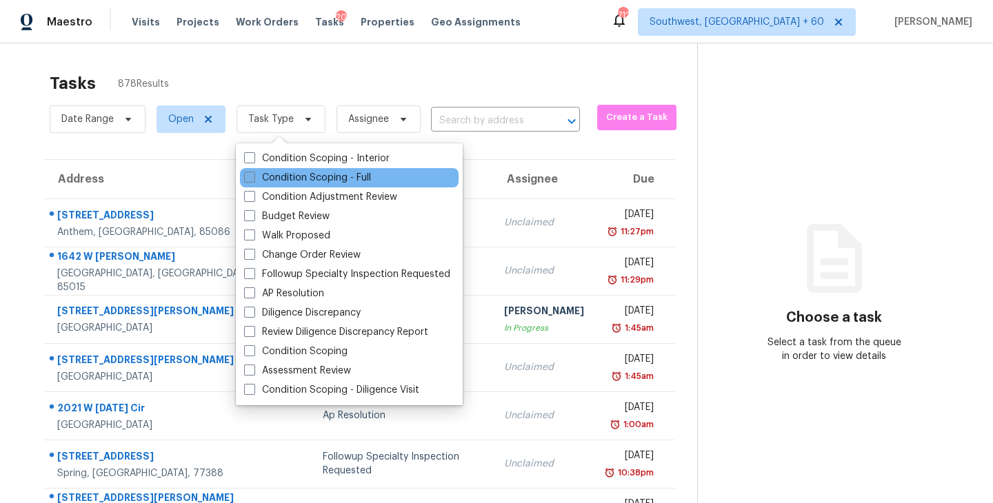
click at [283, 175] on label "Condition Scoping - Full" at bounding box center [307, 178] width 127 height 14
click at [253, 175] on input "Condition Scoping - Full" at bounding box center [248, 175] width 9 height 9
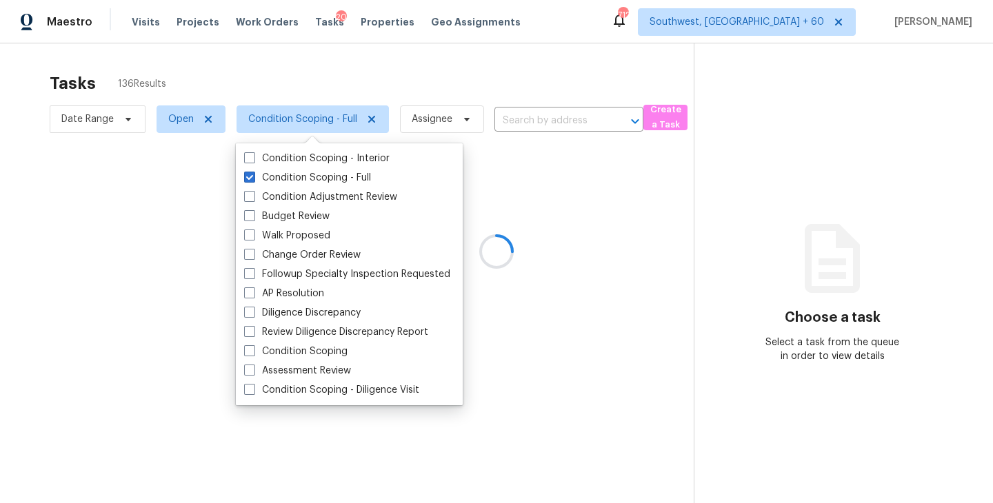
click at [377, 80] on div at bounding box center [496, 251] width 993 height 503
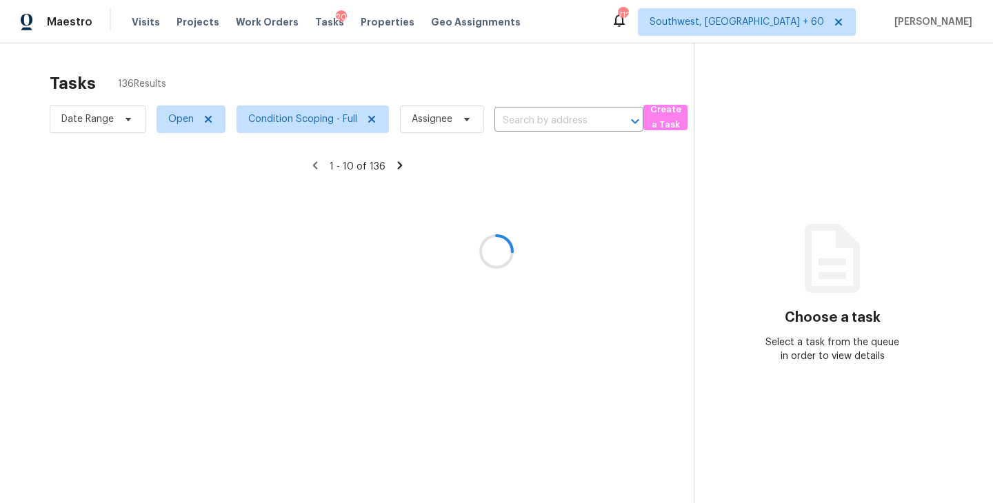
click at [239, 57] on div at bounding box center [496, 251] width 993 height 503
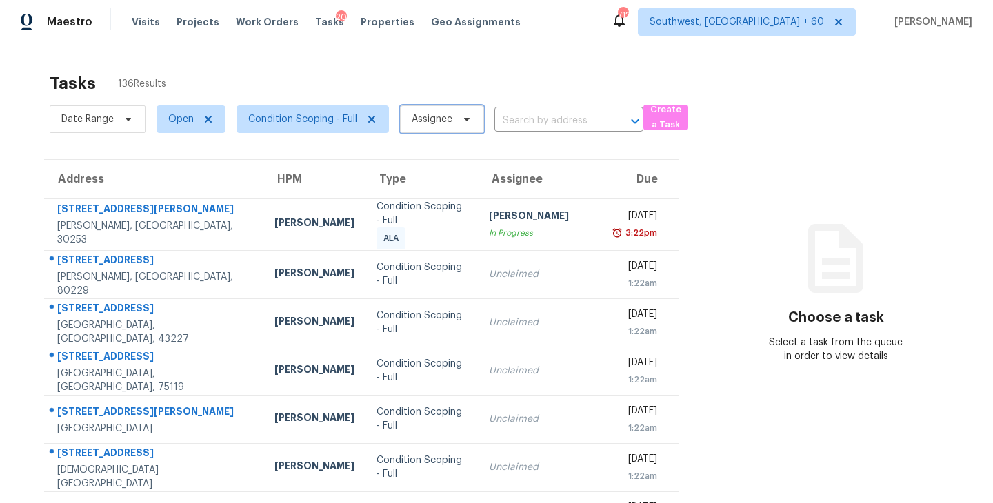
click at [454, 112] on span "Assignee" at bounding box center [442, 120] width 84 height 28
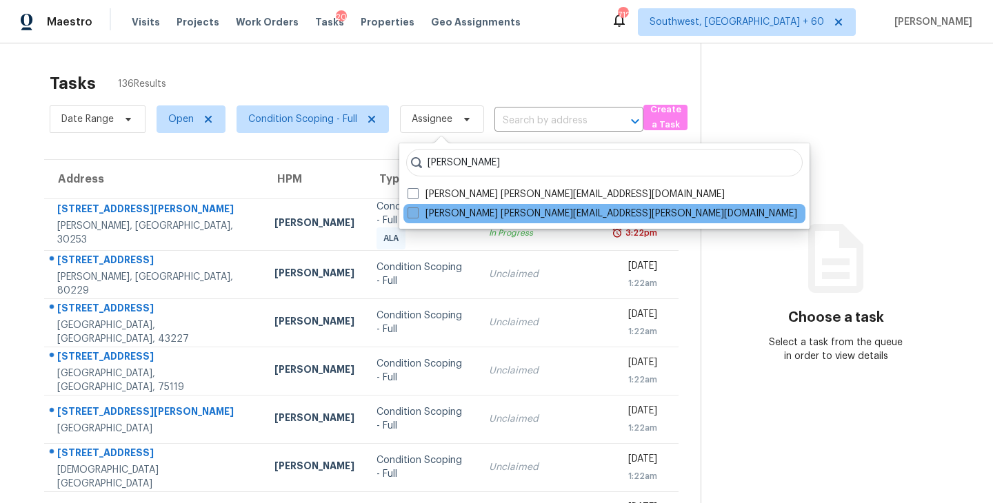
click at [454, 209] on label "[PERSON_NAME] [PERSON_NAME][EMAIL_ADDRESS][PERSON_NAME][DOMAIN_NAME]" at bounding box center [603, 214] width 390 height 14
click at [417, 209] on input "[PERSON_NAME] [PERSON_NAME][EMAIL_ADDRESS][PERSON_NAME][DOMAIN_NAME]" at bounding box center [412, 211] width 9 height 9
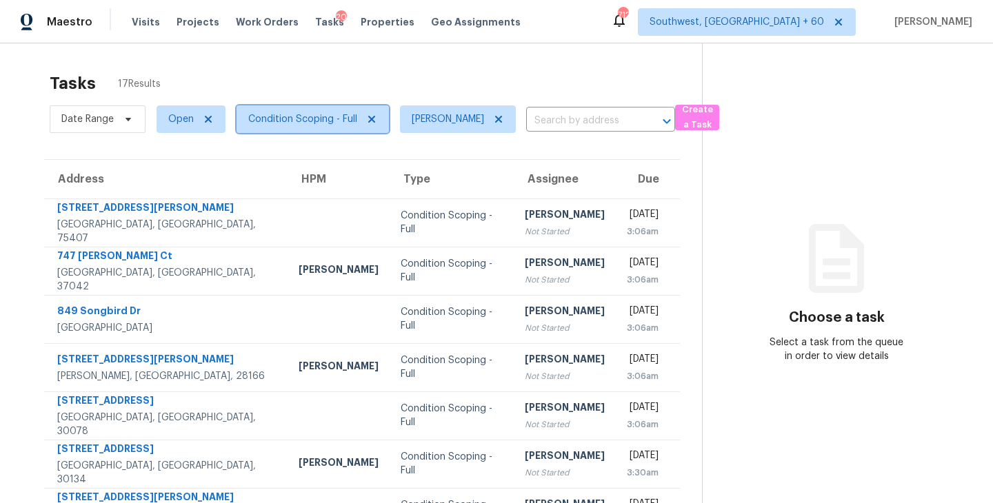
click at [334, 114] on span "Condition Scoping - Full" at bounding box center [302, 119] width 109 height 14
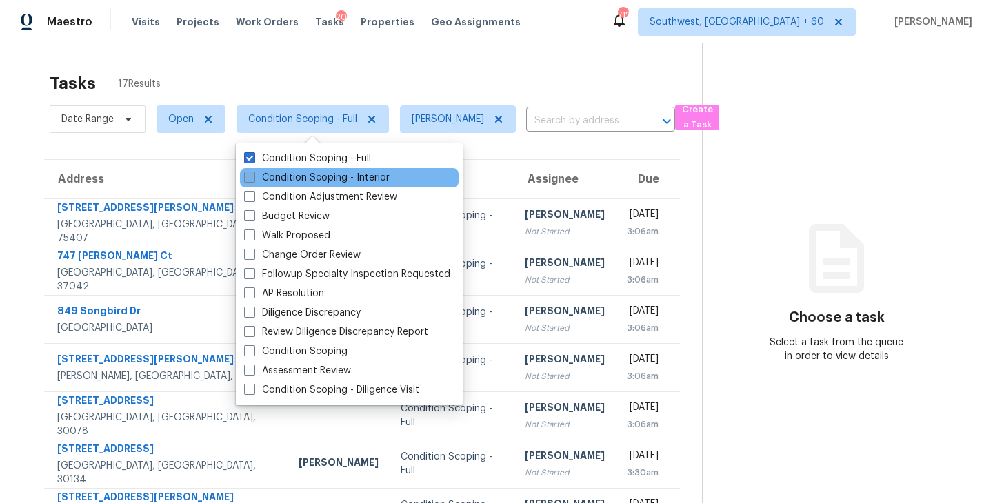
click at [350, 180] on label "Condition Scoping - Interior" at bounding box center [317, 178] width 146 height 14
click at [253, 180] on input "Condition Scoping - Interior" at bounding box center [248, 175] width 9 height 9
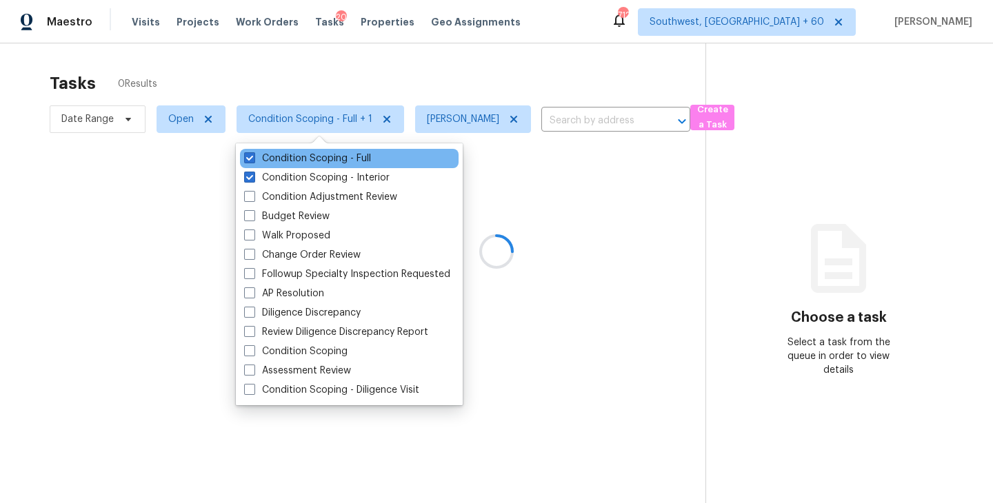
click at [376, 151] on div "Condition Scoping - Full" at bounding box center [349, 158] width 219 height 19
click at [368, 159] on label "Condition Scoping - Full" at bounding box center [307, 159] width 127 height 14
click at [253, 159] on input "Condition Scoping - Full" at bounding box center [248, 156] width 9 height 9
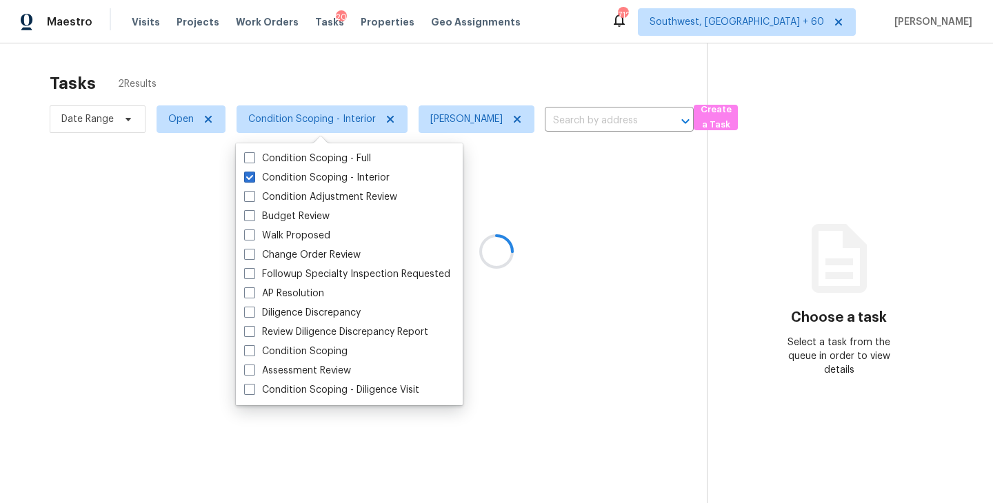
click at [590, 191] on div at bounding box center [496, 251] width 993 height 503
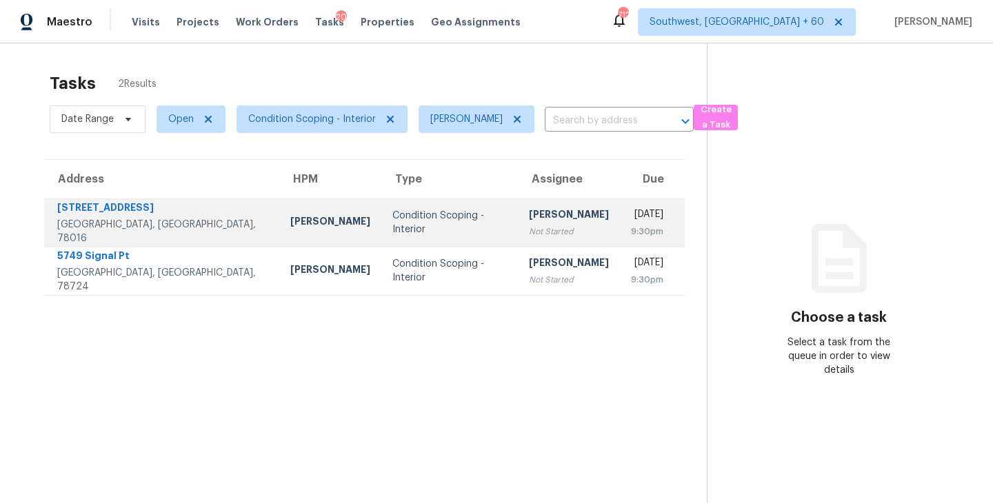
click at [381, 203] on td "Condition Scoping - Interior" at bounding box center [449, 223] width 137 height 48
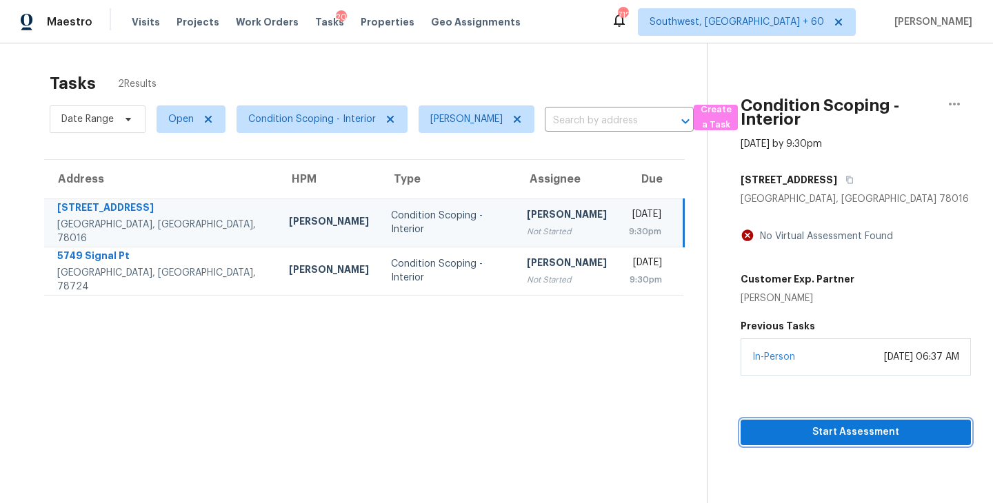
click at [903, 434] on span "Start Assessment" at bounding box center [856, 432] width 208 height 17
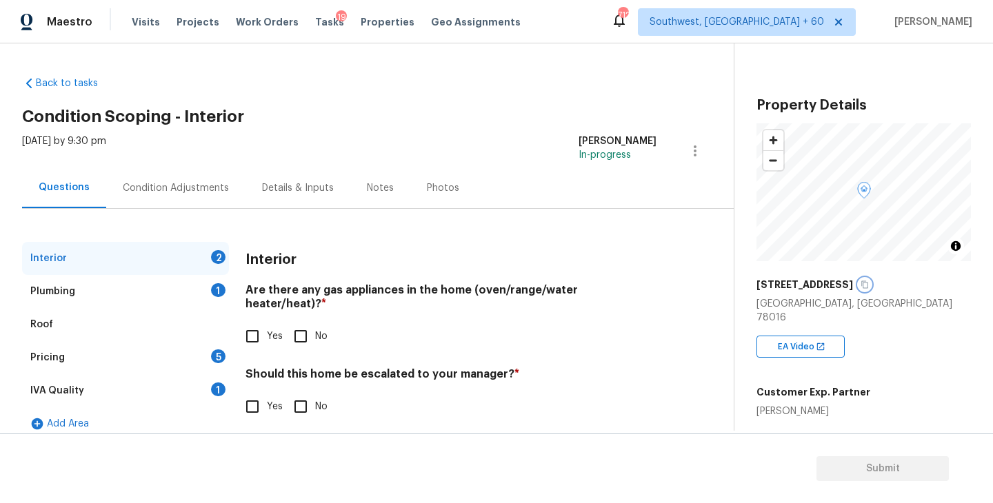
click at [871, 284] on button "button" at bounding box center [865, 285] width 12 height 12
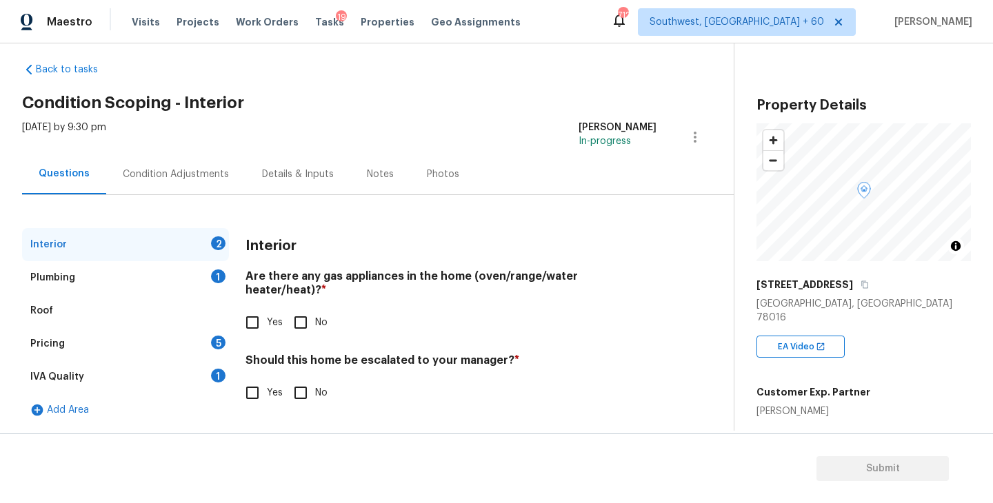
click at [259, 386] on input "Yes" at bounding box center [252, 393] width 29 height 29
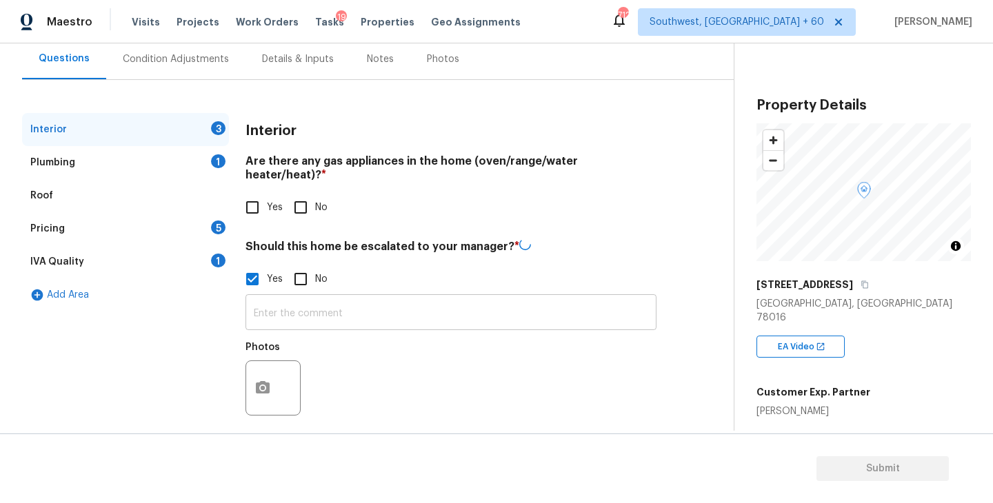
scroll to position [128, 0]
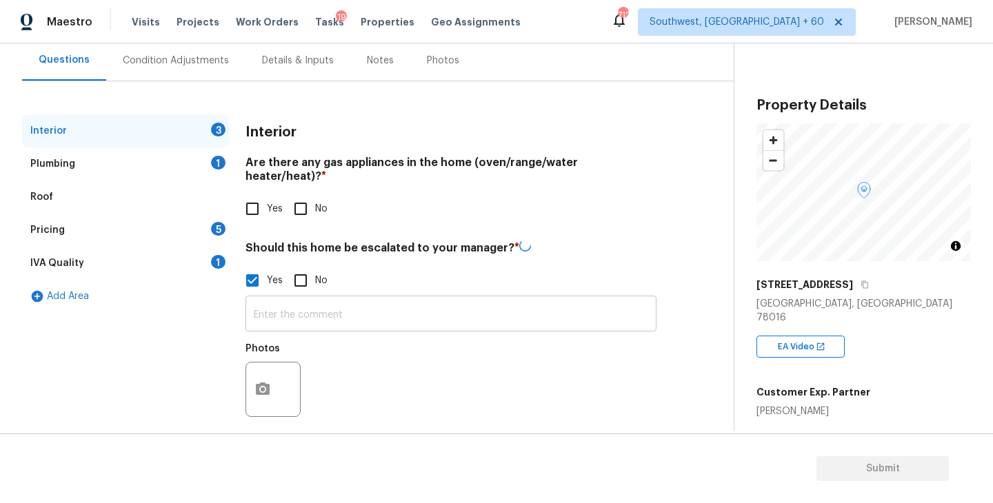
click at [336, 304] on input "text" at bounding box center [451, 315] width 411 height 32
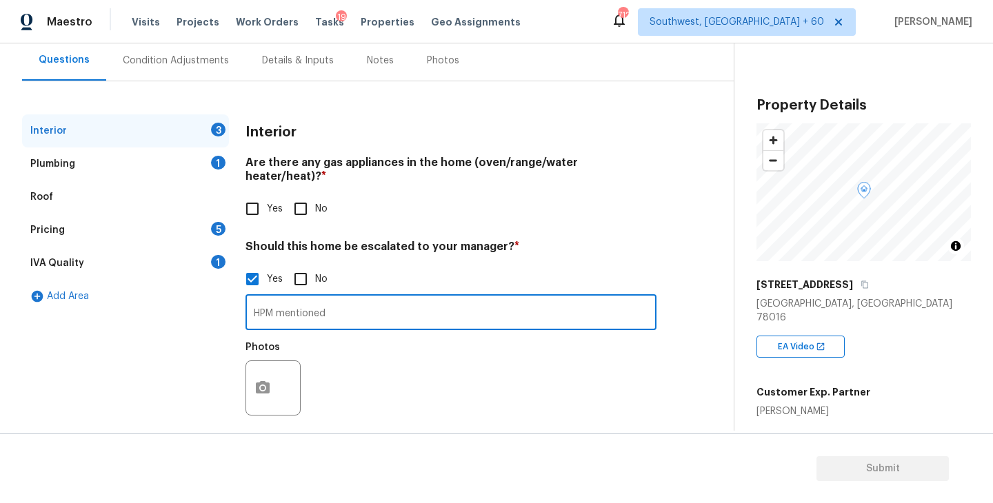
paste input "This home is a mobile home that was built in [DATE] & sits on a pier & beam fou…"
click at [352, 427] on div "Back to tasks Condition Scoping - Interior [DATE] by 9:30 pm [PERSON_NAME] In-p…" at bounding box center [378, 191] width 712 height 507
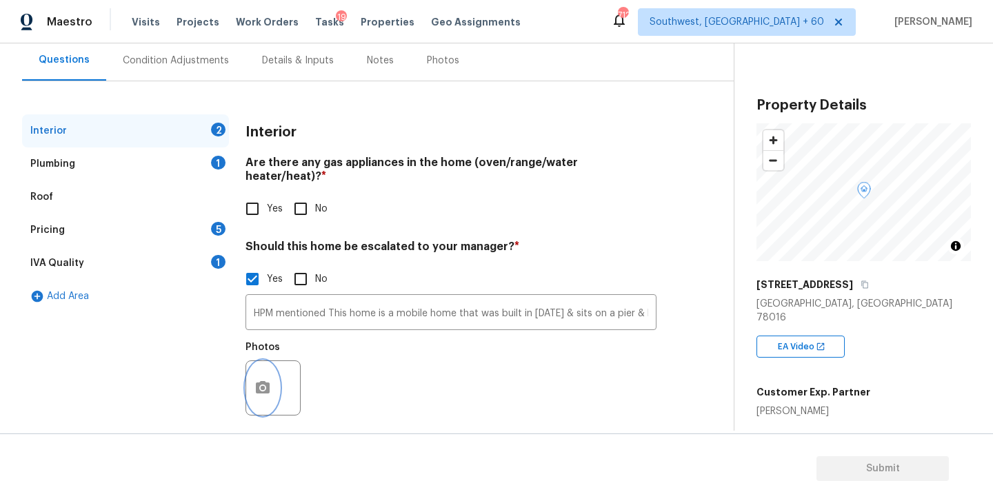
click at [262, 381] on icon "button" at bounding box center [263, 387] width 14 height 12
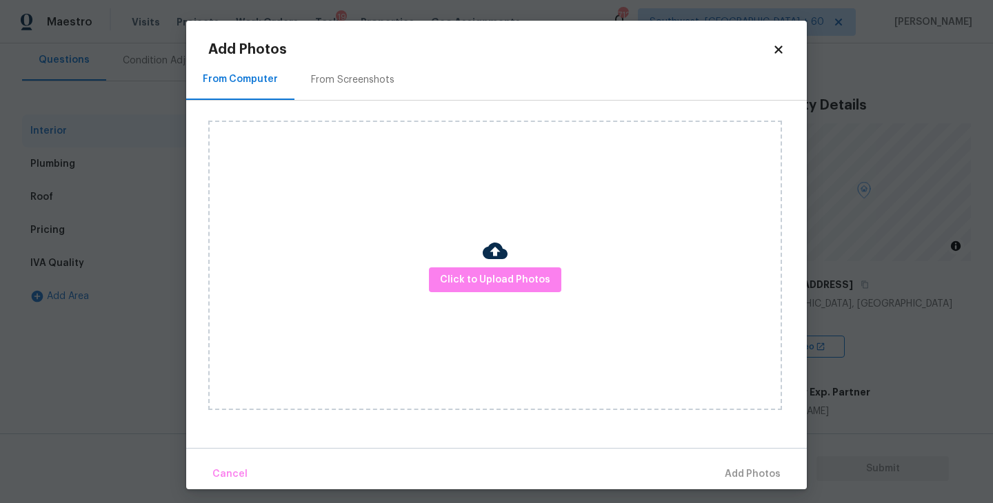
click at [479, 297] on div "Click to Upload Photos" at bounding box center [495, 266] width 574 height 290
click at [481, 285] on span "Click to Upload Photos" at bounding box center [495, 280] width 110 height 17
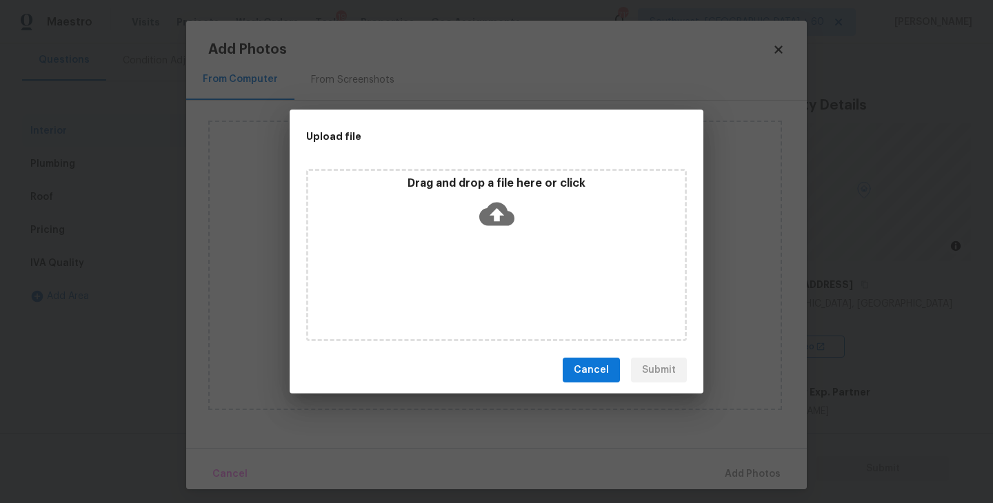
drag, startPoint x: 481, startPoint y: 285, endPoint x: 490, endPoint y: 226, distance: 59.3
click at [490, 226] on icon at bounding box center [496, 214] width 35 height 35
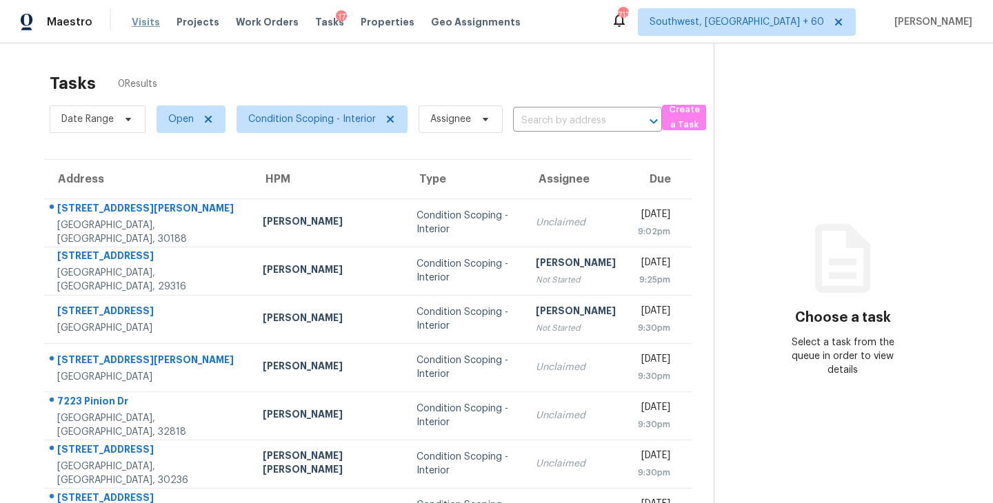
click at [142, 23] on span "Visits" at bounding box center [146, 22] width 28 height 14
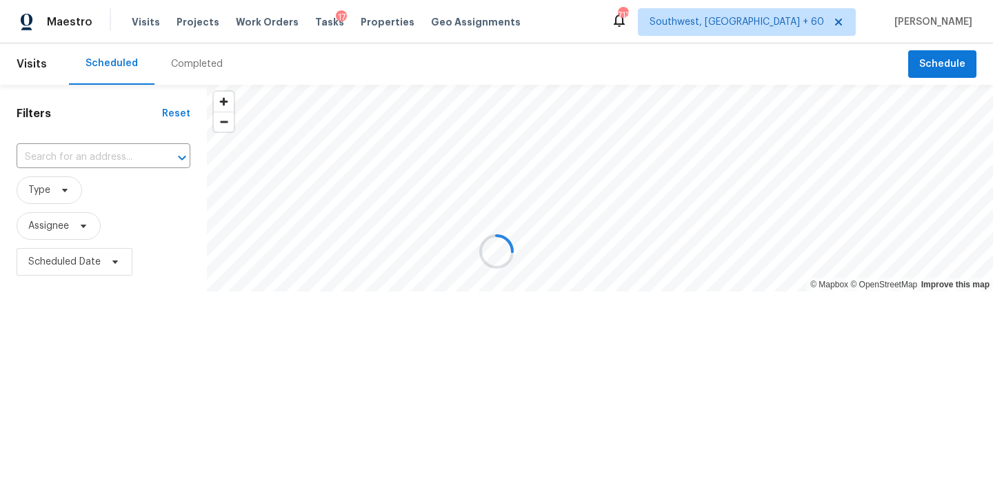
click at [186, 69] on div at bounding box center [496, 251] width 993 height 503
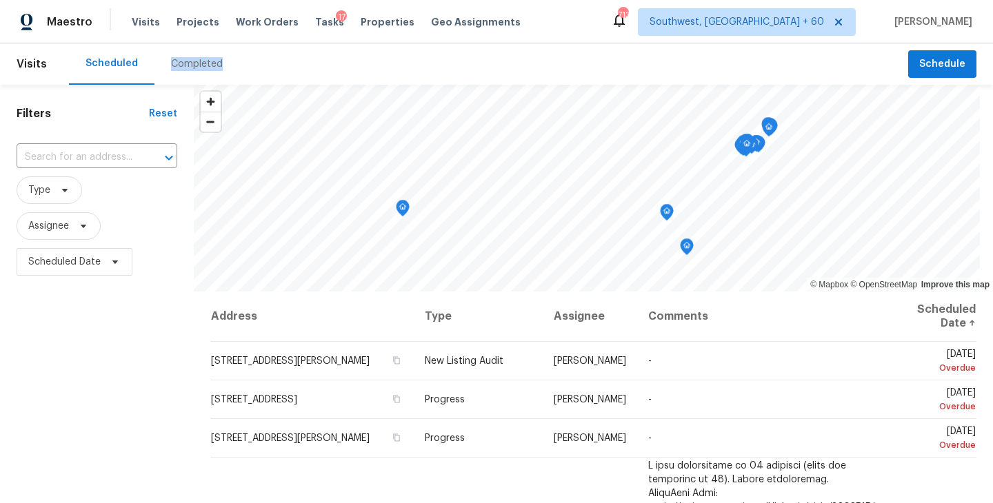
click at [190, 66] on div "Completed" at bounding box center [197, 64] width 52 height 14
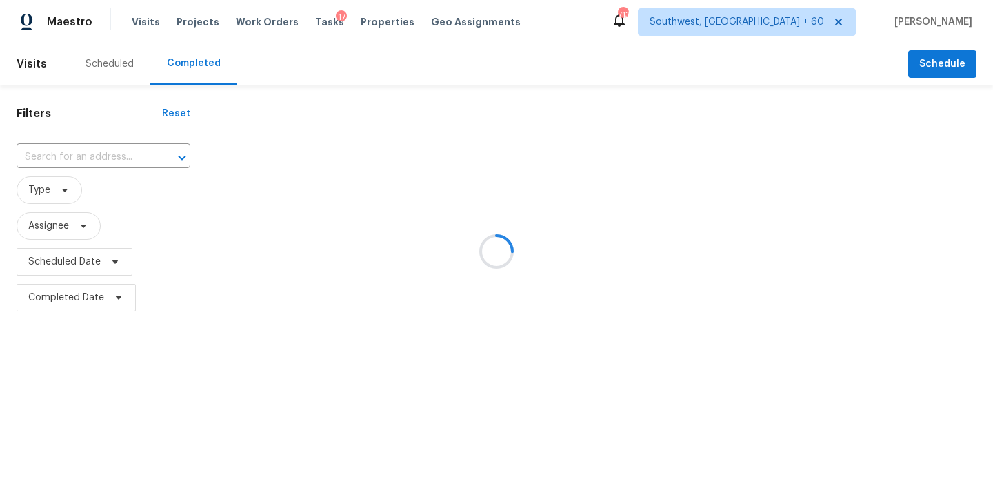
click at [119, 152] on div at bounding box center [496, 251] width 993 height 503
click at [114, 153] on div at bounding box center [496, 251] width 993 height 503
click at [108, 156] on div at bounding box center [496, 251] width 993 height 503
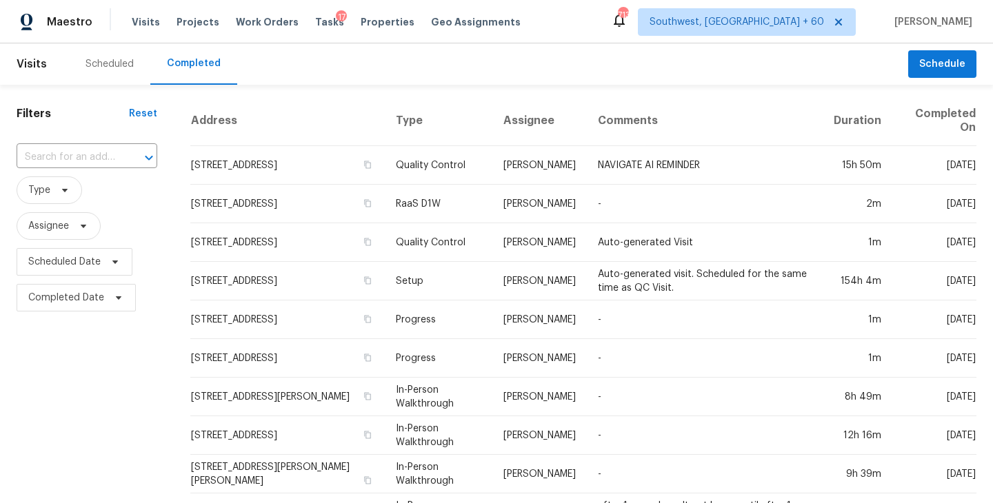
click at [108, 156] on input "text" at bounding box center [68, 157] width 102 height 21
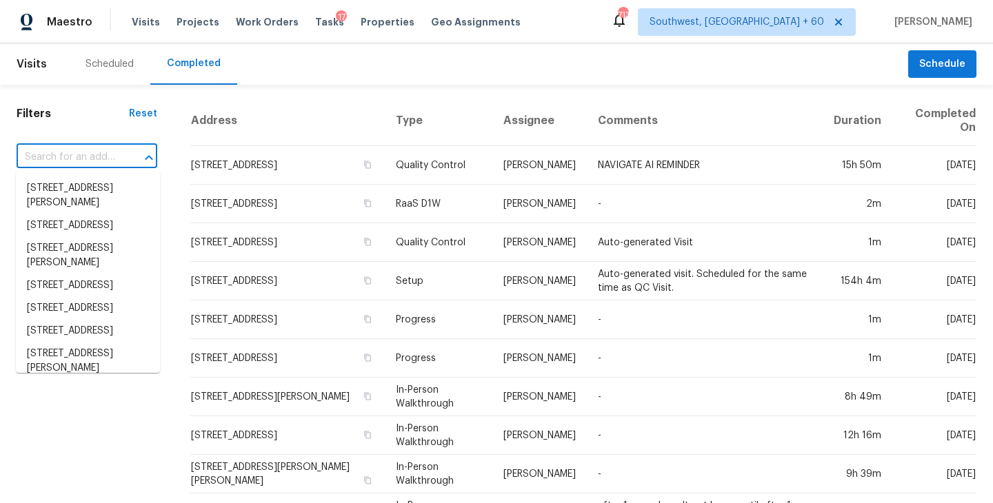
paste input "822 S Edisto River Dr, Roebuck, SC 29376"
type input "822 S Edisto River Dr, Roebuck, SC 29376"
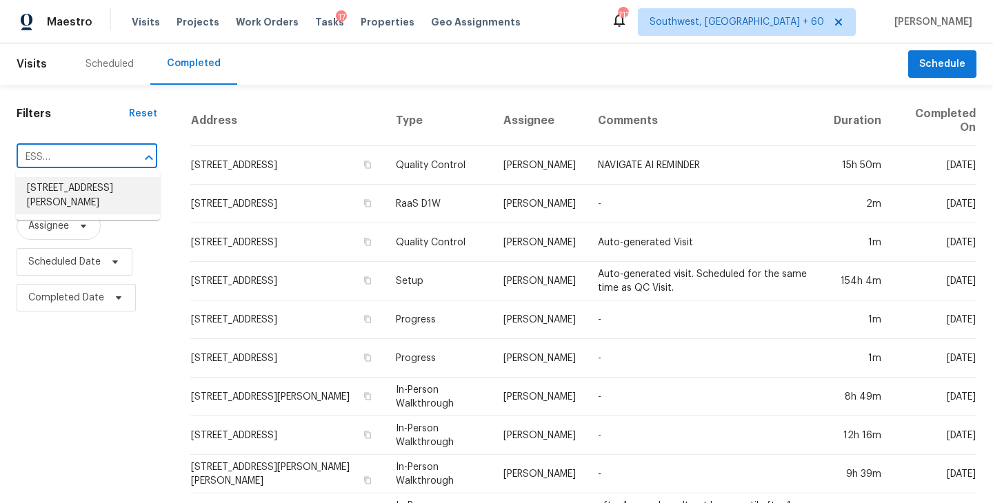
click at [108, 198] on li "822 S Edisto River Dr, Roebuck, SC 29376" at bounding box center [88, 195] width 144 height 37
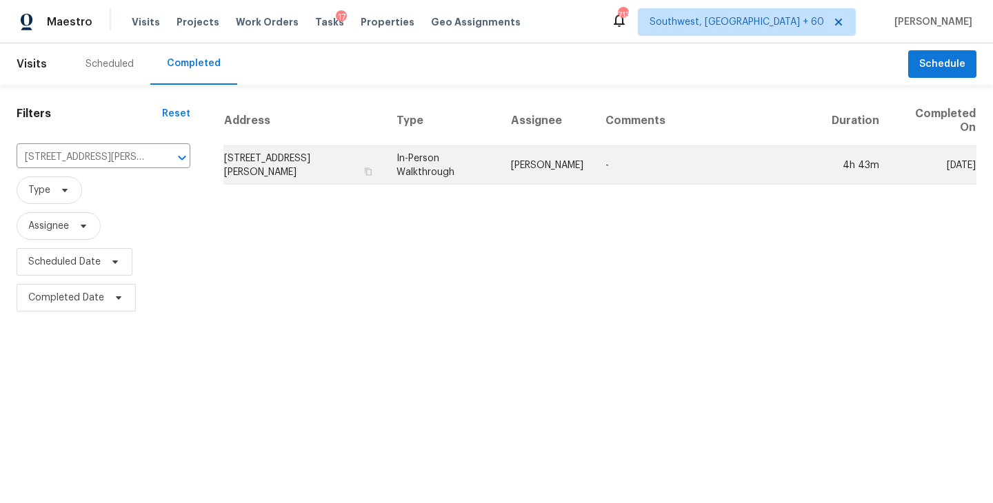
click at [532, 177] on td "[PERSON_NAME]" at bounding box center [547, 165] width 94 height 39
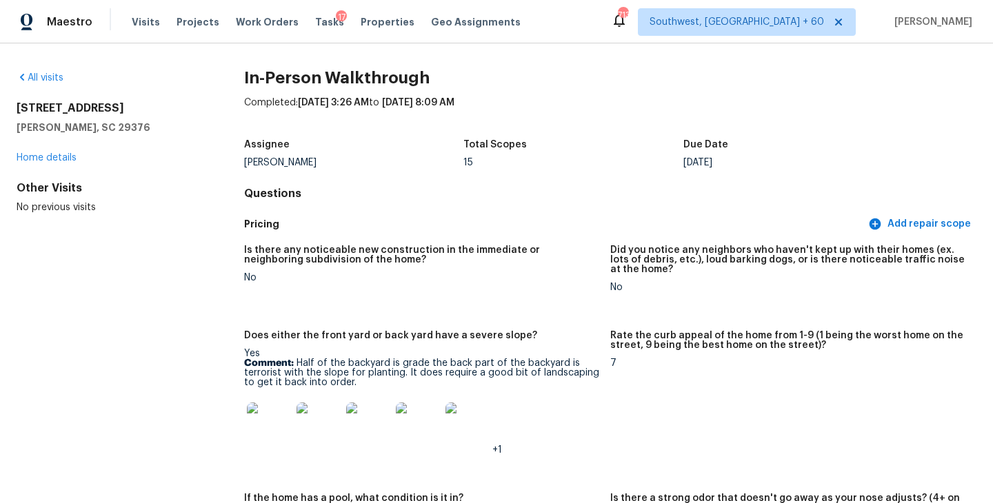
click at [48, 70] on div "All visits 822 S Edisto River Dr Roebuck, SC 29376 Home details Other Visits No…" at bounding box center [496, 273] width 993 height 460
click at [48, 78] on link "All visits" at bounding box center [40, 78] width 47 height 10
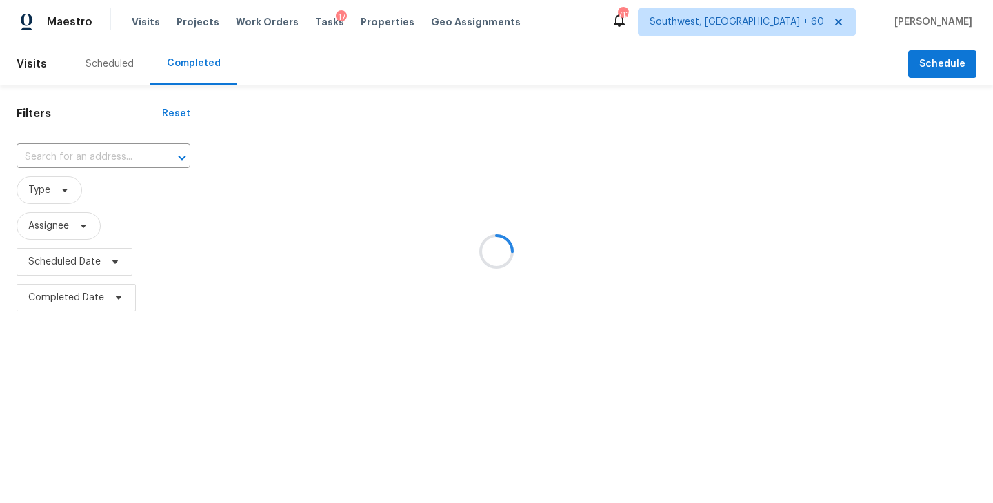
click at [129, 150] on div at bounding box center [496, 251] width 993 height 503
click at [108, 168] on div at bounding box center [496, 251] width 993 height 503
click at [115, 157] on div at bounding box center [496, 251] width 993 height 503
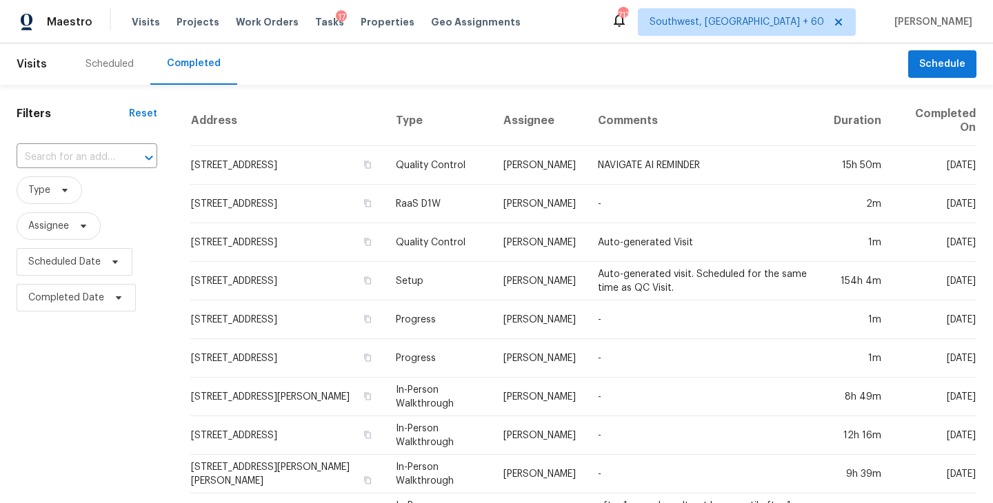
click at [115, 157] on input "text" at bounding box center [68, 157] width 102 height 21
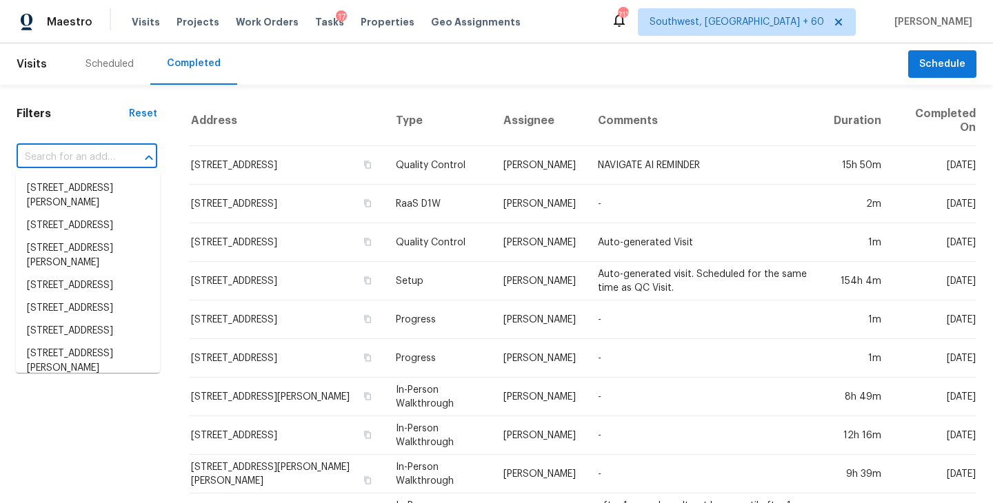
paste input "940 Witty Rd, Summerfield, NC 27358"
type input "940 Witty Rd, Summerfield, NC 27358"
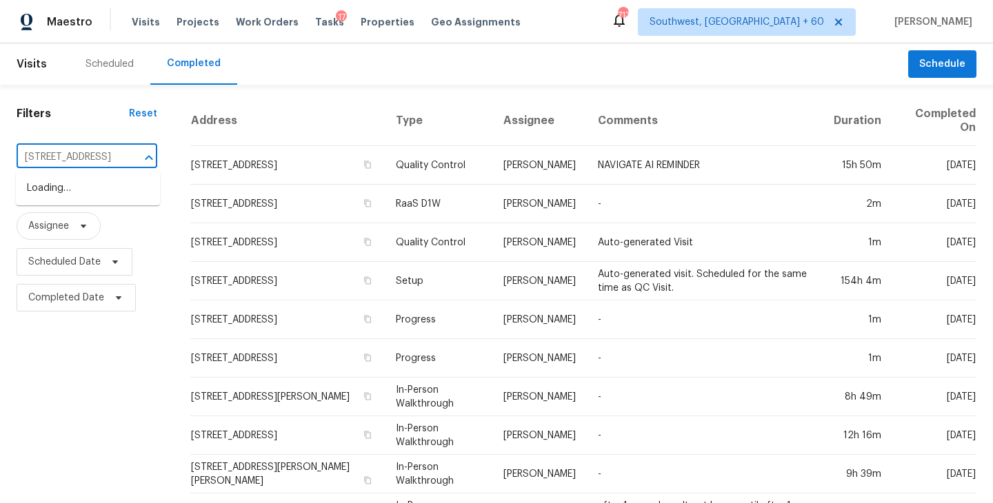
scroll to position [0, 74]
click at [101, 192] on li "940 Witty Rd, Summerfield, NC 27358" at bounding box center [88, 188] width 144 height 23
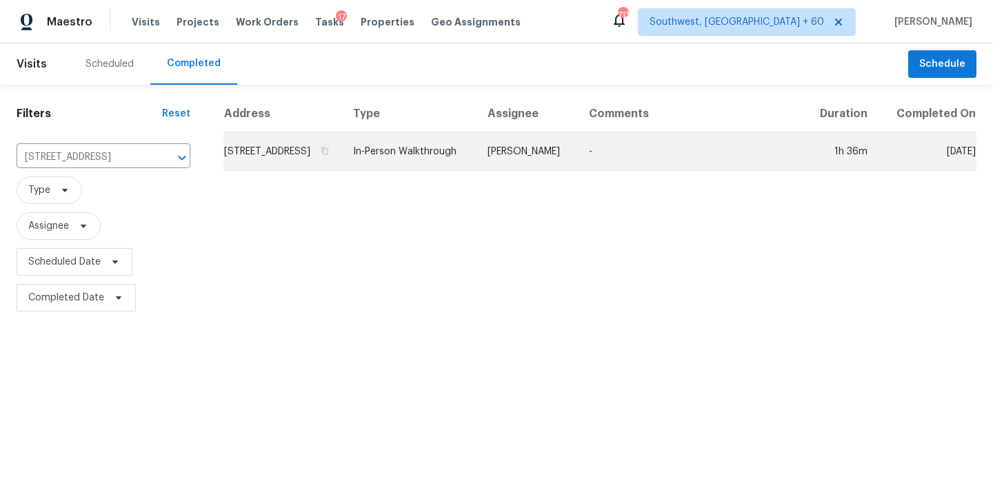
click at [545, 168] on td "[PERSON_NAME]" at bounding box center [527, 151] width 101 height 39
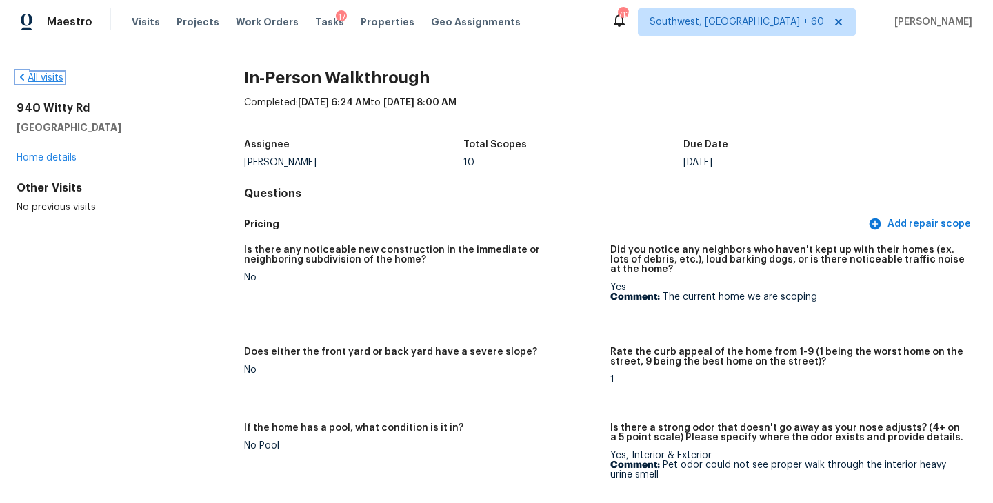
click at [57, 79] on link "All visits" at bounding box center [40, 78] width 47 height 10
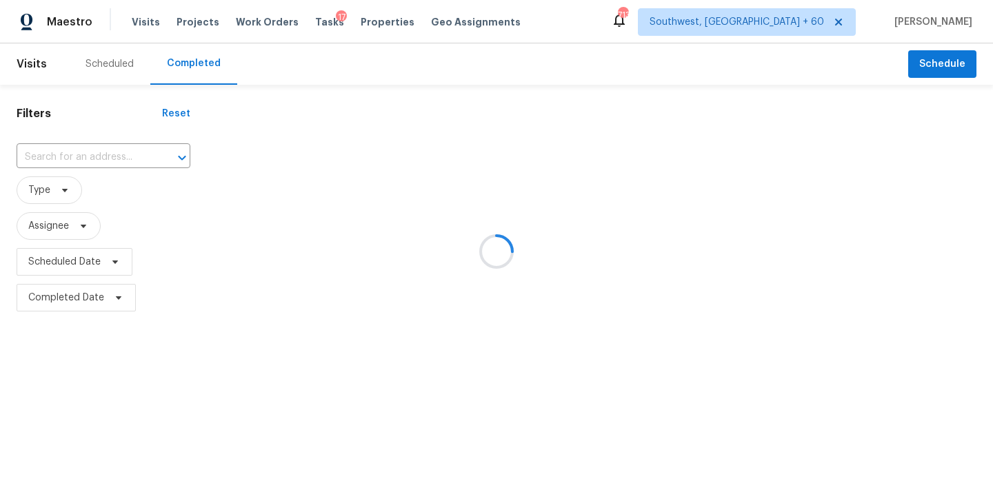
click at [78, 170] on div at bounding box center [496, 251] width 993 height 503
click at [97, 154] on div at bounding box center [496, 251] width 993 height 503
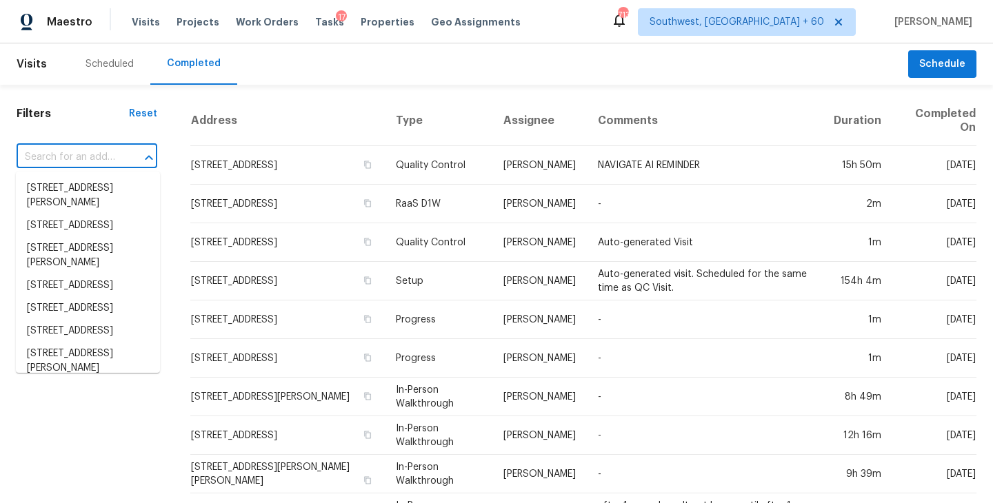
click at [97, 154] on input "text" at bounding box center [68, 157] width 102 height 21
paste input "309 Patrick Dr, Columbia, SC 29223"
type input "309 Patrick Dr, Columbia, SC 29223"
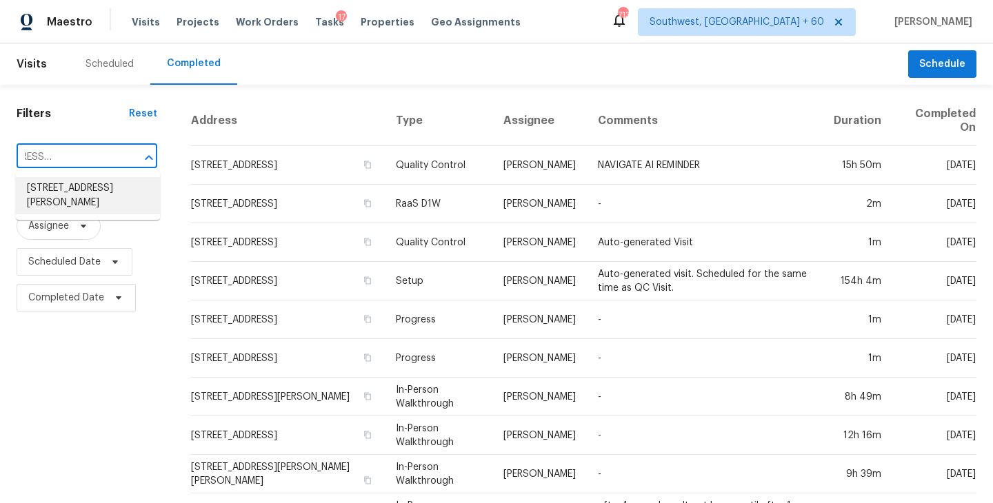
click at [90, 189] on li "309 Patrick Dr, Columbia, SC 29223" at bounding box center [88, 195] width 144 height 37
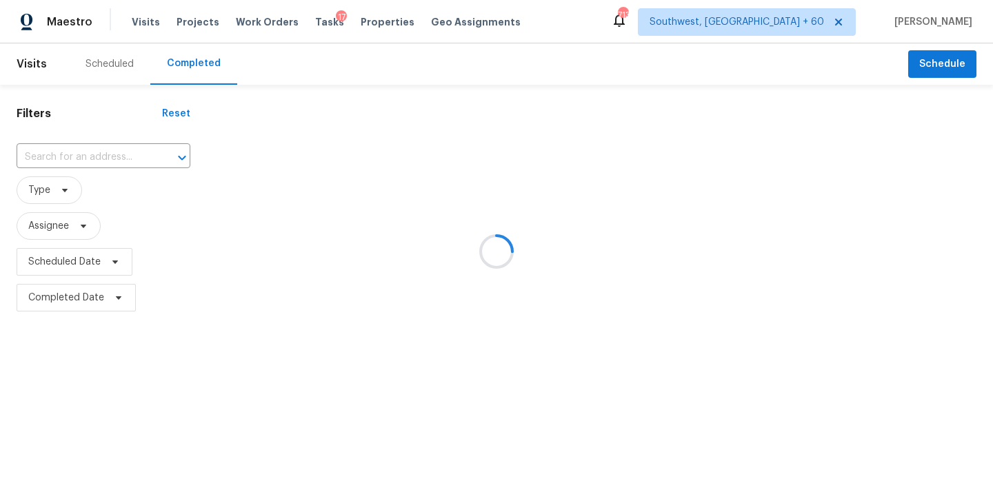
type input "309 Patrick Dr, Columbia, SC 29223"
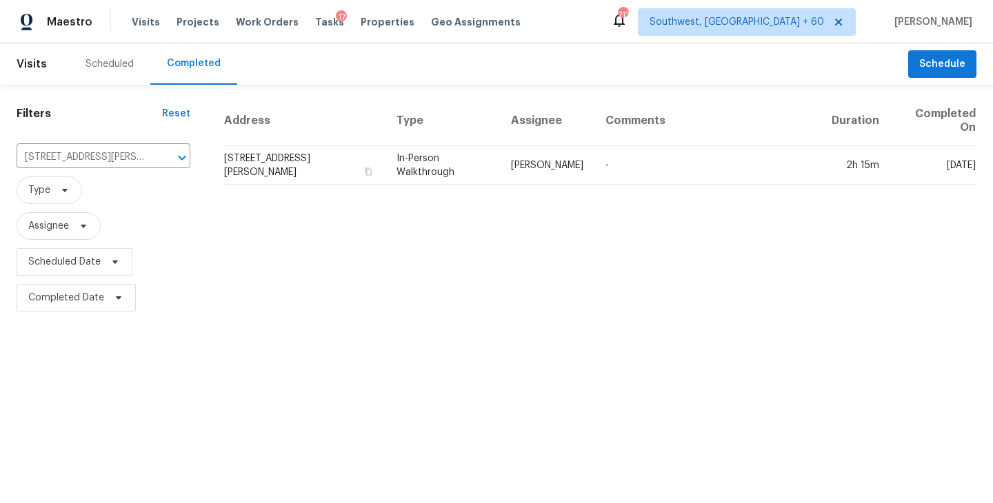
click at [557, 189] on div "Address Type Assignee Comments Duration Completed On 309 Patrick Dr, Columbia, …" at bounding box center [600, 206] width 786 height 220
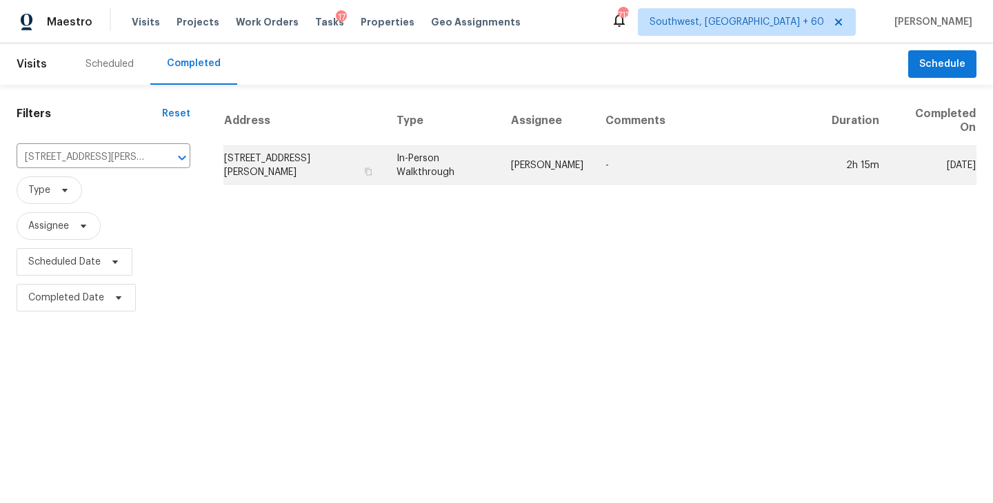
click at [576, 180] on td "[PERSON_NAME]" at bounding box center [547, 165] width 94 height 39
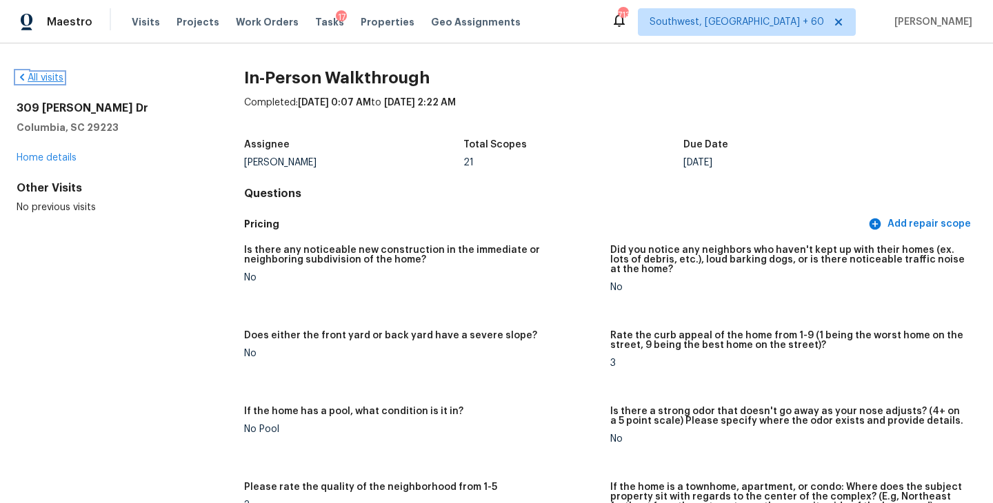
click at [49, 78] on link "All visits" at bounding box center [40, 78] width 47 height 10
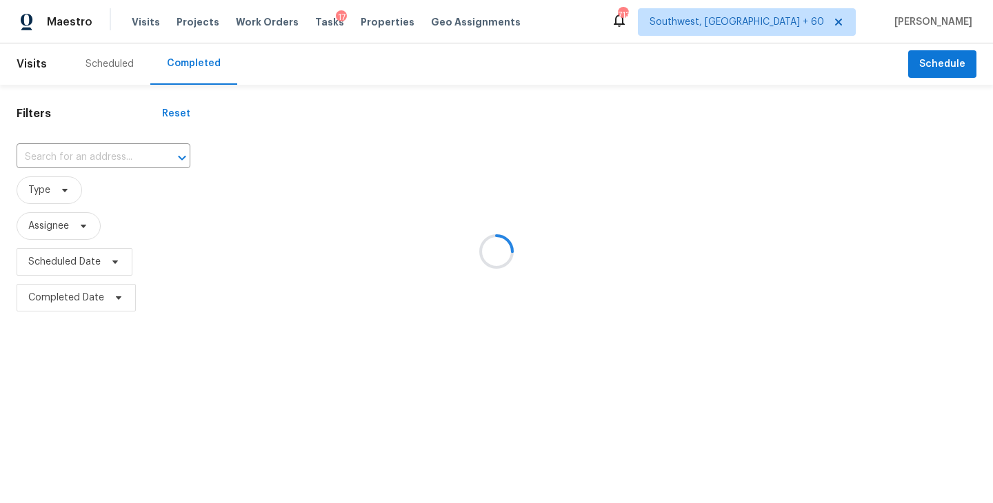
click at [119, 161] on div at bounding box center [496, 251] width 993 height 503
click at [119, 154] on div at bounding box center [496, 251] width 993 height 503
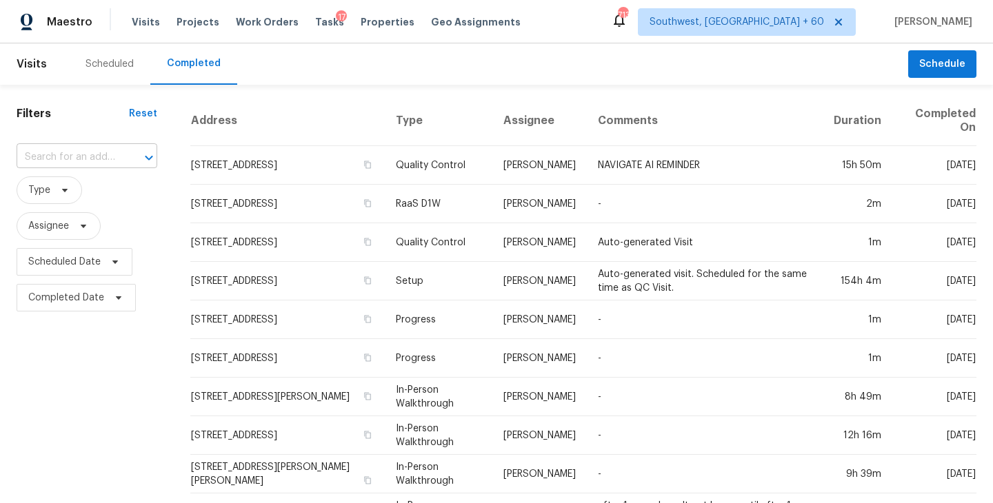
click at [92, 154] on input "text" at bounding box center [68, 157] width 102 height 21
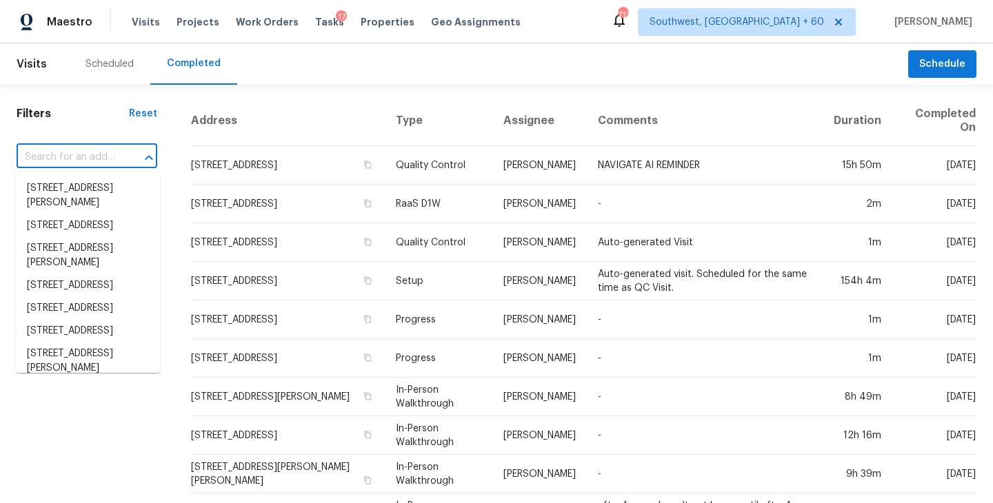
paste input "8745 W Ridge Rd Apt A, Elyria, OH 44035"
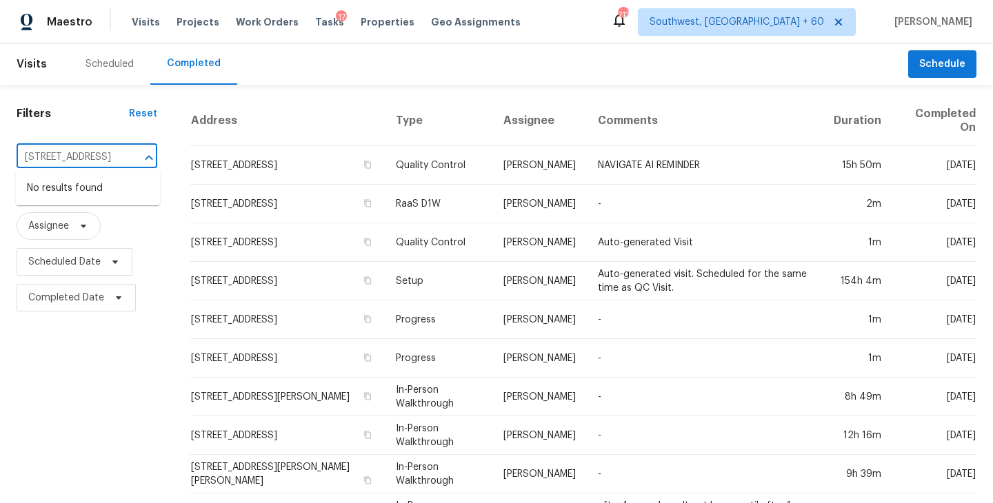
type input "8745 W Ridge Rd Apt A, Elyria, OH 44035"
click at [106, 164] on input "text" at bounding box center [68, 157] width 102 height 21
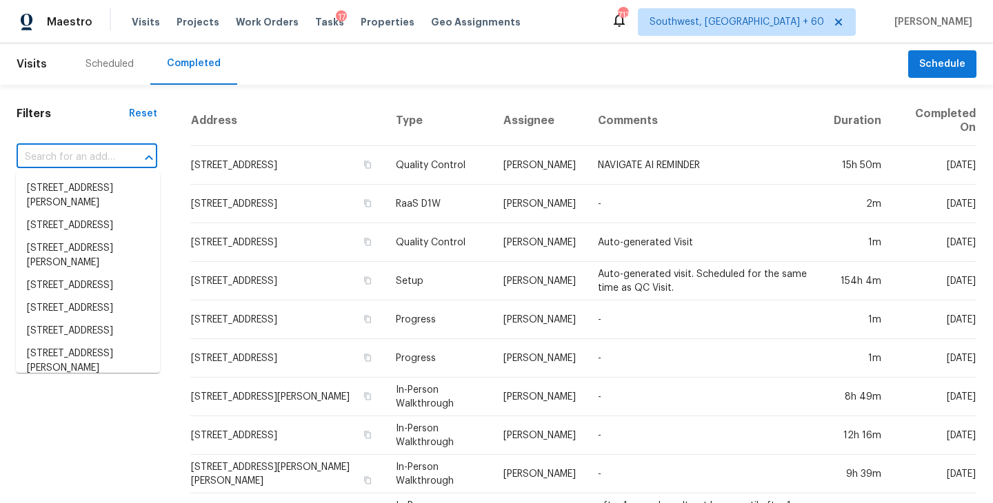
paste input "8745 W Ridge Rd Apt A, Elyria, OH 44035"
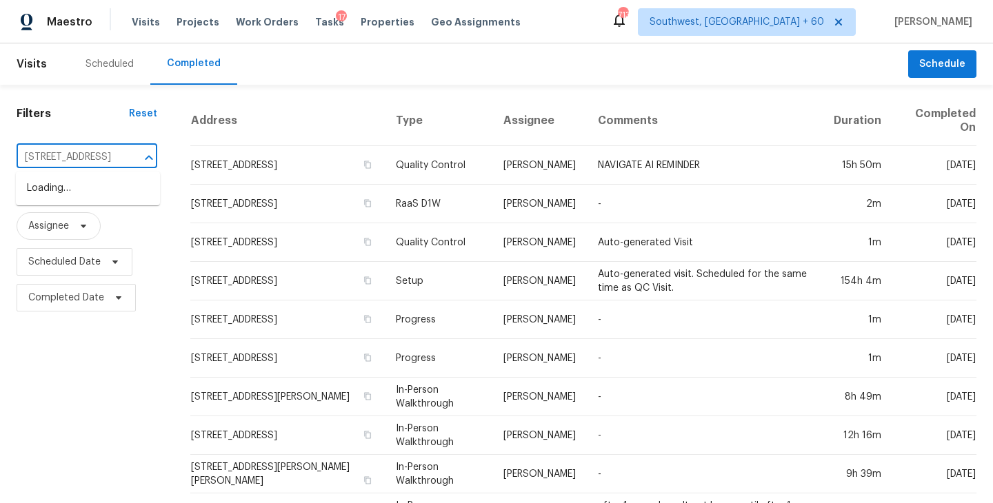
type input "[STREET_ADDRESS]"
click at [99, 186] on li "8745 W Ridge Rd Apt A, Elyria, OH 44035" at bounding box center [88, 188] width 144 height 23
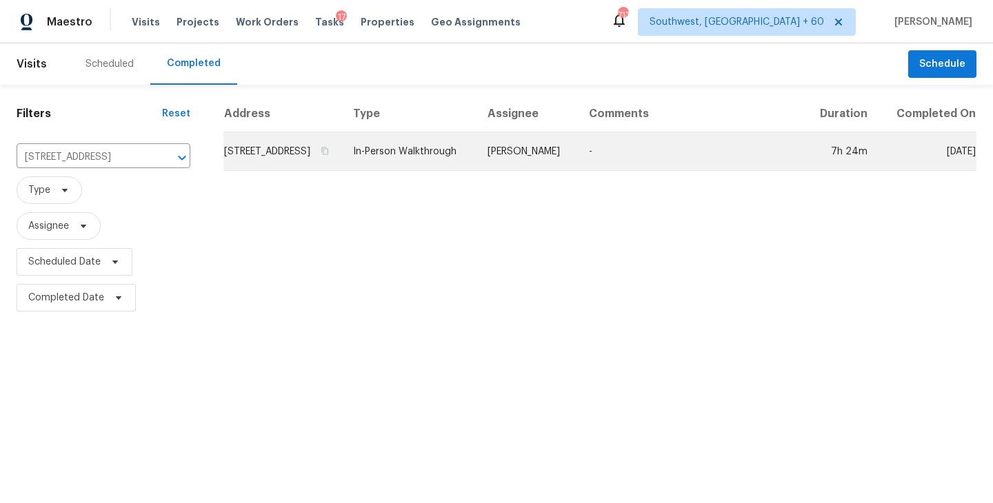
click at [578, 171] on td "[PERSON_NAME]" at bounding box center [527, 151] width 101 height 39
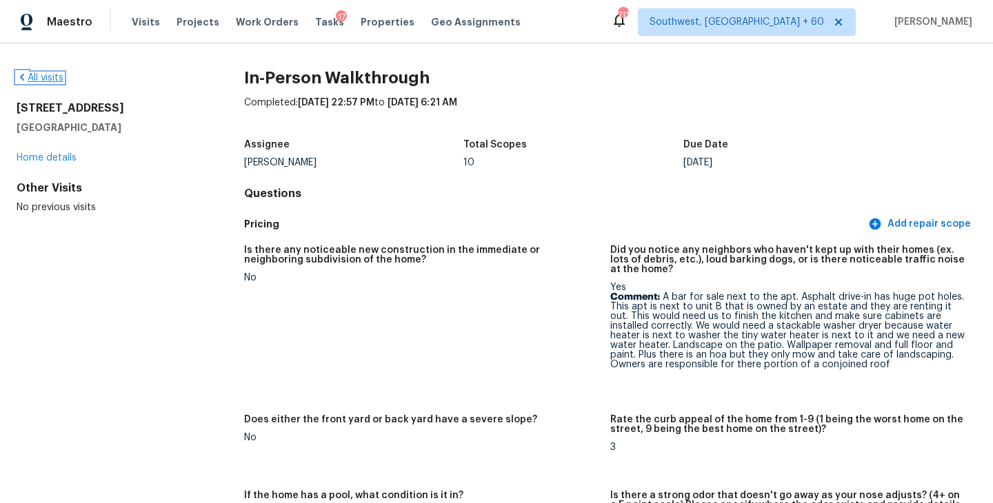
click at [50, 77] on link "All visits" at bounding box center [40, 78] width 47 height 10
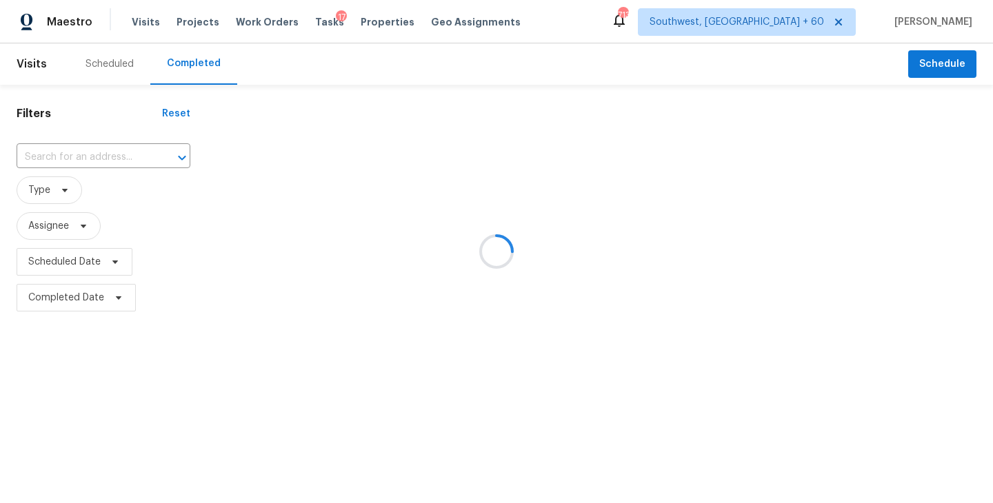
click at [87, 156] on div at bounding box center [496, 251] width 993 height 503
click at [86, 157] on div at bounding box center [496, 251] width 993 height 503
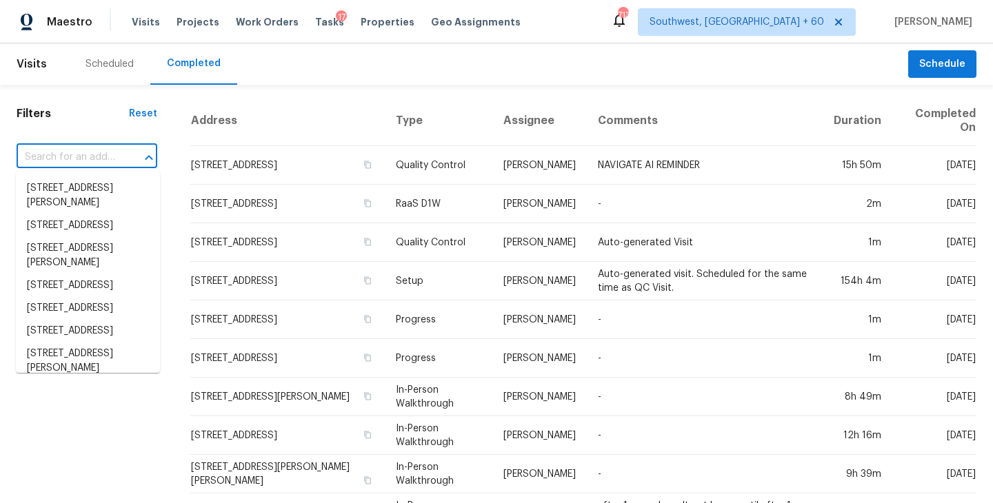
click at [86, 157] on input "text" at bounding box center [68, 157] width 102 height 21
paste input "1037 County Road 7711, Devine, TX 78016"
type input "1037 County Road 7711, Devine, TX 78016"
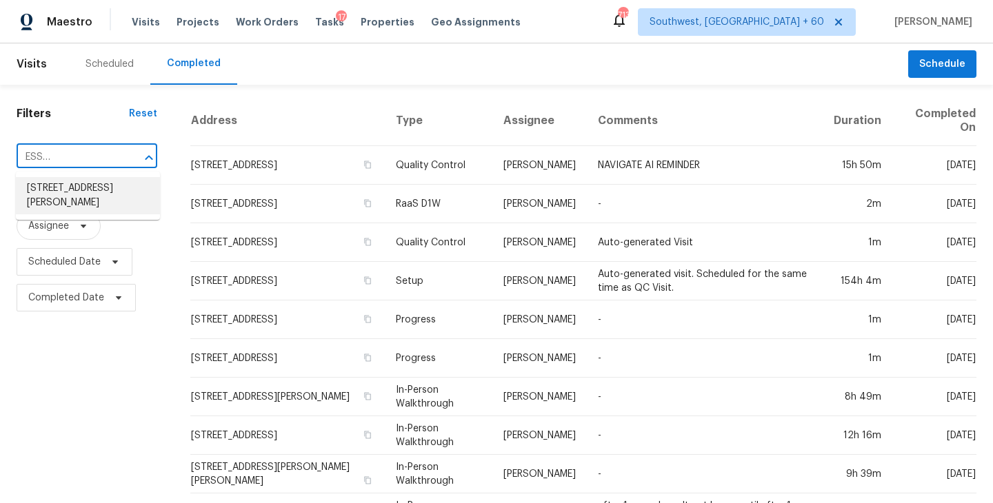
click at [92, 199] on li "1037 County Road 7711, Devine, TX 78016" at bounding box center [88, 195] width 144 height 37
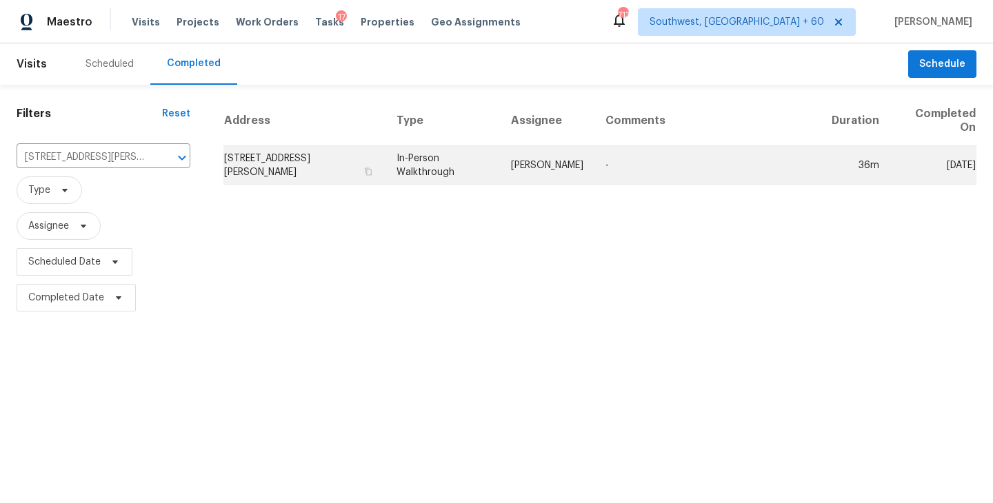
click at [537, 164] on td "[PERSON_NAME]" at bounding box center [547, 165] width 94 height 39
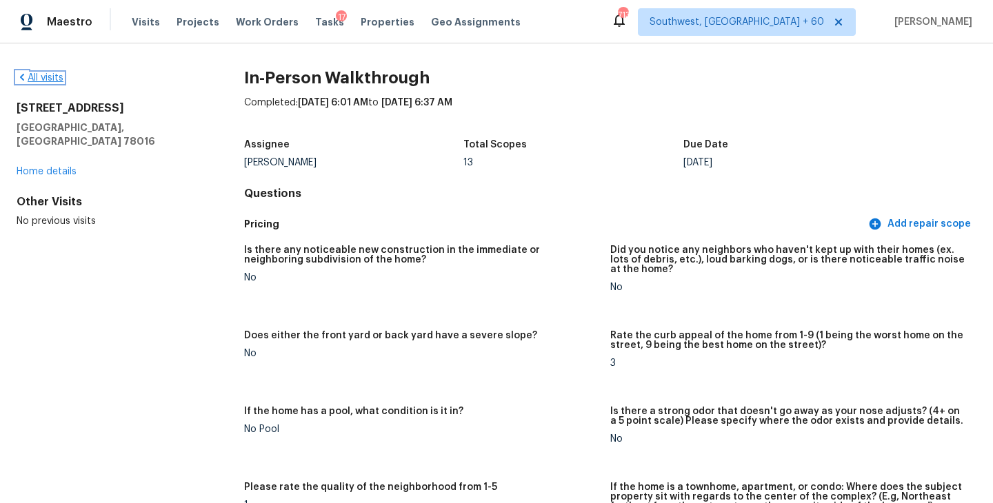
click at [58, 73] on link "All visits" at bounding box center [40, 78] width 47 height 10
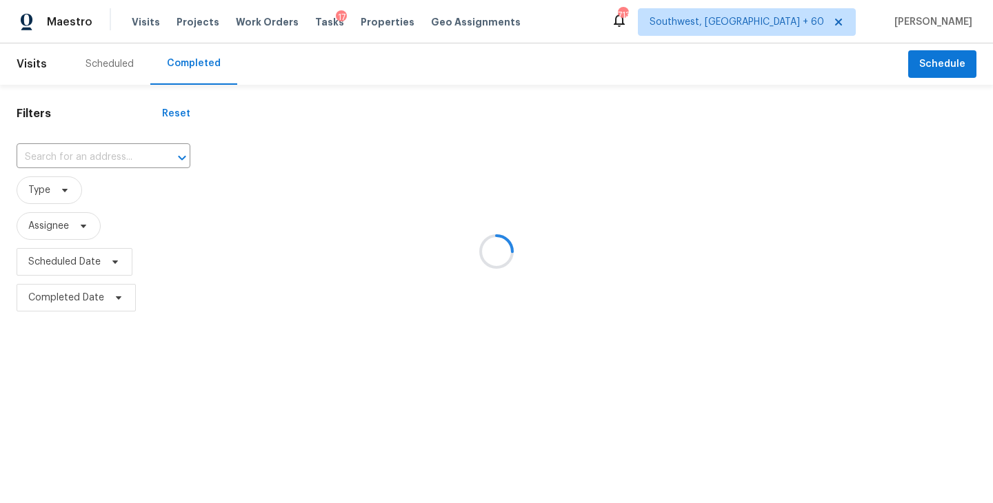
click at [77, 145] on div at bounding box center [496, 251] width 993 height 503
click at [78, 154] on div at bounding box center [496, 251] width 993 height 503
click at [85, 155] on div at bounding box center [496, 251] width 993 height 503
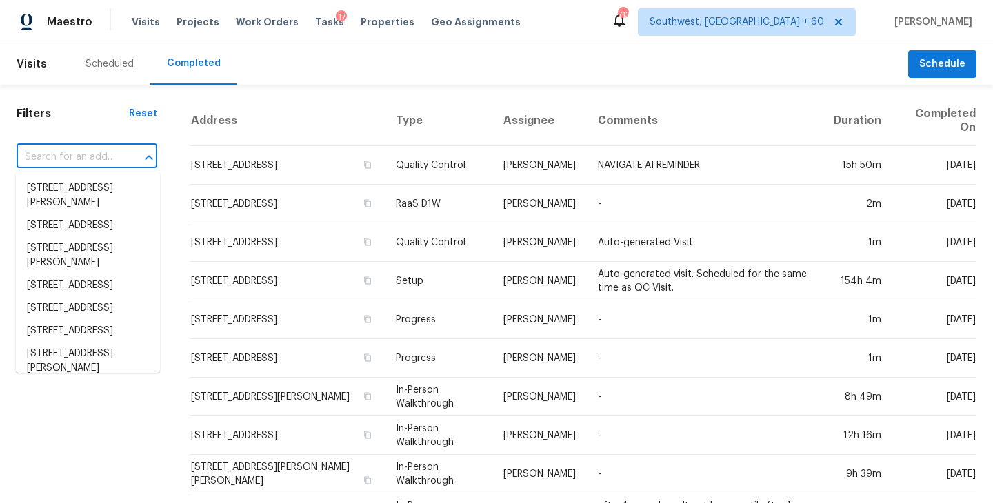
click at [85, 155] on input "text" at bounding box center [68, 157] width 102 height 21
paste input "5749 Signal Pt, Austin, TX 78724"
type input "5749 Signal Pt, Austin, TX 78724"
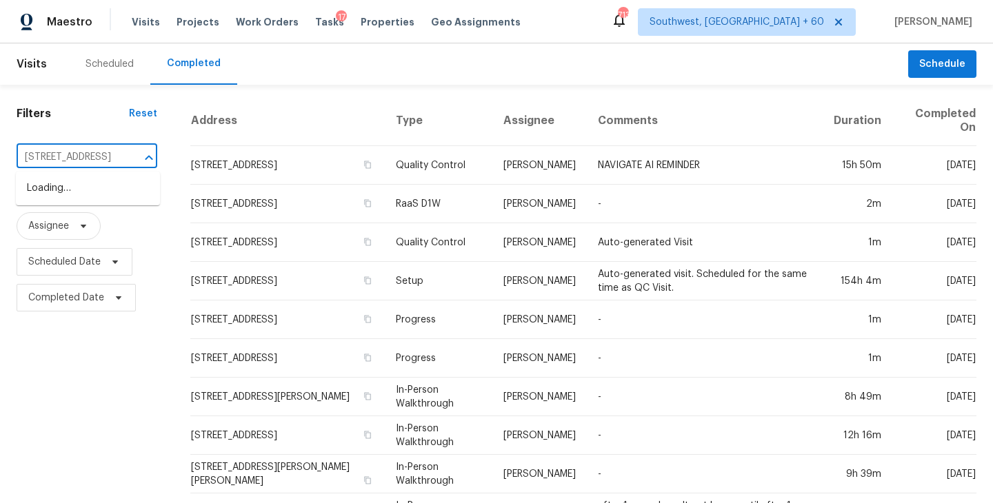
scroll to position [0, 46]
click at [90, 193] on li "5749 Signal Pt, Austin, TX 78724" at bounding box center [88, 188] width 144 height 23
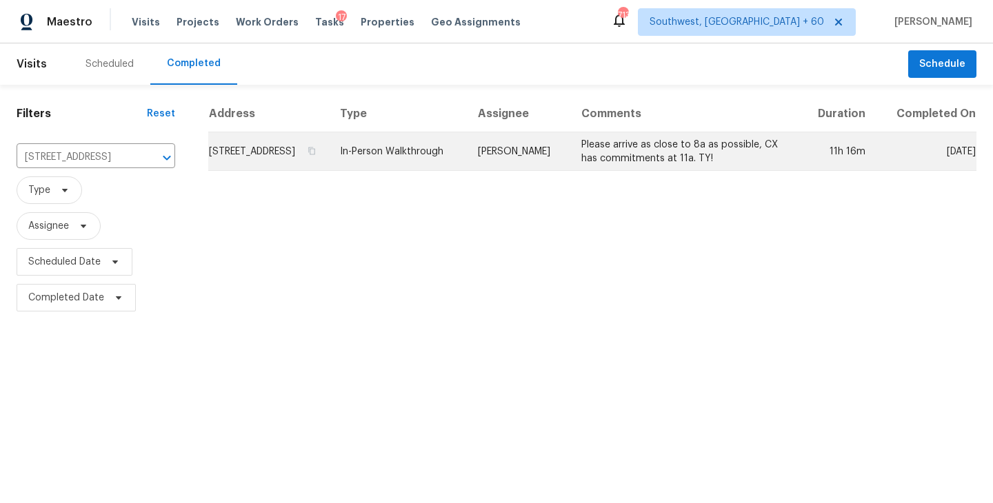
click at [595, 171] on td "Please arrive as close to 8a as possible, CX has commitments at 11a. TY!" at bounding box center [685, 151] width 230 height 39
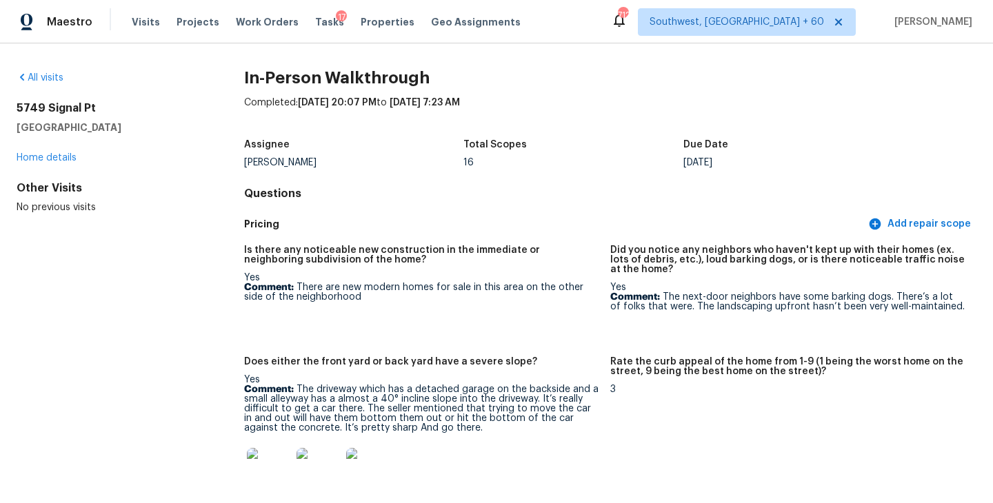
click at [63, 83] on div "All visits" at bounding box center [108, 78] width 183 height 14
click at [58, 79] on link "All visits" at bounding box center [40, 78] width 47 height 10
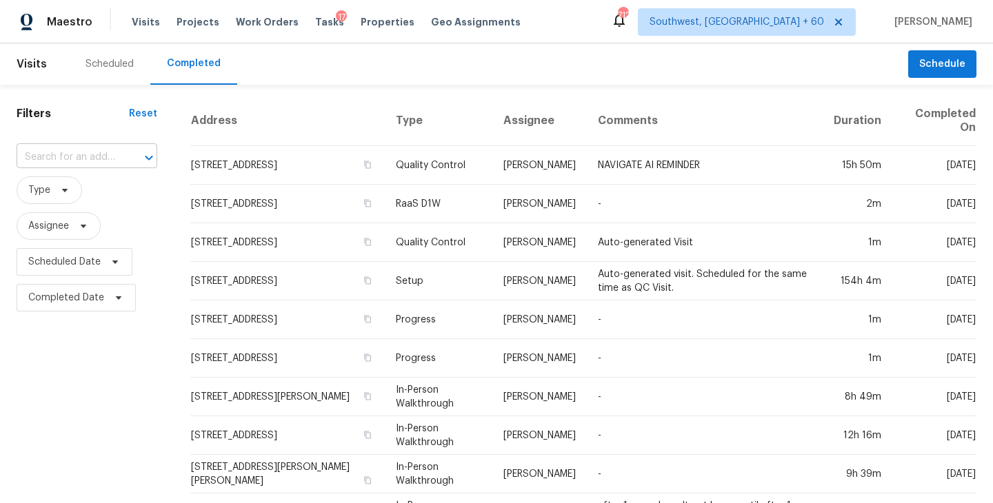
click at [82, 160] on input "text" at bounding box center [68, 157] width 102 height 21
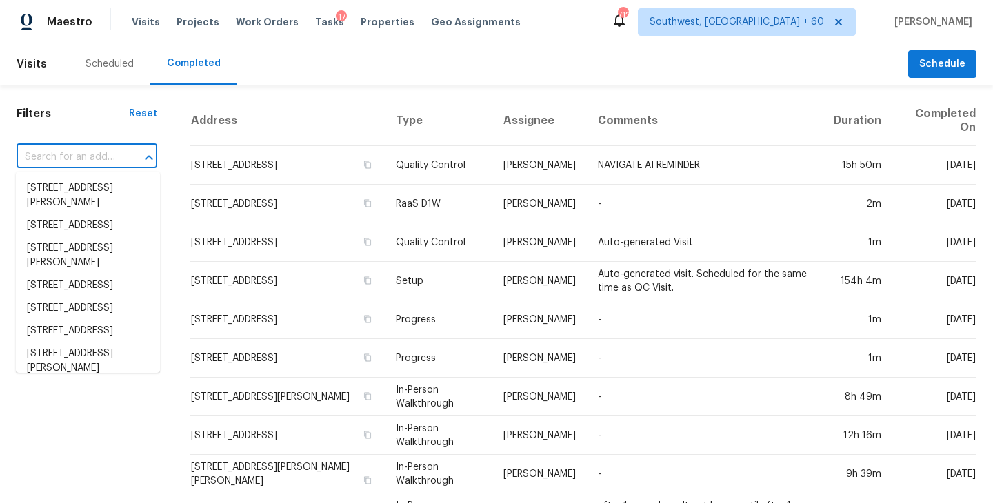
paste input "1037 County Road 7711, Devine, TX 78016"
type input "1037 County Road 7711, Devine, TX 78016"
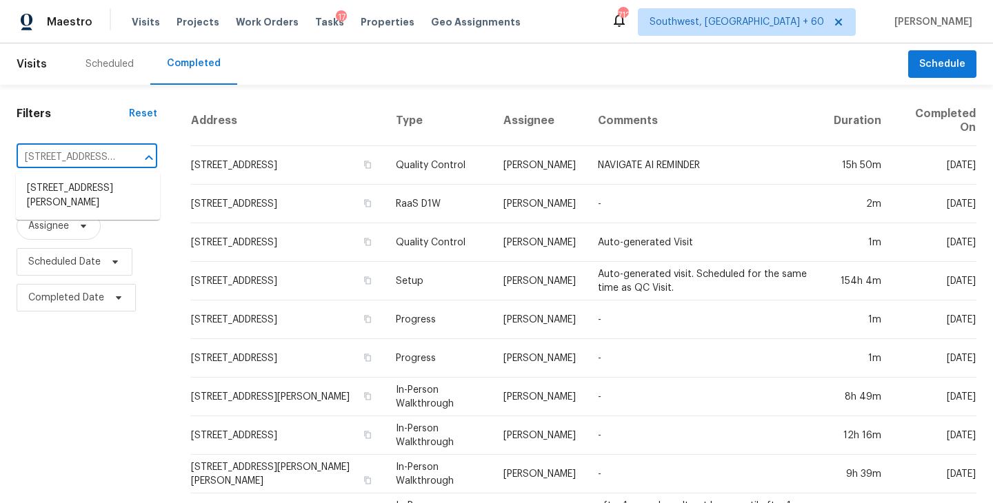
scroll to position [0, 87]
click at [94, 205] on li "1037 County Road 7711, Devine, TX 78016" at bounding box center [88, 195] width 144 height 37
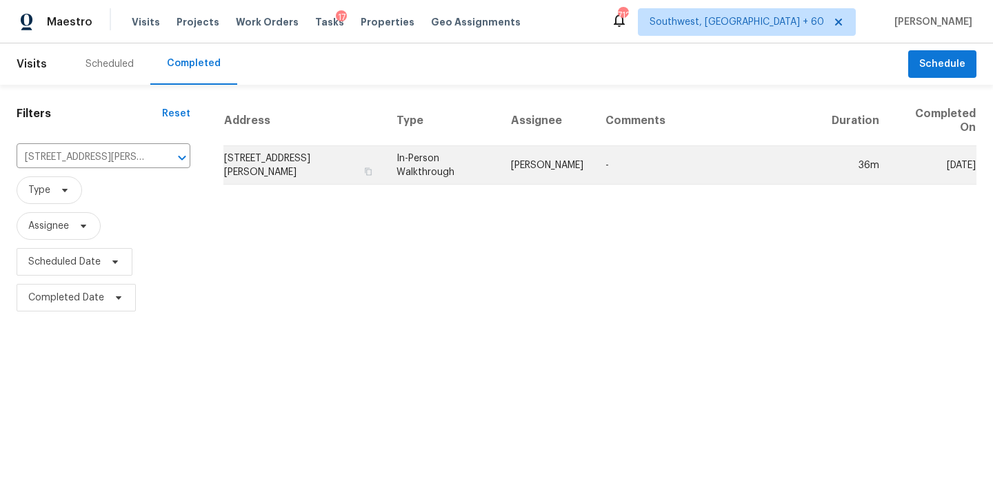
click at [636, 155] on td "-" at bounding box center [708, 165] width 226 height 39
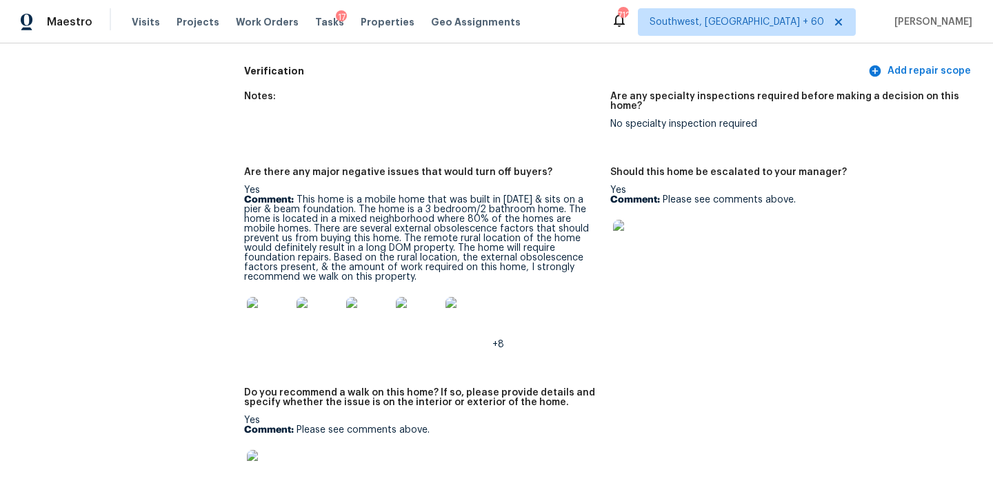
scroll to position [3217, 0]
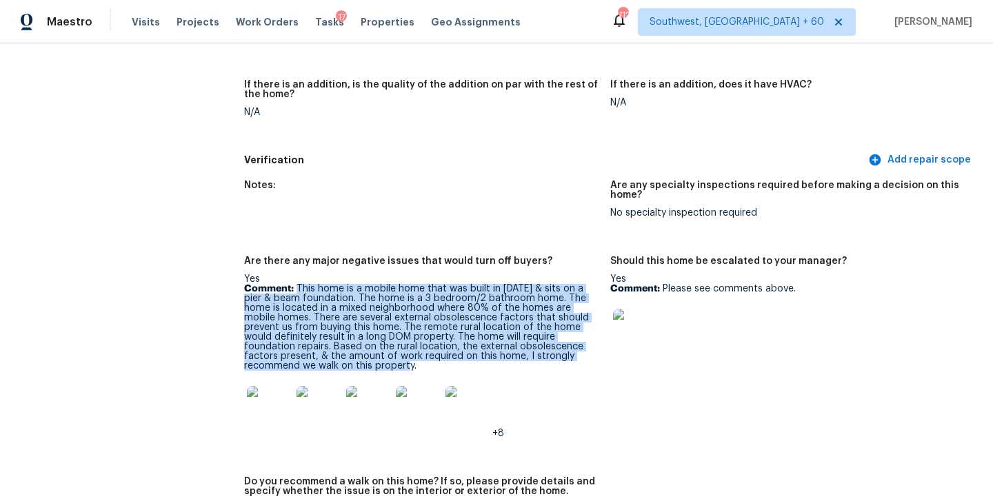
drag, startPoint x: 297, startPoint y: 268, endPoint x: 308, endPoint y: 349, distance: 81.4
click at [308, 349] on p "Comment: This home is a mobile home that was built in 2003 & sits on a pier & b…" at bounding box center [421, 327] width 355 height 87
copy p "This home is a mobile home that was built in 2003 & sits on a pier & beam found…"
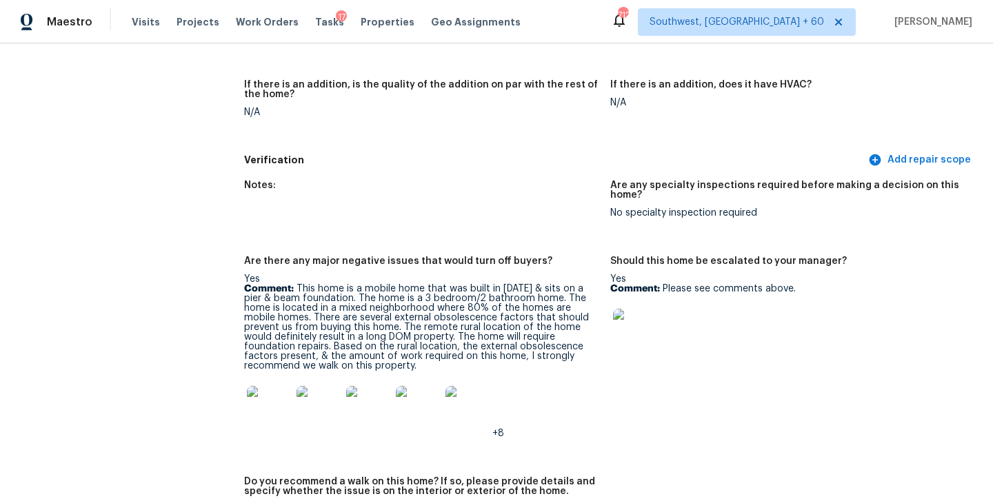
click at [448, 197] on figure "Notes:" at bounding box center [427, 210] width 366 height 59
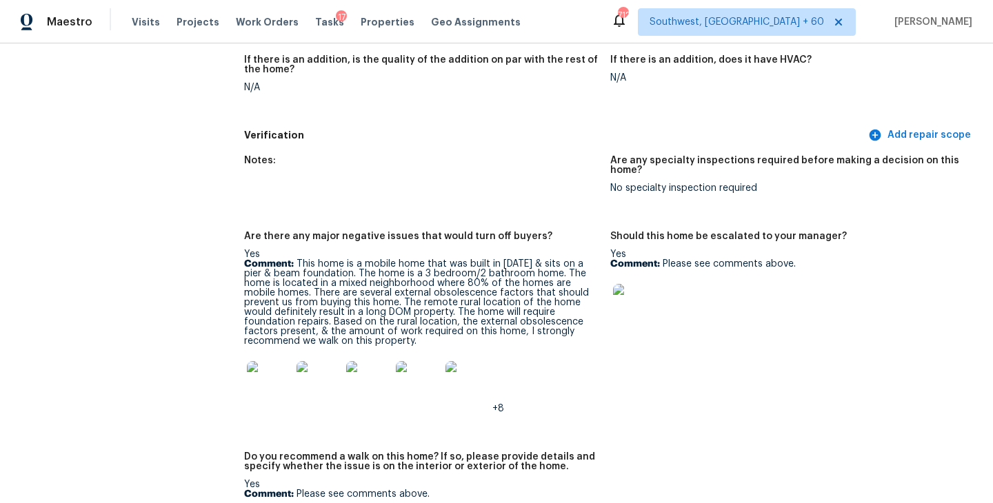
click at [261, 363] on img at bounding box center [269, 383] width 44 height 44
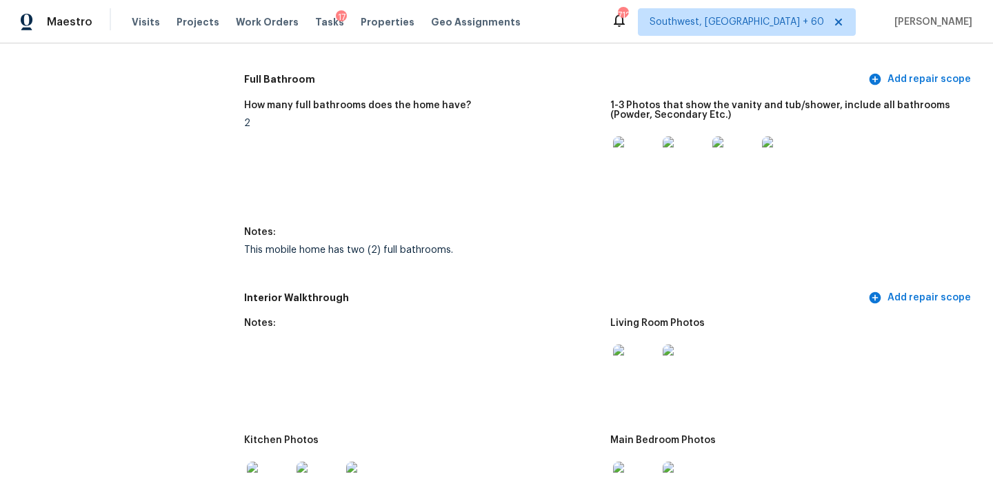
scroll to position [1647, 0]
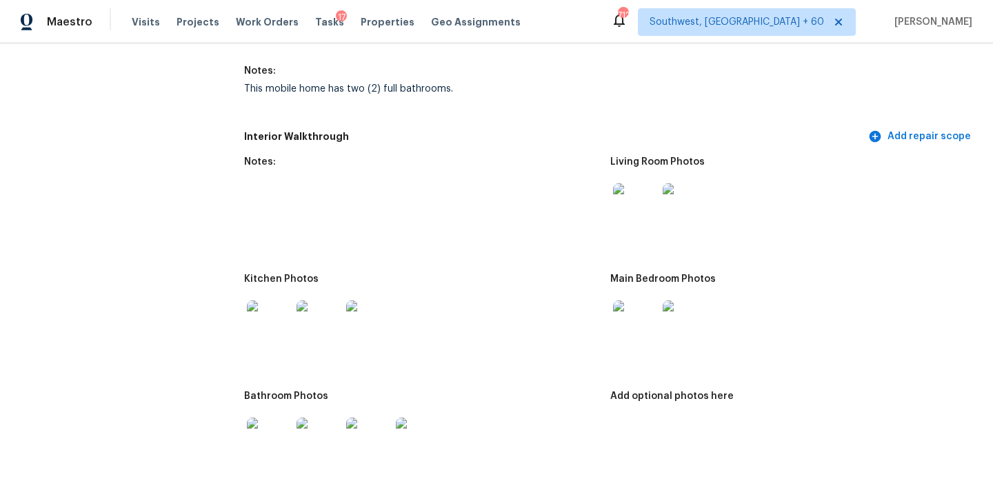
click at [637, 207] on img at bounding box center [635, 205] width 44 height 44
click at [658, 312] on div at bounding box center [635, 322] width 50 height 61
click at [638, 312] on img at bounding box center [635, 323] width 44 height 44
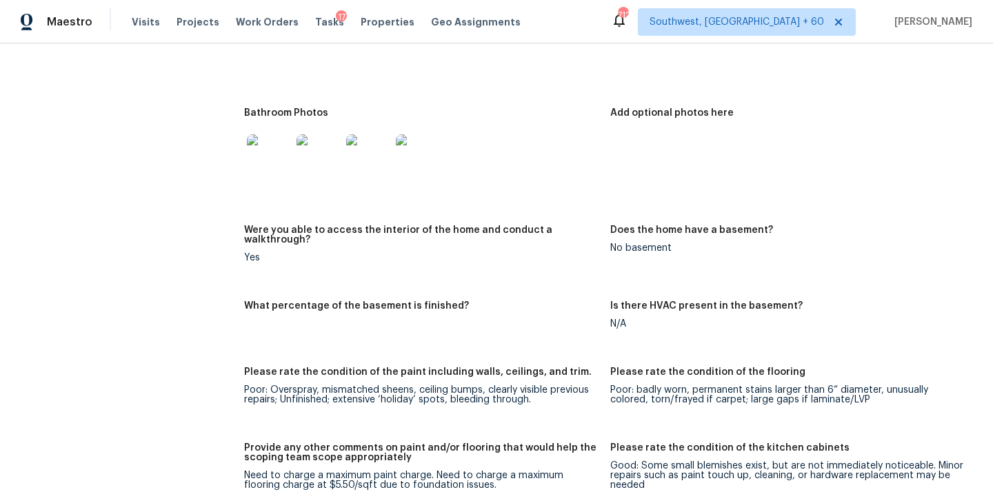
scroll to position [1841, 0]
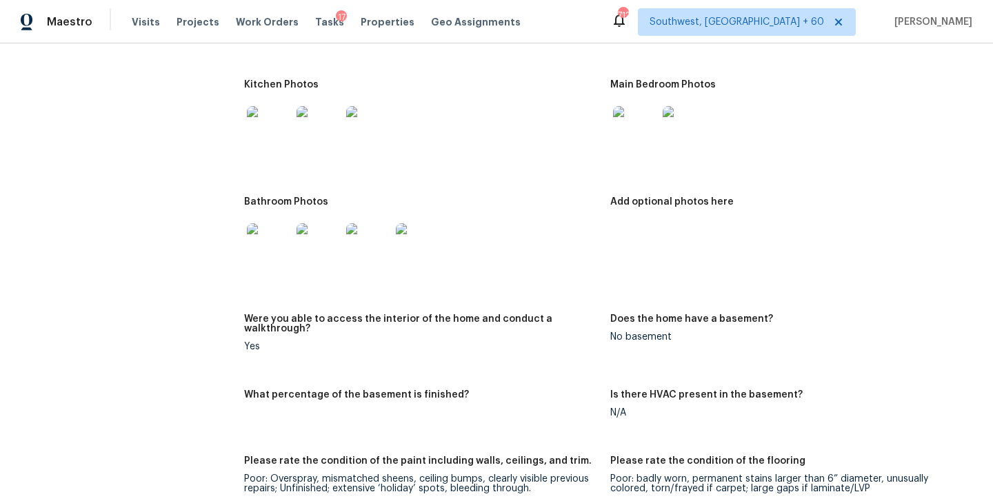
click at [323, 232] on img at bounding box center [319, 245] width 44 height 44
click at [394, 124] on div at bounding box center [421, 128] width 355 height 61
click at [370, 124] on img at bounding box center [368, 128] width 44 height 44
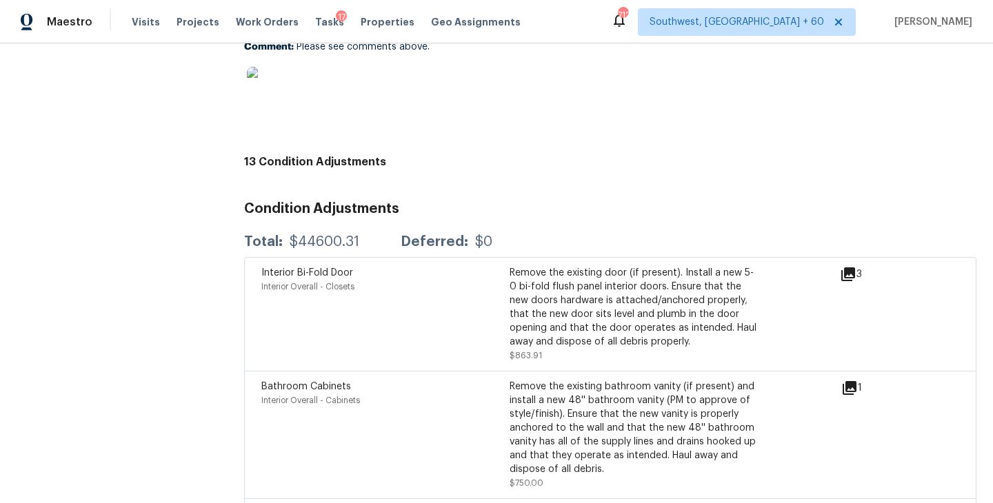
scroll to position [3621, 0]
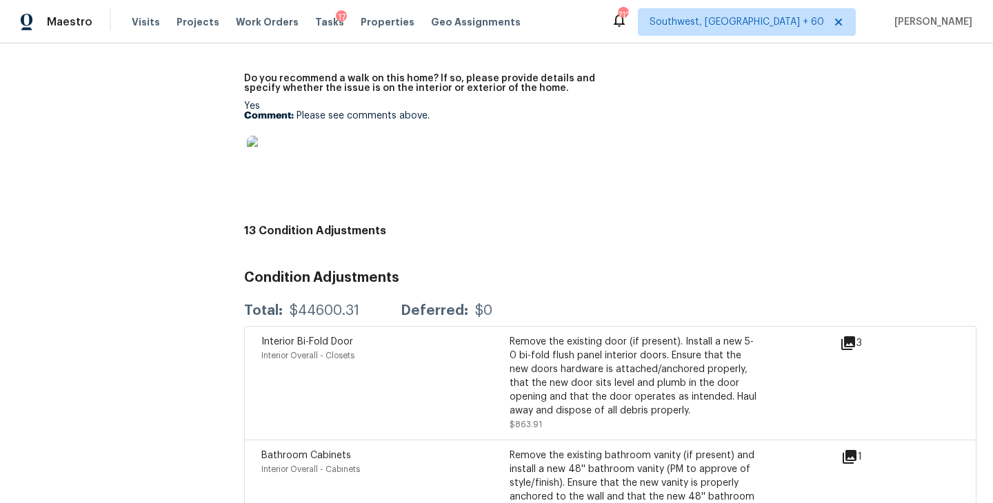
click at [461, 142] on div at bounding box center [421, 158] width 355 height 61
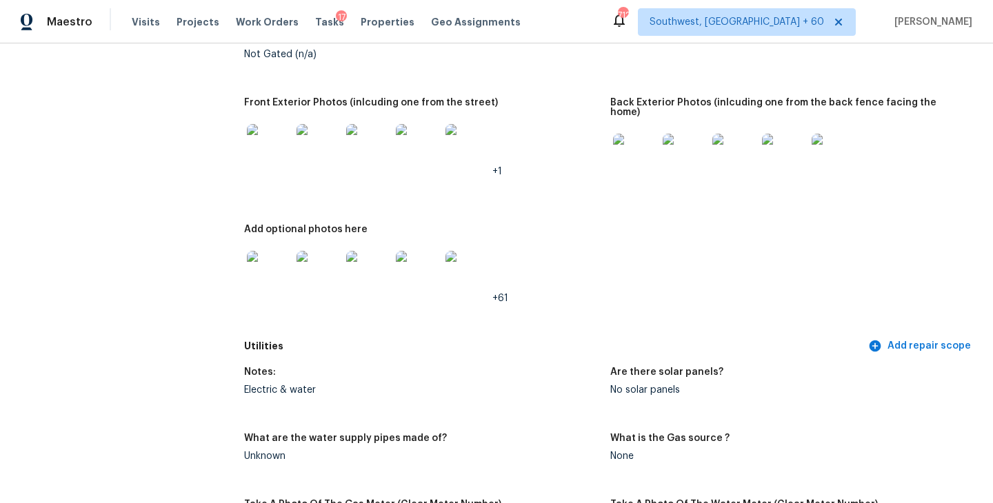
scroll to position [0, 0]
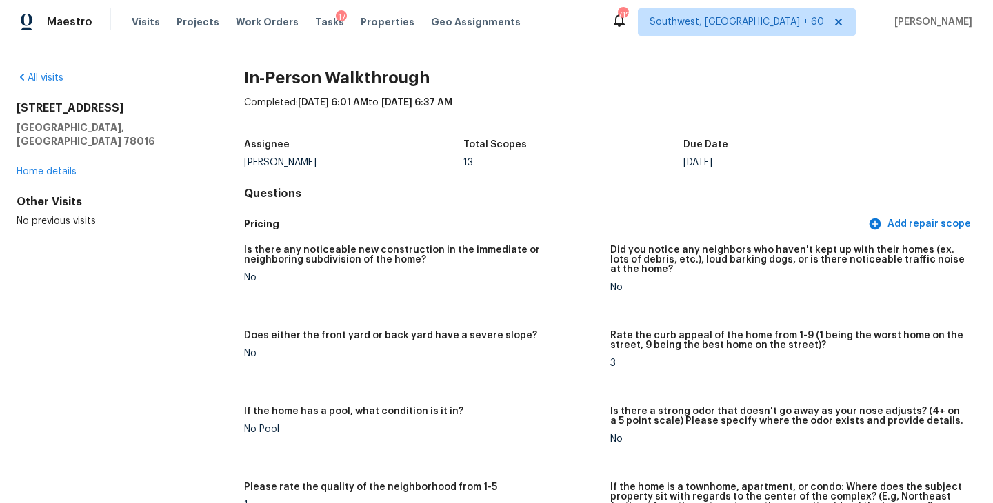
click at [40, 92] on div "All visits 1037 County Road 7711 Devine, TX 78016 Home details Other Visits No …" at bounding box center [108, 149] width 183 height 157
click at [50, 75] on link "All visits" at bounding box center [40, 78] width 47 height 10
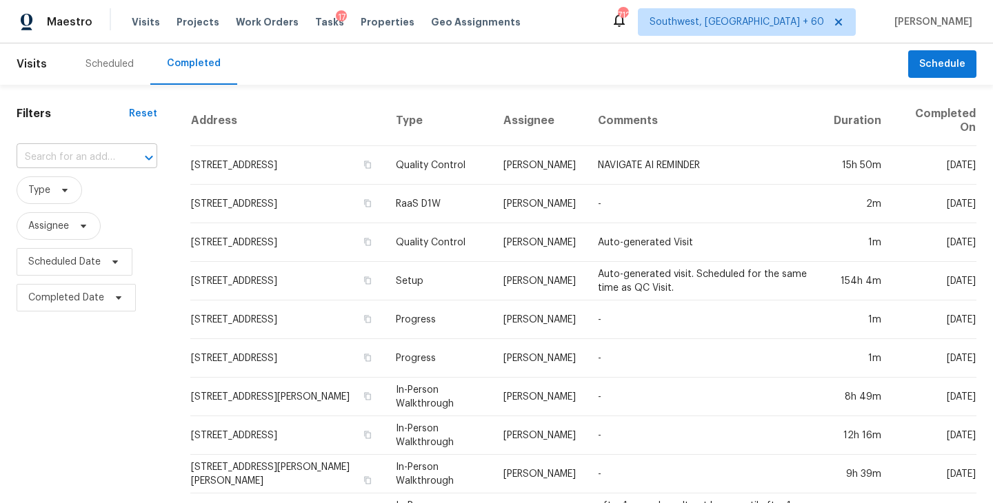
click at [106, 151] on input "text" at bounding box center [68, 157] width 102 height 21
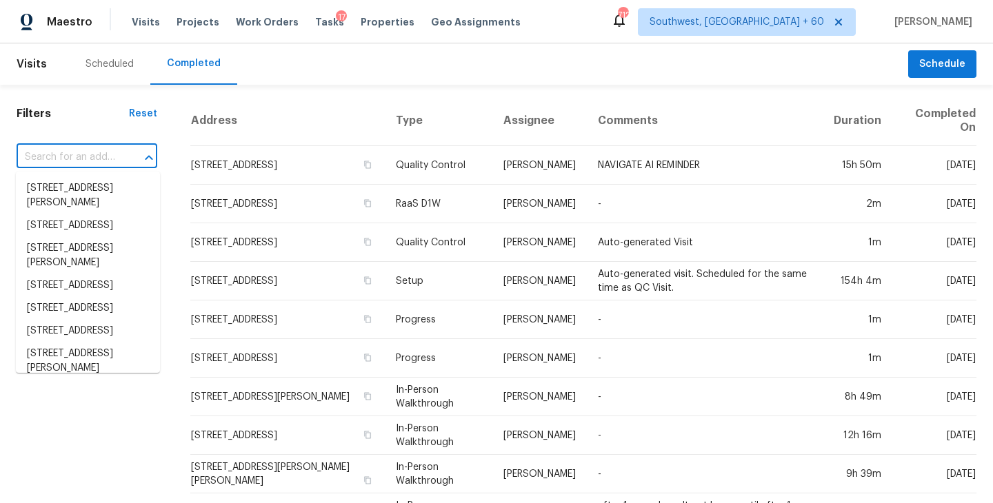
paste input "5749 Signal Pt, Austin, TX 78724"
type input "5749 Signal Pt, Austin, TX 78724"
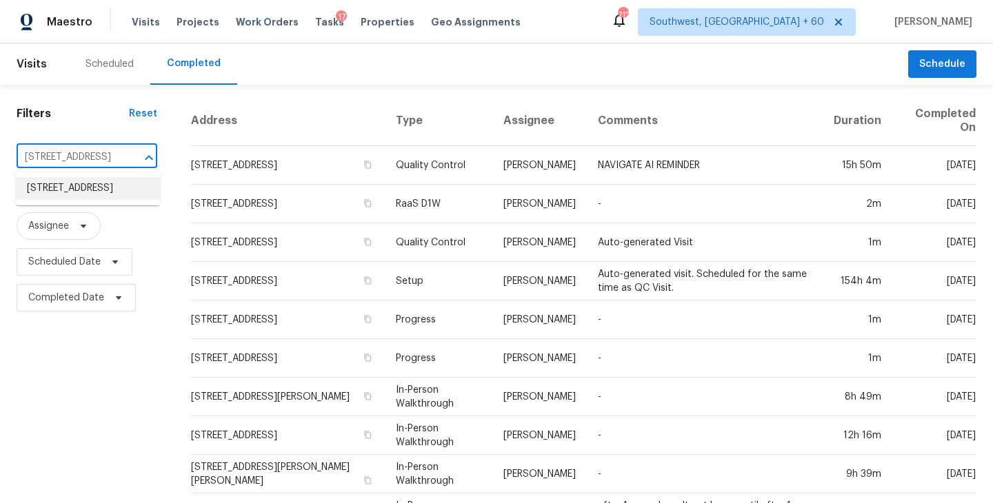
click at [76, 188] on li "5749 Signal Pt, Austin, TX 78724" at bounding box center [88, 188] width 144 height 23
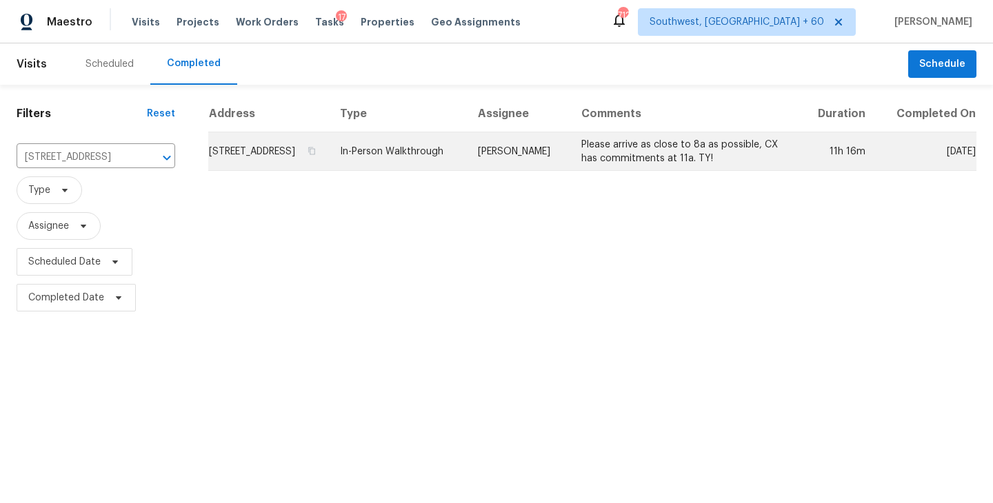
click at [448, 171] on td "In-Person Walkthrough" at bounding box center [397, 151] width 137 height 39
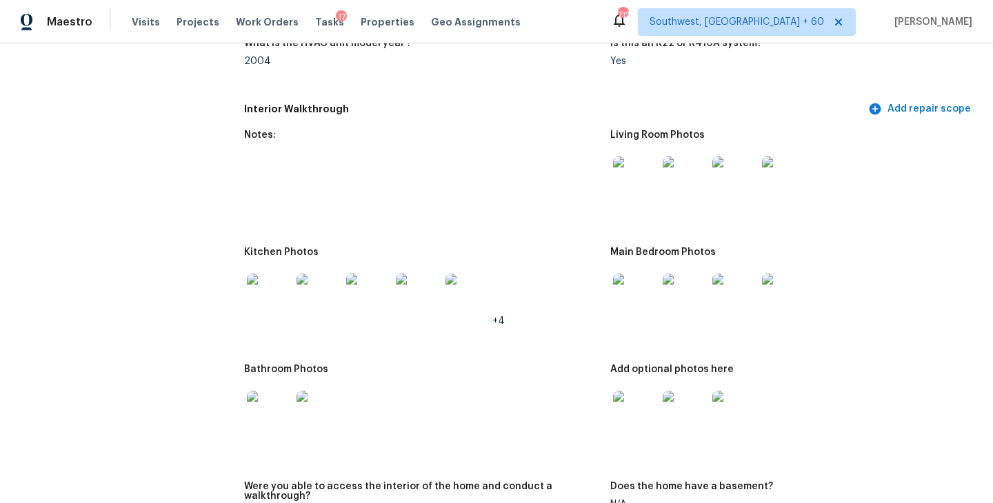
scroll to position [1591, 0]
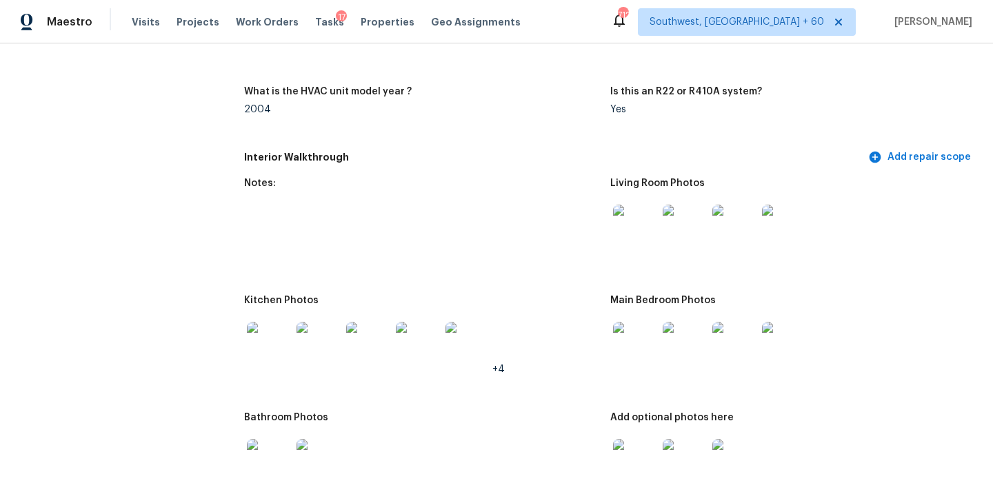
click at [635, 219] on img at bounding box center [635, 227] width 44 height 44
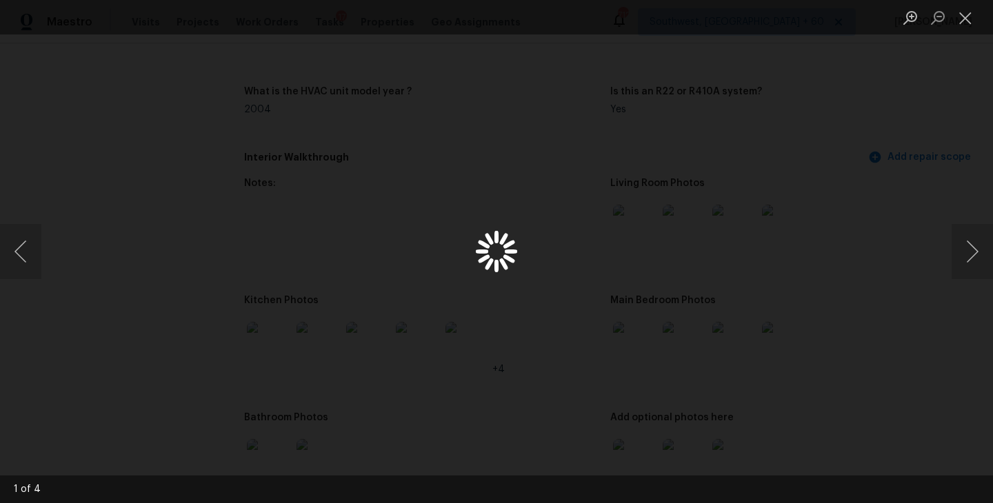
click at [635, 219] on div "Lightbox" at bounding box center [496, 251] width 993 height 503
click at [908, 324] on div "Lightbox" at bounding box center [496, 251] width 993 height 503
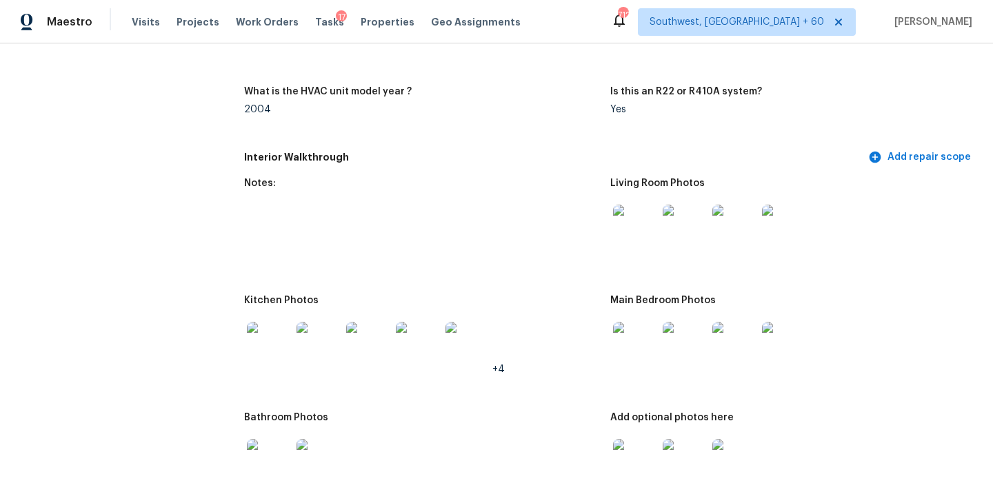
click at [634, 330] on img at bounding box center [635, 344] width 44 height 44
click at [643, 457] on img at bounding box center [635, 461] width 44 height 44
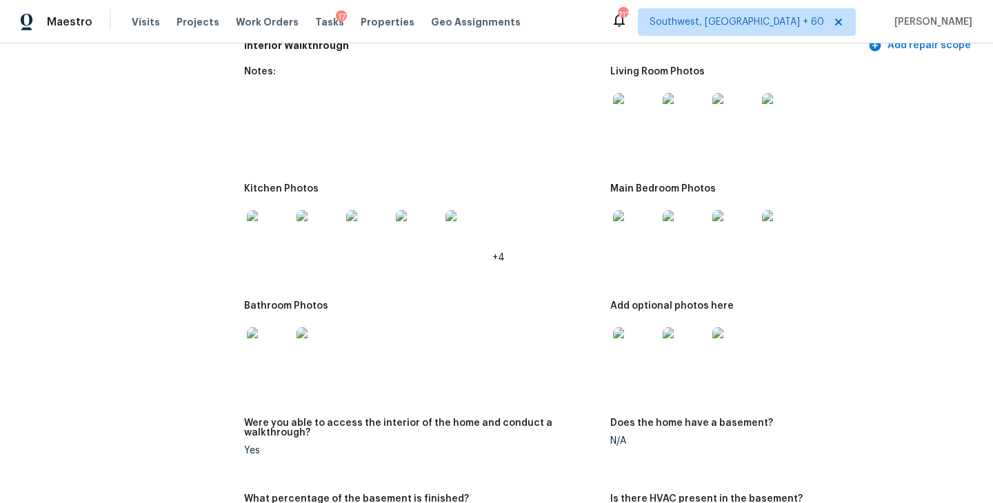
click at [260, 343] on img at bounding box center [269, 350] width 44 height 44
click at [277, 221] on img at bounding box center [269, 232] width 44 height 44
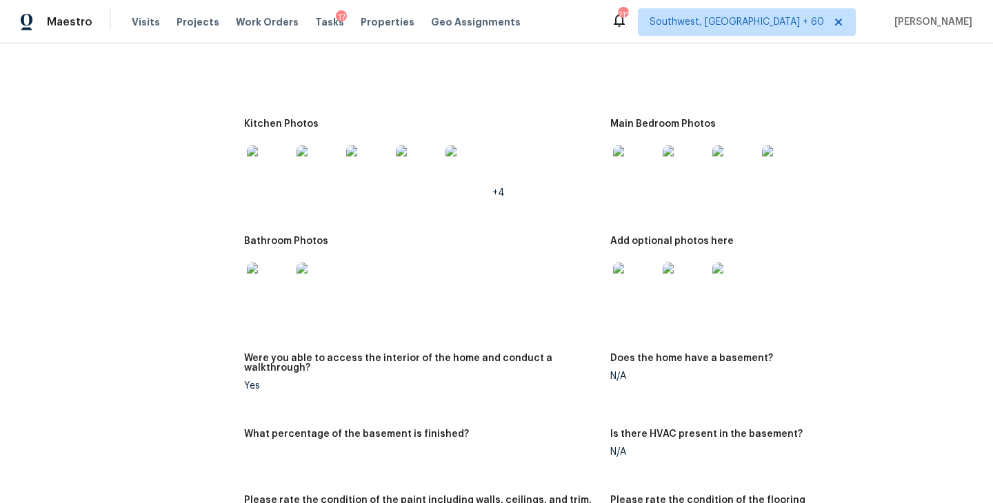
scroll to position [1990, 0]
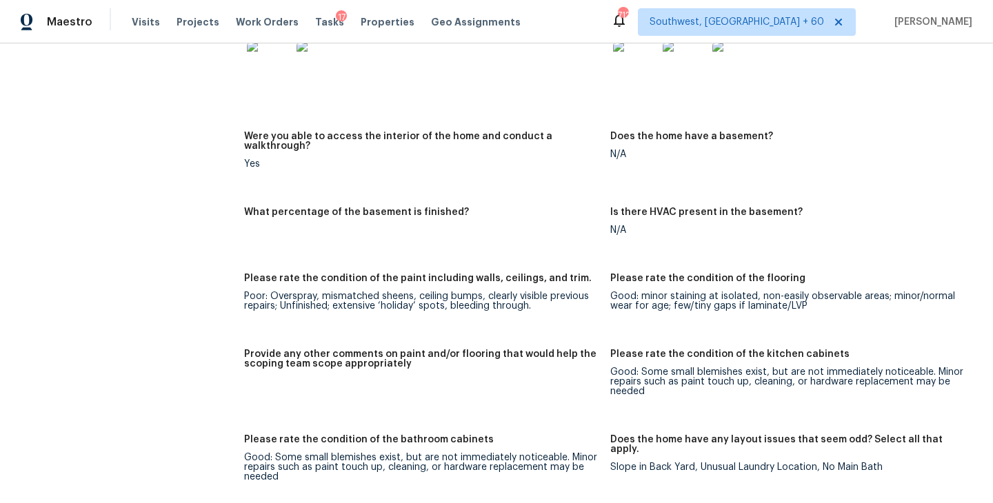
click at [444, 212] on figure "What percentage of the basement is finished?" at bounding box center [427, 233] width 366 height 50
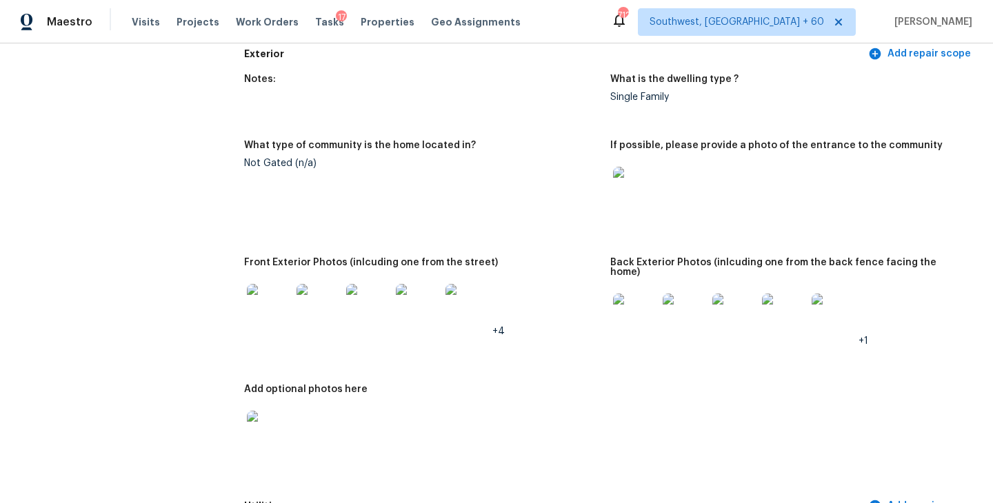
scroll to position [976, 0]
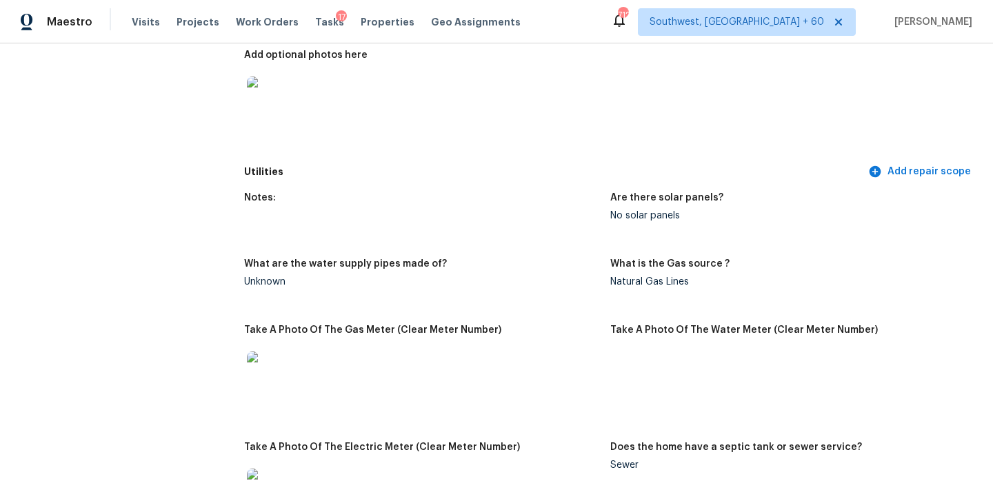
click at [512, 300] on div "Notes: Are there solar panels? No solar panels What are the water supply pipes …" at bounding box center [610, 368] width 732 height 367
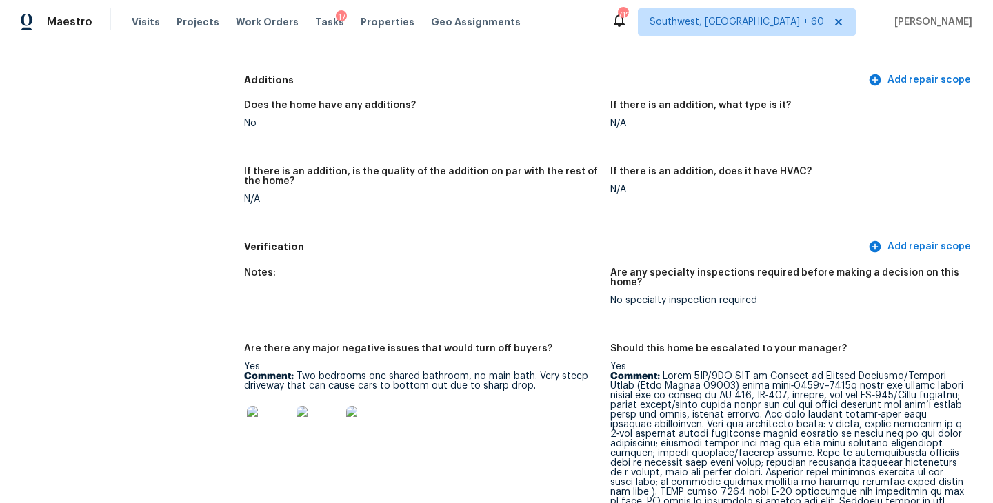
scroll to position [3287, 0]
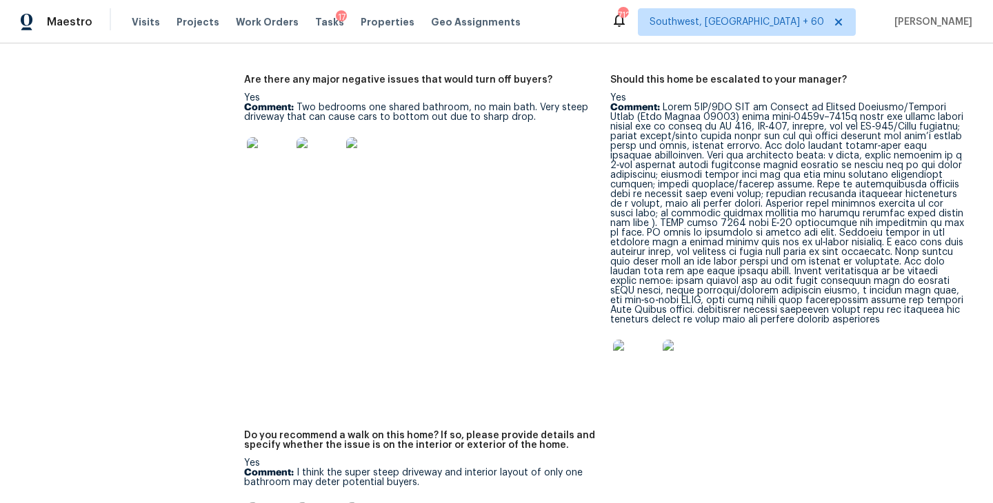
click at [728, 220] on p "Comment:" at bounding box center [787, 214] width 355 height 222
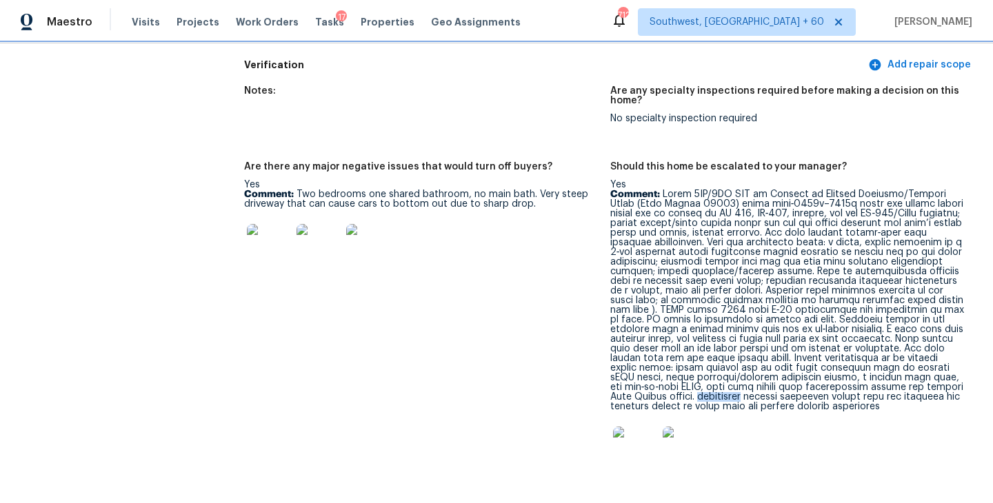
scroll to position [2810, 0]
